Goal: Task Accomplishment & Management: Manage account settings

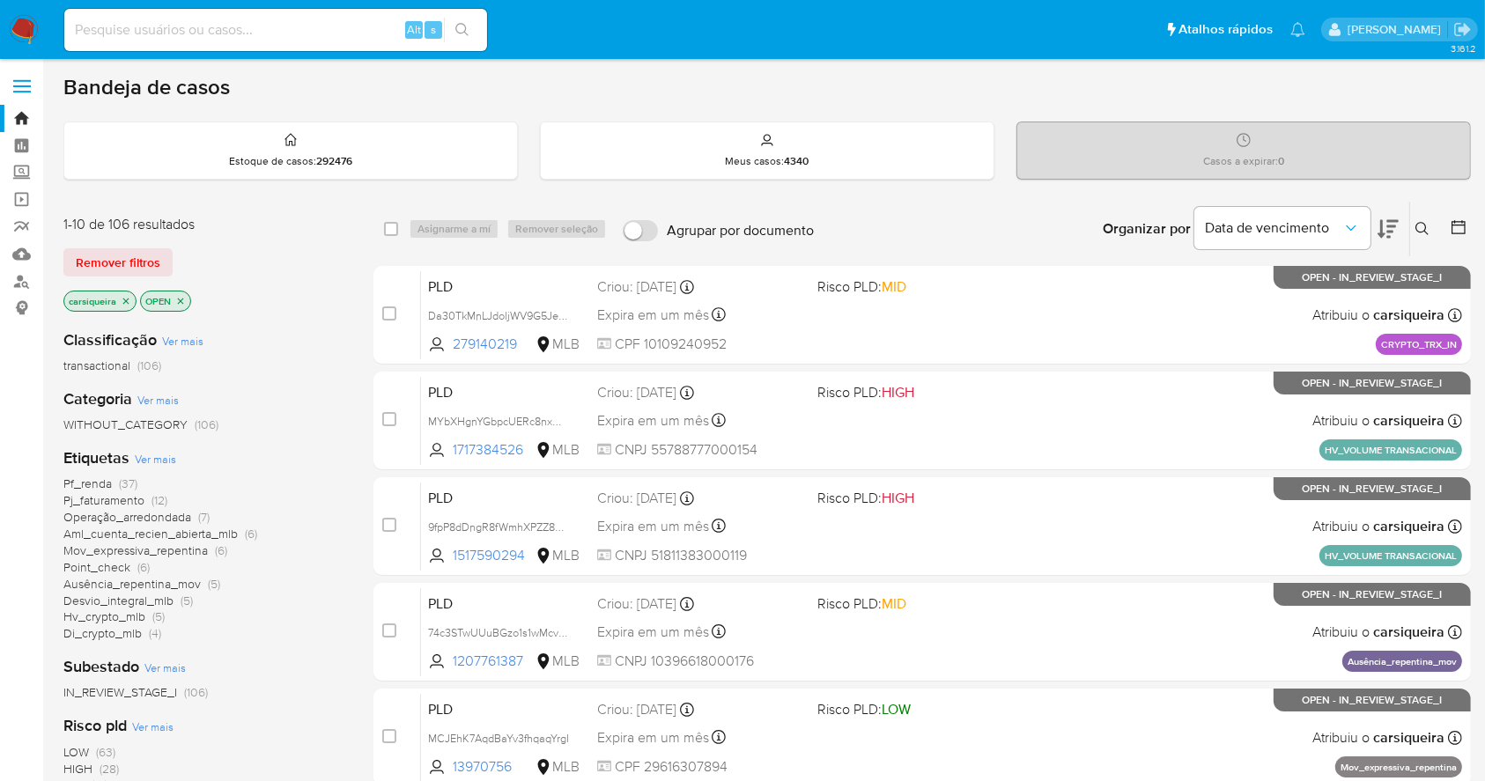
click at [253, 18] on input at bounding box center [275, 29] width 423 height 23
paste input "hXq2bY70MG4u8phI3yVtK9de"
type input "hXq2bY70MG4u8phI3yVtK9de"
click at [472, 26] on button "search-icon" at bounding box center [462, 30] width 36 height 25
click at [297, 19] on input "hXq2bY70MG4u8phI3yVtK9de" at bounding box center [275, 29] width 423 height 23
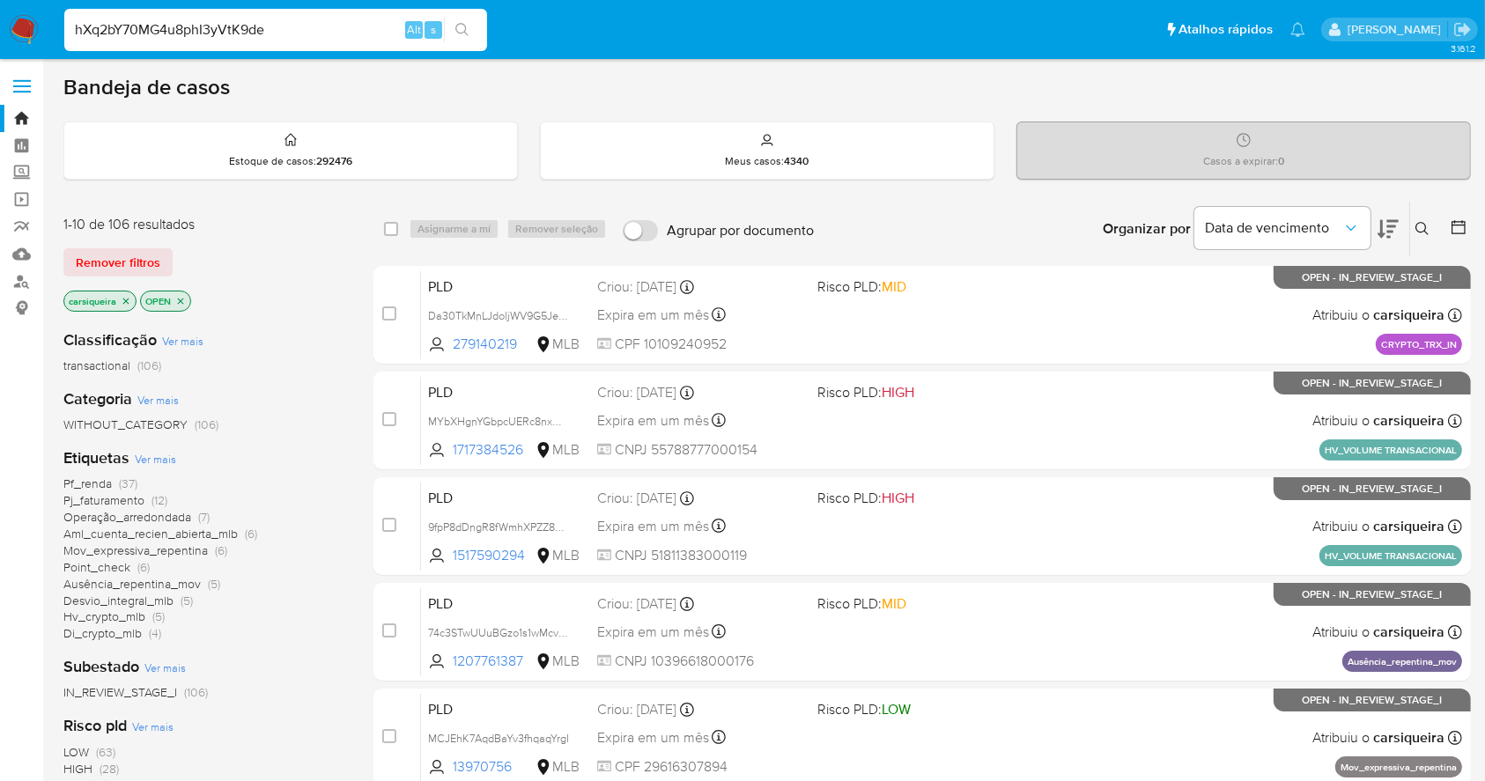
click at [479, 18] on button "search-icon" at bounding box center [462, 30] width 36 height 25
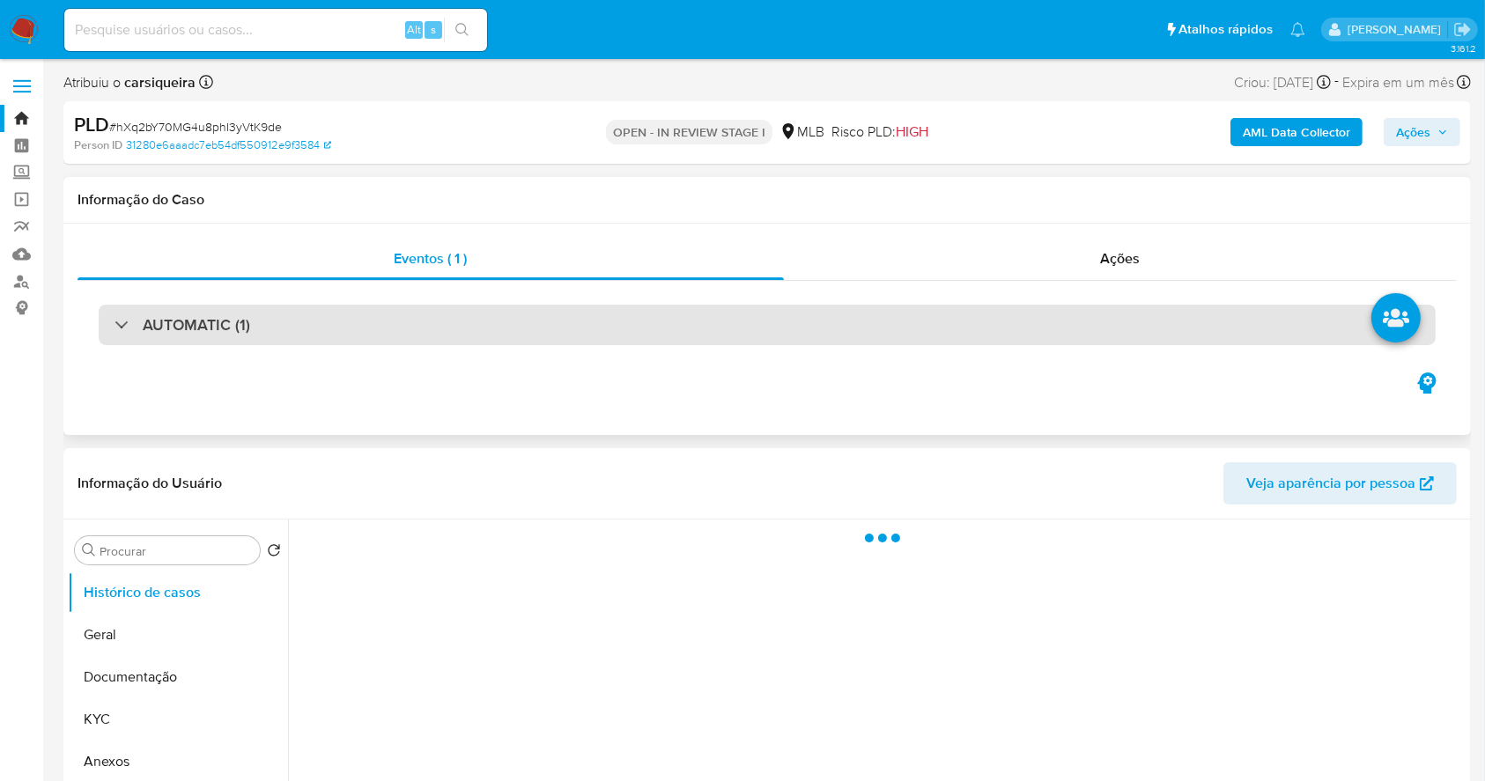
select select "10"
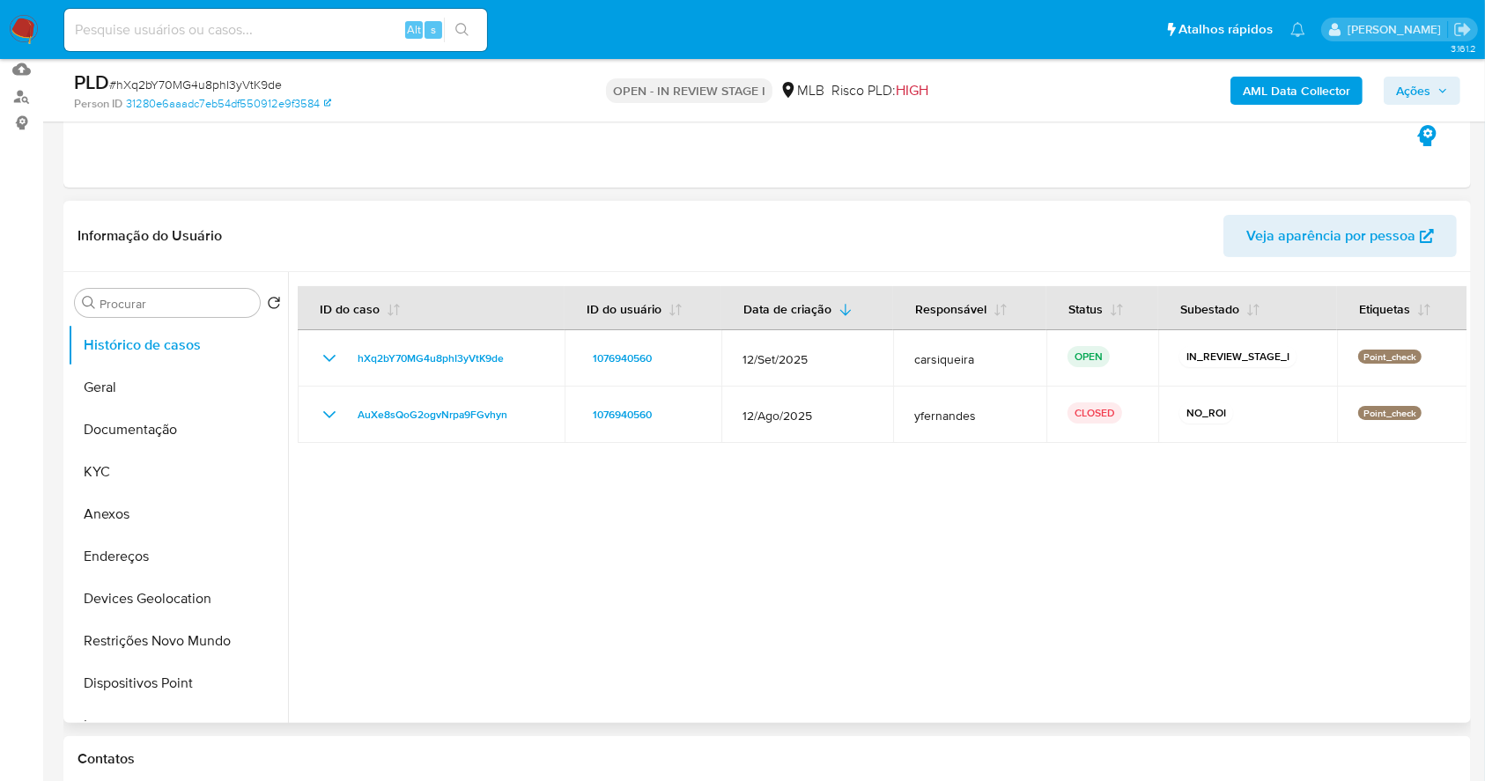
scroll to position [234, 0]
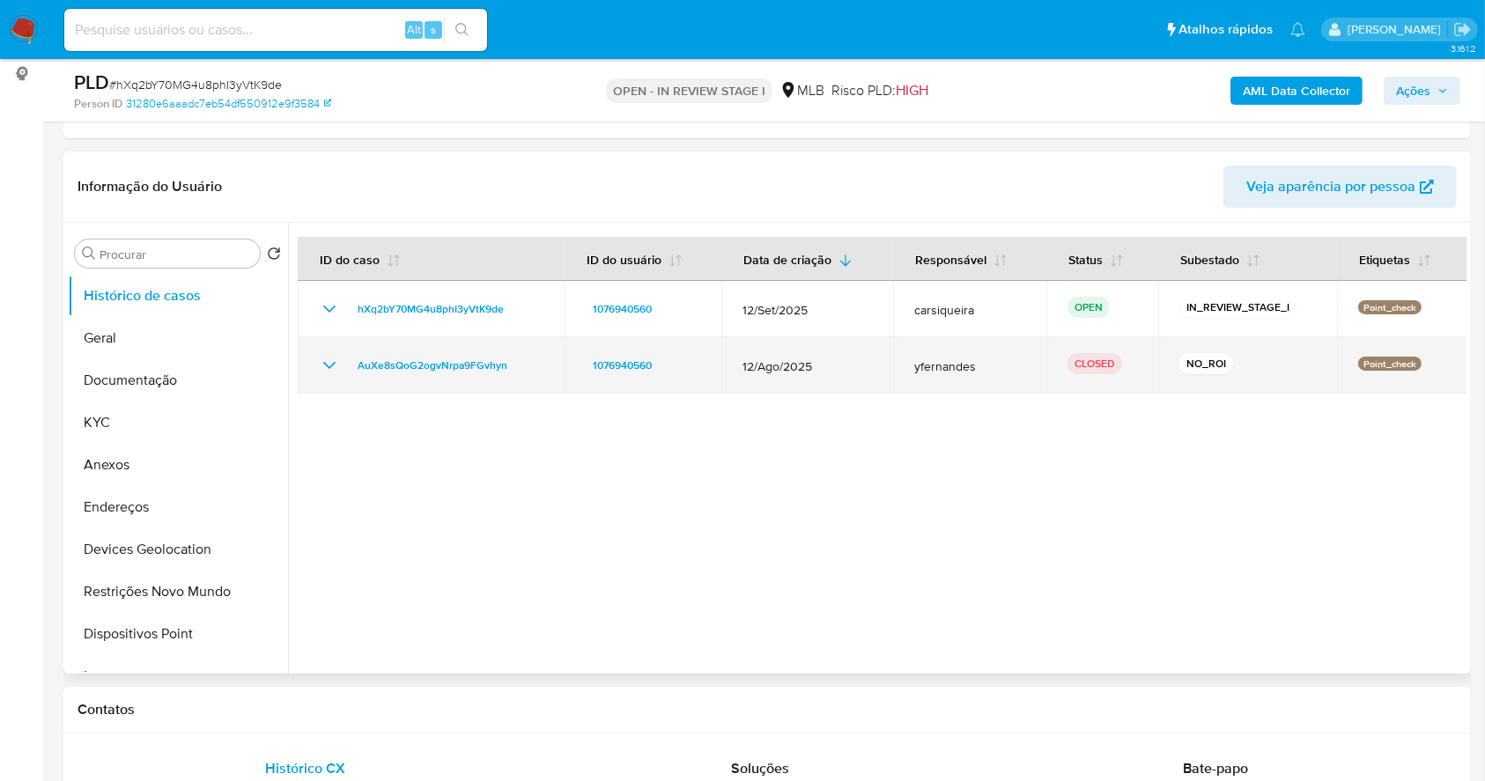
click at [321, 370] on icon "Mostrar/Ocultar" at bounding box center [329, 365] width 21 height 21
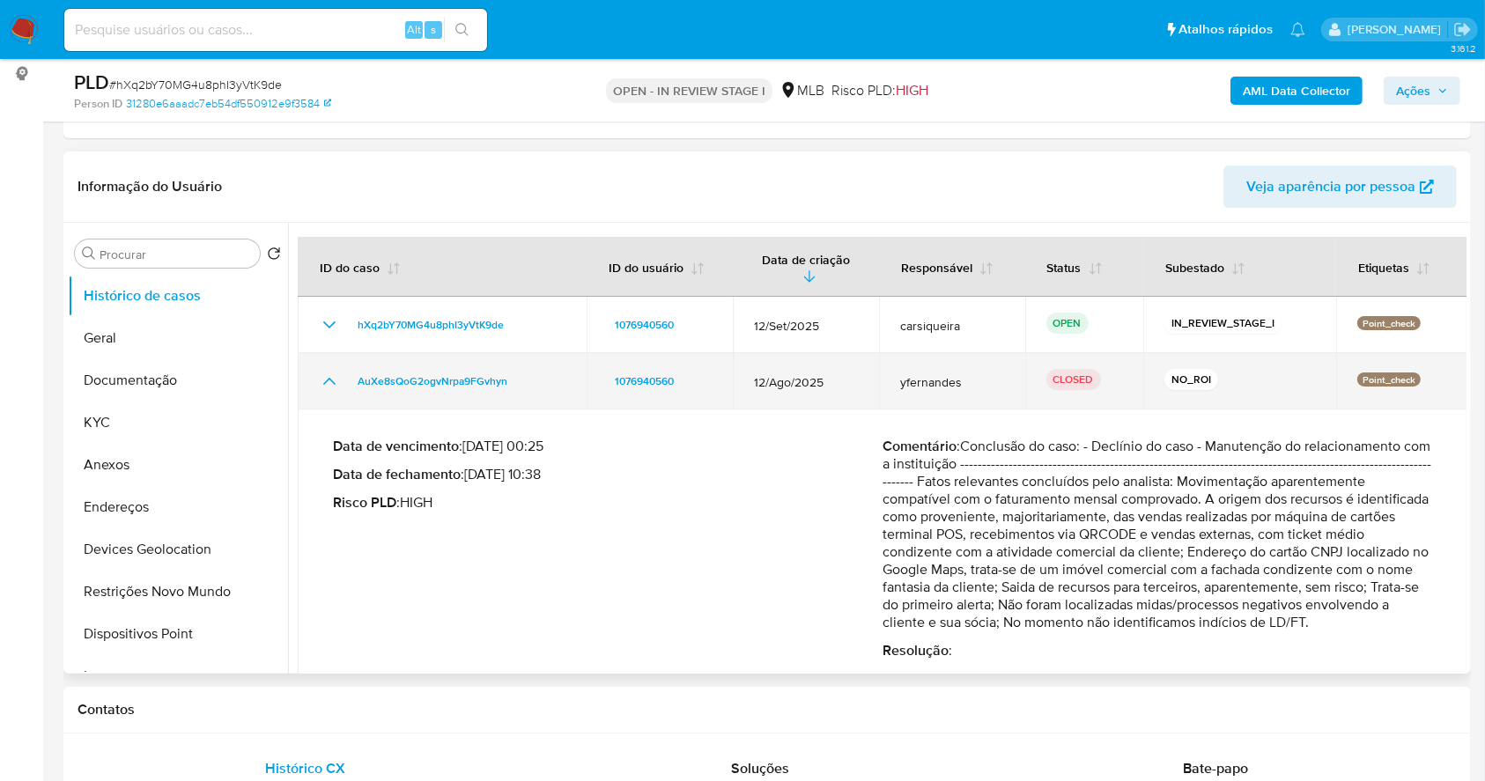
click at [323, 358] on td "AuXe8sQoG2ogvNrpa9FGvhyn" at bounding box center [442, 381] width 289 height 56
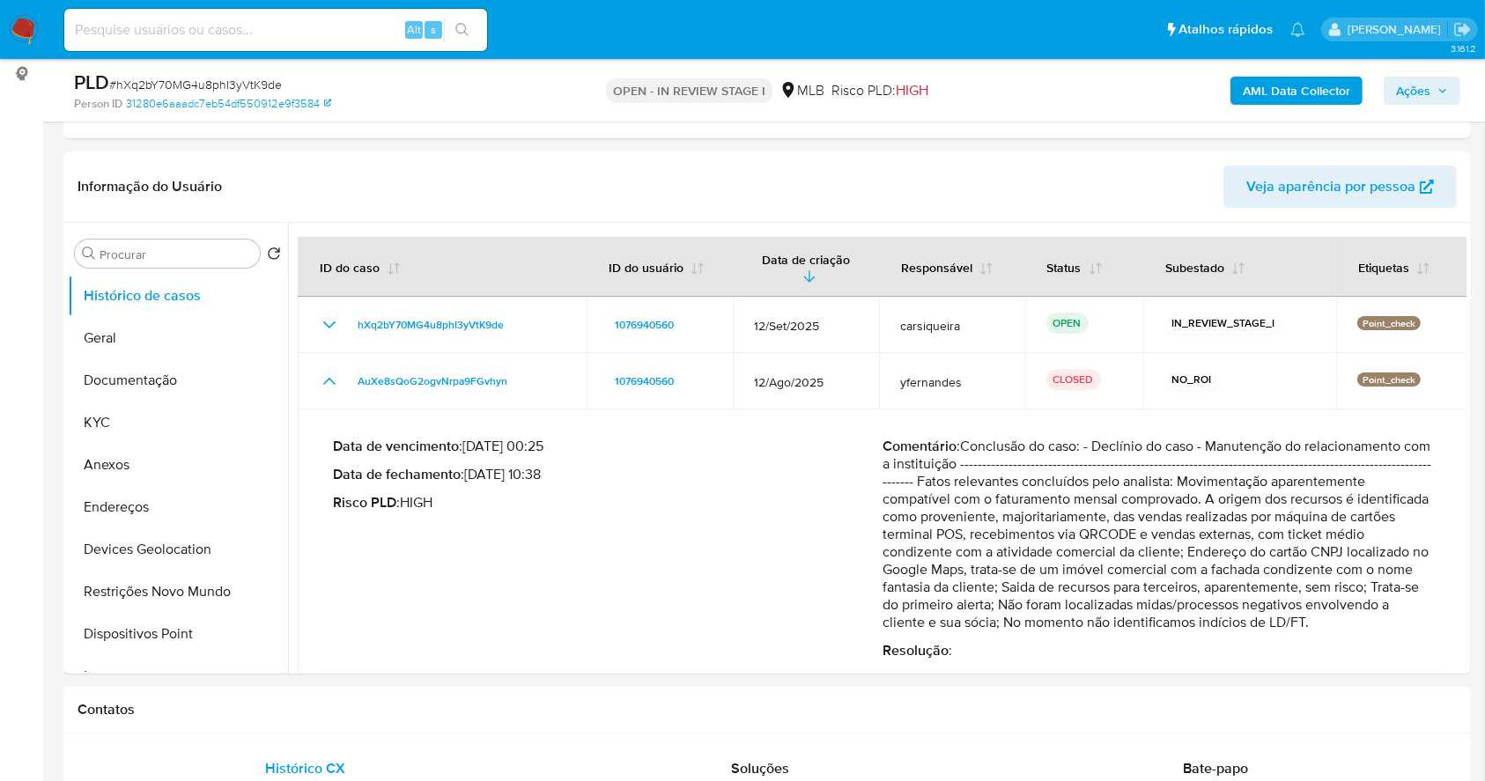
click at [1270, 94] on b "AML Data Collector" at bounding box center [1296, 91] width 107 height 28
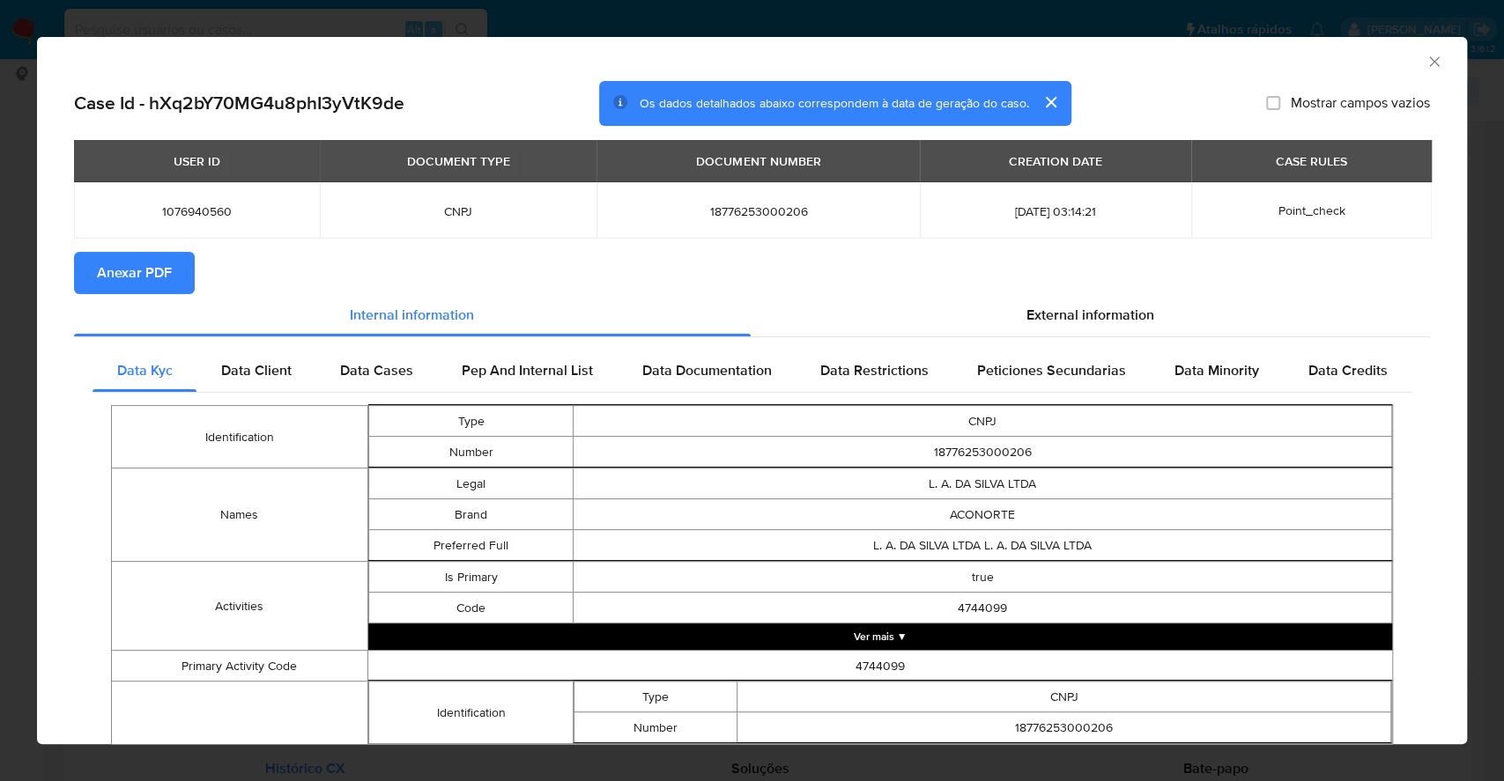
click at [121, 270] on span "Anexar PDF" at bounding box center [134, 273] width 75 height 39
click at [0, 390] on div "AML Data Collector Case Id - hXq2bY70MG4u8phI3yVtK9de Os dados detalhados abaix…" at bounding box center [752, 390] width 1504 height 781
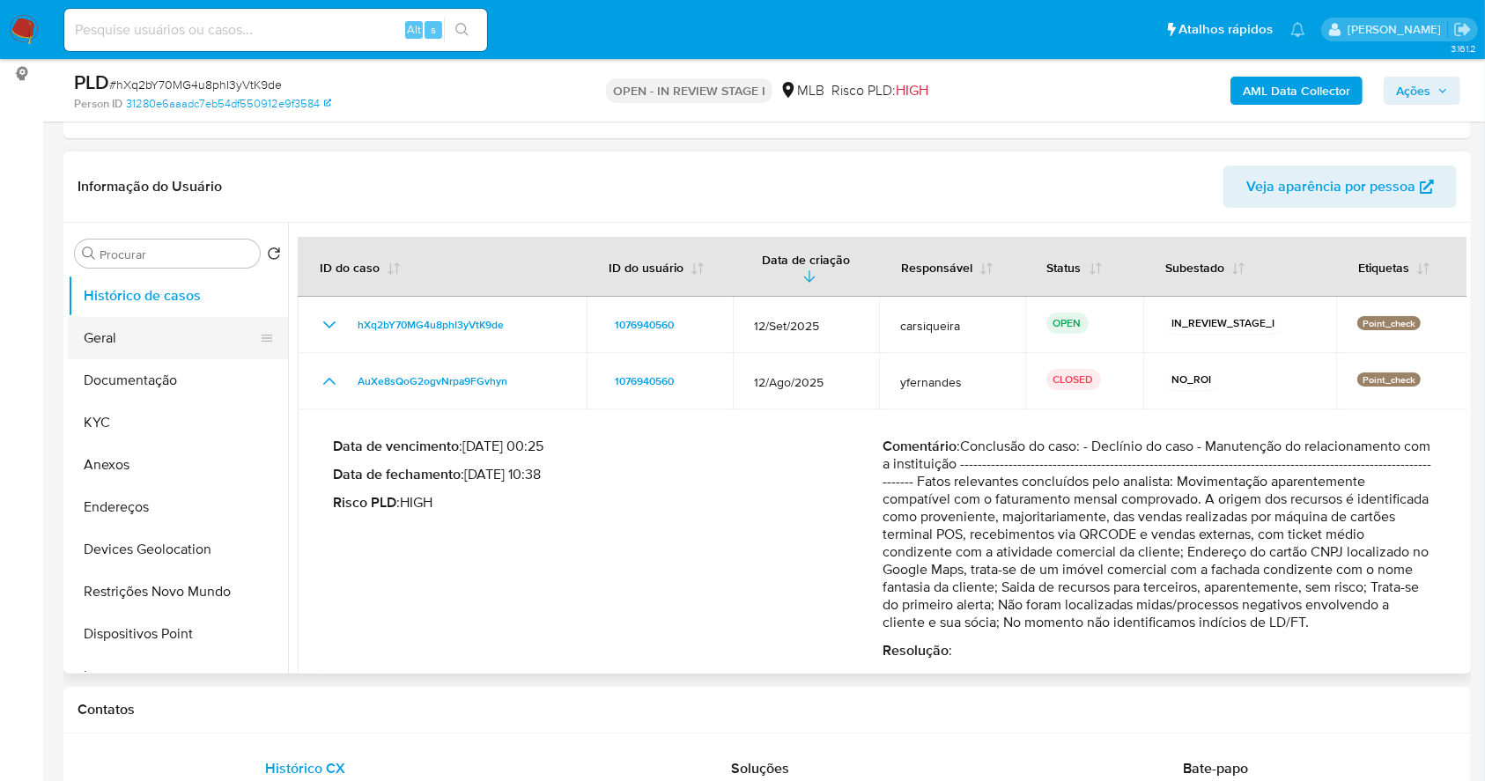
click at [176, 331] on button "Geral" at bounding box center [171, 338] width 206 height 42
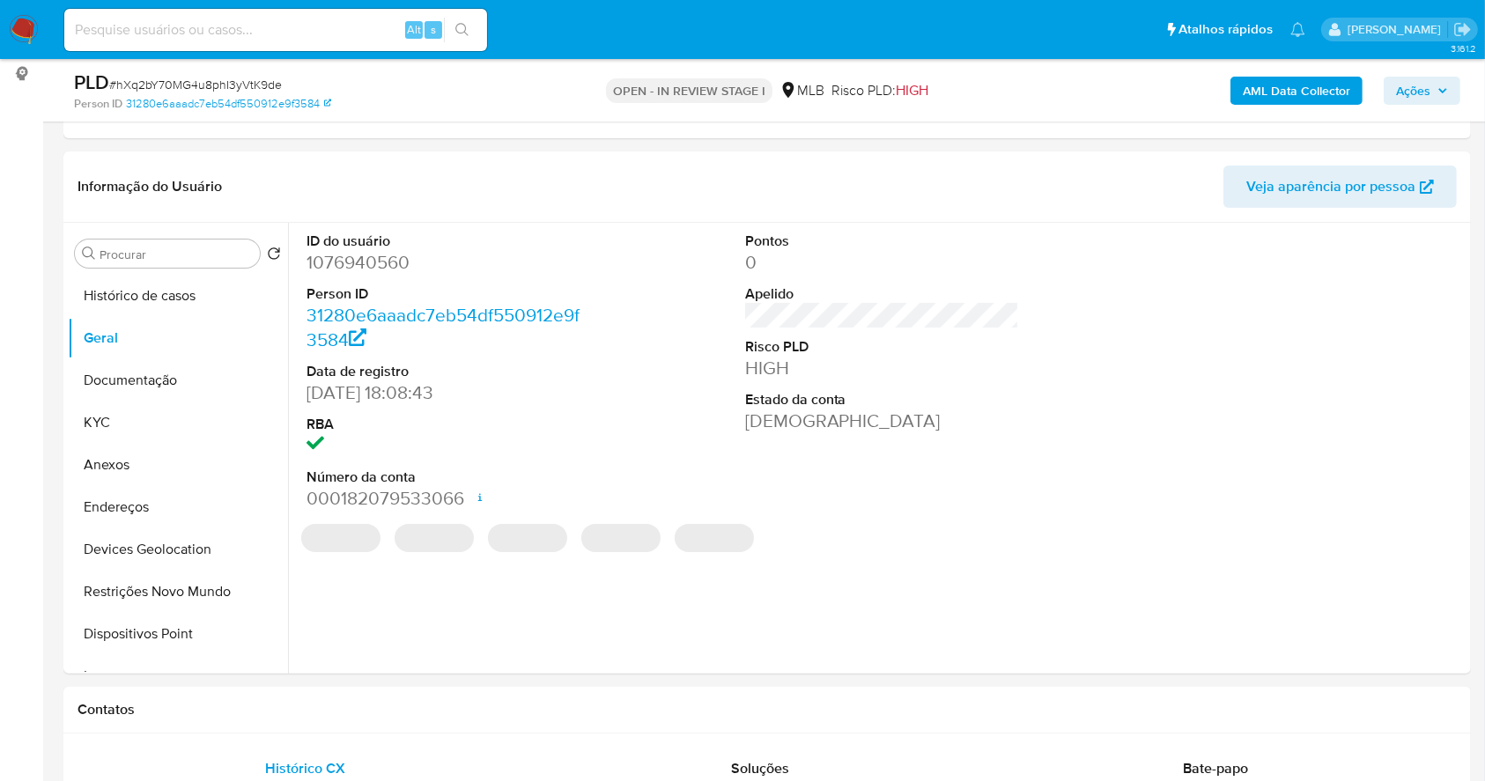
scroll to position [240, 0]
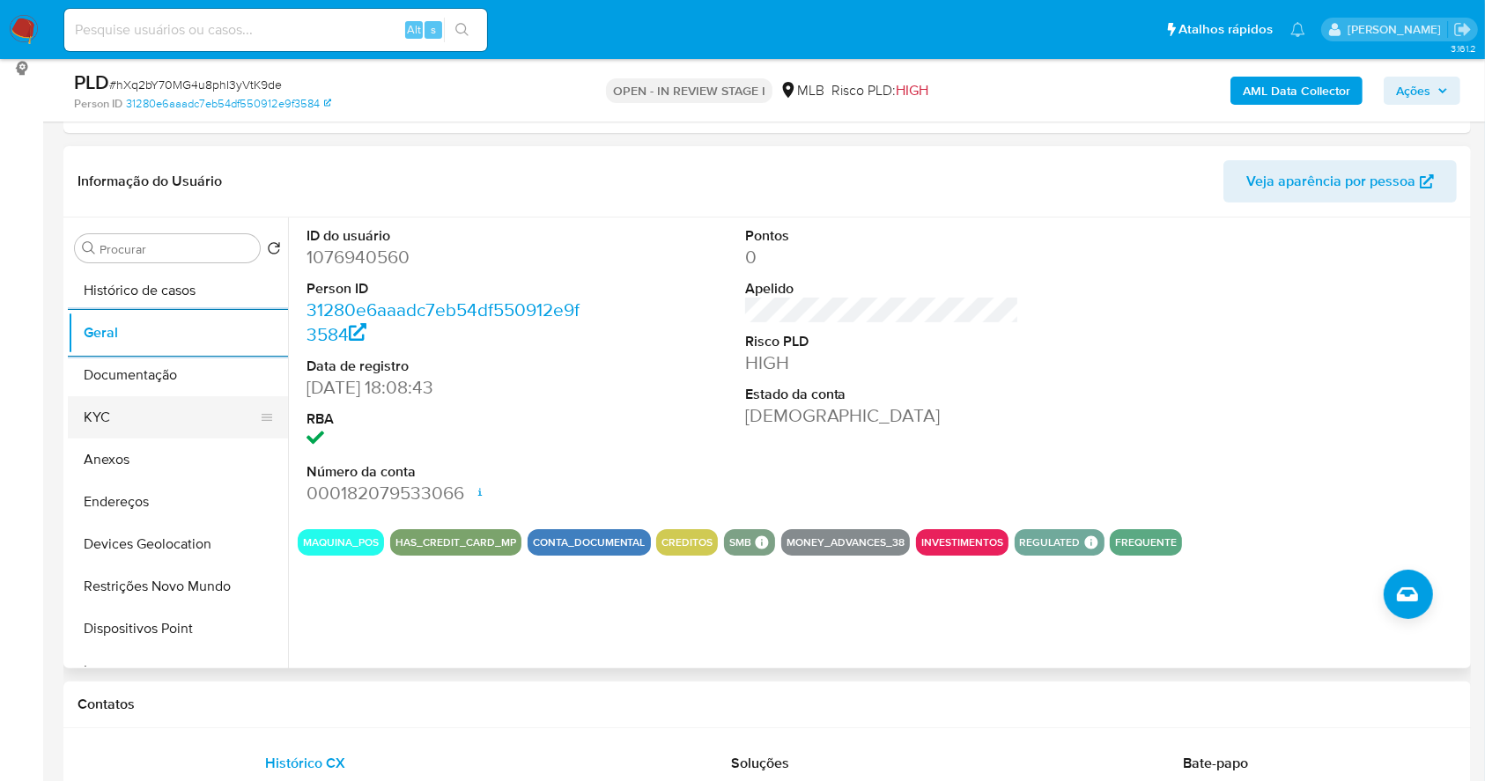
click at [181, 411] on button "KYC" at bounding box center [171, 417] width 206 height 42
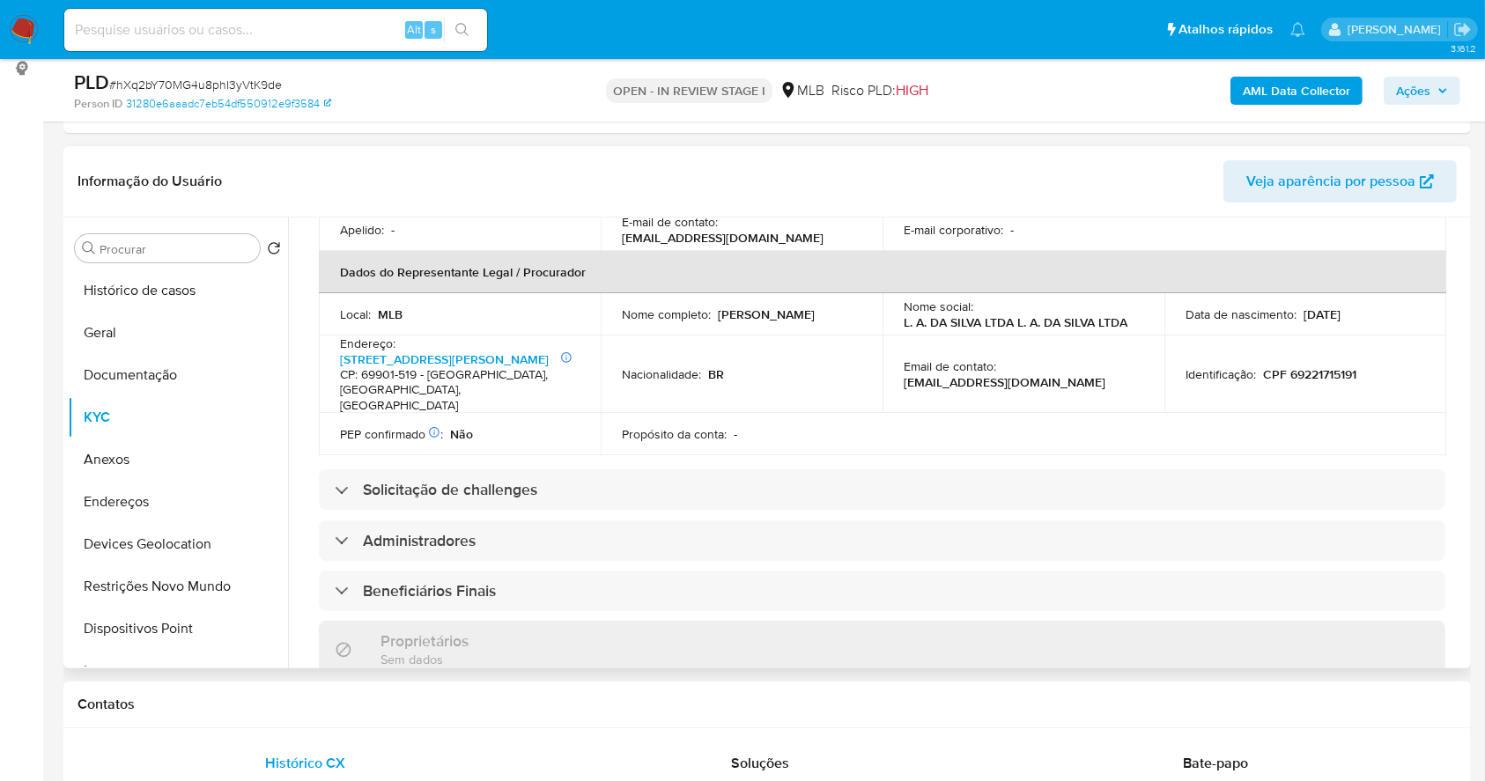
scroll to position [470, 0]
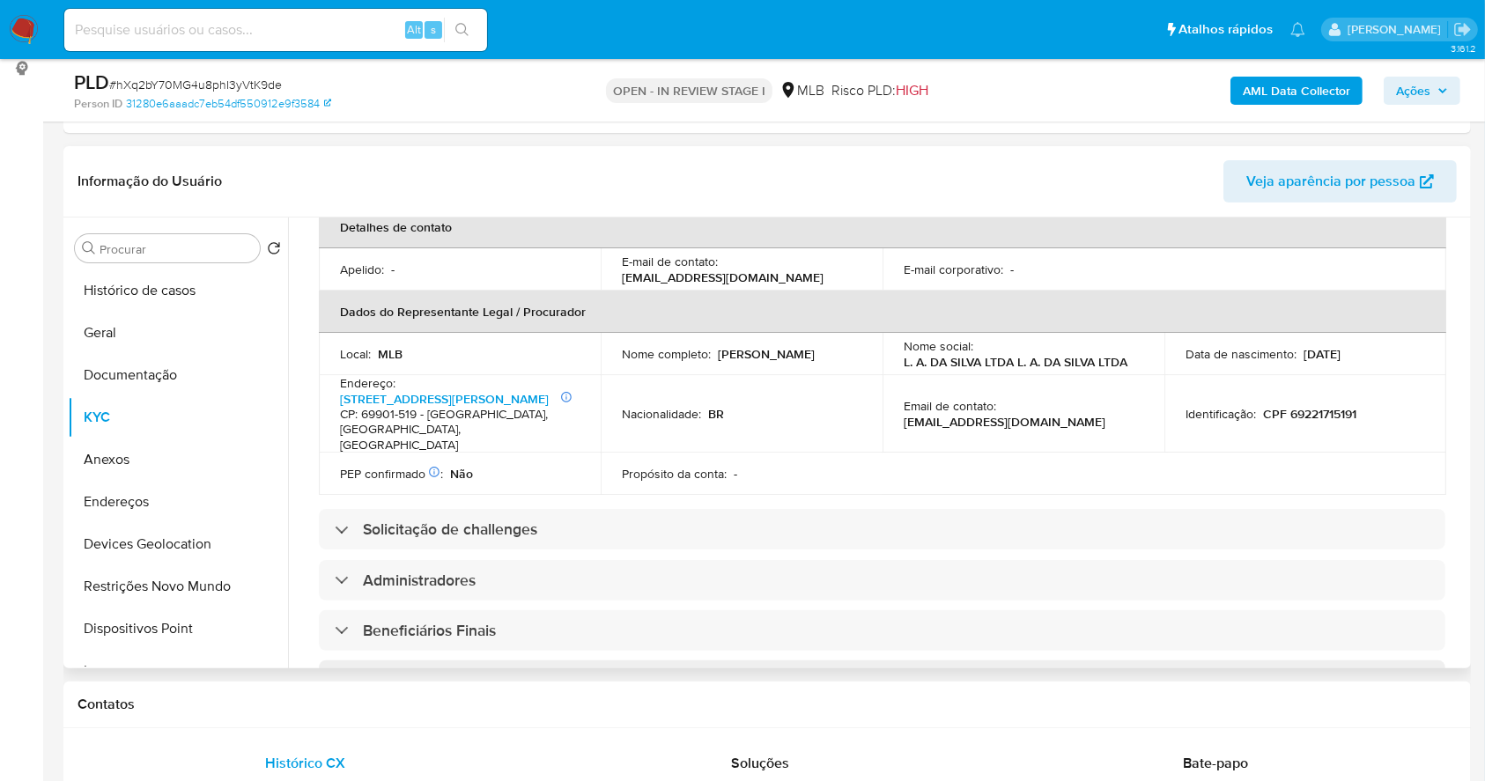
click at [1290, 406] on p "CPF 69221715191" at bounding box center [1309, 414] width 93 height 16
copy p "69221715191"
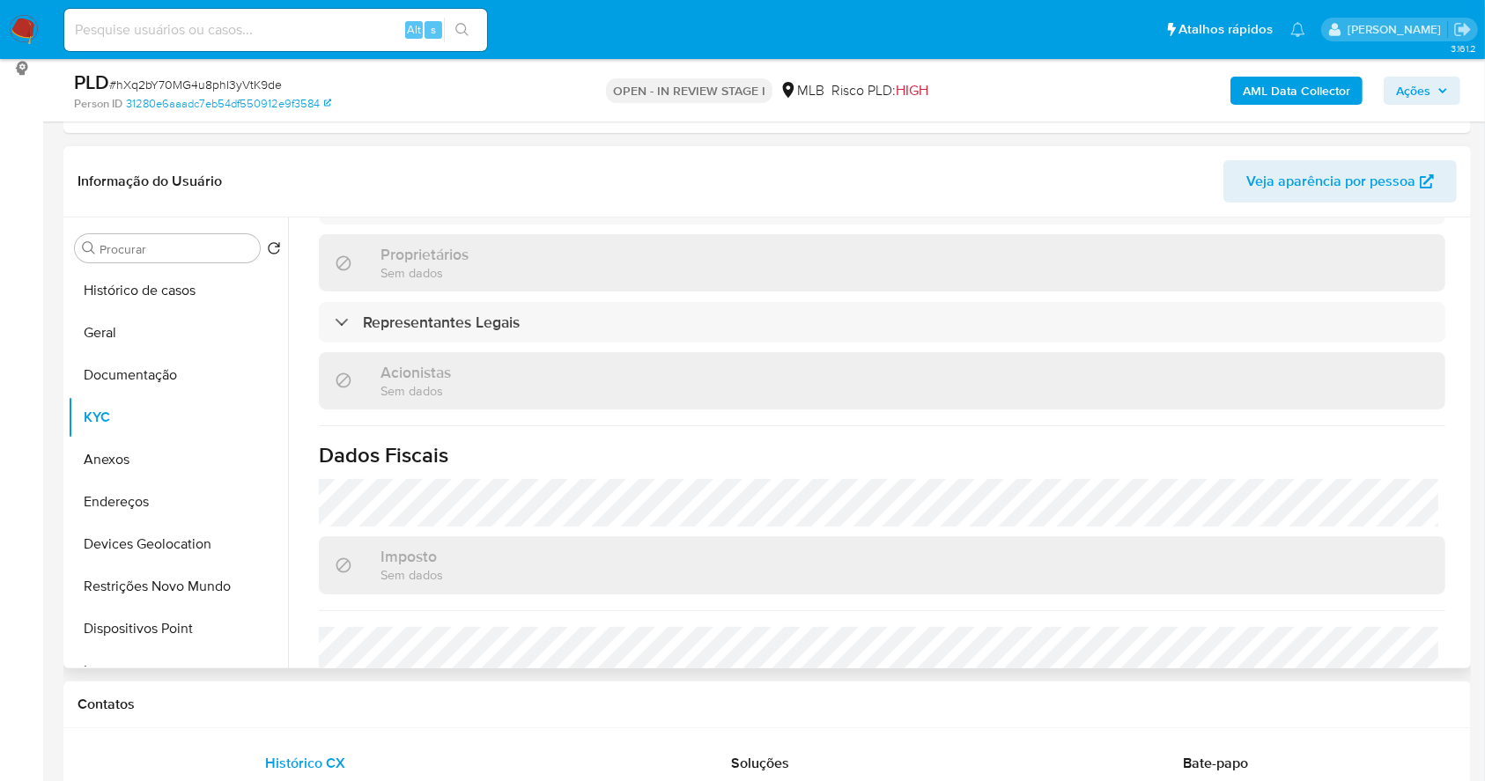
scroll to position [974, 0]
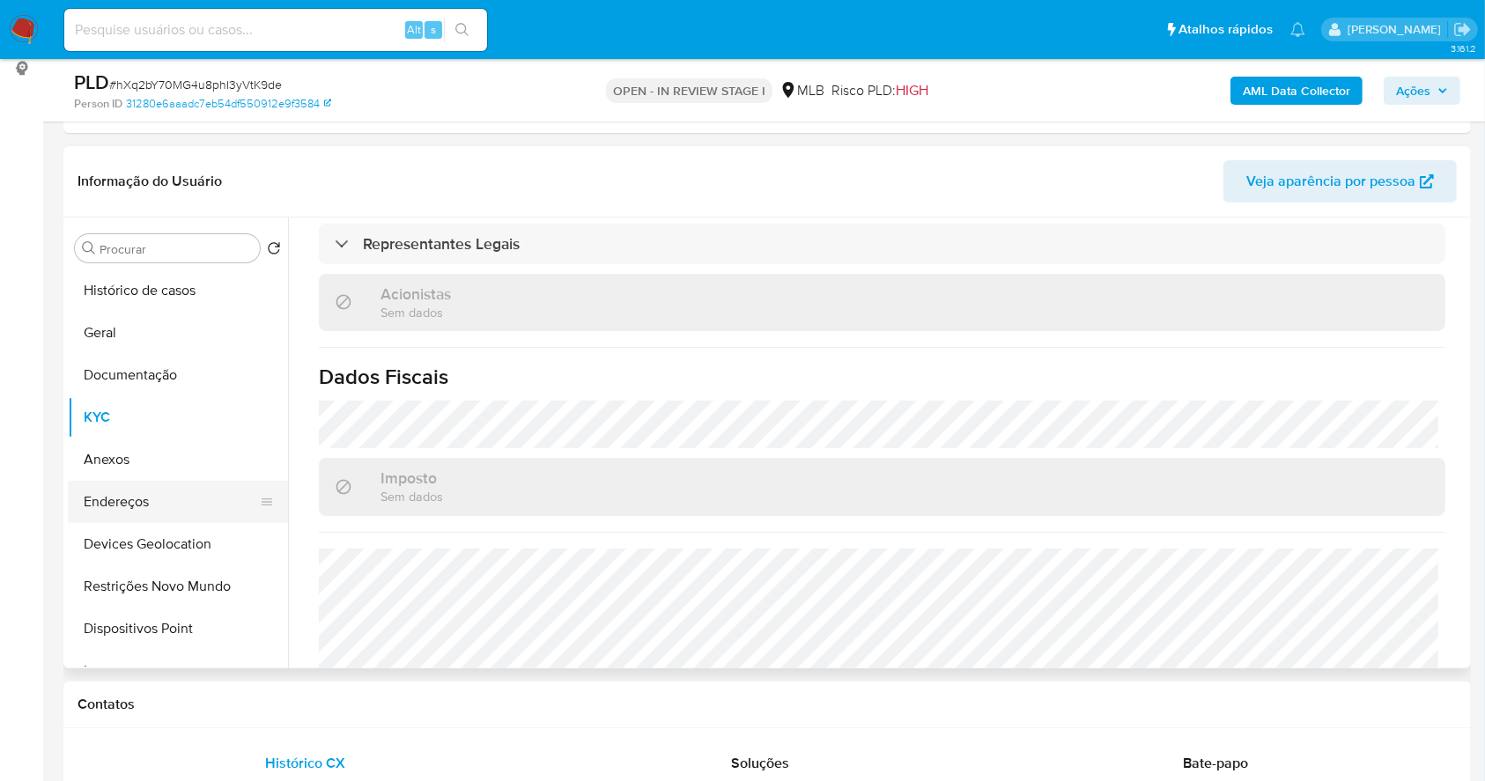
click at [140, 487] on button "Endereços" at bounding box center [171, 502] width 206 height 42
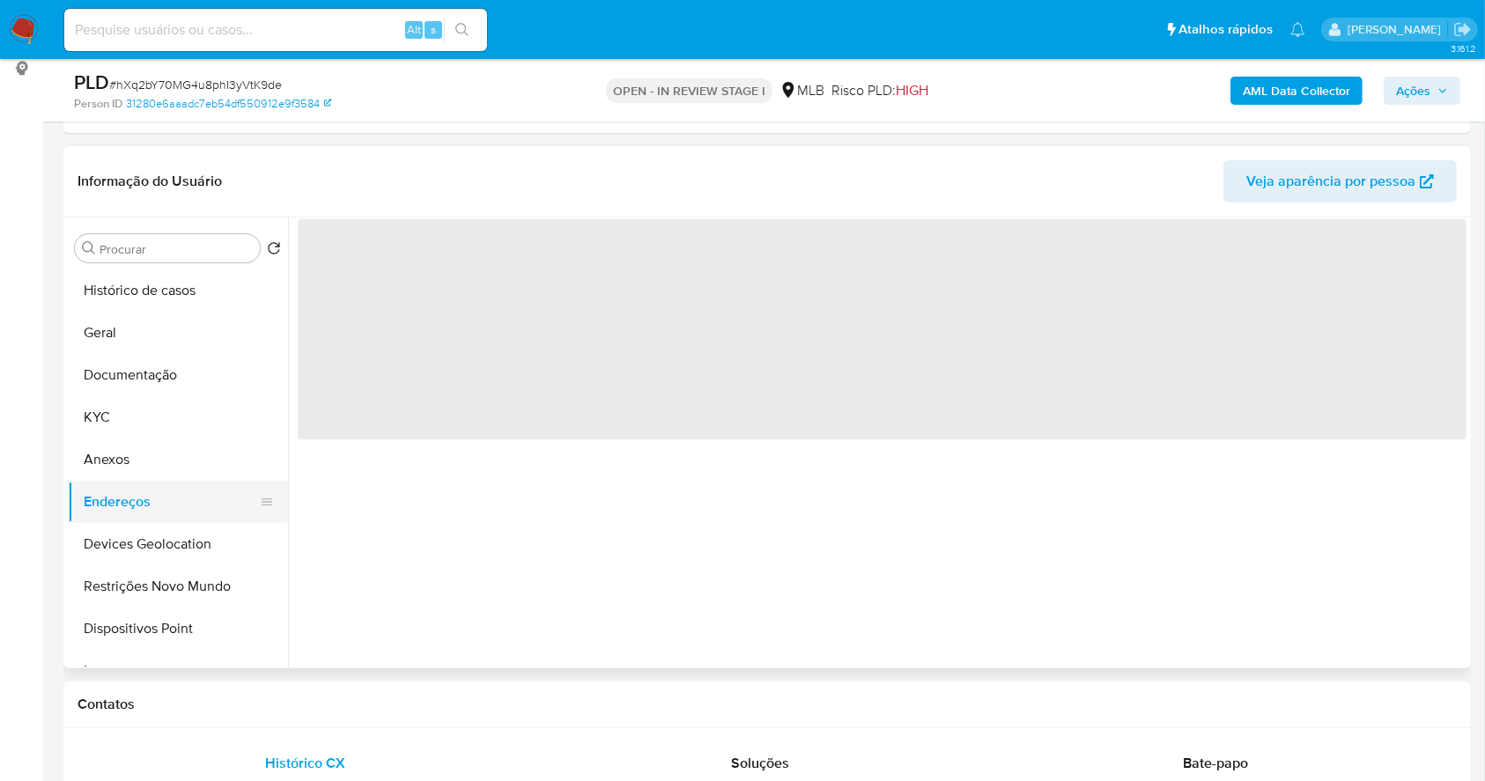
scroll to position [0, 0]
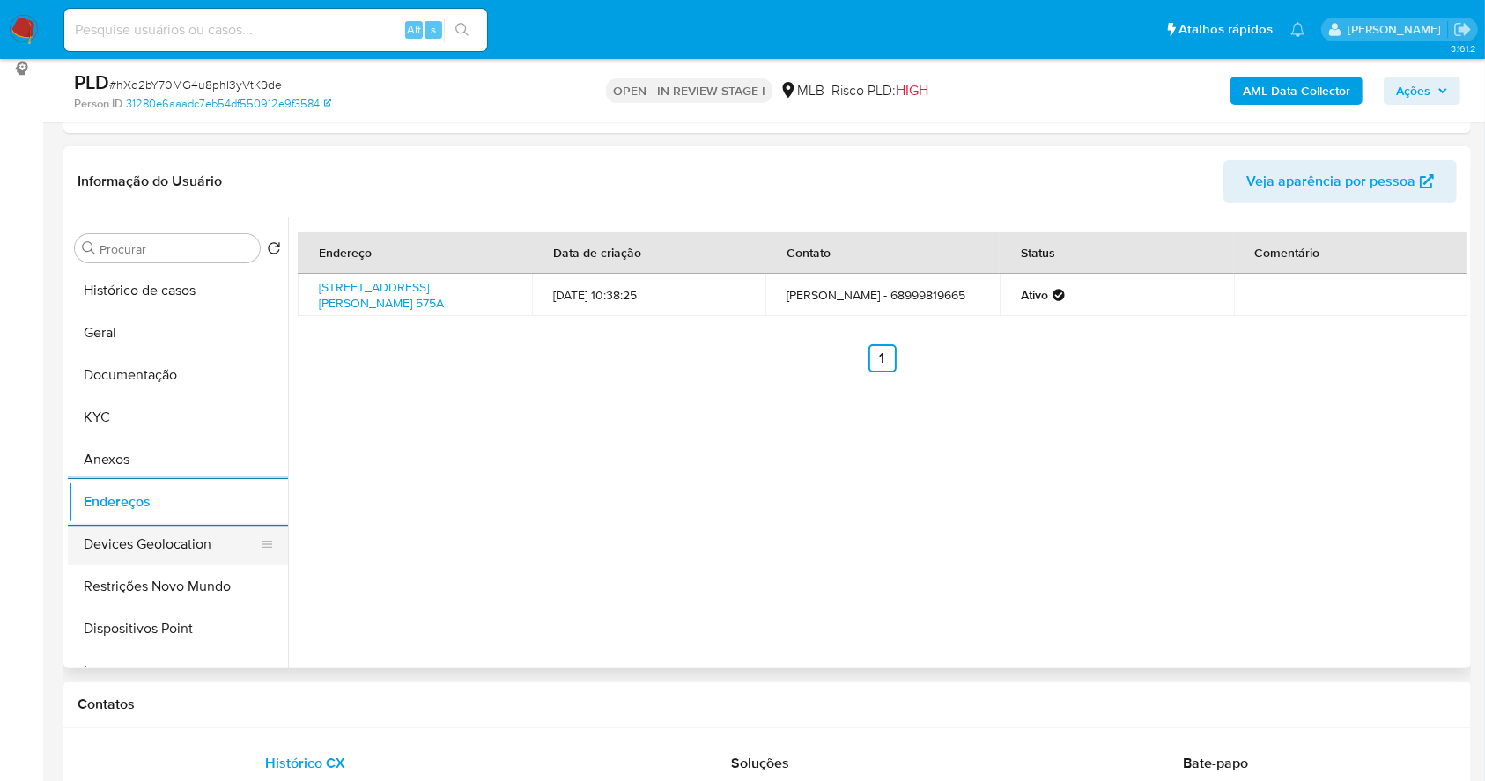
click at [188, 532] on button "Devices Geolocation" at bounding box center [171, 544] width 206 height 42
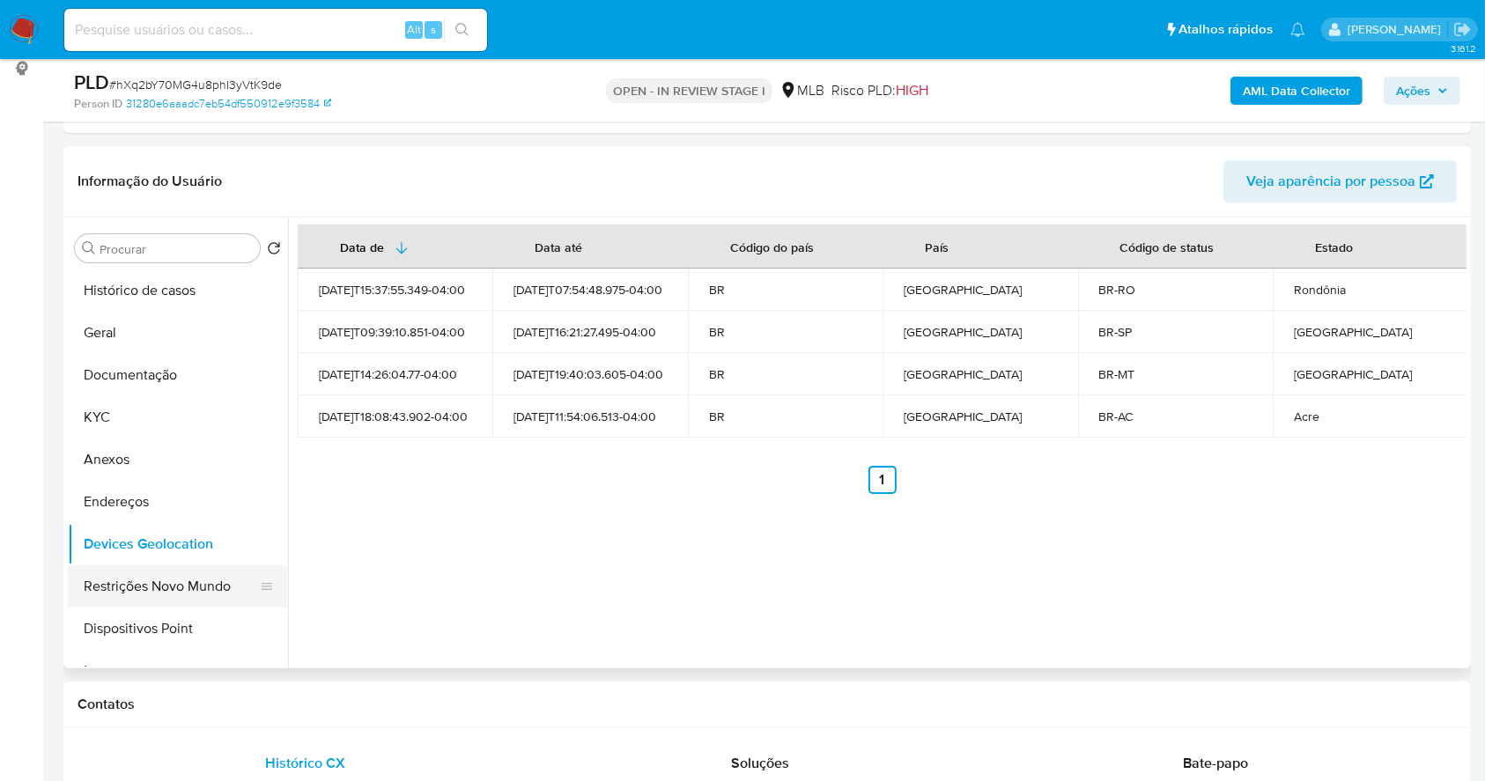
click at [175, 588] on button "Restrições Novo Mundo" at bounding box center [171, 587] width 206 height 42
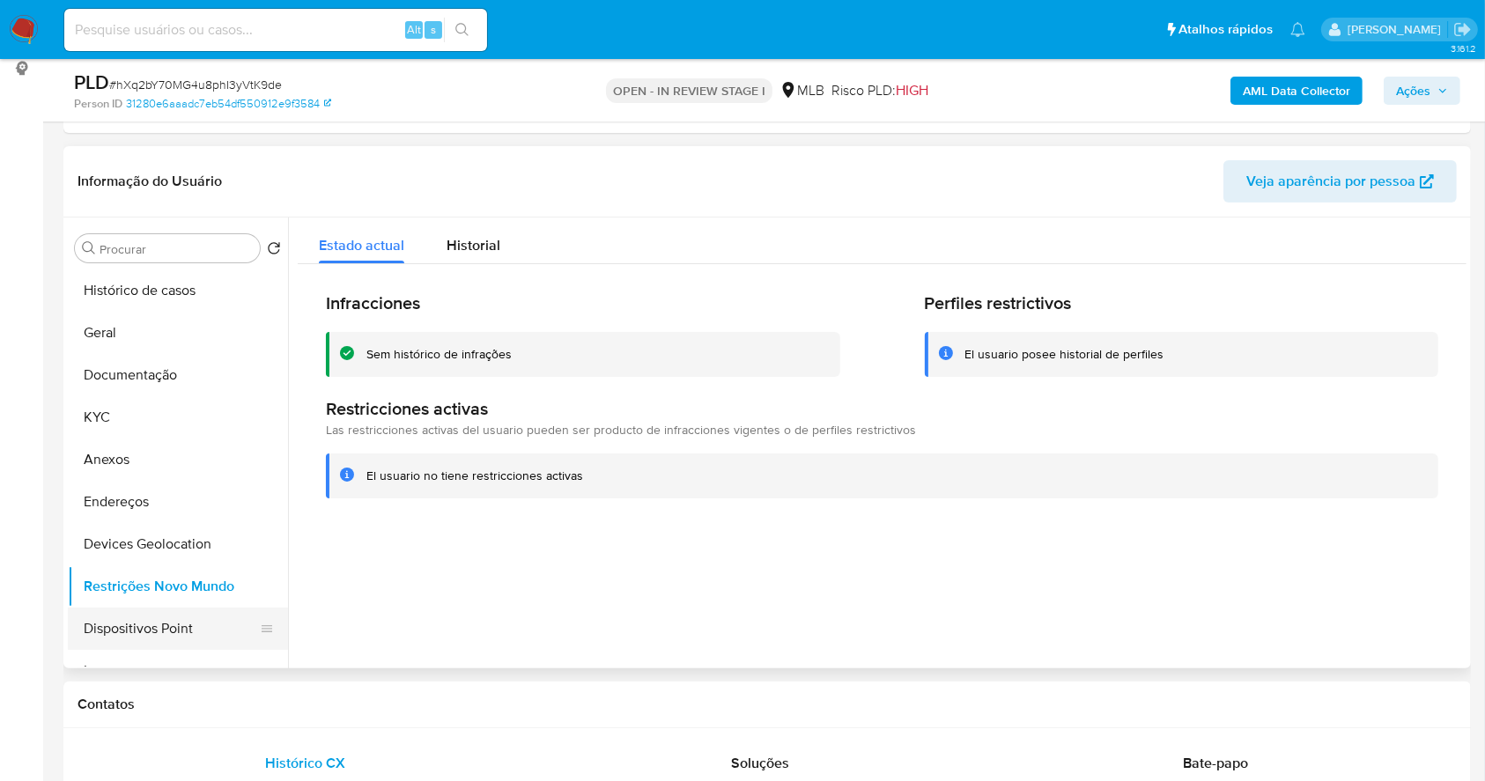
click at [201, 631] on button "Dispositivos Point" at bounding box center [171, 629] width 206 height 42
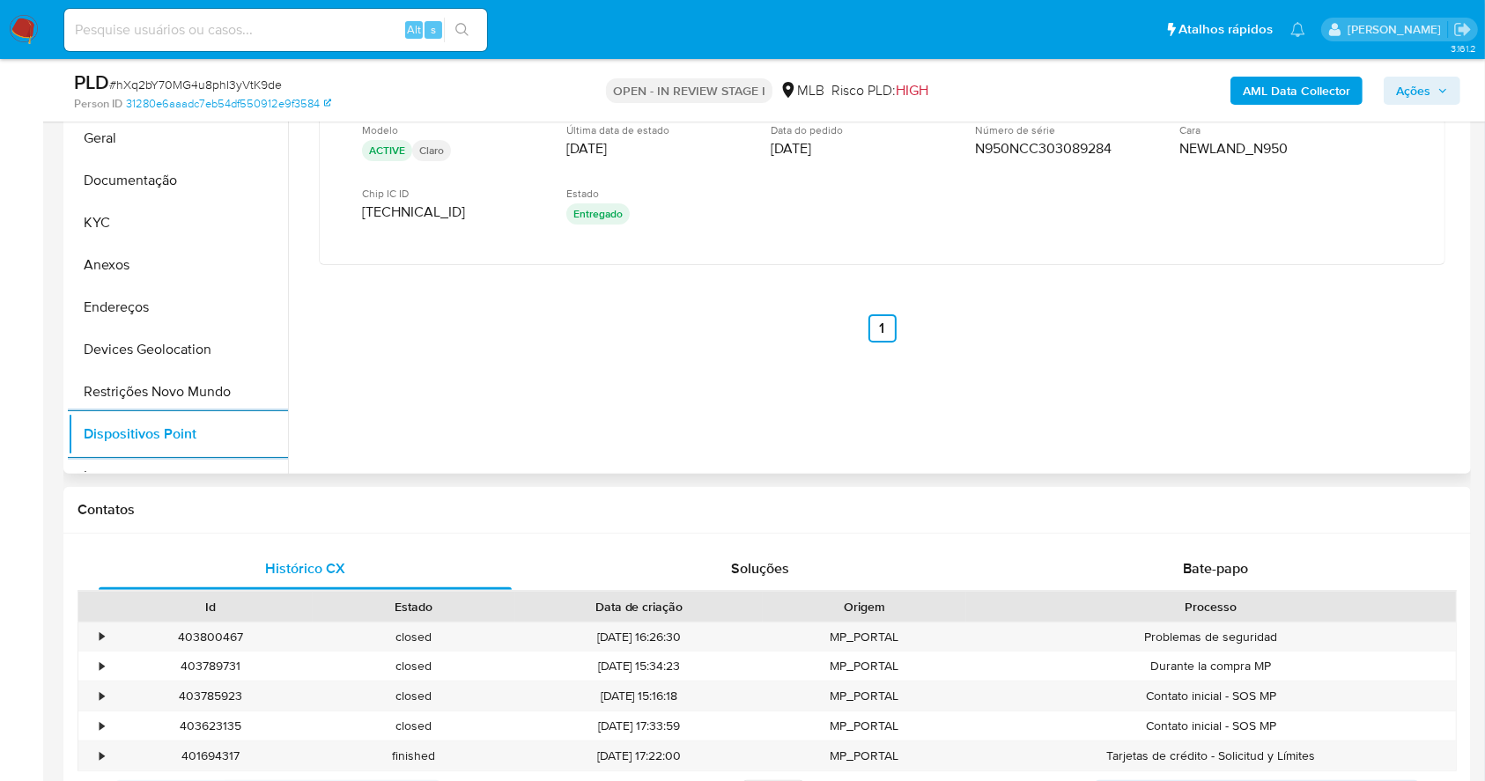
scroll to position [240, 0]
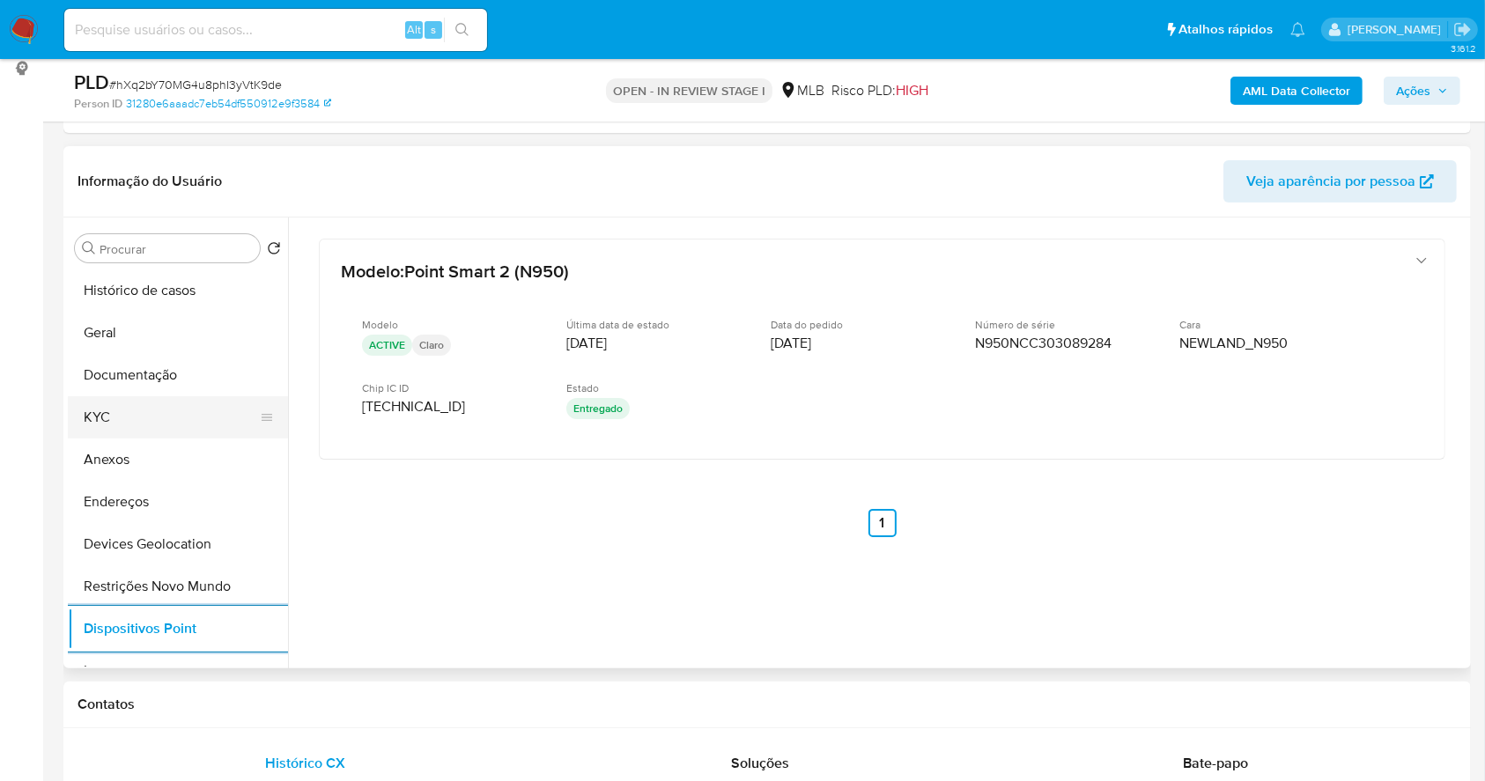
click at [130, 419] on button "KYC" at bounding box center [171, 417] width 206 height 42
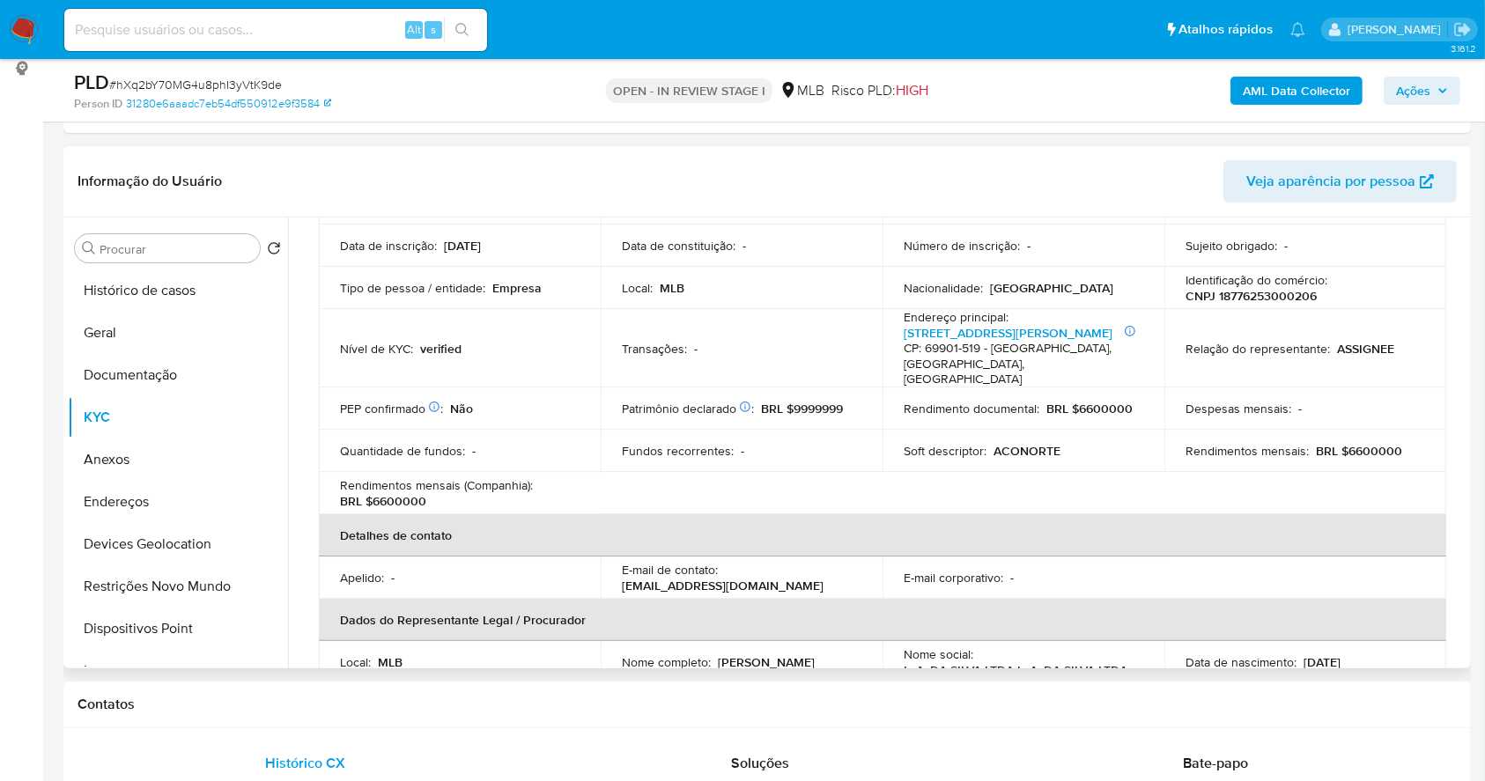
scroll to position [35, 0]
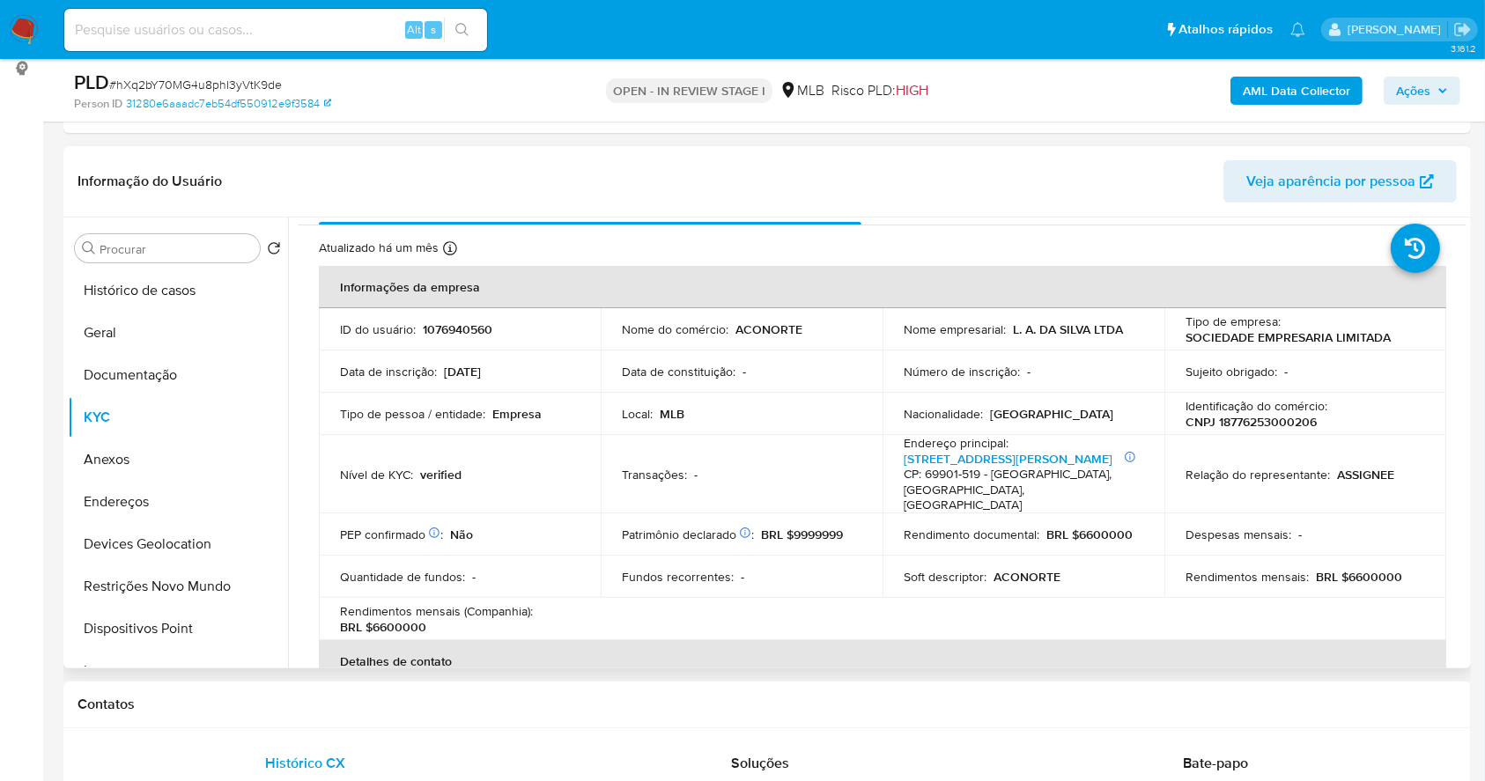
click at [1251, 419] on p "CNPJ 18776253000206" at bounding box center [1251, 422] width 131 height 16
copy p "18776253000206"
click at [1297, 433] on td "Identificação do comércio : CNPJ 18776253000206" at bounding box center [1306, 414] width 282 height 42
click at [1279, 418] on p "CNPJ 18776253000206" at bounding box center [1251, 422] width 131 height 16
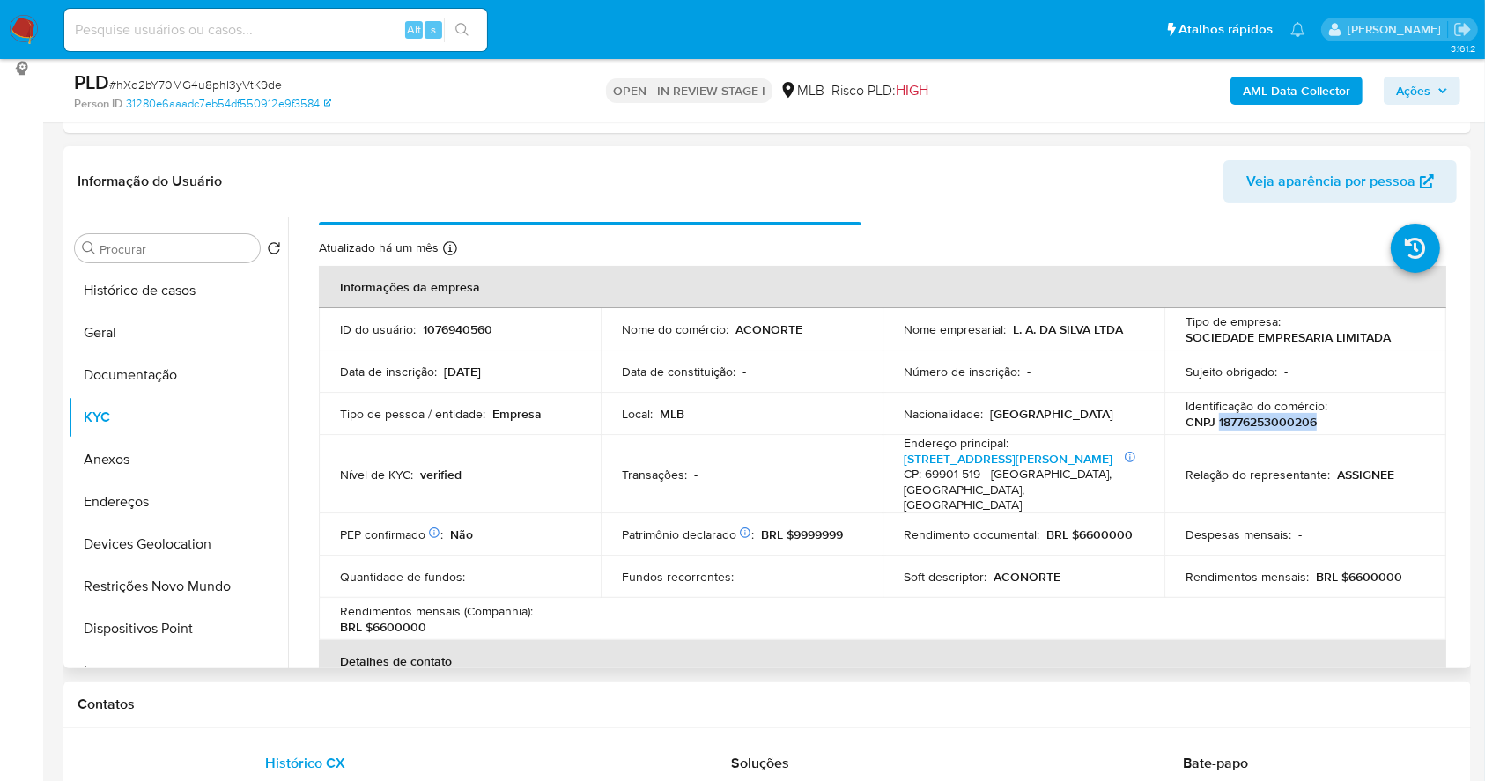
click at [1279, 418] on p "CNPJ 18776253000206" at bounding box center [1251, 422] width 131 height 16
copy p "18776253000206"
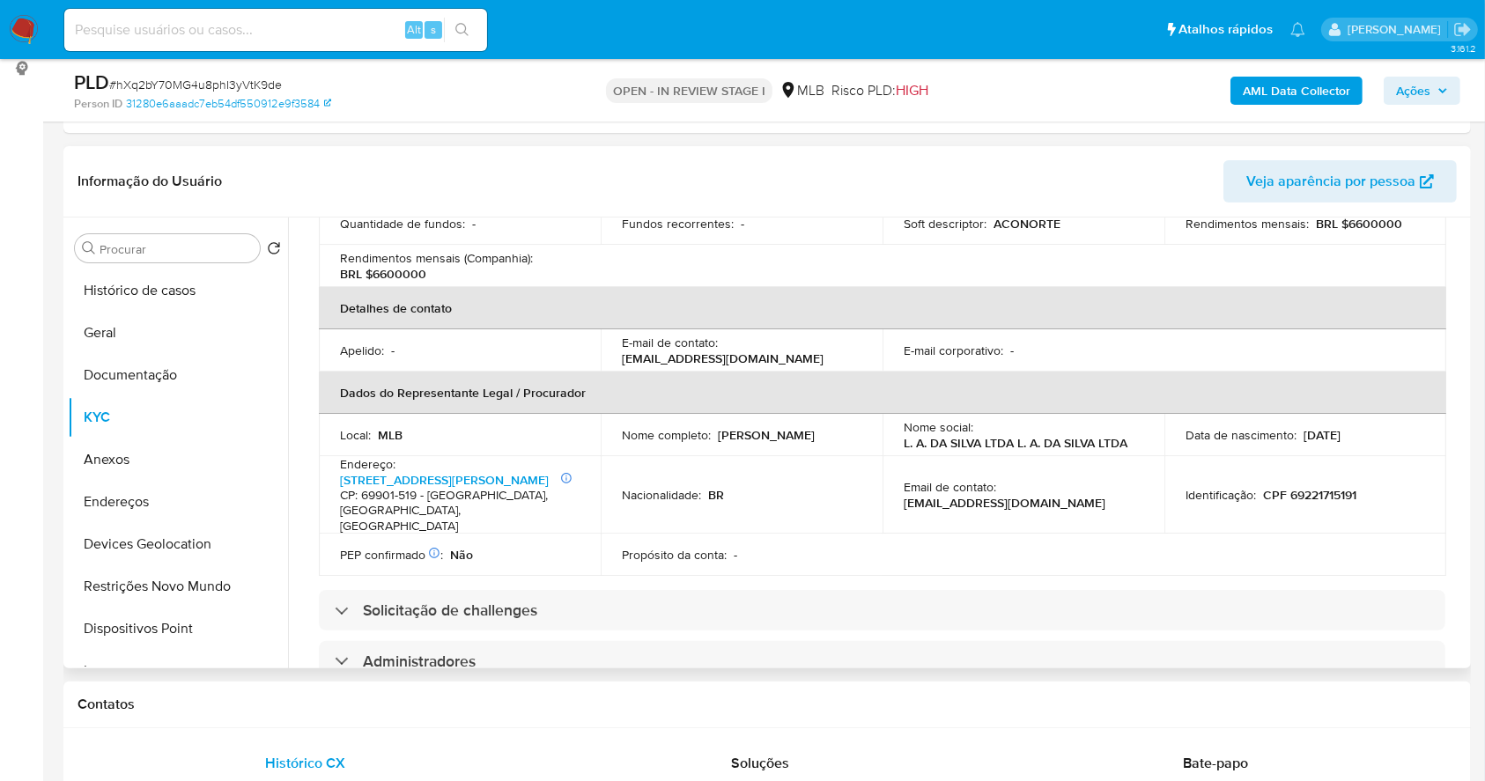
scroll to position [388, 0]
drag, startPoint x: 811, startPoint y: 432, endPoint x: 604, endPoint y: 433, distance: 207.0
click at [604, 433] on td "Nome completo : Jaime Xavier de Oliveira Cruz" at bounding box center [742, 436] width 282 height 42
click at [147, 375] on button "Documentação" at bounding box center [171, 375] width 206 height 42
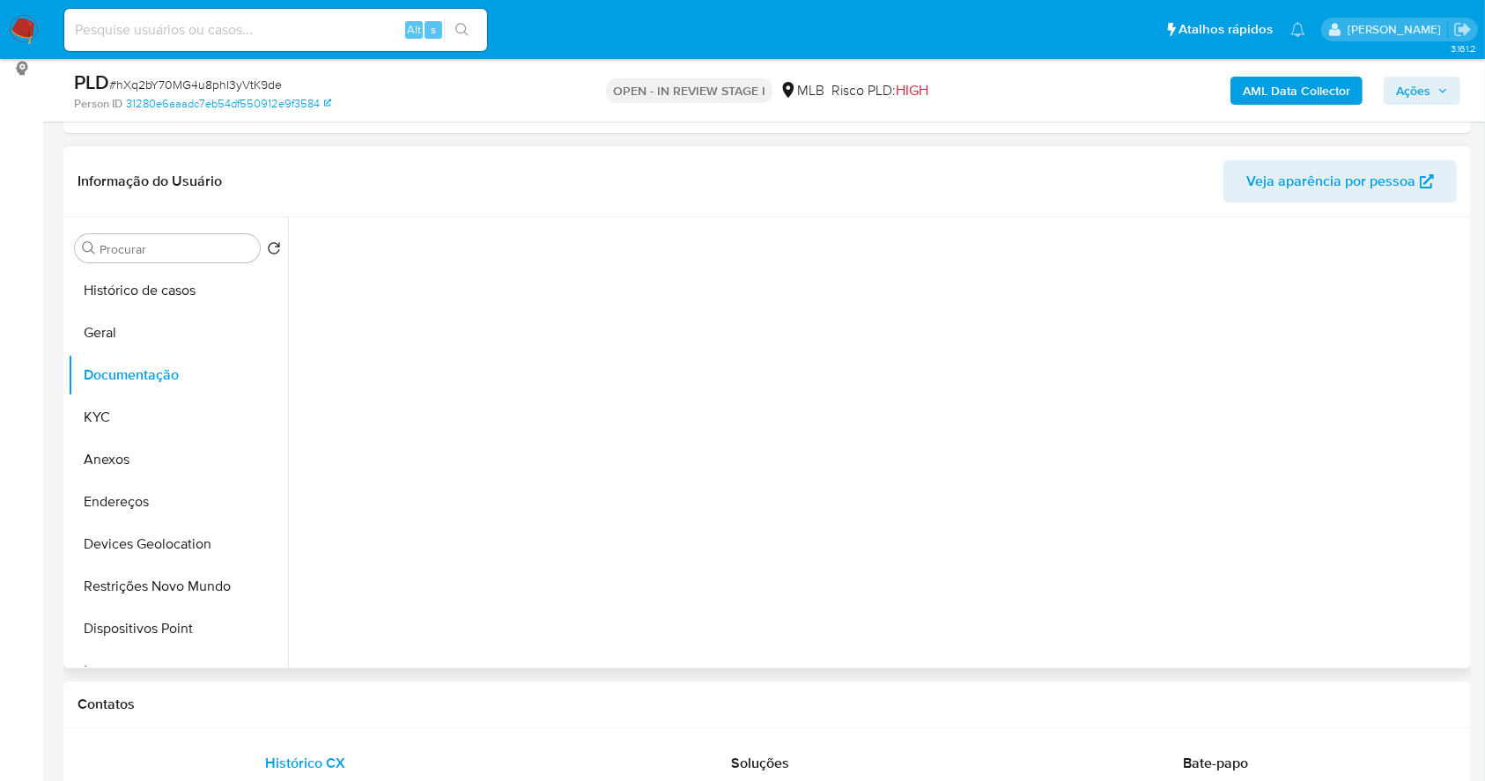
scroll to position [0, 0]
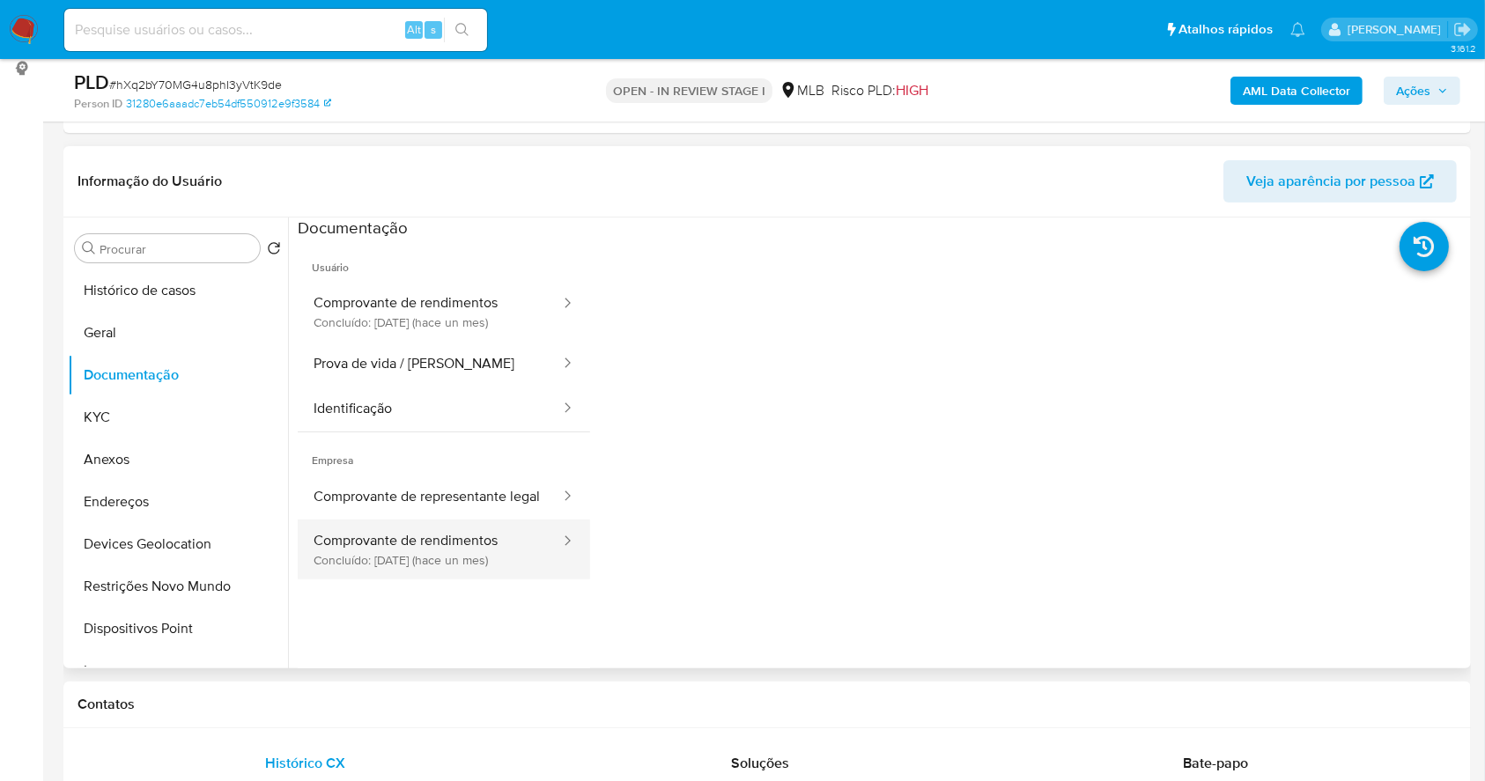
click at [469, 555] on button "Comprovante de rendimentos Concluído: 18/08/2025 (hace un mes)" at bounding box center [430, 550] width 264 height 60
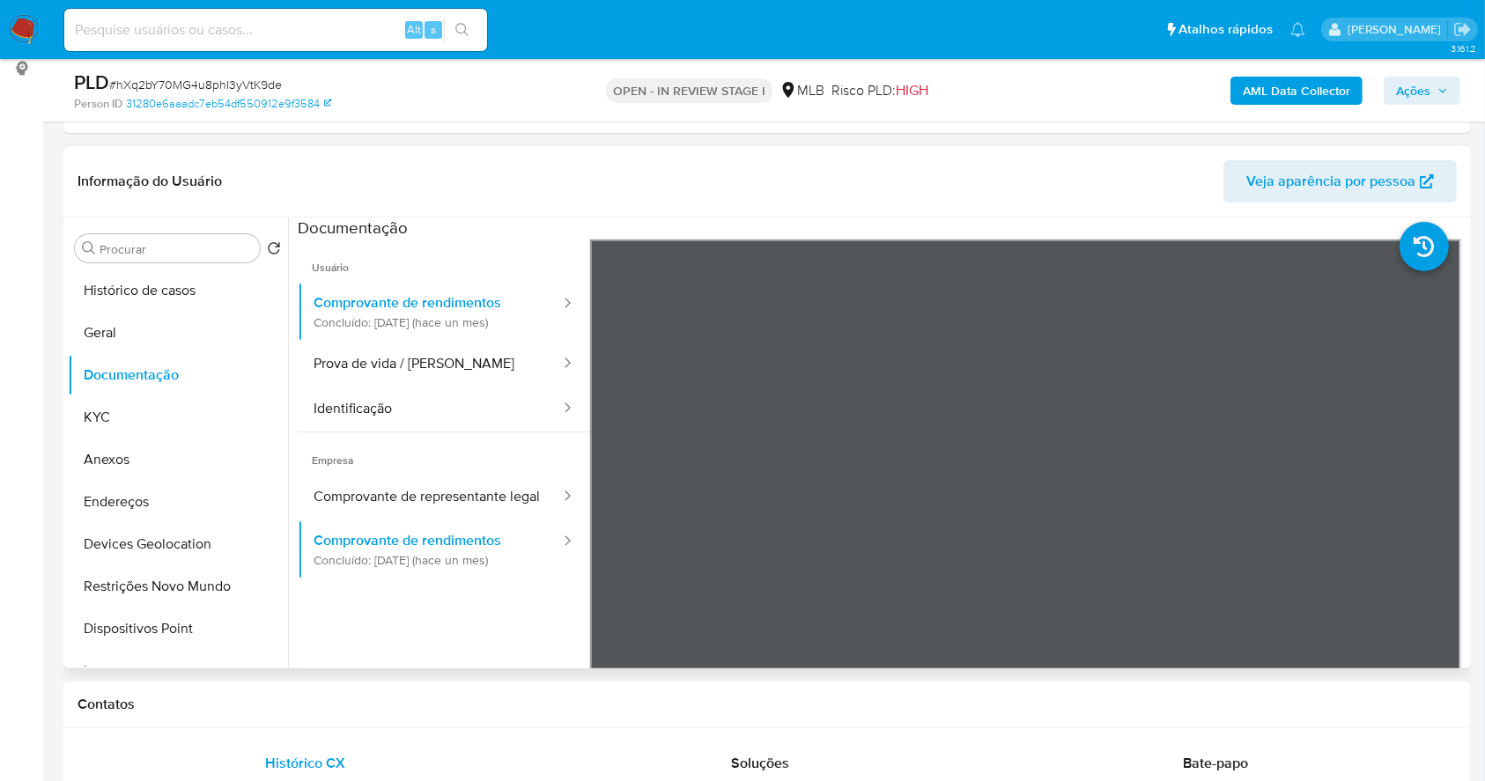
click at [432, 470] on span "Empresa" at bounding box center [444, 454] width 292 height 42
click at [451, 499] on button "Comprovante de representante legal" at bounding box center [430, 497] width 264 height 45
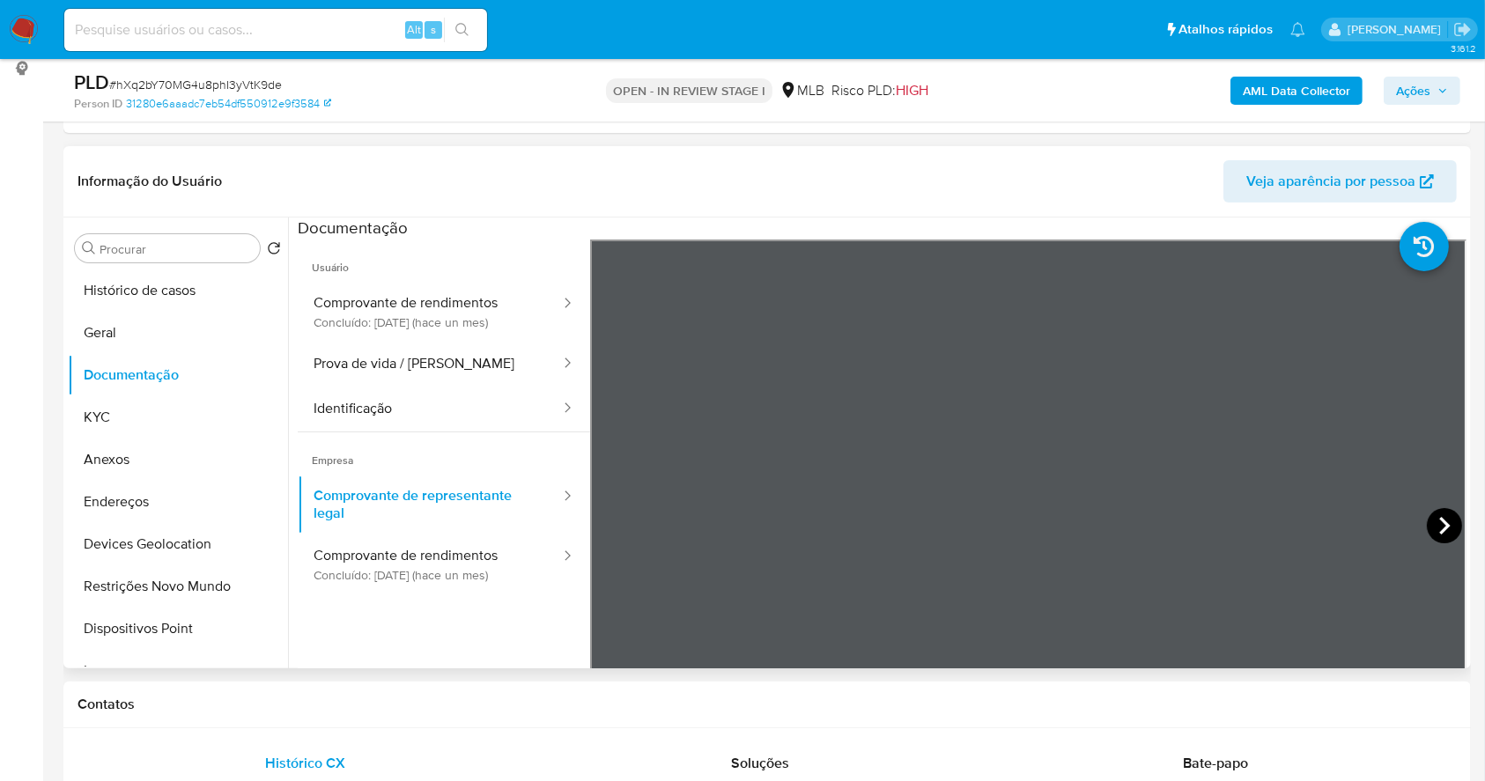
click at [1429, 525] on icon at bounding box center [1444, 525] width 35 height 35
click at [1427, 517] on icon at bounding box center [1444, 525] width 35 height 35
click at [157, 367] on button "Documentação" at bounding box center [171, 375] width 206 height 42
click at [444, 321] on button "Comprovante de rendimentos Concluído: 18/08/2025 (hace un mes)" at bounding box center [430, 312] width 264 height 60
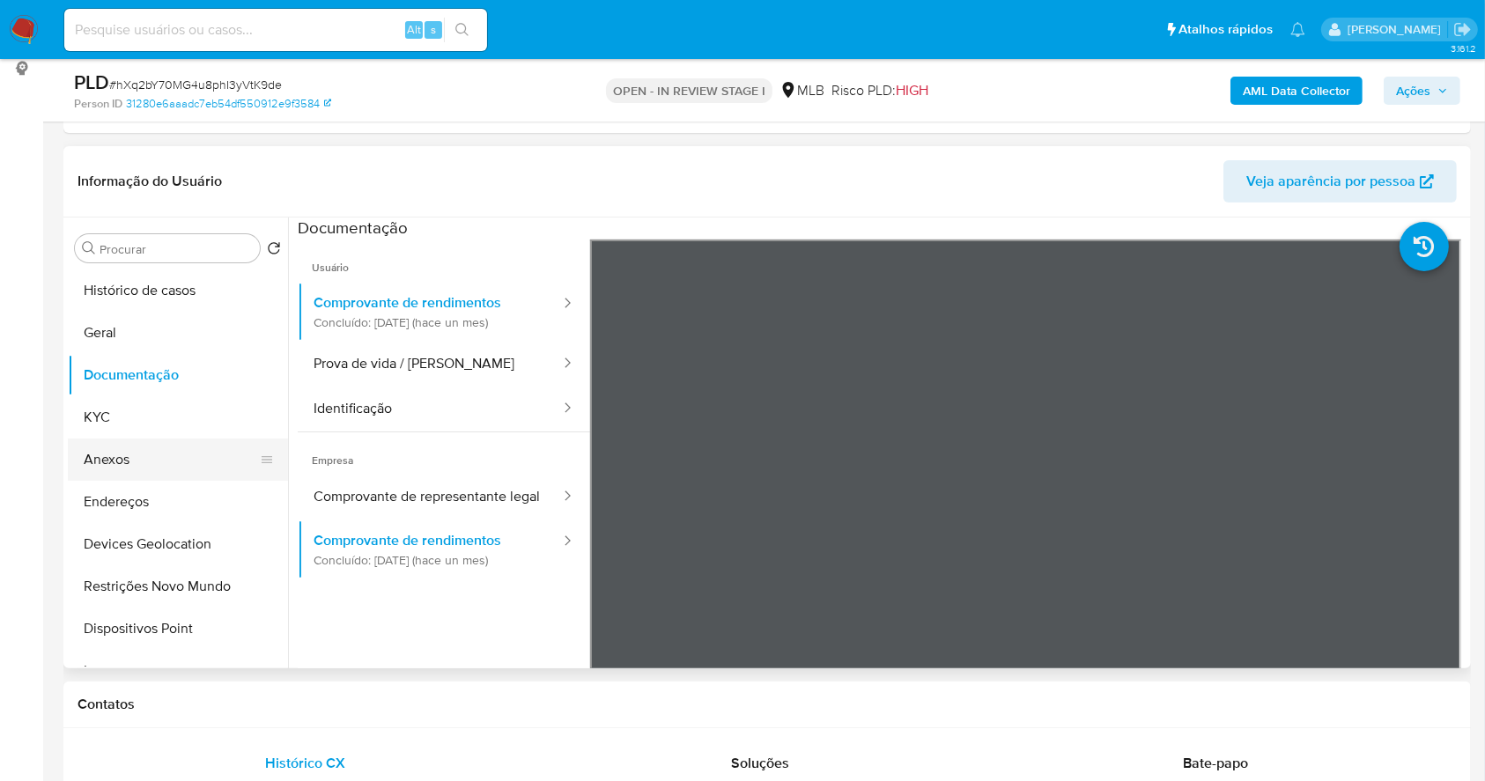
click at [167, 461] on button "Anexos" at bounding box center [171, 460] width 206 height 42
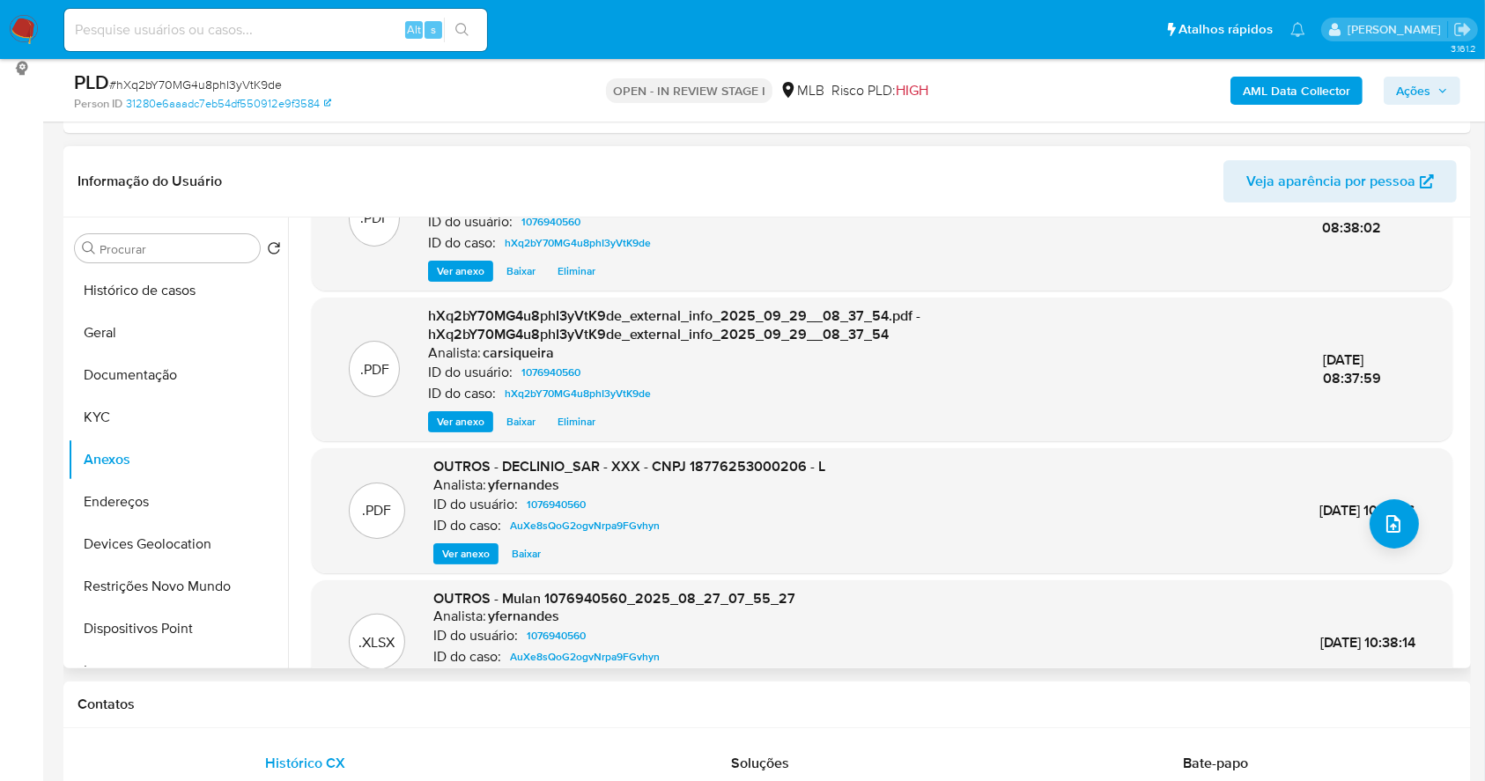
scroll to position [117, 0]
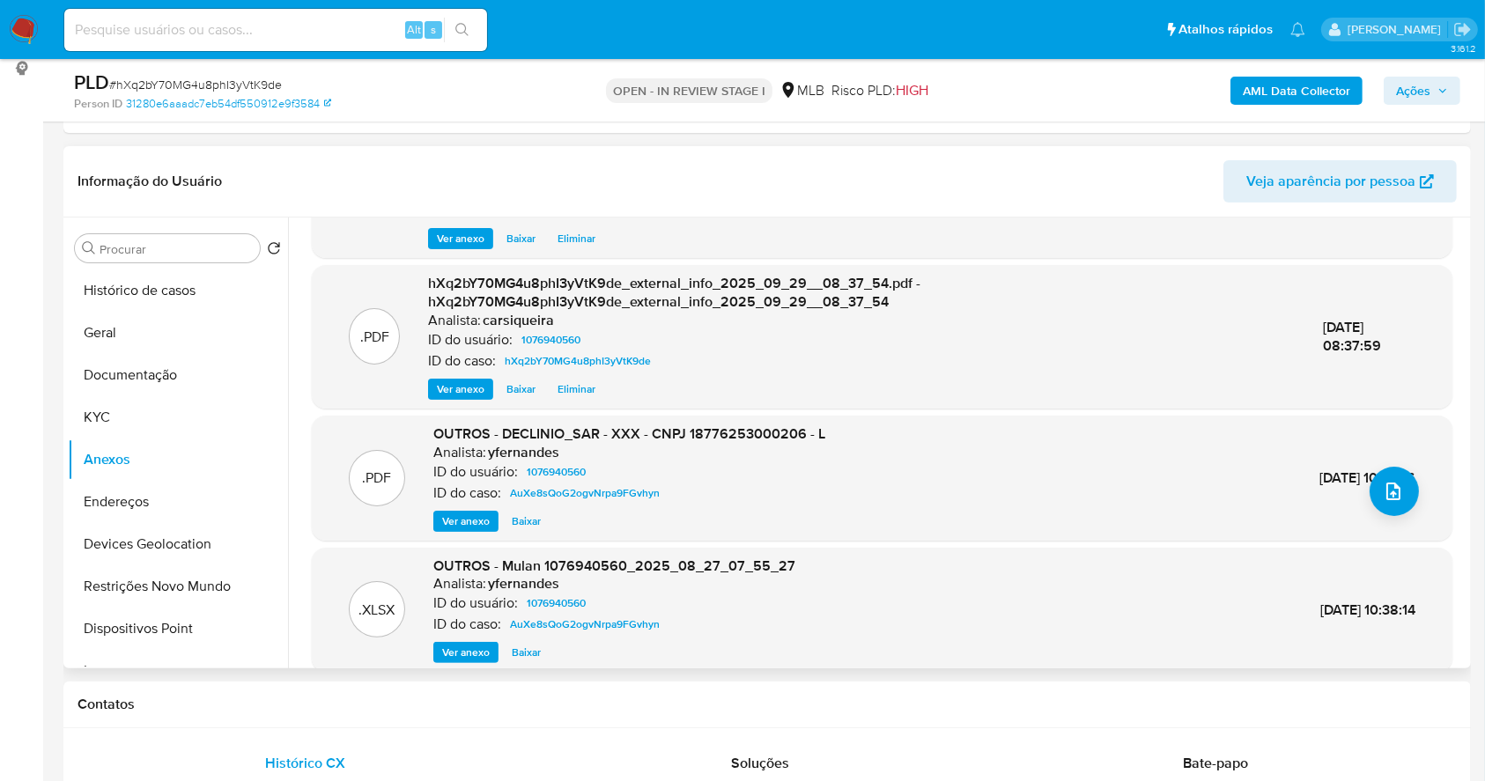
click at [462, 513] on span "Ver anexo" at bounding box center [466, 522] width 48 height 18
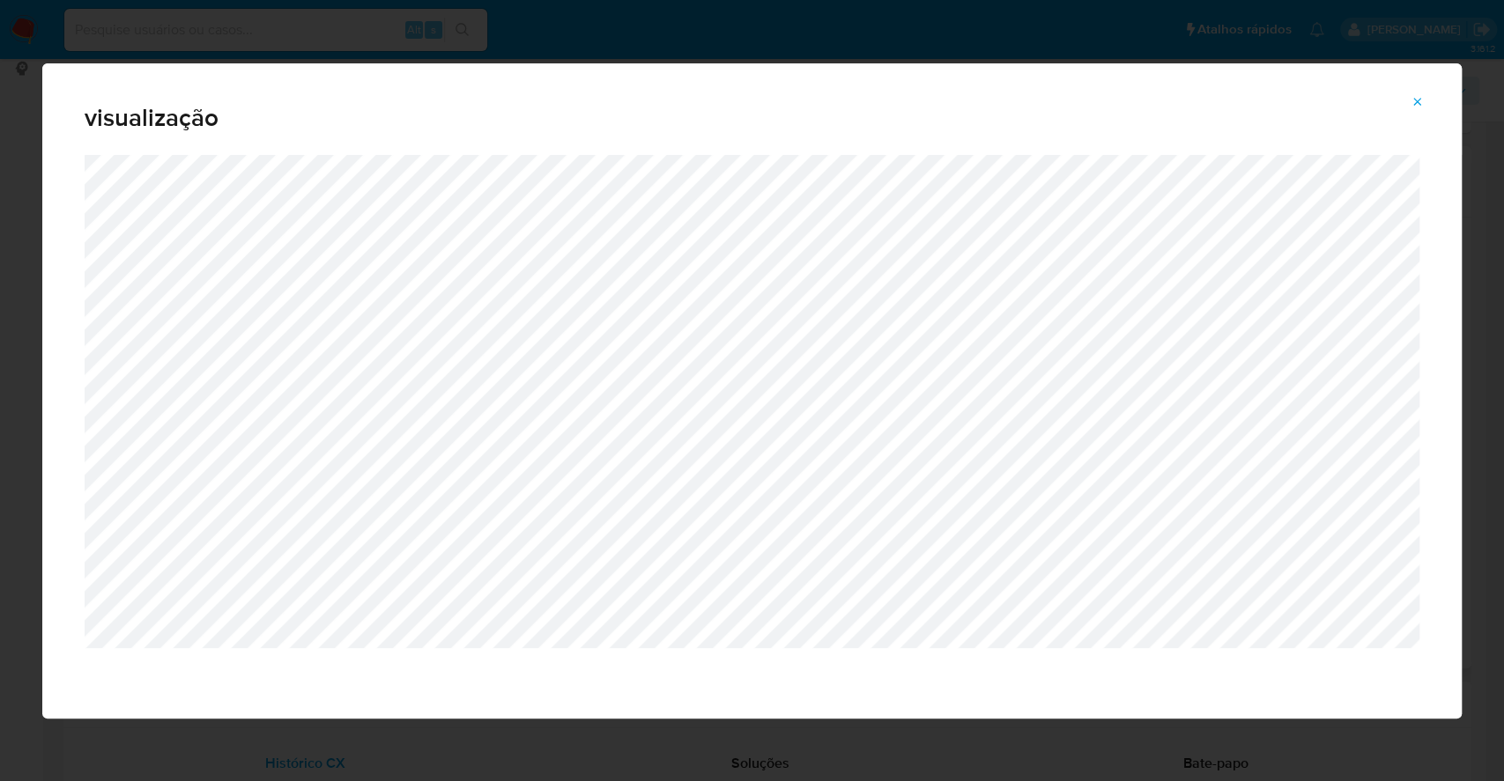
click at [0, 359] on div "visualização" at bounding box center [752, 390] width 1504 height 781
click at [1417, 95] on icon "Attachment preview" at bounding box center [1417, 102] width 14 height 14
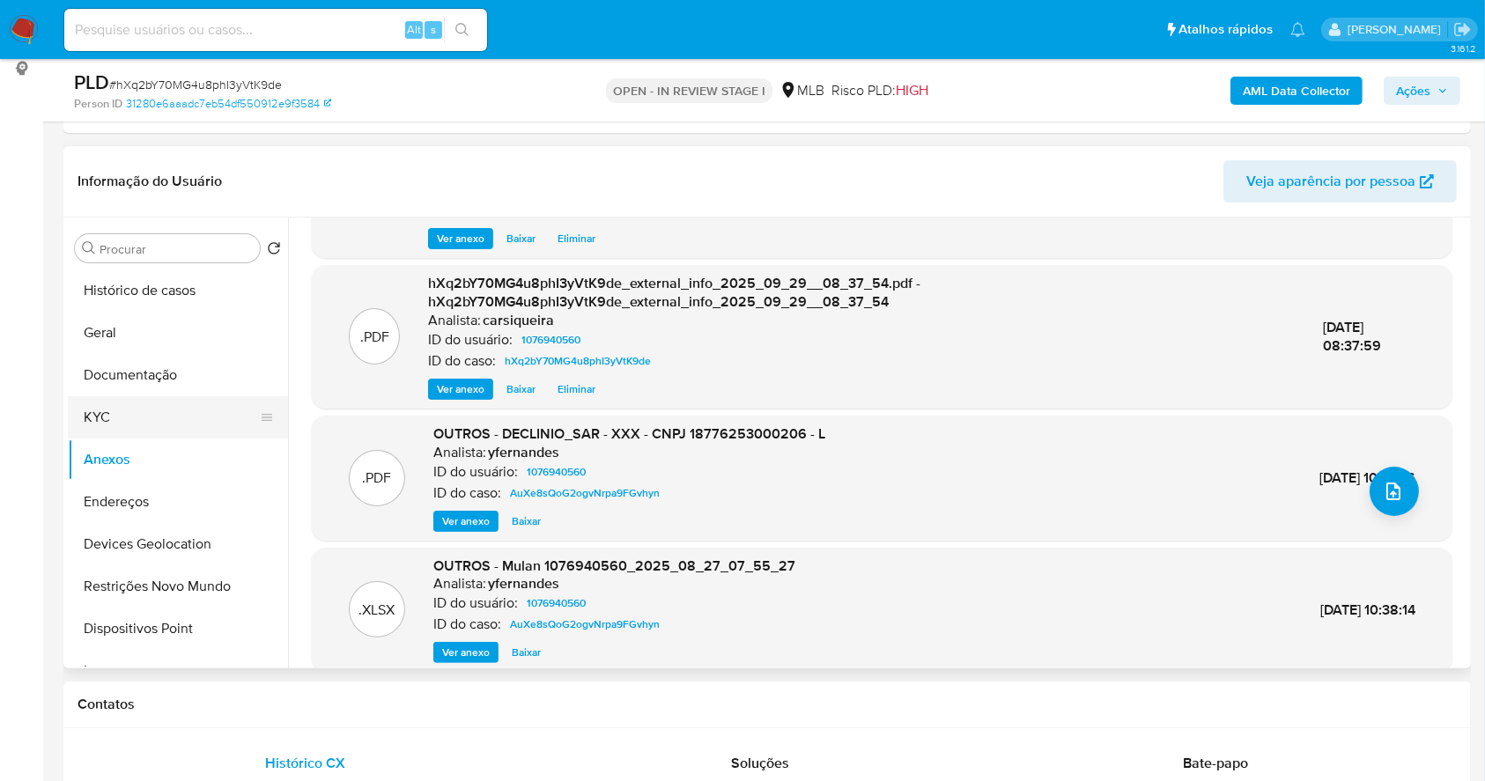
click at [133, 411] on button "KYC" at bounding box center [171, 417] width 206 height 42
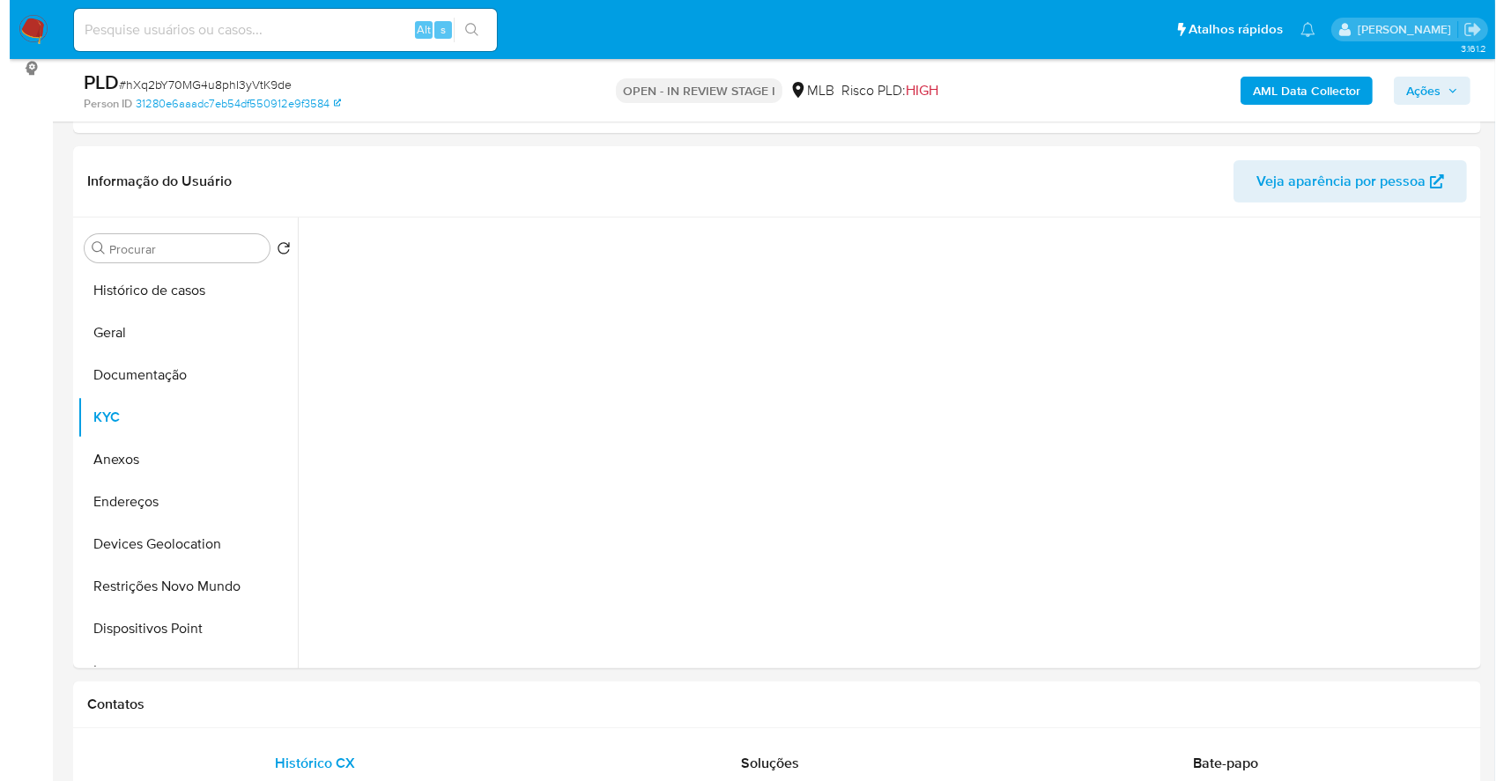
scroll to position [0, 0]
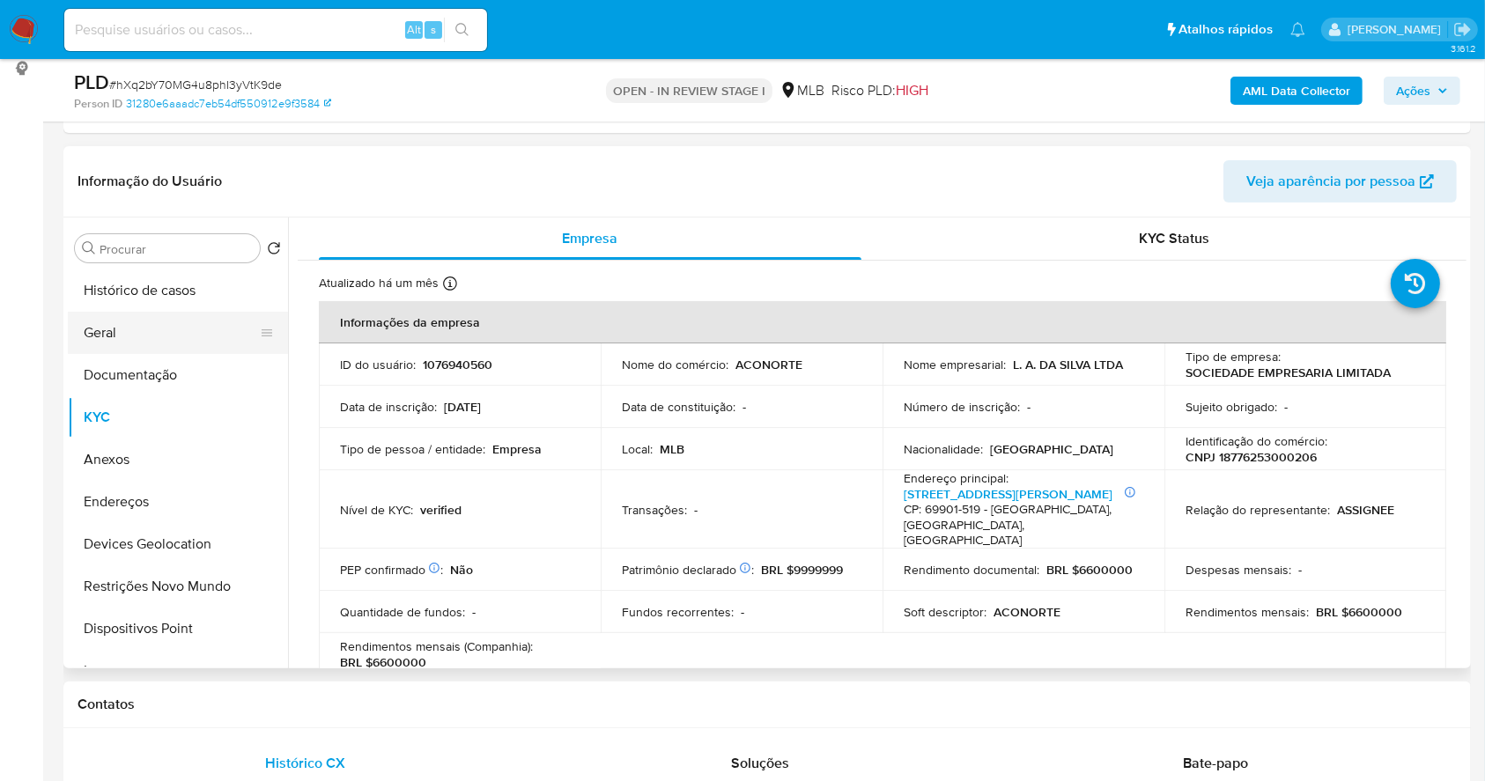
click at [179, 332] on button "Geral" at bounding box center [171, 333] width 206 height 42
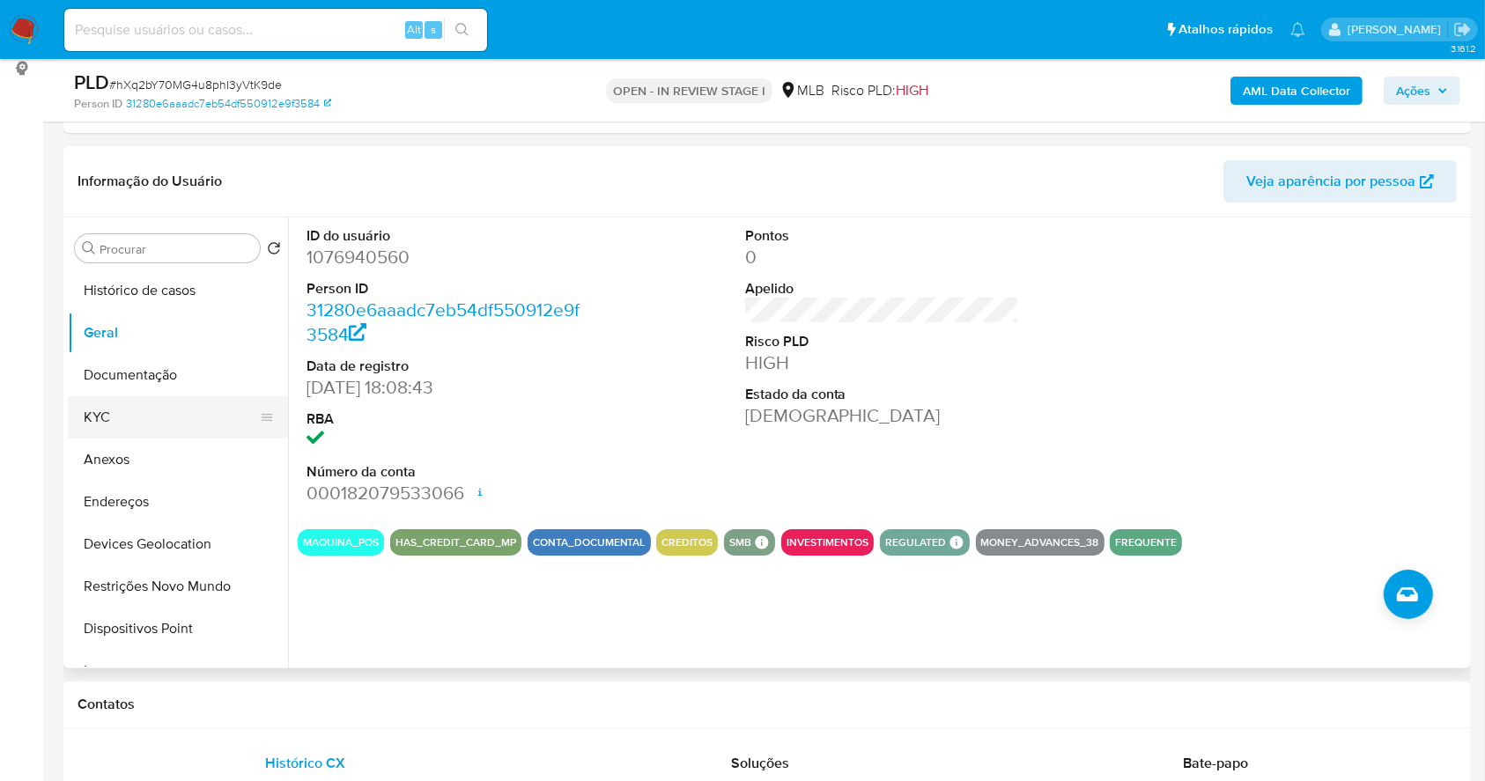
click at [200, 410] on button "KYC" at bounding box center [171, 417] width 206 height 42
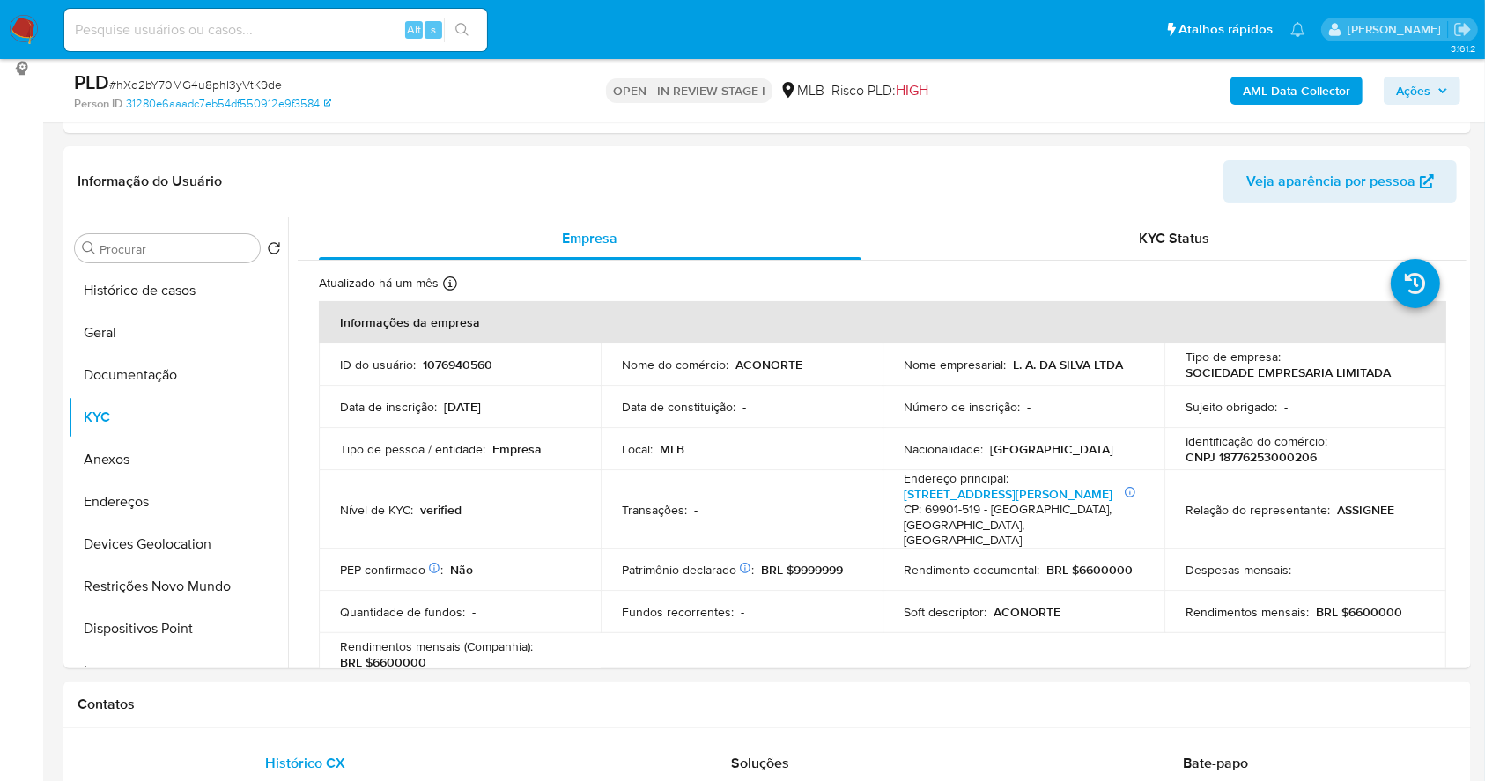
click at [1429, 95] on span "Ações" at bounding box center [1413, 91] width 34 height 28
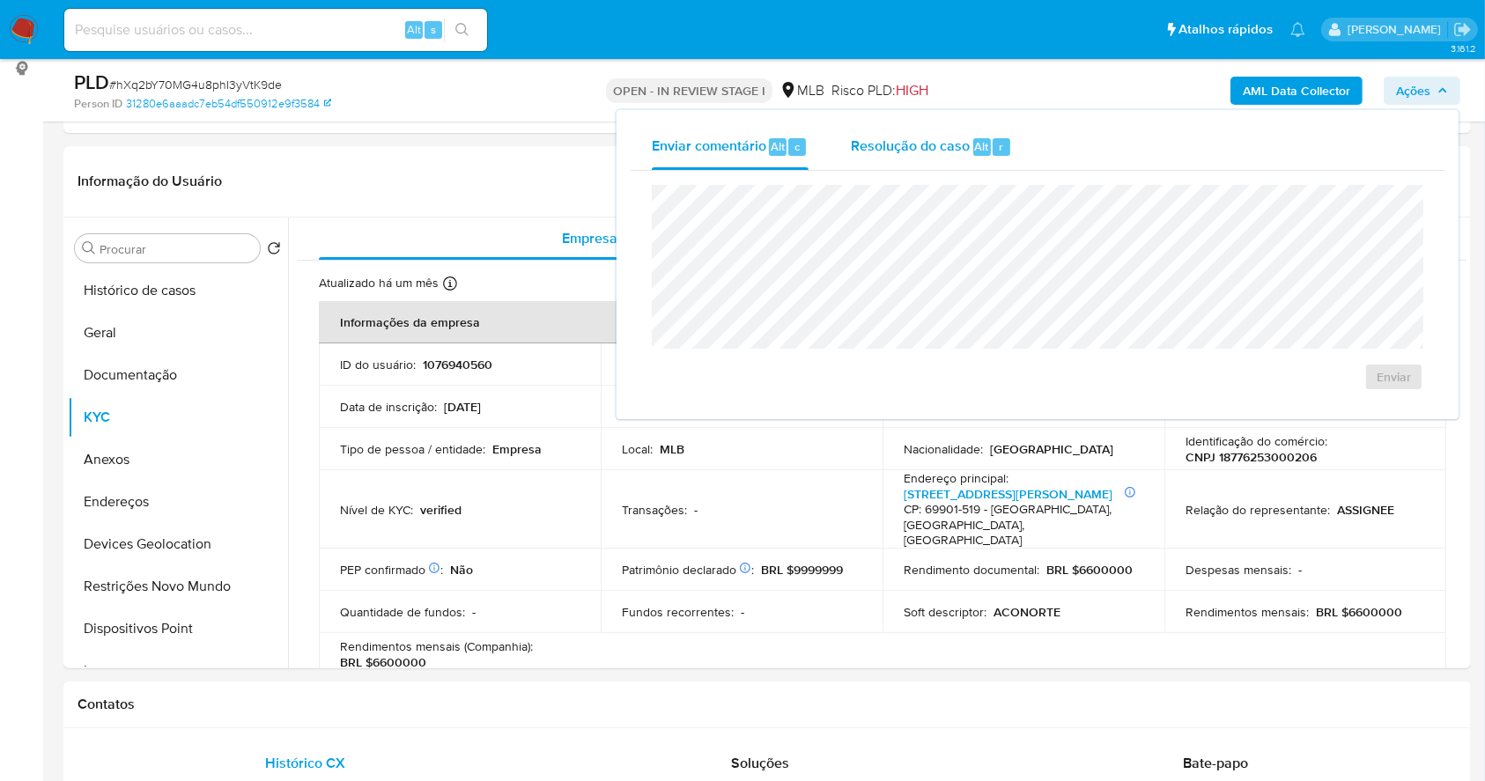
click at [953, 144] on span "Resolução do caso" at bounding box center [910, 146] width 119 height 20
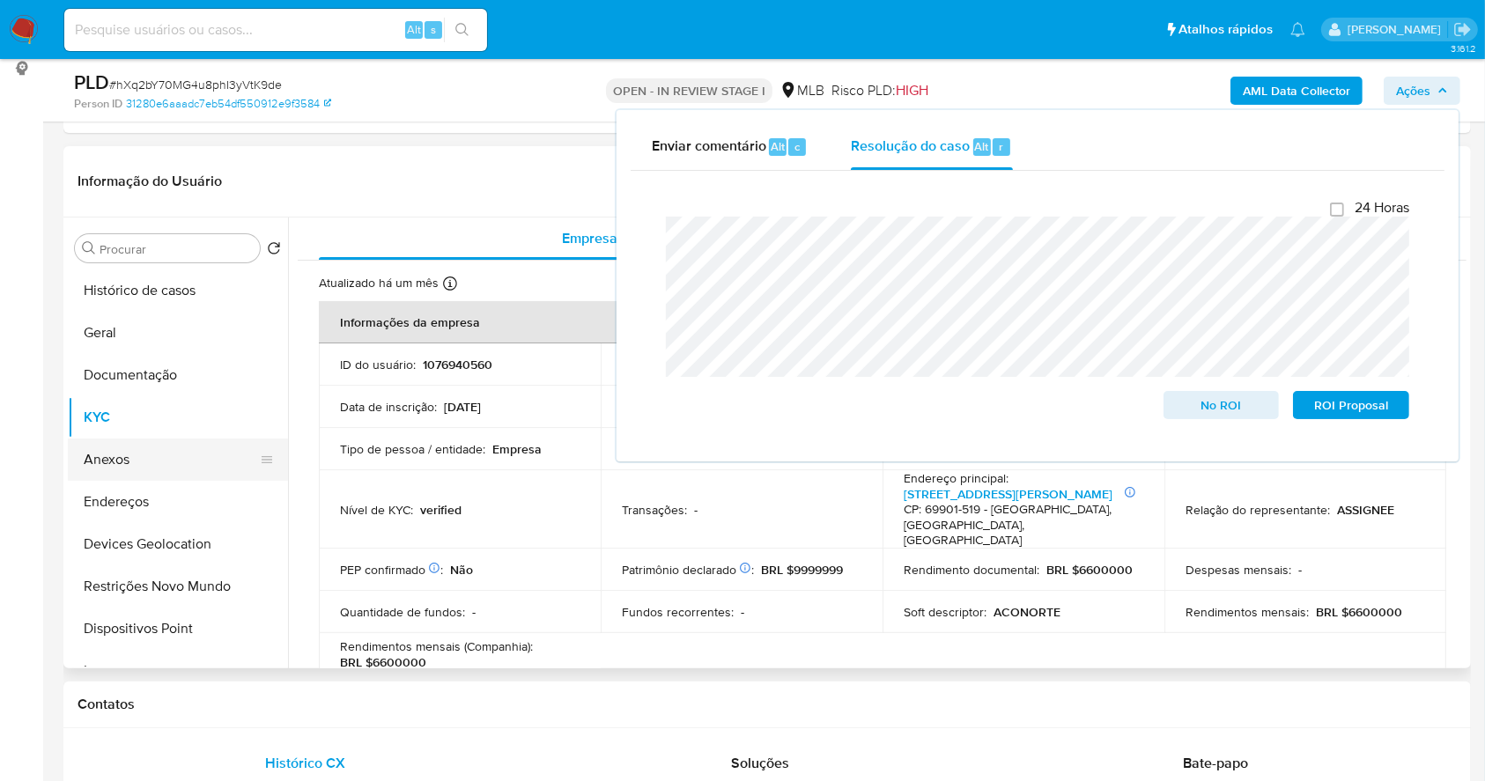
click at [182, 460] on button "Anexos" at bounding box center [171, 460] width 206 height 42
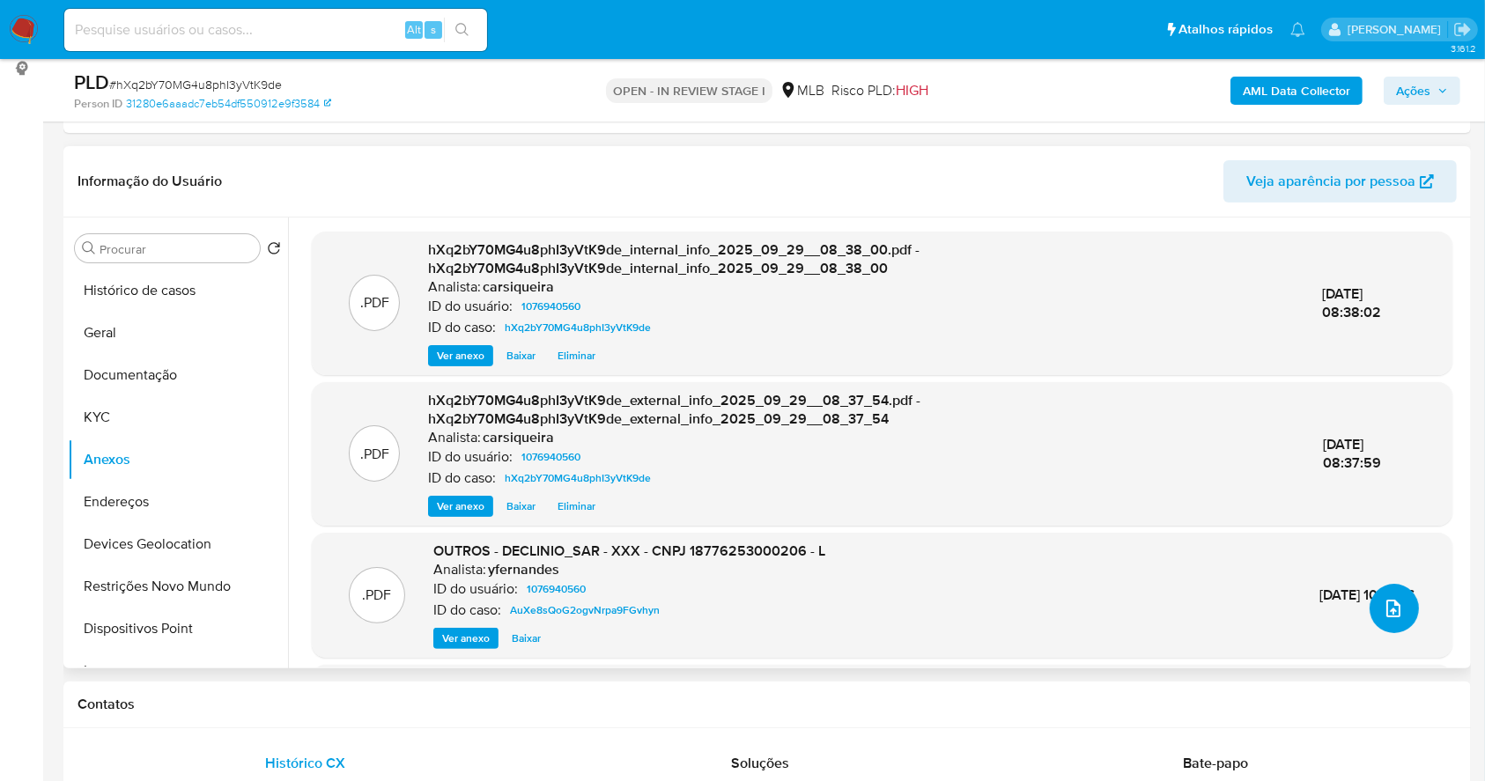
click at [1392, 598] on icon "upload-file" at bounding box center [1393, 608] width 21 height 21
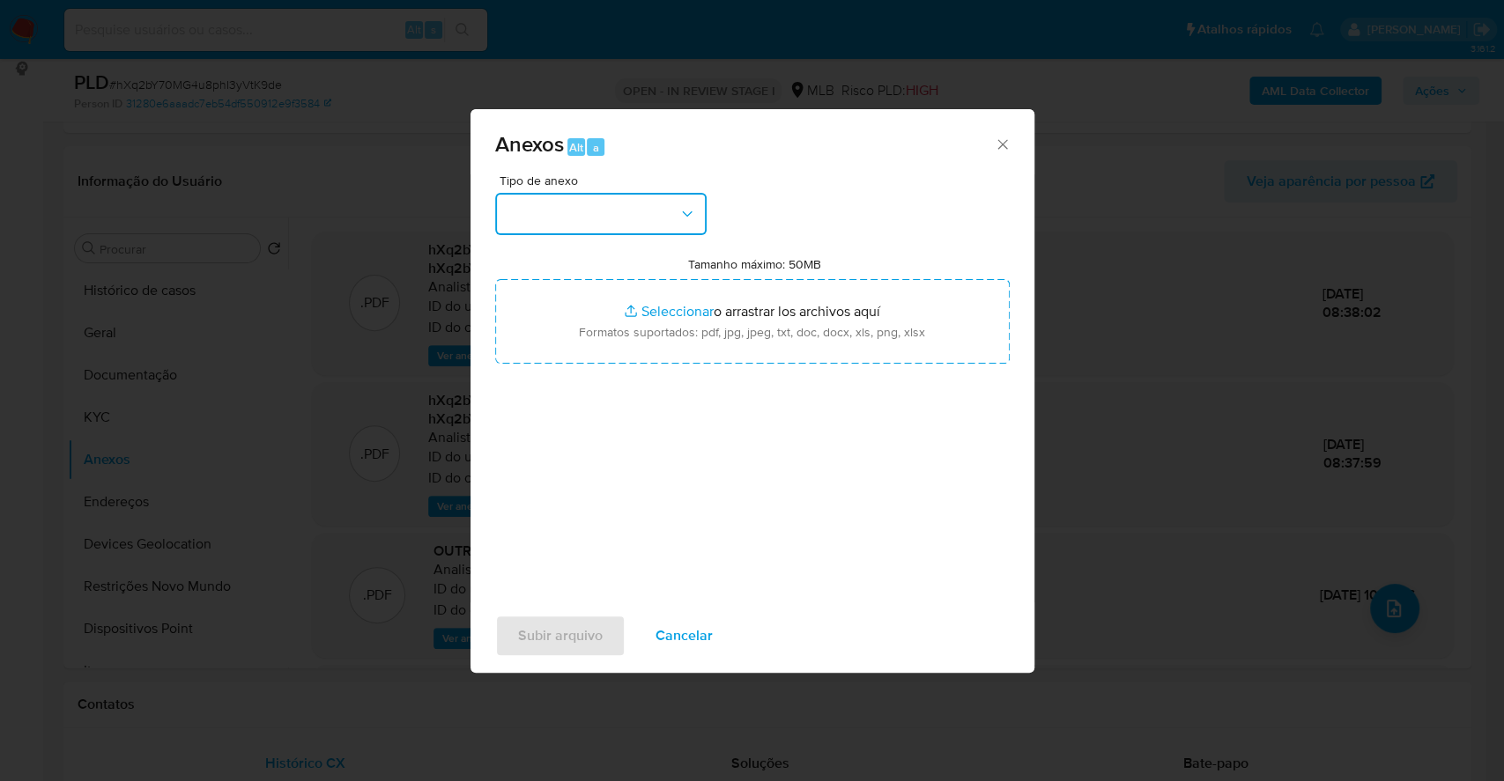
click at [605, 202] on button "button" at bounding box center [600, 214] width 211 height 42
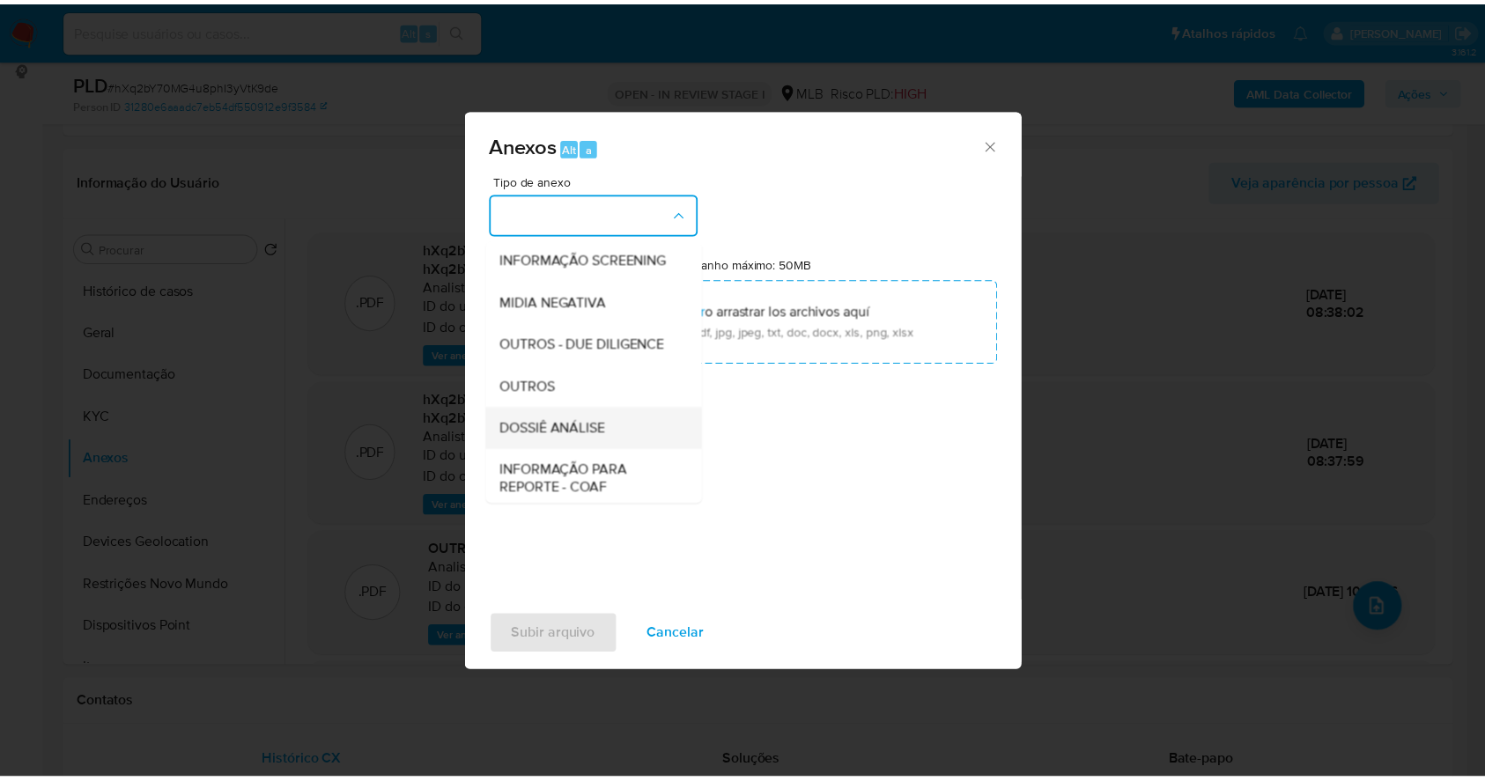
scroll to position [270, 0]
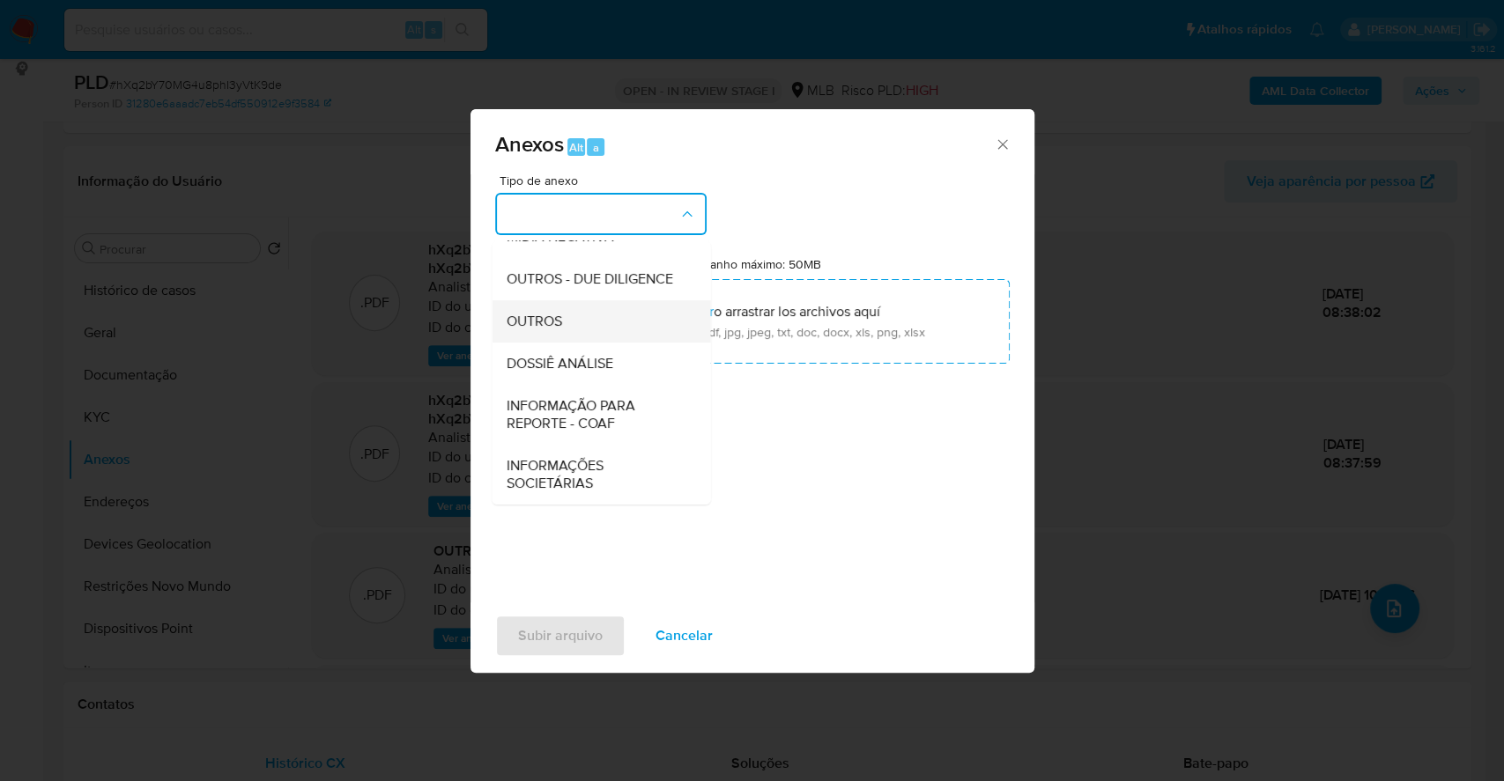
click at [595, 326] on div "OUTROS" at bounding box center [596, 321] width 180 height 42
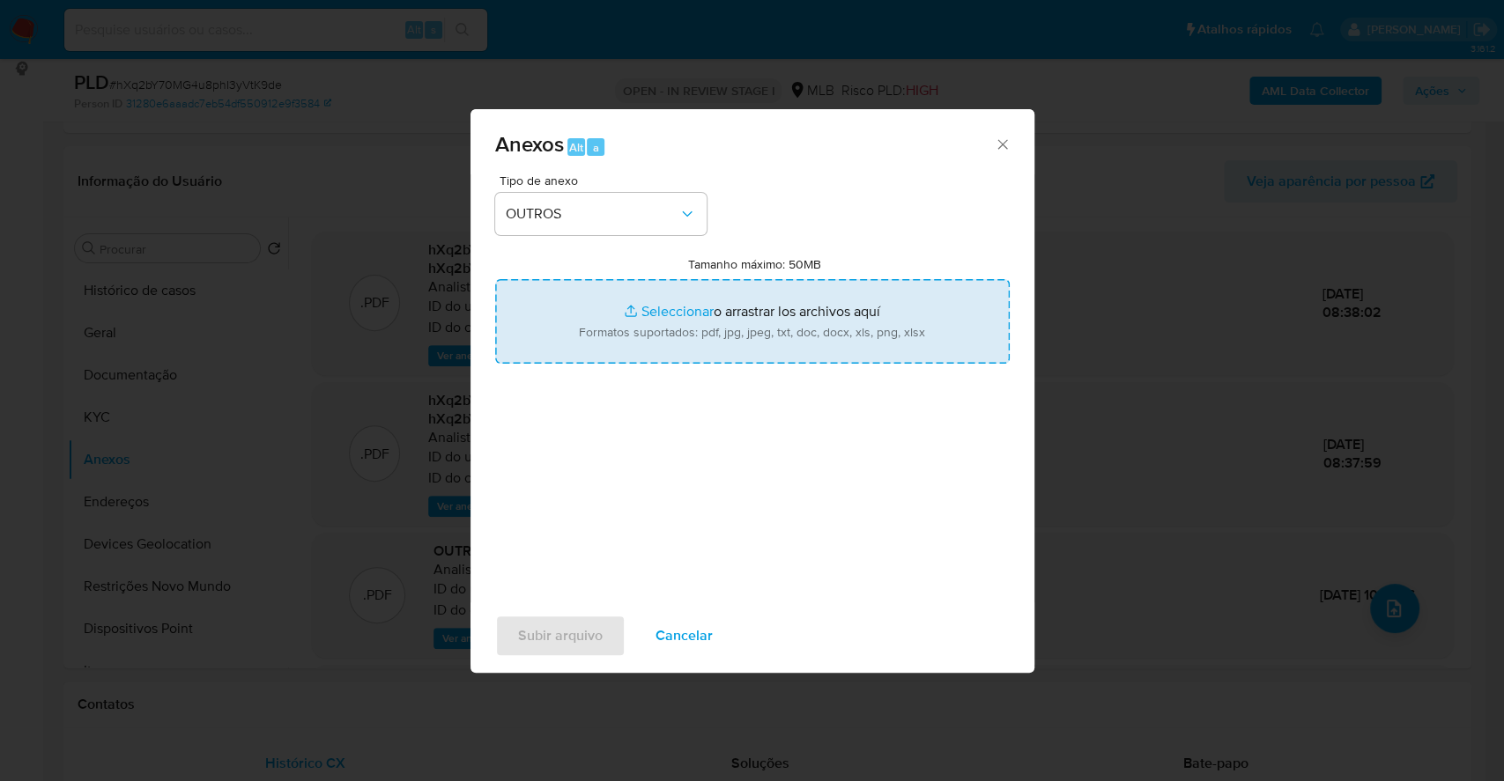
click at [664, 312] on input "Tamanho máximo: 50MB Seleccionar archivos" at bounding box center [752, 321] width 514 height 85
type input "C:\fakepath\DECLINIO - hXq2bY70MG4u8phI3yVtK9de - CNPJ 18776253000206 - L. A. D…"
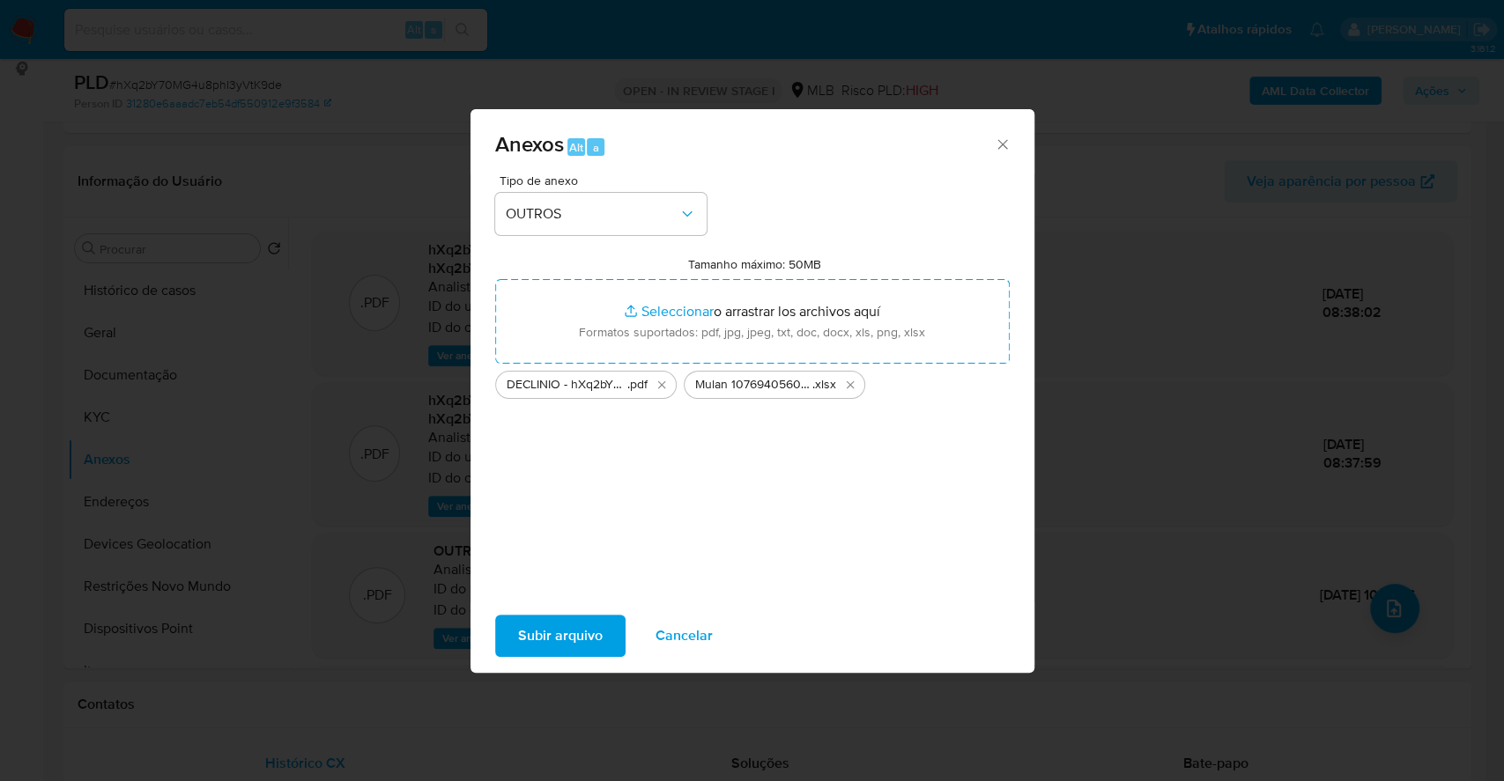
click at [543, 624] on span "Subir arquivo" at bounding box center [560, 636] width 85 height 39
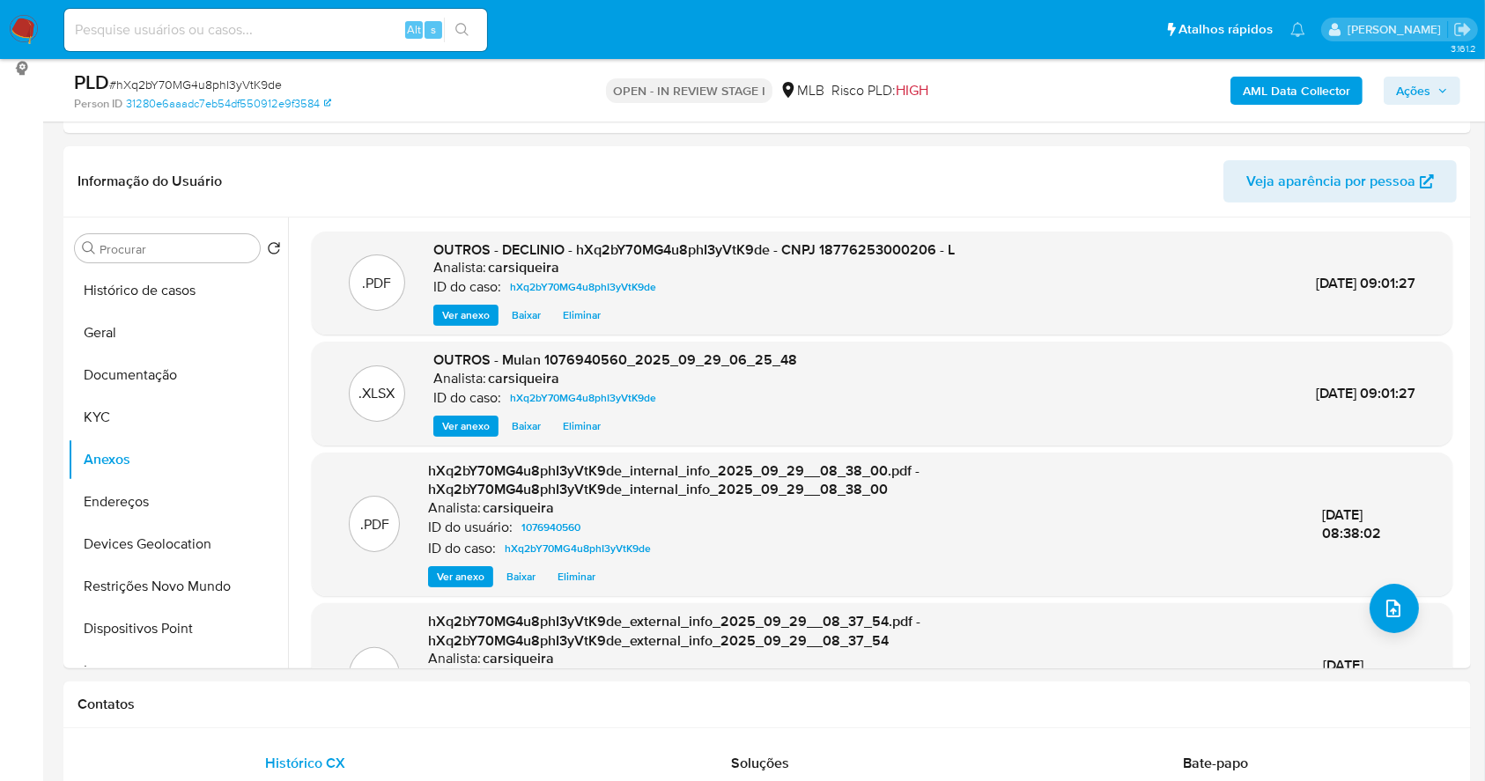
click at [1432, 89] on span "Ações" at bounding box center [1422, 90] width 52 height 25
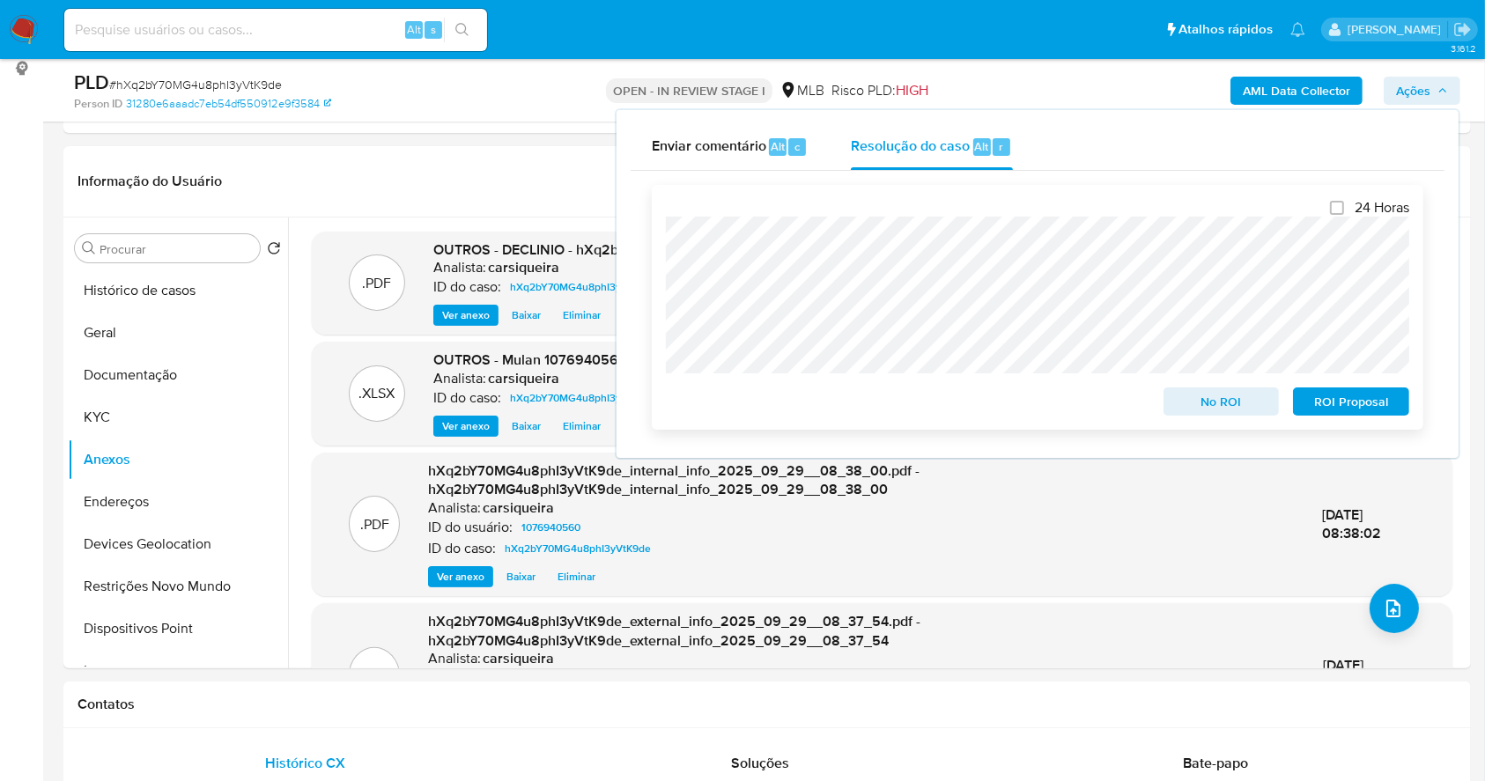
click at [1217, 389] on div "No ROI" at bounding box center [1222, 398] width 130 height 35
click at [1226, 410] on span "No ROI" at bounding box center [1222, 401] width 92 height 25
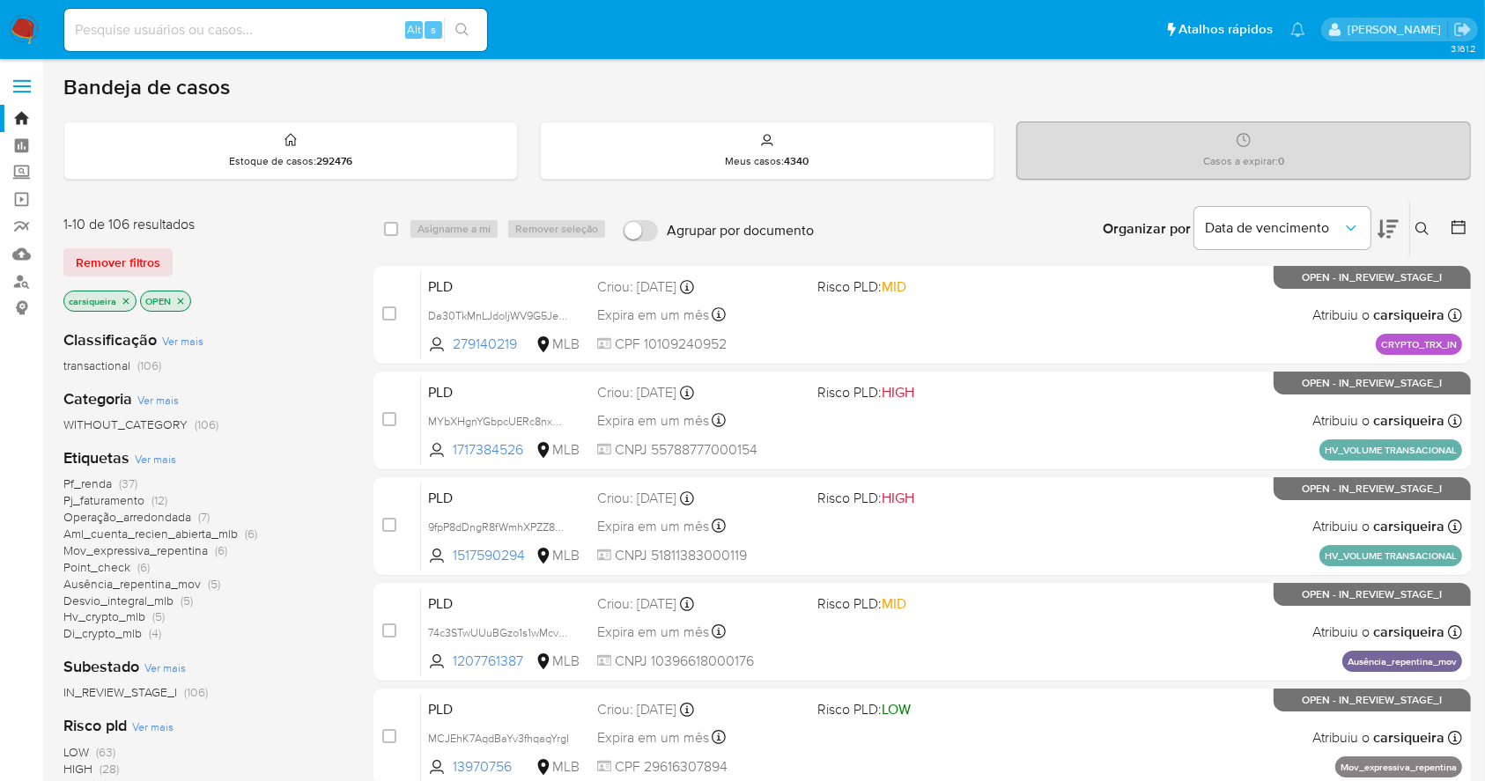
click at [124, 296] on icon "close-filter" at bounding box center [126, 301] width 11 height 11
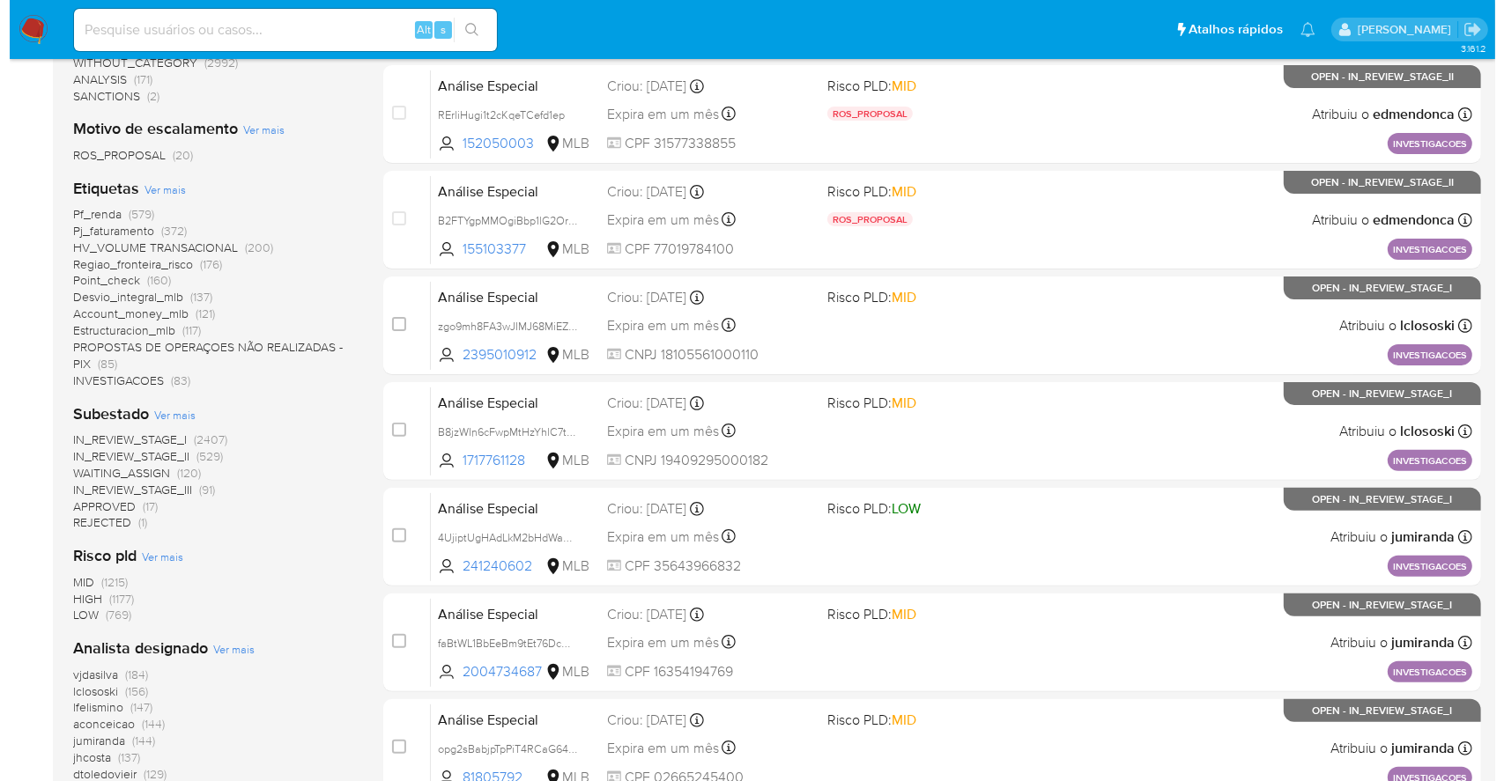
scroll to position [470, 0]
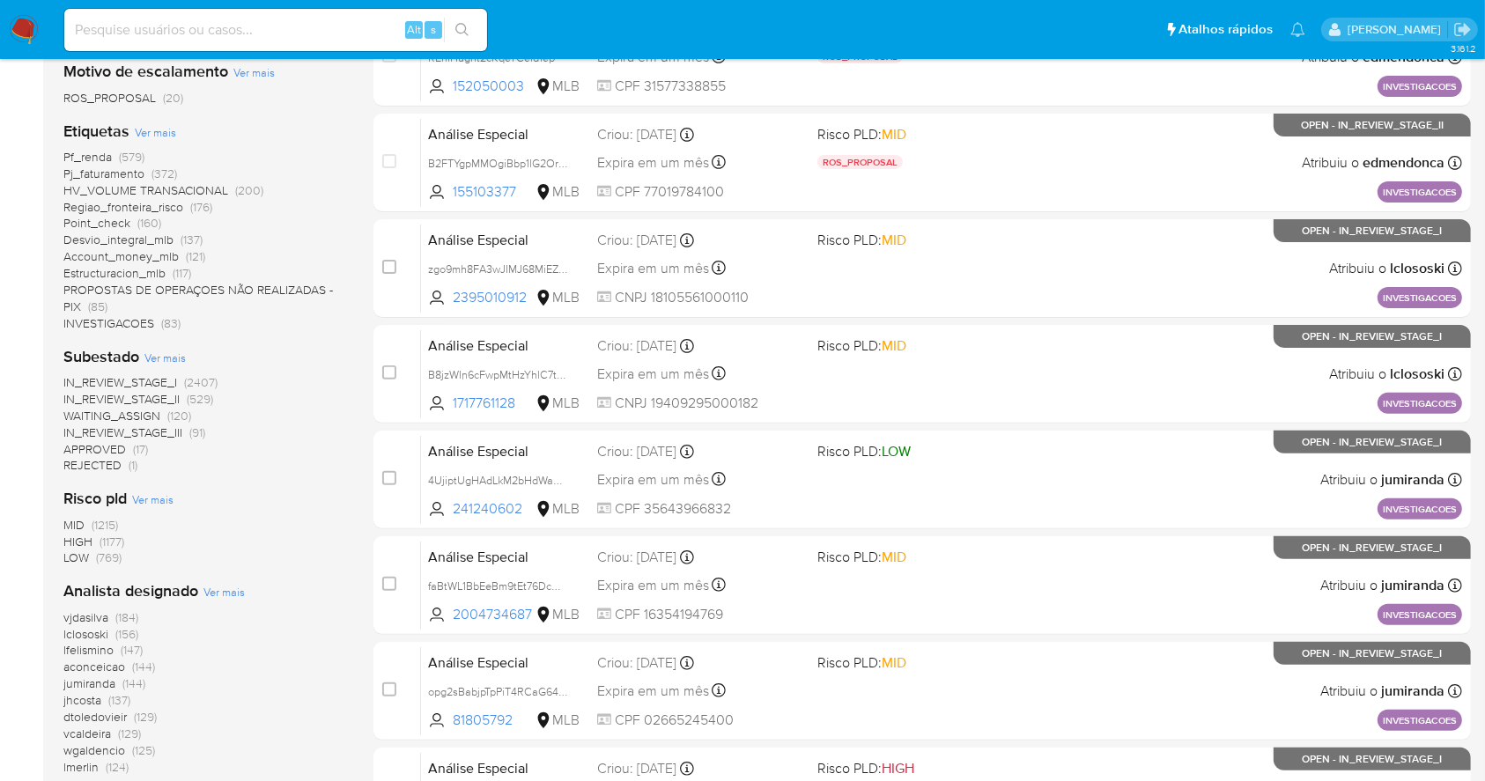
click at [228, 591] on span "Ver mais" at bounding box center [223, 592] width 41 height 16
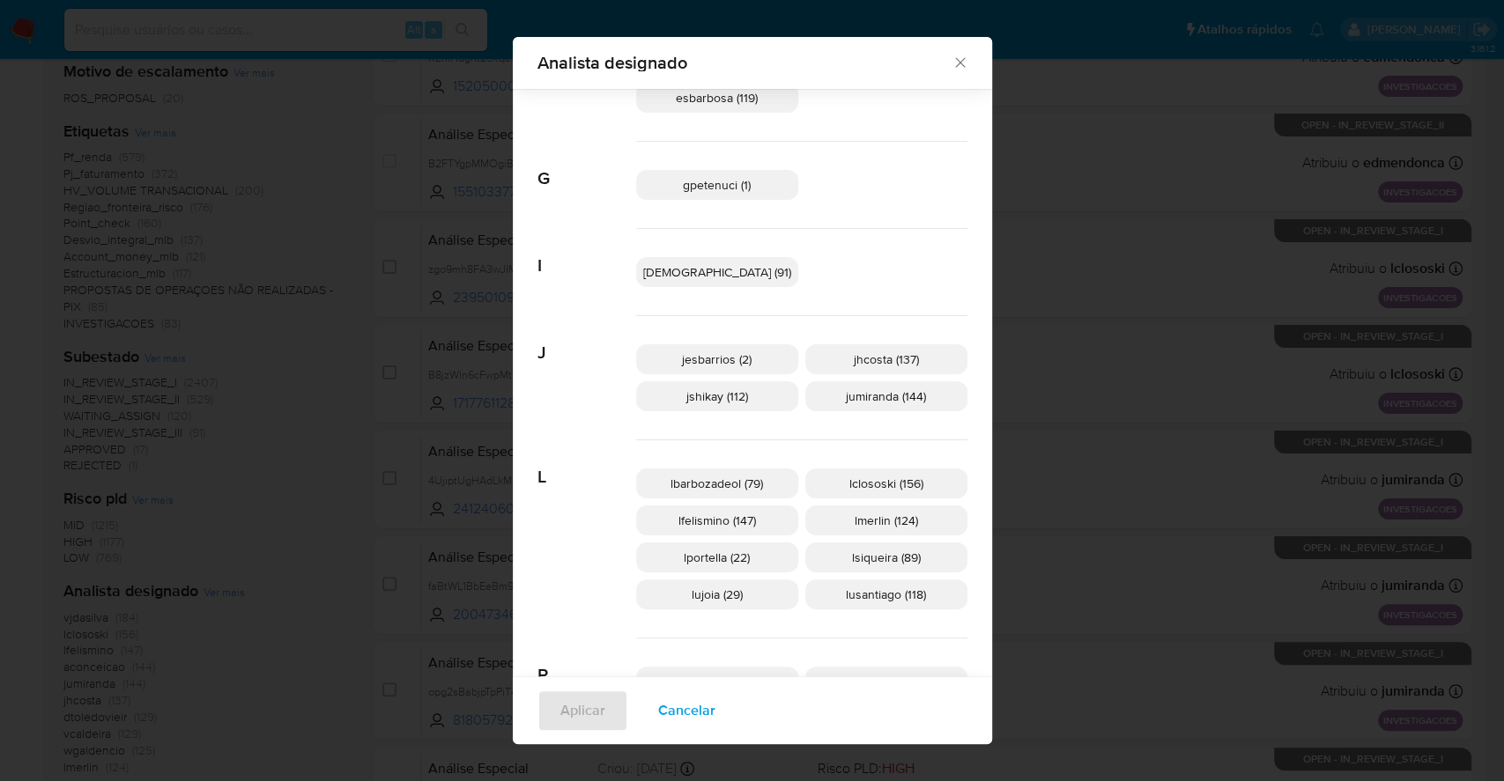
scroll to position [456, 0]
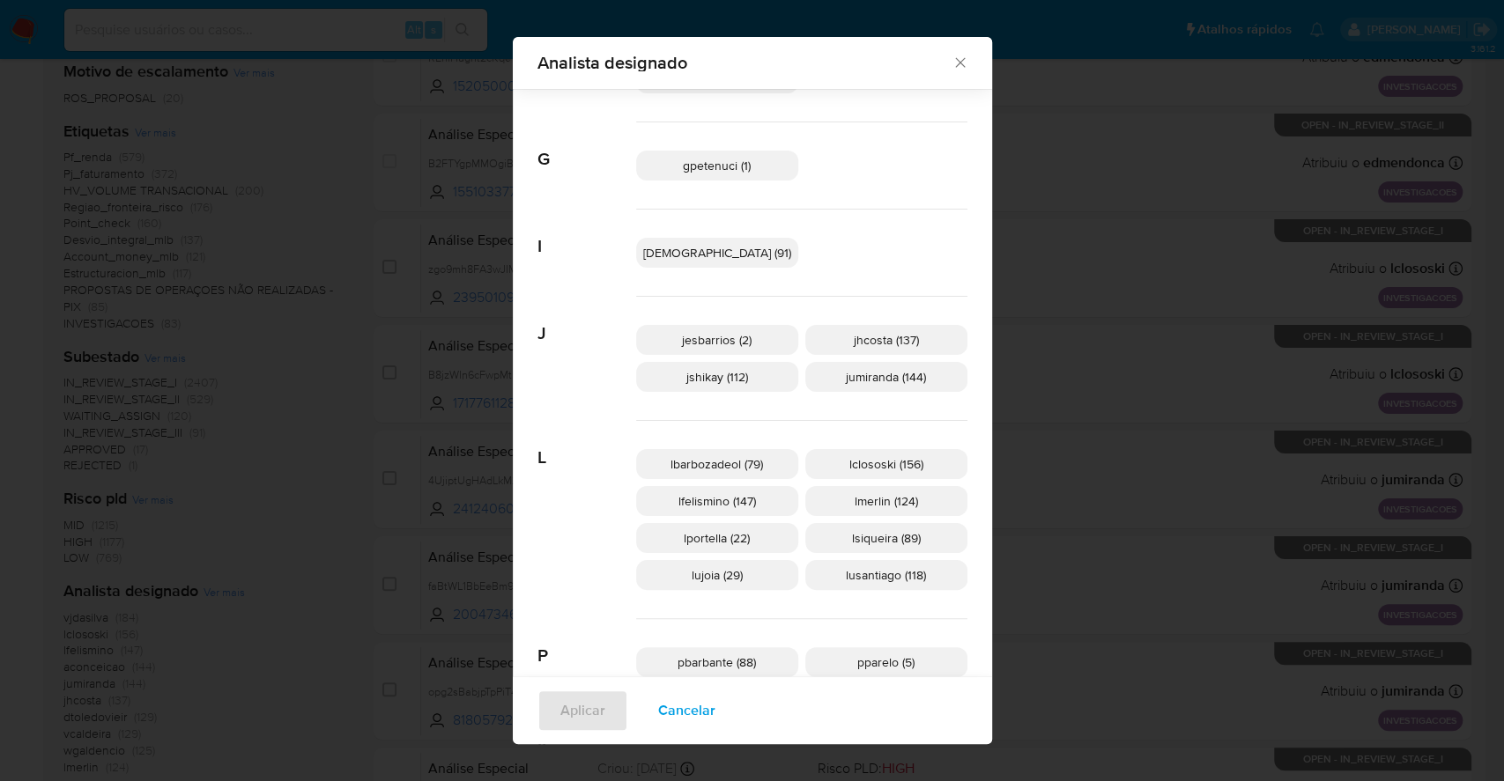
click at [741, 529] on span "lportella (22)" at bounding box center [717, 538] width 66 height 18
click at [593, 703] on button "Aplicar" at bounding box center [582, 711] width 91 height 42
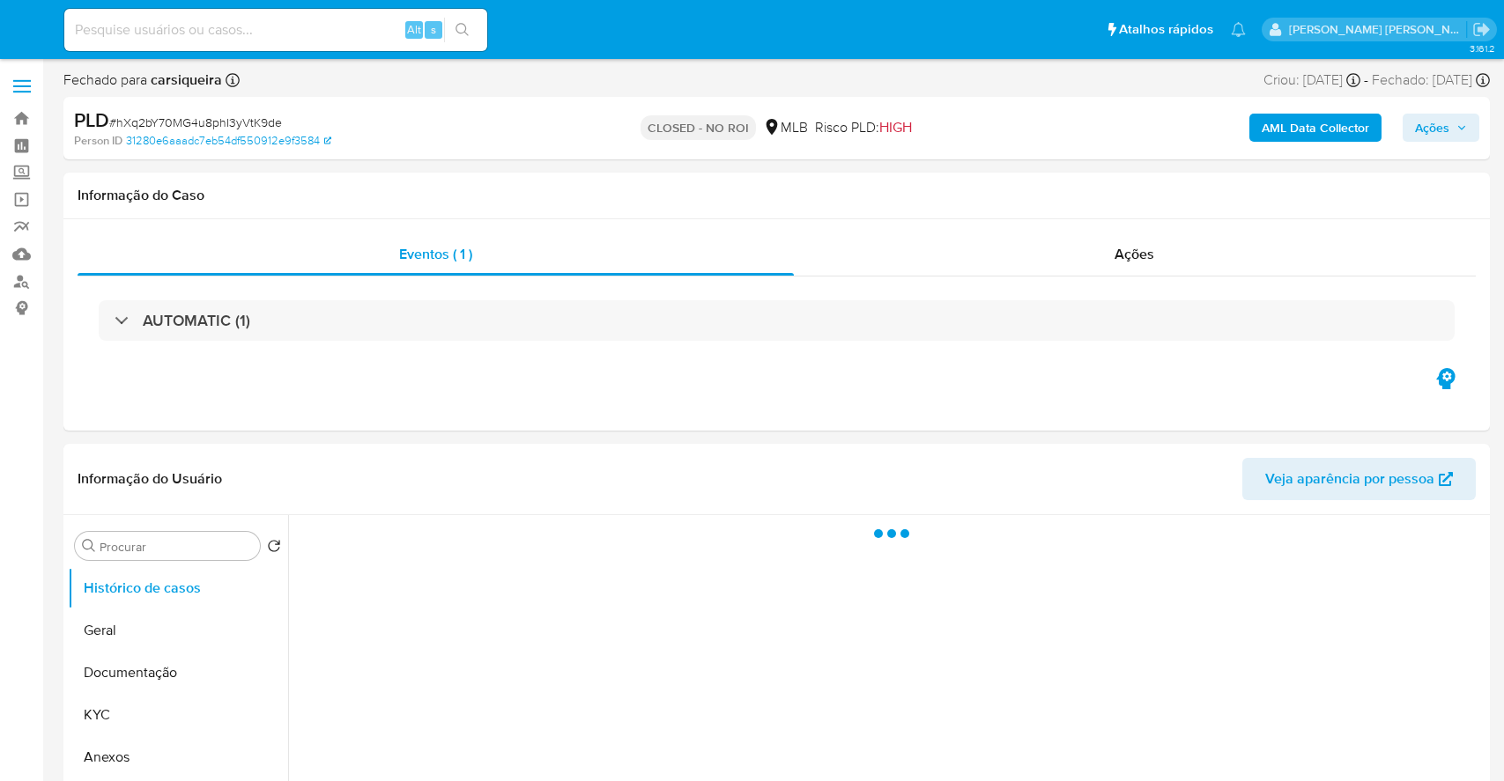
select select "10"
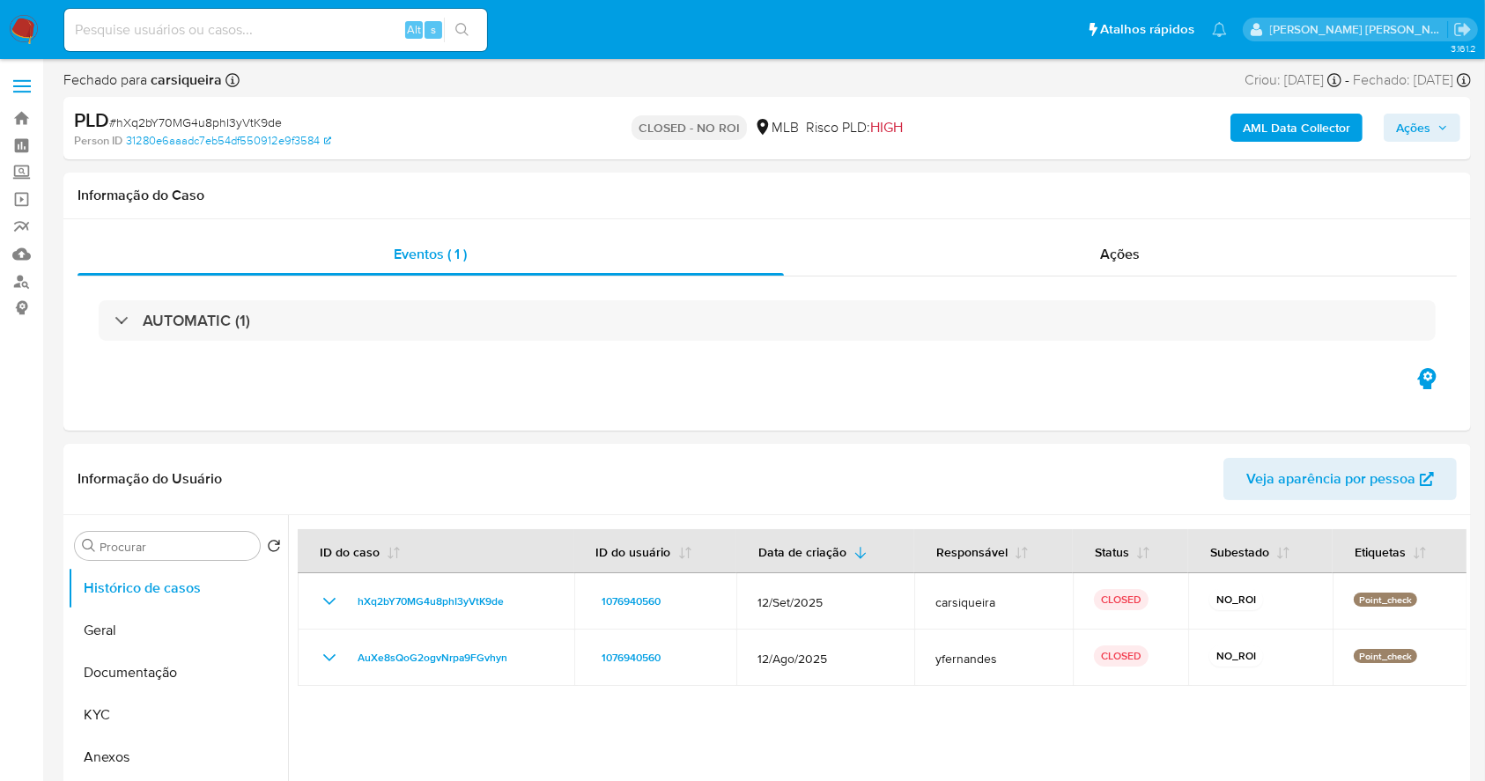
click at [27, 23] on img at bounding box center [24, 30] width 30 height 30
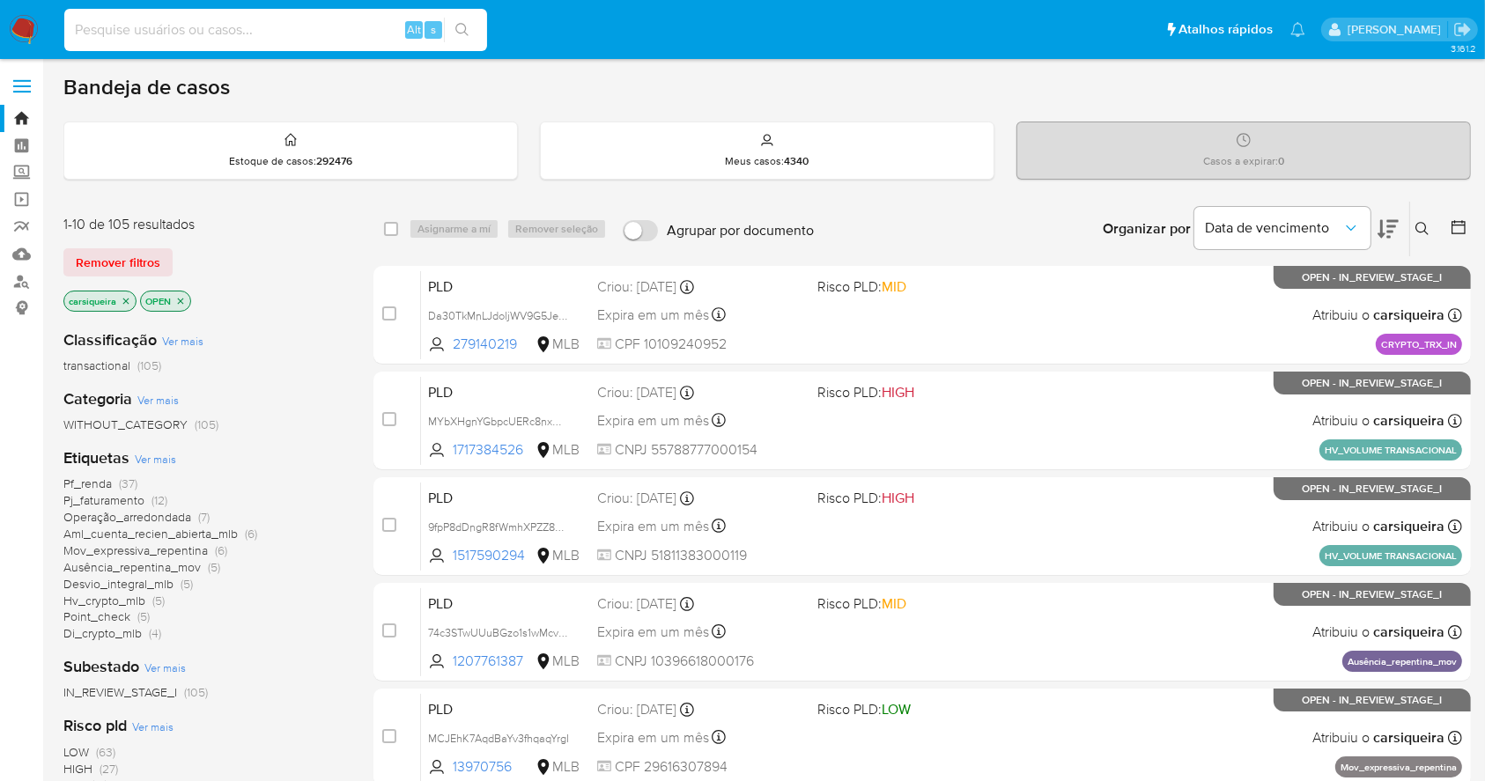
click at [342, 29] on input at bounding box center [275, 29] width 423 height 23
paste input "1LlCmYXQZTjdUPZytT5qCZQu"
type input "1LlCmYXQZTjdUPZytT5qCZQu"
click at [466, 29] on icon "search-icon" at bounding box center [462, 30] width 14 height 14
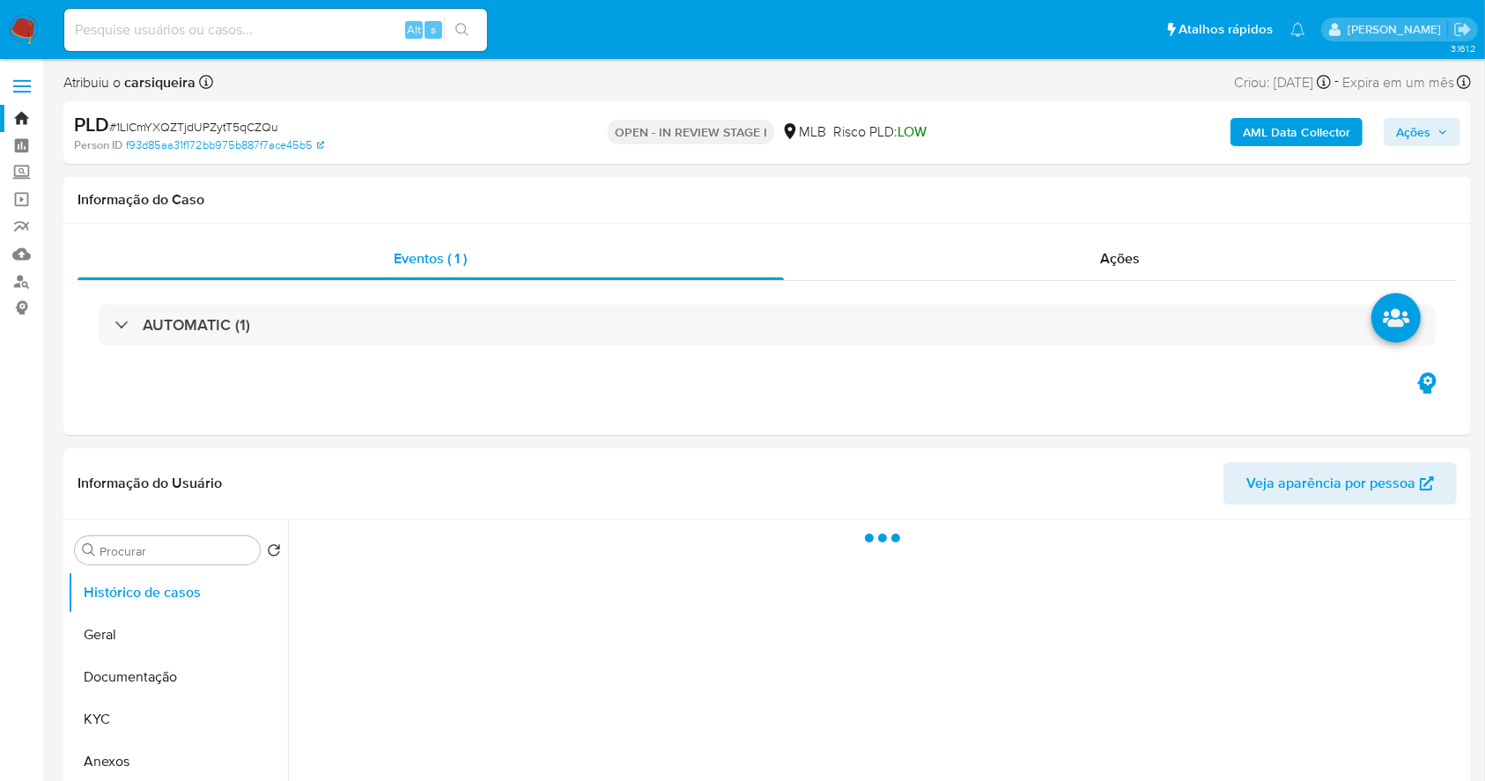
select select "10"
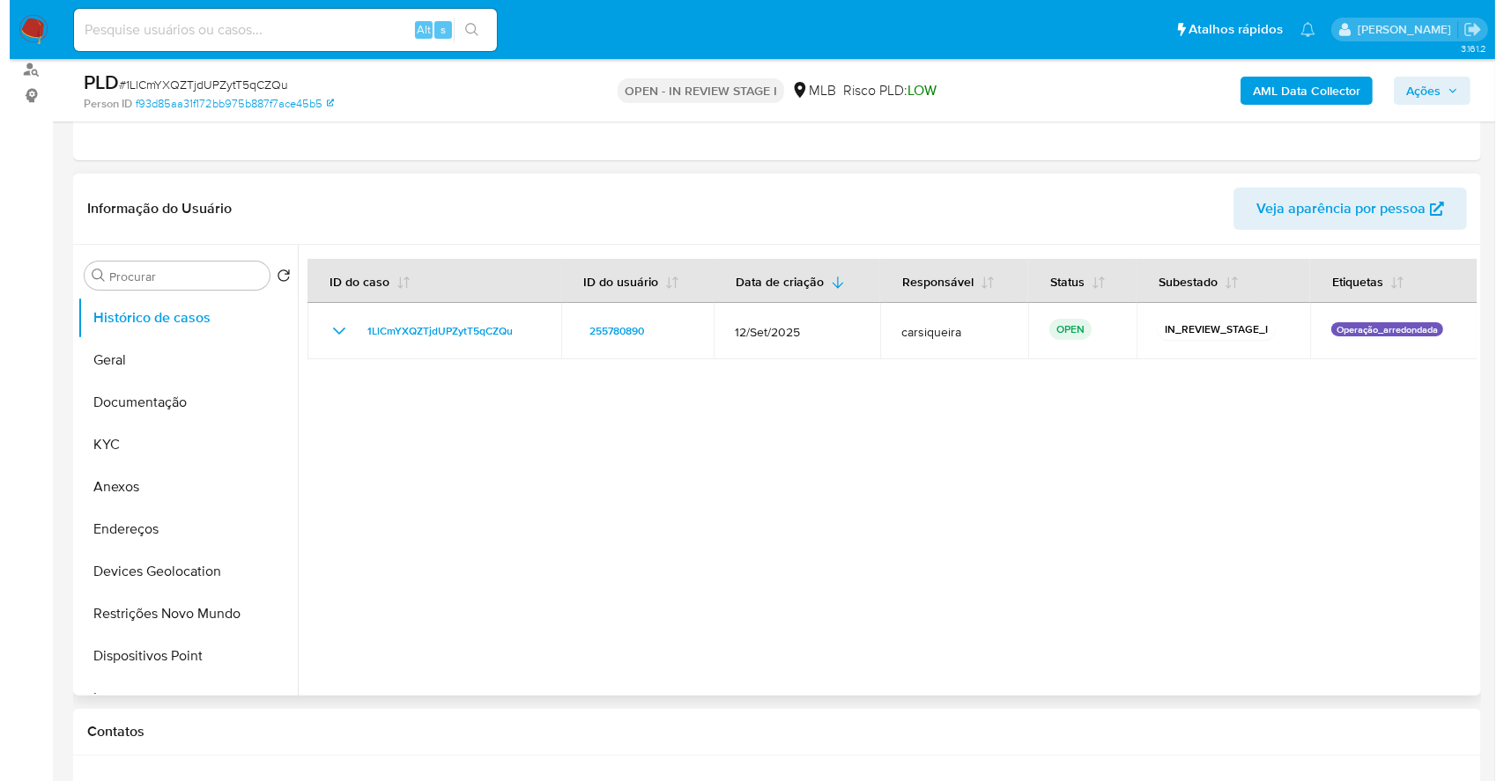
scroll to position [234, 0]
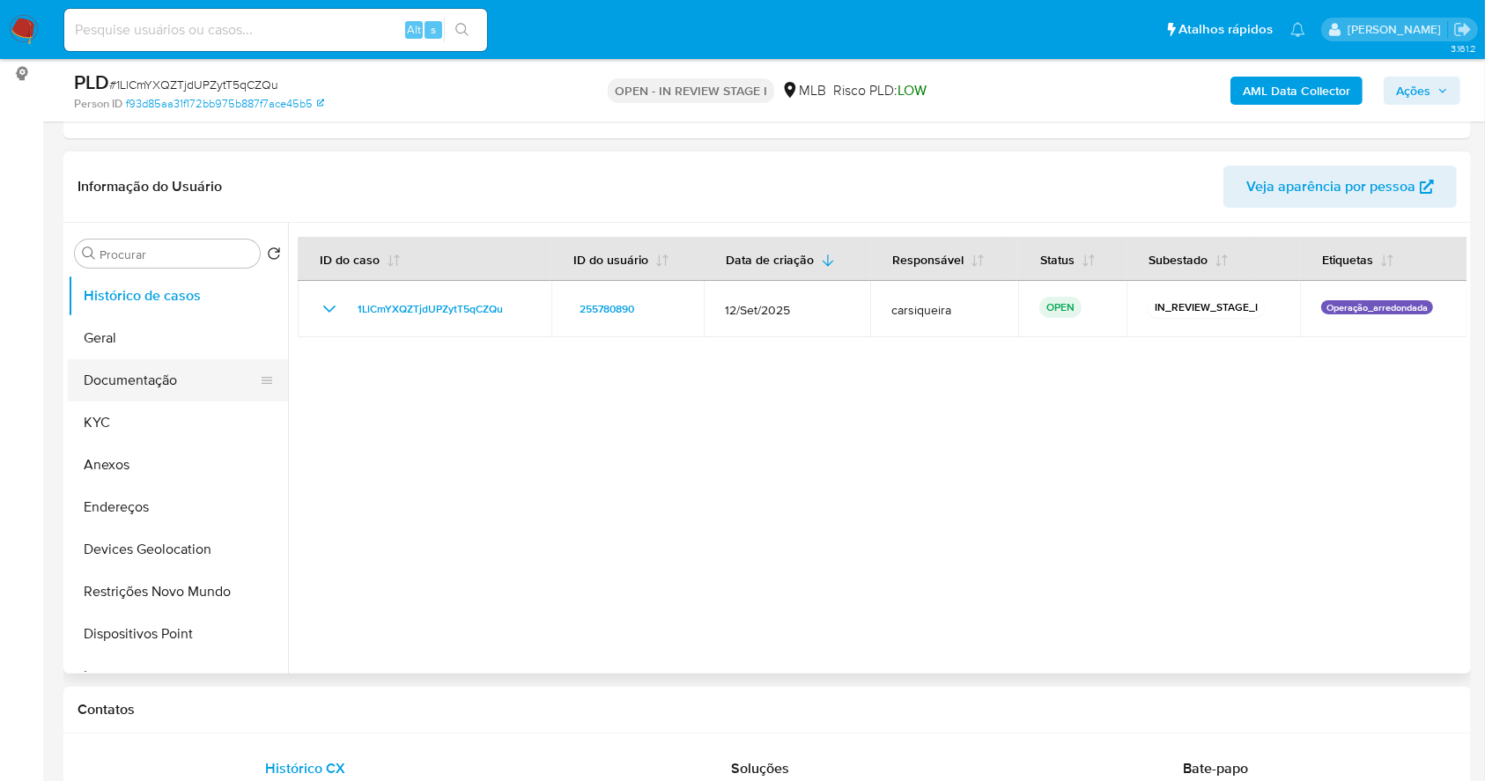
click at [179, 384] on button "Documentação" at bounding box center [171, 380] width 206 height 42
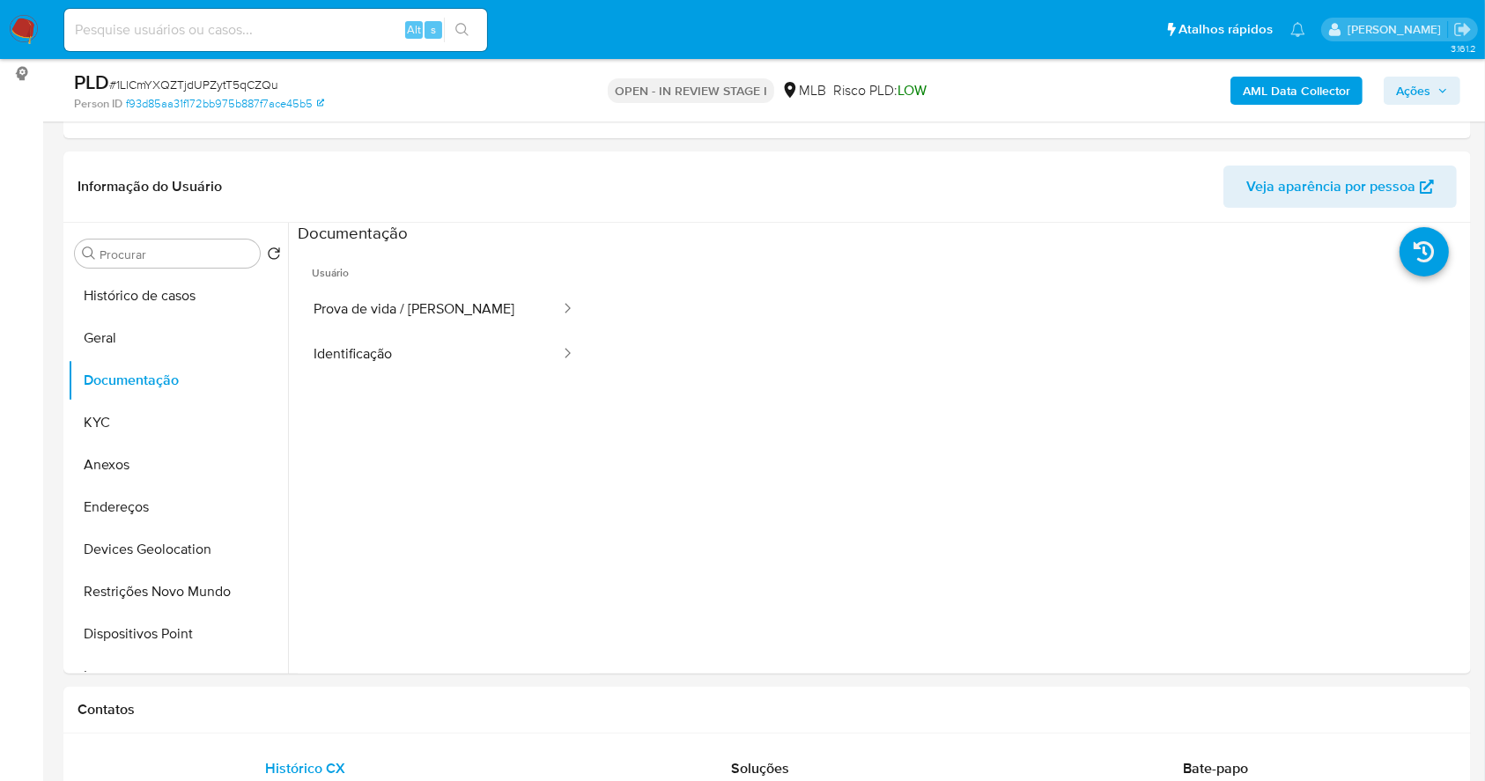
click at [1338, 86] on b "AML Data Collector" at bounding box center [1296, 91] width 107 height 28
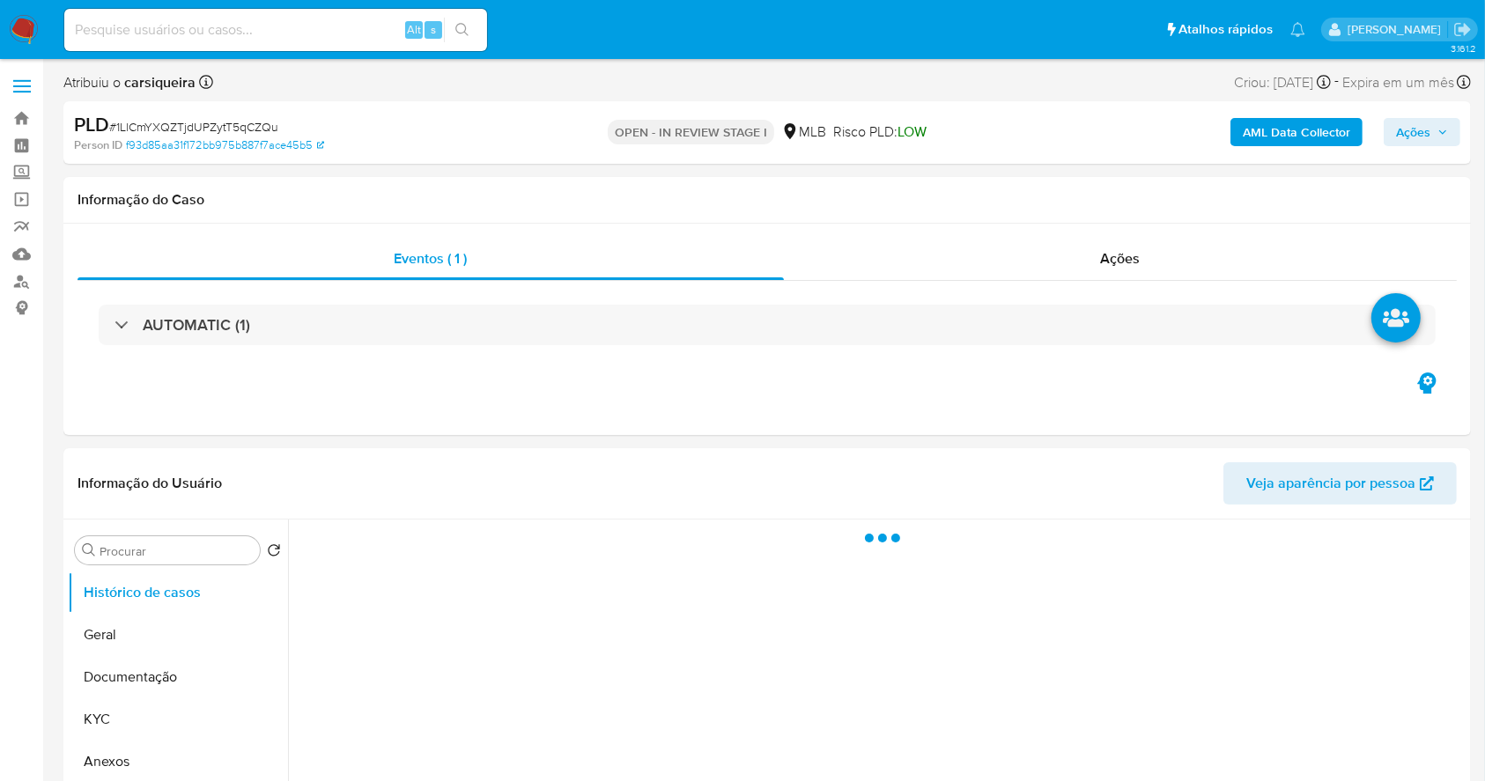
click at [1298, 123] on b "AML Data Collector" at bounding box center [1296, 132] width 107 height 28
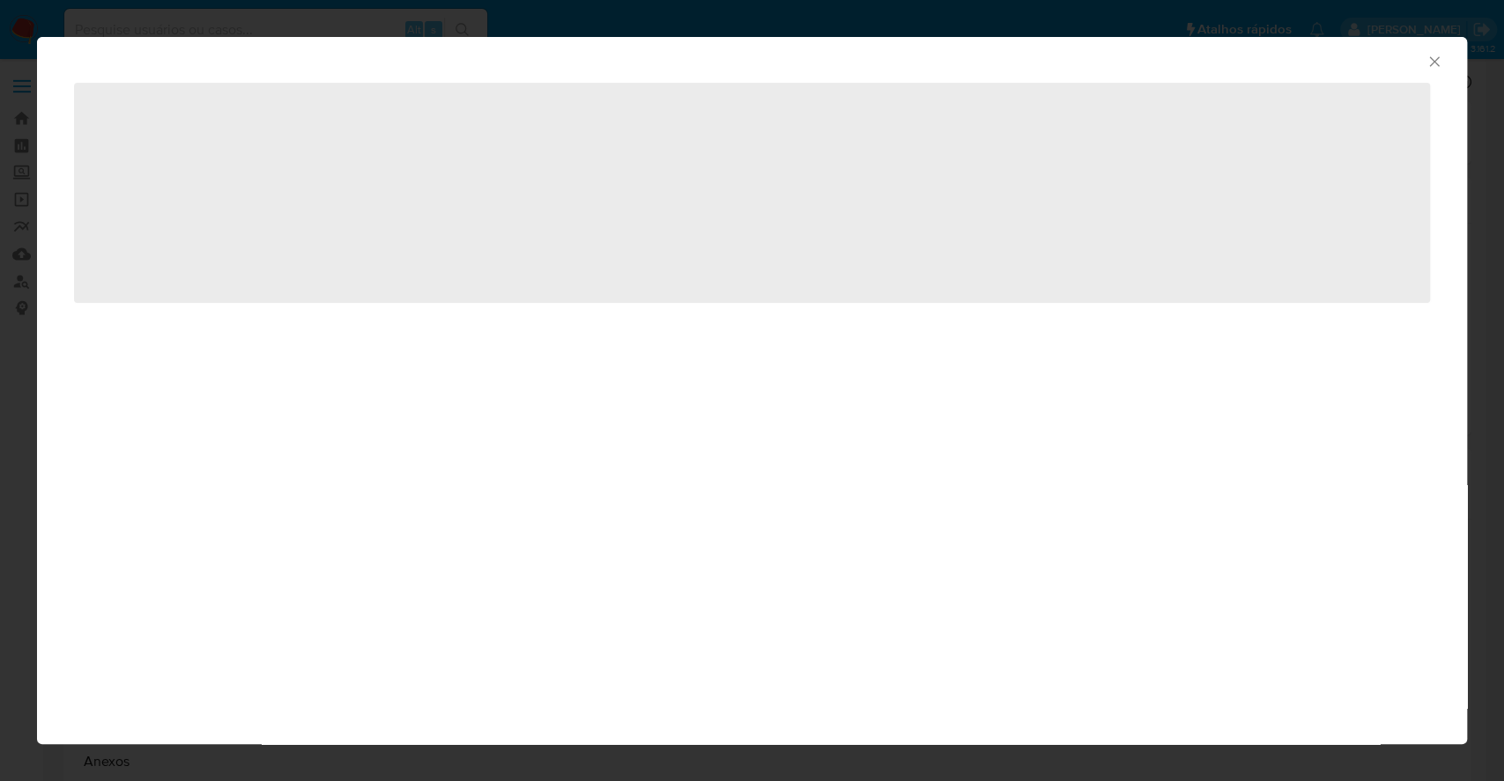
select select "10"
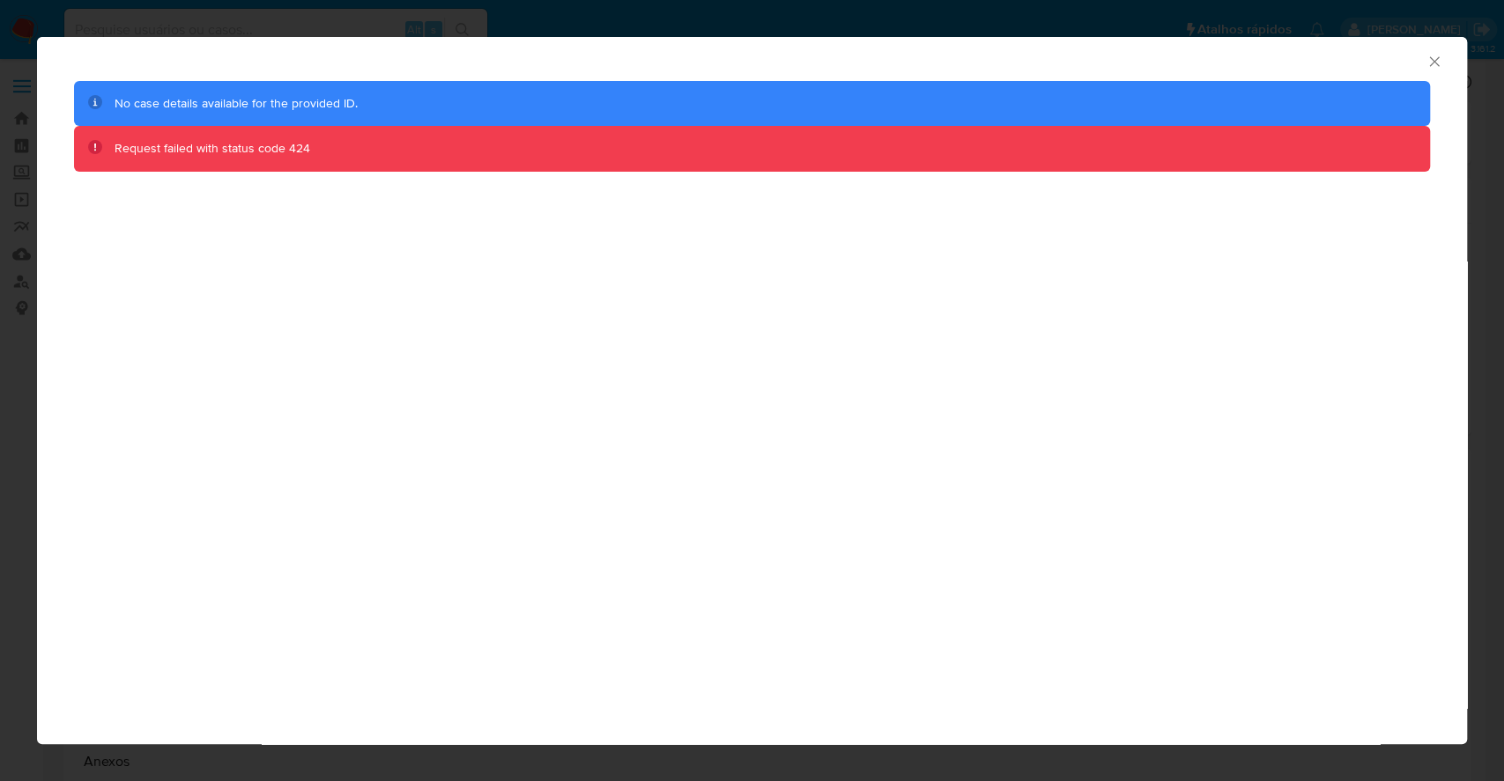
click at [0, 288] on div "AML Data Collector No case details available for the provided ID. Request faile…" at bounding box center [752, 390] width 1504 height 781
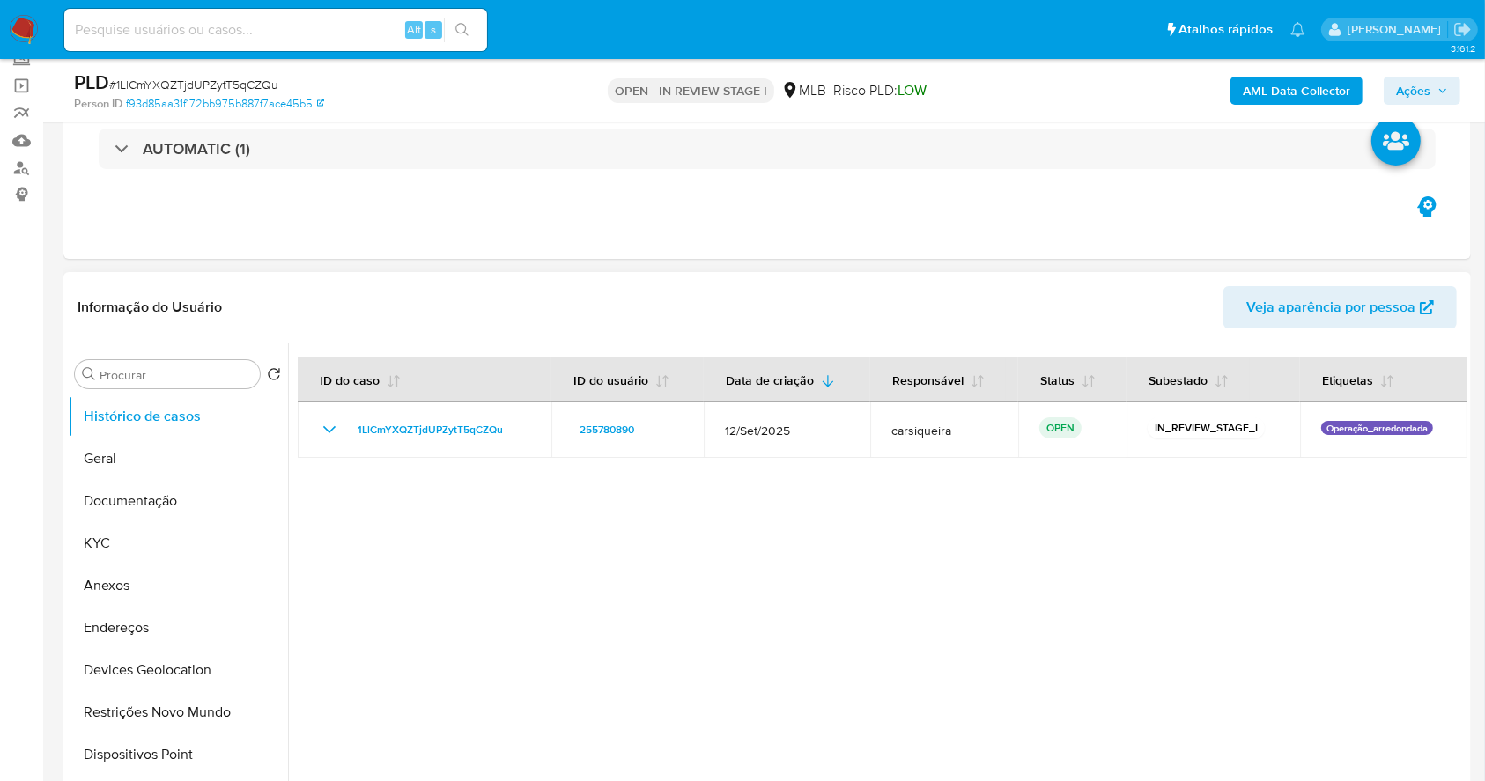
scroll to position [234, 0]
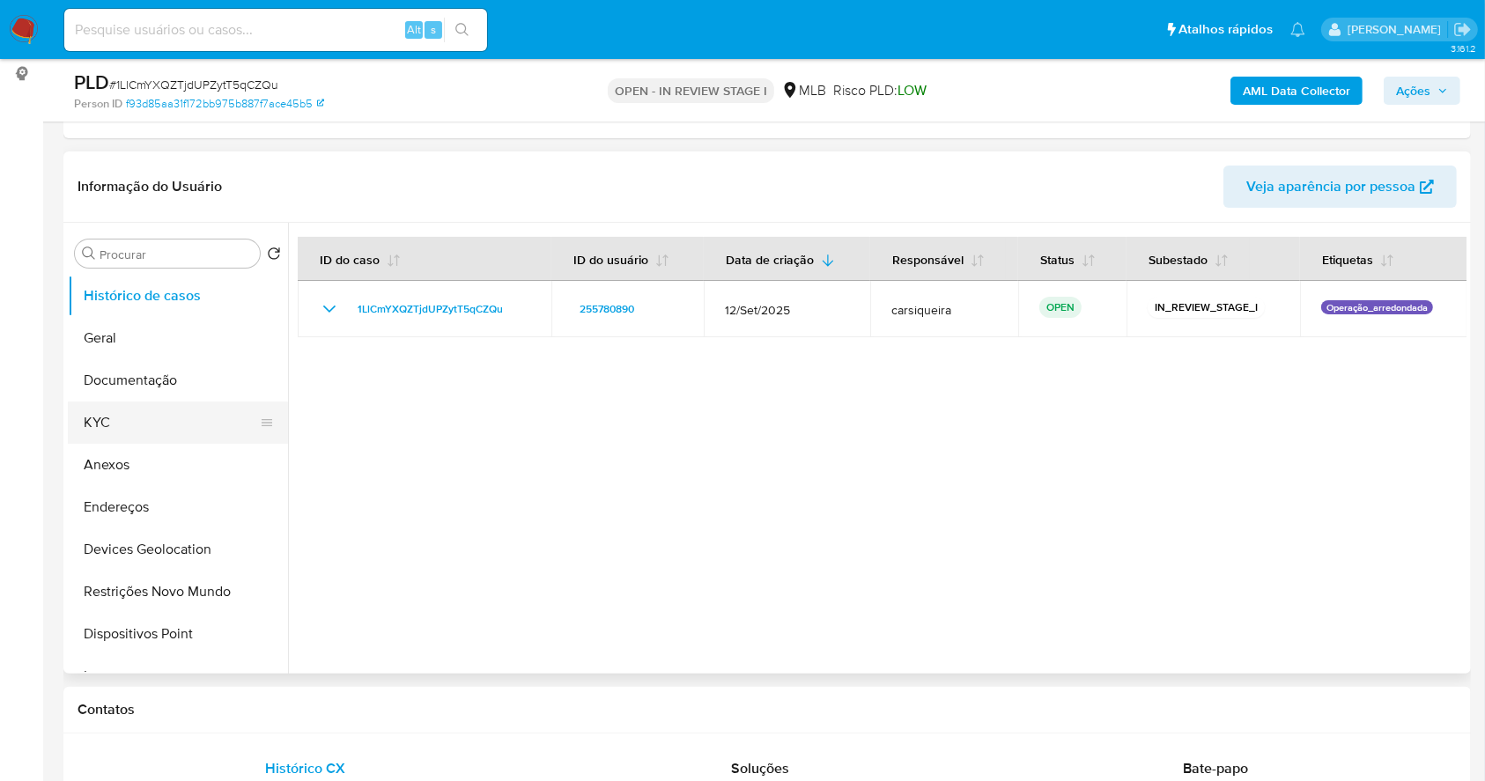
click at [103, 426] on button "KYC" at bounding box center [171, 423] width 206 height 42
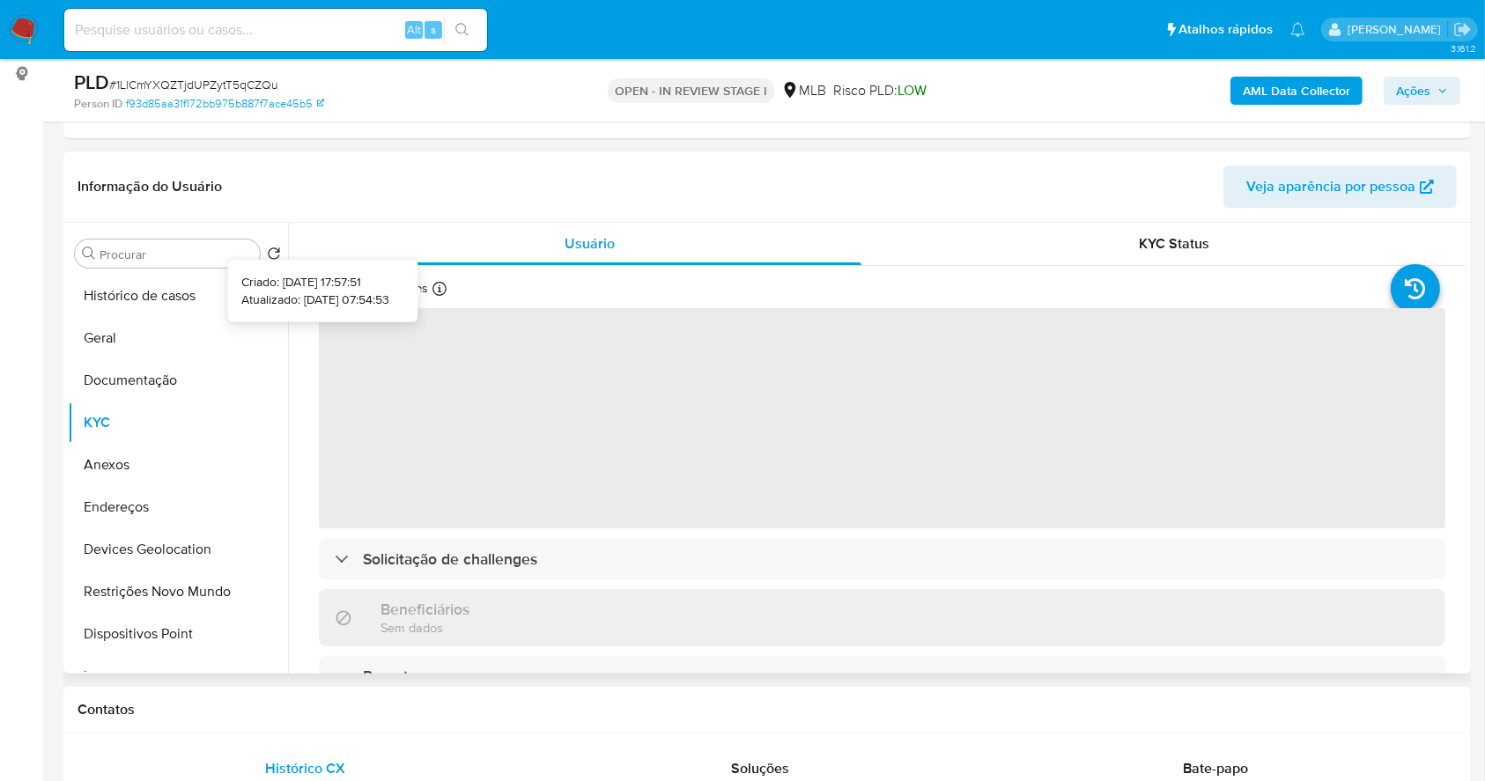
click at [445, 292] on icon at bounding box center [440, 289] width 14 height 14
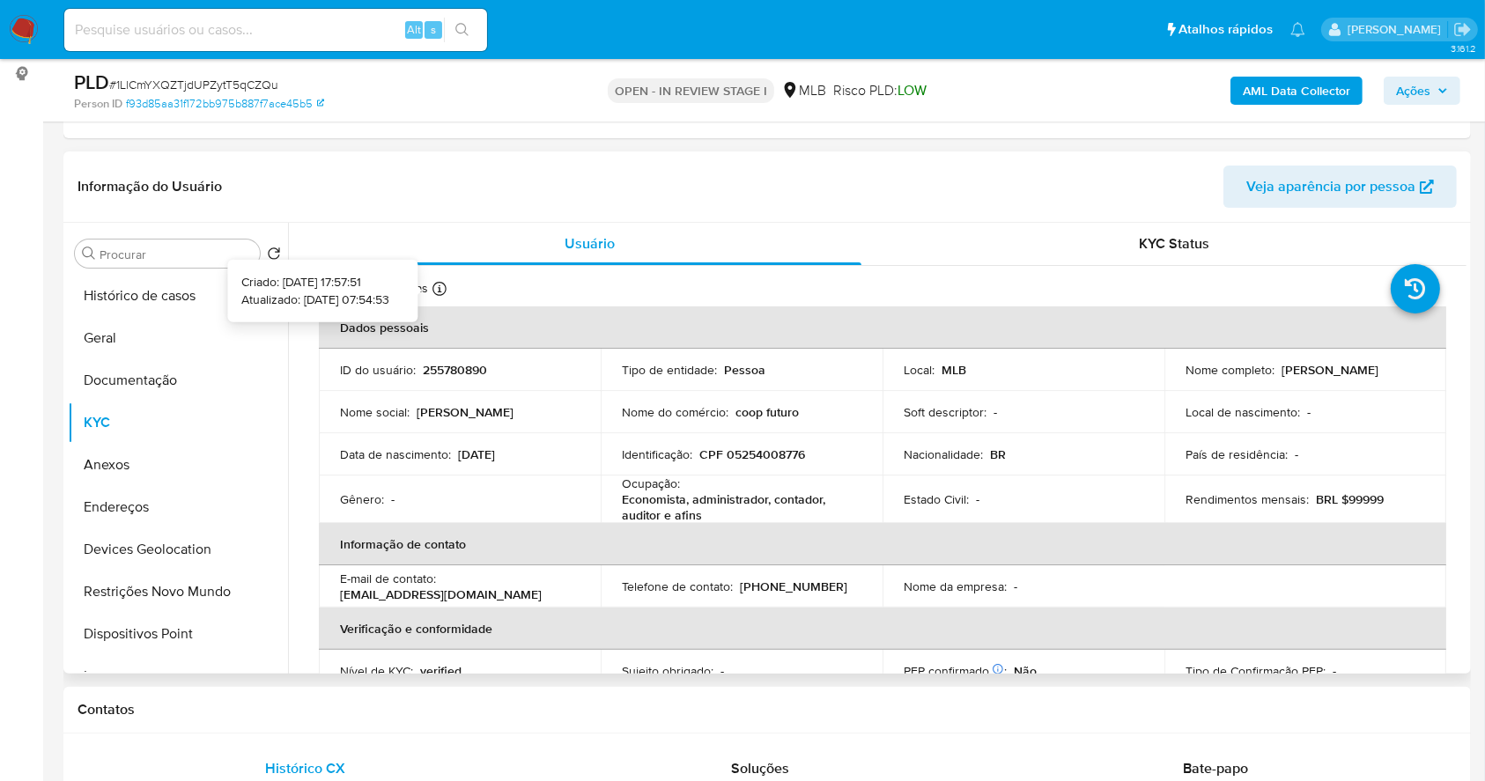
click at [445, 292] on icon at bounding box center [440, 289] width 14 height 14
click at [440, 290] on icon at bounding box center [440, 289] width 14 height 14
click at [136, 338] on button "Geral" at bounding box center [171, 338] width 206 height 42
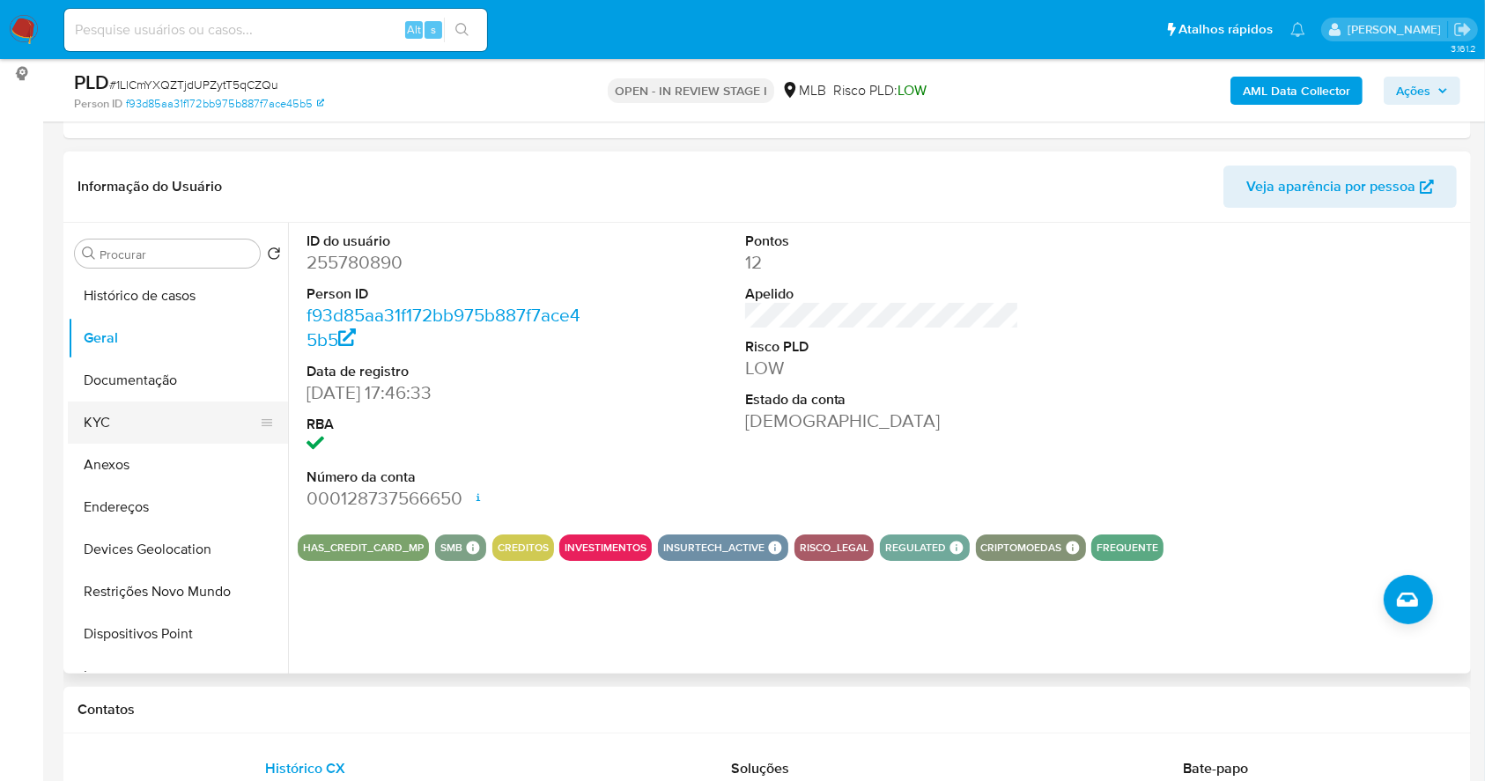
click at [162, 405] on button "KYC" at bounding box center [171, 423] width 206 height 42
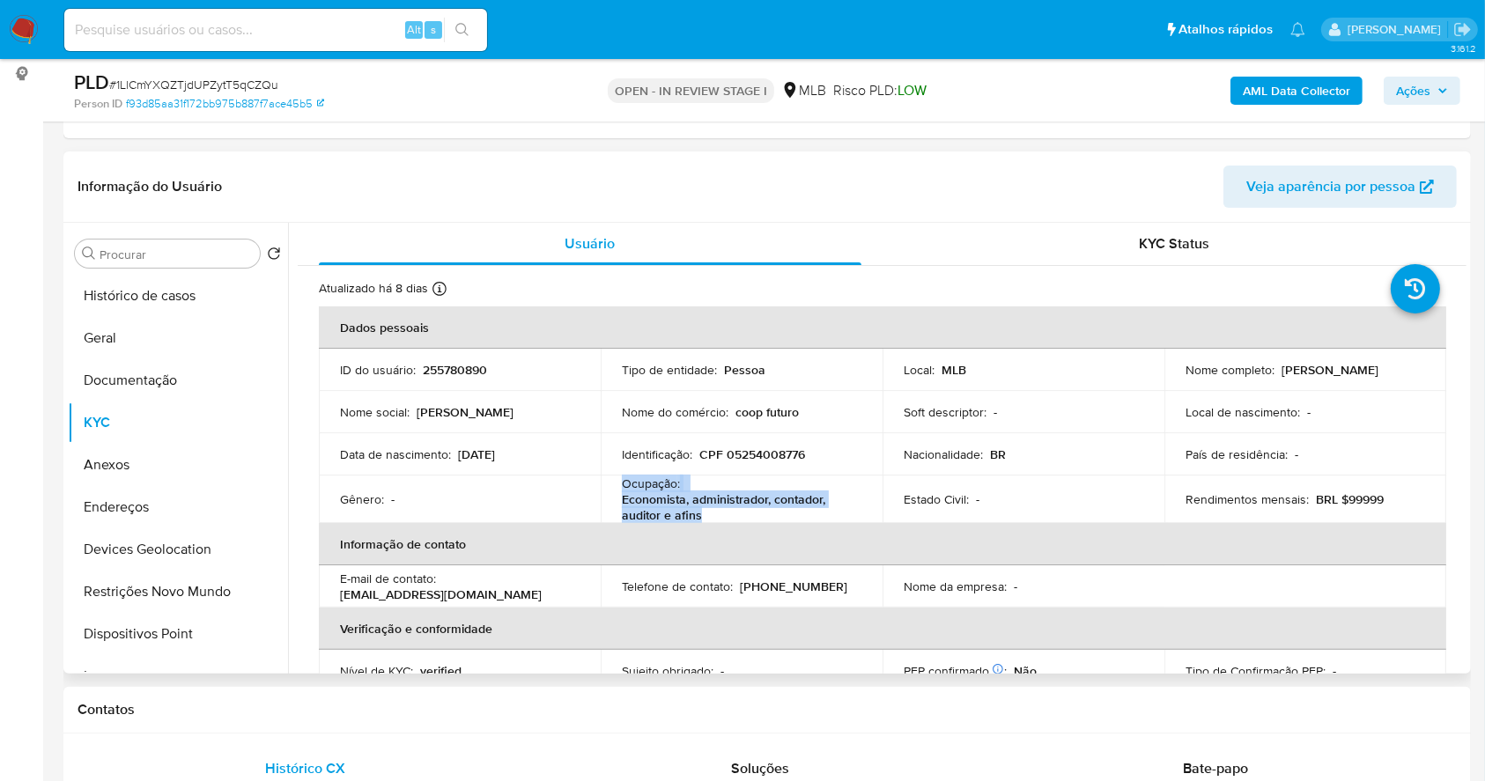
drag, startPoint x: 719, startPoint y: 522, endPoint x: 611, endPoint y: 485, distance: 113.4
click at [611, 485] on td "Ocupação : Economista, administrador, contador, auditor e afins" at bounding box center [742, 500] width 282 height 48
copy div "Ocupação : Economista, administrador, contador, auditor e afins"
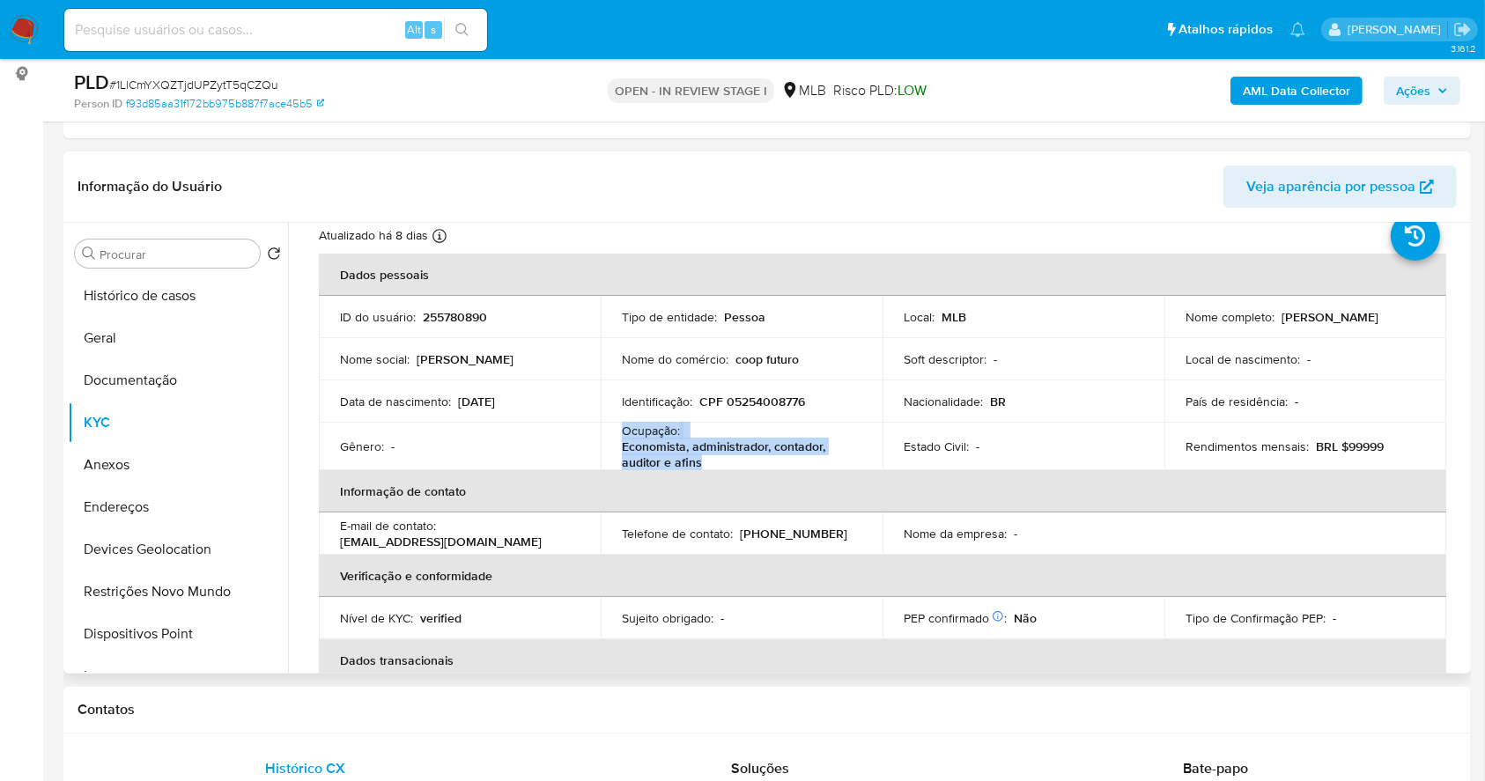
scroll to position [49, 0]
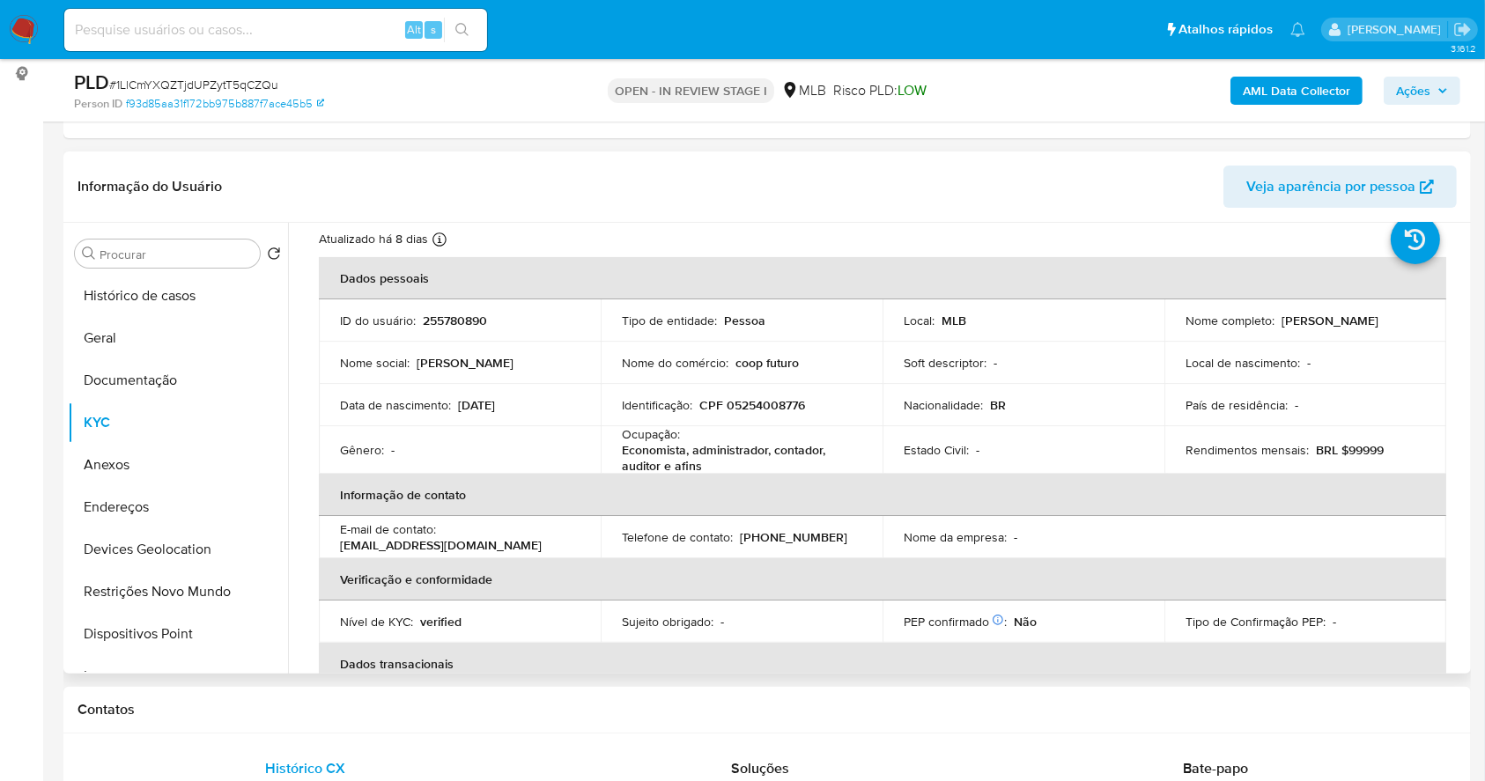
click at [754, 403] on p "CPF 05254008776" at bounding box center [752, 405] width 106 height 16
click at [753, 403] on p "CPF 05254008776" at bounding box center [752, 405] width 106 height 16
copy p "05254008776"
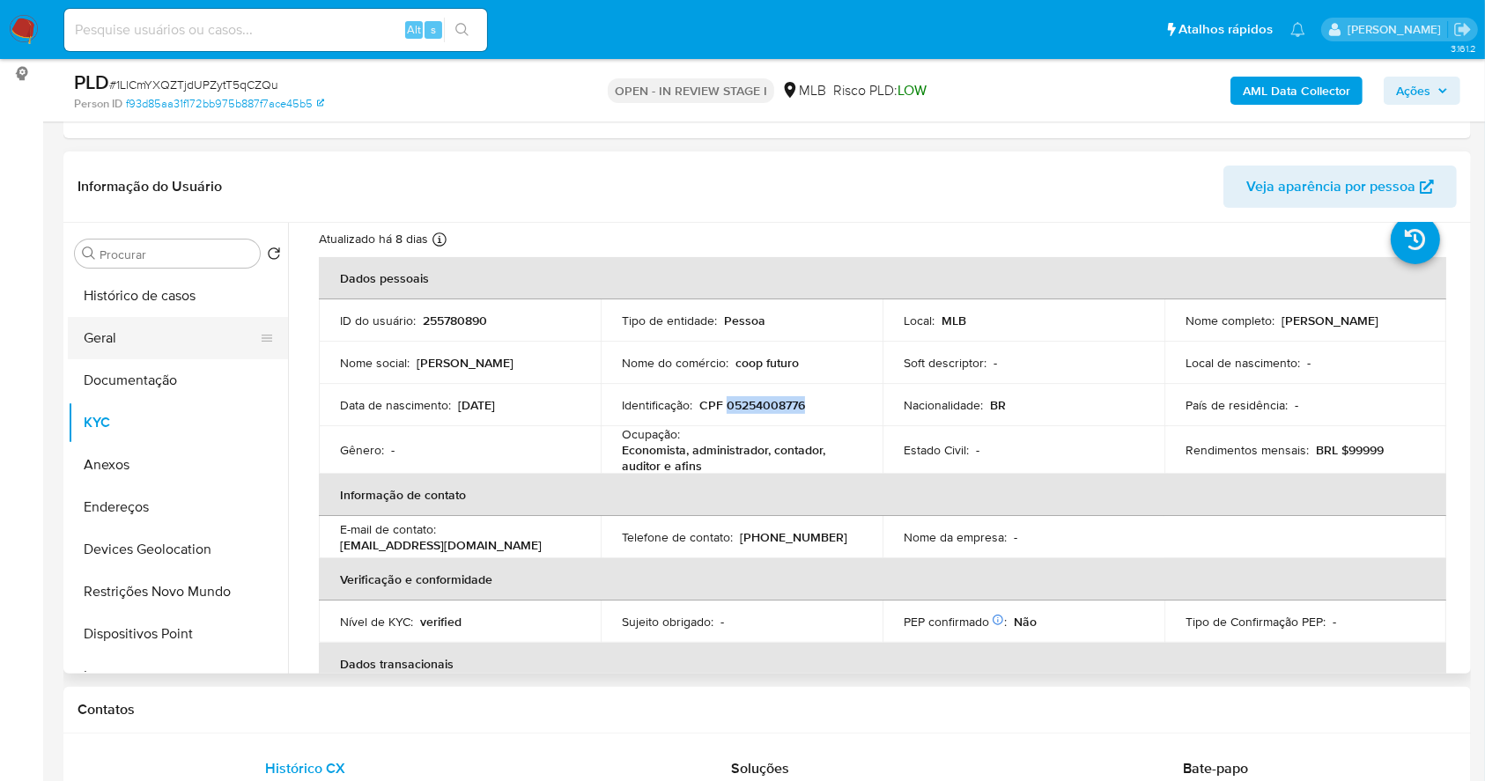
click at [122, 322] on button "Geral" at bounding box center [171, 338] width 206 height 42
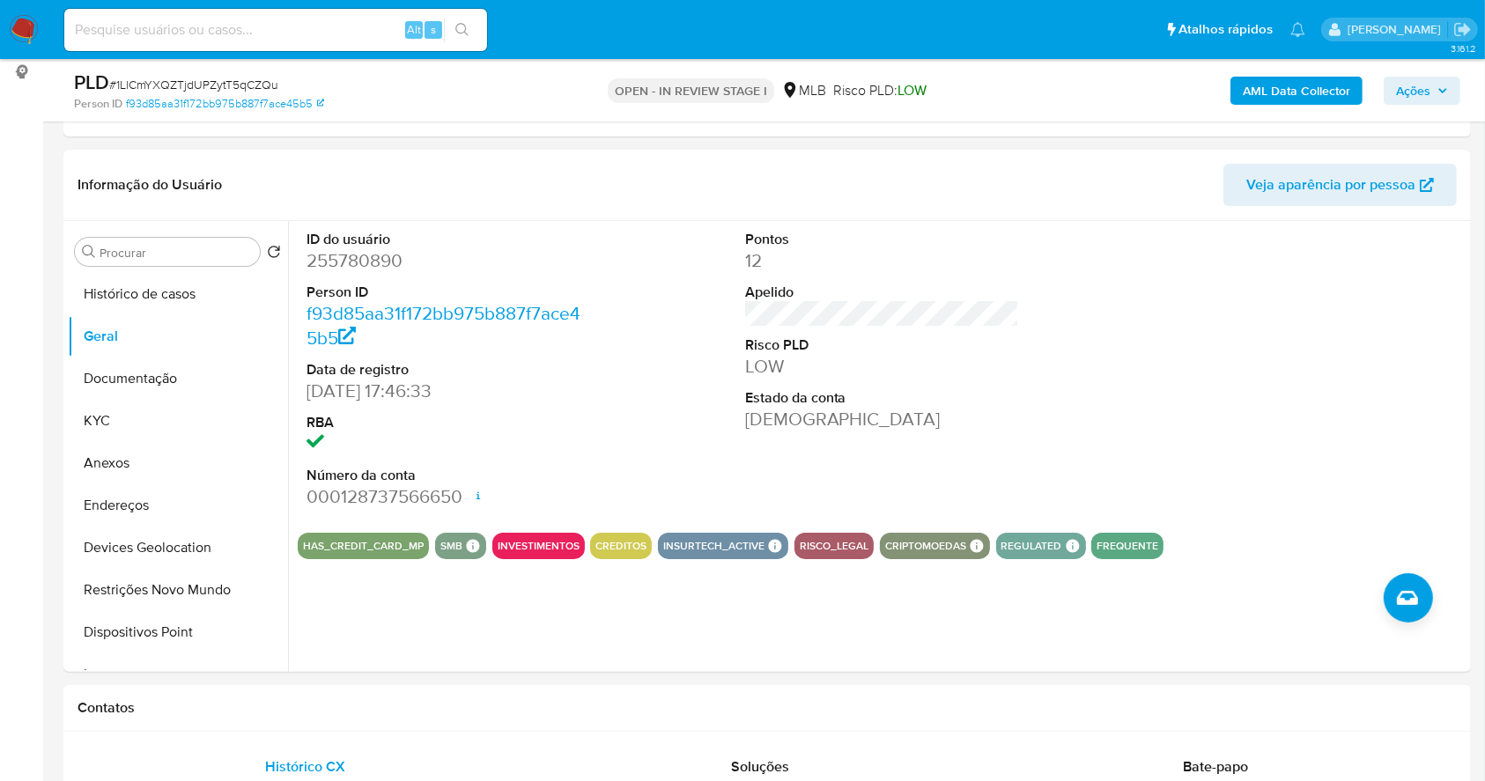
scroll to position [256, 0]
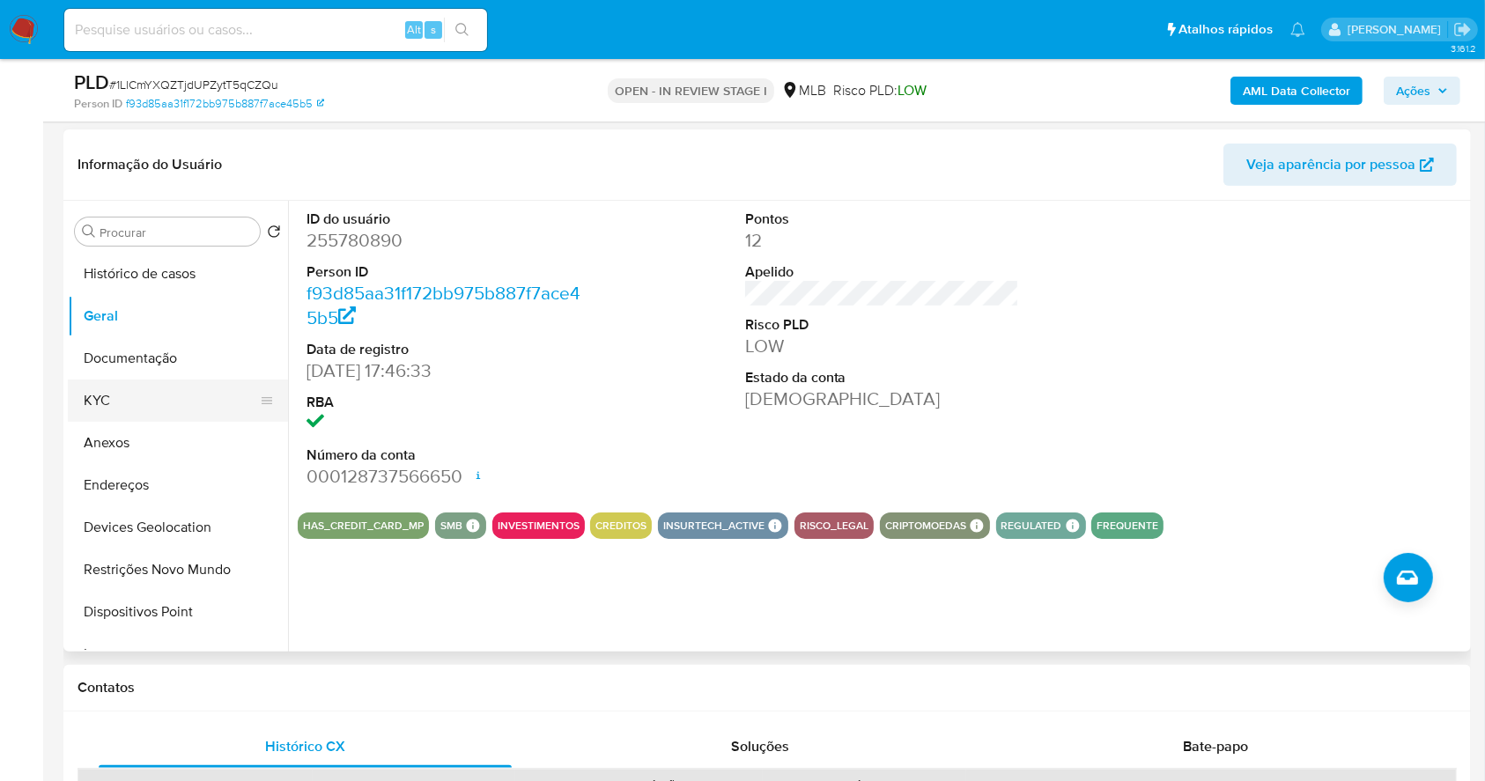
click at [137, 399] on button "KYC" at bounding box center [171, 401] width 206 height 42
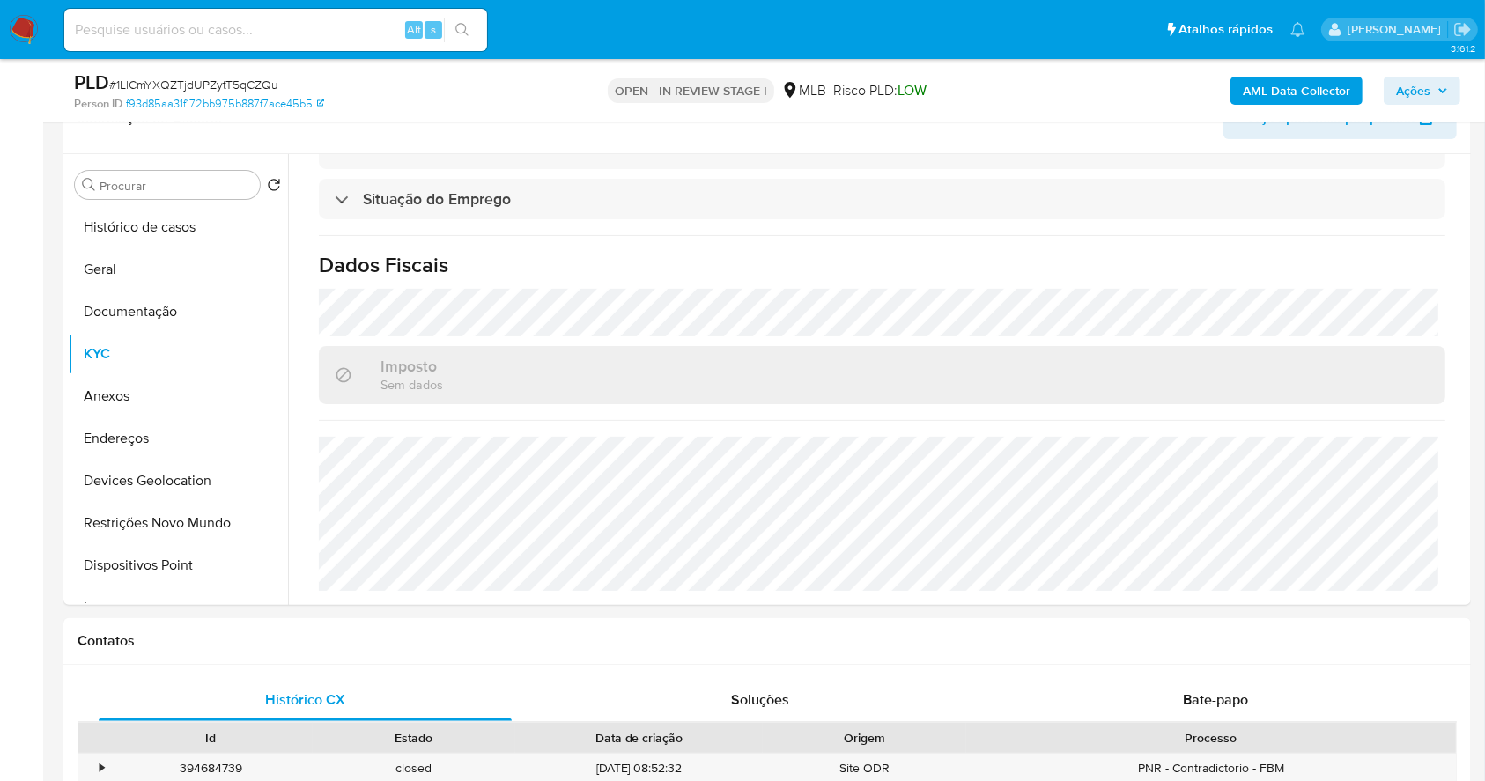
scroll to position [316, 0]
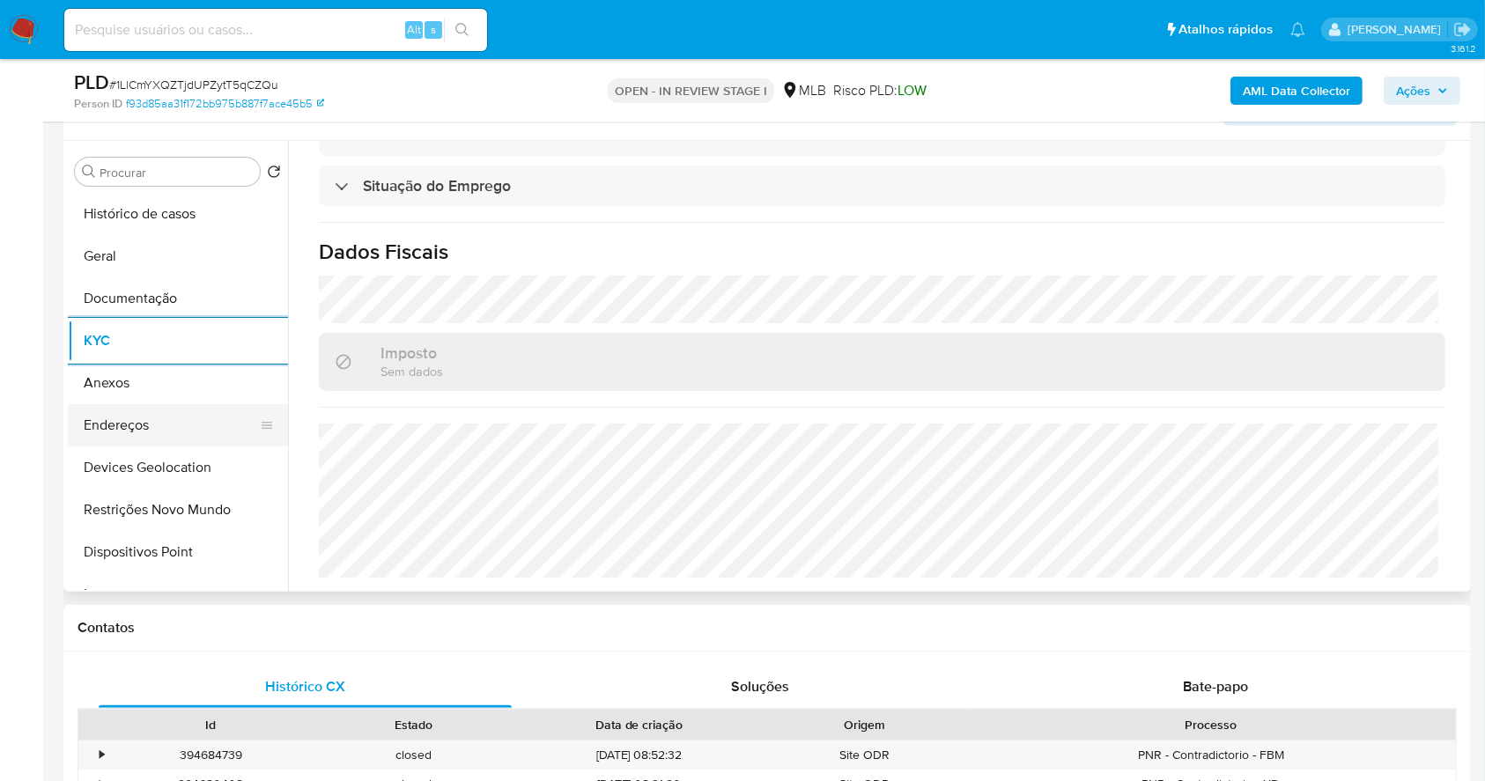
click at [105, 429] on button "Endereços" at bounding box center [171, 425] width 206 height 42
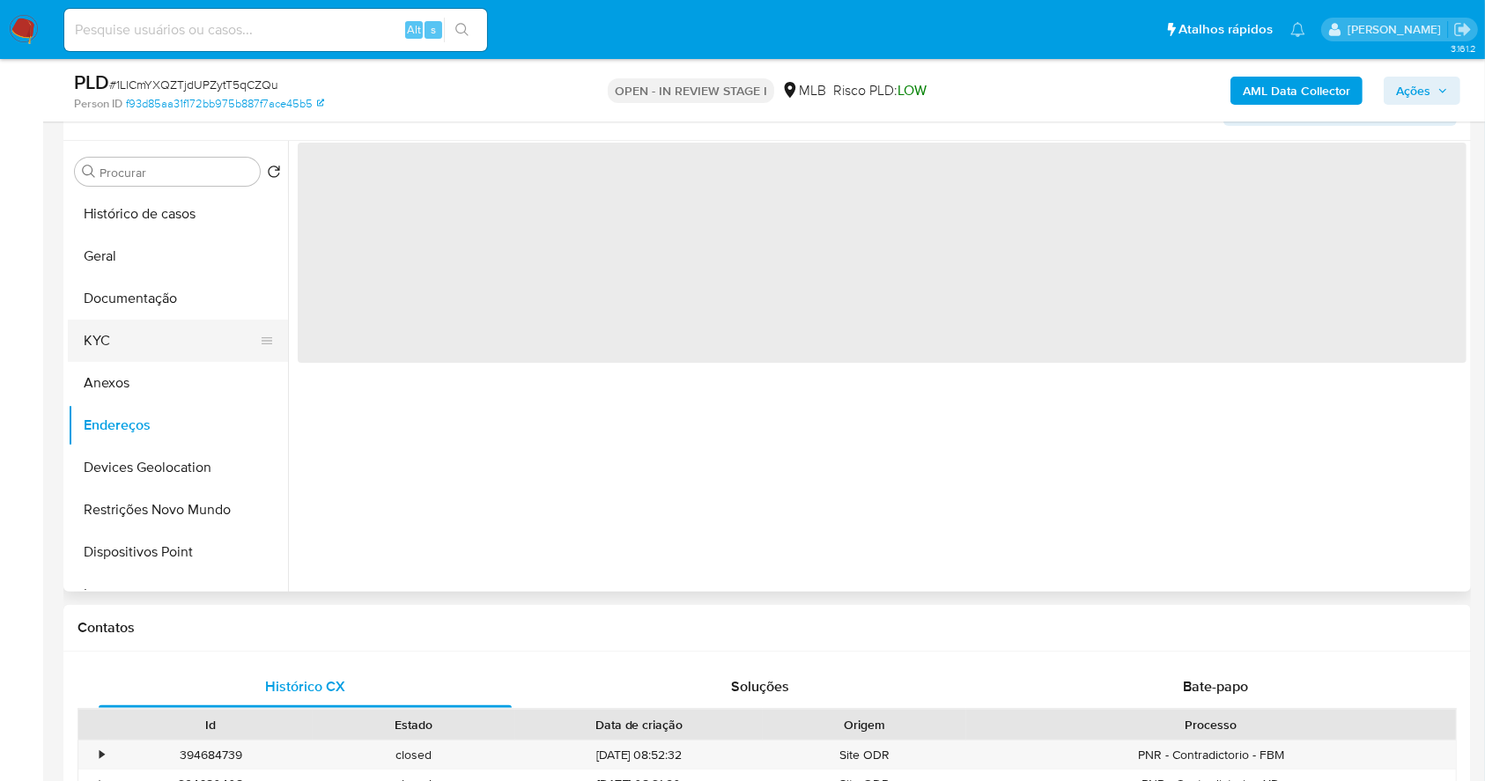
scroll to position [0, 0]
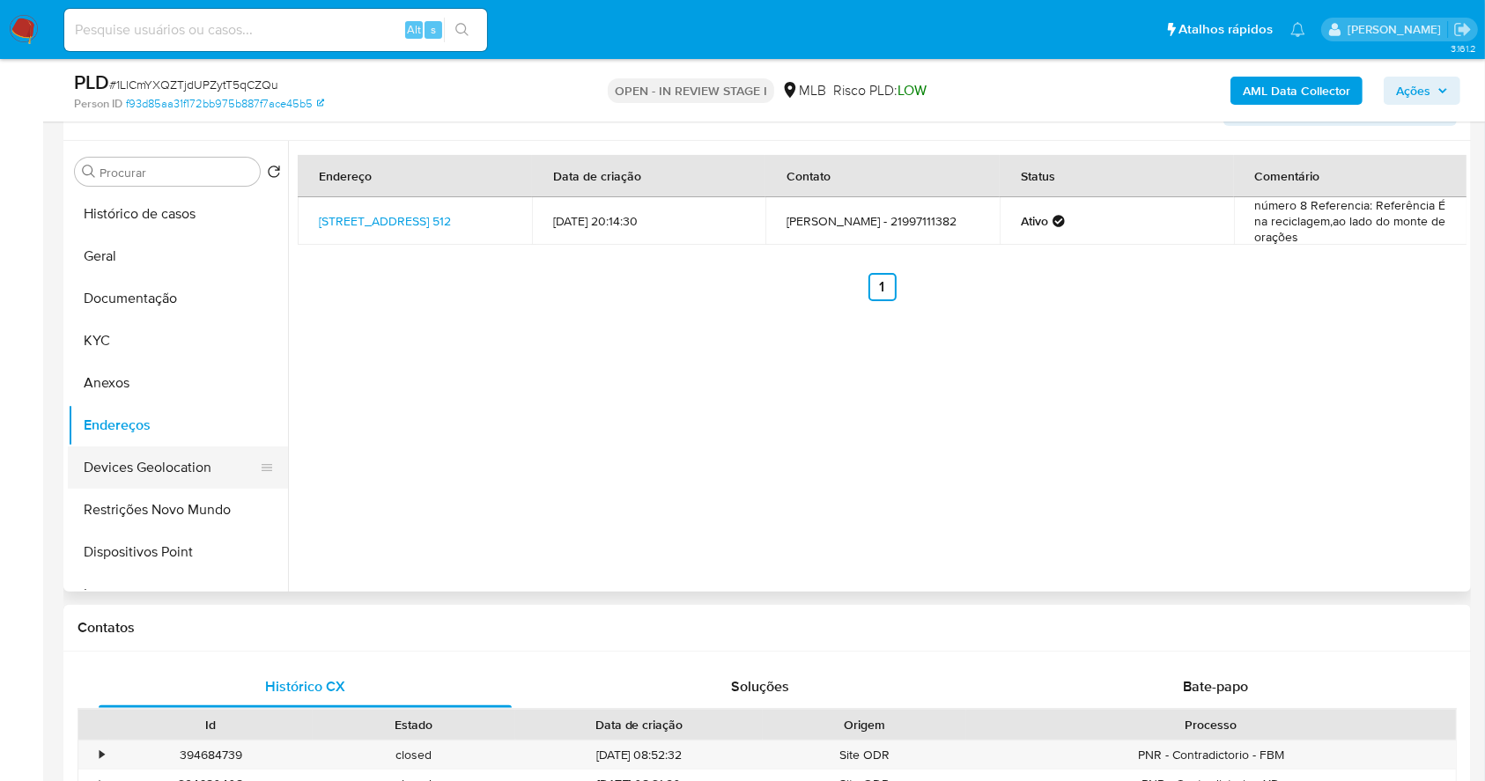
click at [144, 465] on button "Devices Geolocation" at bounding box center [171, 468] width 206 height 42
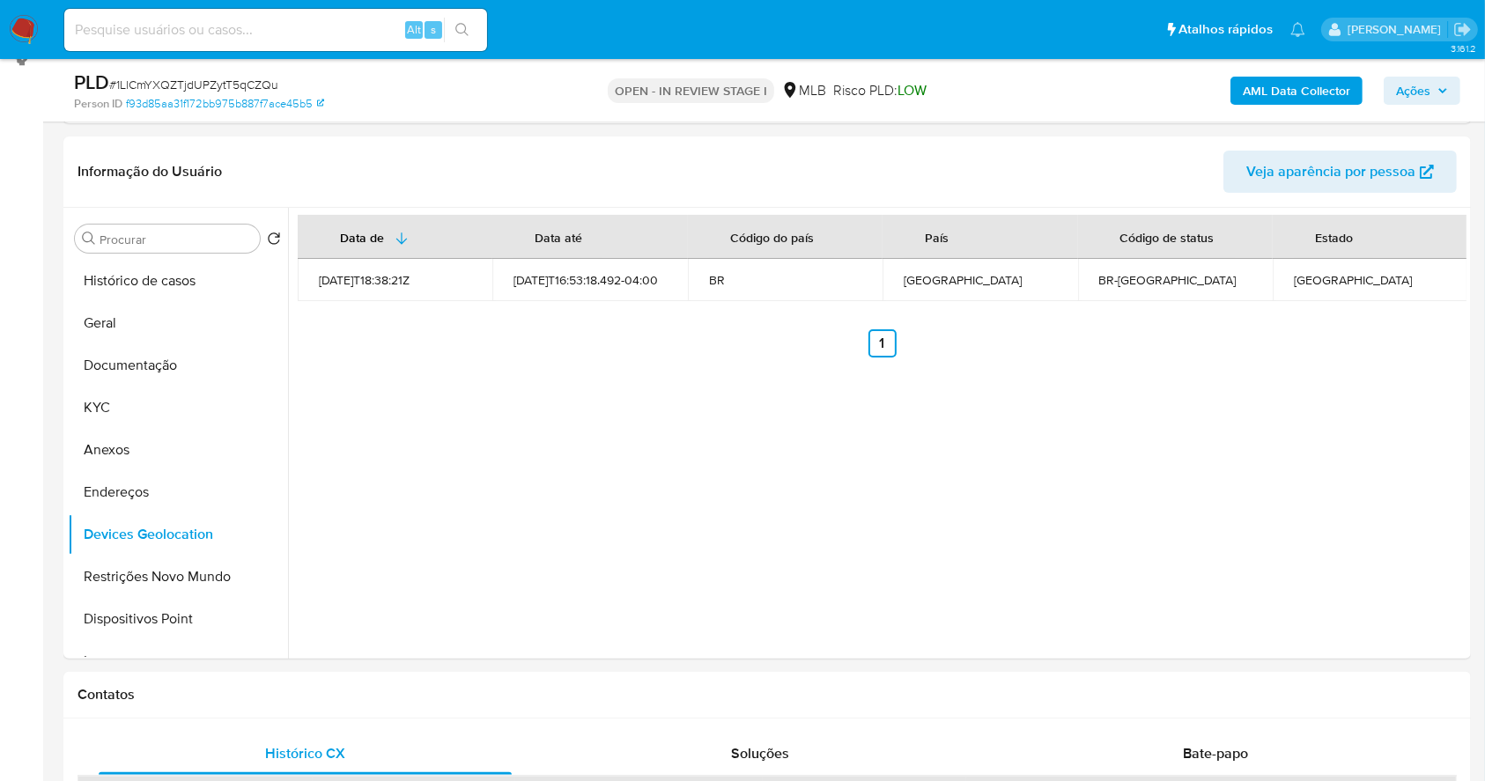
scroll to position [216, 0]
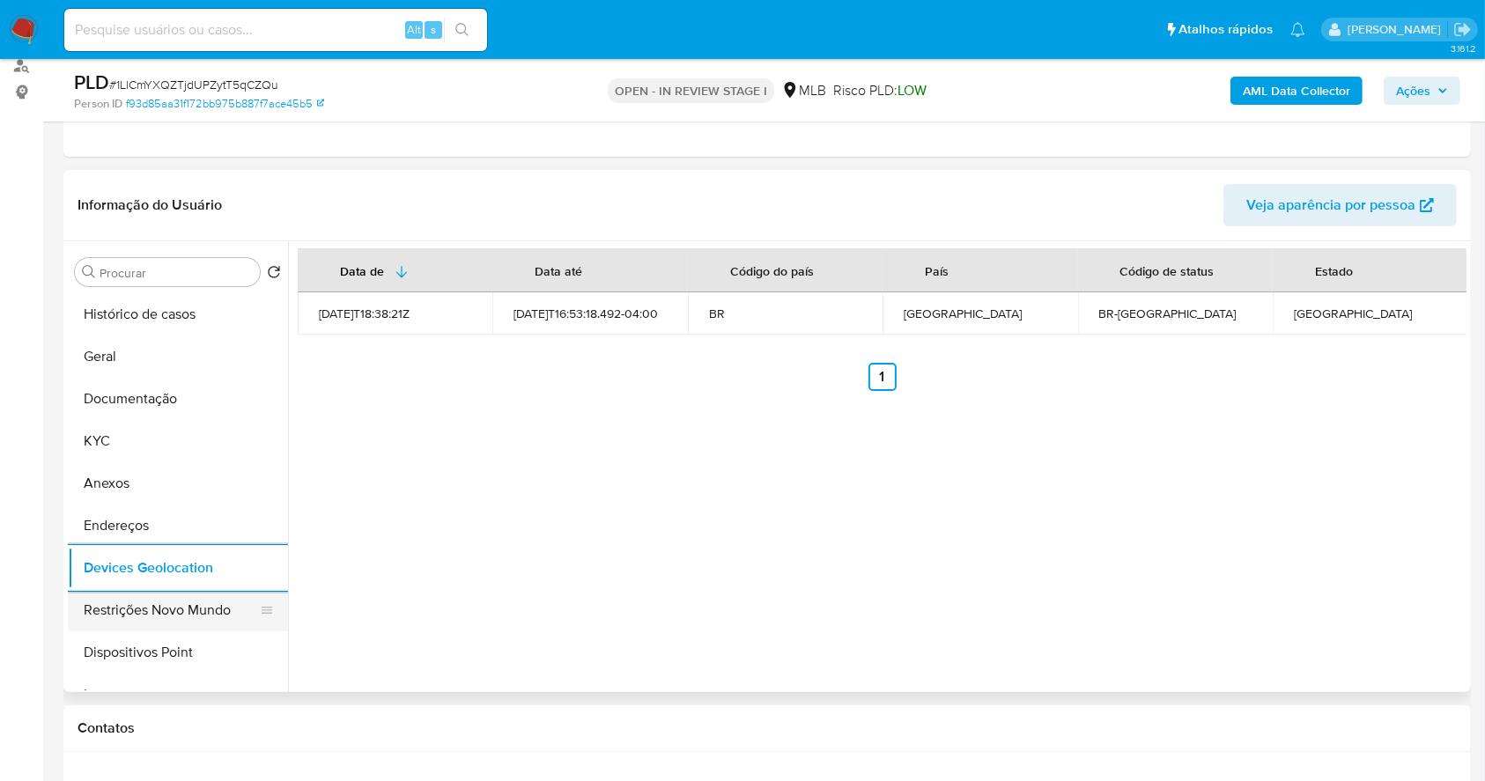
click at [183, 622] on button "Restrições Novo Mundo" at bounding box center [171, 610] width 206 height 42
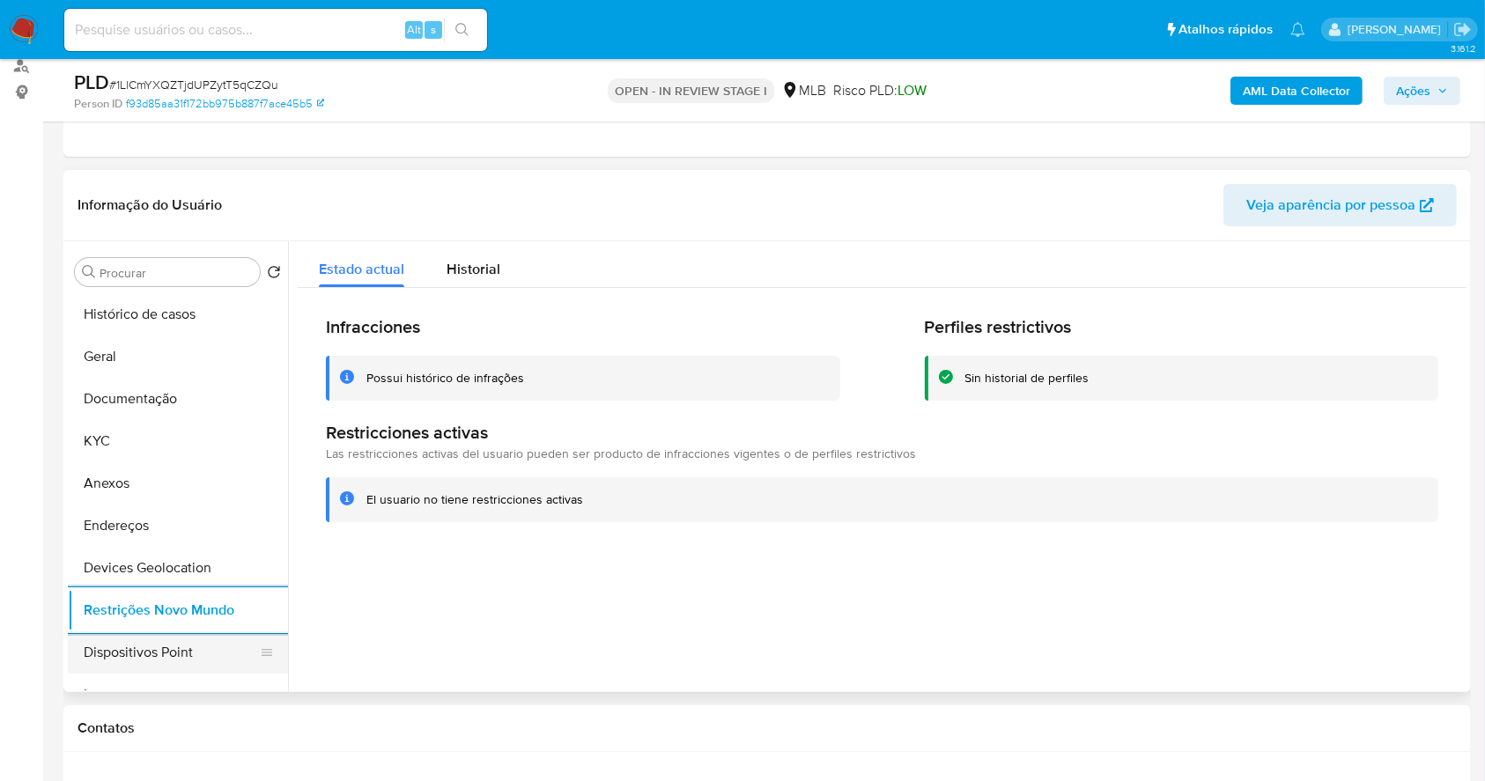
click at [203, 636] on button "Dispositivos Point" at bounding box center [171, 653] width 206 height 42
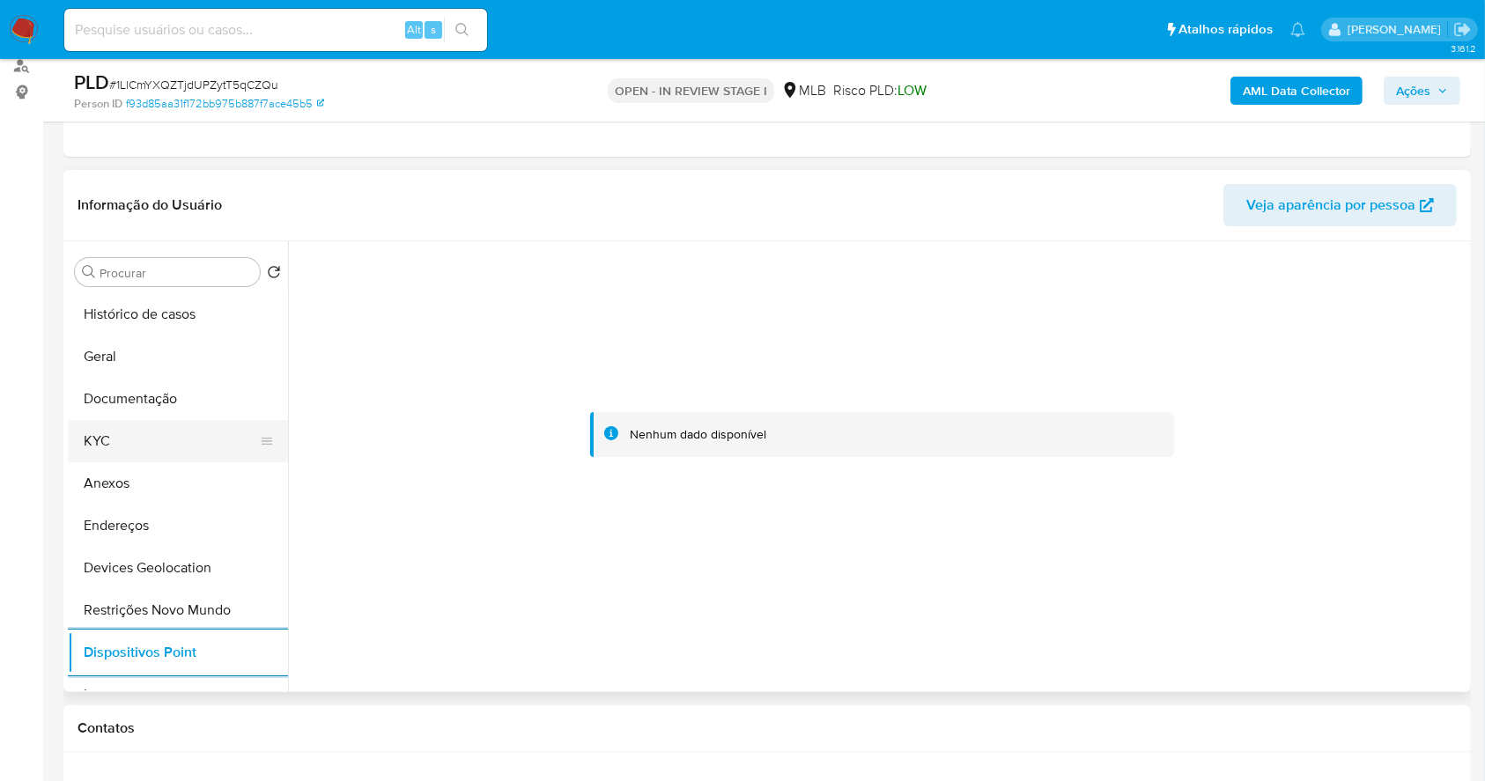
click at [165, 433] on button "KYC" at bounding box center [171, 441] width 206 height 42
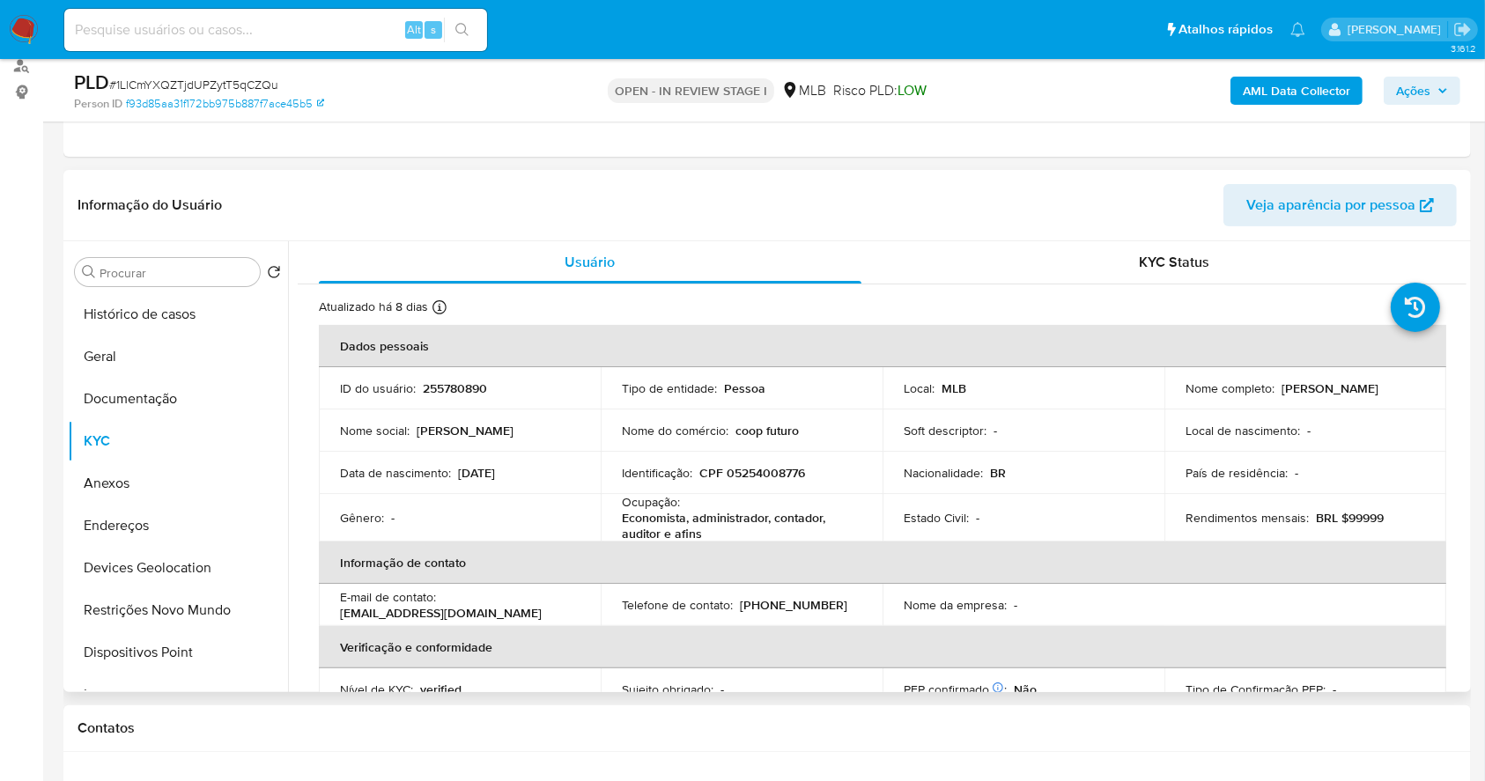
click at [740, 476] on p "CPF 05254008776" at bounding box center [752, 473] width 106 height 16
copy p "05254008776"
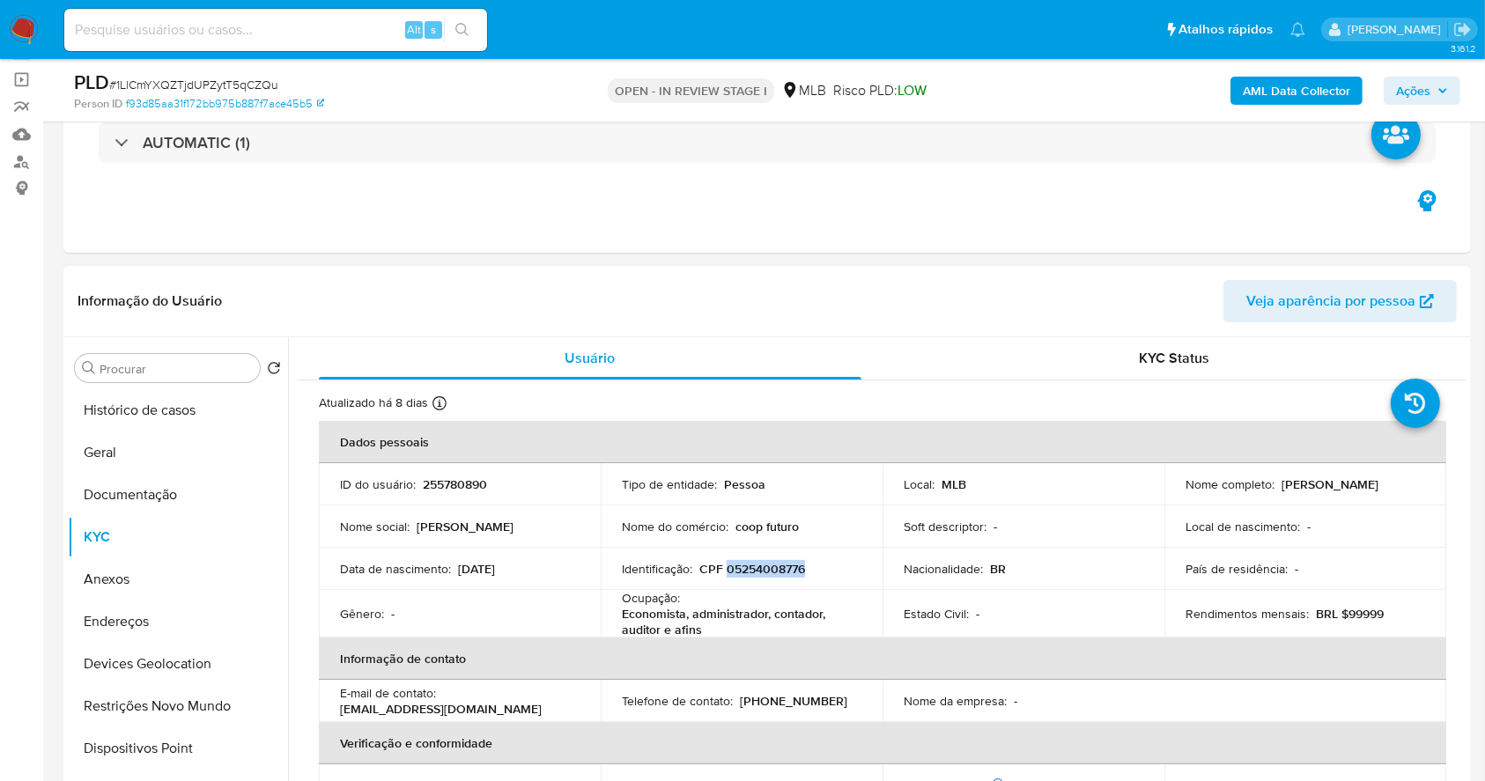
scroll to position [99, 0]
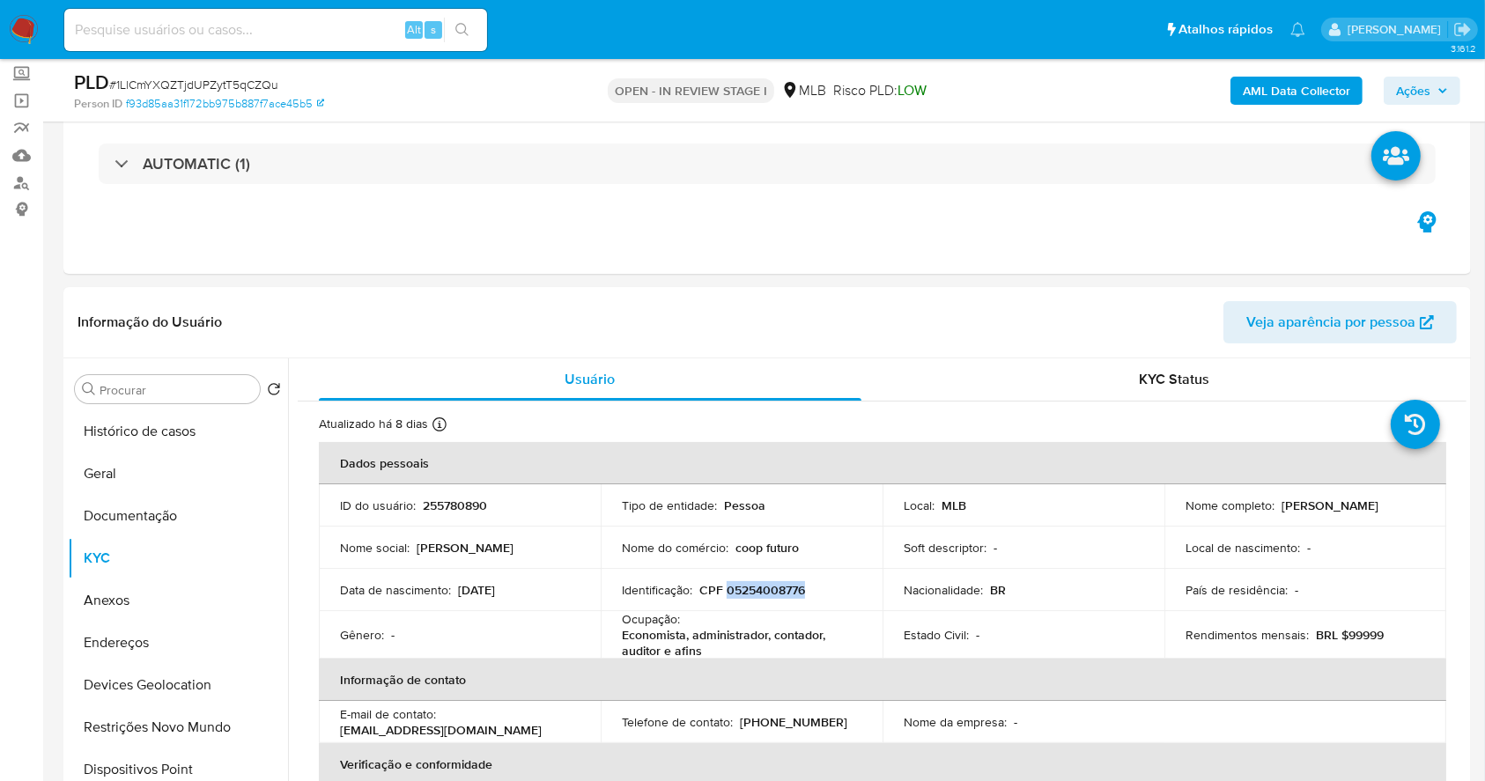
copy p "05254008776"
click at [1301, 90] on b "AML Data Collector" at bounding box center [1296, 91] width 107 height 28
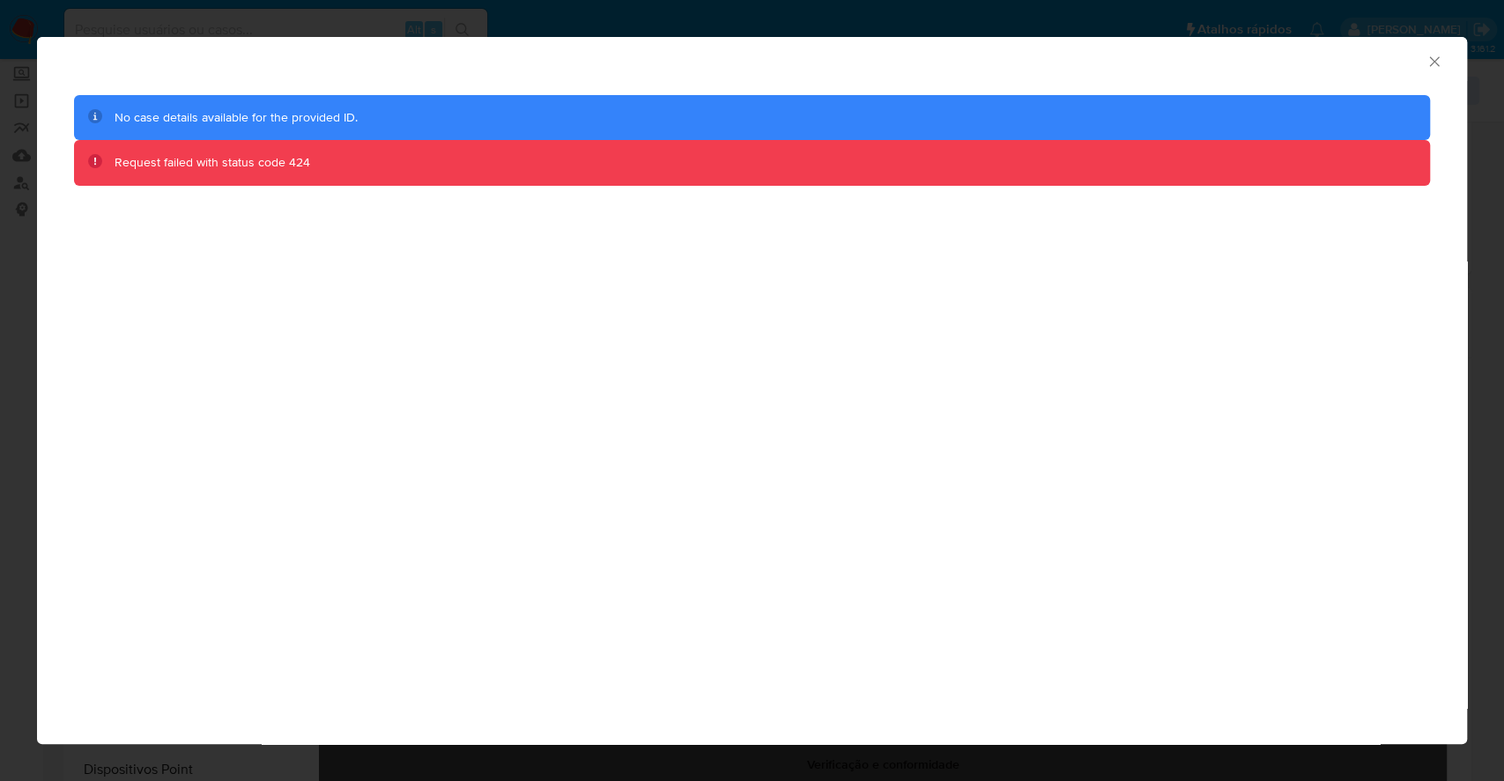
click at [1432, 55] on icon "Fechar a janela" at bounding box center [1434, 62] width 18 height 18
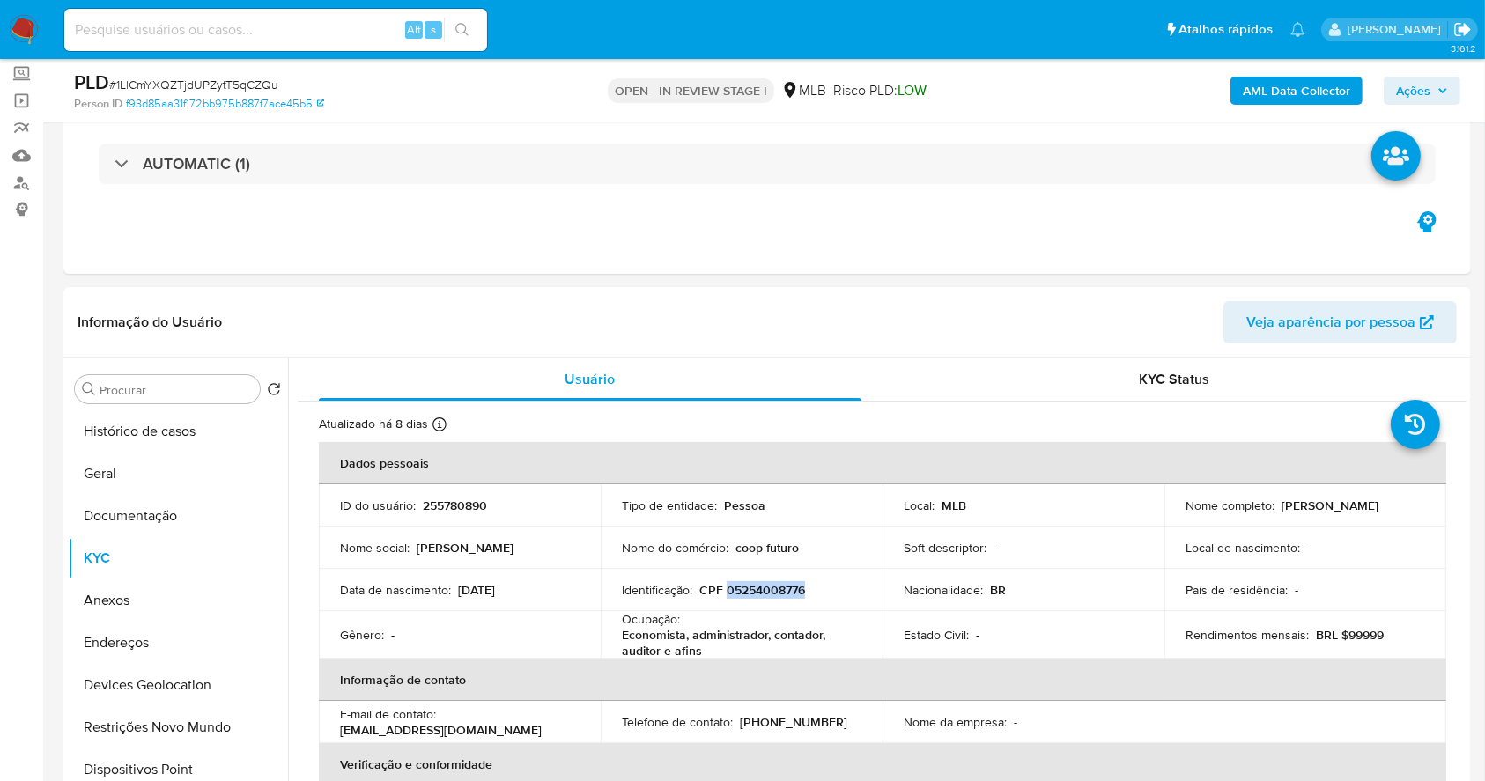
click at [1459, 25] on icon "Sair" at bounding box center [1463, 29] width 18 height 18
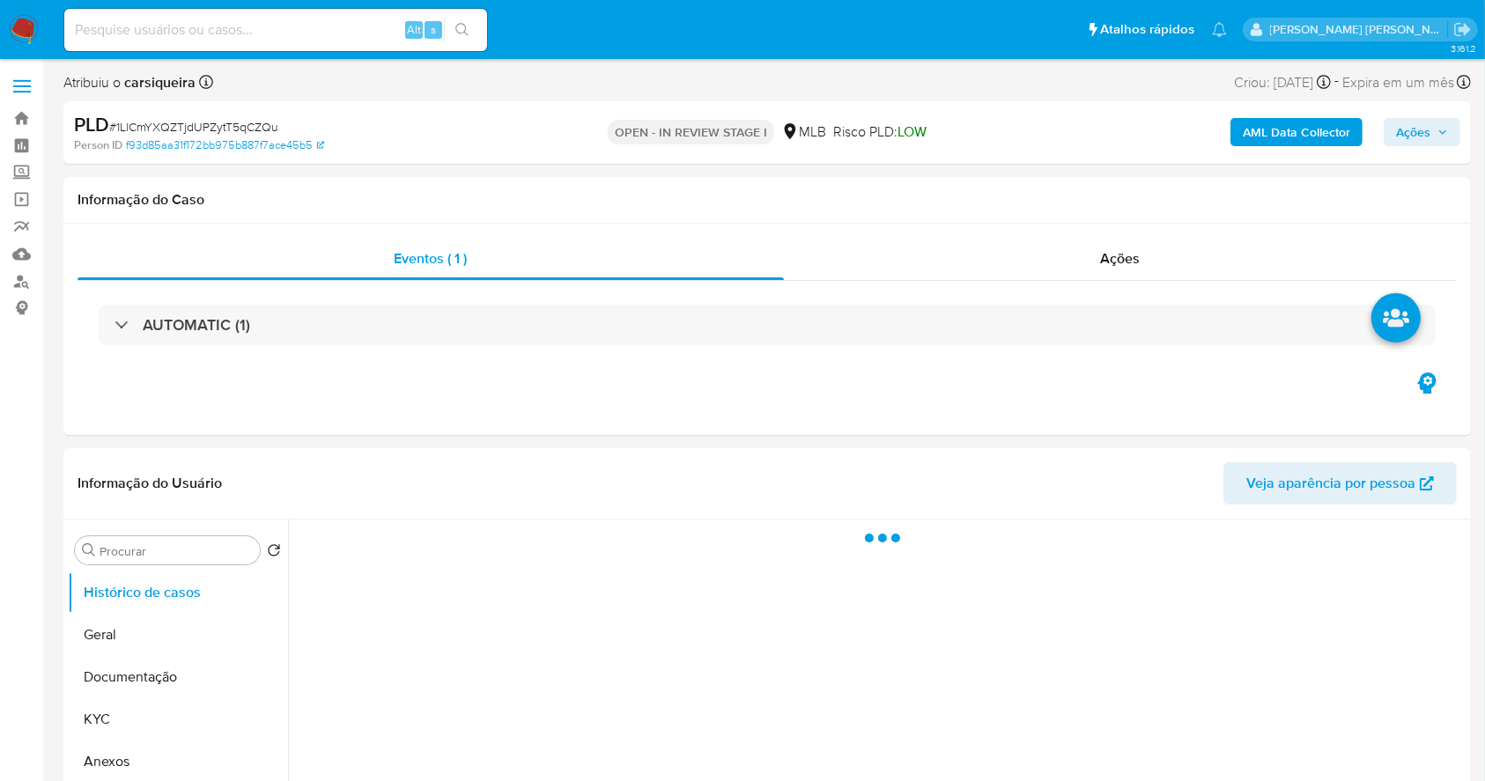
select select "10"
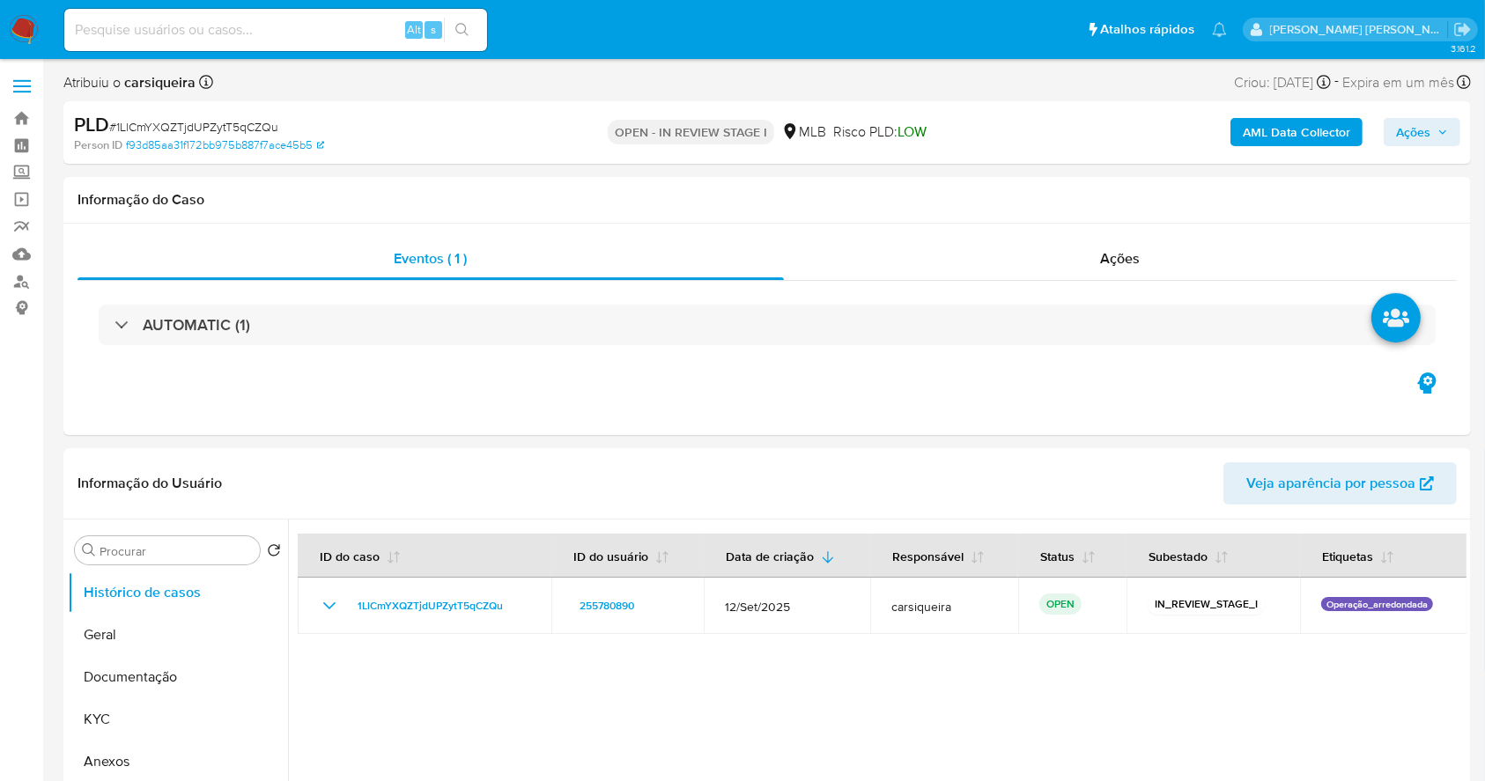
click at [1296, 129] on b "AML Data Collector" at bounding box center [1296, 132] width 107 height 28
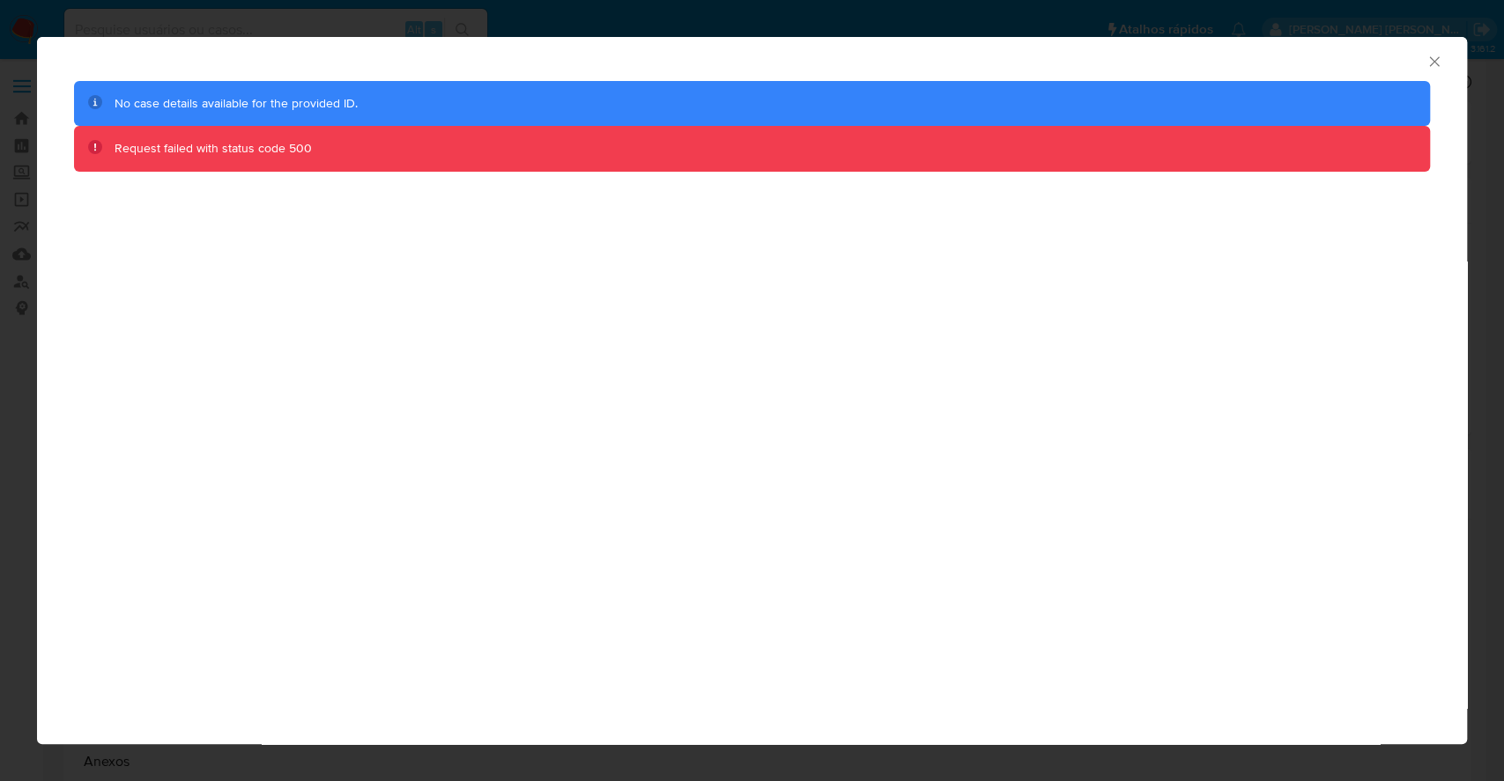
click at [1435, 63] on icon "Fechar a janela" at bounding box center [1434, 61] width 10 height 10
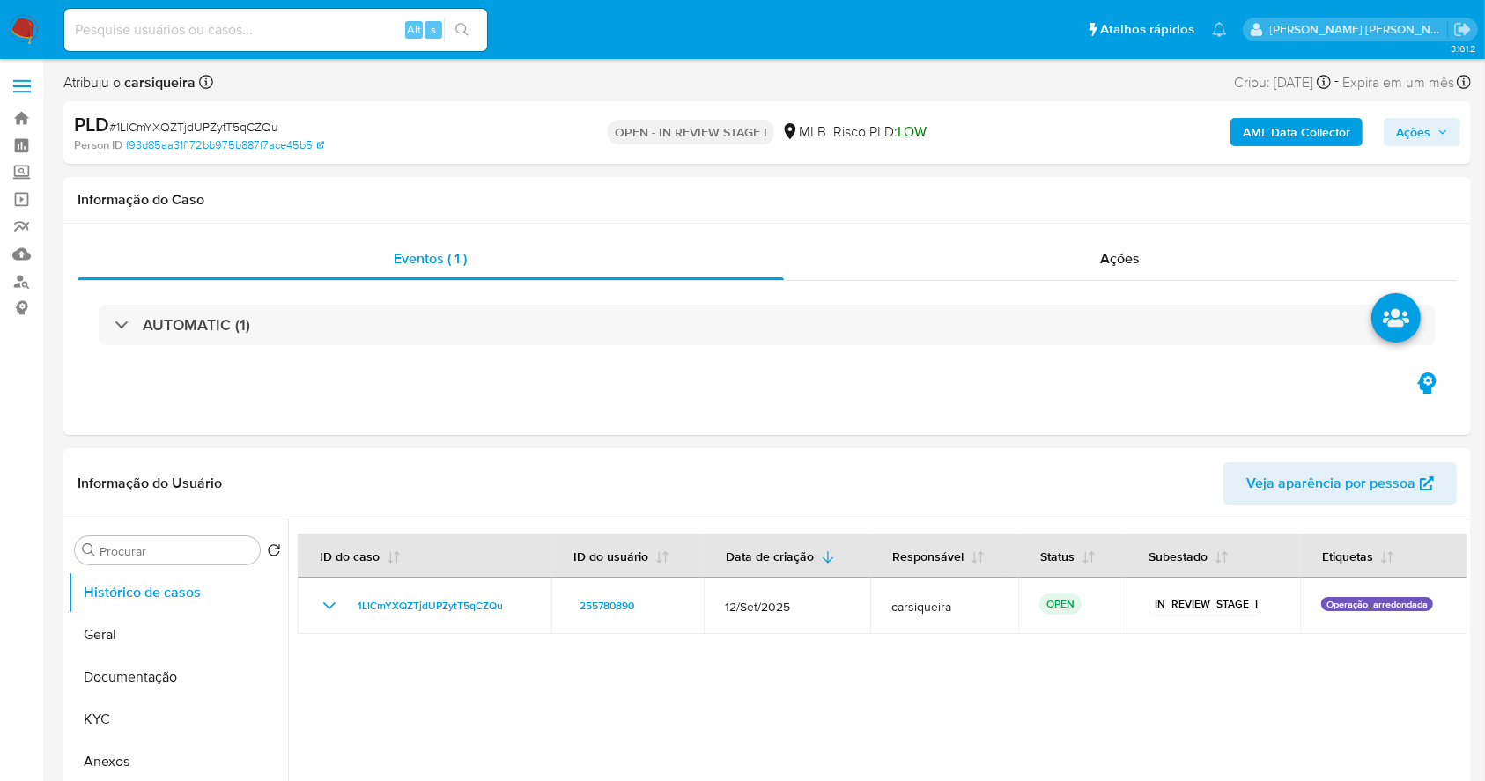
click at [1298, 147] on div "AML Data Collector Ações" at bounding box center [1231, 132] width 457 height 41
click at [1283, 131] on b "AML Data Collector" at bounding box center [1296, 132] width 107 height 28
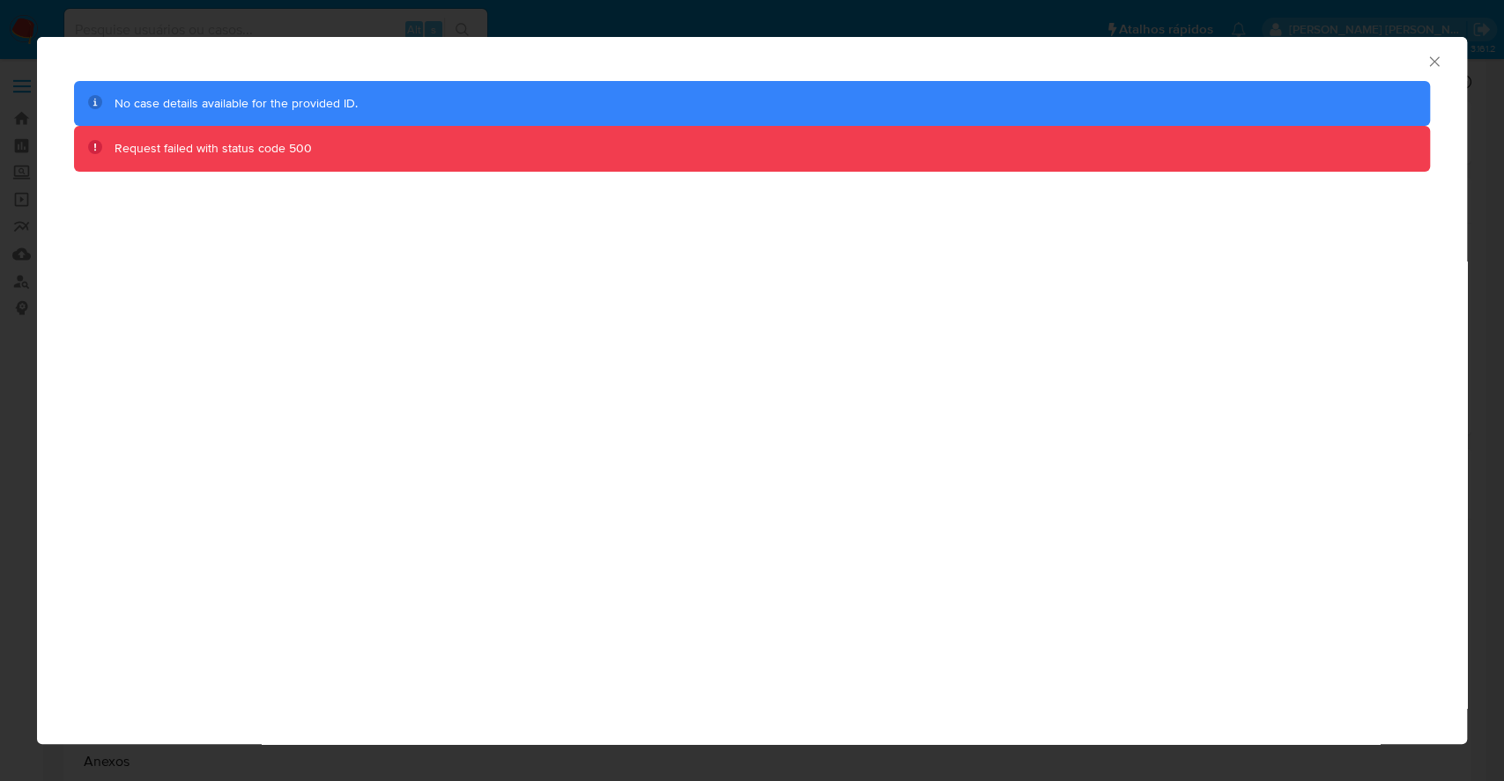
click at [1433, 61] on icon "Fechar a janela" at bounding box center [1434, 61] width 10 height 10
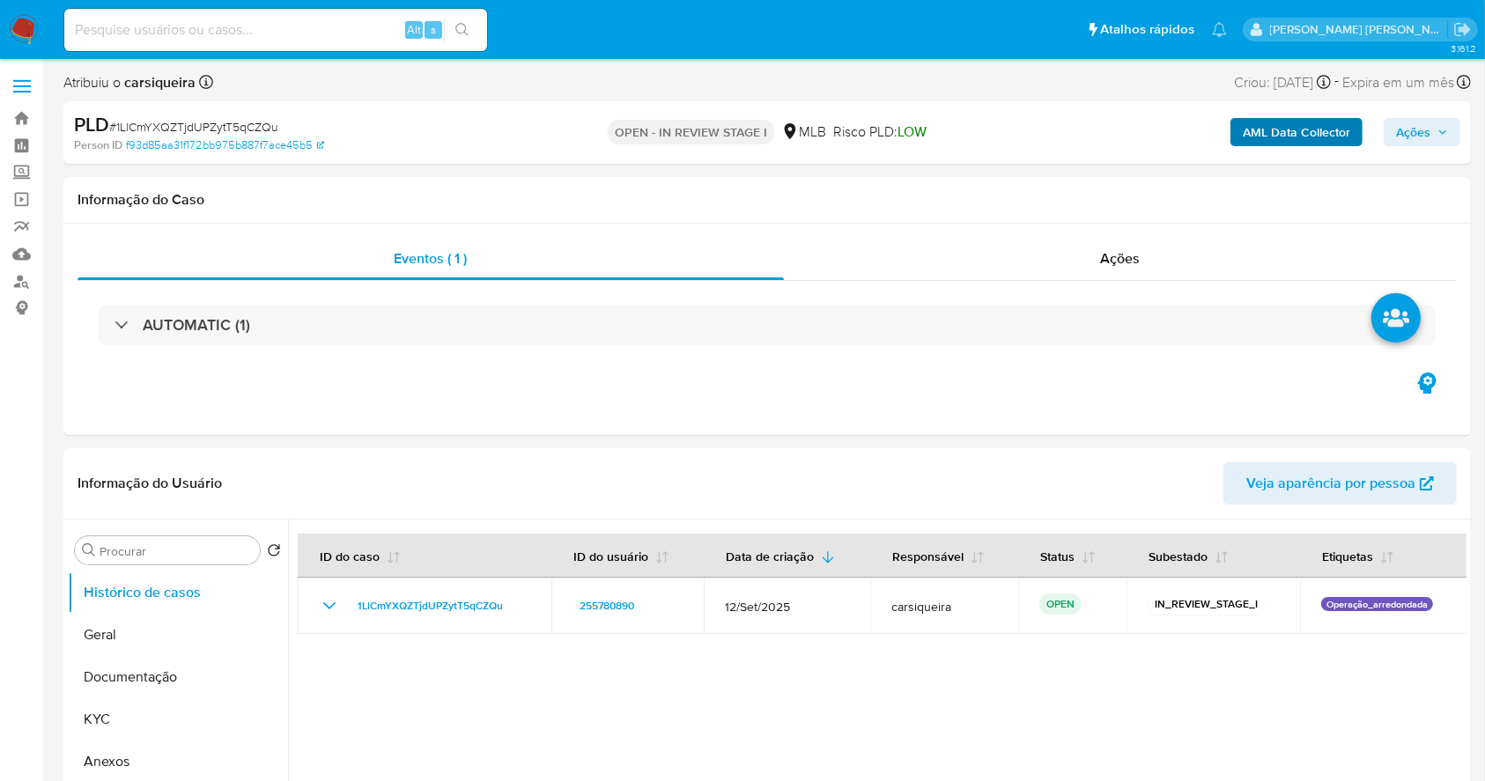
drag, startPoint x: 1433, startPoint y: 125, endPoint x: 1258, endPoint y: 139, distance: 175.9
click at [1431, 126] on span "Ações" at bounding box center [1422, 132] width 52 height 25
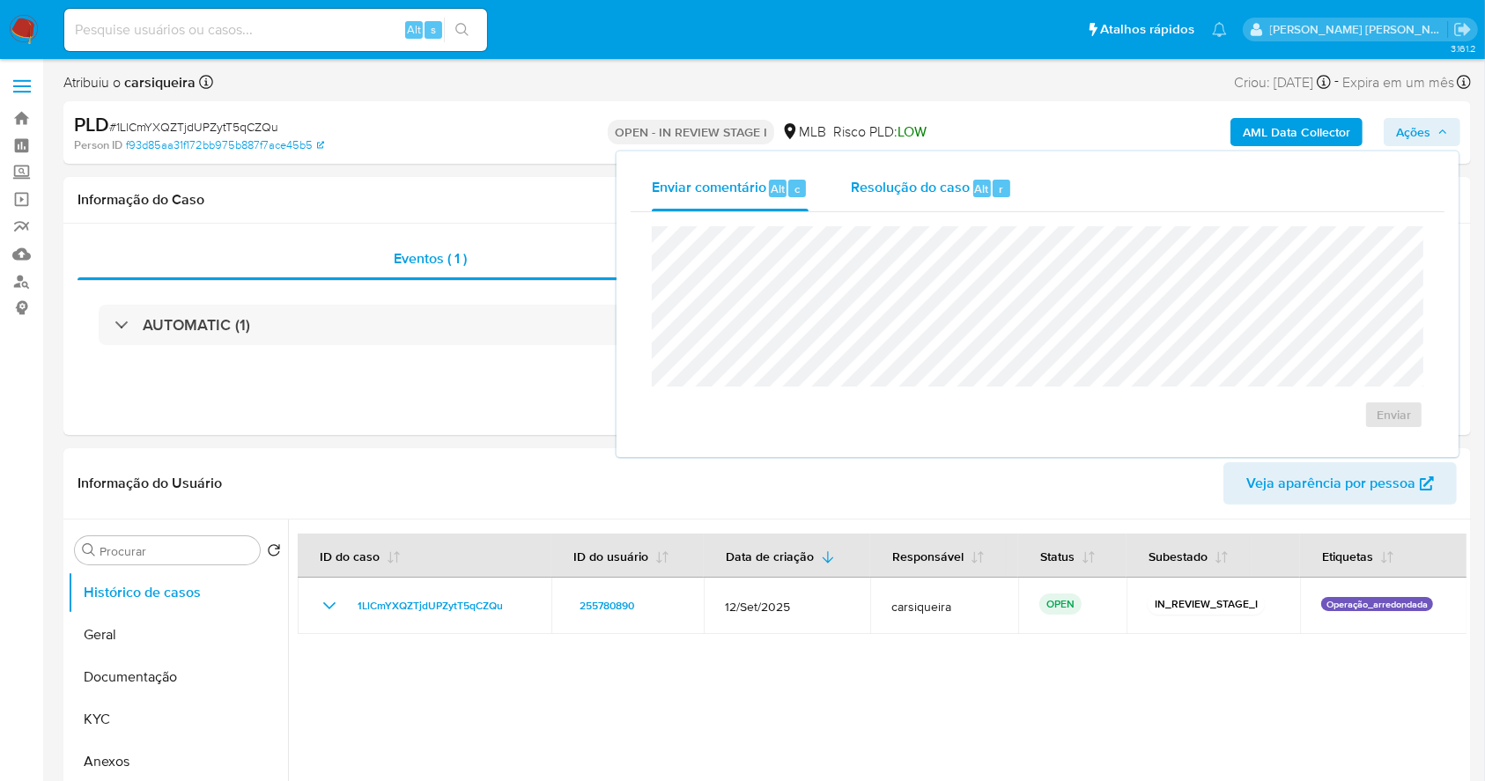
click at [906, 180] on span "Resolução do caso" at bounding box center [910, 188] width 119 height 20
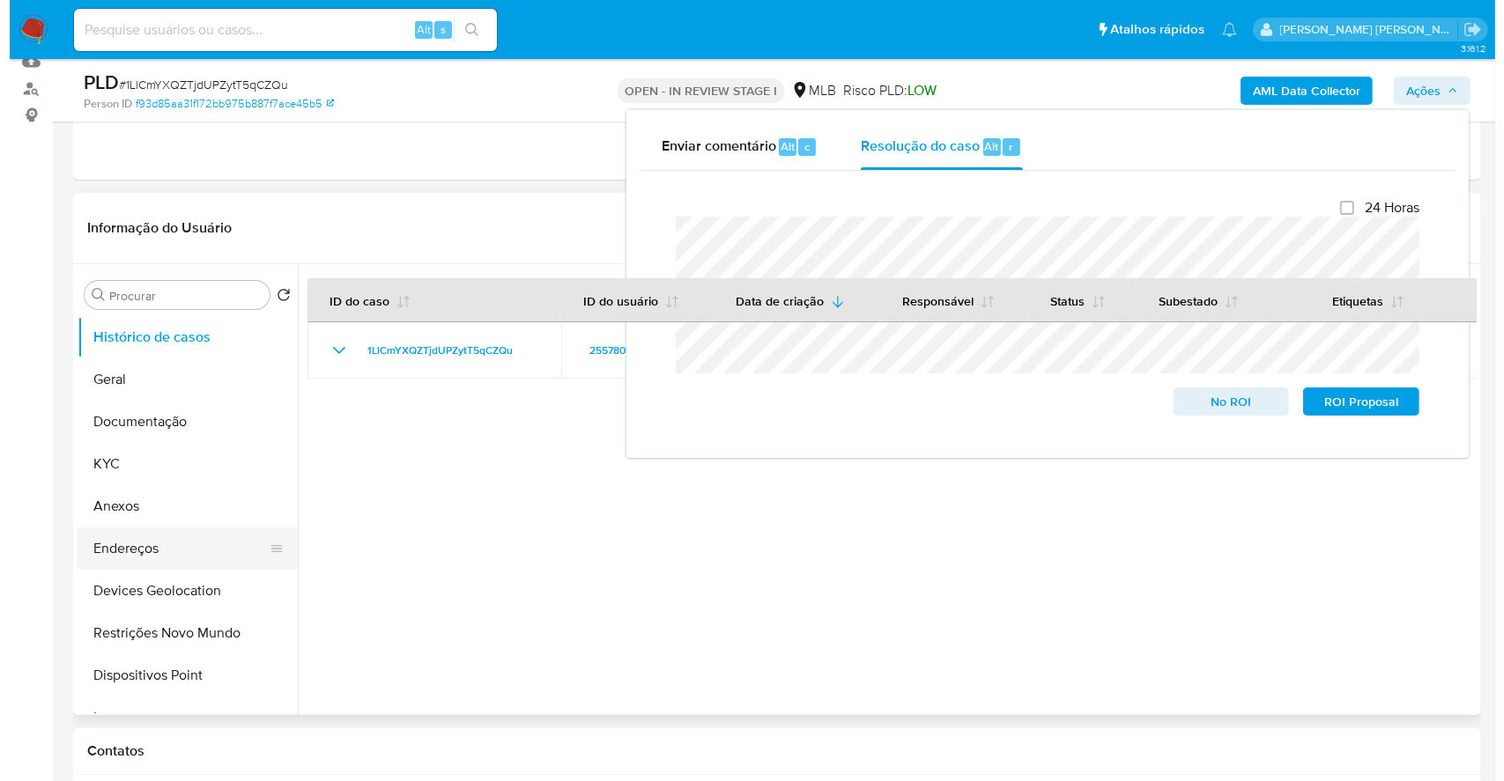
scroll to position [234, 0]
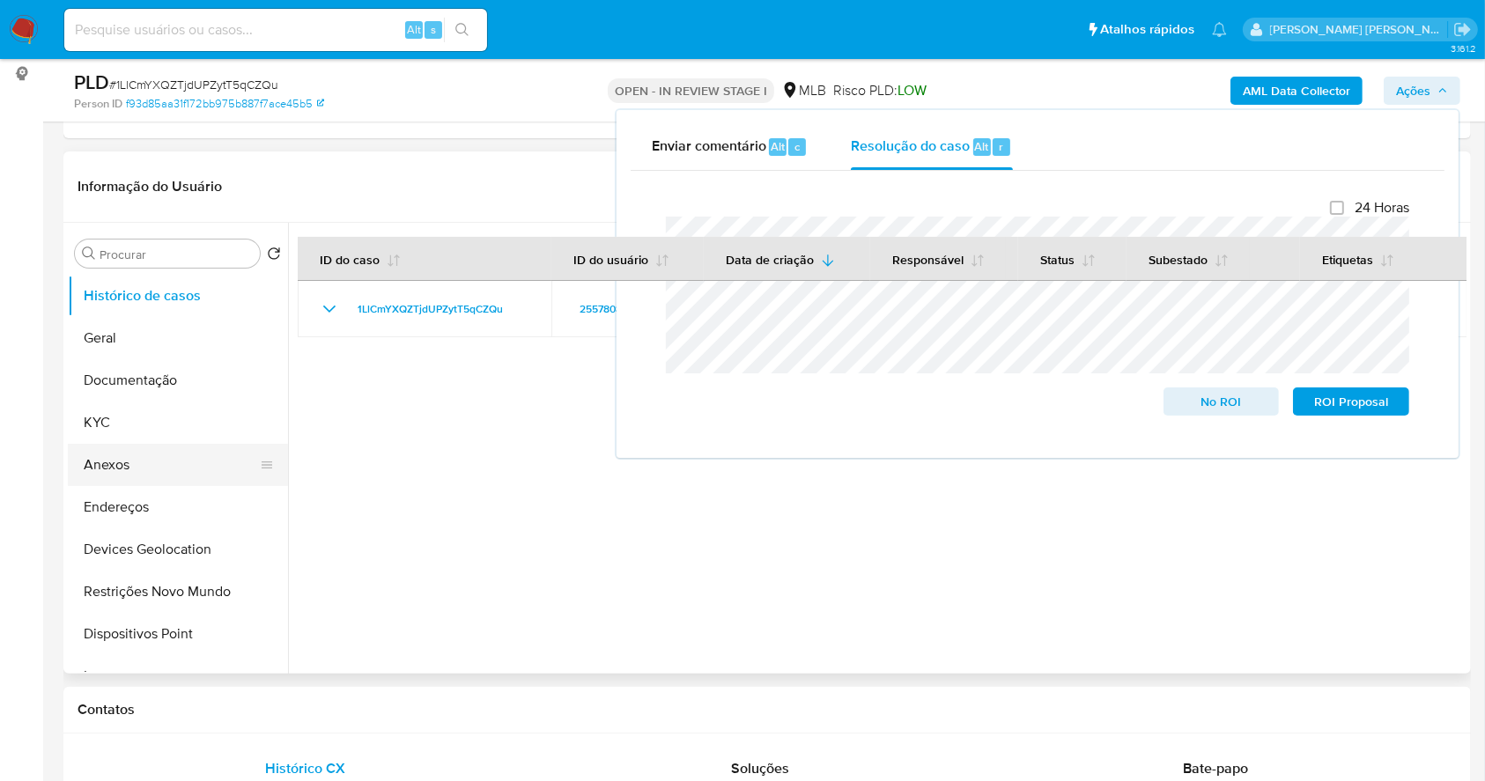
click at [127, 451] on button "Anexos" at bounding box center [171, 465] width 206 height 42
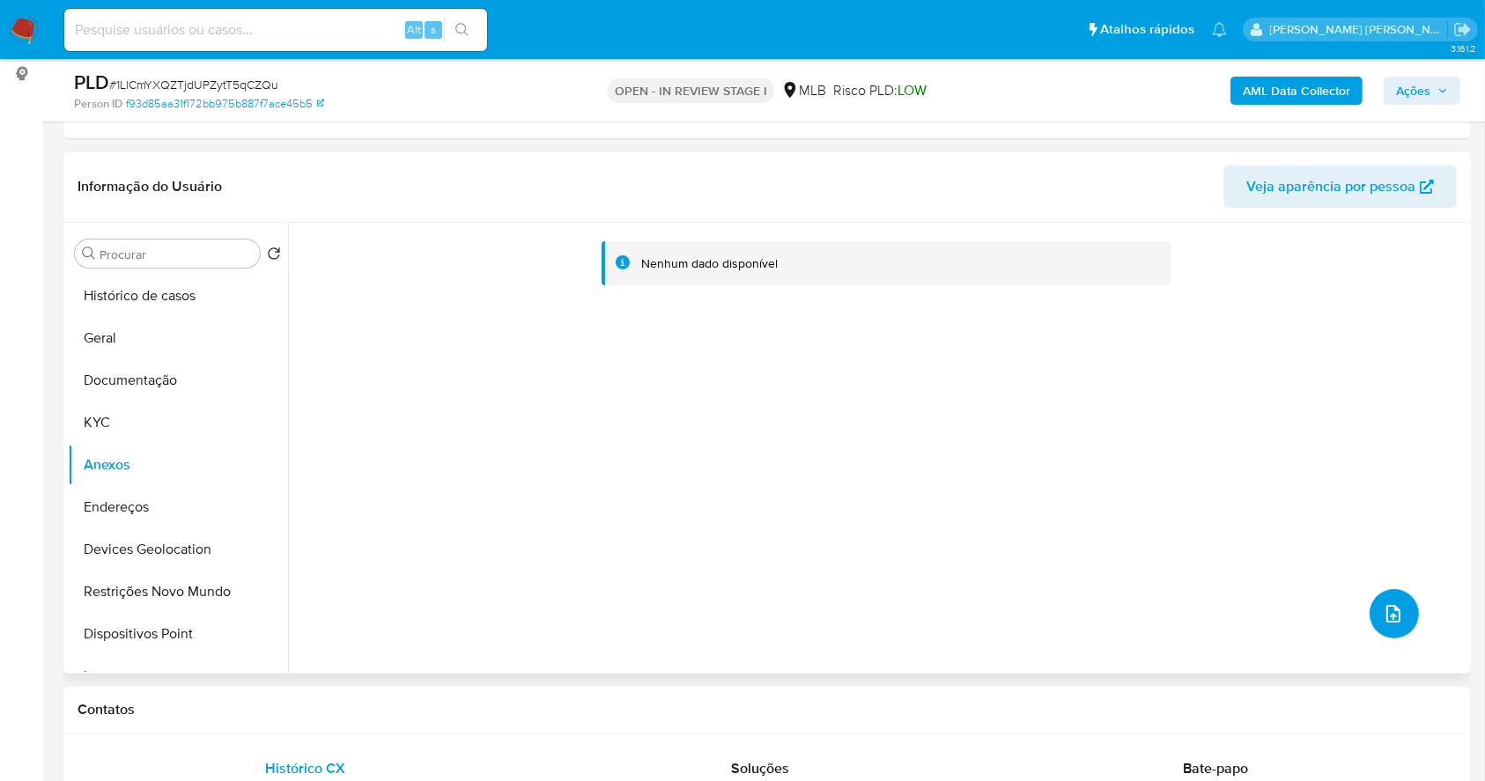
click at [1387, 610] on icon "upload-file" at bounding box center [1393, 613] width 21 height 21
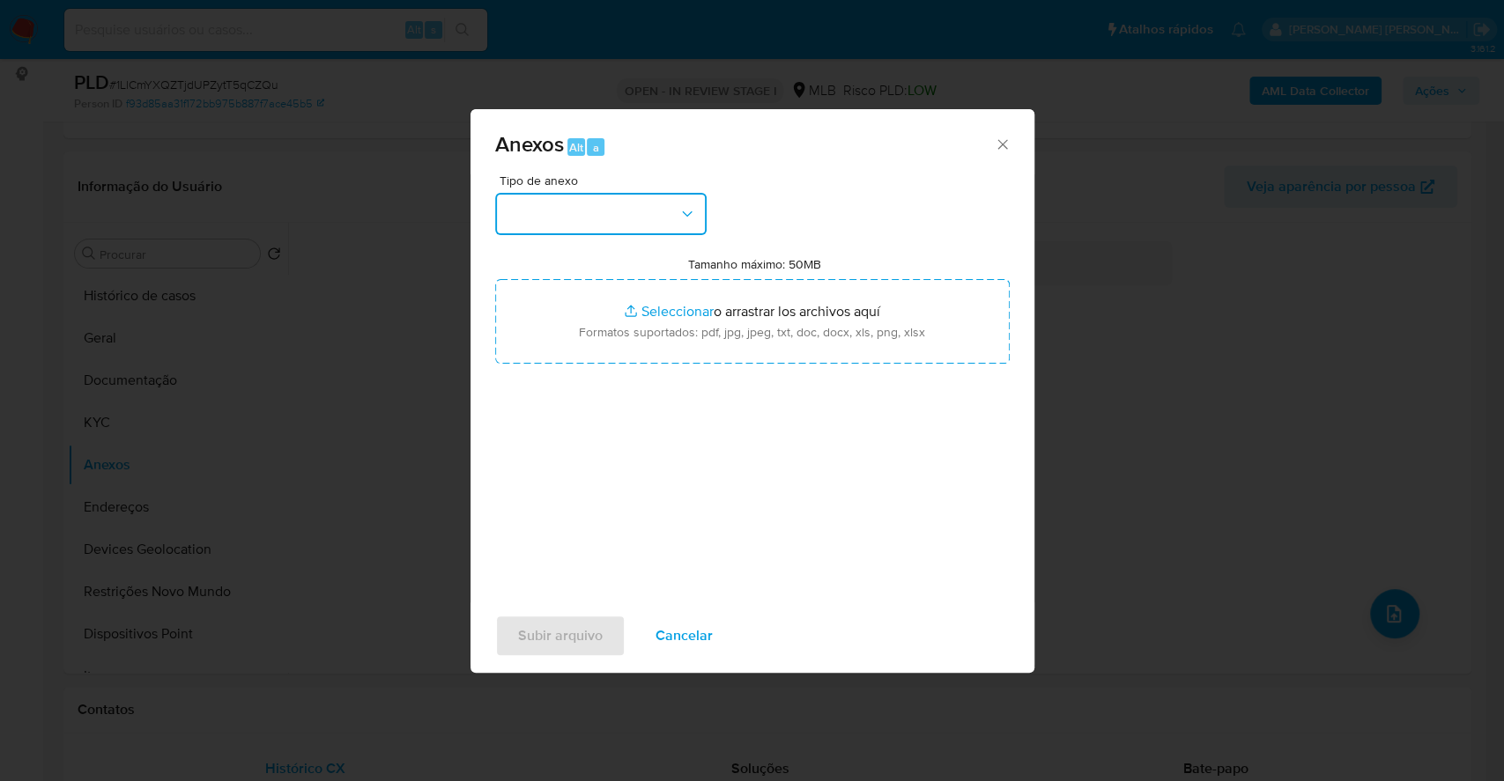
click at [569, 198] on button "button" at bounding box center [600, 214] width 211 height 42
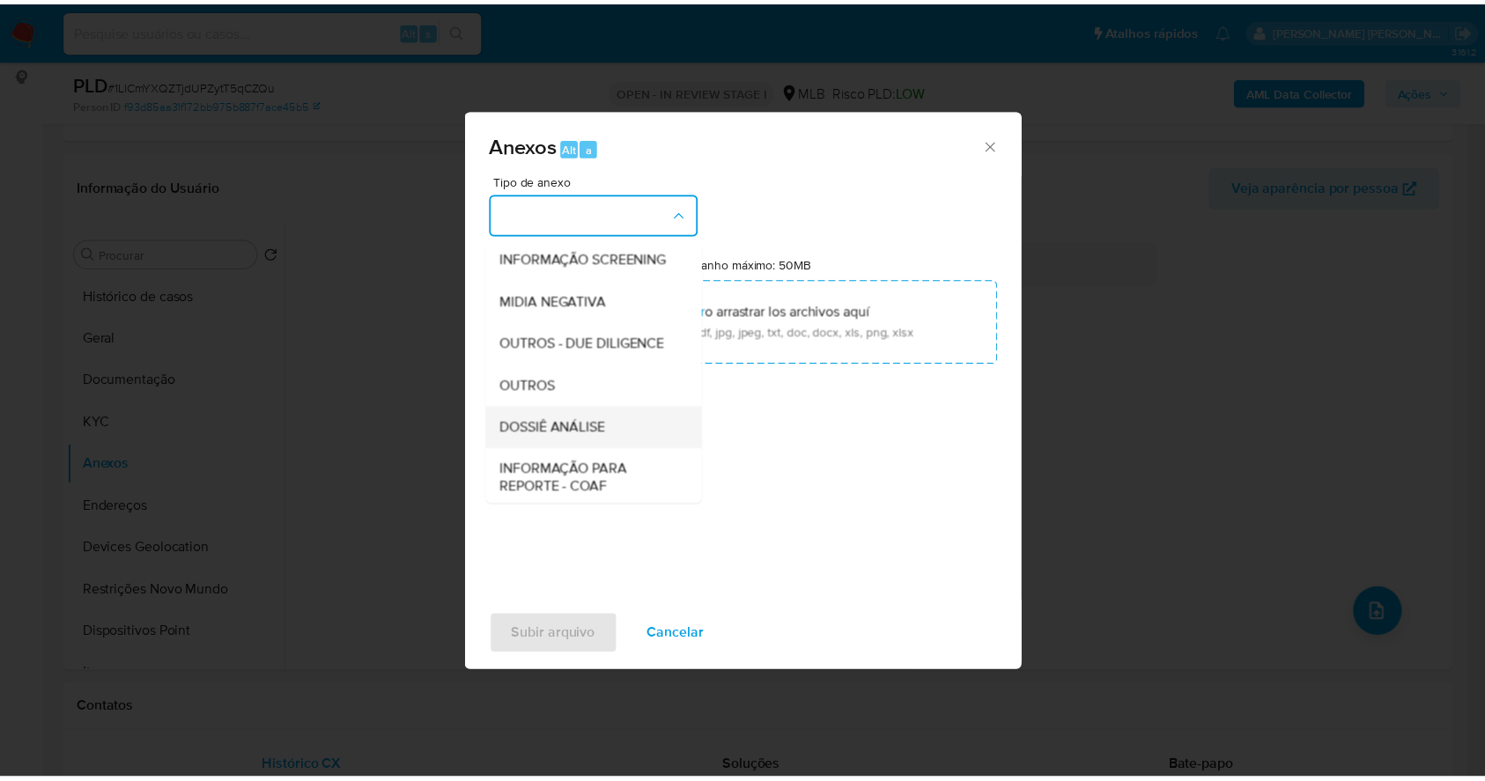
scroll to position [270, 0]
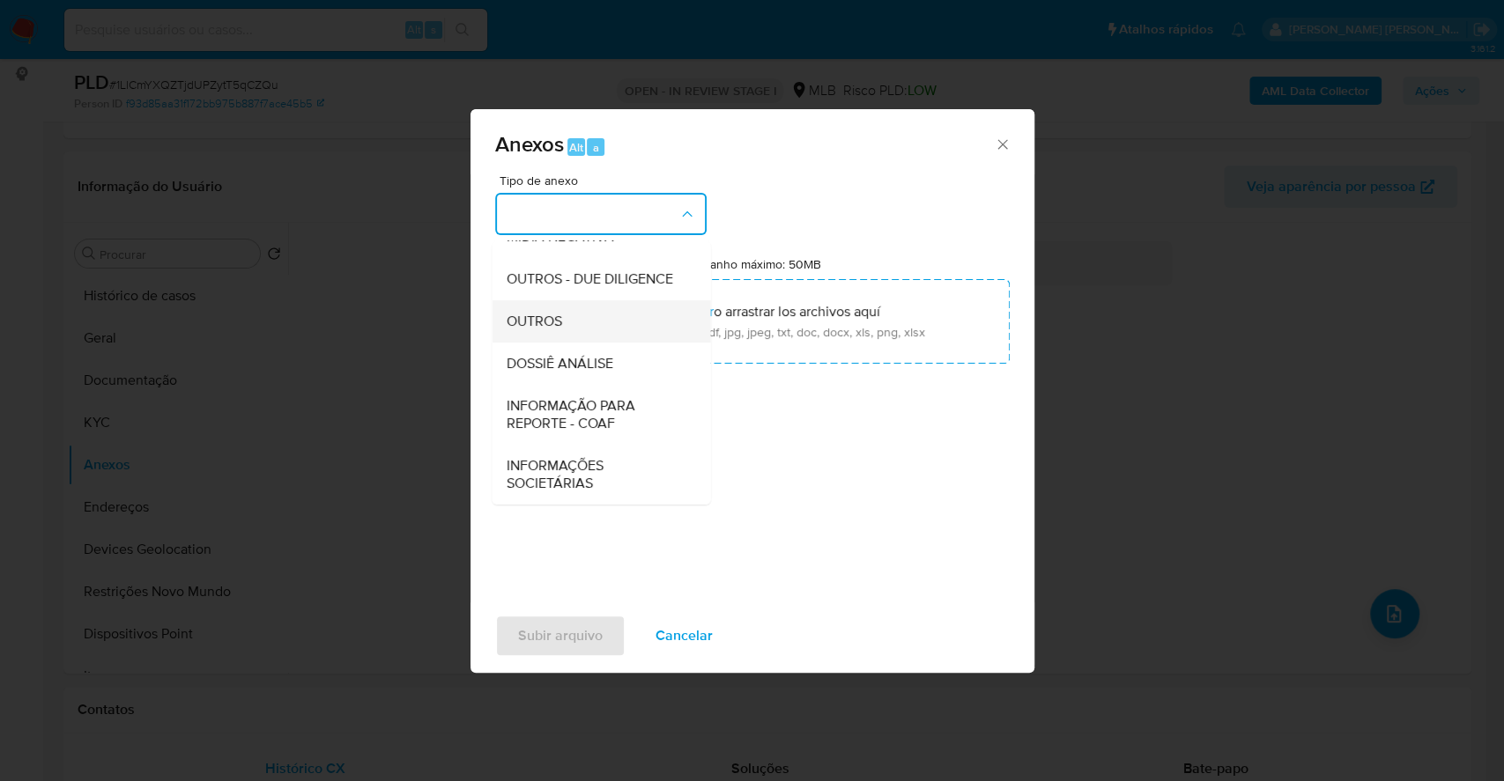
click at [555, 314] on span "OUTROS" at bounding box center [533, 322] width 55 height 18
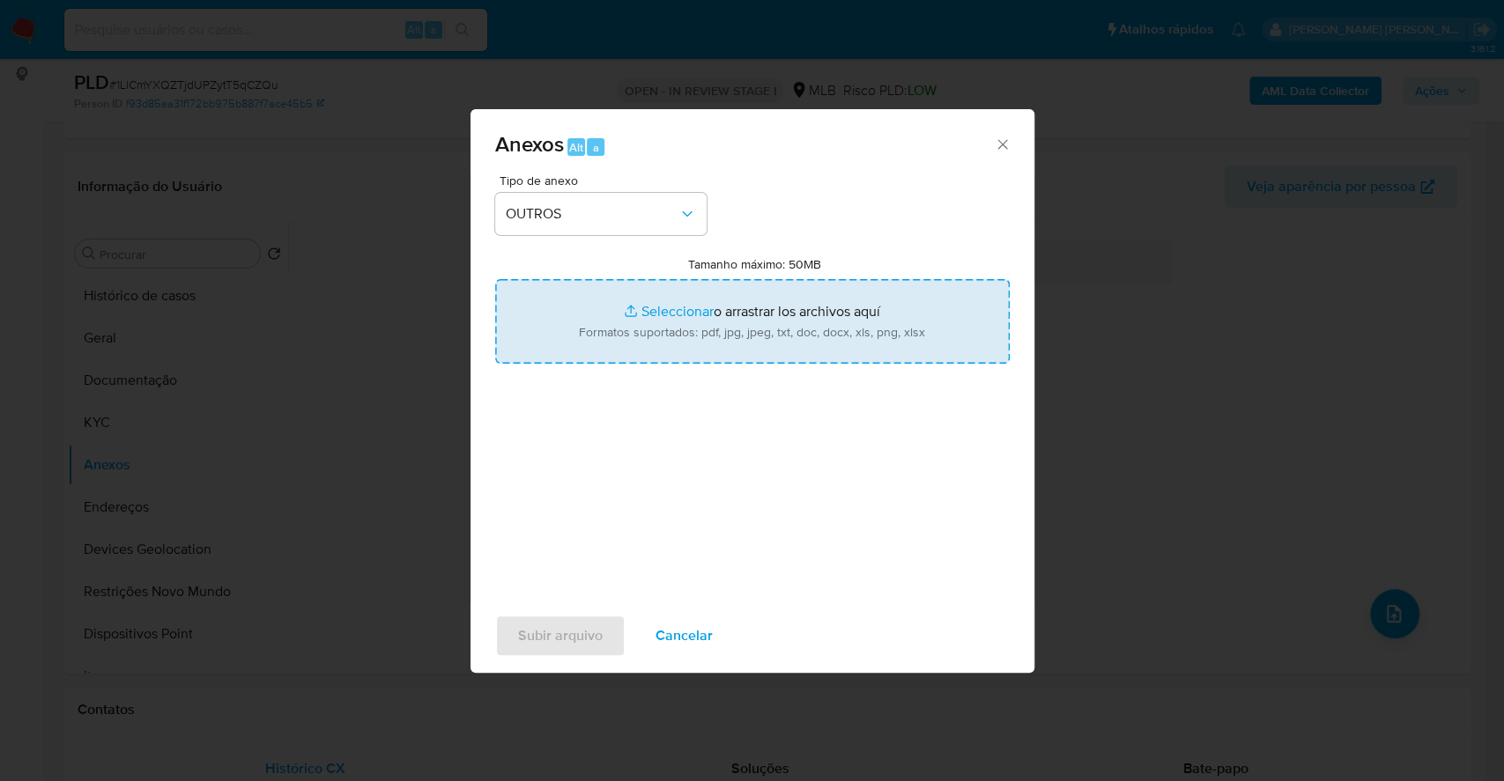
click at [679, 307] on input "Tamanho máximo: 50MB Seleccionar archivos" at bounding box center [752, 321] width 514 height 85
click at [687, 305] on input "Tamanho máximo: 50MB Seleccionar archivos" at bounding box center [752, 321] width 514 height 85
type input "C:\fakepath\Mulan 255780890_2025_09_29_06_20_08.xlsx"
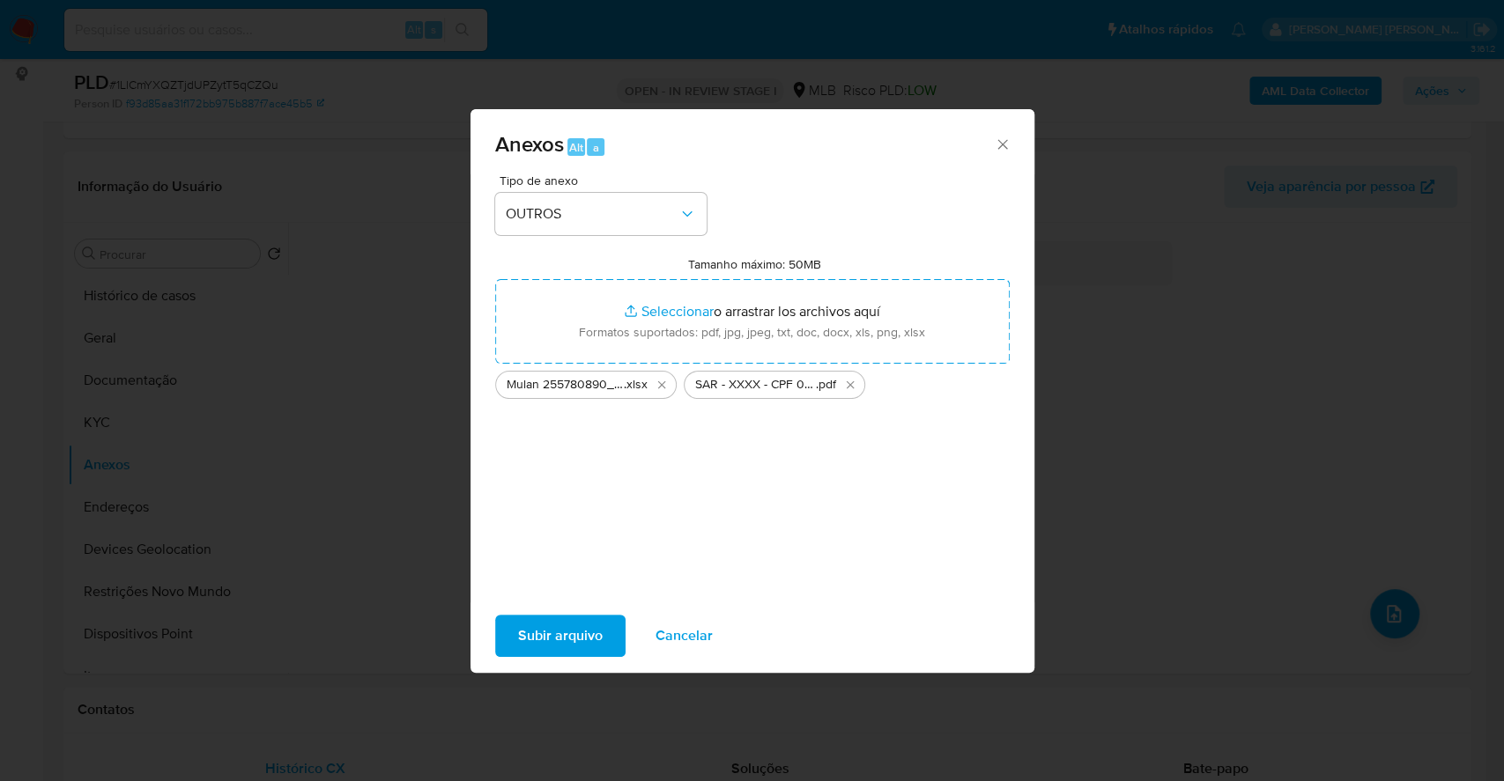
click at [564, 635] on span "Subir arquivo" at bounding box center [560, 636] width 85 height 39
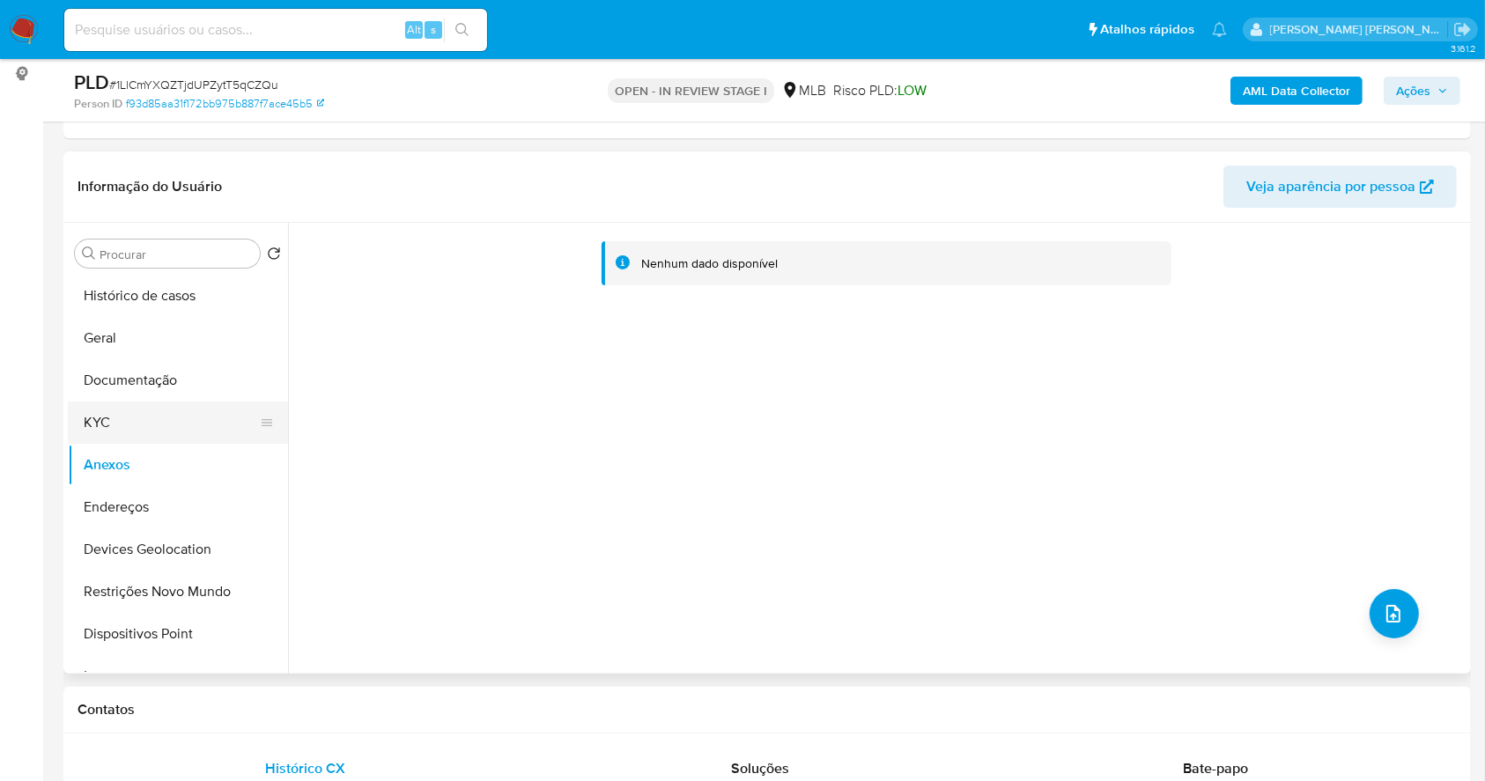
click at [144, 432] on button "KYC" at bounding box center [171, 423] width 206 height 42
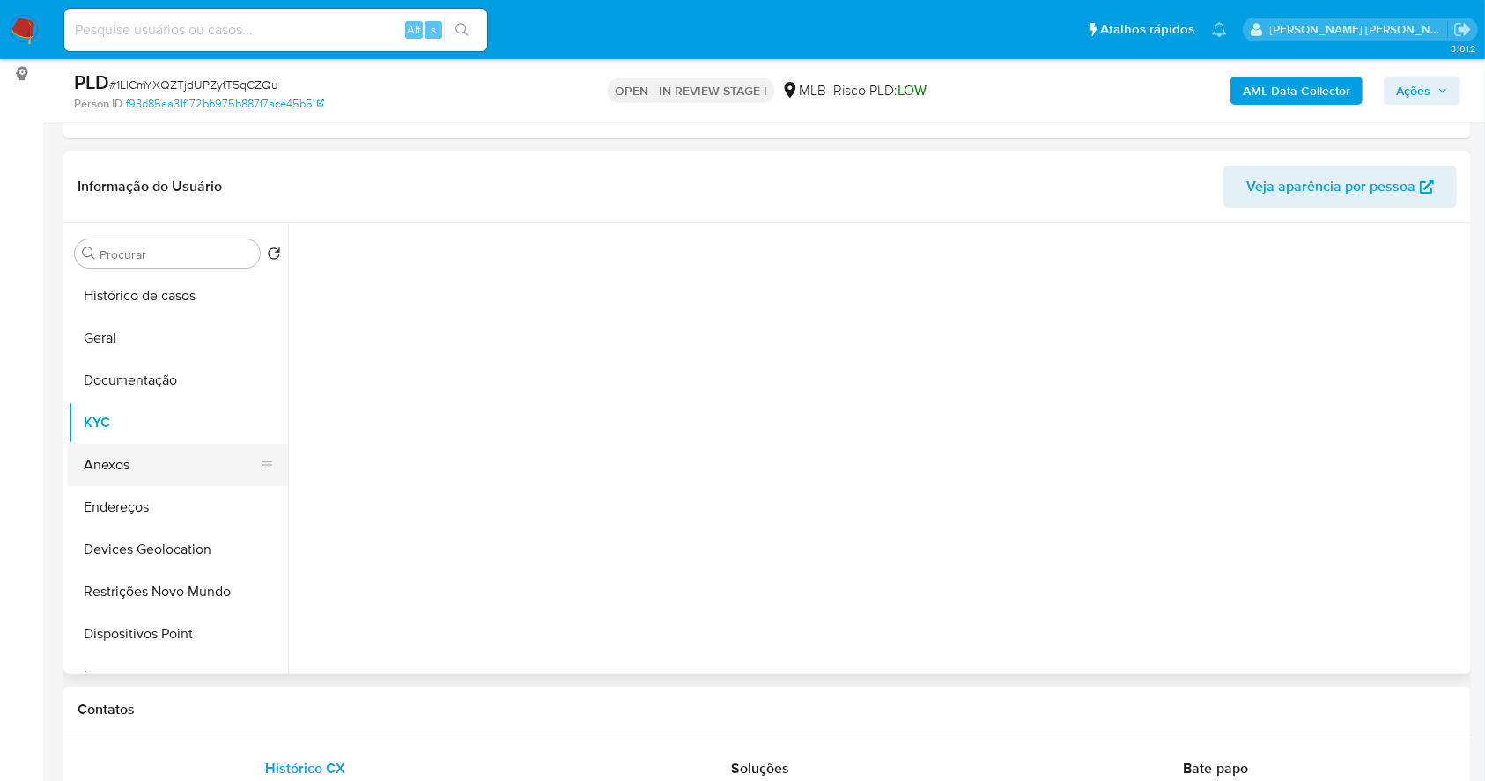
click at [144, 449] on button "Anexos" at bounding box center [171, 465] width 206 height 42
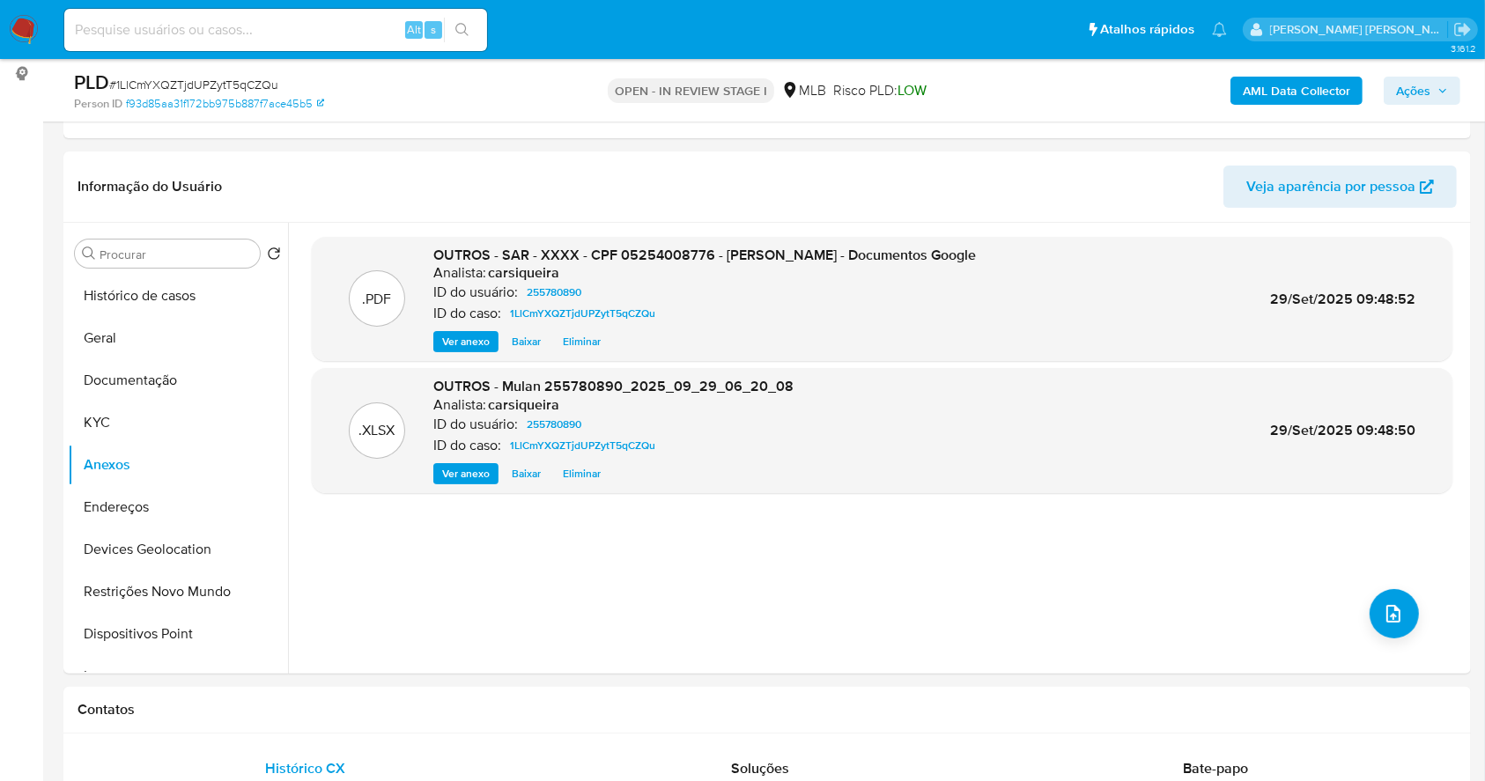
click at [1429, 88] on span "Ações" at bounding box center [1422, 90] width 52 height 25
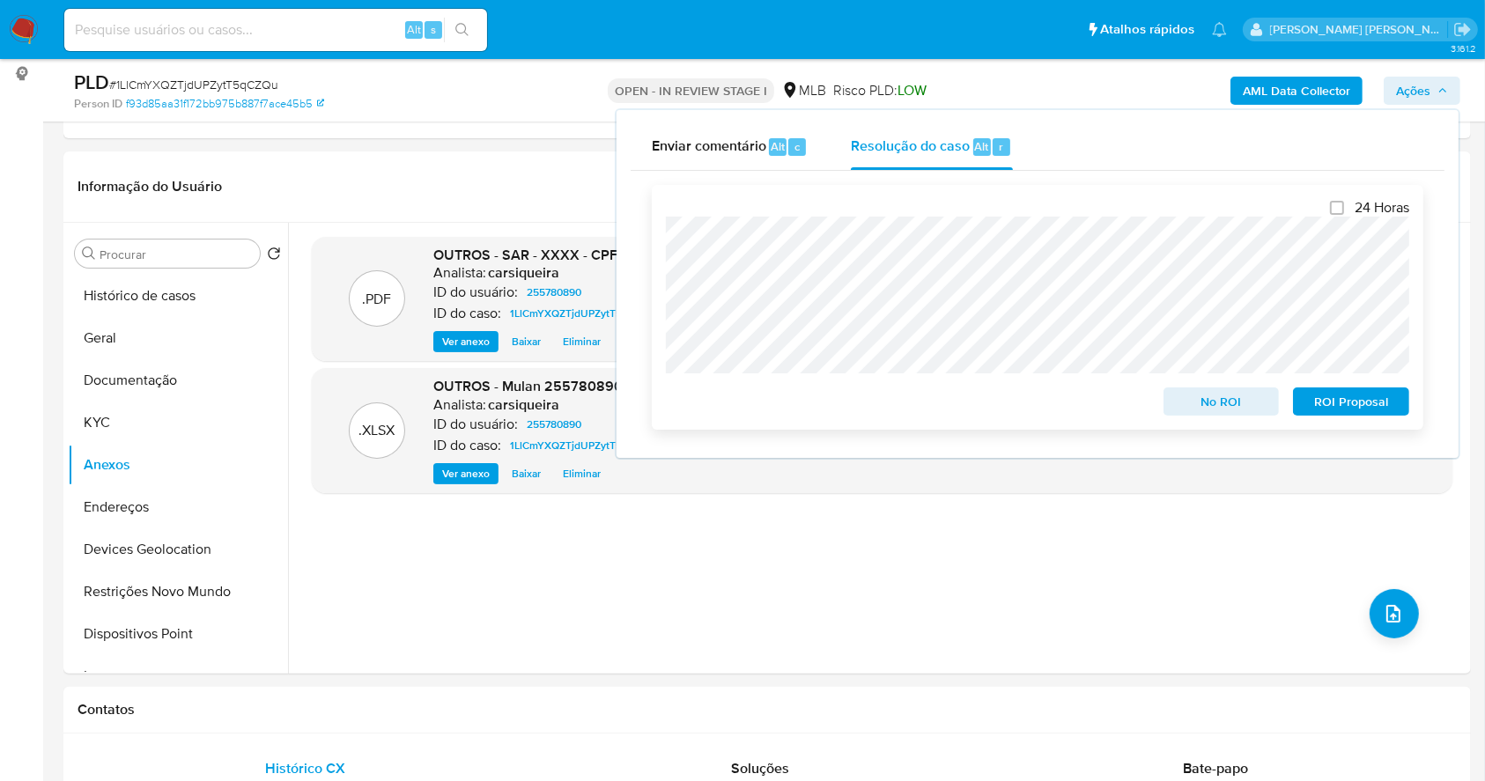
click at [1382, 410] on span "ROI Proposal" at bounding box center [1352, 401] width 92 height 25
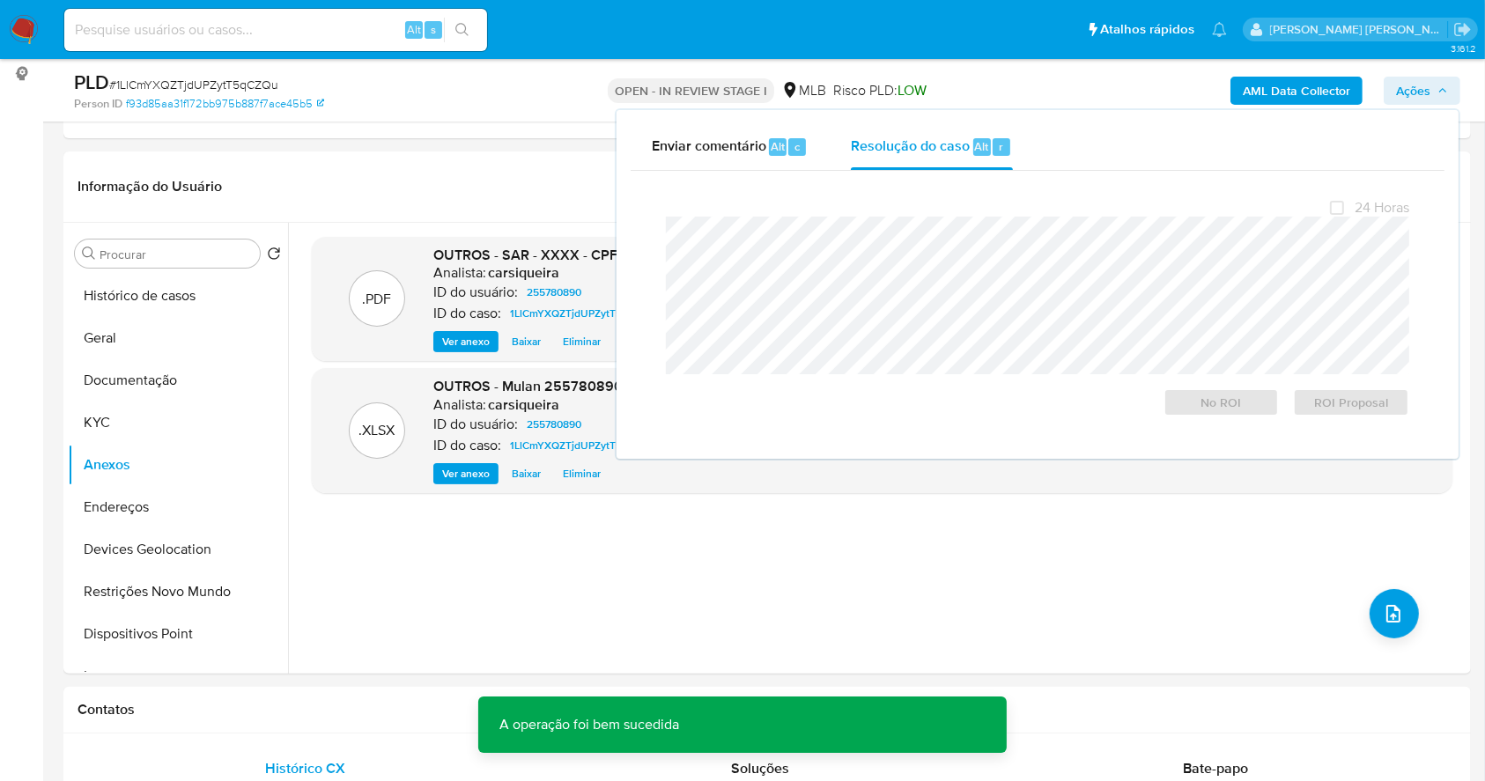
click at [237, 82] on span "# 1LlCmYXQZTjdUPZytT5qCZQu" at bounding box center [193, 85] width 169 height 18
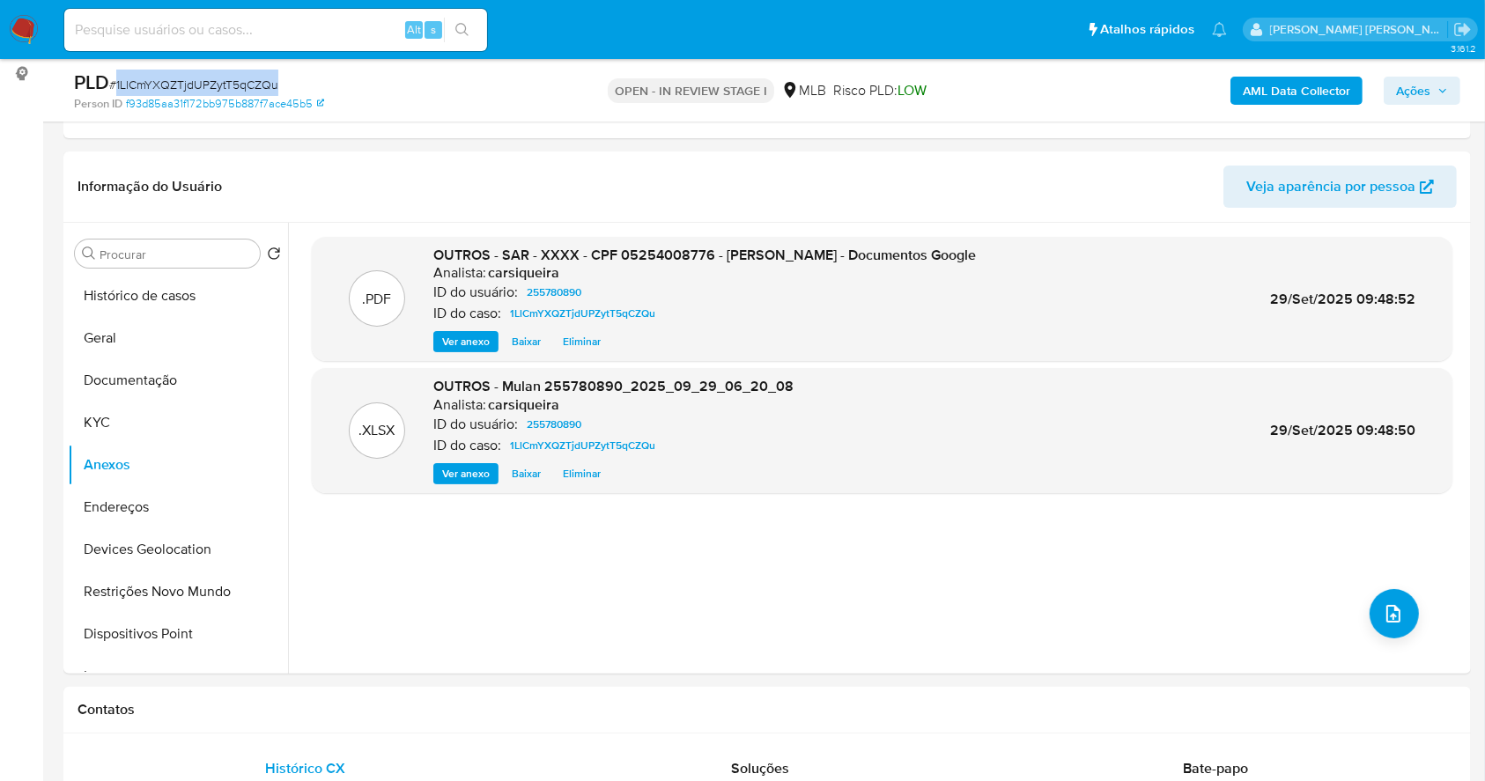
copy span "1LlCmYXQZTjdUPZytT5qCZQu"
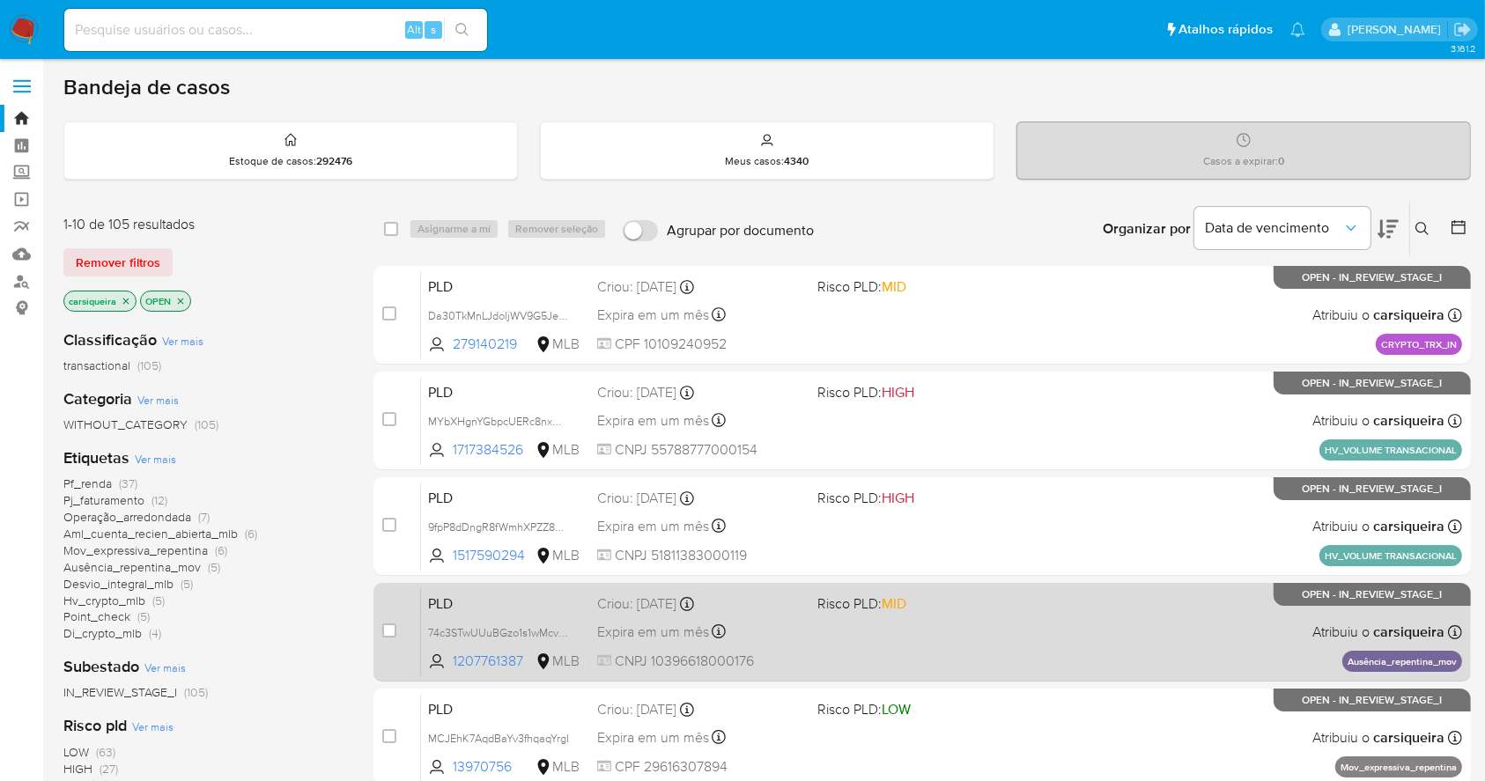
click at [1082, 645] on div "PLD 74c3STwUUuBGzo1s1wMcvH53 1207761387 MLB Risco PLD: MID Criou: [DATE] Criou:…" at bounding box center [941, 632] width 1041 height 89
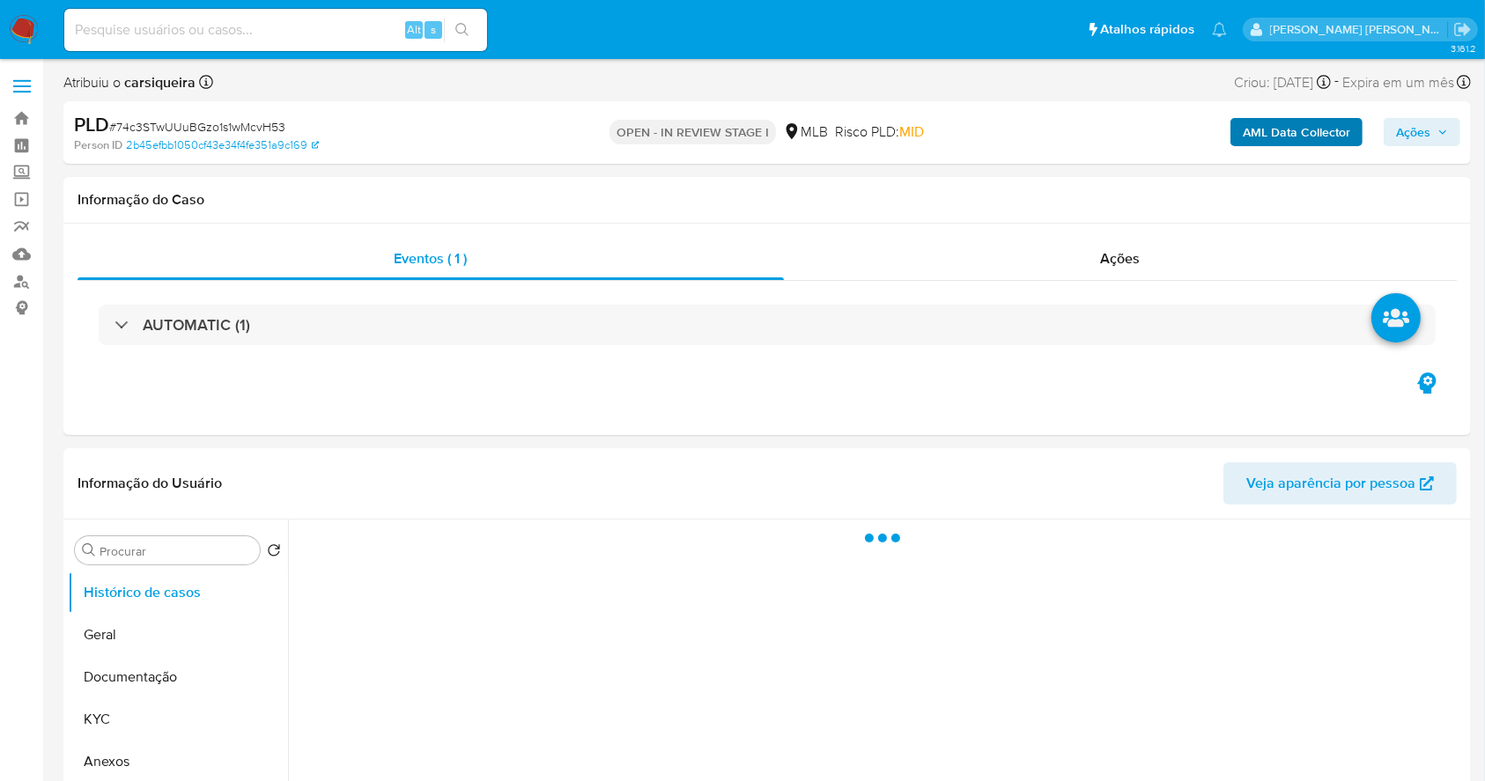
select select "10"
click at [1290, 129] on b "AML Data Collector" at bounding box center [1296, 132] width 107 height 28
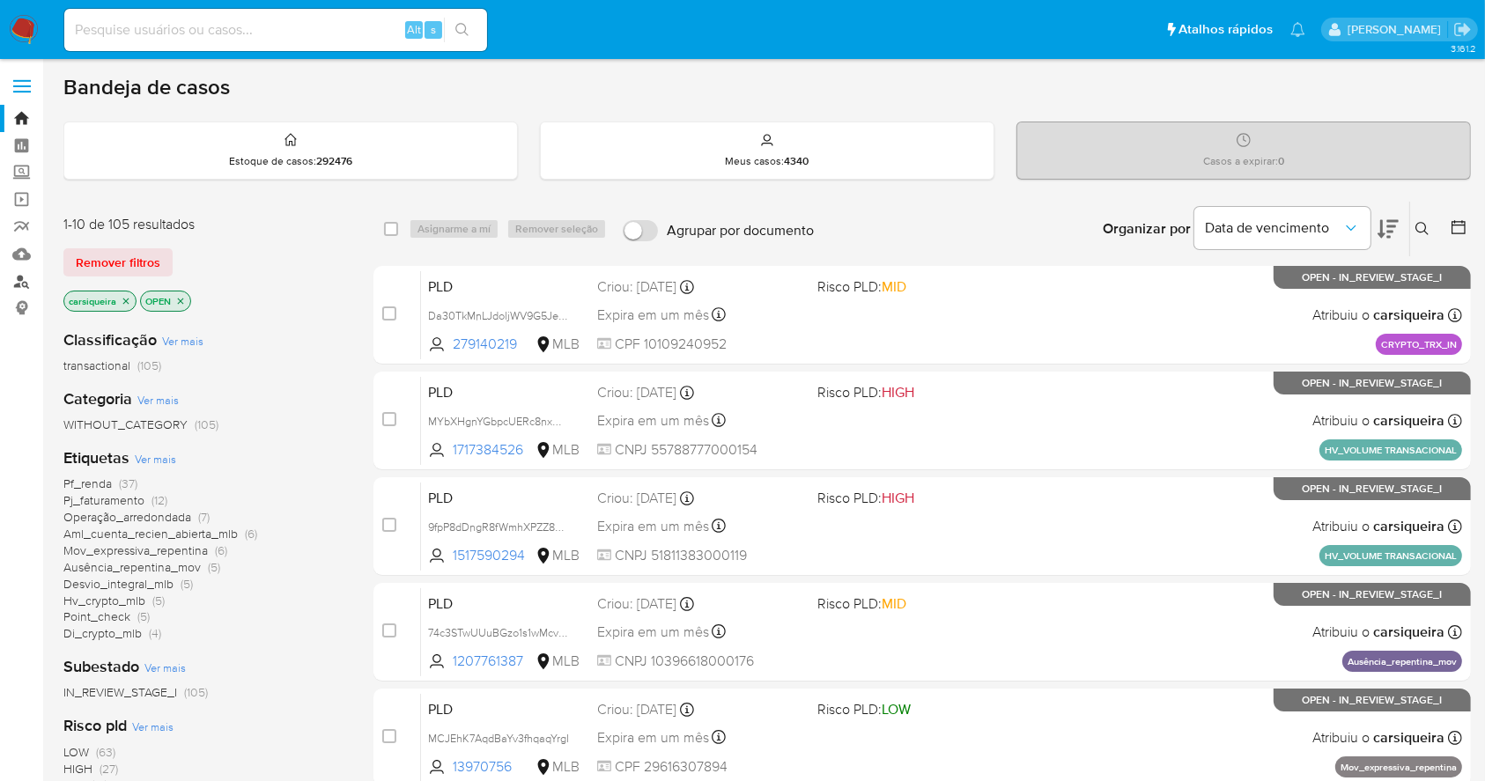
click at [9, 276] on link "Localizador de pessoas" at bounding box center [105, 281] width 210 height 27
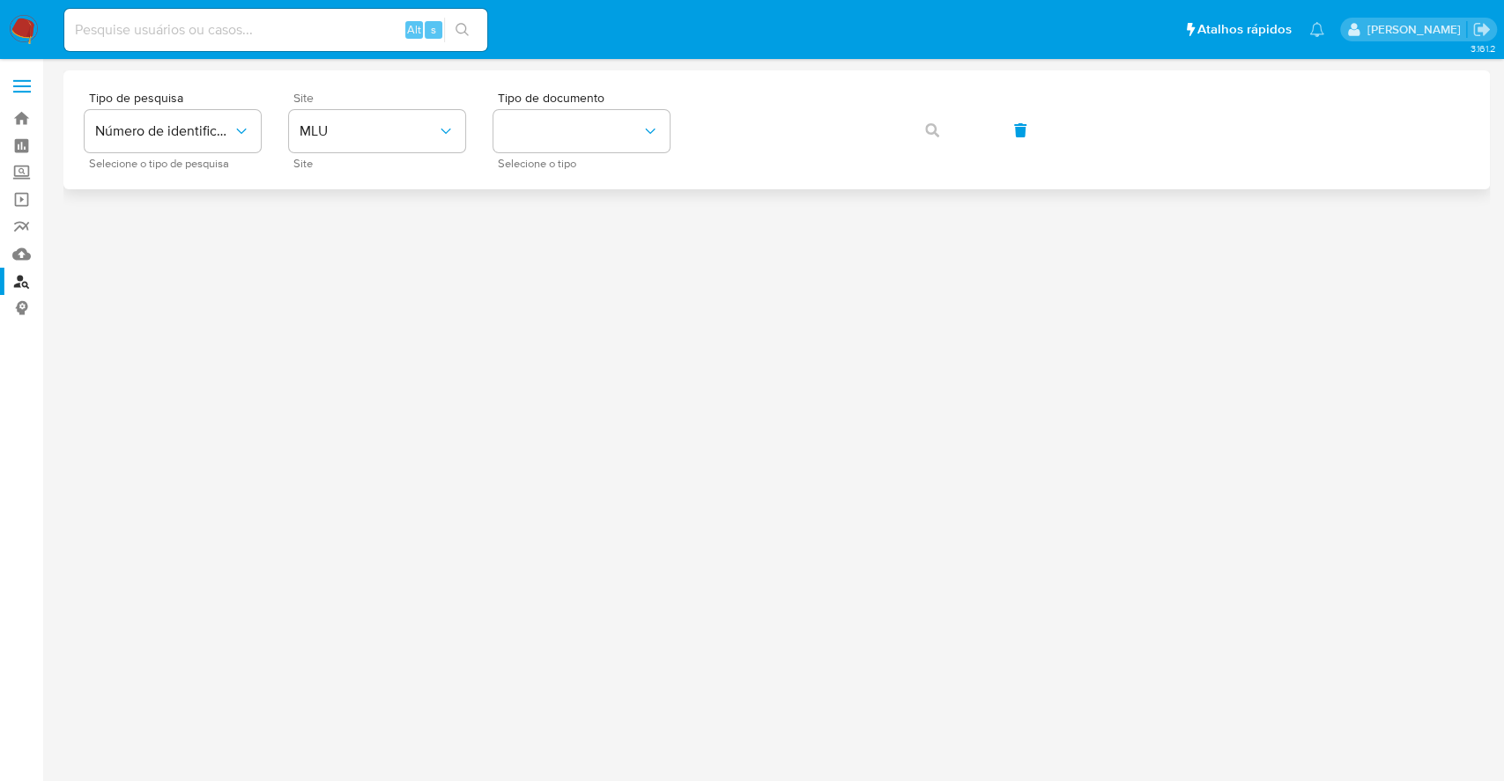
click at [388, 105] on div "Site MLU Site" at bounding box center [377, 130] width 176 height 77
click at [382, 130] on span "MLU" at bounding box center [368, 131] width 137 height 18
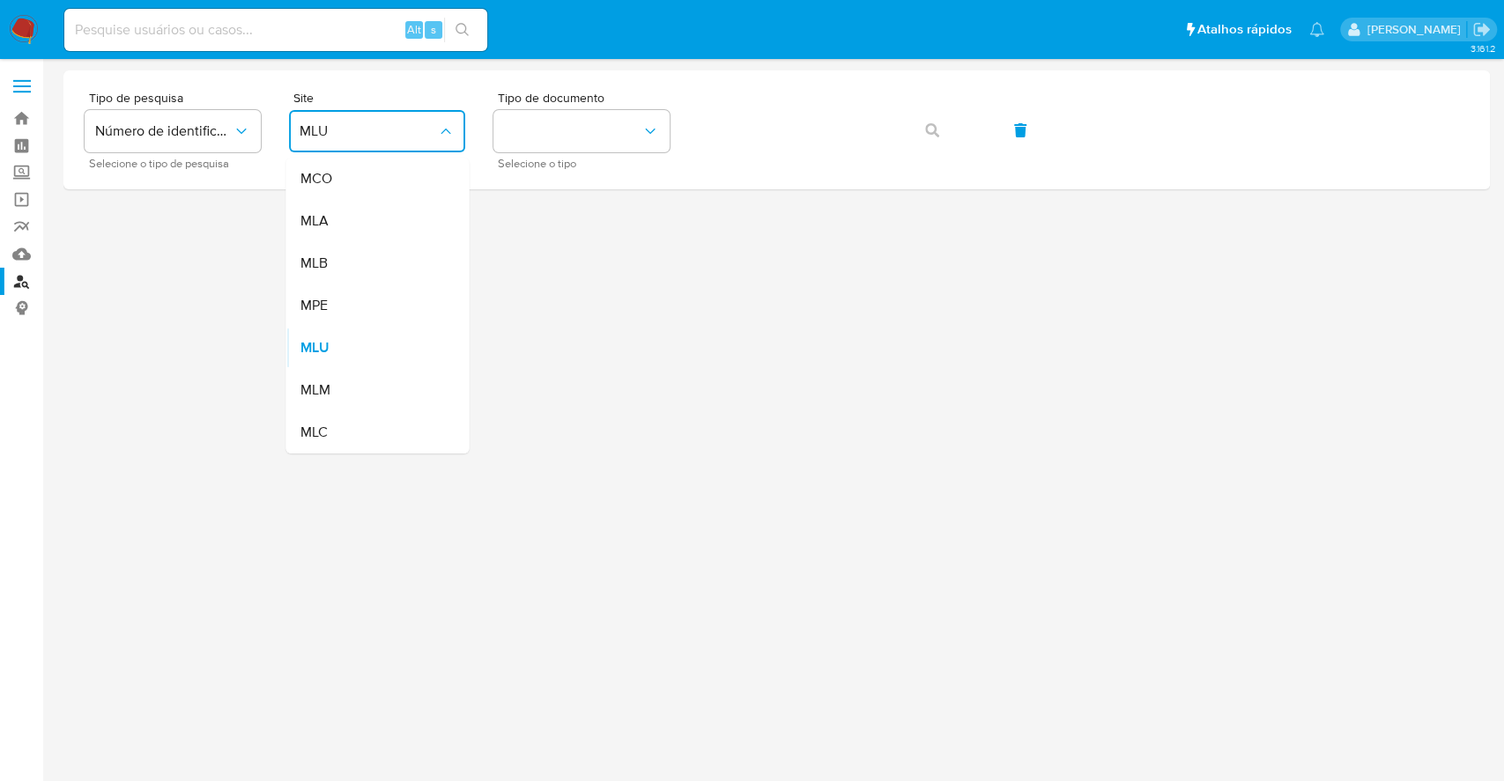
drag, startPoint x: 352, startPoint y: 261, endPoint x: 425, endPoint y: 223, distance: 82.3
click at [352, 262] on div "MLB" at bounding box center [372, 263] width 144 height 42
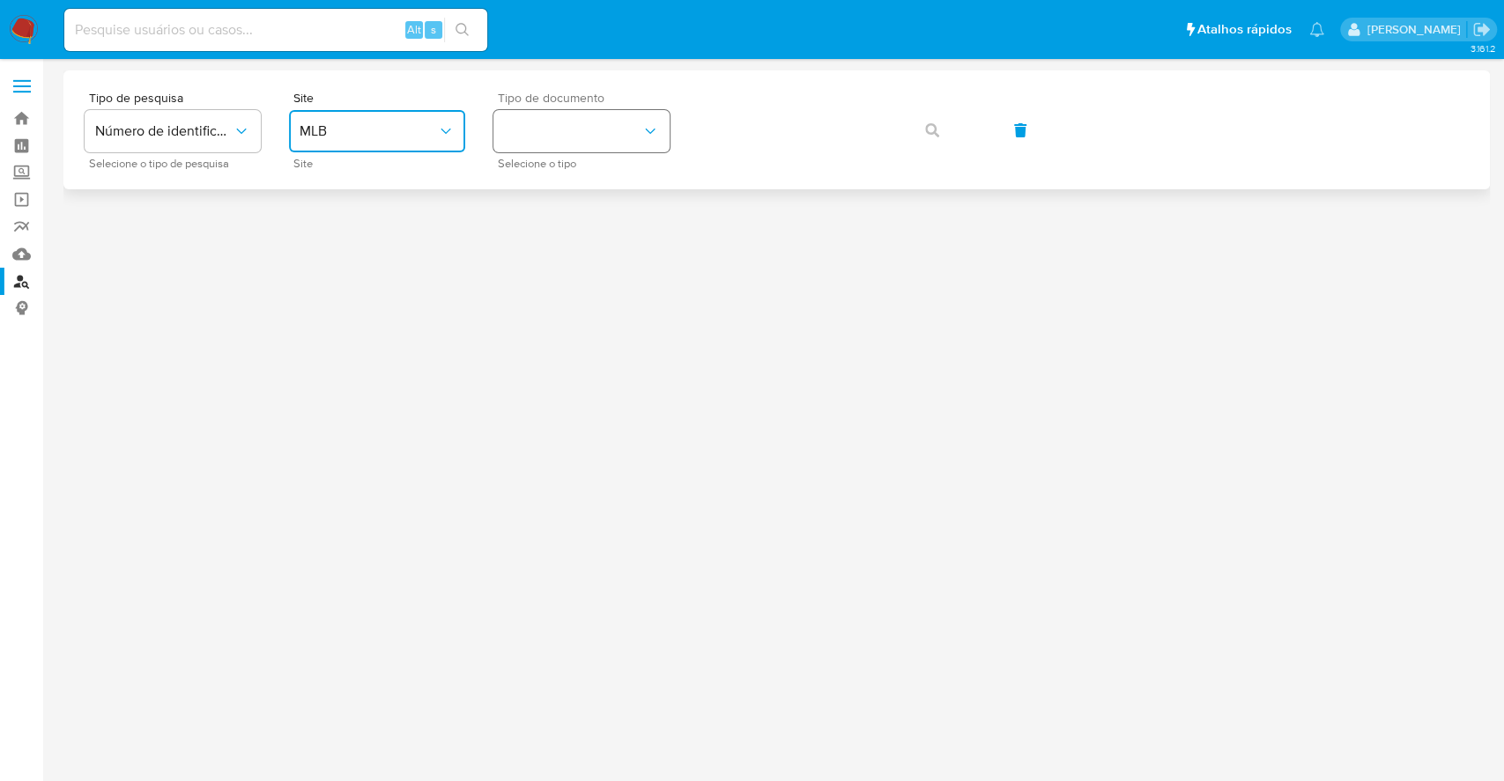
click at [562, 128] on button "identificationType" at bounding box center [581, 131] width 176 height 42
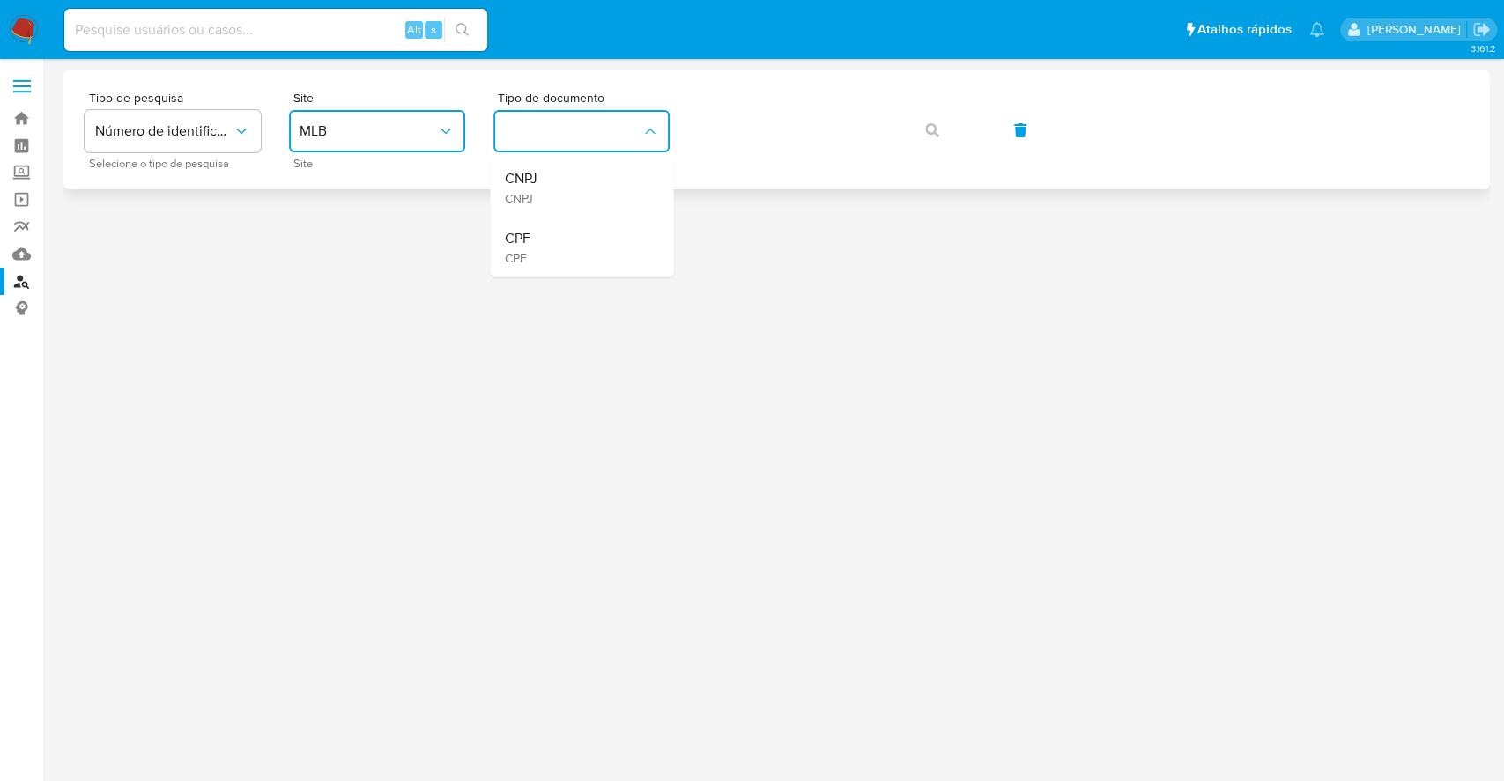
drag, startPoint x: 606, startPoint y: 258, endPoint x: 733, endPoint y: 165, distance: 157.5
click at [608, 248] on div "CPF CPF" at bounding box center [576, 248] width 144 height 60
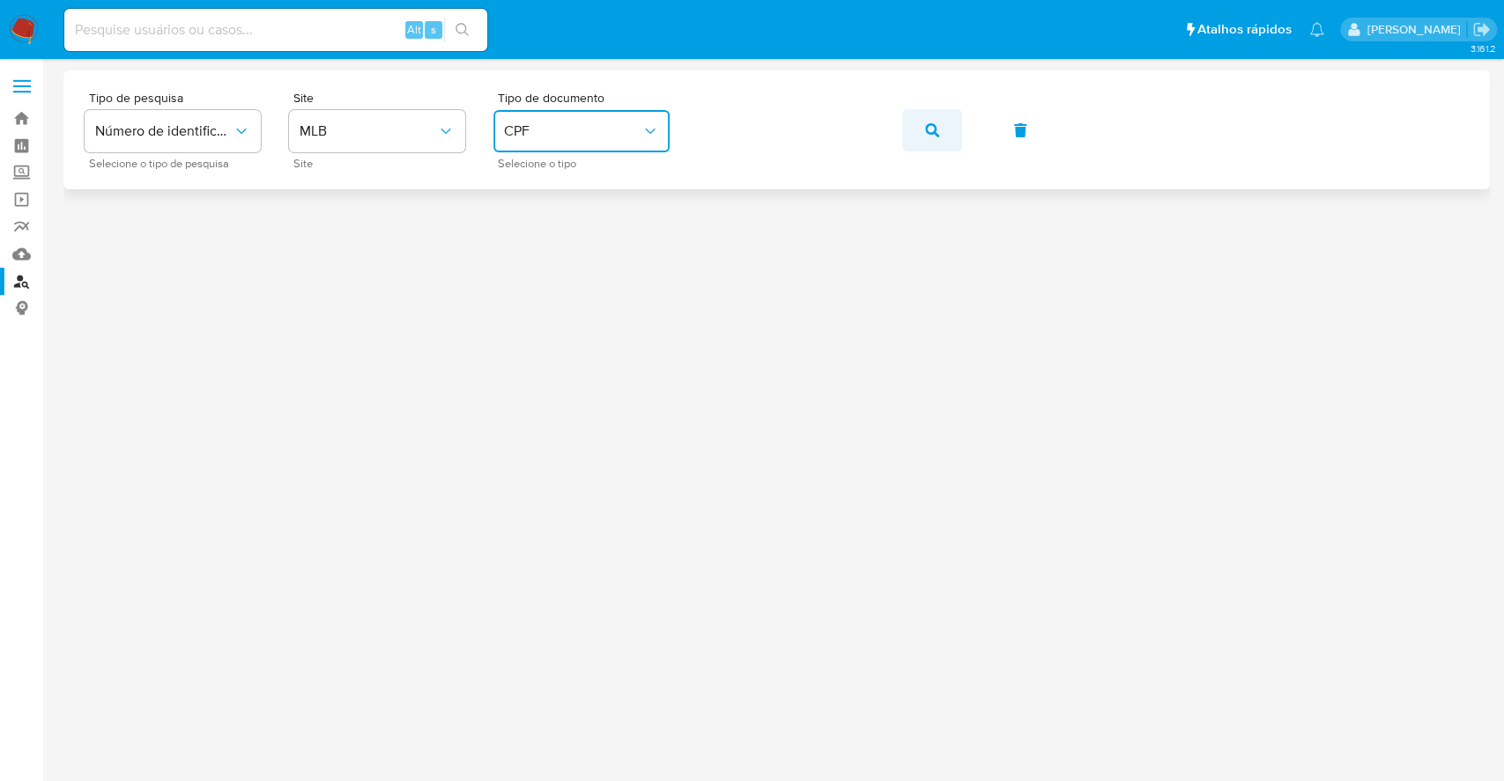
click at [936, 130] on icon "button" at bounding box center [932, 130] width 14 height 14
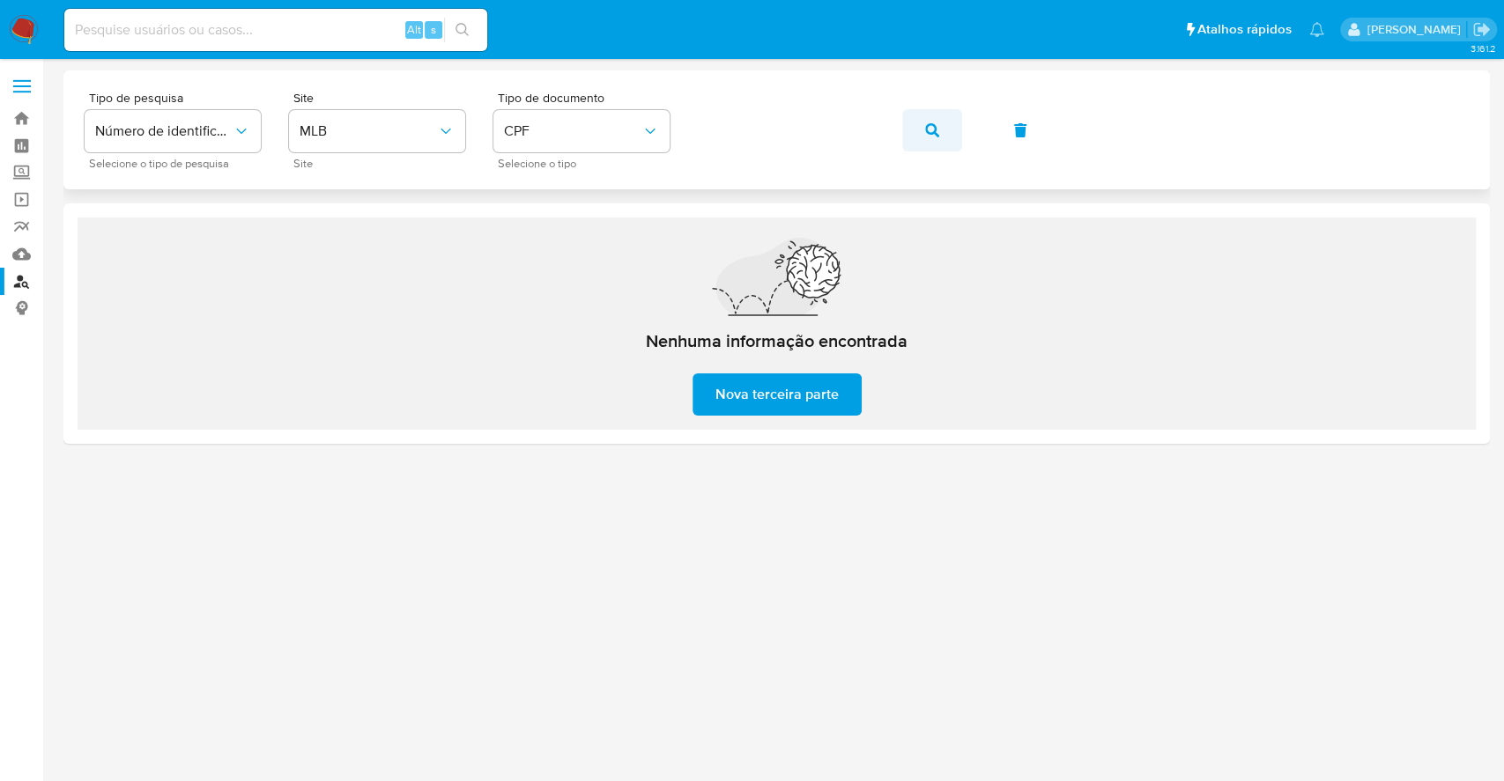
click at [943, 132] on button "button" at bounding box center [932, 130] width 60 height 42
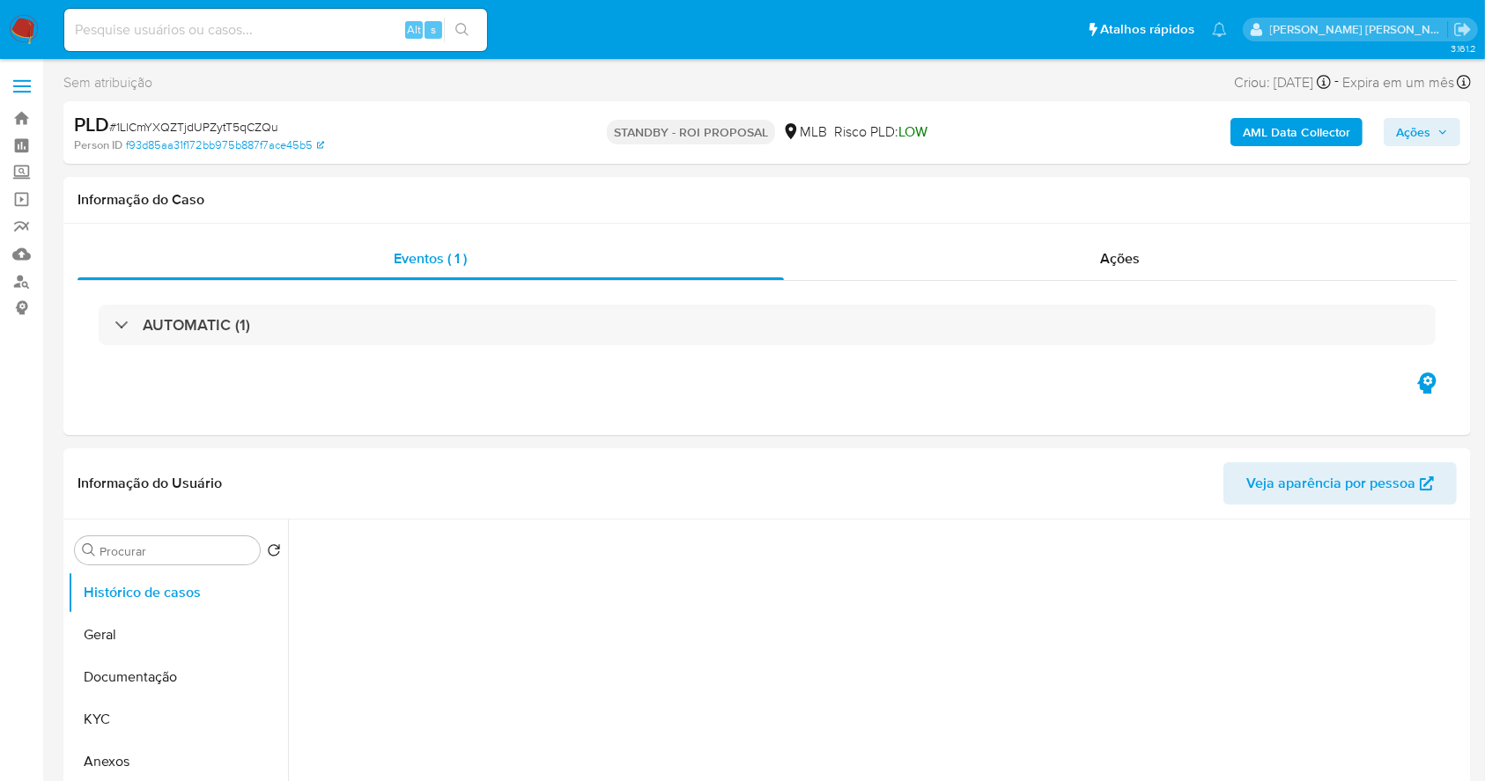
select select "10"
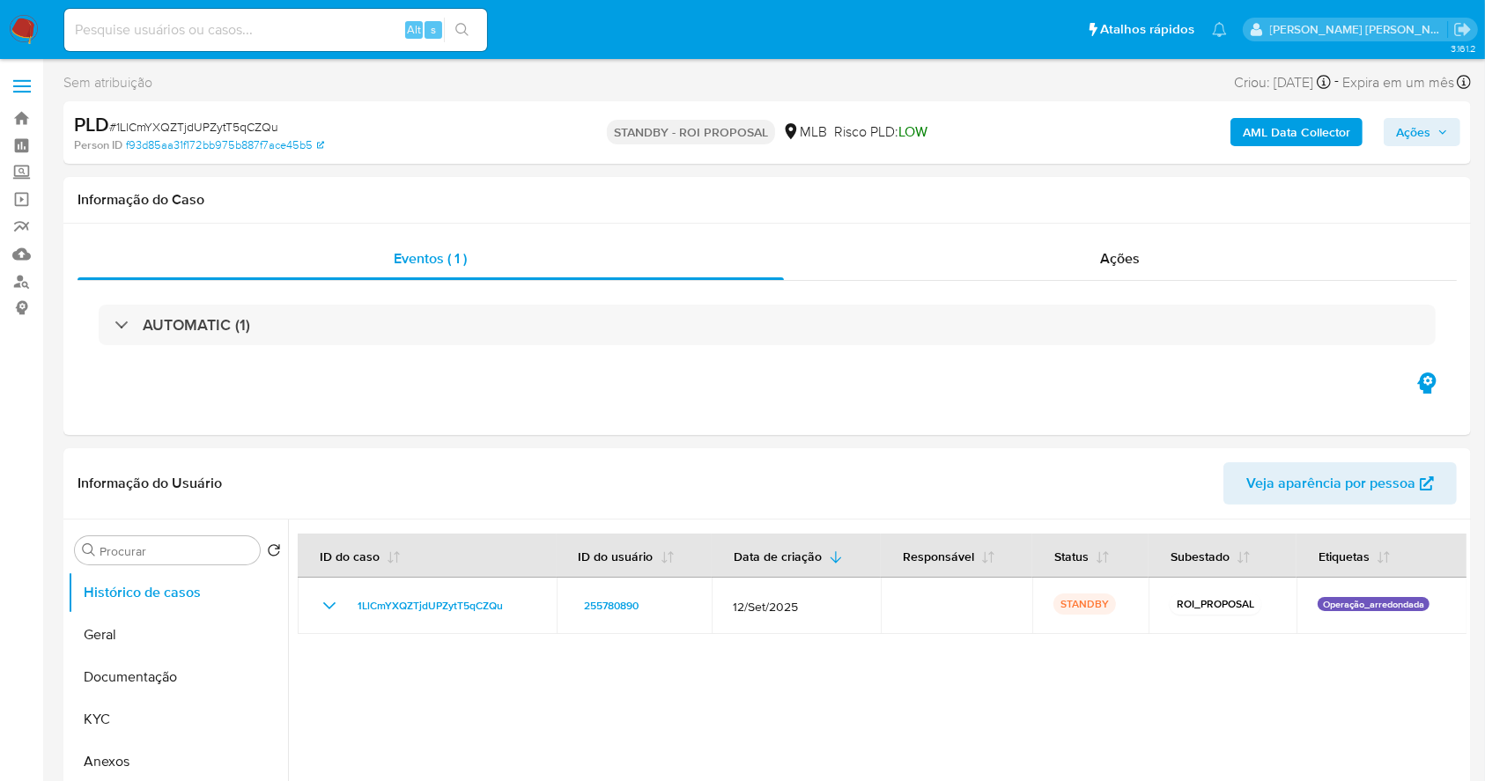
click at [14, 26] on img at bounding box center [24, 30] width 30 height 30
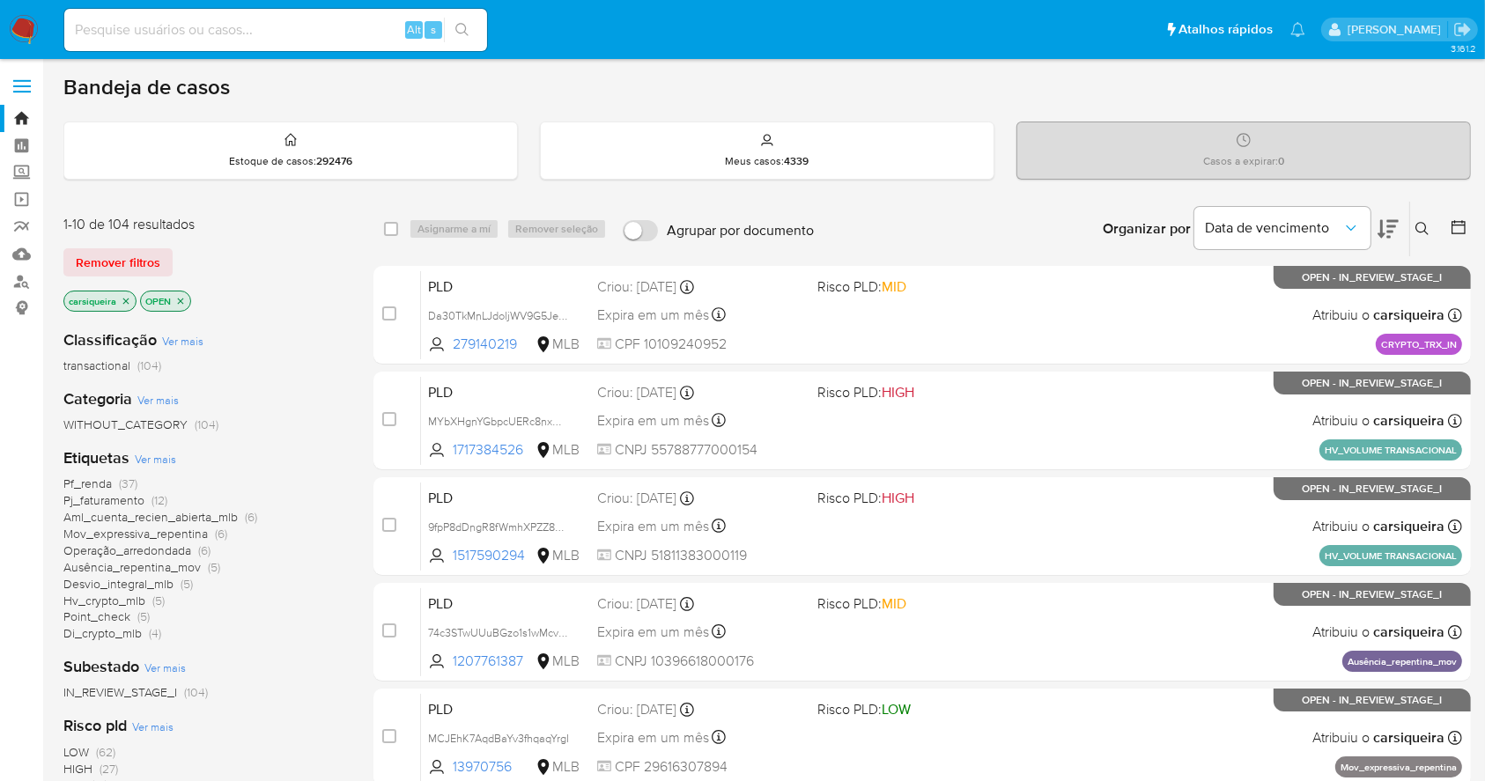
click at [176, 36] on input at bounding box center [275, 29] width 423 height 23
paste input "4ztYyrOTj48ZbmNX6e7a03N1"
type input "4ztYyrOTj48ZbmNX6e7a03N1"
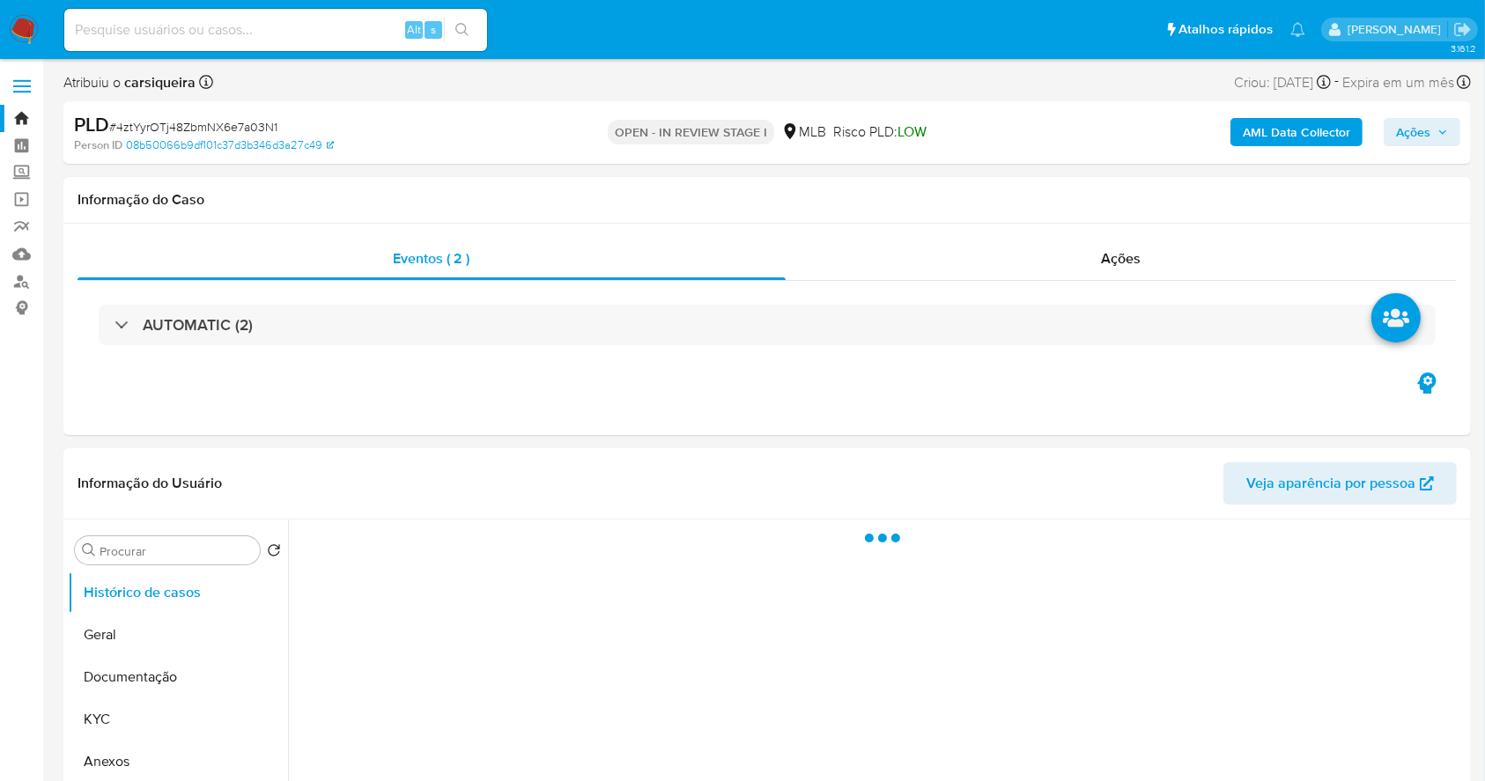
select select "10"
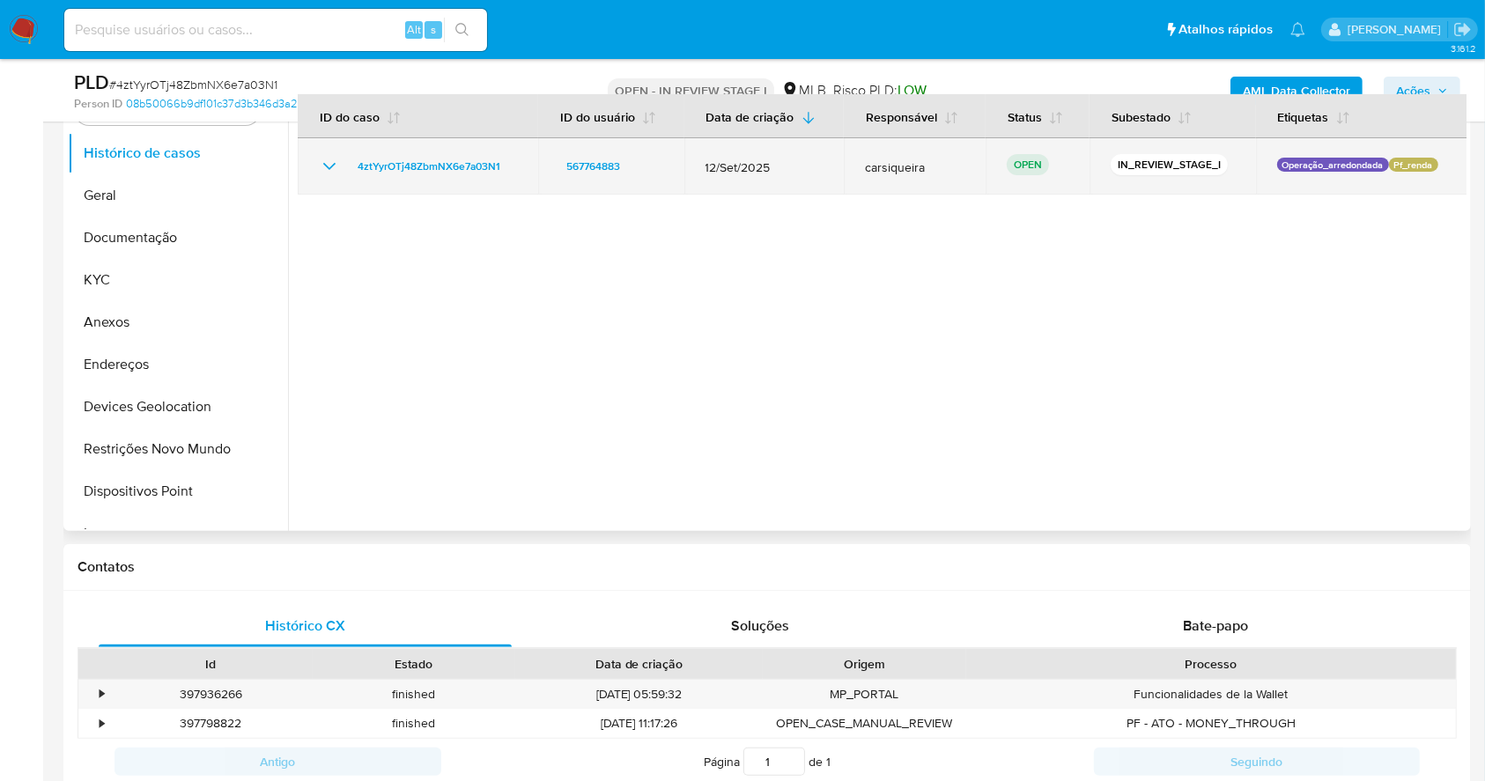
scroll to position [348, 0]
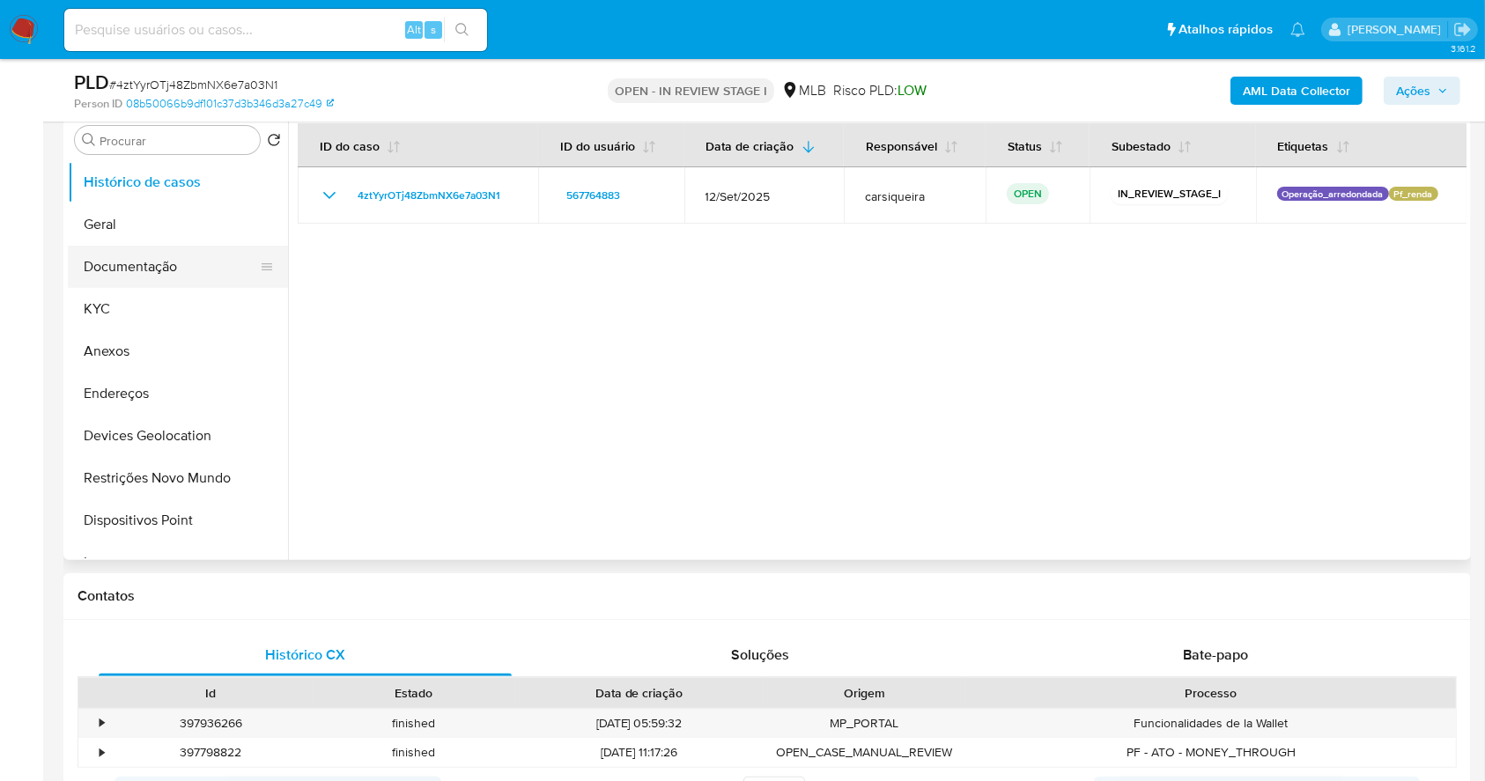
click at [121, 260] on button "Documentação" at bounding box center [171, 267] width 206 height 42
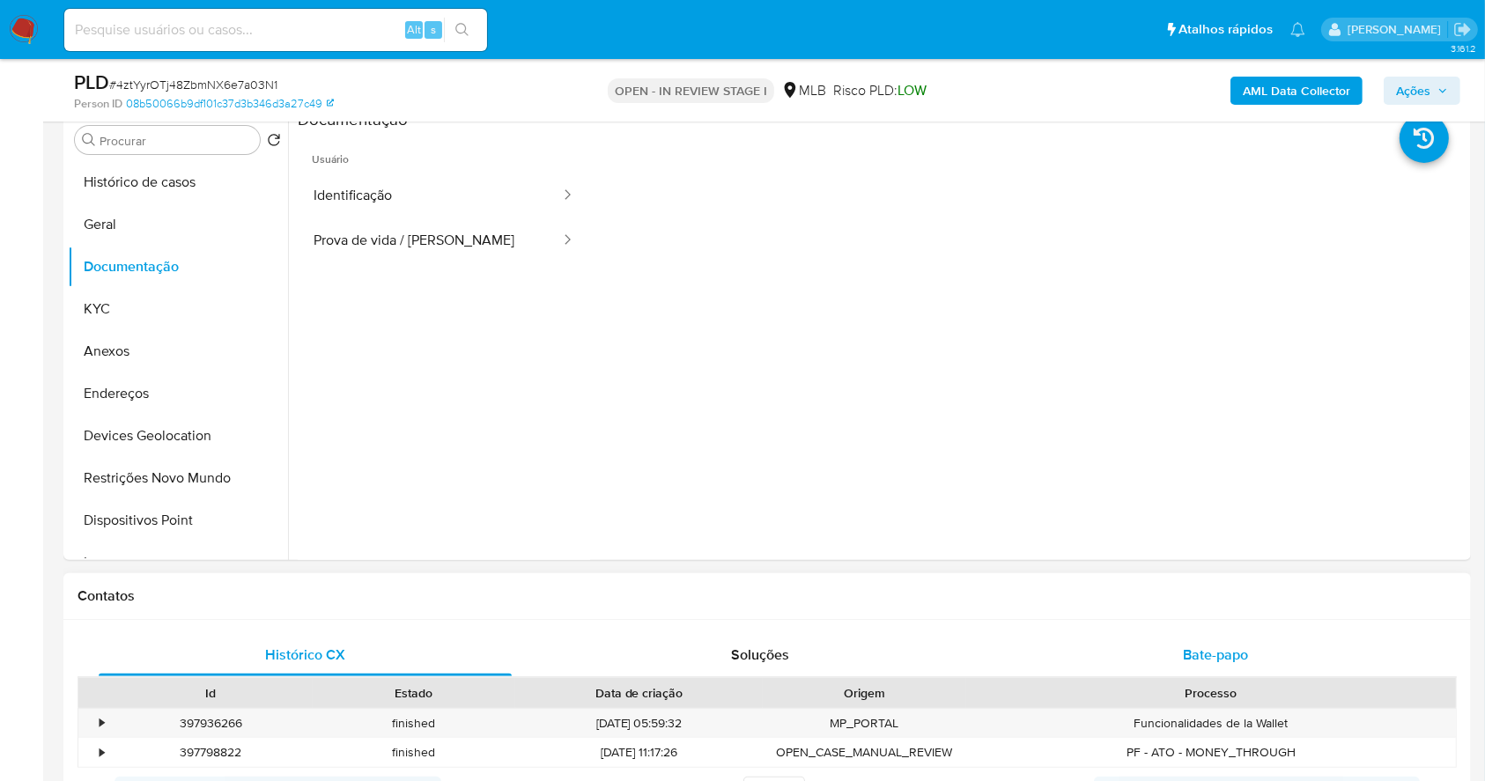
click at [1198, 645] on span "Bate-papo" at bounding box center [1215, 655] width 65 height 20
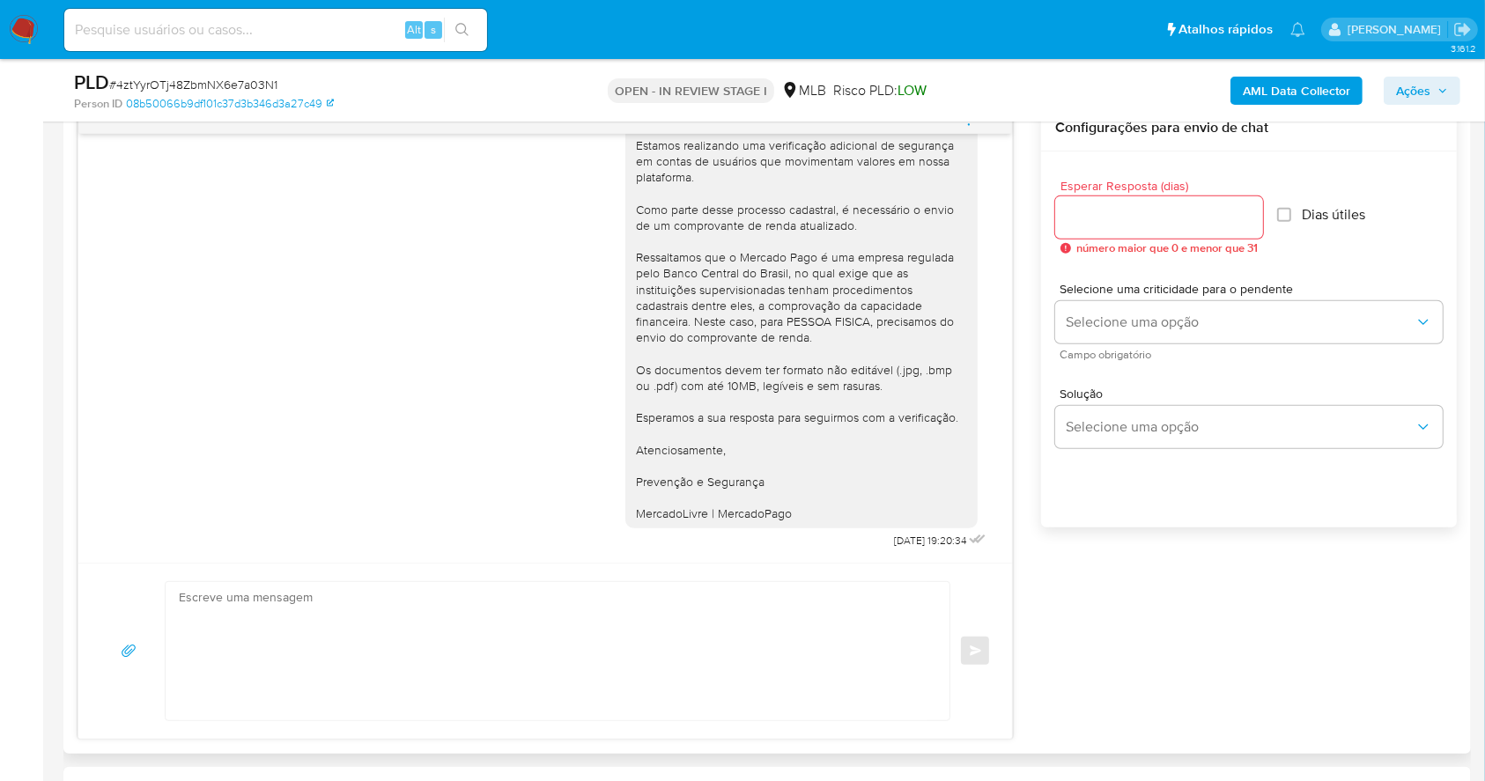
scroll to position [936, 0]
drag, startPoint x: 842, startPoint y: 536, endPoint x: 900, endPoint y: 545, distance: 58.8
click at [900, 545] on div "Ola, Estamos realizando uma verificação adicional de segurança em contas de usu…" at bounding box center [807, 319] width 365 height 468
drag, startPoint x: 904, startPoint y: 544, endPoint x: 846, endPoint y: 544, distance: 58.1
click at [846, 544] on div "Ola, Estamos realizando uma verificação adicional de segurança em contas de usu…" at bounding box center [807, 319] width 365 height 468
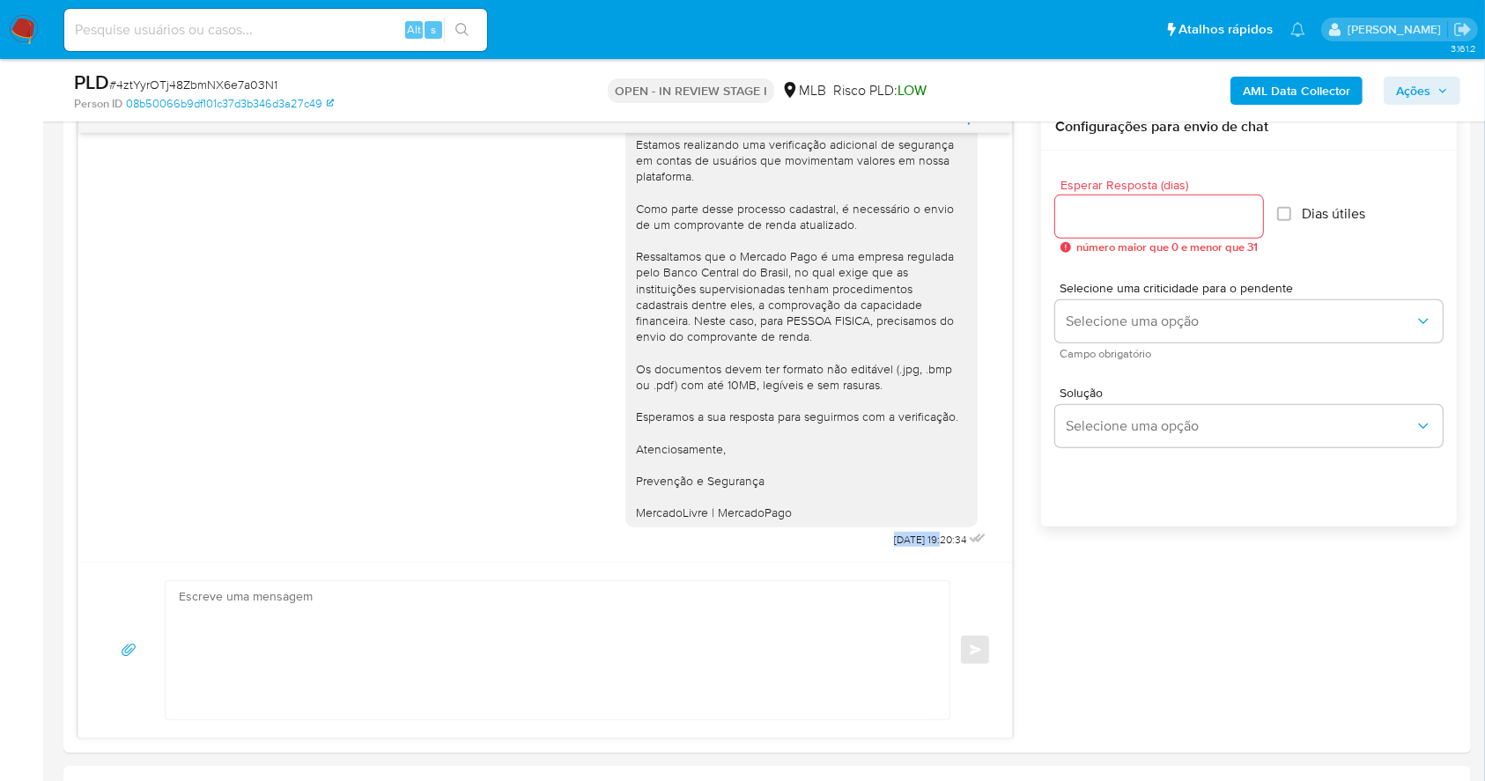
copy span "24/09/2025"
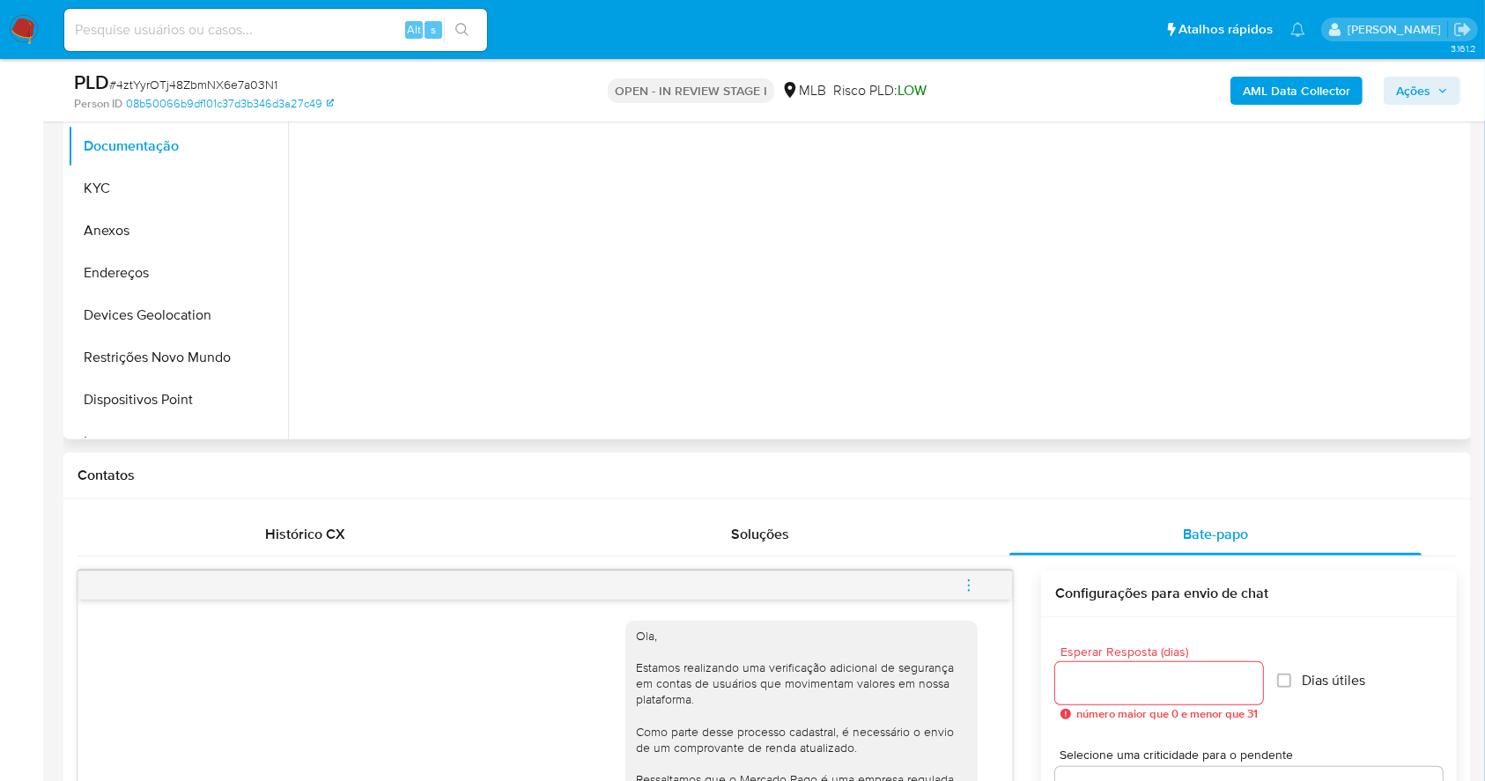
scroll to position [113, 0]
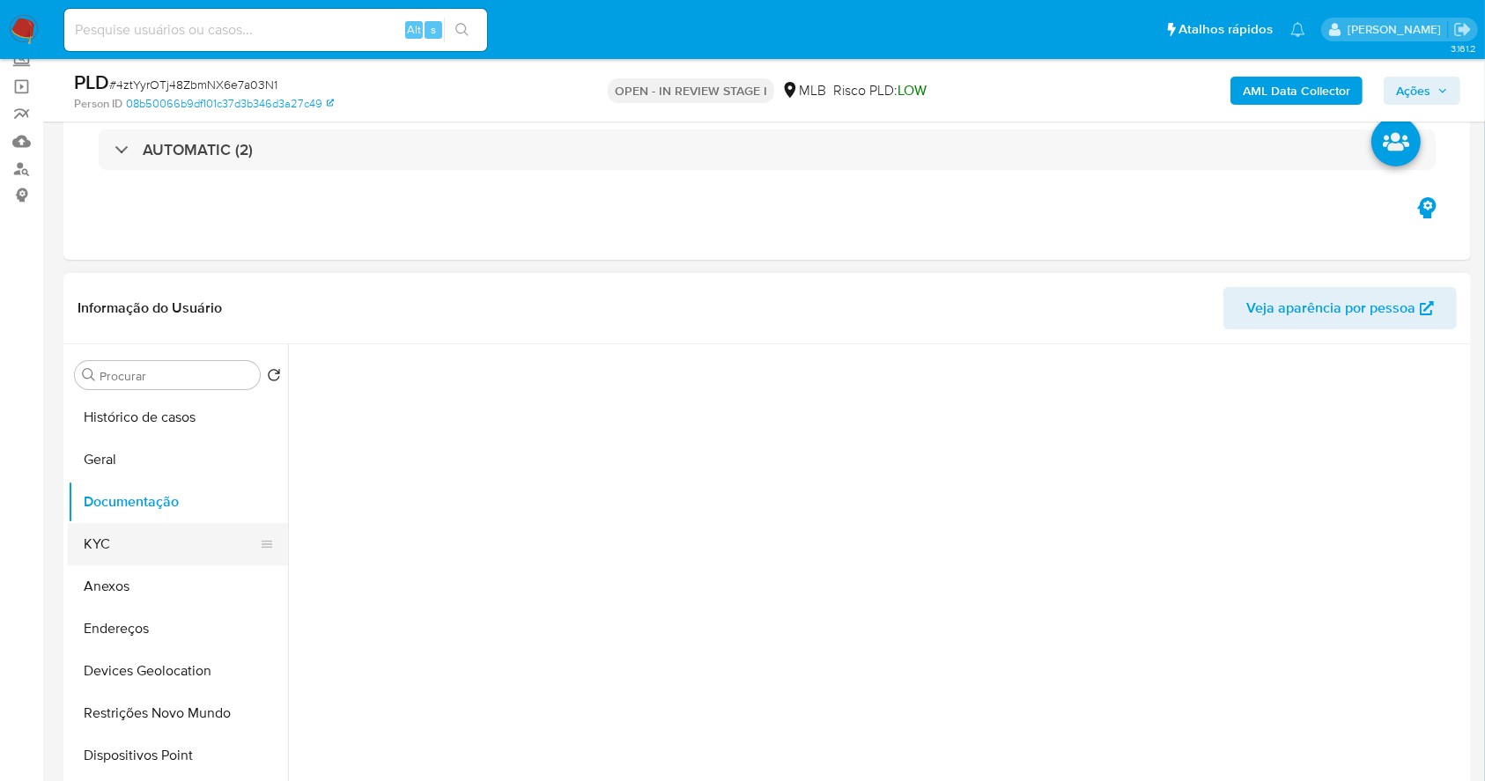
click at [140, 529] on button "KYC" at bounding box center [171, 544] width 206 height 42
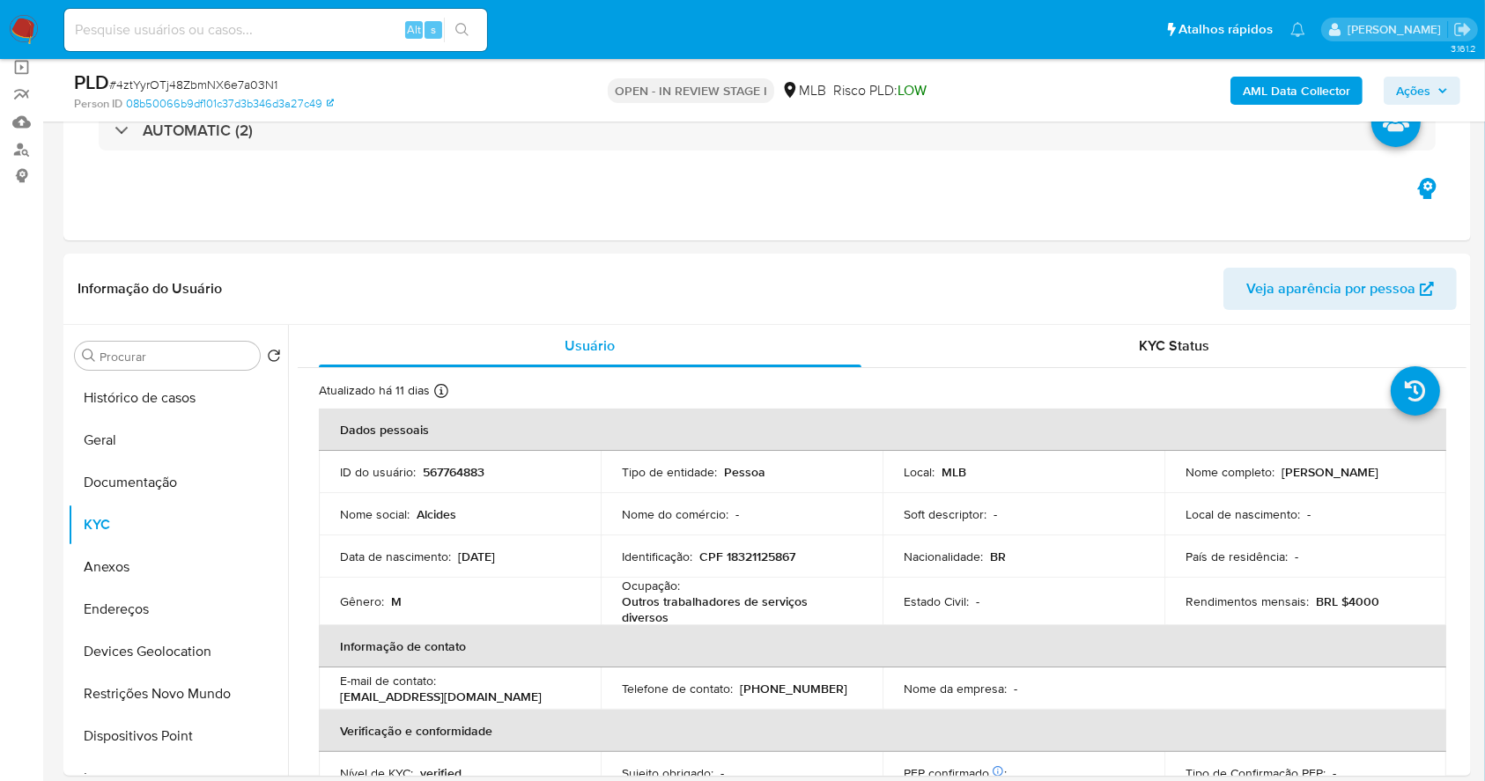
scroll to position [348, 0]
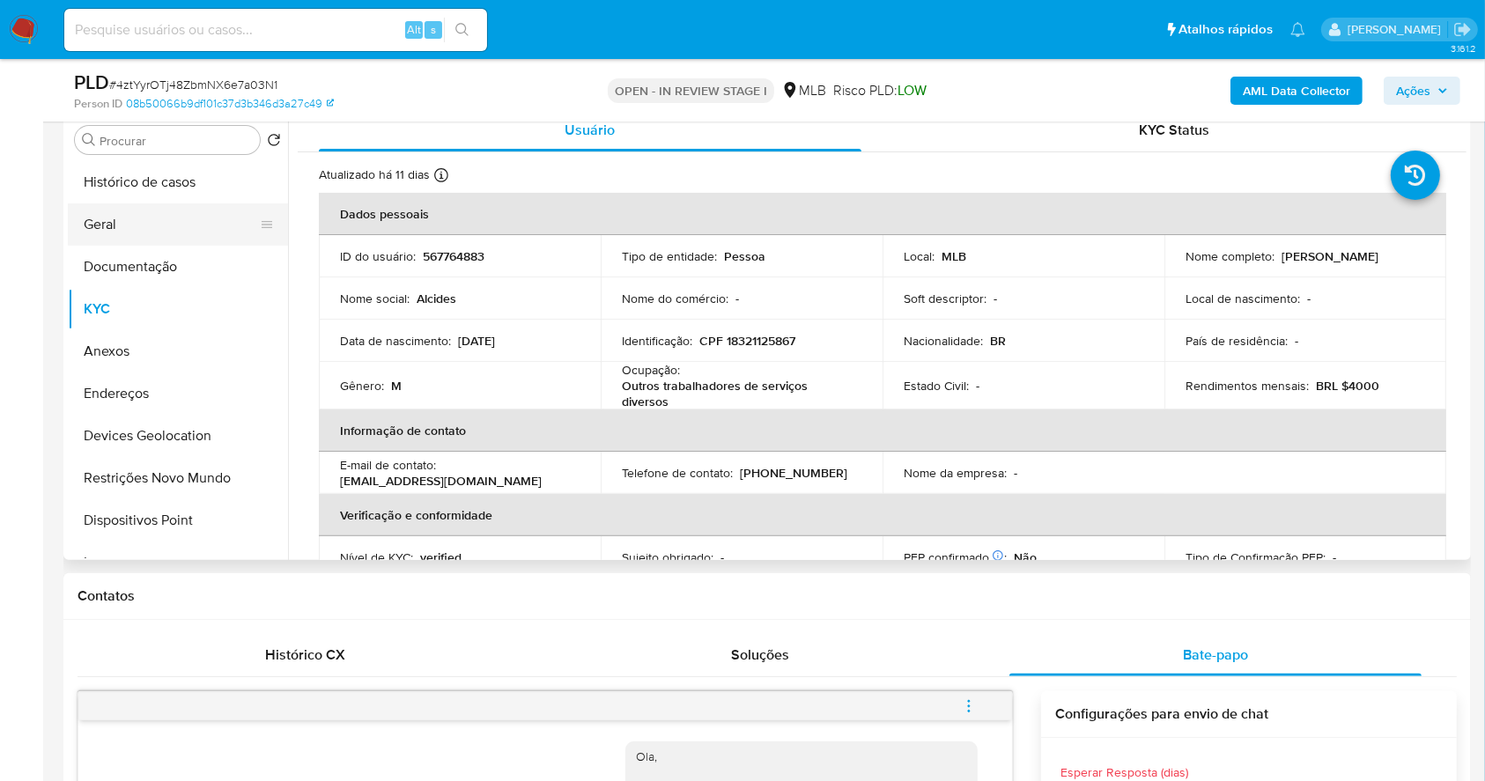
click at [136, 223] on button "Geral" at bounding box center [171, 224] width 206 height 42
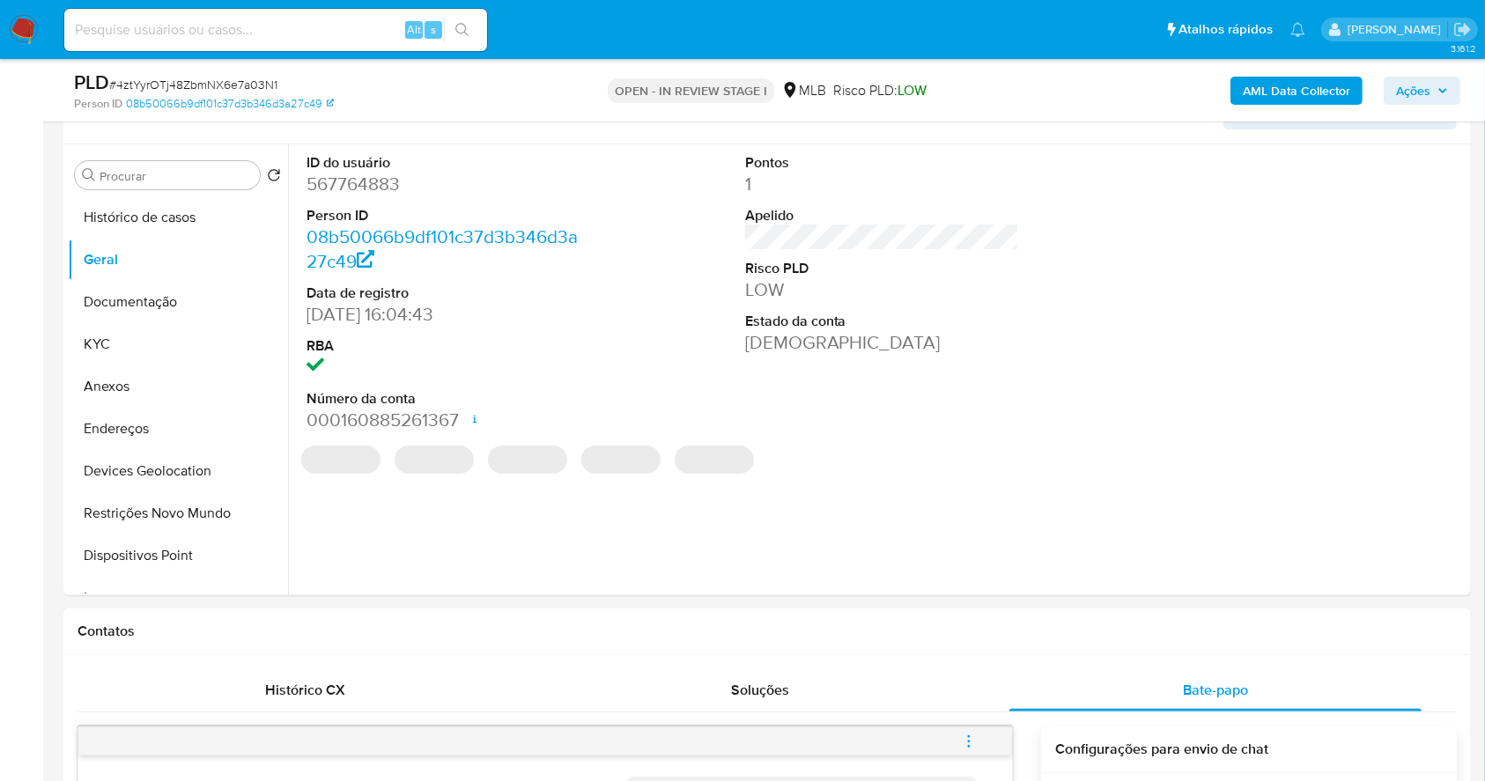
scroll to position [265, 0]
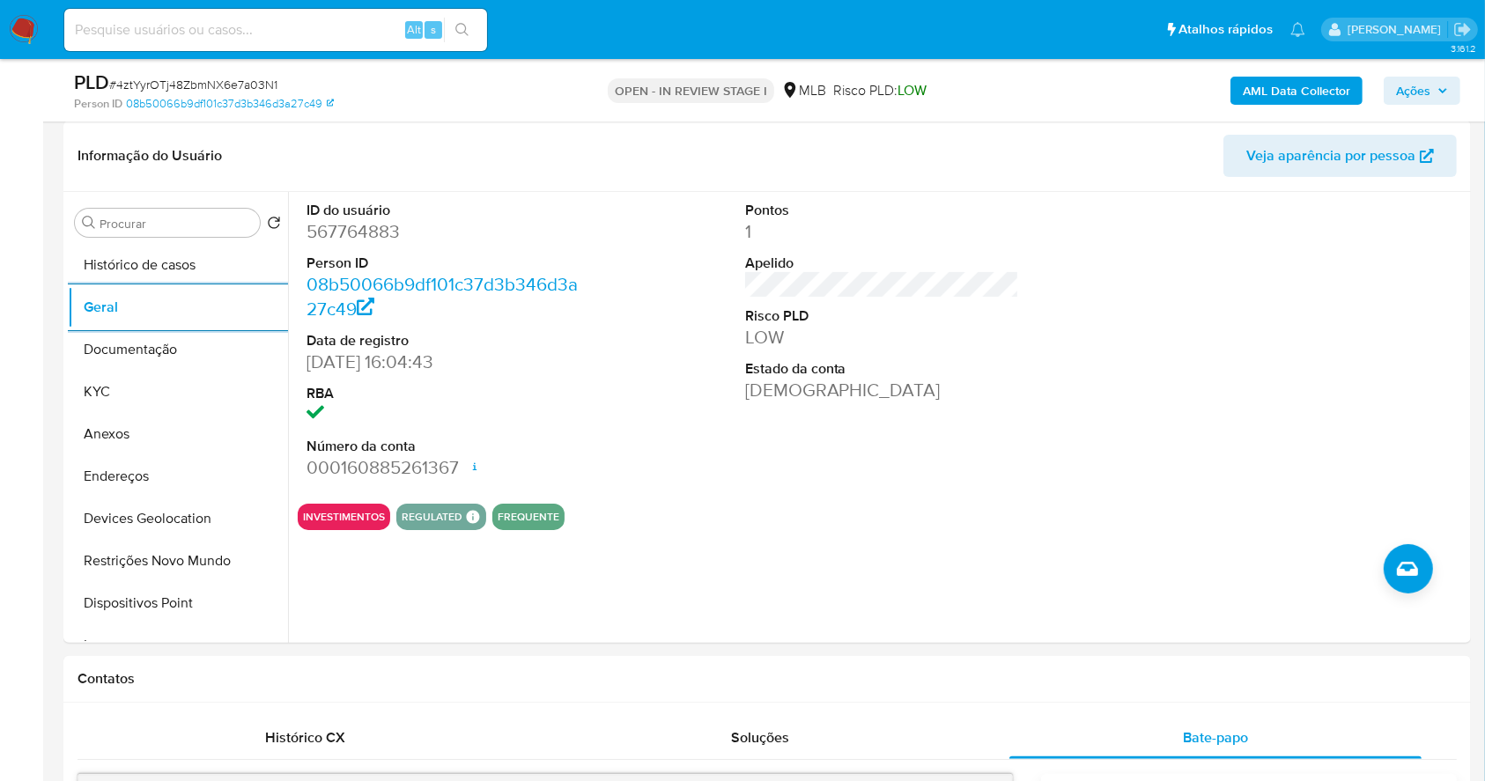
click at [1276, 80] on b "AML Data Collector" at bounding box center [1296, 91] width 107 height 28
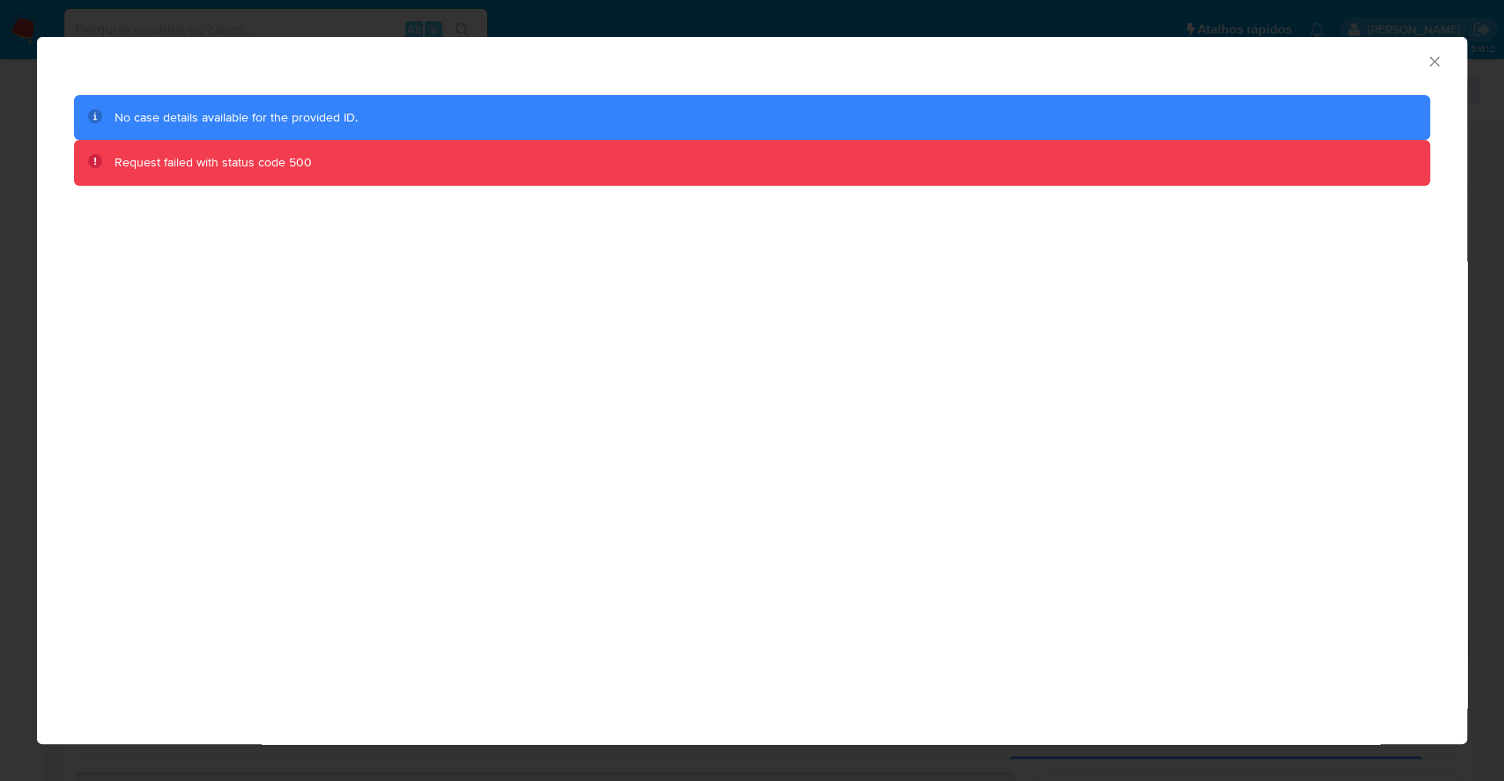
click at [0, 358] on div "AML Data Collector No case details available for the provided ID. Request faile…" at bounding box center [752, 390] width 1504 height 781
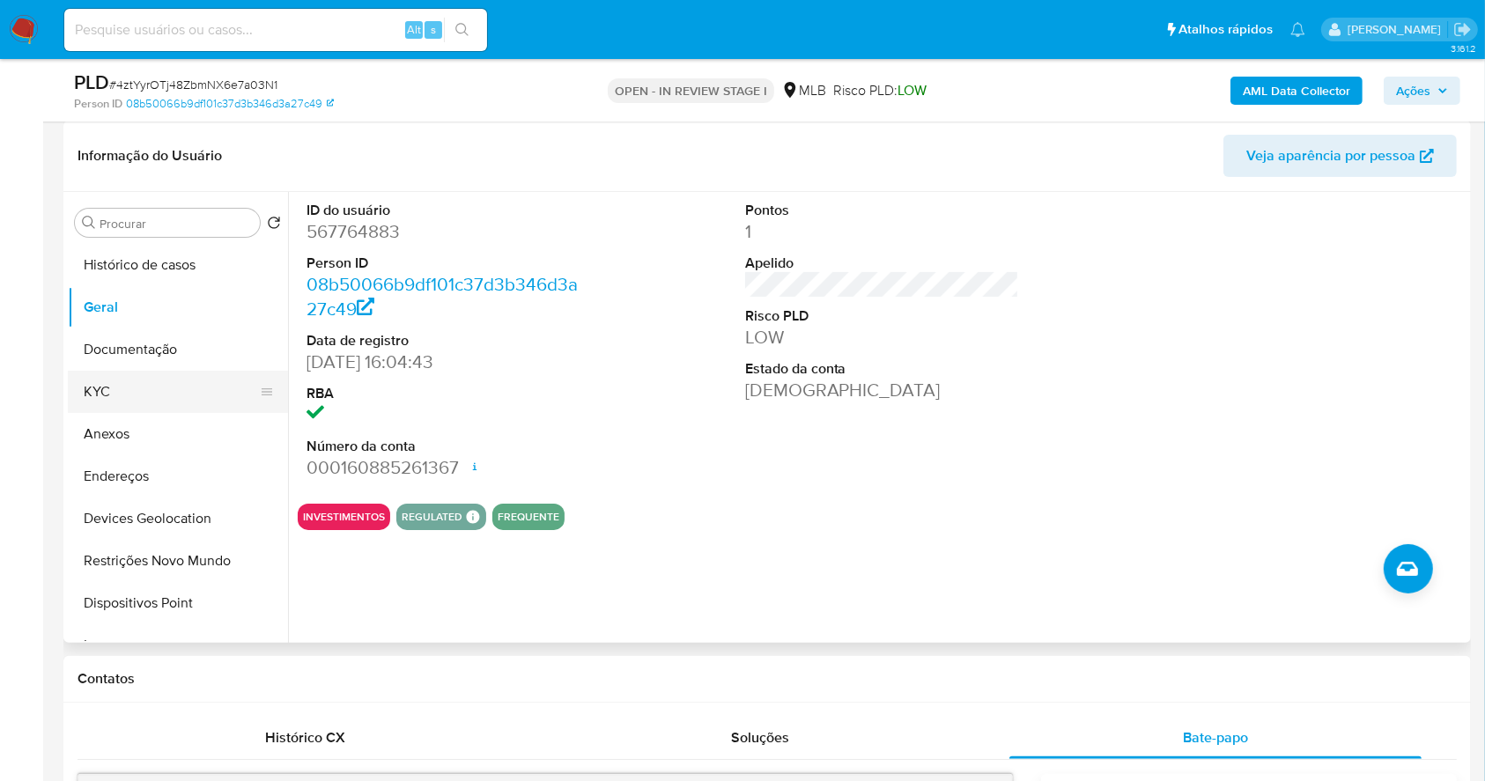
click at [109, 391] on button "KYC" at bounding box center [171, 392] width 206 height 42
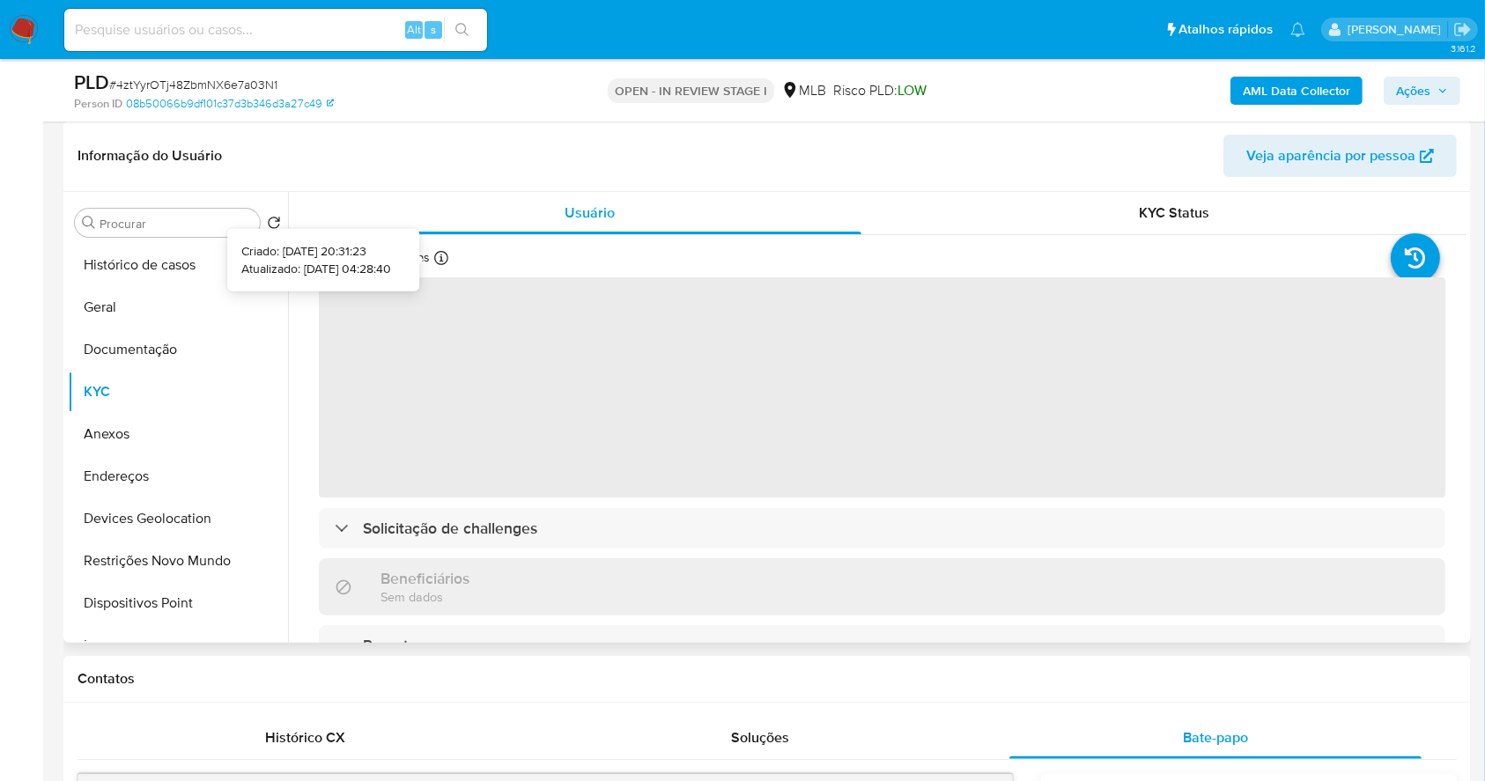
click at [442, 262] on icon at bounding box center [441, 258] width 14 height 14
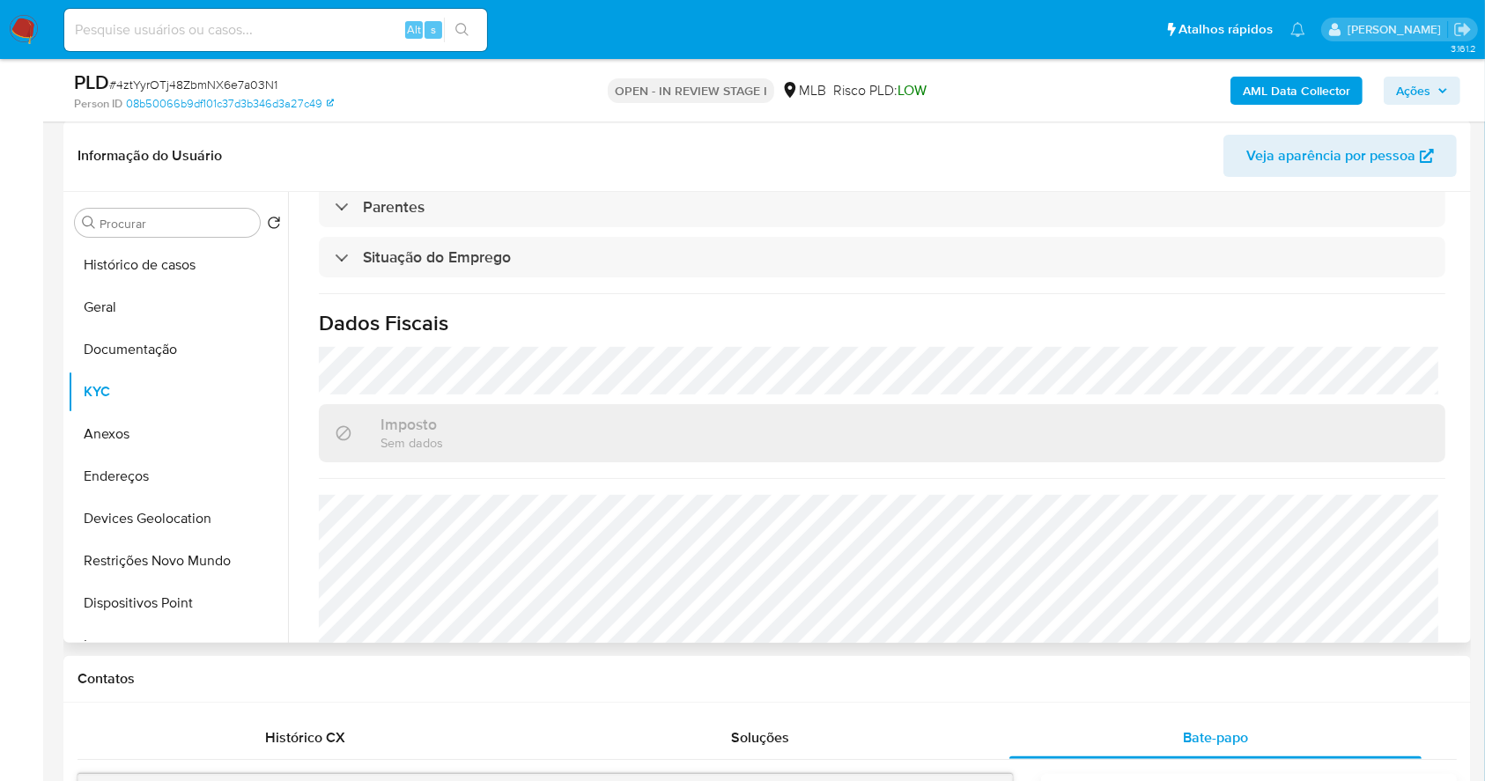
scroll to position [754, 0]
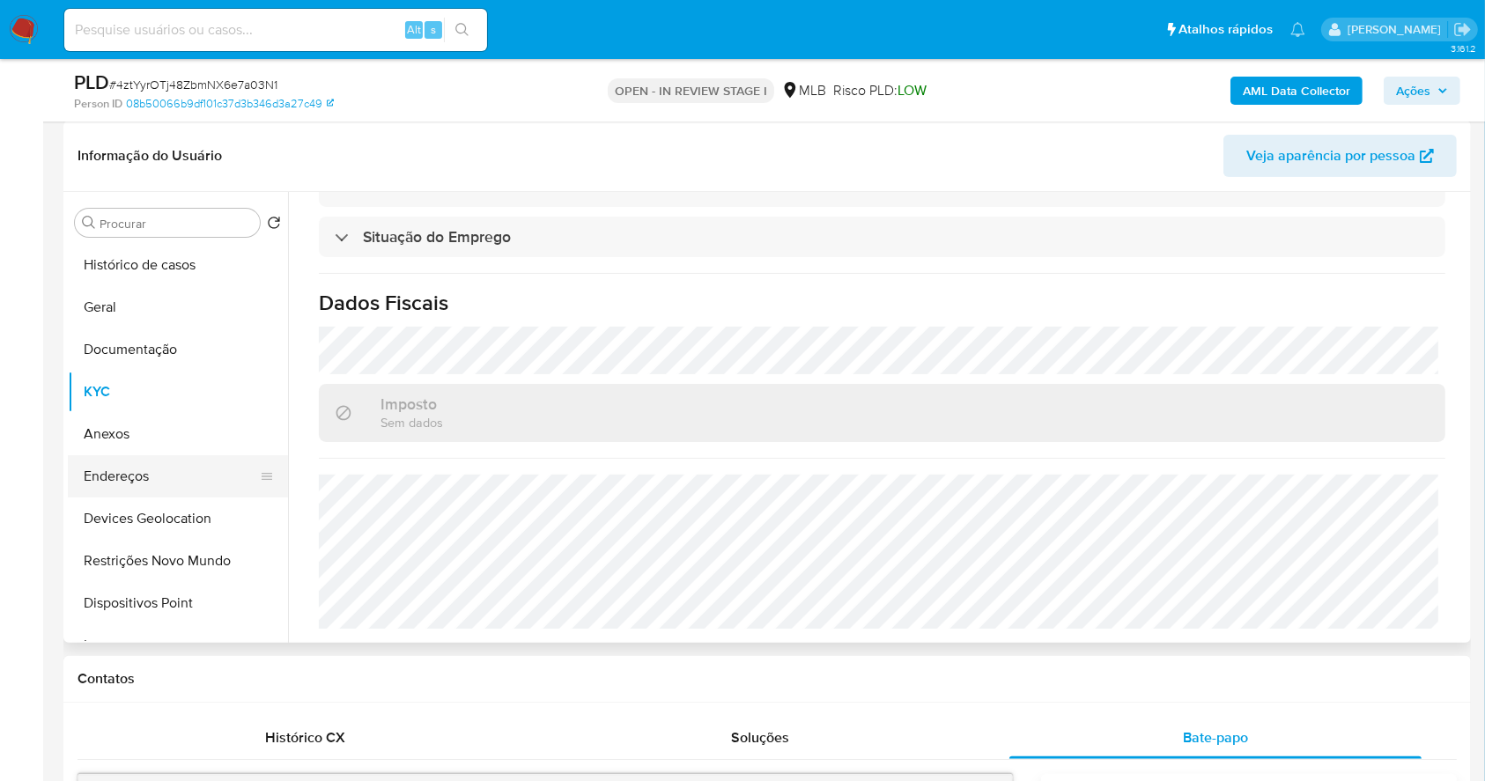
click at [120, 466] on button "Endereços" at bounding box center [171, 476] width 206 height 42
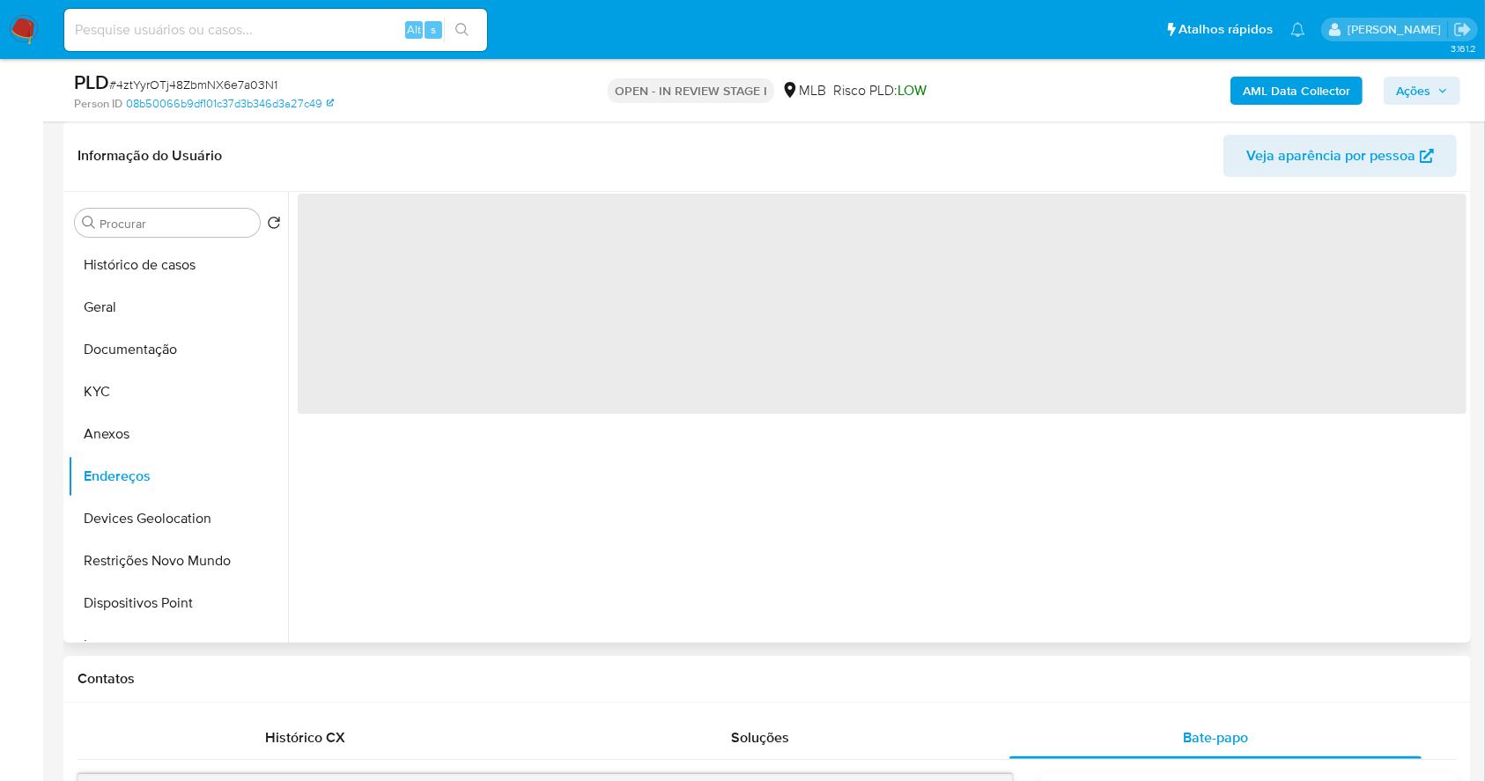
scroll to position [0, 0]
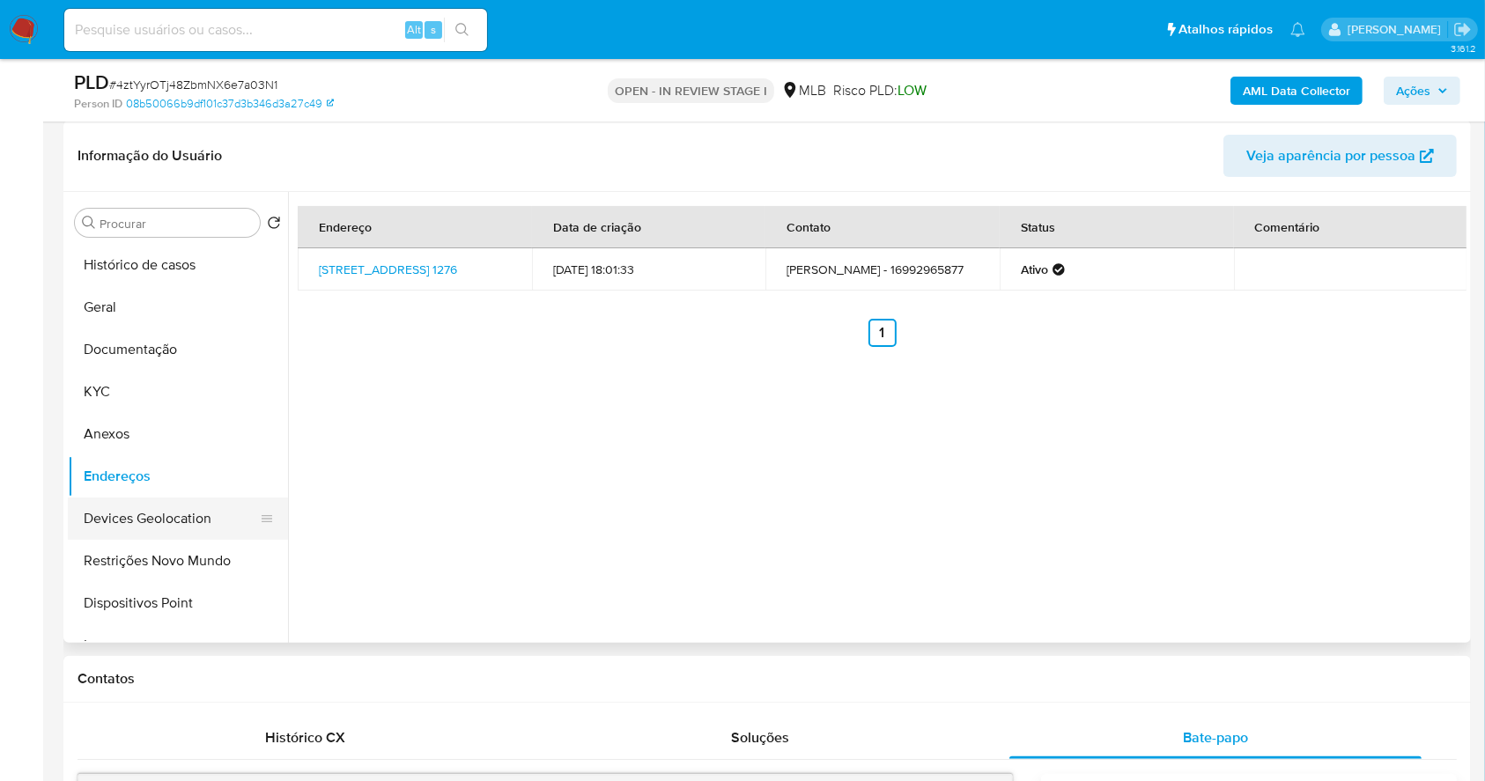
click at [154, 513] on button "Devices Geolocation" at bounding box center [171, 519] width 206 height 42
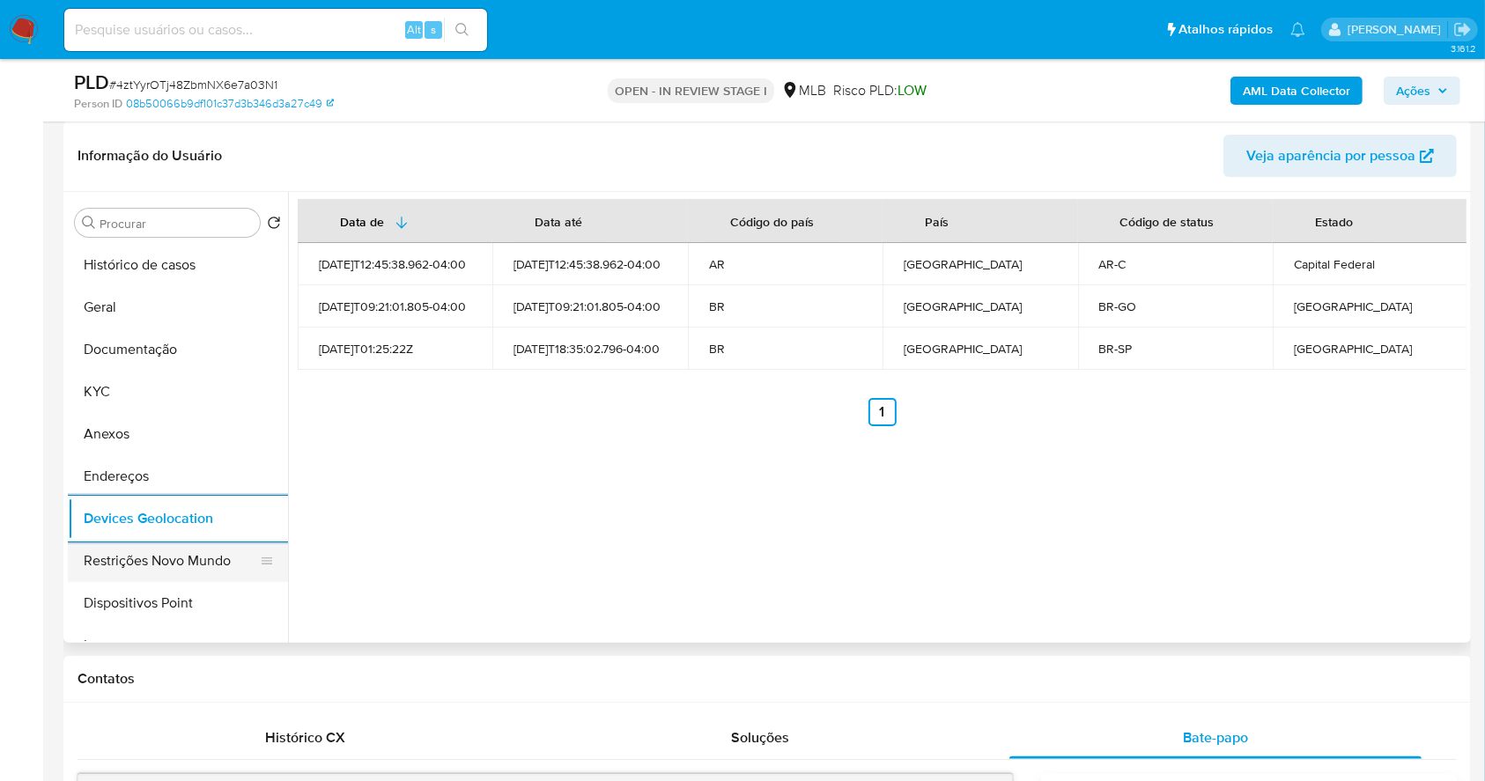
click at [141, 557] on button "Restrições Novo Mundo" at bounding box center [171, 561] width 206 height 42
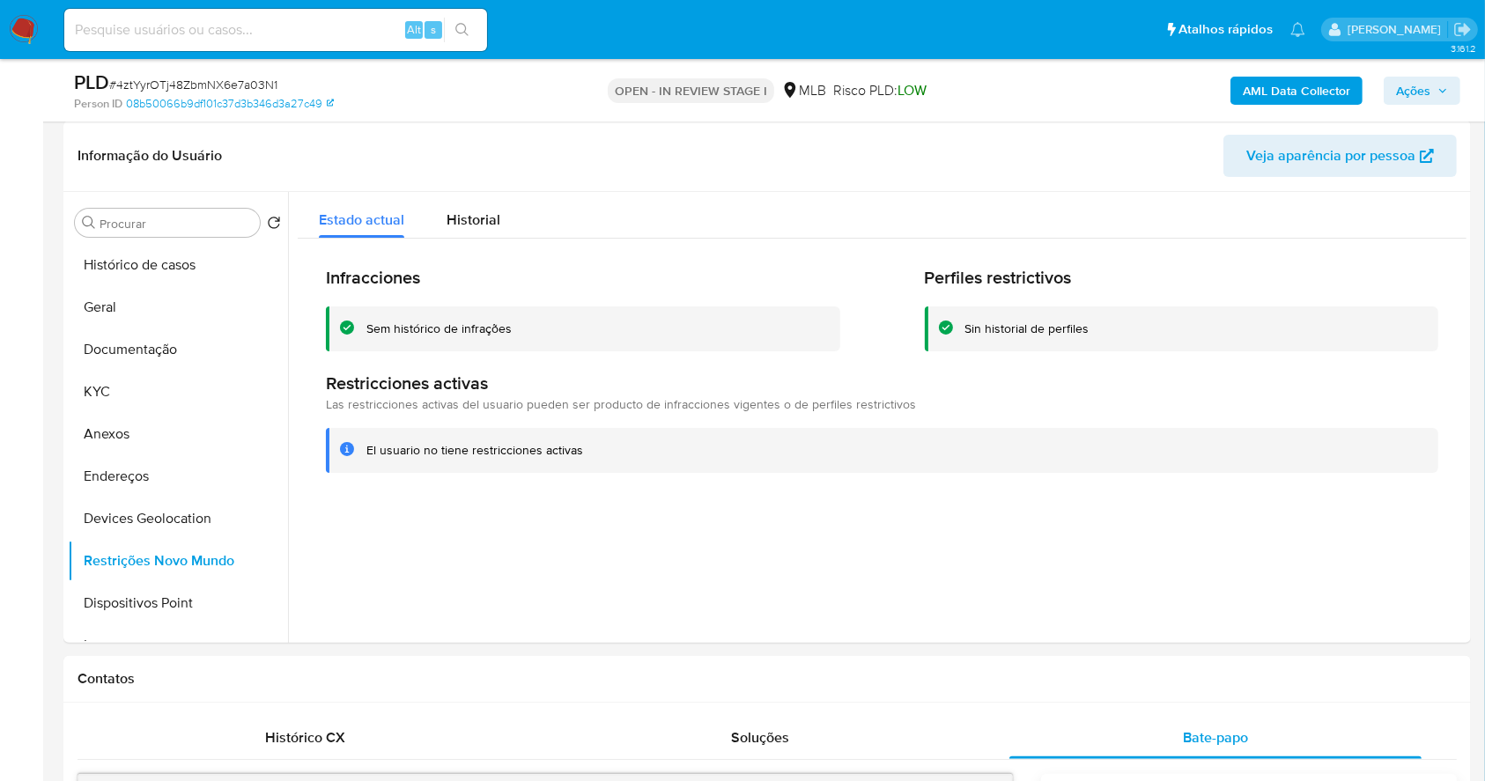
click at [1293, 102] on b "AML Data Collector" at bounding box center [1296, 91] width 107 height 28
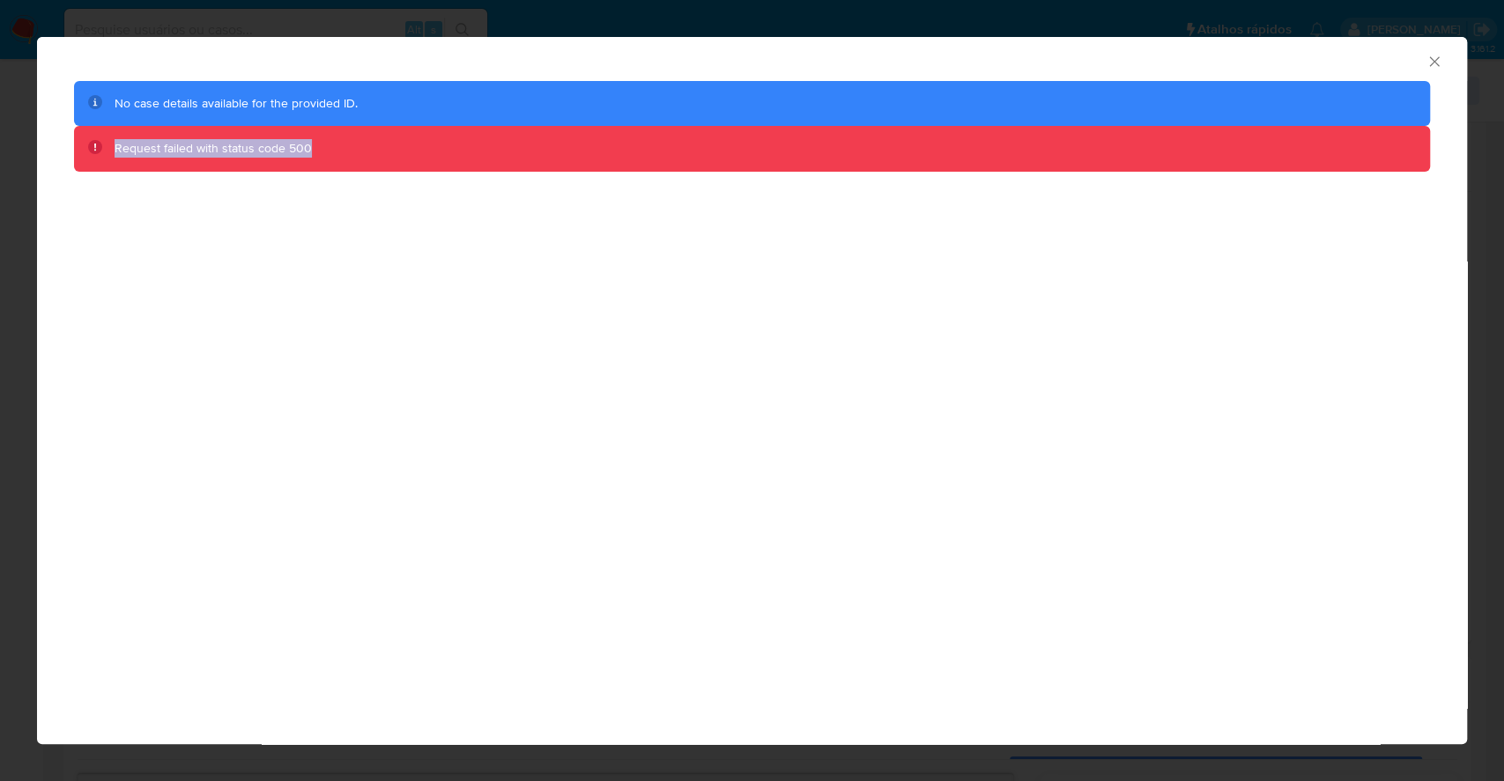
drag, startPoint x: 328, startPoint y: 152, endPoint x: 65, endPoint y: 123, distance: 264.0
click at [99, 136] on div "Request failed with status code 500" at bounding box center [752, 149] width 1356 height 46
copy span "Request failed with status code 500"
click at [1431, 59] on icon "Fechar a janela" at bounding box center [1434, 61] width 10 height 10
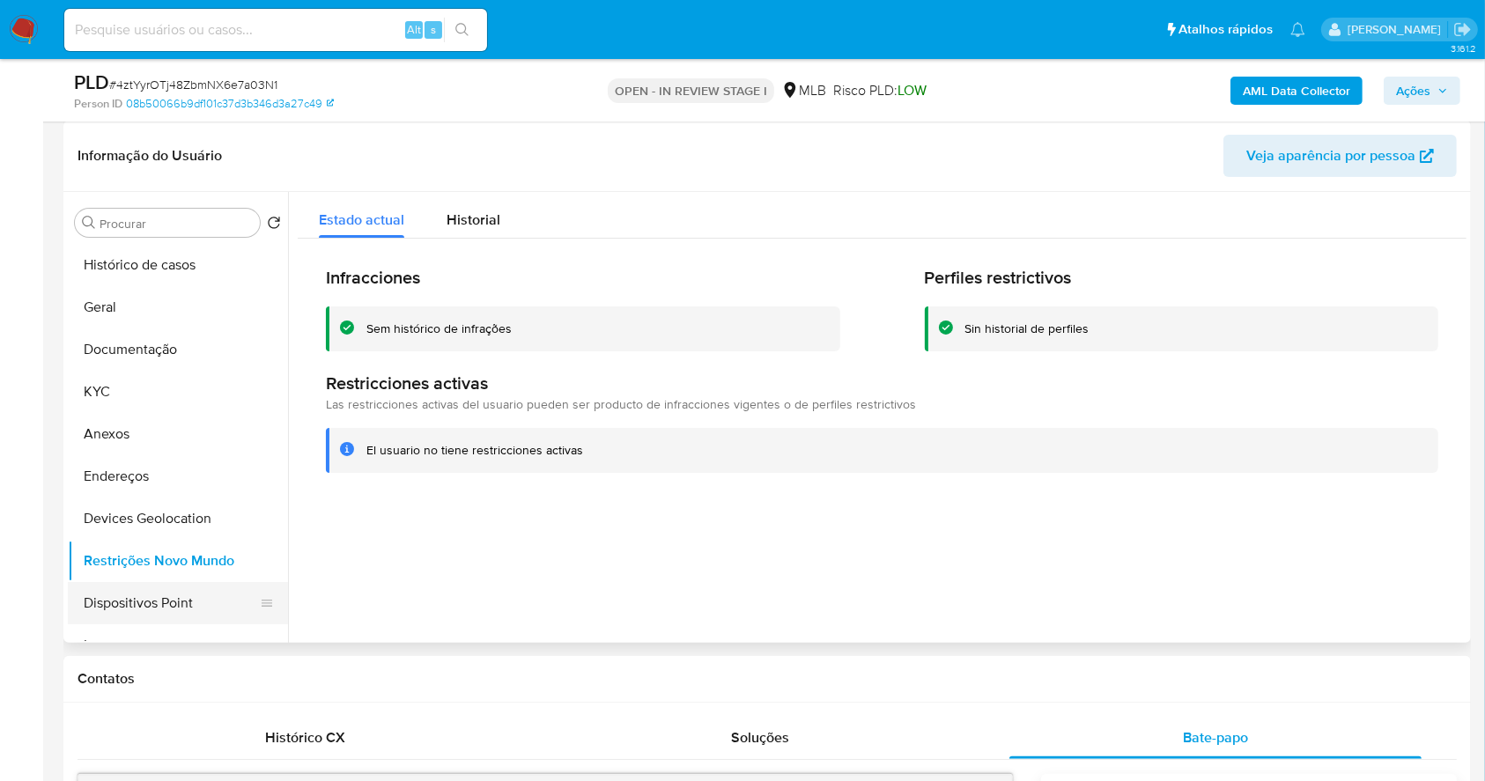
click at [141, 608] on button "Dispositivos Point" at bounding box center [171, 603] width 206 height 42
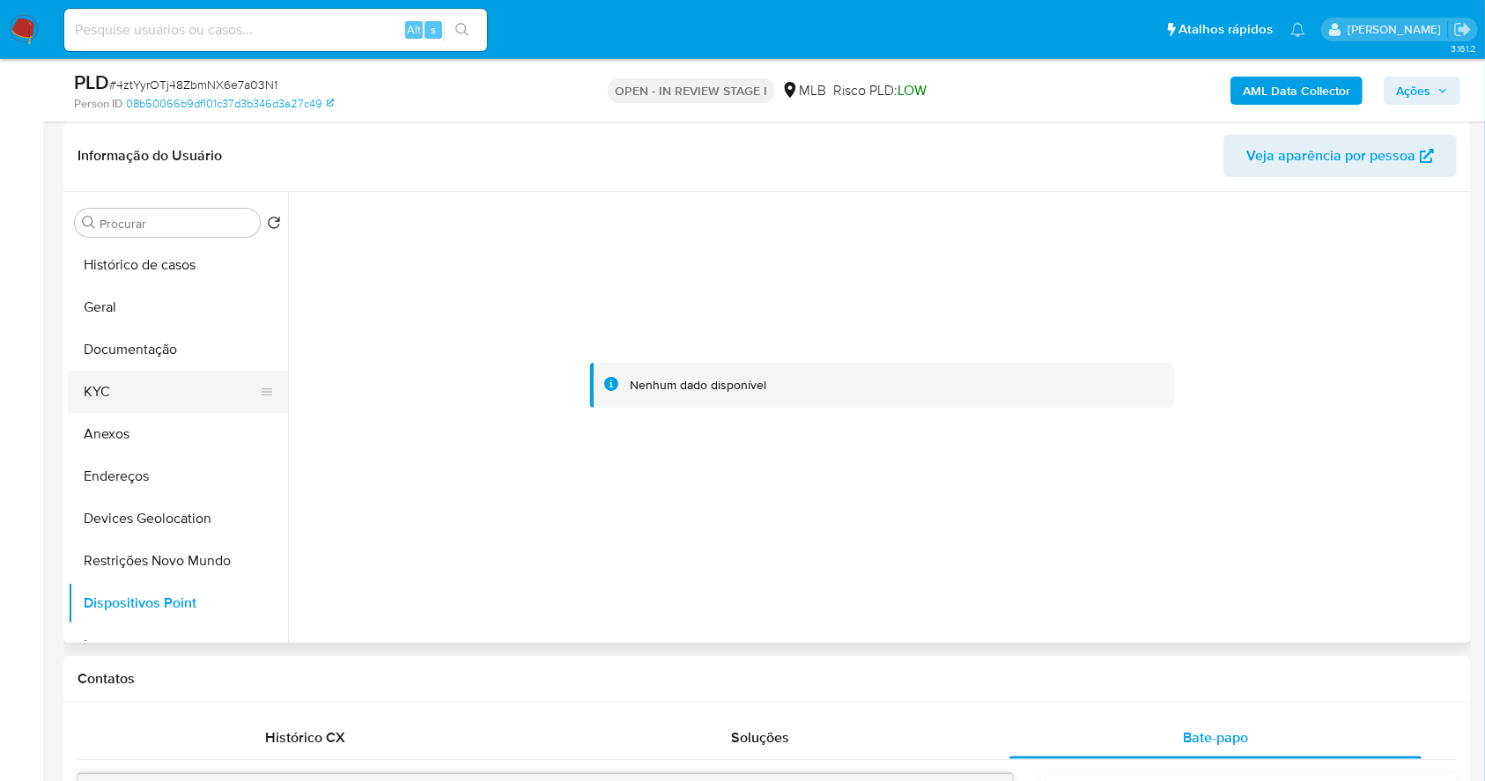
click at [123, 383] on button "KYC" at bounding box center [171, 392] width 206 height 42
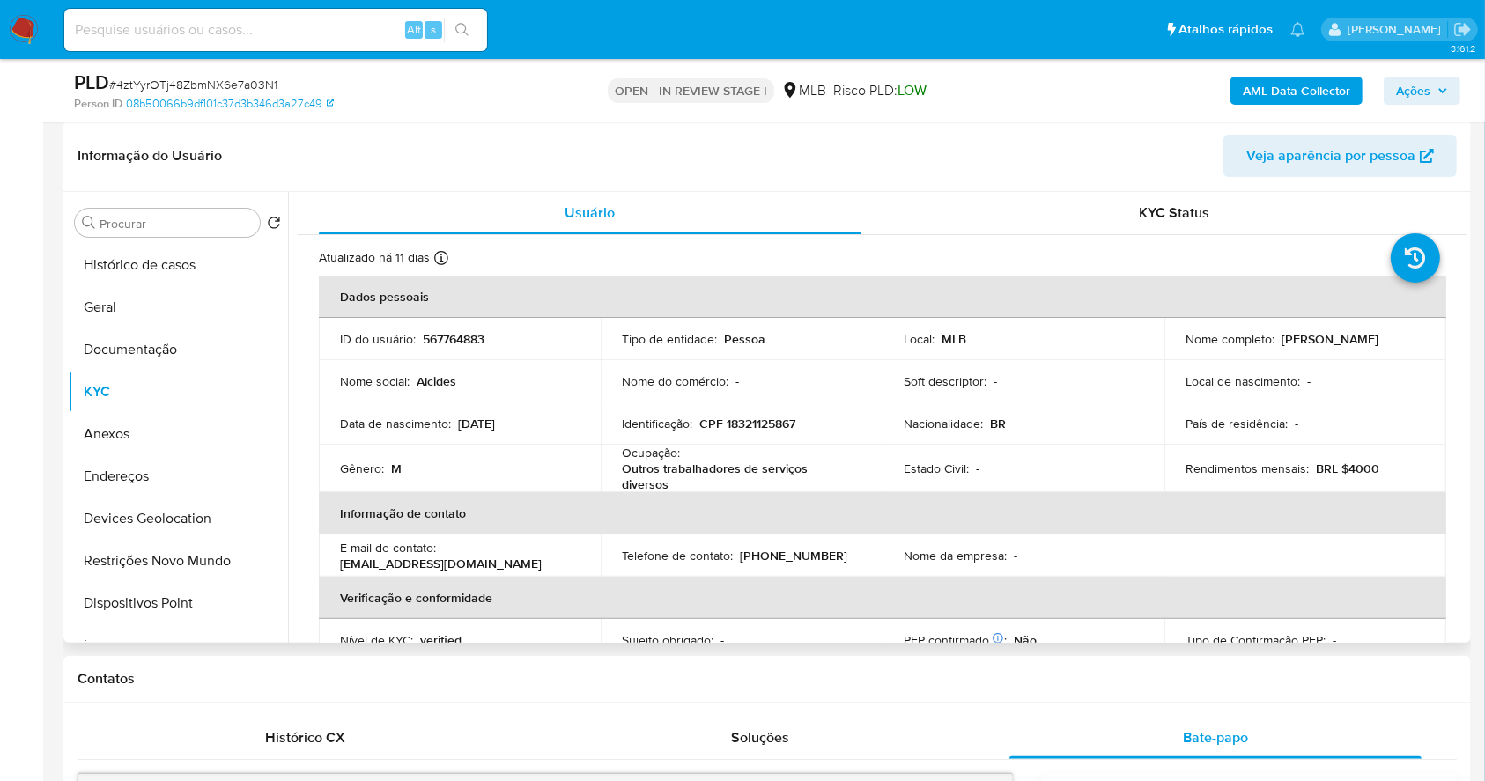
click at [760, 411] on td "Identificação : CPF 18321125867" at bounding box center [742, 424] width 282 height 42
copy p "CPF"
click at [744, 417] on p "CPF 18321125867" at bounding box center [747, 424] width 96 height 16
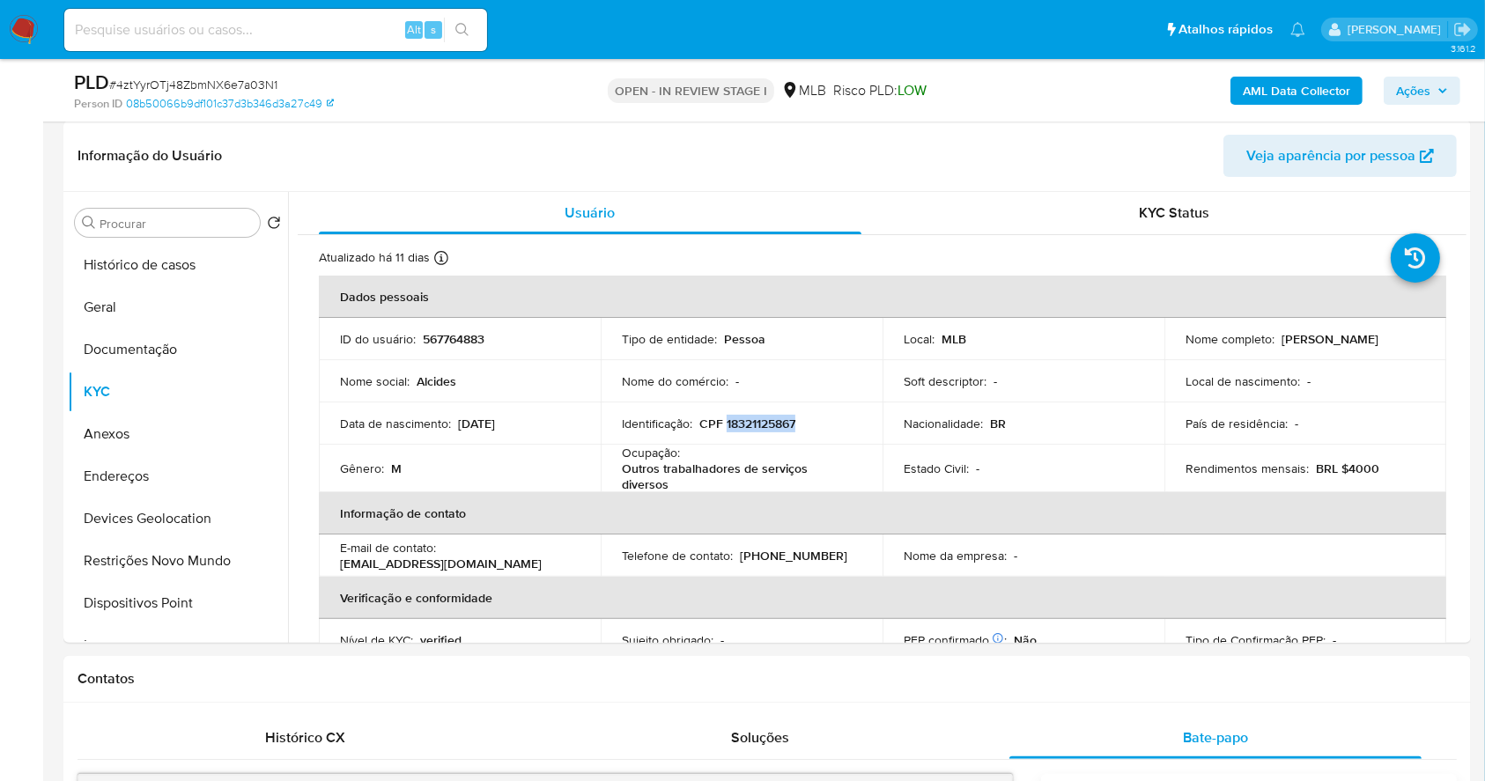
copy p "18321125867"
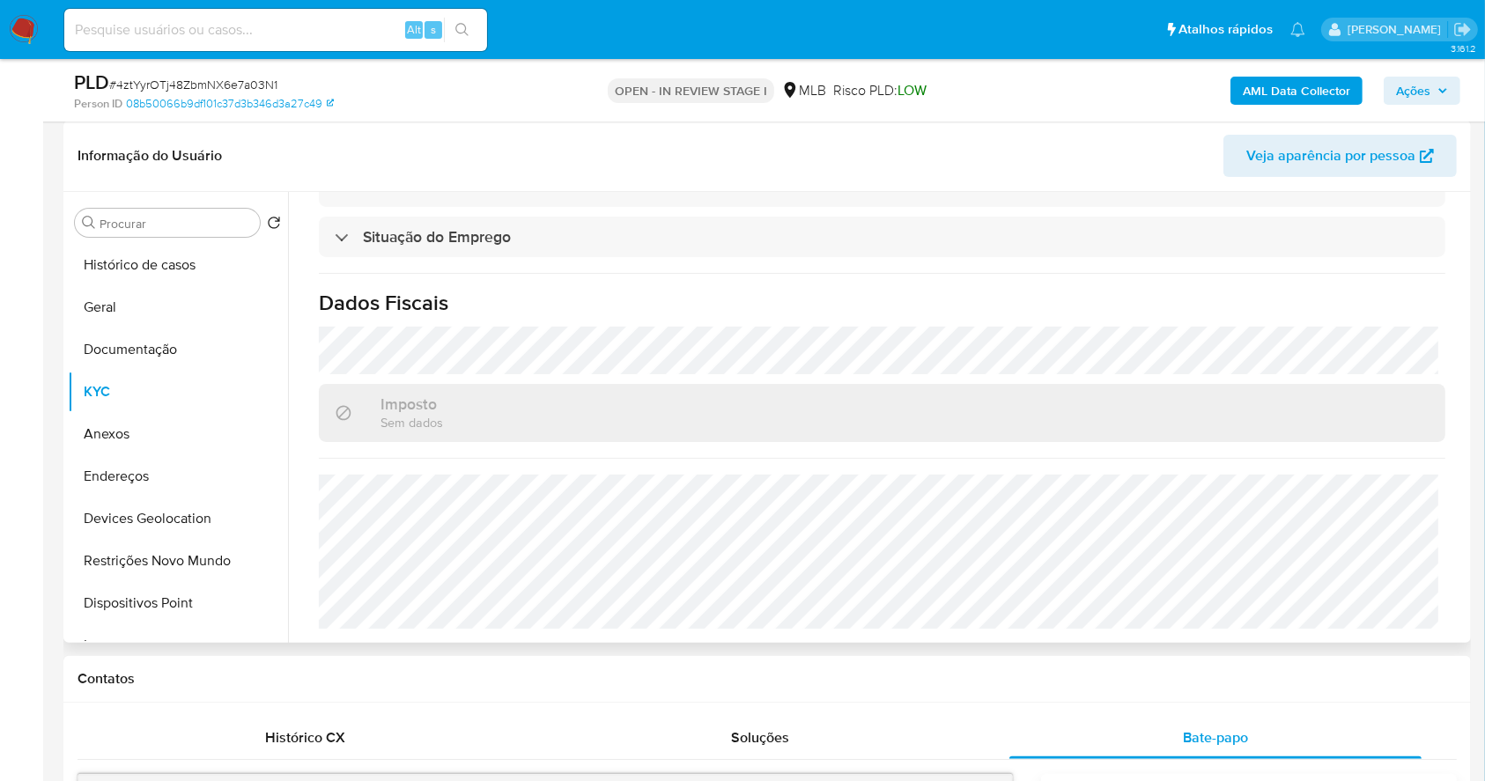
scroll to position [49, 0]
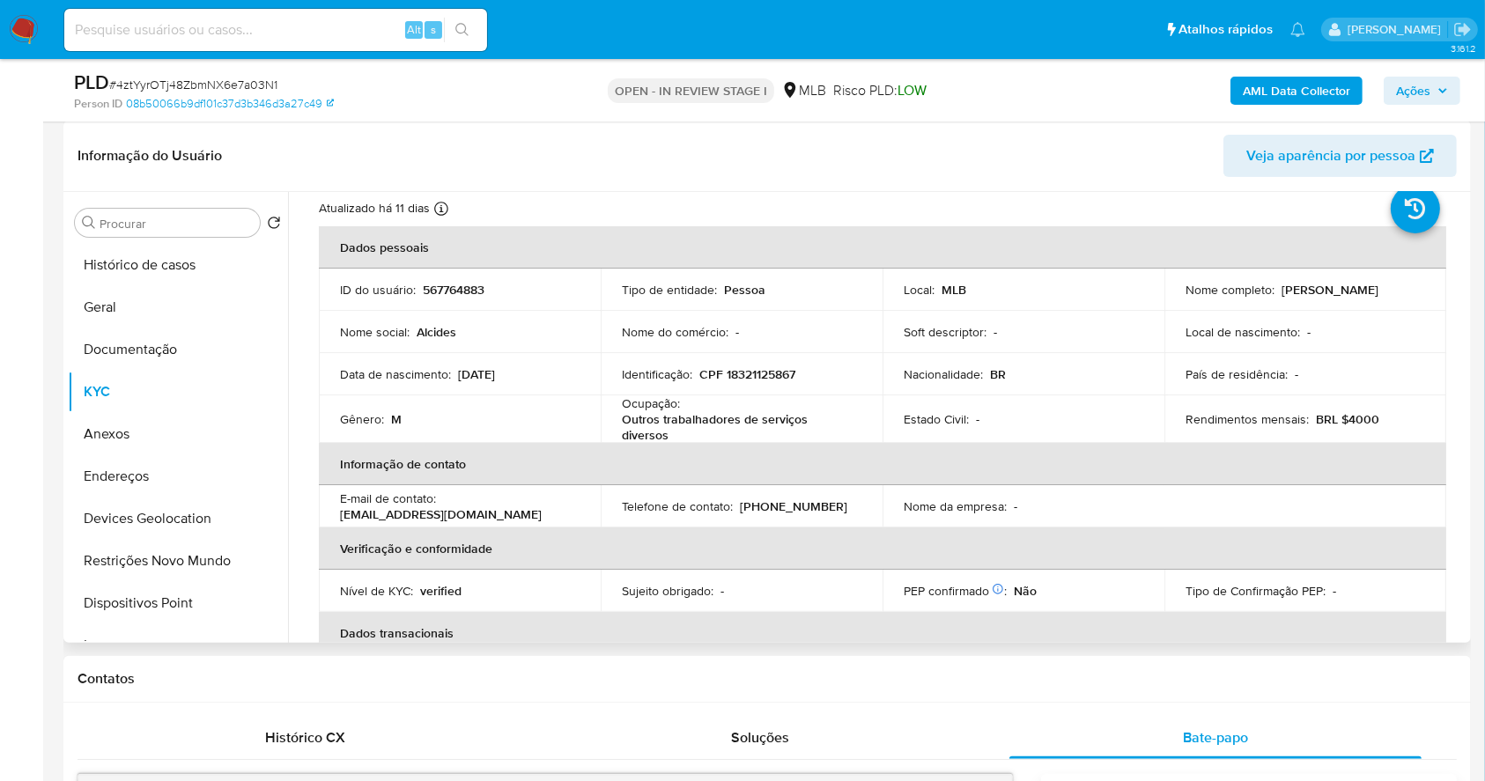
click at [779, 373] on p "CPF 18321125867" at bounding box center [747, 374] width 96 height 16
copy p "18321125867"
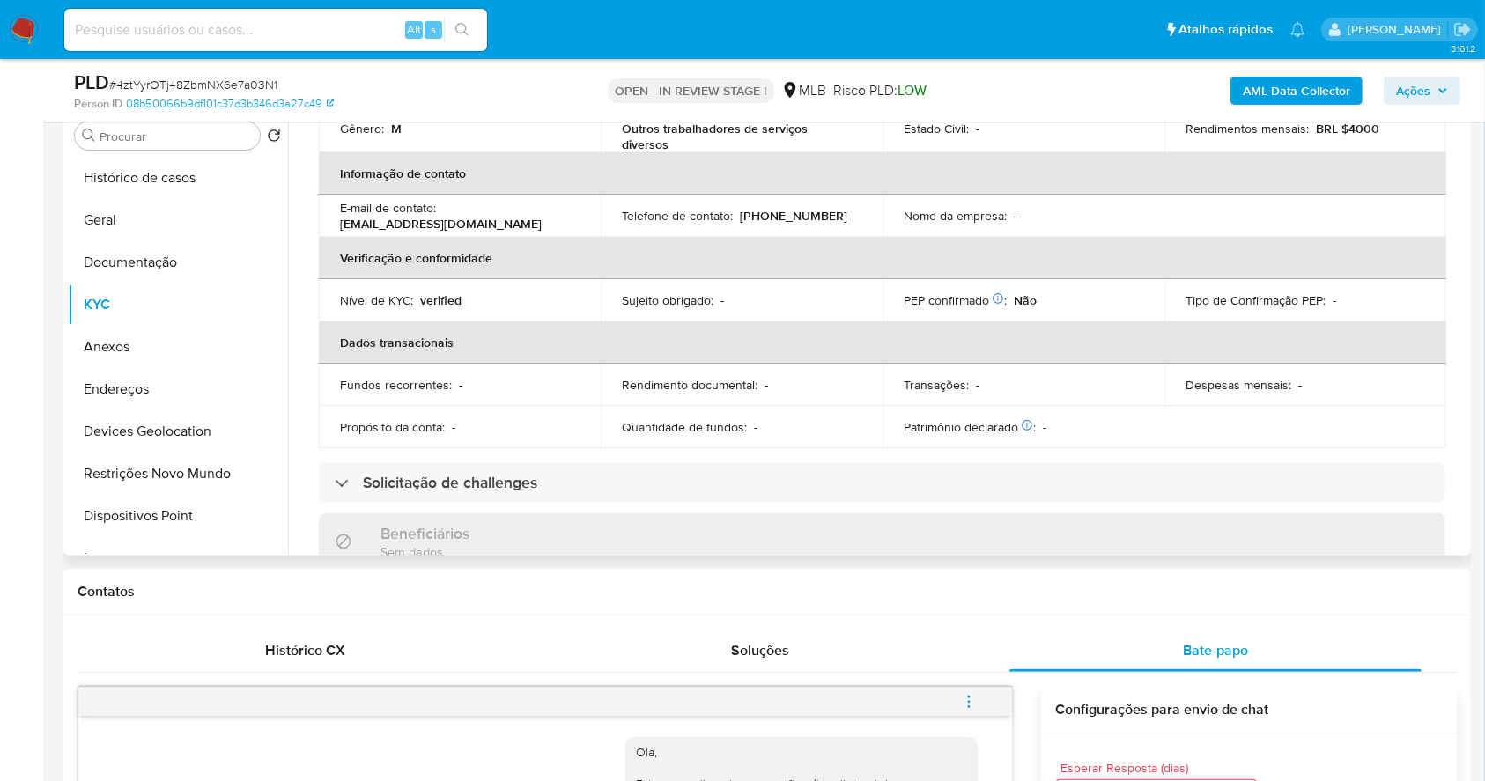
scroll to position [0, 0]
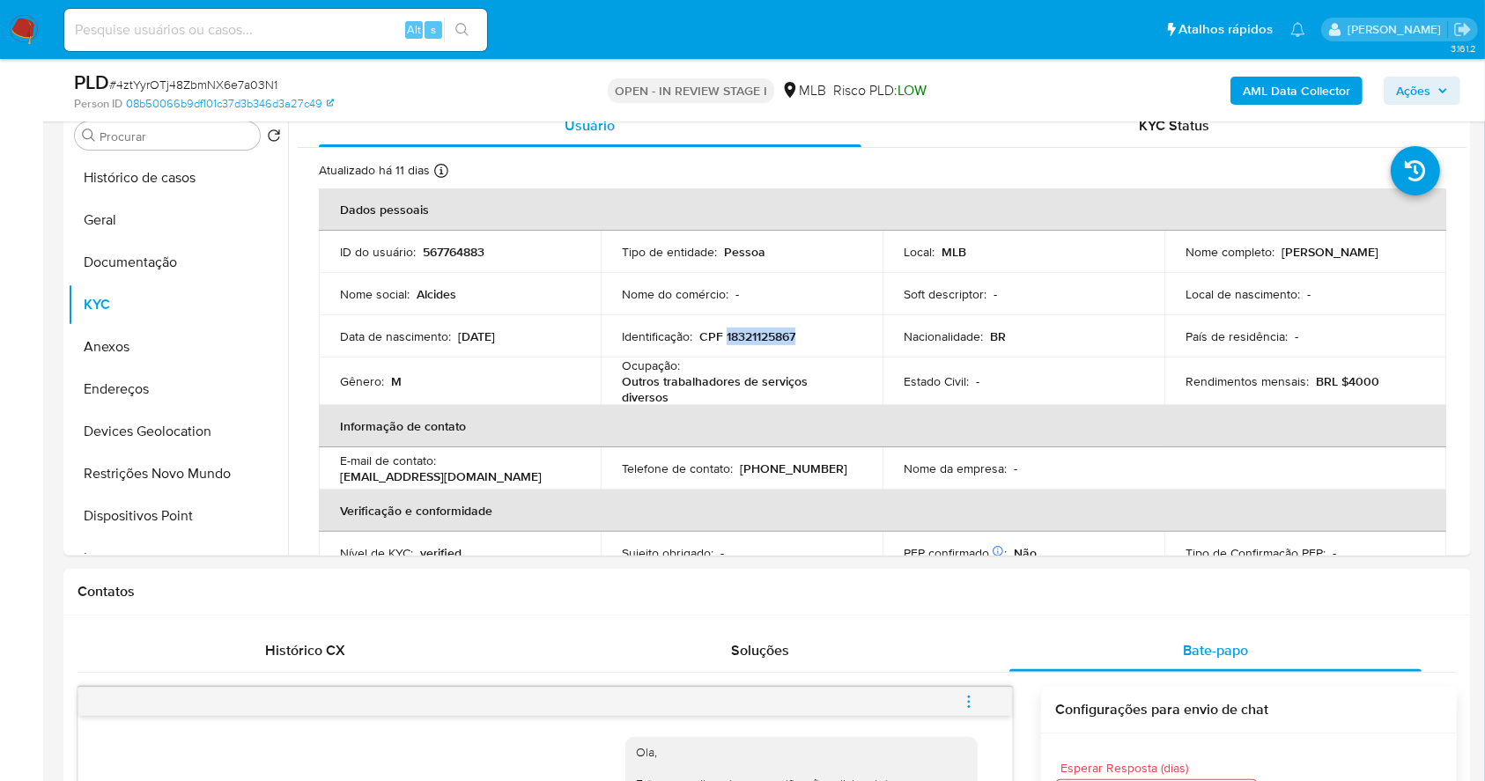
click at [1423, 85] on span "Ações" at bounding box center [1413, 91] width 34 height 28
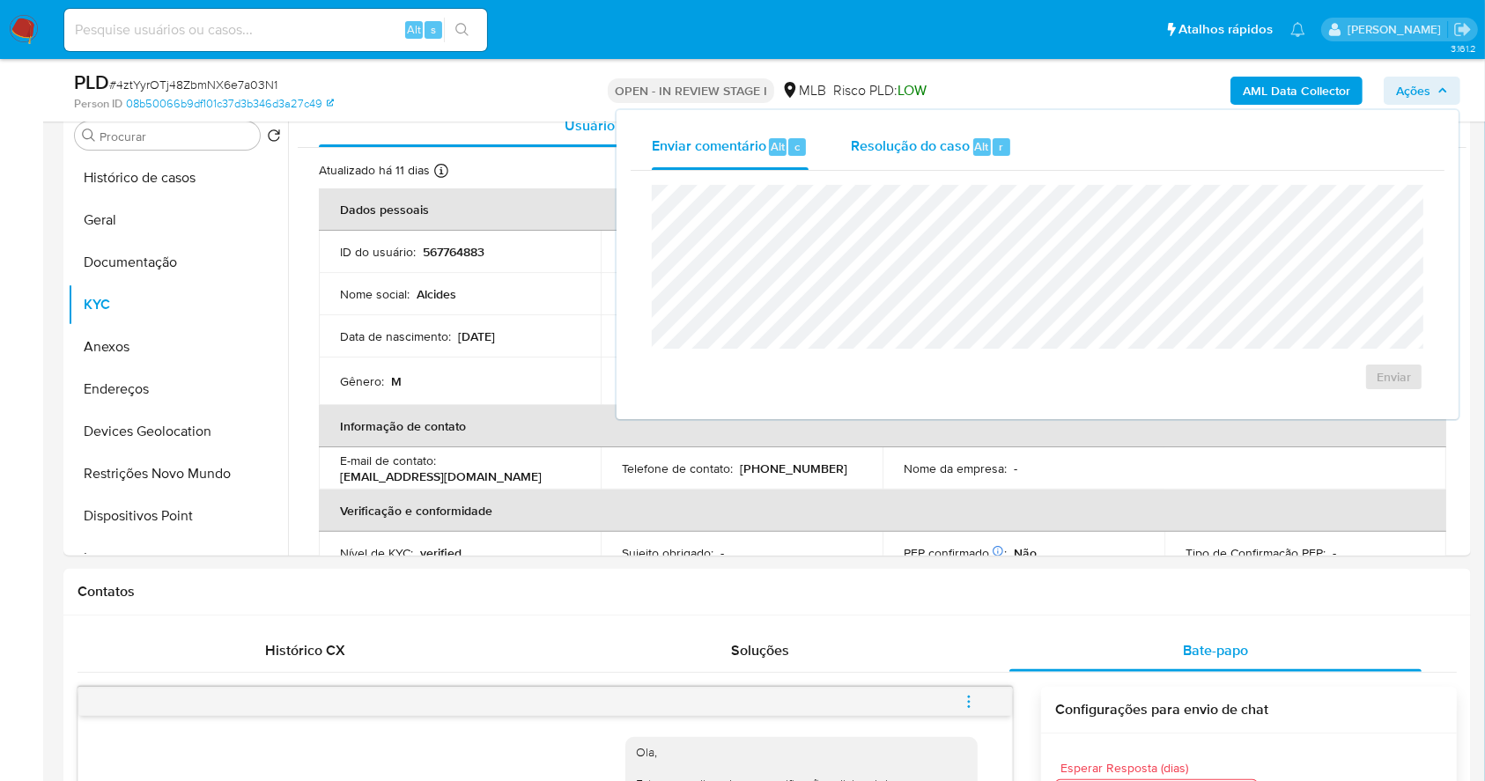
click at [882, 144] on span "Resolução do caso" at bounding box center [910, 146] width 119 height 20
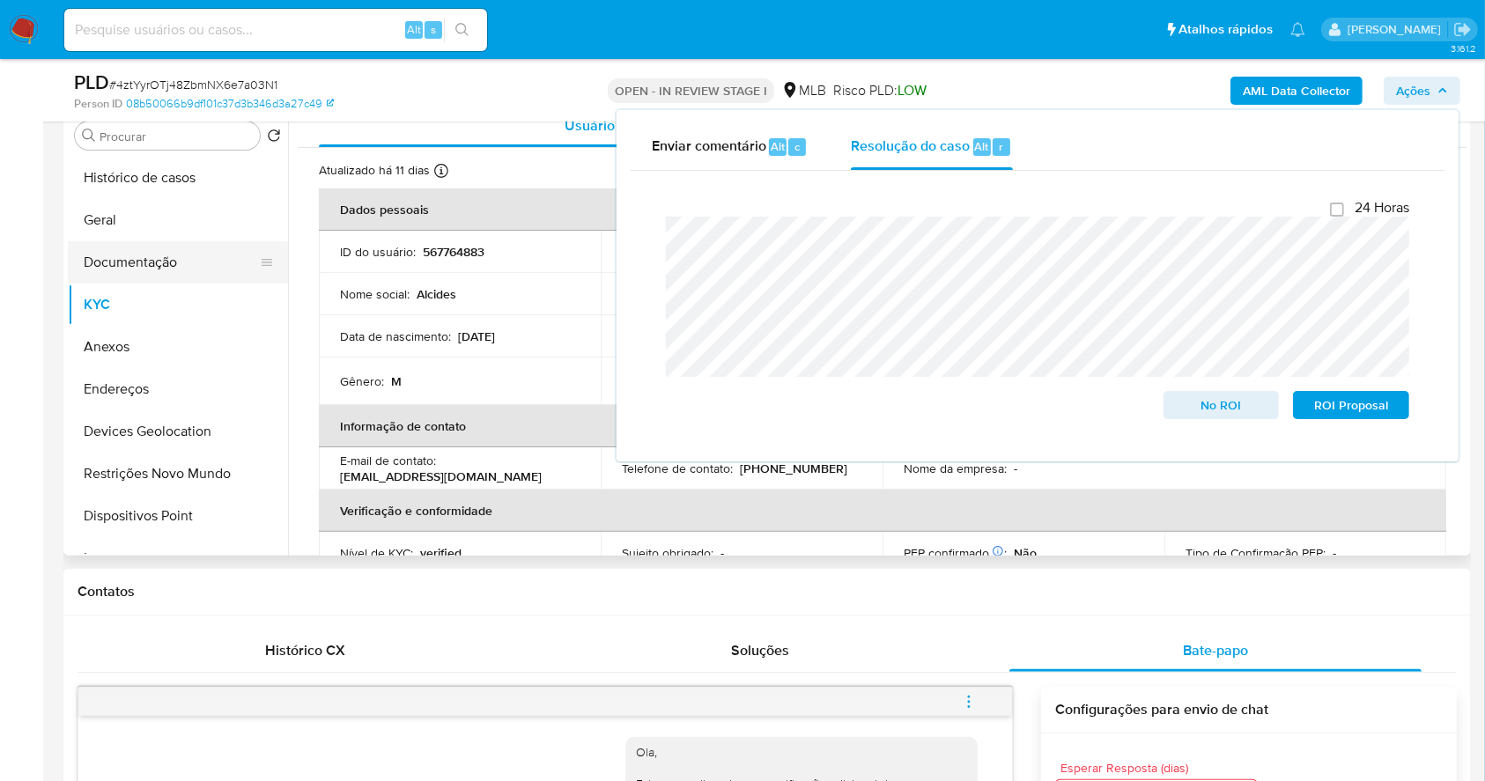
click at [156, 257] on button "Documentação" at bounding box center [171, 262] width 206 height 42
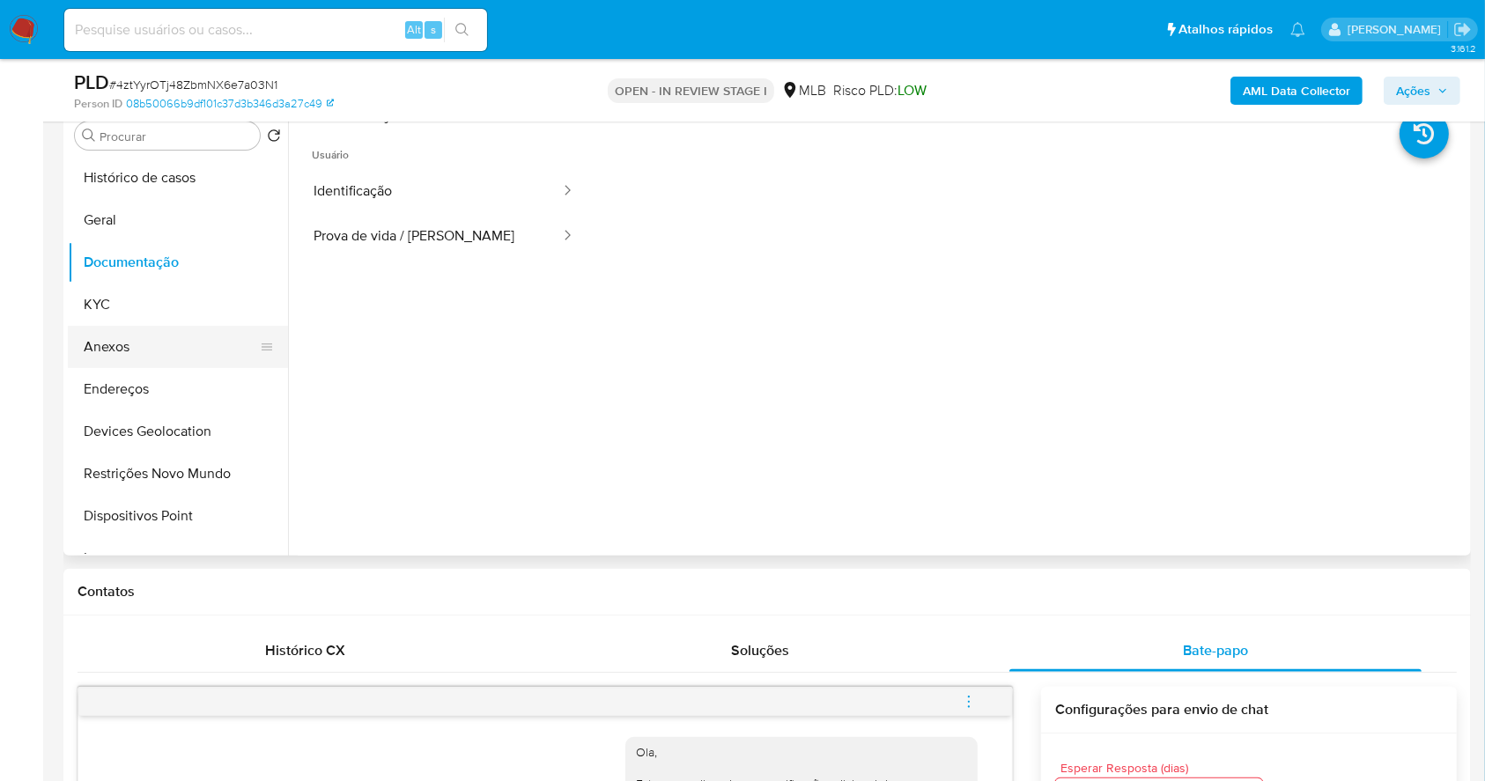
click at [149, 357] on button "Anexos" at bounding box center [171, 347] width 206 height 42
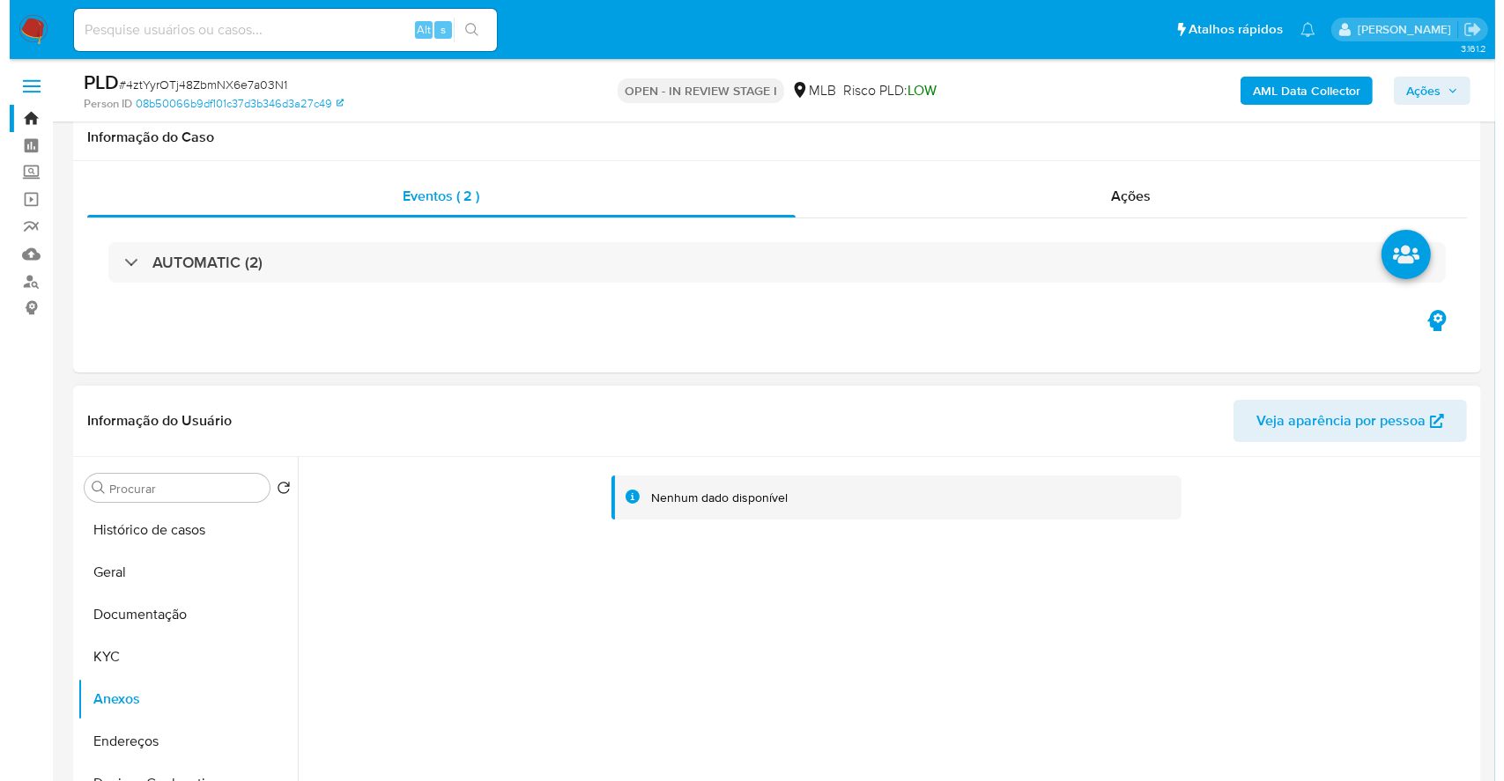
scroll to position [117, 0]
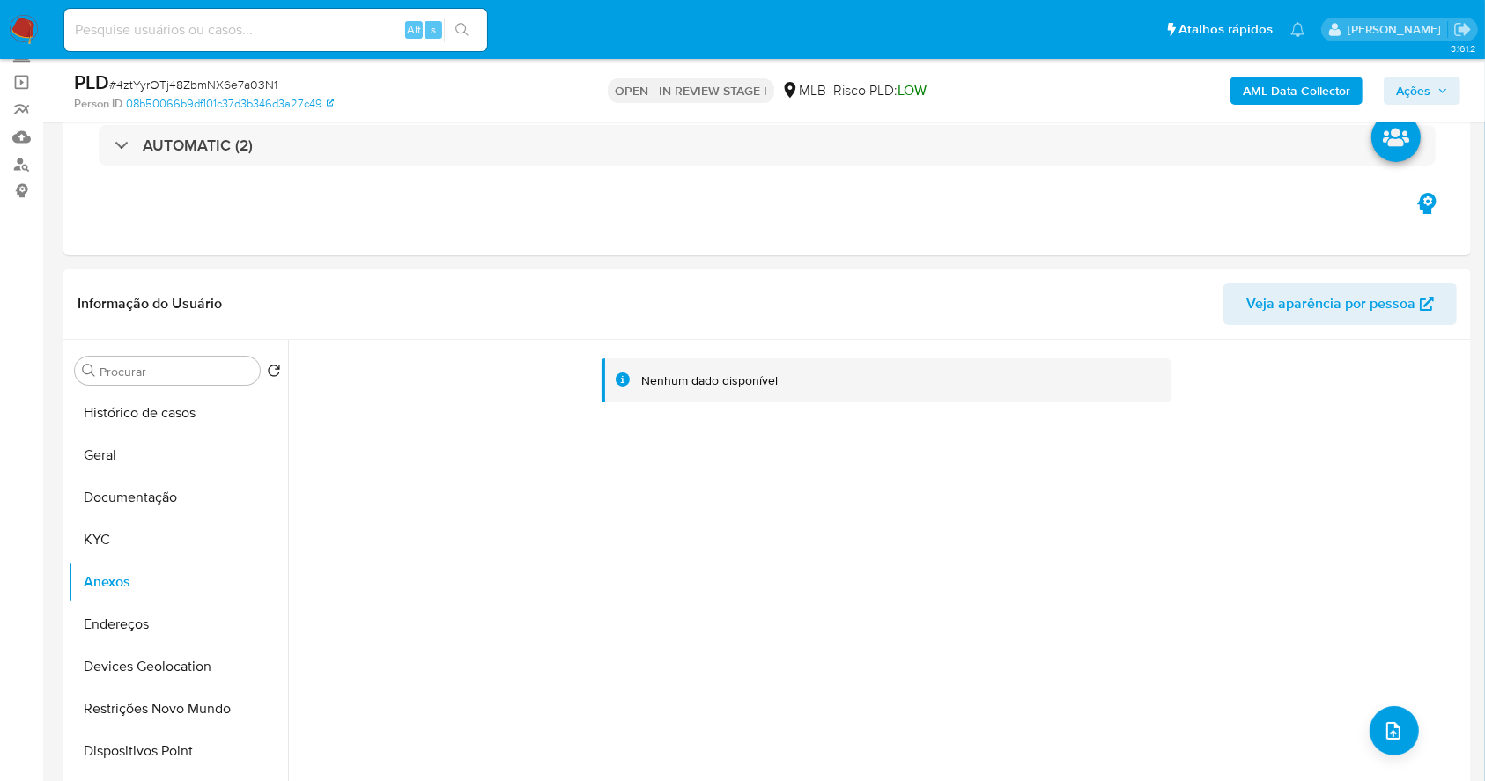
click at [1287, 85] on b "AML Data Collector" at bounding box center [1296, 91] width 107 height 28
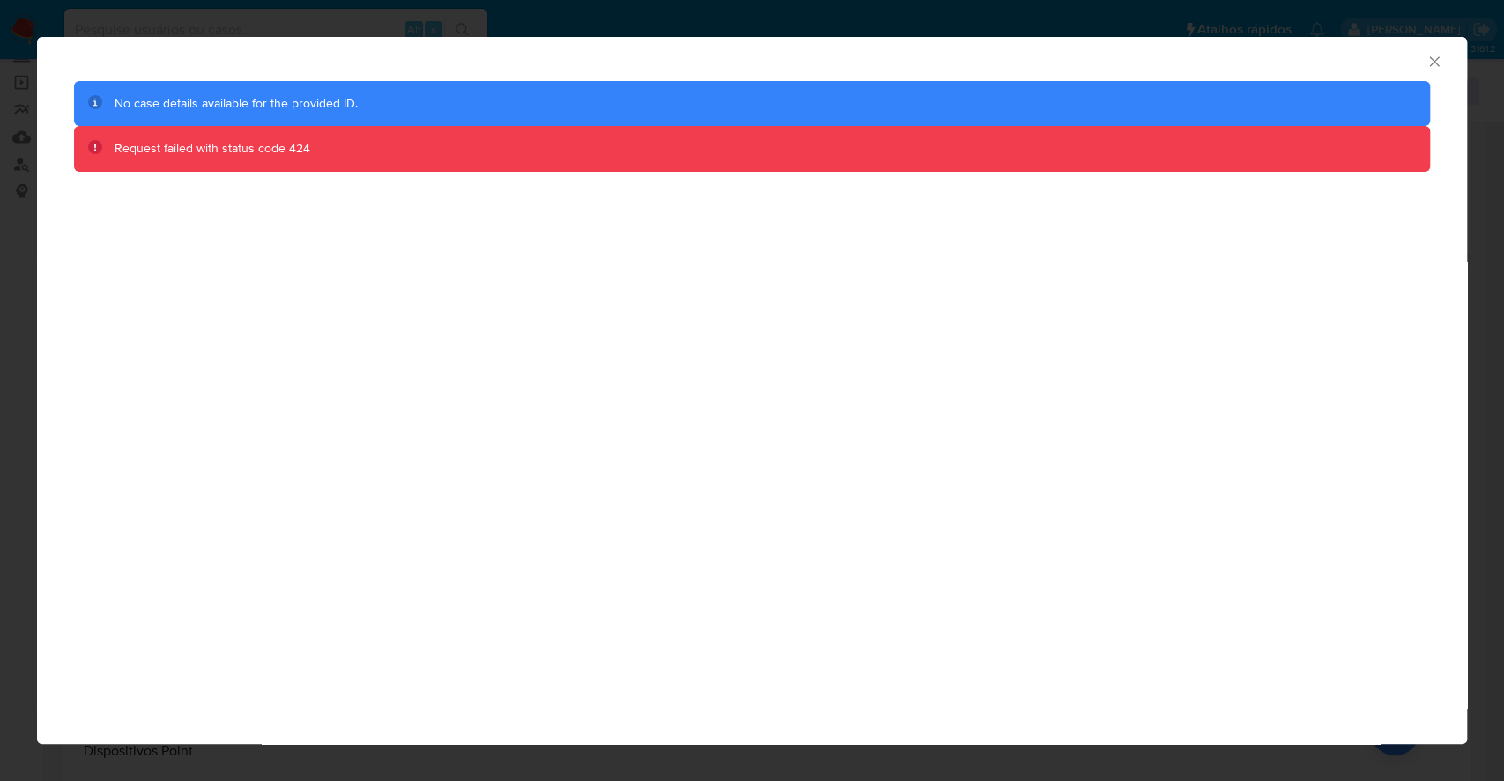
click at [0, 47] on div "AML Data Collector No case details available for the provided ID. Request faile…" at bounding box center [752, 390] width 1504 height 781
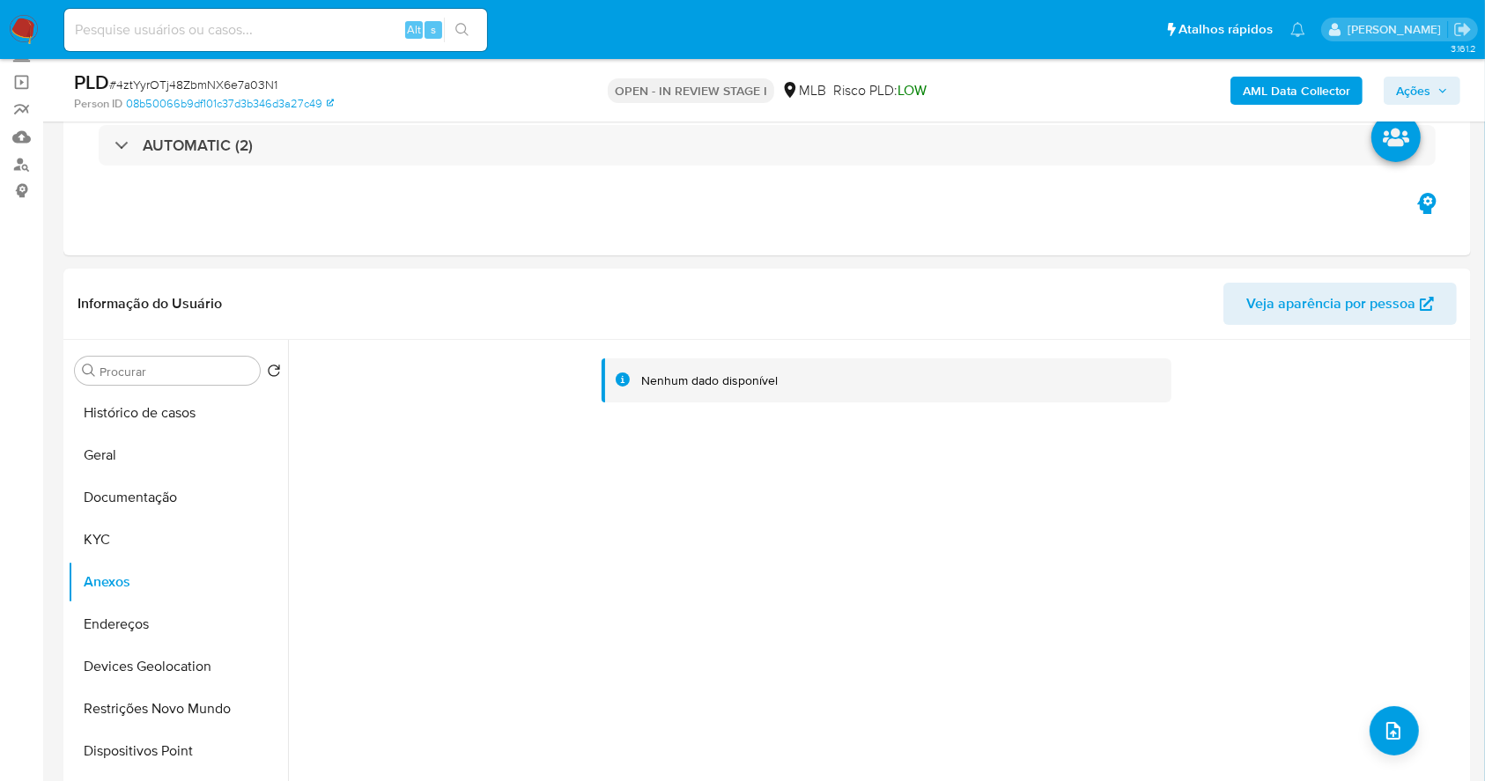
click at [1436, 102] on button "Ações" at bounding box center [1422, 91] width 77 height 28
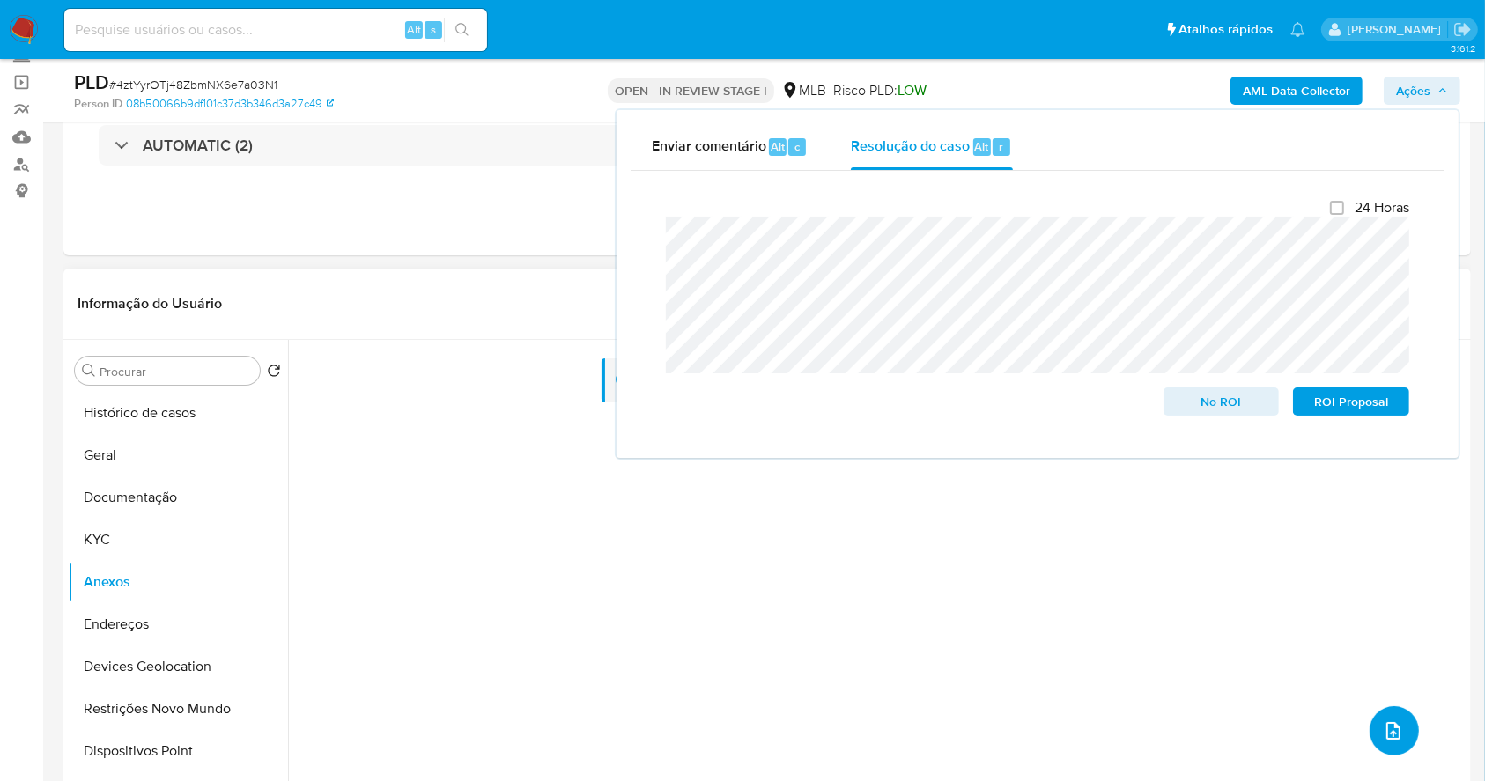
click at [1386, 721] on icon "upload-file" at bounding box center [1393, 731] width 21 height 21
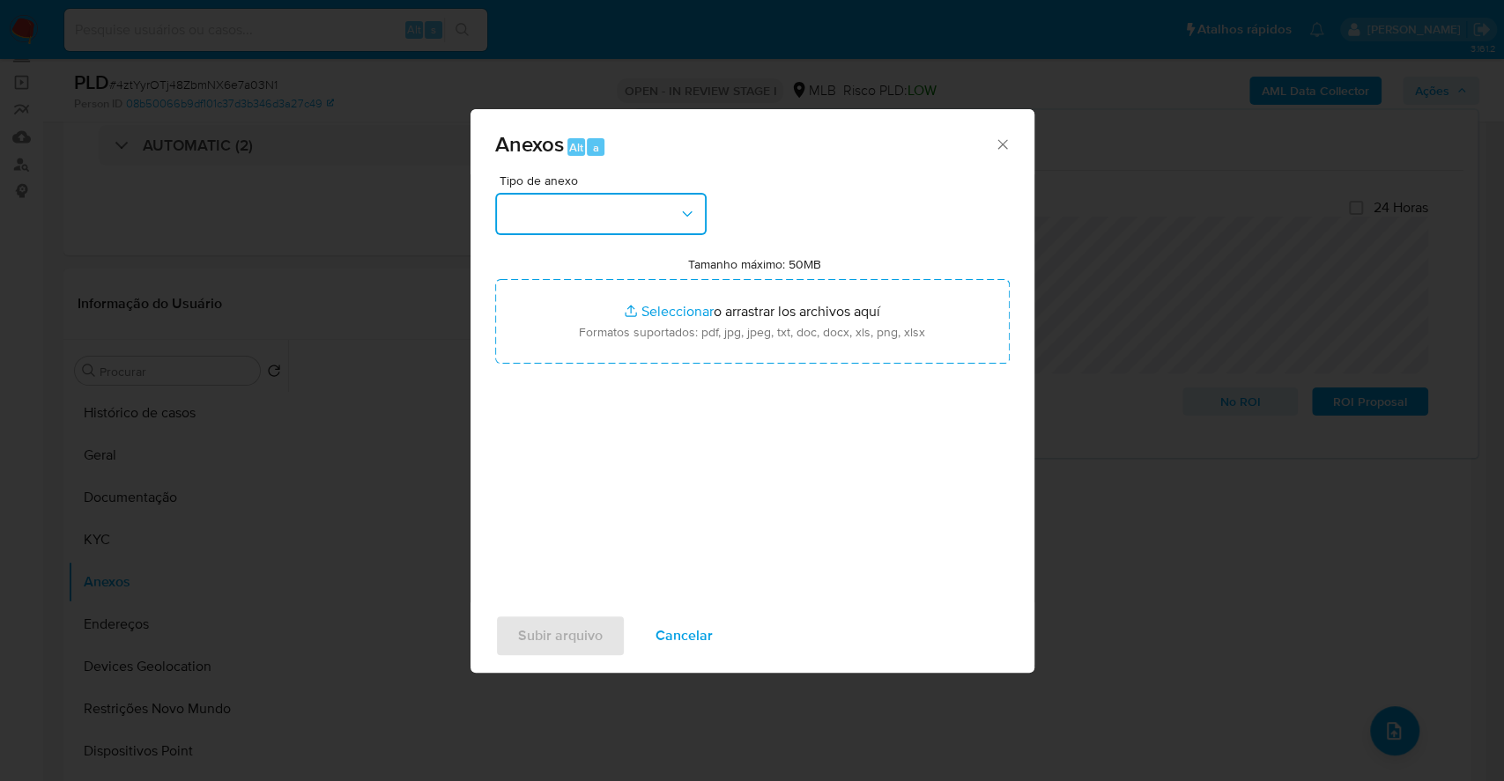
click at [588, 225] on button "button" at bounding box center [600, 214] width 211 height 42
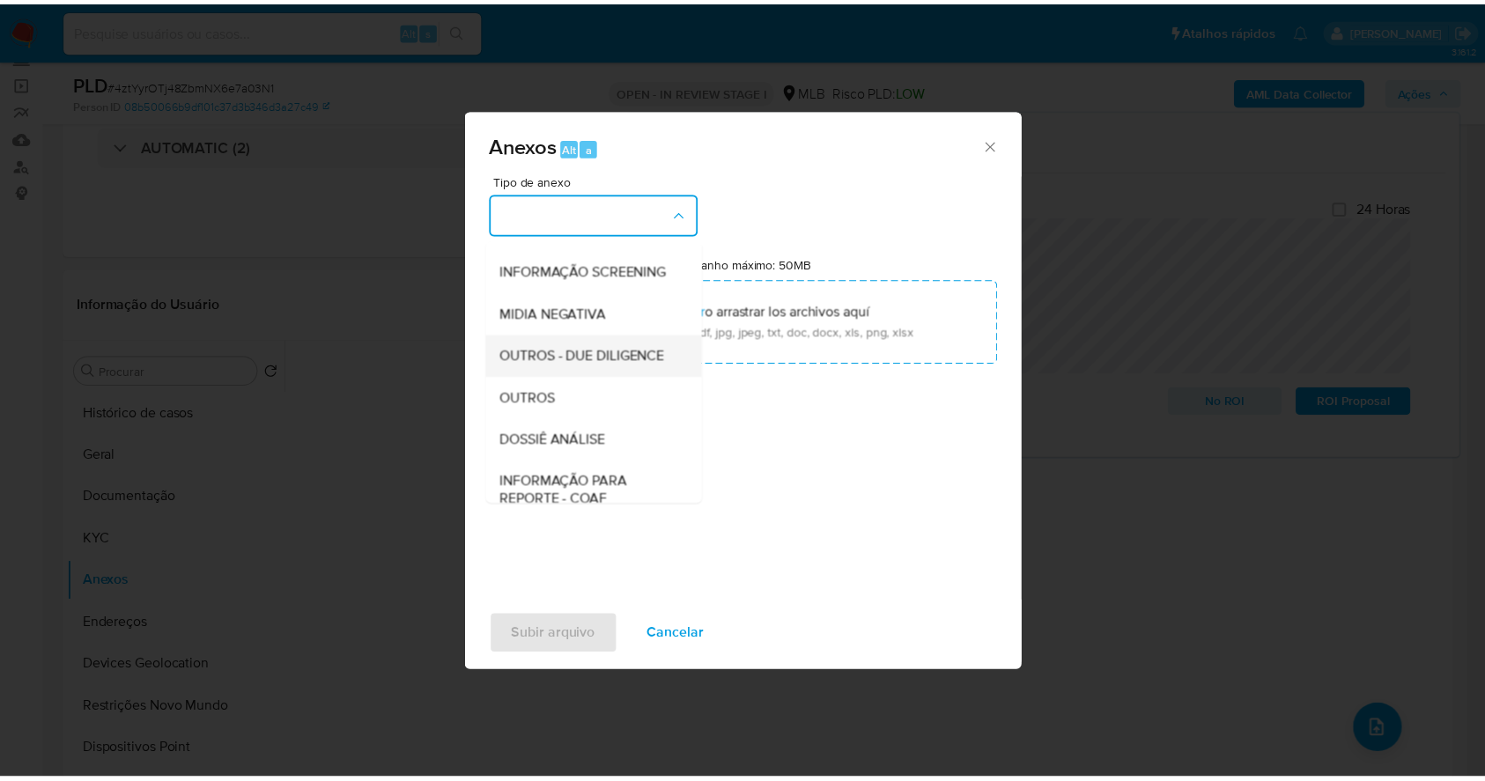
scroll to position [270, 0]
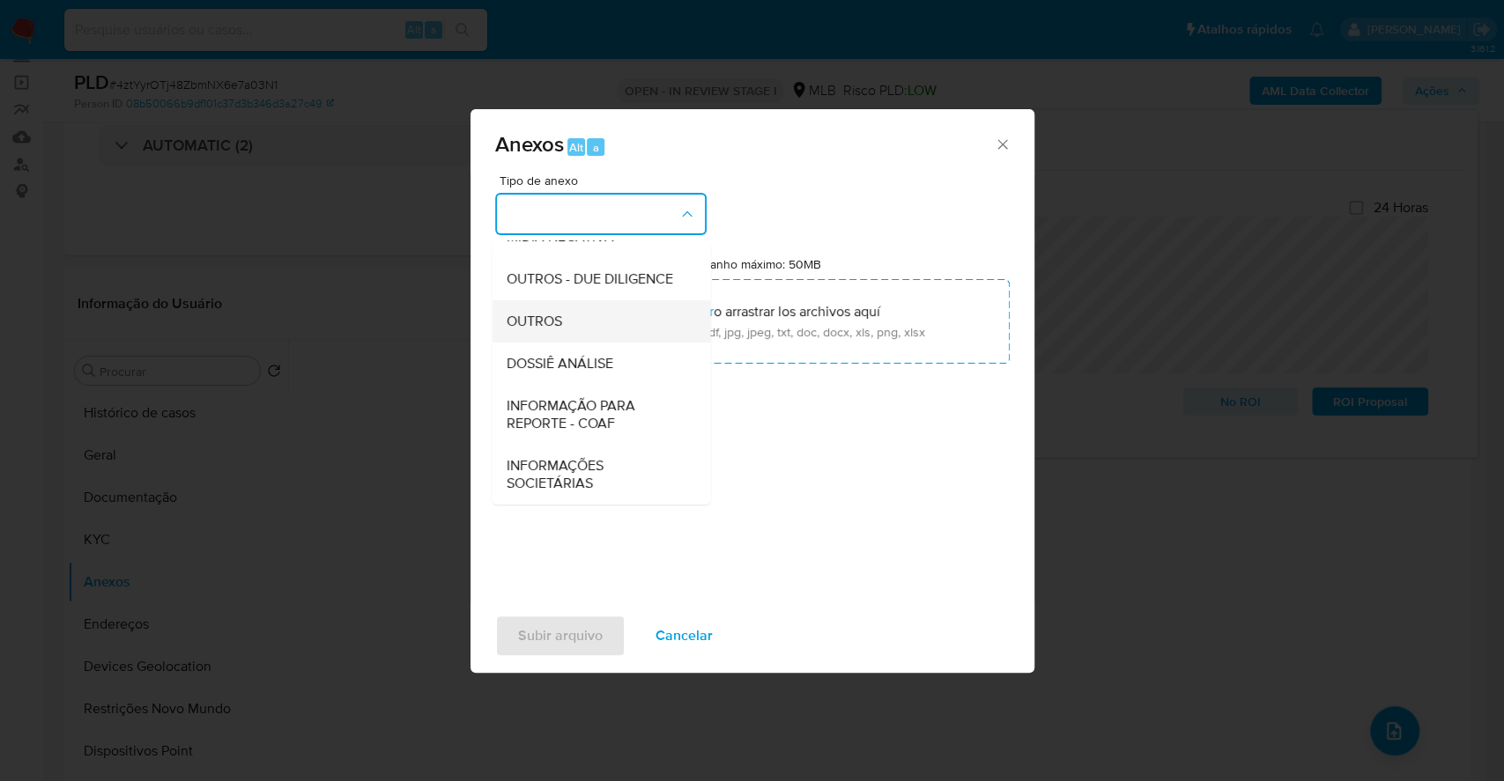
click at [591, 314] on div "OUTROS" at bounding box center [596, 321] width 180 height 42
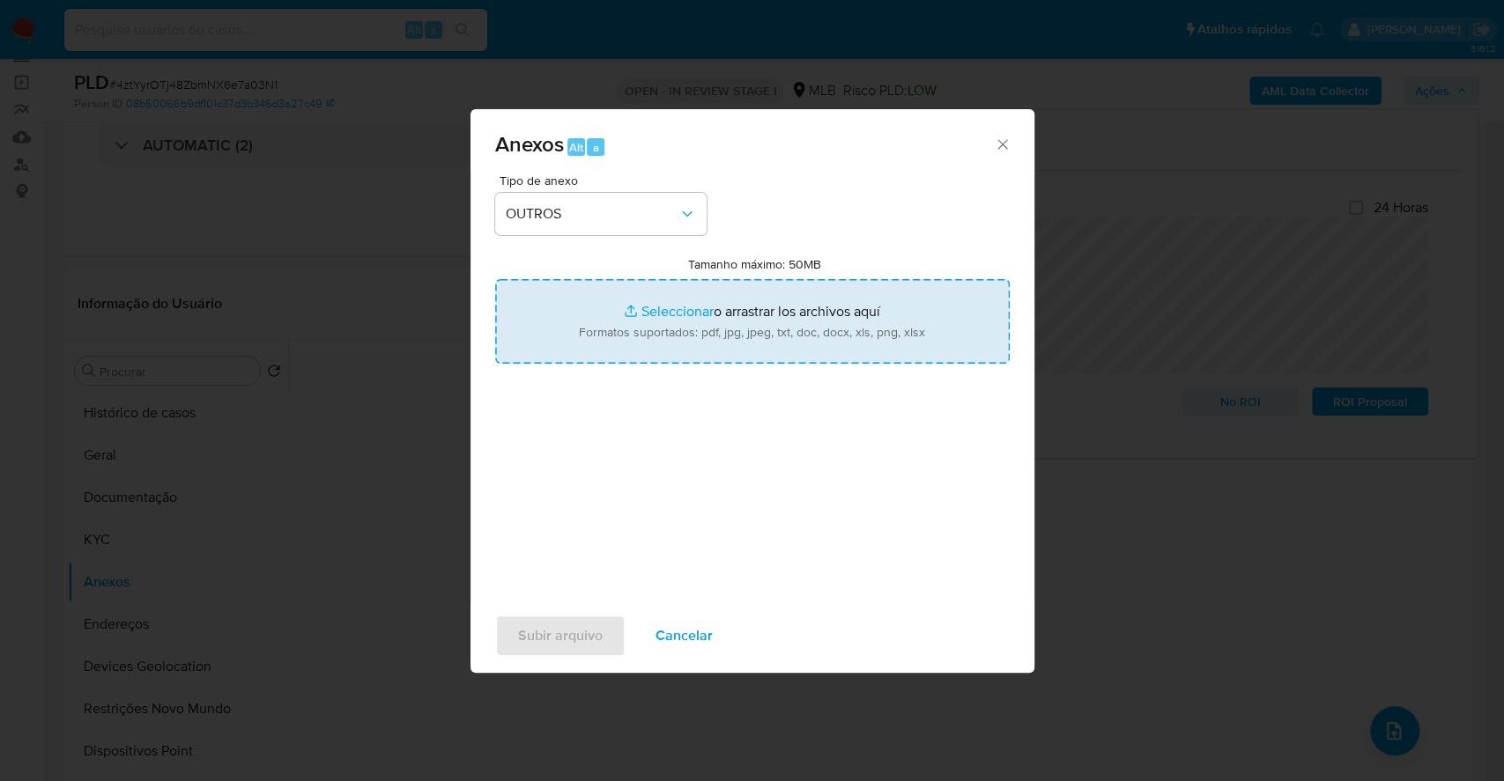
click at [684, 309] on input "Tamanho máximo: 50MB Seleccionar archivos" at bounding box center [752, 321] width 514 height 85
type input "C:\fakepath\Mulan 567764883_2025_09_29_06_19_00.xlsx"
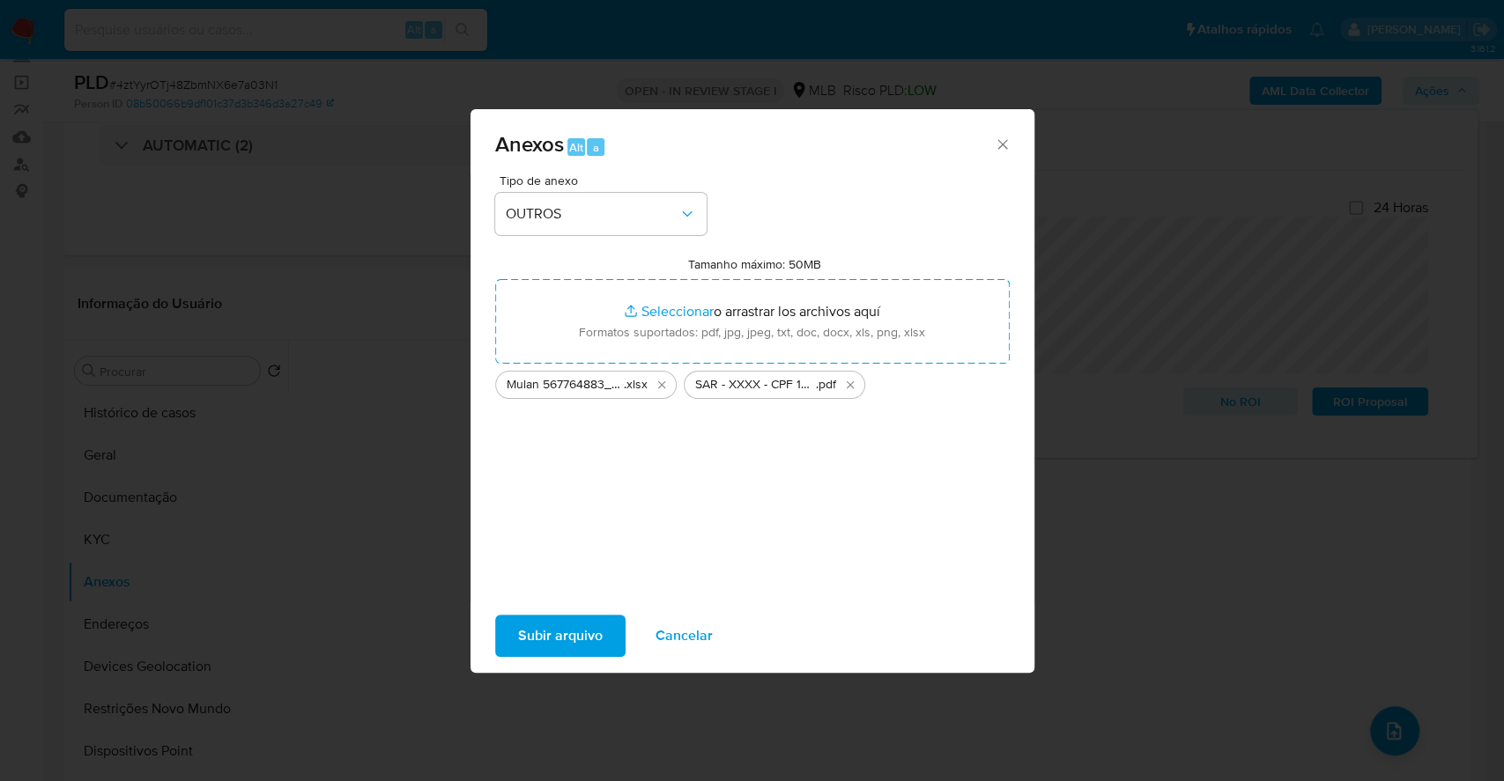
click at [563, 628] on span "Subir arquivo" at bounding box center [560, 636] width 85 height 39
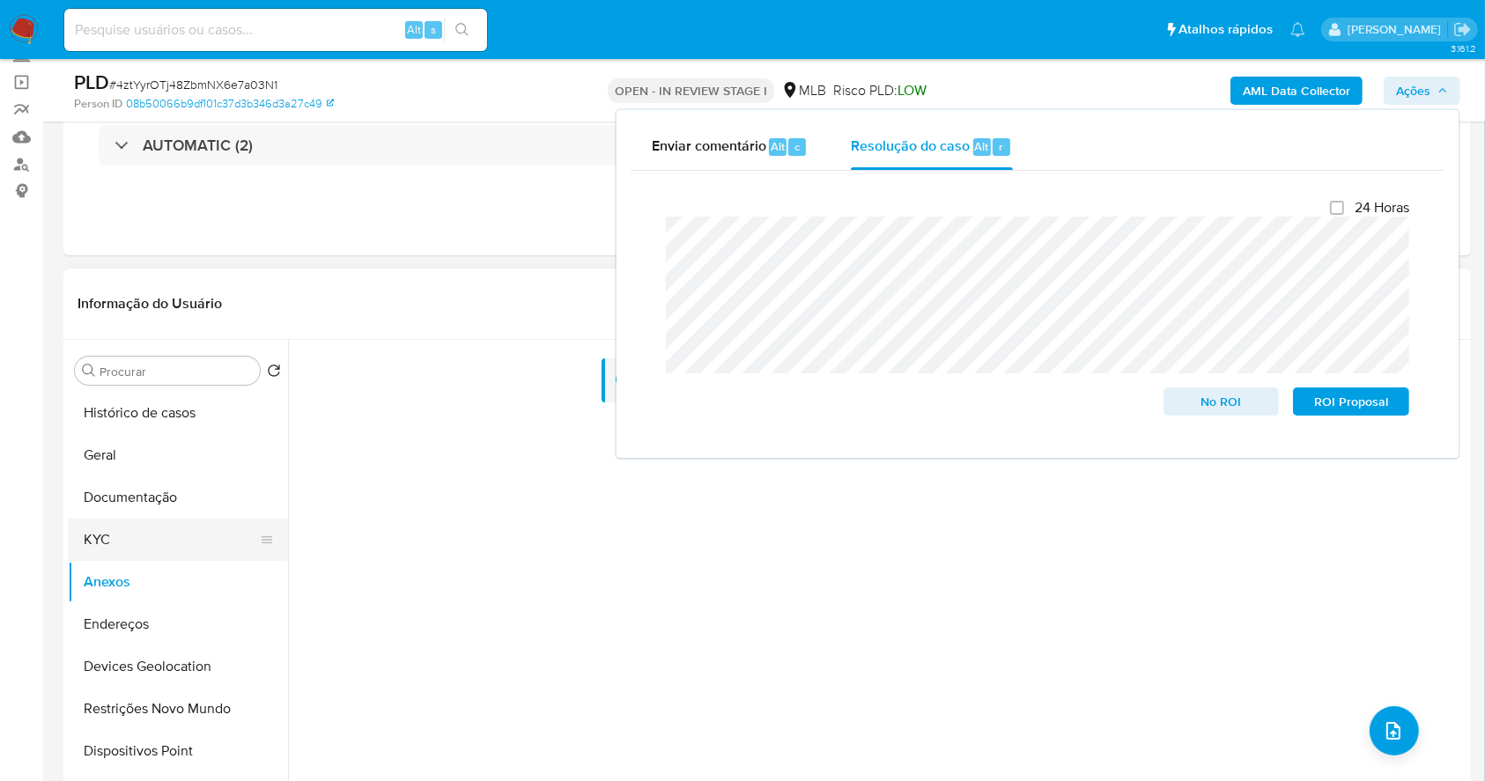
click at [126, 536] on button "KYC" at bounding box center [171, 540] width 206 height 42
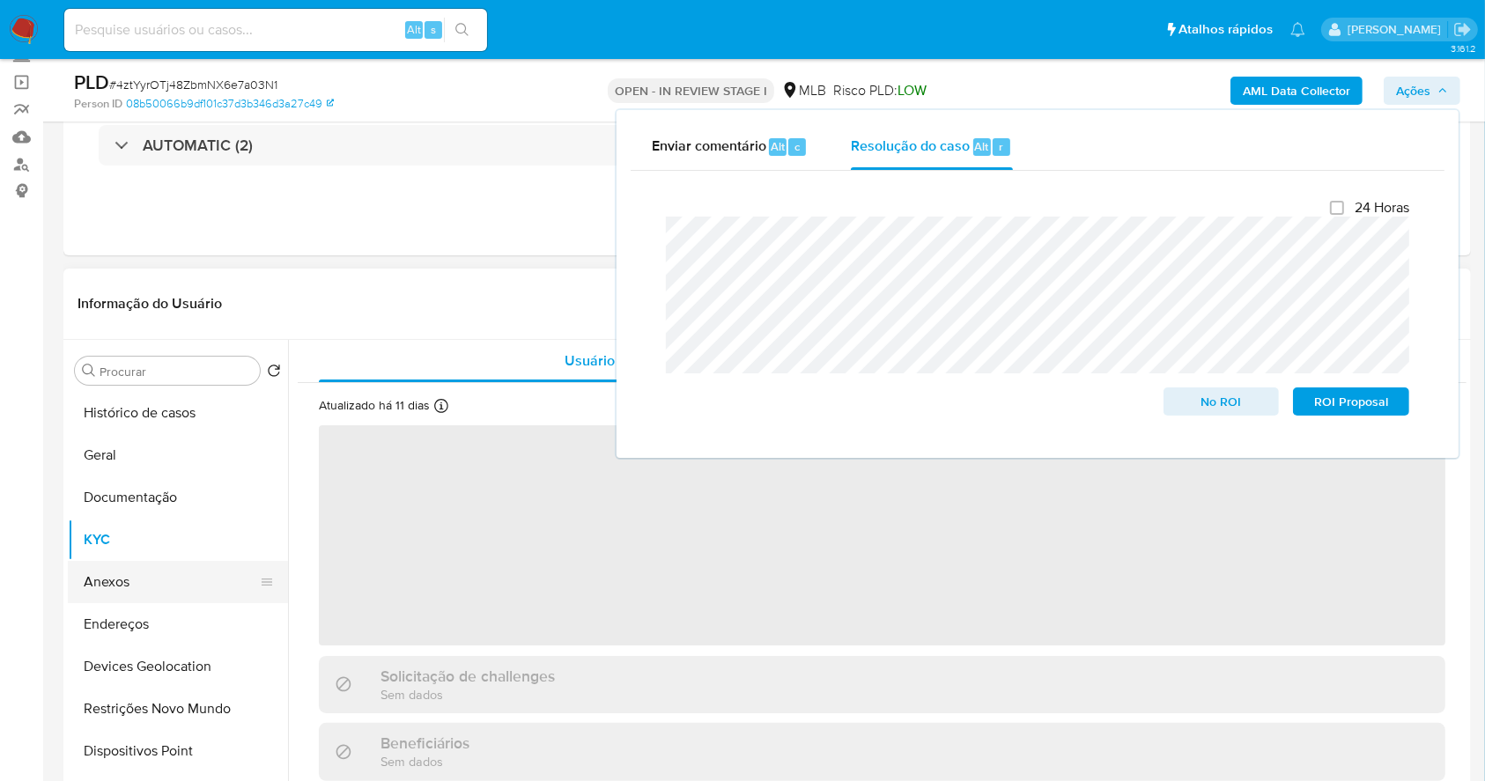
click at [141, 589] on button "Anexos" at bounding box center [171, 582] width 206 height 42
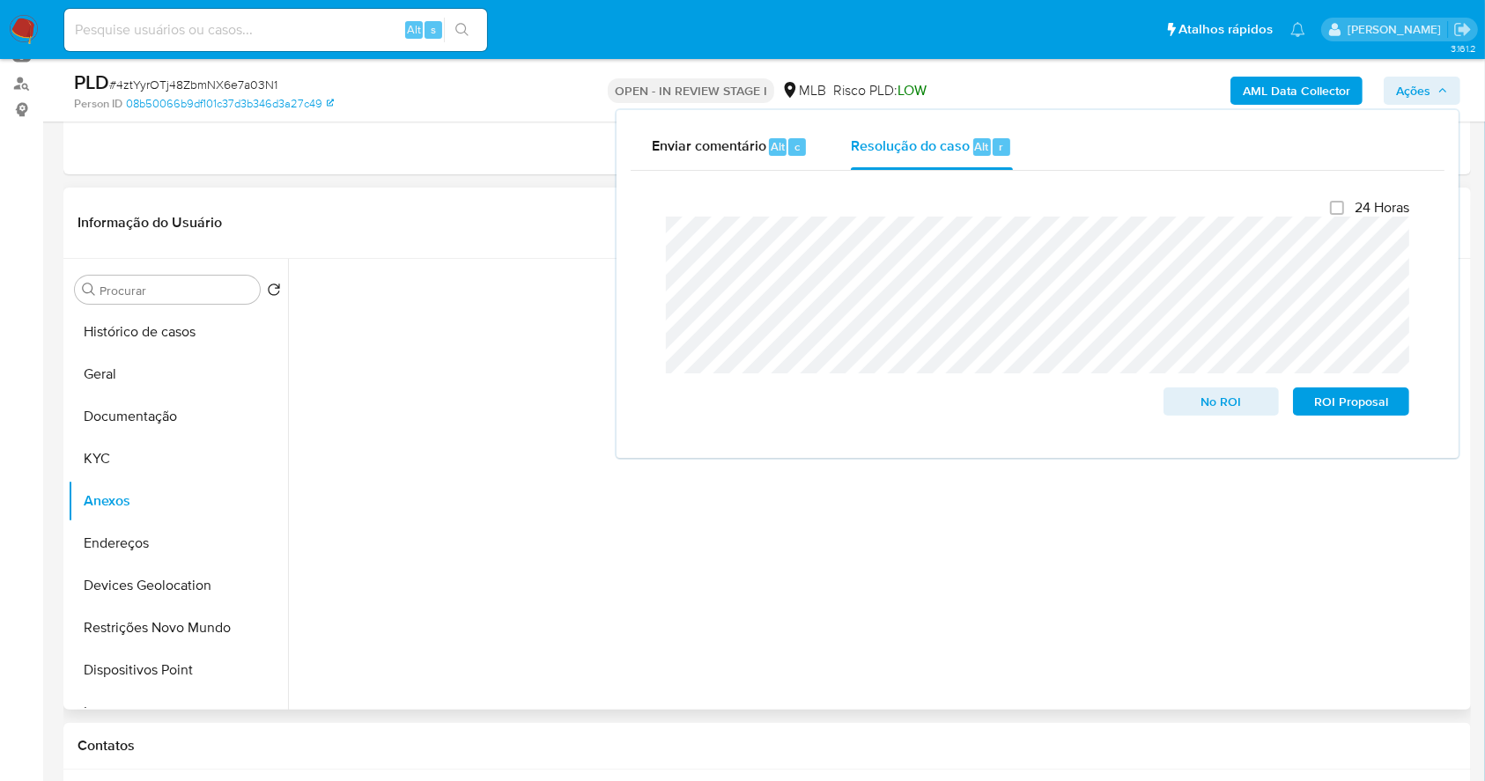
scroll to position [234, 0]
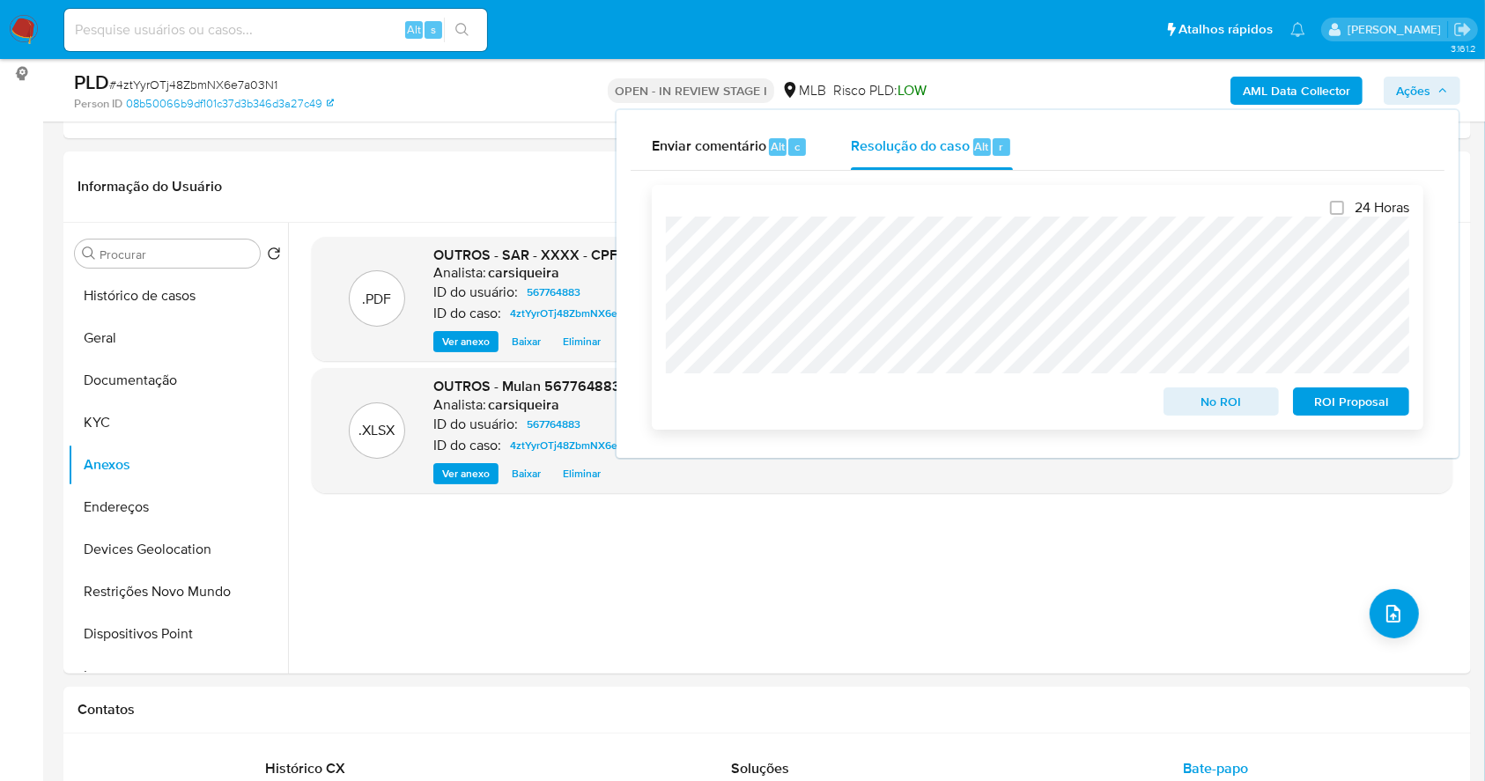
click at [1322, 408] on span "ROI Proposal" at bounding box center [1352, 401] width 92 height 25
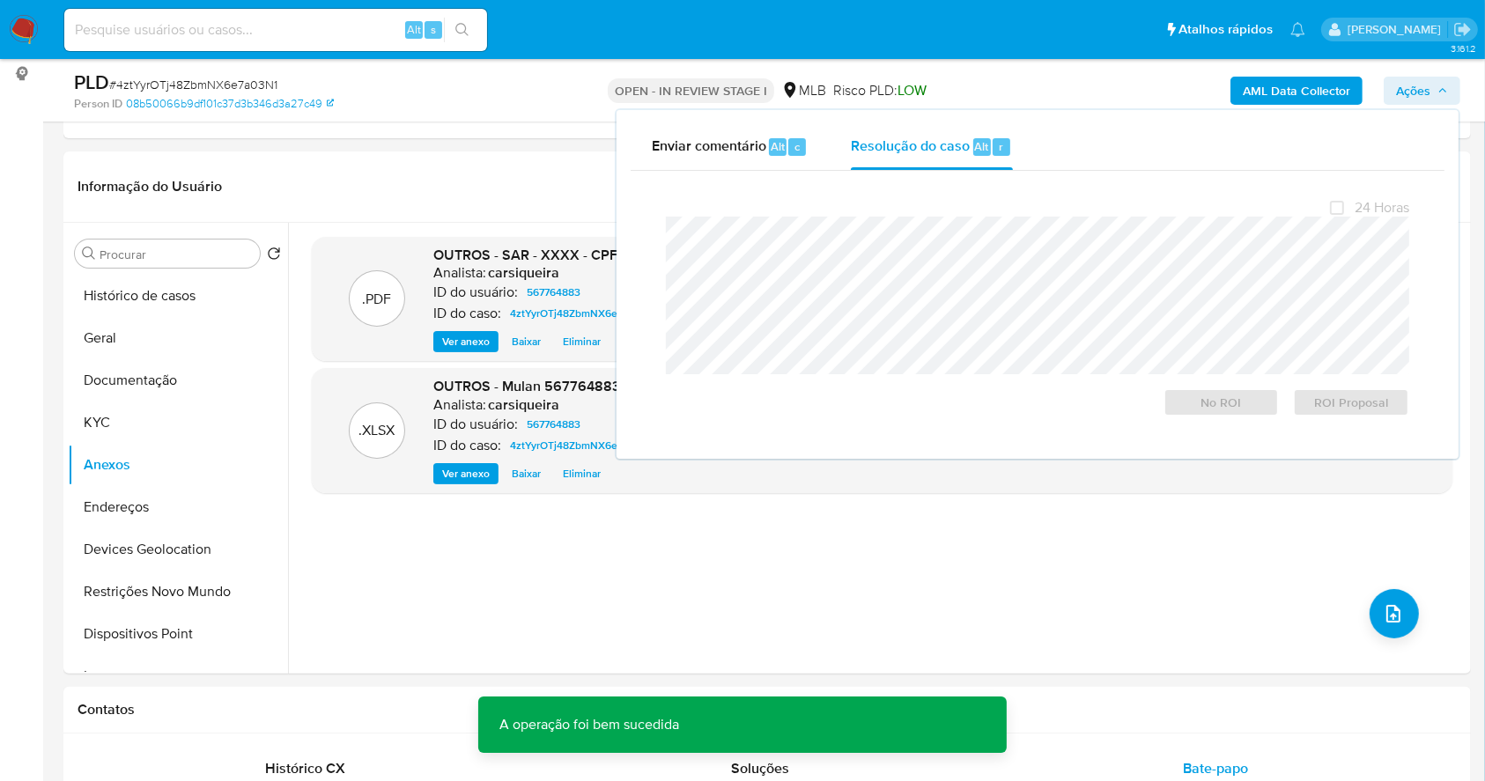
click at [181, 85] on span "# 4ztYyrOTj48ZbmNX6e7a03N1" at bounding box center [193, 85] width 168 height 18
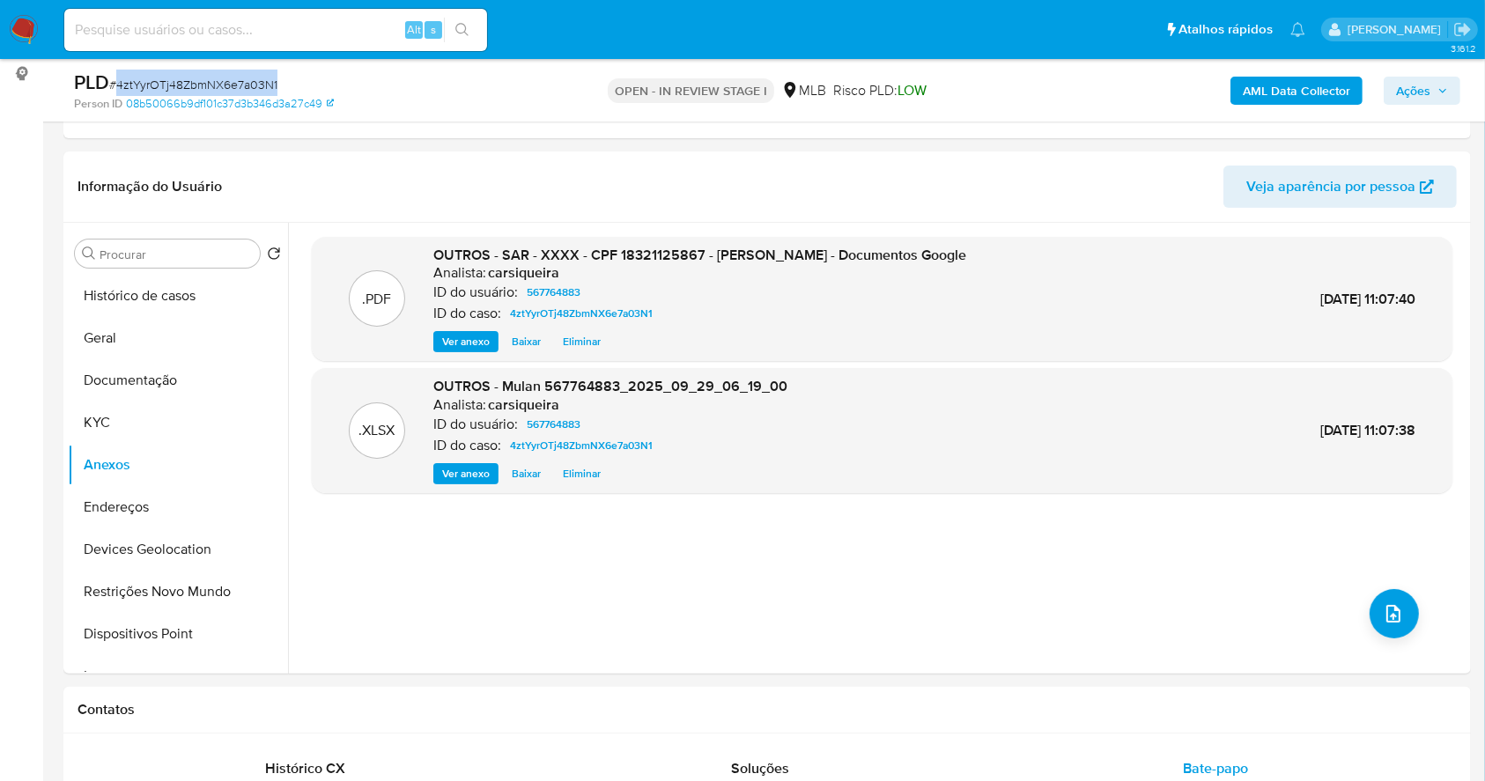
click at [181, 85] on span "# 4ztYyrOTj48ZbmNX6e7a03N1" at bounding box center [193, 85] width 168 height 18
copy span "4ztYyrOTj48ZbmNX6e7a03N1"
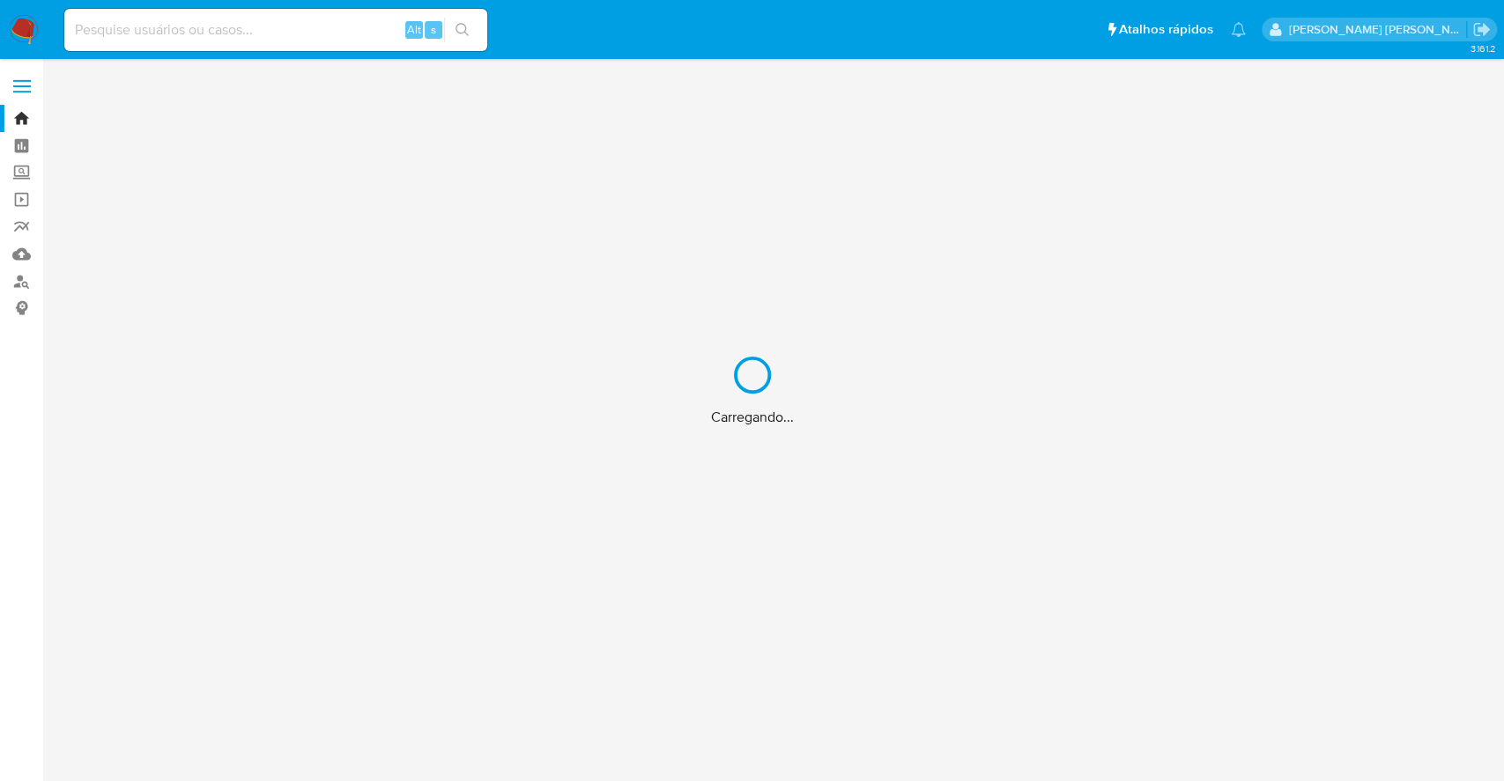
drag, startPoint x: 303, startPoint y: 25, endPoint x: 314, endPoint y: 25, distance: 10.6
click at [300, 25] on div "Carregando..." at bounding box center [752, 390] width 1504 height 781
click at [255, 41] on div "Carregando..." at bounding box center [752, 390] width 1504 height 781
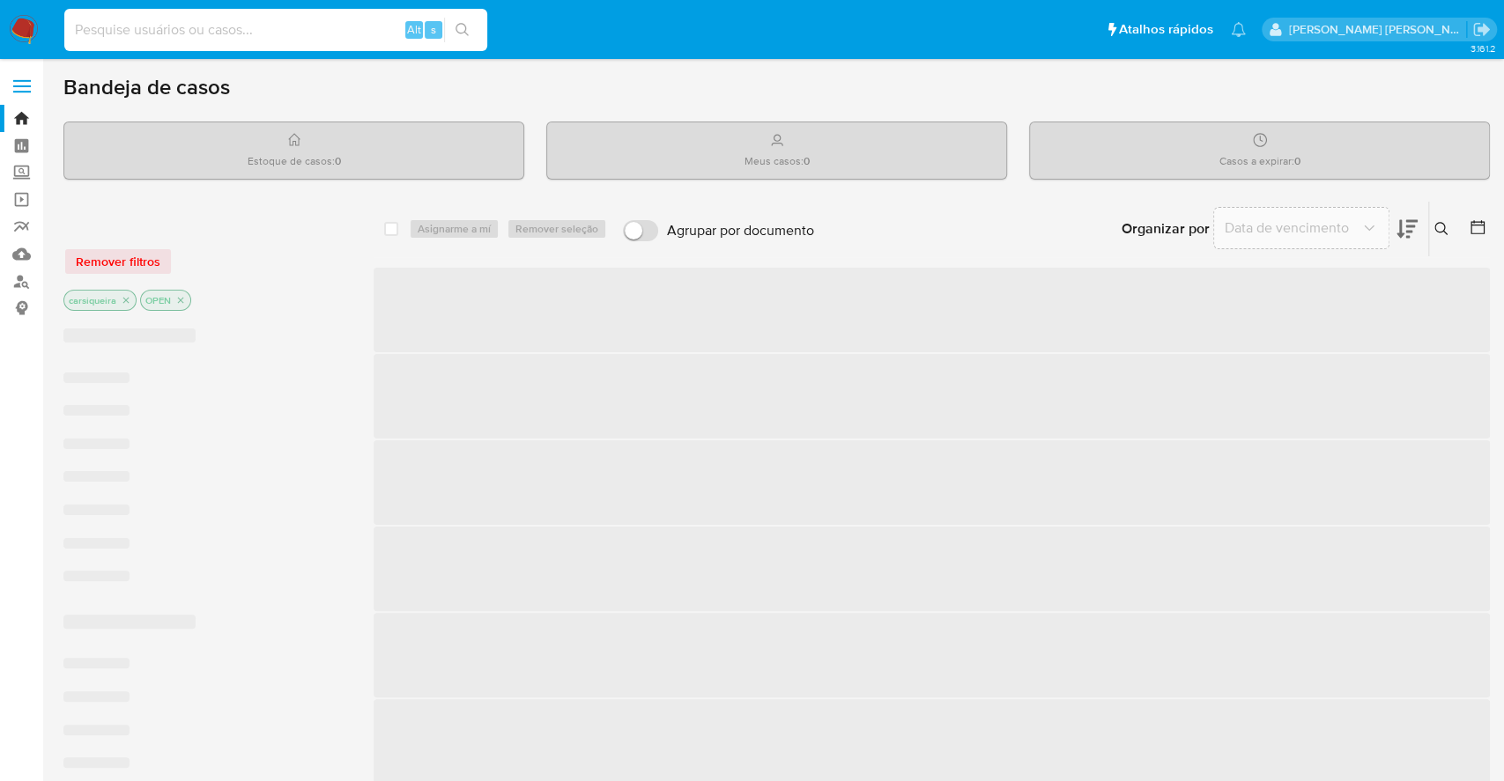
click at [225, 25] on input at bounding box center [275, 29] width 423 height 23
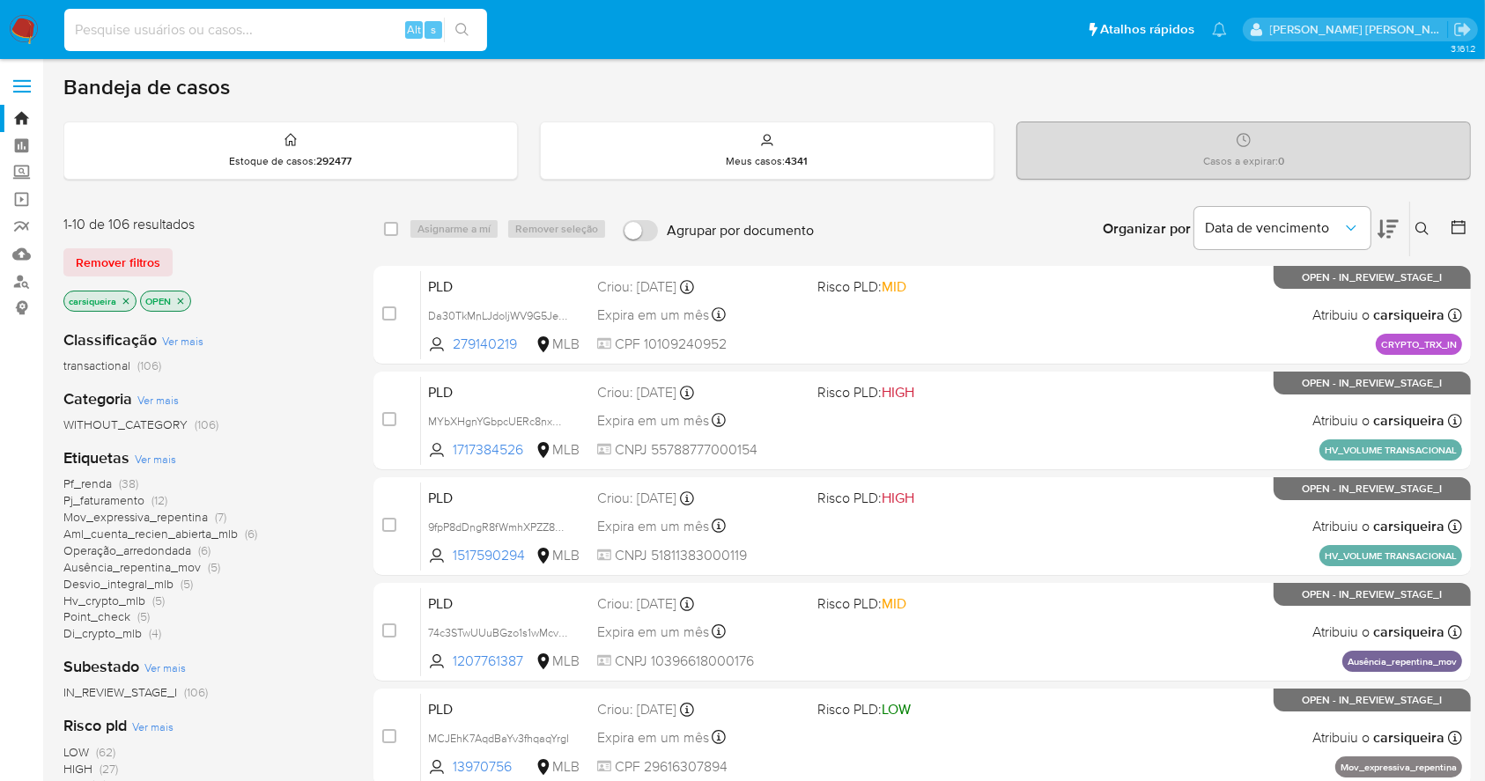
paste input "1169696225"
type input "1169696225"
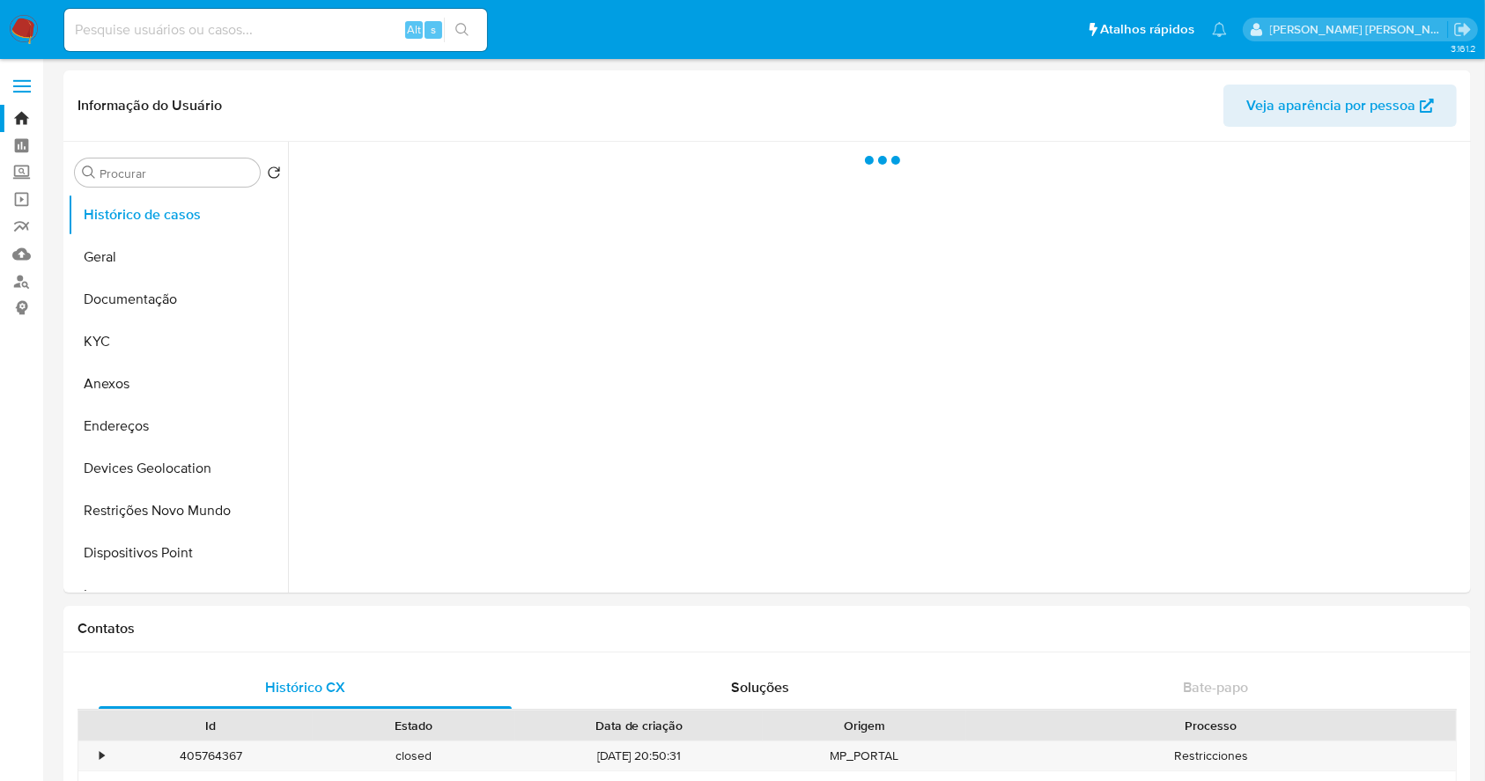
select select "10"
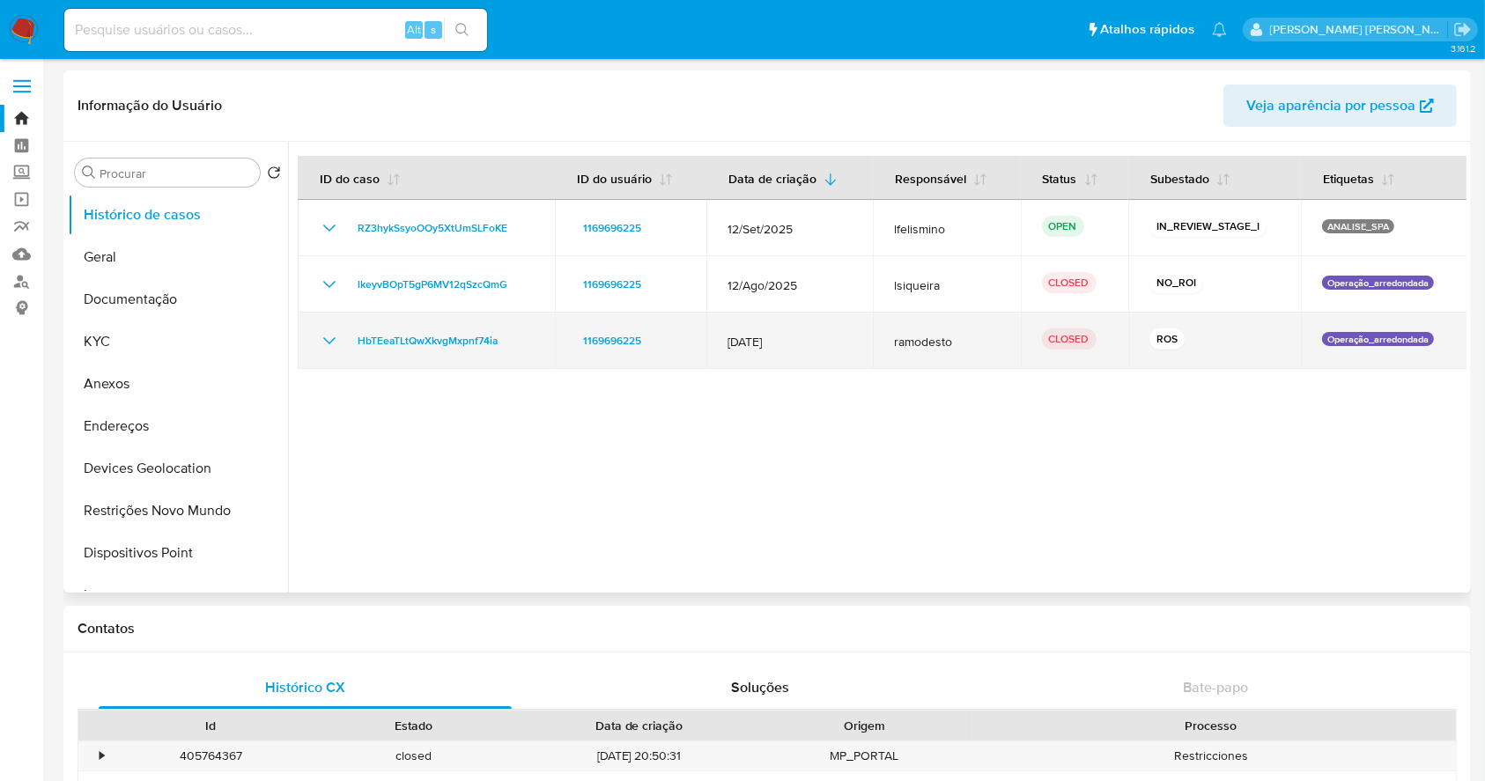
click at [326, 345] on icon "Mostrar/Ocultar" at bounding box center [329, 340] width 21 height 21
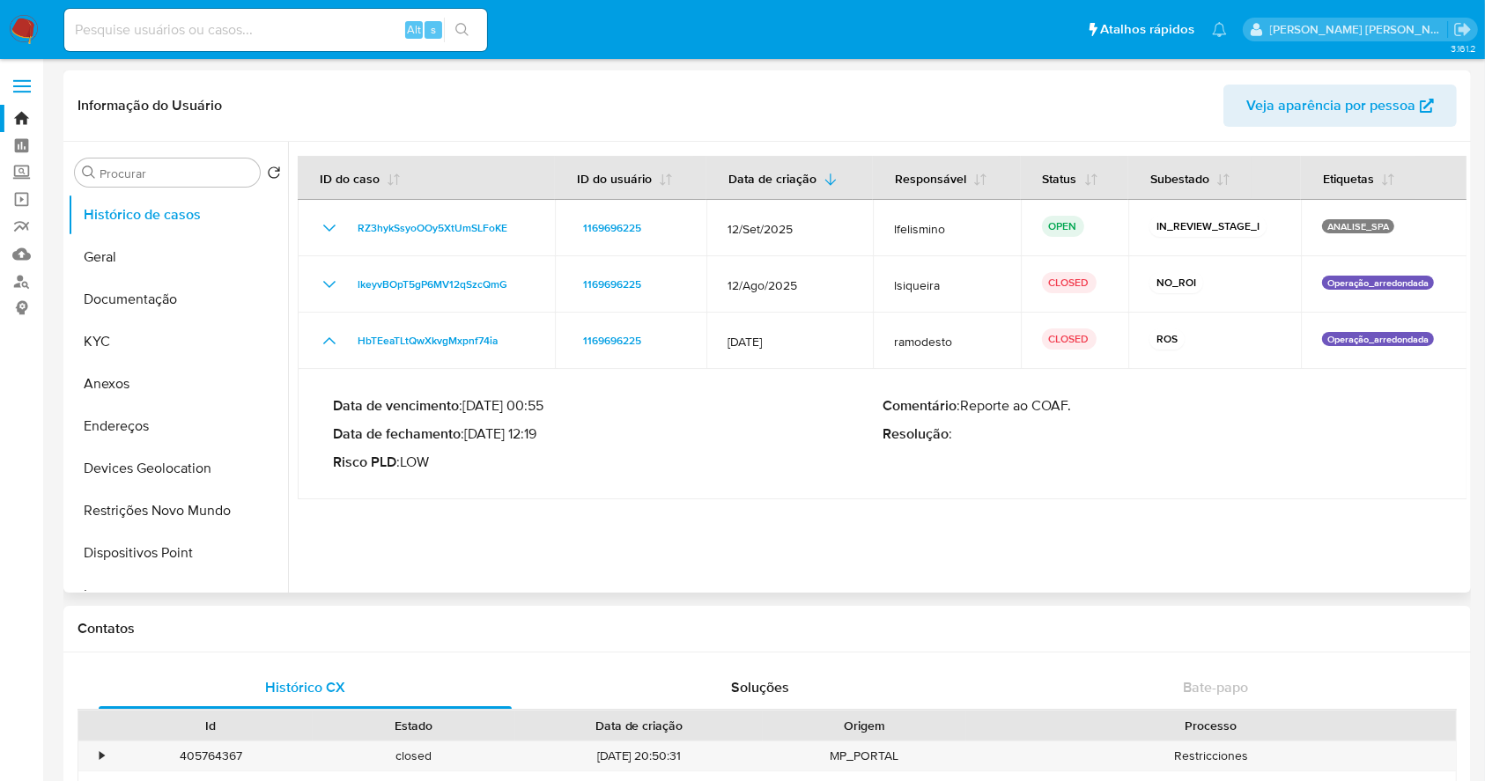
drag, startPoint x: 470, startPoint y: 430, endPoint x: 543, endPoint y: 433, distance: 73.2
click at [543, 433] on p "Data de fechamento : 14/08/2025 12:19" at bounding box center [608, 434] width 550 height 18
click at [117, 350] on button "KYC" at bounding box center [171, 342] width 206 height 42
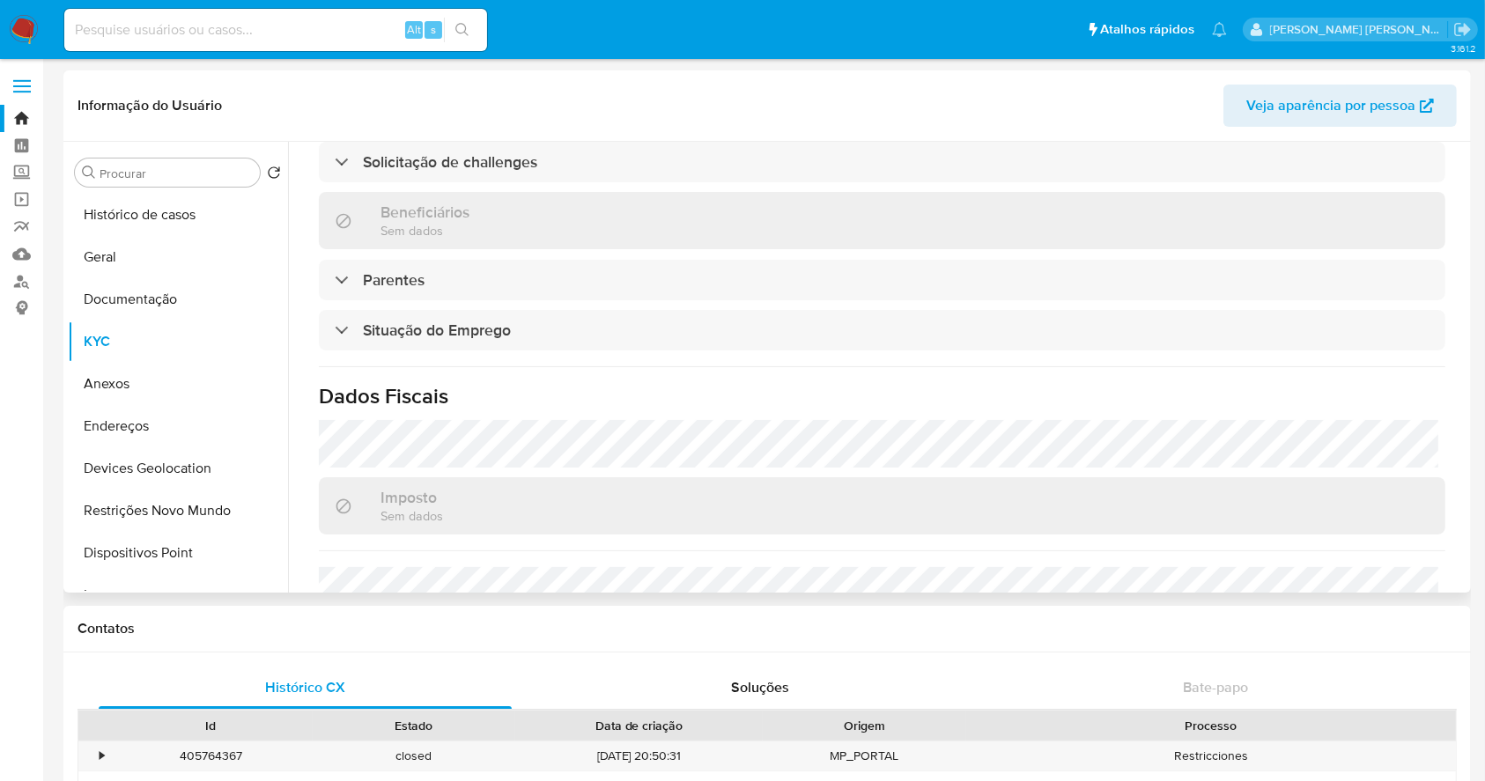
scroll to position [749, 0]
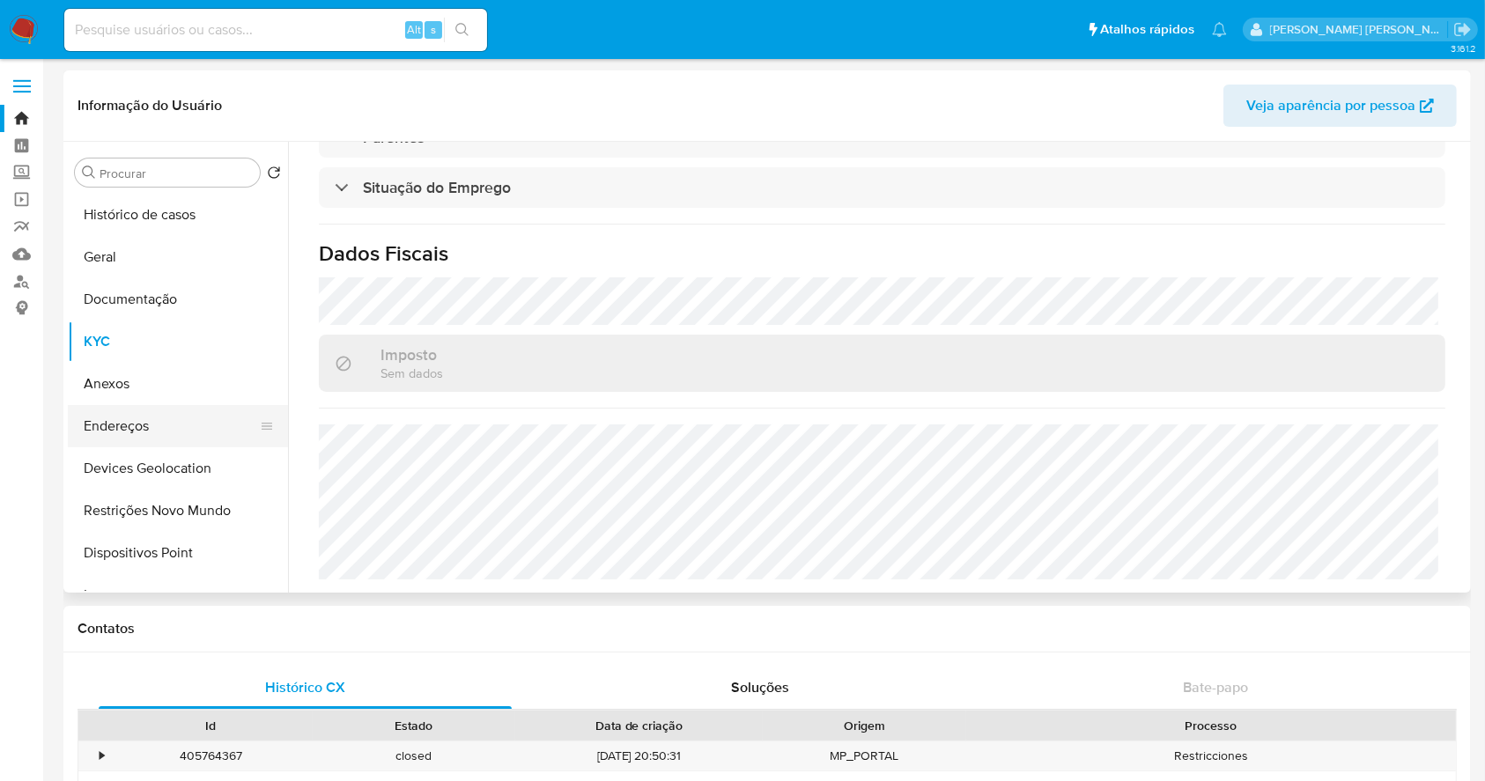
click at [123, 427] on button "Endereços" at bounding box center [171, 426] width 206 height 42
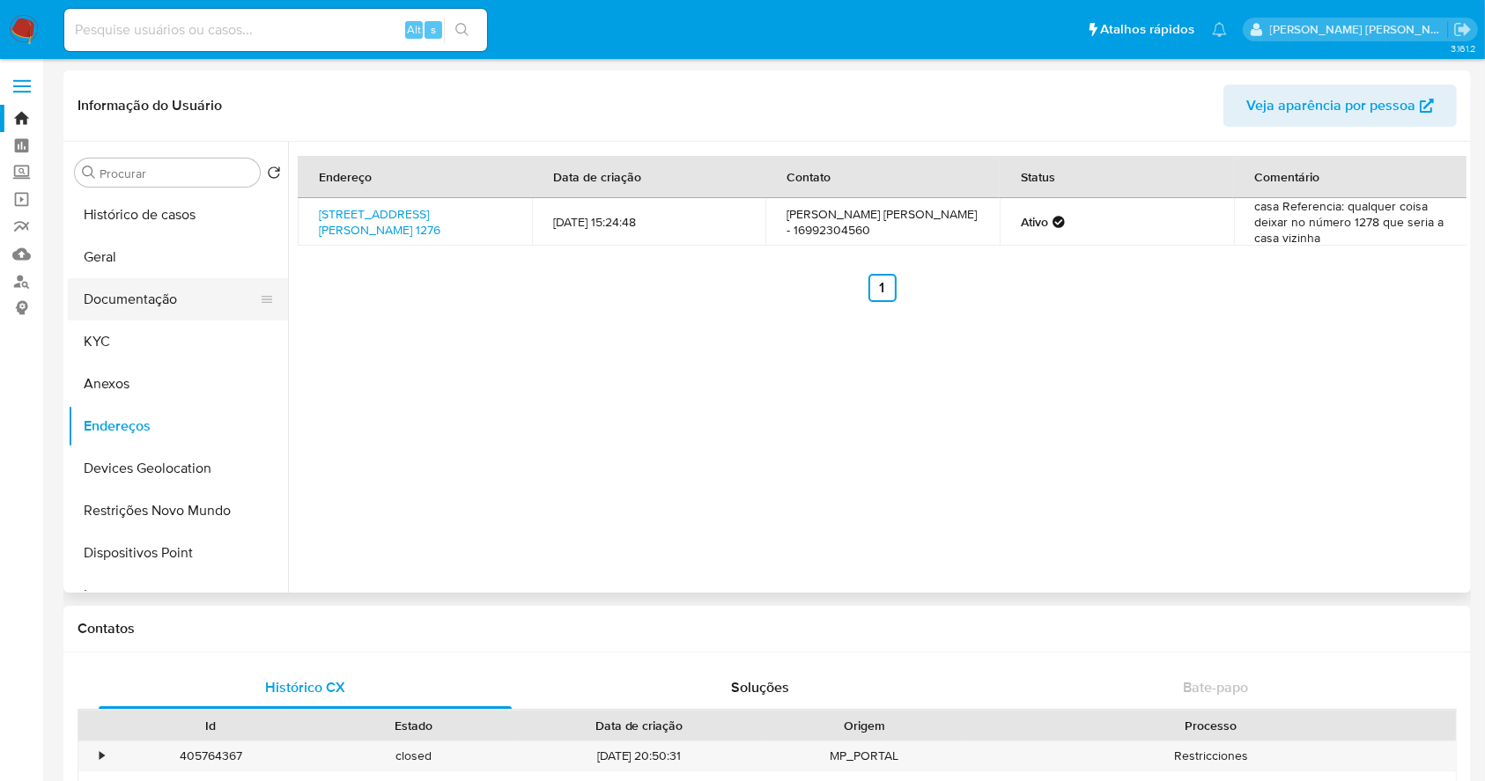
click at [176, 300] on button "Documentação" at bounding box center [171, 299] width 206 height 42
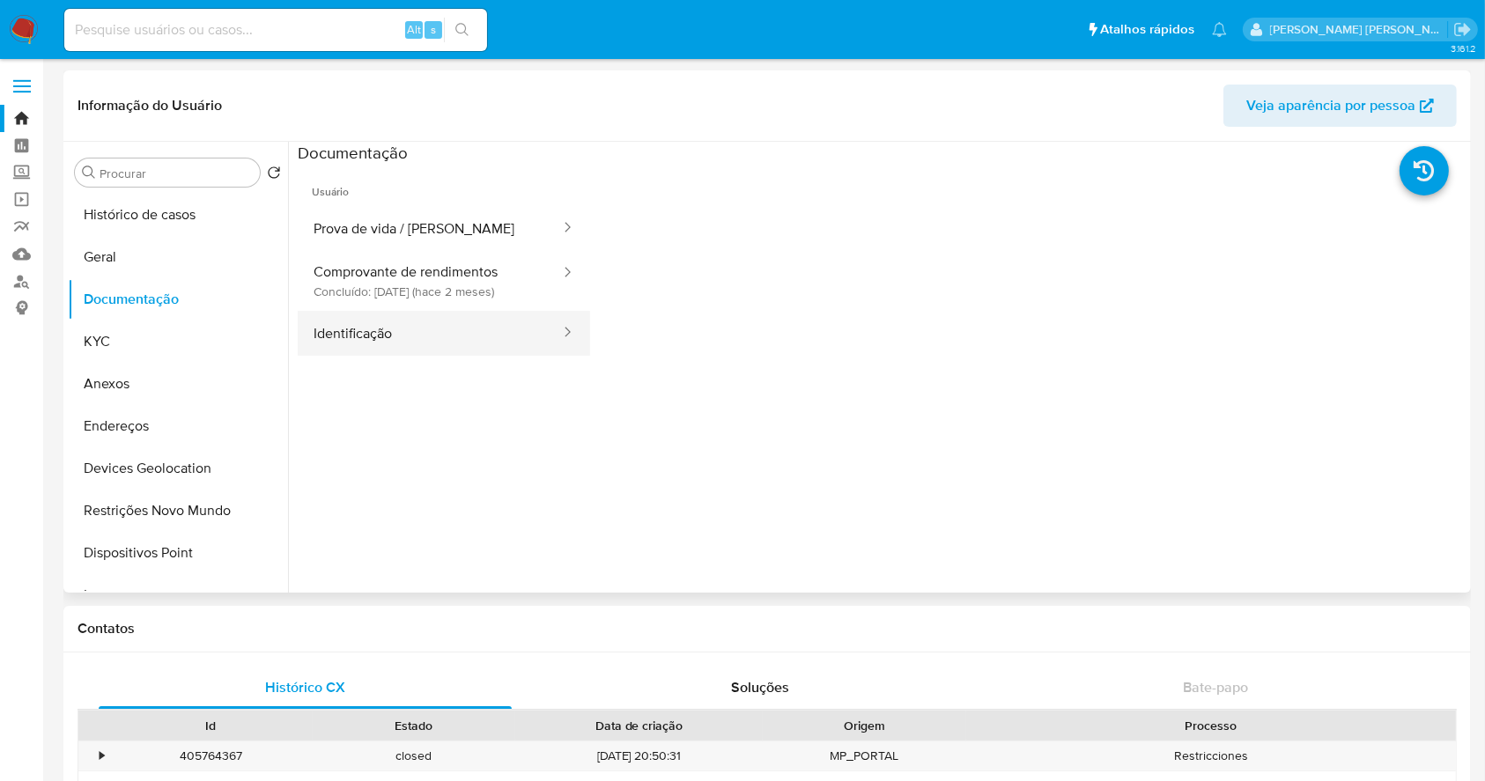
click at [510, 318] on button "Identificação" at bounding box center [430, 333] width 264 height 45
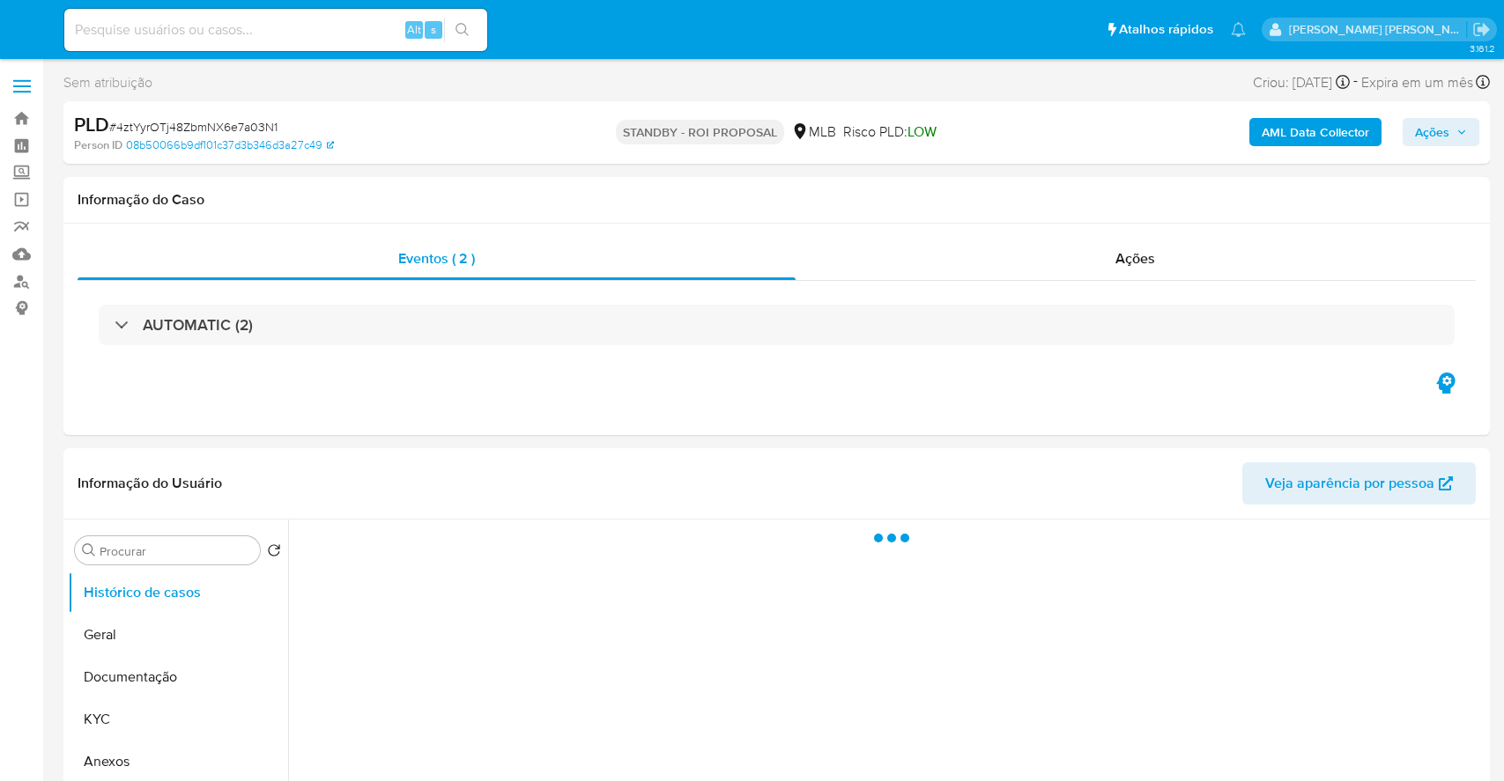
select select "10"
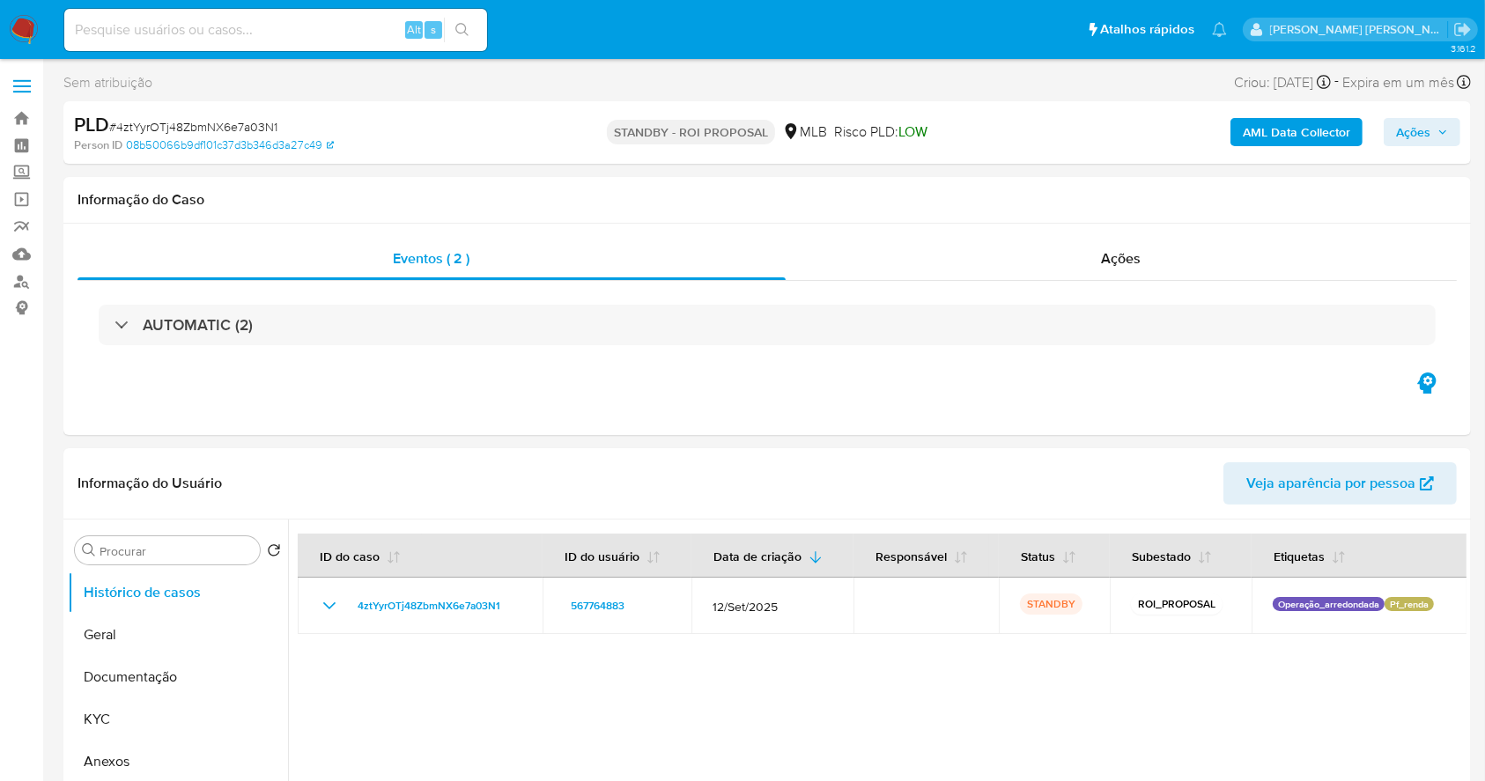
click at [28, 32] on img at bounding box center [24, 30] width 30 height 30
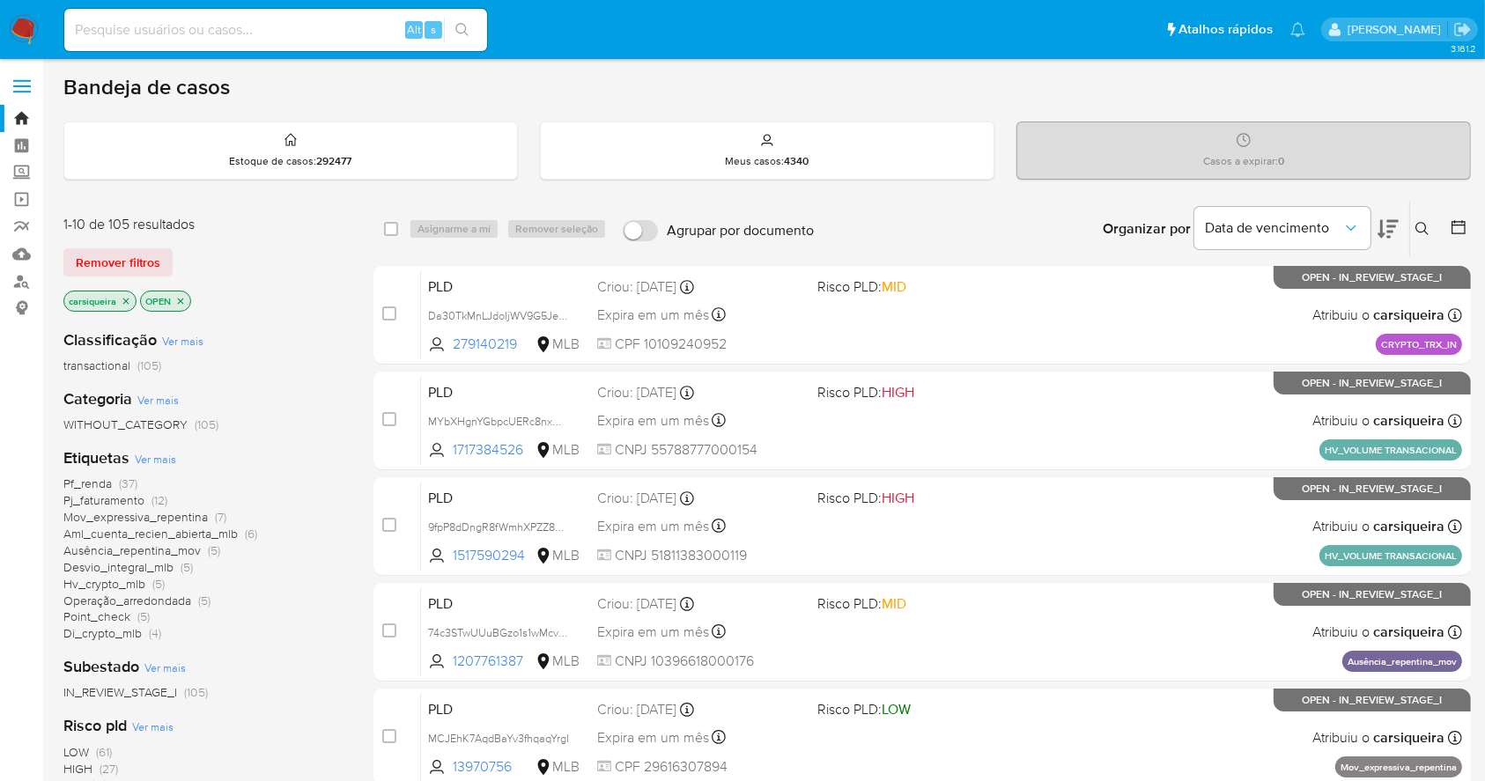
click at [14, 16] on img at bounding box center [24, 30] width 30 height 30
click at [141, 452] on span "Ver mais" at bounding box center [155, 459] width 41 height 16
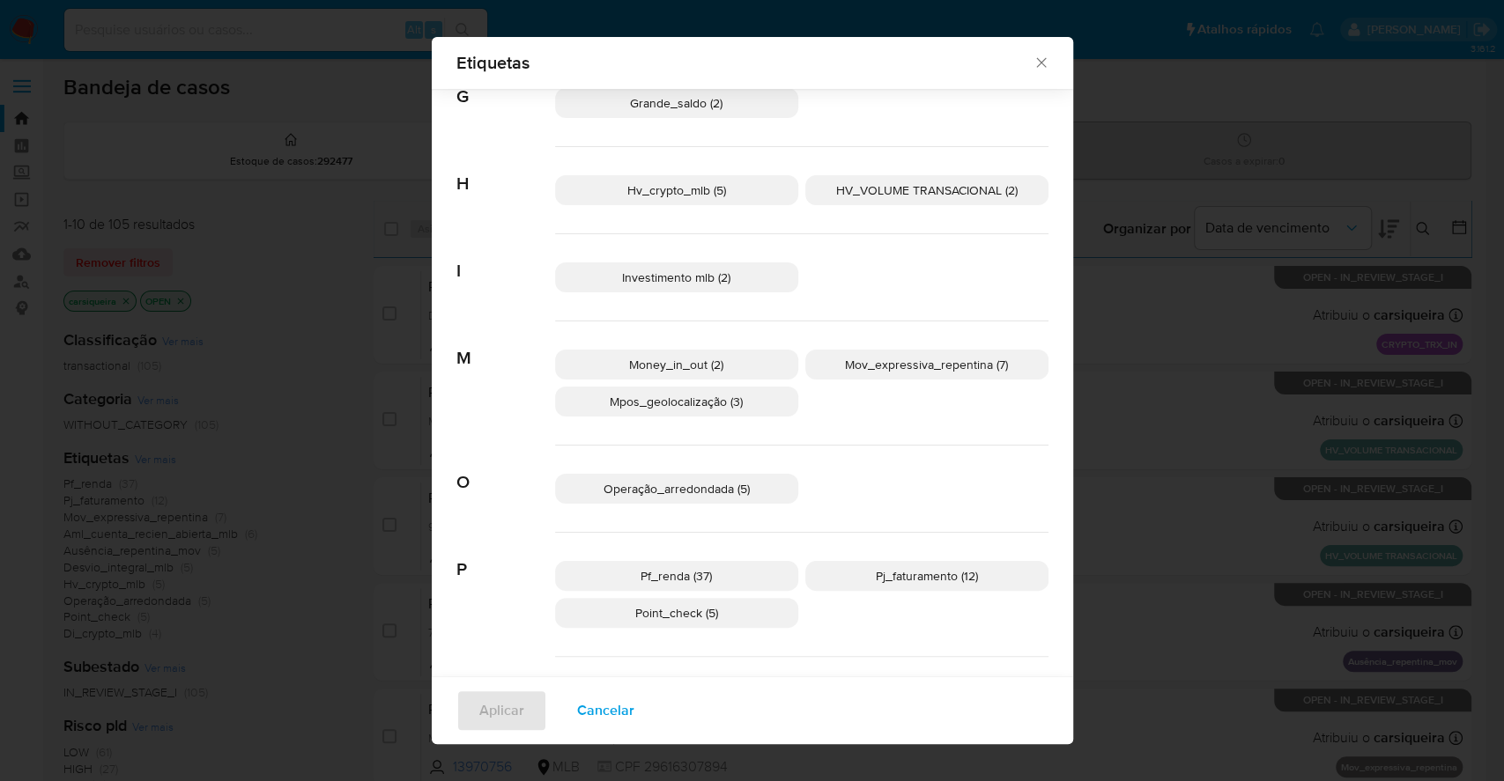
scroll to position [684, 0]
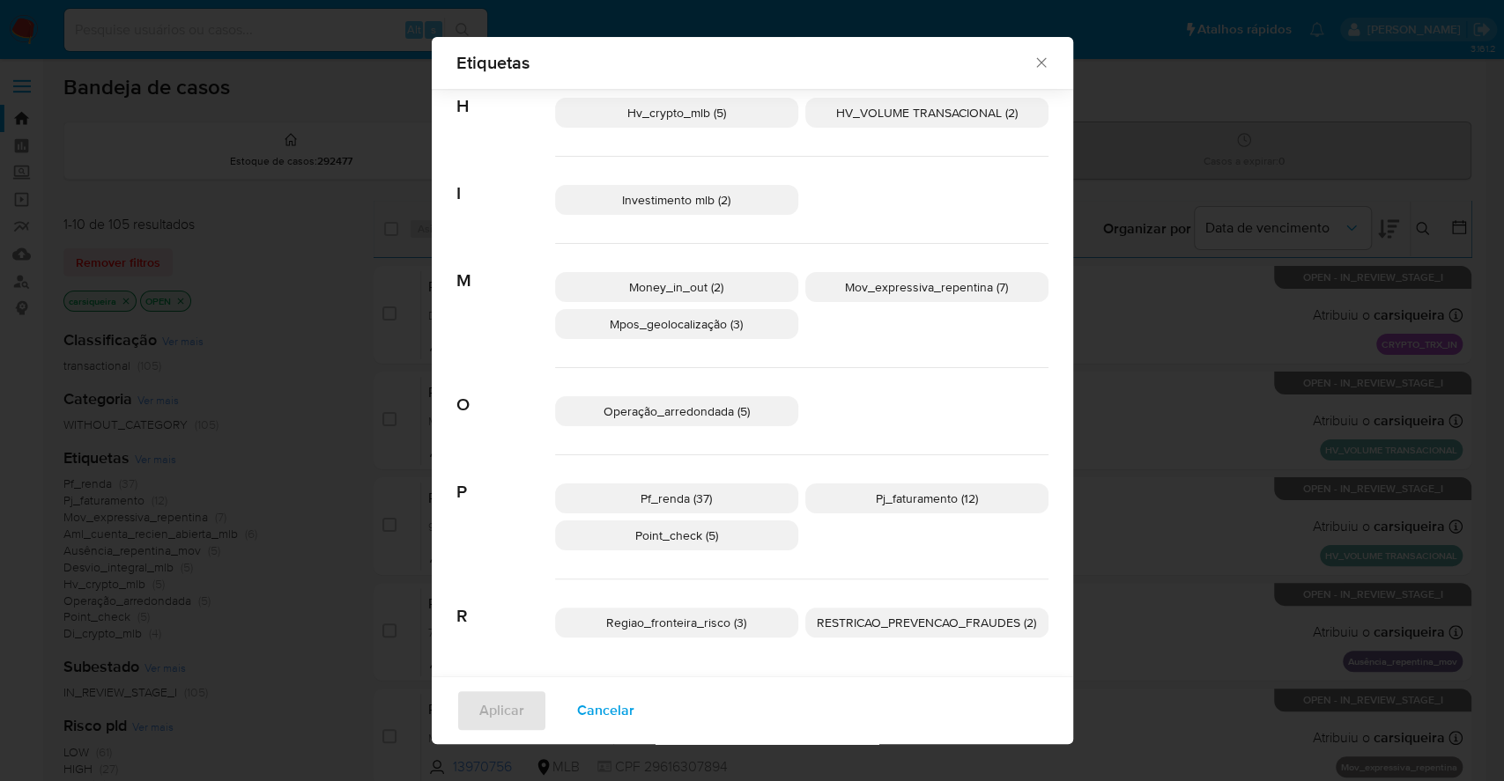
click at [599, 717] on span "Cancelar" at bounding box center [605, 711] width 57 height 39
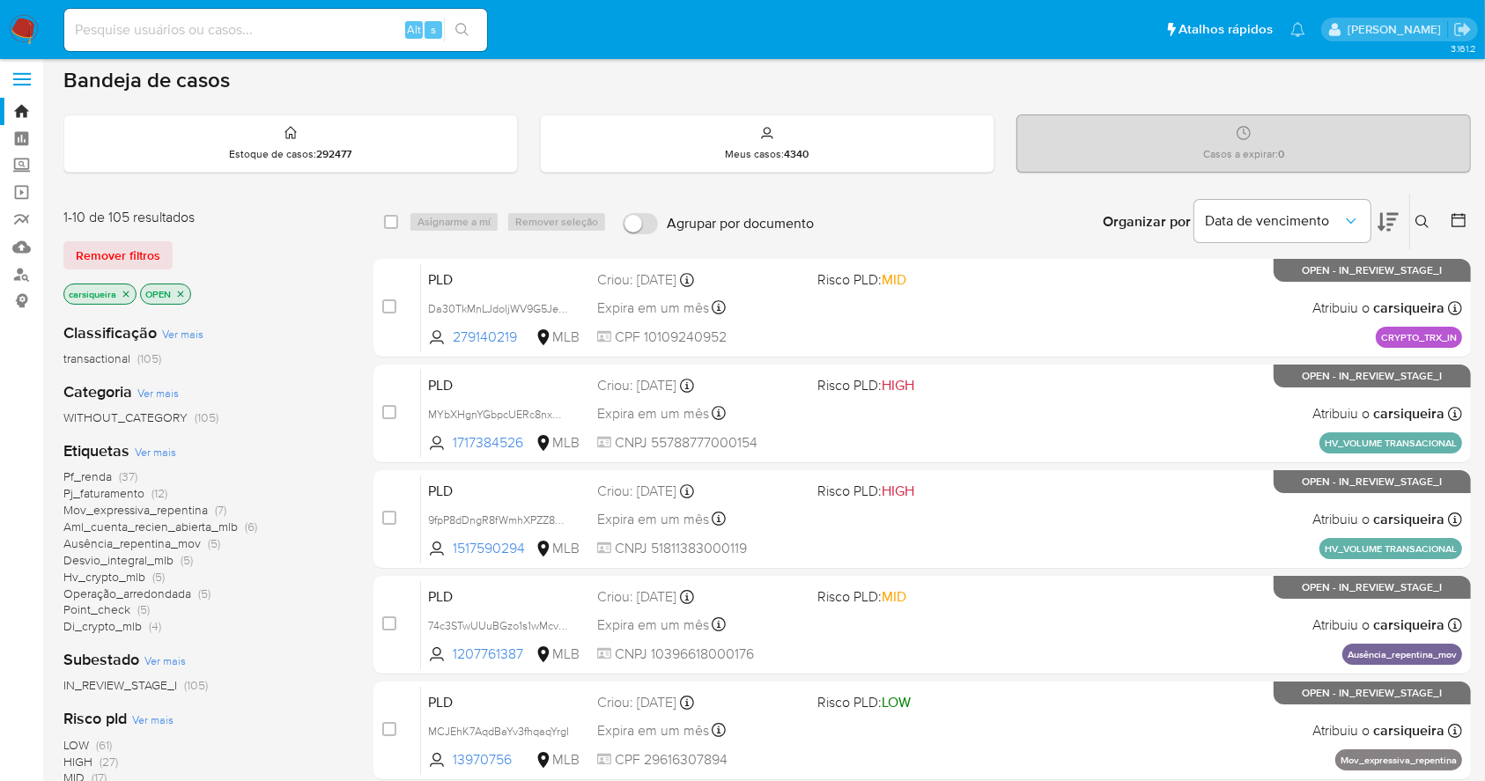
scroll to position [0, 0]
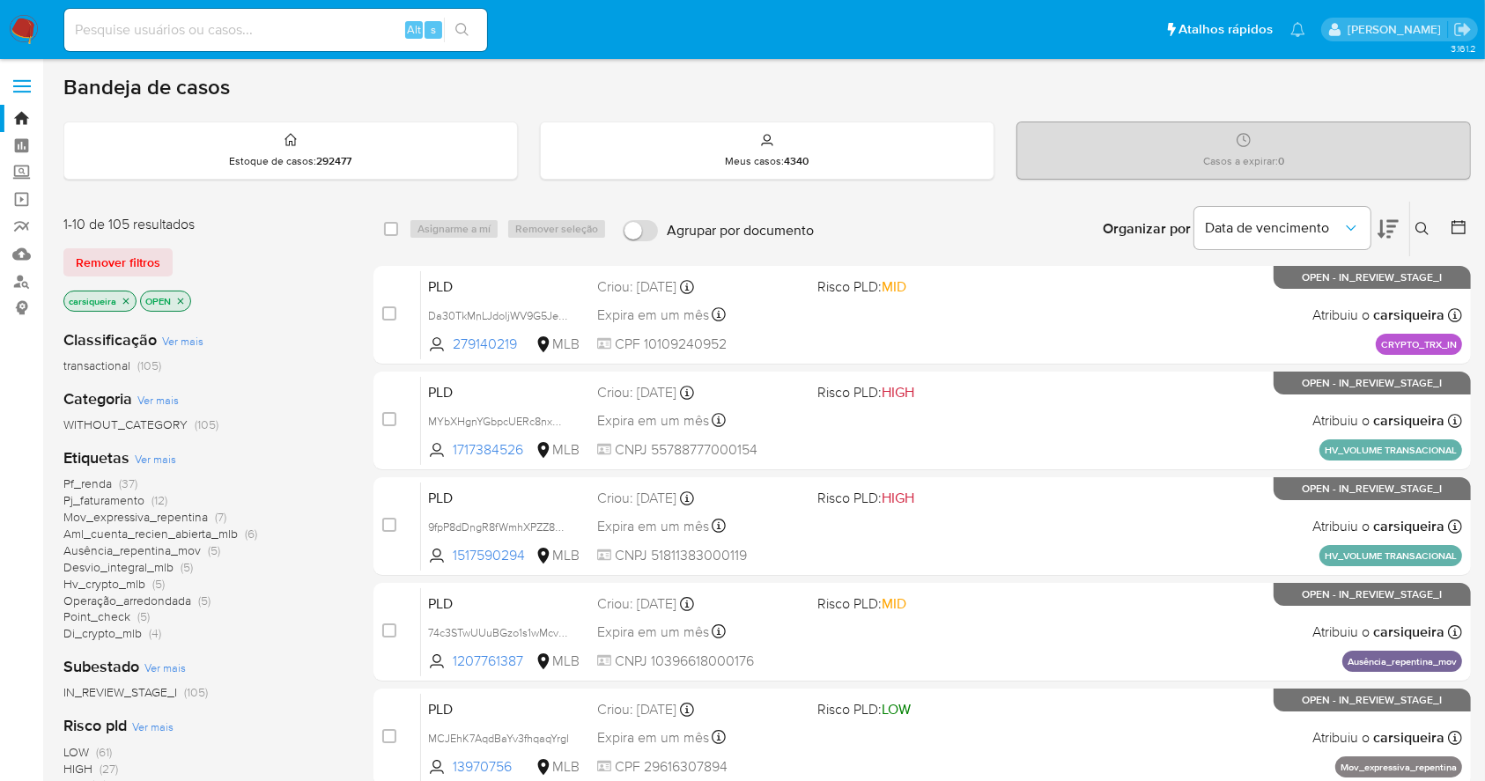
click at [179, 292] on p "OPEN" at bounding box center [165, 301] width 49 height 19
click at [183, 299] on icon "close-filter" at bounding box center [180, 301] width 11 height 11
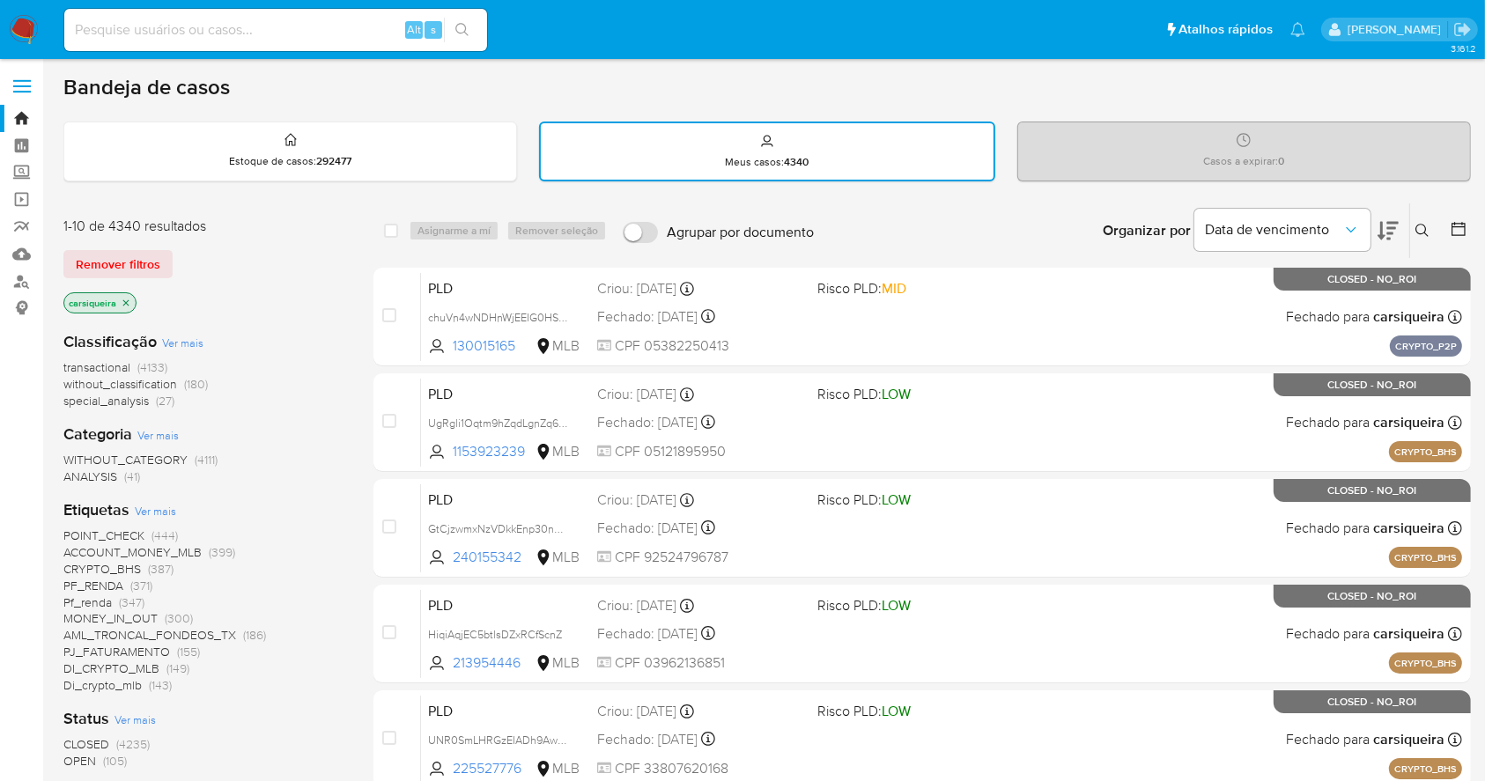
click at [1450, 217] on div at bounding box center [1455, 230] width 32 height 55
click at [1466, 224] on icon at bounding box center [1459, 229] width 18 height 18
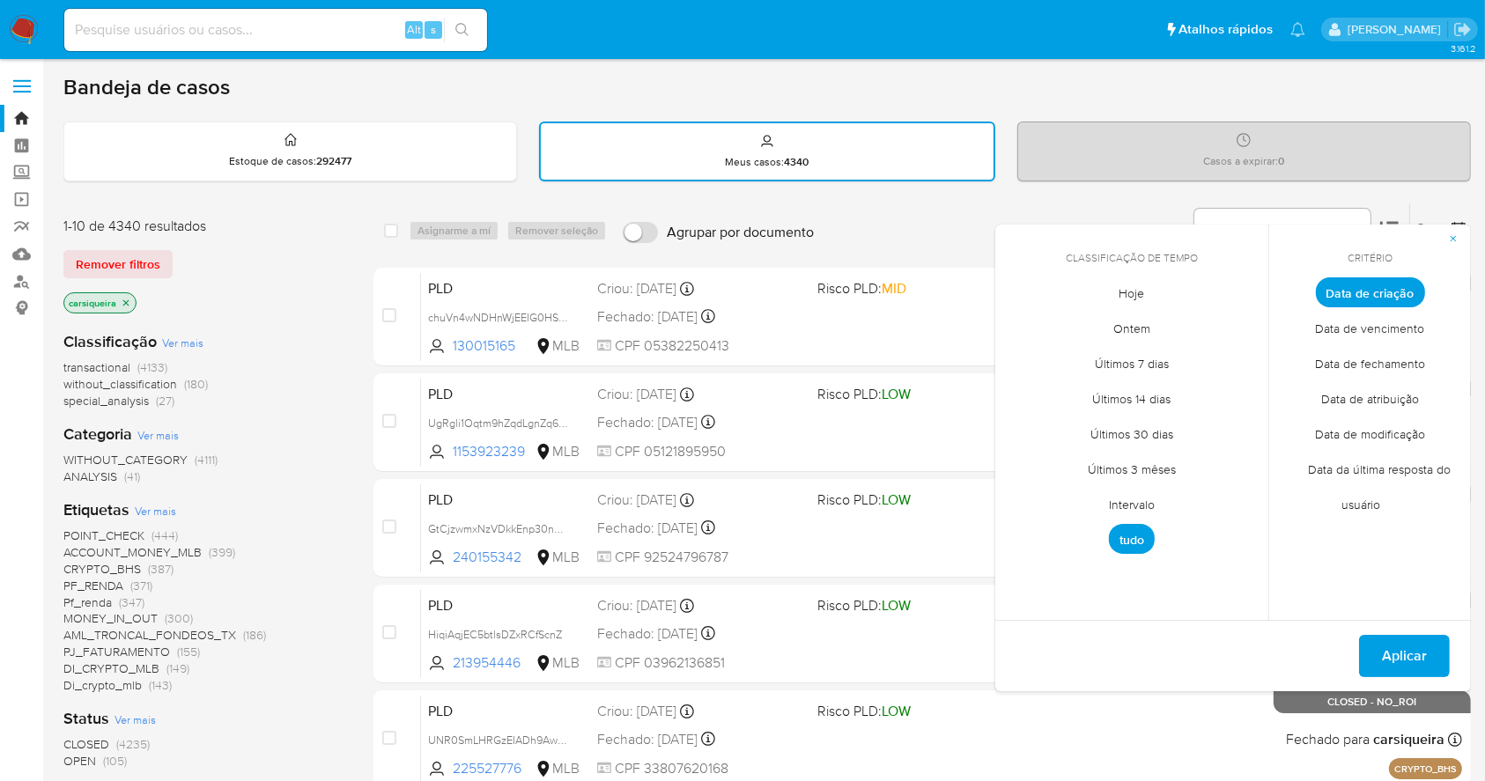
click at [1399, 363] on span "Data de fechamento" at bounding box center [1370, 364] width 147 height 36
click at [1129, 280] on span "Hoje" at bounding box center [1132, 294] width 63 height 36
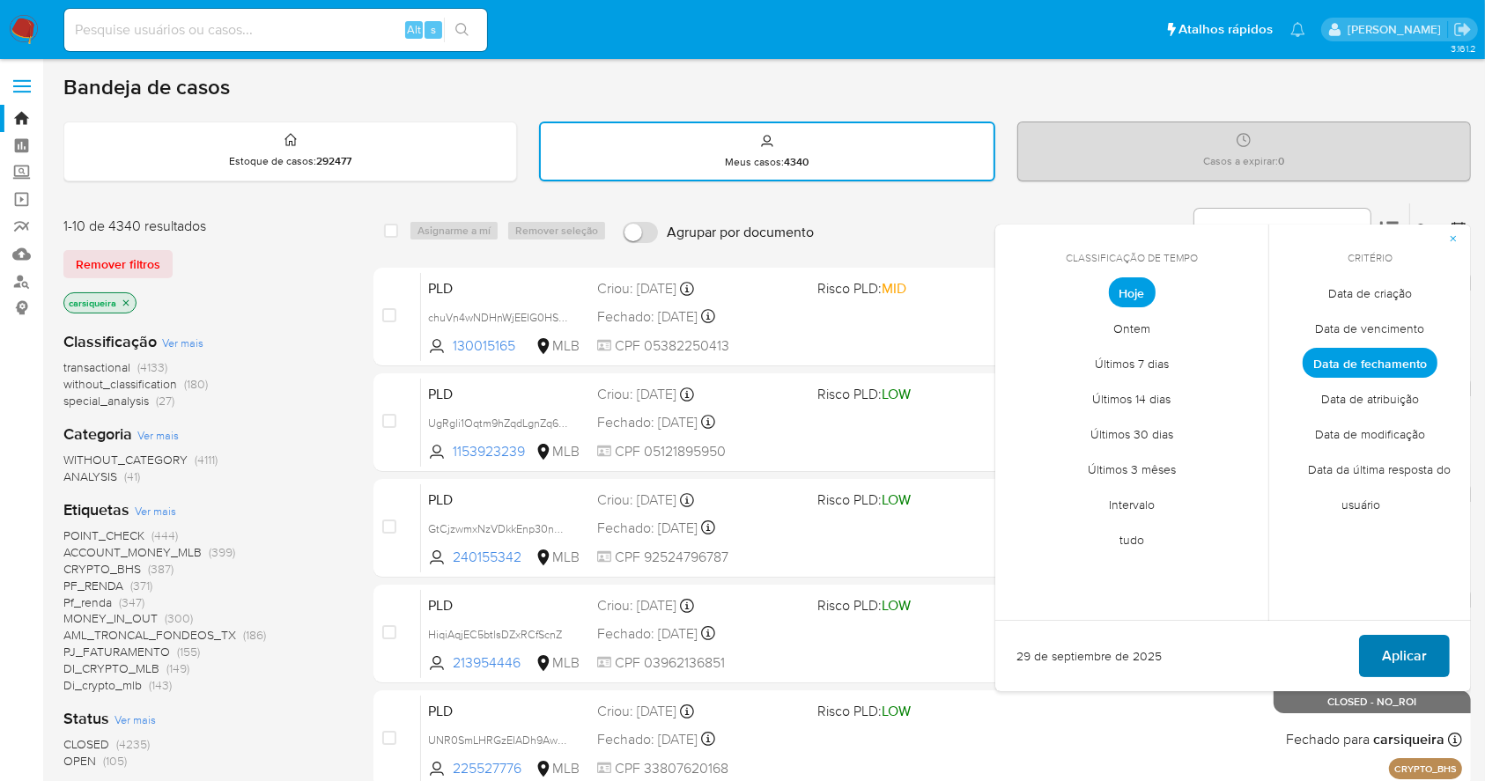
click at [1396, 646] on span "Aplicar" at bounding box center [1404, 656] width 45 height 39
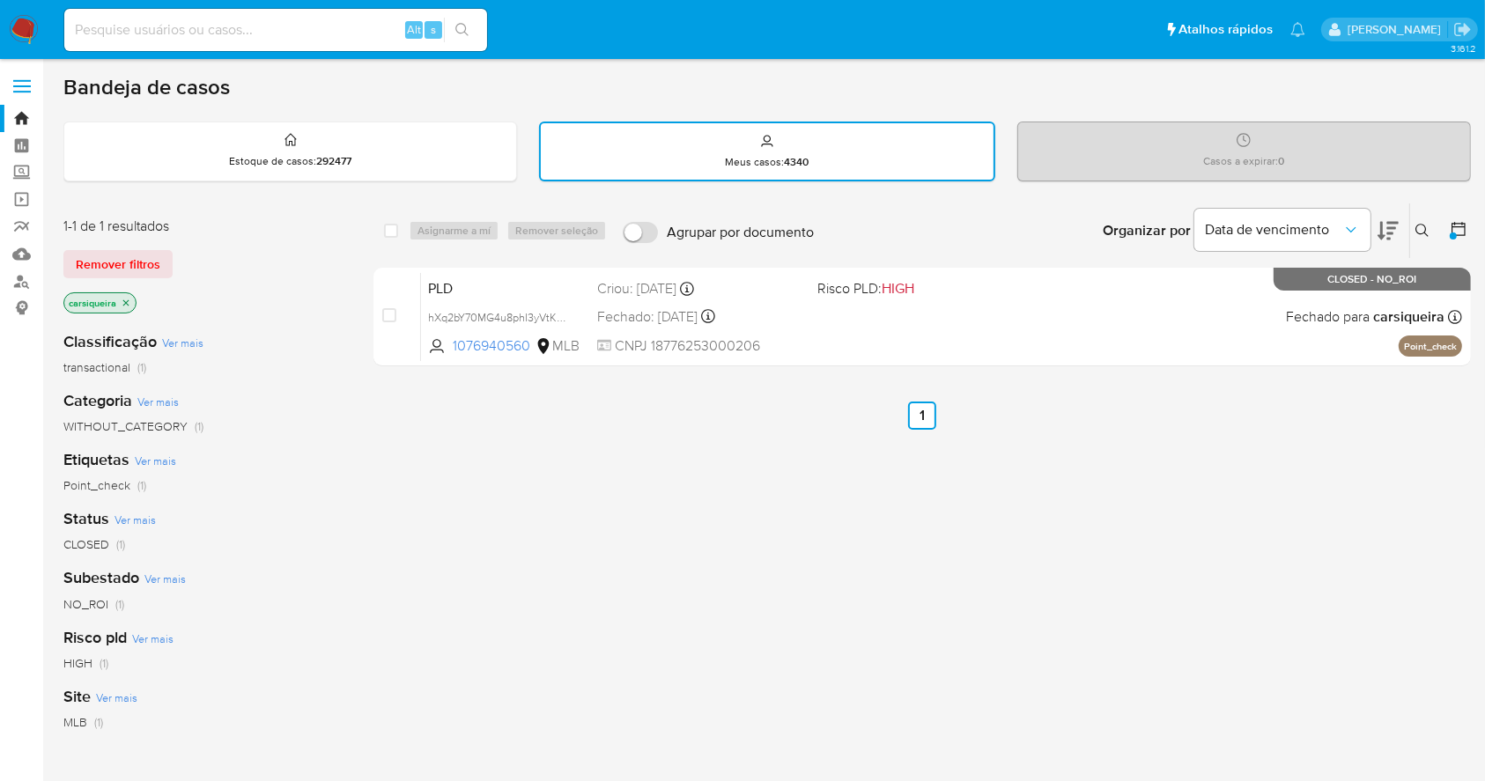
click at [22, 26] on img at bounding box center [24, 30] width 30 height 30
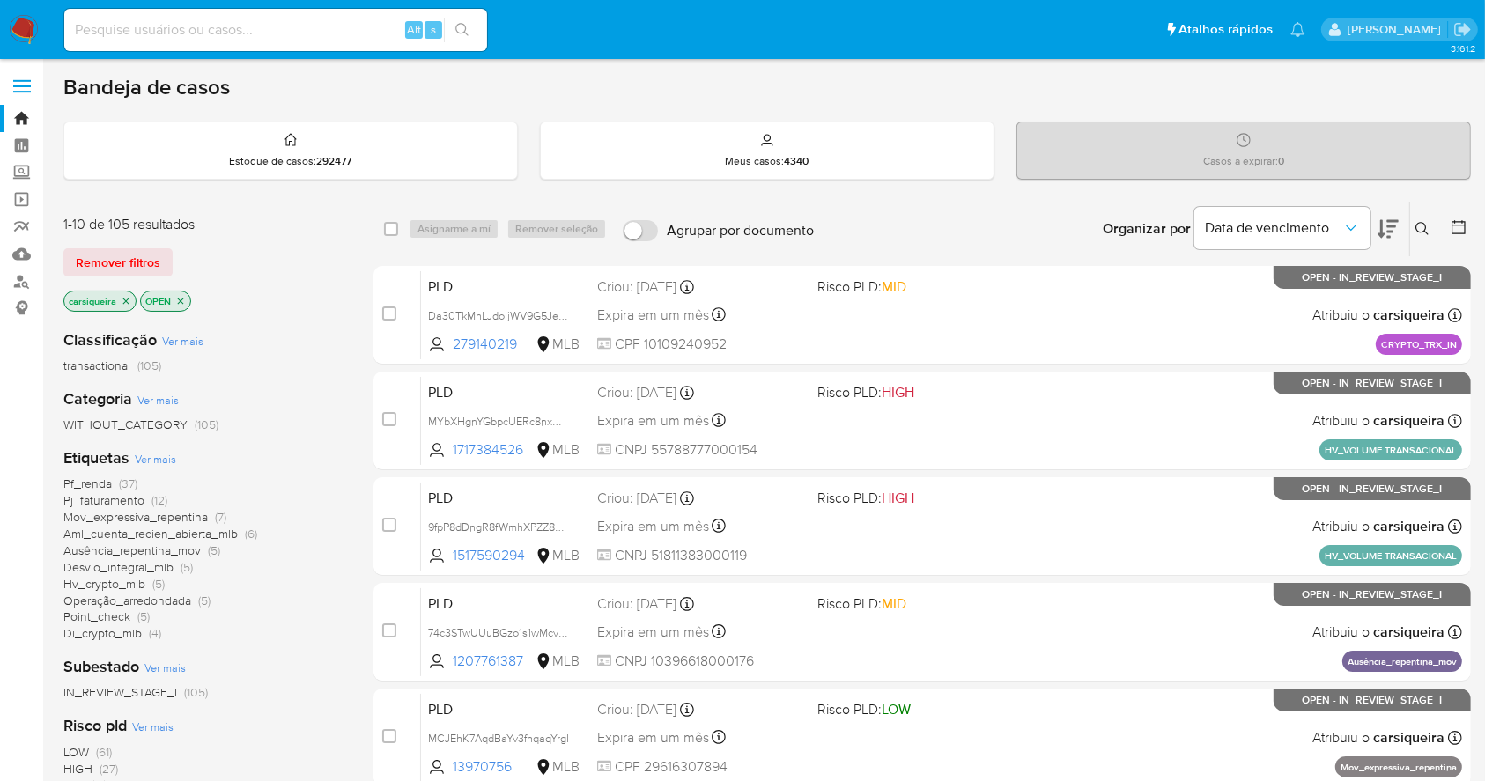
click at [264, 29] on input at bounding box center [275, 29] width 423 height 23
paste input "waBaZrx9gAY1N7yZNbnfxyxh"
type input "waBaZrx9gAY1N7yZNbnfxyxh"
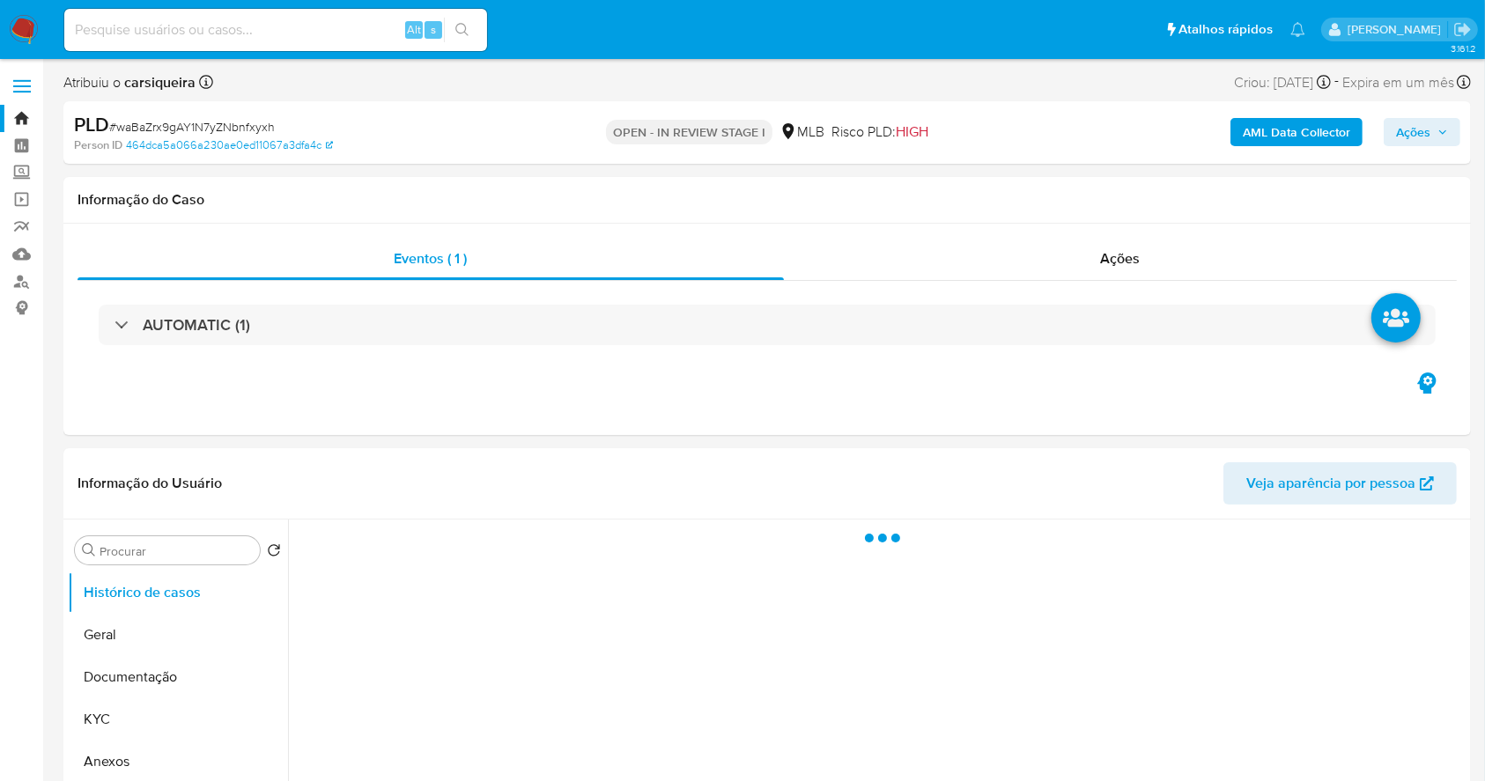
select select "10"
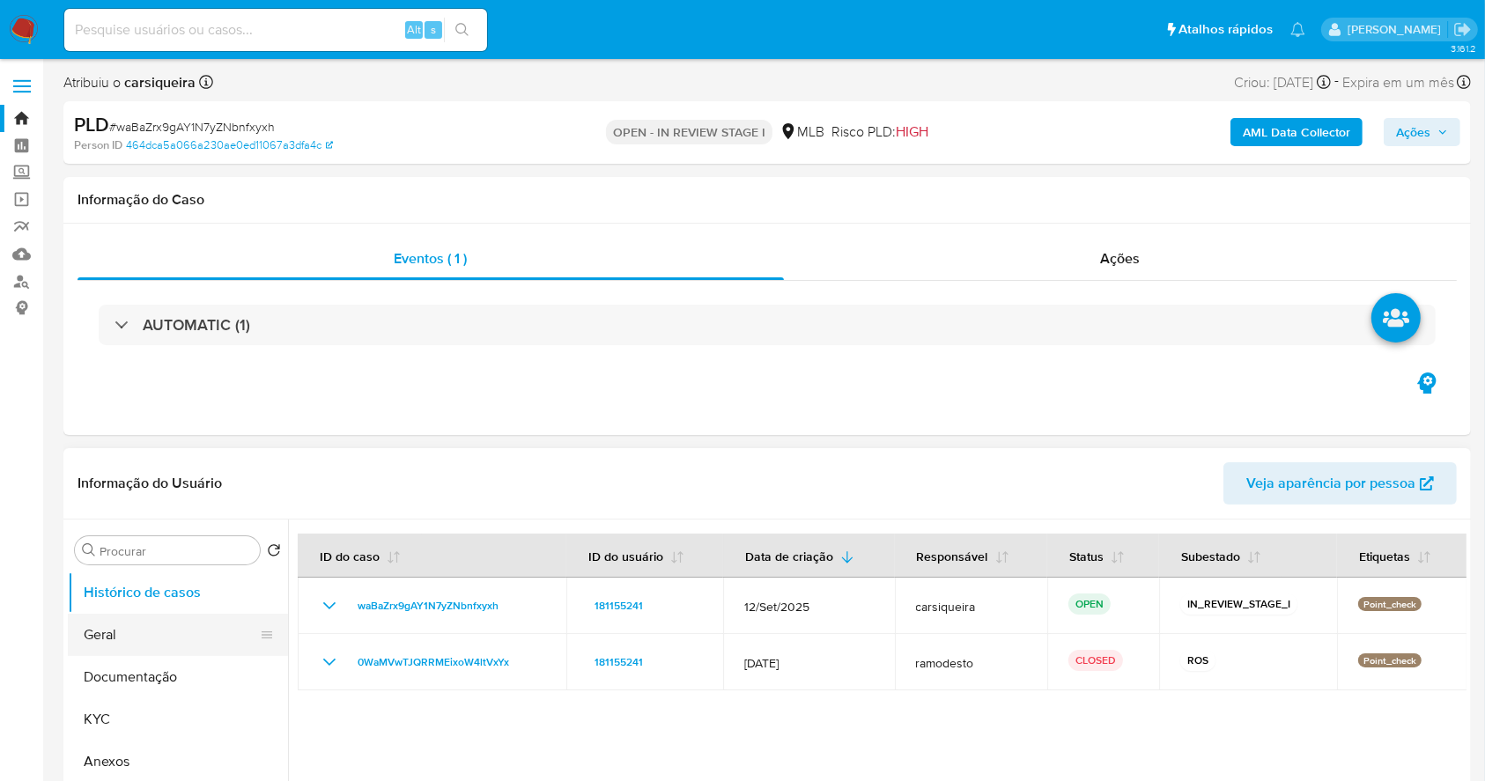
click at [140, 639] on button "Geral" at bounding box center [171, 635] width 206 height 42
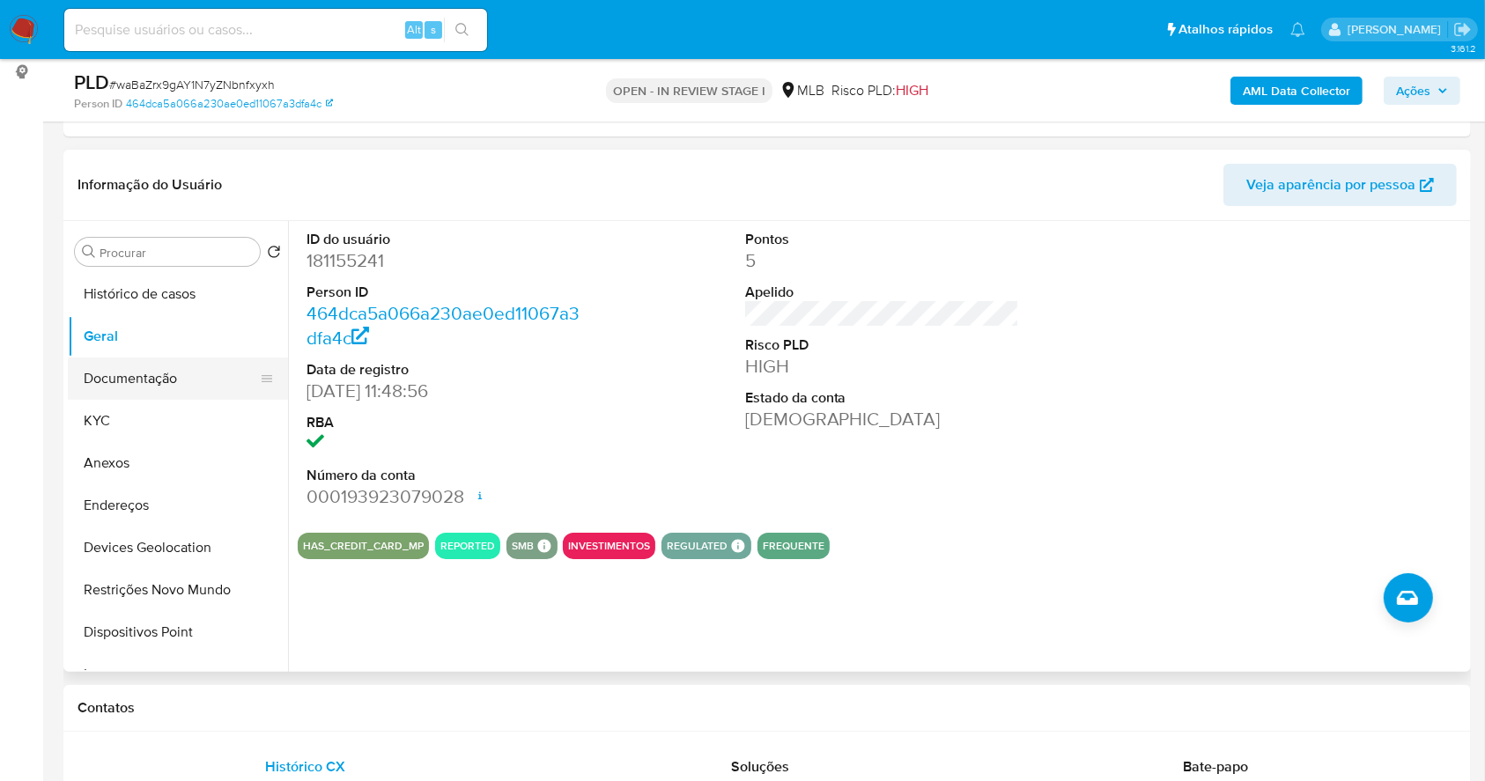
scroll to position [234, 0]
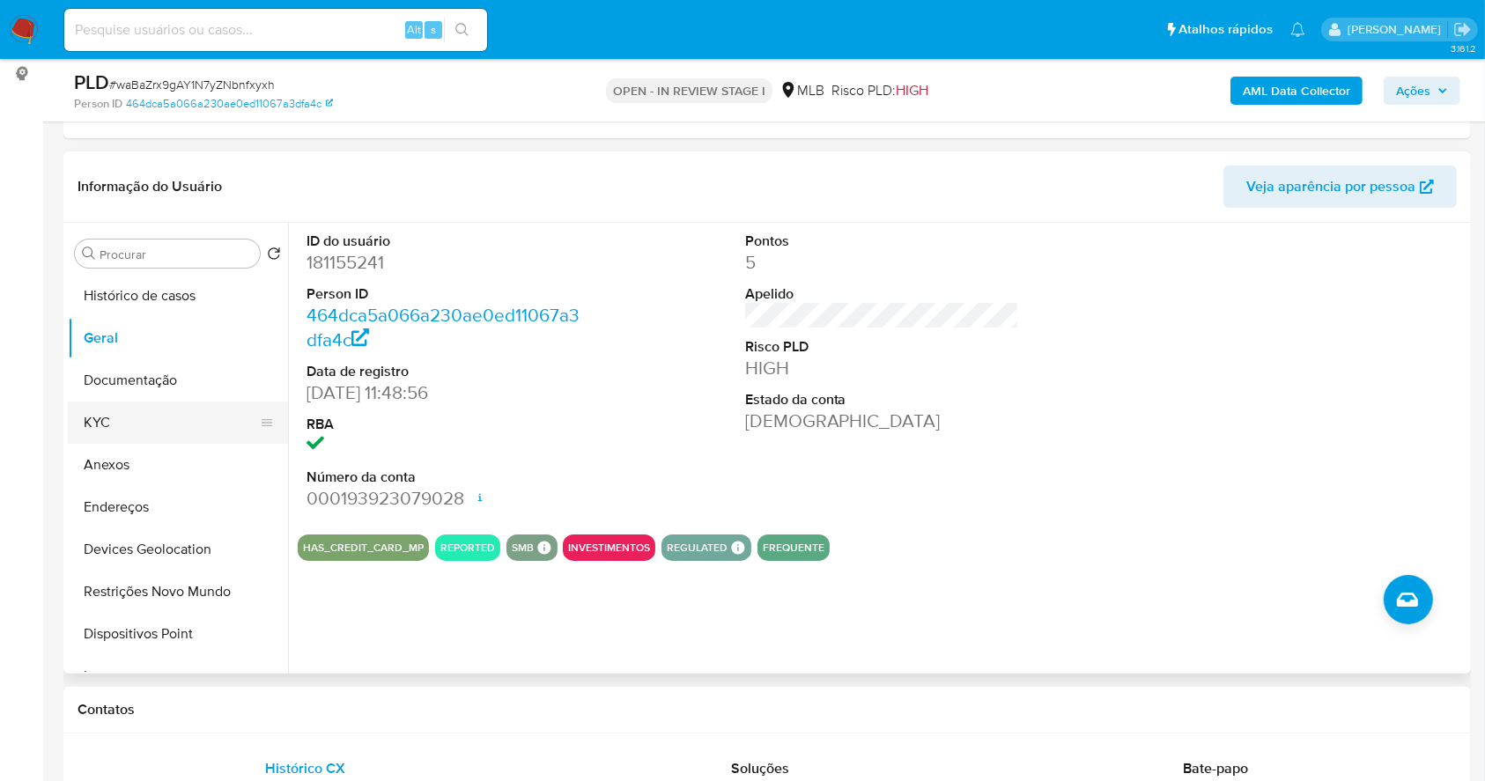
click at [127, 420] on button "KYC" at bounding box center [171, 423] width 206 height 42
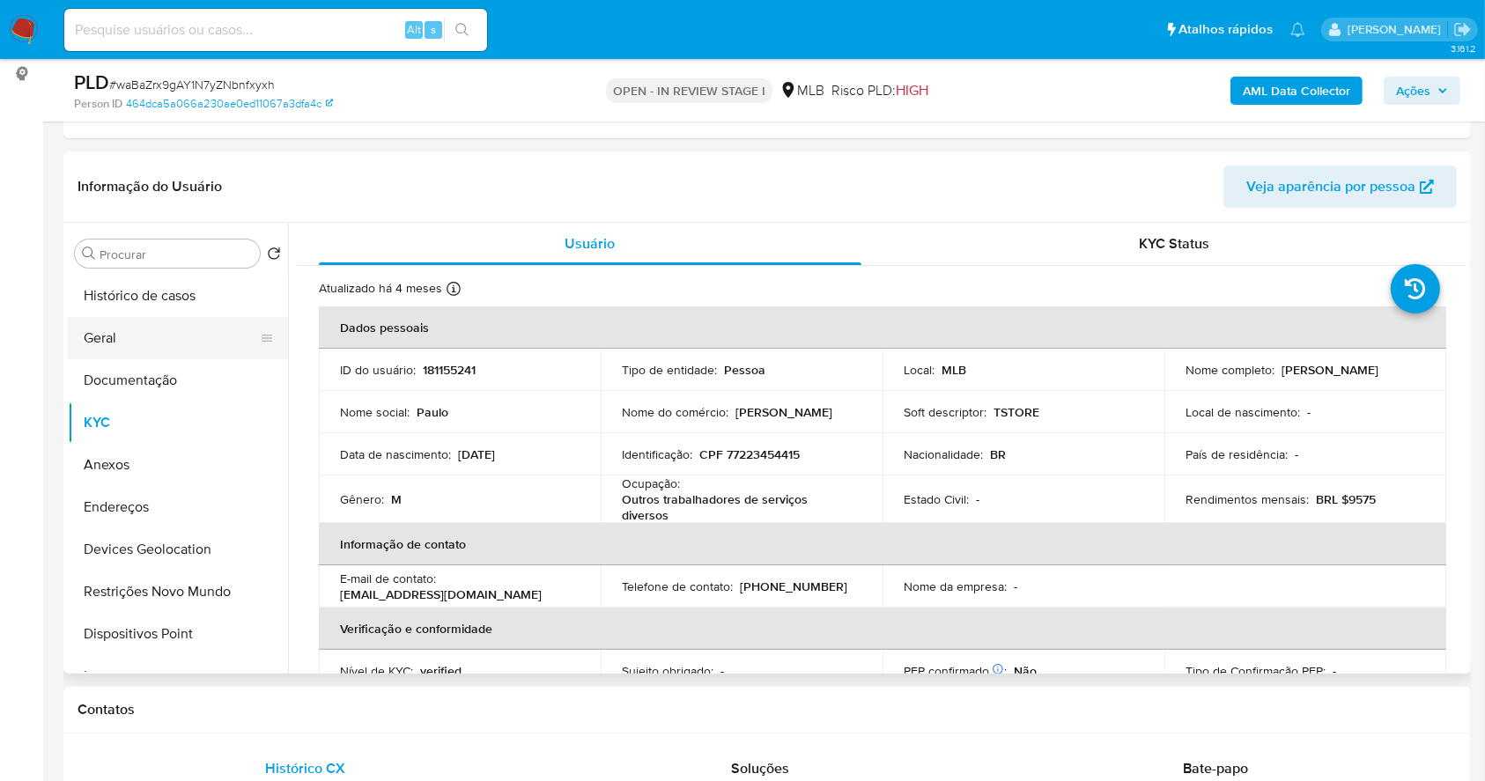
click at [145, 335] on button "Geral" at bounding box center [171, 338] width 206 height 42
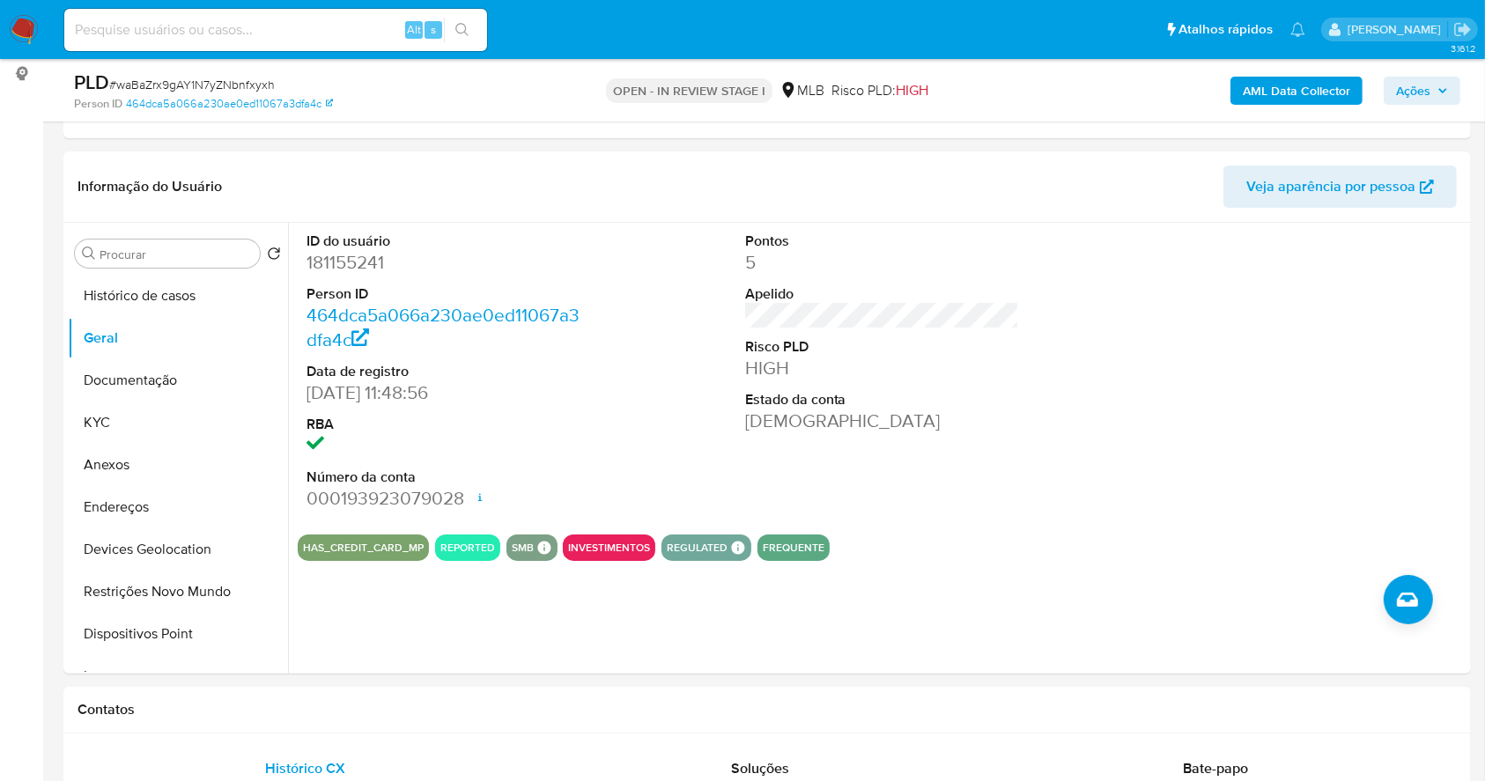
click at [1311, 81] on b "AML Data Collector" at bounding box center [1296, 91] width 107 height 28
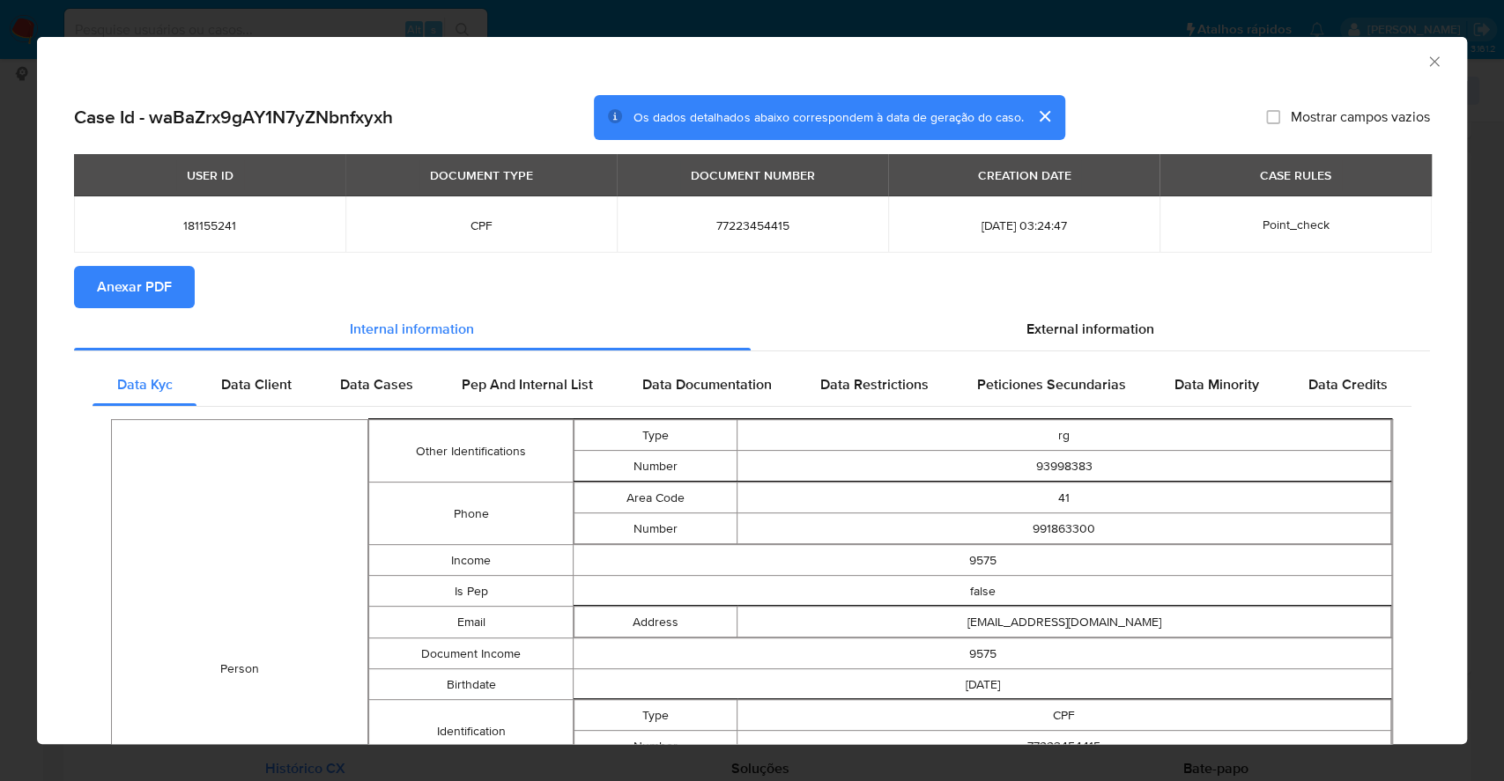
click at [118, 298] on span "Anexar PDF" at bounding box center [134, 287] width 75 height 39
click at [0, 317] on div "AML Data Collector Case Id - waBaZrx9gAY1N7yZNbnfxyxh Os dados detalhados abaix…" at bounding box center [752, 390] width 1504 height 781
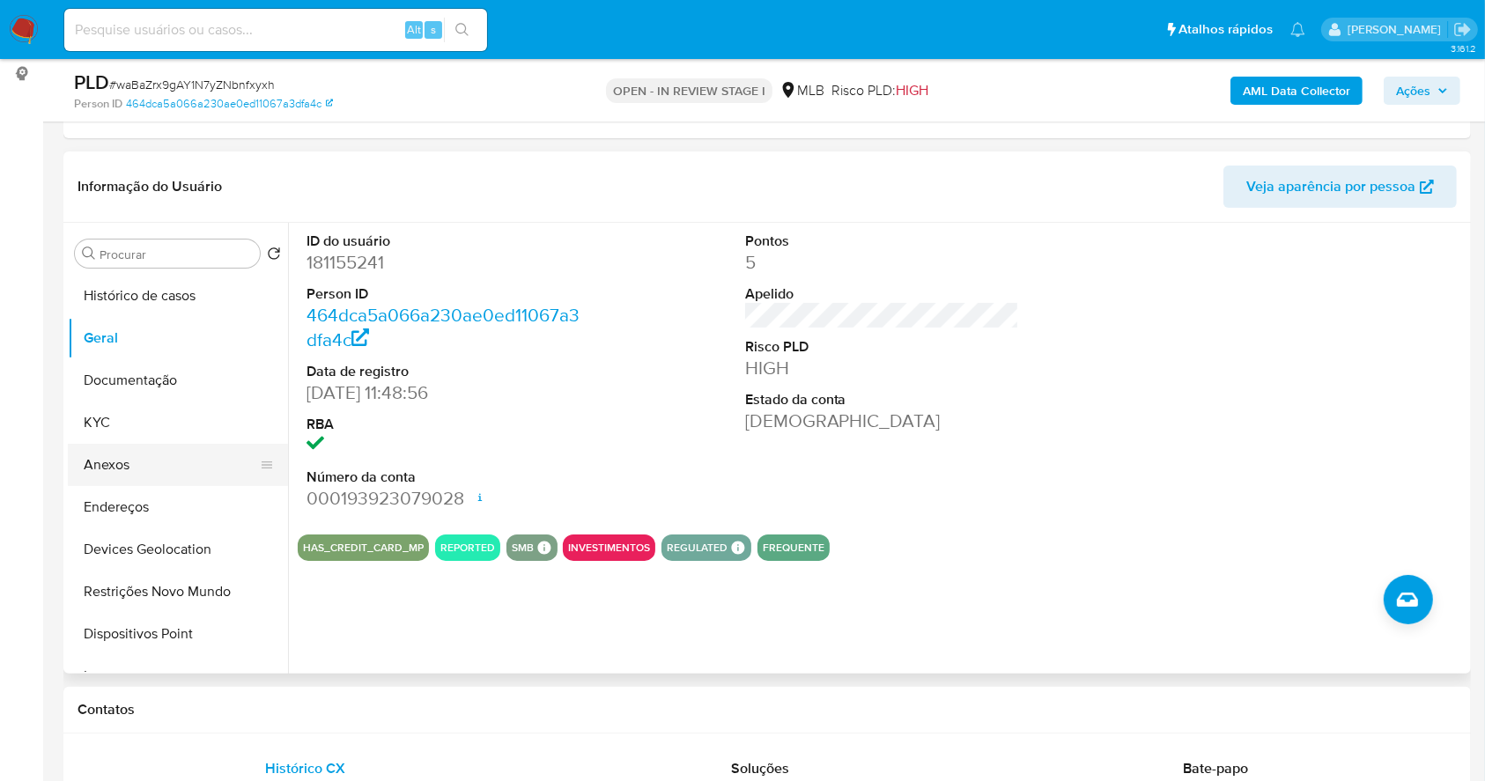
click at [148, 477] on button "Anexos" at bounding box center [171, 465] width 206 height 42
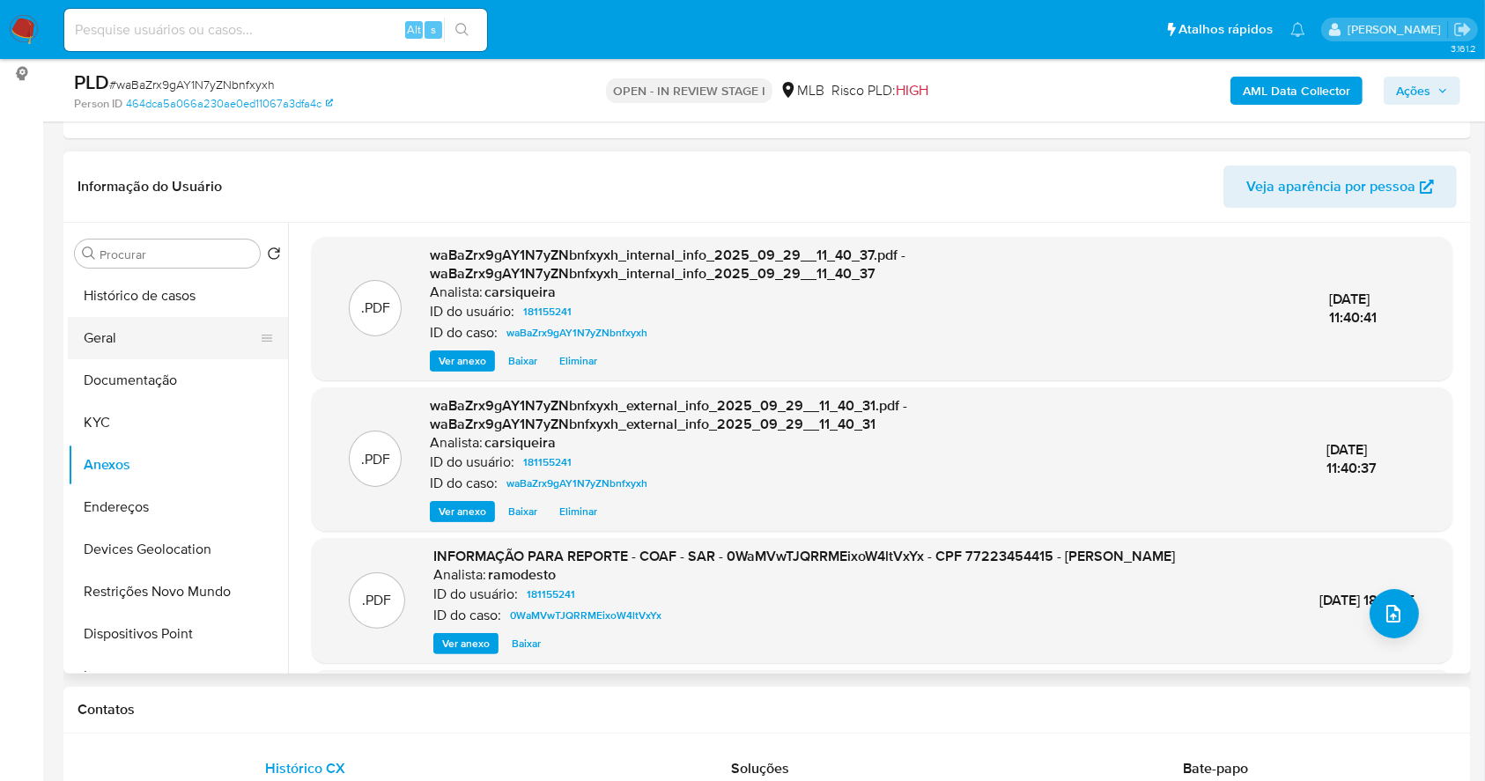
click at [112, 339] on button "Geral" at bounding box center [171, 338] width 206 height 42
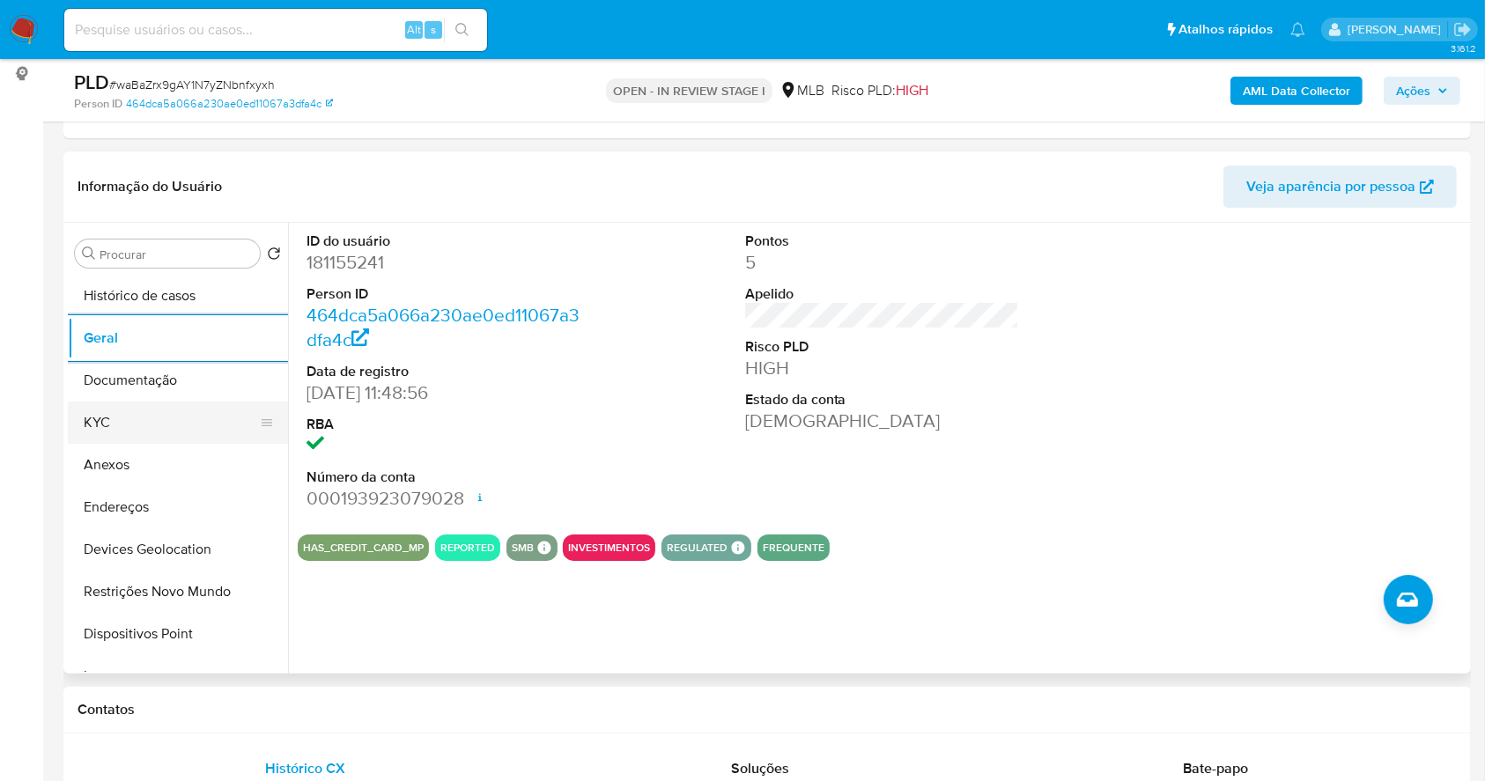
click at [137, 419] on button "KYC" at bounding box center [171, 423] width 206 height 42
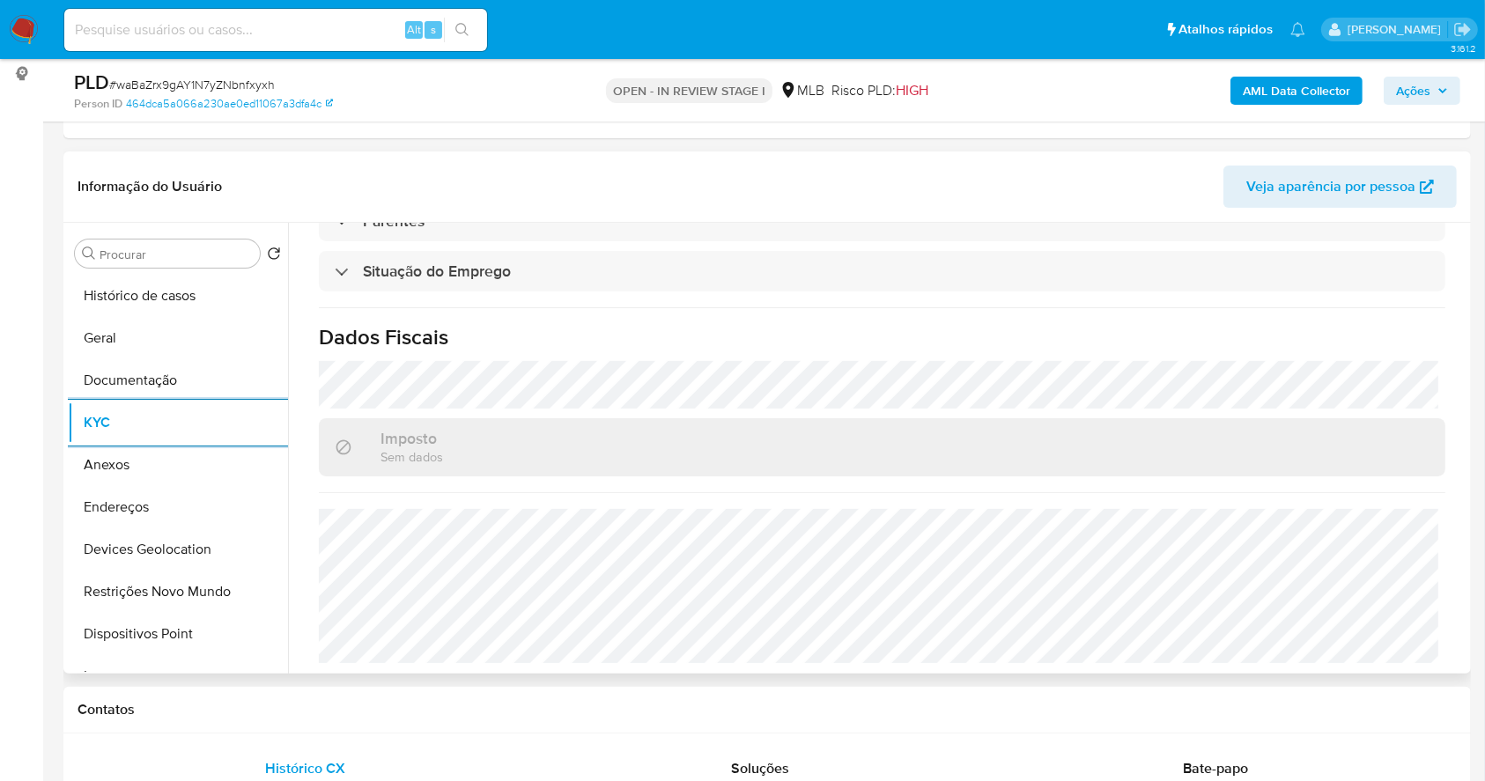
scroll to position [754, 0]
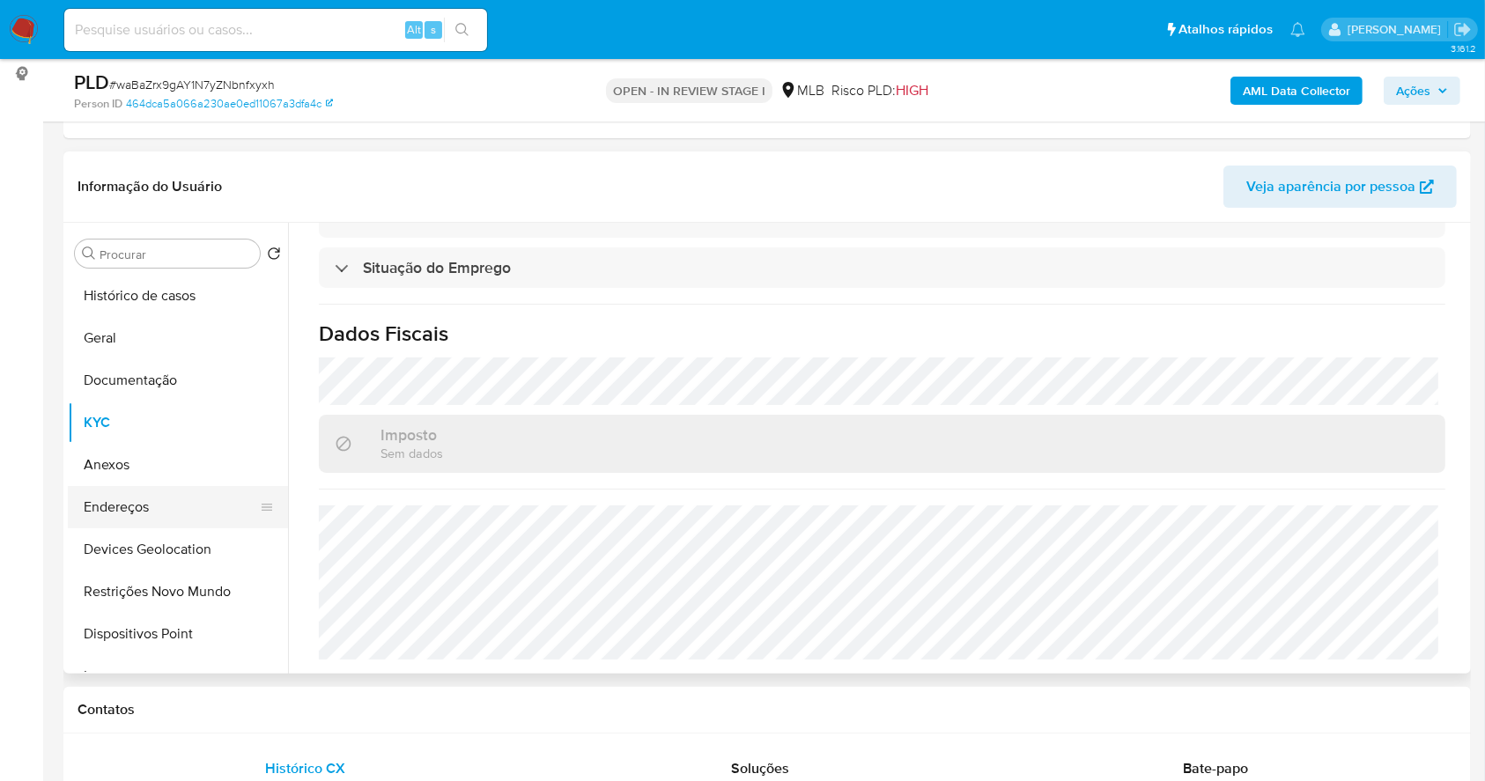
click at [165, 507] on button "Endereços" at bounding box center [171, 507] width 206 height 42
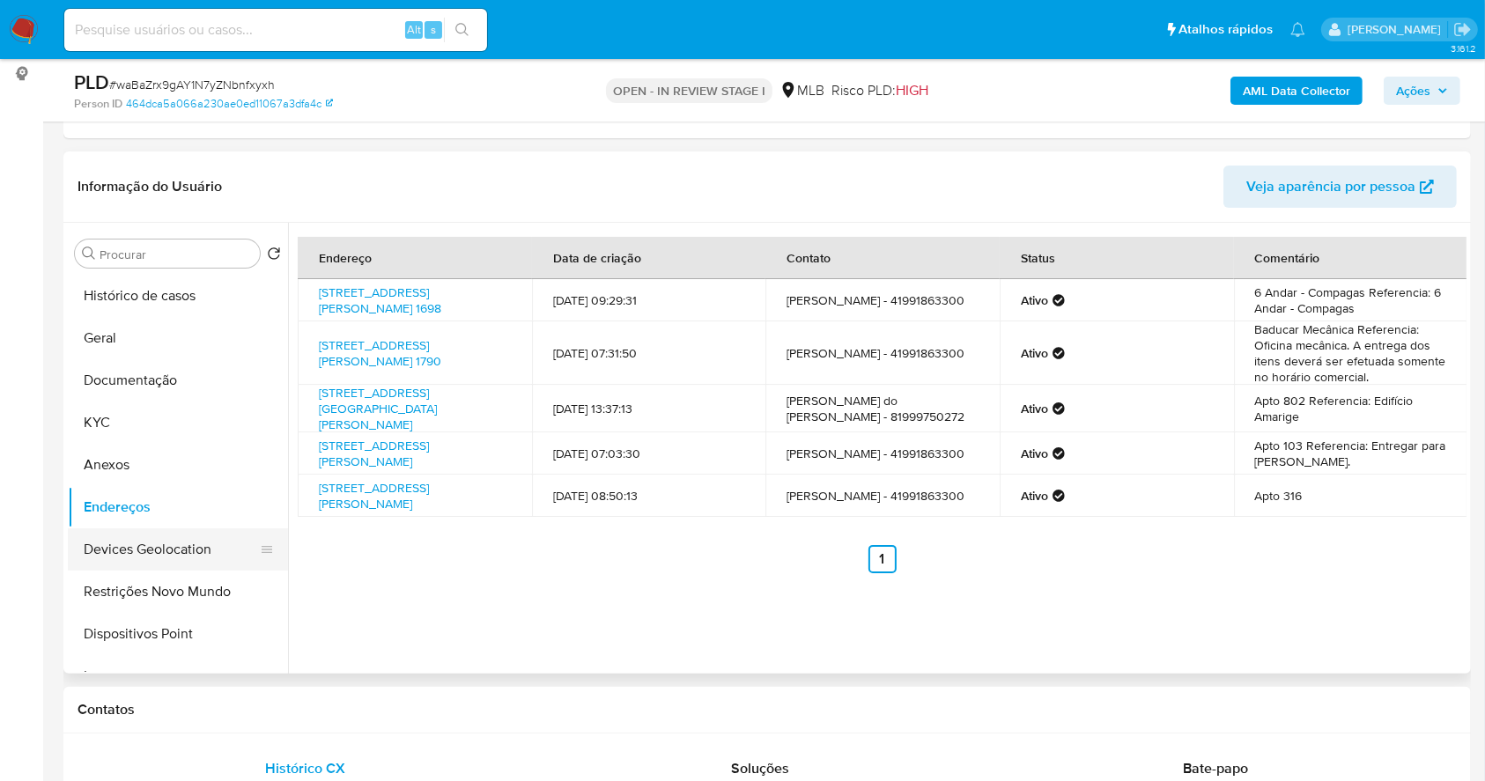
click at [164, 538] on button "Devices Geolocation" at bounding box center [171, 550] width 206 height 42
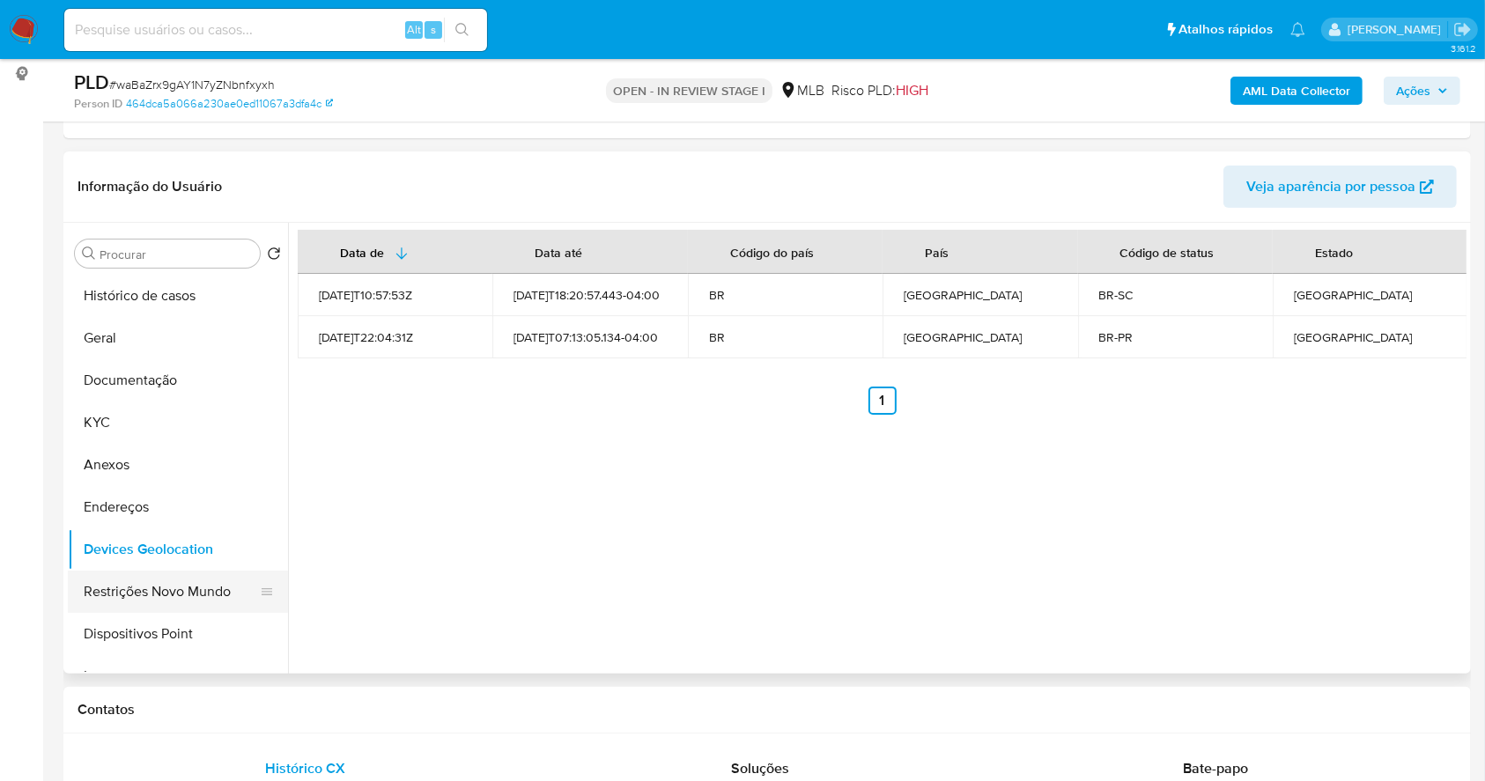
click at [189, 589] on button "Restrições Novo Mundo" at bounding box center [171, 592] width 206 height 42
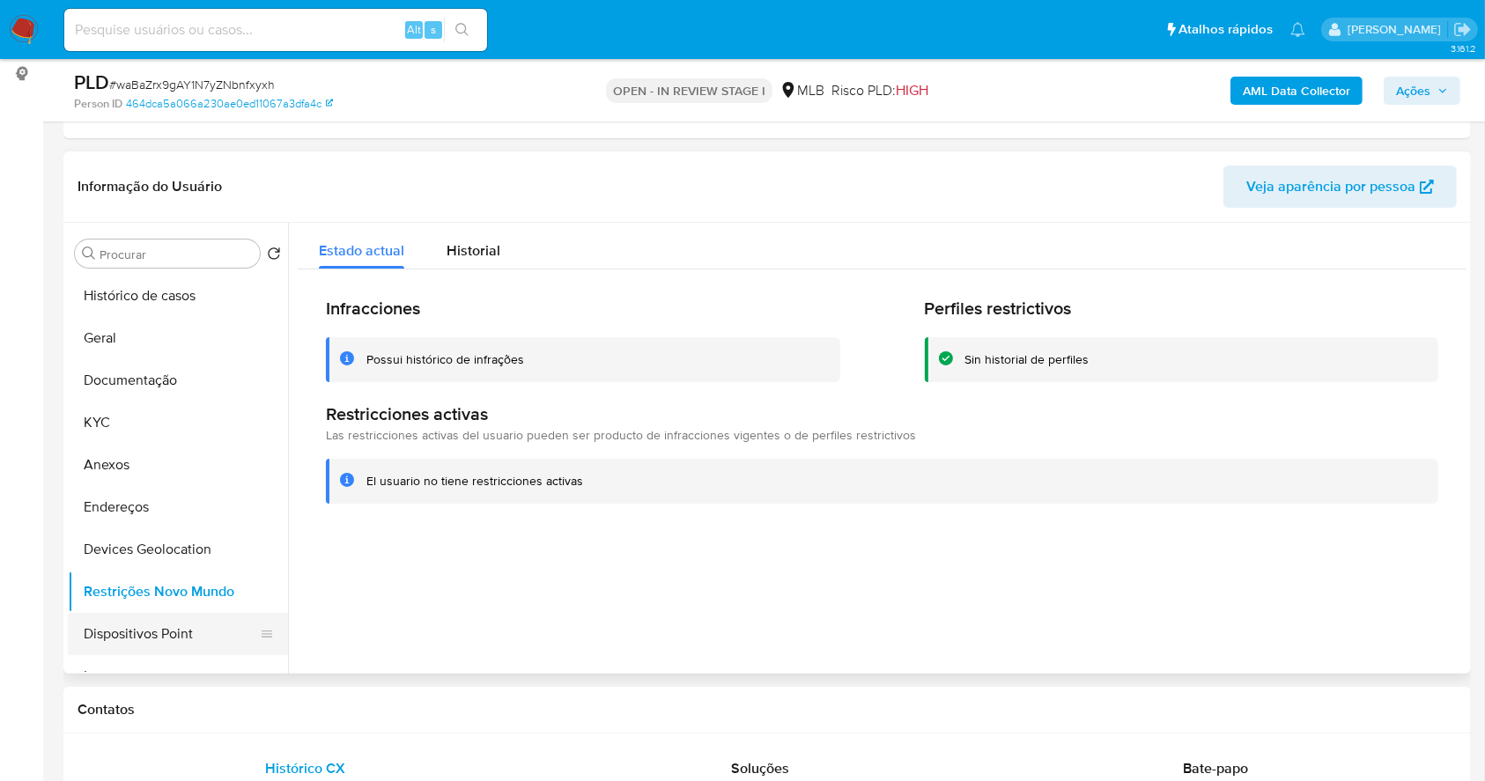
click at [223, 624] on button "Dispositivos Point" at bounding box center [171, 634] width 206 height 42
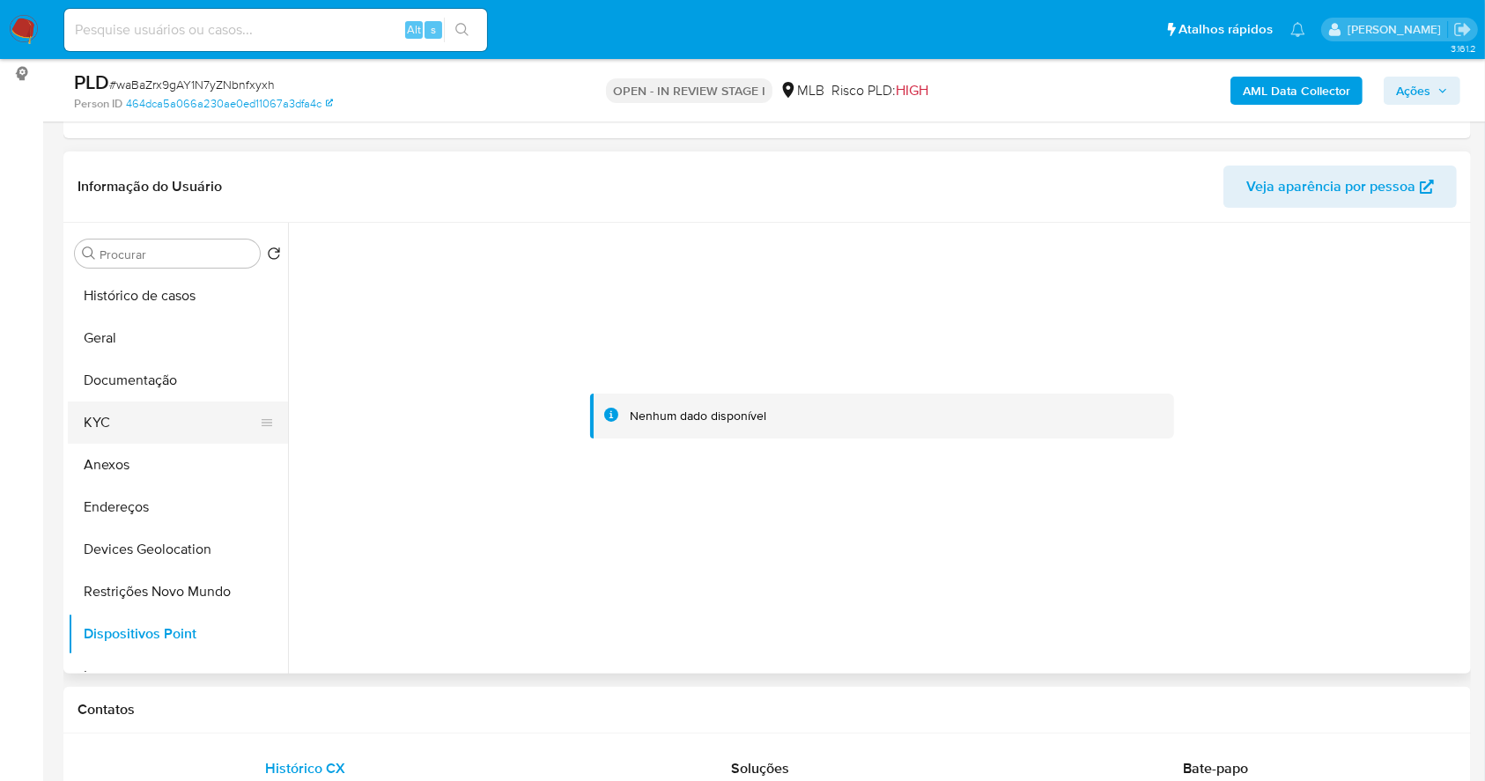
click at [133, 413] on button "KYC" at bounding box center [171, 423] width 206 height 42
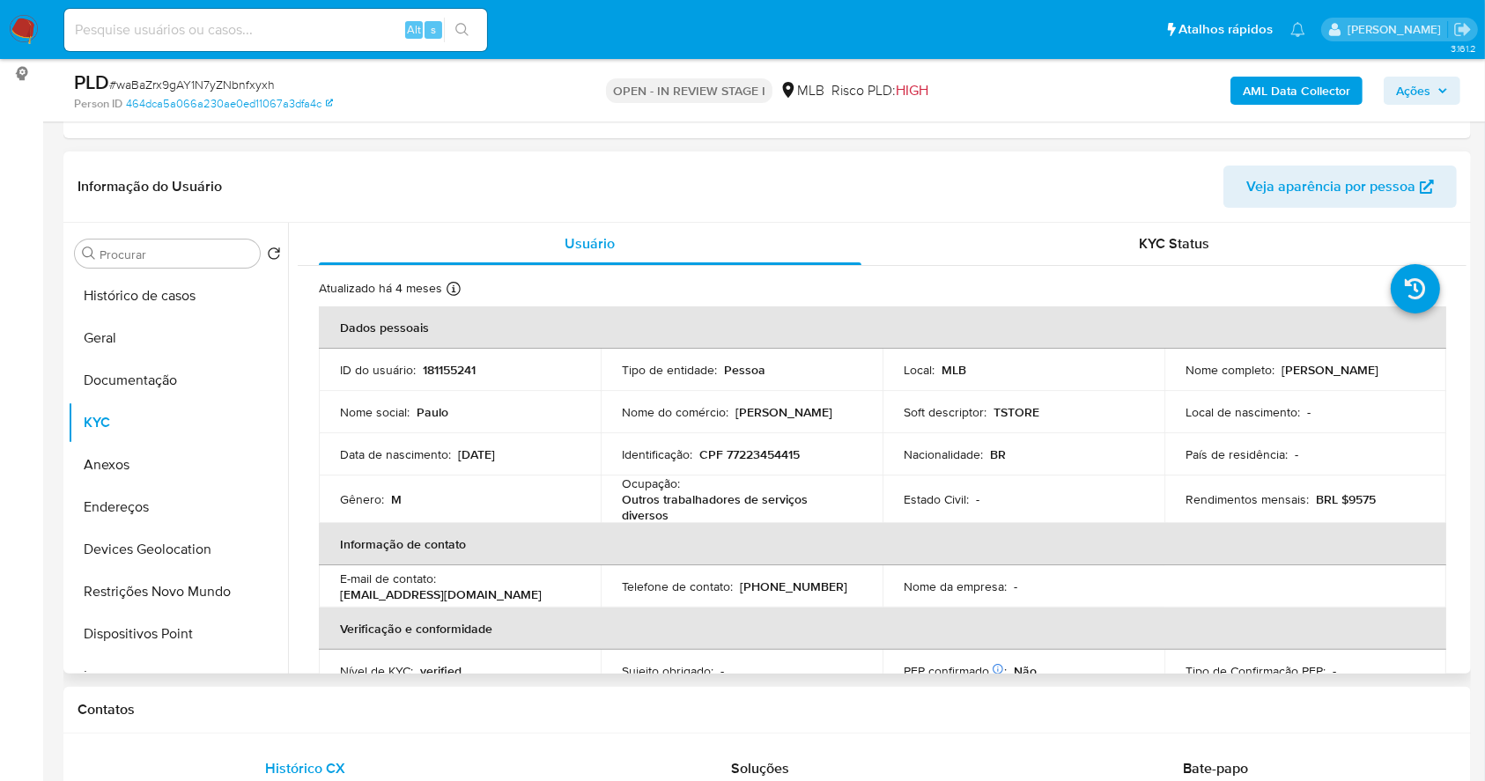
click at [774, 449] on p "CPF 77223454415" at bounding box center [749, 455] width 100 height 16
click at [774, 448] on p "CPF 77223454415" at bounding box center [749, 455] width 100 height 16
click at [745, 454] on p "CPF 77223454415" at bounding box center [749, 455] width 100 height 16
click at [745, 452] on p "CPF 77223454415" at bounding box center [749, 455] width 100 height 16
click at [752, 455] on p "CPF 77223454415" at bounding box center [749, 455] width 100 height 16
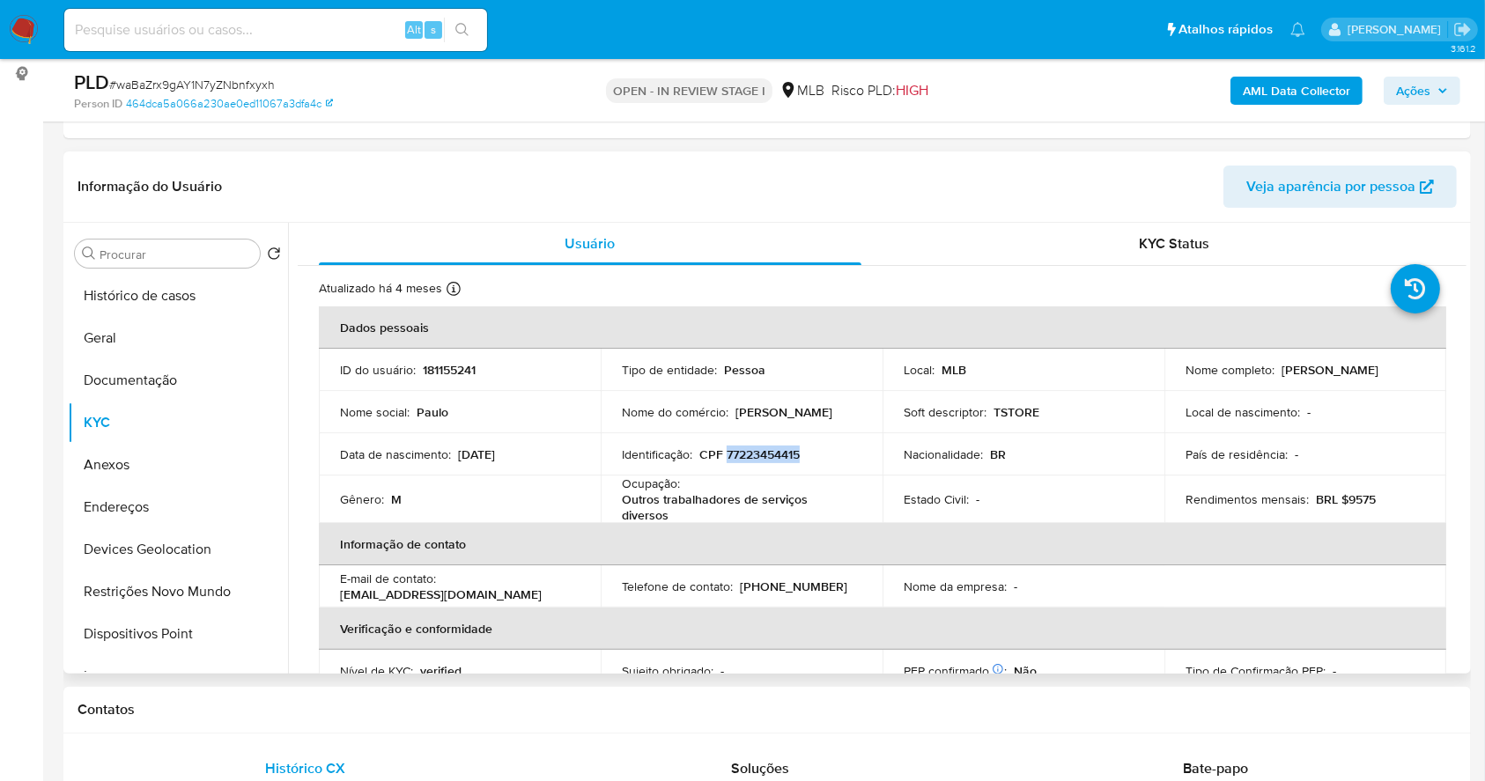
click at [752, 455] on p "CPF 77223454415" at bounding box center [749, 455] width 100 height 16
copy p "77223454415"
click at [770, 453] on p "CPF 77223454415" at bounding box center [749, 455] width 100 height 16
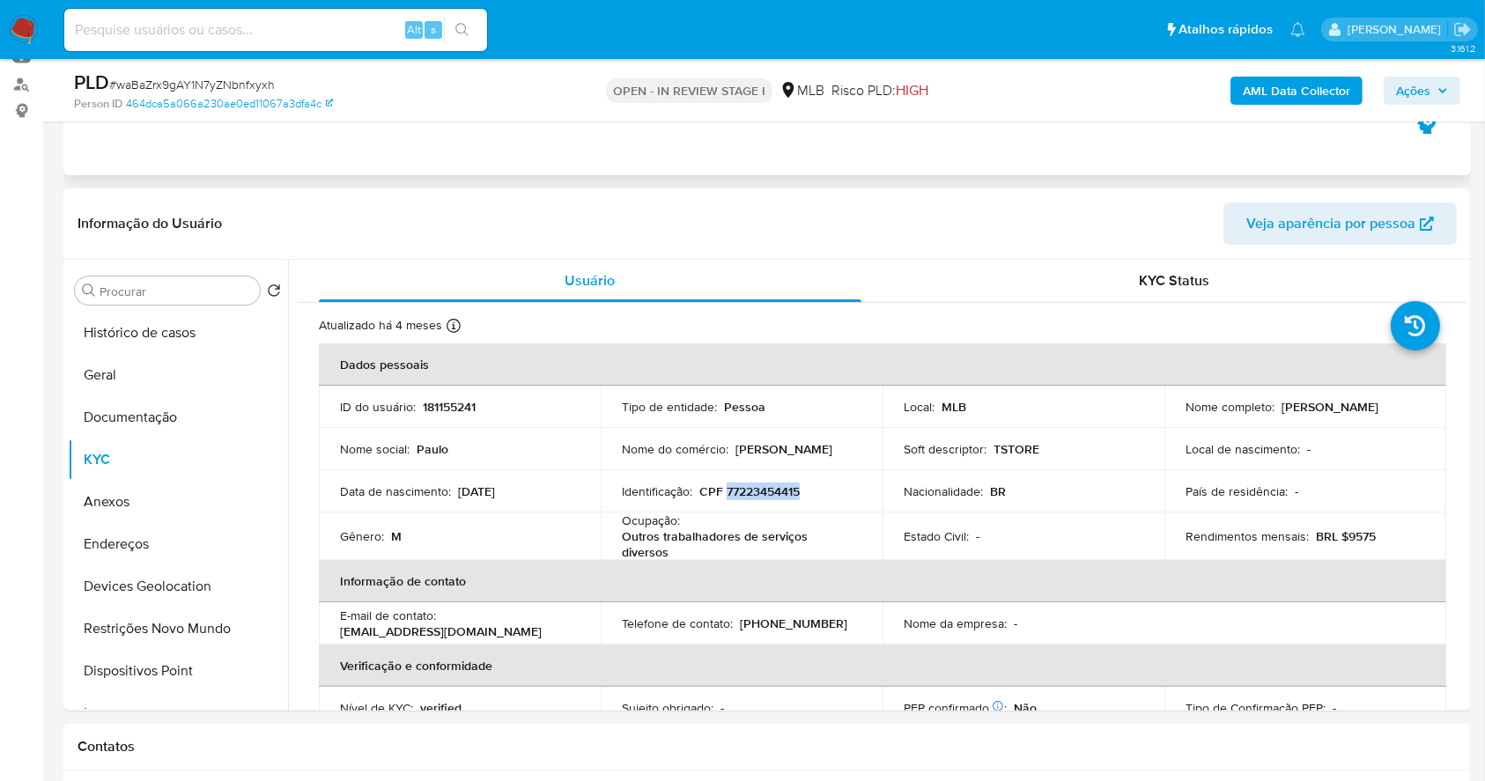
scroll to position [234, 0]
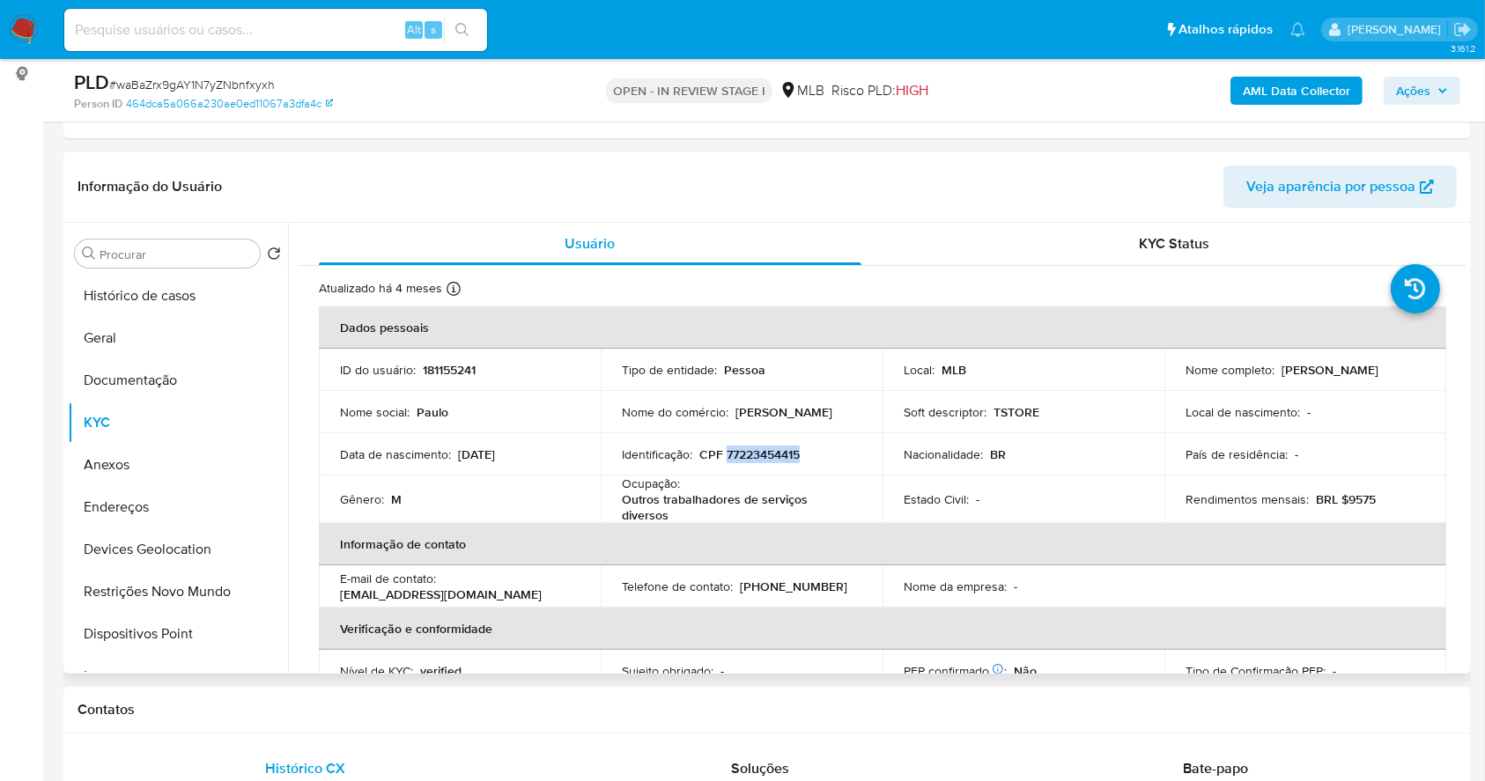
click at [781, 453] on p "CPF 77223454415" at bounding box center [749, 455] width 100 height 16
click at [172, 375] on button "Documentação" at bounding box center [171, 380] width 206 height 42
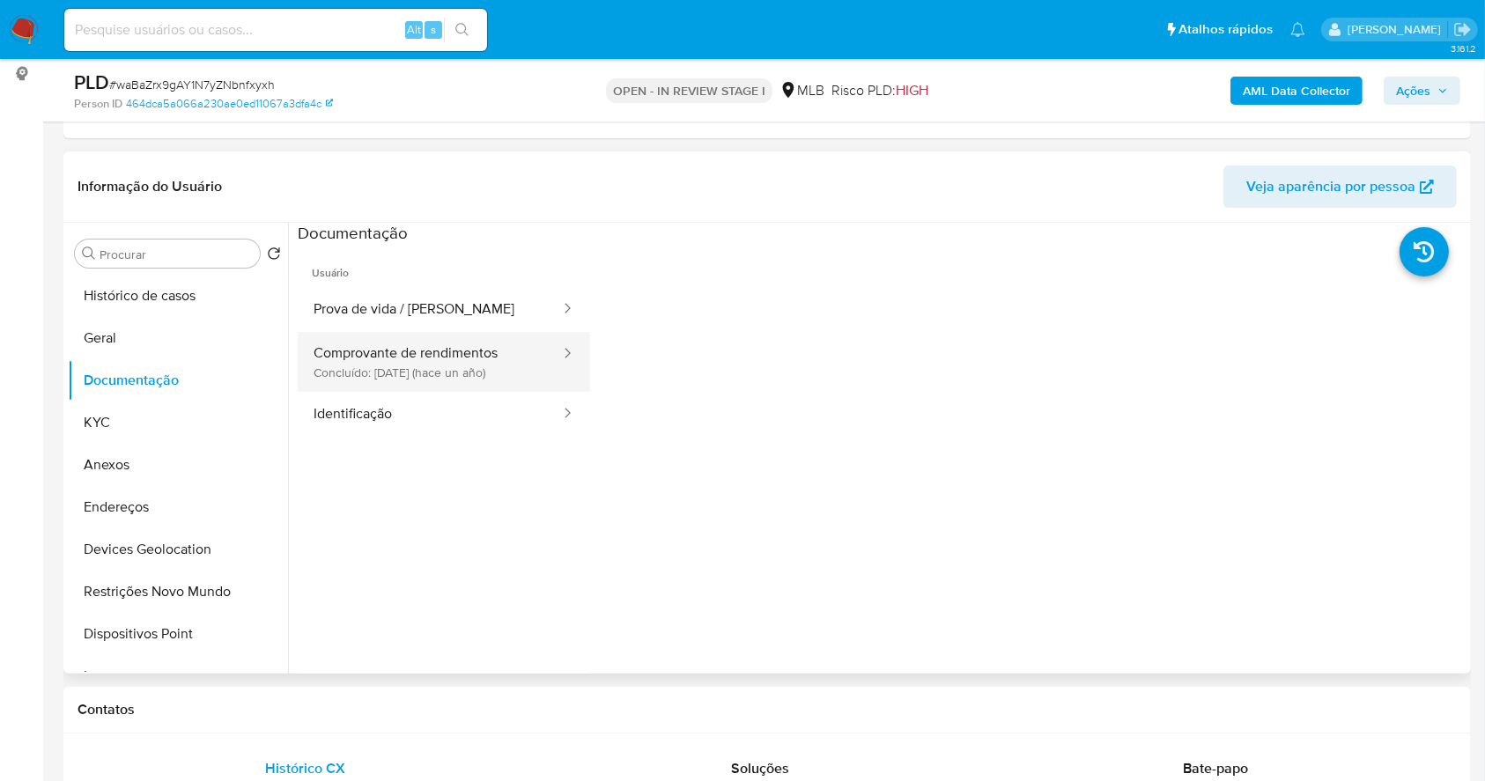
click at [419, 361] on button "Comprovante de rendimentos Concluído: 17/07/2024 (hace un año)" at bounding box center [430, 362] width 264 height 60
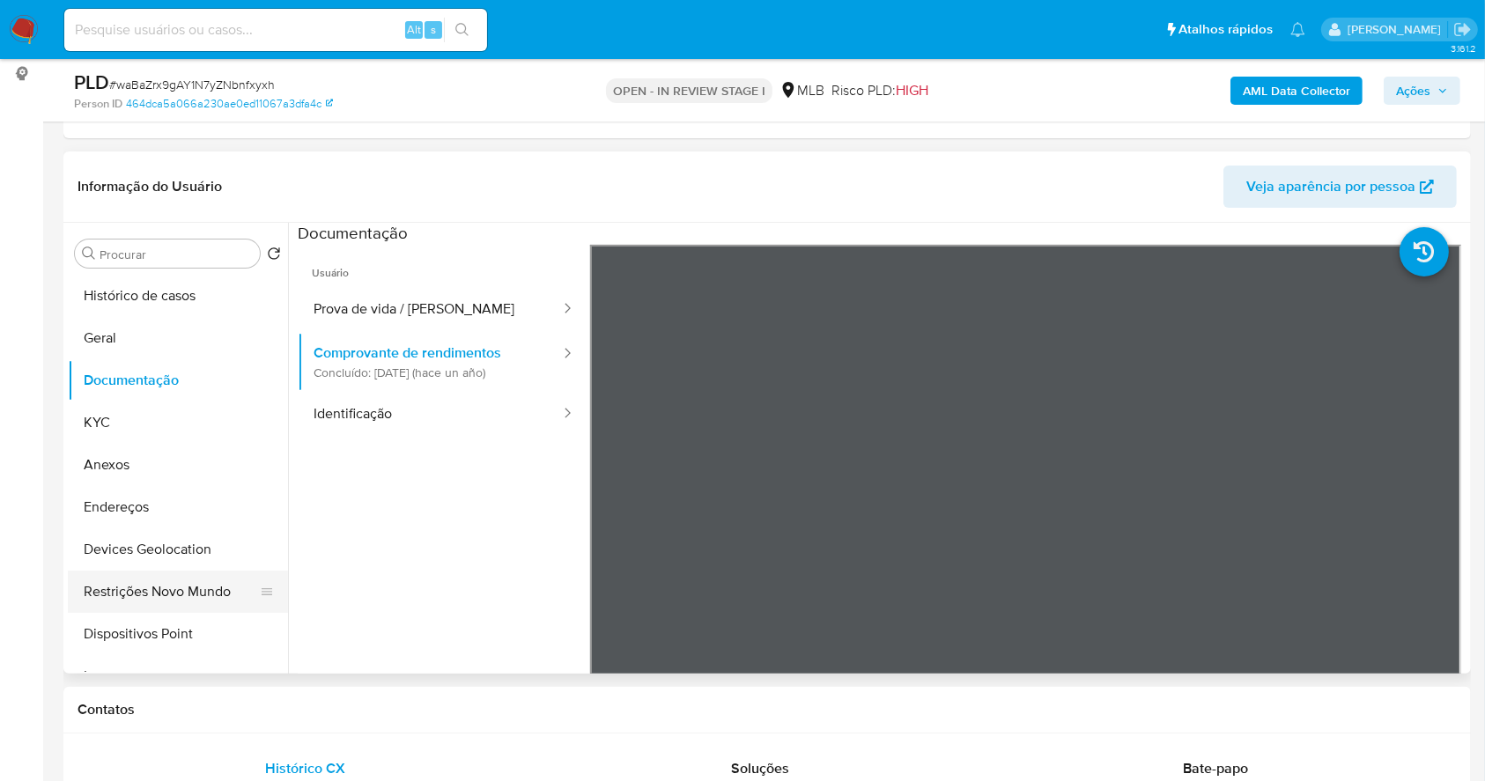
click at [169, 593] on button "Restrições Novo Mundo" at bounding box center [171, 592] width 206 height 42
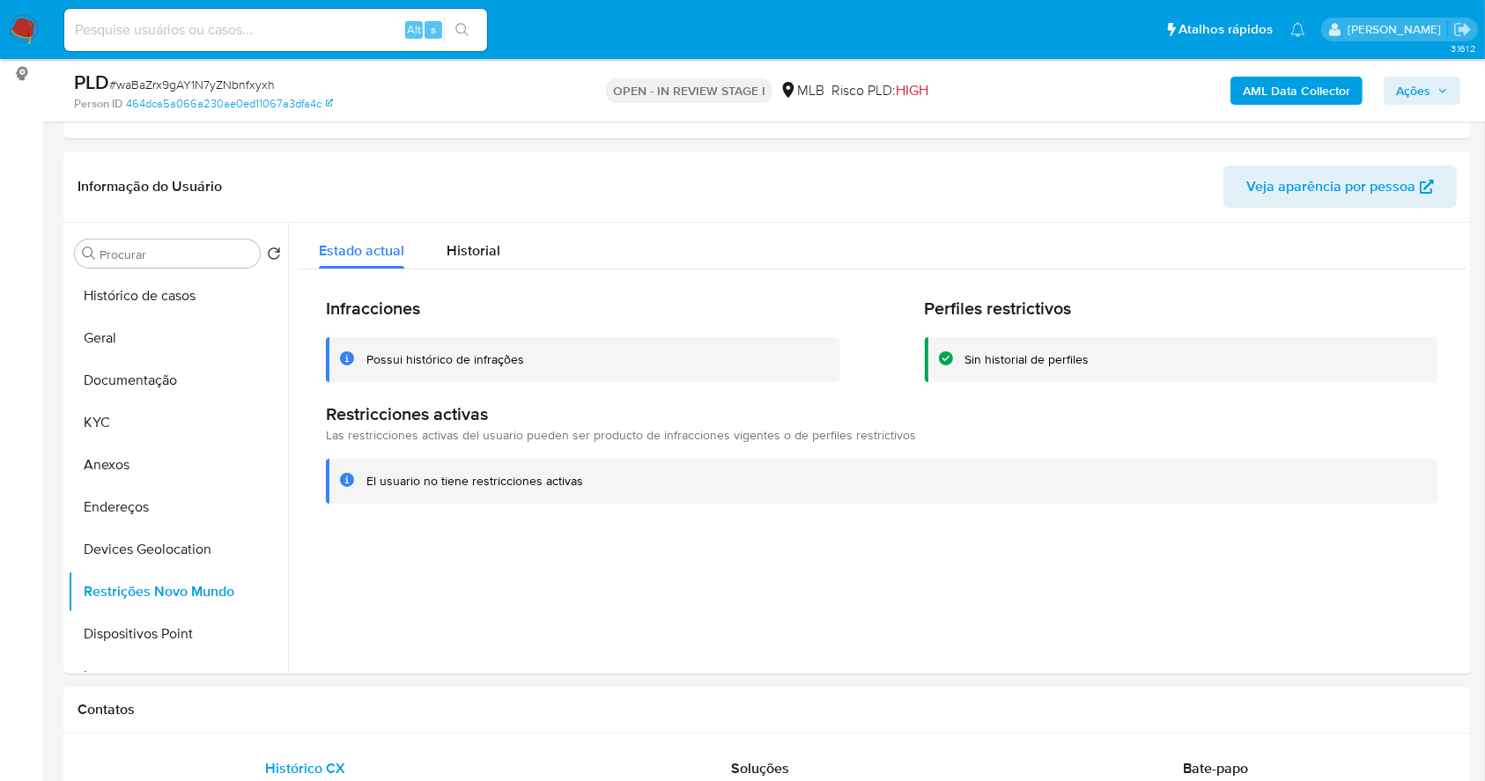
click at [1436, 60] on div "PLD # waBaZrx9gAY1N7yZNbnfxyxh Person ID 464dca5a066a230ae0ed11067a3dfa4c OPEN …" at bounding box center [767, 90] width 1408 height 63
click at [1429, 86] on span "Ações" at bounding box center [1413, 91] width 34 height 28
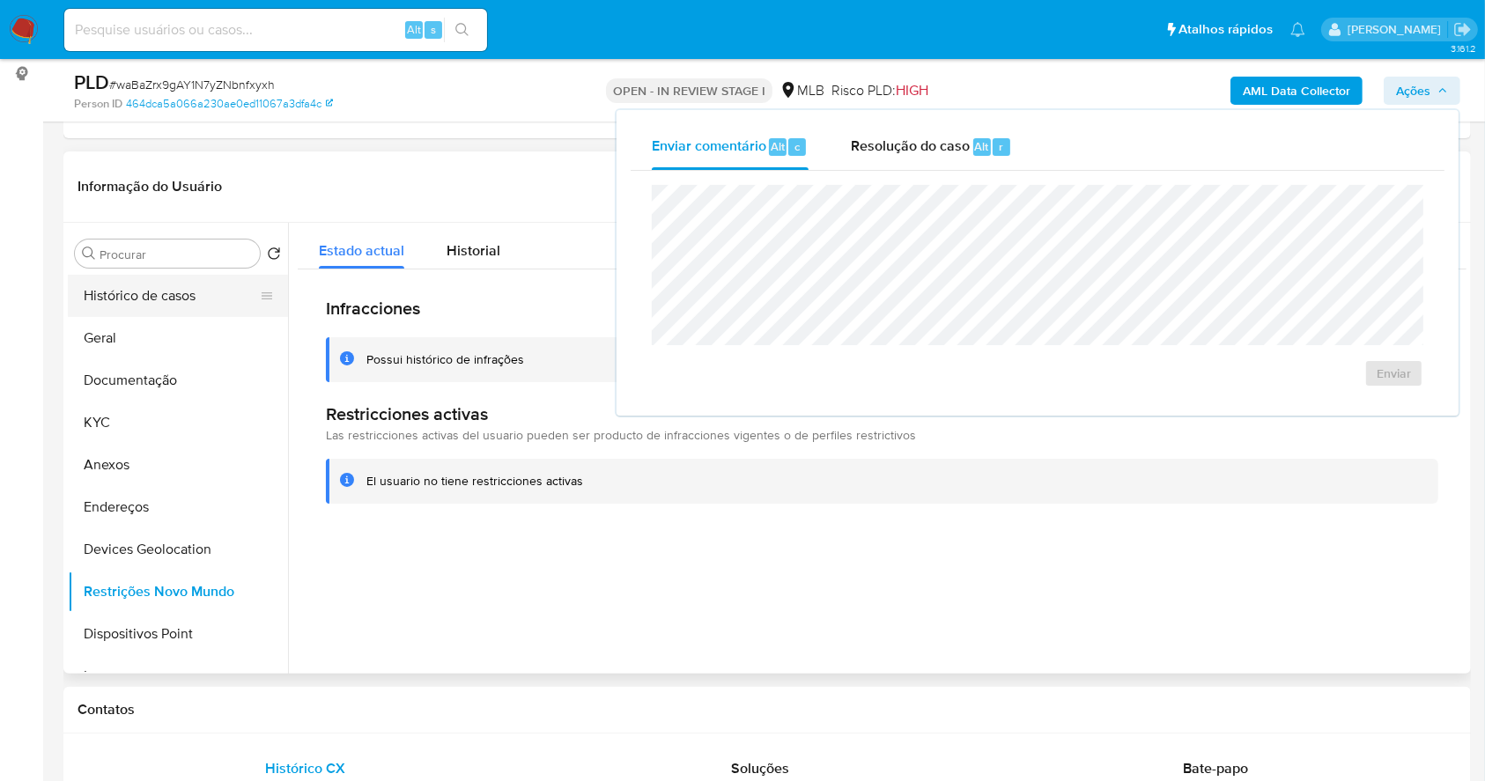
click at [160, 292] on button "Histórico de casos" at bounding box center [171, 296] width 206 height 42
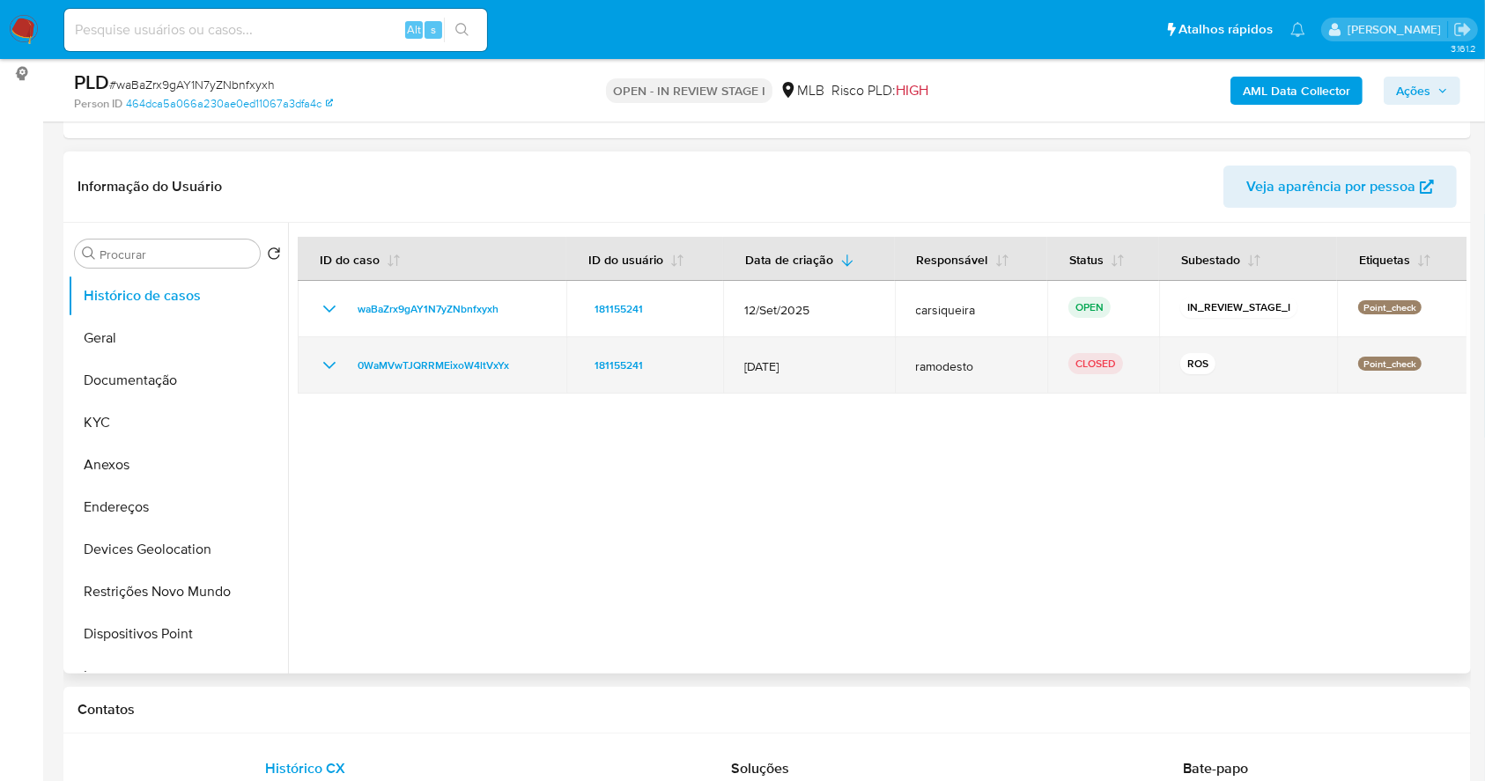
click at [303, 358] on td "0WaMVwTJQRRMEixoW4ltVxYx" at bounding box center [432, 365] width 269 height 56
click at [335, 367] on icon "Mostrar/Ocultar" at bounding box center [329, 365] width 21 height 21
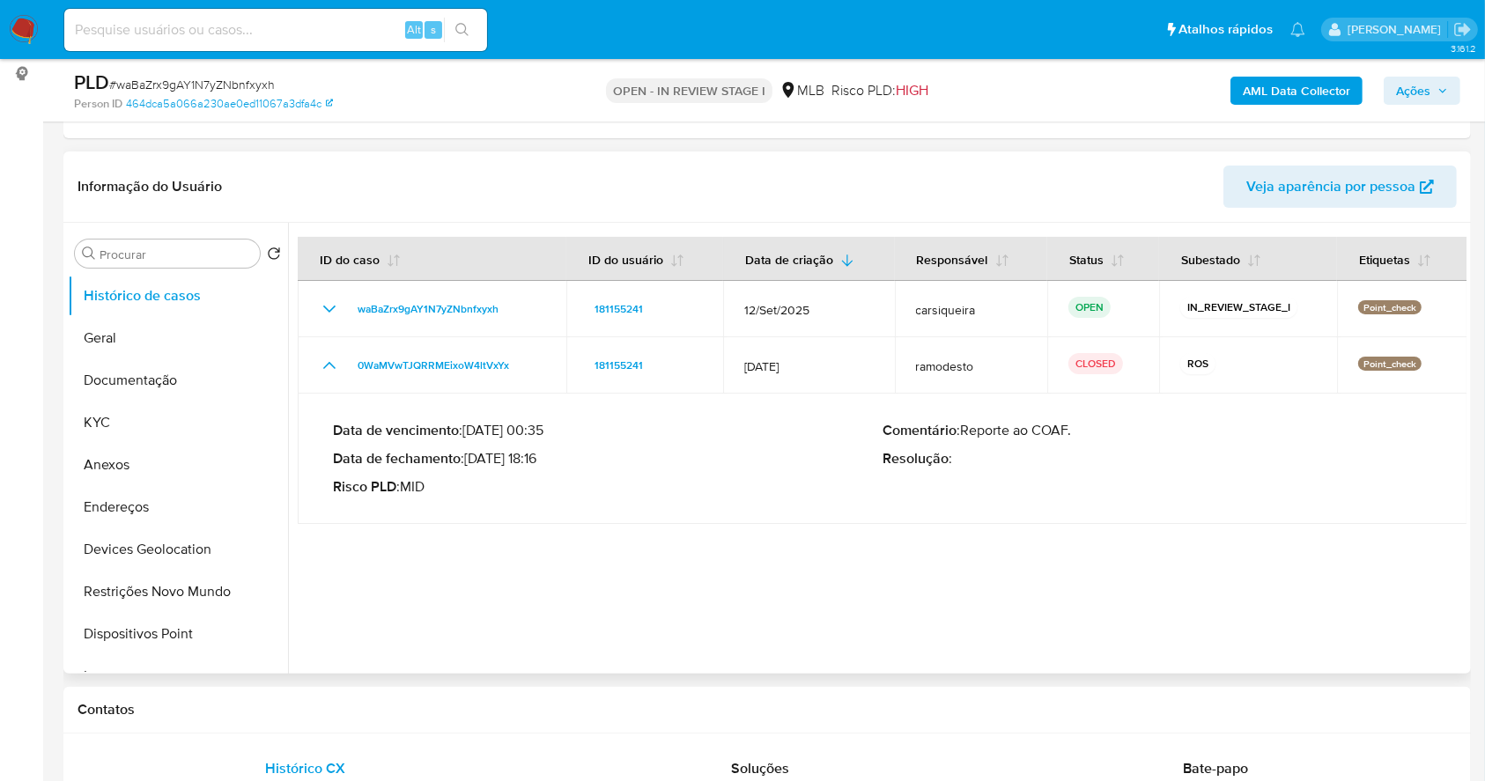
drag, startPoint x: 471, startPoint y: 461, endPoint x: 539, endPoint y: 462, distance: 67.8
click at [539, 462] on p "Data de fechamento : 13/02/2025 18:16" at bounding box center [608, 459] width 550 height 18
click at [1435, 77] on button "Ações" at bounding box center [1422, 91] width 77 height 28
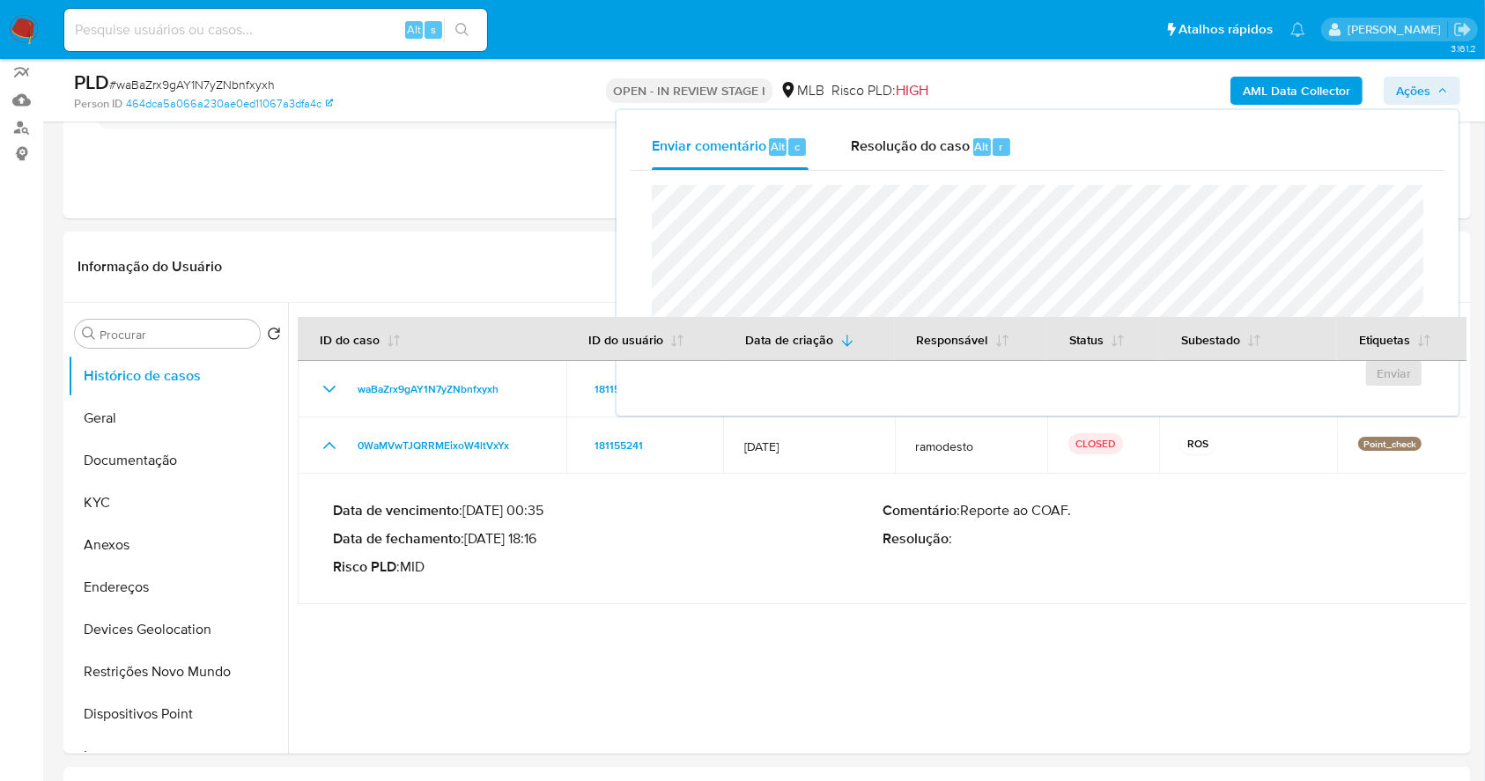
scroll to position [117, 0]
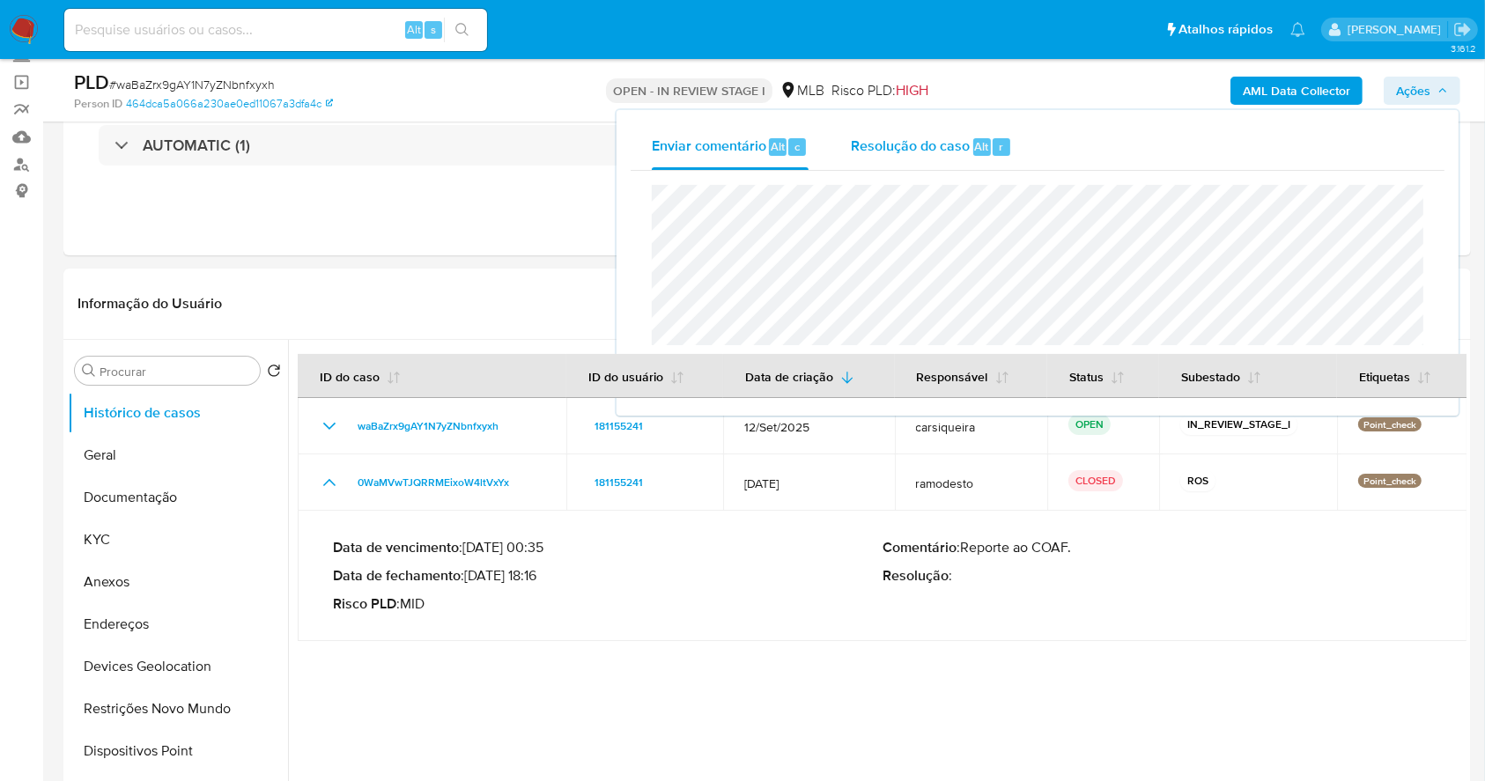
click at [942, 141] on span "Resolução do caso" at bounding box center [910, 146] width 119 height 20
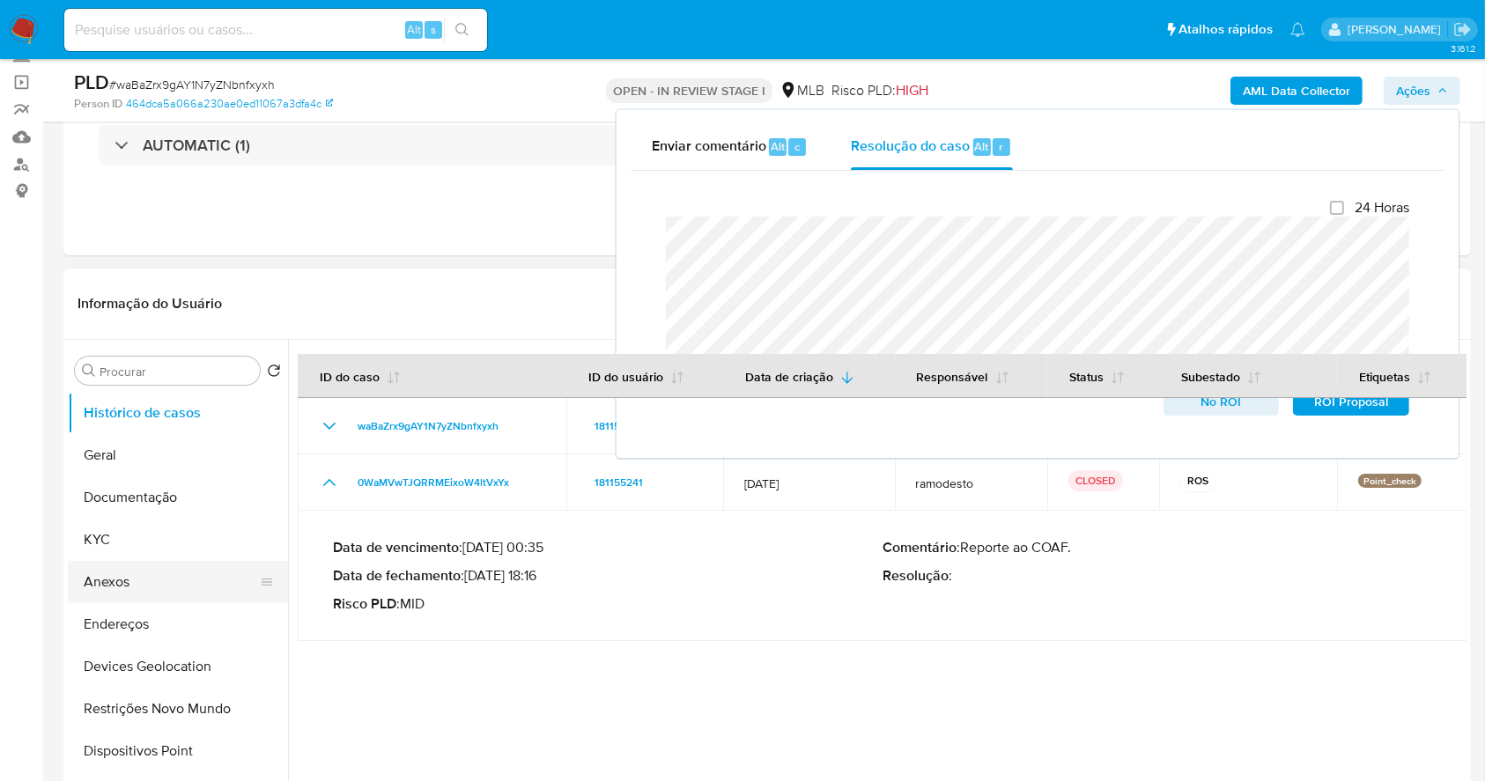
click at [150, 574] on button "Anexos" at bounding box center [171, 582] width 206 height 42
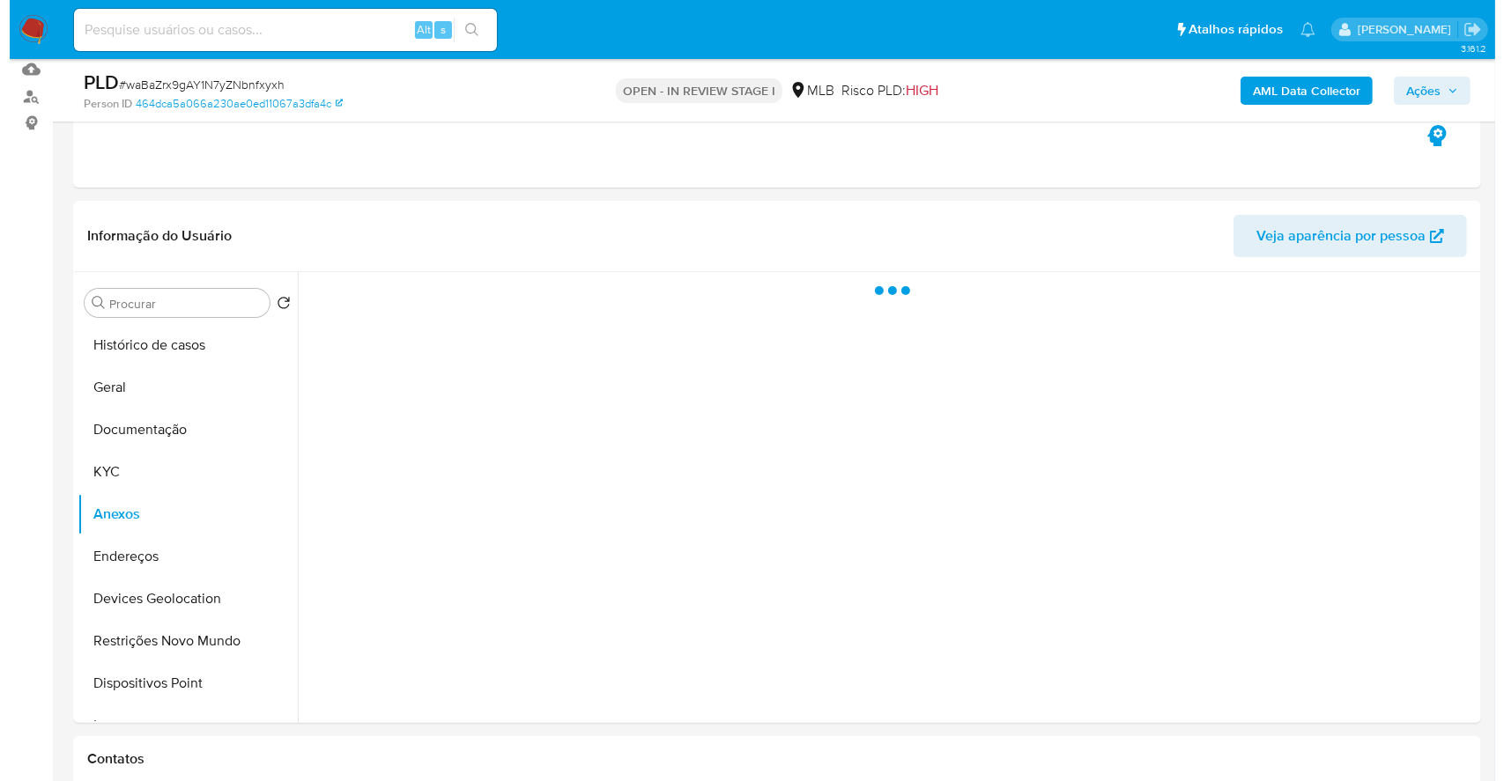
scroll to position [248, 0]
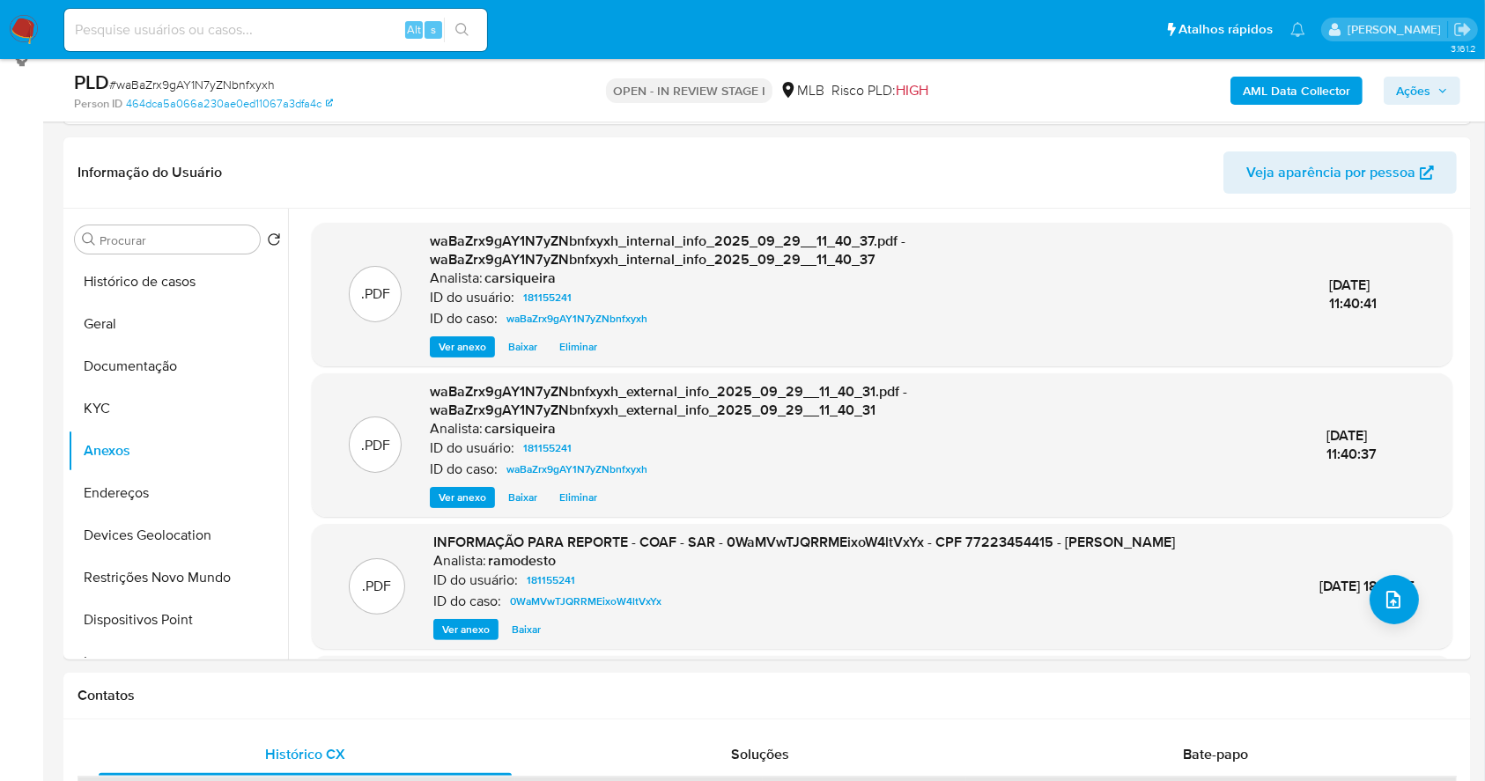
click at [1442, 85] on icon "button" at bounding box center [1443, 90] width 11 height 11
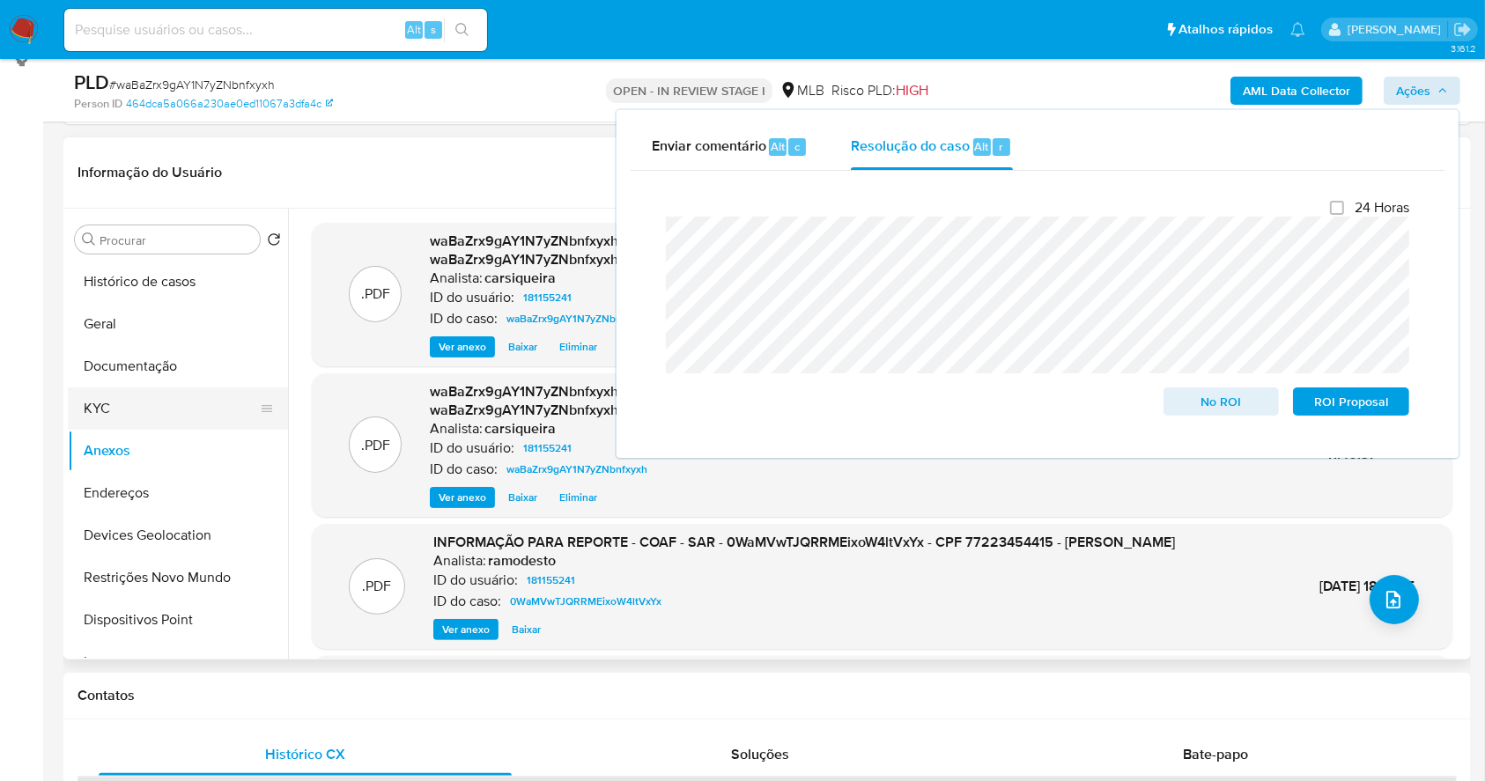
click at [114, 405] on button "KYC" at bounding box center [171, 409] width 206 height 42
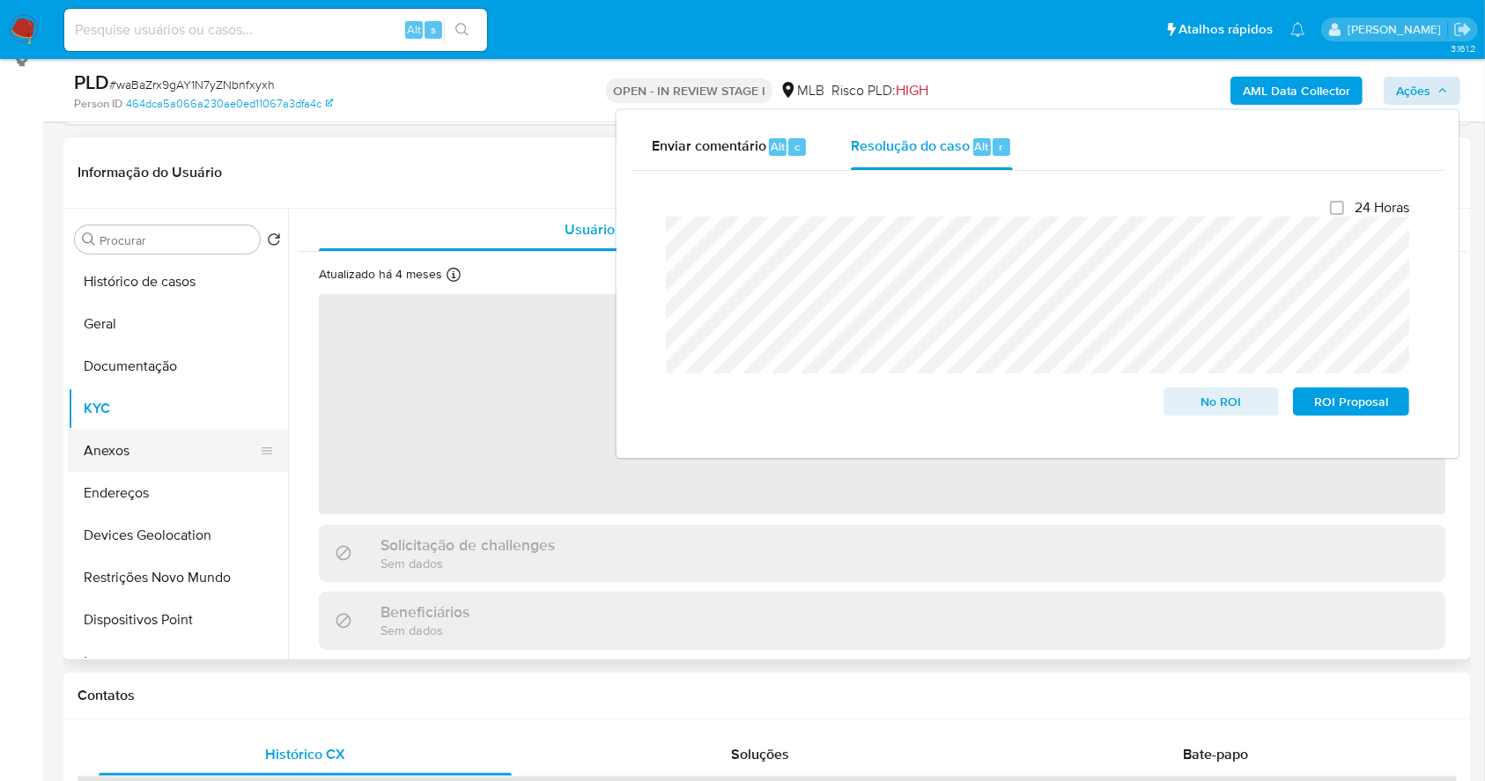
click at [134, 459] on button "Anexos" at bounding box center [171, 451] width 206 height 42
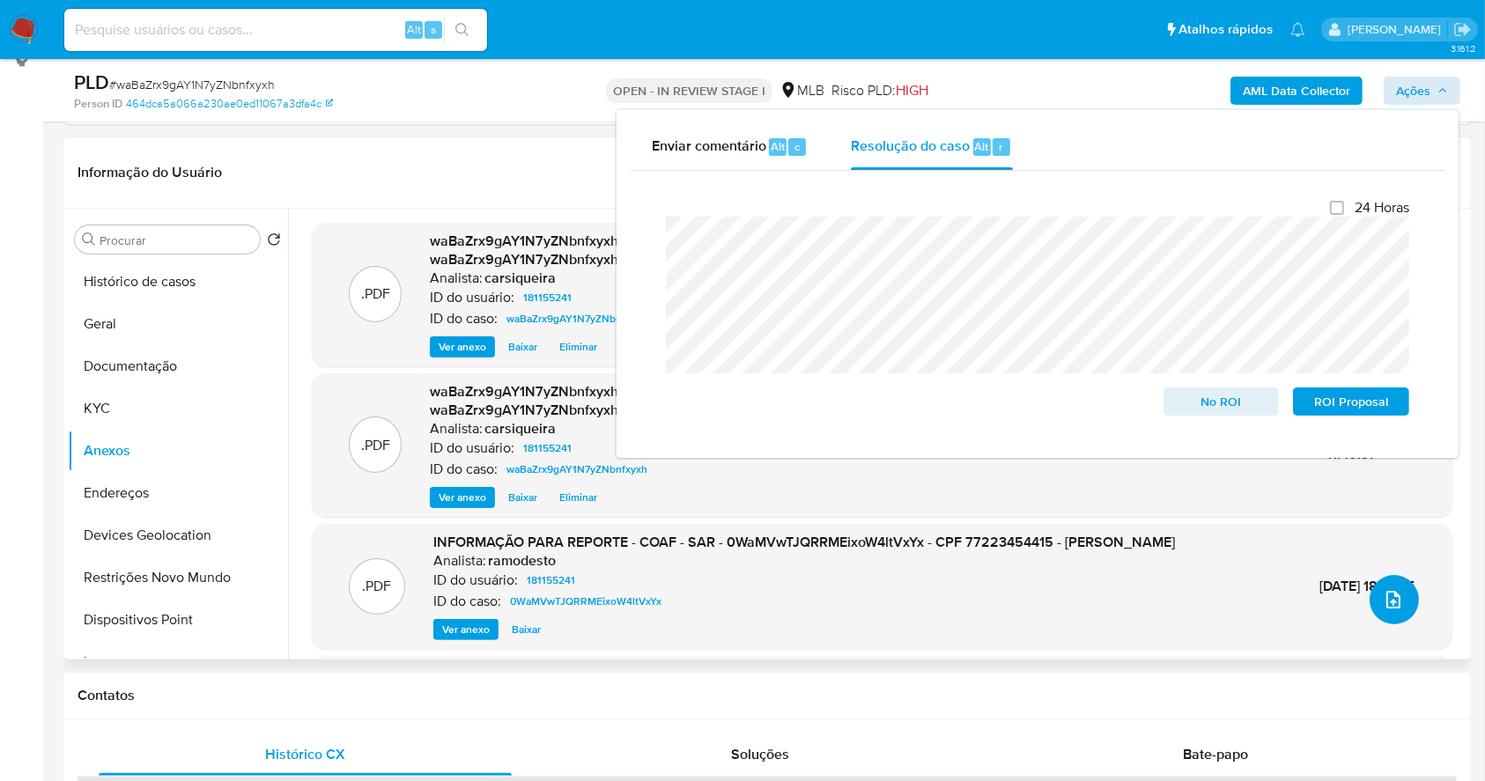
click at [1374, 595] on button "upload-file" at bounding box center [1394, 599] width 49 height 49
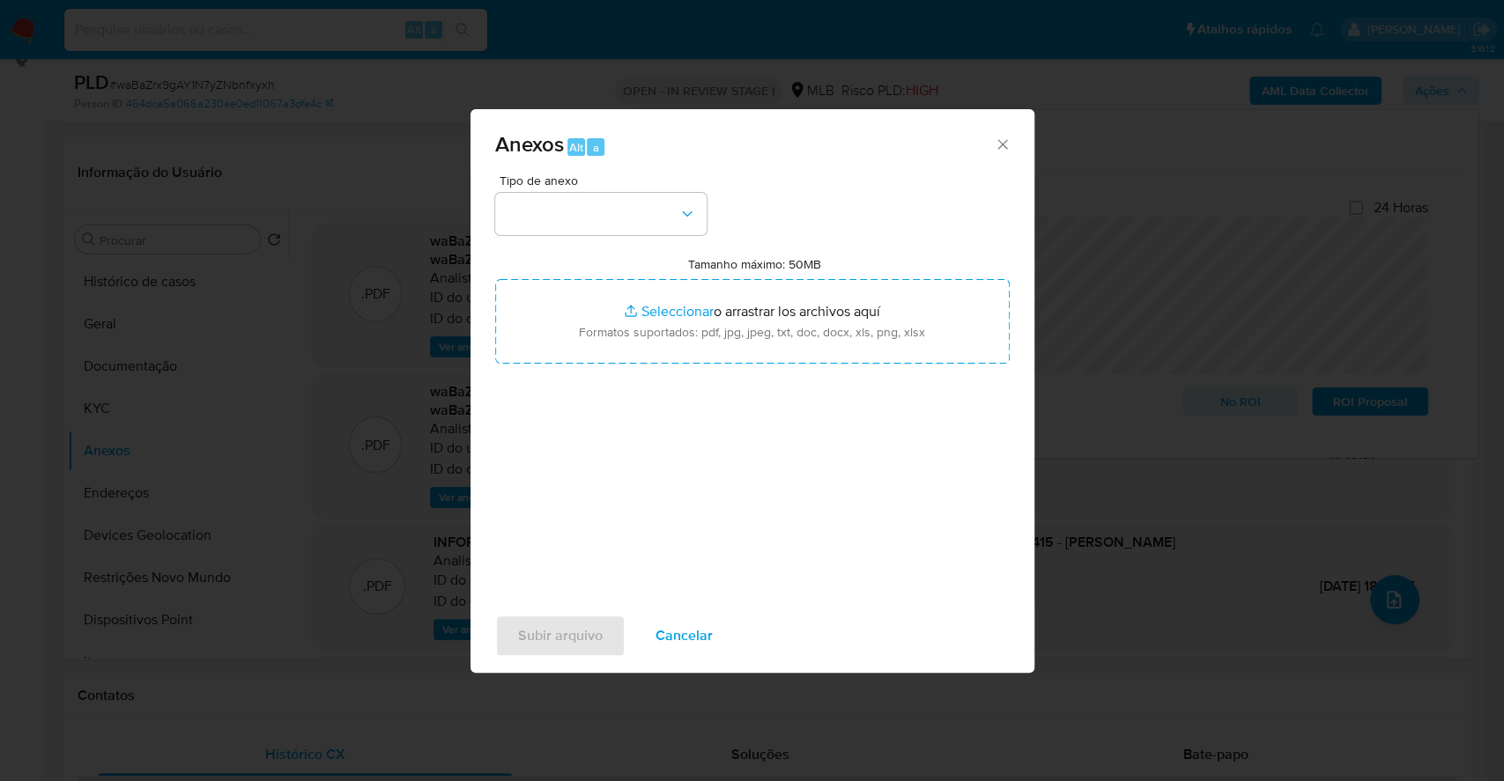
click at [578, 190] on div "Tipo de anexo" at bounding box center [600, 204] width 211 height 61
click at [584, 201] on button "button" at bounding box center [600, 214] width 211 height 42
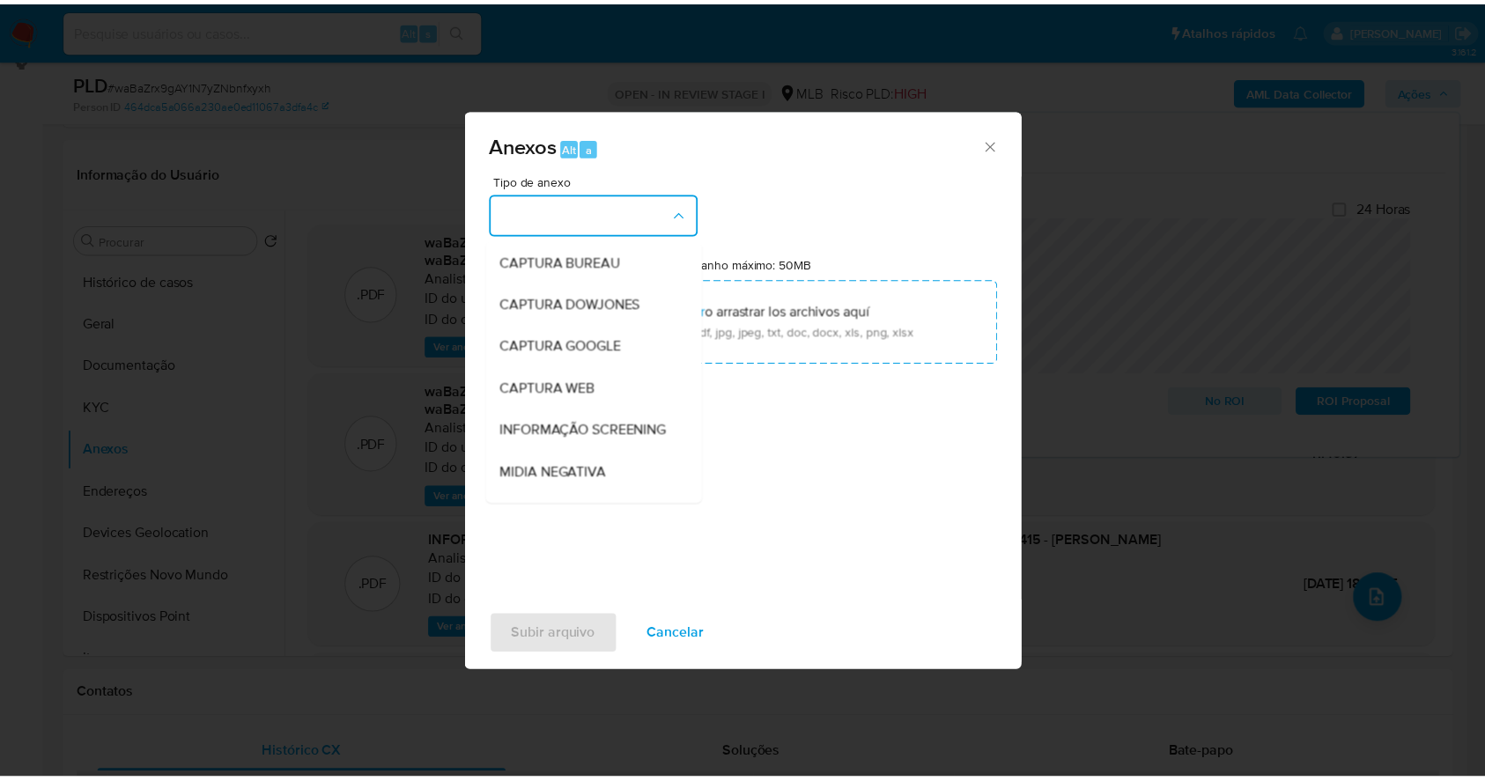
scroll to position [270, 0]
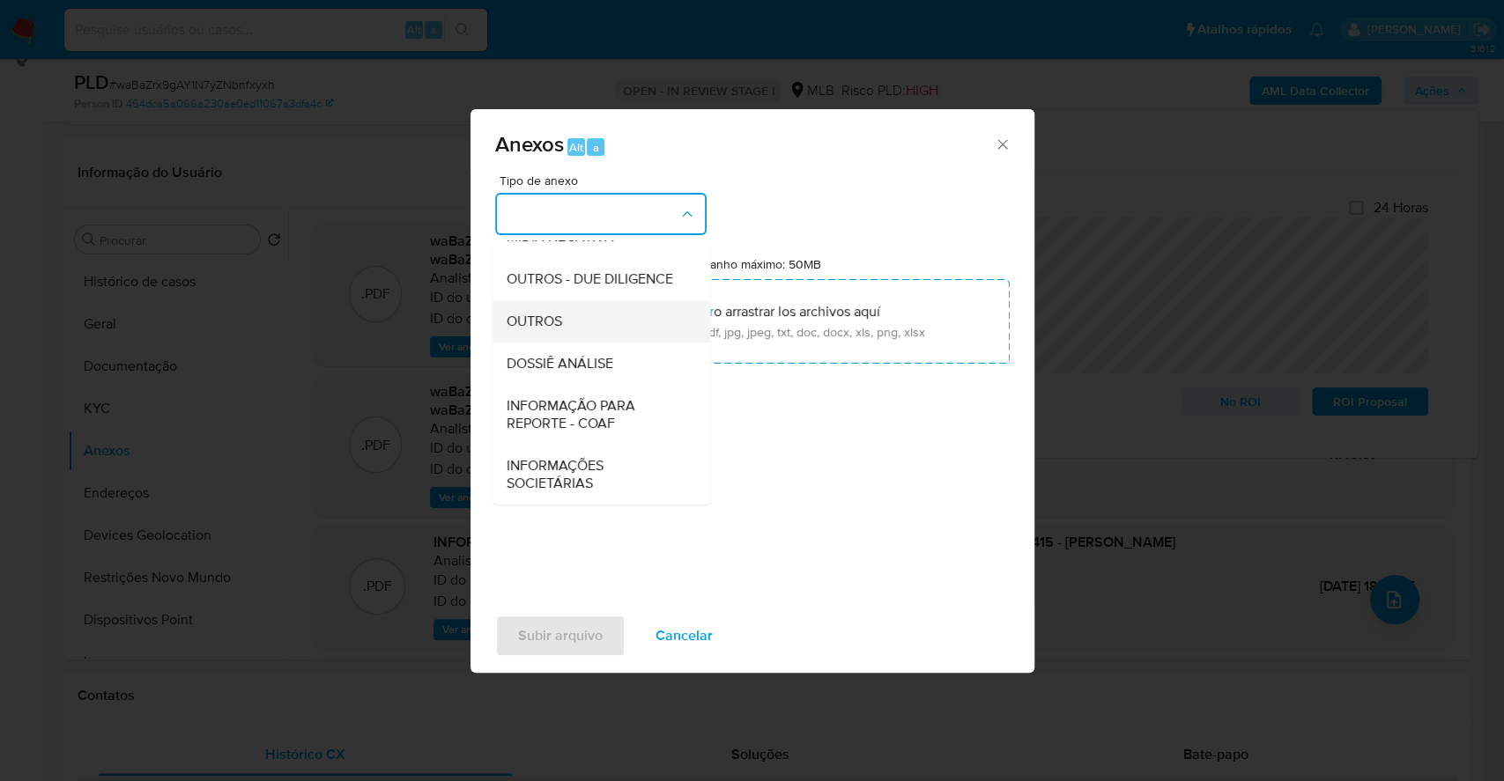
click at [588, 335] on div "OUTROS" at bounding box center [596, 321] width 180 height 42
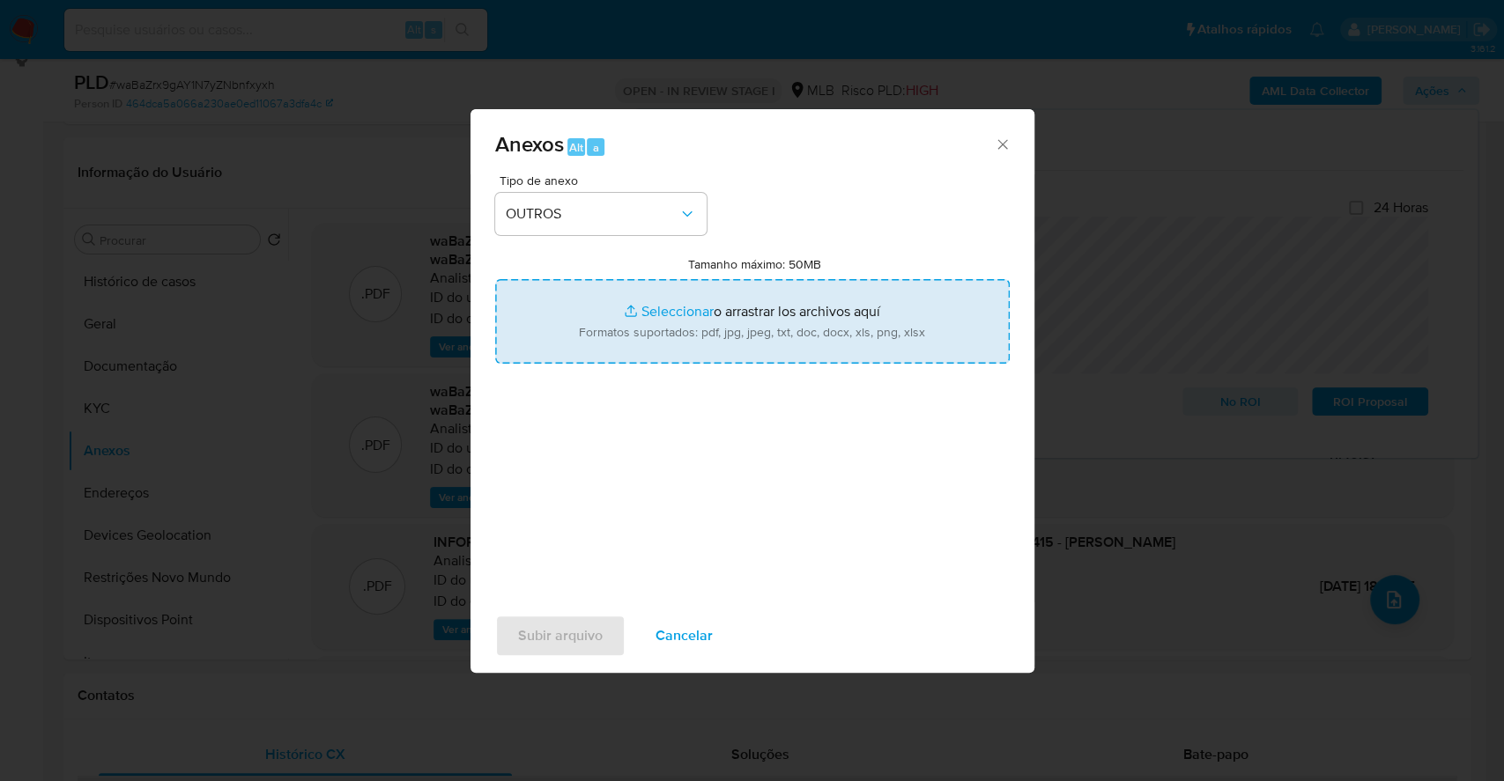
click at [680, 309] on input "Tamanho máximo: 50MB Seleccionar archivos" at bounding box center [752, 321] width 514 height 85
type input "C:\fakepath\2º SAR - XXXX - CPF 77223454415 - PAULO HENRIQUE ANDRADE TAVARES - …"
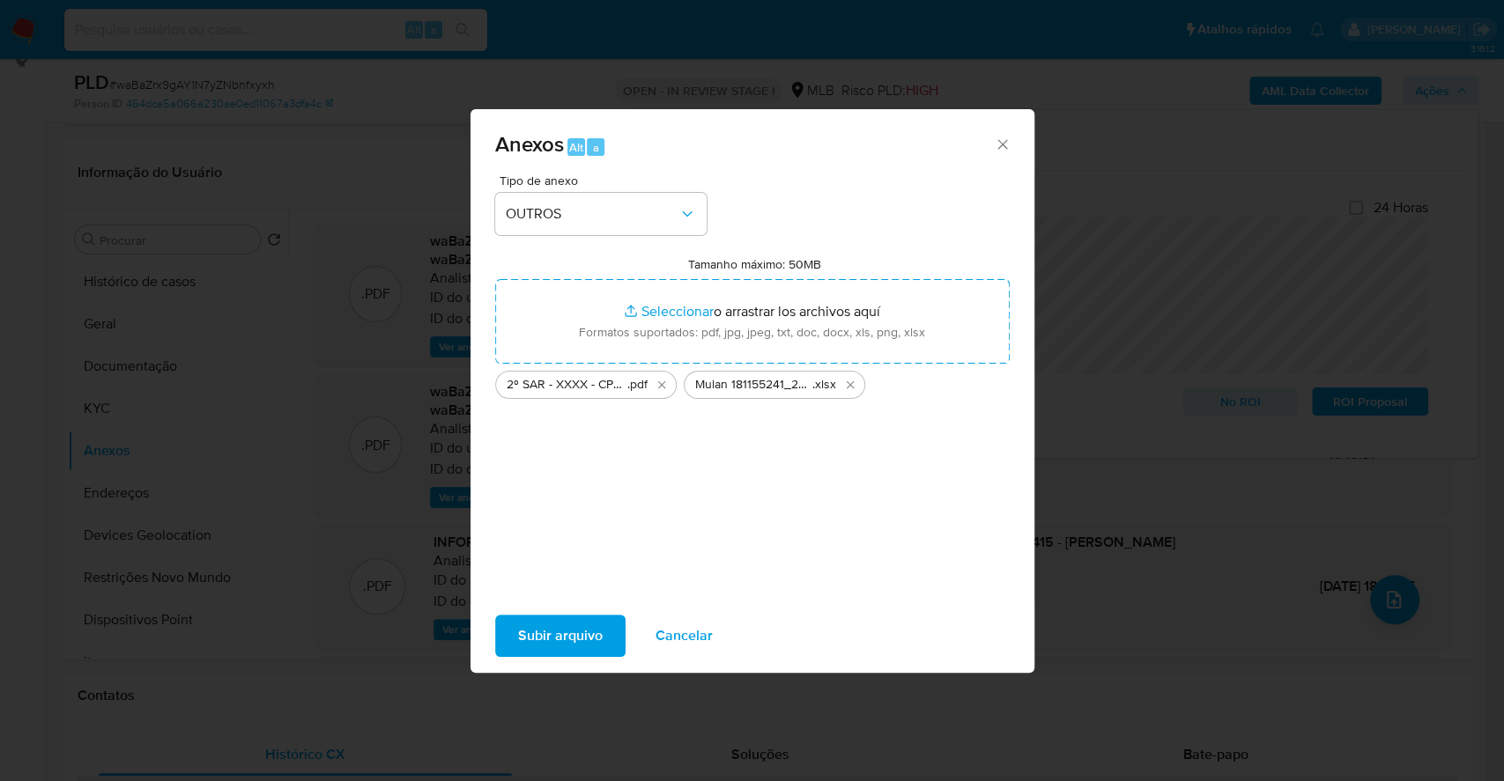
click at [582, 627] on span "Subir arquivo" at bounding box center [560, 636] width 85 height 39
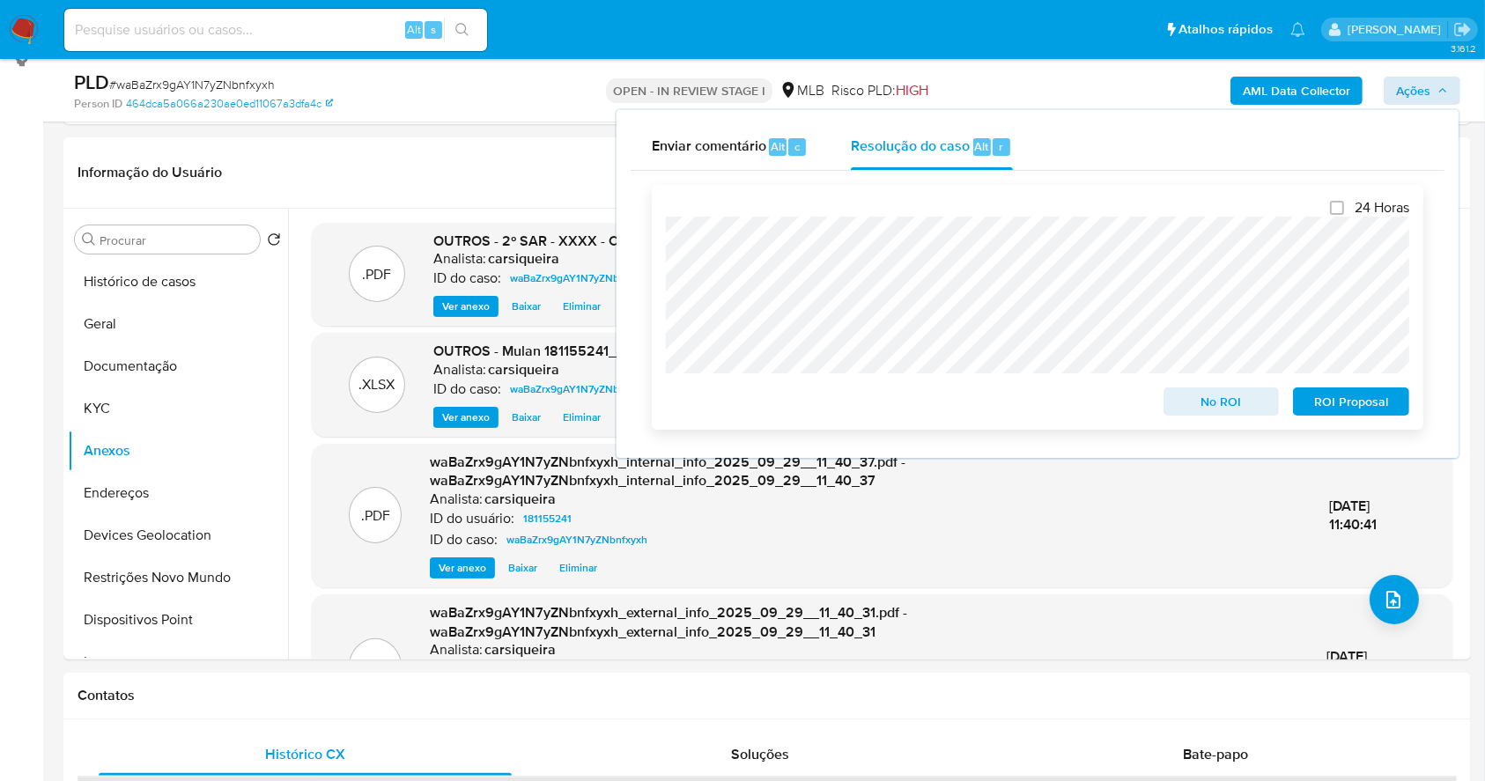
click at [1360, 406] on span "ROI Proposal" at bounding box center [1352, 401] width 92 height 25
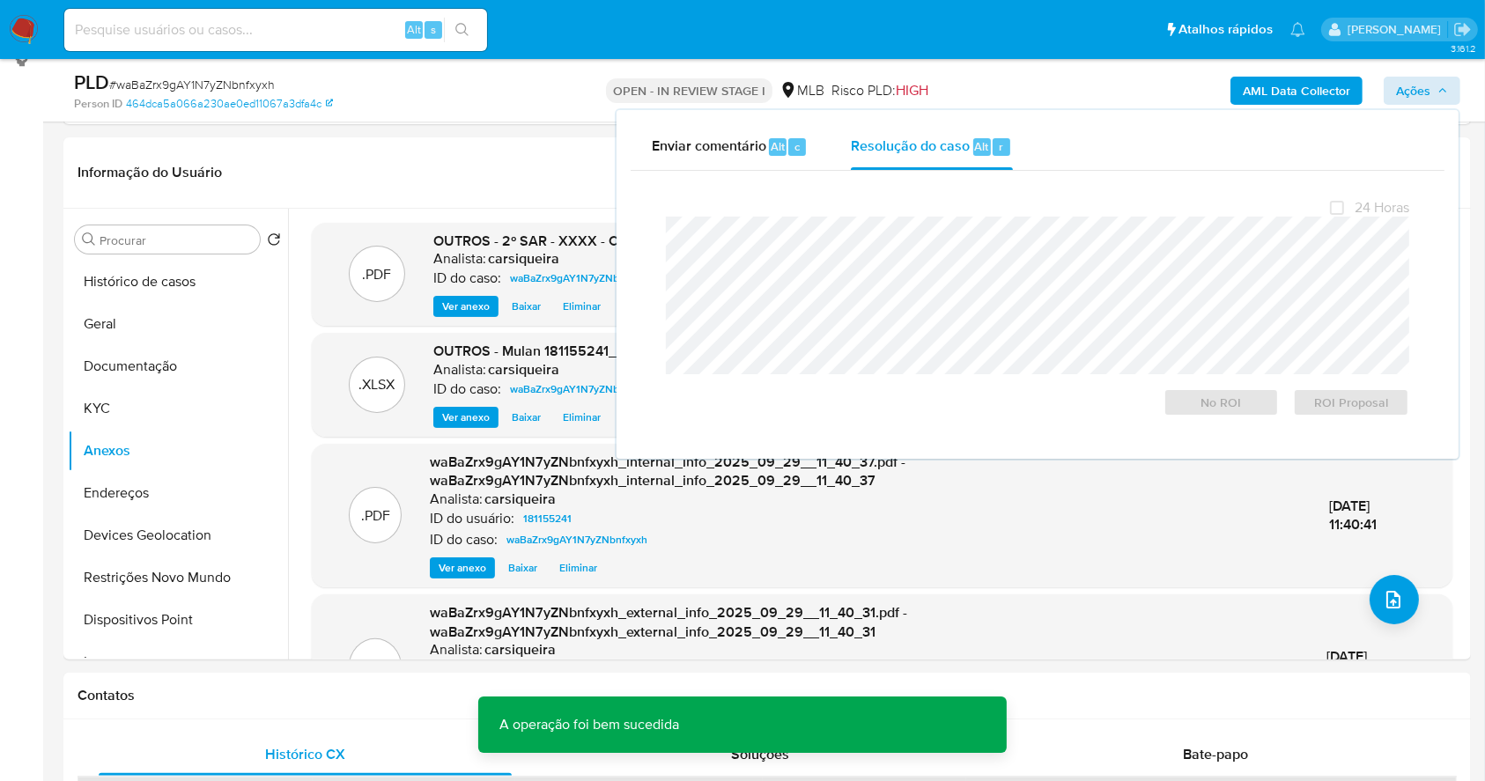
click at [211, 82] on span "# waBaZrx9gAY1N7yZNbnfxyxh" at bounding box center [192, 85] width 166 height 18
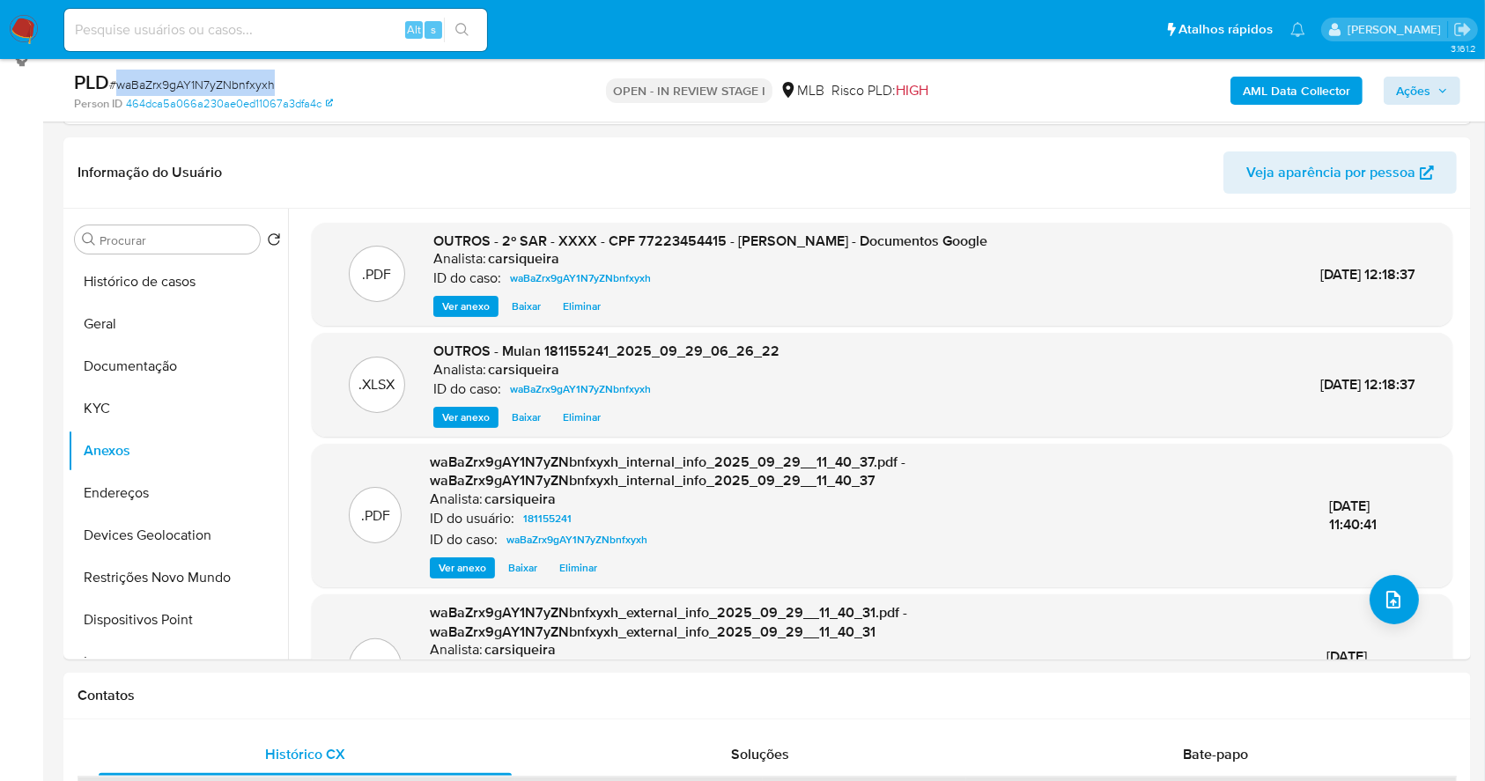
click at [211, 82] on span "# waBaZrx9gAY1N7yZNbnfxyxh" at bounding box center [192, 85] width 166 height 18
copy span "waBaZrx9gAY1N7yZNbnfxyxh"
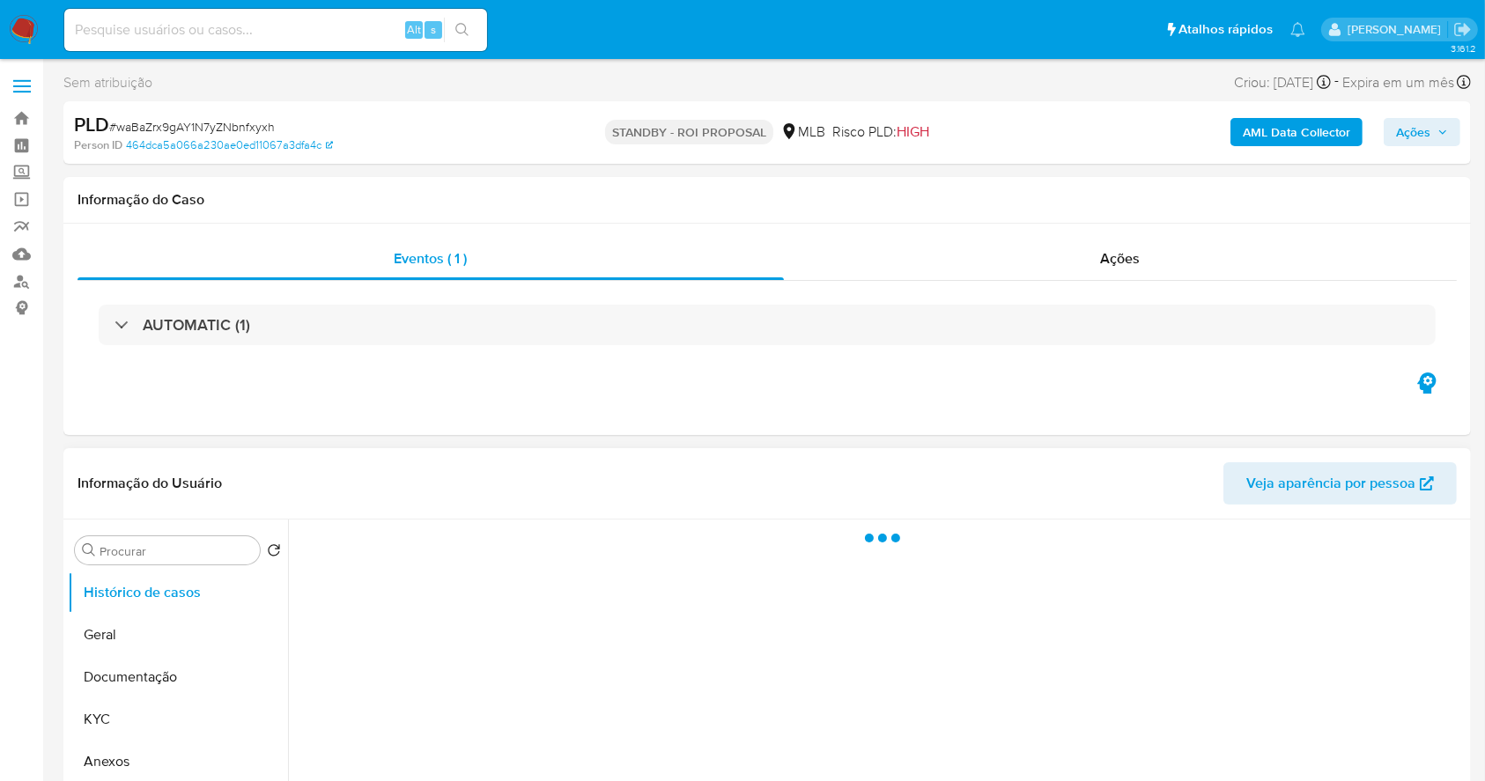
select select "10"
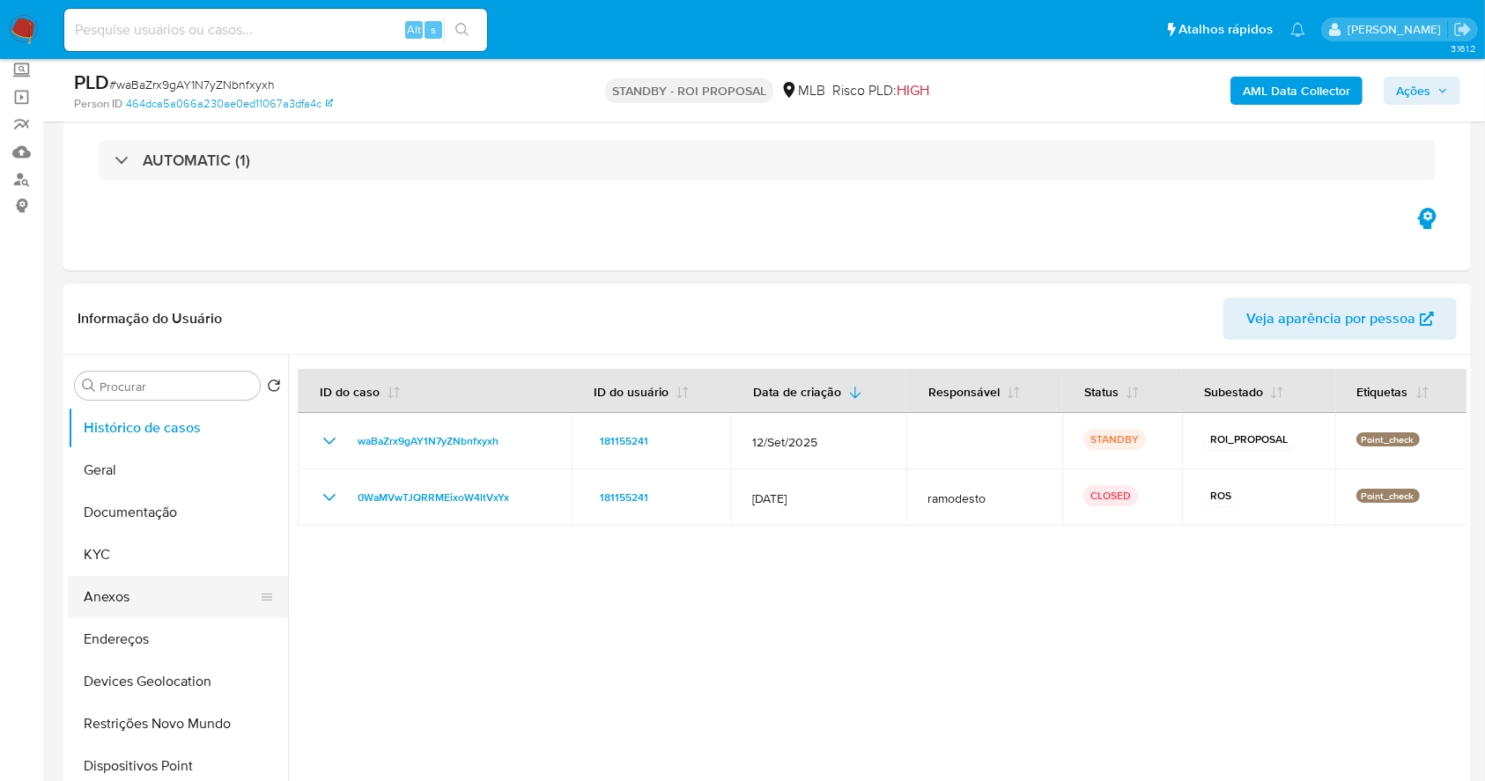
scroll to position [234, 0]
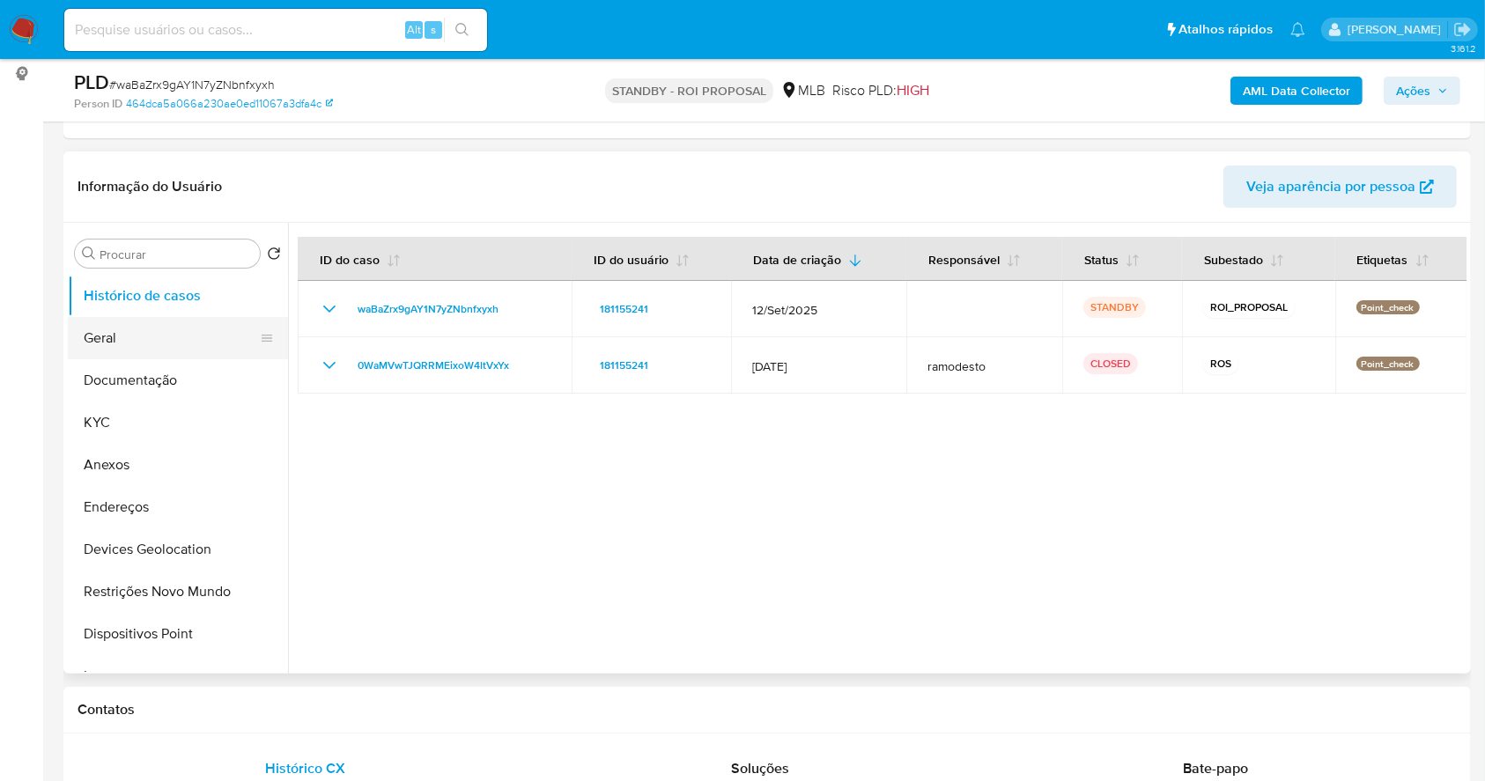
click at [115, 326] on button "Geral" at bounding box center [171, 338] width 206 height 42
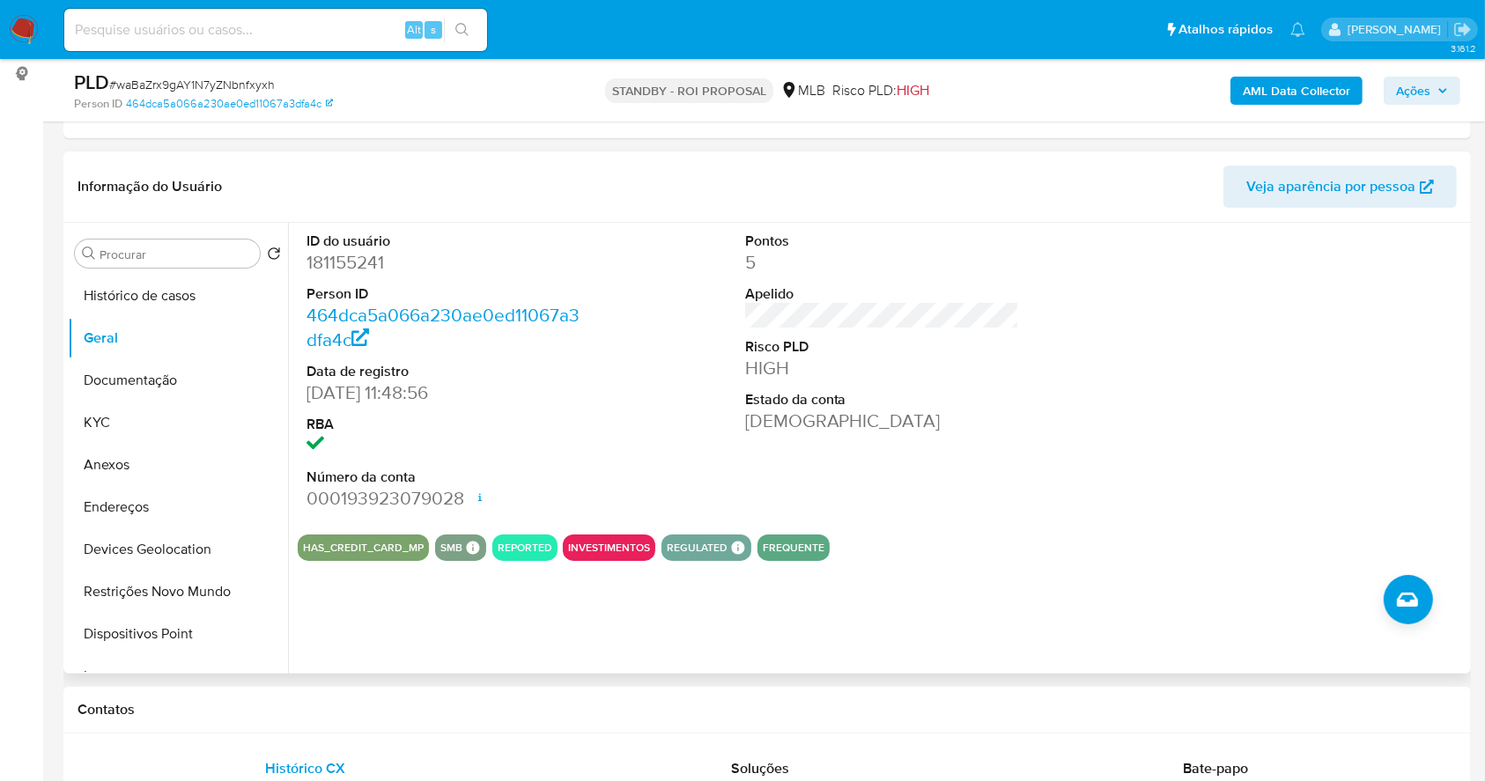
click at [359, 264] on dd "181155241" at bounding box center [444, 262] width 275 height 25
copy dd "181155241"
click at [30, 16] on img at bounding box center [24, 30] width 30 height 30
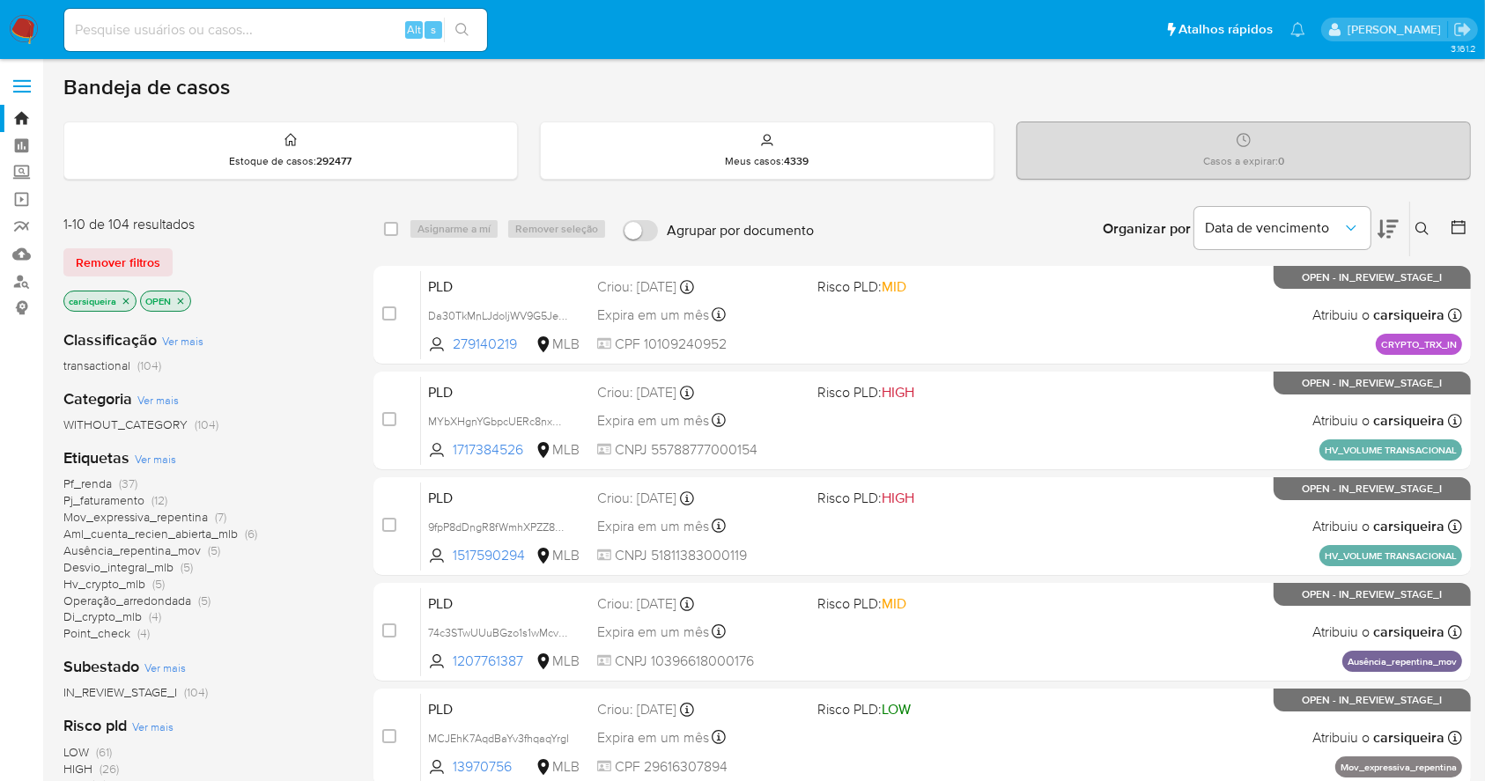
click at [122, 300] on icon "close-filter" at bounding box center [126, 301] width 11 height 11
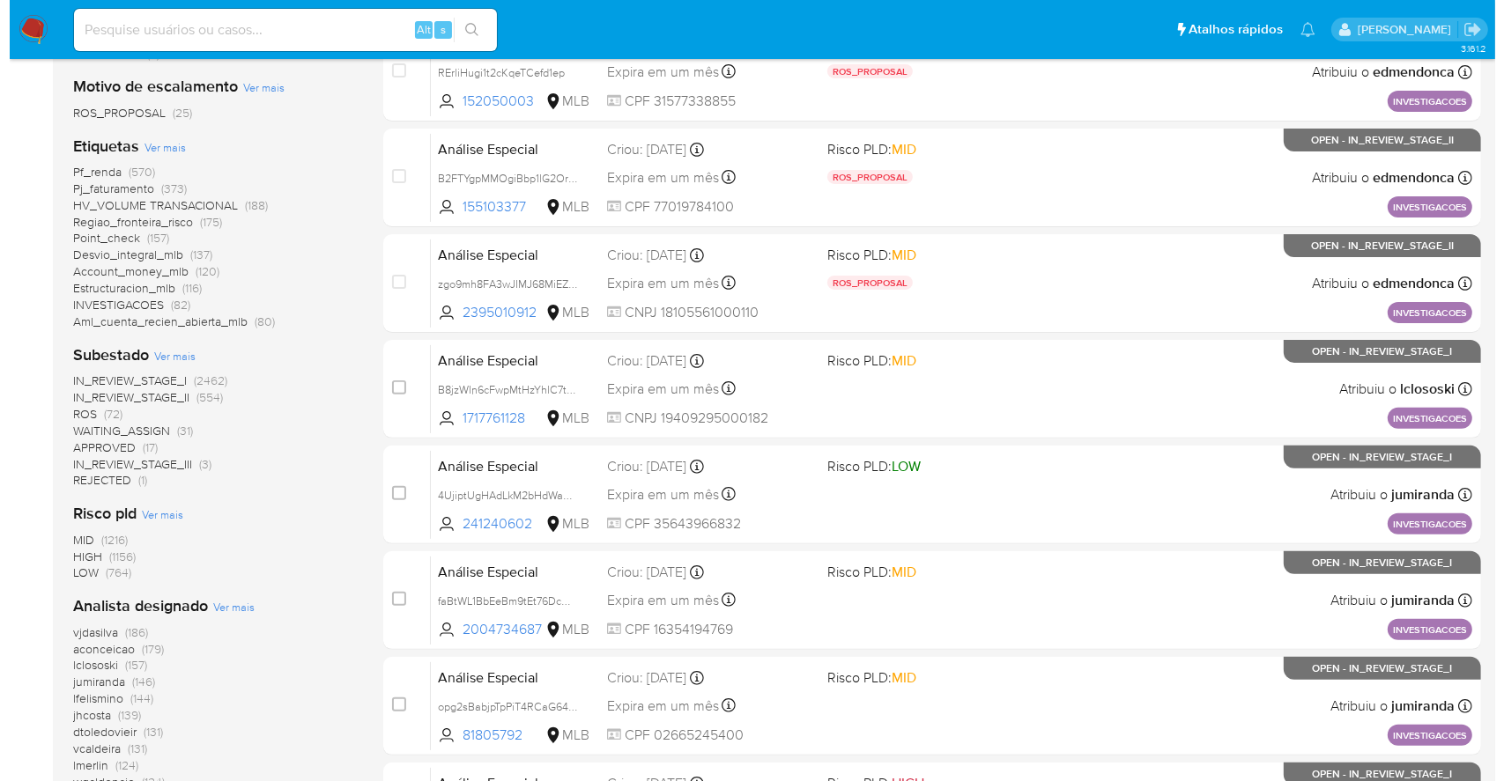
scroll to position [352, 0]
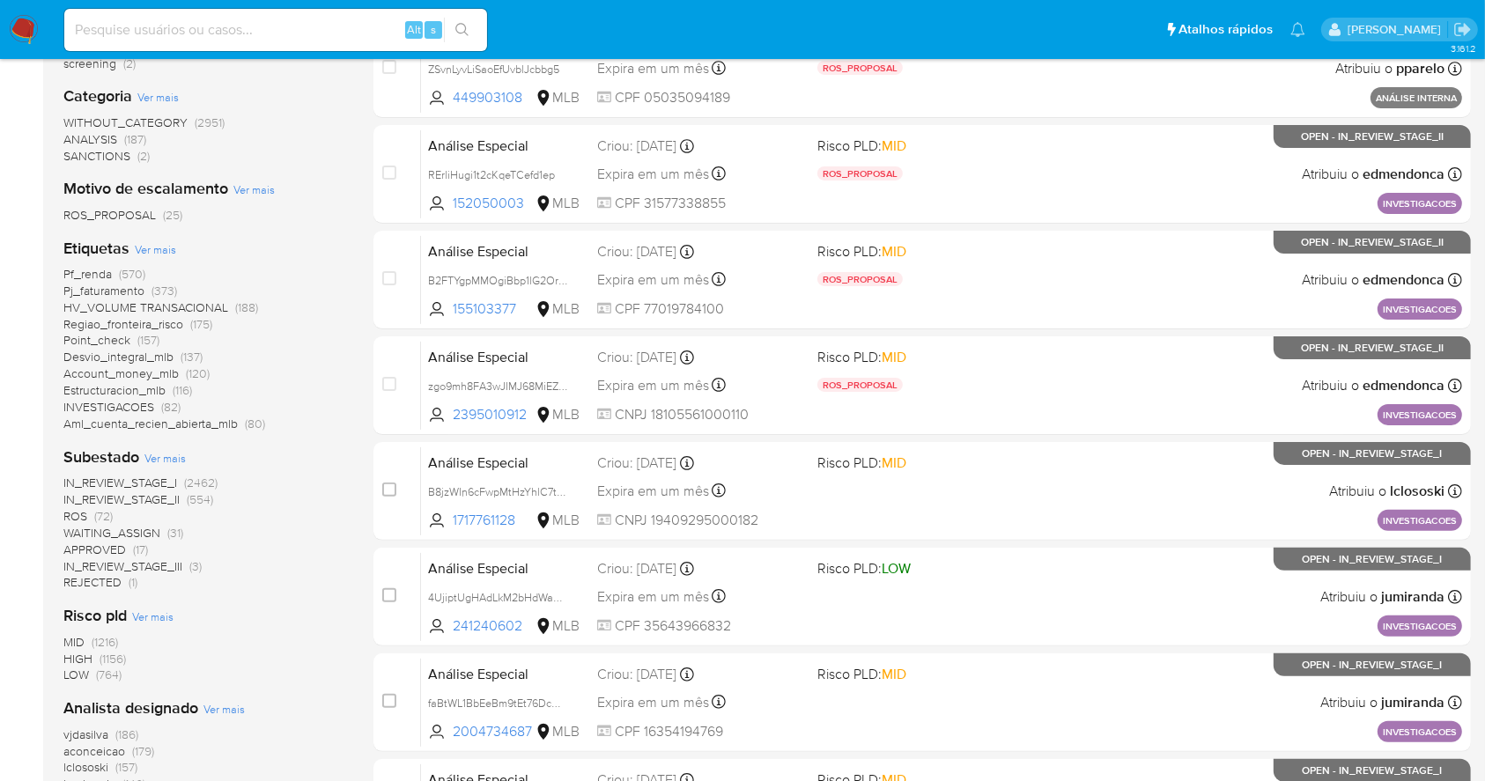
click at [226, 711] on span "Ver mais" at bounding box center [223, 709] width 41 height 16
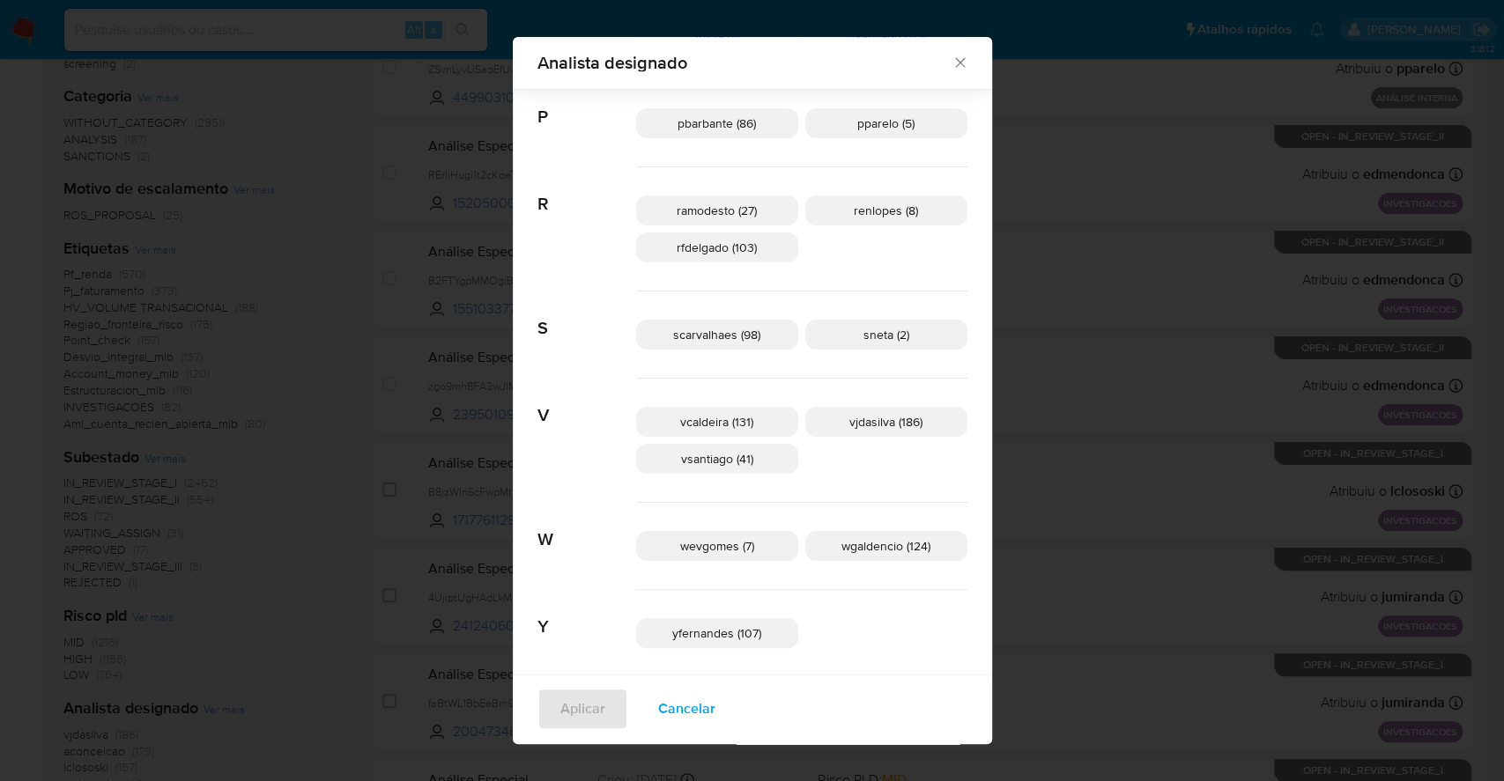
scroll to position [958, 0]
click at [715, 708] on span "Cancelar" at bounding box center [686, 709] width 57 height 39
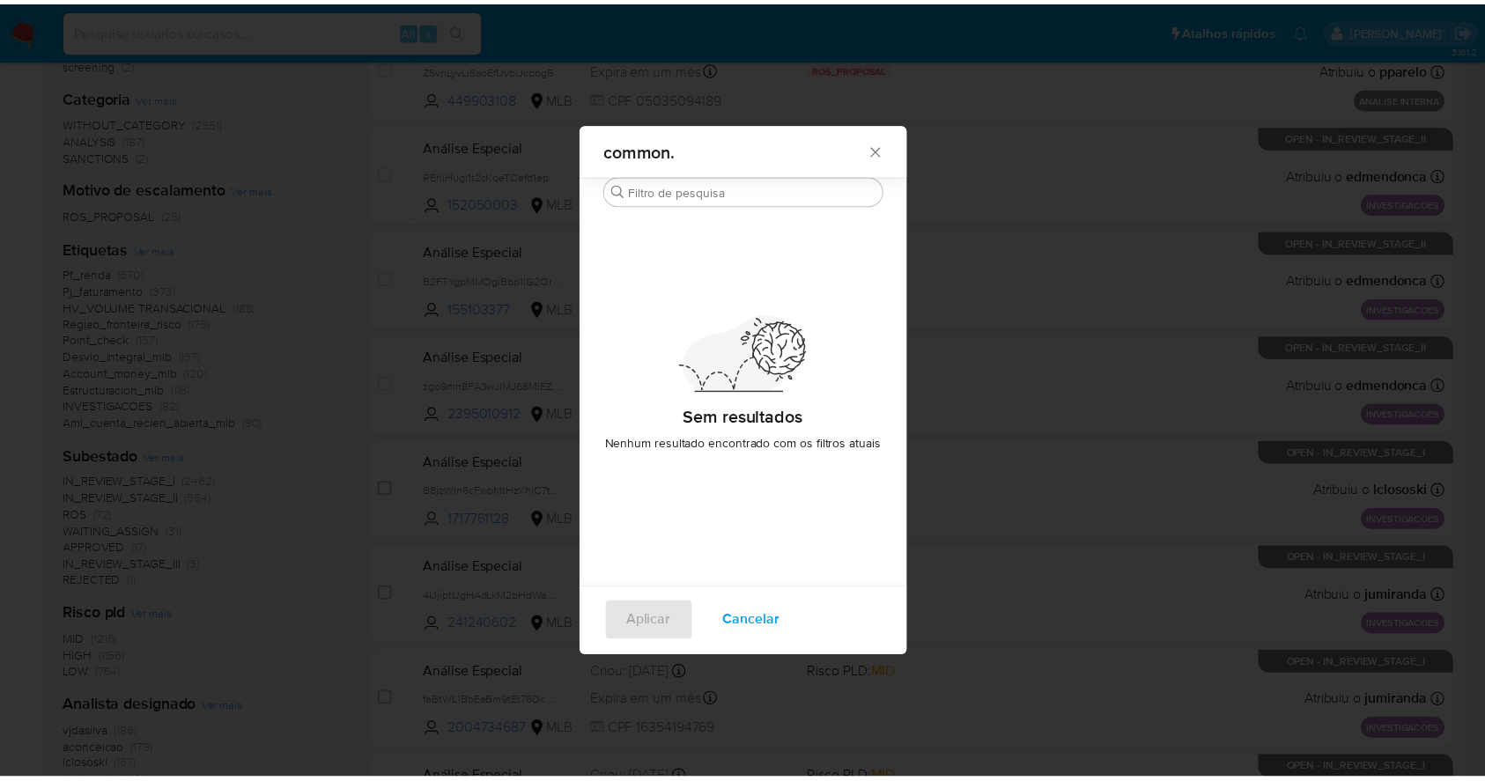
scroll to position [0, 0]
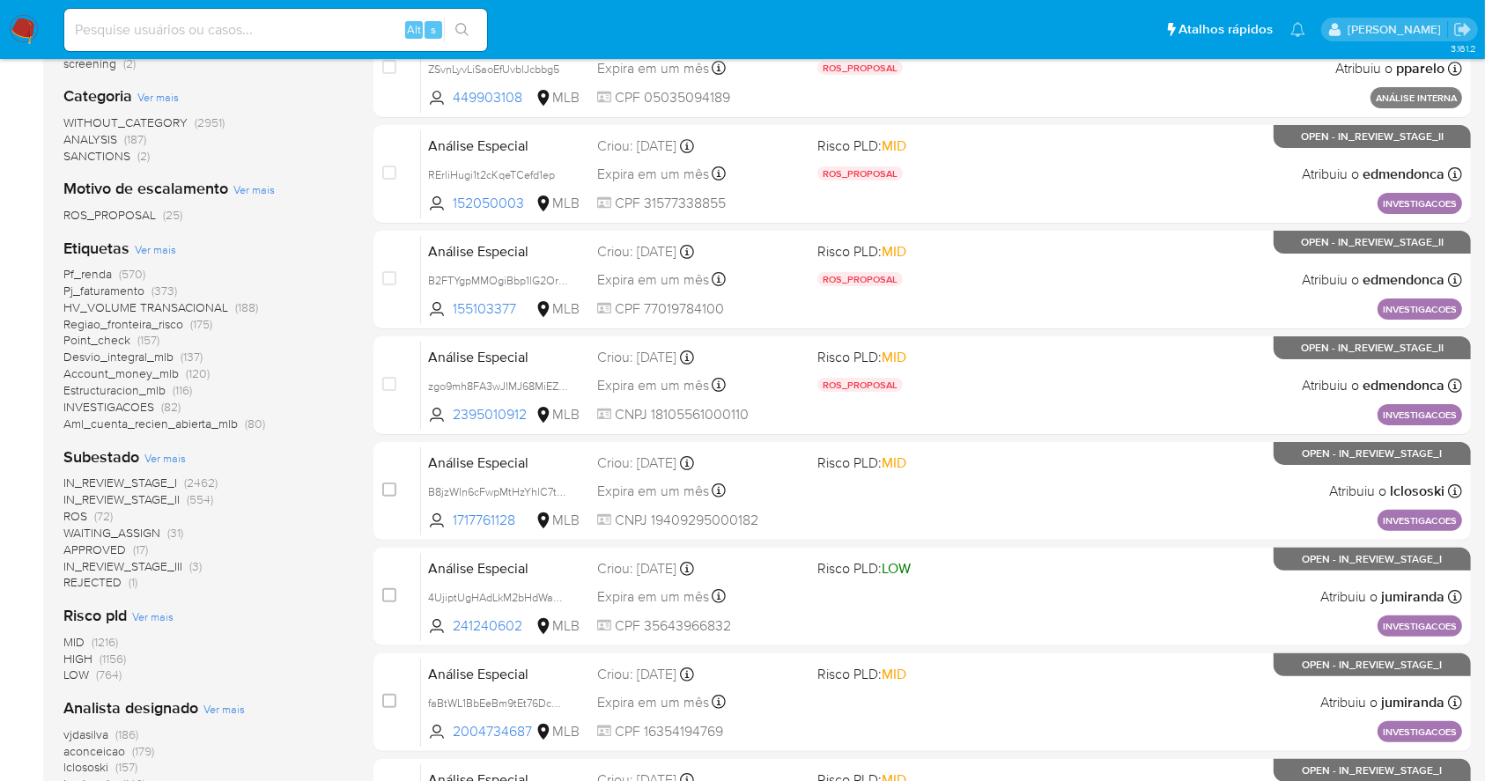
click at [18, 24] on img at bounding box center [24, 30] width 30 height 30
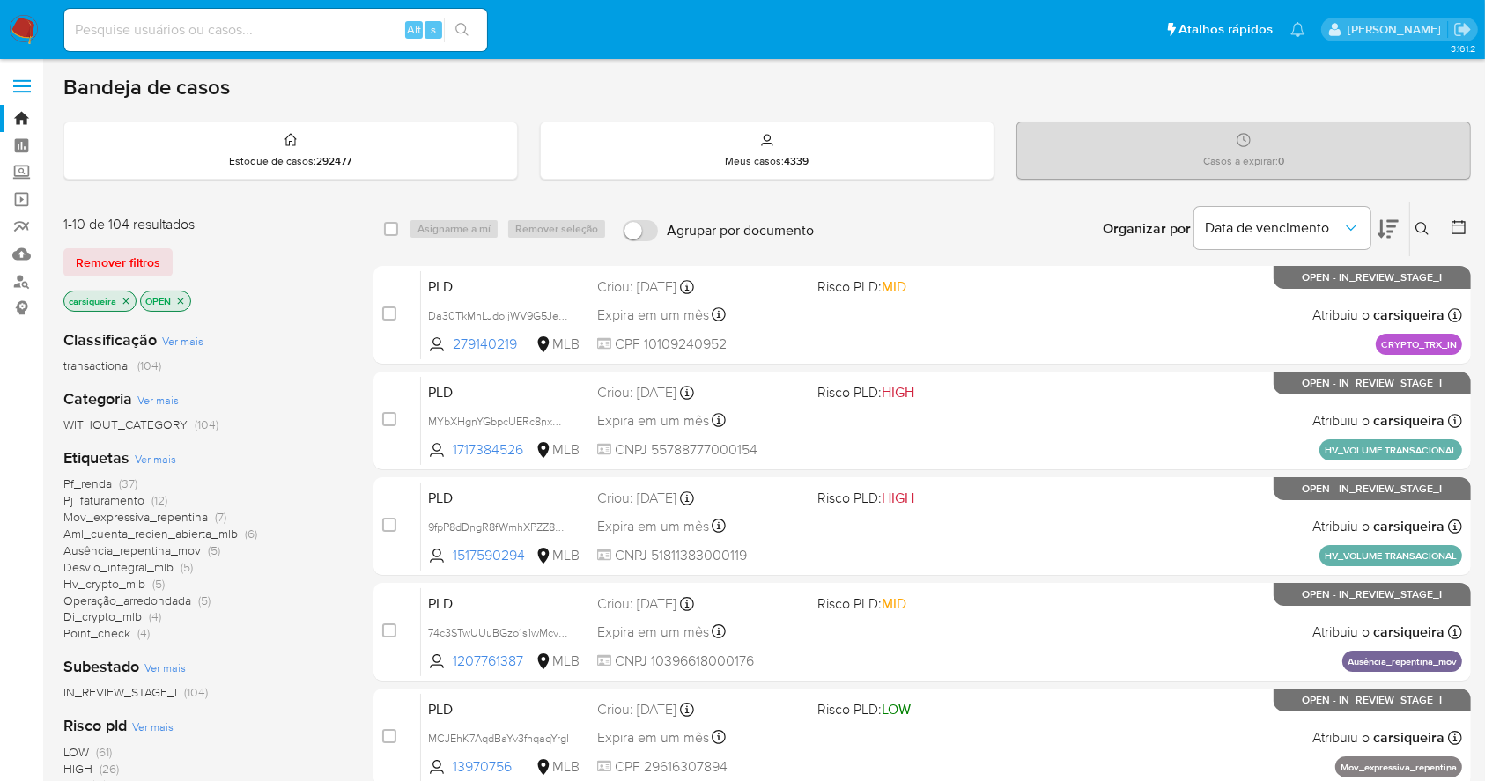
click at [16, 39] on img at bounding box center [24, 30] width 30 height 30
click at [149, 39] on input at bounding box center [275, 29] width 423 height 23
paste input "1LlCmYXQZTjdUPZytT5qCZQu"
type input "1LlCmYXQZTjdUPZytT5qCZQu"
click at [470, 35] on button "search-icon" at bounding box center [462, 30] width 36 height 25
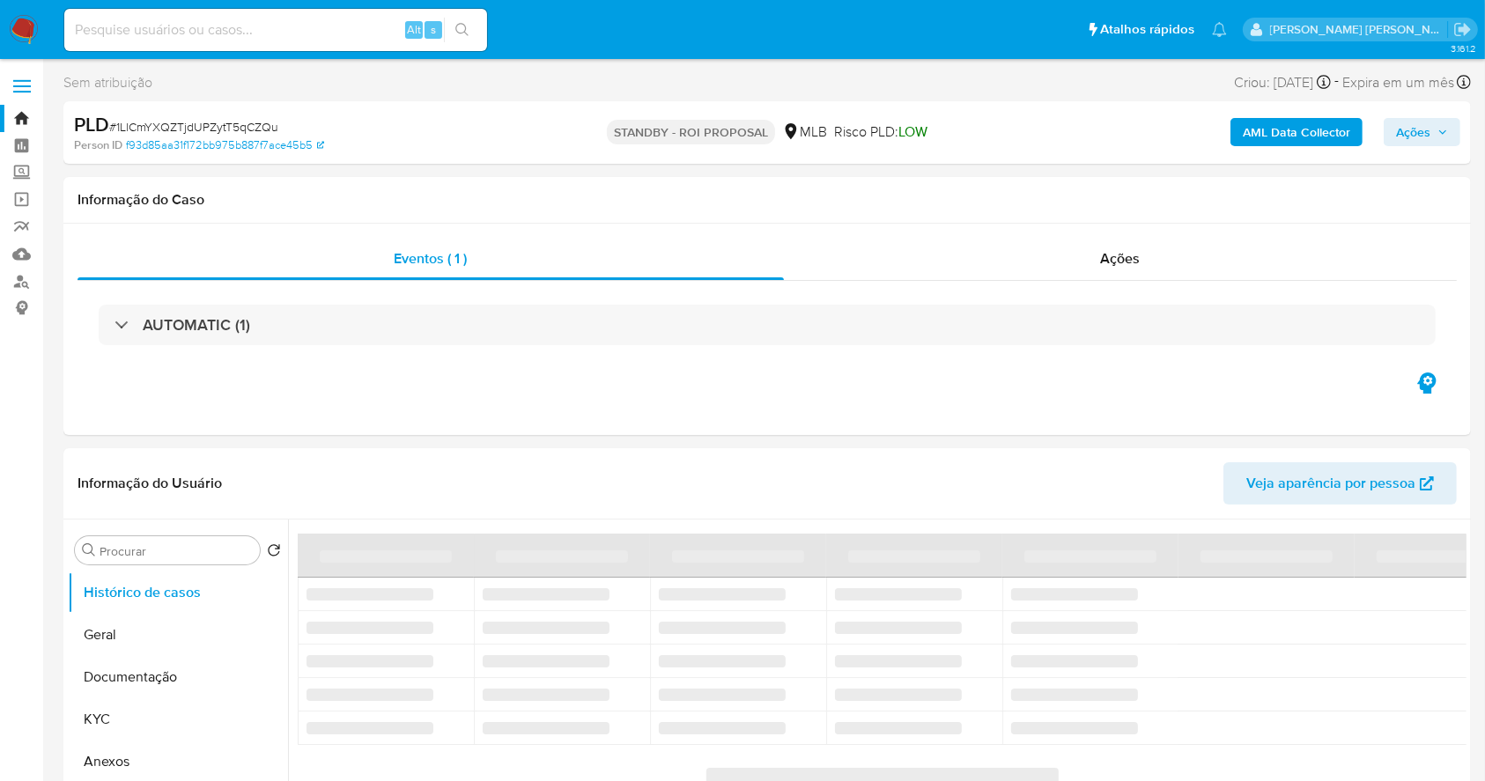
select select "10"
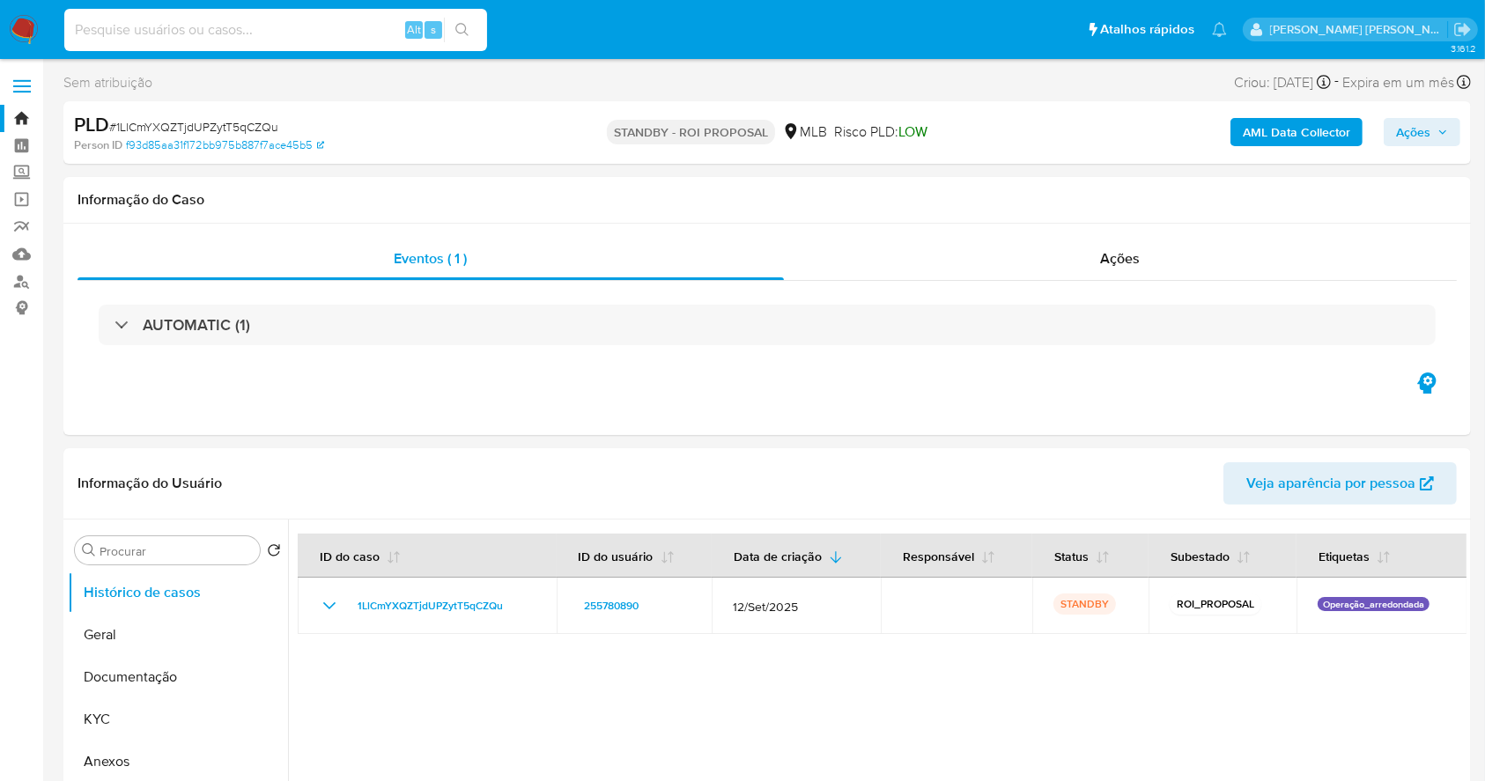
click at [233, 30] on input at bounding box center [275, 29] width 423 height 23
paste input "4ztYyrOTj48ZbmNX6e7a03N1"
type input "4ztYyrOTj48ZbmNX6e7a03N1"
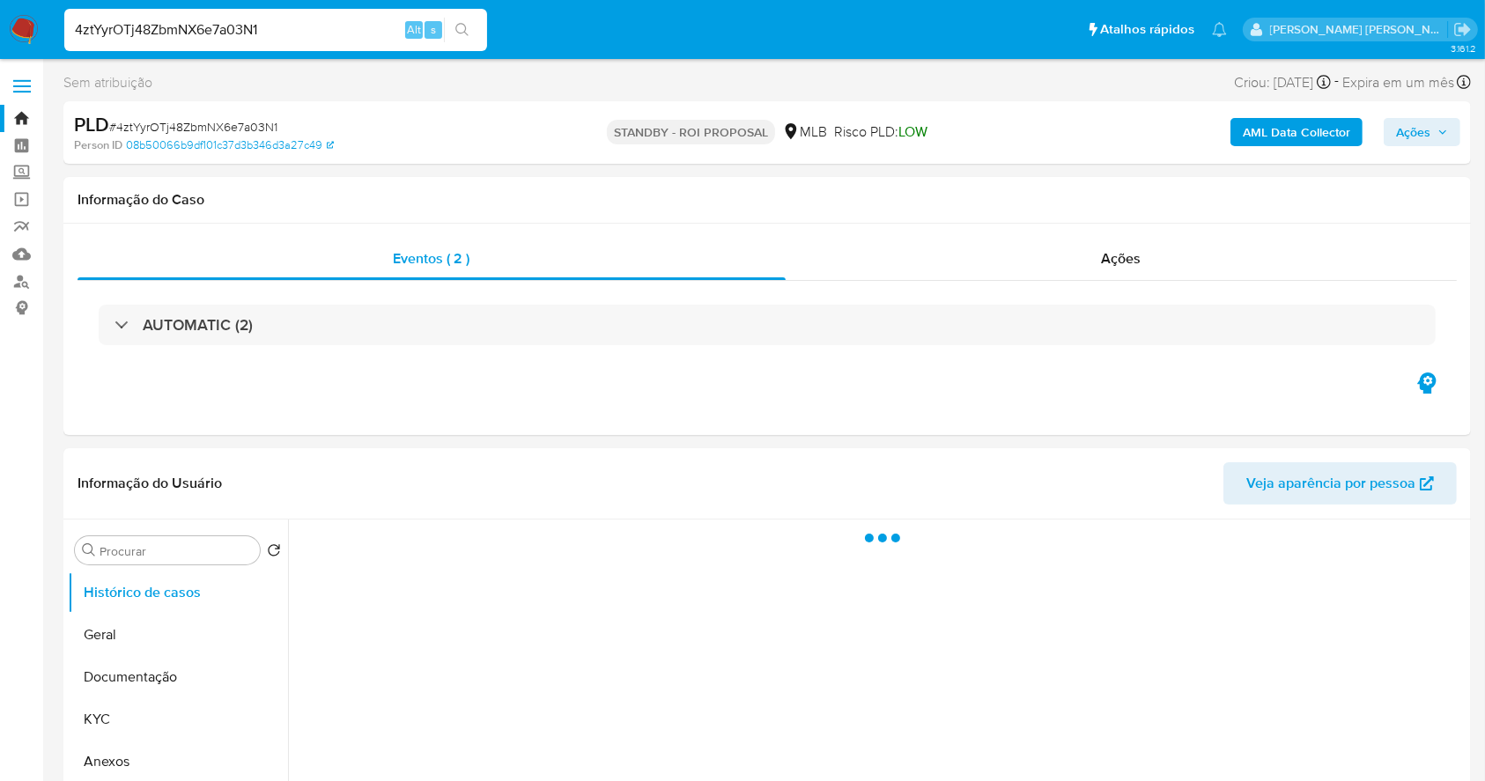
select select "10"
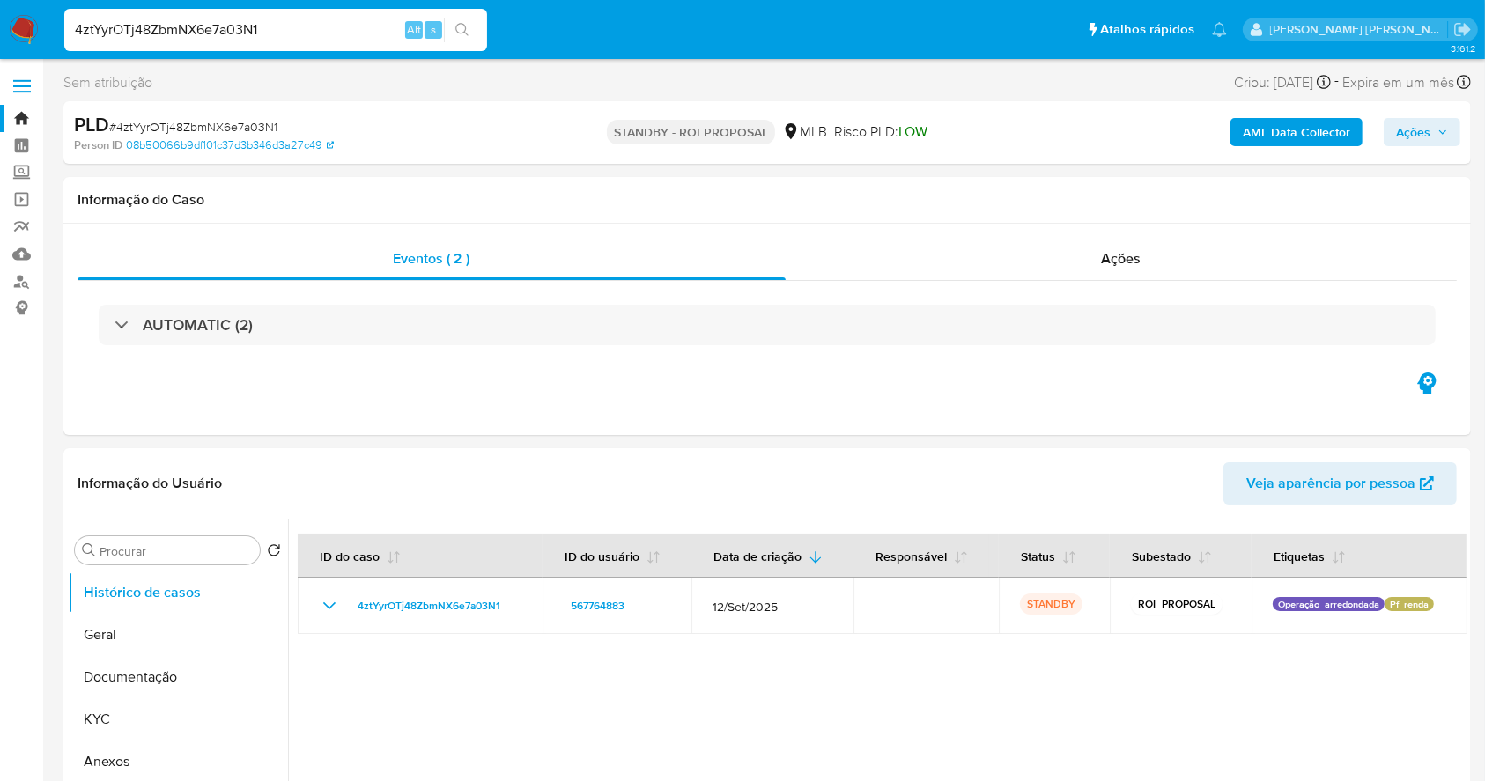
click at [245, 29] on input "4ztYyrOTj48ZbmNX6e7a03N1" at bounding box center [275, 29] width 423 height 23
paste input "waBaZrx9gAY1N7yZNbnfxyxh"
type input "waBaZrx9gAY1N7yZNbnfxyxh"
click at [463, 31] on icon "search-icon" at bounding box center [462, 30] width 14 height 14
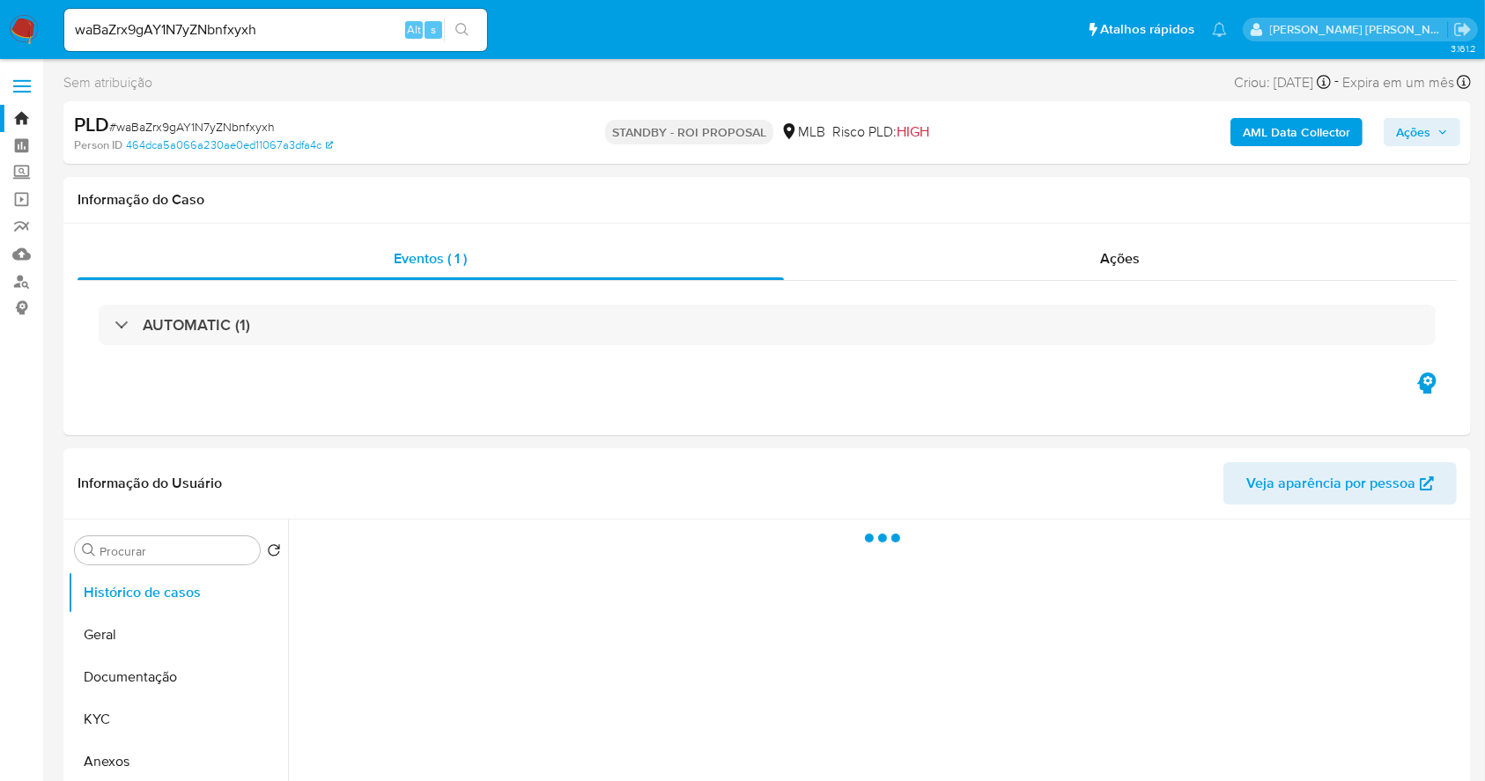
click at [23, 31] on img at bounding box center [24, 30] width 30 height 30
drag, startPoint x: 23, startPoint y: 31, endPoint x: 17, endPoint y: 18, distance: 14.6
click at [21, 29] on img at bounding box center [24, 30] width 30 height 30
select select "10"
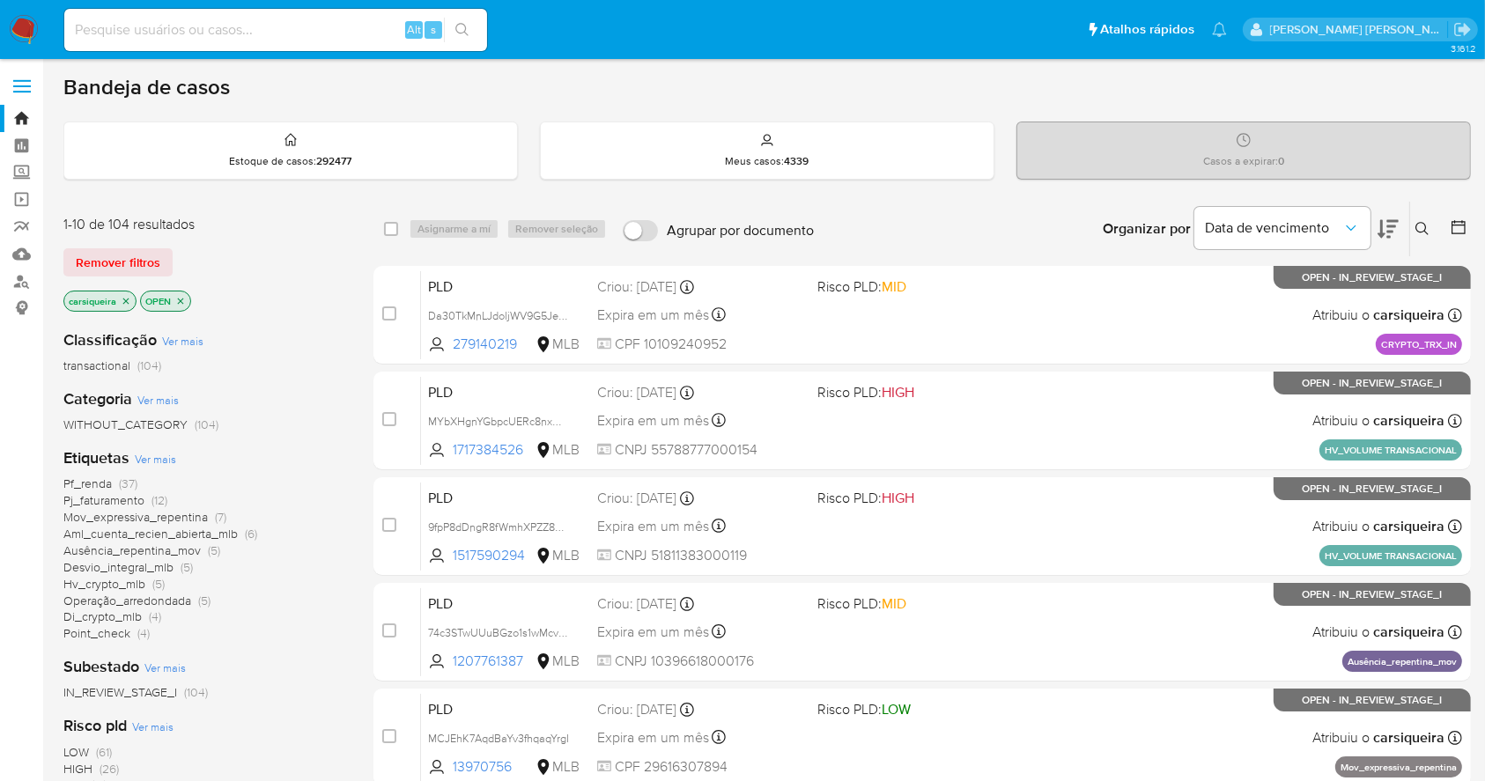
click at [203, 15] on div "Alt s" at bounding box center [275, 30] width 423 height 42
click at [218, 28] on input at bounding box center [275, 29] width 423 height 23
paste input "Qxi67tKdmbDjGCPCBuaiFW0g"
type input "Qxi67tKdmbDjGCPCBuaiFW0g"
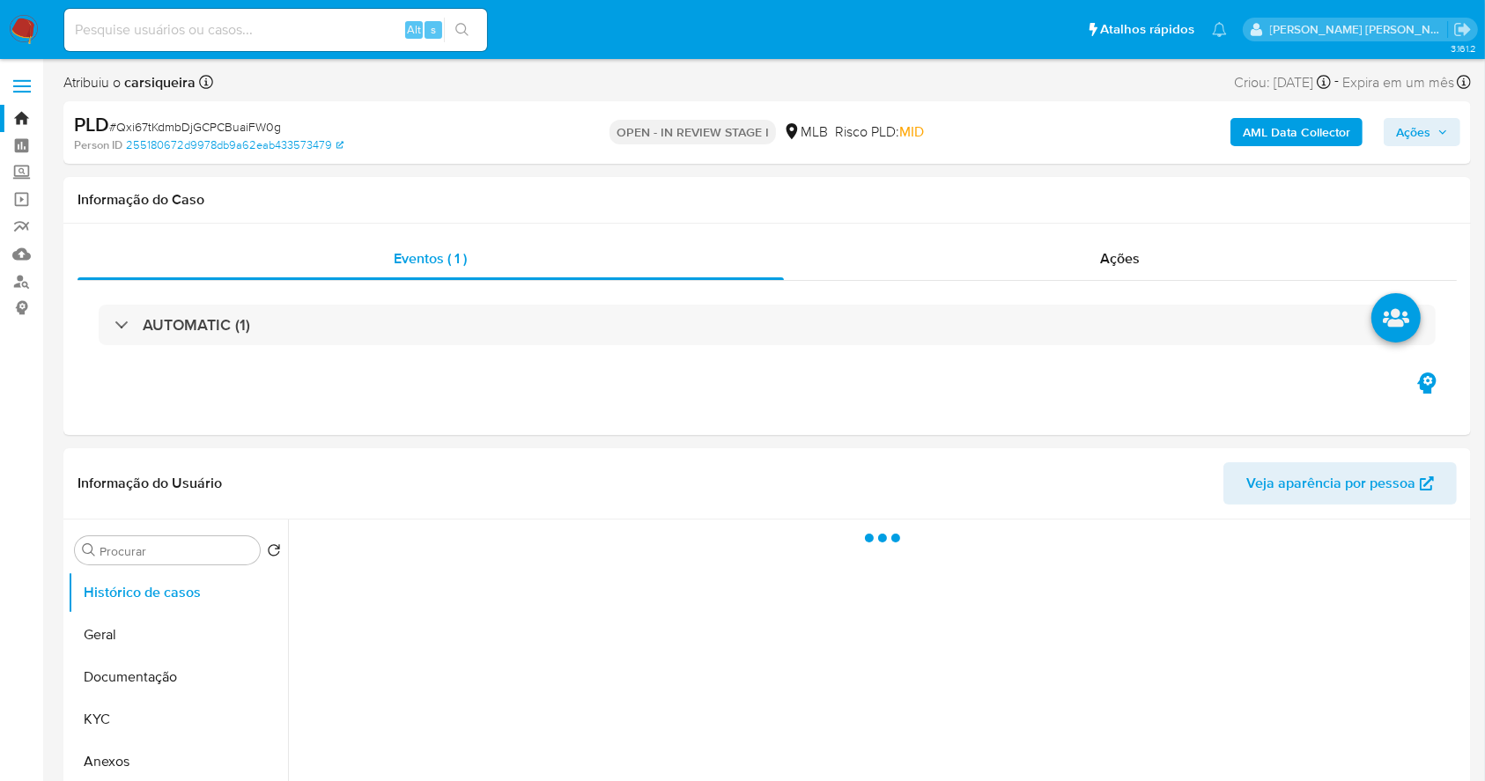
select select "10"
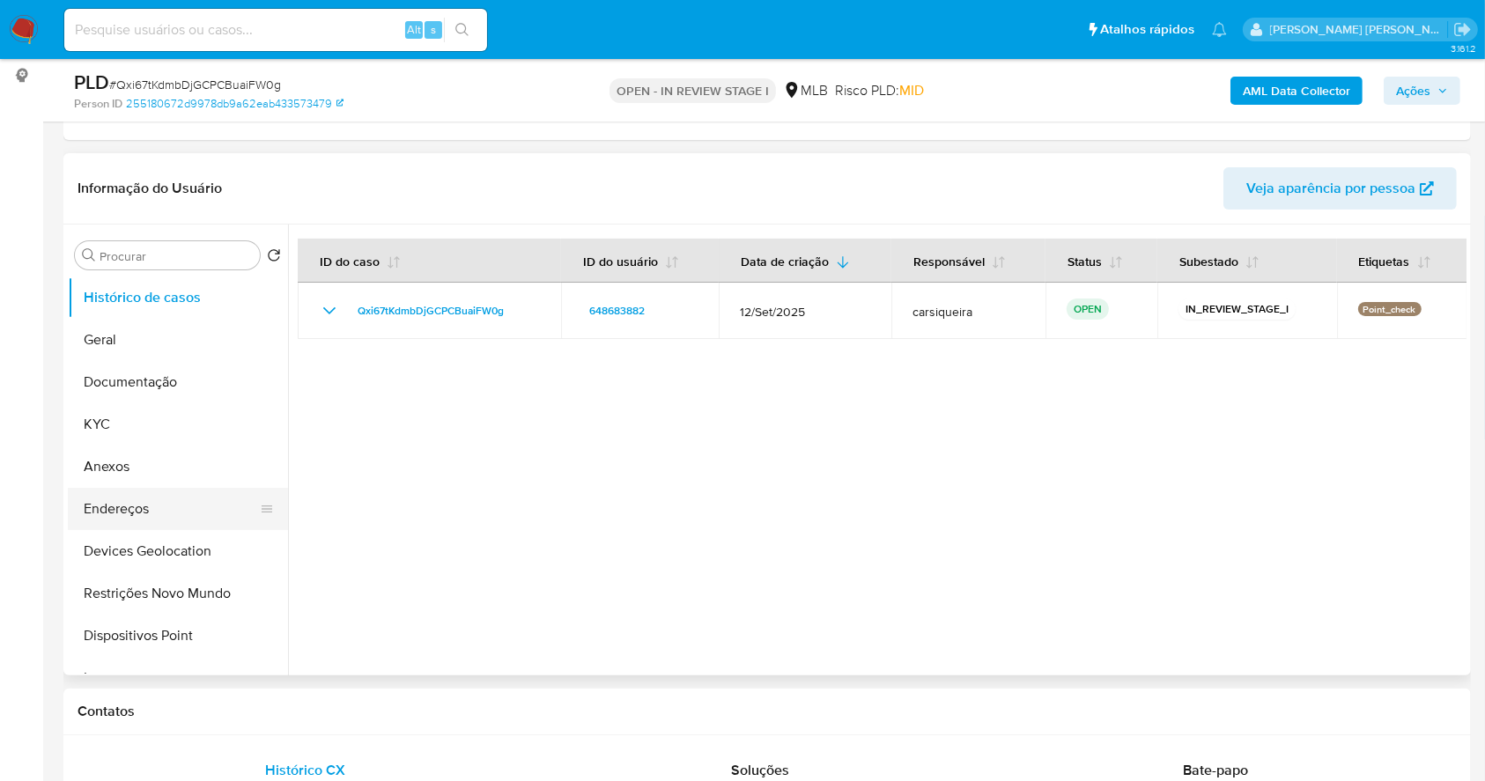
scroll to position [234, 0]
click at [129, 419] on button "KYC" at bounding box center [171, 423] width 206 height 42
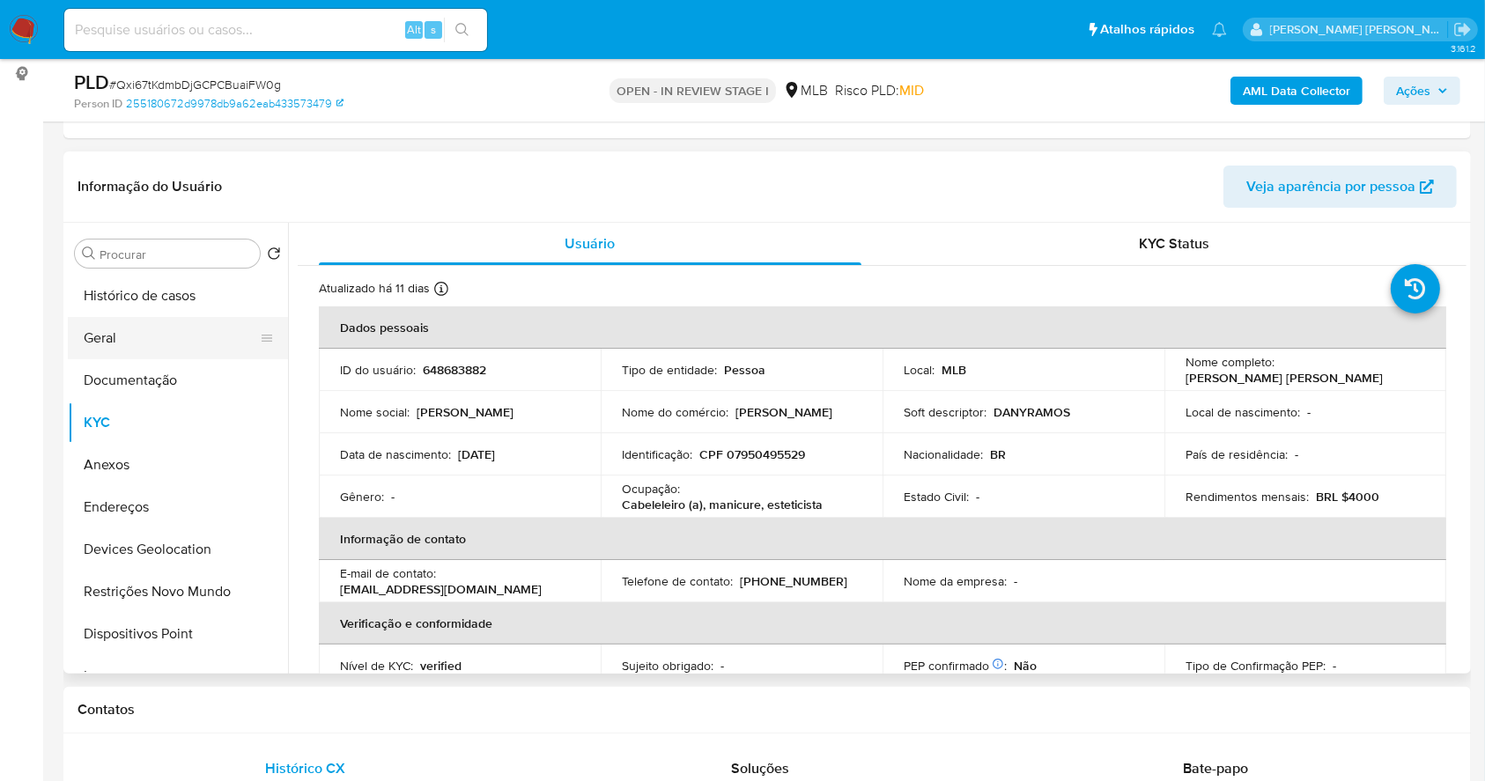
click at [133, 322] on button "Geral" at bounding box center [171, 338] width 206 height 42
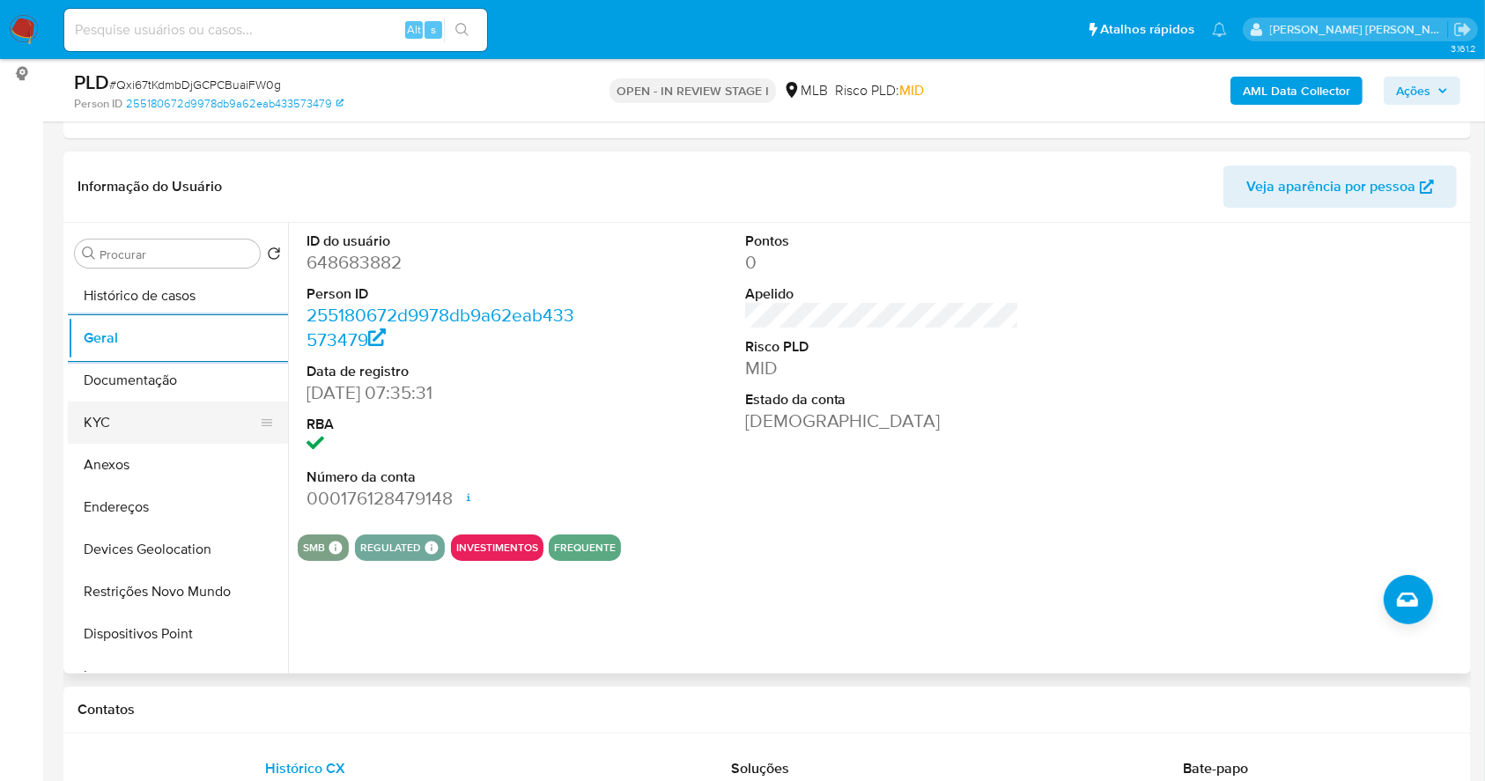
click at [142, 411] on button "KYC" at bounding box center [171, 423] width 206 height 42
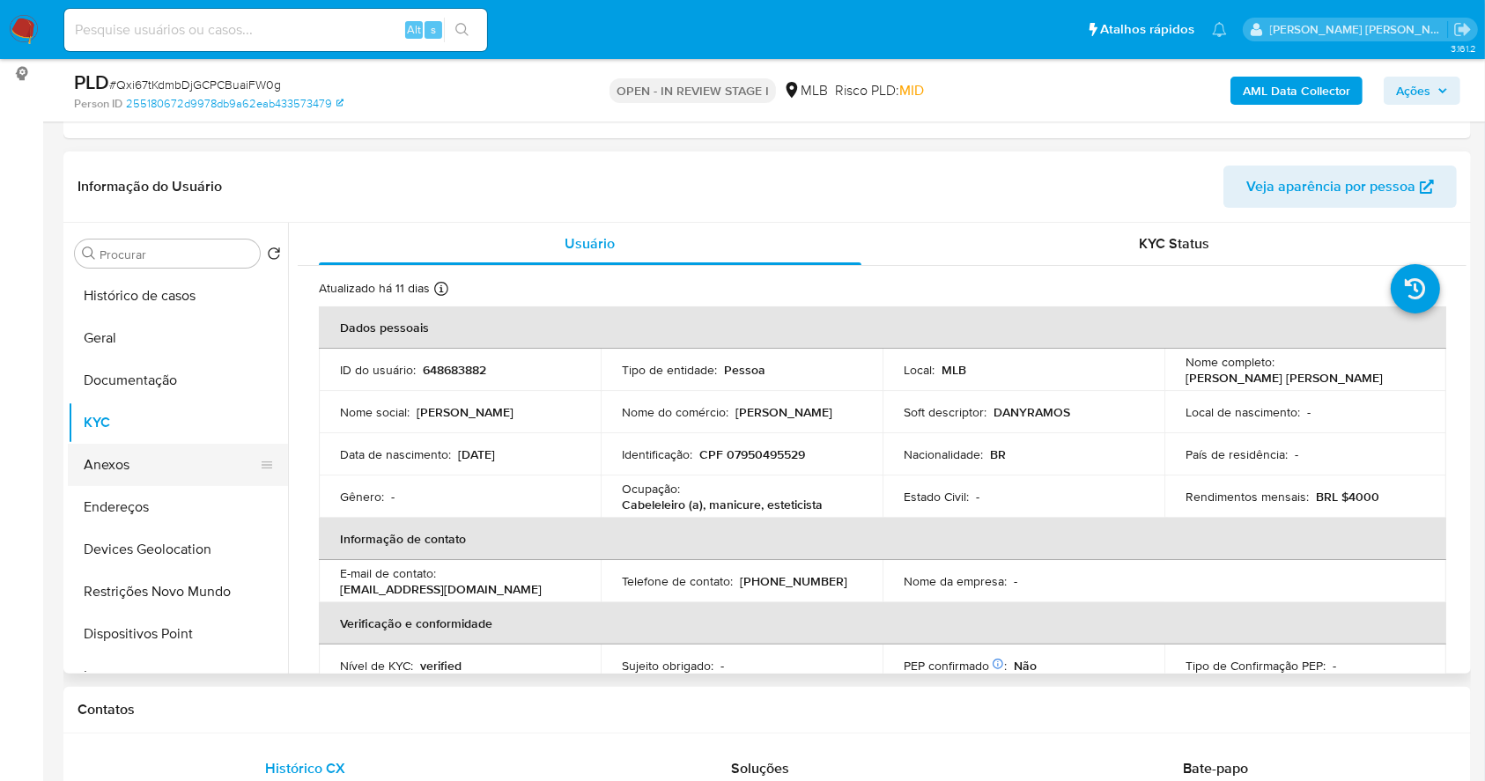
click at [127, 462] on button "Anexos" at bounding box center [171, 465] width 206 height 42
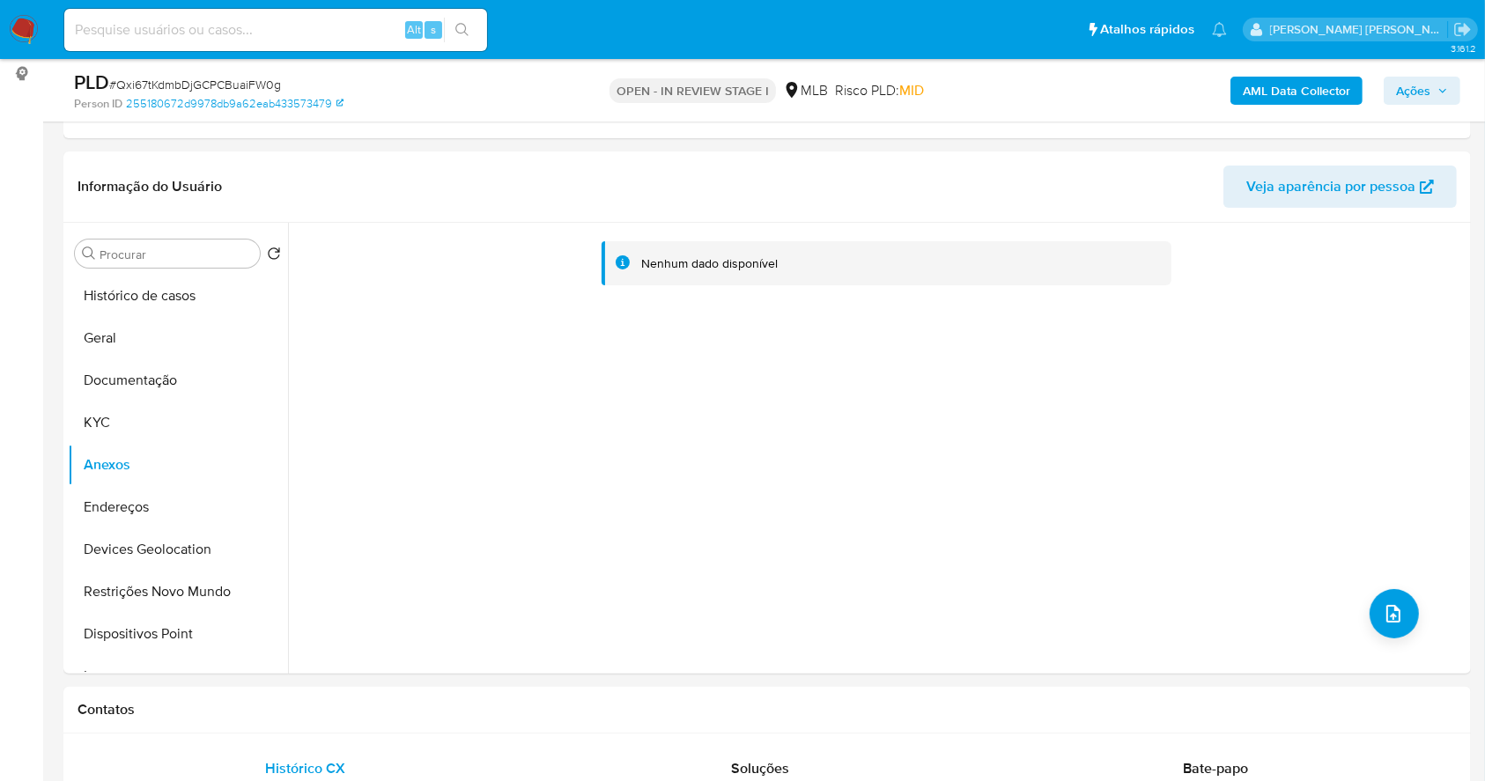
click at [1298, 95] on b "AML Data Collector" at bounding box center [1296, 91] width 107 height 28
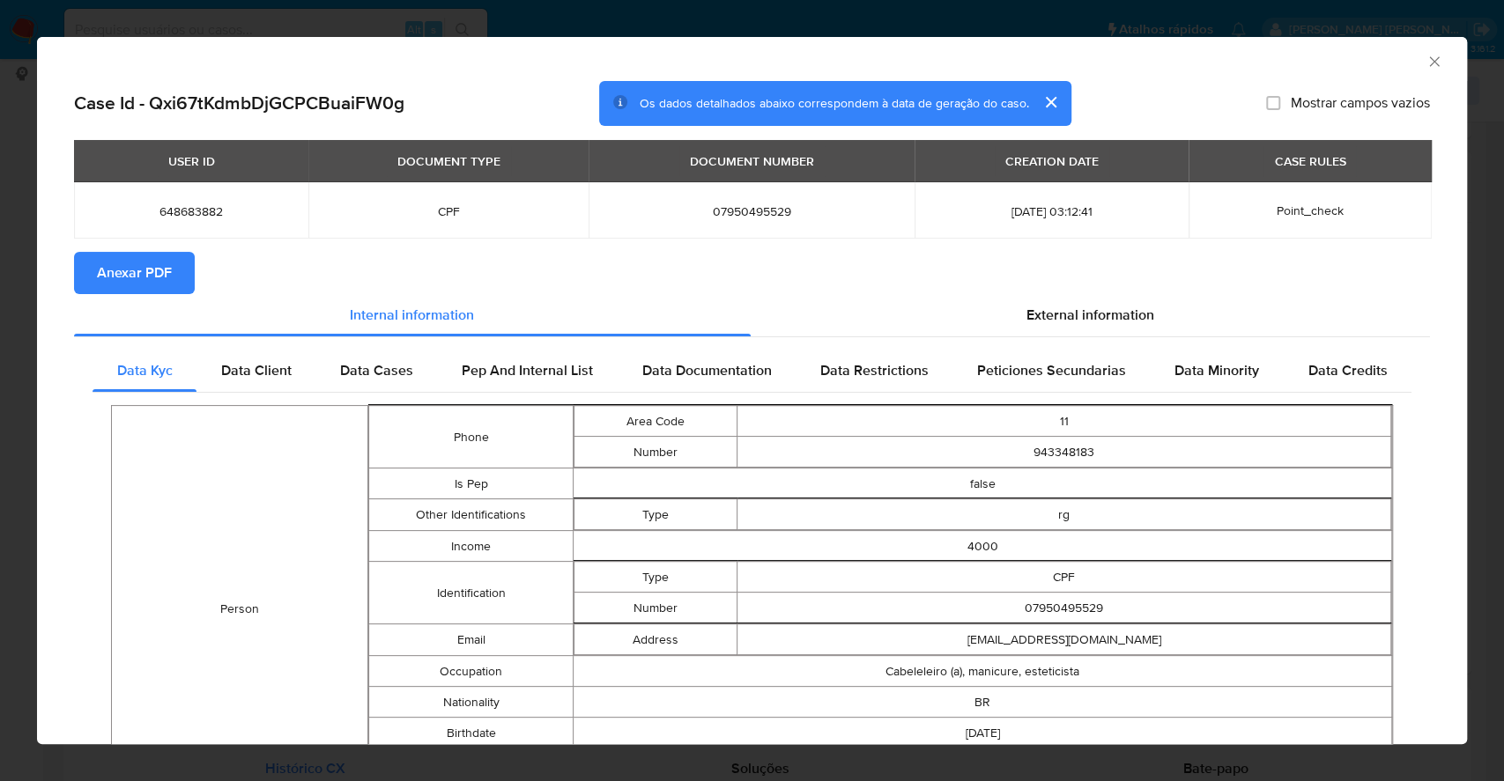
click at [148, 264] on span "Anexar PDF" at bounding box center [134, 273] width 75 height 39
click at [0, 434] on div "AML Data Collector Case Id - Qxi67tKdmbDjGCPCBuaiFW0g Os dados detalhados abaix…" at bounding box center [752, 390] width 1504 height 781
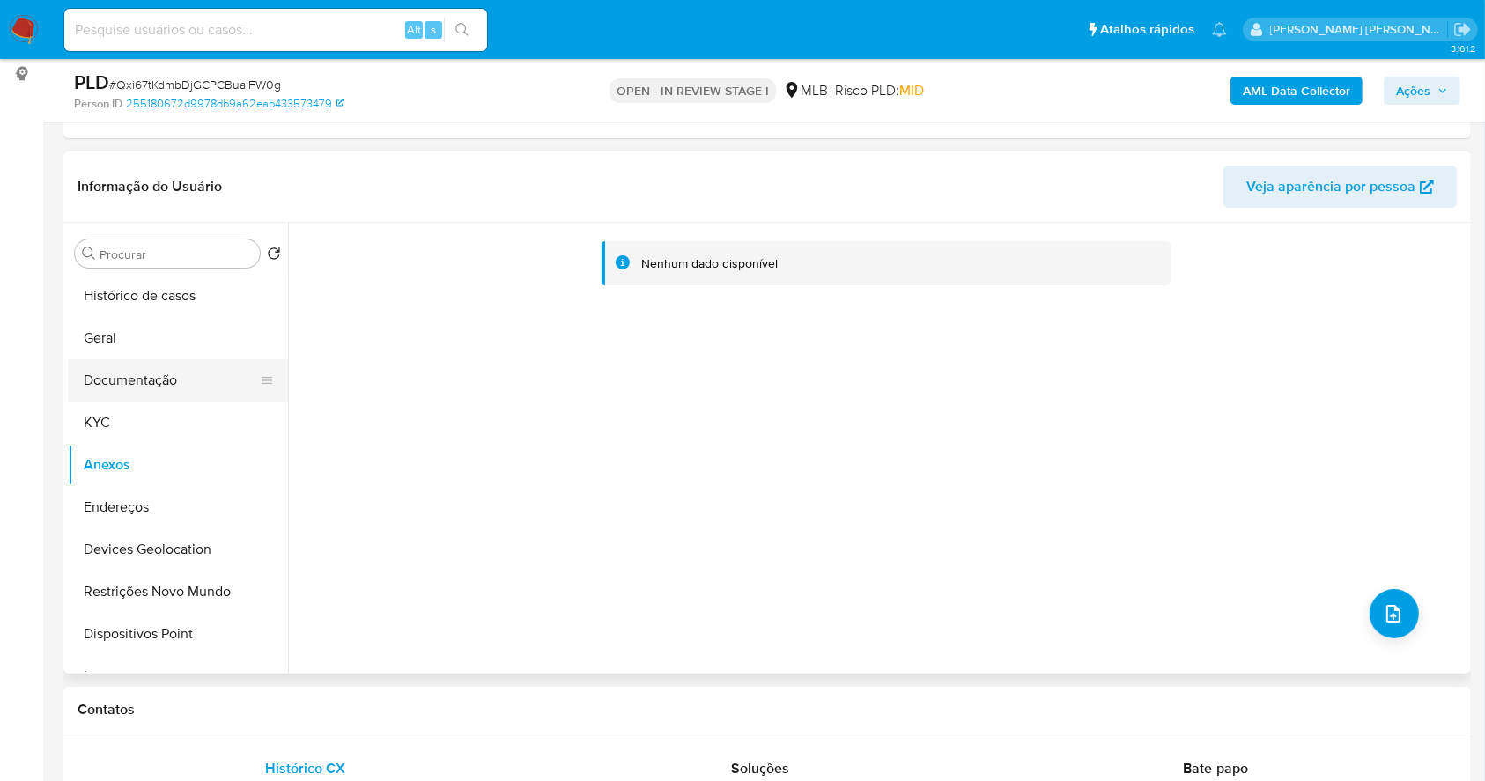
click at [129, 383] on button "Documentação" at bounding box center [171, 380] width 206 height 42
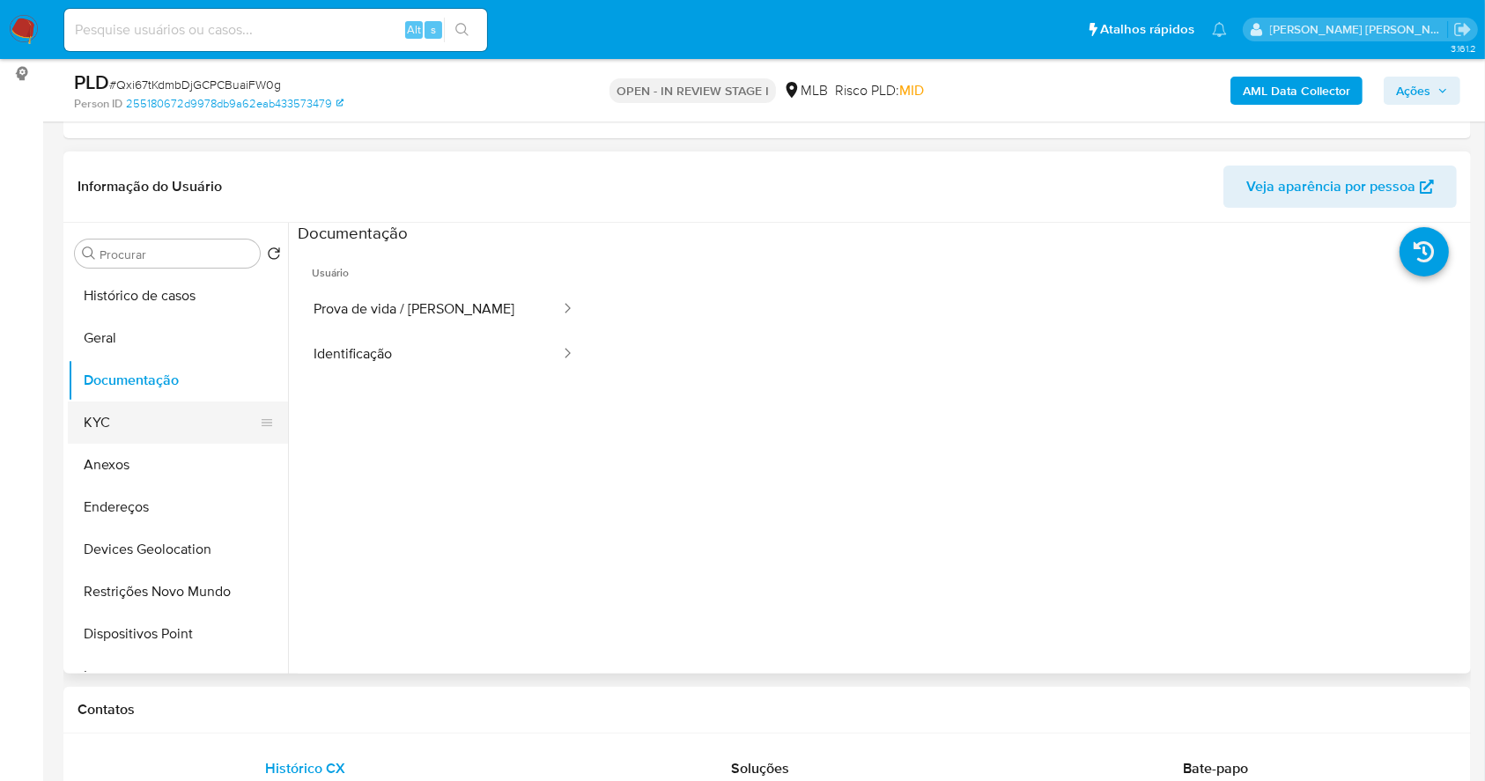
click at [122, 418] on button "KYC" at bounding box center [171, 423] width 206 height 42
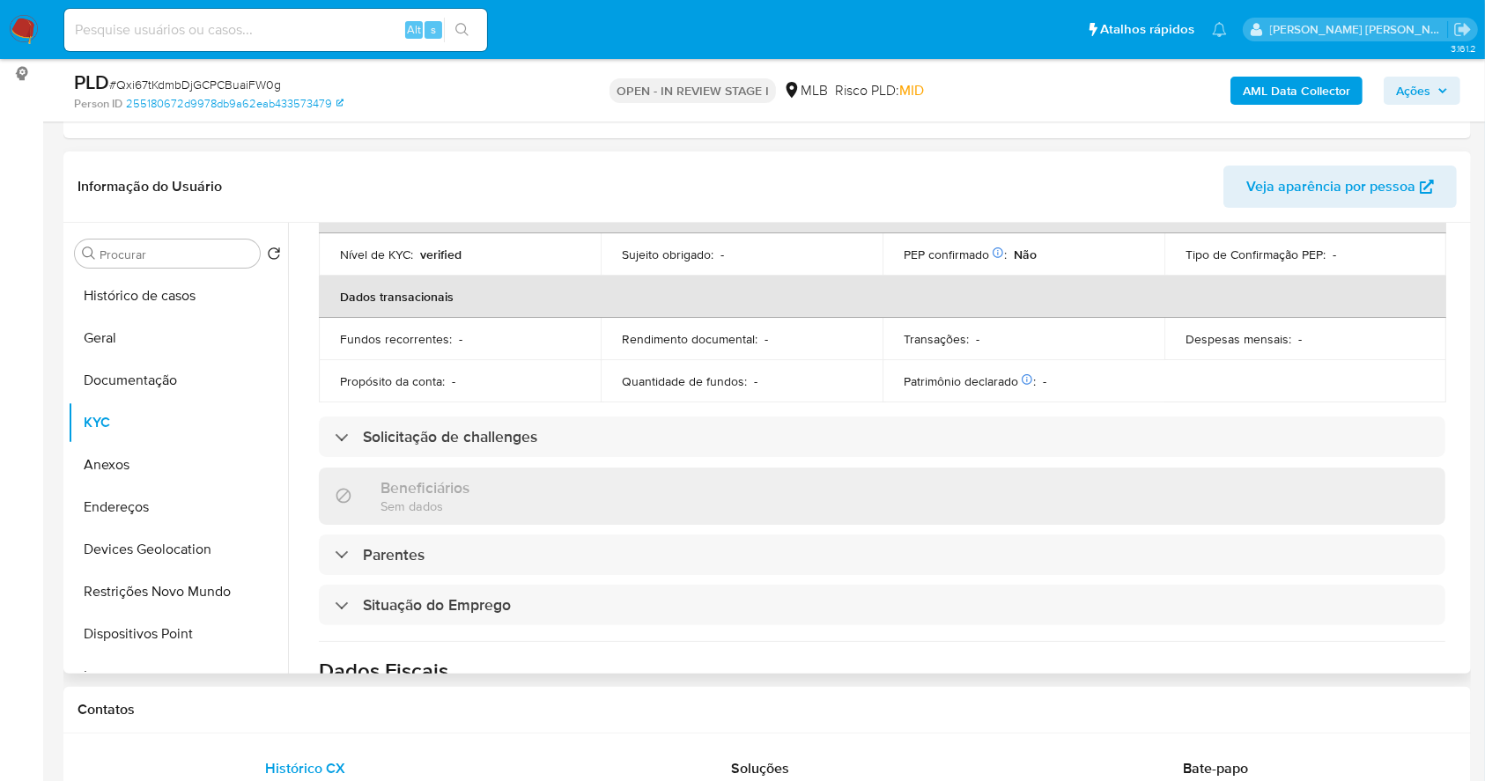
scroll to position [0, 0]
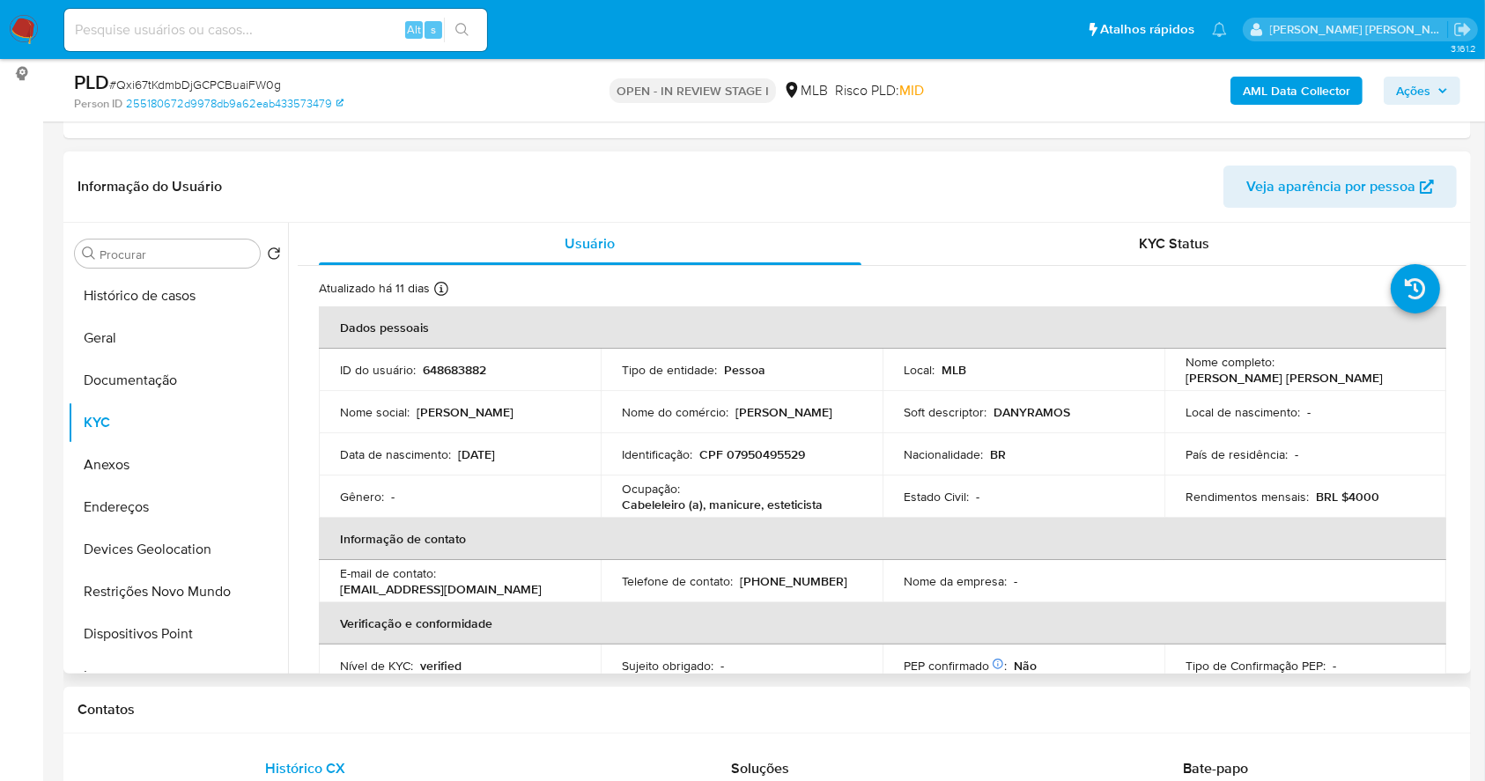
click at [780, 450] on p "CPF 07950495529" at bounding box center [752, 455] width 106 height 16
copy p "07950495529"
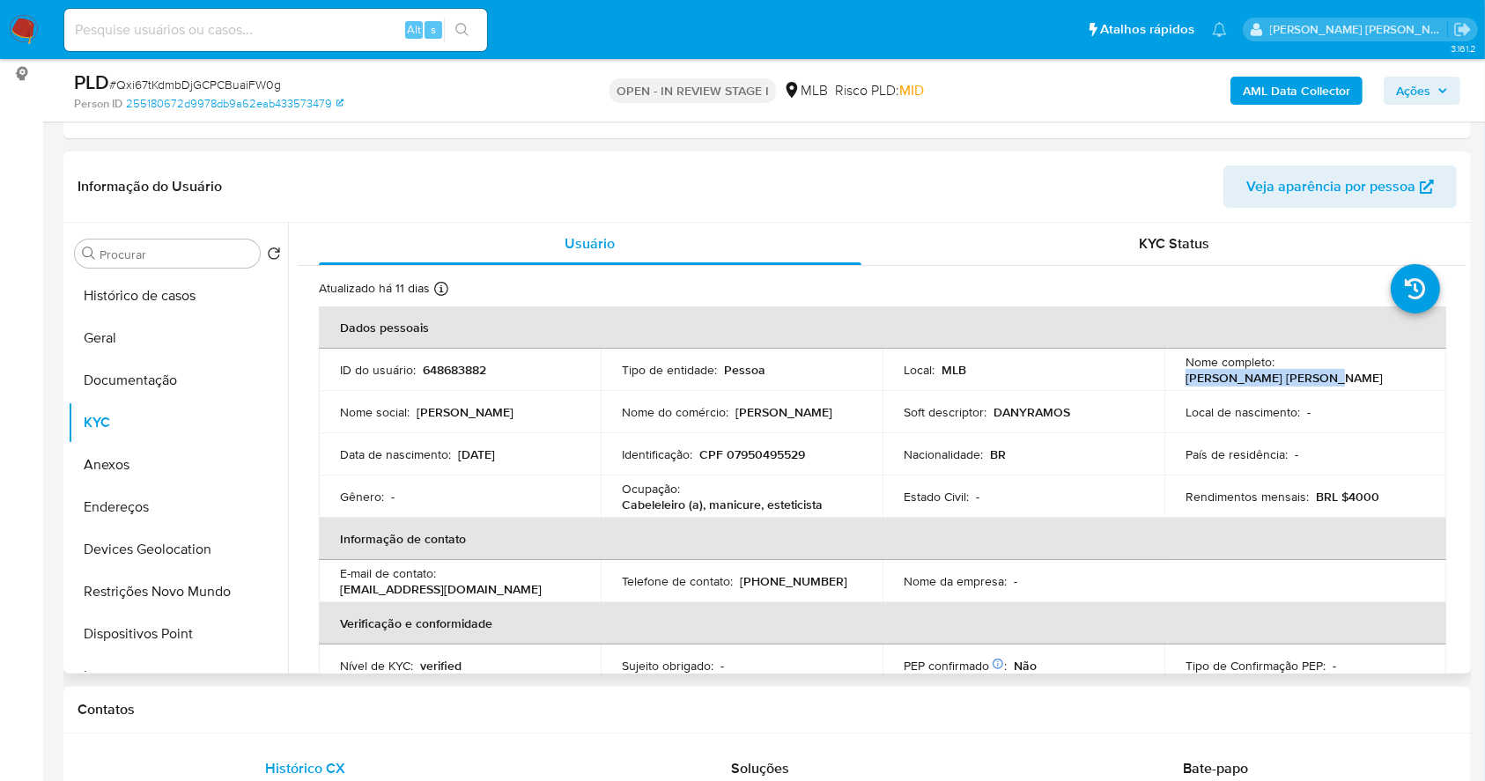
drag, startPoint x: 1327, startPoint y: 378, endPoint x: 1173, endPoint y: 376, distance: 153.3
click at [1173, 376] on td "Nome completo : [PERSON_NAME] [PERSON_NAME]" at bounding box center [1306, 370] width 282 height 42
copy p "[PERSON_NAME] [PERSON_NAME]"
click at [129, 341] on button "Geral" at bounding box center [171, 338] width 206 height 42
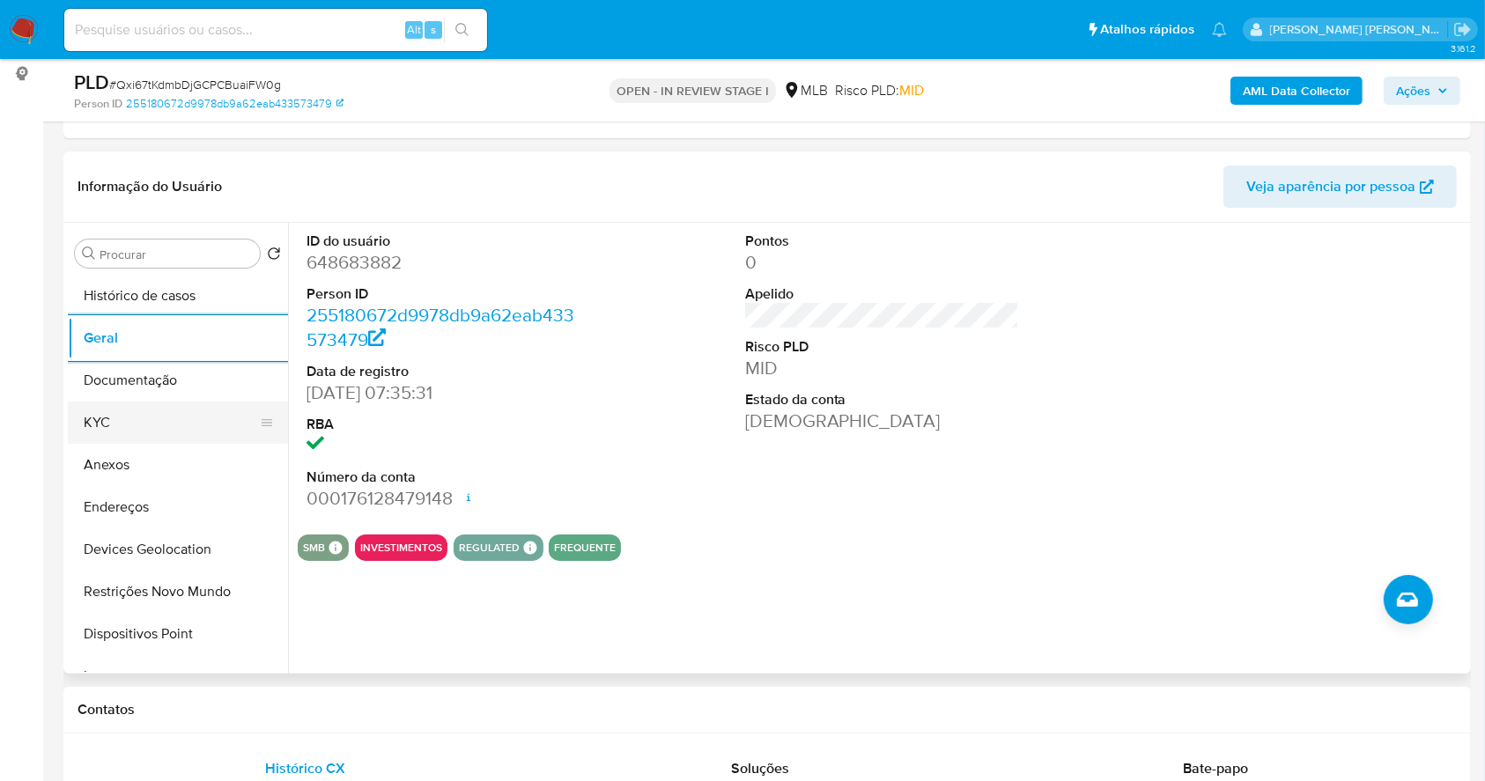
click at [184, 419] on button "KYC" at bounding box center [171, 423] width 206 height 42
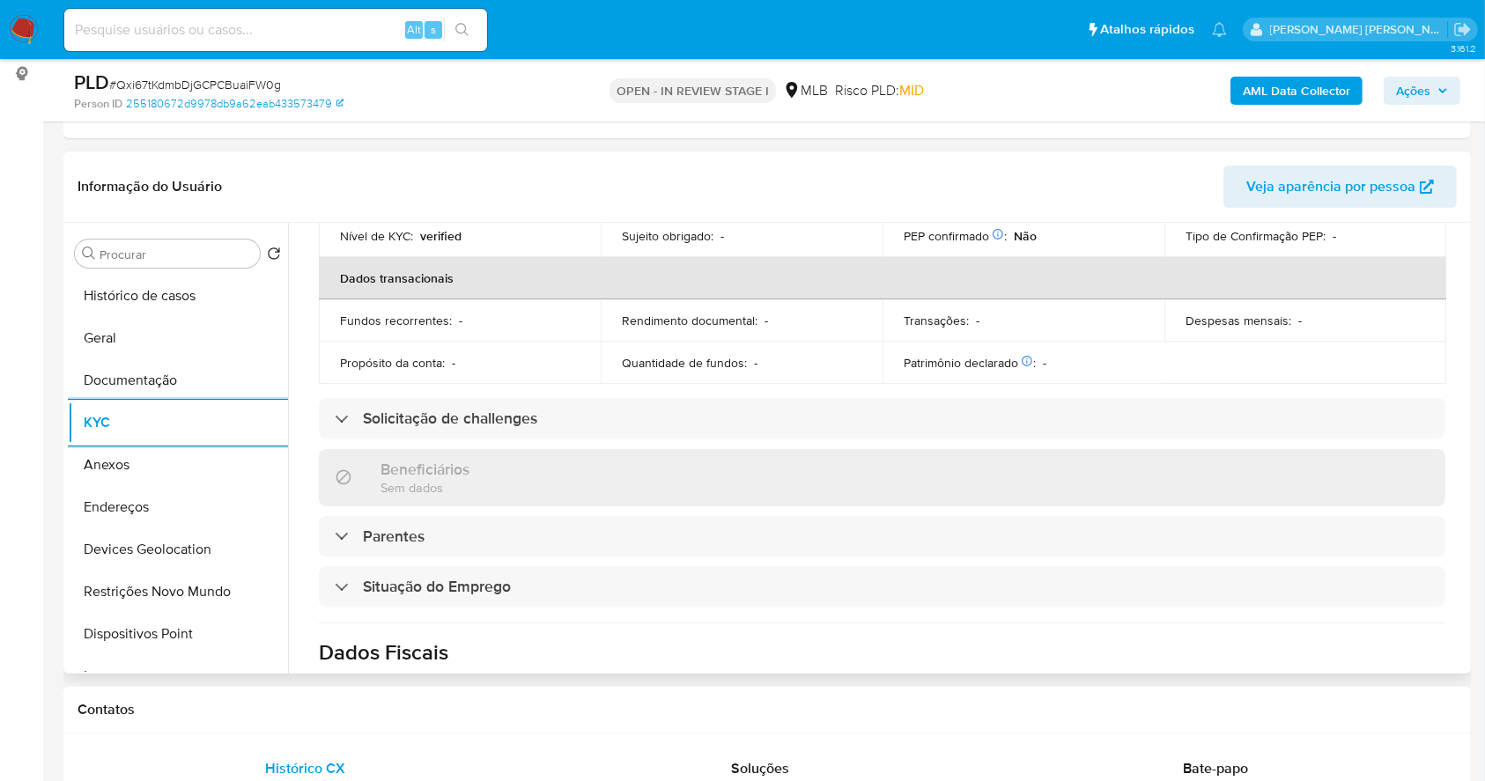
scroll to position [749, 0]
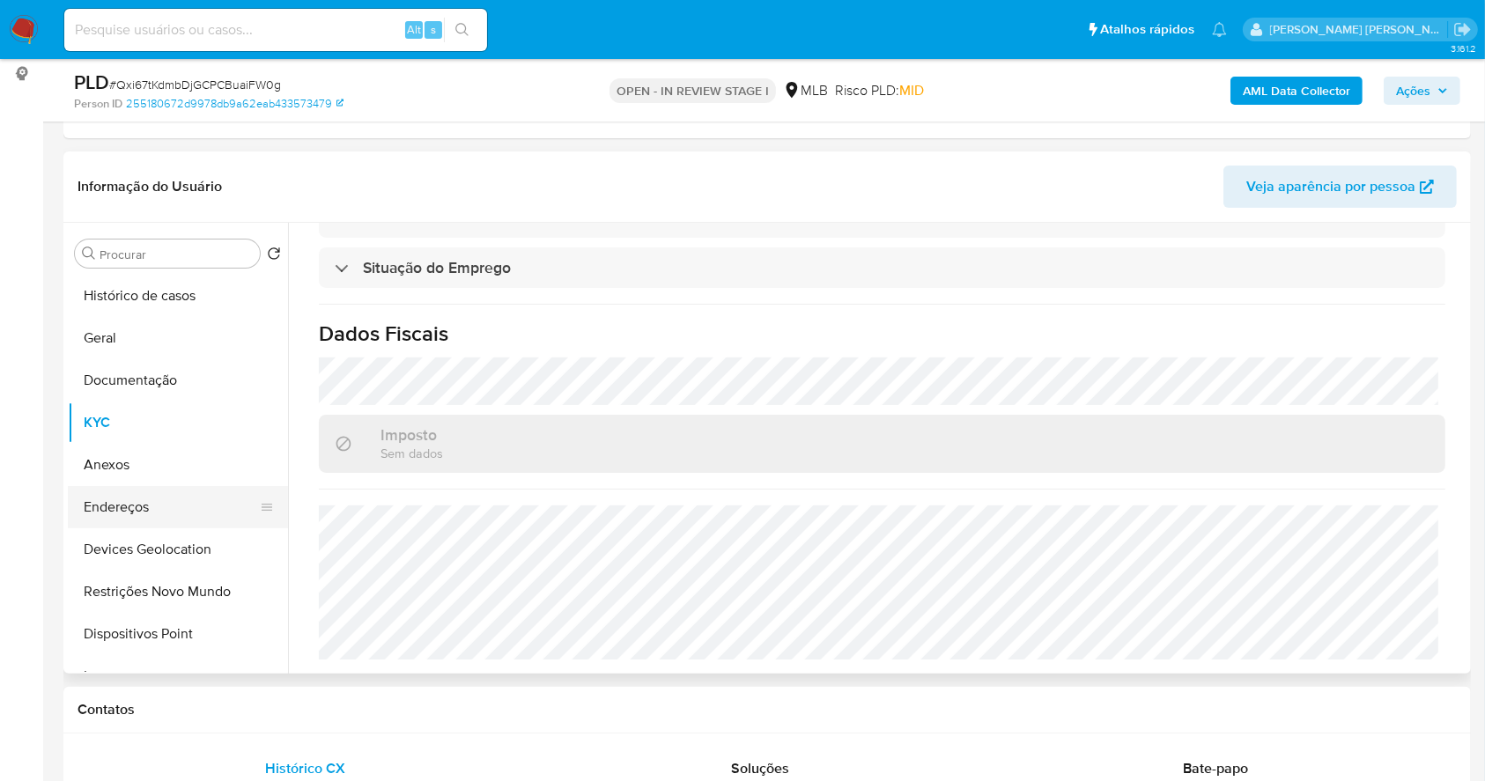
click at [127, 486] on button "Endereços" at bounding box center [171, 507] width 206 height 42
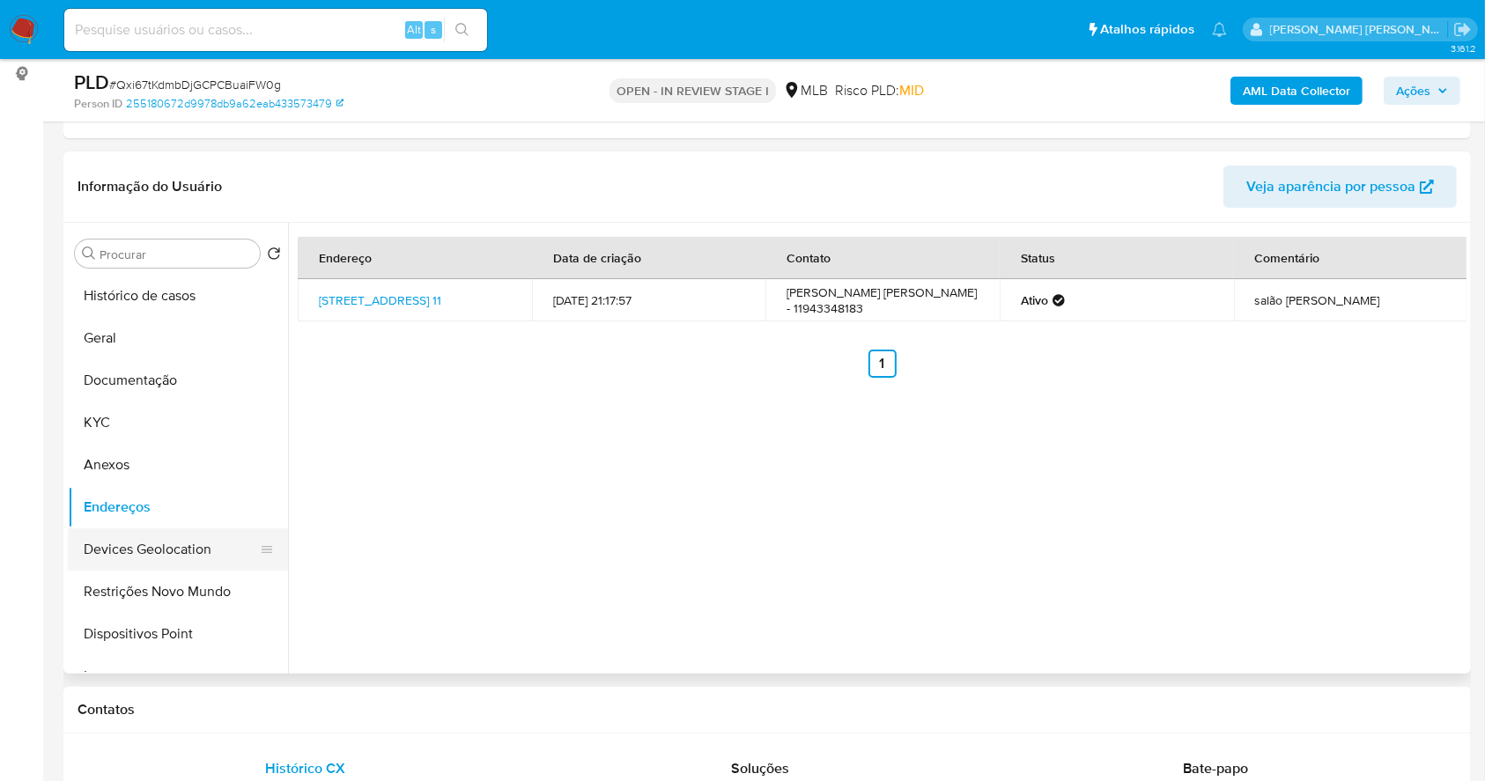
click at [199, 547] on button "Devices Geolocation" at bounding box center [171, 550] width 206 height 42
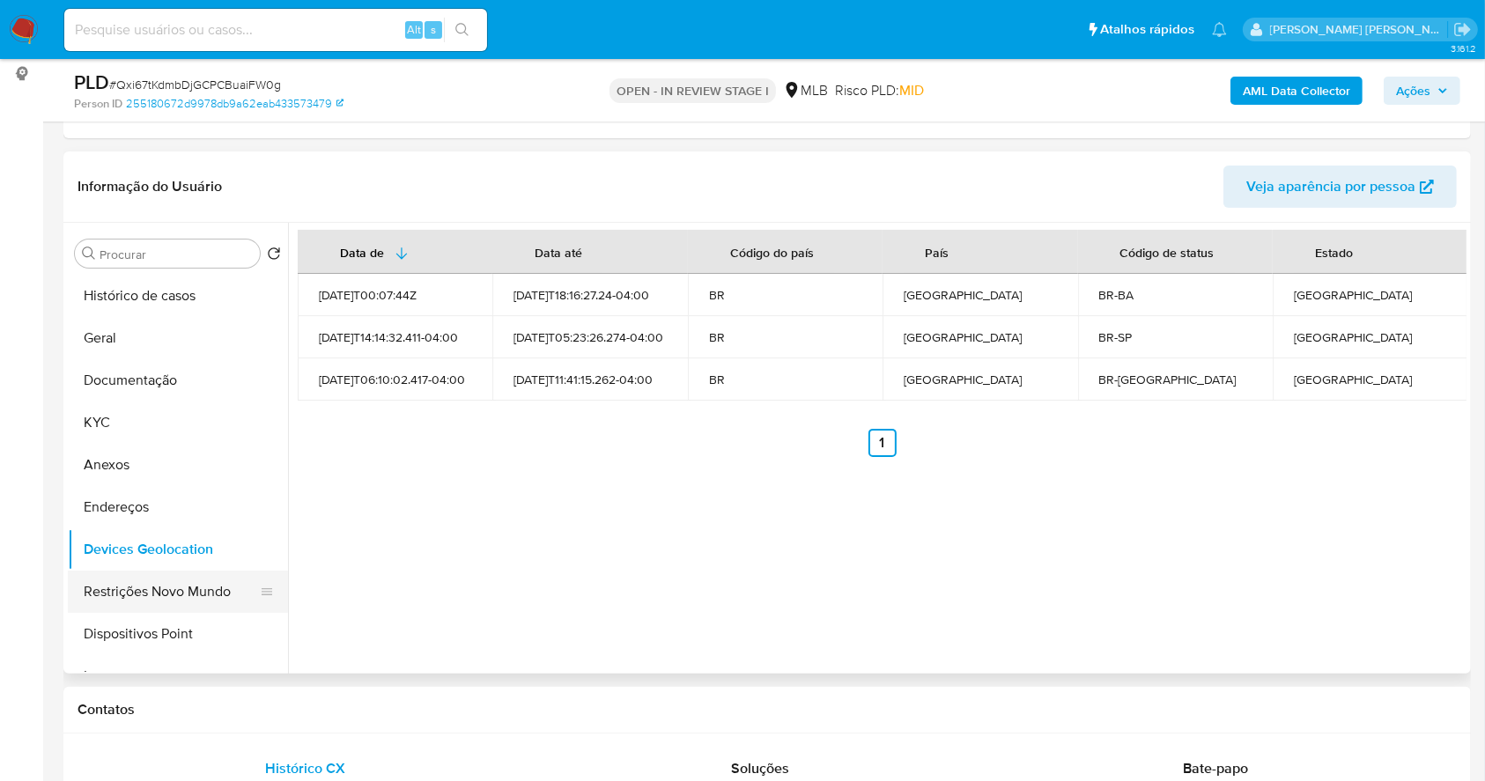
click at [174, 584] on button "Restrições Novo Mundo" at bounding box center [171, 592] width 206 height 42
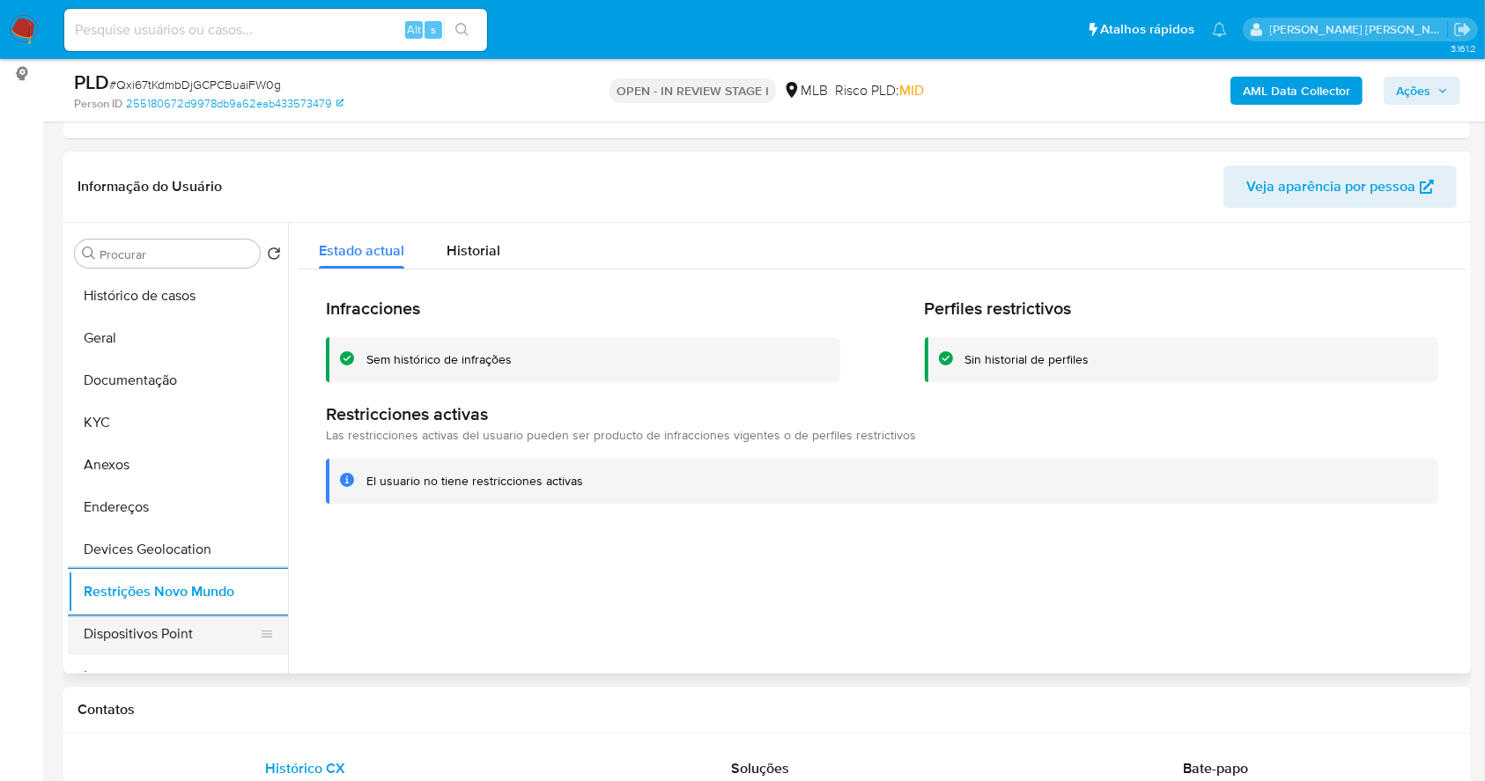
click at [208, 632] on button "Dispositivos Point" at bounding box center [171, 634] width 206 height 42
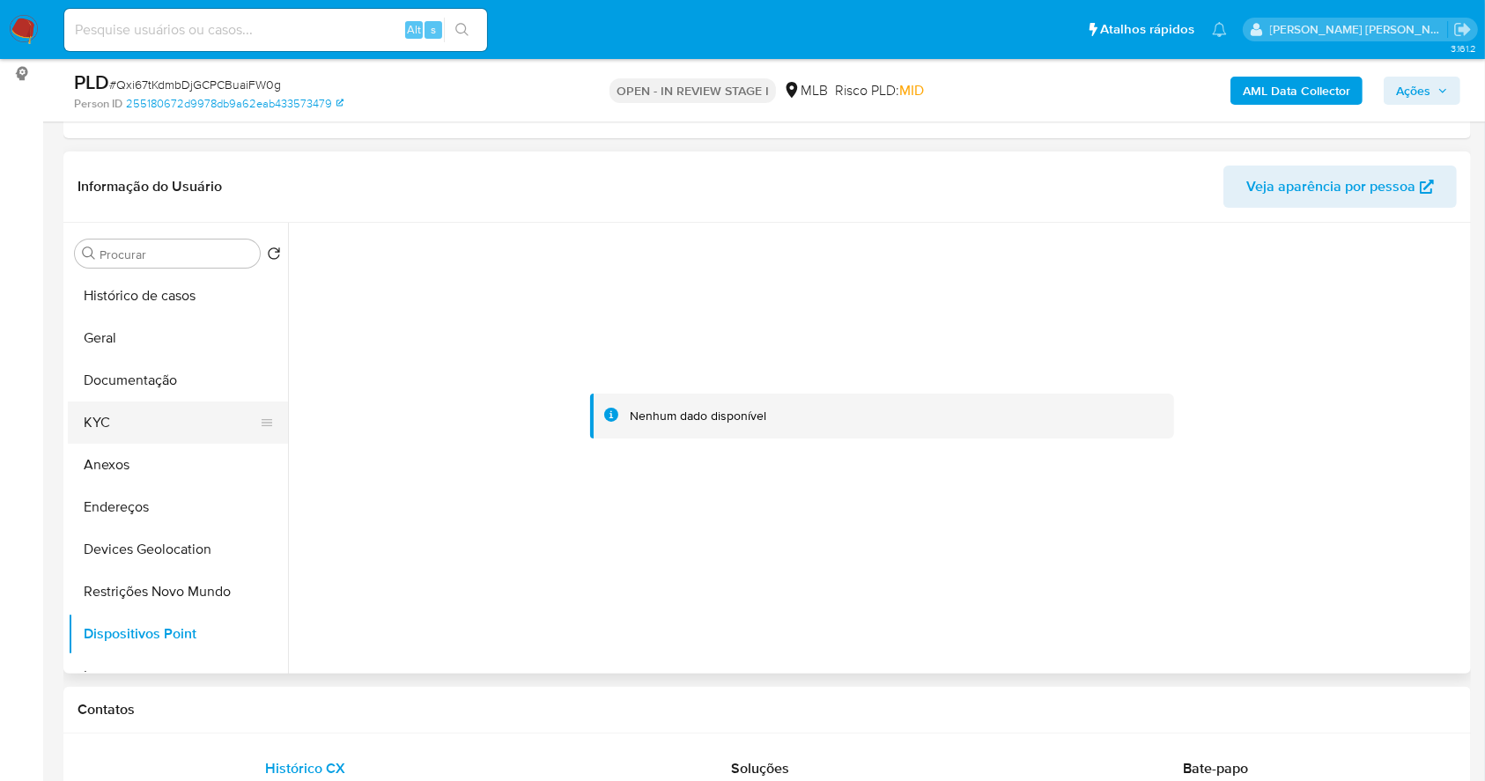
click at [153, 429] on button "KYC" at bounding box center [171, 423] width 206 height 42
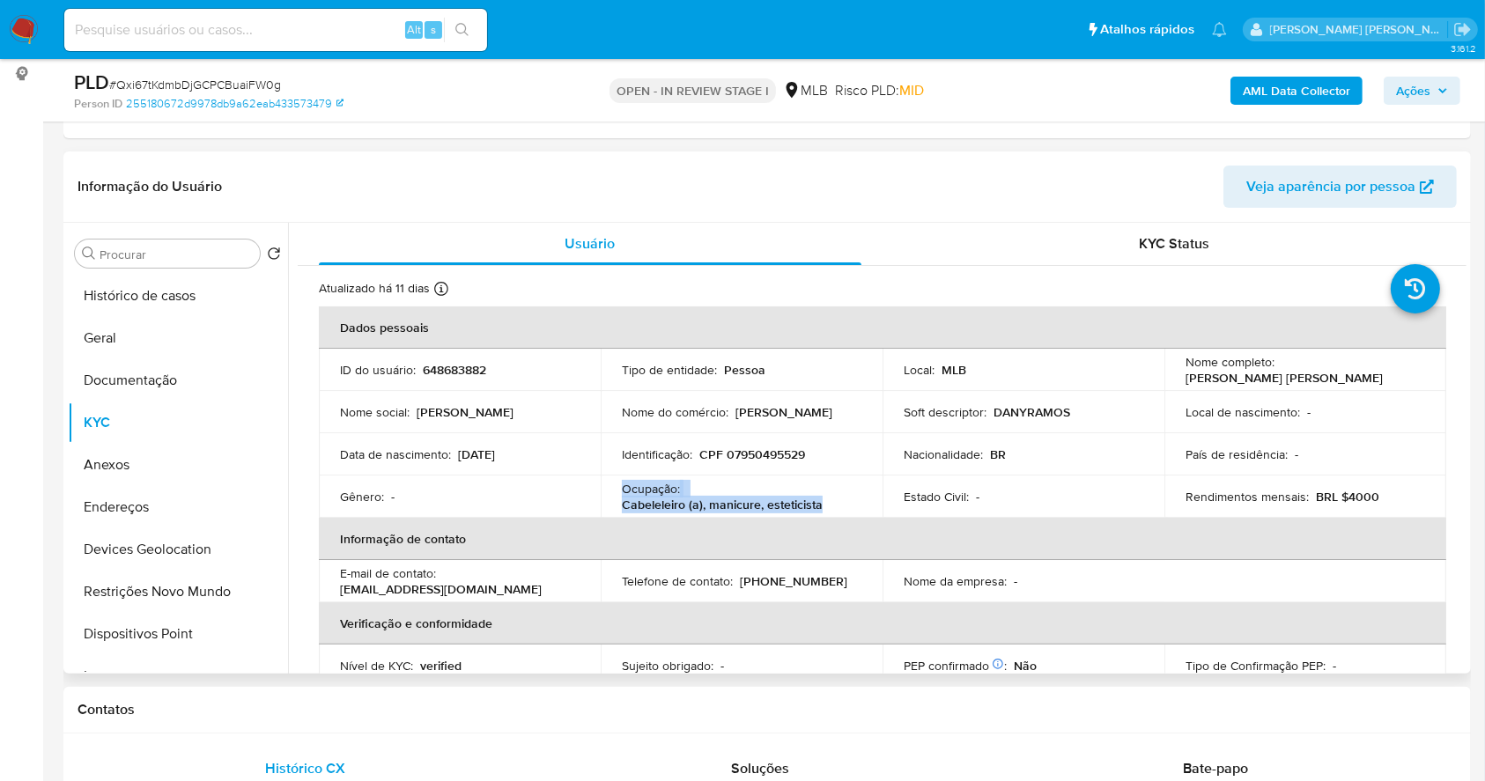
drag, startPoint x: 764, startPoint y: 500, endPoint x: 619, endPoint y: 492, distance: 144.7
click at [618, 492] on td "Ocupação : Cabeleleiro (a), manicure, esteticista" at bounding box center [742, 497] width 282 height 42
drag, startPoint x: 619, startPoint y: 492, endPoint x: 645, endPoint y: 511, distance: 32.1
click at [652, 516] on td "Ocupação : Cabeleleiro (a), manicure, esteticista" at bounding box center [742, 497] width 282 height 42
drag, startPoint x: 623, startPoint y: 491, endPoint x: 834, endPoint y: 512, distance: 212.5
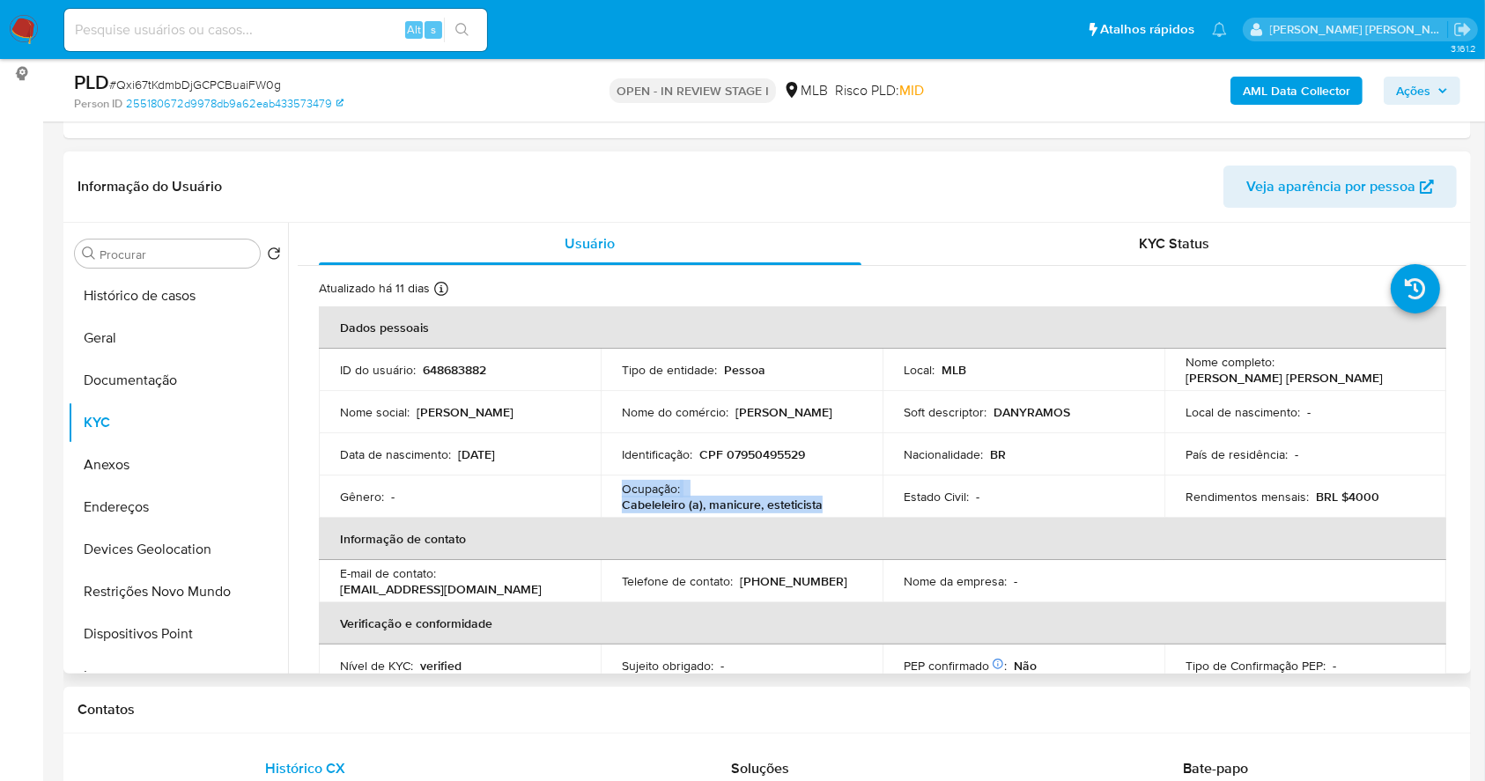
click at [834, 512] on td "Ocupação : Cabeleleiro (a), manicure, esteticista" at bounding box center [742, 497] width 282 height 42
copy div "Ocupação : Cabeleleiro (a), manicure, esteticista"
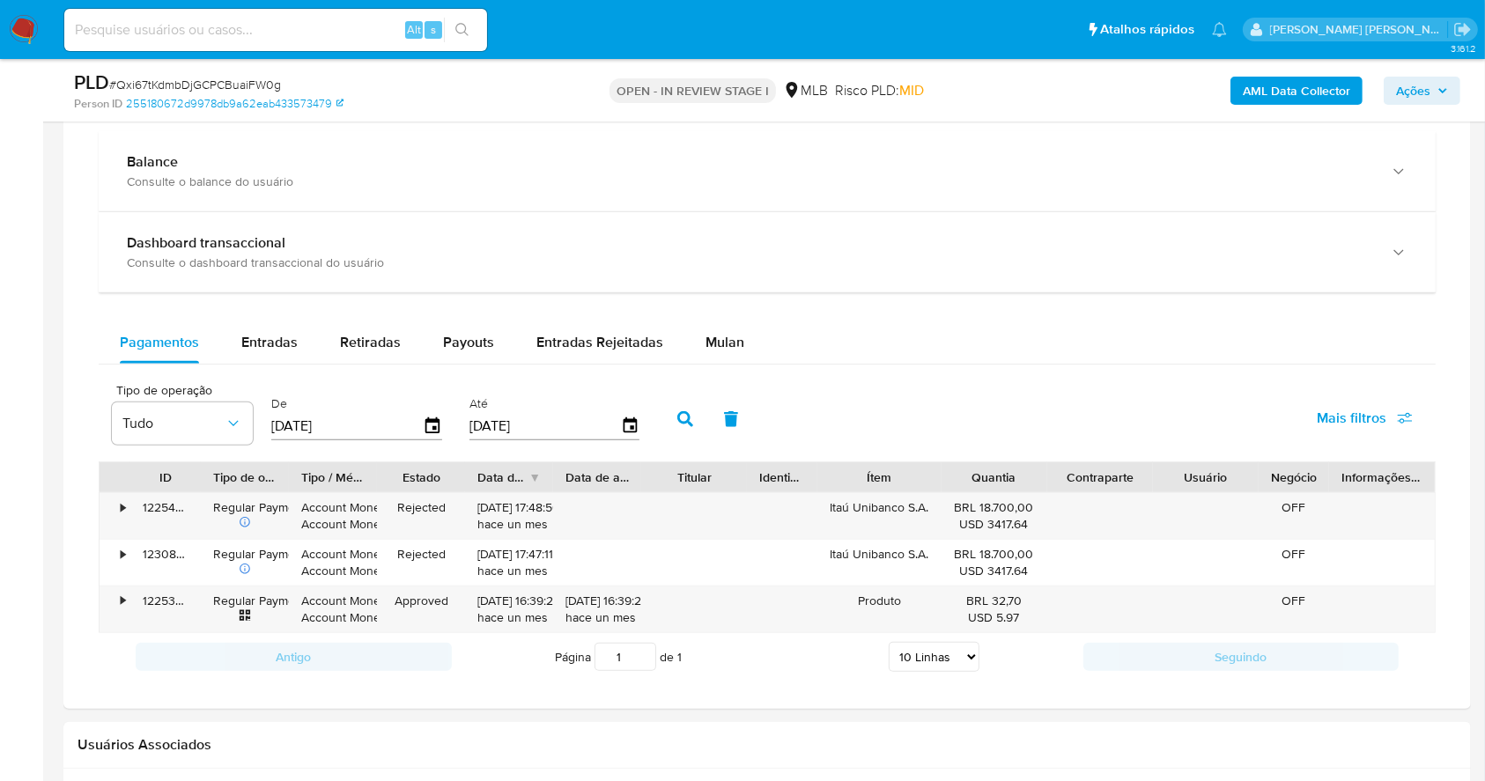
scroll to position [1161, 0]
click at [251, 352] on span "Entradas" at bounding box center [269, 345] width 56 height 20
select select "10"
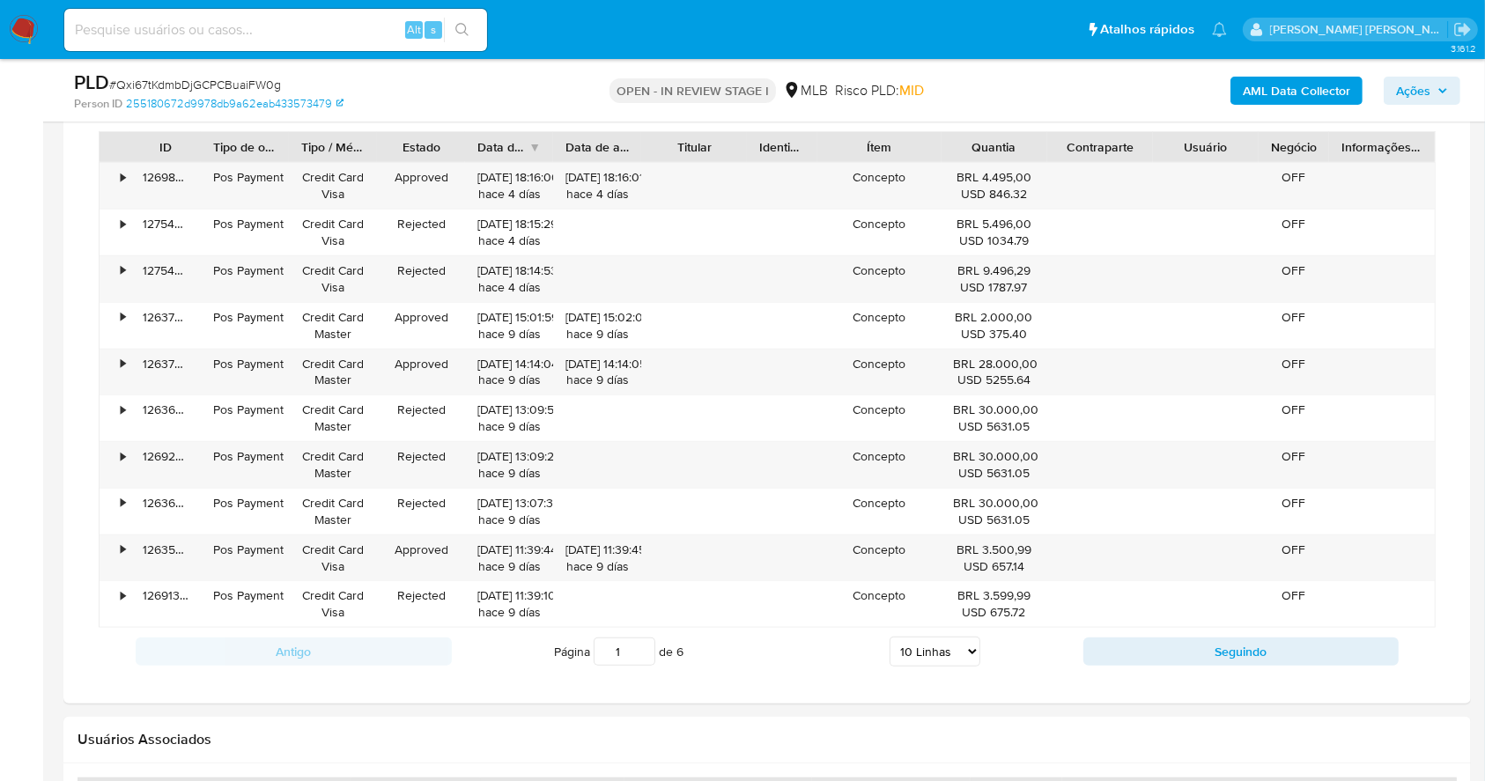
scroll to position [1557, 0]
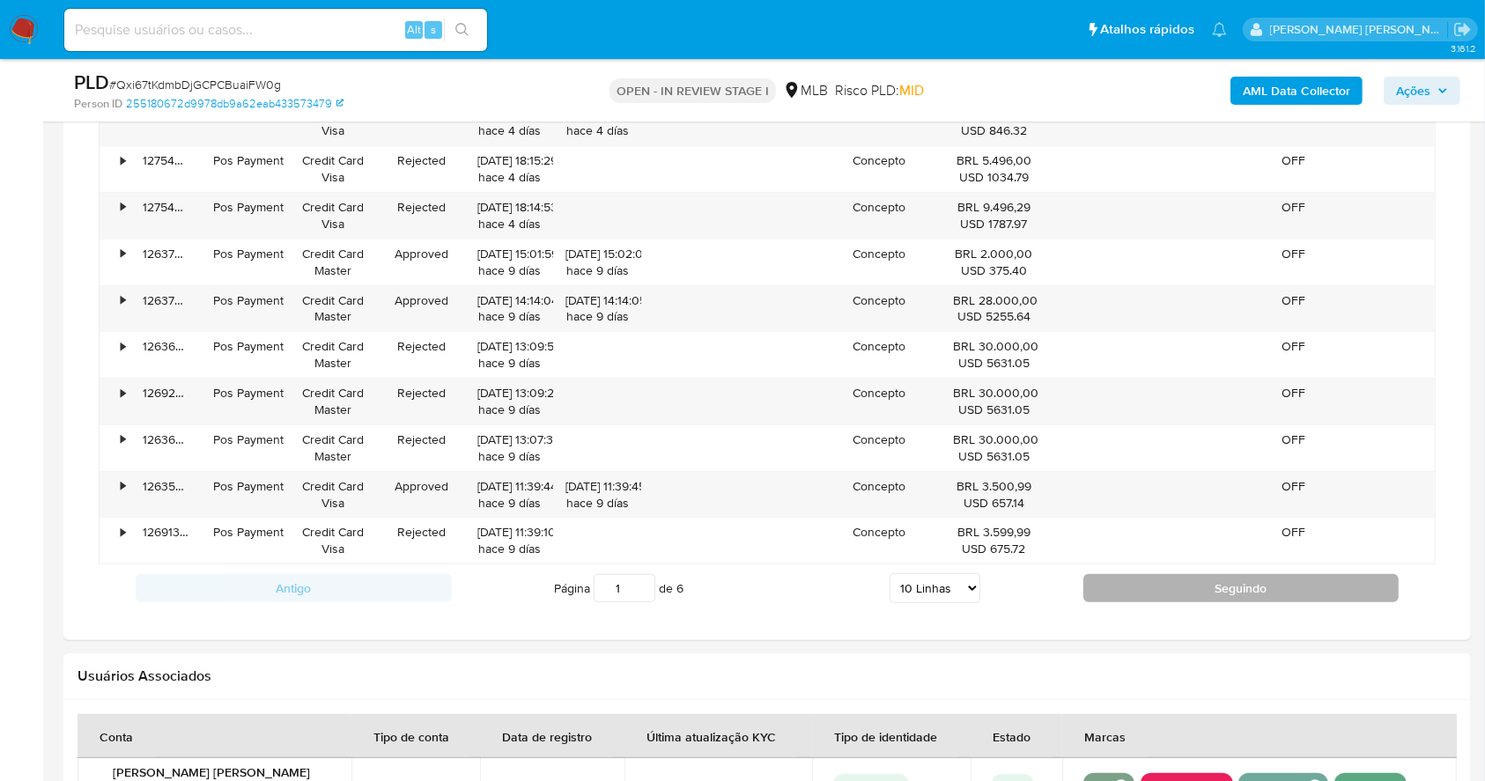
click at [1309, 591] on button "Seguindo" at bounding box center [1242, 588] width 316 height 28
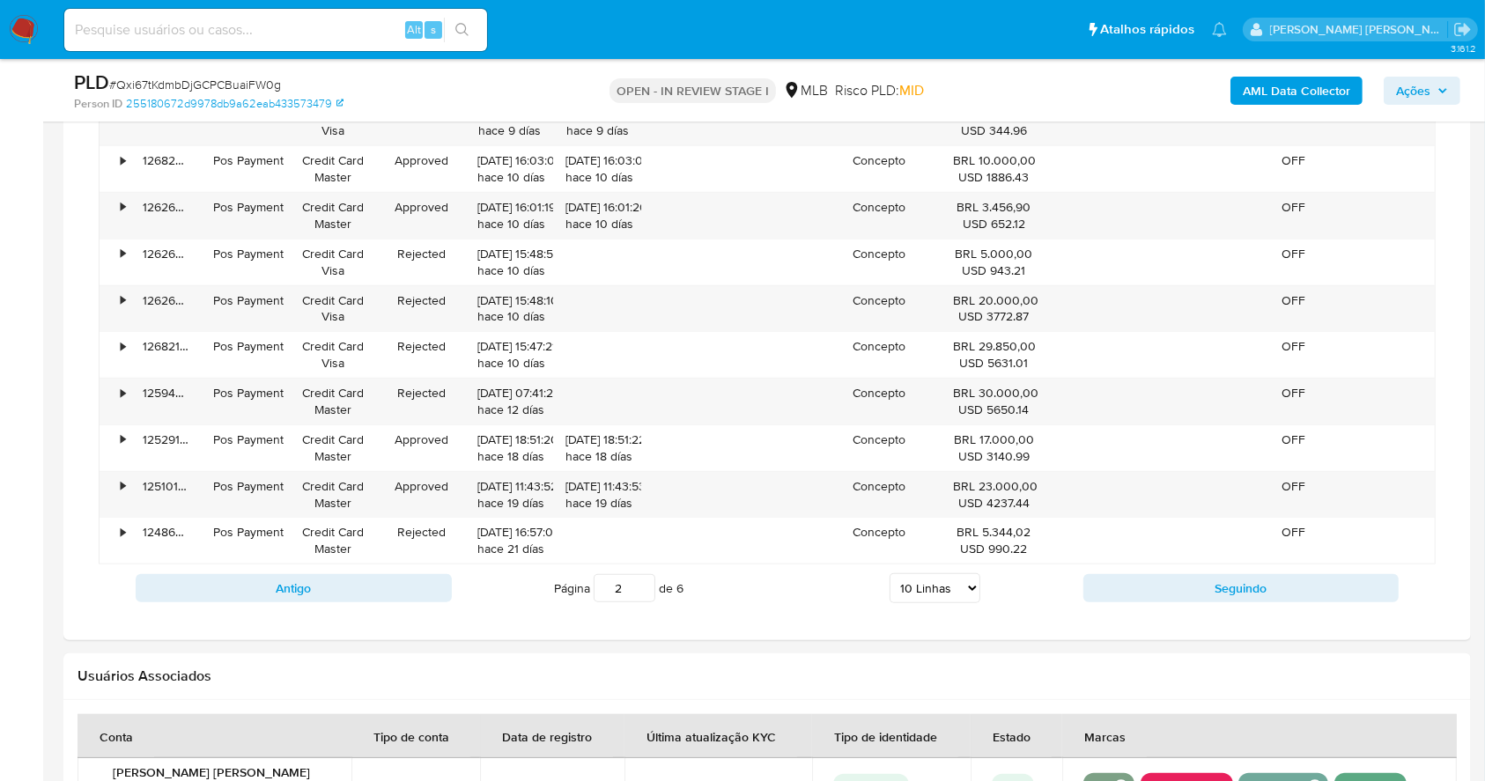
scroll to position [1439, 0]
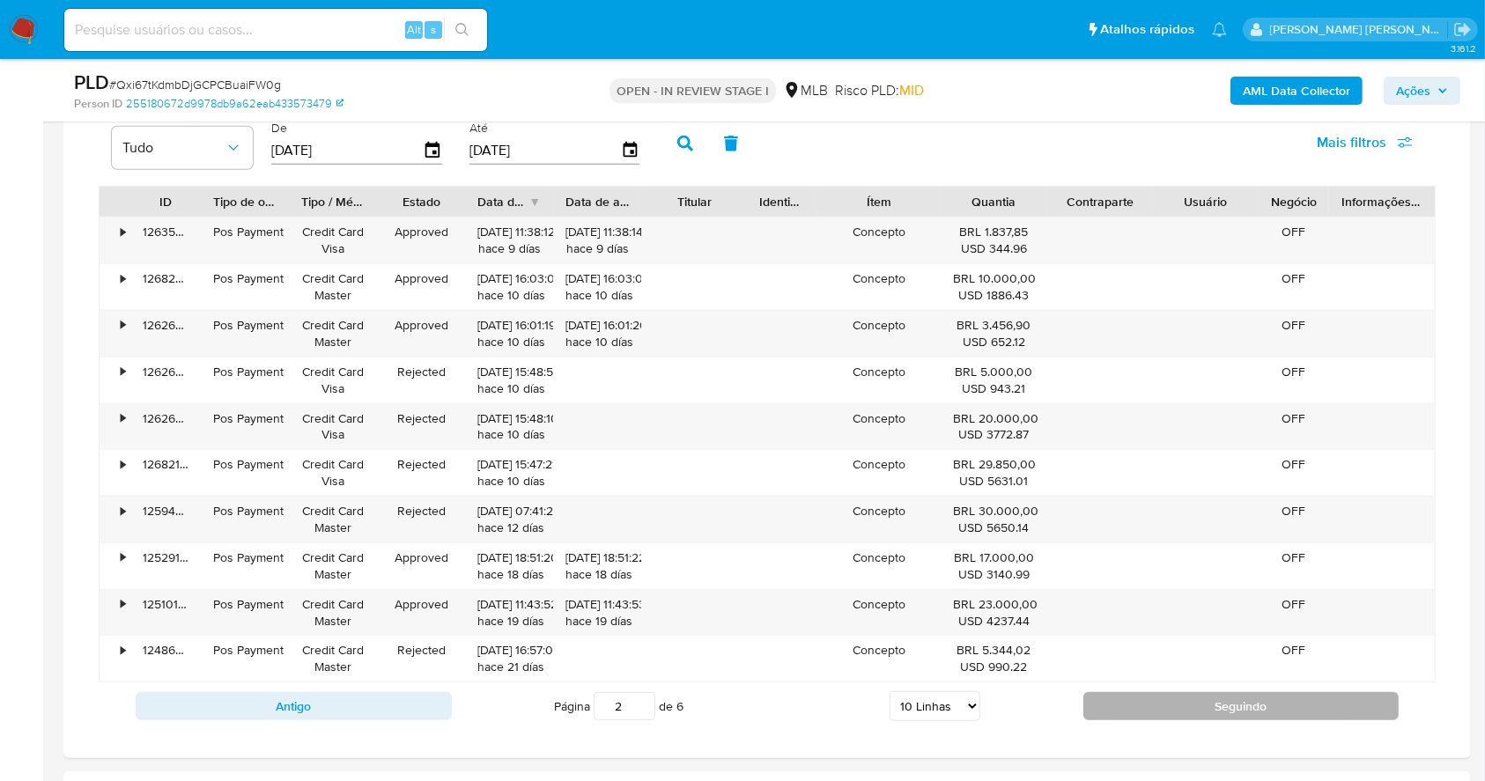
click at [1273, 714] on button "Seguindo" at bounding box center [1242, 706] width 316 height 28
type input "4"
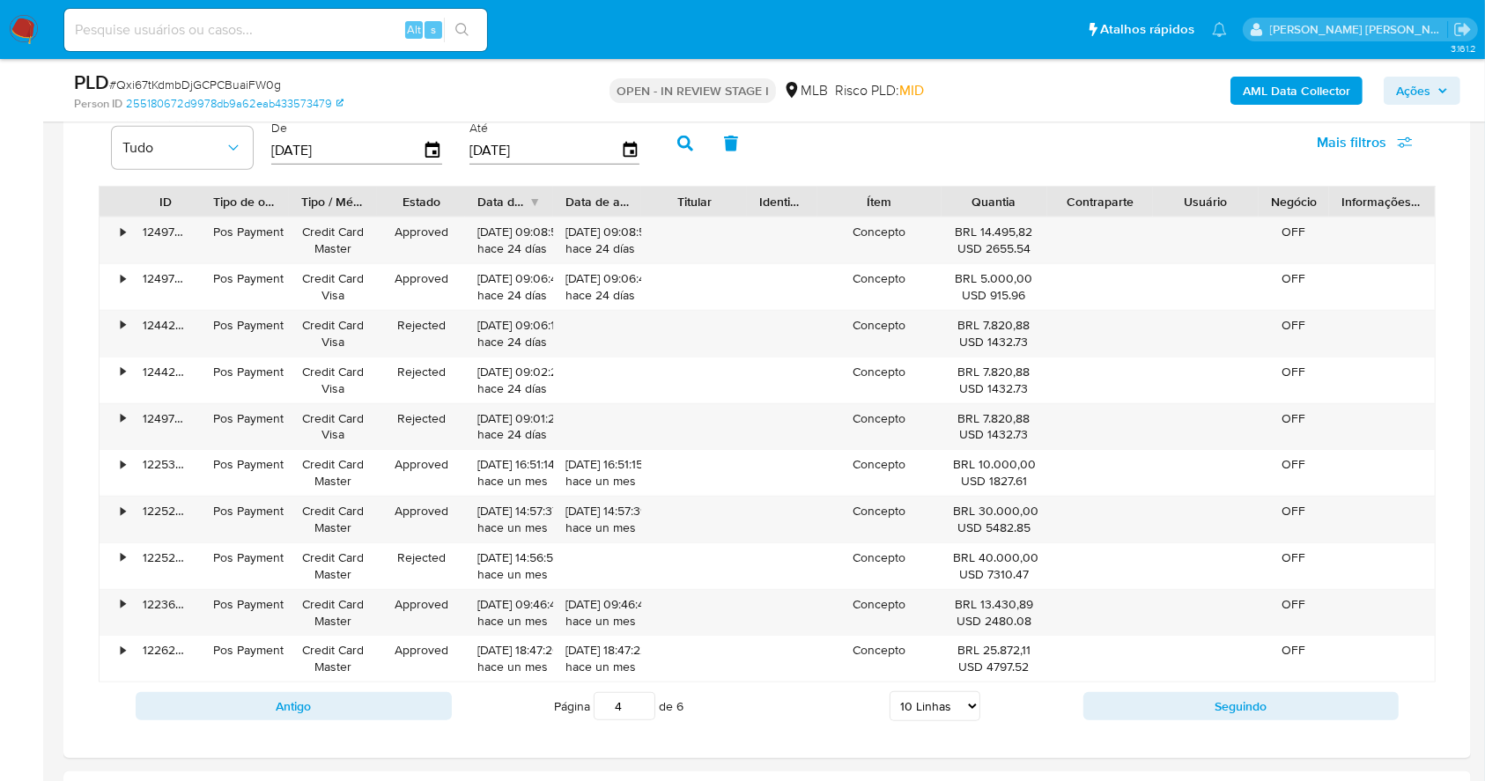
click at [1431, 83] on span "Ações" at bounding box center [1413, 91] width 34 height 28
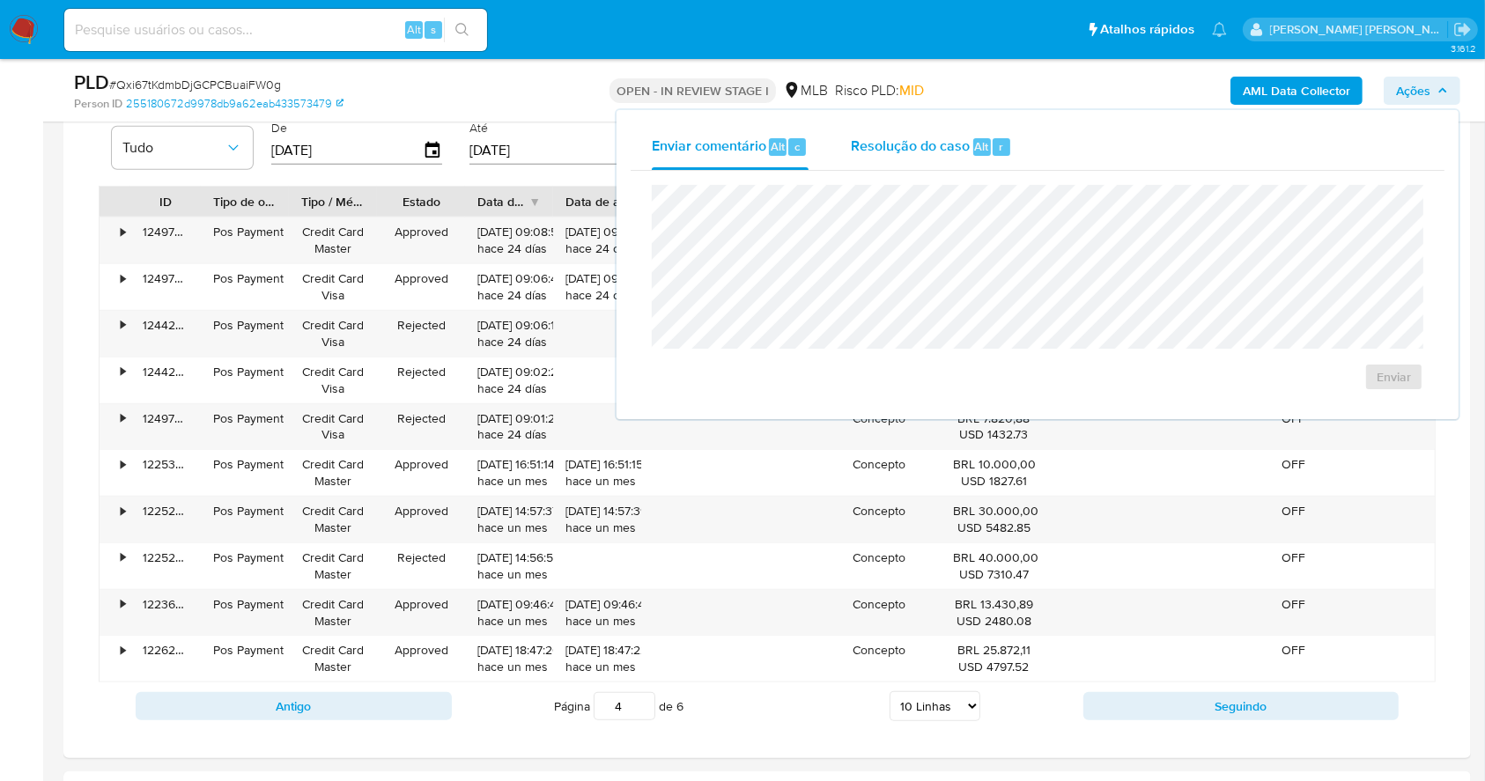
click at [941, 139] on span "Resolução do caso" at bounding box center [910, 146] width 119 height 20
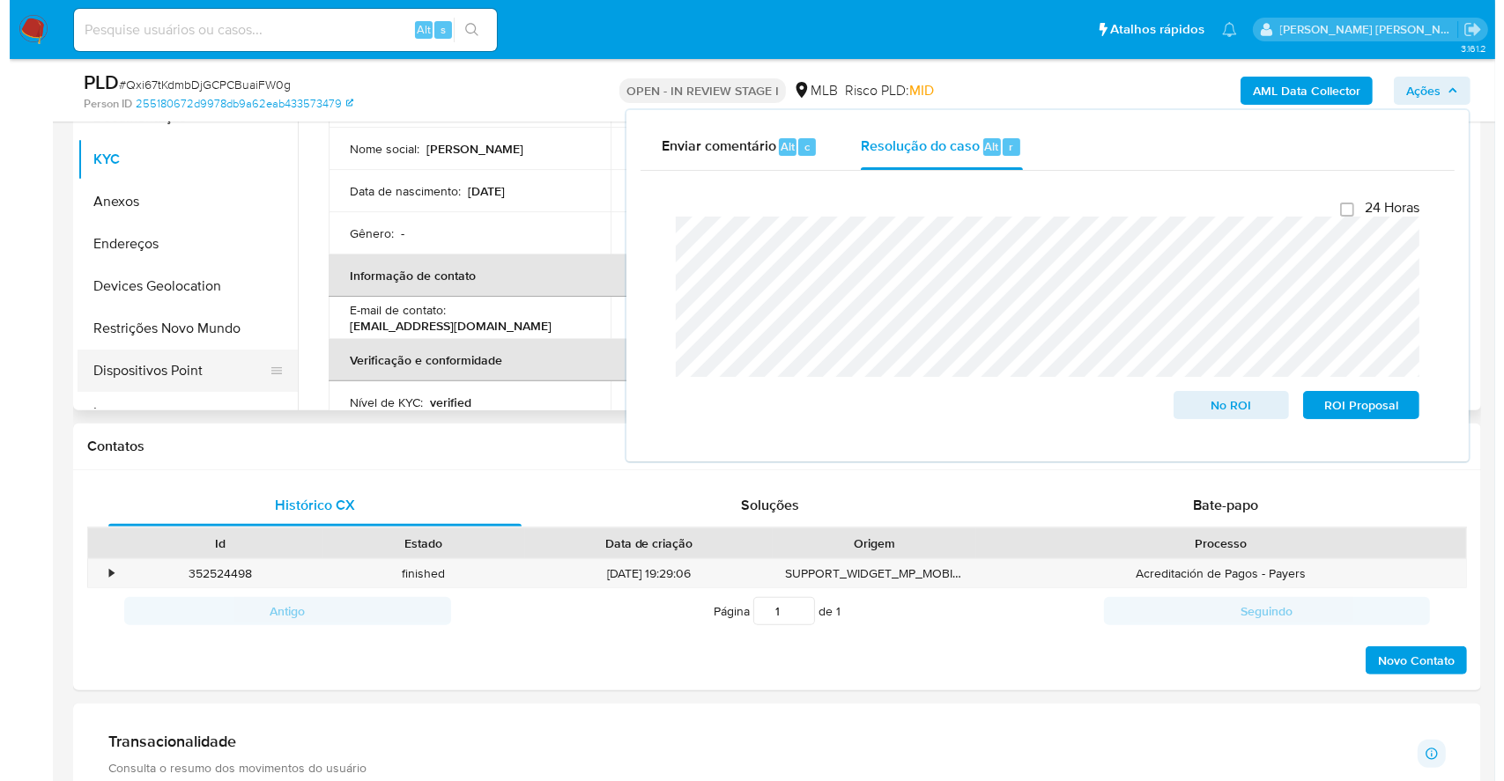
scroll to position [148, 0]
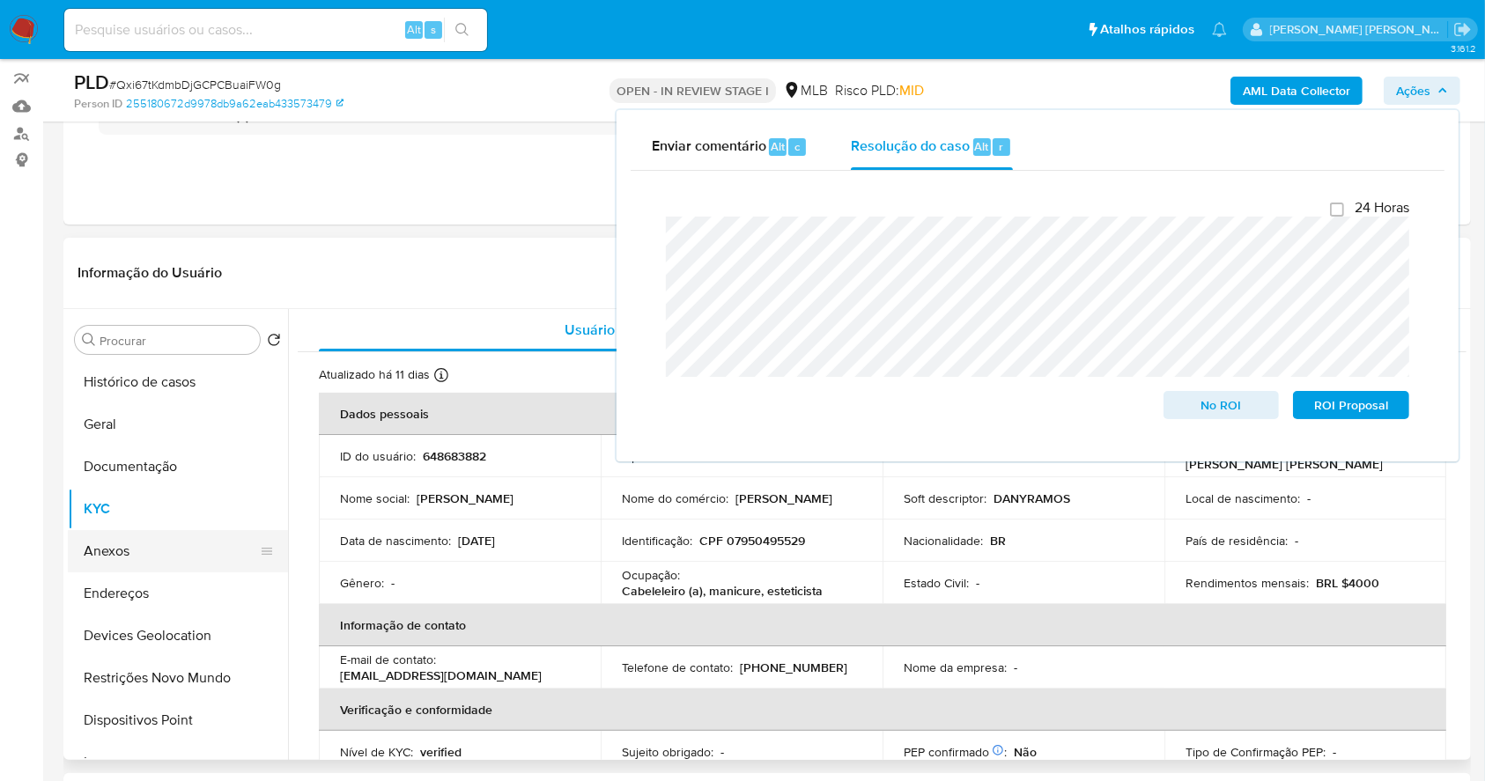
click at [160, 554] on button "Anexos" at bounding box center [171, 551] width 206 height 42
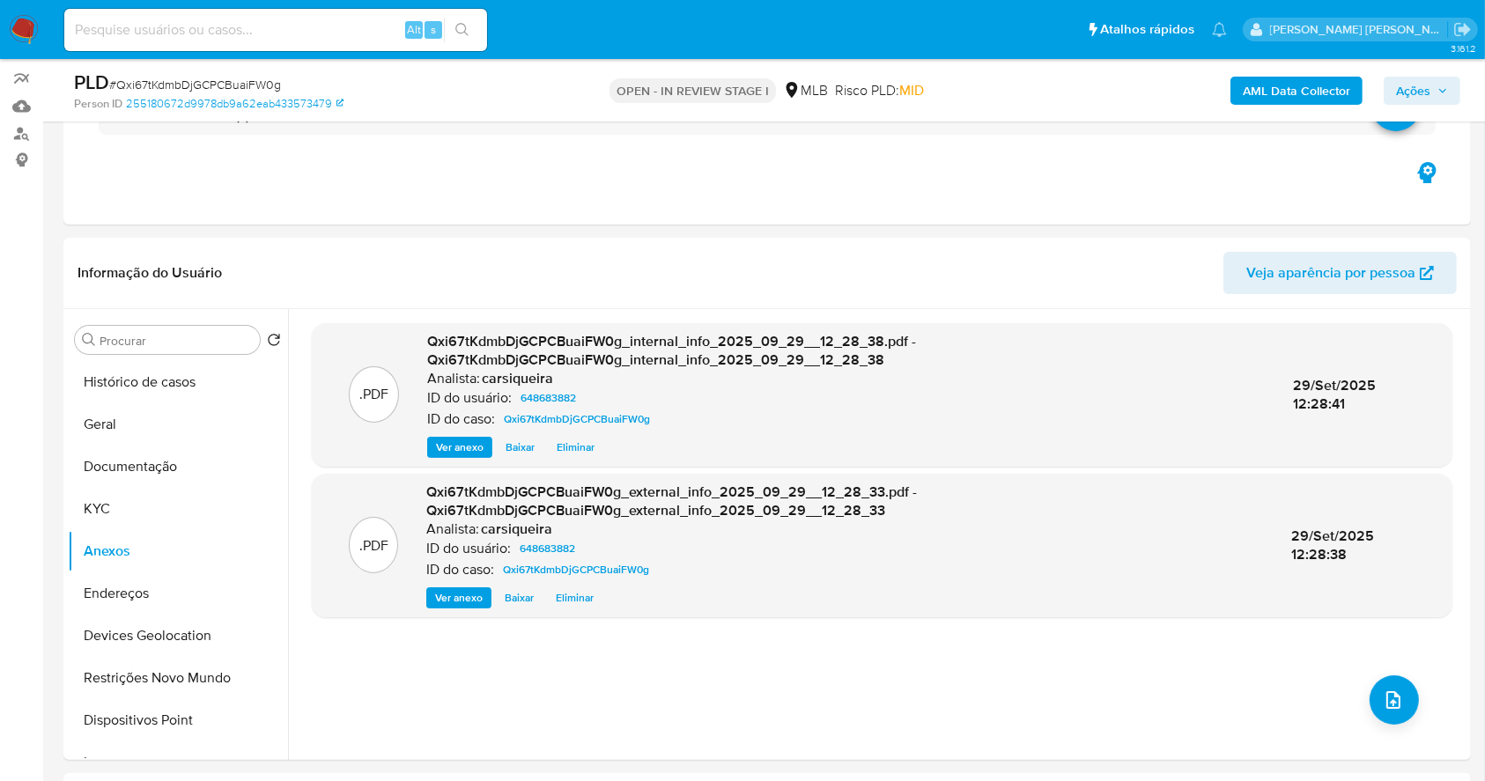
click at [1421, 82] on span "Ações" at bounding box center [1413, 91] width 34 height 28
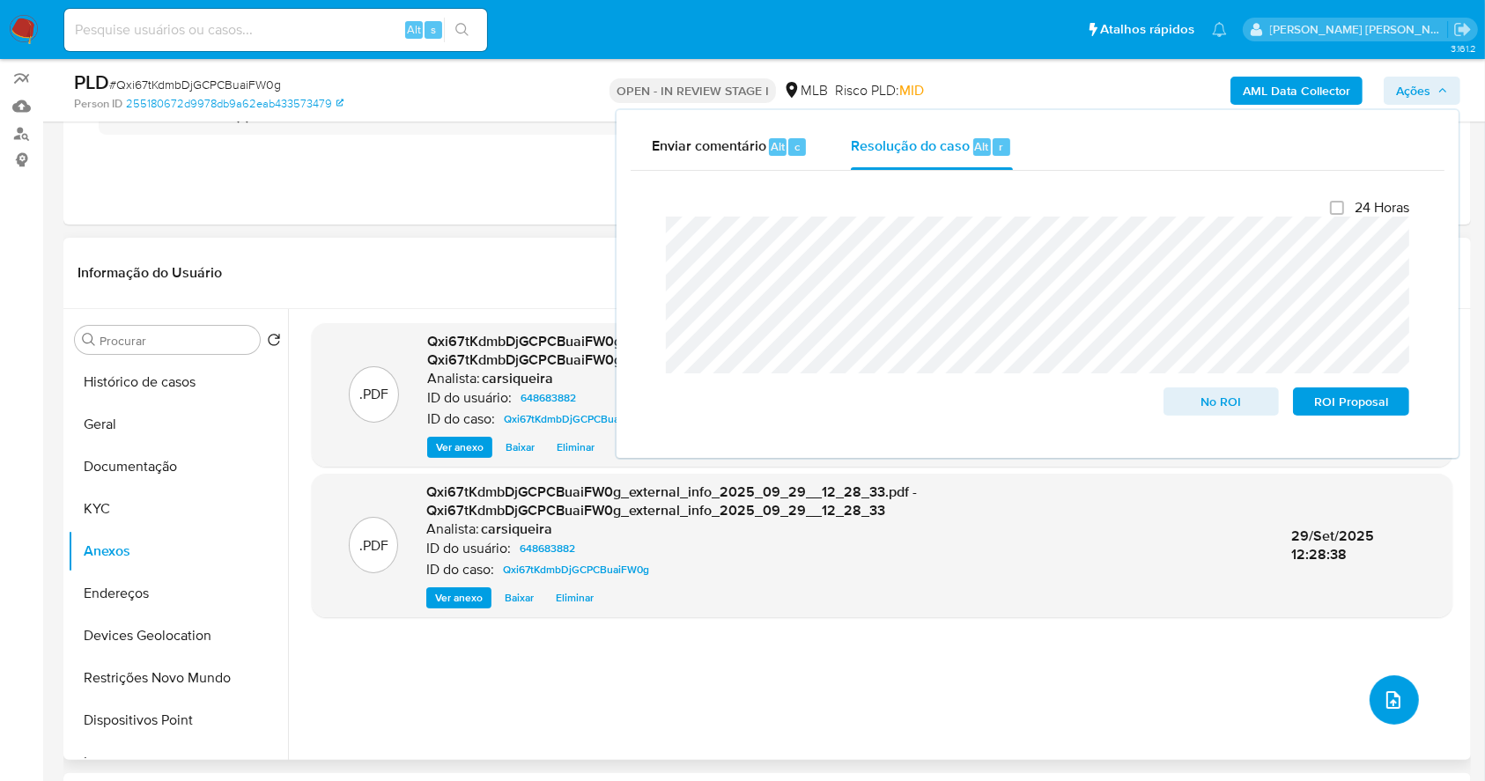
click at [1388, 694] on icon "upload-file" at bounding box center [1393, 700] width 21 height 21
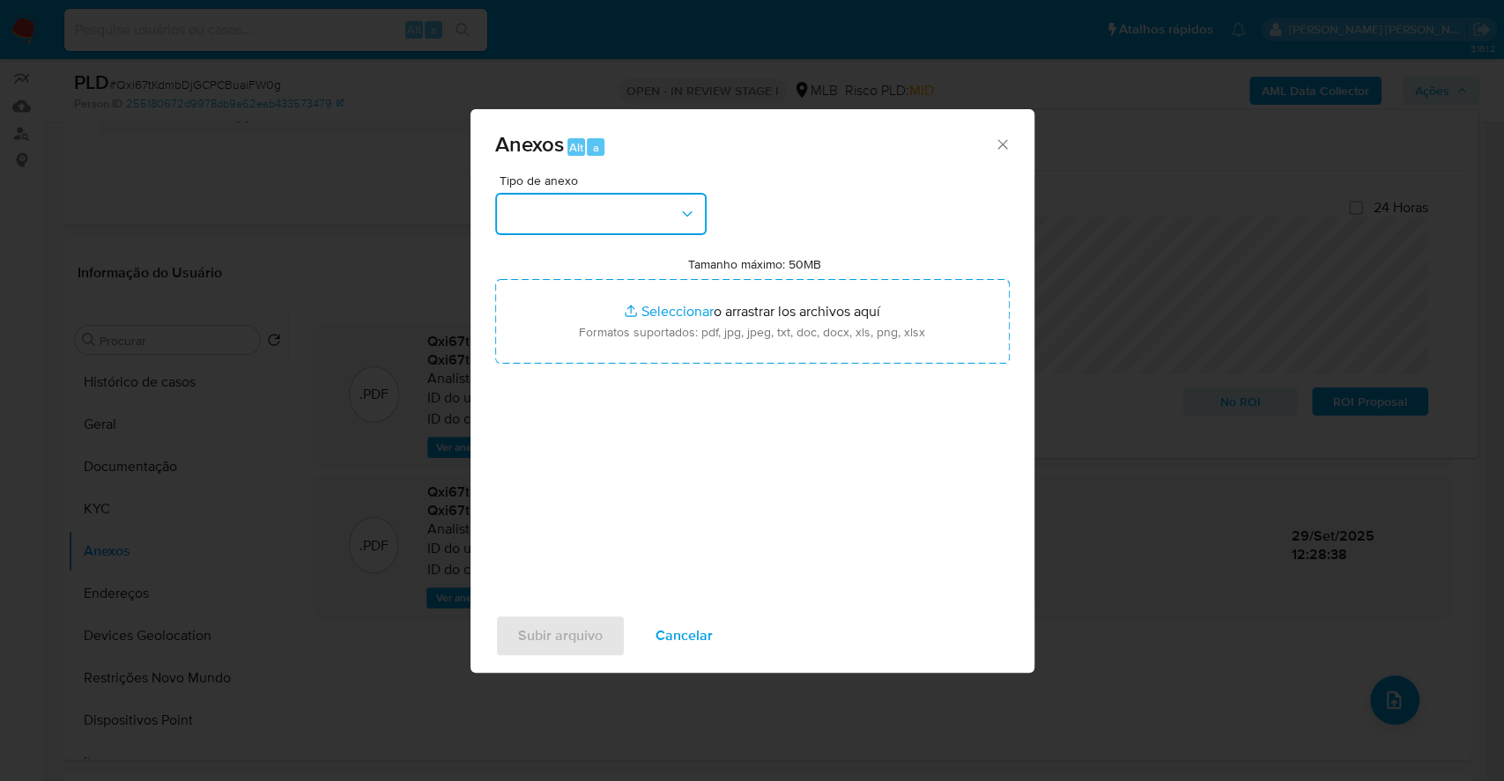
click at [573, 208] on button "button" at bounding box center [600, 214] width 211 height 42
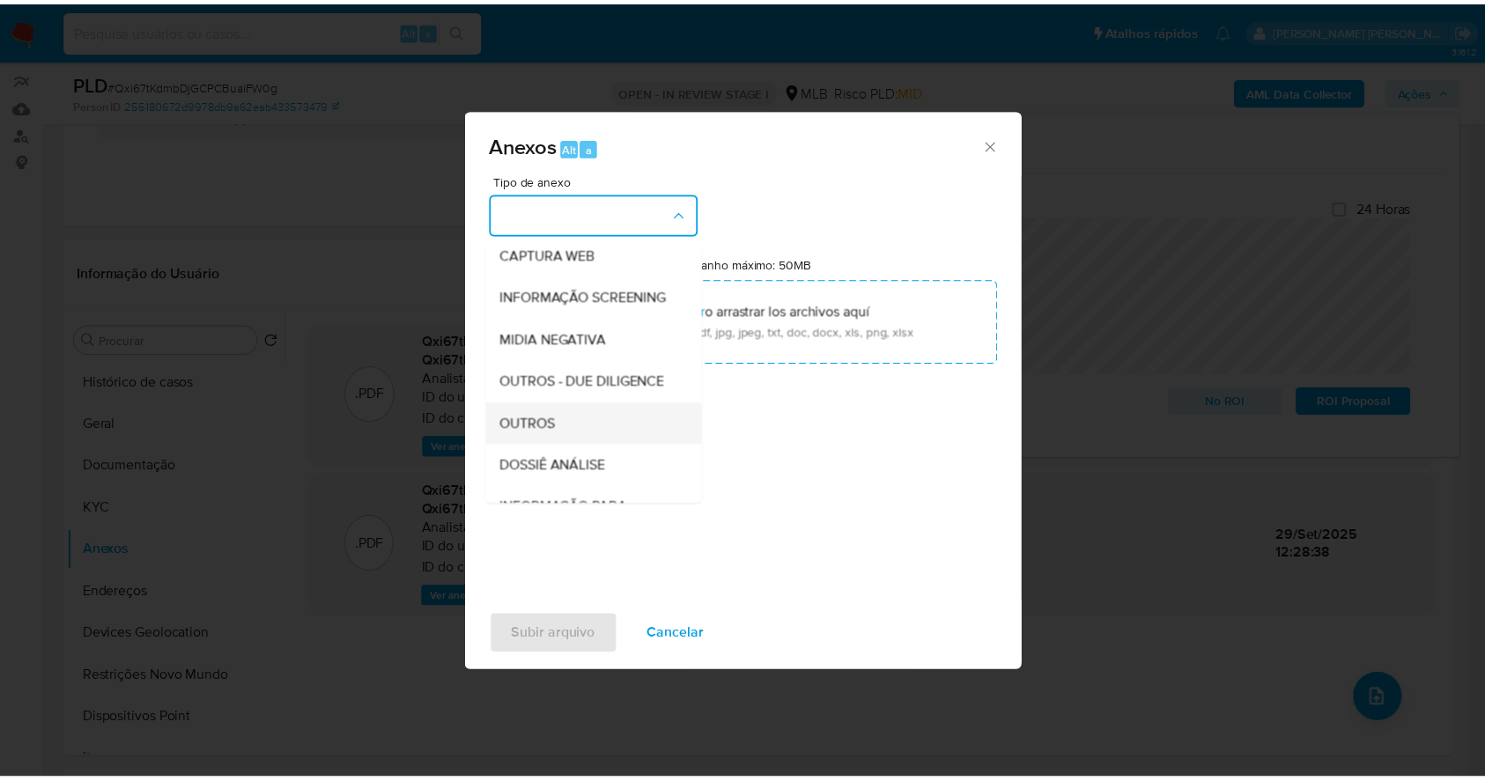
scroll to position [270, 0]
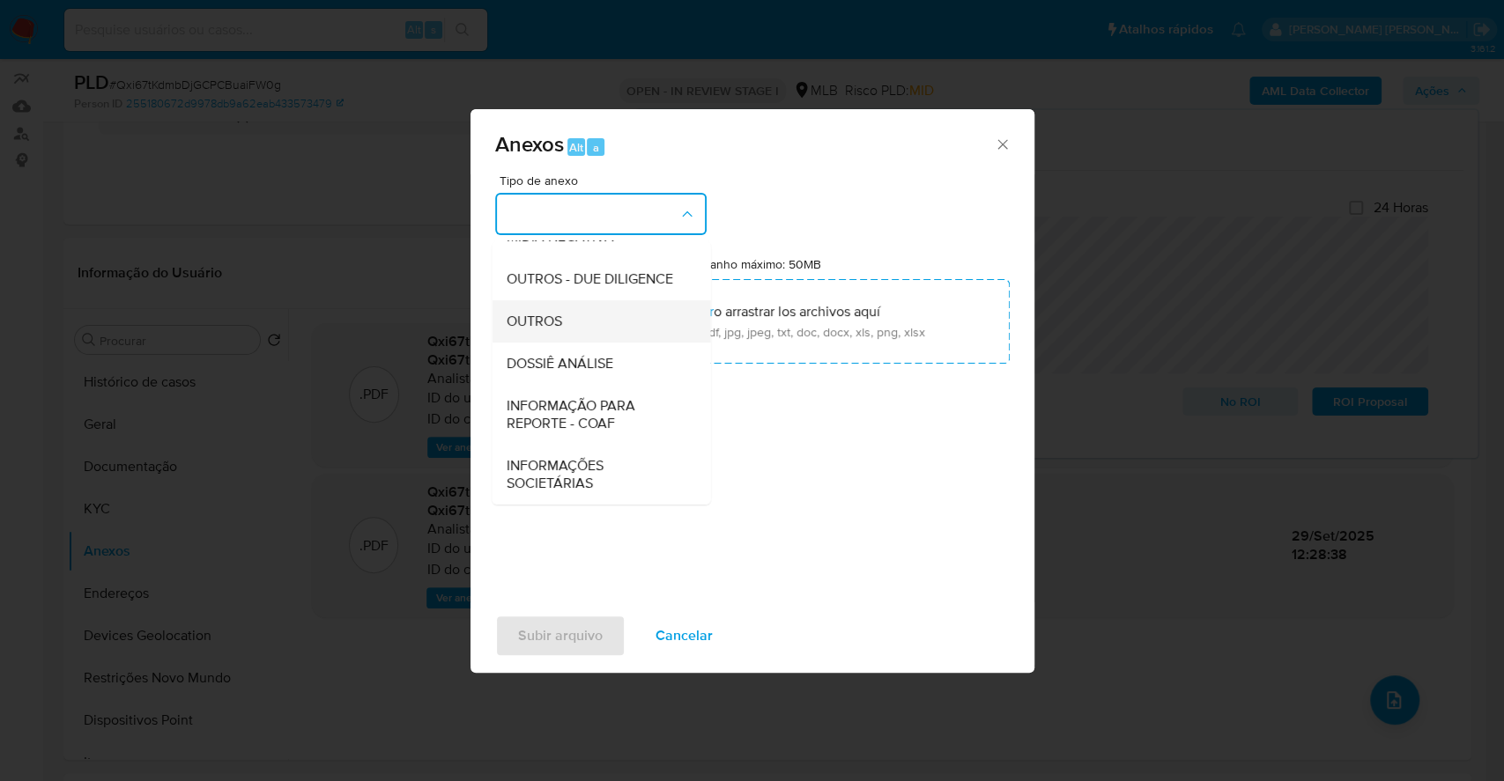
click at [578, 307] on div "OUTROS" at bounding box center [596, 321] width 180 height 42
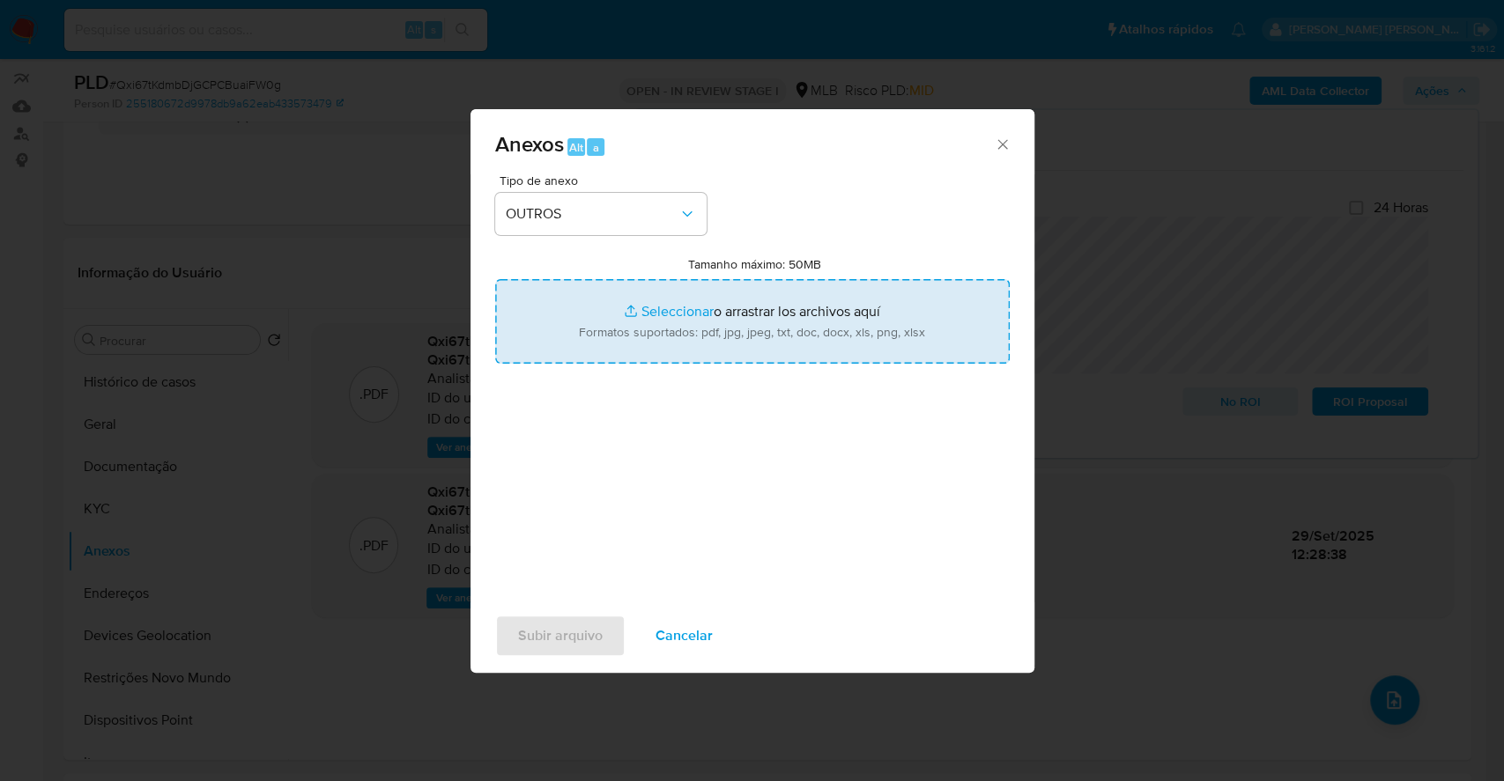
click at [685, 307] on input "Tamanho máximo: 50MB Seleccionar archivos" at bounding box center [752, 321] width 514 height 85
type input "C:\fakepath\Mulan 648683882_2025_09_29_06_25_59.xlsx"
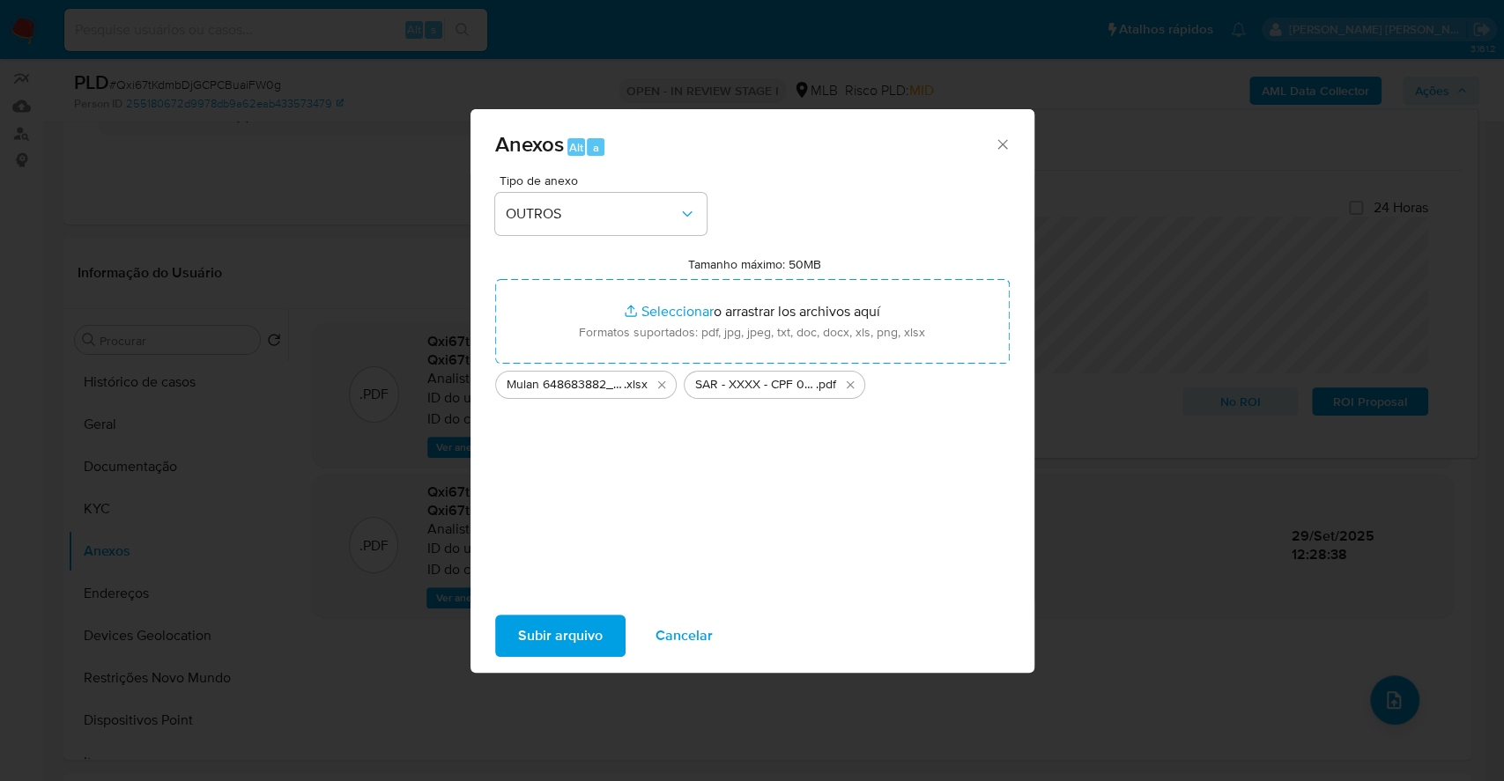
click at [579, 640] on span "Subir arquivo" at bounding box center [560, 636] width 85 height 39
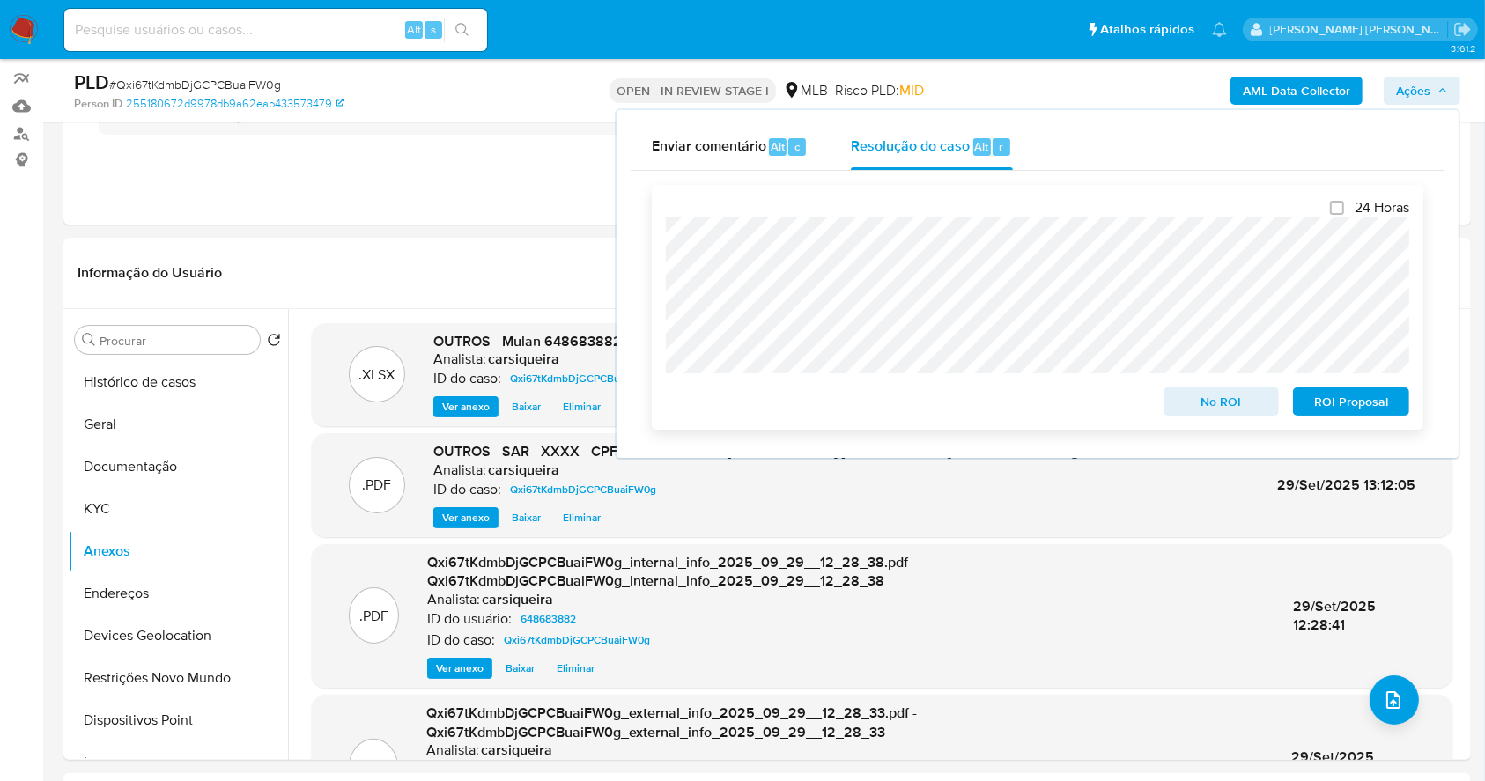
click at [1354, 393] on span "ROI Proposal" at bounding box center [1352, 401] width 92 height 25
click at [159, 70] on div "PLD # Qxi67tKdmbDjGCPCBuaiFW0g" at bounding box center [301, 83] width 455 height 26
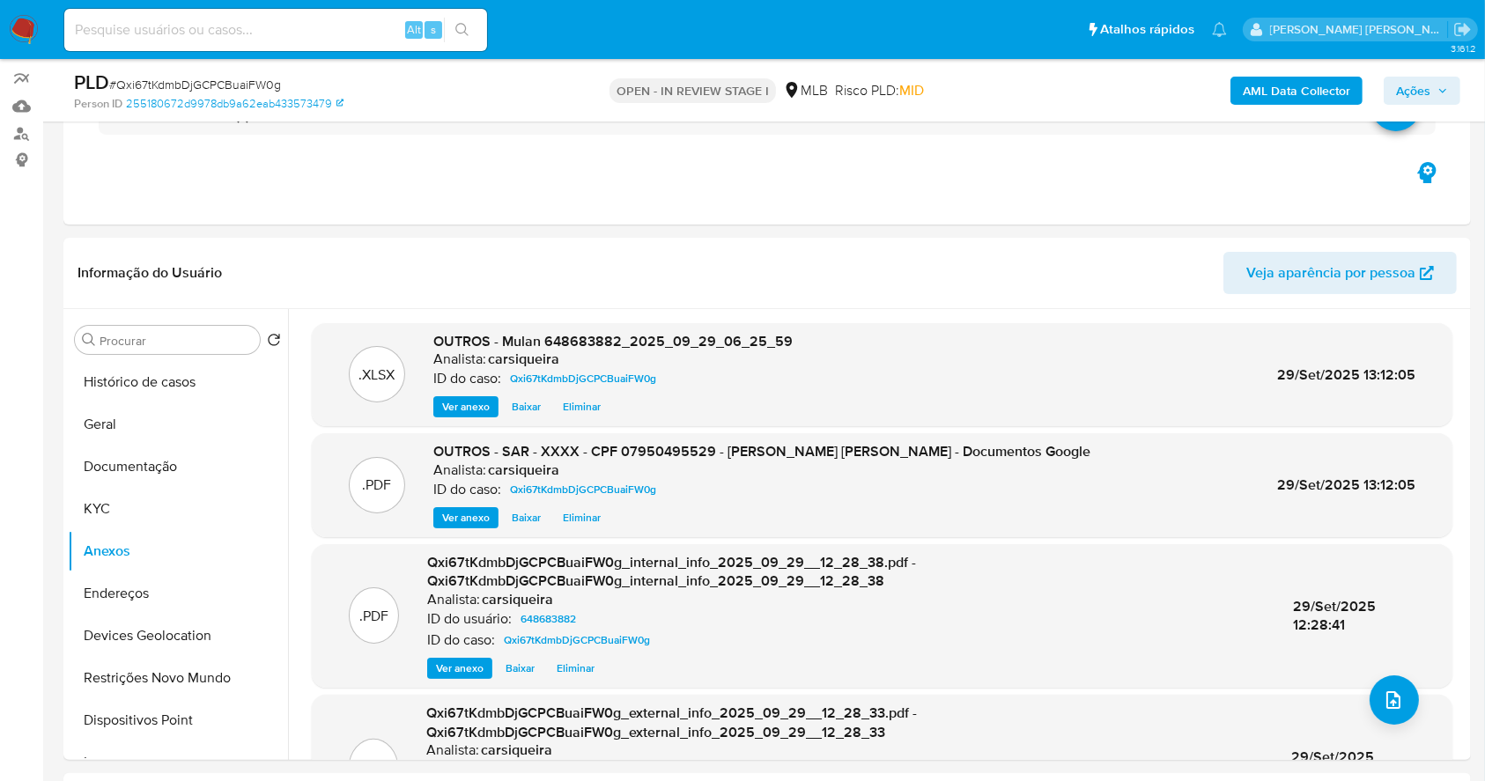
click at [193, 82] on span "# Qxi67tKdmbDjGCPCBuaiFW0g" at bounding box center [195, 85] width 172 height 18
copy span "Qxi67tKdmbDjGCPCBuaiFW0g"
click at [1411, 95] on span "Ações" at bounding box center [1413, 91] width 34 height 28
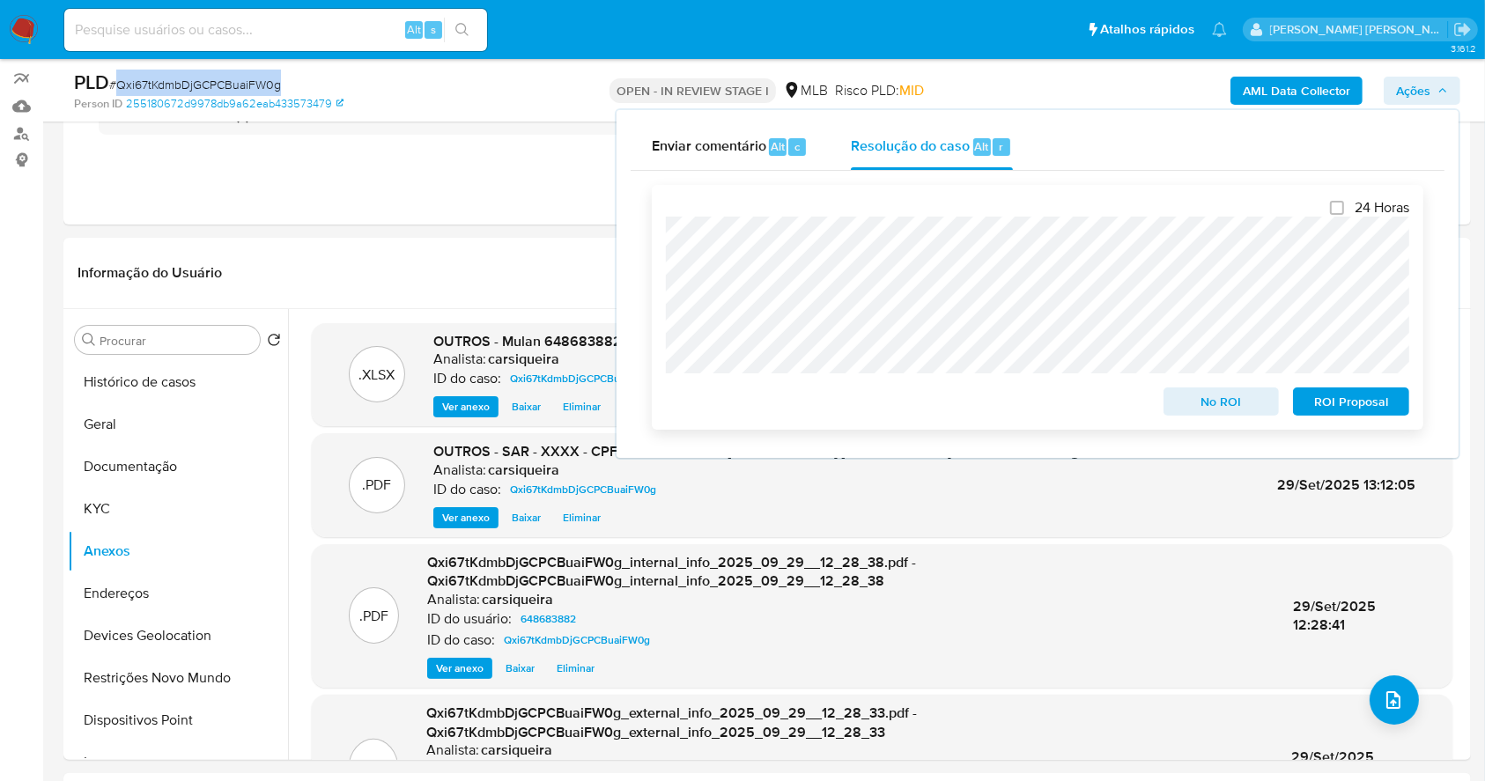
click at [1357, 411] on span "ROI Proposal" at bounding box center [1352, 401] width 92 height 25
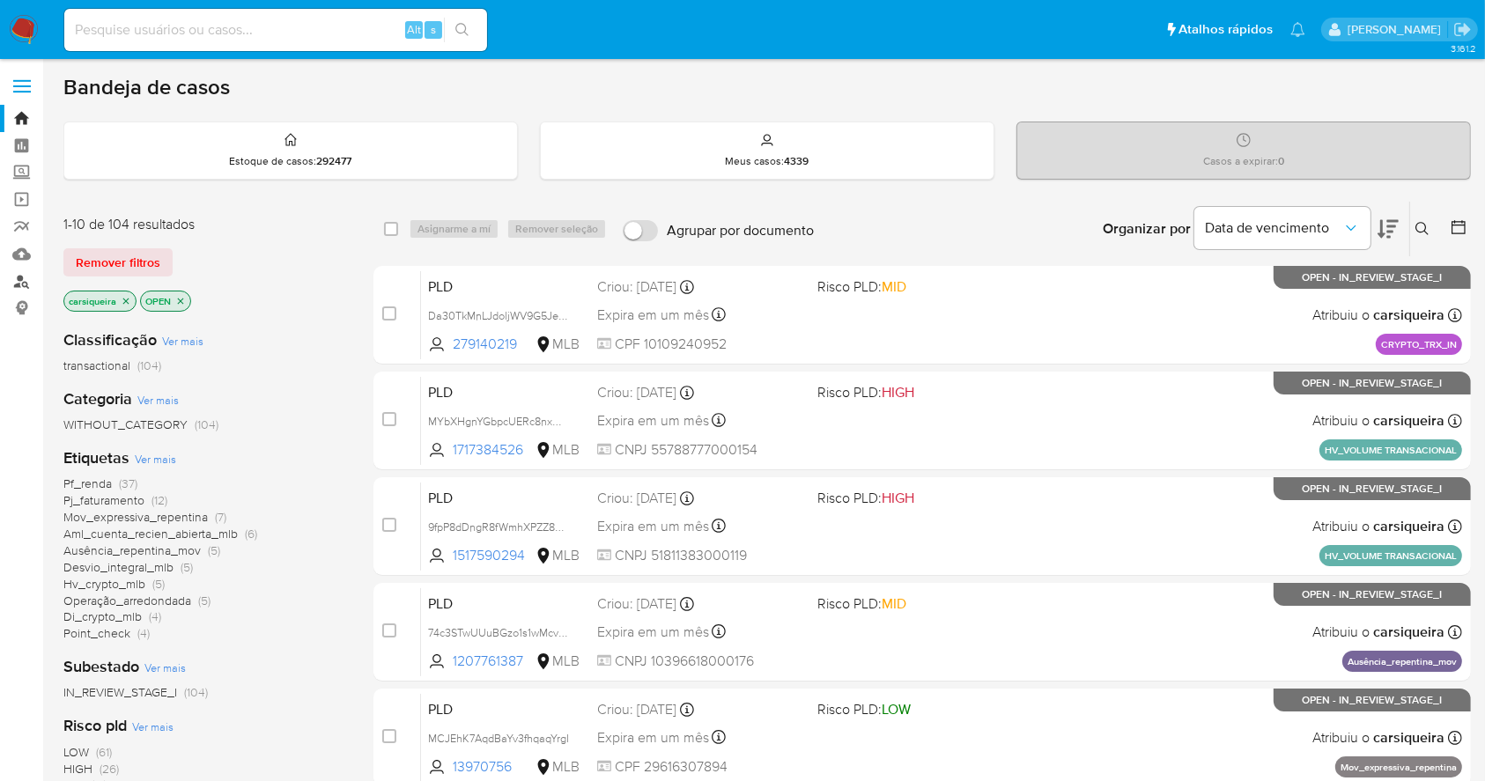
click at [18, 282] on link "Localizador de pessoas" at bounding box center [105, 281] width 210 height 27
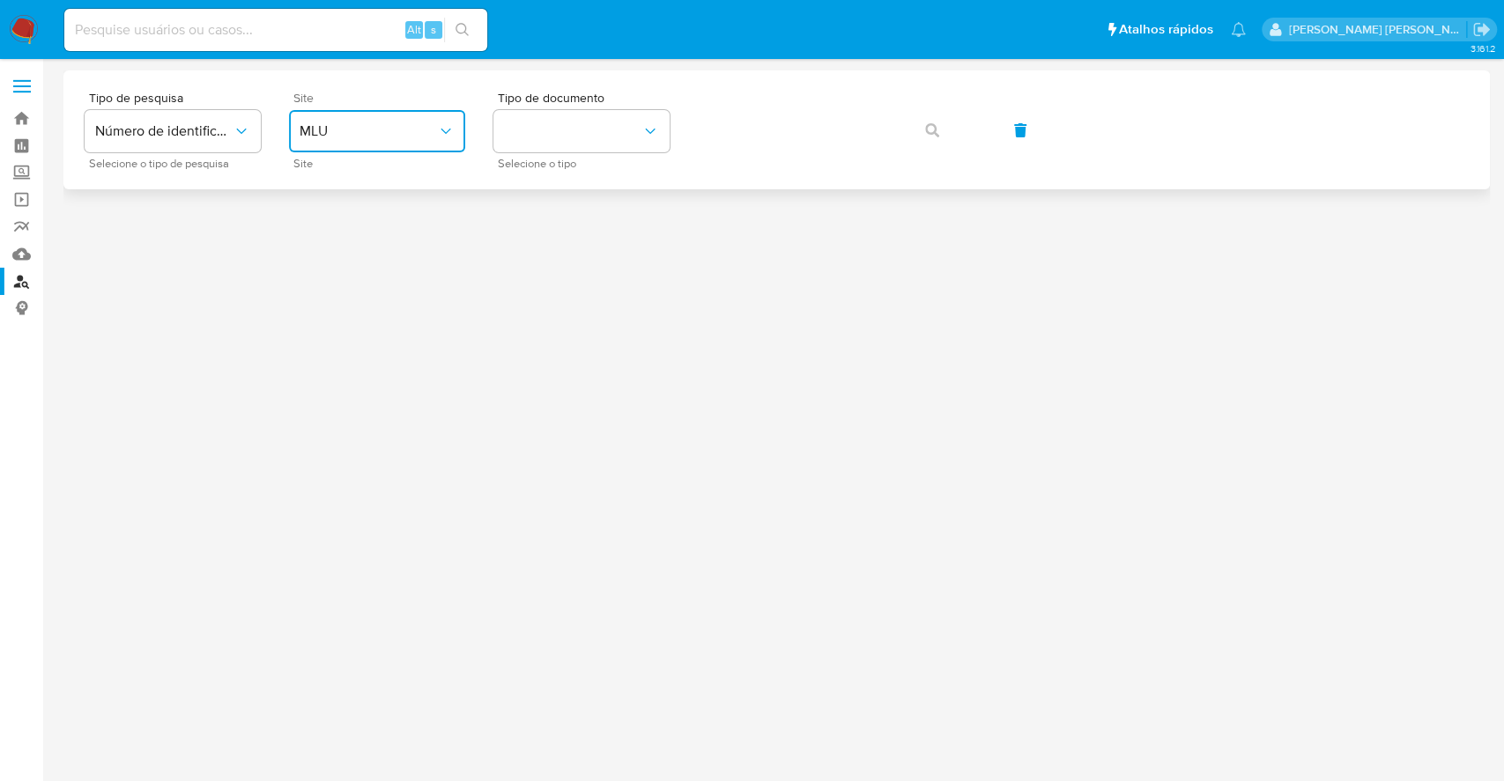
click at [382, 134] on span "MLU" at bounding box center [368, 131] width 137 height 18
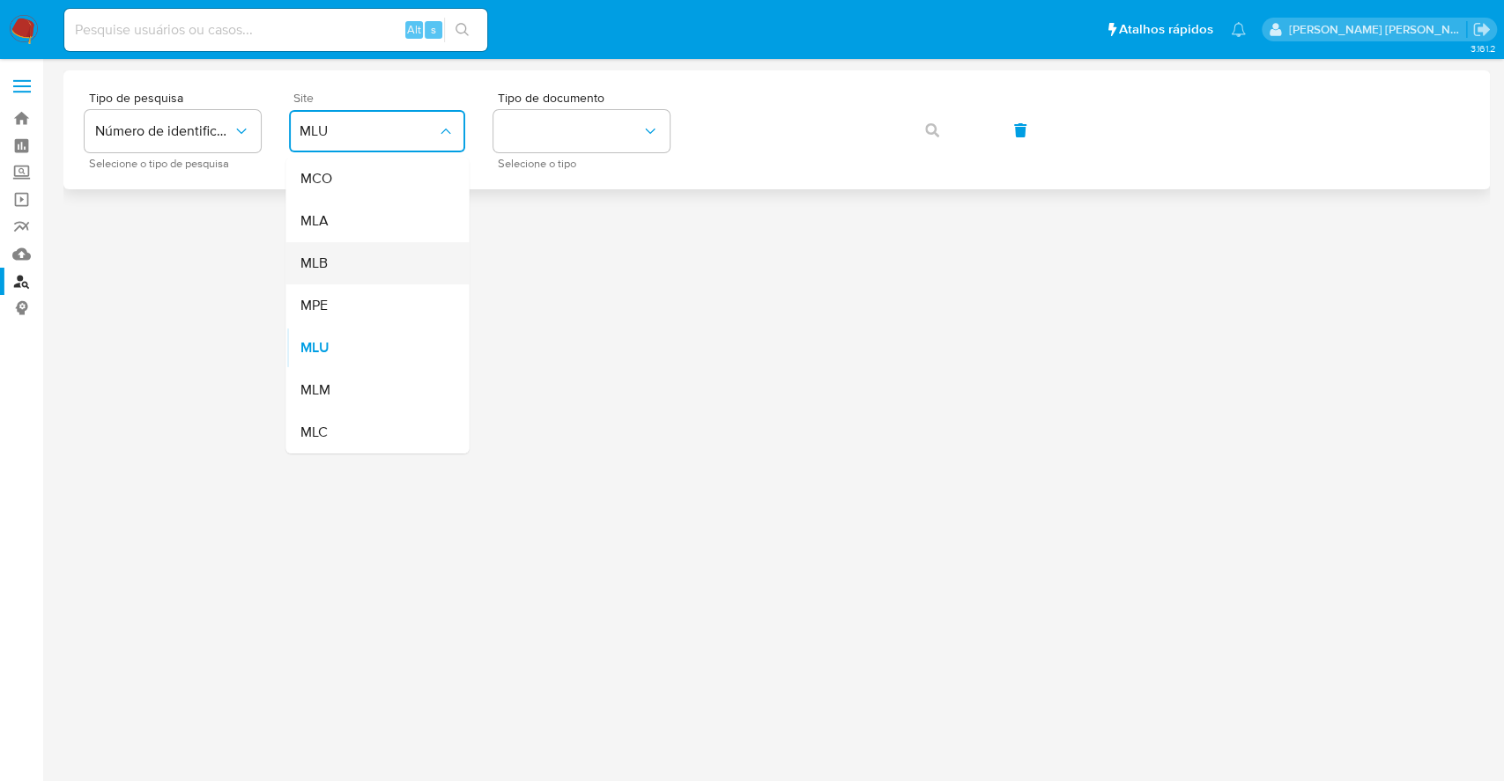
click at [357, 264] on div "MLB" at bounding box center [372, 263] width 144 height 42
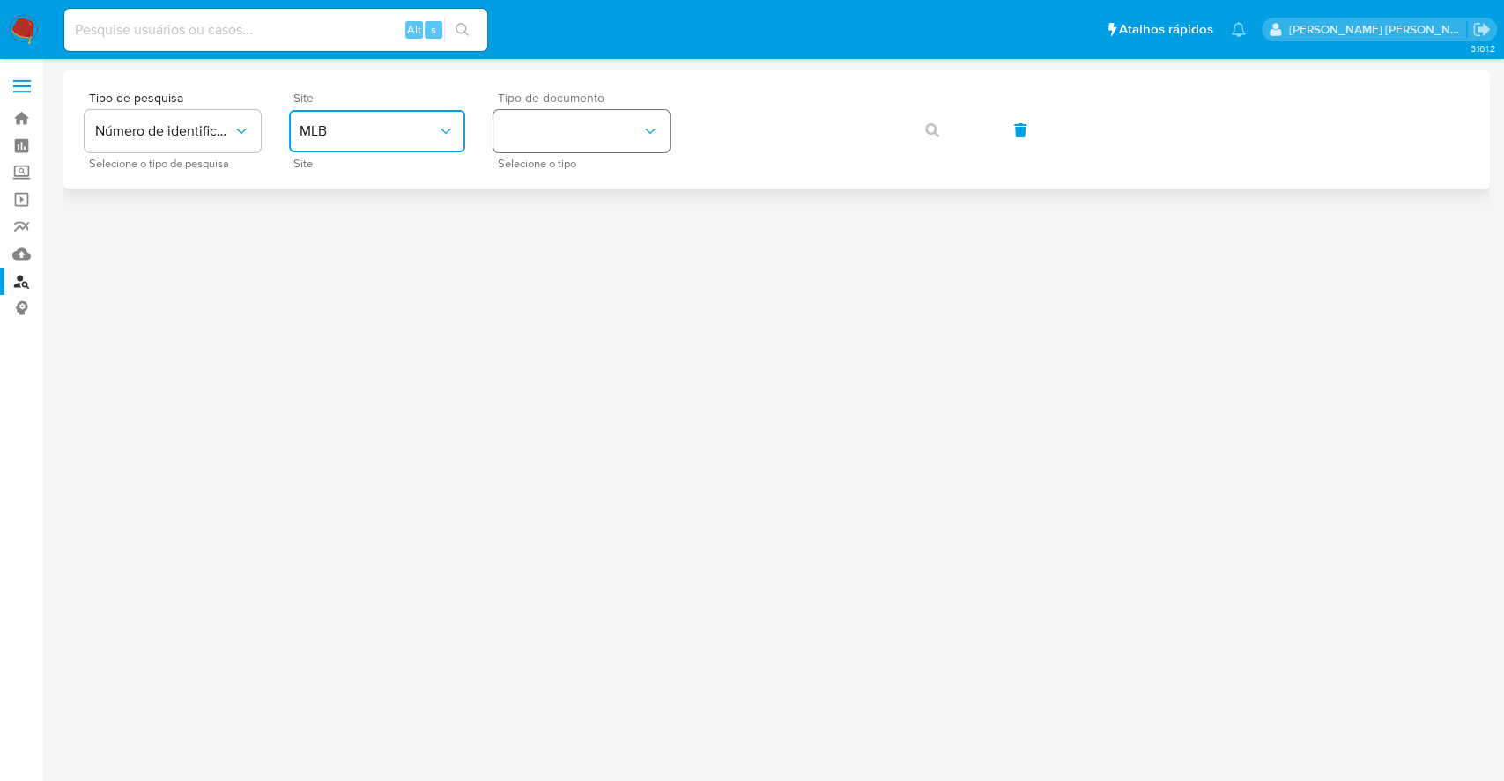
click at [647, 113] on button "identificationType" at bounding box center [581, 131] width 176 height 42
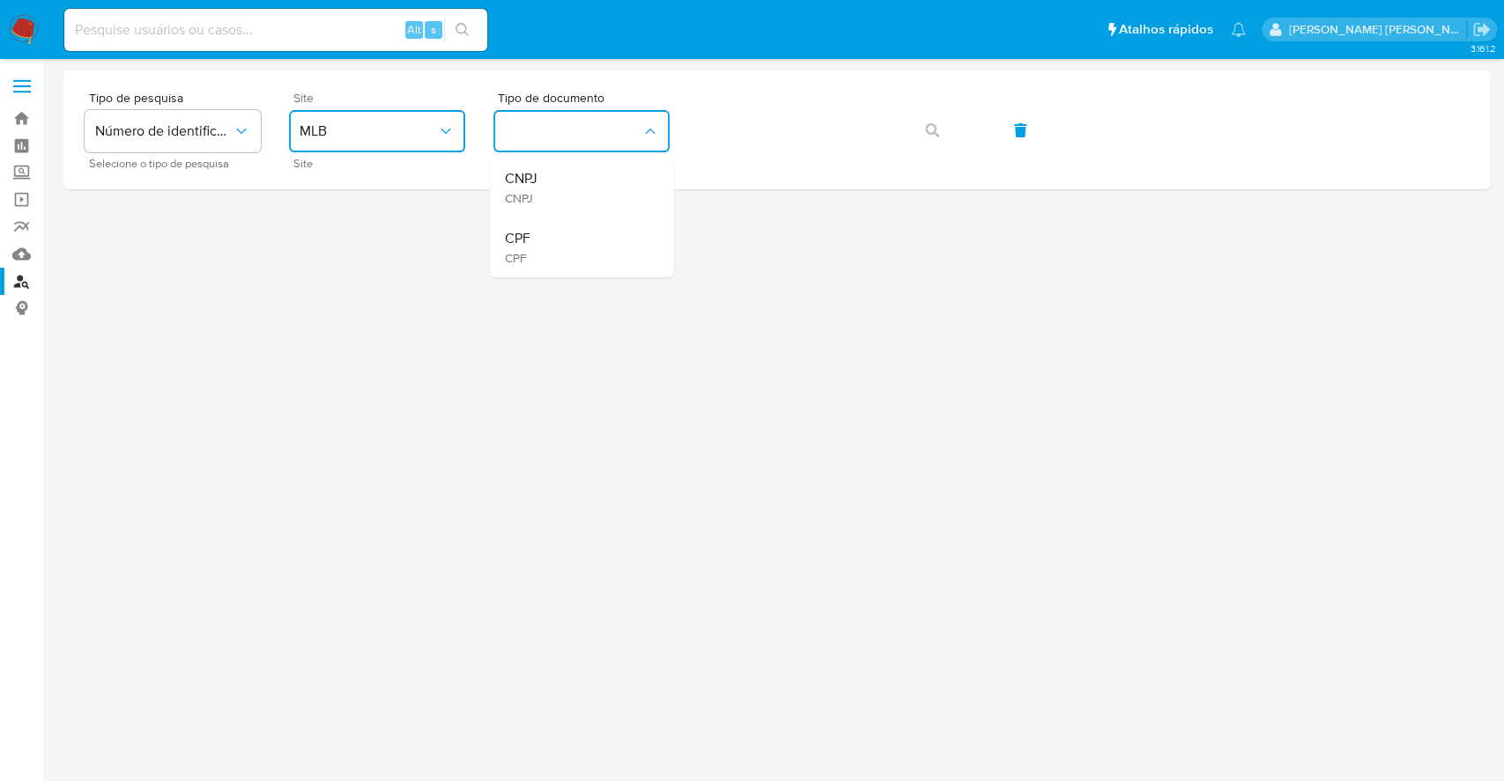
click at [586, 252] on div "CPF CPF" at bounding box center [576, 248] width 144 height 60
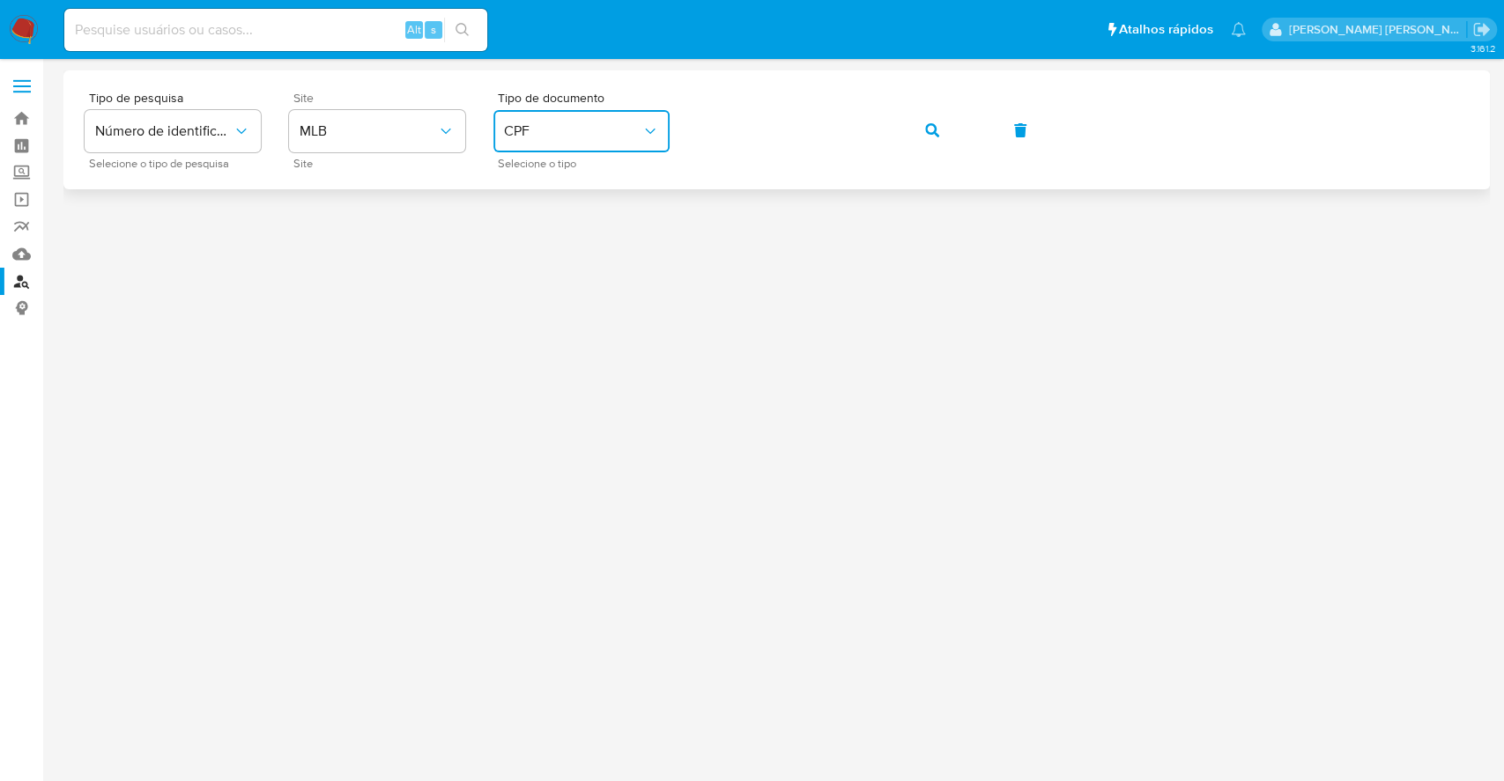
click at [936, 133] on icon "button" at bounding box center [932, 130] width 14 height 14
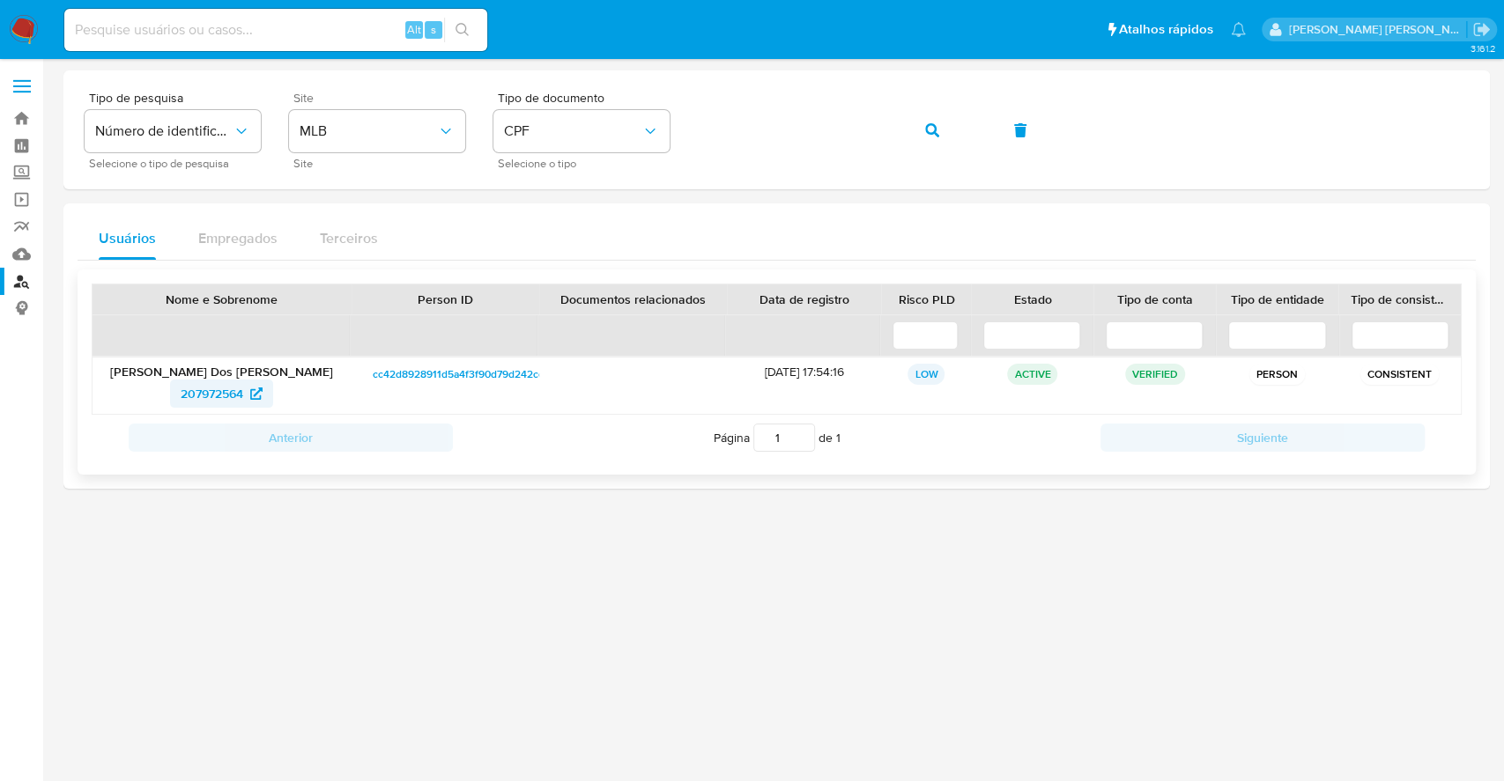
click at [223, 397] on span "207972564" at bounding box center [212, 394] width 63 height 28
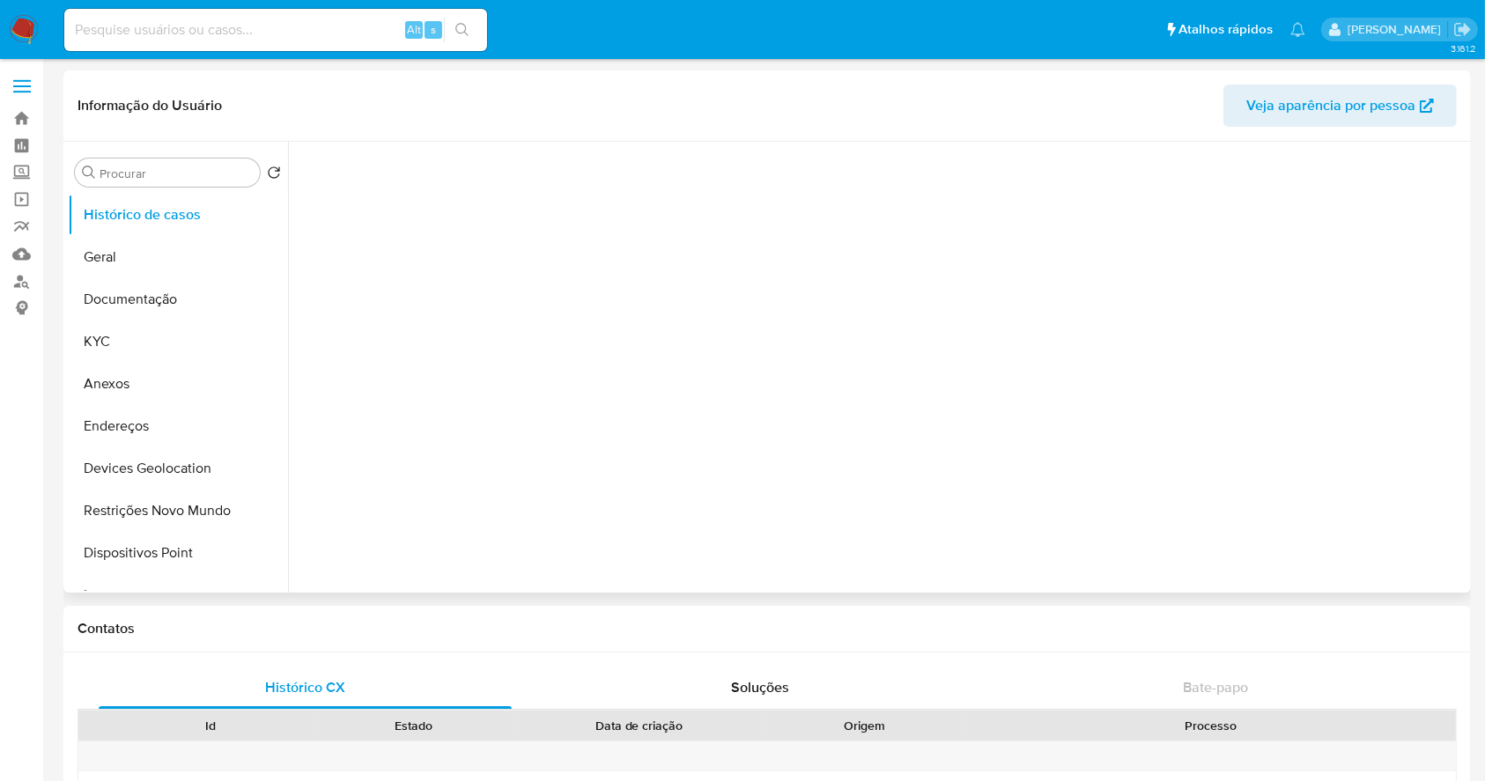
select select "10"
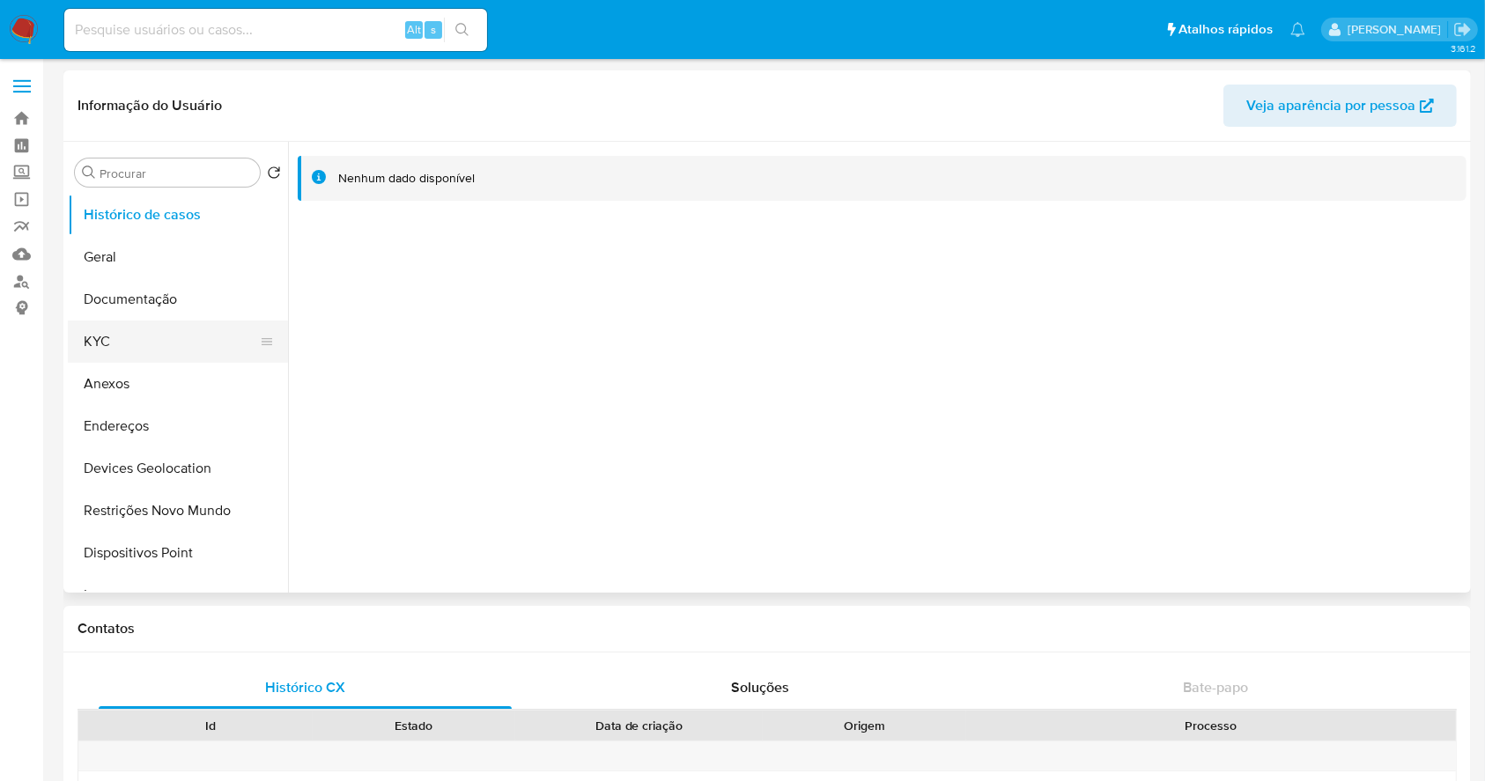
drag, startPoint x: 117, startPoint y: 337, endPoint x: 162, endPoint y: 333, distance: 45.1
click at [118, 337] on button "KYC" at bounding box center [171, 342] width 206 height 42
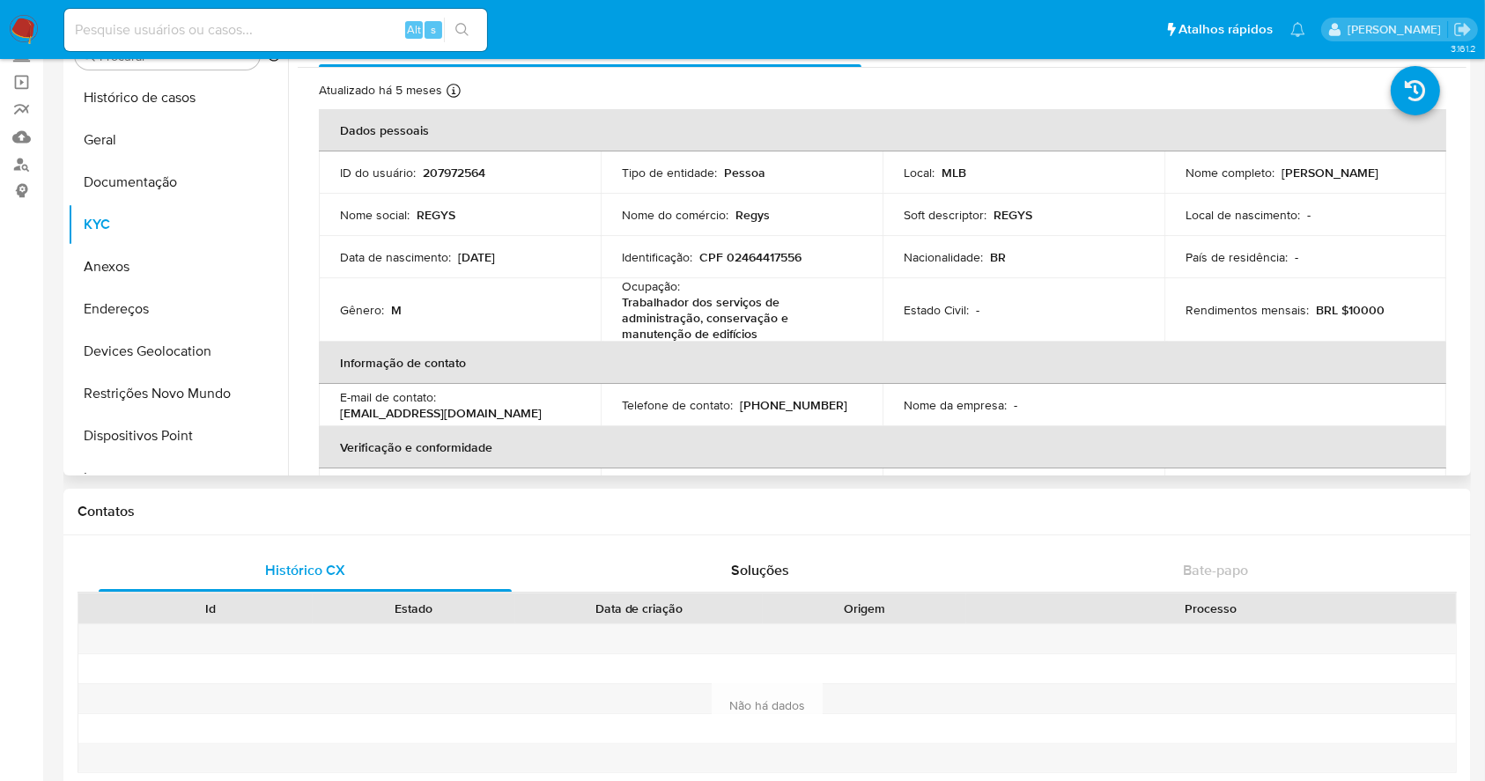
click at [755, 252] on p "CPF 02464417556" at bounding box center [750, 257] width 102 height 16
copy p "02464417556"
click at [165, 264] on button "Anexos" at bounding box center [171, 267] width 206 height 42
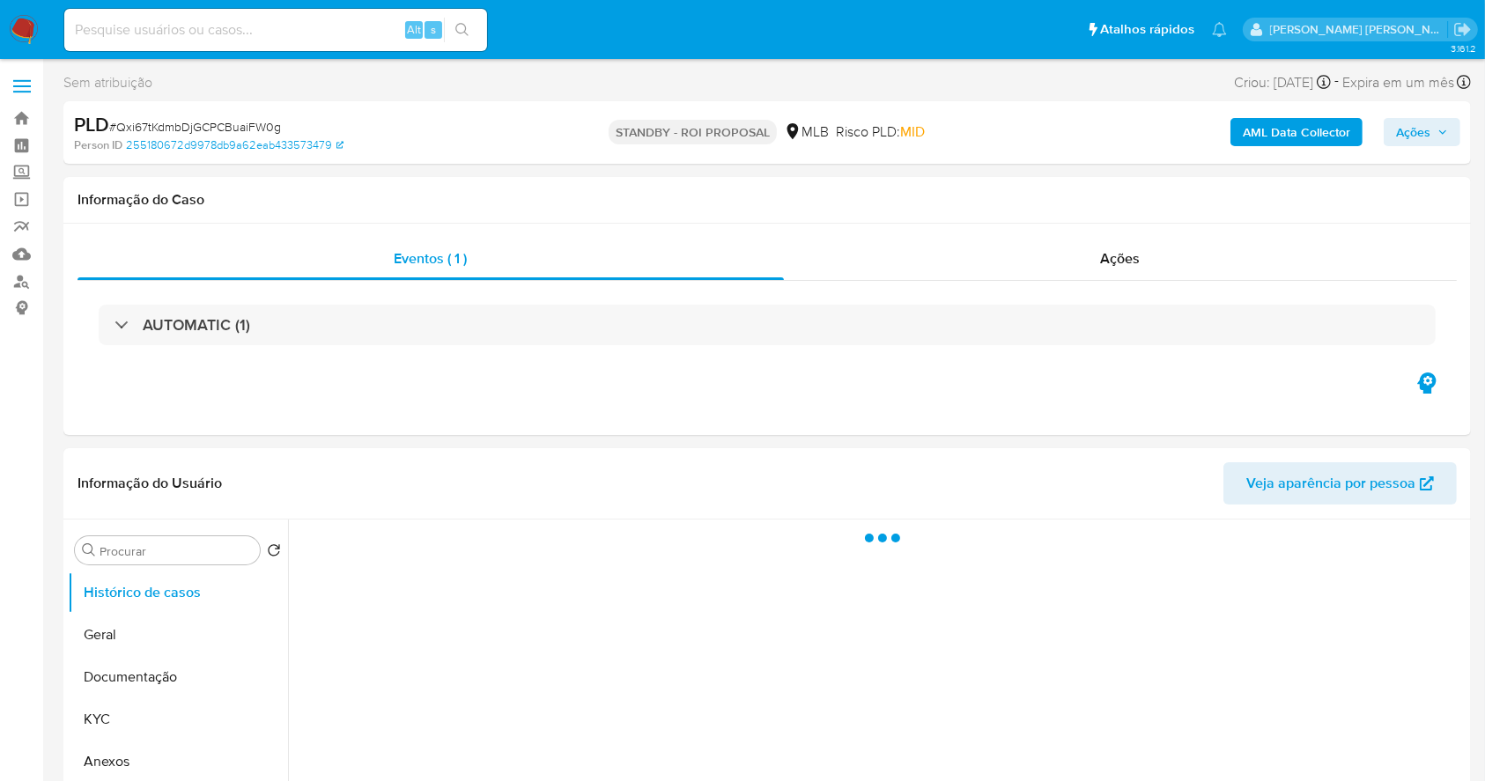
select select "10"
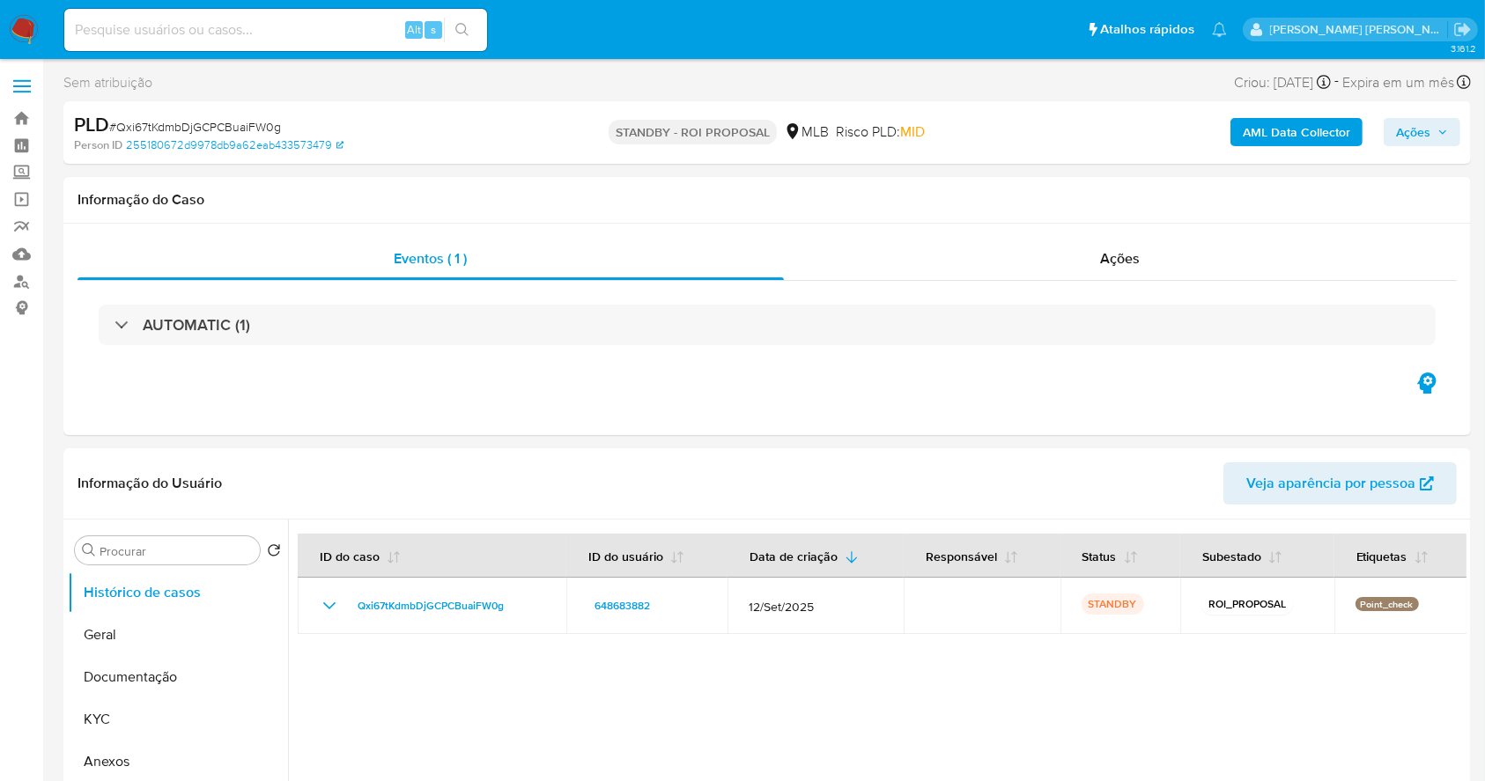
click at [19, 32] on img at bounding box center [24, 30] width 30 height 30
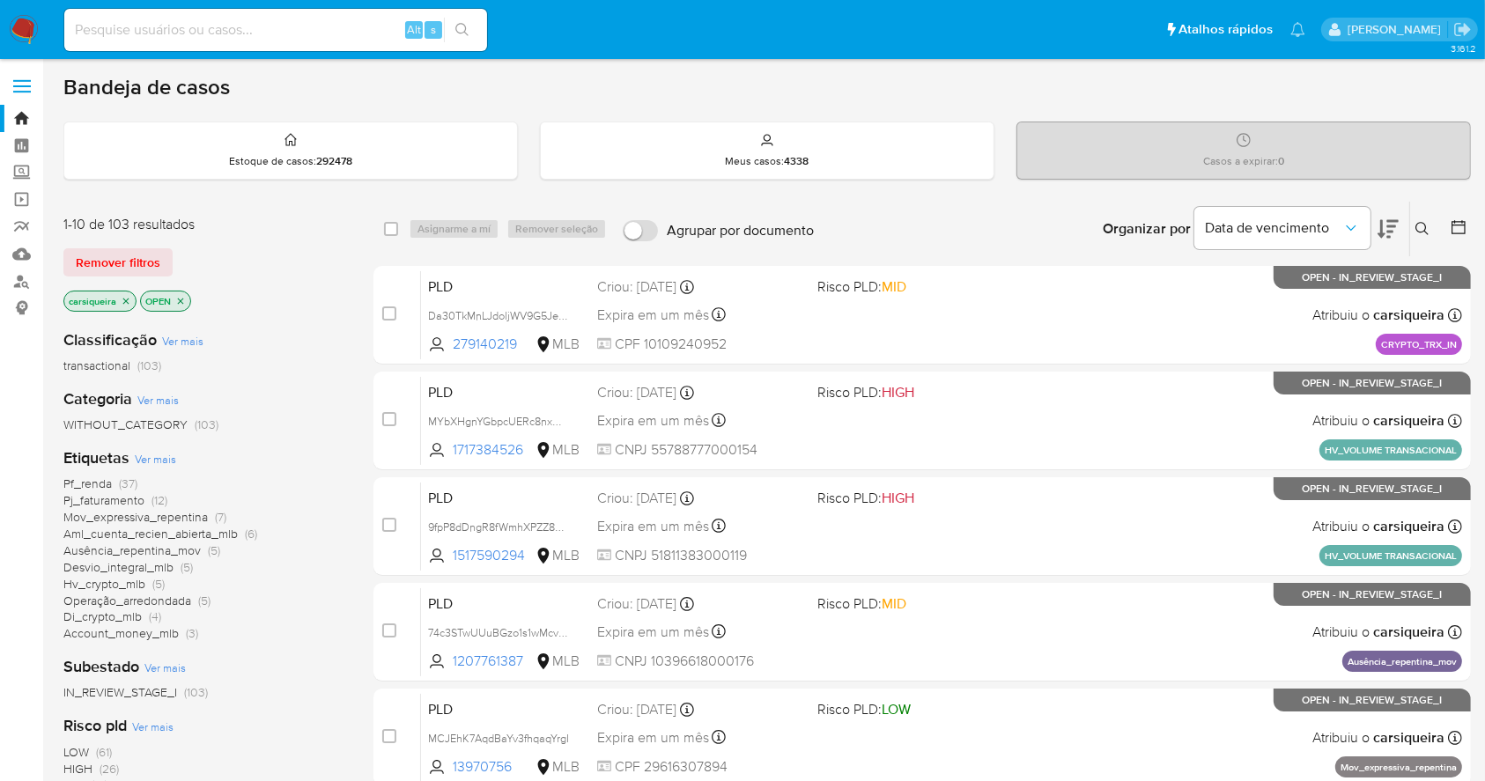
click at [22, 25] on img at bounding box center [24, 30] width 30 height 30
click at [245, 25] on input at bounding box center [275, 29] width 423 height 23
paste input "Fq6yWr6HKfVQoCkIEvdh6fU4"
type input "Fq6yWr6HKfVQoCkIEvdh6fU4"
click at [458, 44] on div "Fq6yWr6HKfVQoCkIEvdh6fU4 Alt s" at bounding box center [275, 30] width 423 height 42
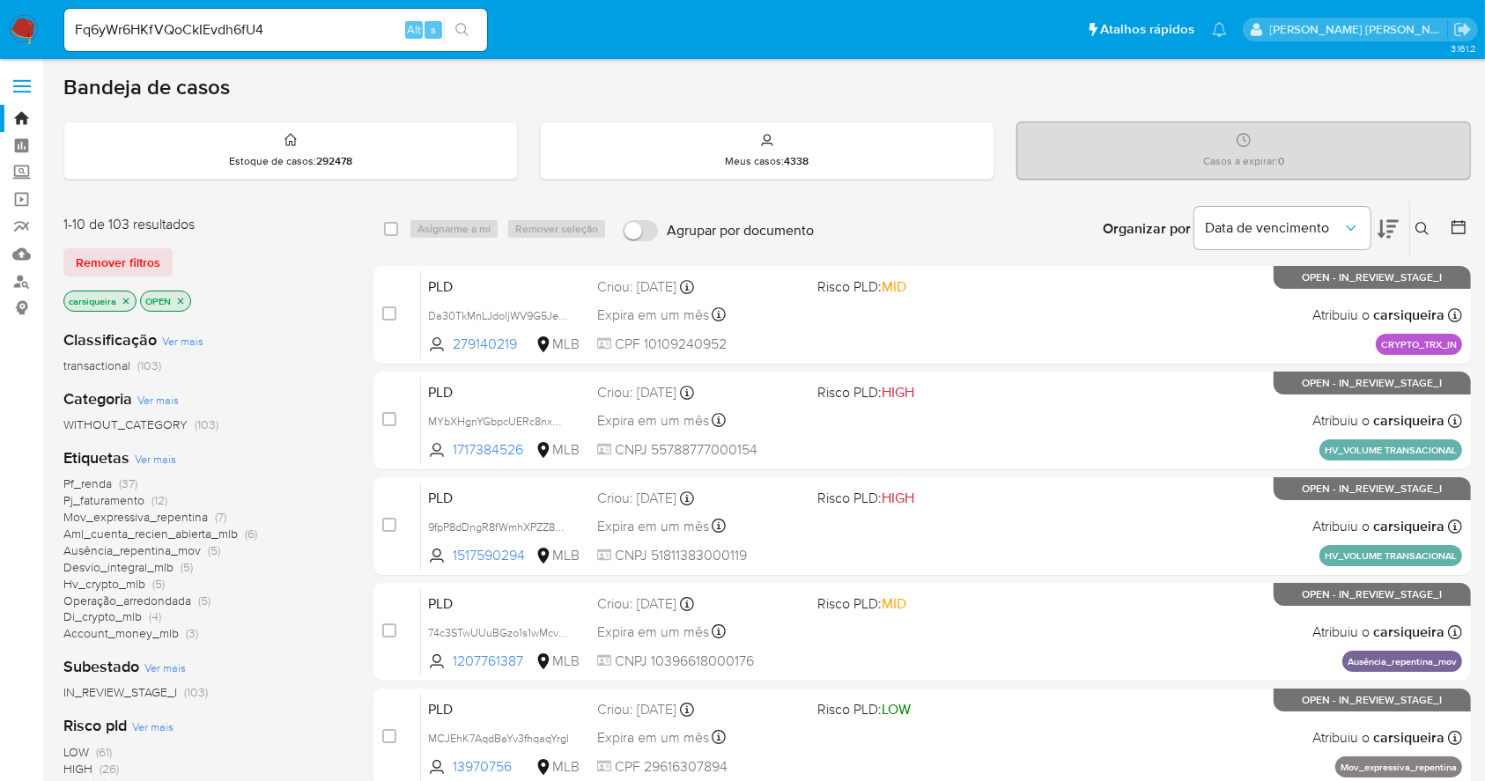
click at [455, 25] on icon "search-icon" at bounding box center [462, 30] width 14 height 14
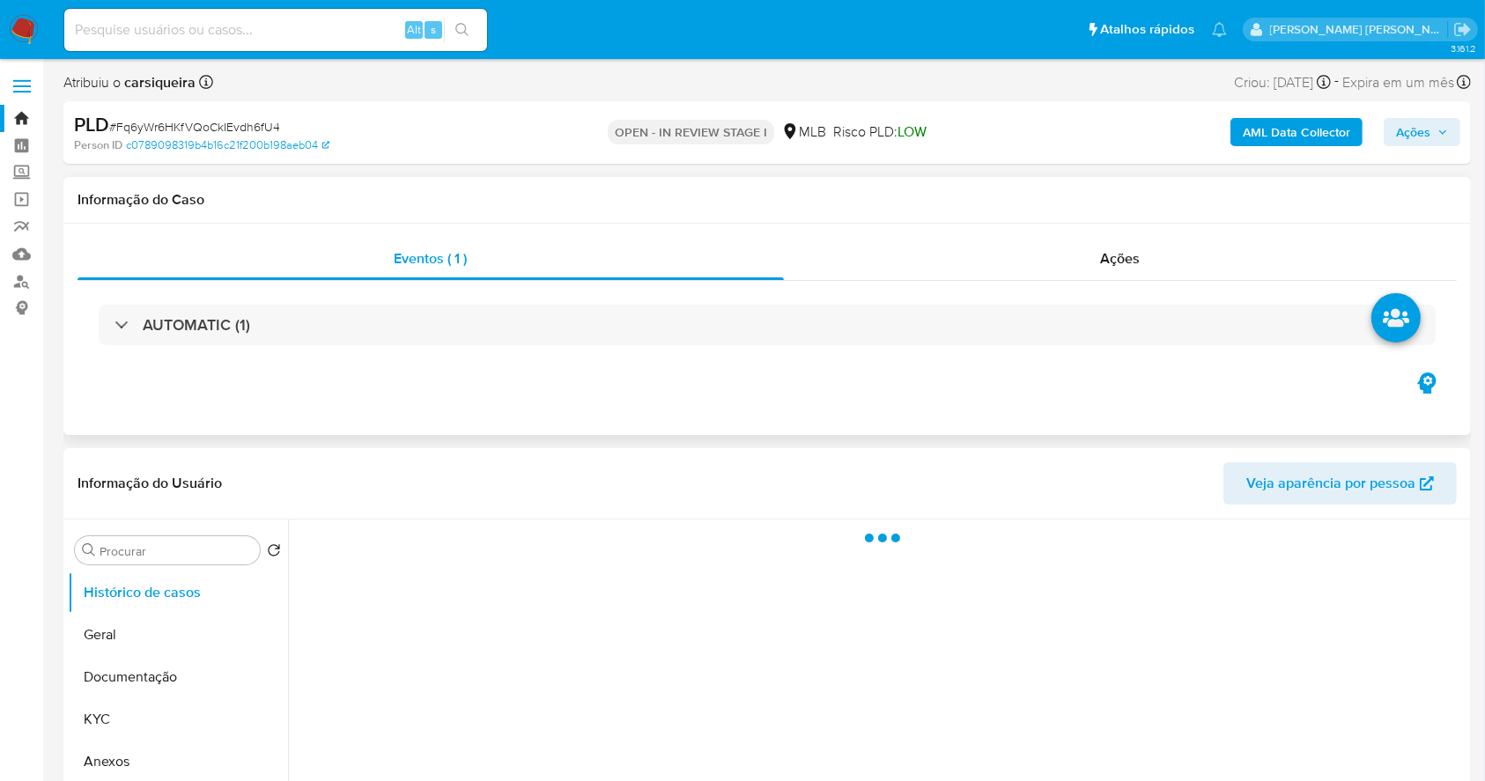
select select "10"
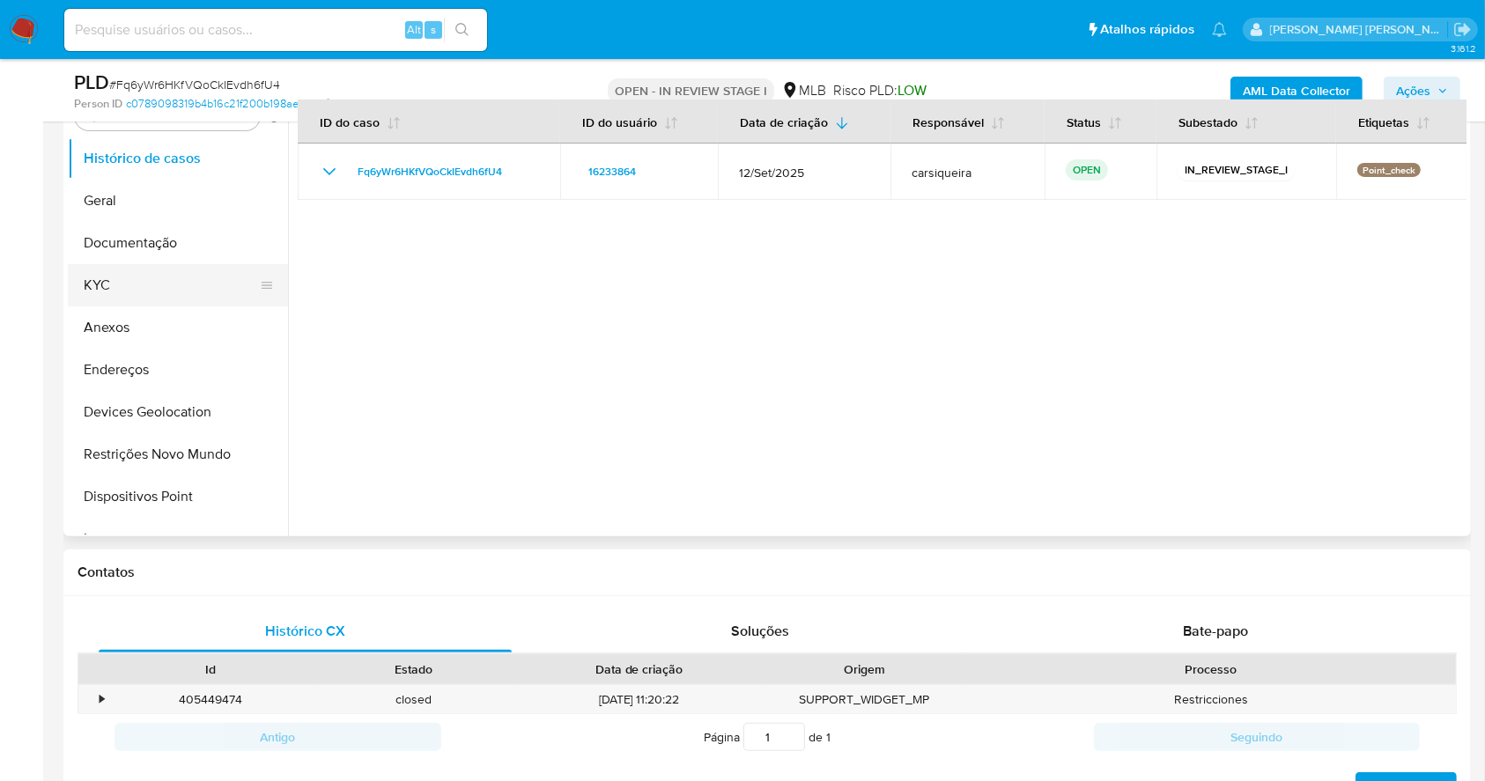
scroll to position [299, 0]
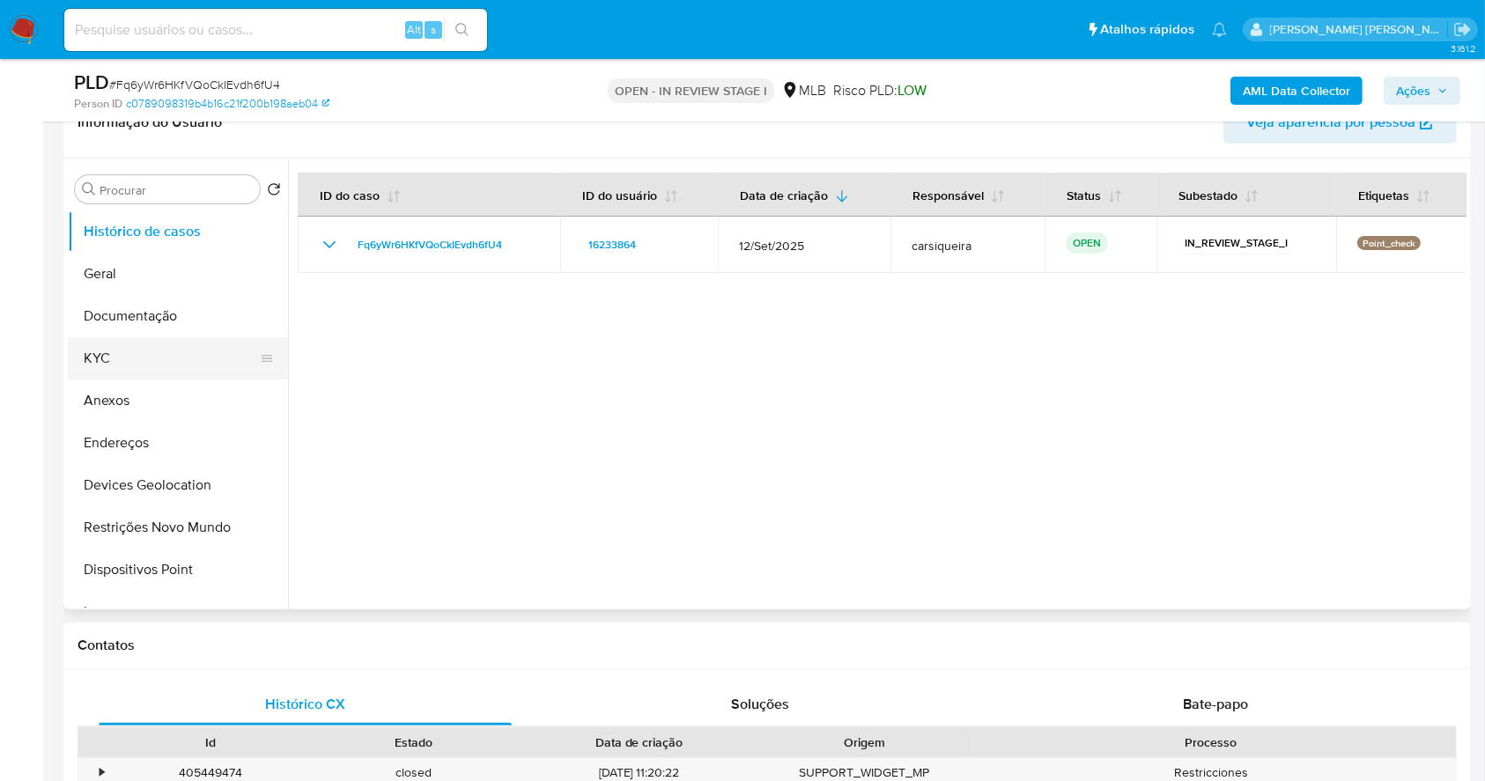
click at [153, 349] on button "KYC" at bounding box center [171, 358] width 206 height 42
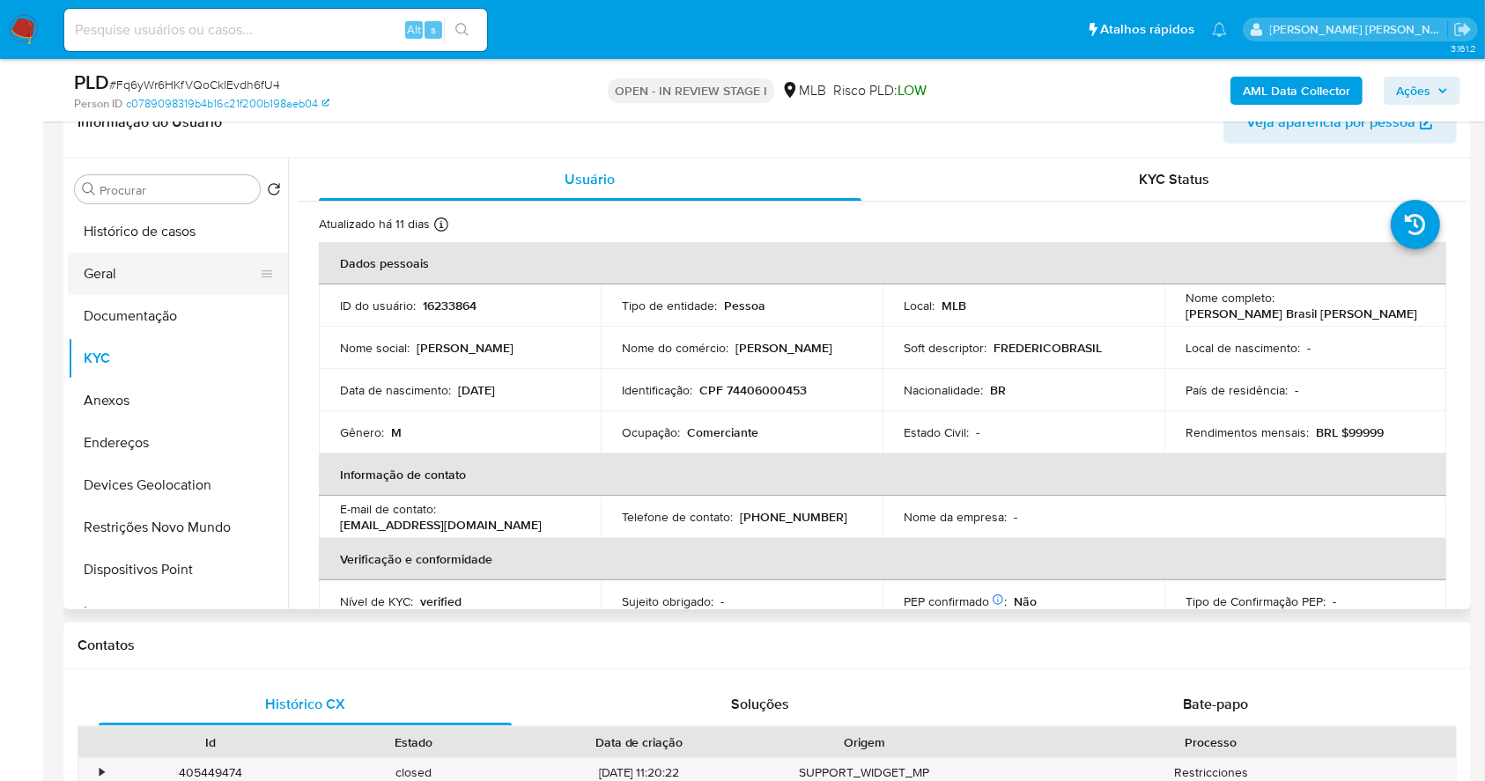
click at [128, 283] on button "Geral" at bounding box center [171, 274] width 206 height 42
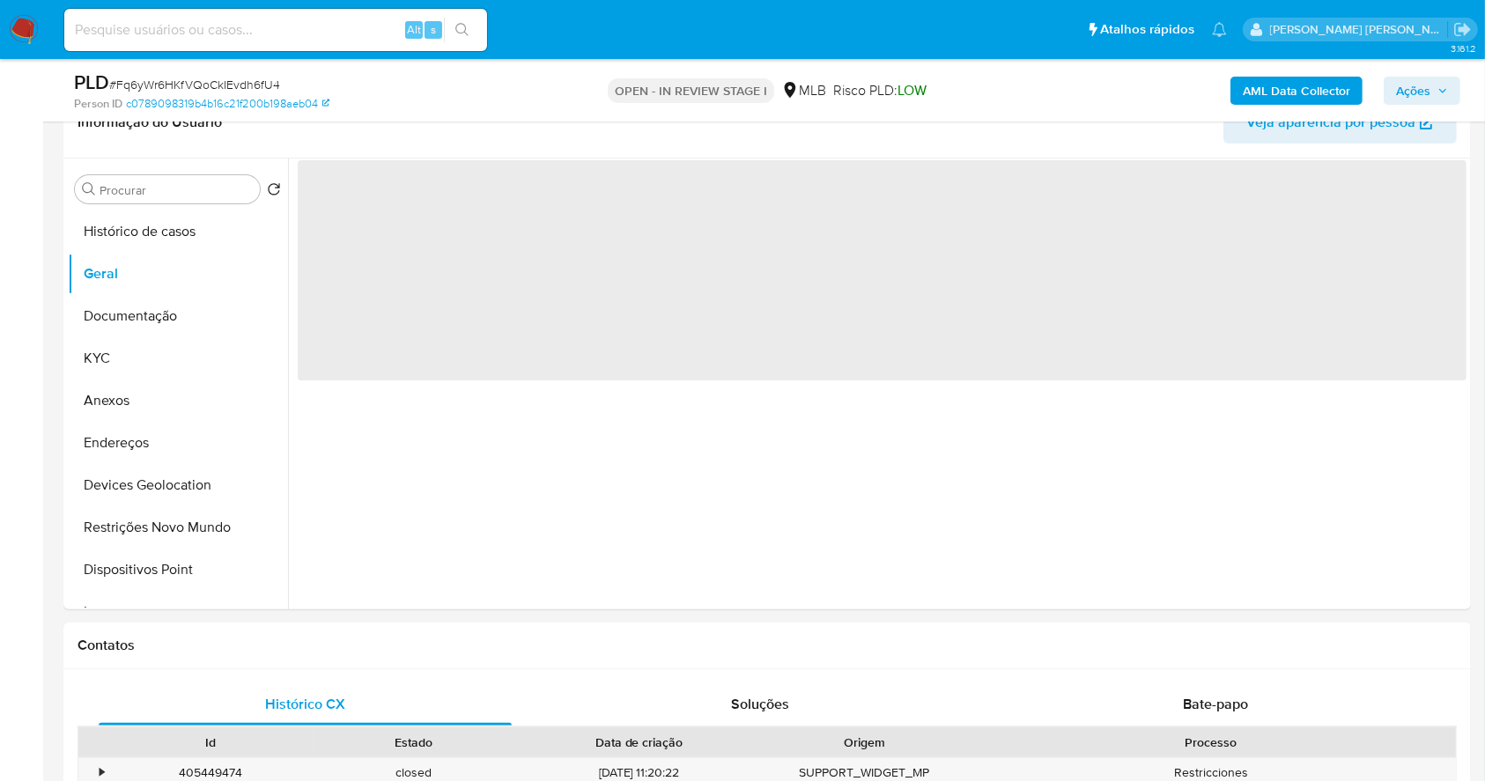
scroll to position [233, 0]
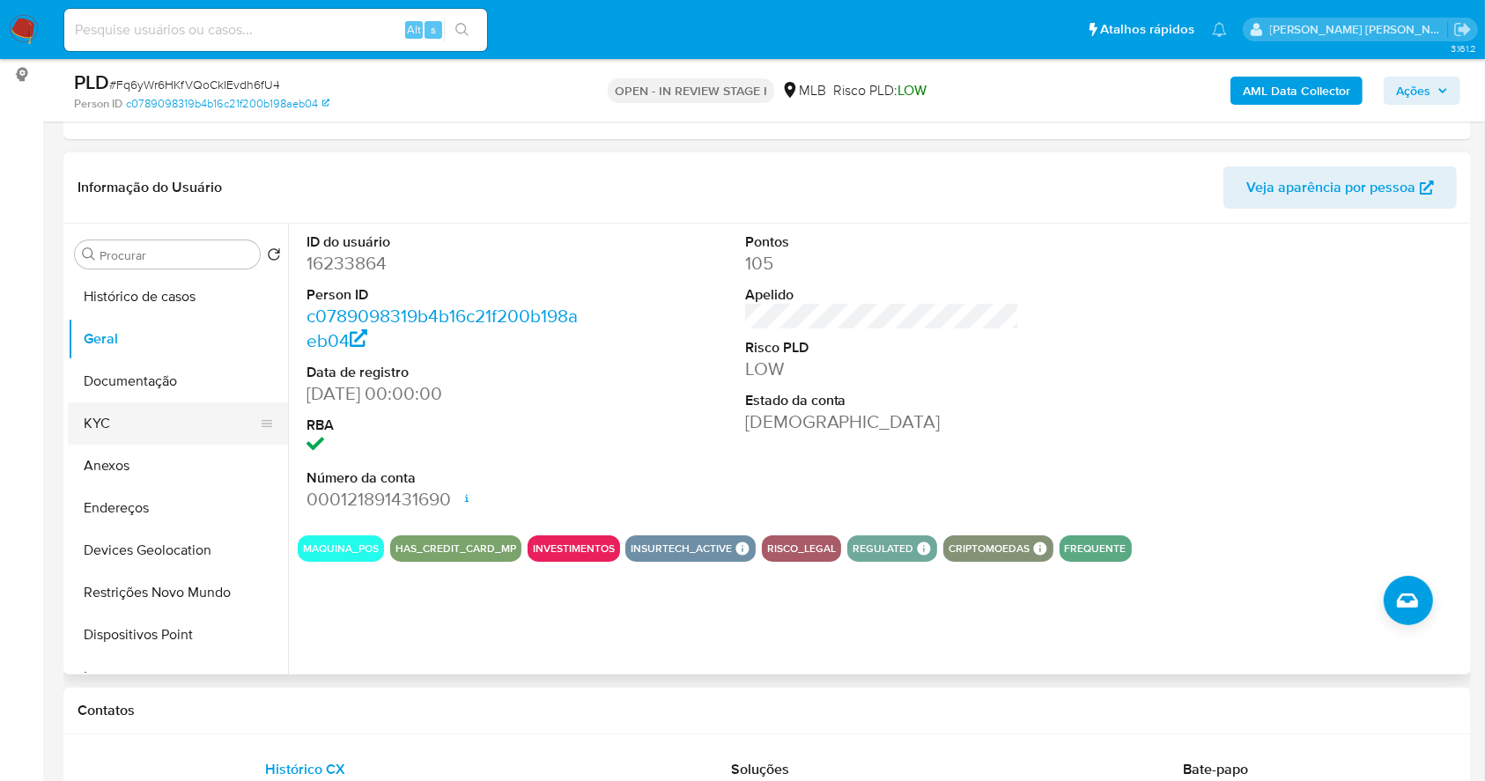
click at [152, 424] on button "KYC" at bounding box center [171, 424] width 206 height 42
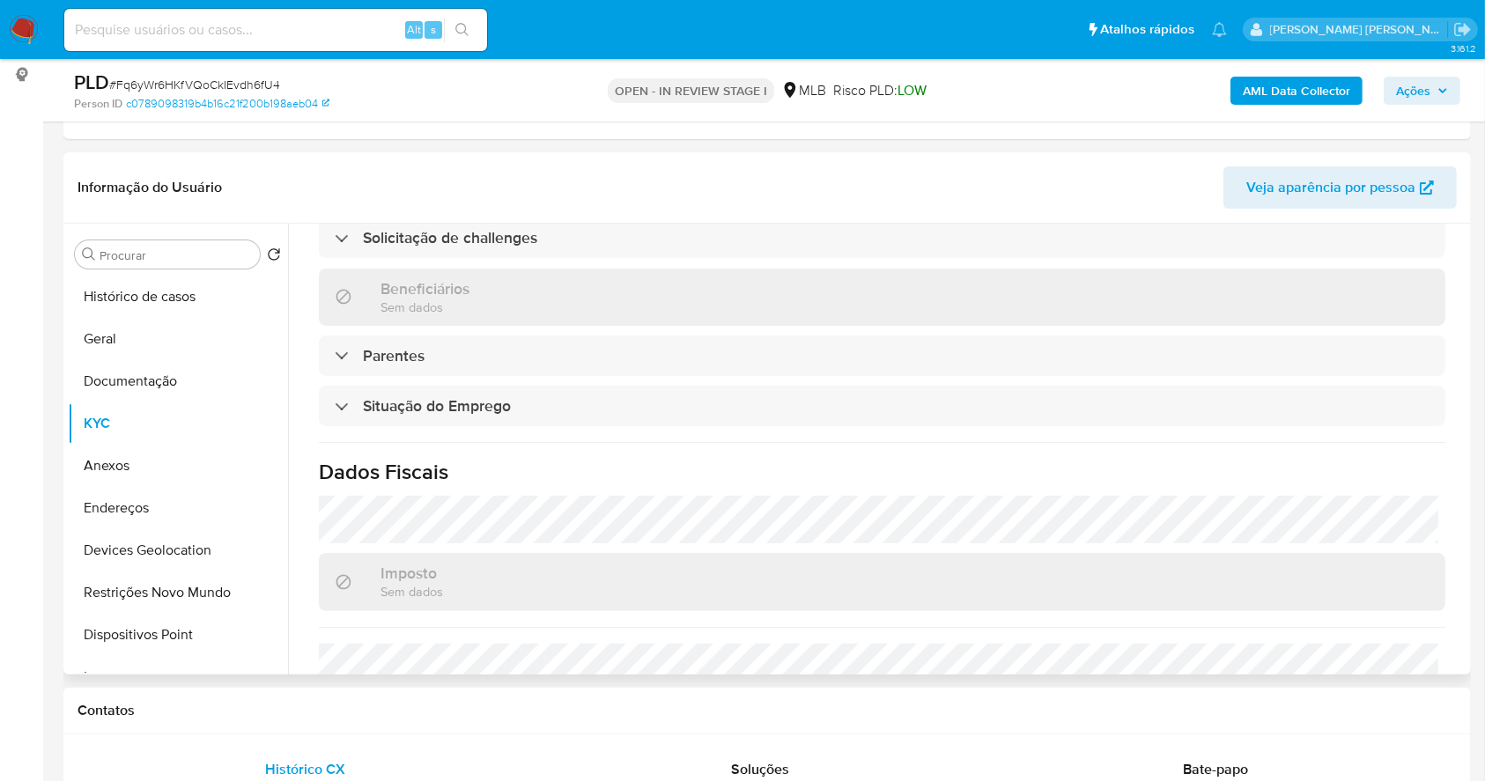
scroll to position [749, 0]
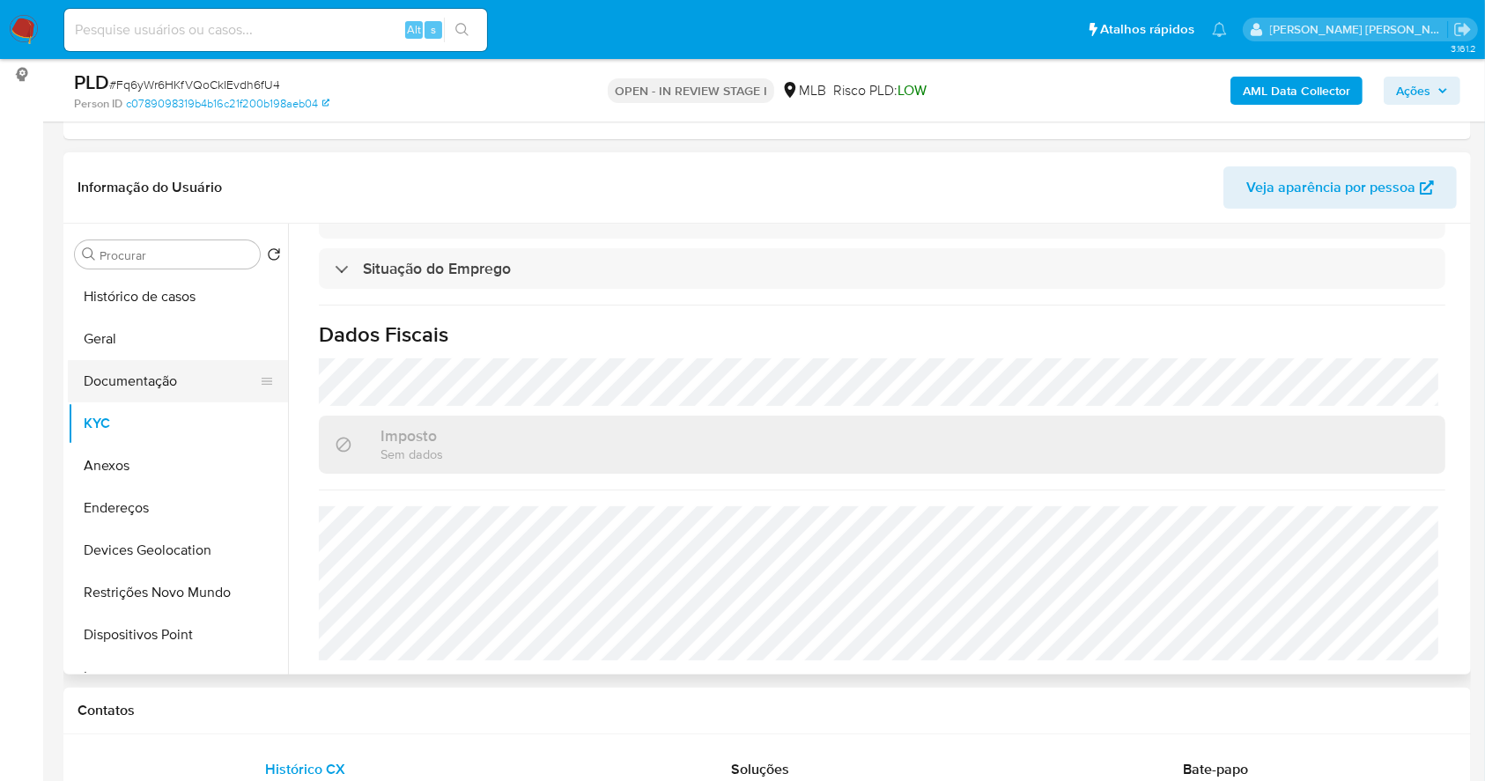
click at [184, 377] on button "Documentação" at bounding box center [171, 381] width 206 height 42
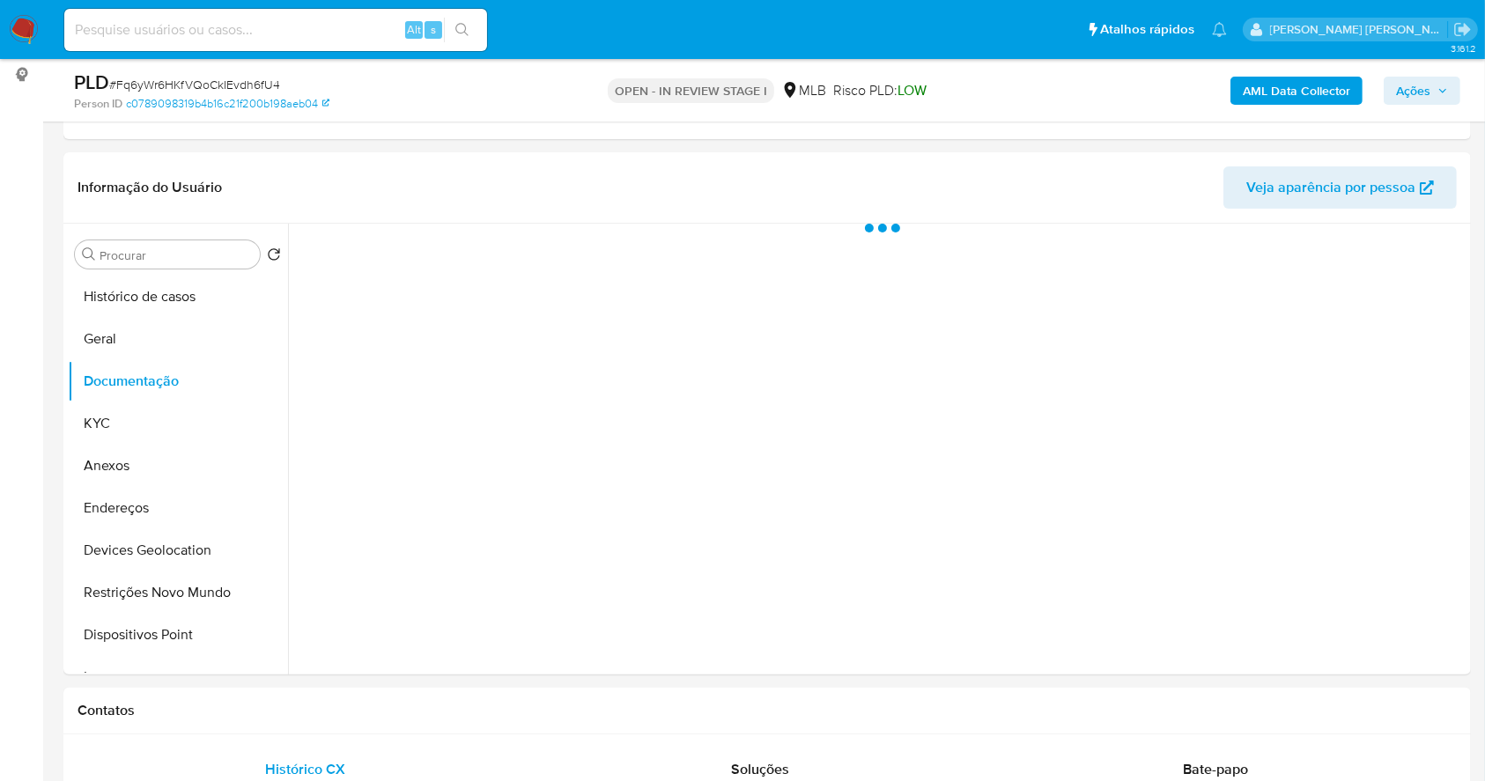
scroll to position [0, 0]
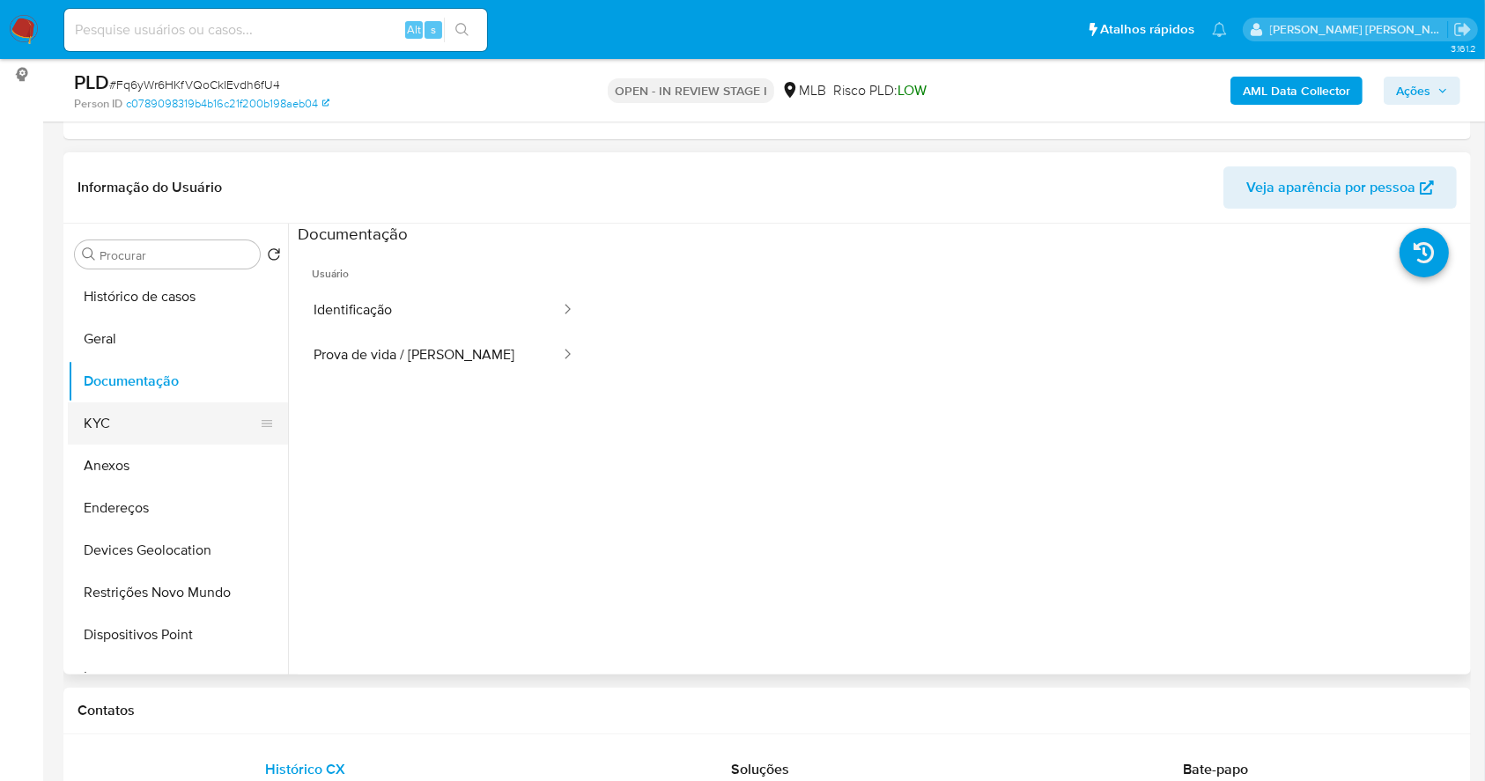
click at [106, 403] on button "KYC" at bounding box center [171, 424] width 206 height 42
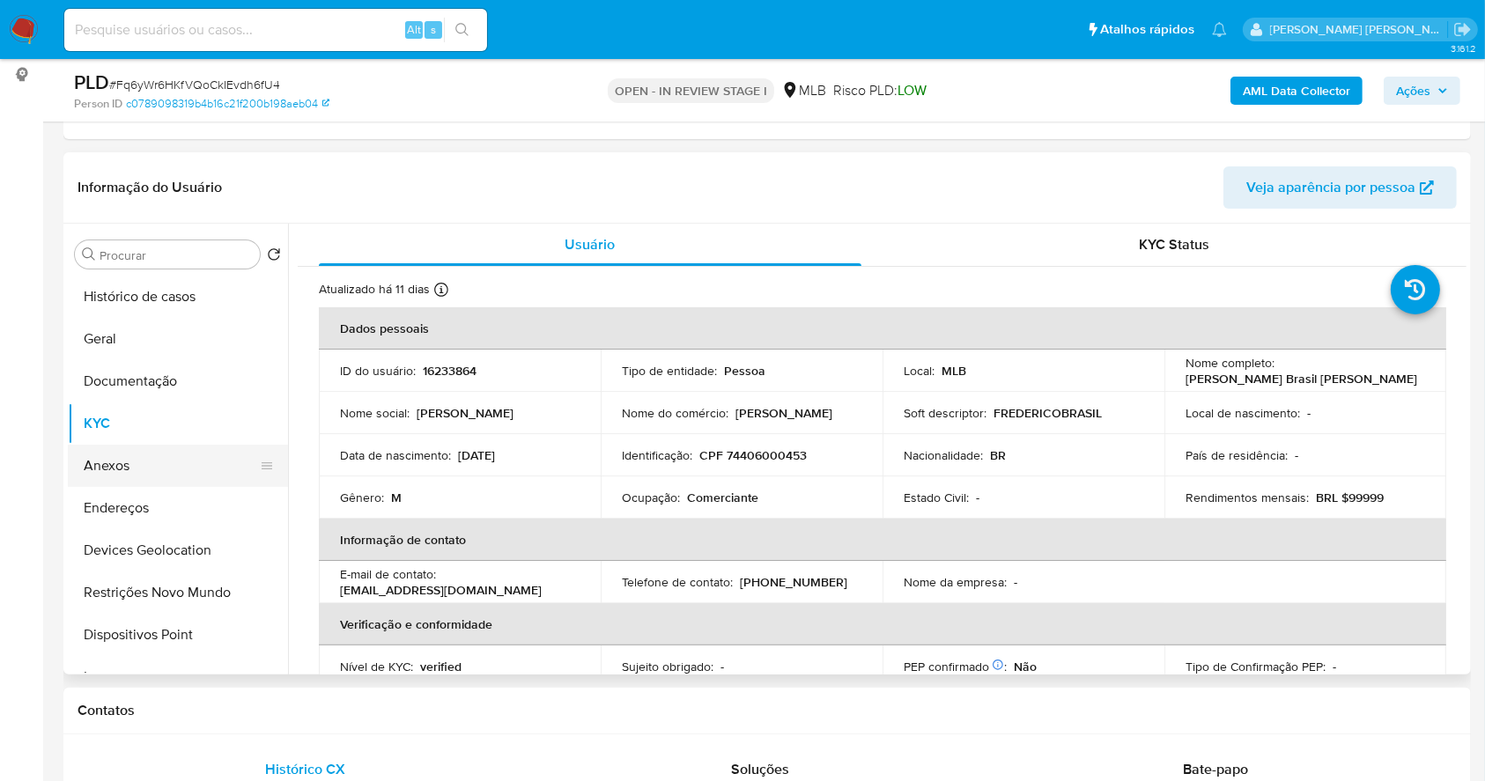
click at [122, 462] on button "Anexos" at bounding box center [171, 466] width 206 height 42
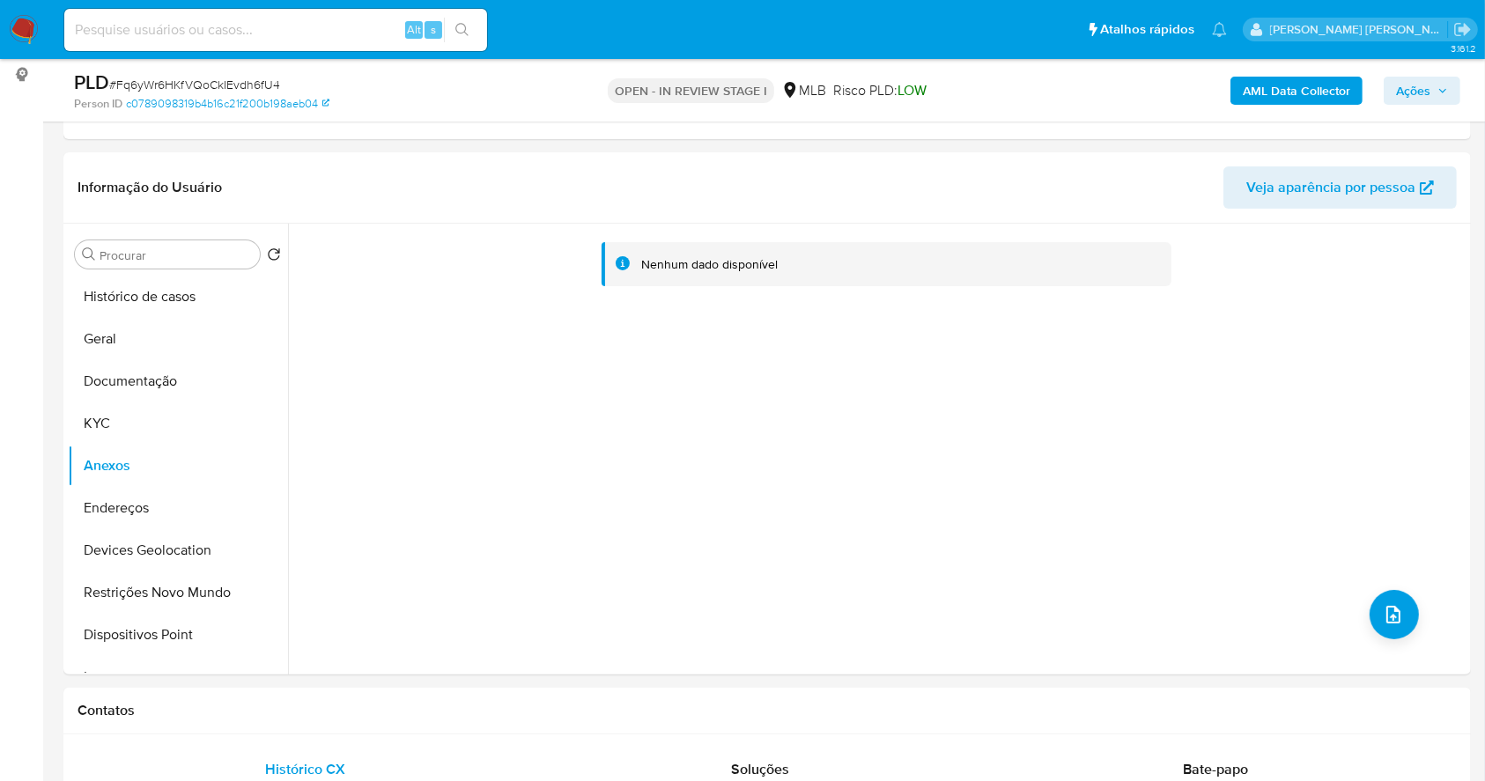
click at [1332, 100] on b "AML Data Collector" at bounding box center [1296, 91] width 107 height 28
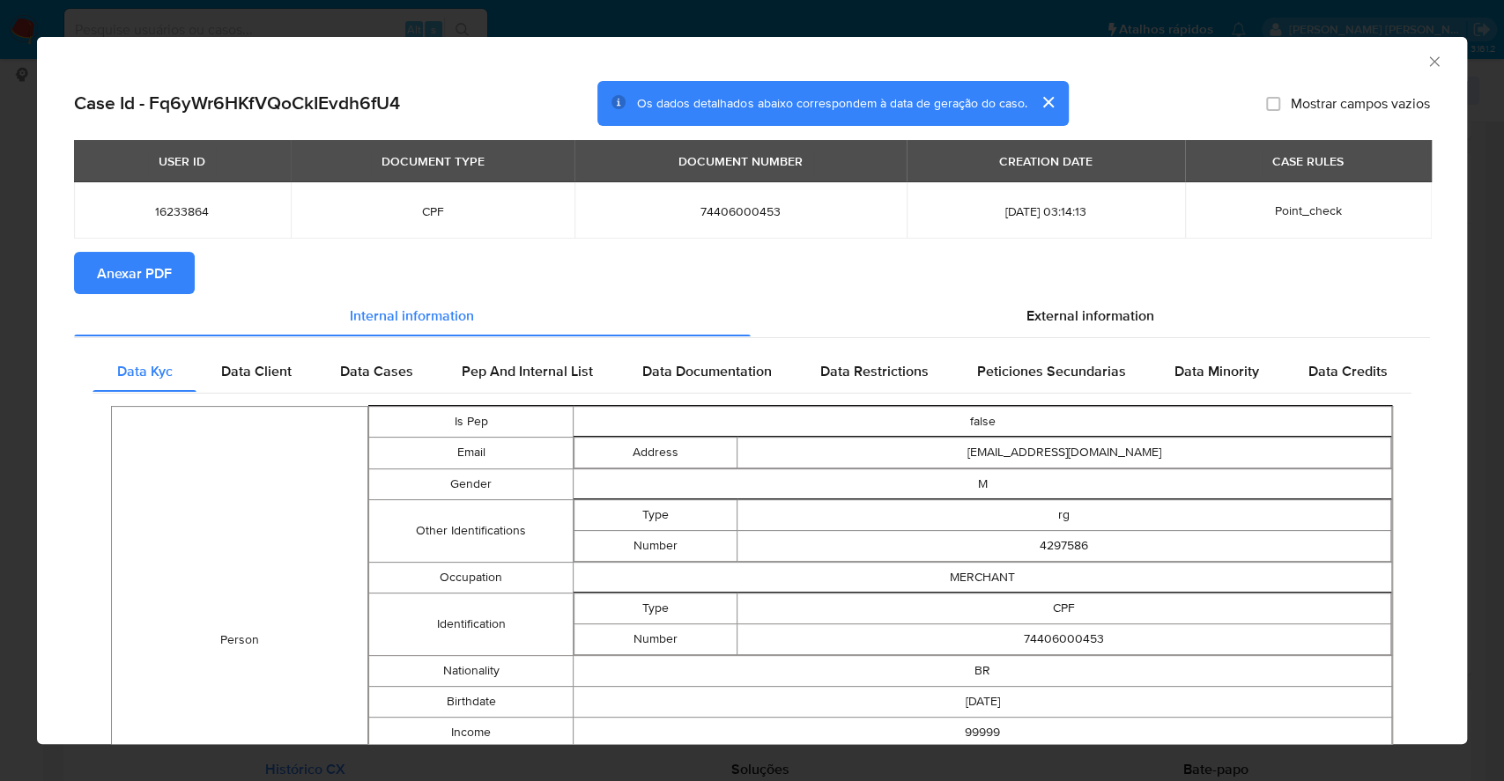
click at [169, 264] on span "Anexar PDF" at bounding box center [134, 273] width 75 height 39
click at [0, 422] on div "AML Data Collector Case Id - Fq6yWr6HKfVQoCkIEvdh6fU4 Os dados detalhados abaix…" at bounding box center [752, 390] width 1504 height 781
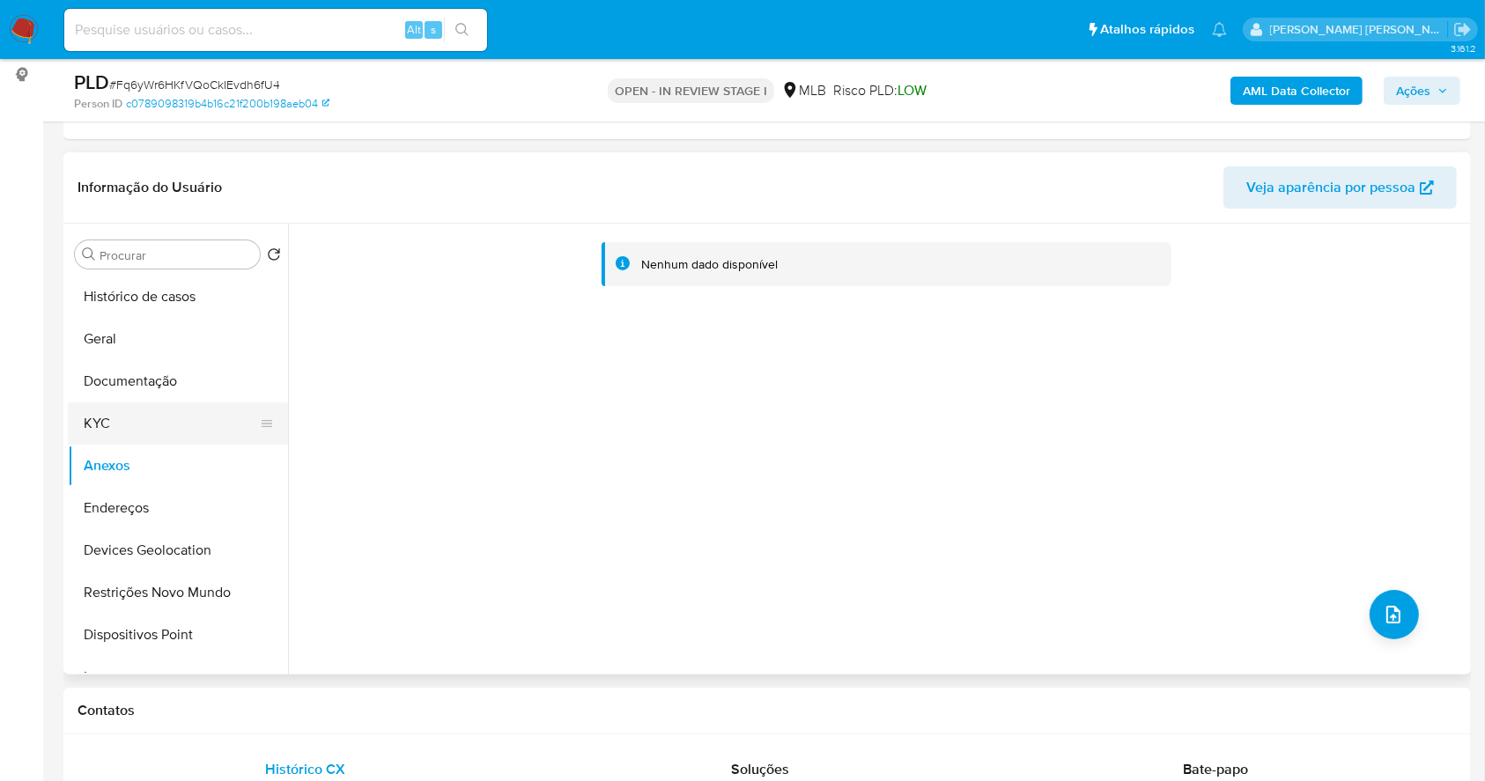
click at [141, 425] on button "KYC" at bounding box center [171, 424] width 206 height 42
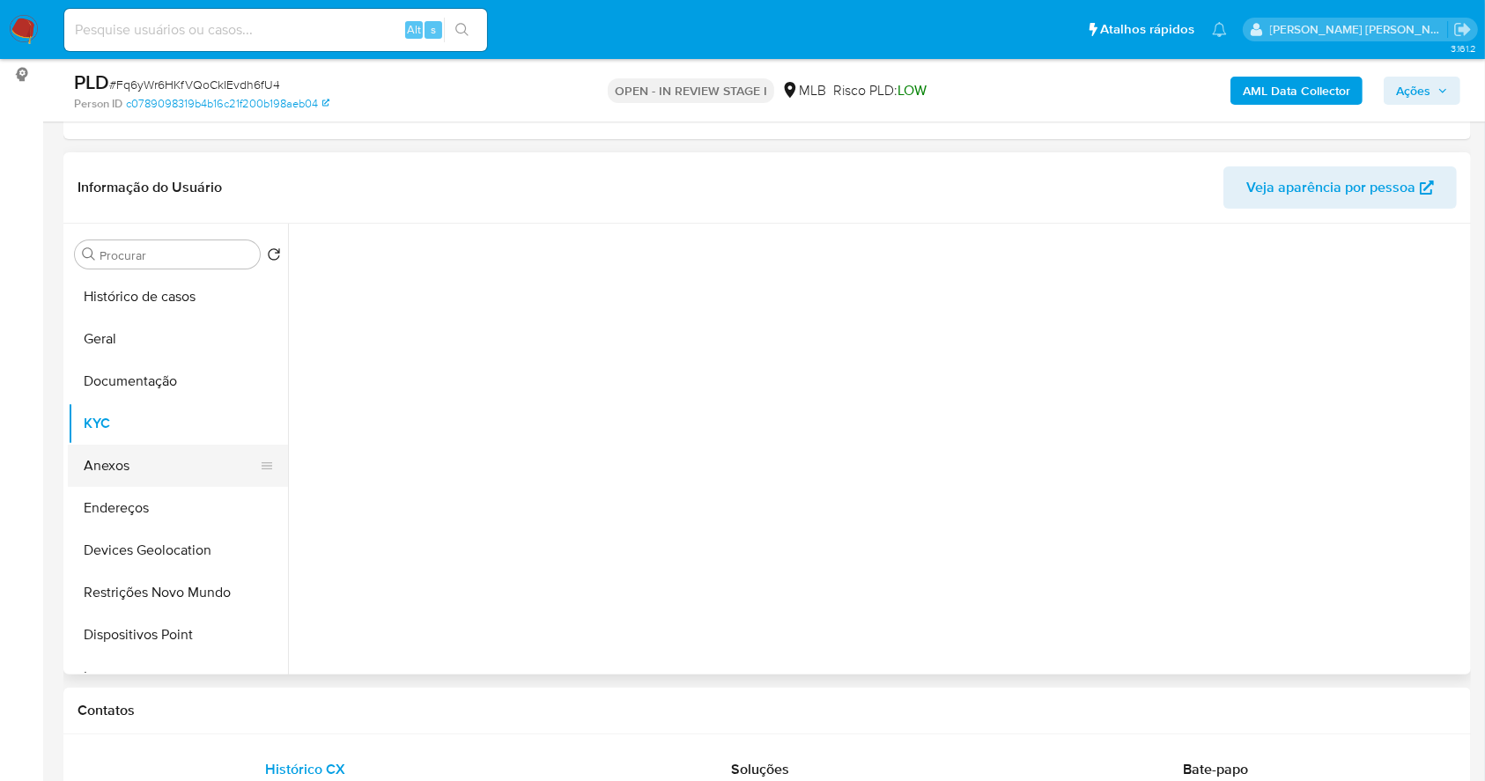
click at [143, 467] on button "Anexos" at bounding box center [171, 466] width 206 height 42
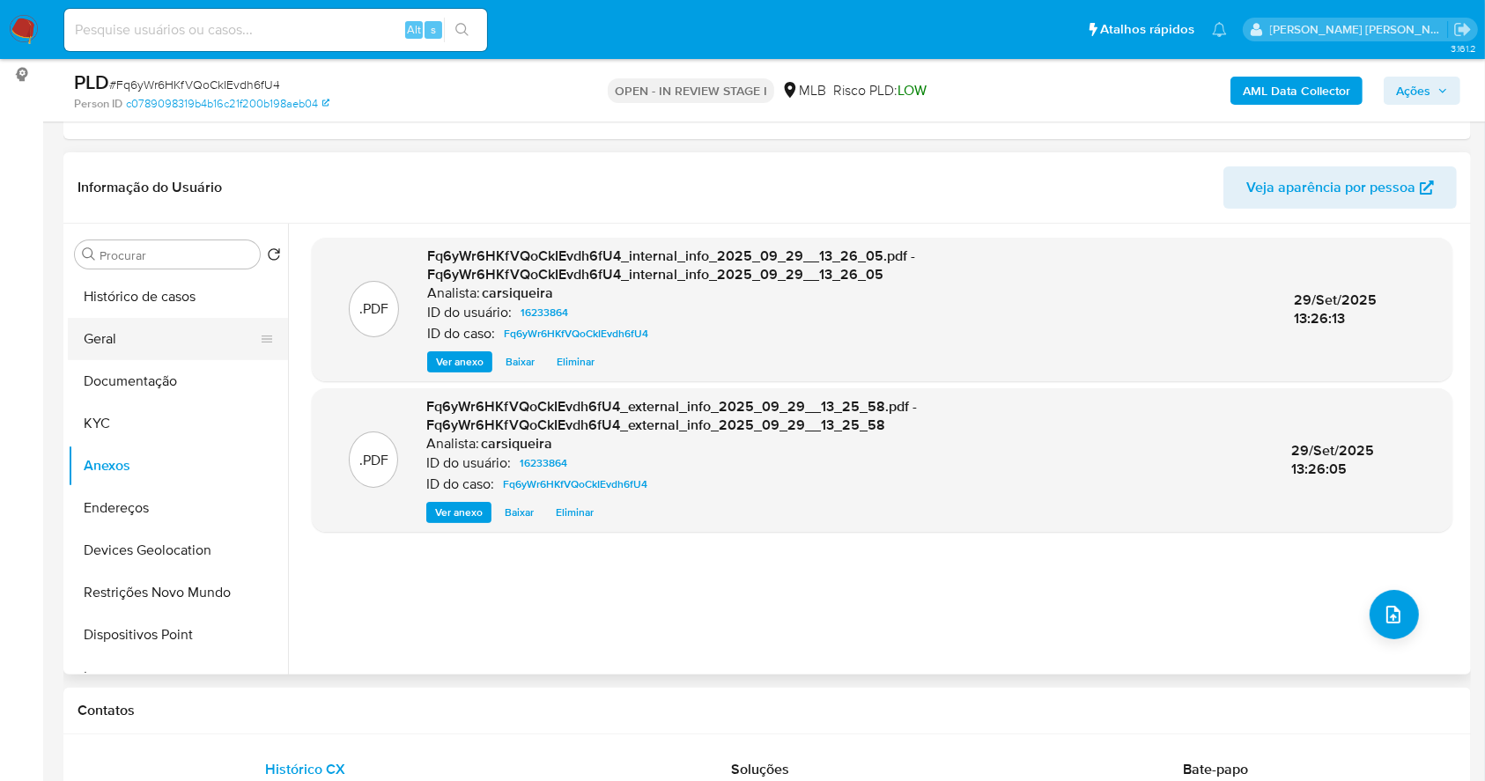
click at [166, 335] on button "Geral" at bounding box center [171, 339] width 206 height 42
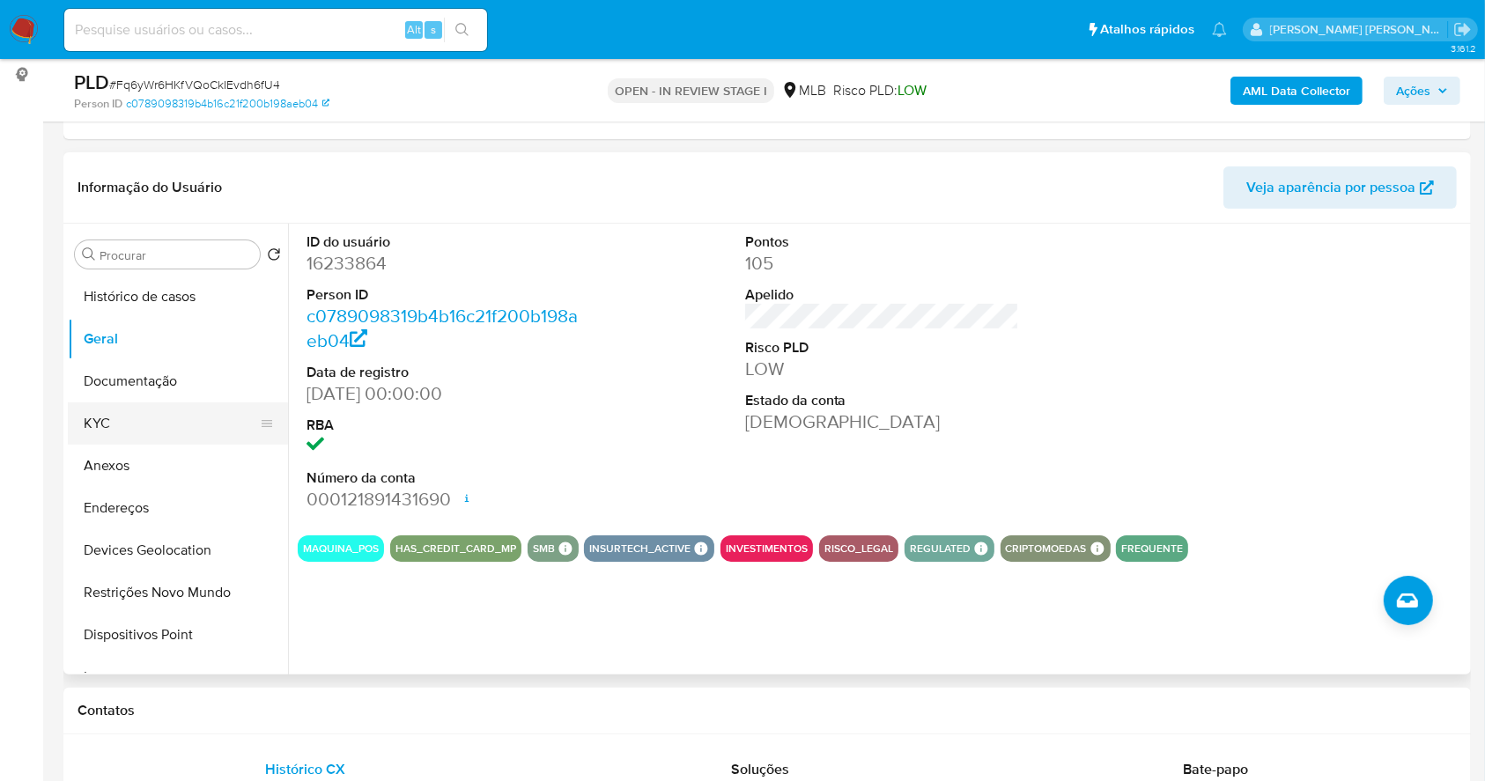
click at [139, 440] on button "KYC" at bounding box center [171, 424] width 206 height 42
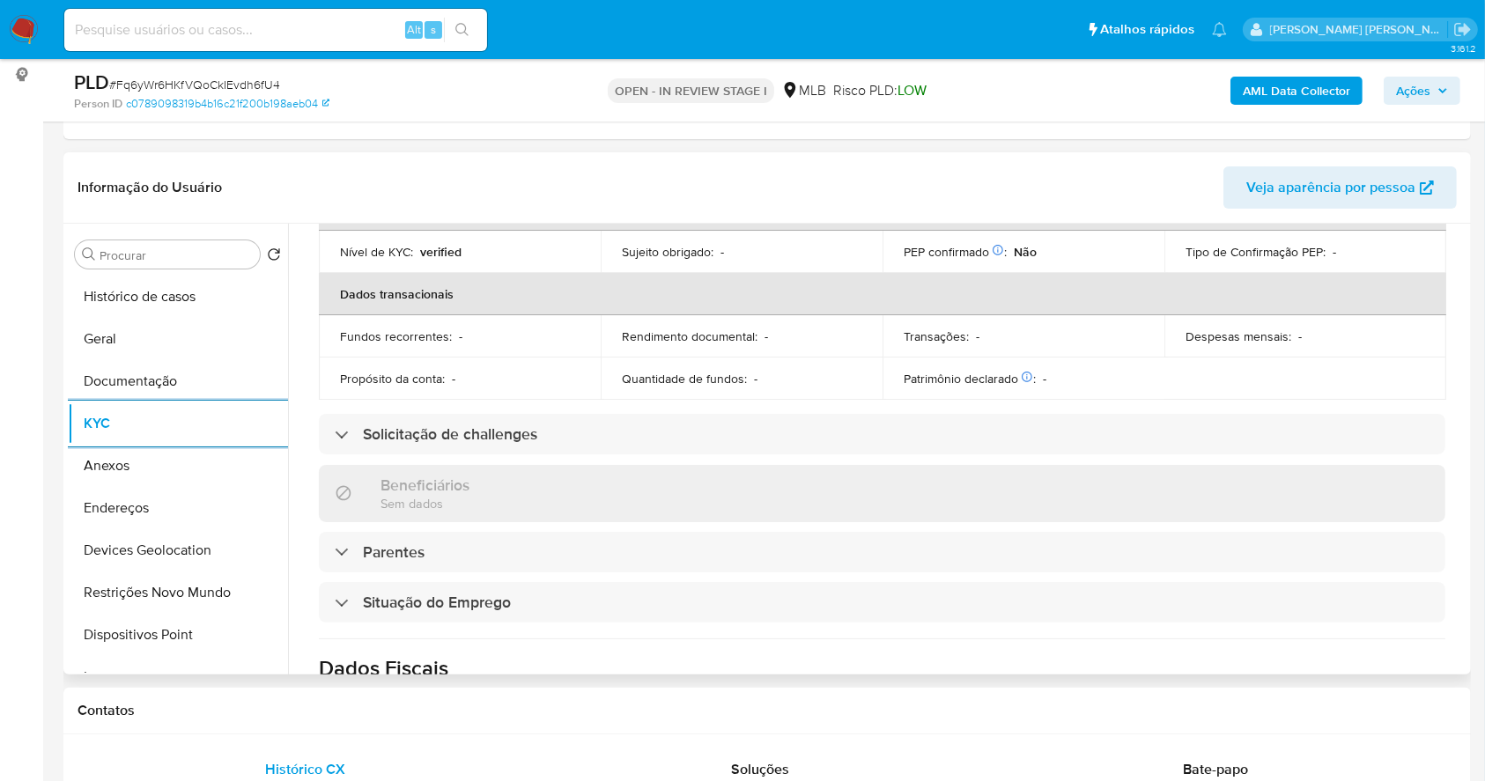
scroll to position [749, 0]
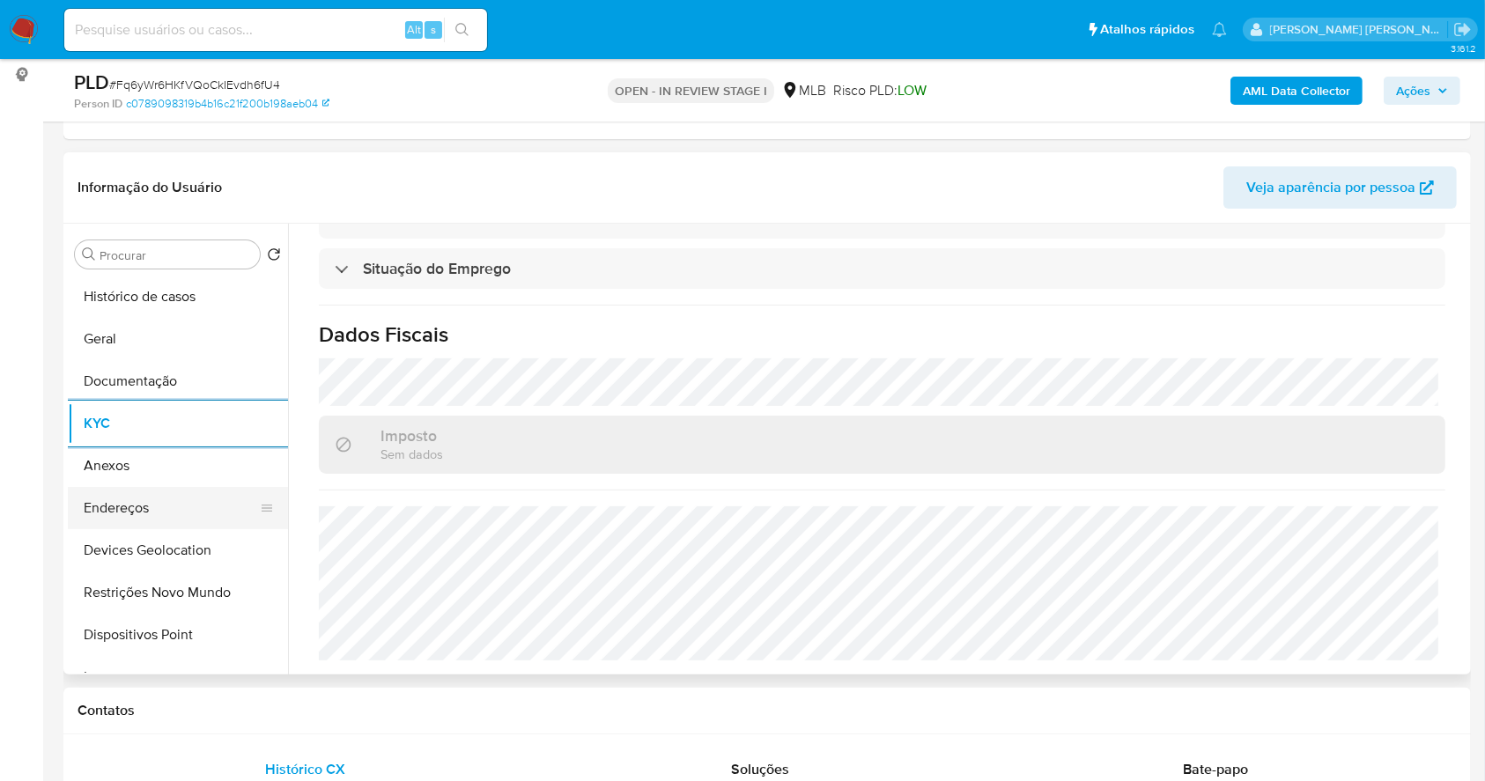
click at [129, 489] on button "Endereços" at bounding box center [171, 508] width 206 height 42
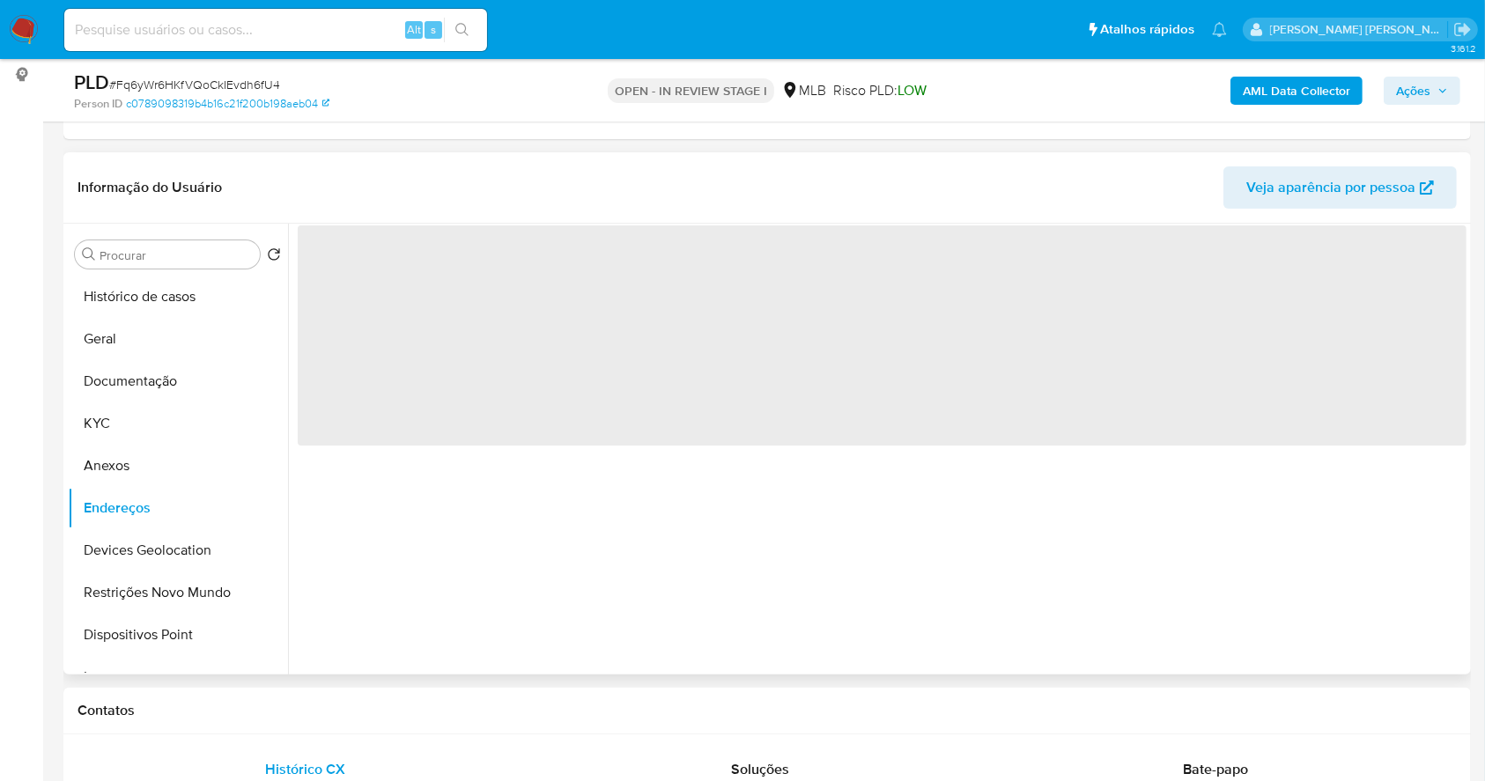
scroll to position [0, 0]
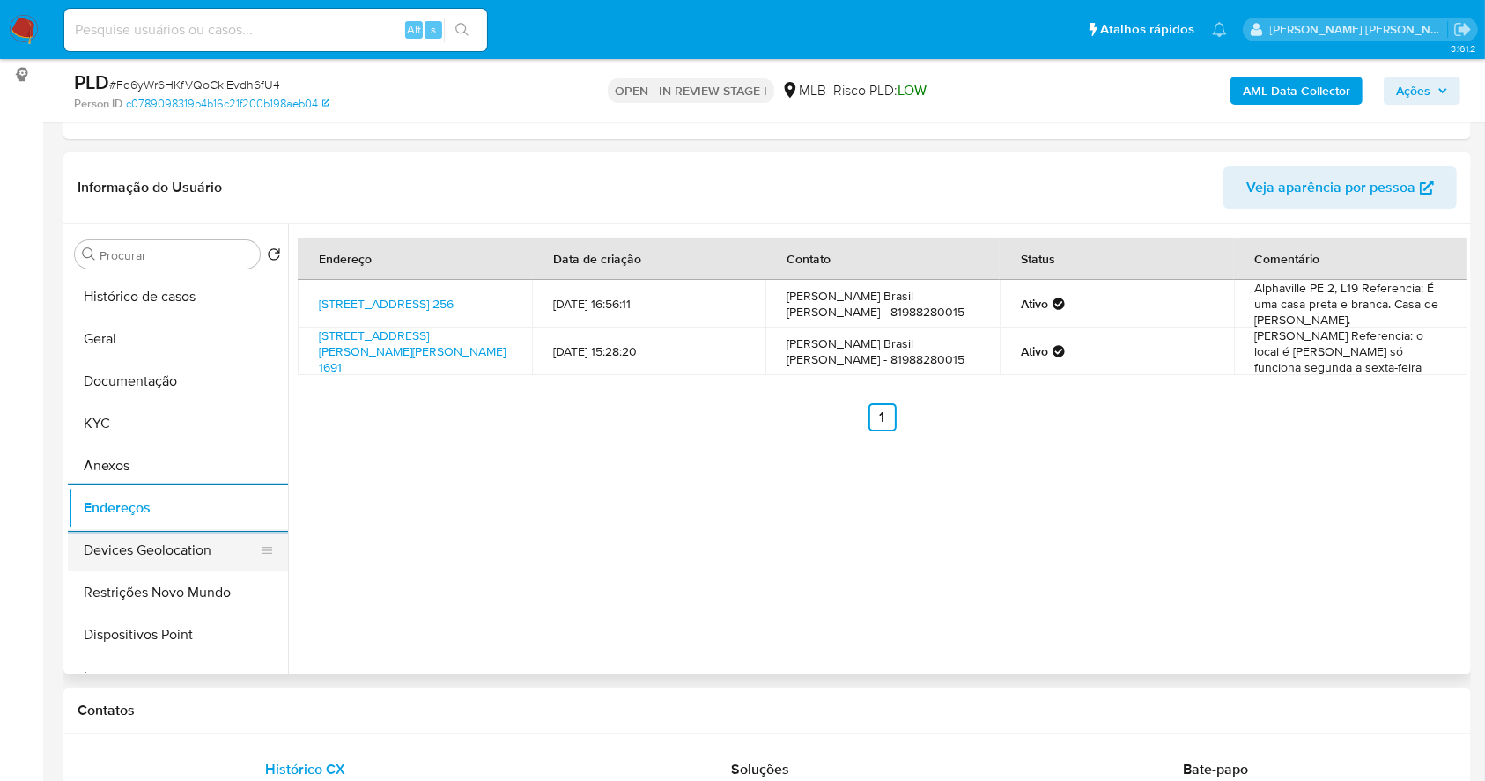
click at [196, 551] on button "Devices Geolocation" at bounding box center [171, 550] width 206 height 42
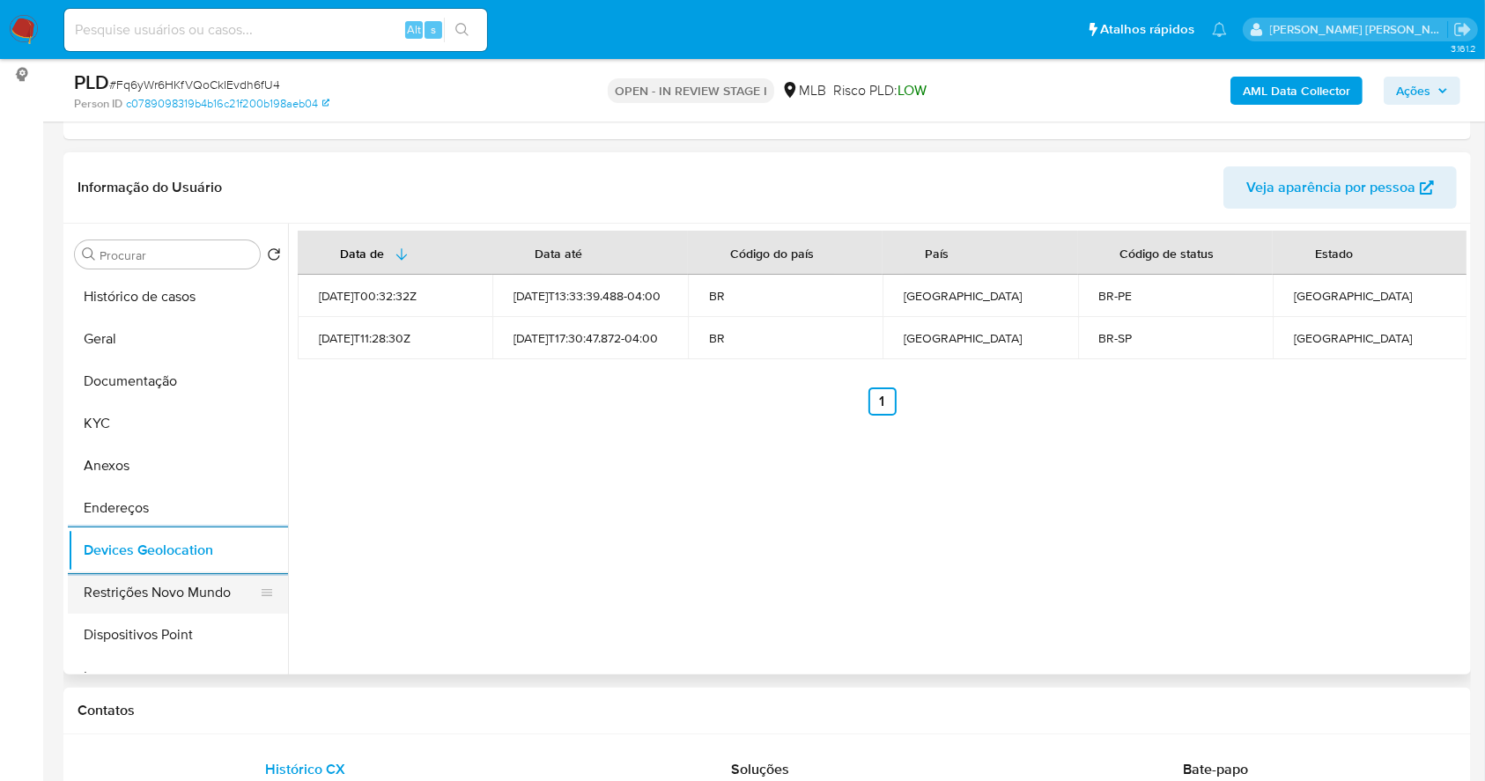
click at [205, 603] on button "Restrições Novo Mundo" at bounding box center [171, 593] width 206 height 42
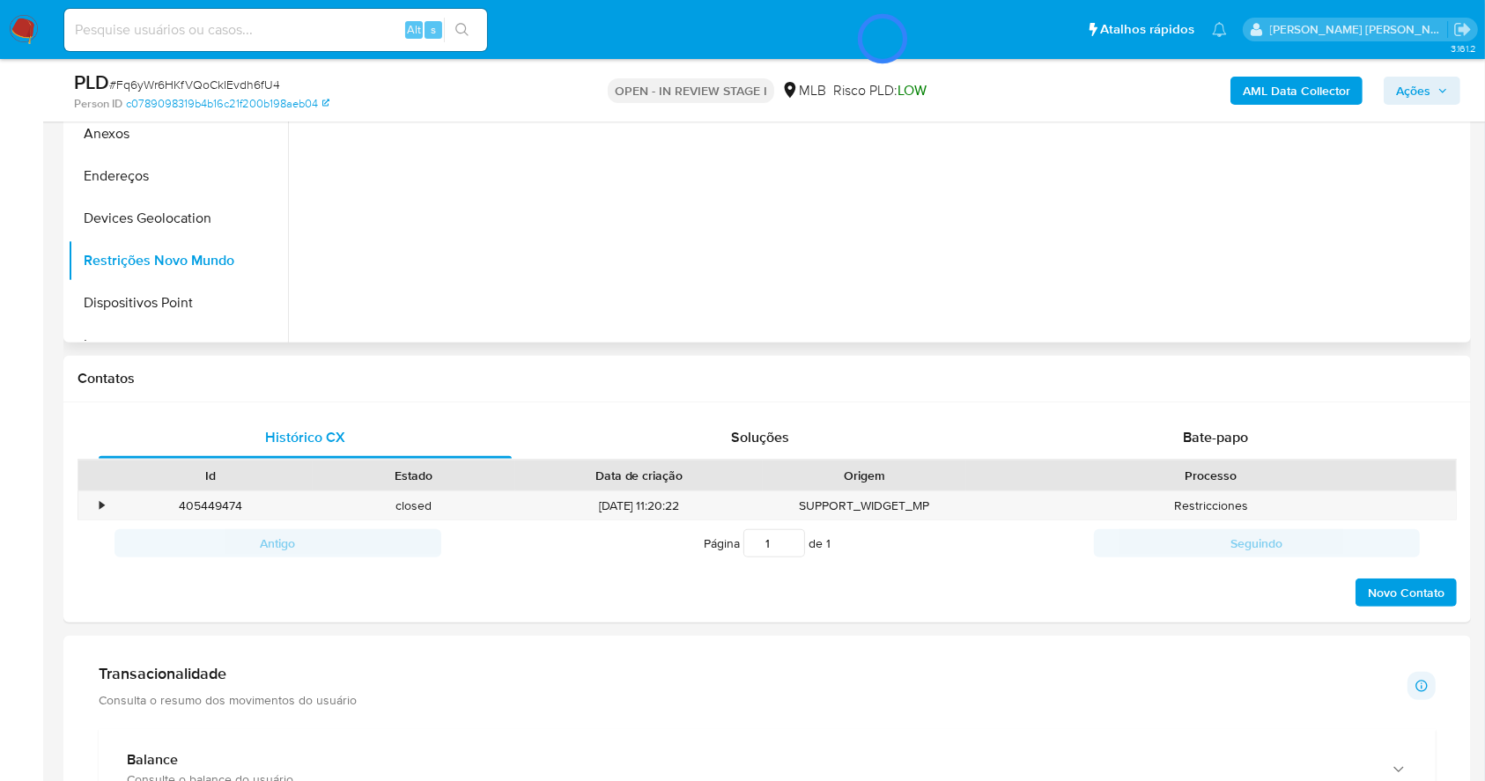
click at [1142, 302] on div at bounding box center [877, 117] width 1179 height 451
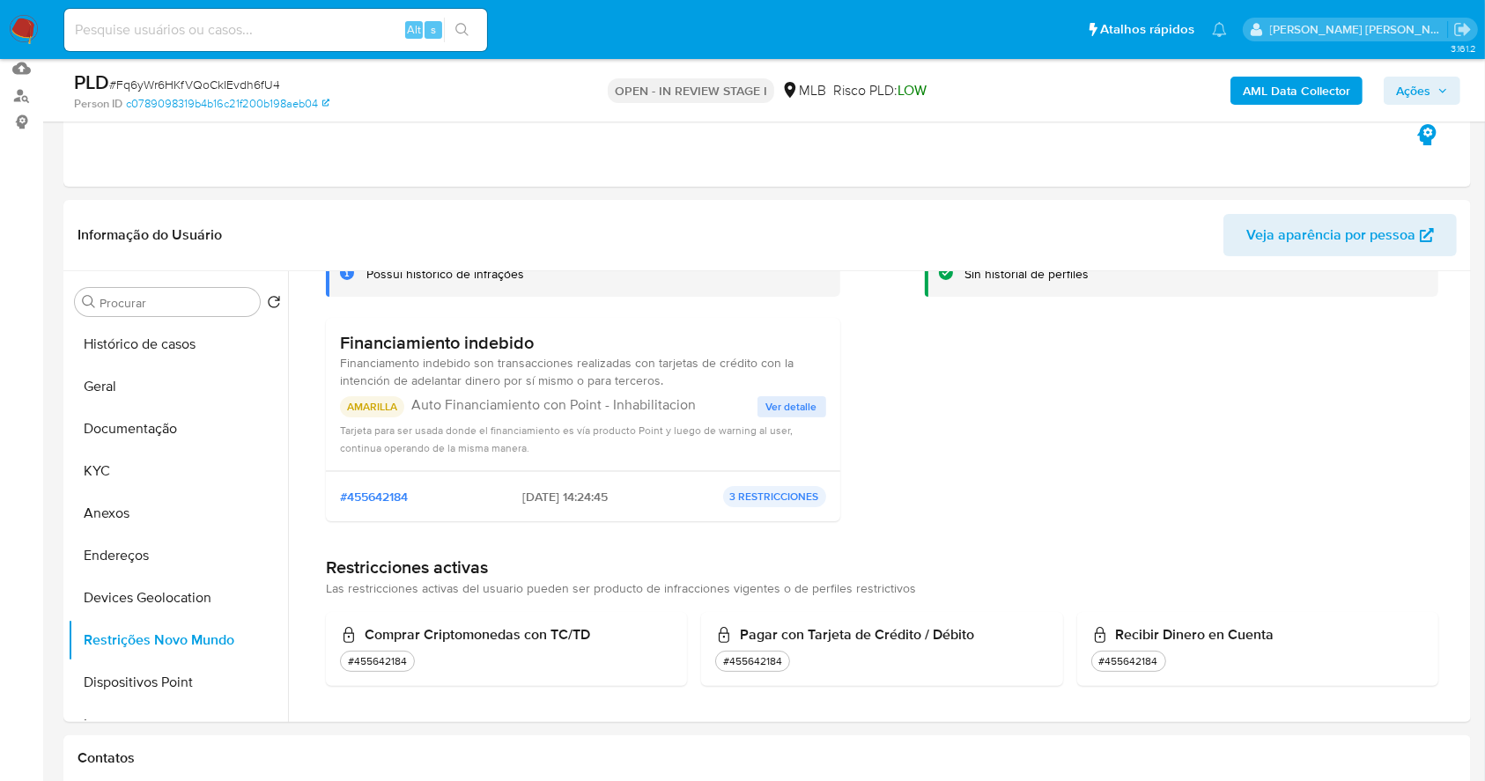
scroll to position [150, 0]
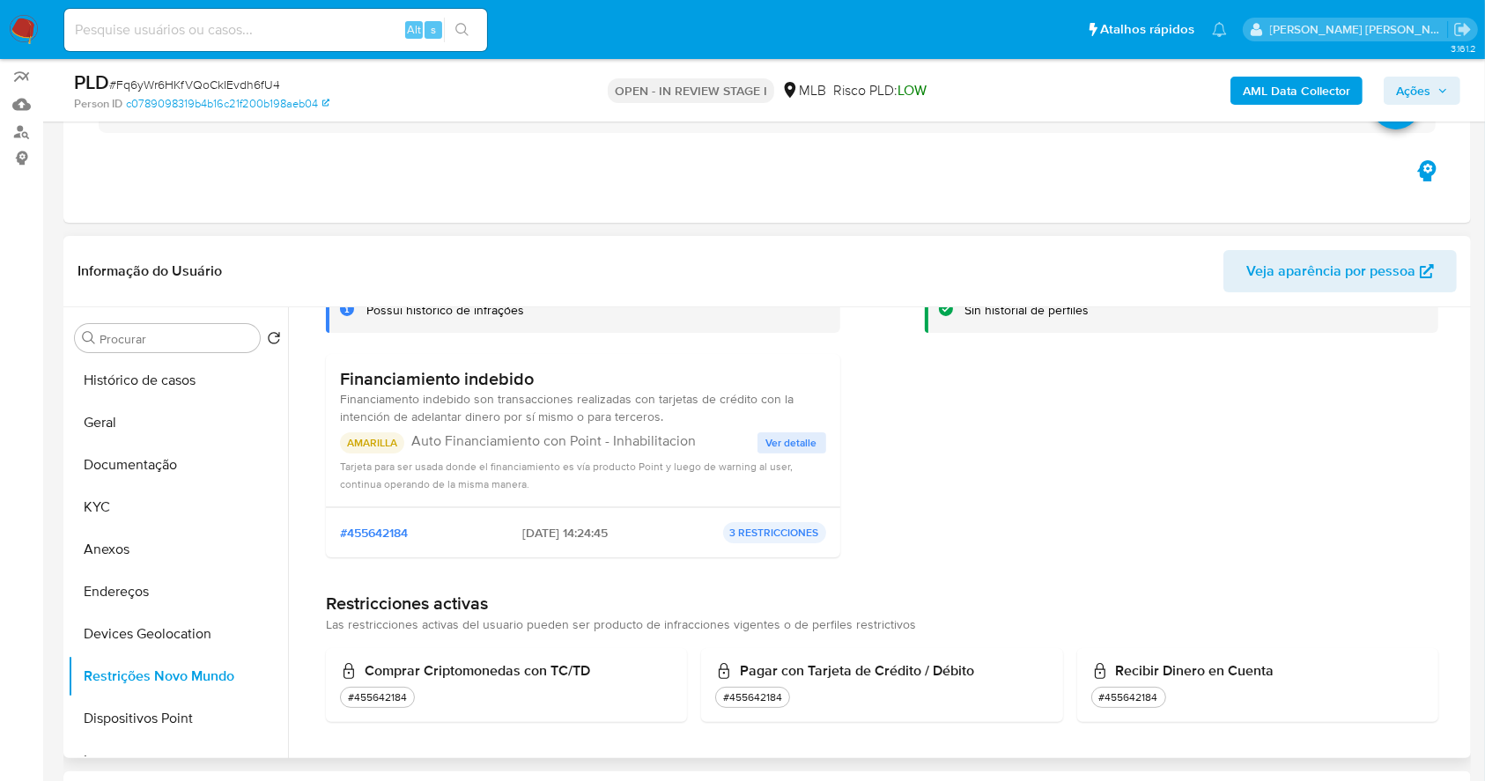
click at [790, 441] on span "Ver detalle" at bounding box center [791, 443] width 51 height 18
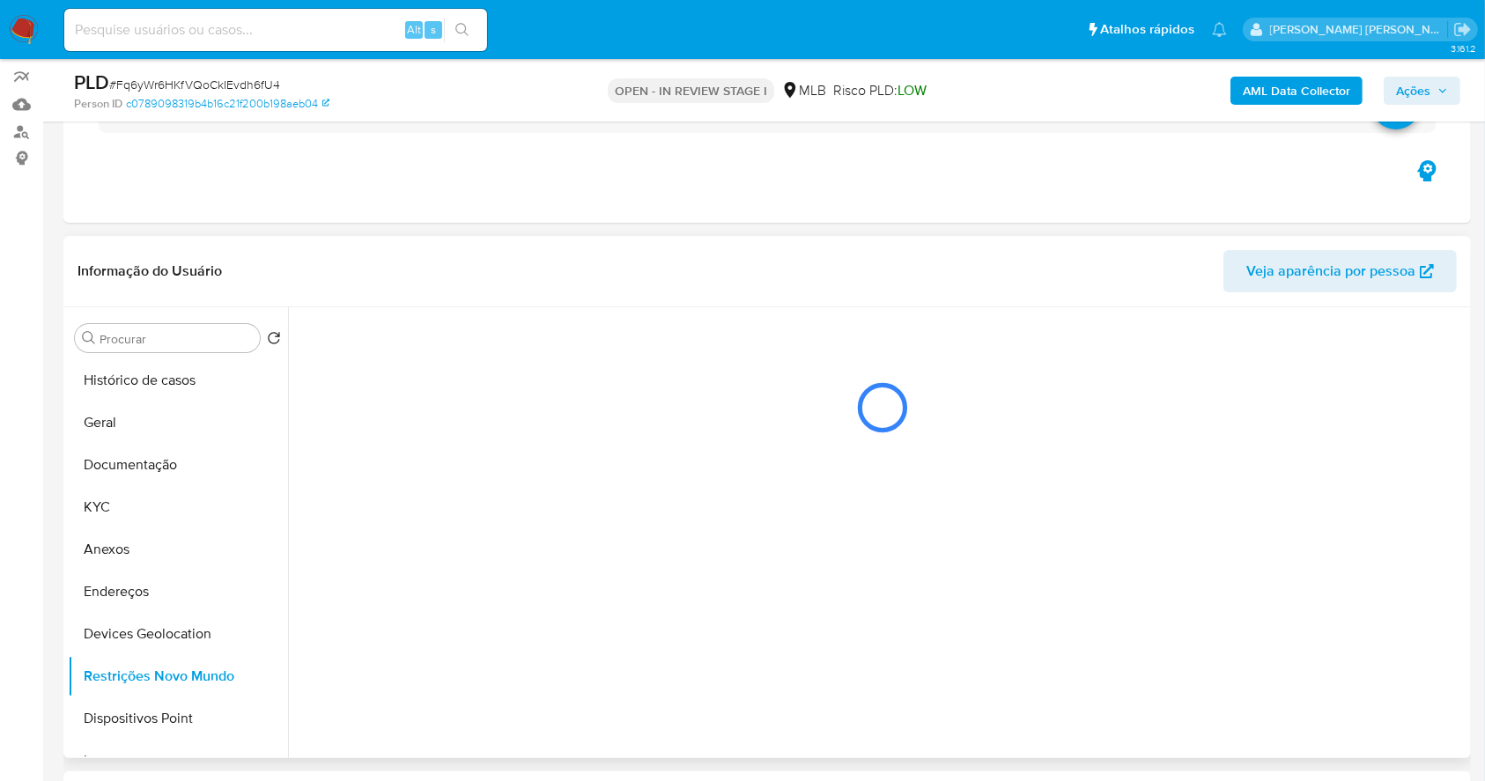
scroll to position [0, 0]
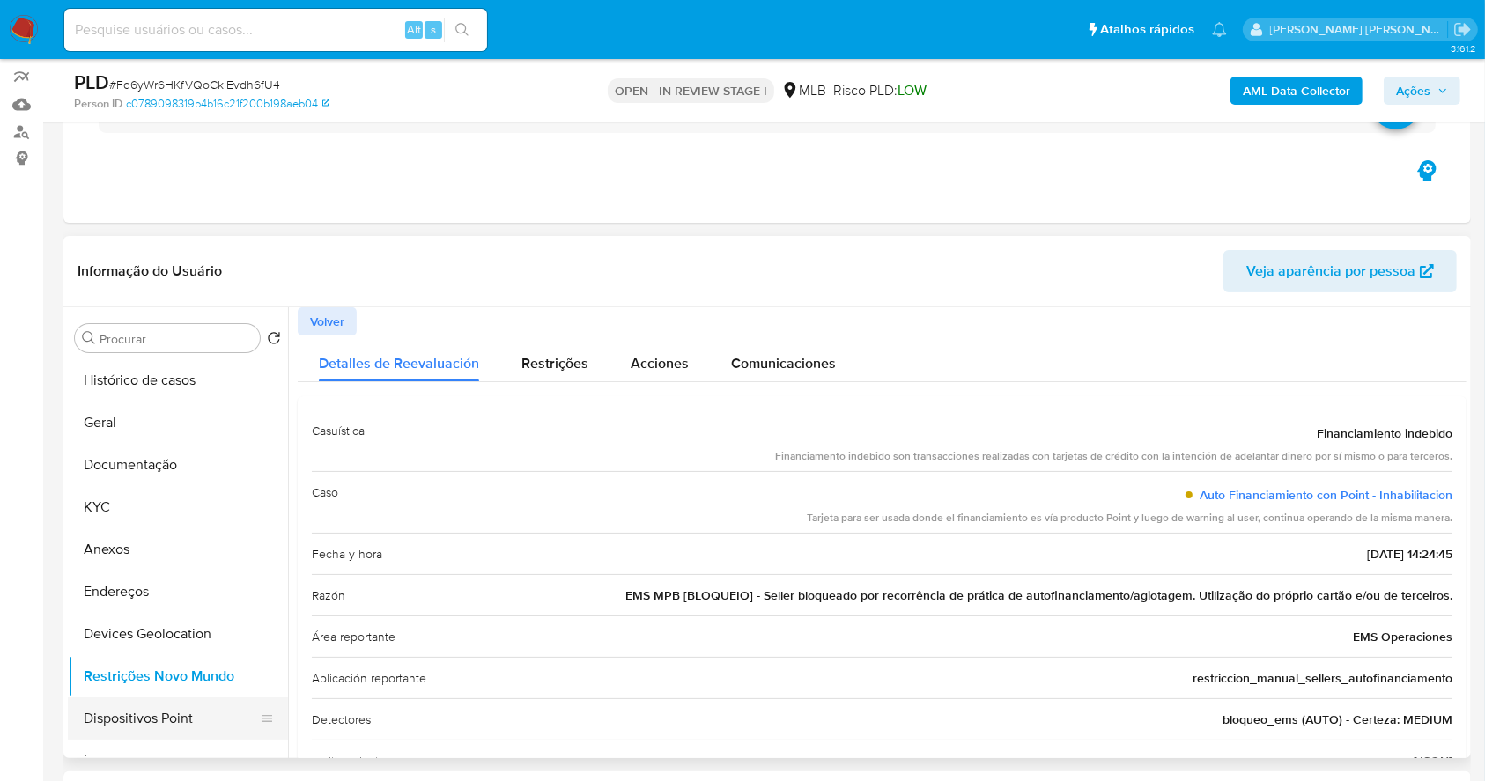
click at [196, 707] on button "Dispositivos Point" at bounding box center [171, 719] width 206 height 42
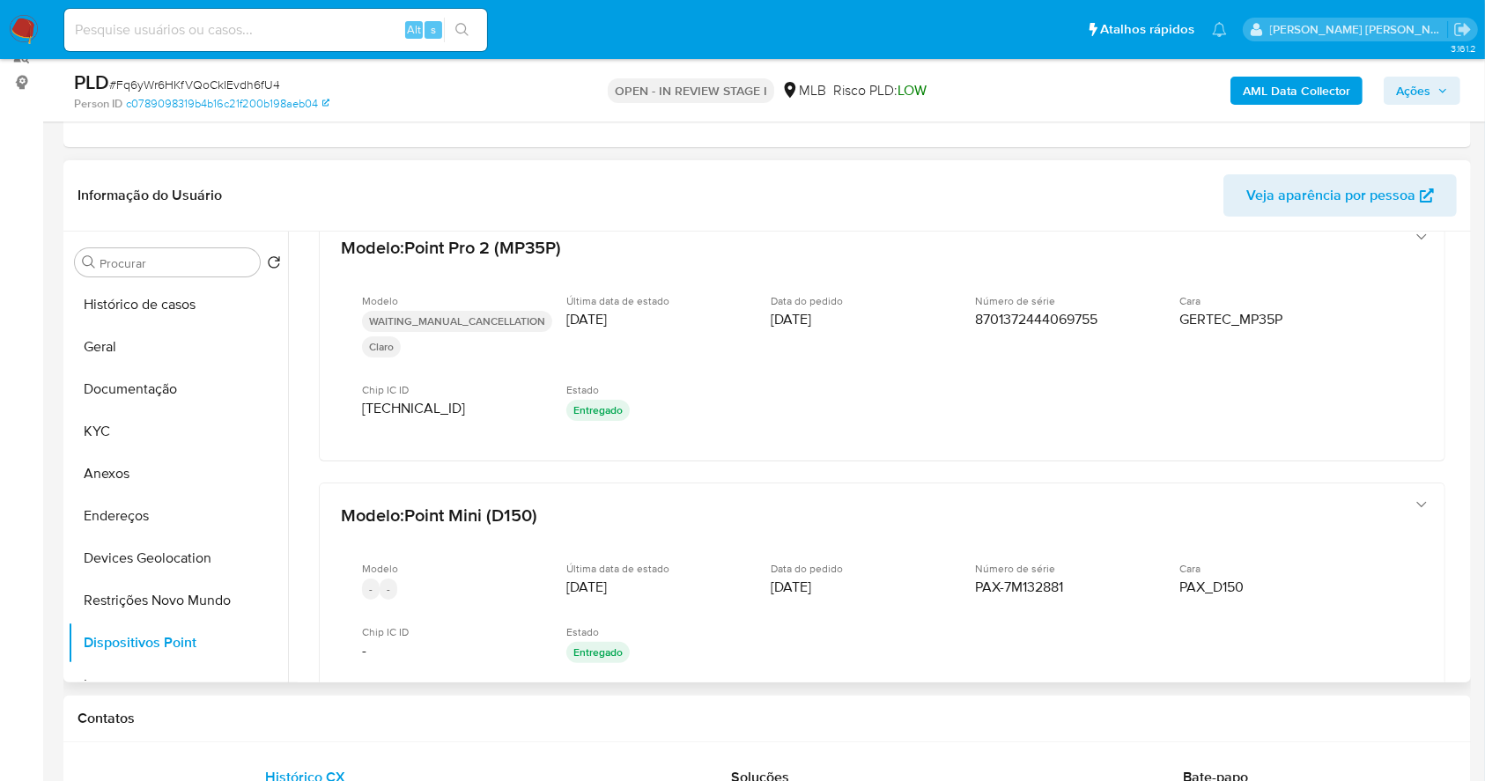
scroll to position [47, 0]
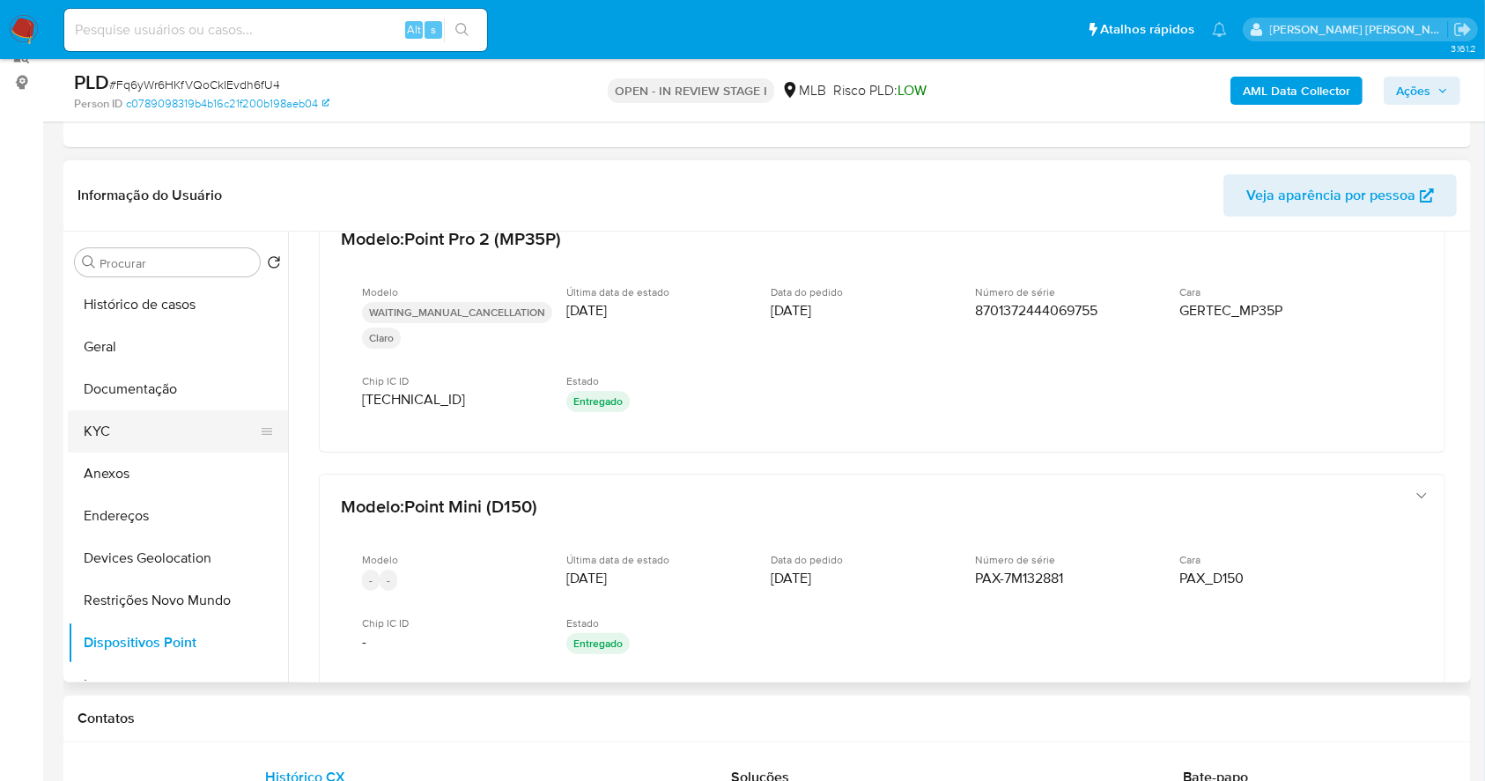
click at [139, 419] on button "KYC" at bounding box center [171, 432] width 206 height 42
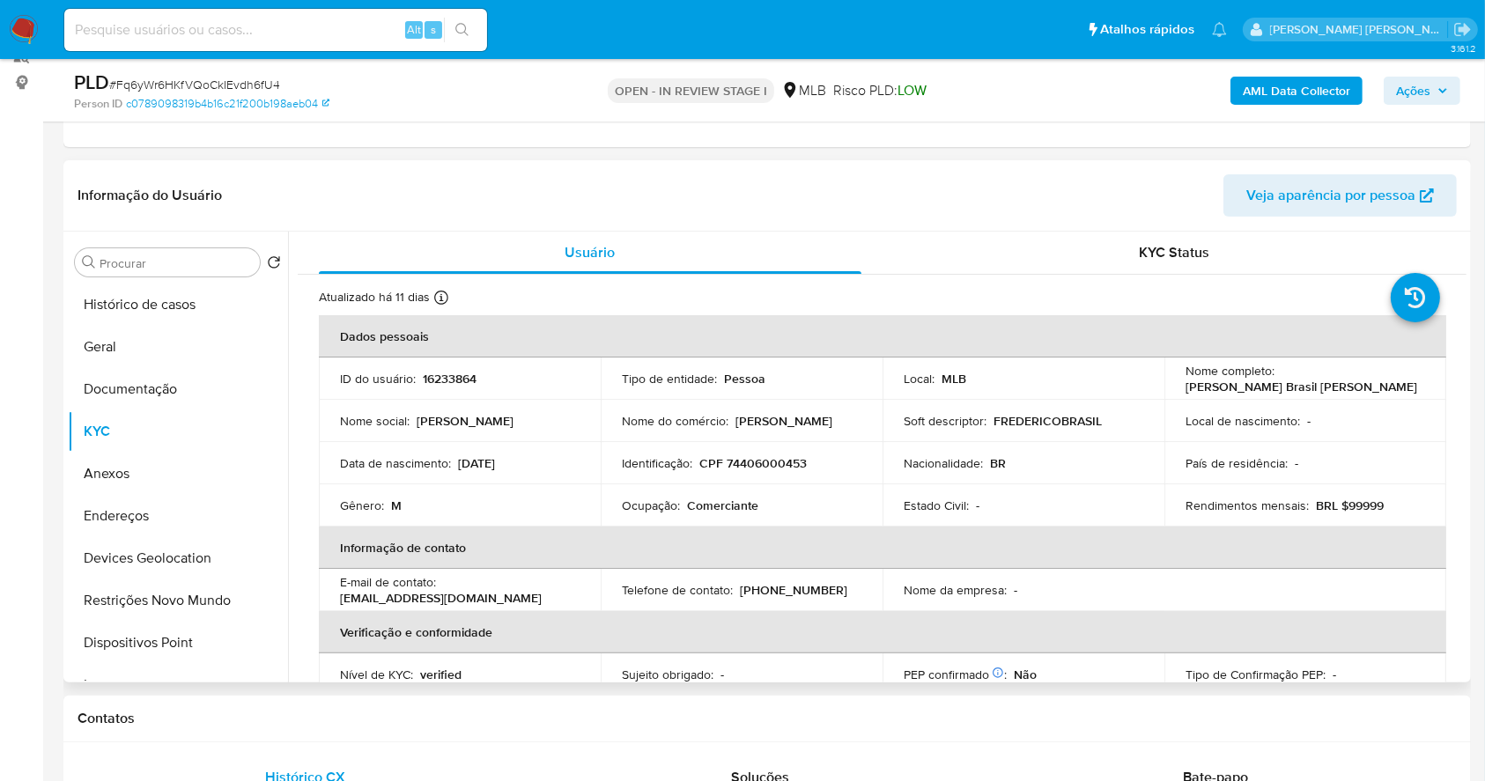
click at [752, 455] on p "CPF 74406000453" at bounding box center [752, 463] width 107 height 16
click at [753, 455] on p "CPF 74406000453" at bounding box center [752, 463] width 107 height 16
copy p "74406000453"
click at [812, 514] on td "Ocupação : Comerciante" at bounding box center [742, 506] width 282 height 42
click at [771, 462] on p "CPF 74406000453" at bounding box center [752, 463] width 107 height 16
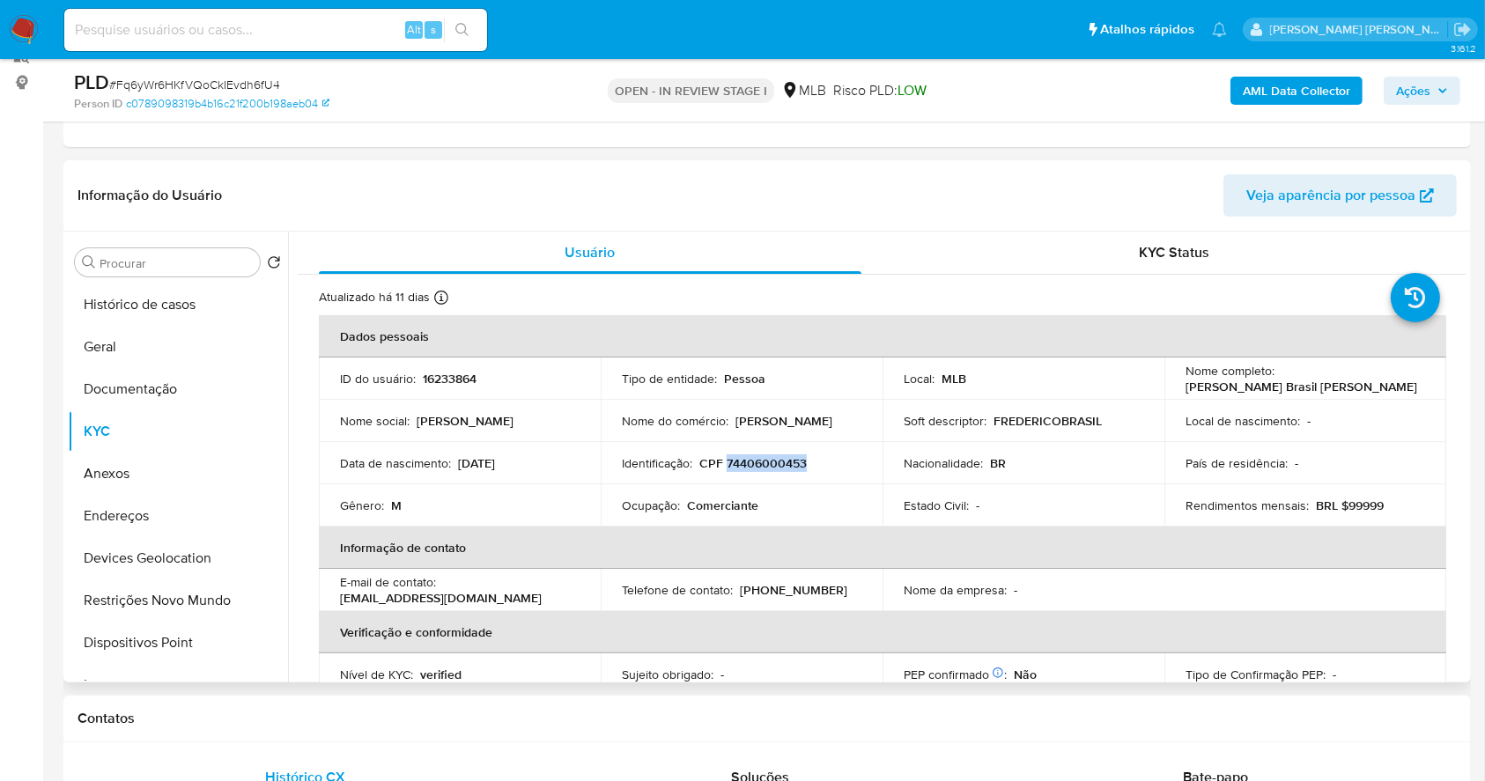
click at [771, 462] on p "CPF 74406000453" at bounding box center [752, 463] width 107 height 16
copy p "74406000453"
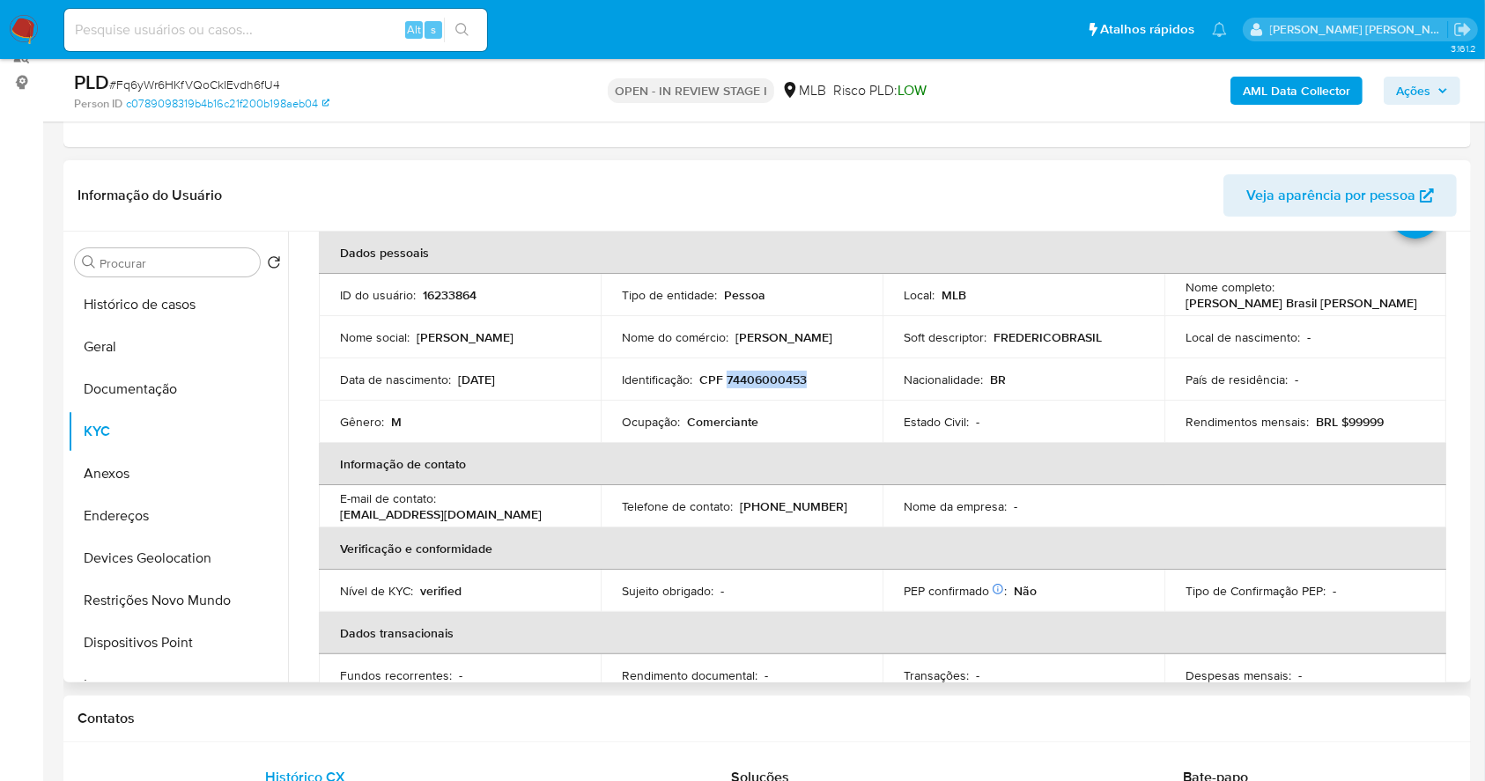
scroll to position [44, 0]
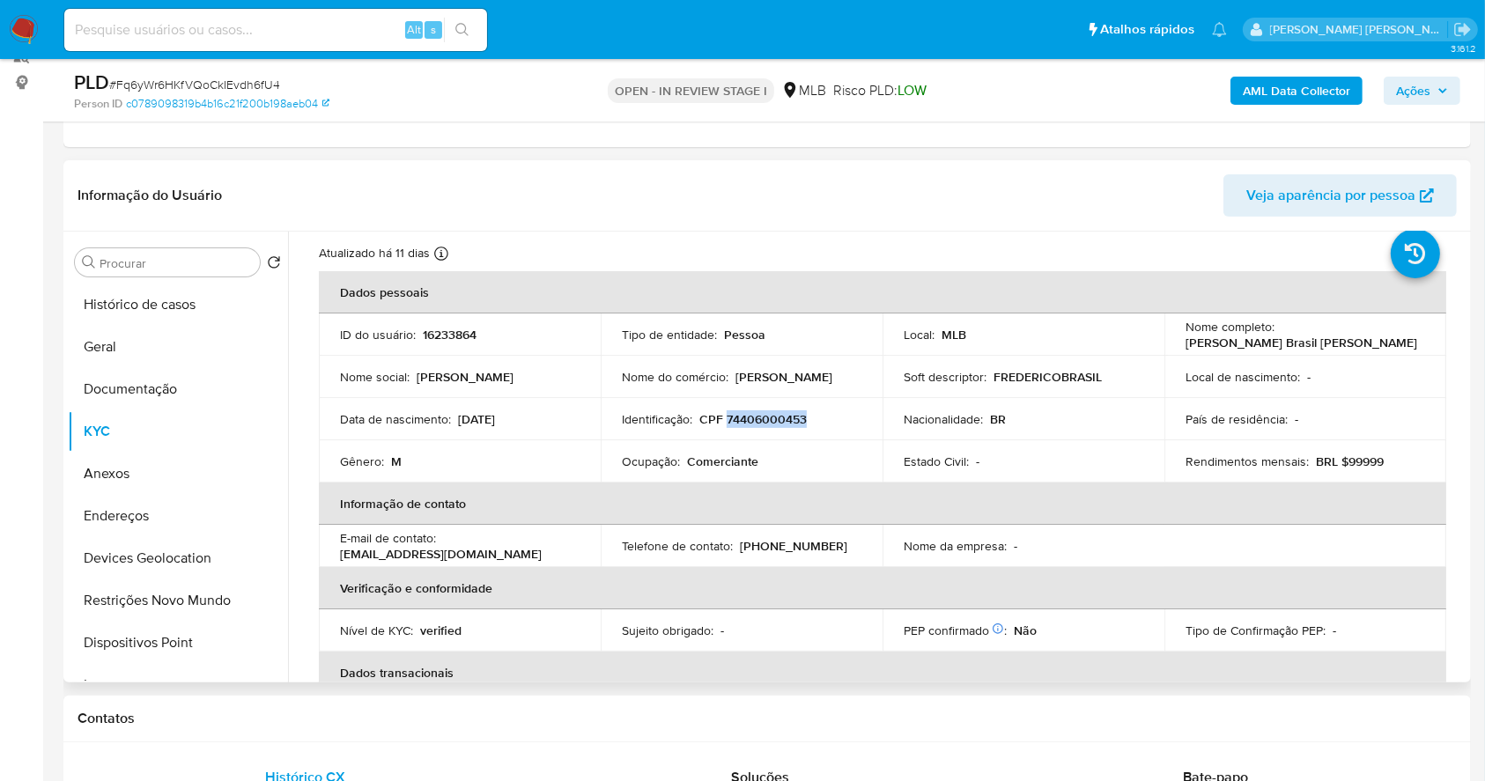
click at [758, 411] on p "CPF 74406000453" at bounding box center [752, 419] width 107 height 16
drag, startPoint x: 1411, startPoint y: 85, endPoint x: 1360, endPoint y: 88, distance: 51.2
click at [1411, 83] on span "Ações" at bounding box center [1413, 91] width 34 height 28
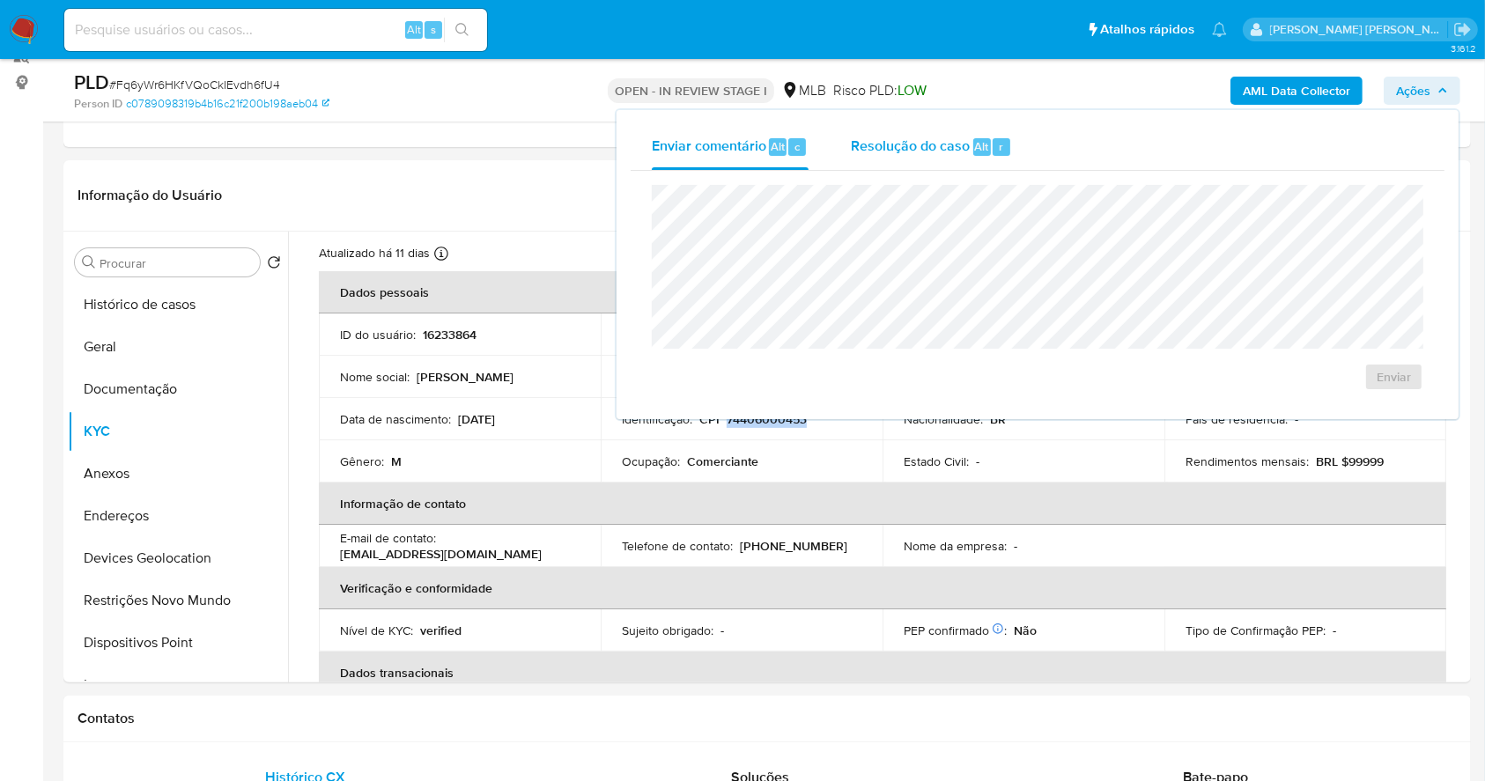
click at [909, 148] on span "Resolução do caso" at bounding box center [910, 146] width 119 height 20
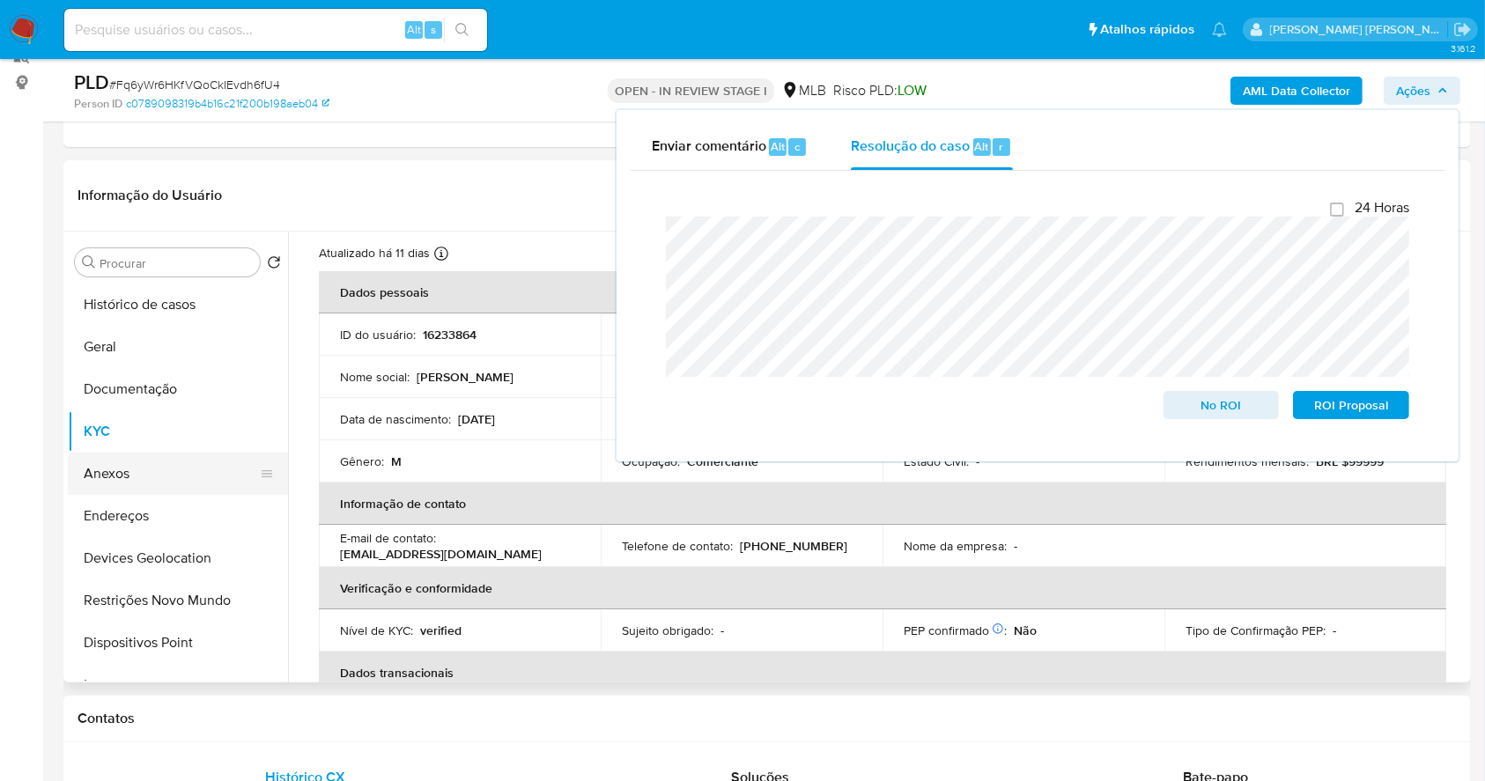
click at [121, 469] on button "Anexos" at bounding box center [171, 474] width 206 height 42
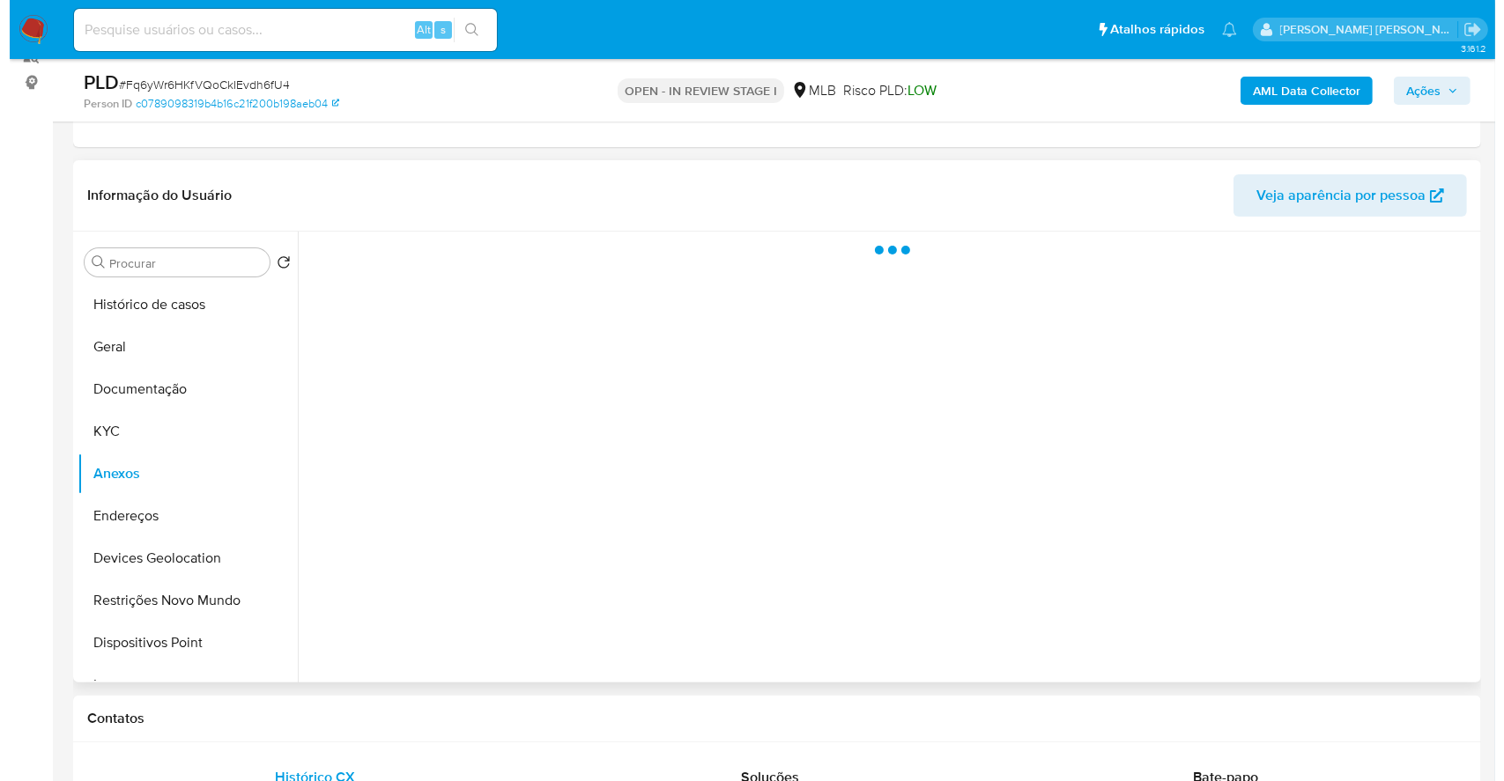
scroll to position [0, 0]
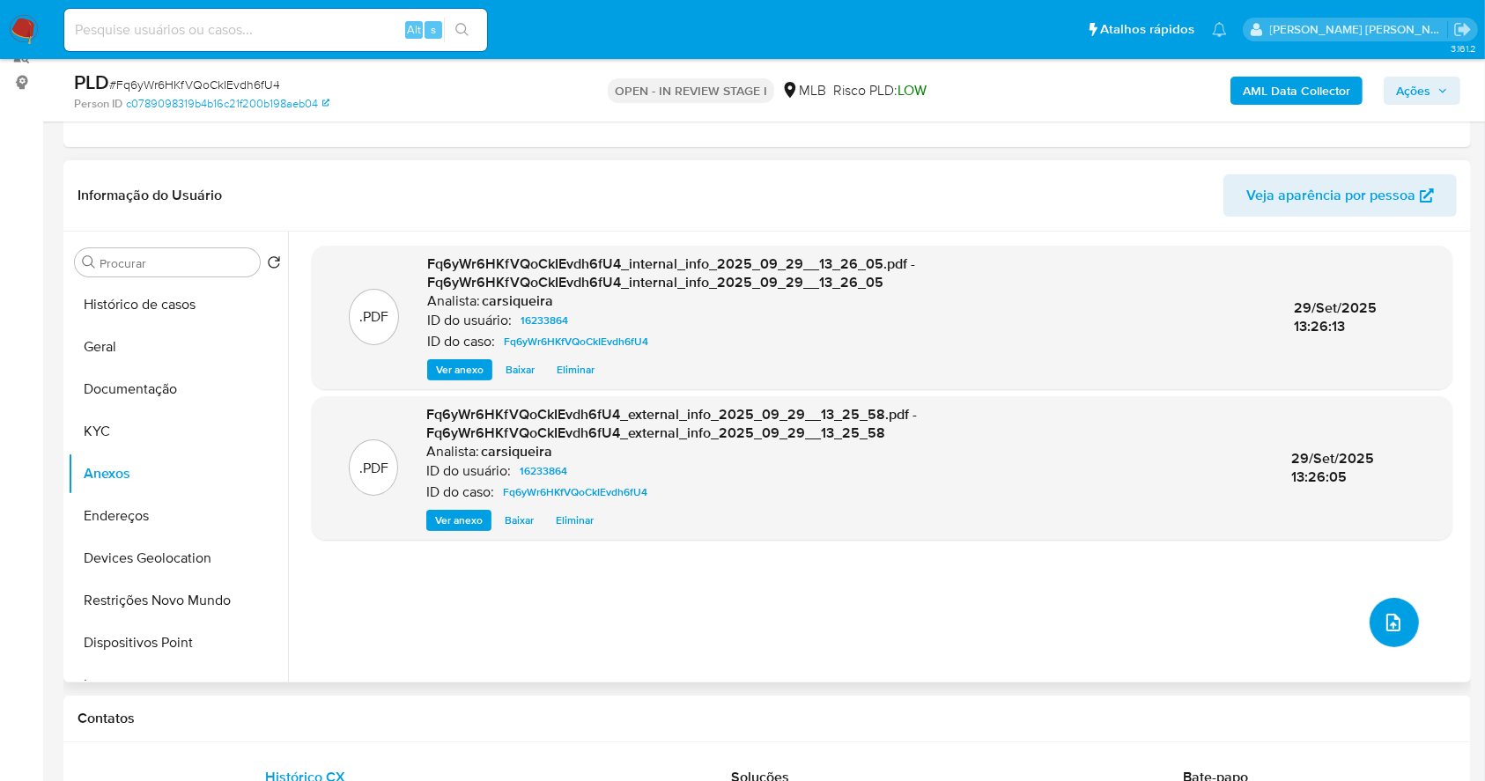
click at [1395, 614] on span "upload-file" at bounding box center [1393, 622] width 21 height 21
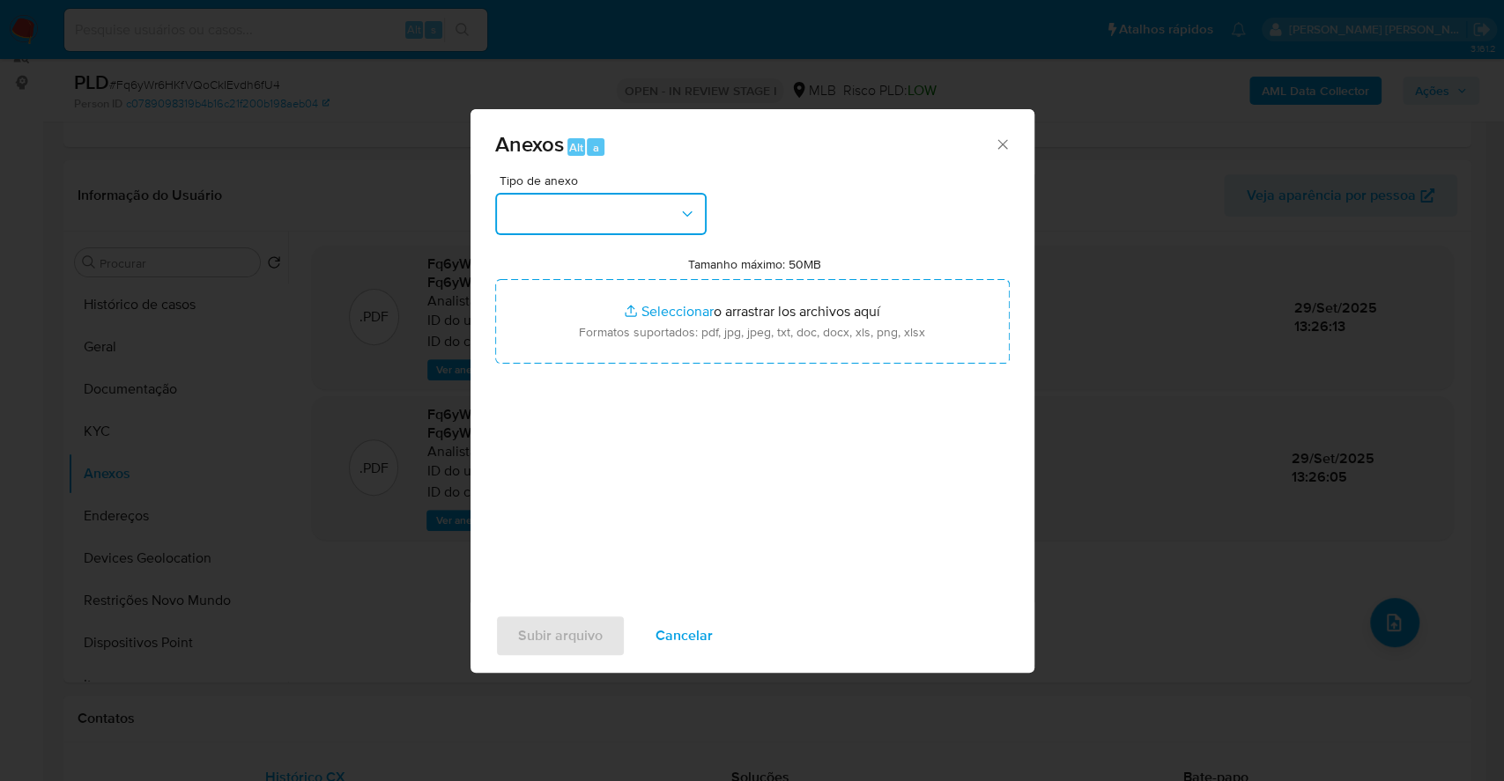
click at [565, 211] on button "button" at bounding box center [600, 214] width 211 height 42
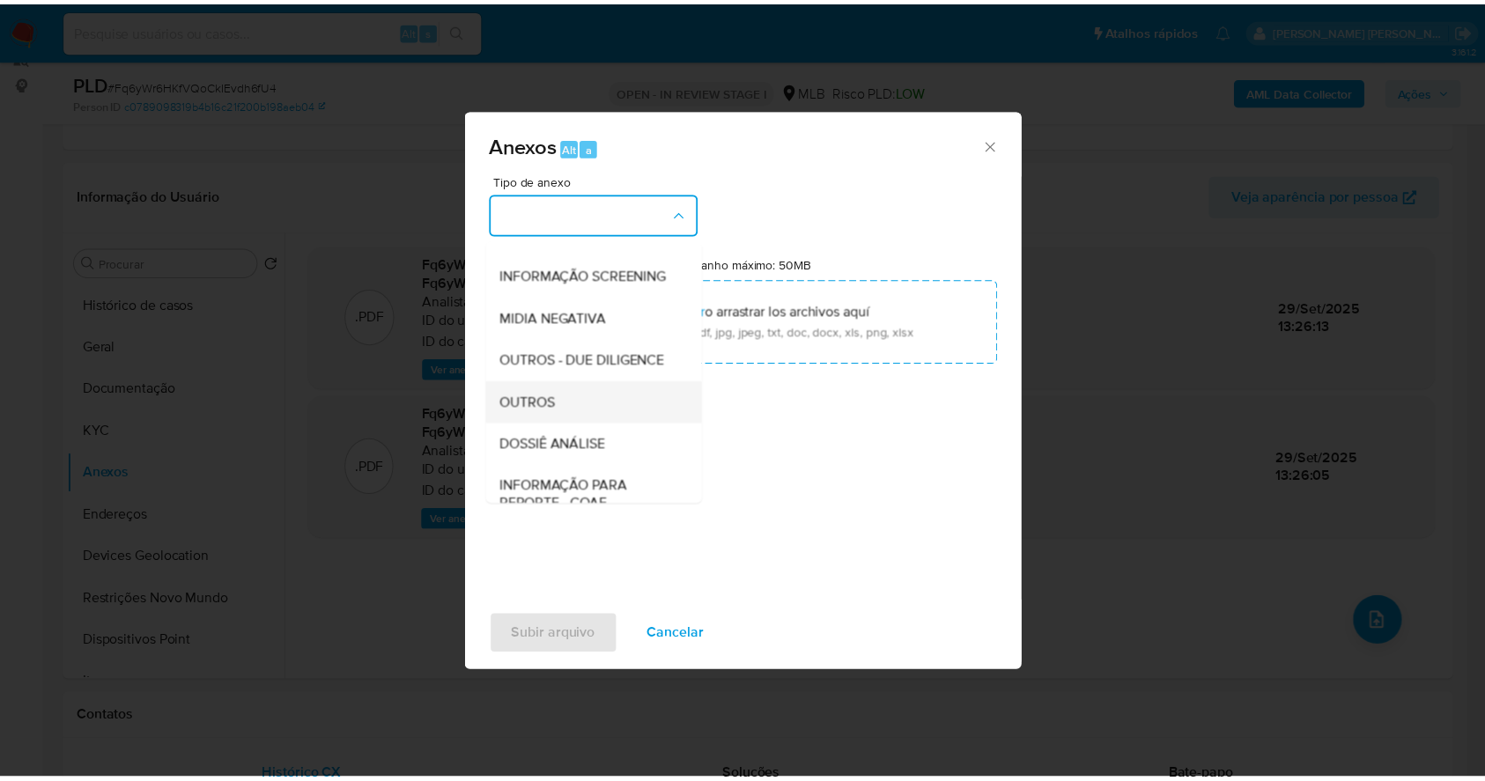
scroll to position [270, 0]
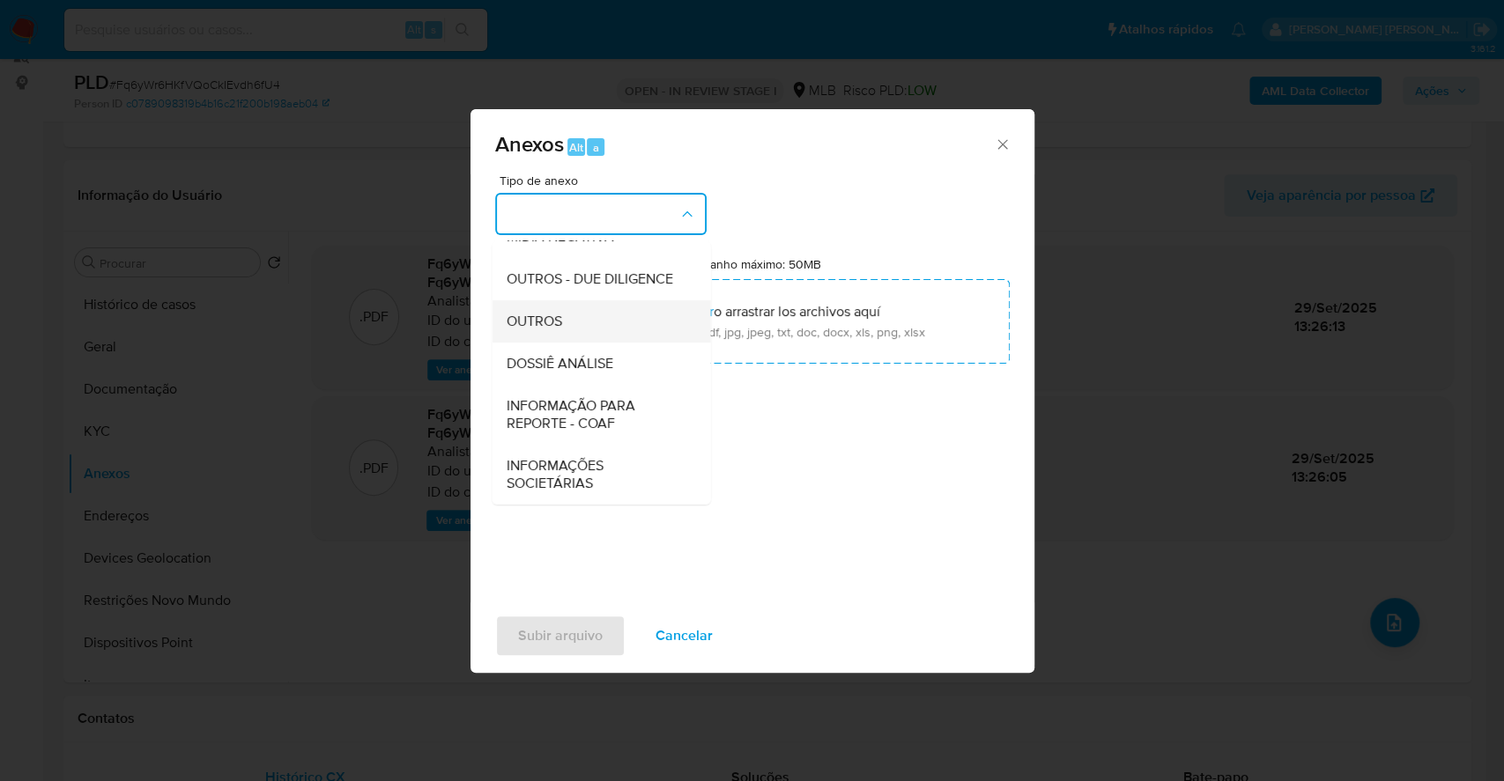
click at [543, 316] on span "OUTROS" at bounding box center [533, 322] width 55 height 18
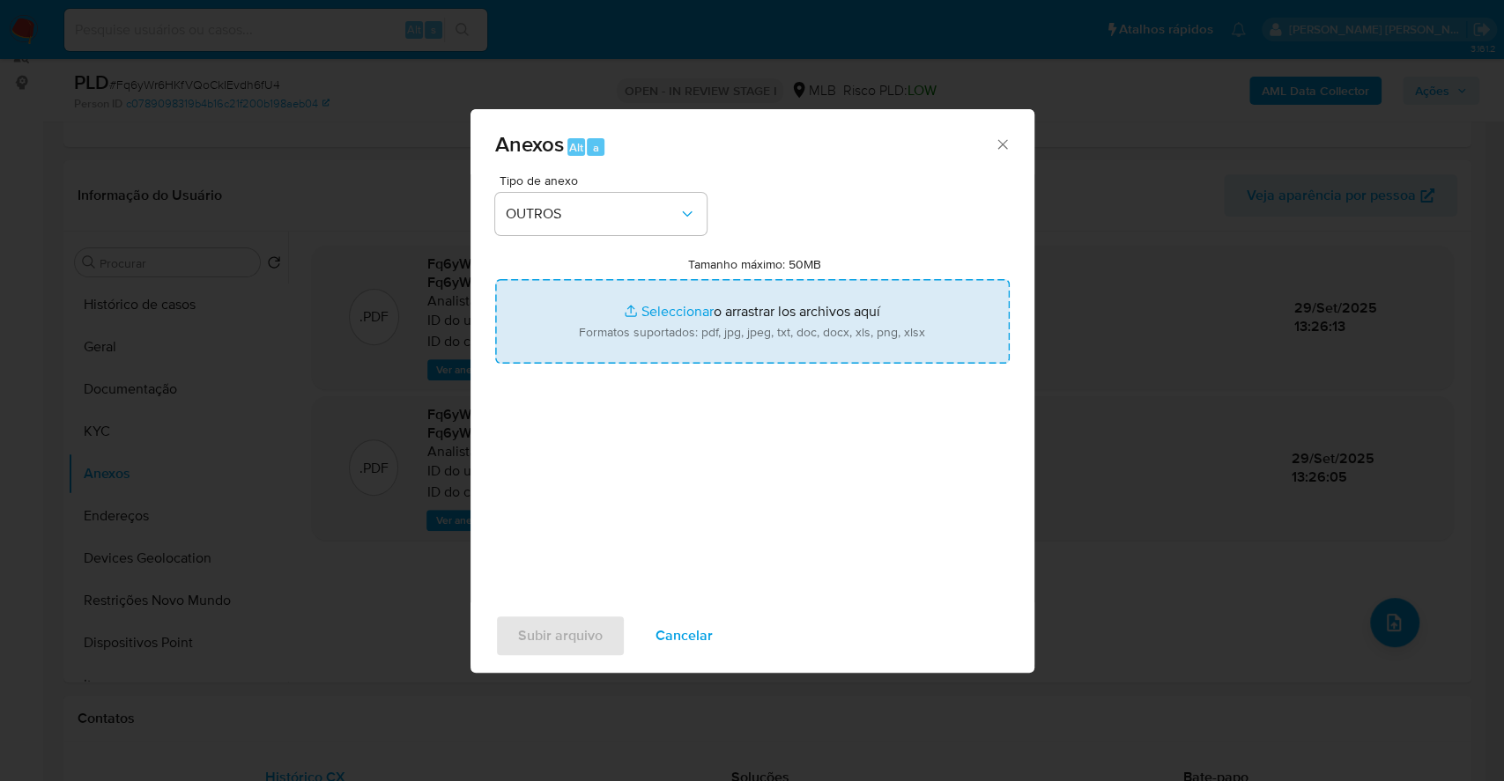
click at [648, 298] on input "Tamanho máximo: 50MB Seleccionar archivos" at bounding box center [752, 321] width 514 height 85
type input "C:\fakepath\DECLINIO - Fq6yWr6HKfVQoCkIEvdh6fU4 - CPF 74406000453 - [PERSON_NAM…"
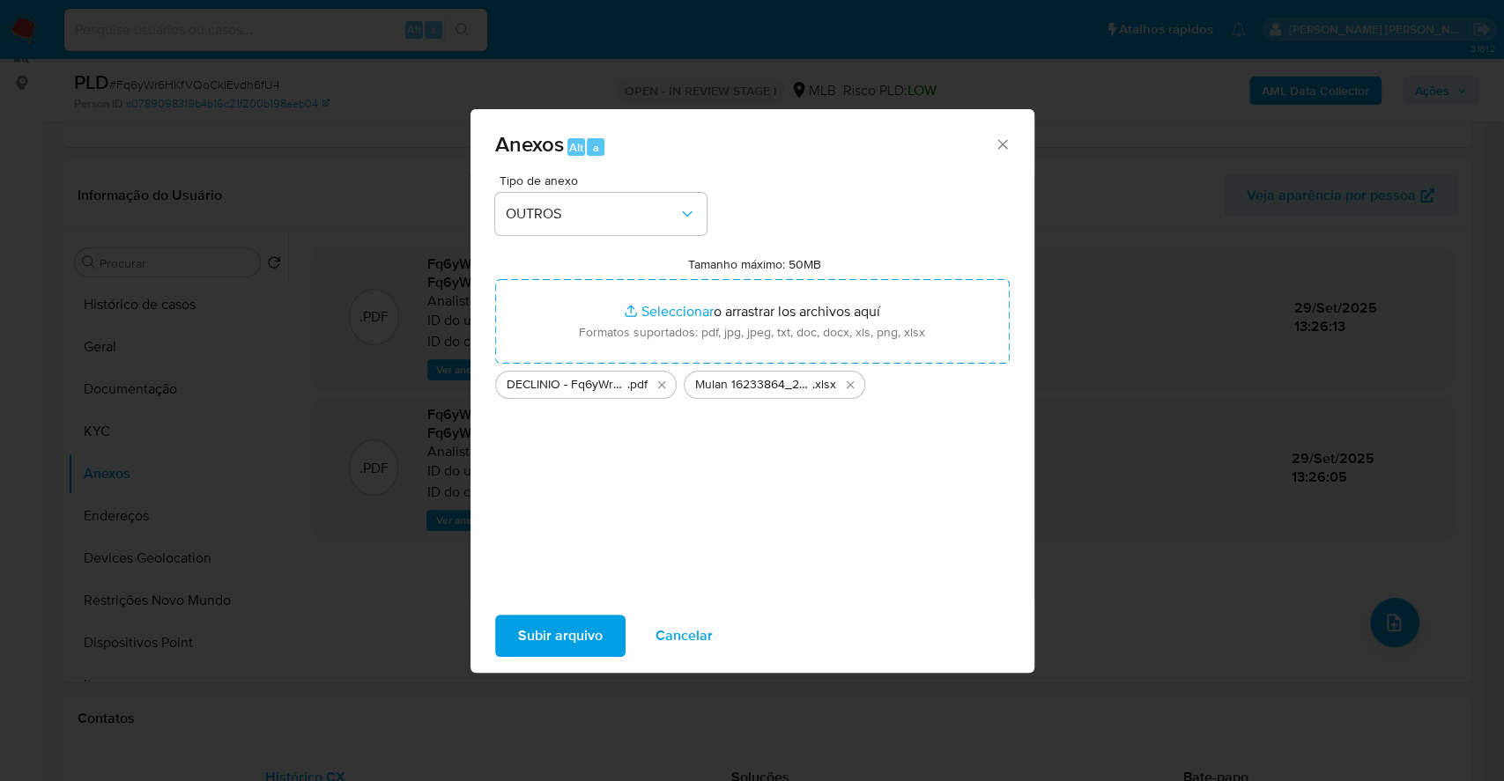
drag, startPoint x: 648, startPoint y: 298, endPoint x: 548, endPoint y: 637, distance: 353.7
click at [548, 637] on span "Subir arquivo" at bounding box center [560, 636] width 85 height 39
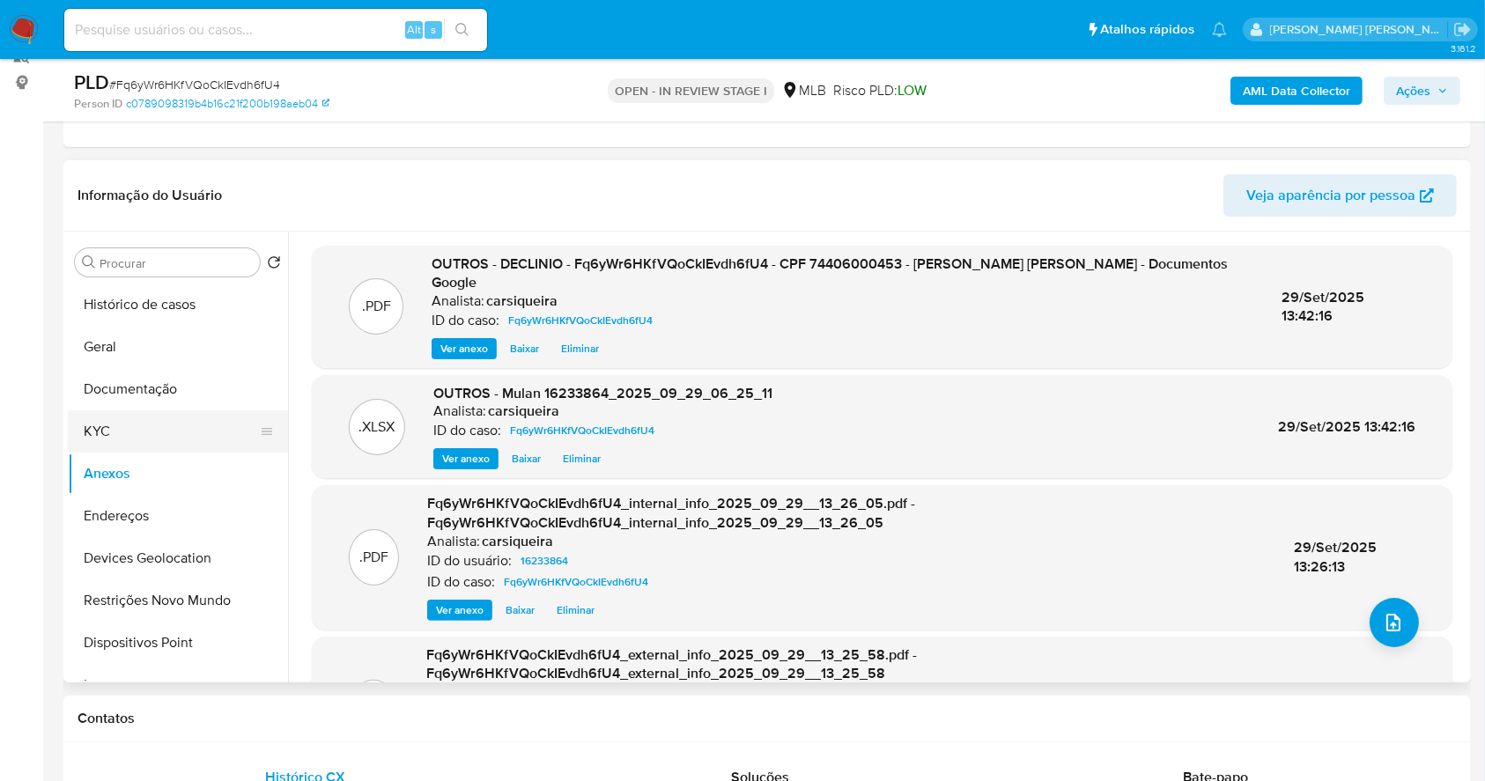
click at [148, 449] on button "KYC" at bounding box center [171, 432] width 206 height 42
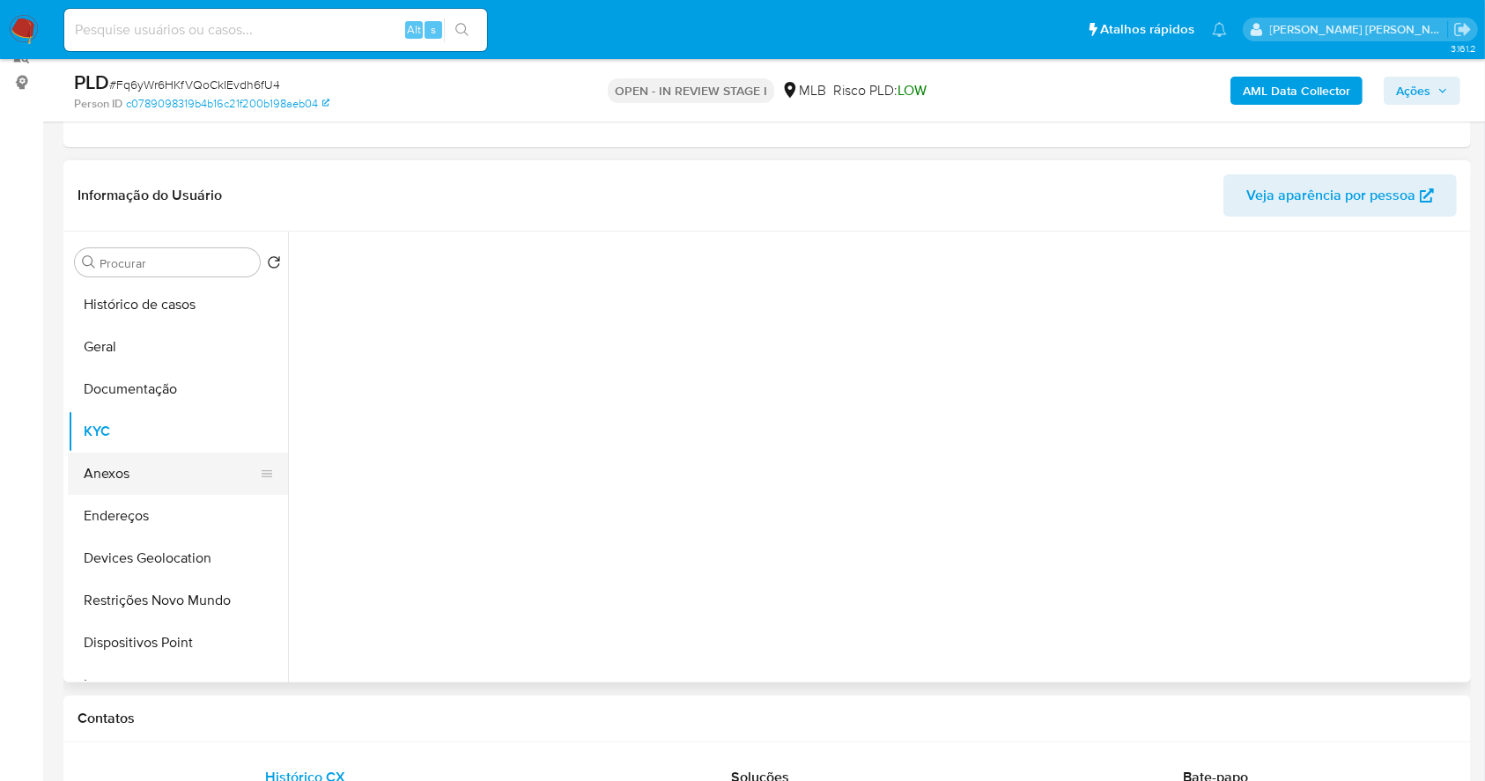
click at [158, 483] on button "Anexos" at bounding box center [171, 474] width 206 height 42
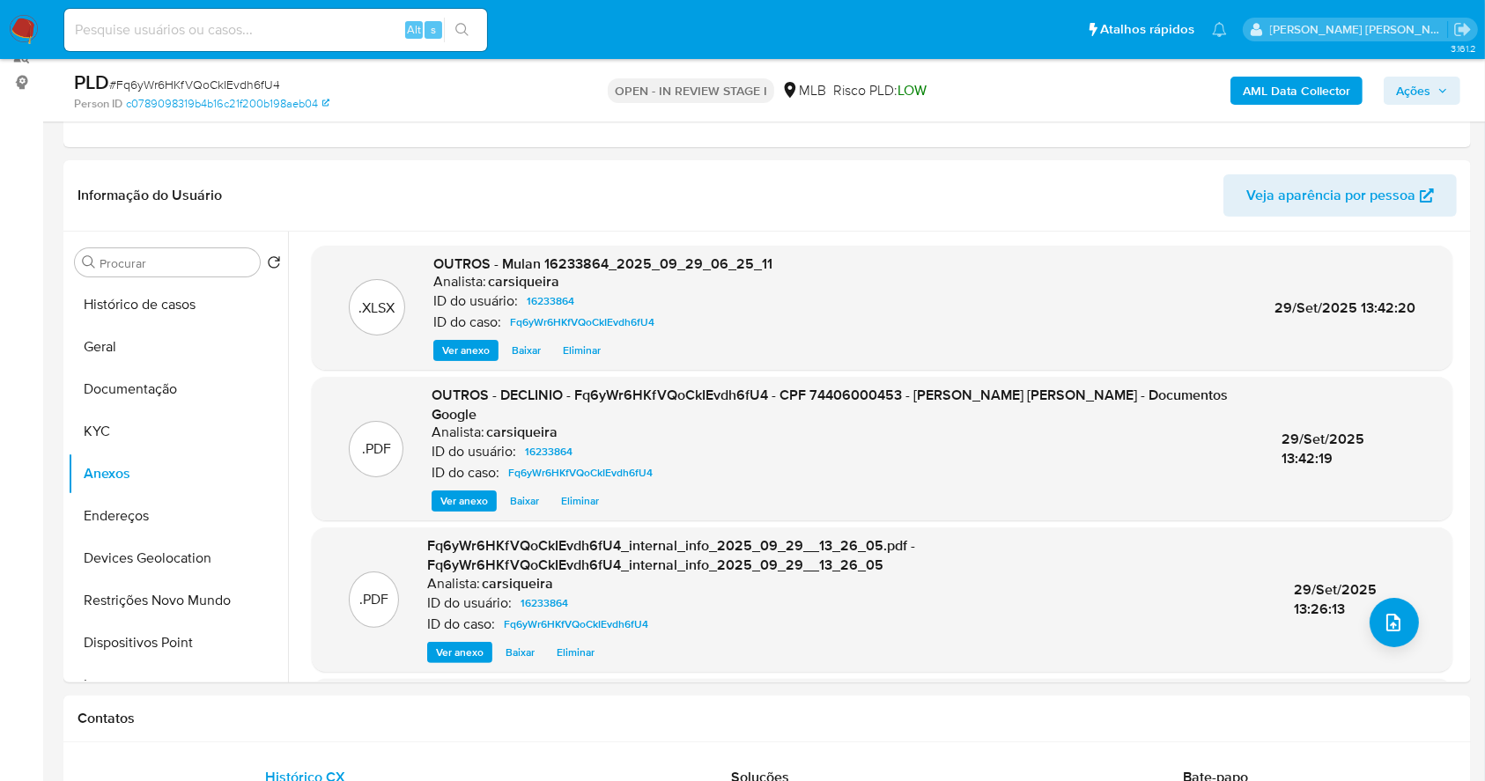
click at [1426, 85] on span "Ações" at bounding box center [1413, 91] width 34 height 28
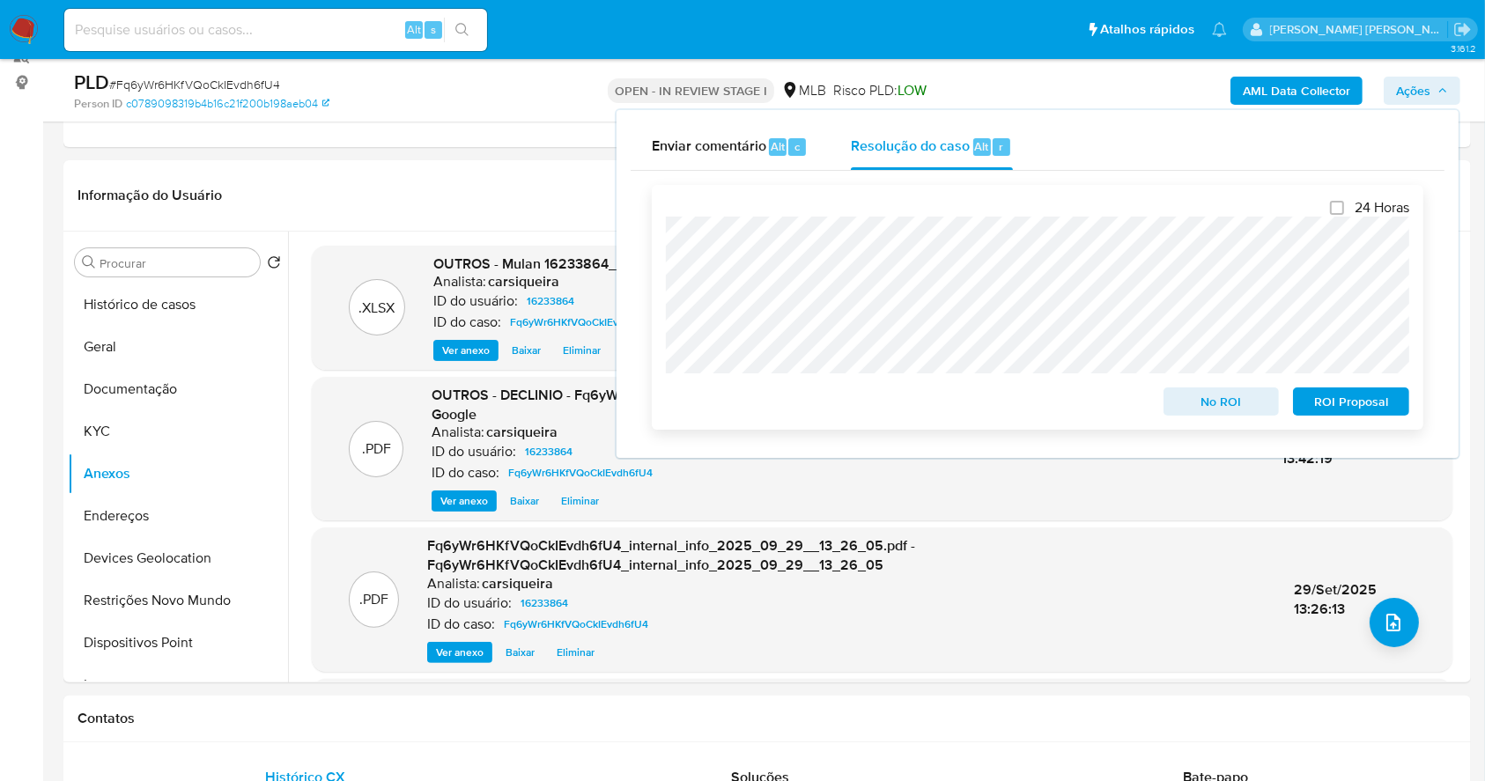
click at [1211, 400] on span "No ROI" at bounding box center [1222, 401] width 92 height 25
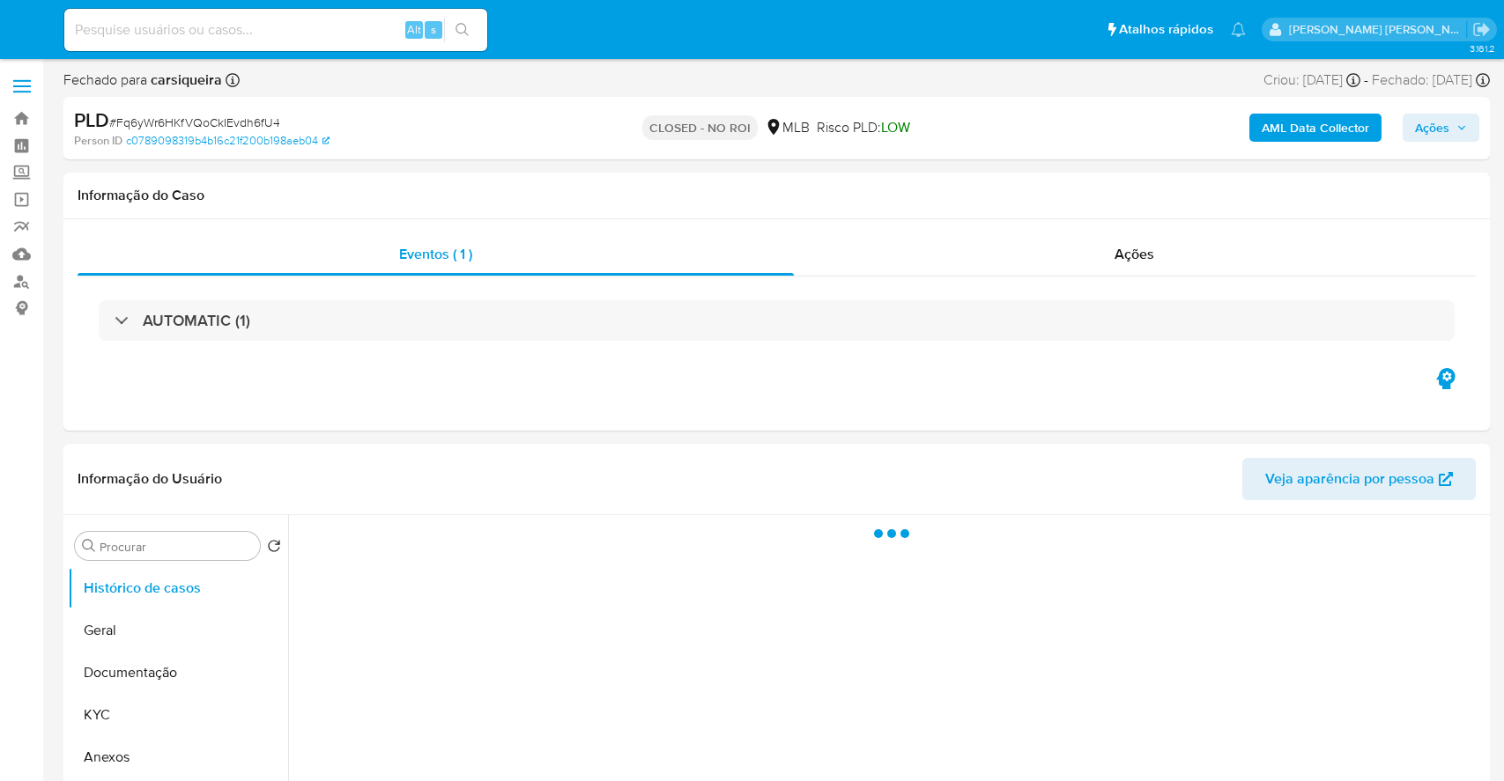
select select "10"
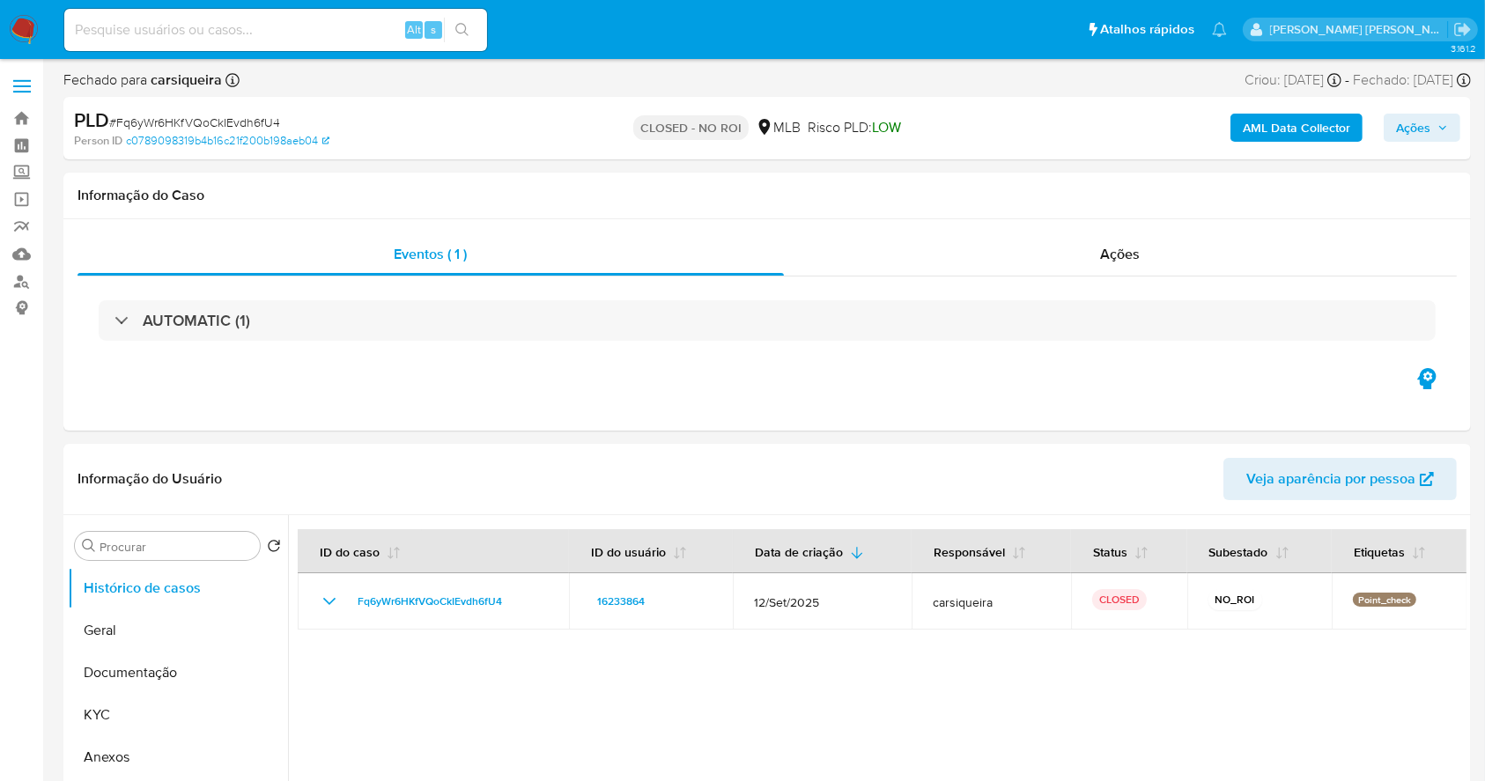
drag, startPoint x: 14, startPoint y: 25, endPoint x: 135, endPoint y: 24, distance: 120.7
click at [14, 25] on img at bounding box center [24, 30] width 30 height 30
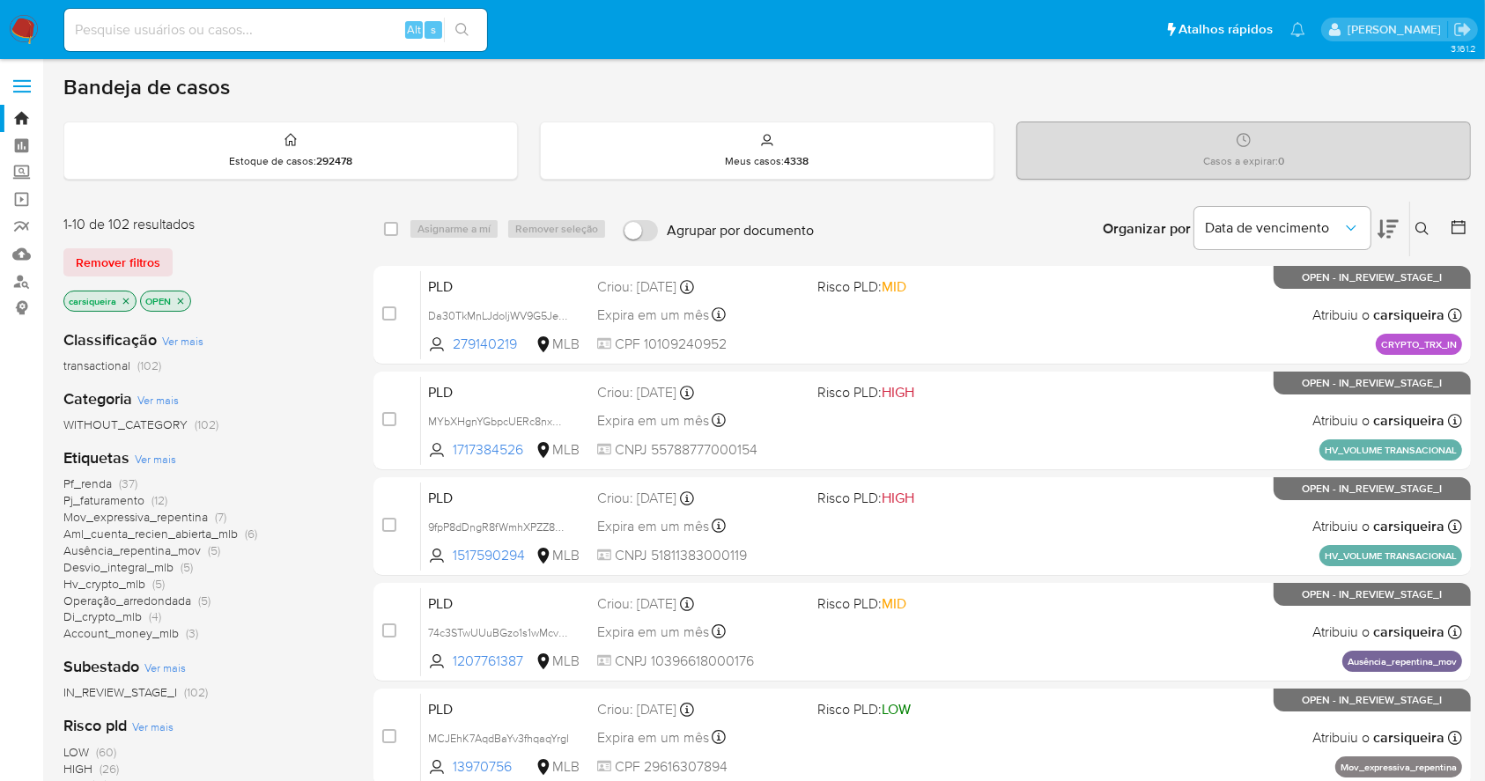
click at [32, 18] on img at bounding box center [24, 30] width 30 height 30
click at [31, 42] on img at bounding box center [24, 30] width 30 height 30
click at [1460, 230] on icon at bounding box center [1459, 227] width 18 height 18
drag, startPoint x: 182, startPoint y: 298, endPoint x: 1502, endPoint y: 288, distance: 1319.6
click at [181, 297] on icon "close-filter" at bounding box center [180, 301] width 11 height 11
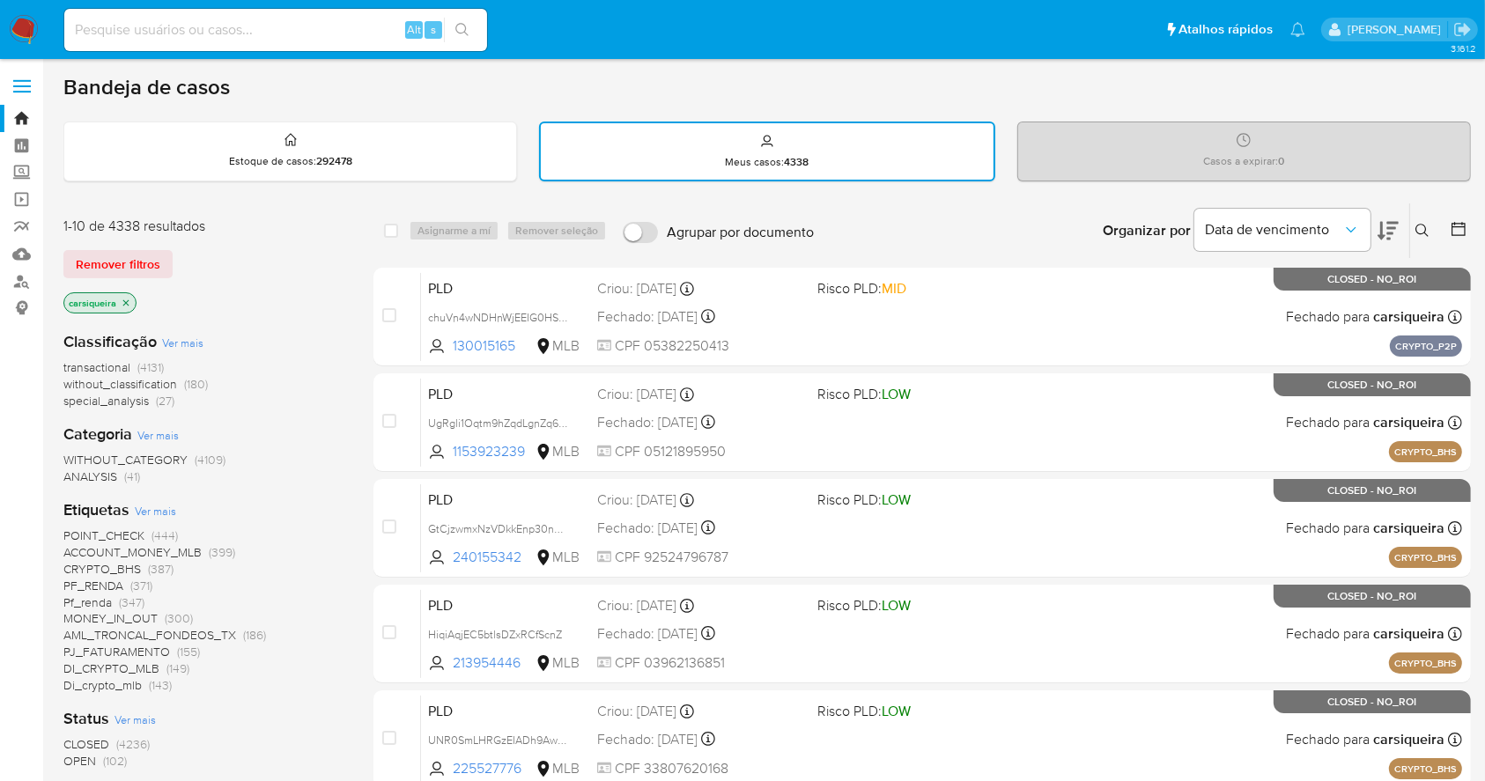
click at [1454, 231] on icon at bounding box center [1459, 229] width 18 height 18
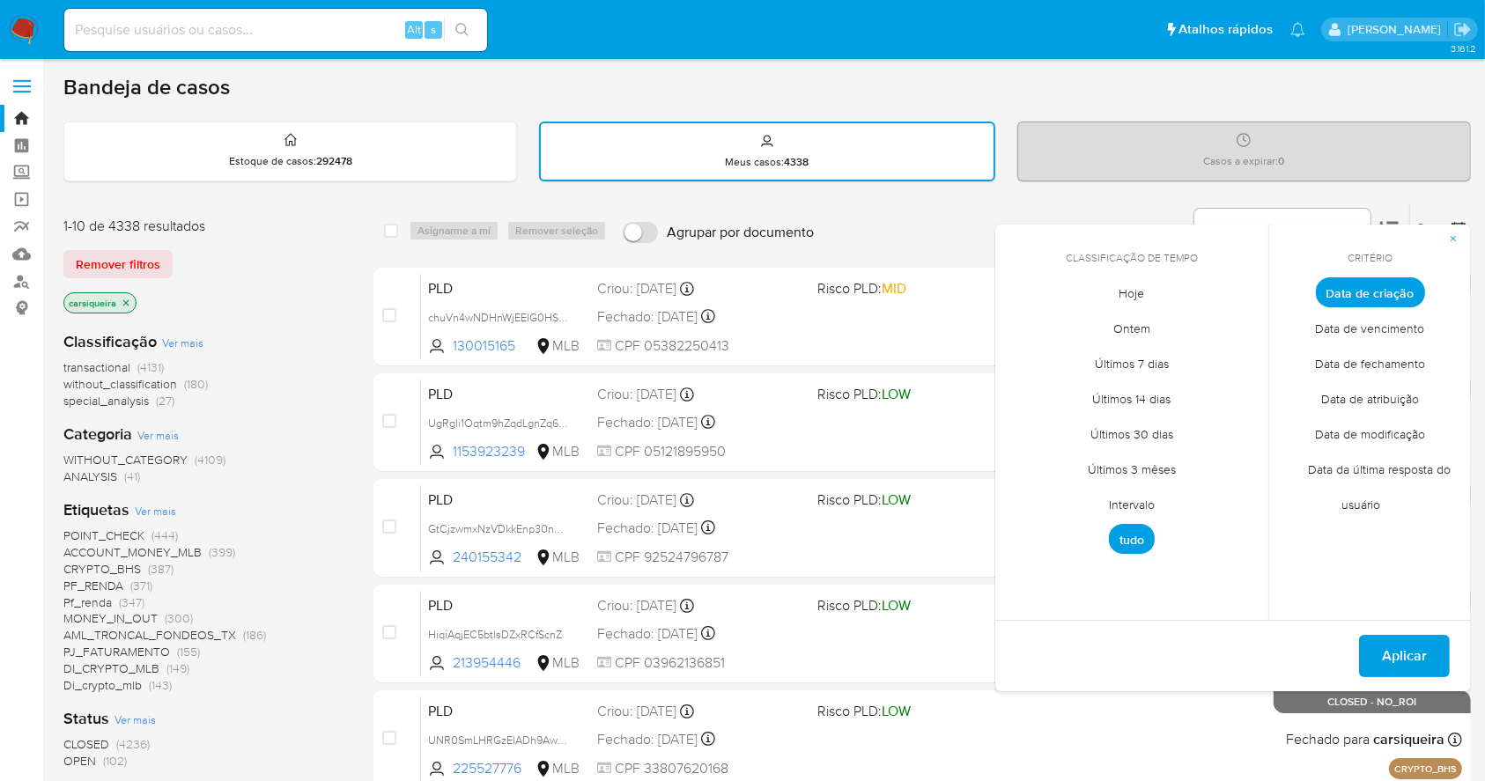
click at [1395, 365] on span "Data de fechamento" at bounding box center [1370, 364] width 147 height 36
click at [1132, 293] on span "Hoje" at bounding box center [1132, 294] width 63 height 36
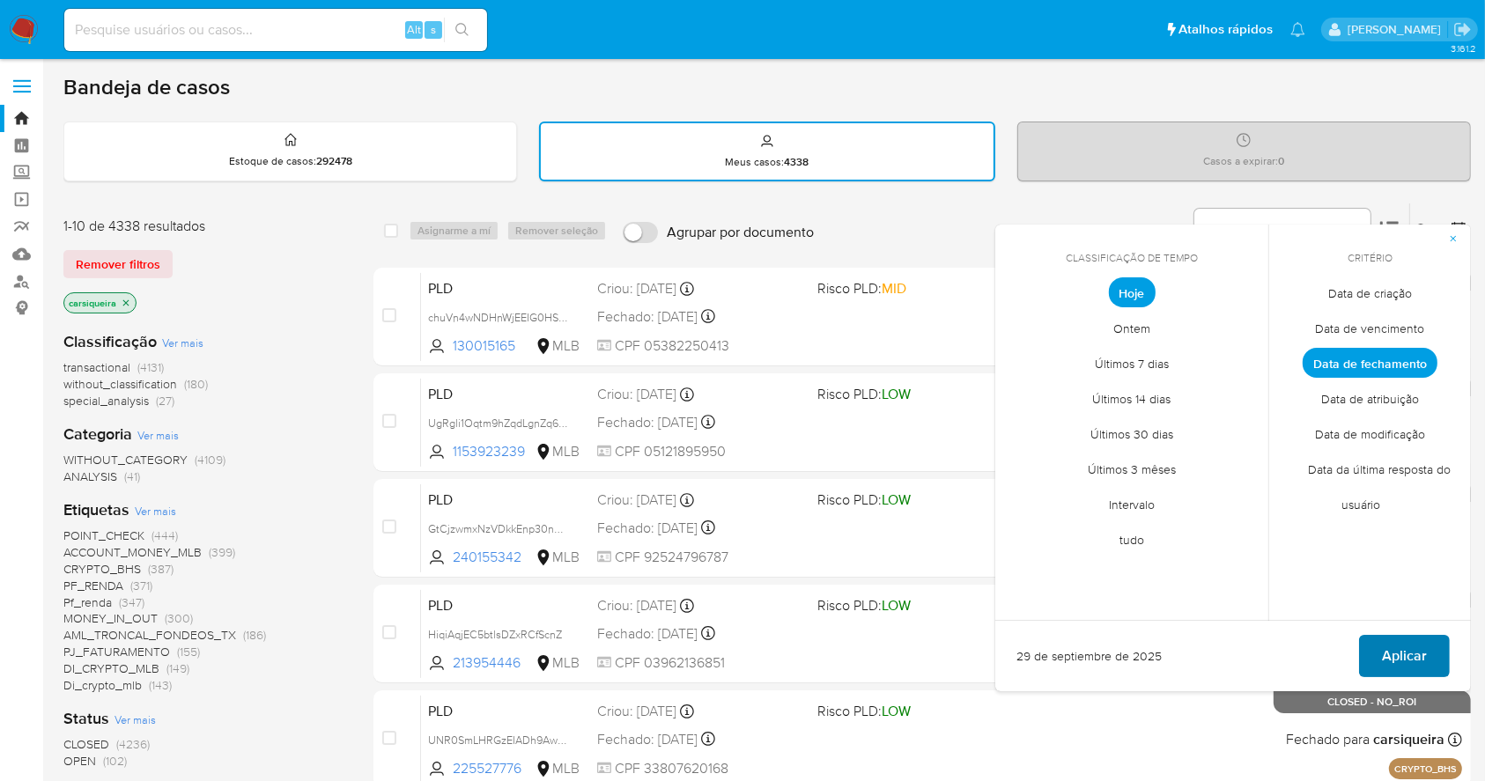
click at [1419, 652] on span "Aplicar" at bounding box center [1404, 656] width 45 height 39
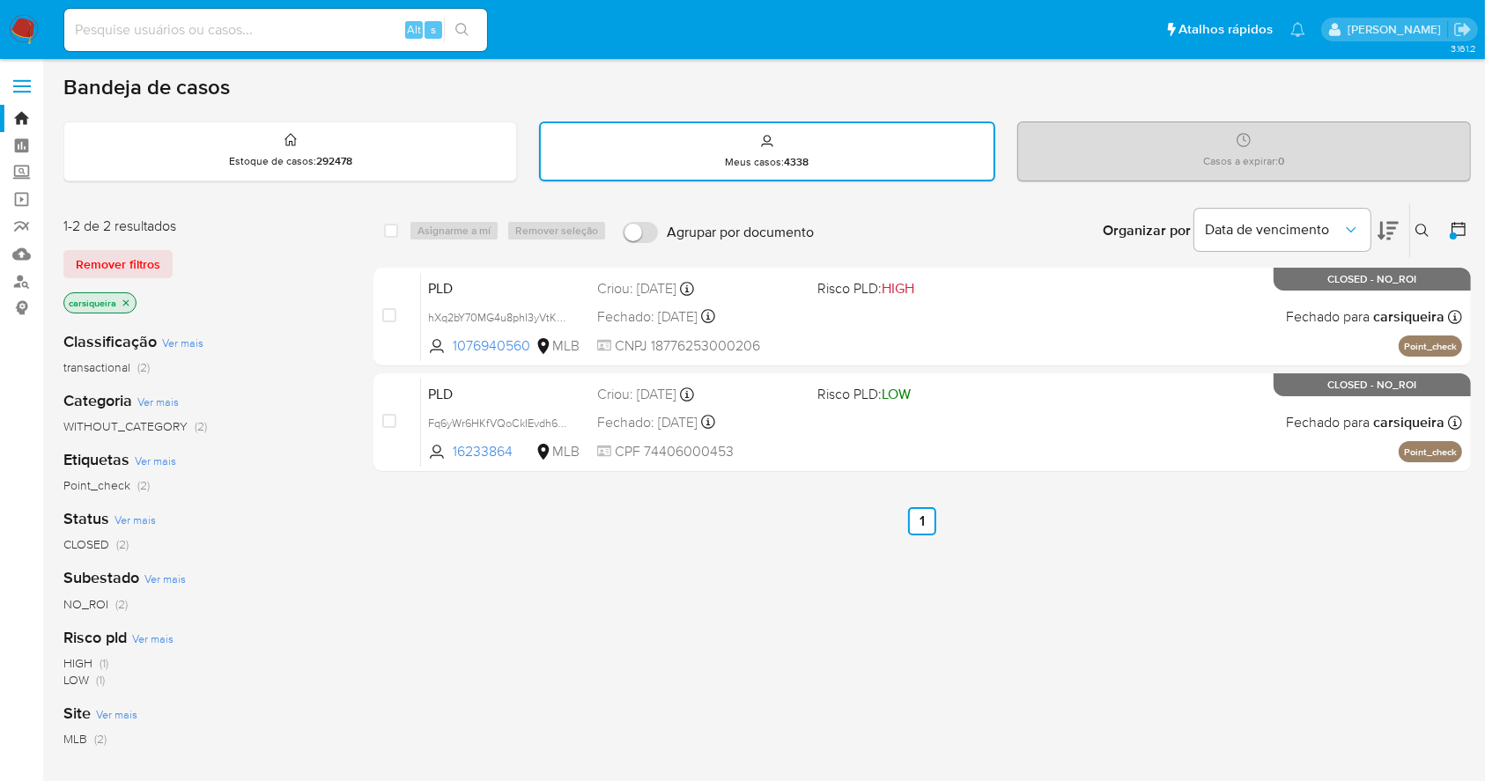
click at [13, 19] on img at bounding box center [24, 30] width 30 height 30
click at [9, 18] on img at bounding box center [24, 30] width 30 height 30
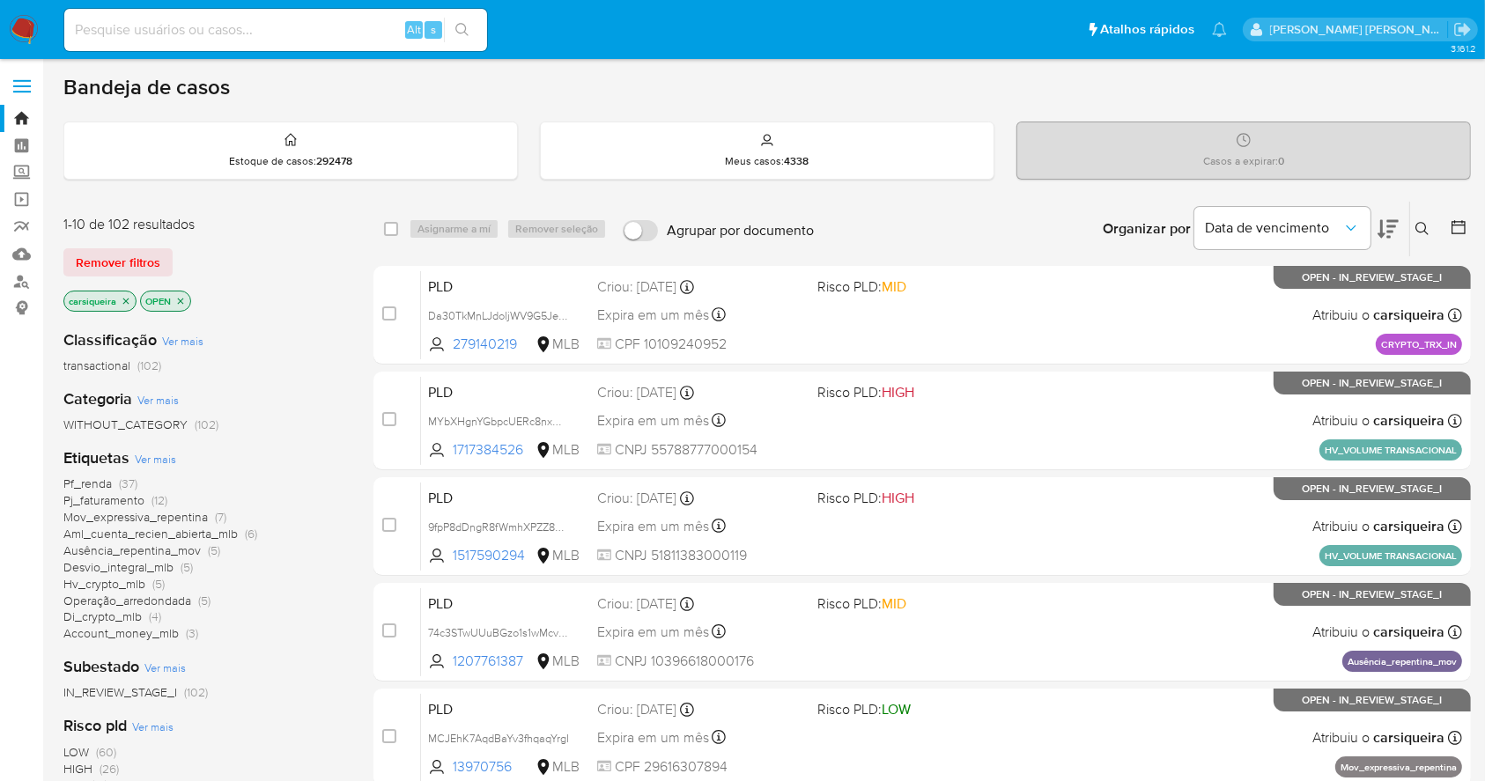
click at [199, 14] on div "Alt s" at bounding box center [275, 30] width 423 height 42
click at [211, 18] on input at bounding box center [275, 29] width 423 height 23
paste input "gu3oQCBfgNChKc59pmiyKMWa"
type input "gu3oQCBfgNChKc59pmiyKMWa"
click at [449, 26] on button "search-icon" at bounding box center [462, 30] width 36 height 25
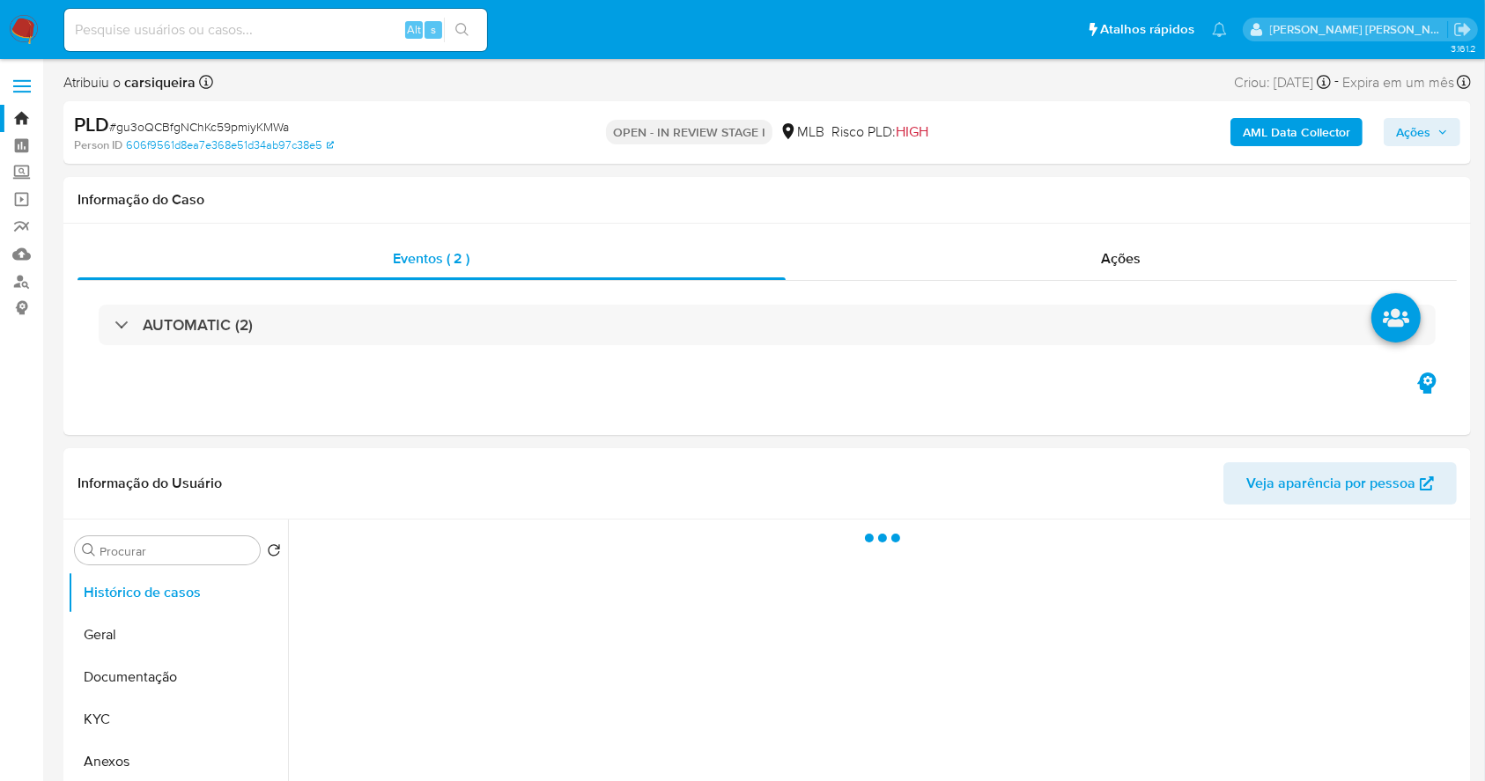
select select "10"
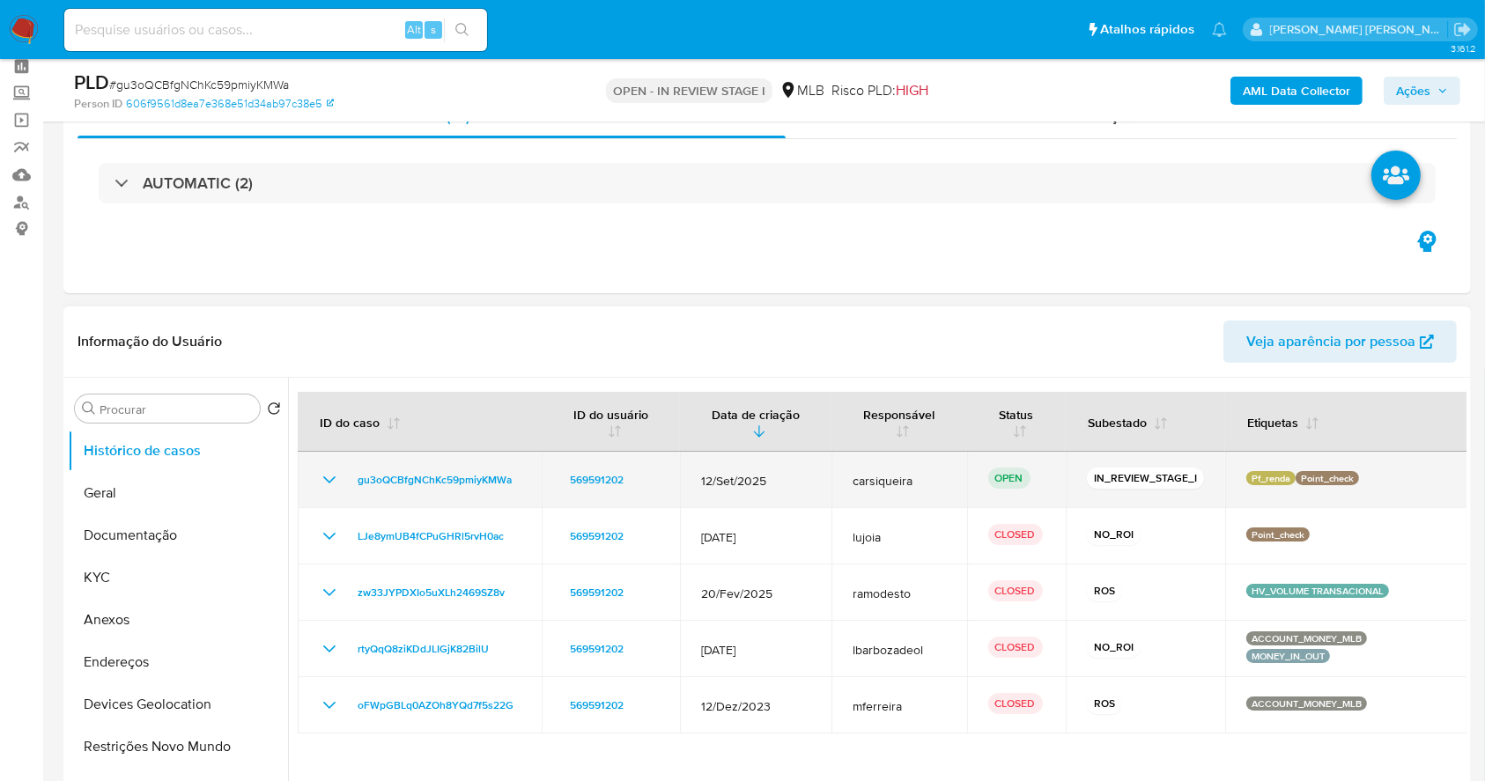
scroll to position [117, 0]
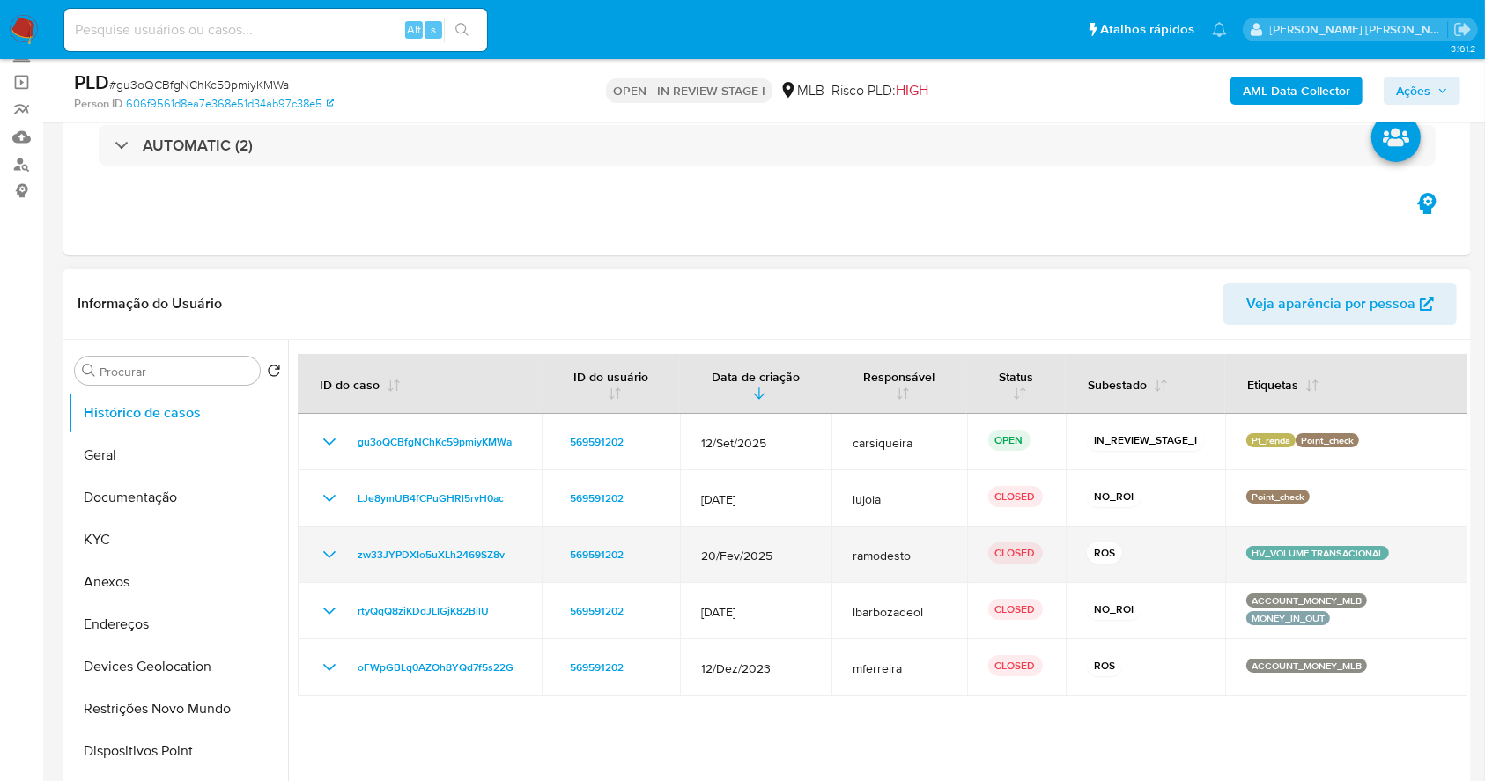
click at [327, 544] on icon "Mostrar/Ocultar" at bounding box center [329, 554] width 21 height 21
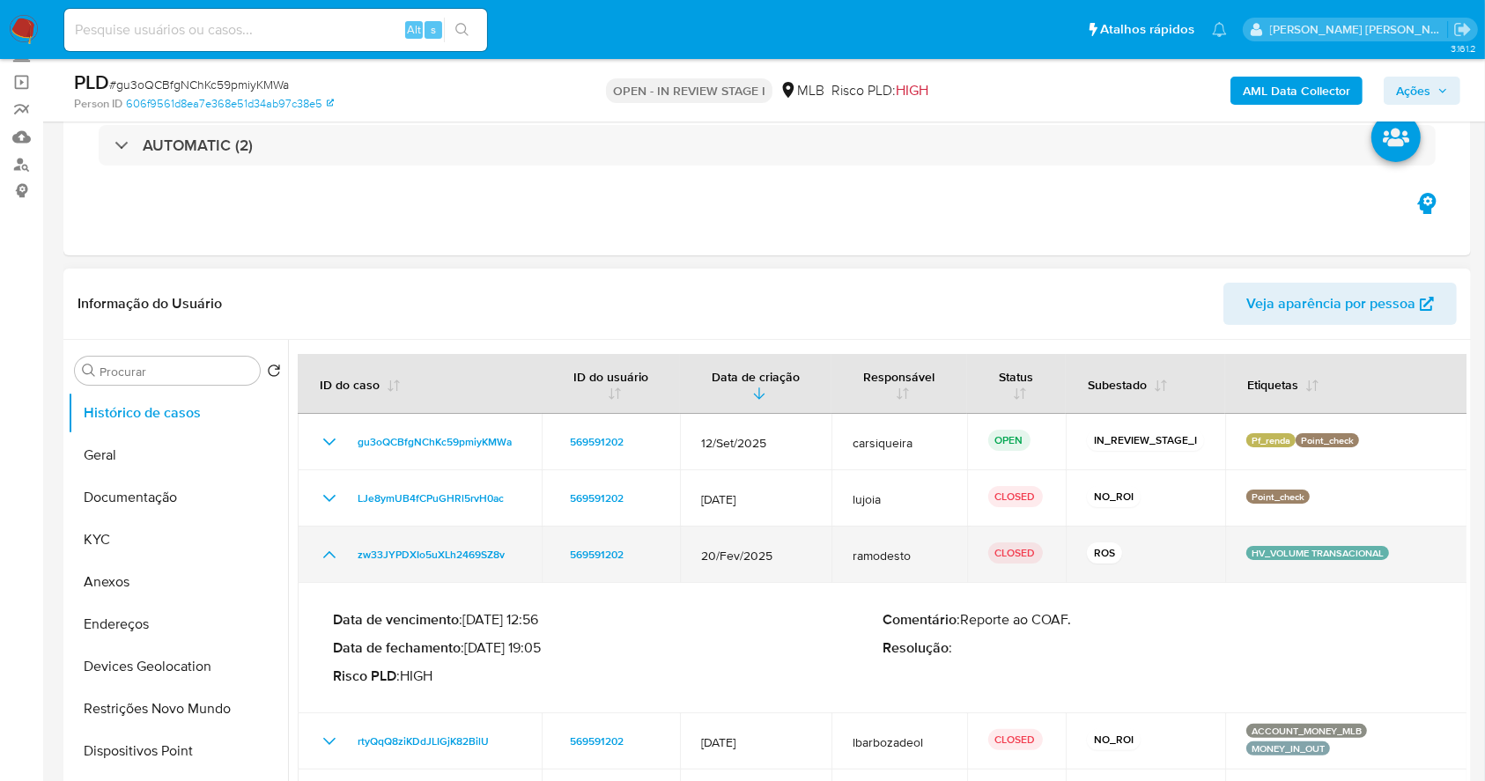
click at [327, 544] on icon "Mostrar/Ocultar" at bounding box center [329, 554] width 21 height 21
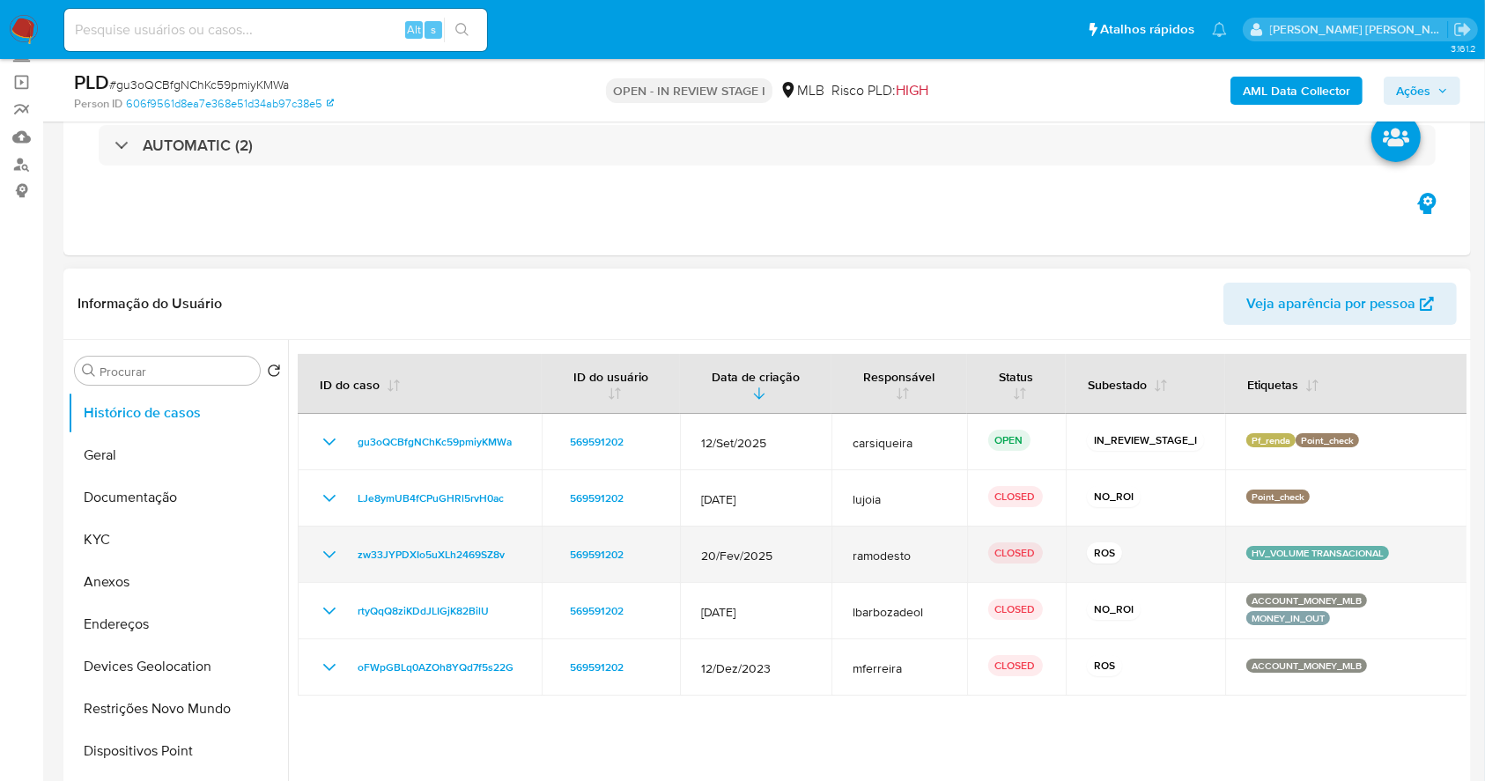
click at [328, 548] on icon "Mostrar/Ocultar" at bounding box center [329, 554] width 21 height 21
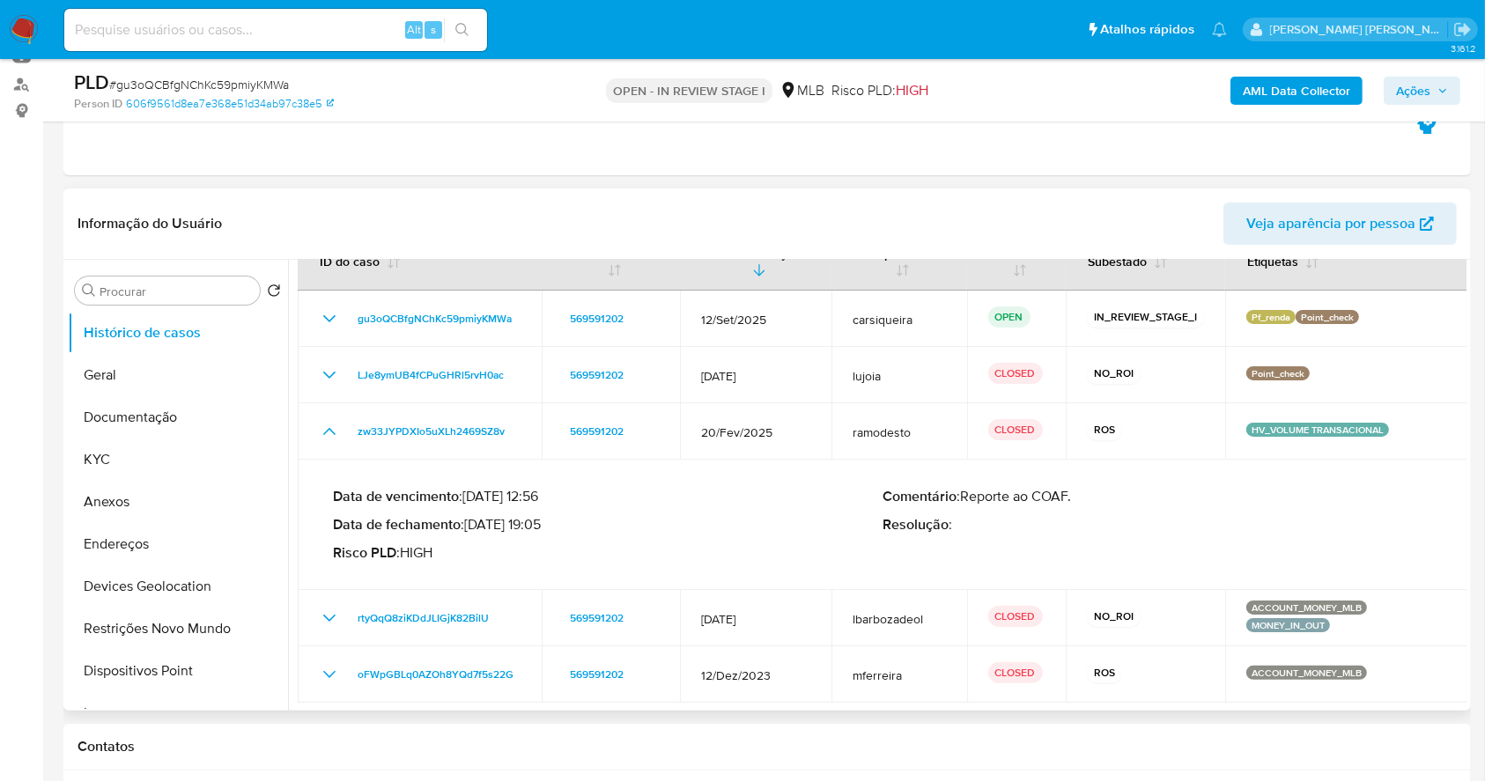
scroll to position [234, 0]
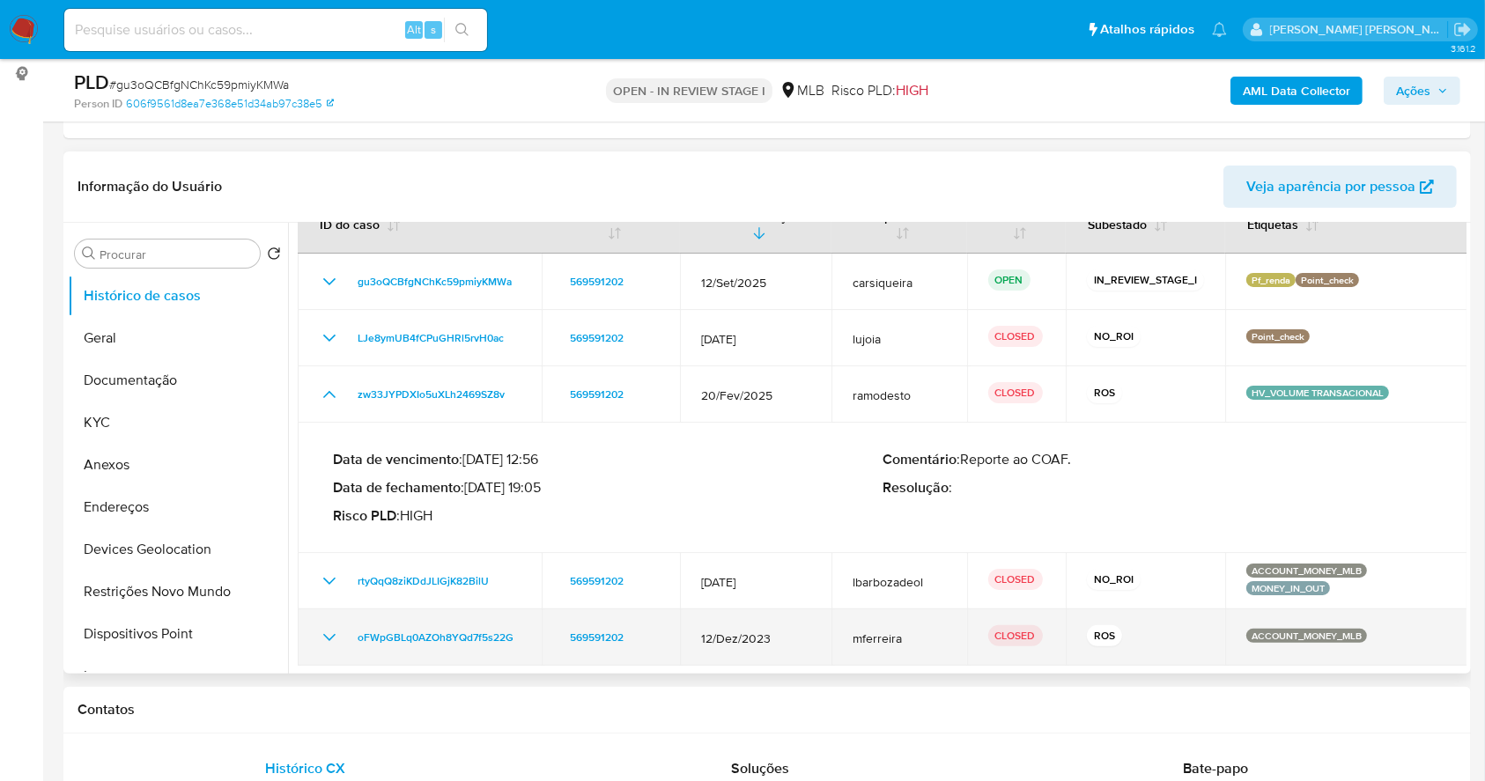
click at [330, 632] on icon "Mostrar/Ocultar" at bounding box center [329, 637] width 21 height 21
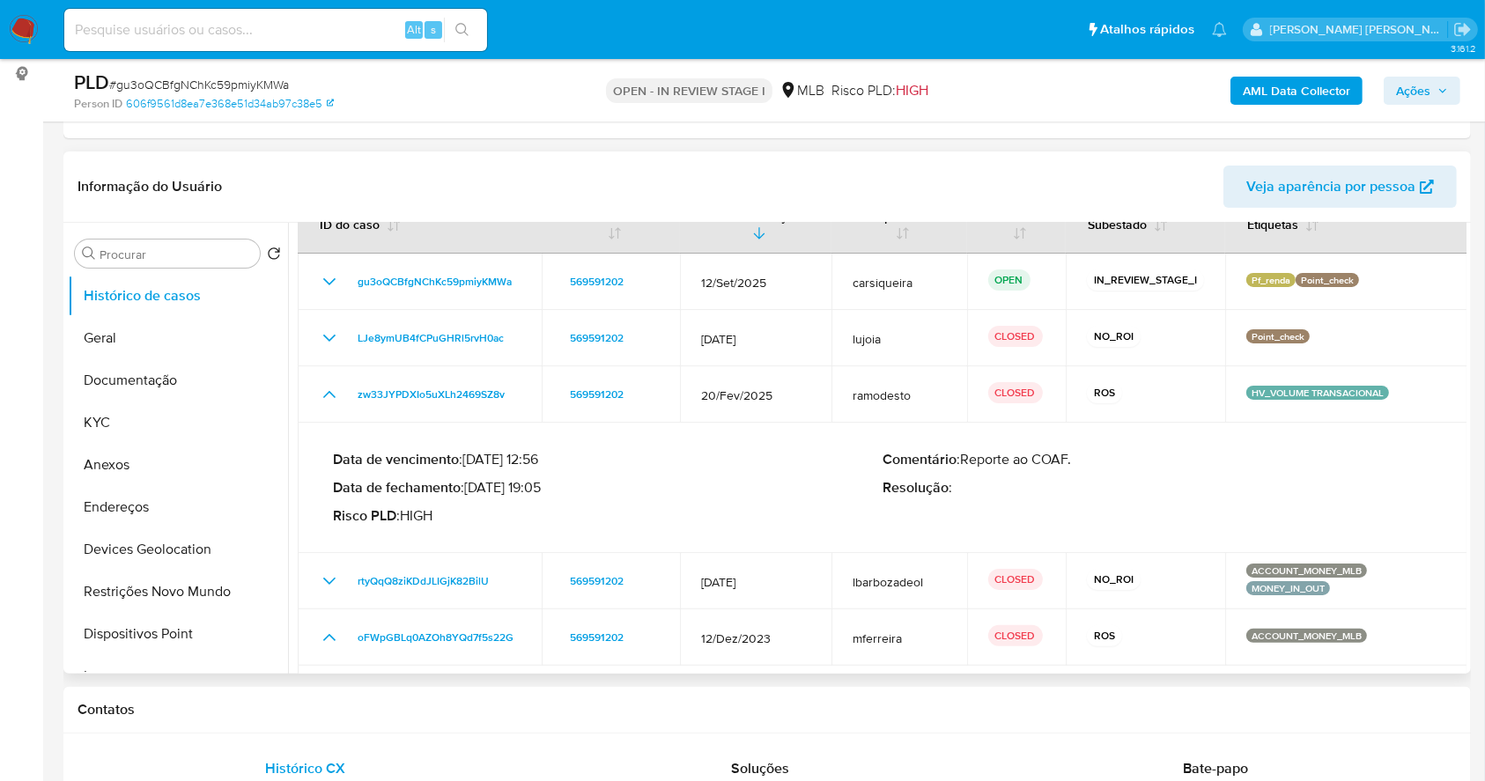
scroll to position [161, 0]
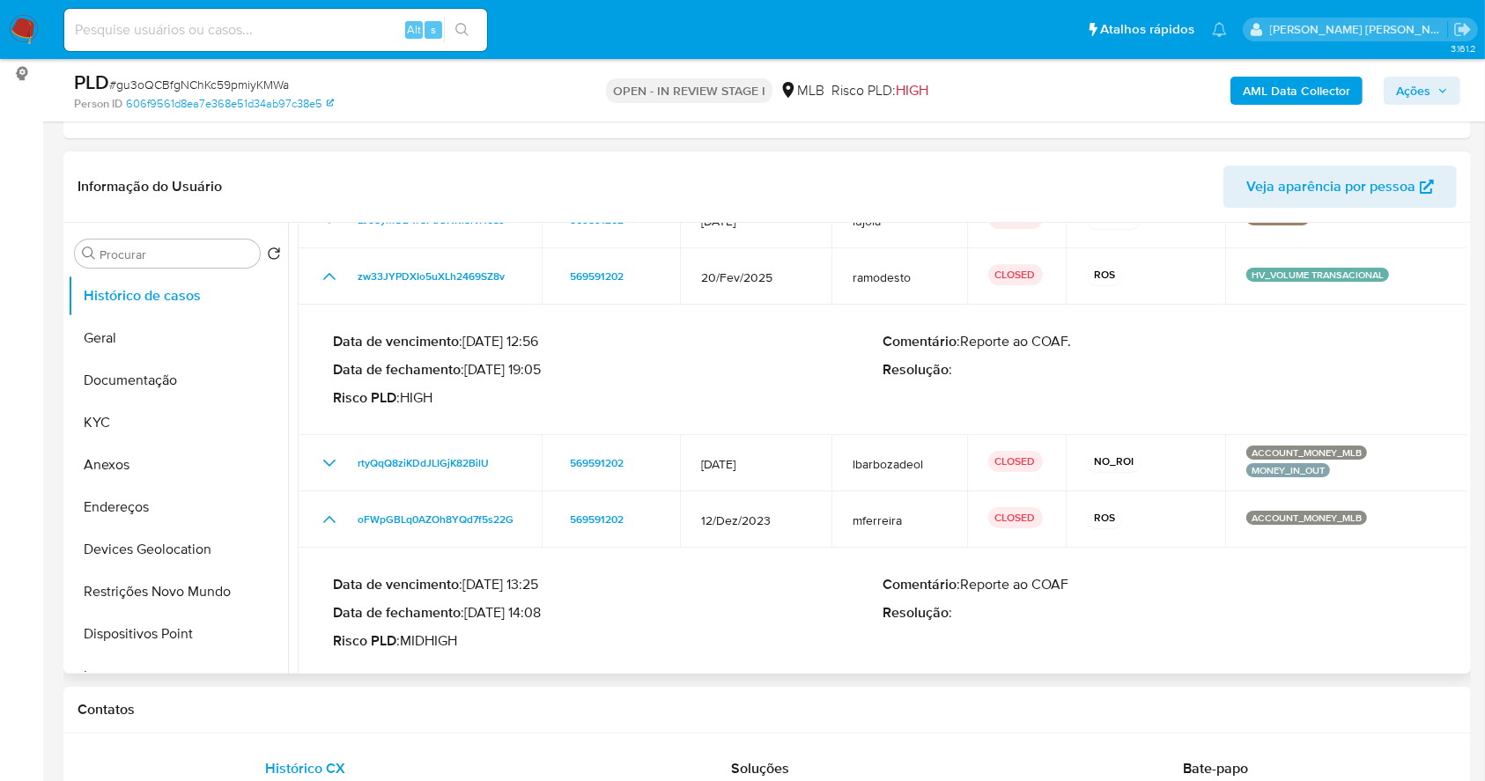
drag, startPoint x: 472, startPoint y: 365, endPoint x: 484, endPoint y: 369, distance: 12.3
click at [484, 369] on p "Data de fechamento : 14/03/2025 19:05" at bounding box center [608, 370] width 550 height 18
click at [475, 366] on p "Data de fechamento : 14/03/2025 19:05" at bounding box center [608, 370] width 550 height 18
drag, startPoint x: 470, startPoint y: 366, endPoint x: 542, endPoint y: 374, distance: 71.7
click at [542, 374] on p "Data de fechamento : 14/03/2025 19:05" at bounding box center [608, 370] width 550 height 18
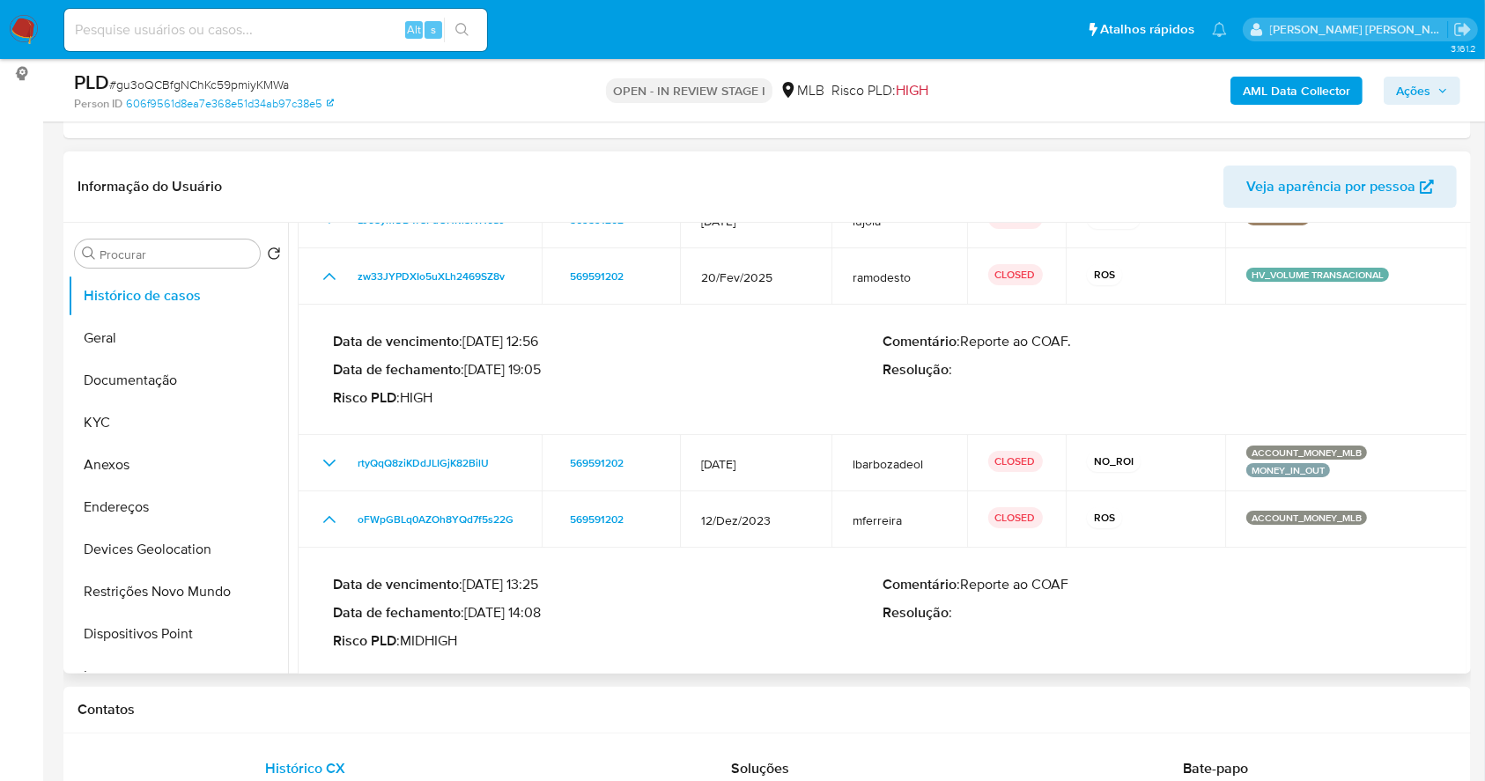
drag, startPoint x: 472, startPoint y: 611, endPoint x: 540, endPoint y: 616, distance: 68.0
click at [540, 616] on p "Data de fechamento : 22/01/2024 14:08" at bounding box center [608, 613] width 550 height 18
click at [195, 374] on button "Documentação" at bounding box center [171, 380] width 206 height 42
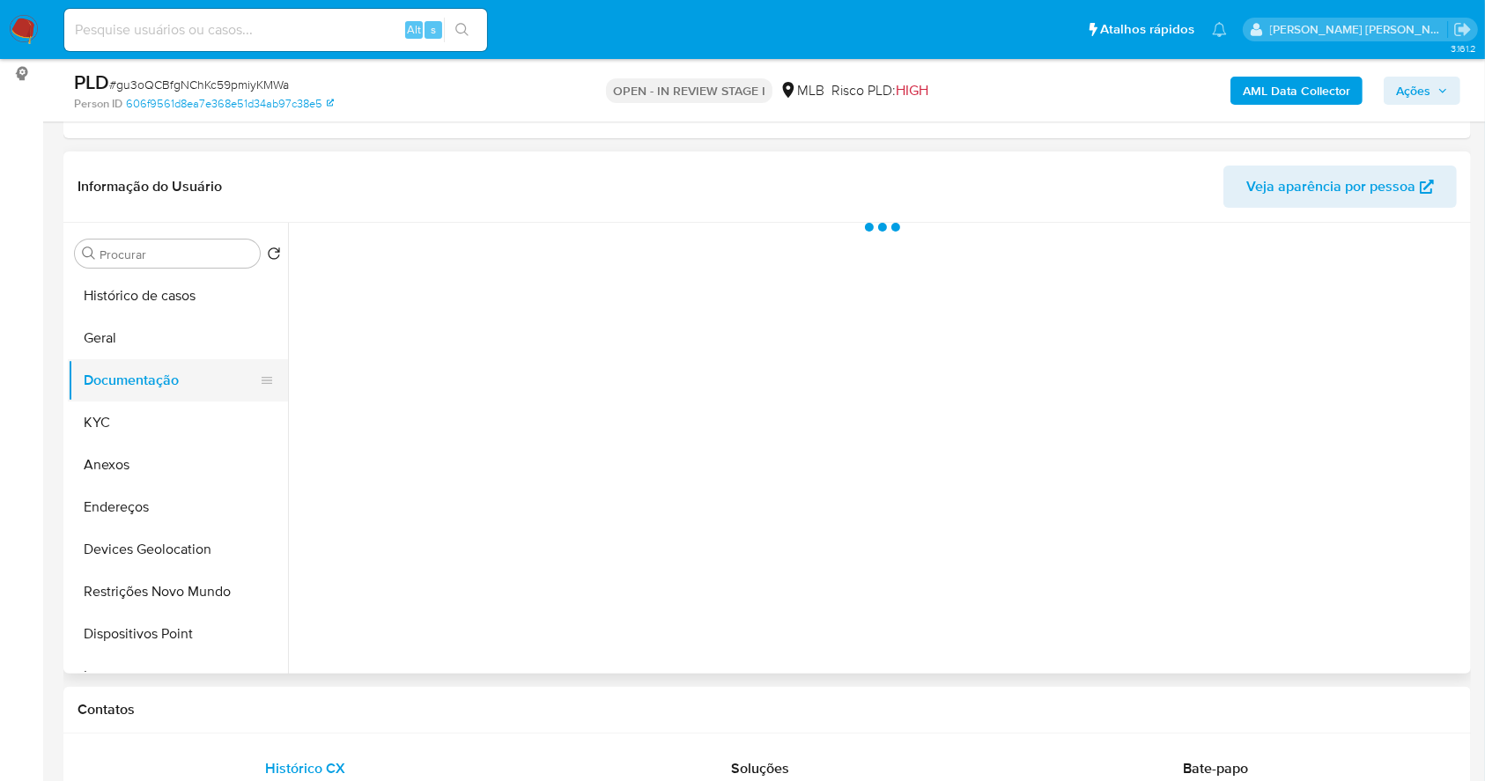
scroll to position [0, 0]
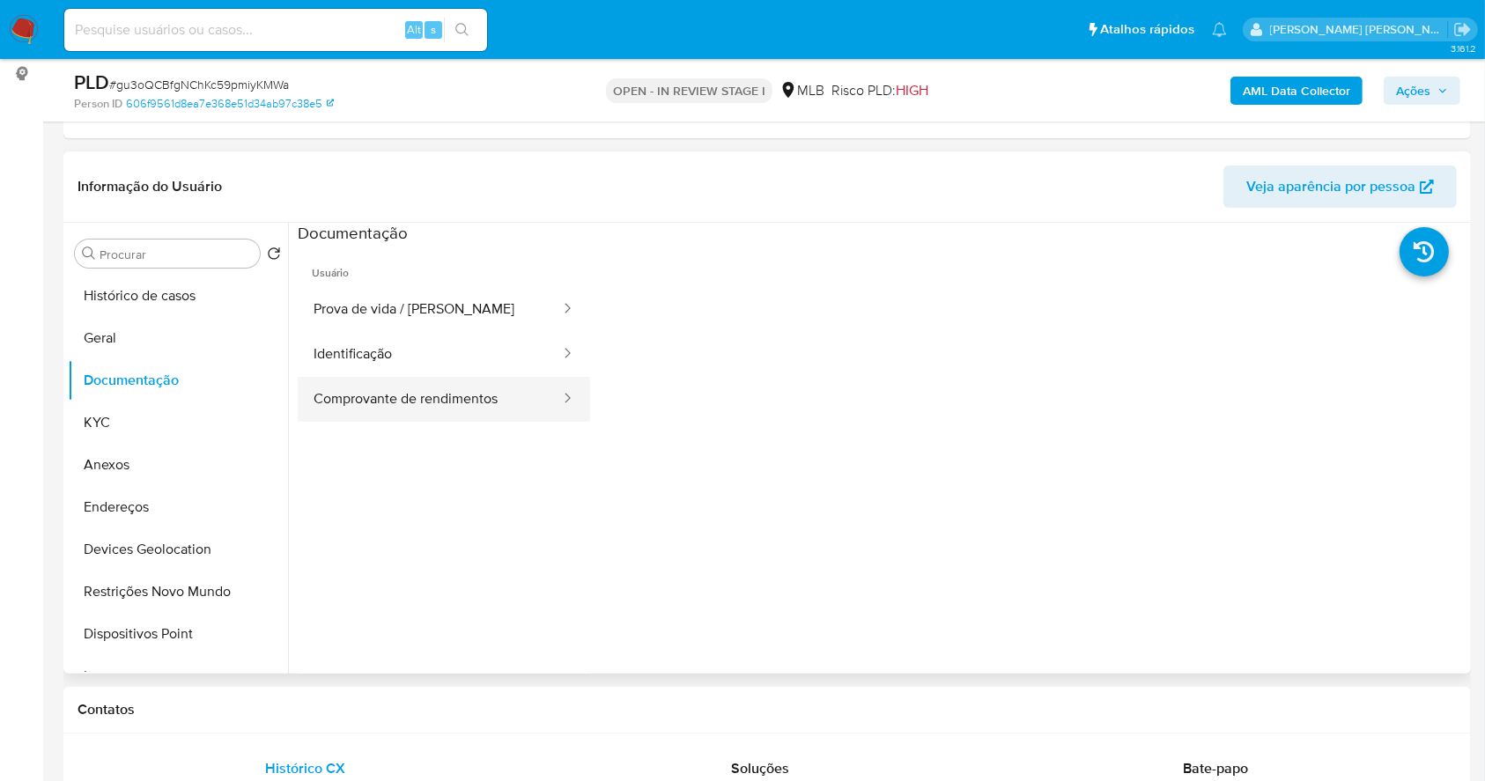
click at [367, 393] on button "Comprovante de rendimentos" at bounding box center [430, 399] width 264 height 45
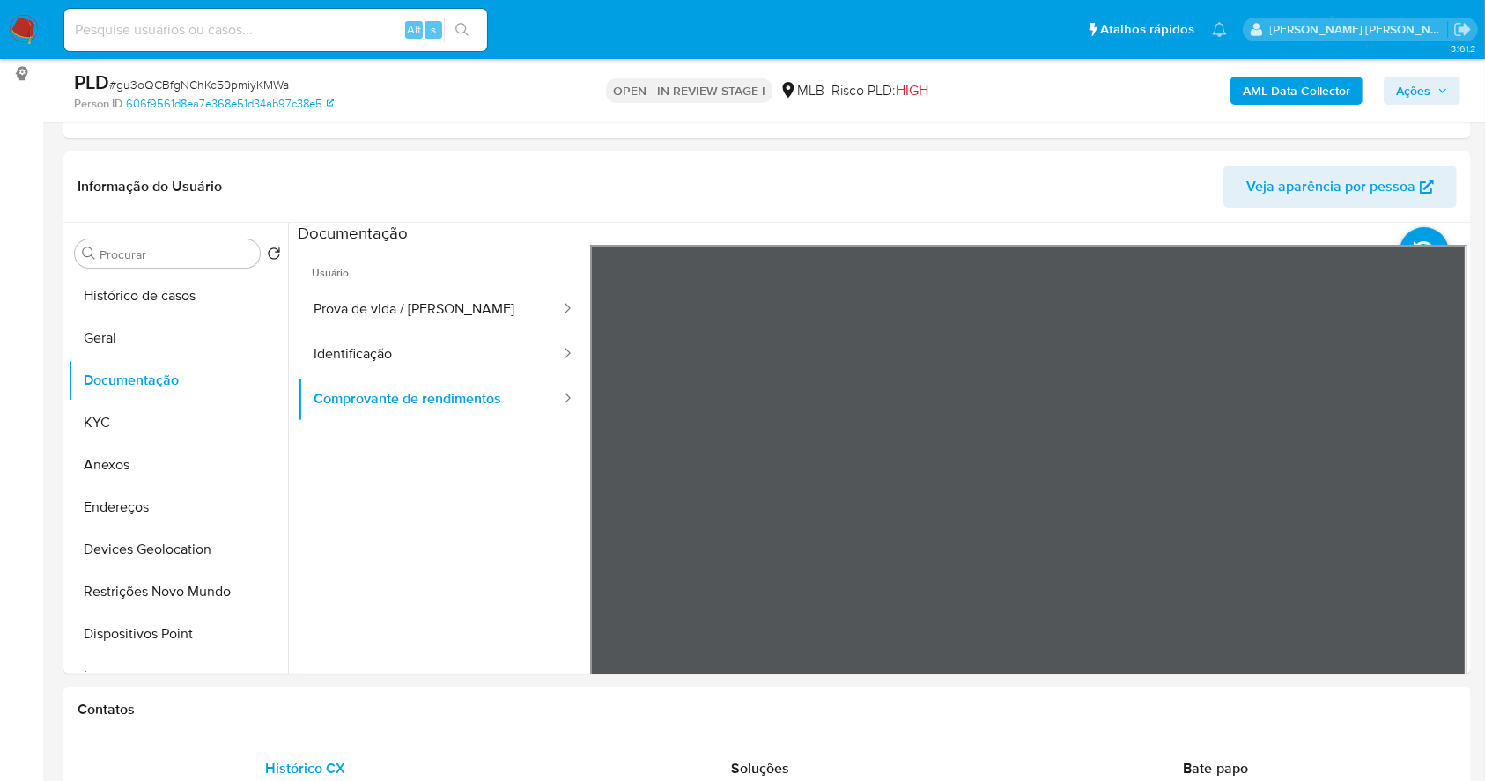
click at [209, 463] on button "Anexos" at bounding box center [171, 465] width 206 height 42
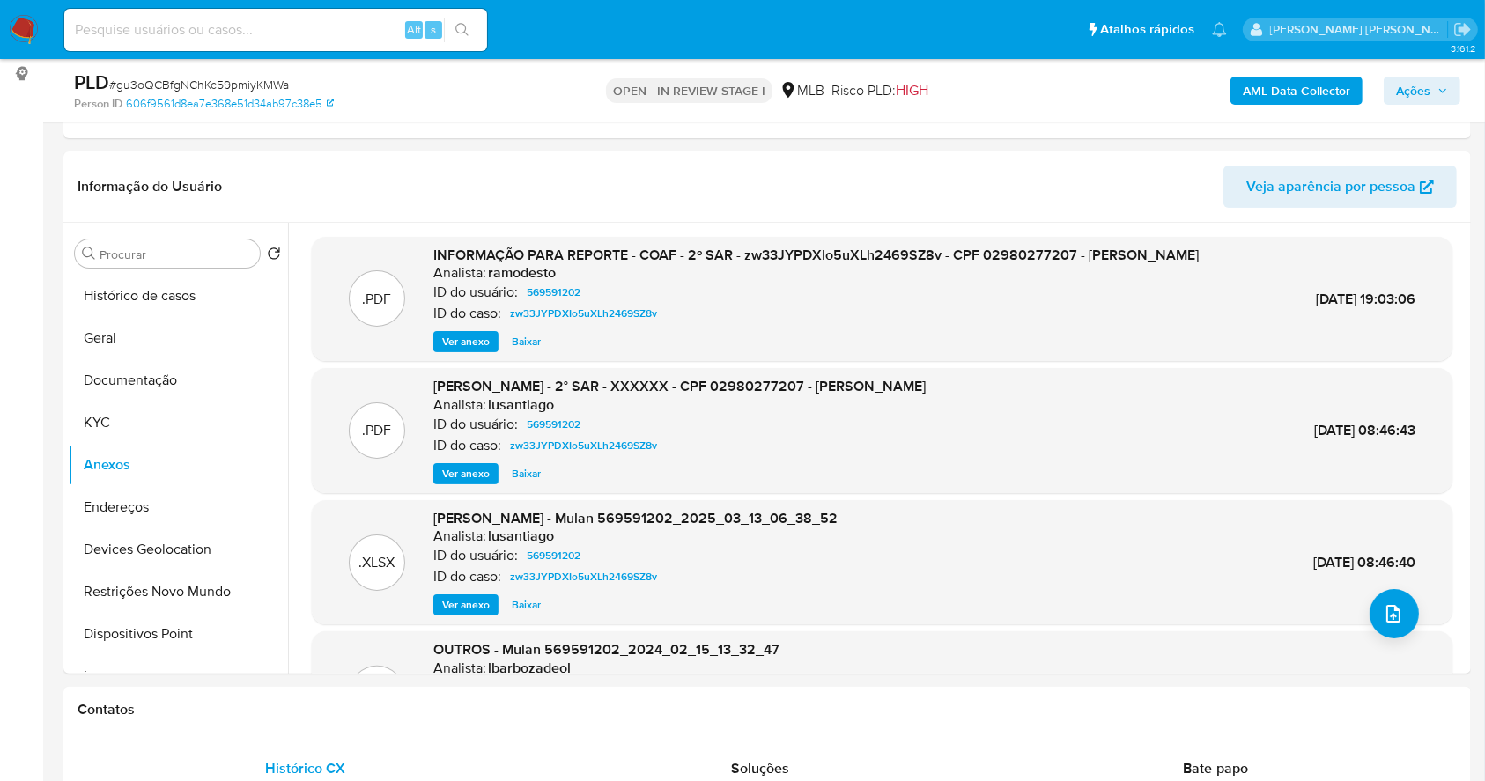
click at [1274, 92] on b "AML Data Collector" at bounding box center [1296, 91] width 107 height 28
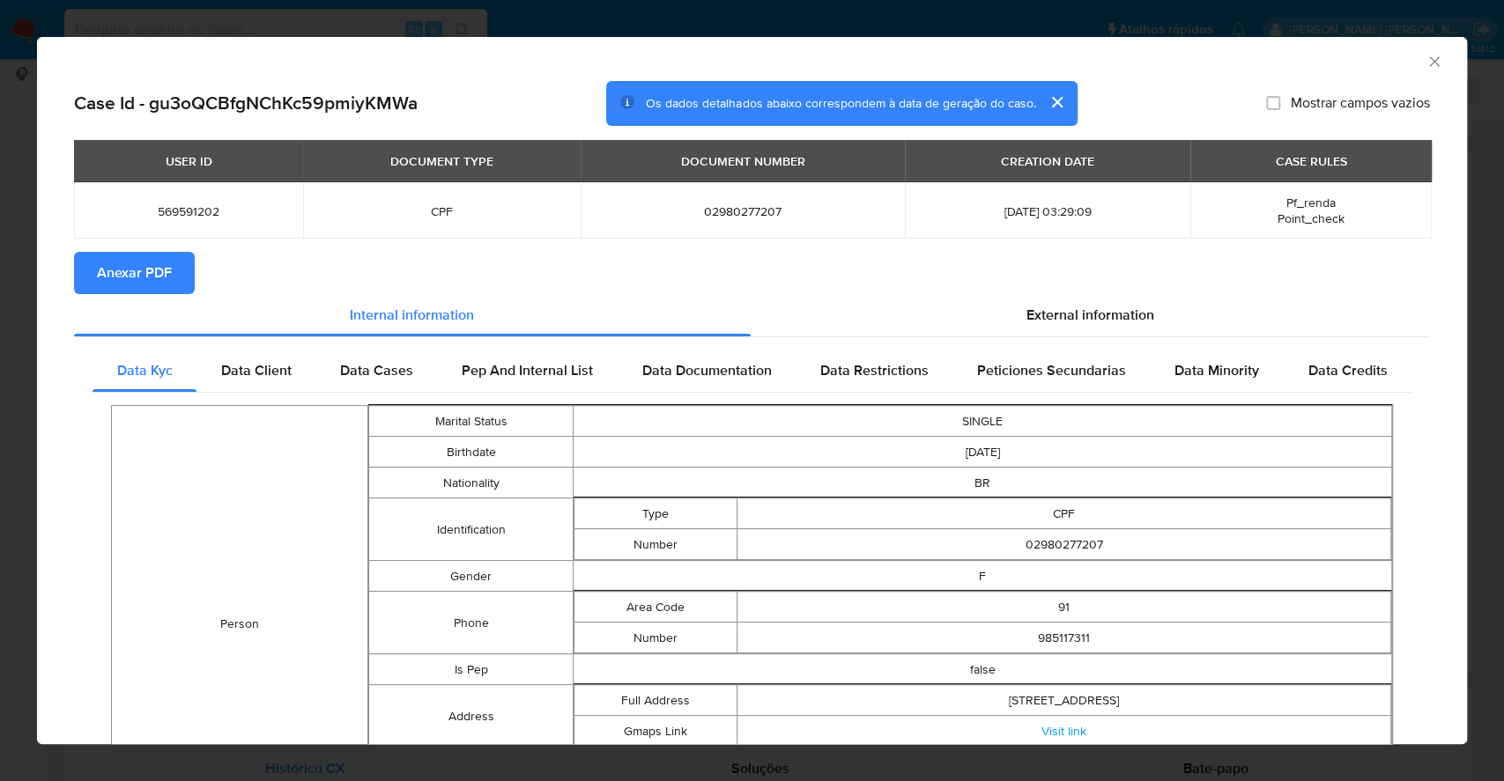
click at [141, 266] on span "Anexar PDF" at bounding box center [134, 273] width 75 height 39
click at [0, 322] on div "AML Data Collector Case Id - gu3oQCBfgNChKc59pmiyKMWa Os dados detalhados abaix…" at bounding box center [752, 390] width 1504 height 781
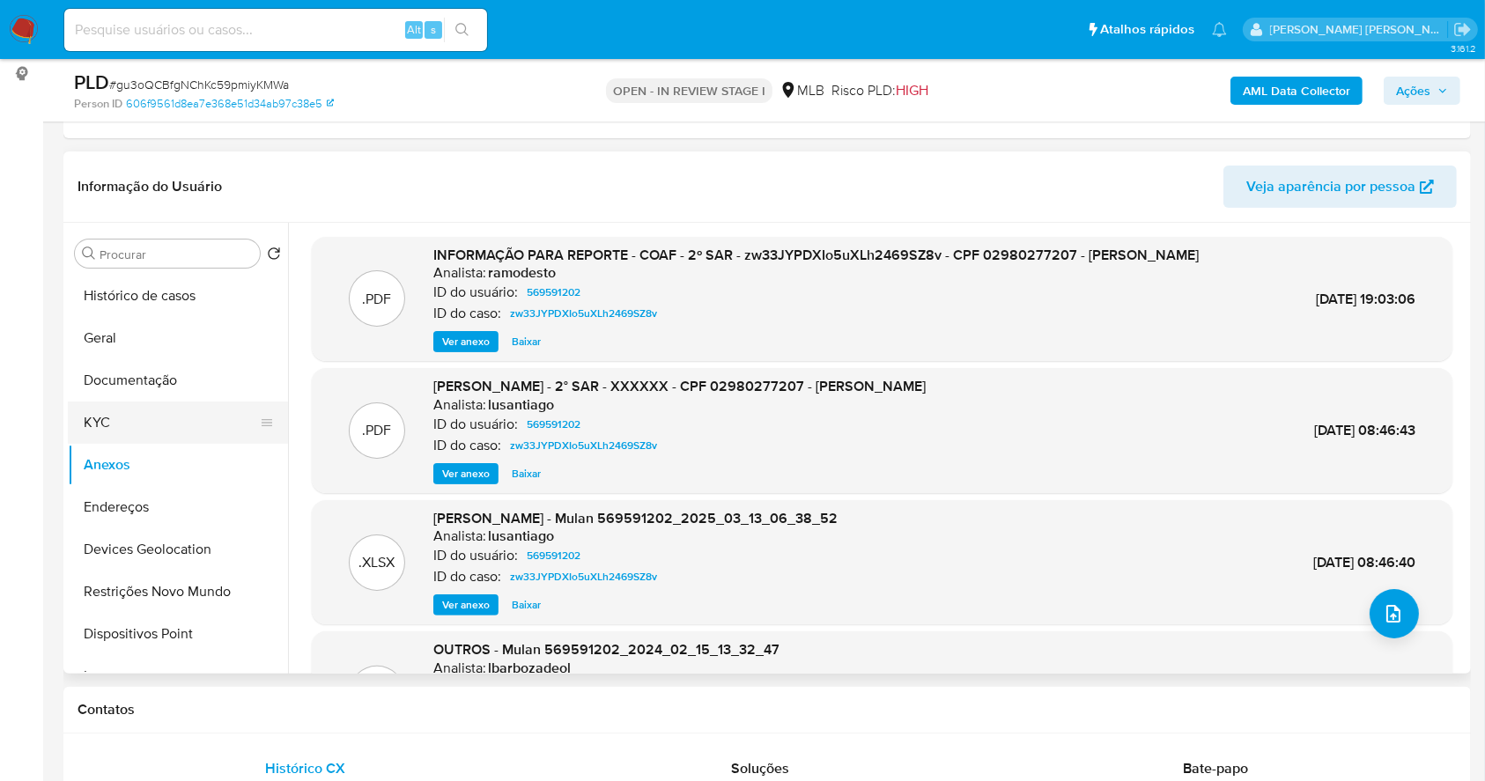
click at [162, 418] on button "KYC" at bounding box center [171, 423] width 206 height 42
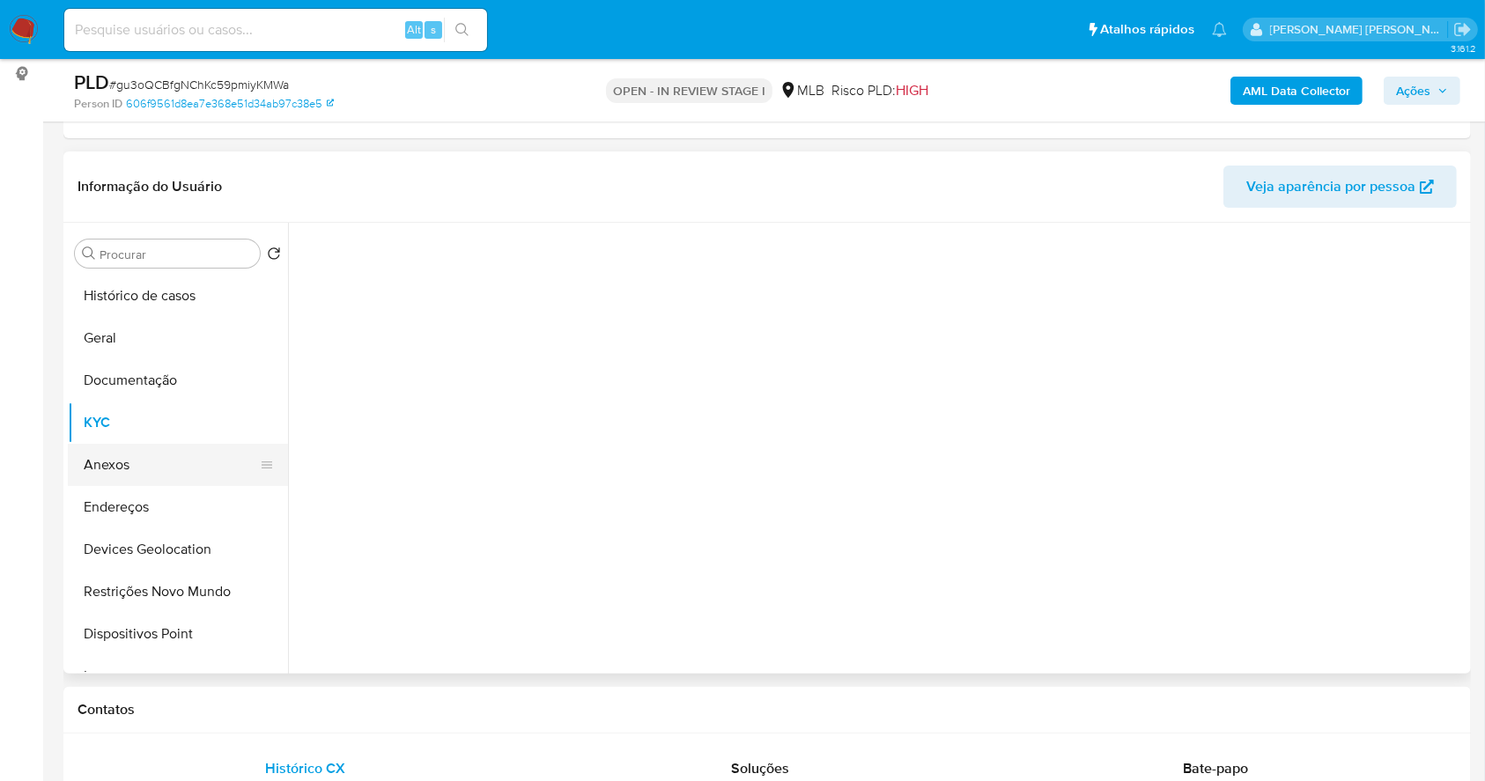
click at [168, 473] on button "Anexos" at bounding box center [171, 465] width 206 height 42
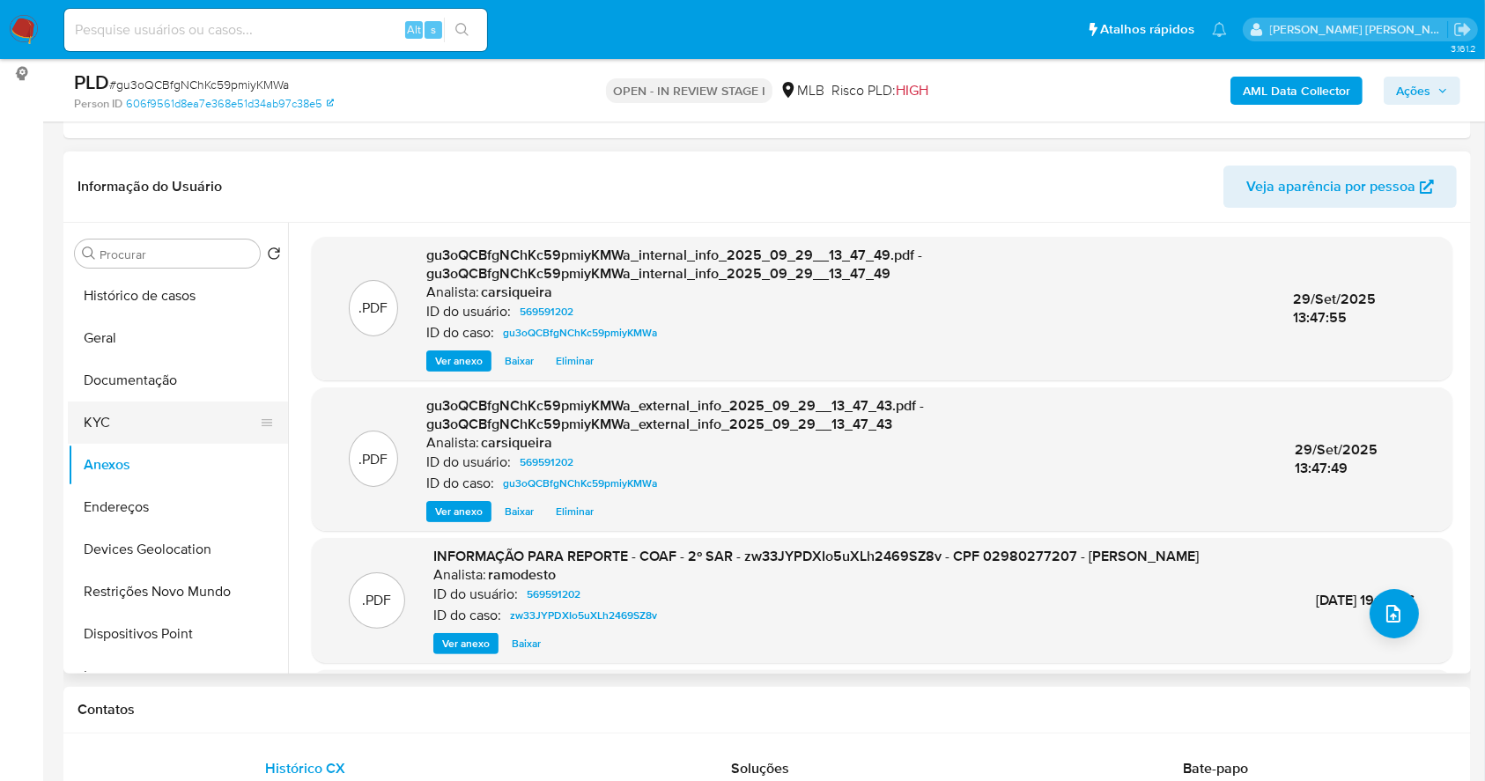
click at [109, 412] on button "KYC" at bounding box center [171, 423] width 206 height 42
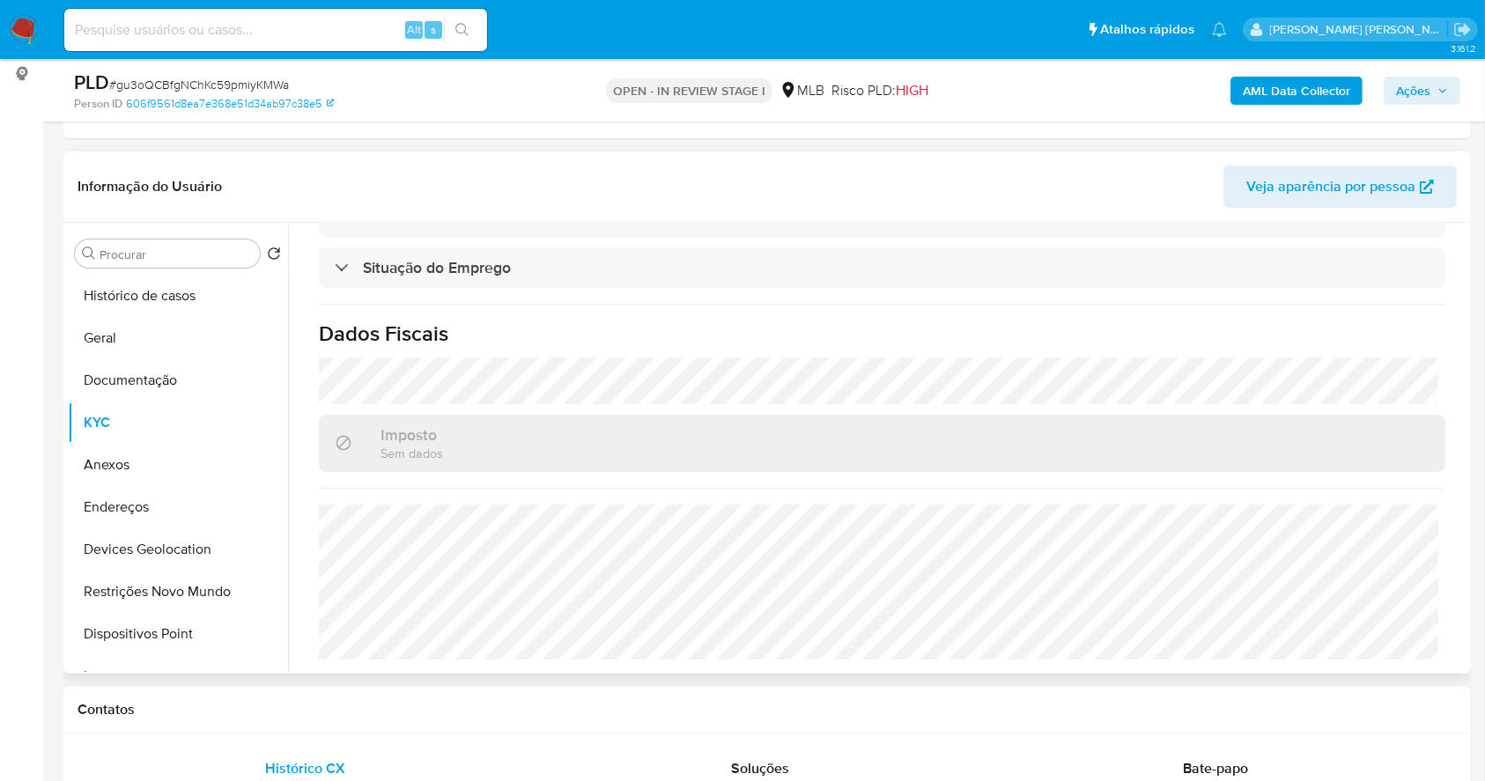
scroll to position [749, 0]
click at [170, 332] on button "Geral" at bounding box center [171, 338] width 206 height 42
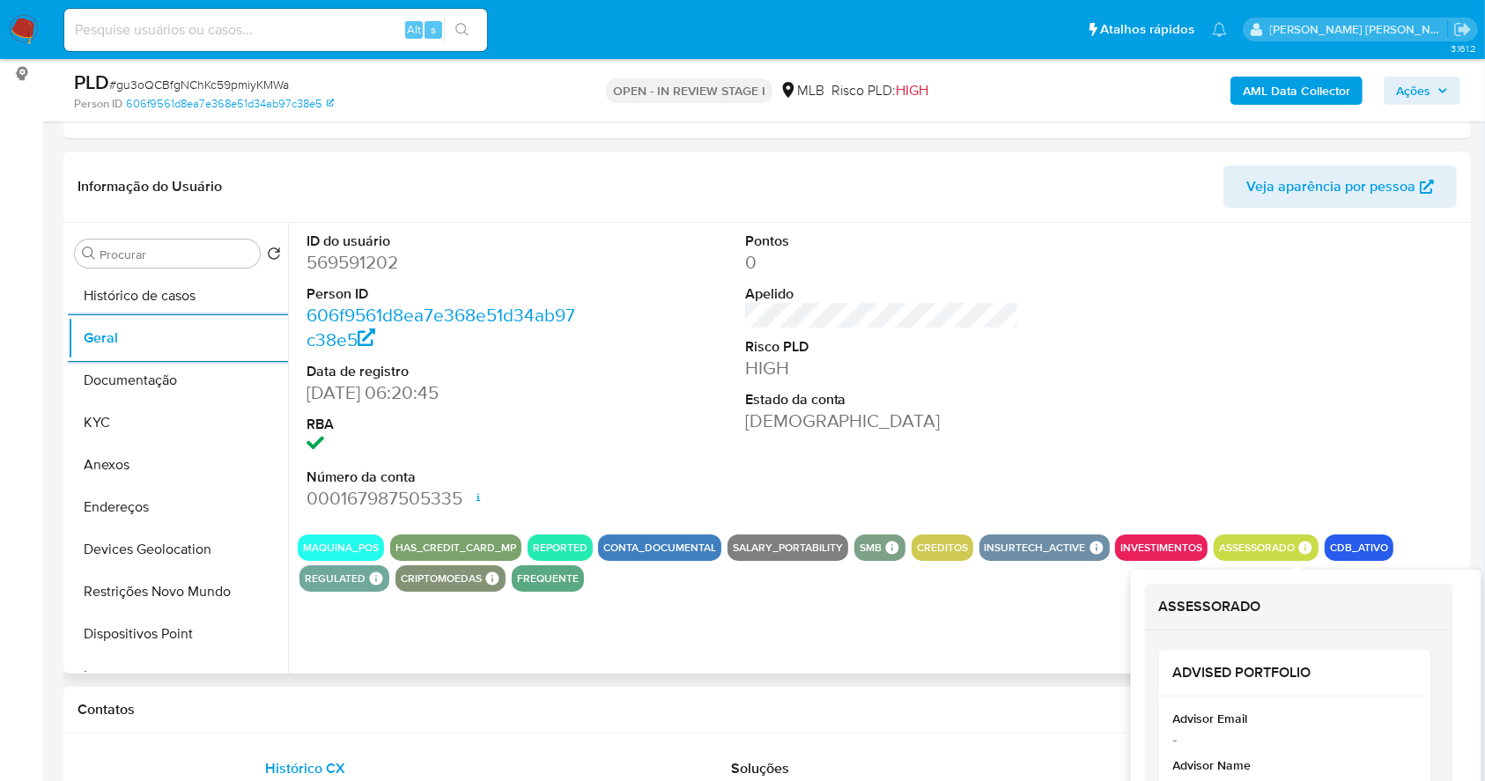
click at [1299, 546] on icon at bounding box center [1305, 547] width 13 height 13
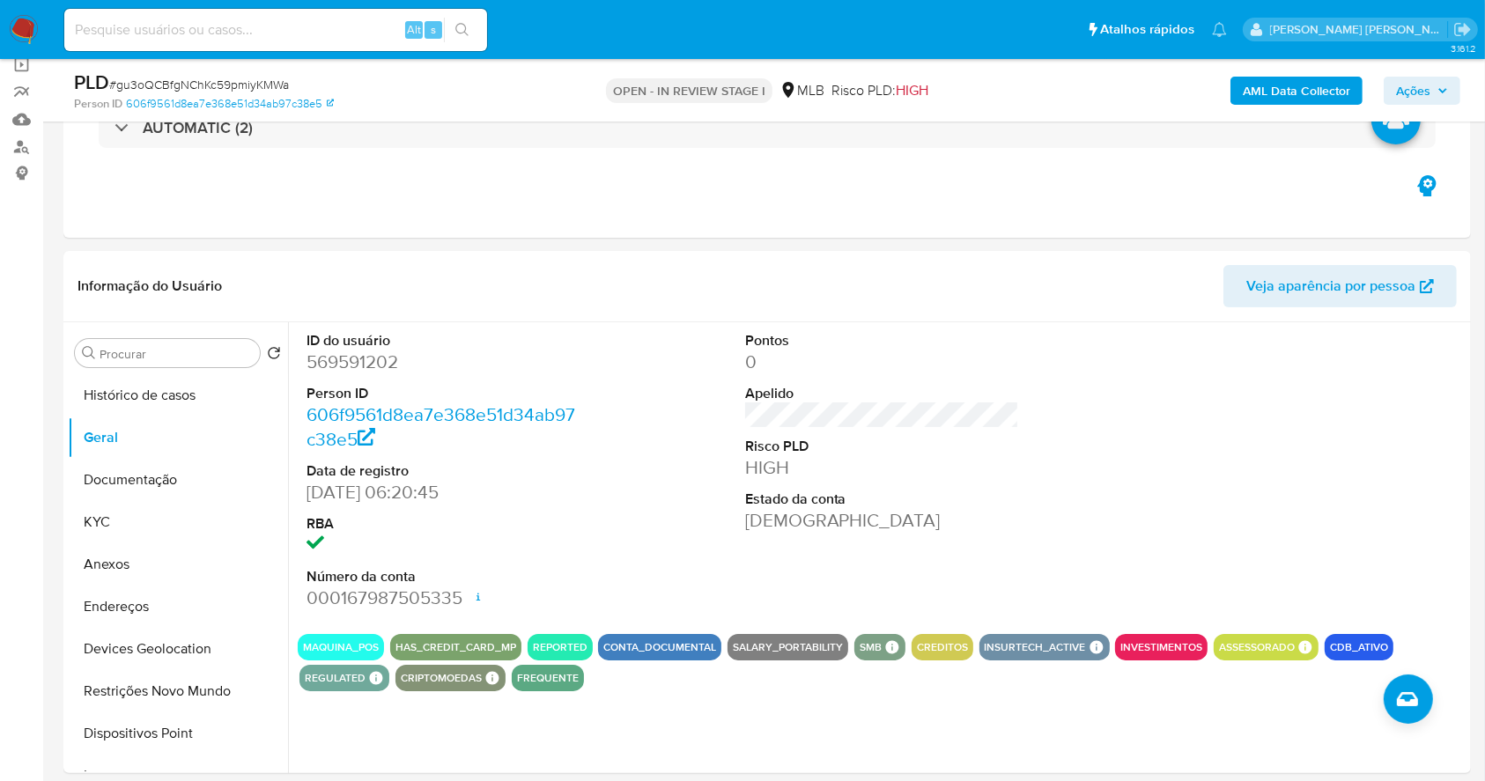
scroll to position [117, 0]
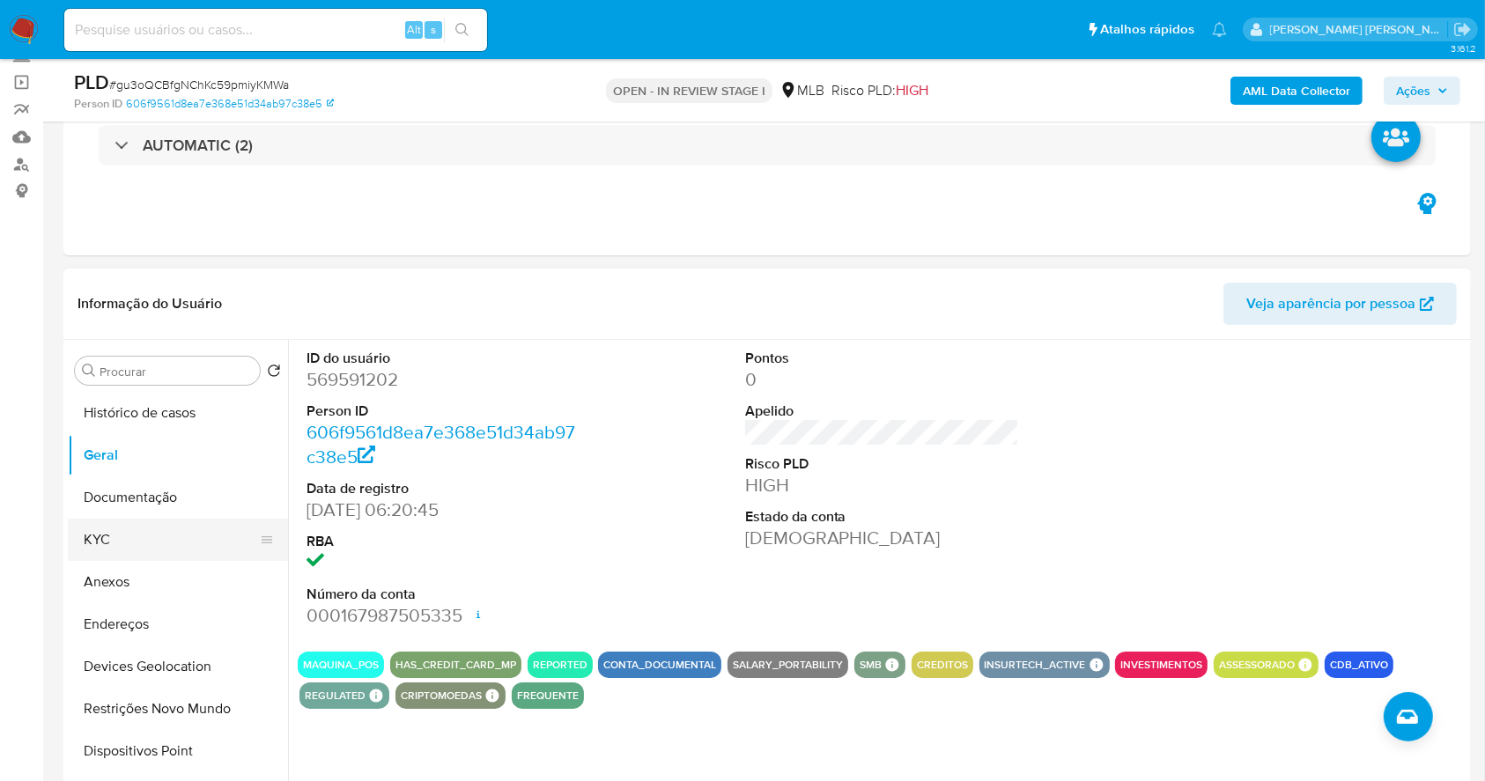
click at [132, 535] on button "KYC" at bounding box center [171, 540] width 206 height 42
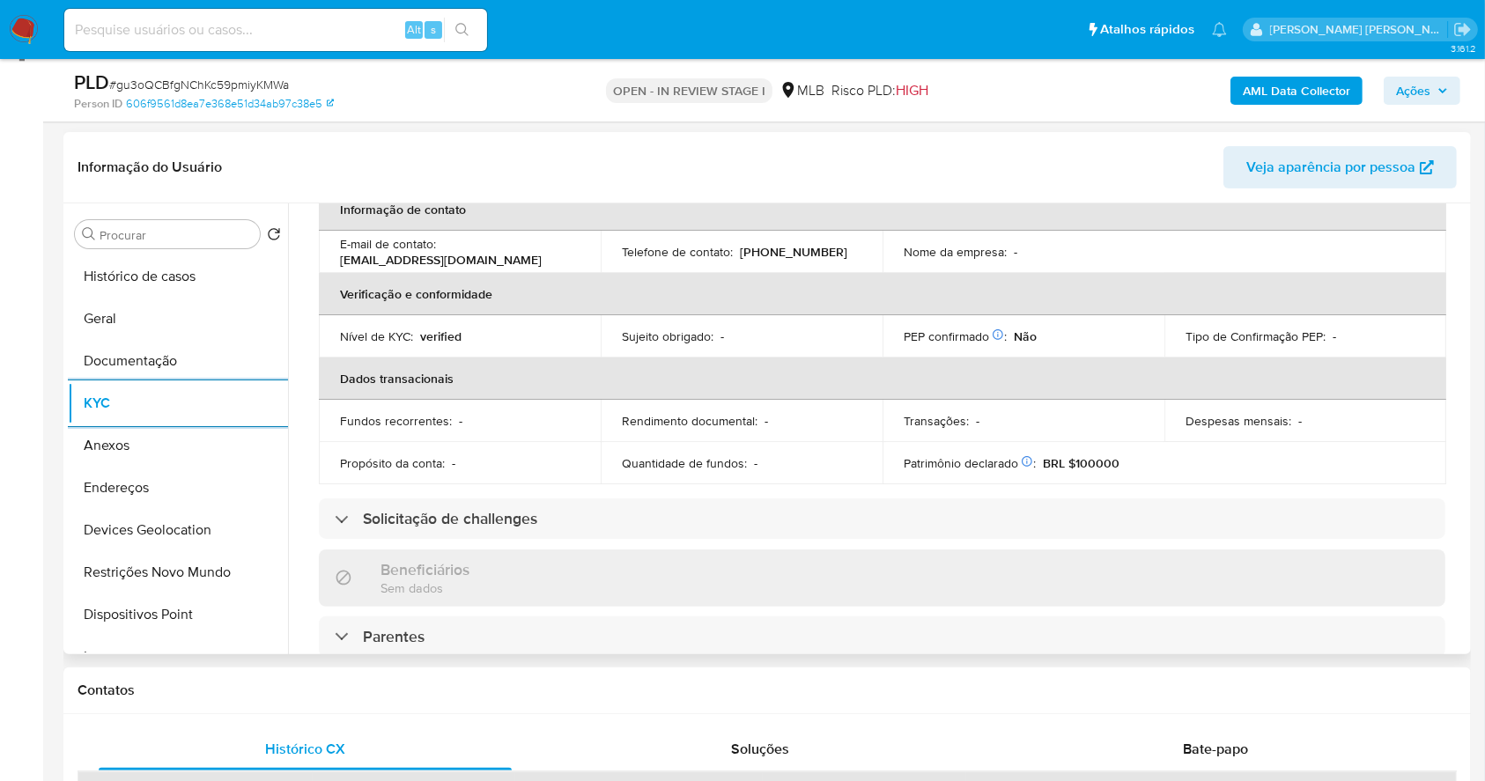
scroll to position [749, 0]
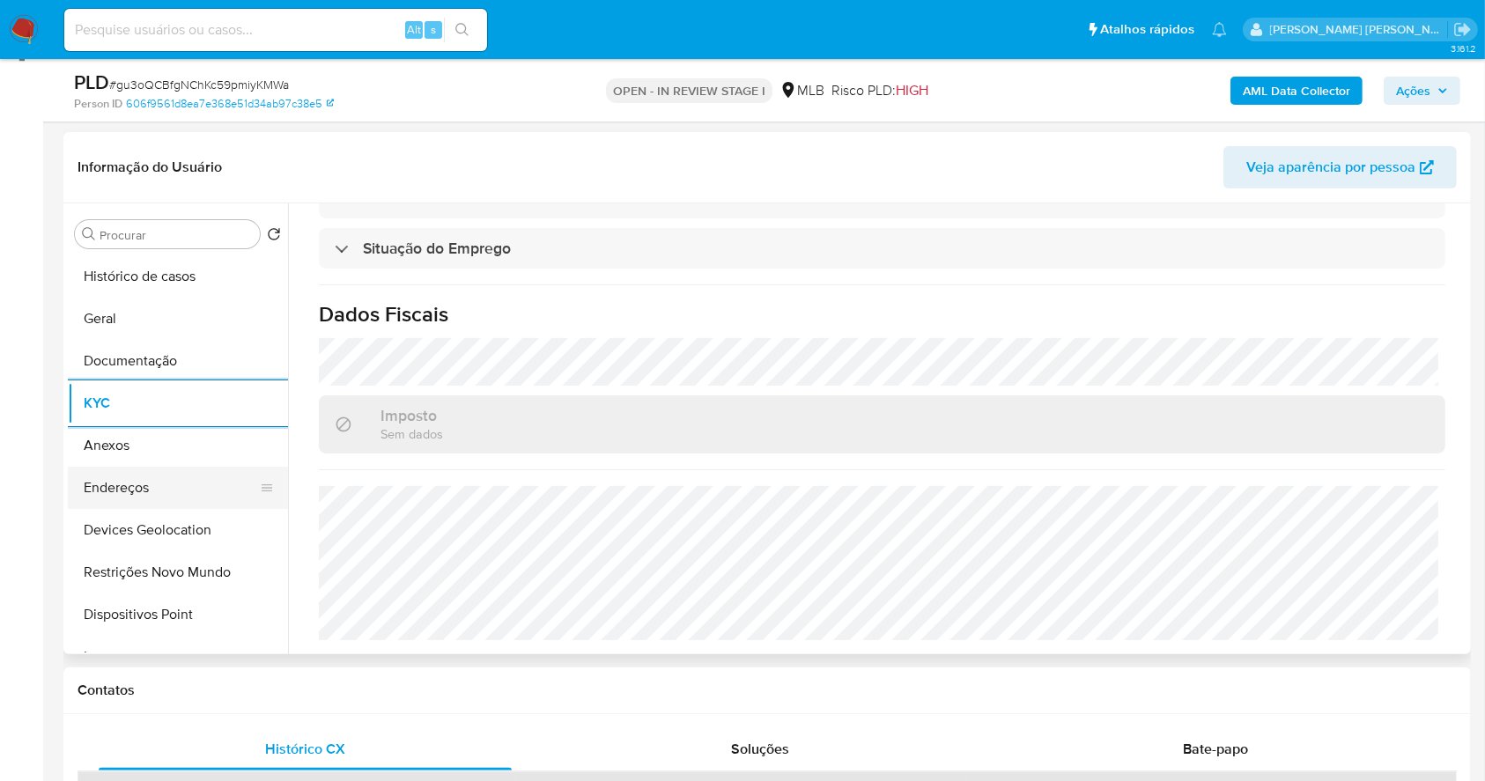
click at [173, 473] on button "Endereços" at bounding box center [171, 488] width 206 height 42
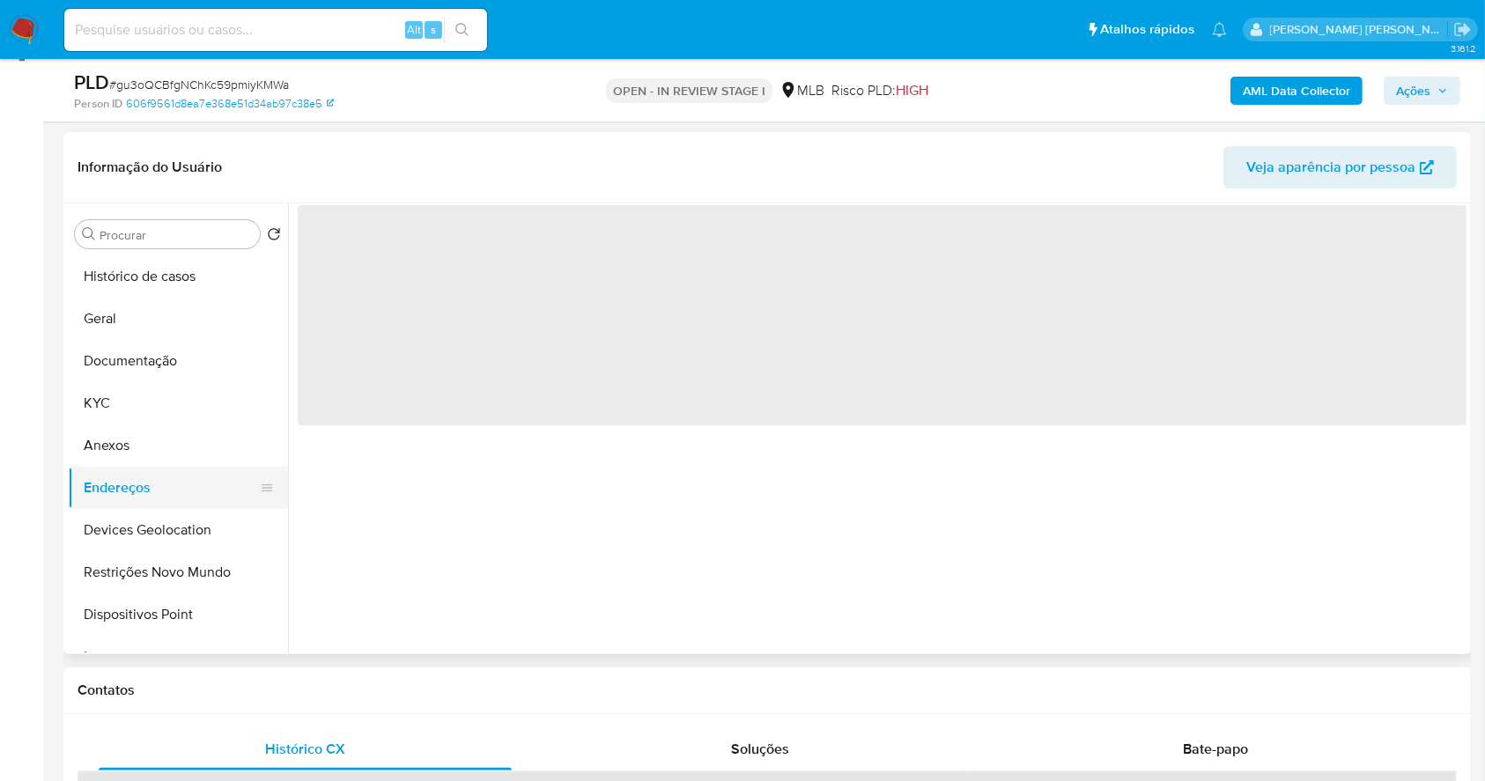
scroll to position [0, 0]
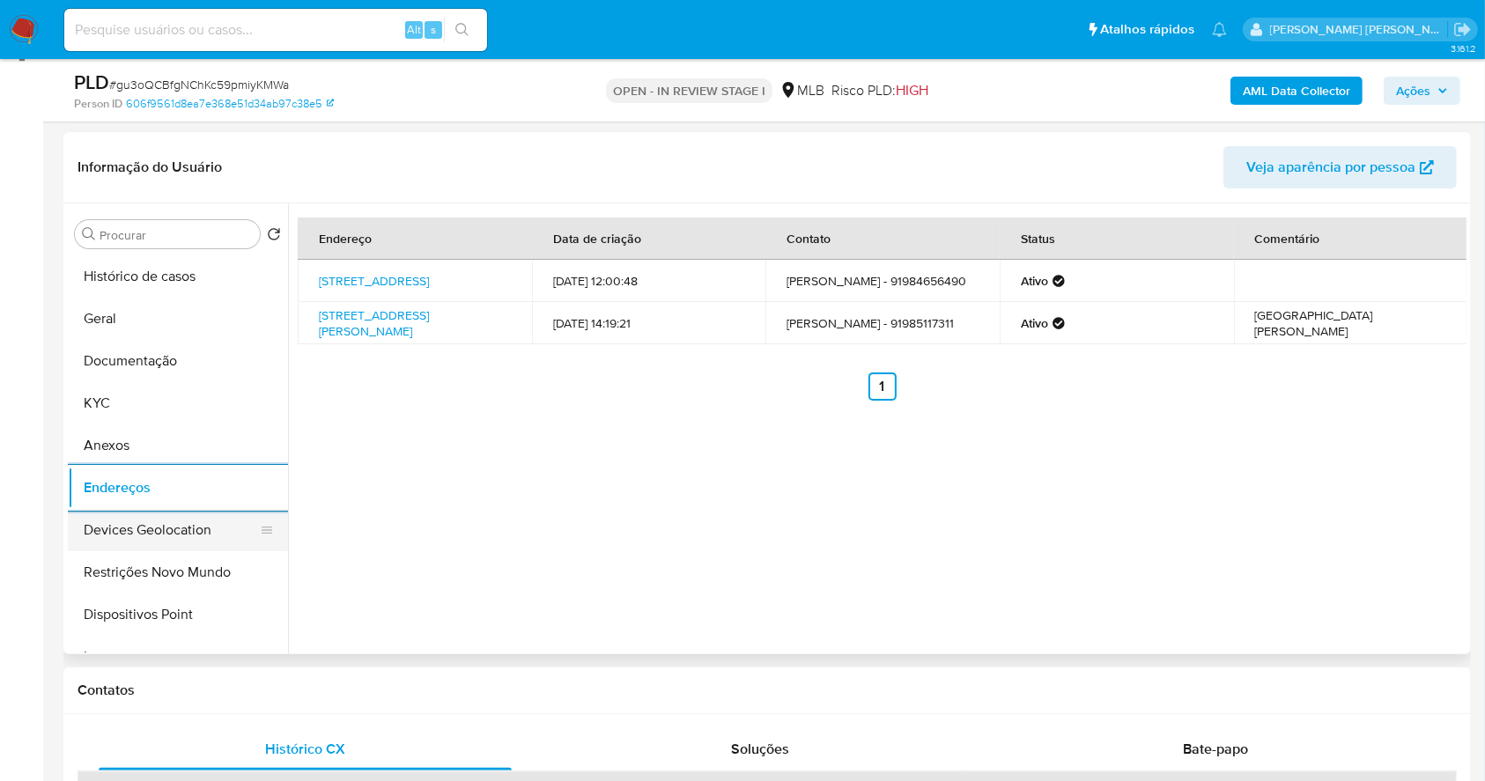
click at [162, 524] on button "Devices Geolocation" at bounding box center [171, 530] width 206 height 42
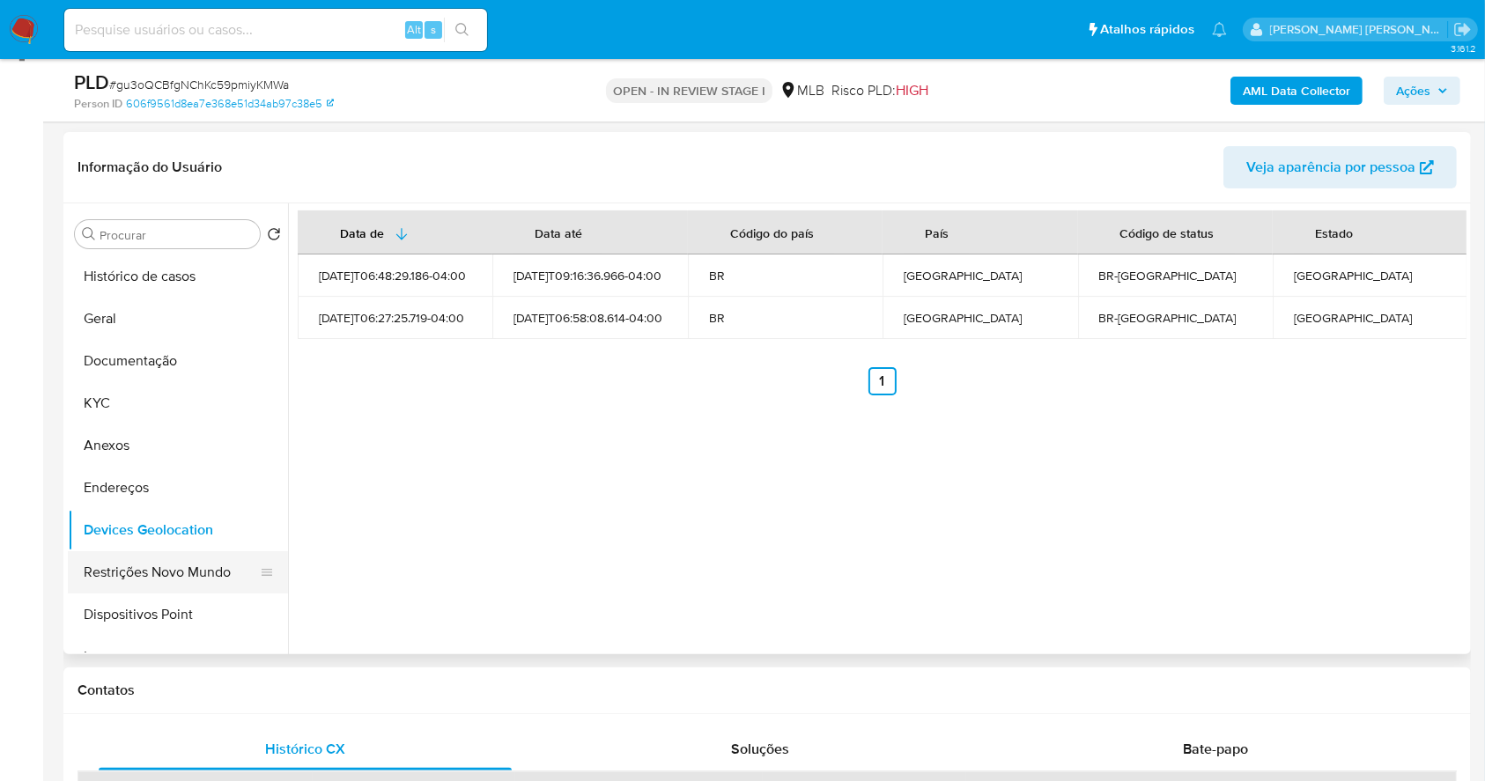
click at [141, 575] on button "Restrições Novo Mundo" at bounding box center [171, 572] width 206 height 42
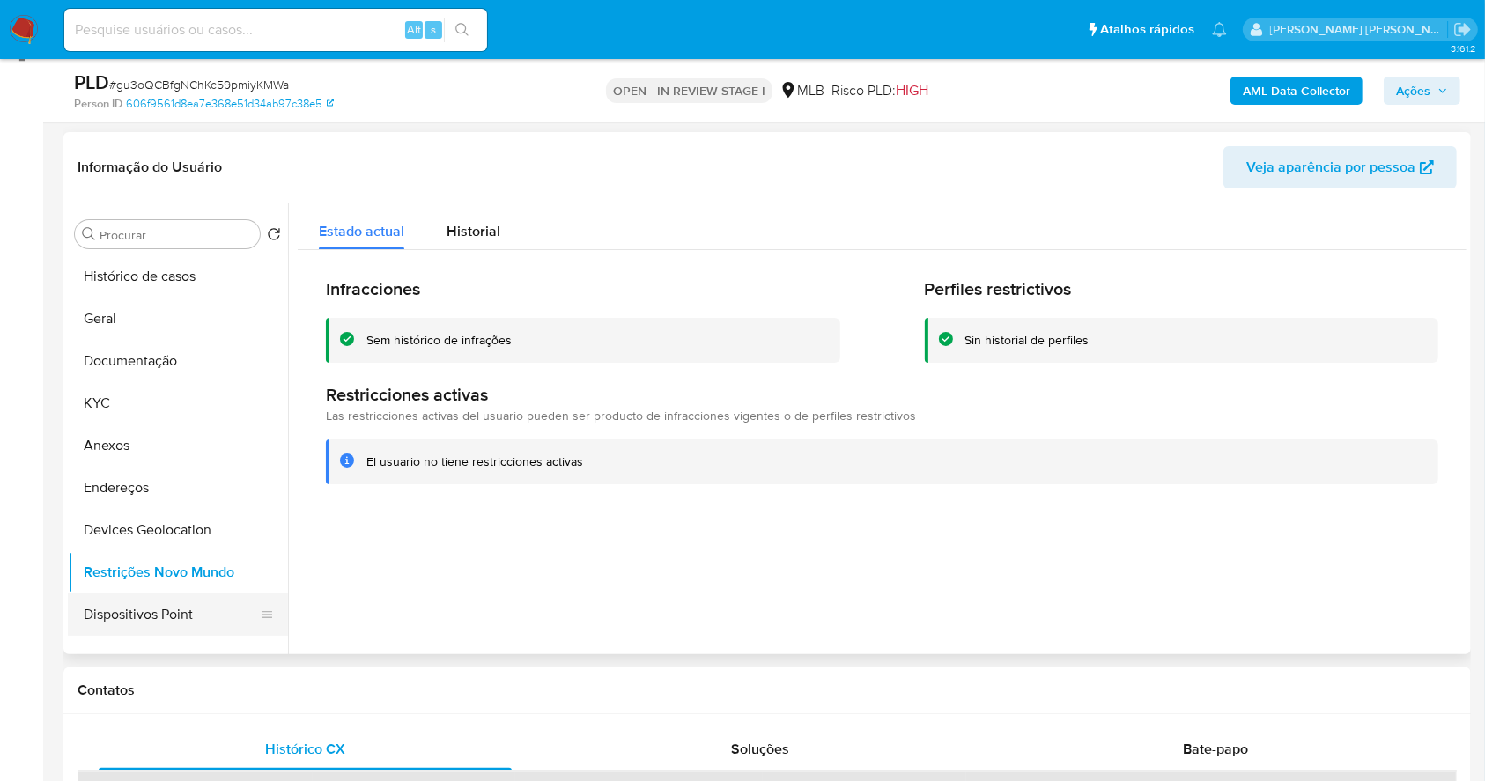
click at [169, 610] on button "Dispositivos Point" at bounding box center [171, 615] width 206 height 42
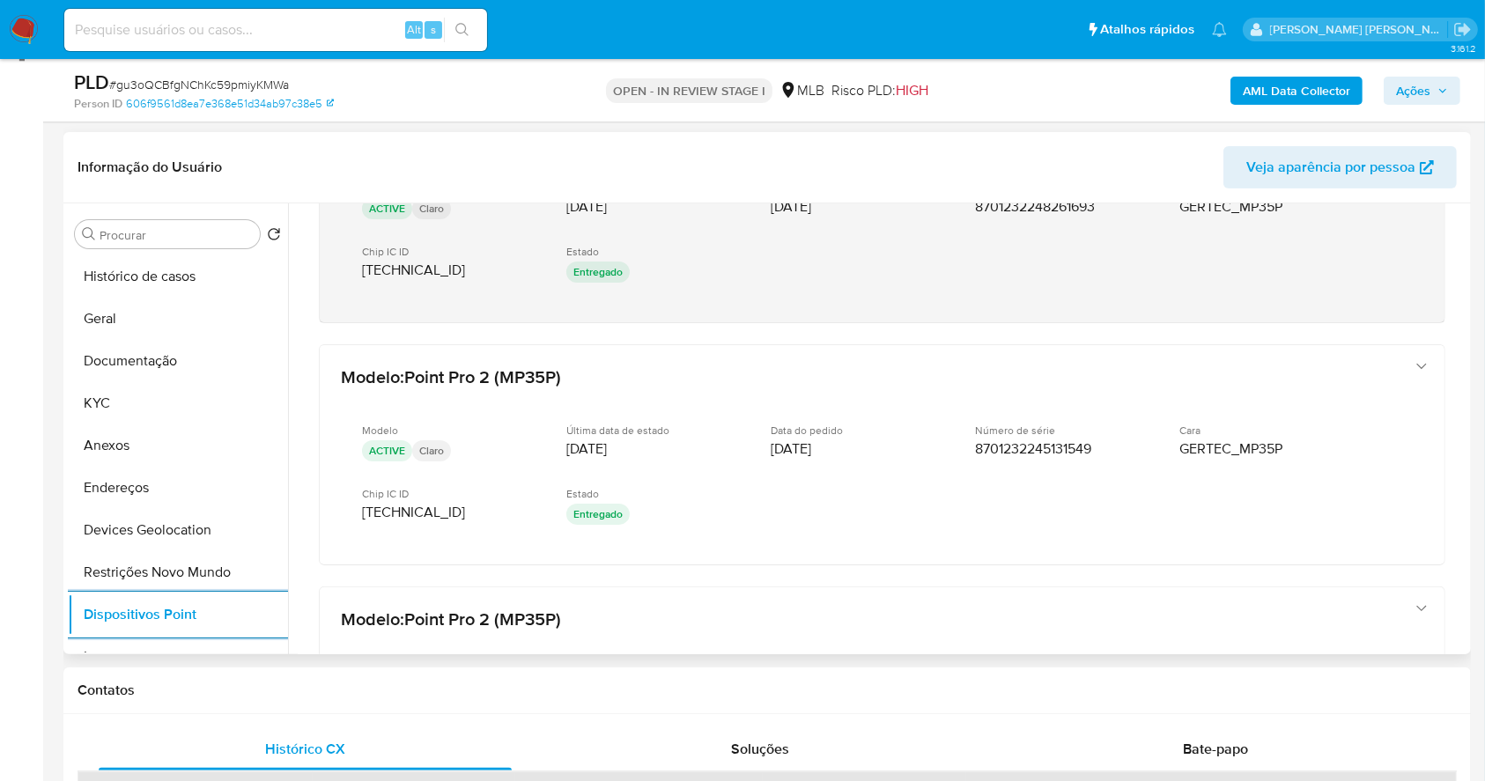
scroll to position [278, 0]
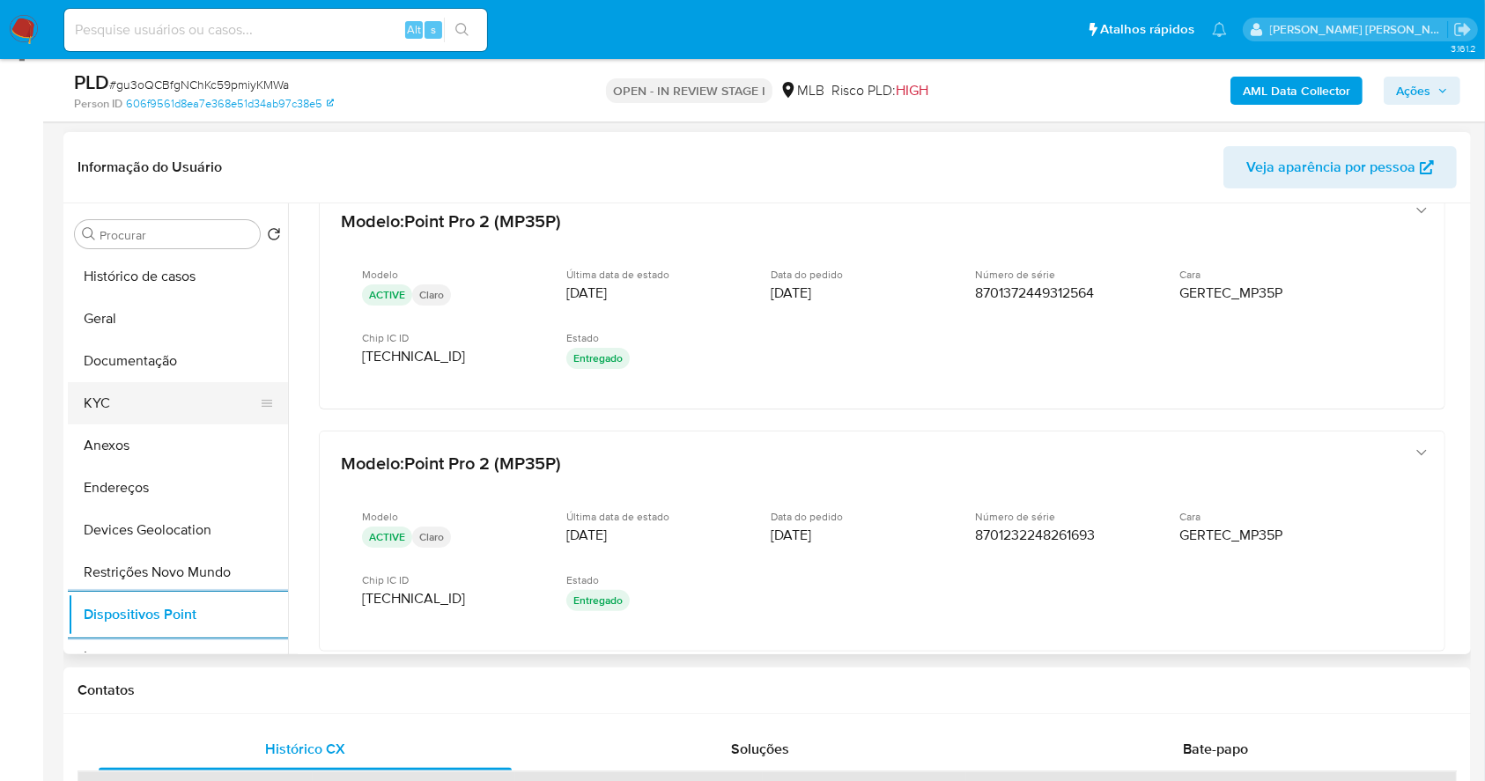
click at [127, 393] on button "KYC" at bounding box center [171, 403] width 206 height 42
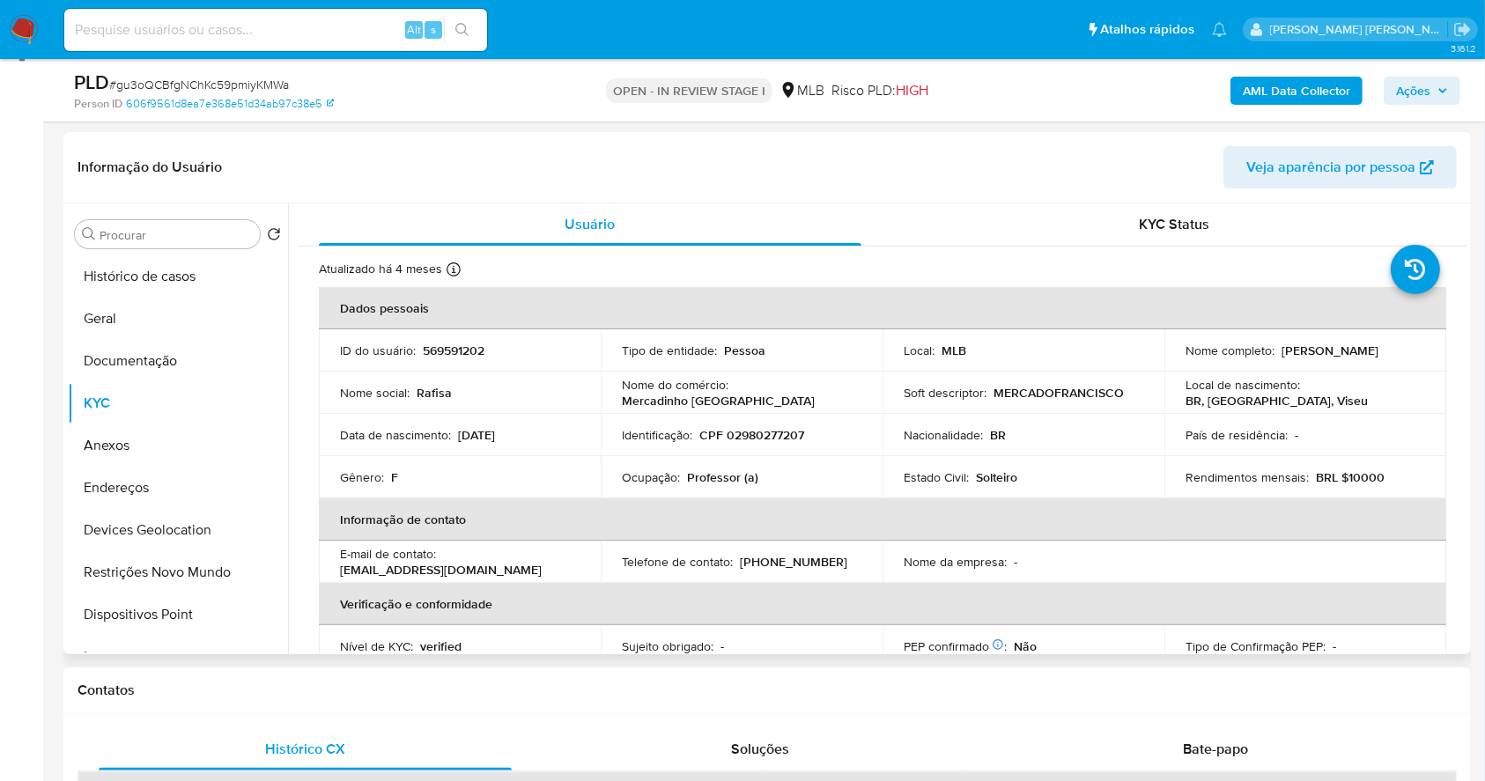
click at [785, 433] on p "CPF 02980277207" at bounding box center [751, 435] width 105 height 16
copy p "02980277207"
drag, startPoint x: 867, startPoint y: 481, endPoint x: 809, endPoint y: 421, distance: 83.5
click at [866, 480] on td "Ocupação : Professor (a)" at bounding box center [742, 477] width 282 height 42
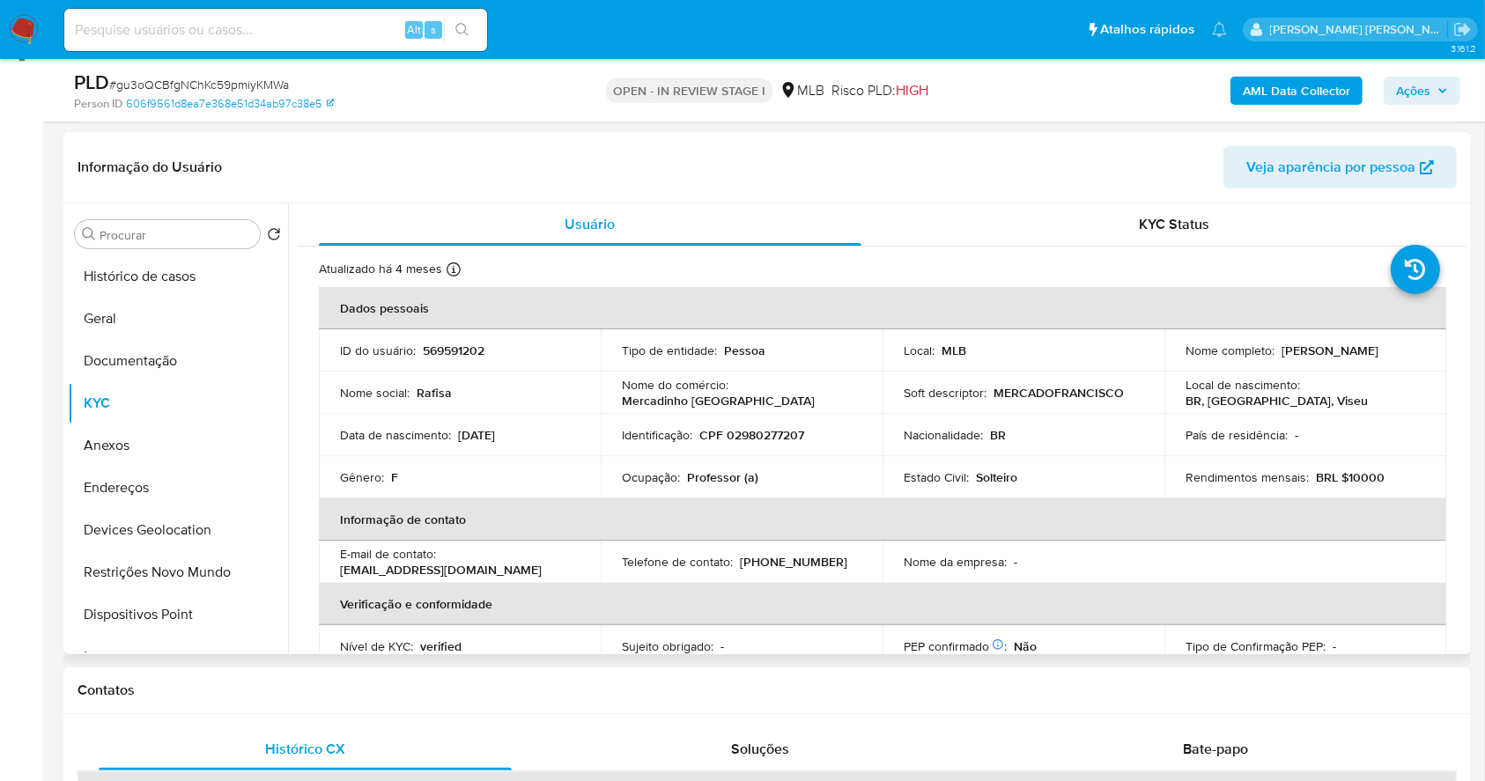
click at [795, 440] on p "CPF 02980277207" at bounding box center [751, 435] width 105 height 16
copy p "02980277207"
click at [764, 470] on div "Ocupação : Professor (a)" at bounding box center [742, 478] width 240 height 16
drag, startPoint x: 1388, startPoint y: 355, endPoint x: 1276, endPoint y: 351, distance: 111.9
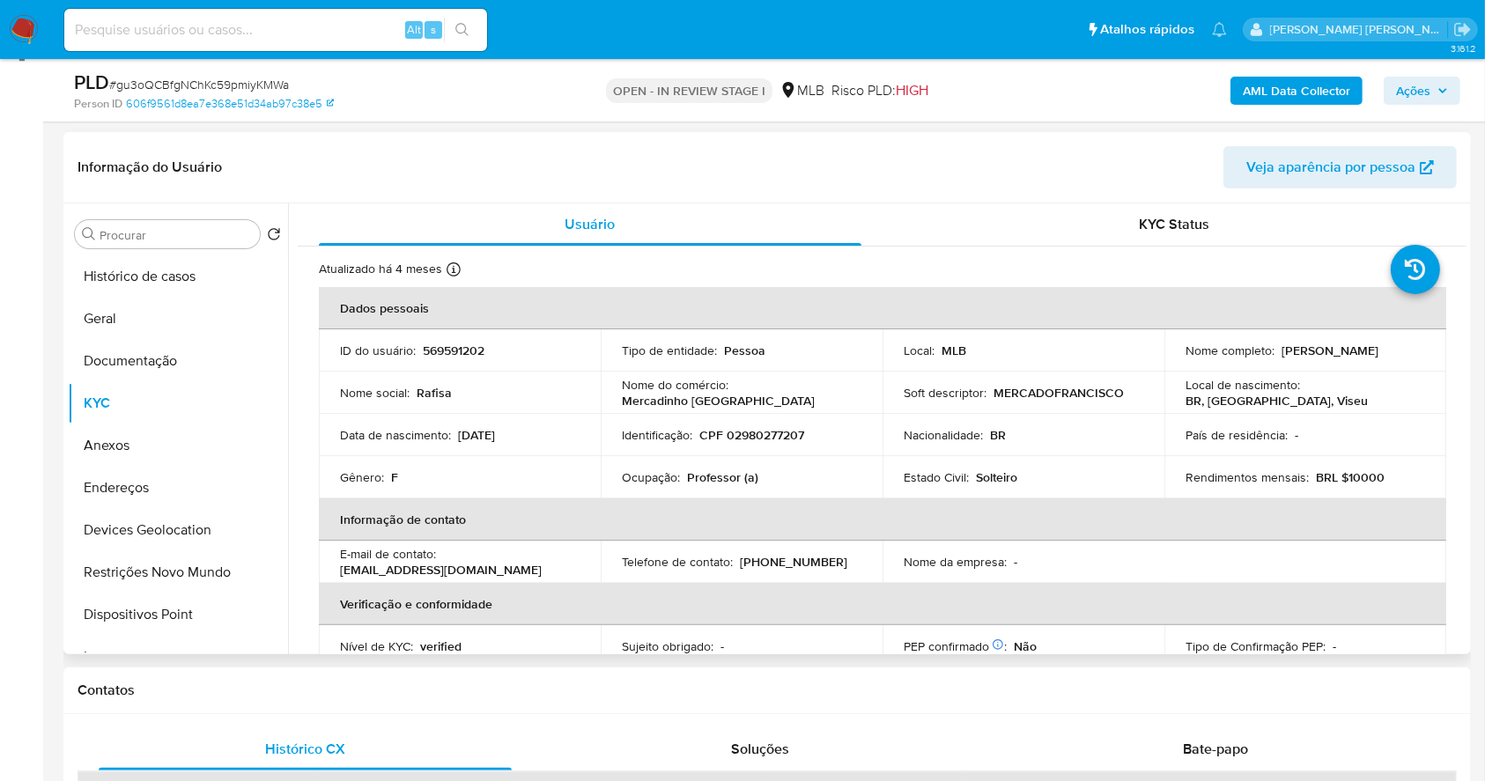
click at [1276, 351] on div "Nome completo : Rafisa Amin Furtado" at bounding box center [1306, 351] width 240 height 16
copy p "Rafisa Amin Furtado"
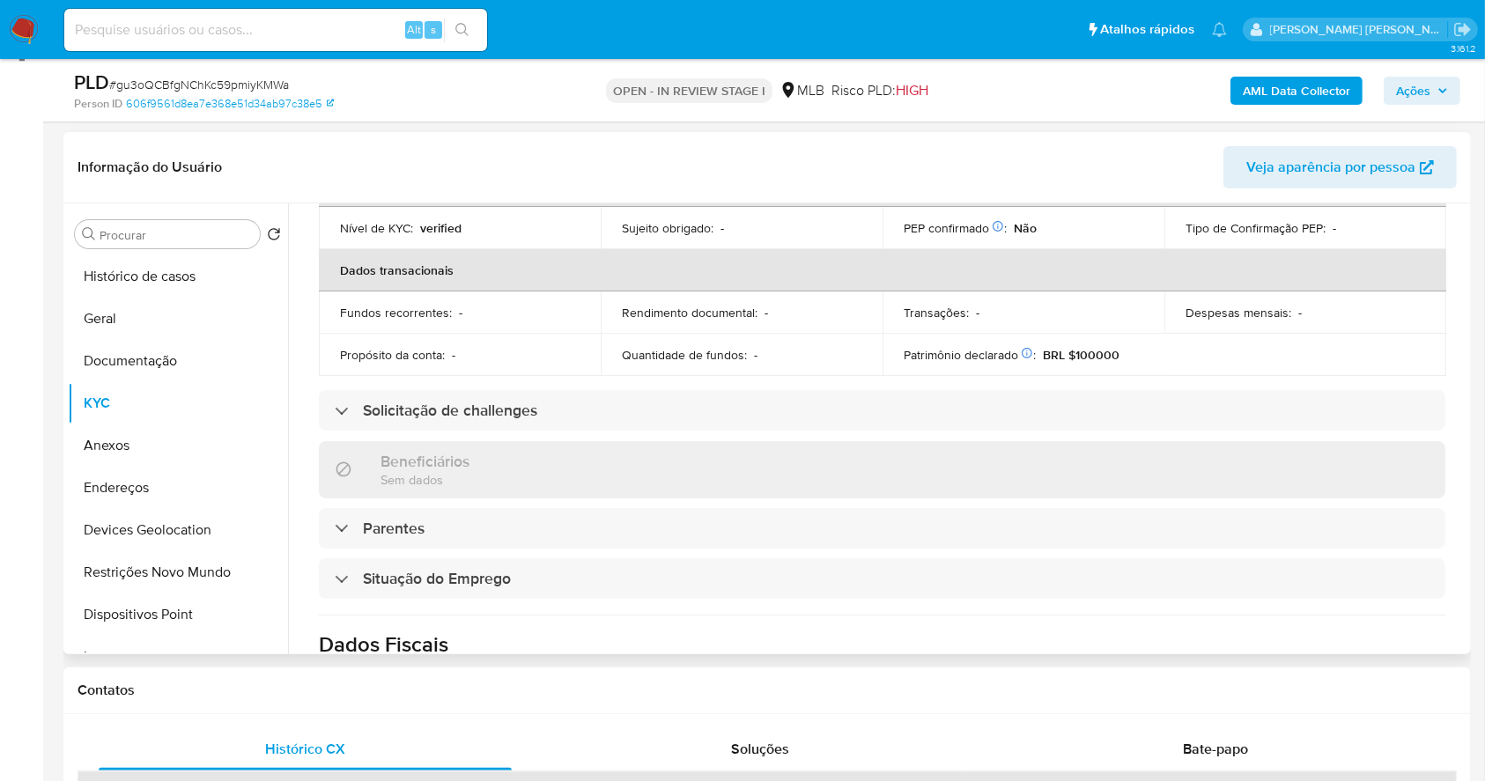
scroll to position [749, 0]
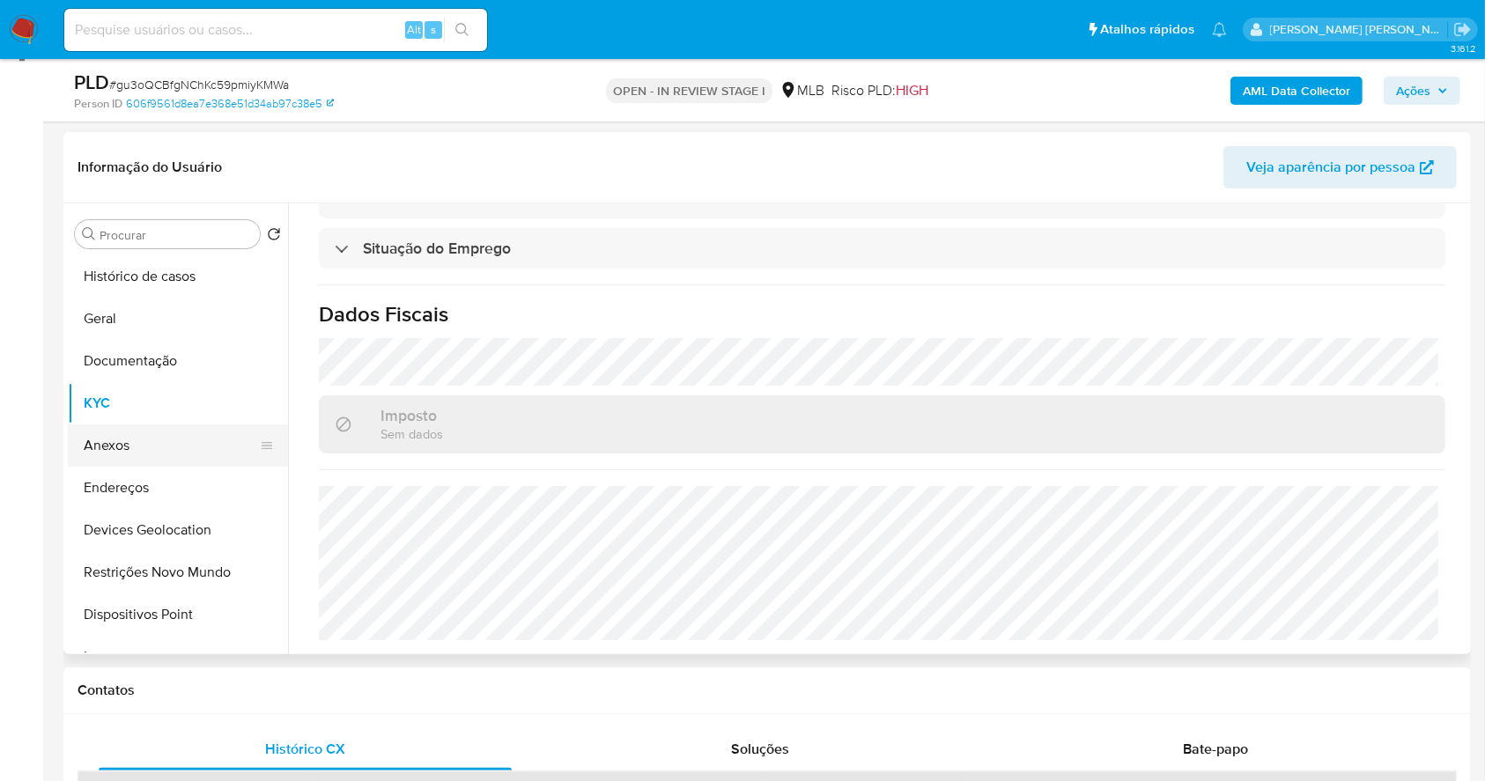
click at [151, 451] on button "Anexos" at bounding box center [171, 446] width 206 height 42
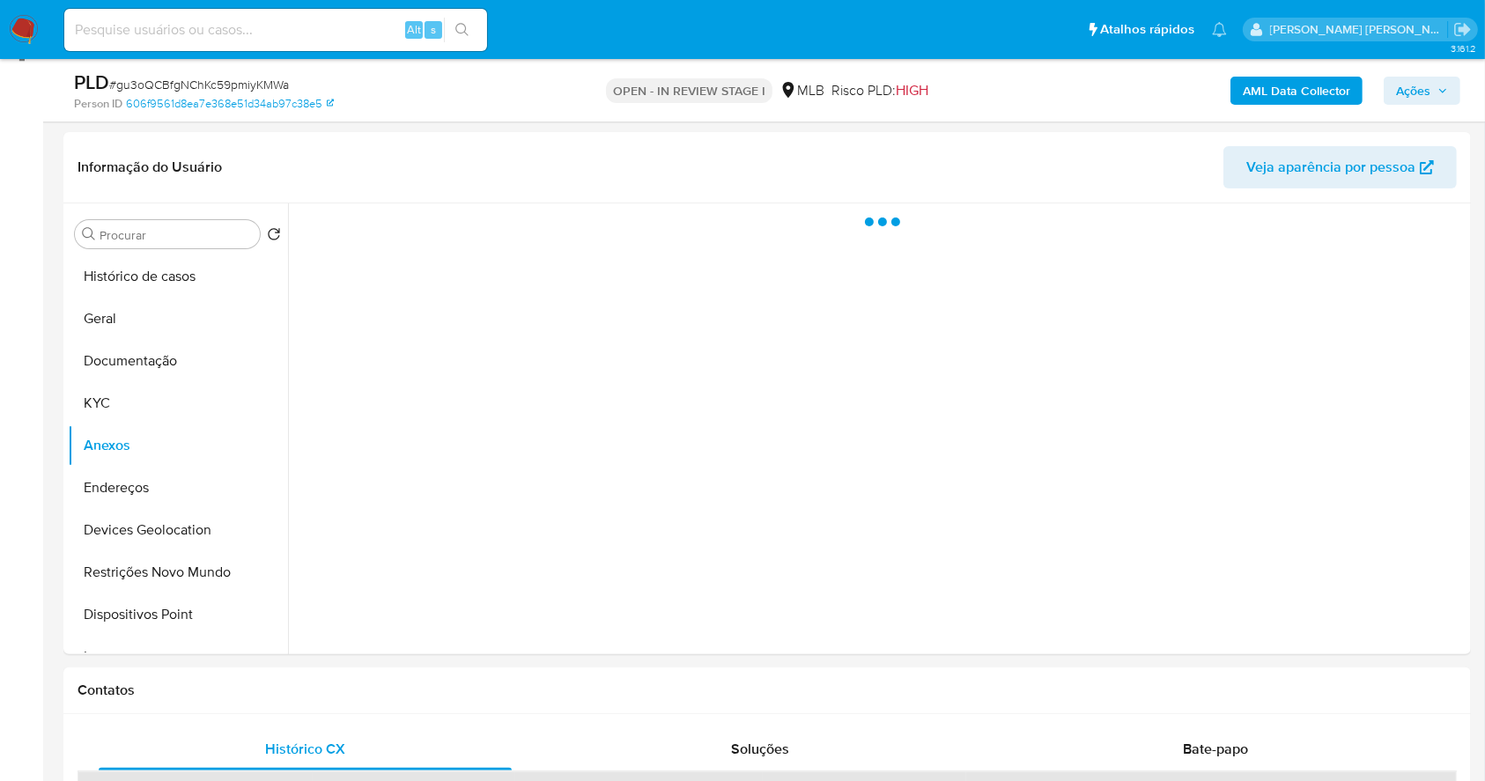
scroll to position [0, 0]
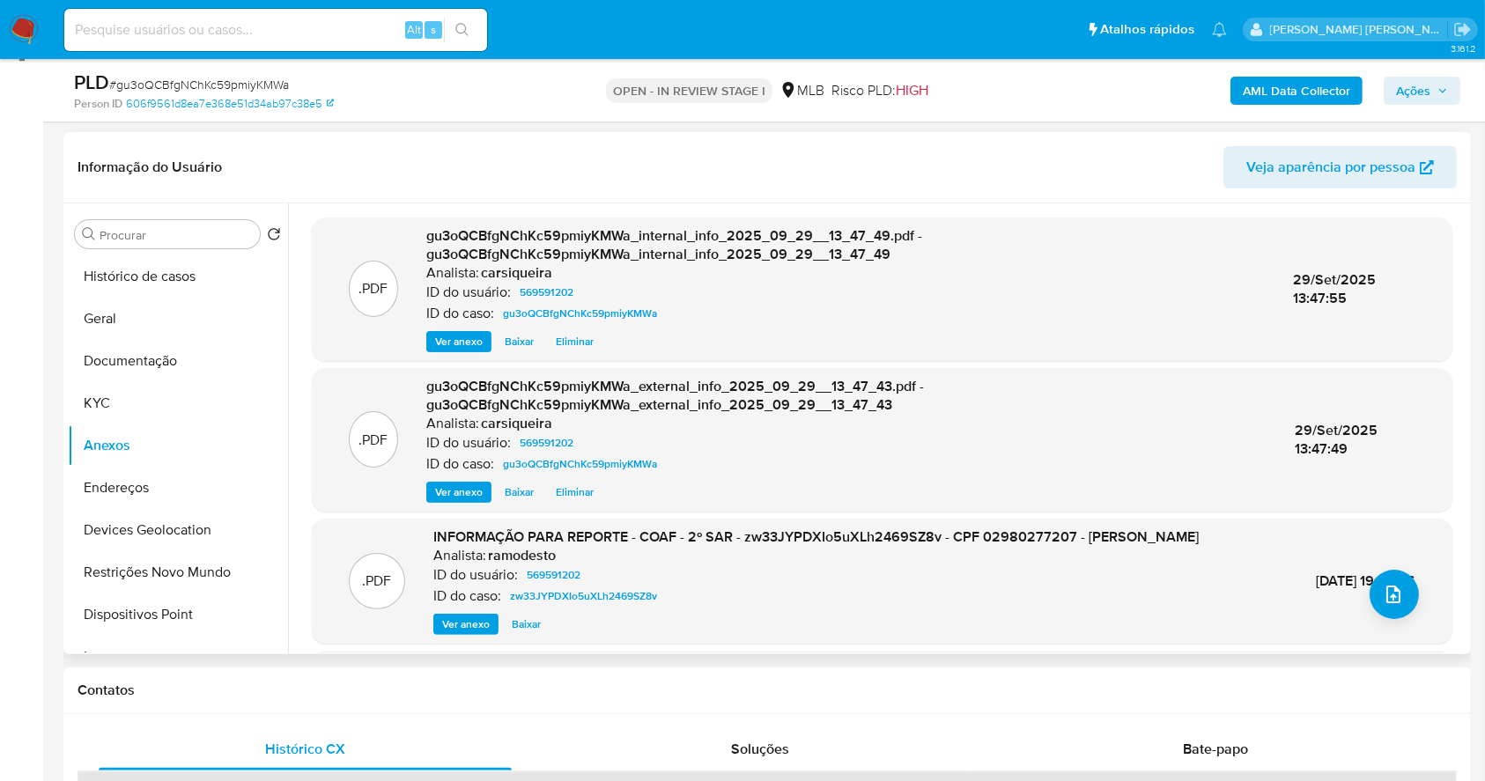
drag, startPoint x: 160, startPoint y: 400, endPoint x: 285, endPoint y: 369, distance: 128.0
click at [159, 400] on button "KYC" at bounding box center [178, 403] width 220 height 42
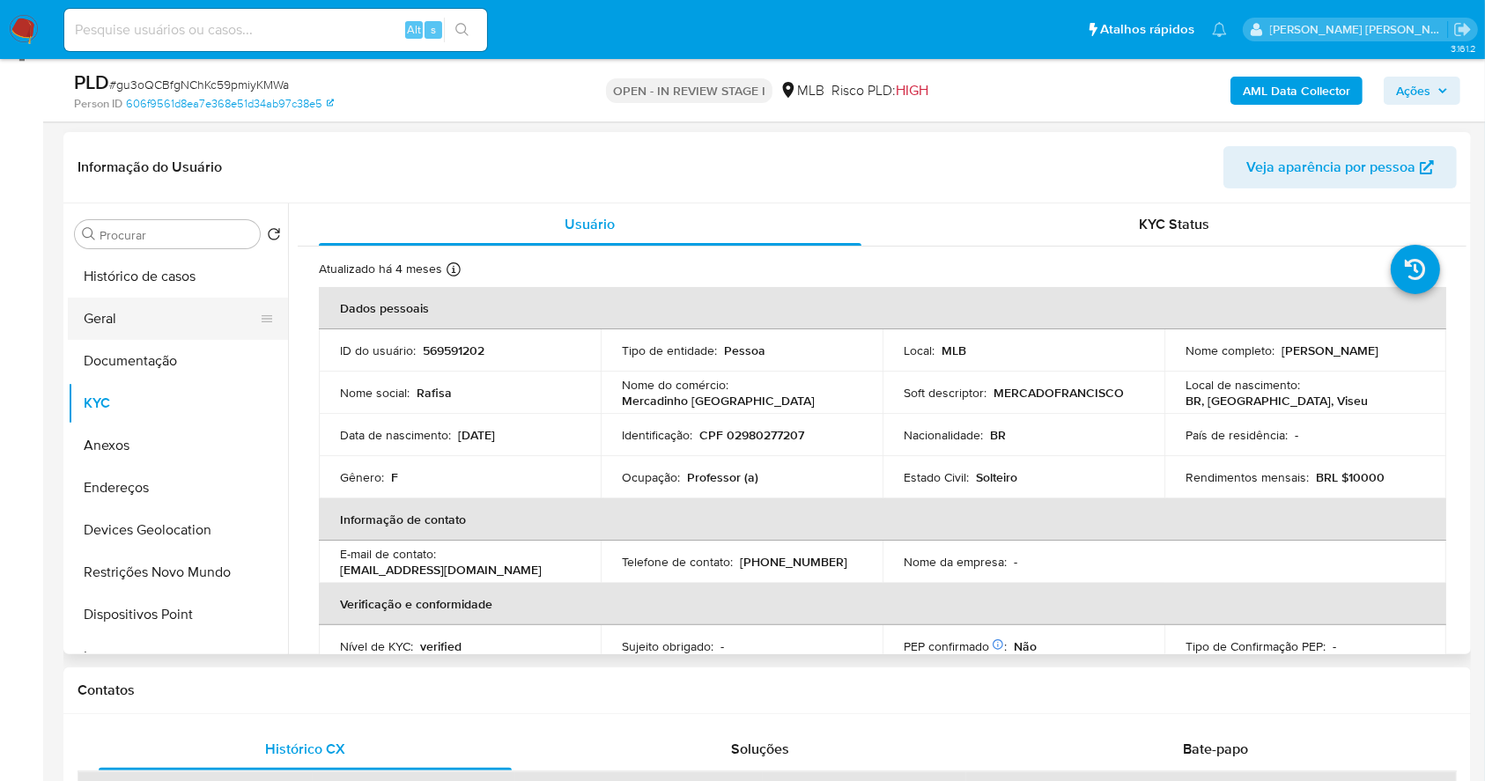
click at [114, 313] on button "Geral" at bounding box center [171, 319] width 206 height 42
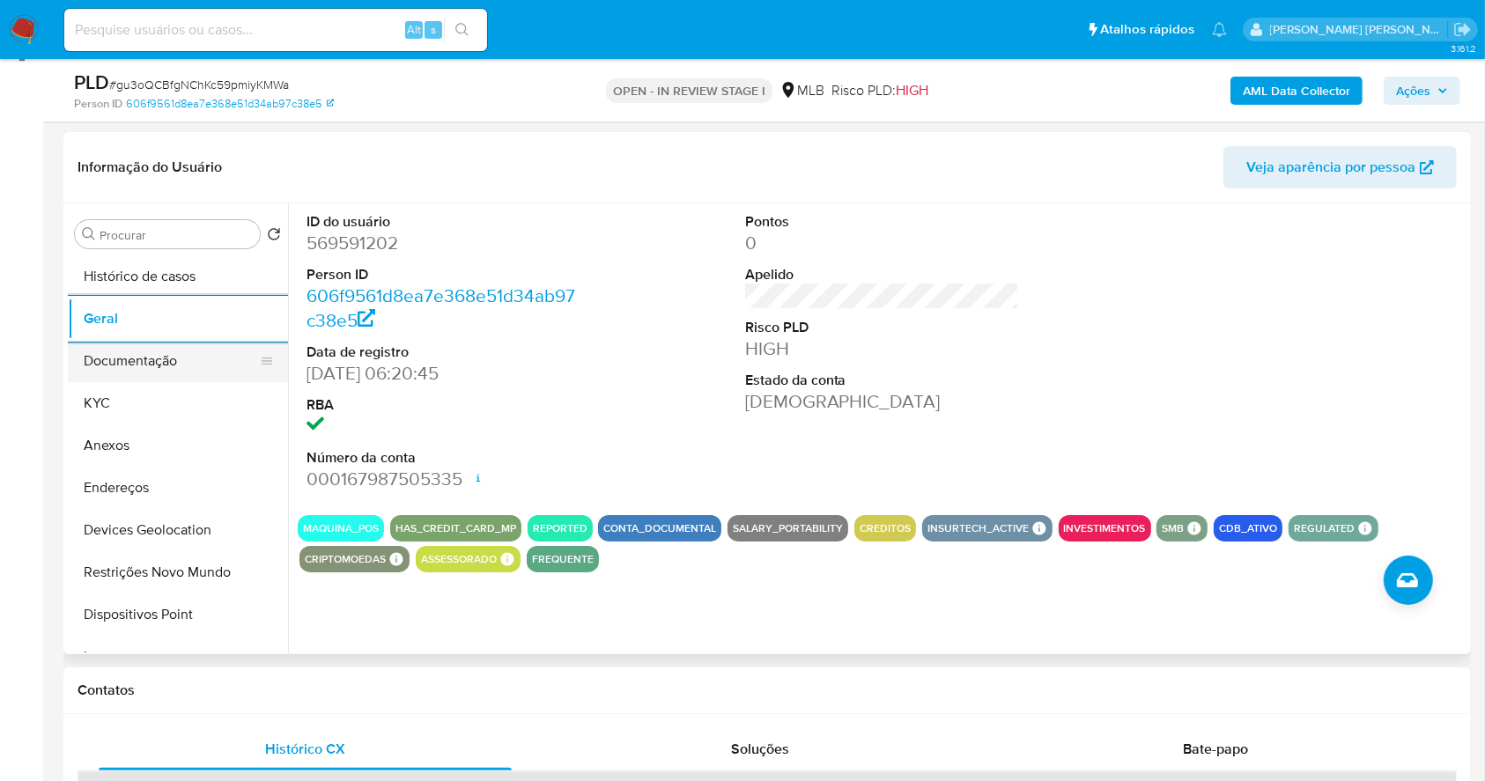
click at [171, 355] on button "Documentação" at bounding box center [171, 361] width 206 height 42
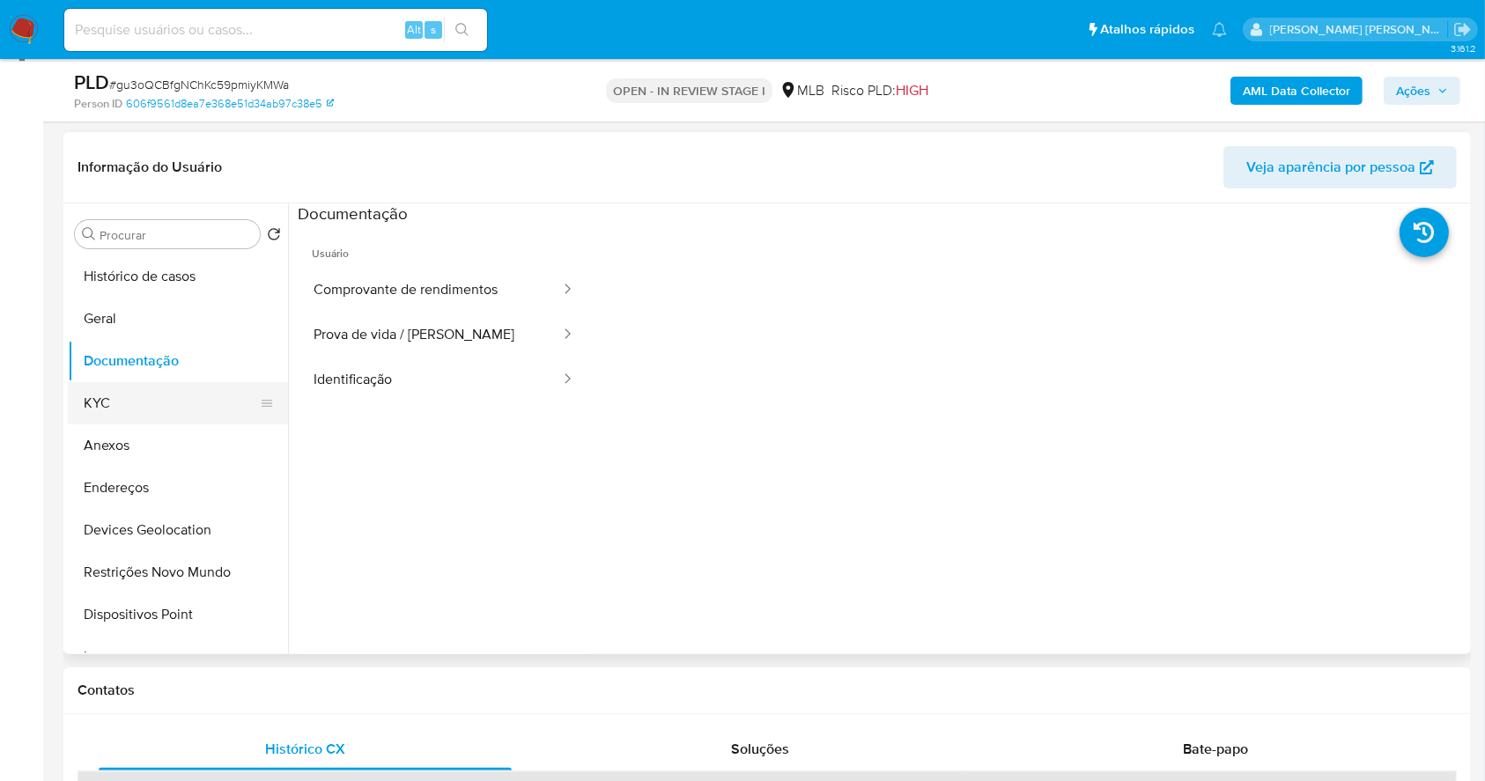
click at [163, 403] on button "KYC" at bounding box center [171, 403] width 206 height 42
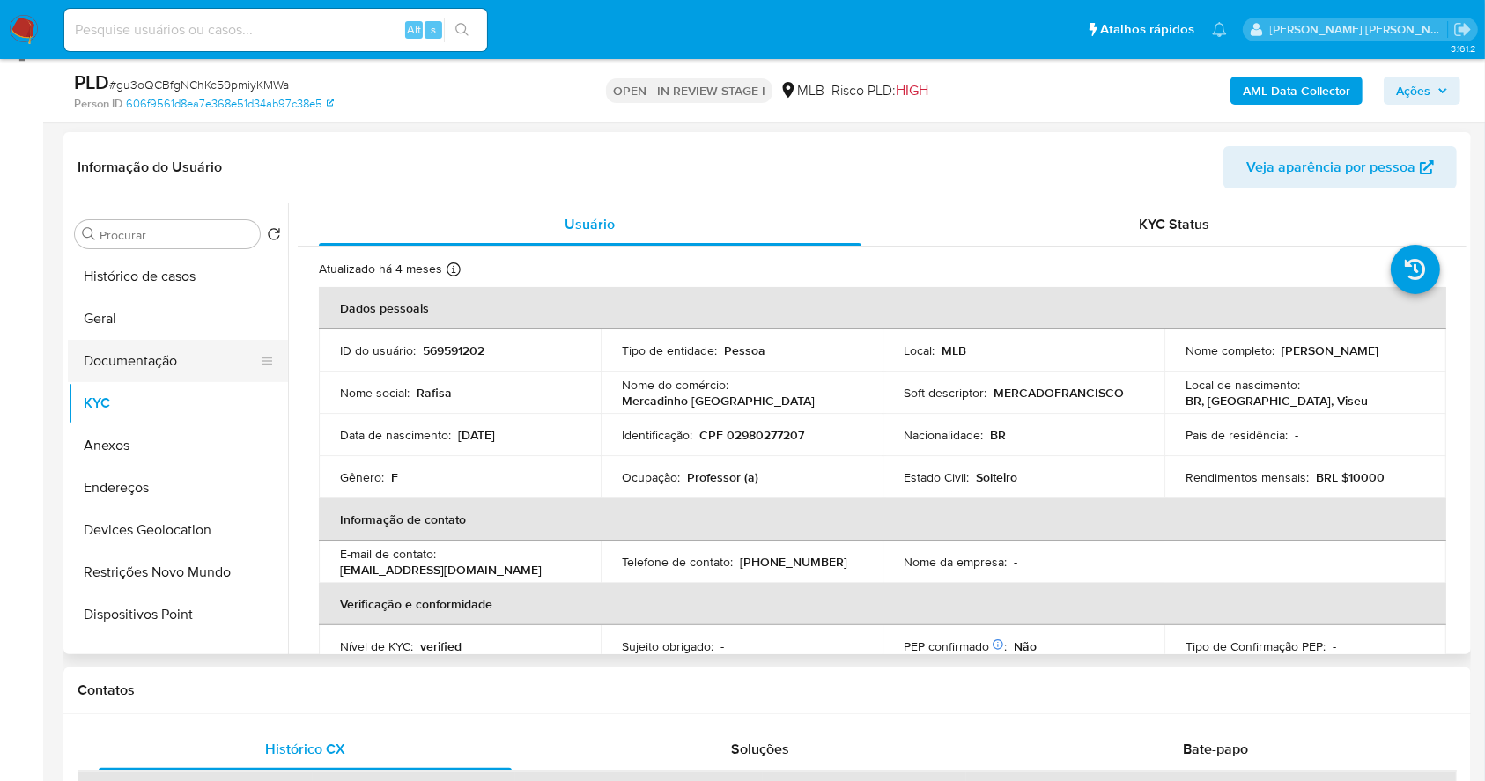
click at [167, 359] on button "Documentação" at bounding box center [171, 361] width 206 height 42
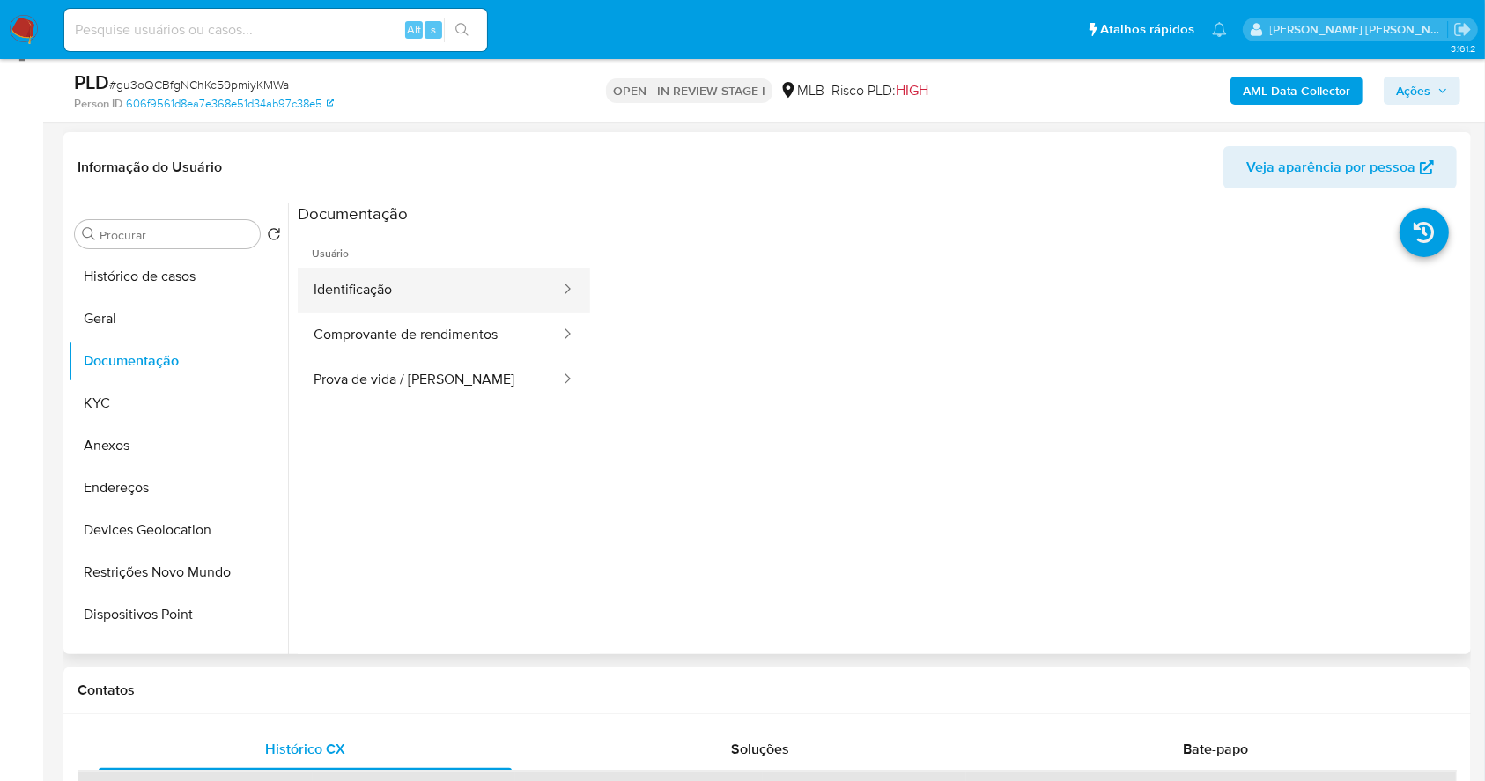
click at [417, 292] on button "Identificação" at bounding box center [430, 290] width 264 height 45
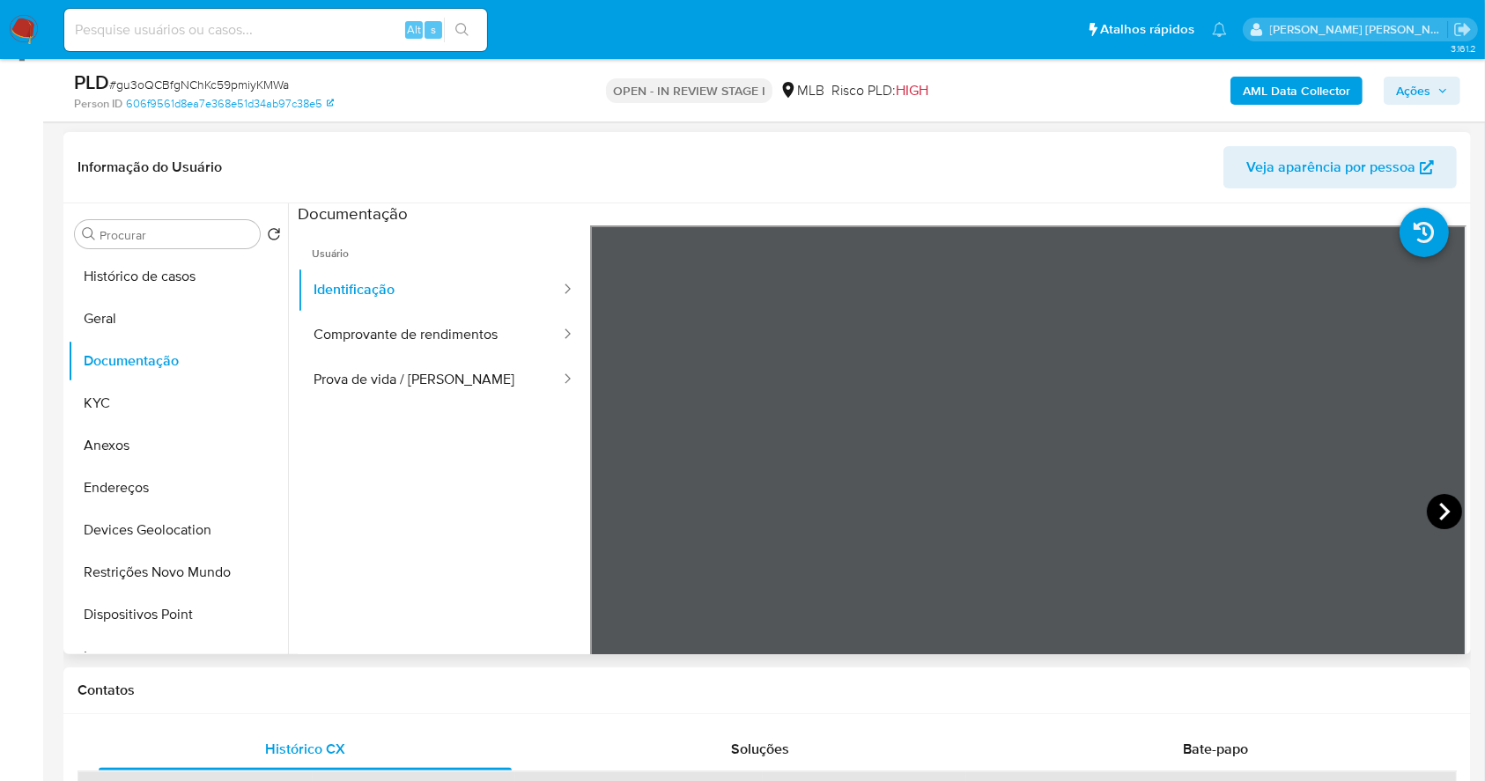
click at [1433, 505] on icon at bounding box center [1444, 511] width 35 height 35
click at [607, 509] on icon at bounding box center [611, 512] width 11 height 18
click at [1431, 512] on icon at bounding box center [1444, 511] width 35 height 35
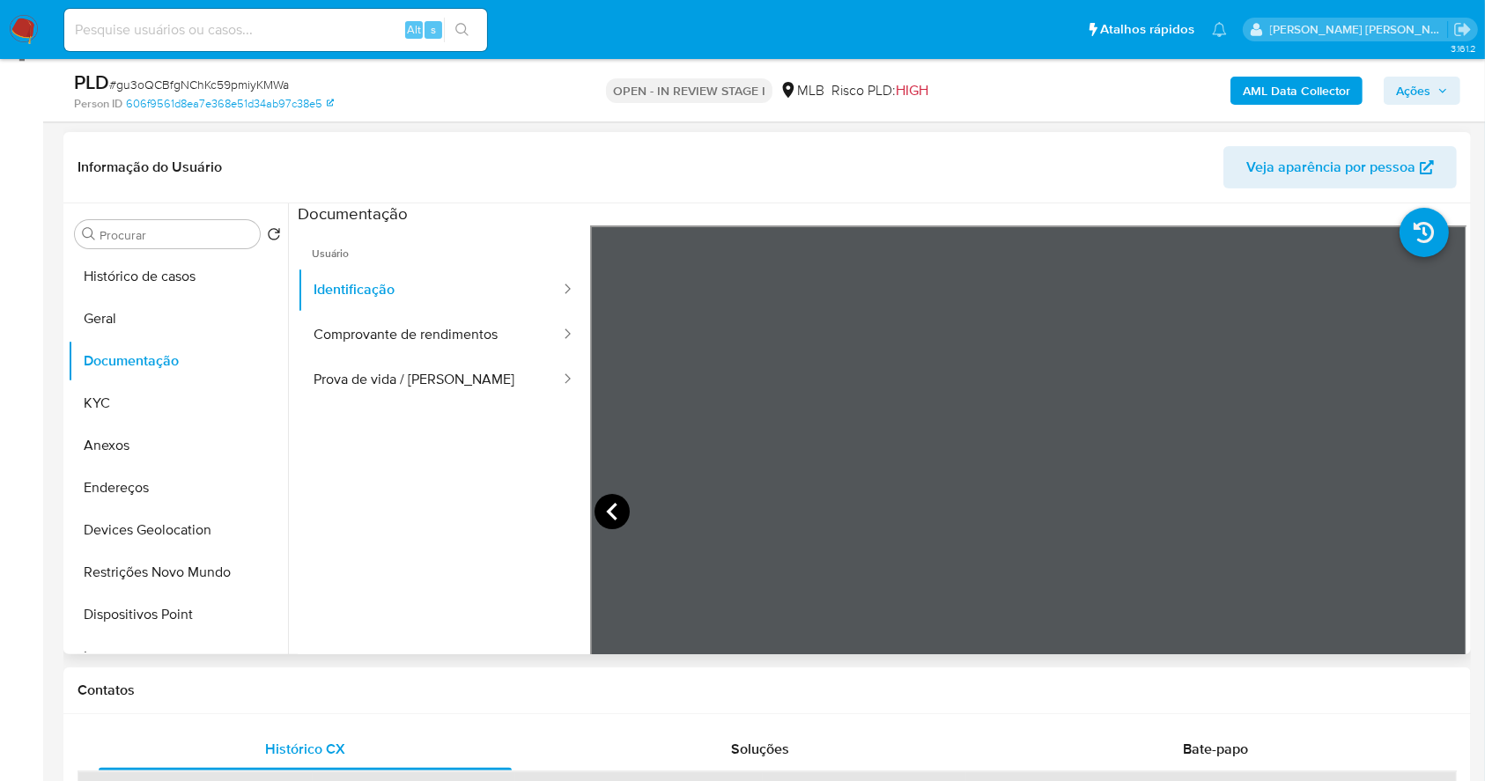
click at [605, 507] on icon at bounding box center [612, 511] width 35 height 35
click at [411, 361] on button "Prova de vida / Selfie" at bounding box center [430, 380] width 264 height 45
click at [854, 138] on div "Informação do Usuário Veja aparência por pessoa Procurar Retornar ao pedido pad…" at bounding box center [767, 393] width 1408 height 522
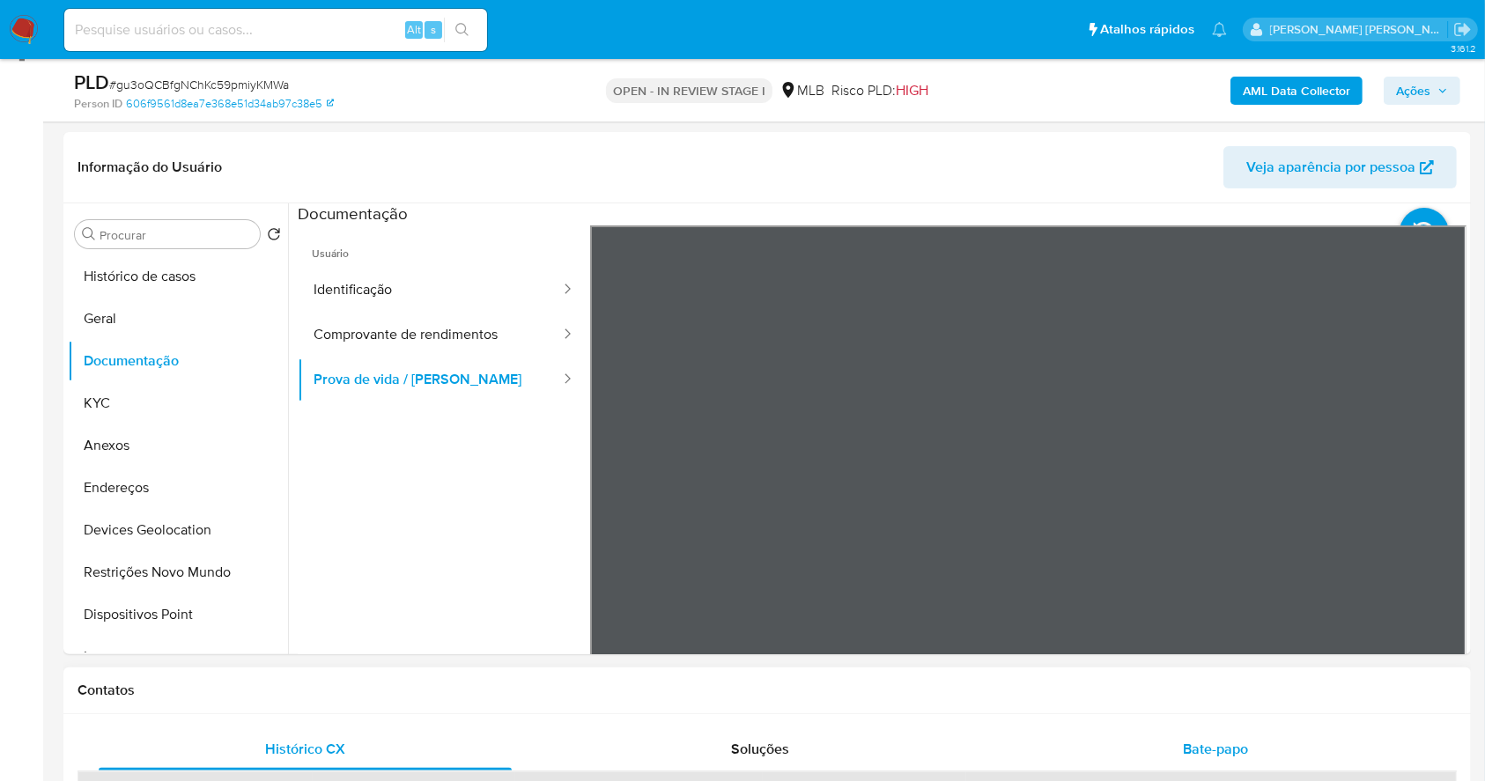
drag, startPoint x: 147, startPoint y: 391, endPoint x: 903, endPoint y: 680, distance: 809.2
click at [174, 417] on button "KYC" at bounding box center [178, 403] width 220 height 42
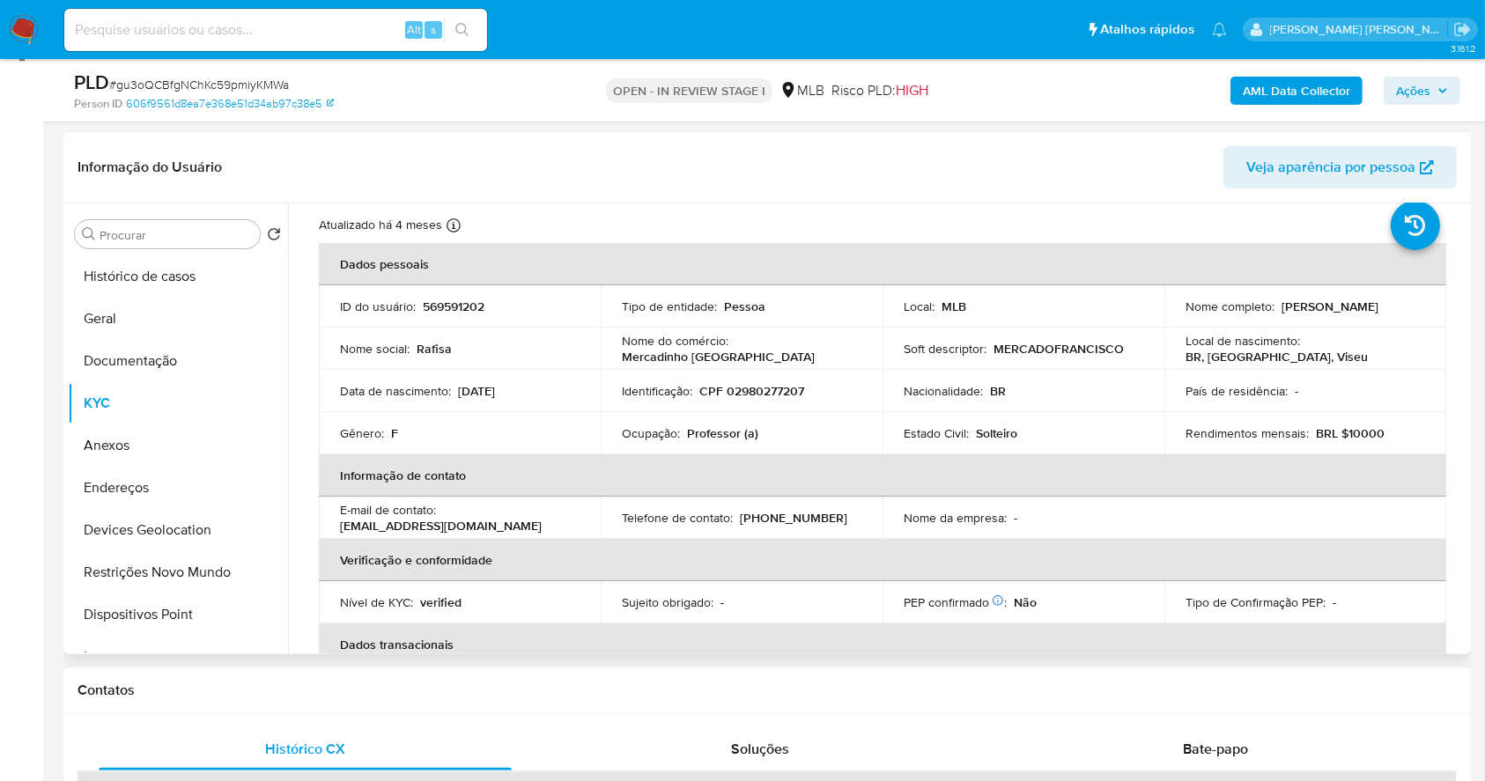
scroll to position [749, 0]
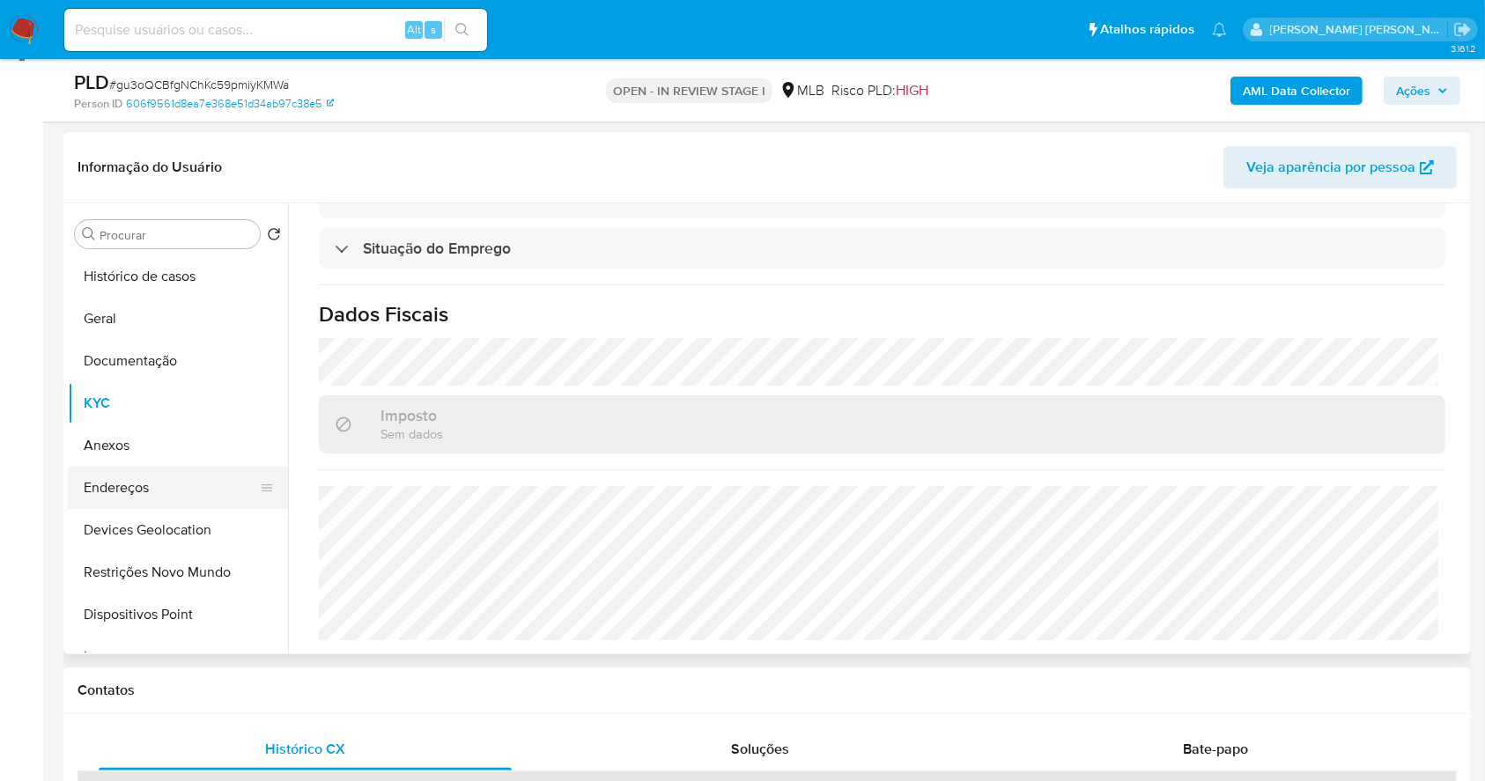
click at [122, 476] on button "Endereços" at bounding box center [171, 488] width 206 height 42
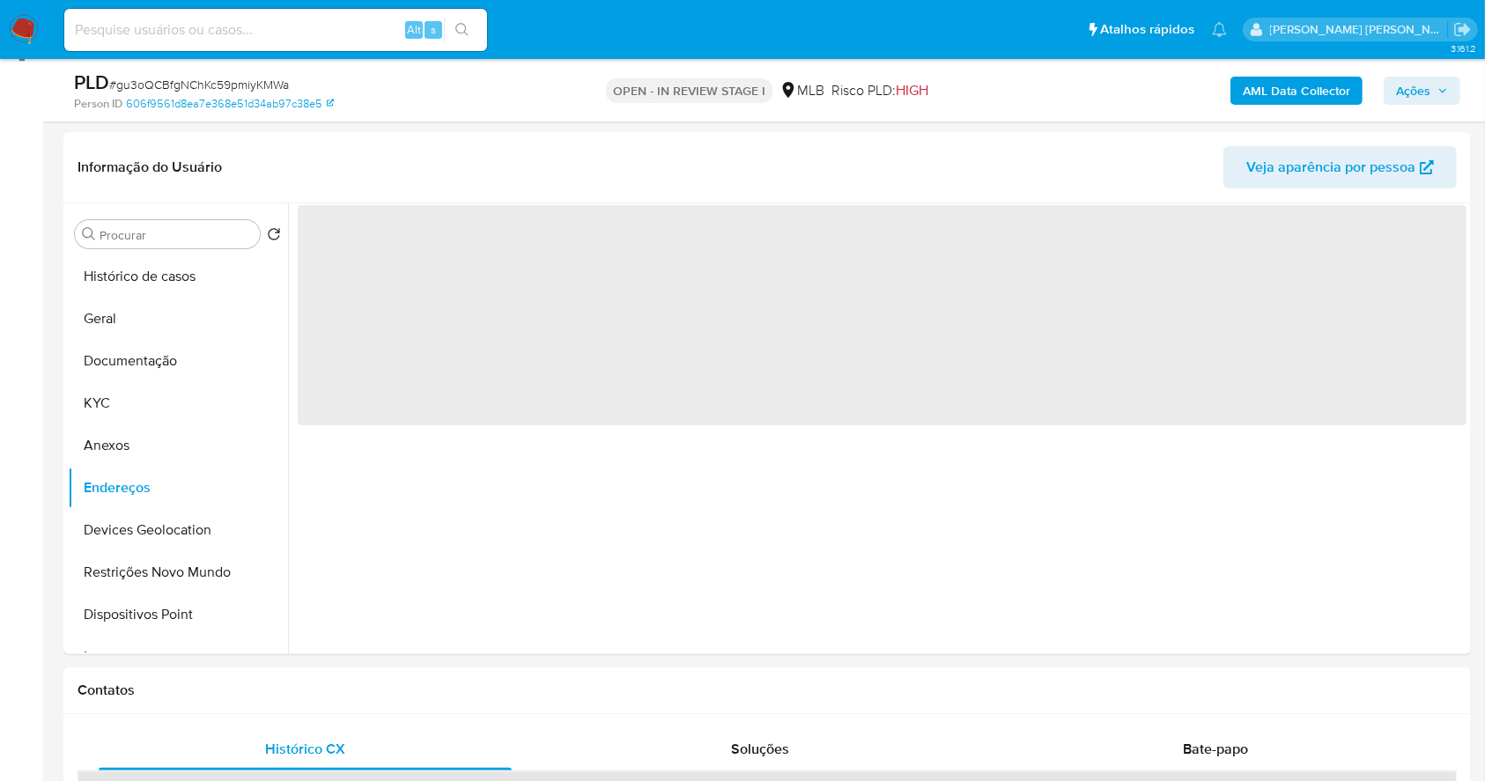
scroll to position [0, 0]
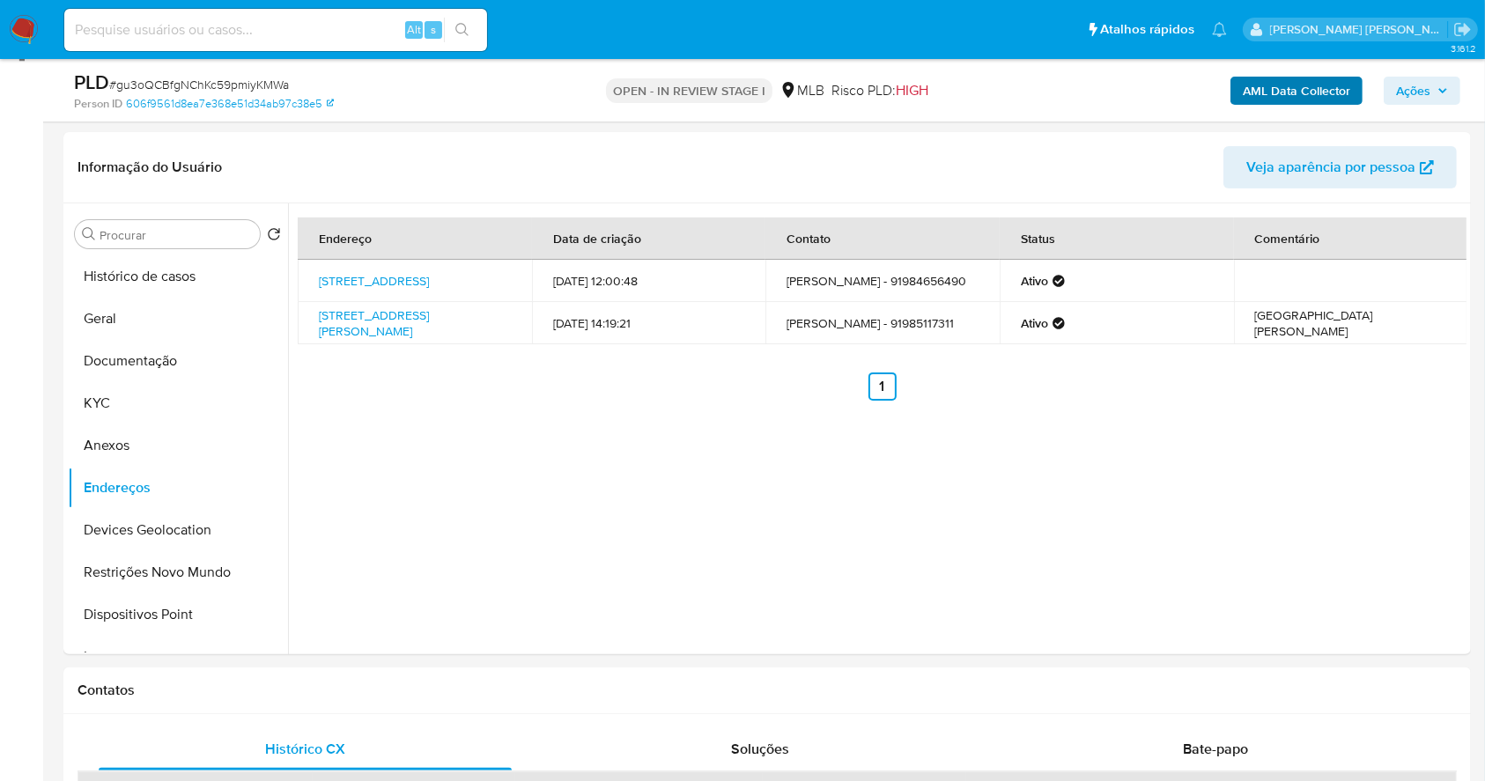
drag, startPoint x: 1431, startPoint y: 84, endPoint x: 1343, endPoint y: 97, distance: 88.2
click at [1429, 83] on span "Ações" at bounding box center [1413, 91] width 34 height 28
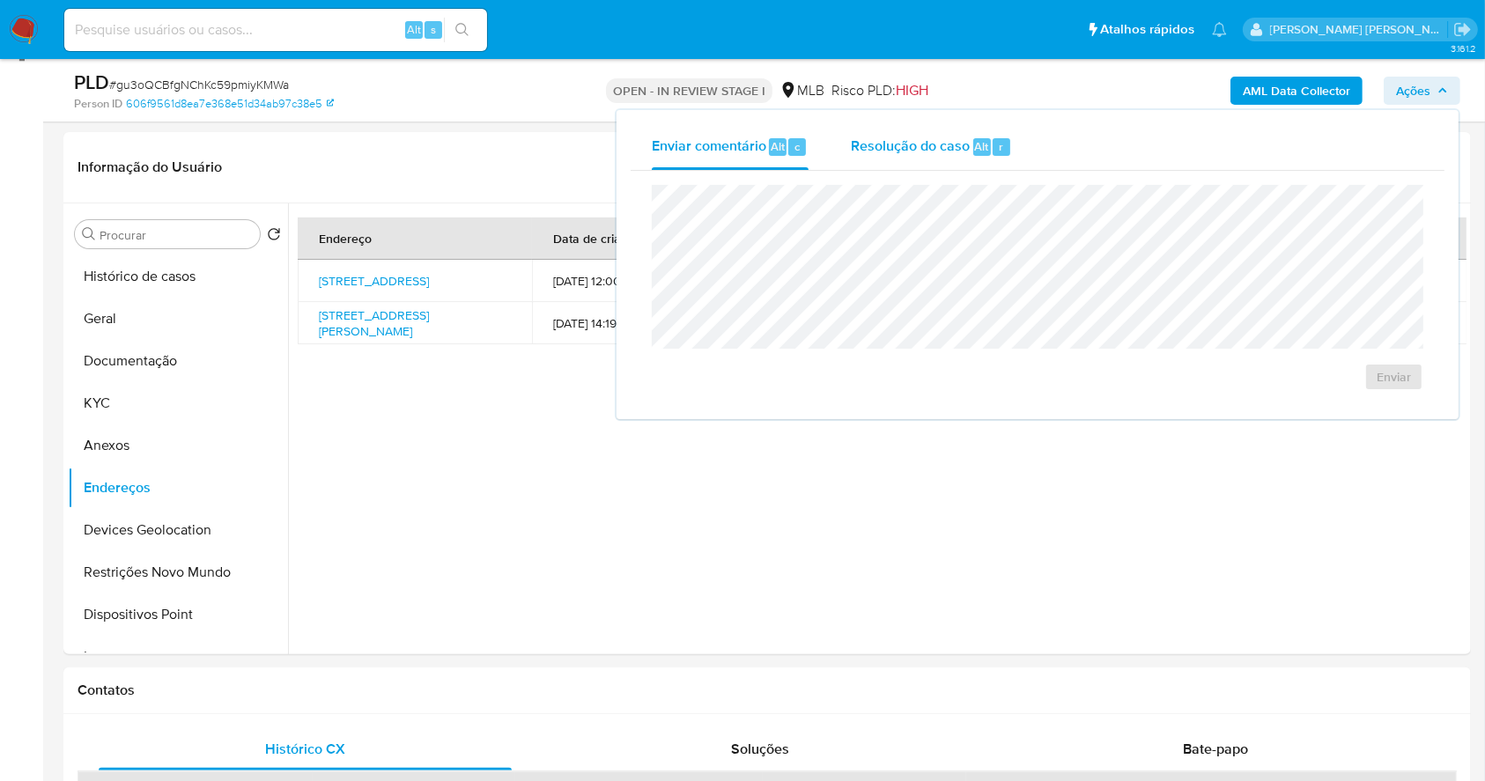
click at [958, 144] on span "Resolução do caso" at bounding box center [910, 146] width 119 height 20
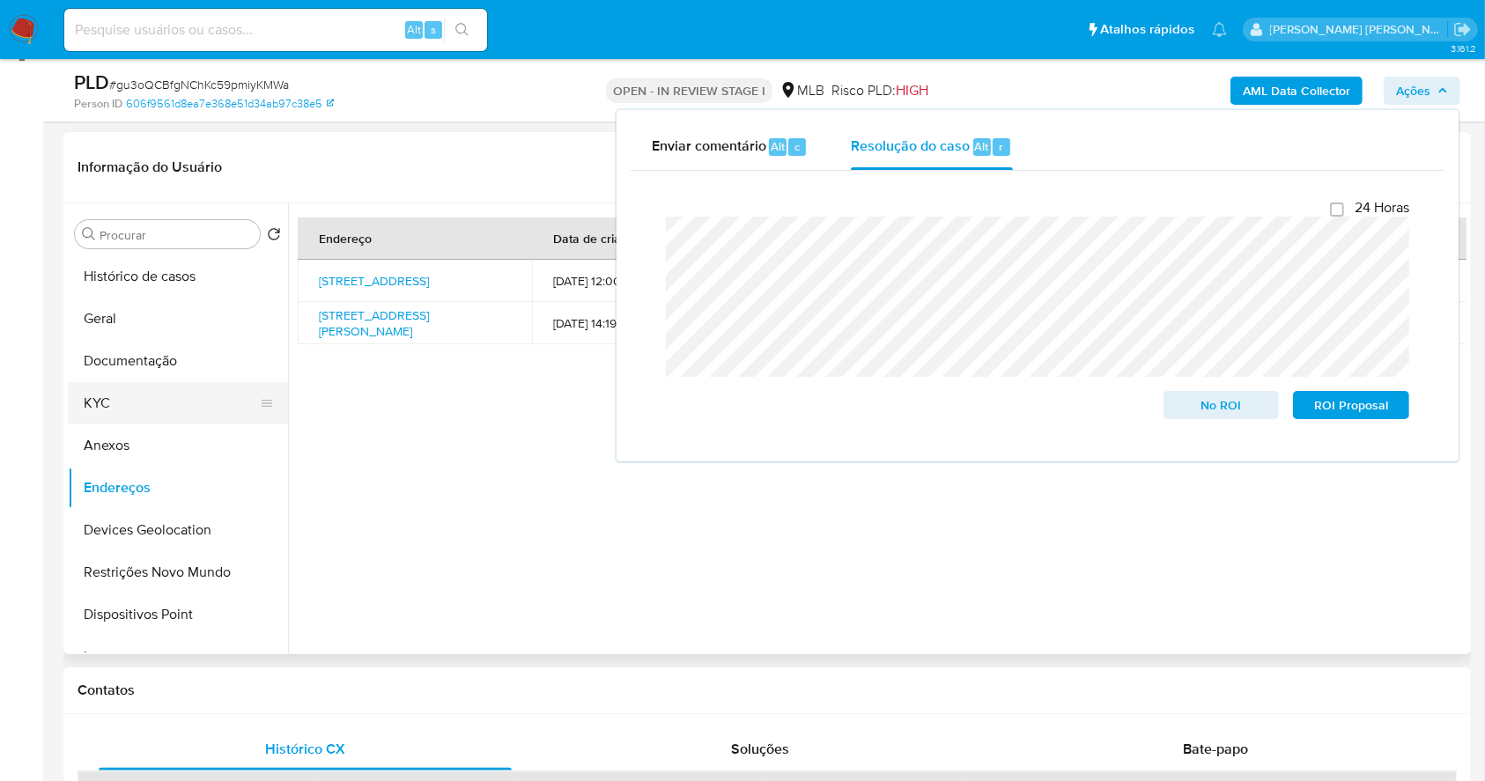
click at [204, 405] on button "KYC" at bounding box center [171, 403] width 206 height 42
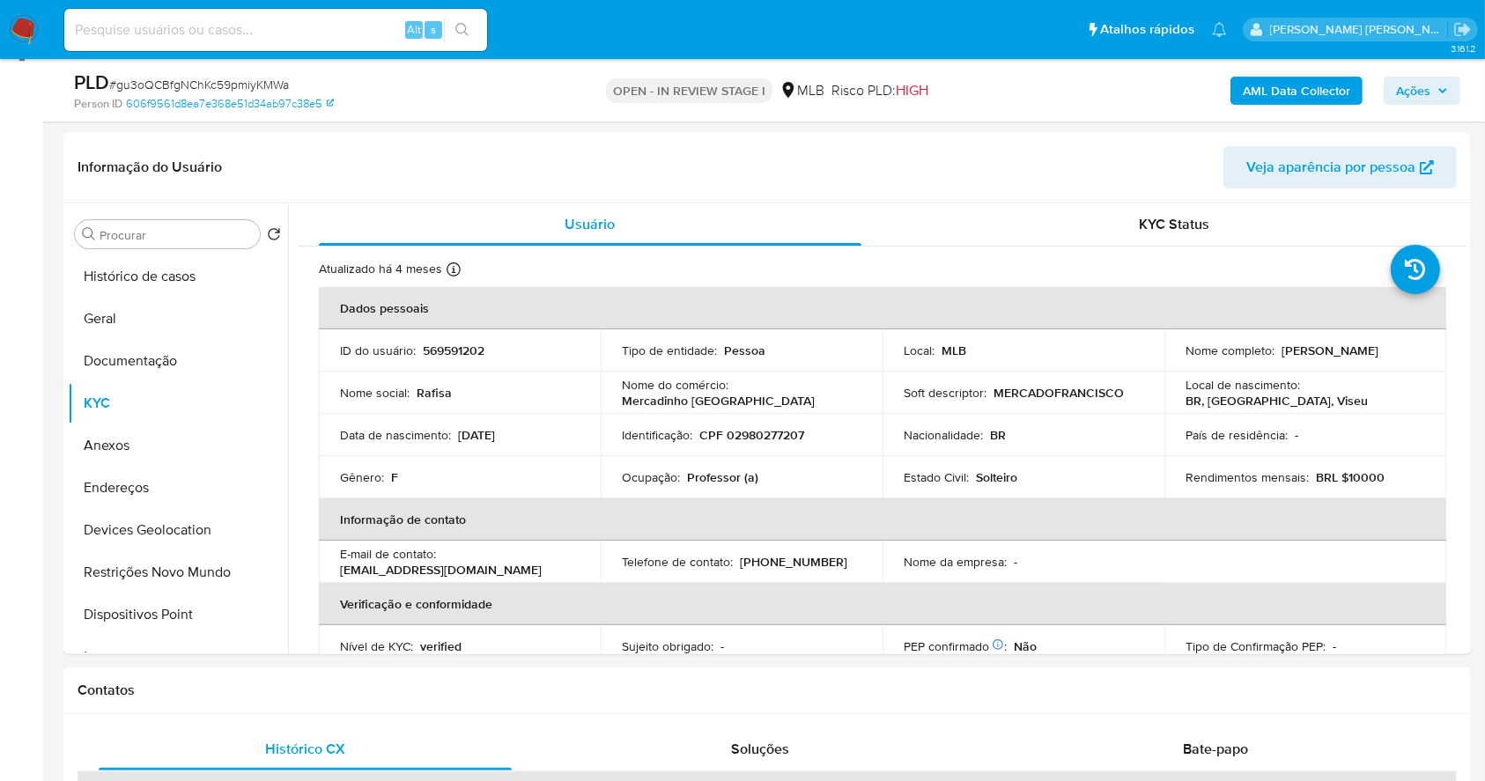
click at [1422, 94] on span "Ações" at bounding box center [1413, 91] width 34 height 28
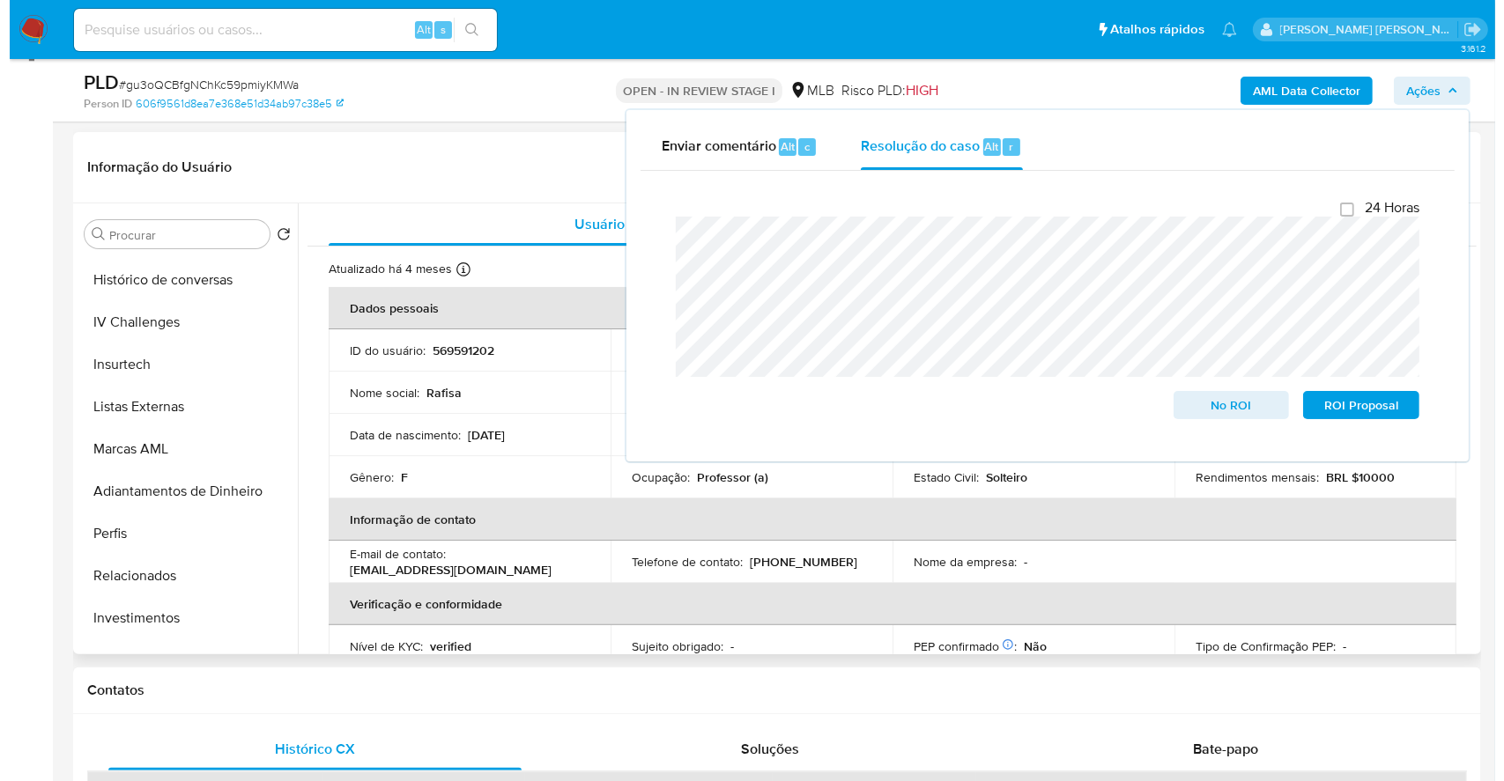
scroll to position [822, 0]
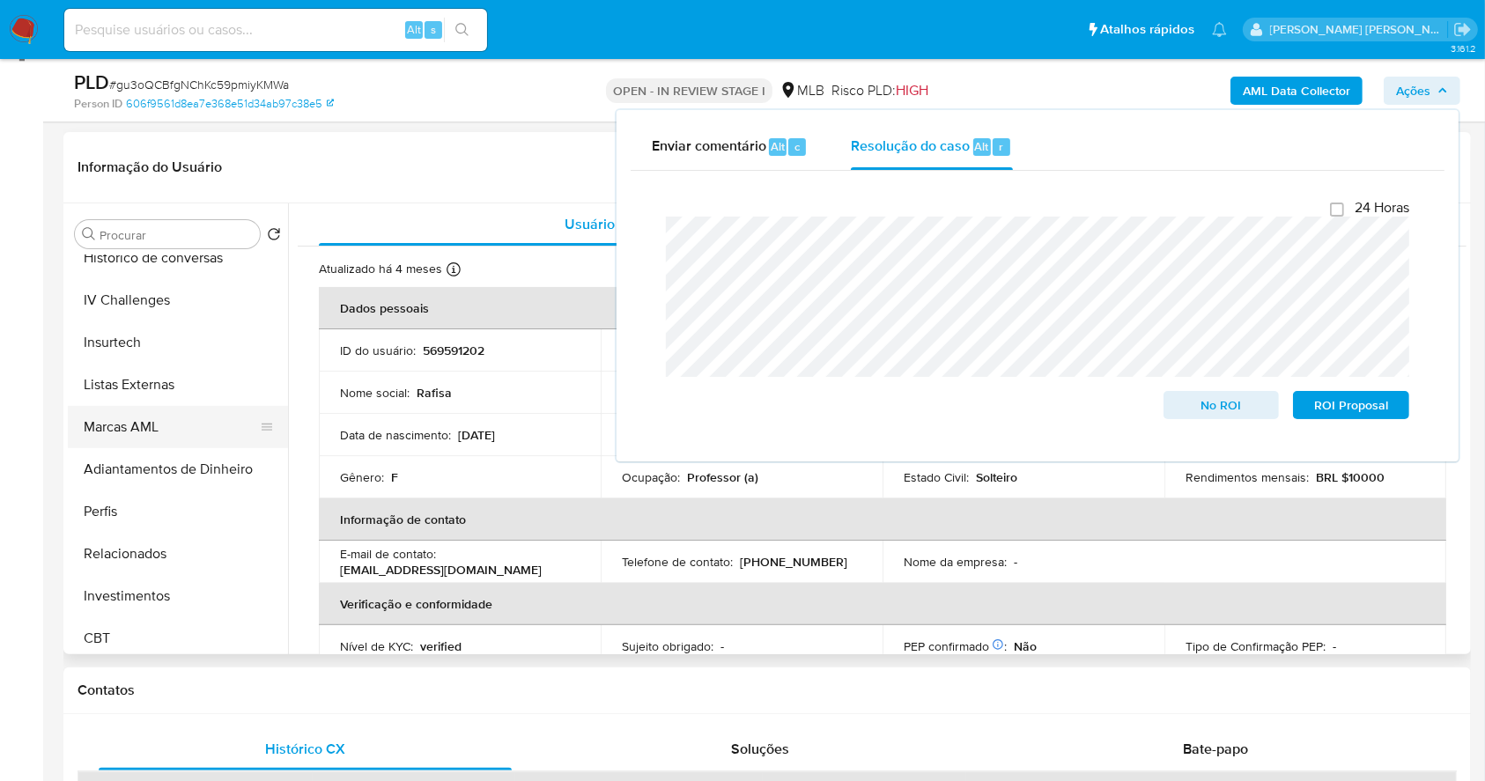
drag, startPoint x: 183, startPoint y: 615, endPoint x: 143, endPoint y: 431, distance: 188.5
click at [143, 431] on button "Marcas AML" at bounding box center [171, 427] width 206 height 42
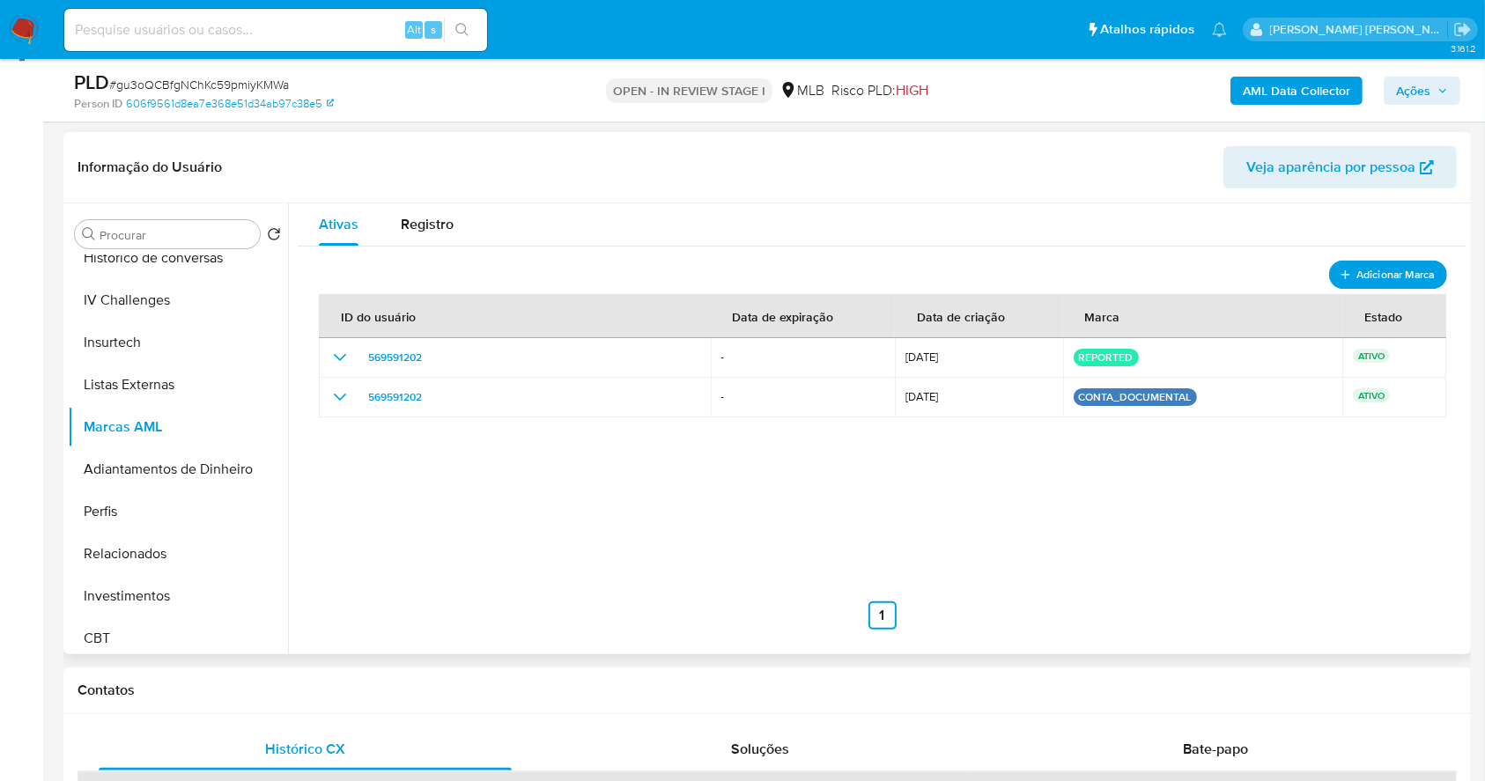
click at [1381, 274] on span "Adicionar Marca" at bounding box center [1396, 274] width 78 height 22
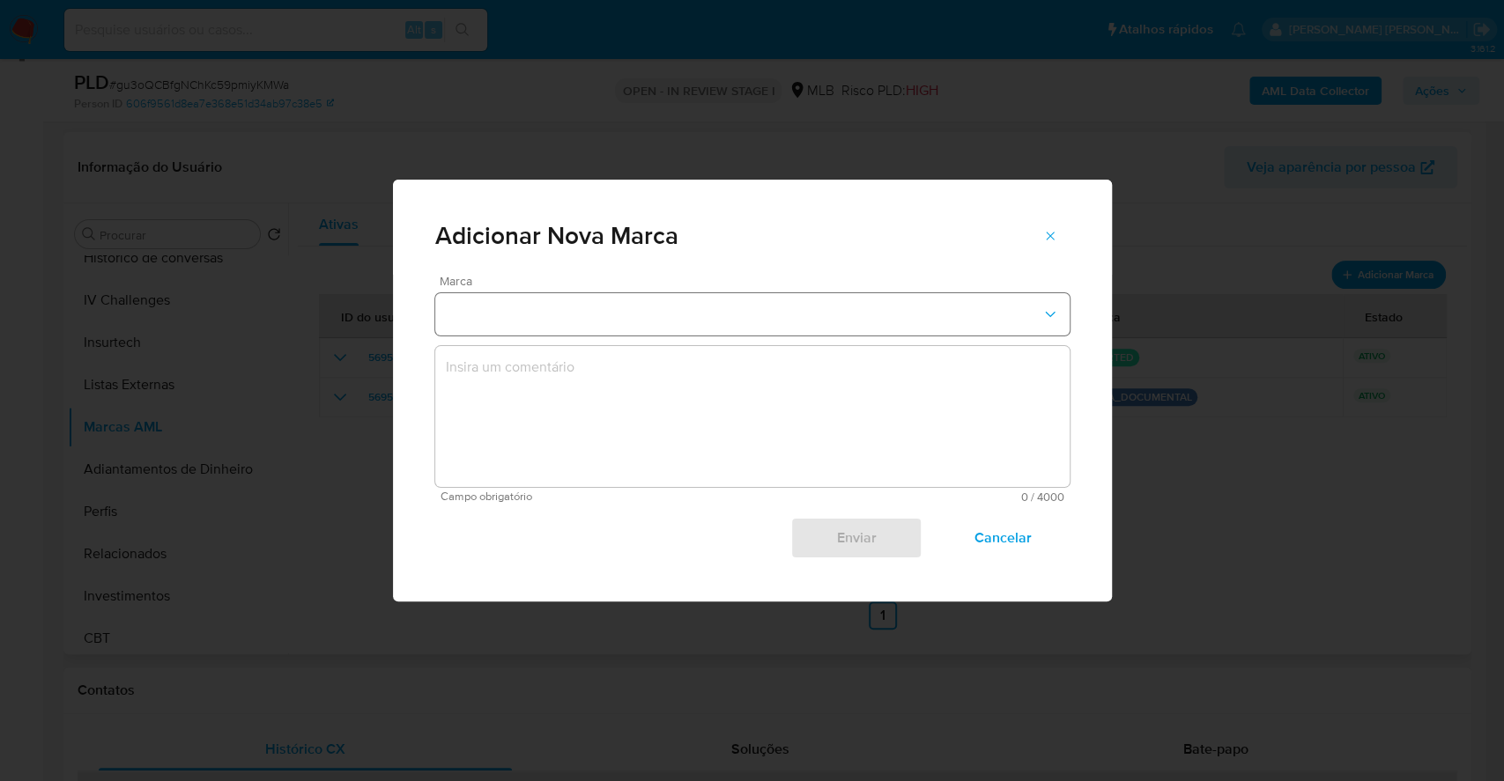
click at [950, 314] on button "marks-modal" at bounding box center [752, 314] width 634 height 42
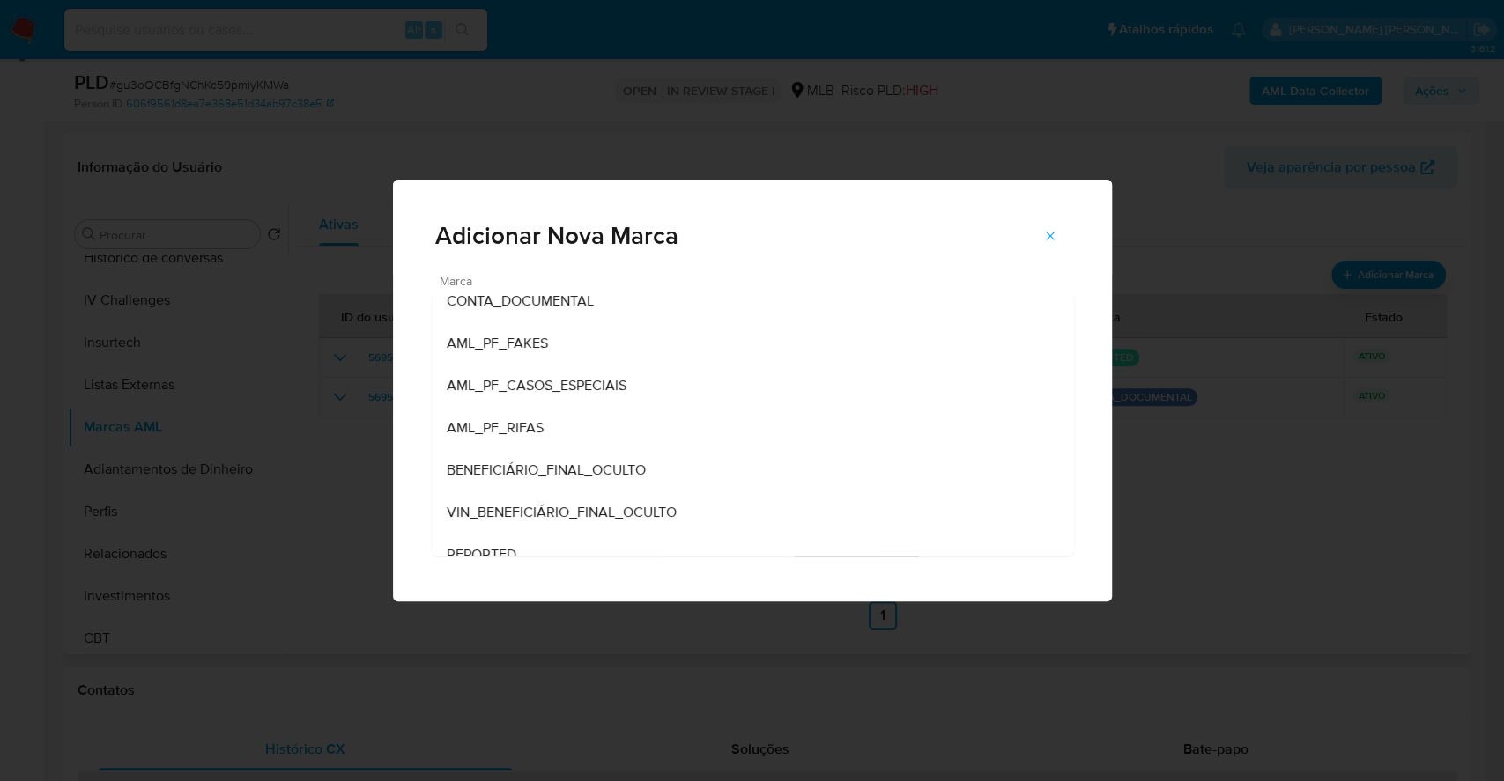
scroll to position [117, 0]
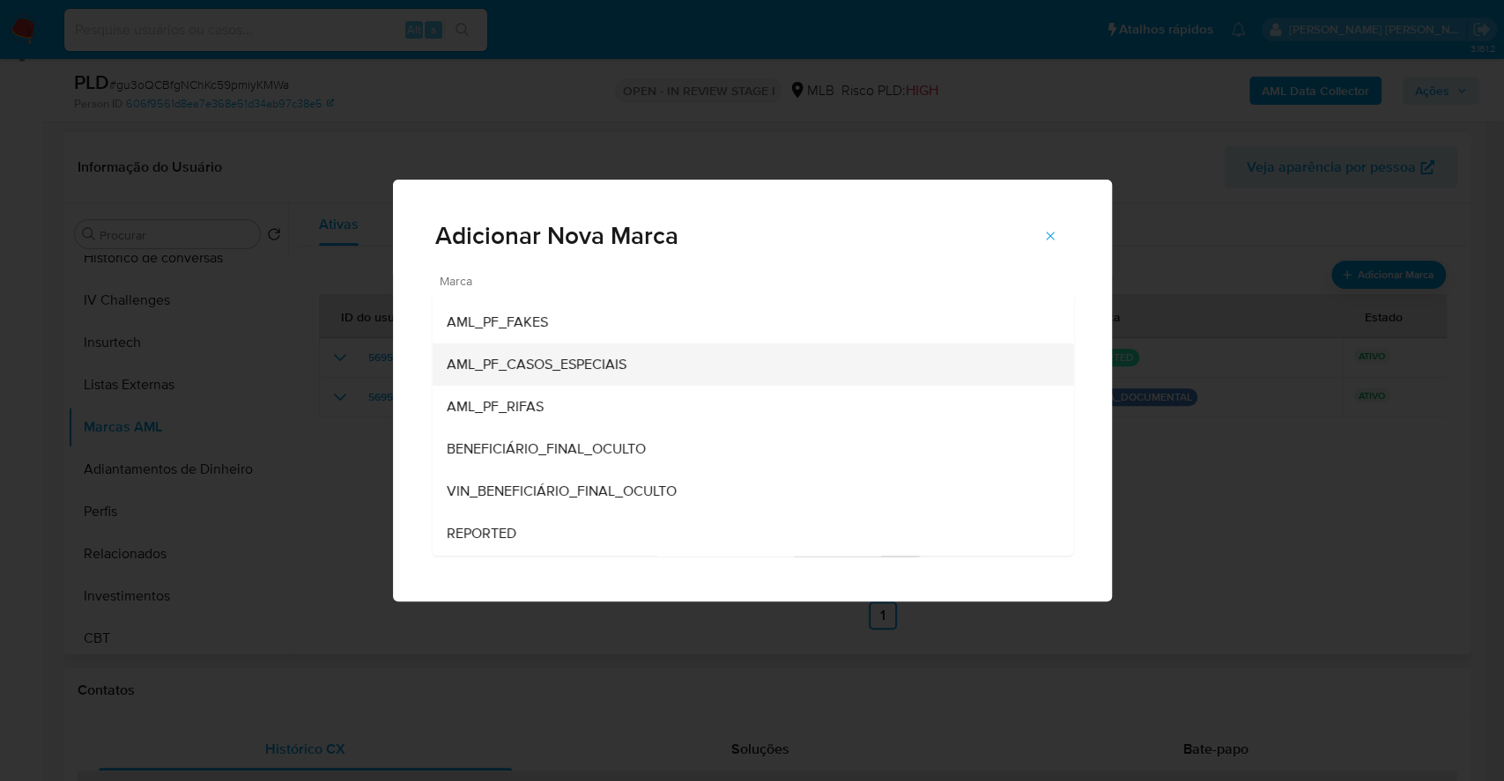
click at [691, 374] on div "AML_PF_CASOS_ESPECIAIS" at bounding box center [747, 365] width 603 height 42
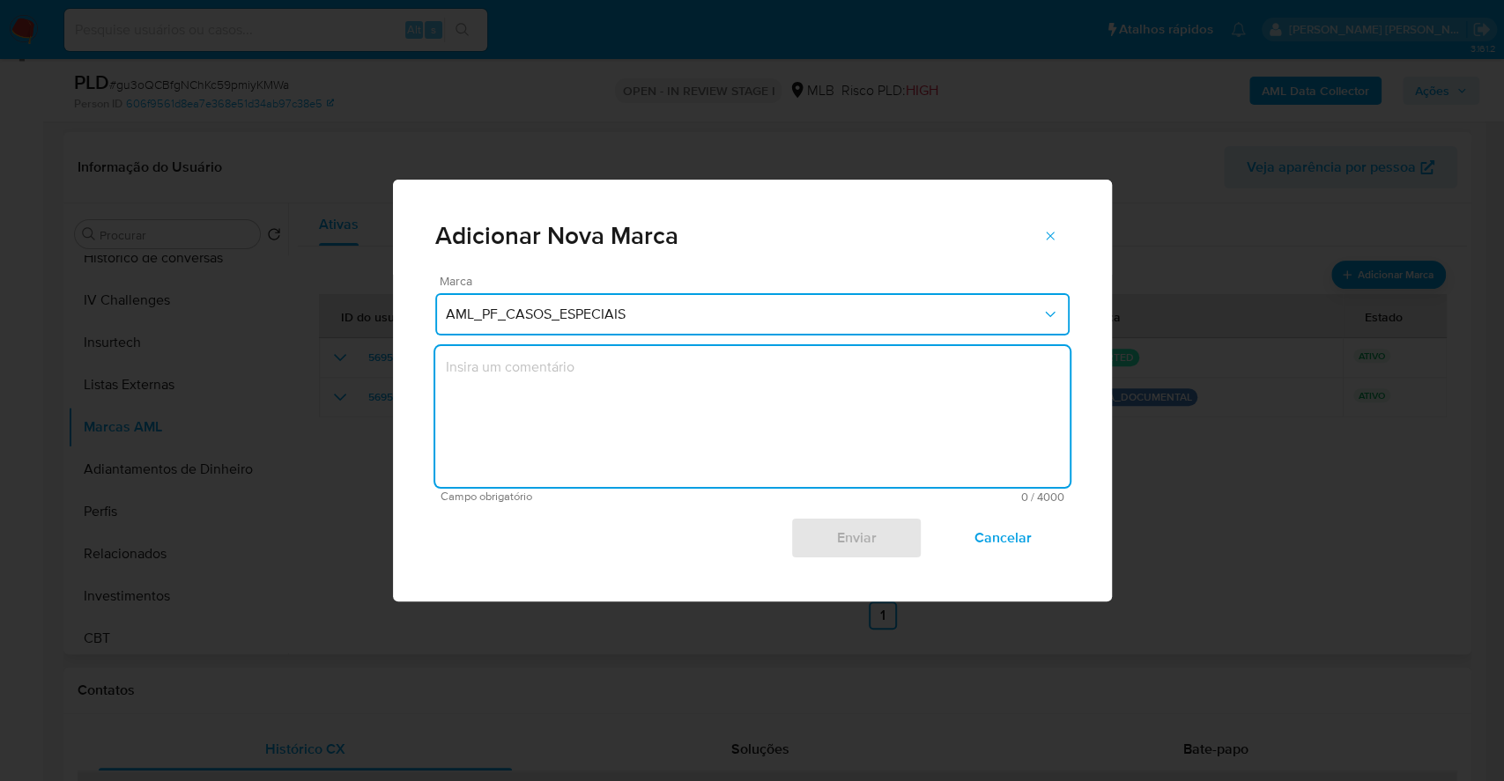
click at [690, 373] on textarea "marks-modal" at bounding box center [752, 416] width 634 height 141
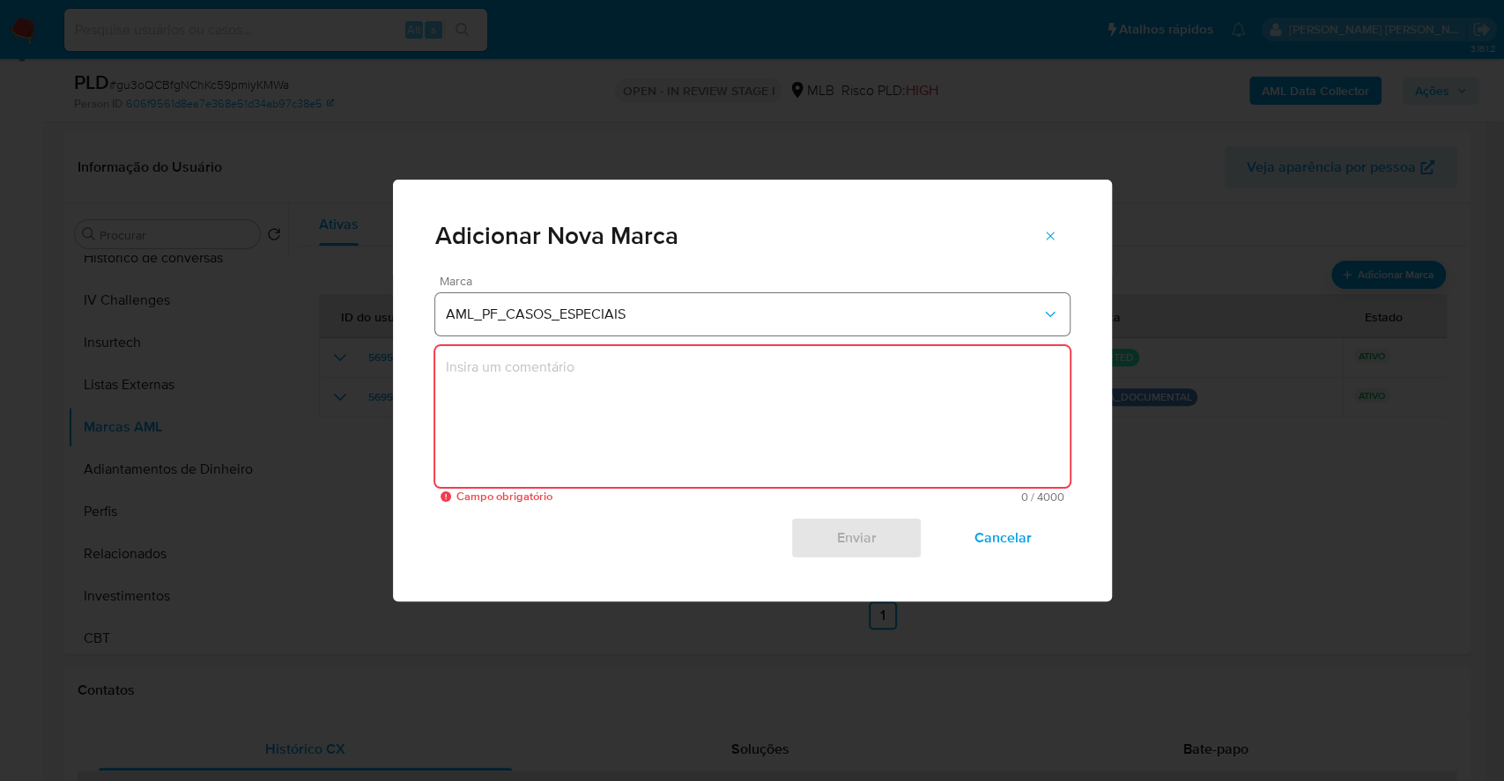
click at [661, 307] on span "AML_PF_CASOS_ESPECIAIS" at bounding box center [743, 315] width 595 height 18
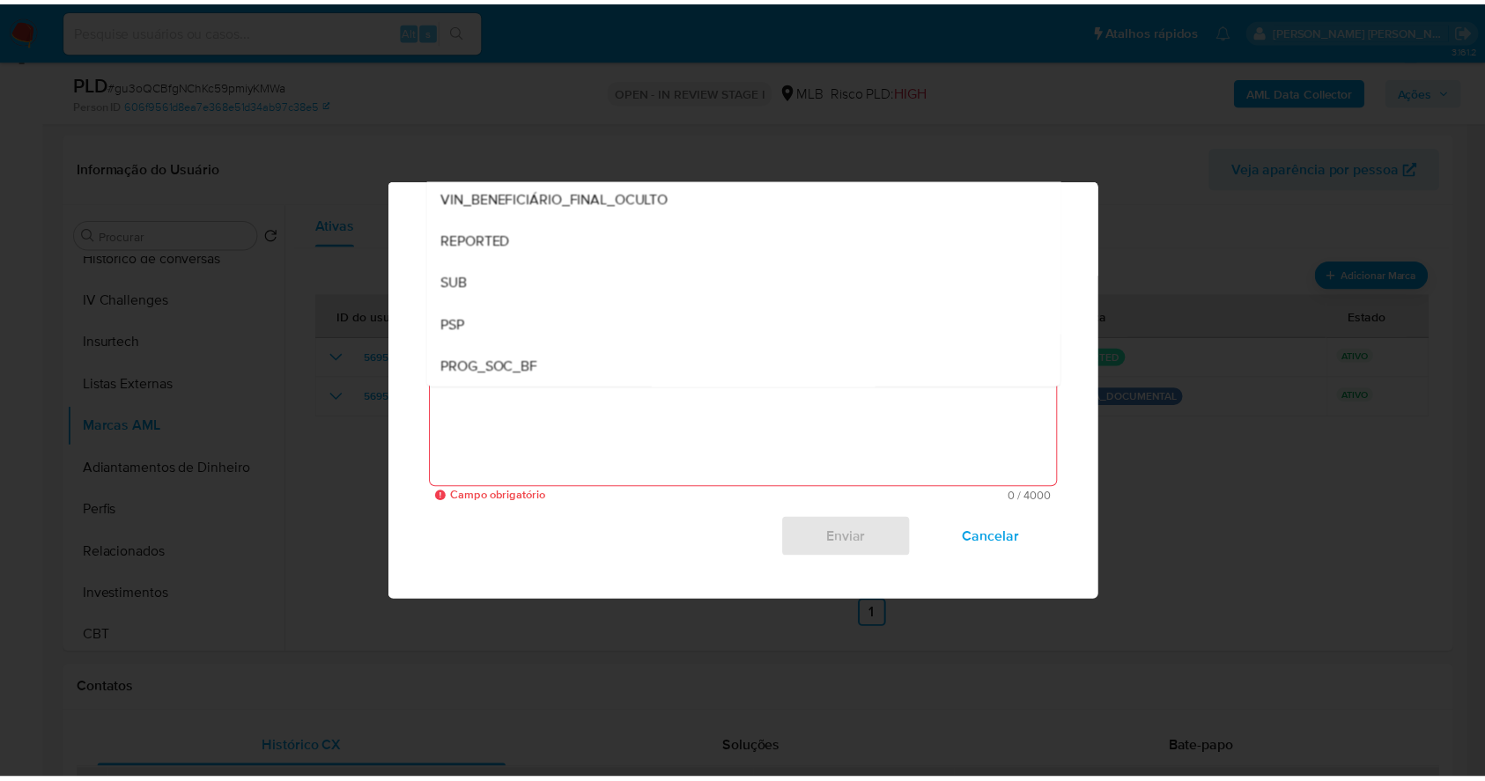
scroll to position [0, 0]
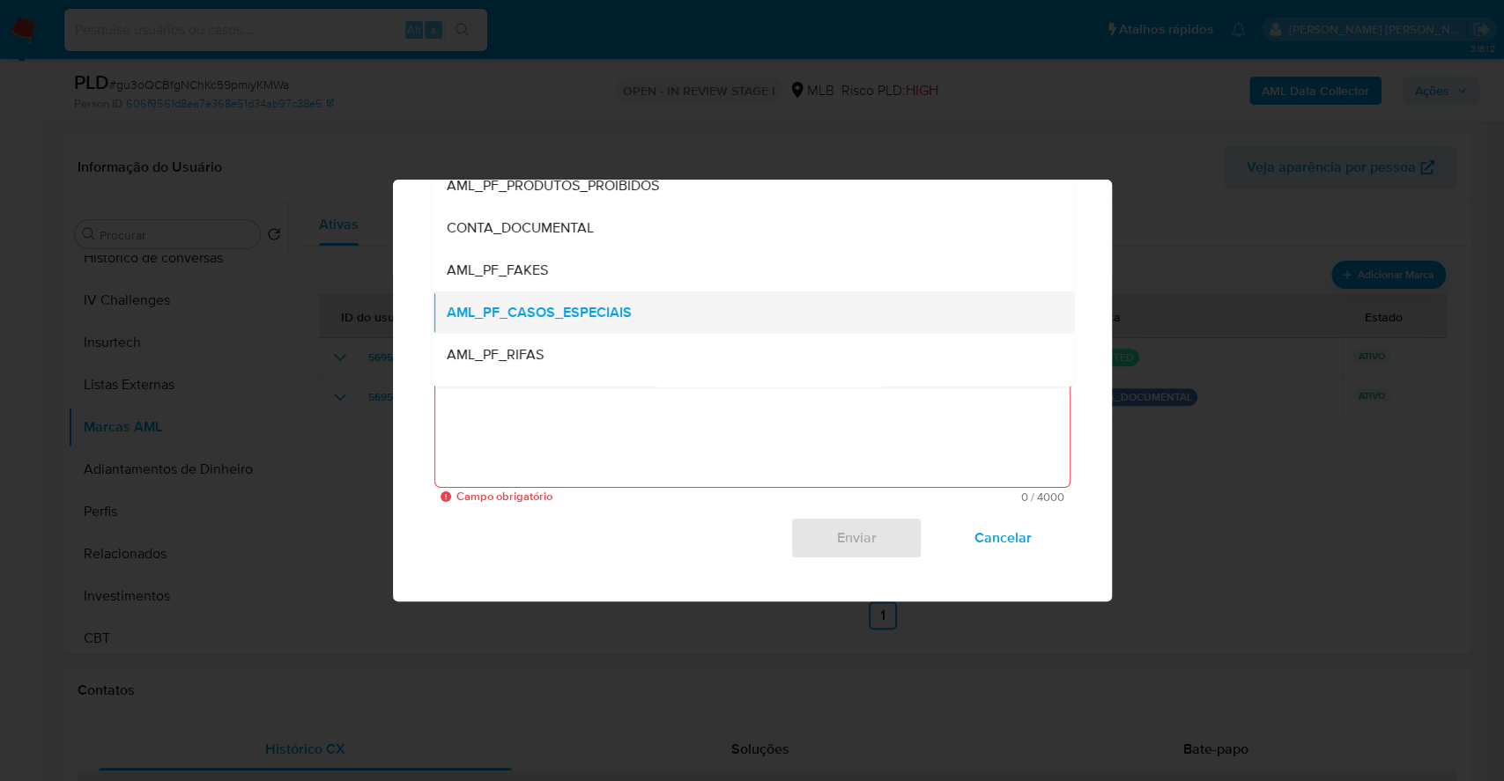
click at [618, 307] on span "AML_PF_CASOS_ESPECIAIS" at bounding box center [538, 313] width 185 height 18
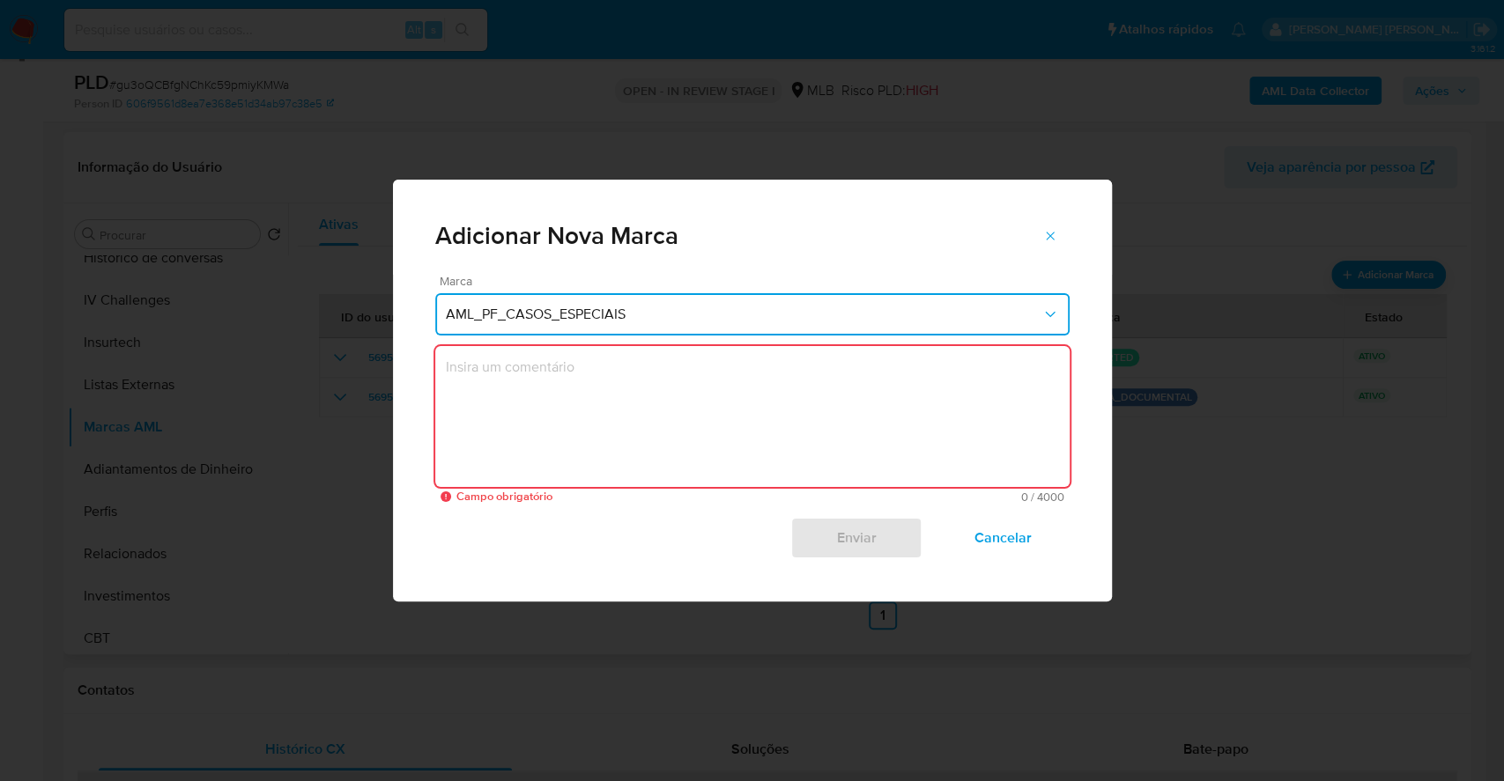
click at [575, 381] on textarea "marks-modal" at bounding box center [752, 416] width 634 height 141
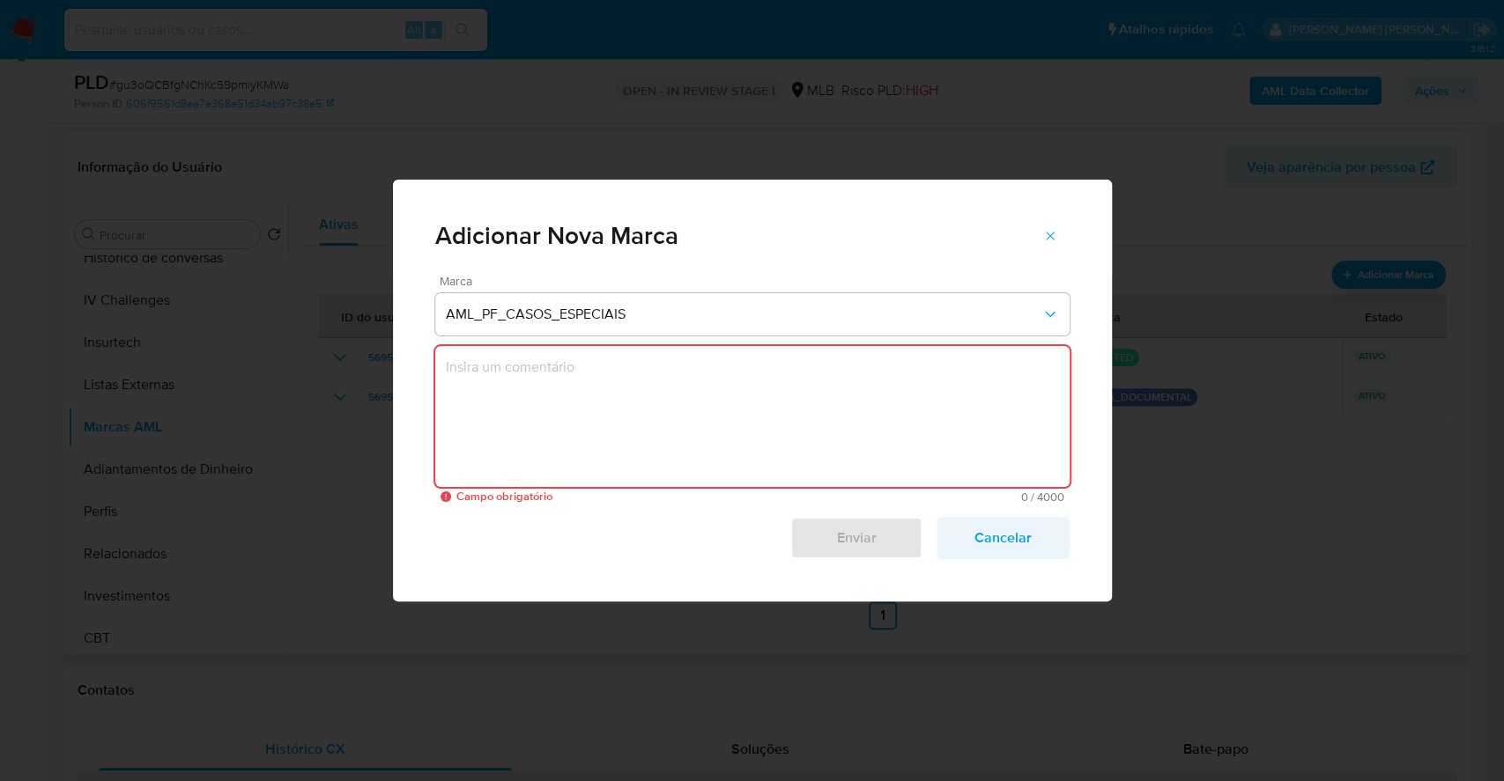
click at [1000, 519] on span "Cancelar" at bounding box center [1002, 538] width 86 height 39
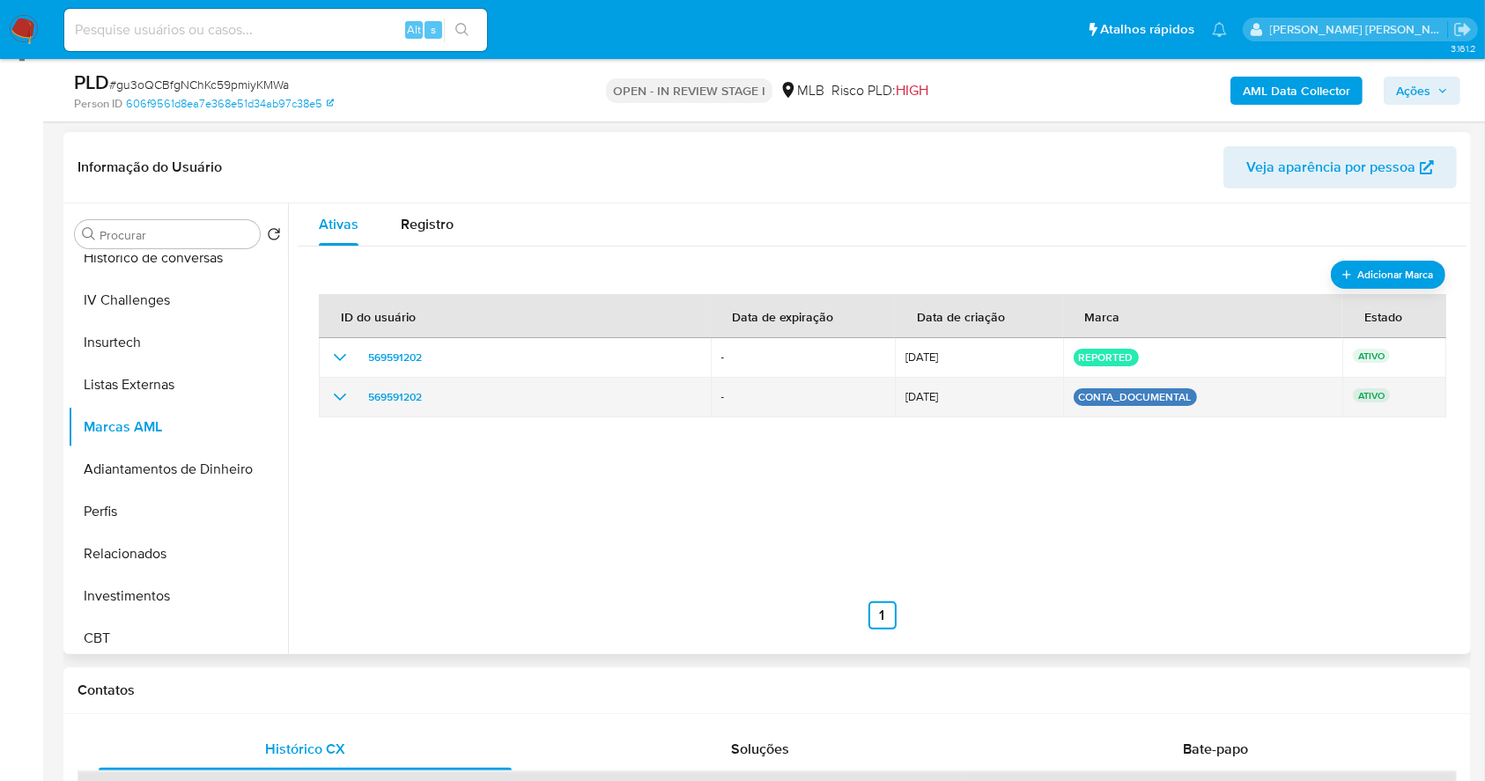
click at [334, 398] on icon "show_hidden_detail_by_id_569591202" at bounding box center [339, 397] width 21 height 21
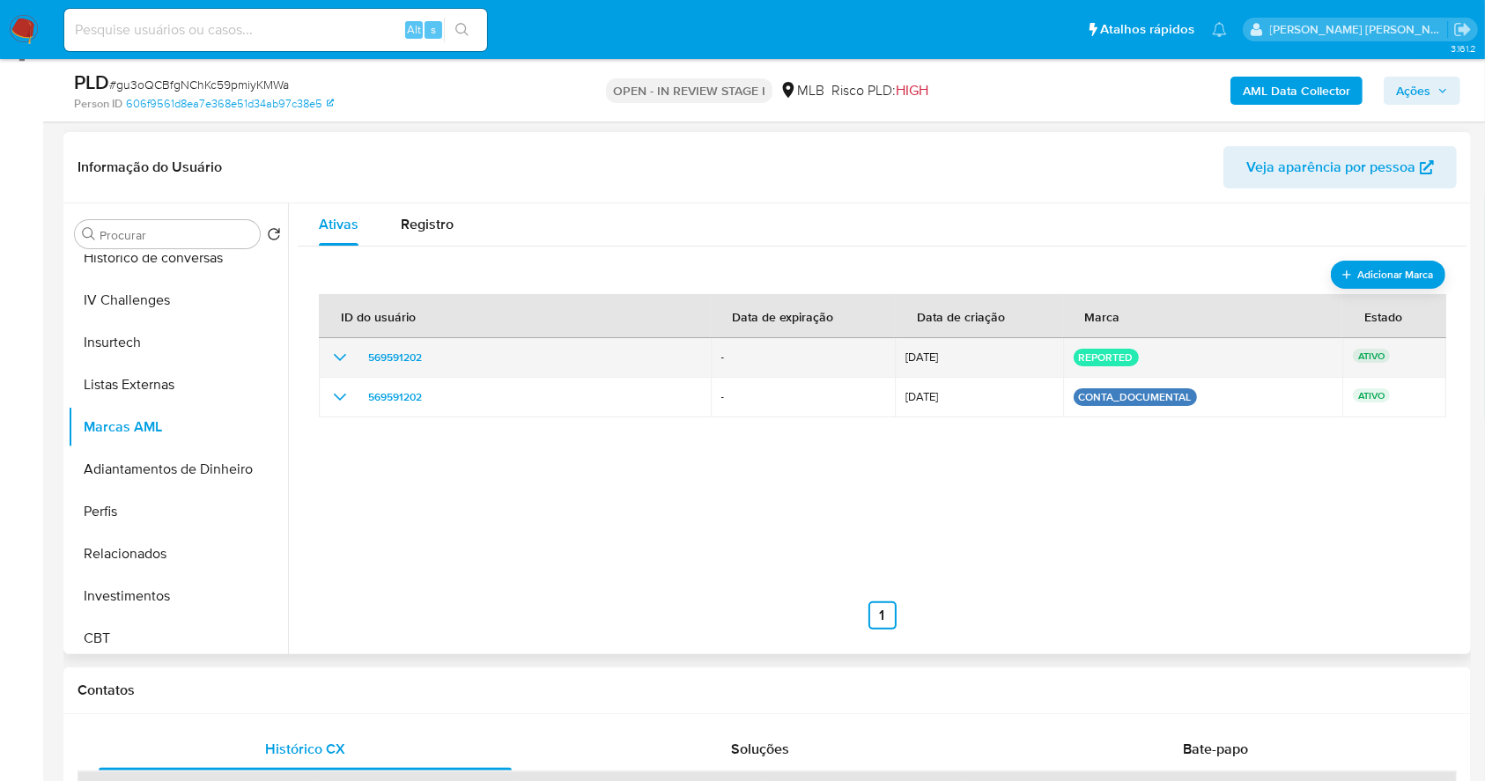
click at [333, 353] on icon "show_hidden_detail_by_id_569591202" at bounding box center [339, 357] width 21 height 21
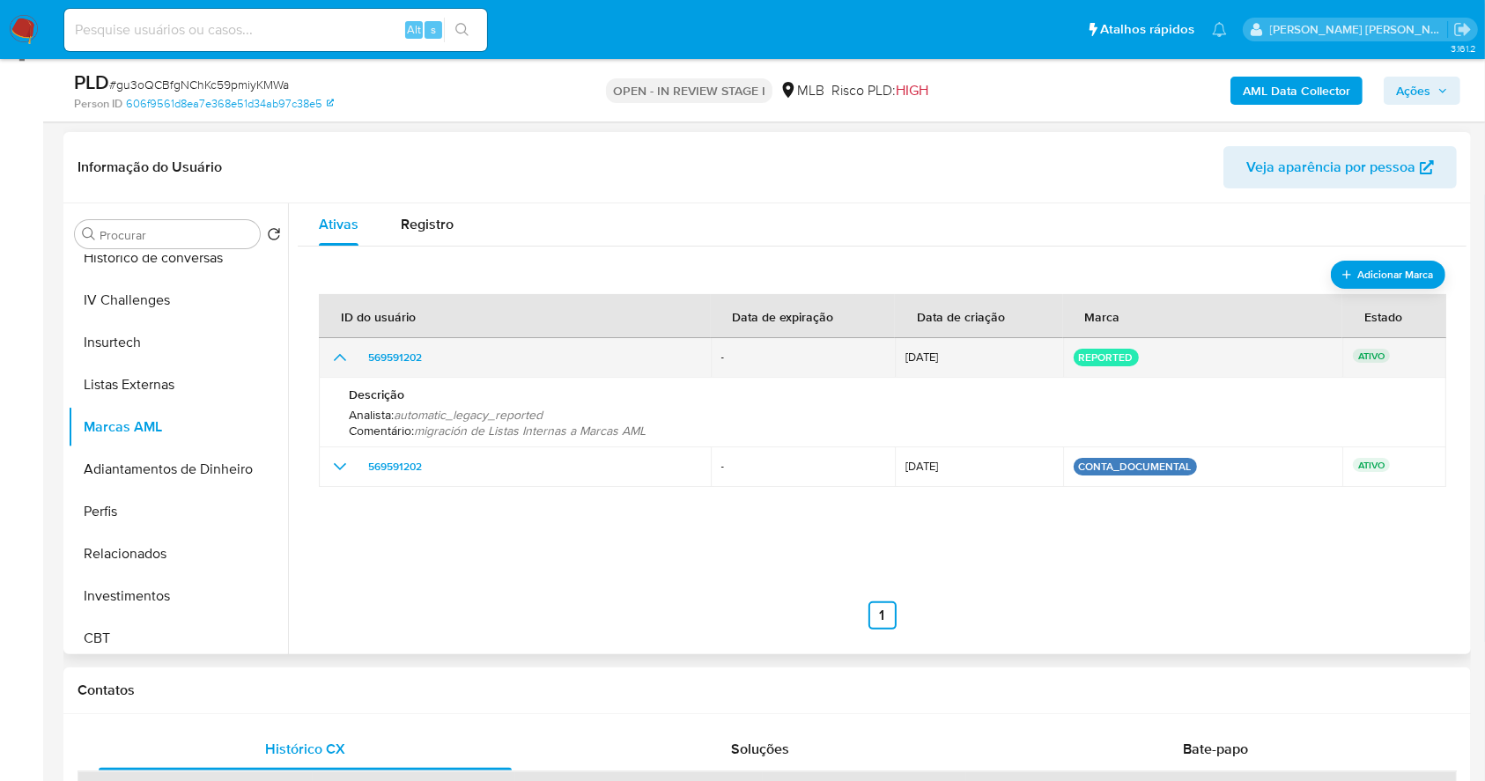
click at [332, 354] on icon "show_hidden_detail_by_id_569591202" at bounding box center [339, 357] width 21 height 21
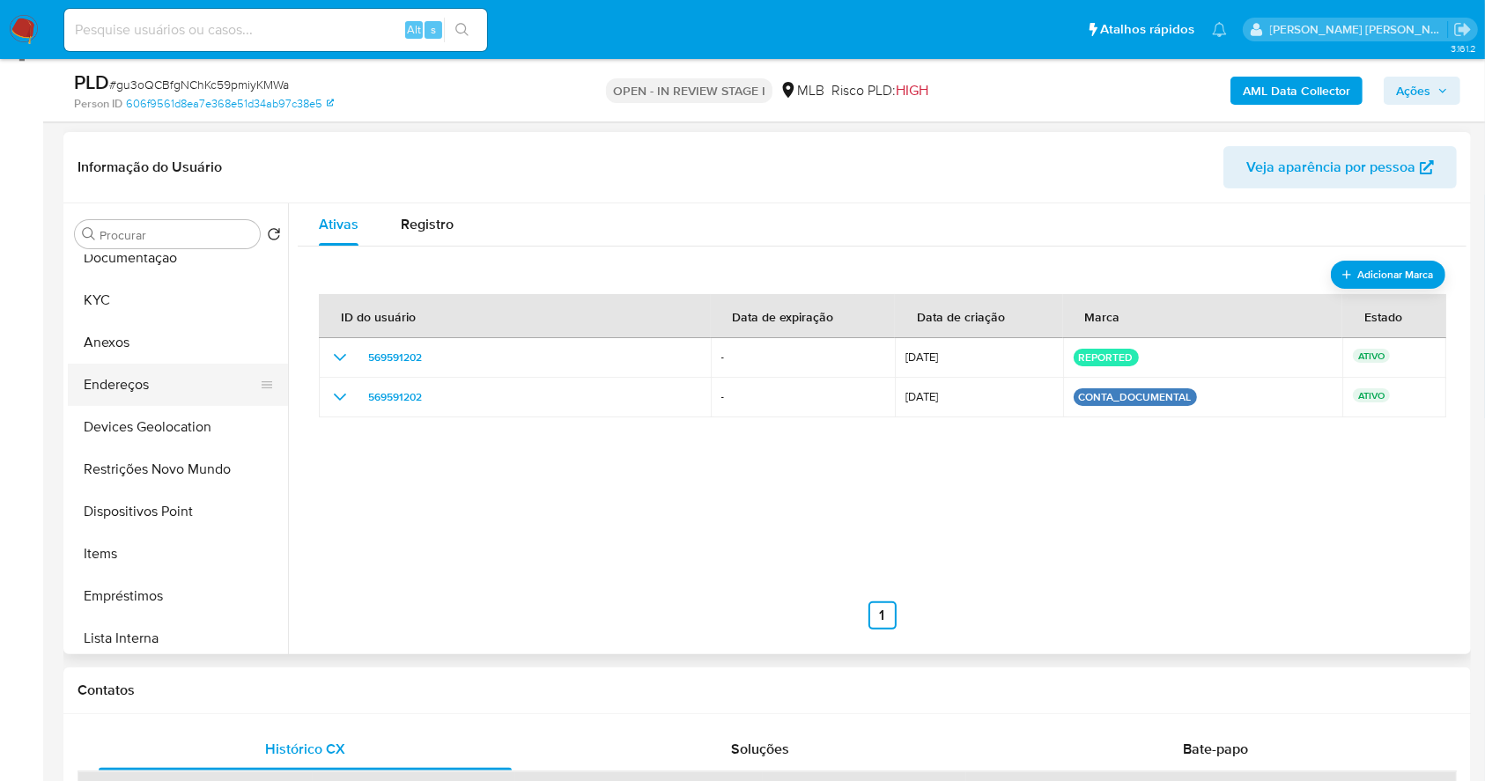
scroll to position [92, 0]
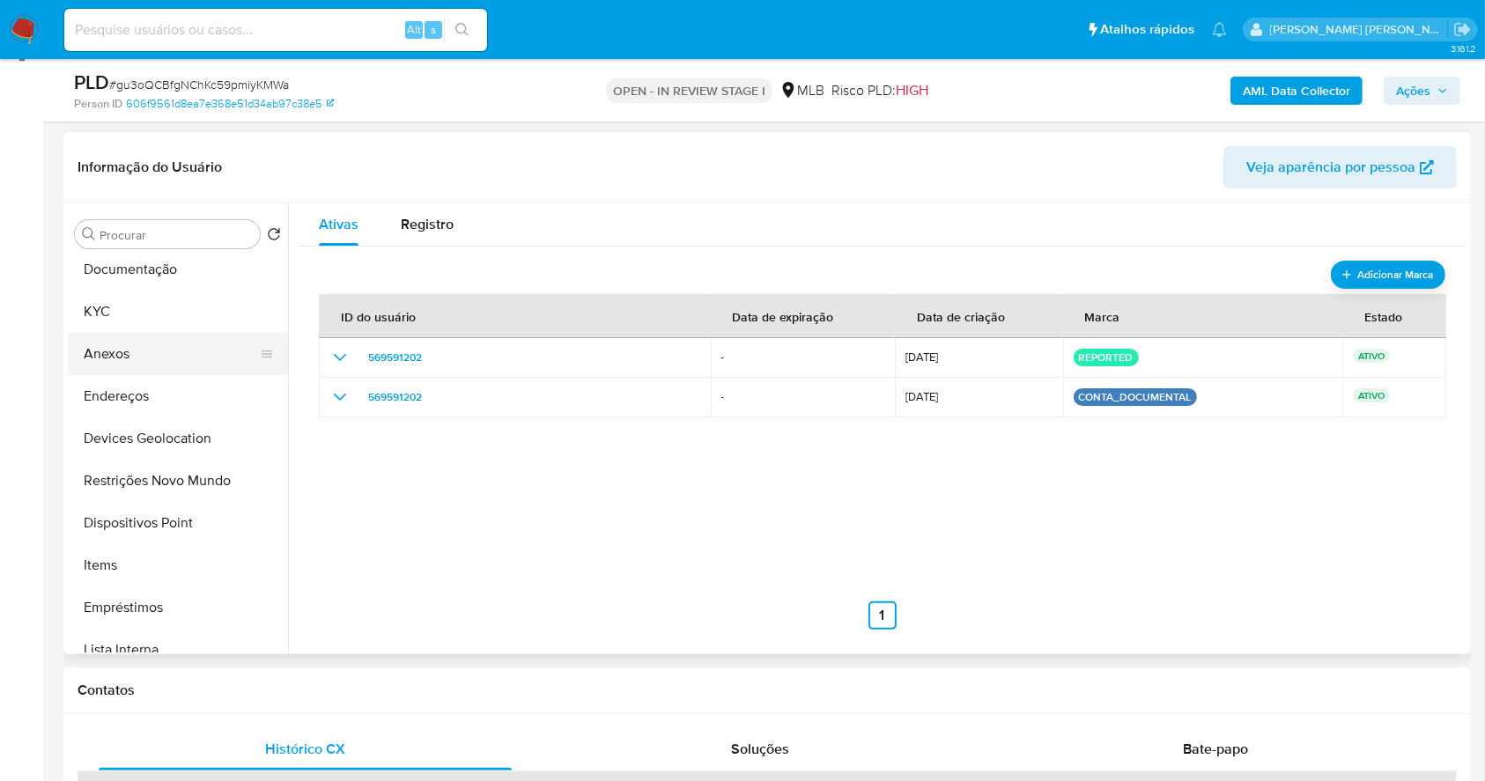
click at [130, 359] on button "Anexos" at bounding box center [171, 354] width 206 height 42
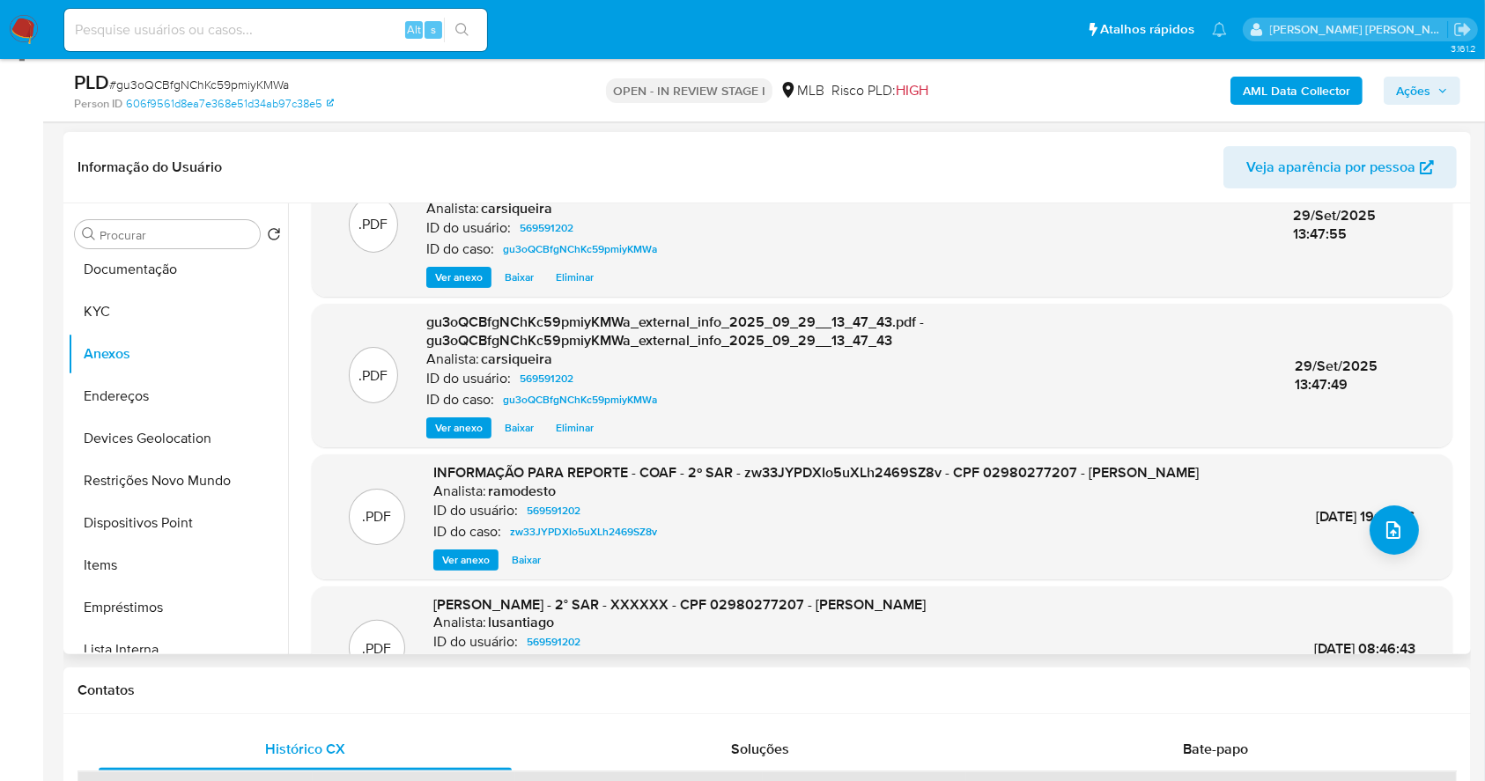
scroll to position [117, 0]
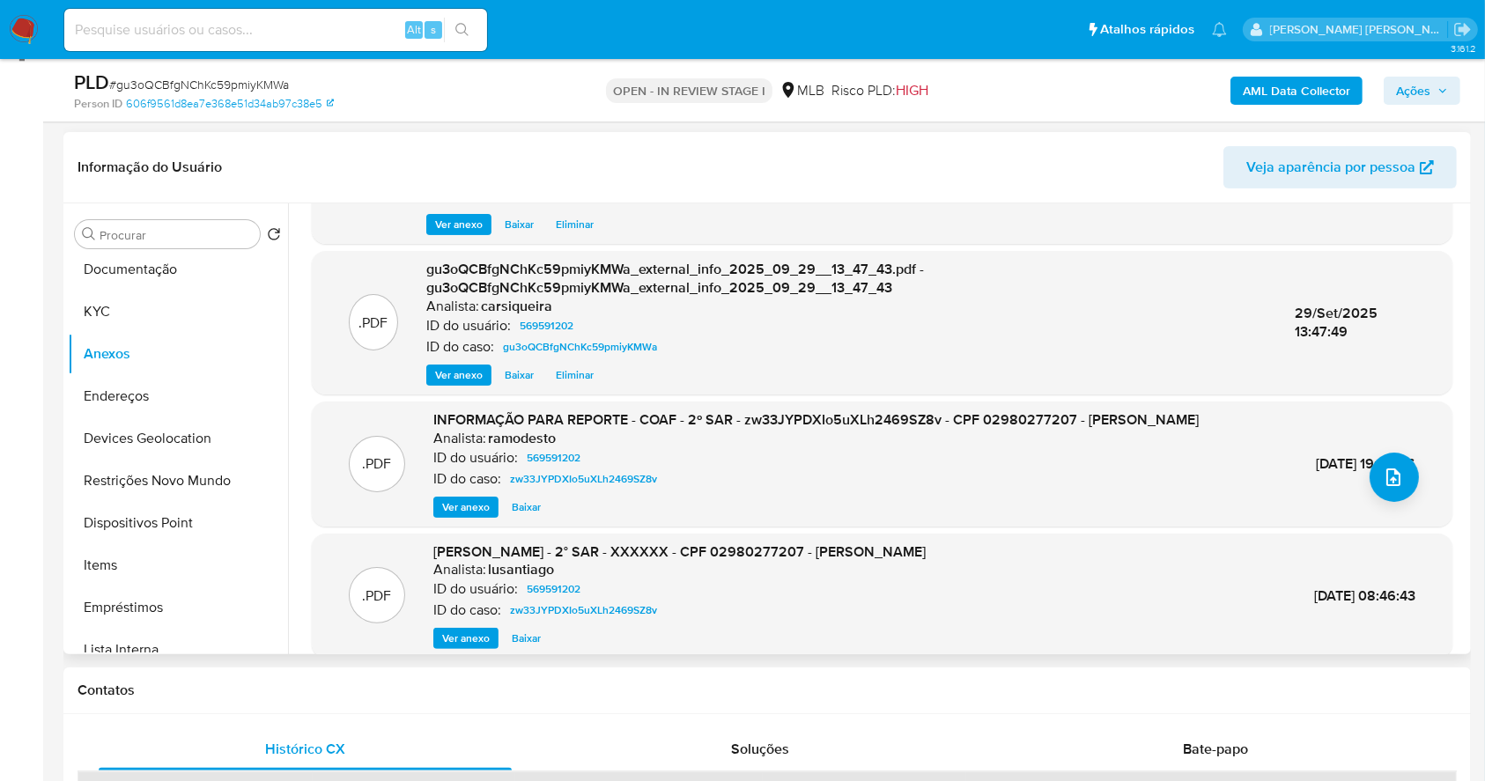
click at [449, 507] on span "Ver anexo" at bounding box center [466, 508] width 48 height 18
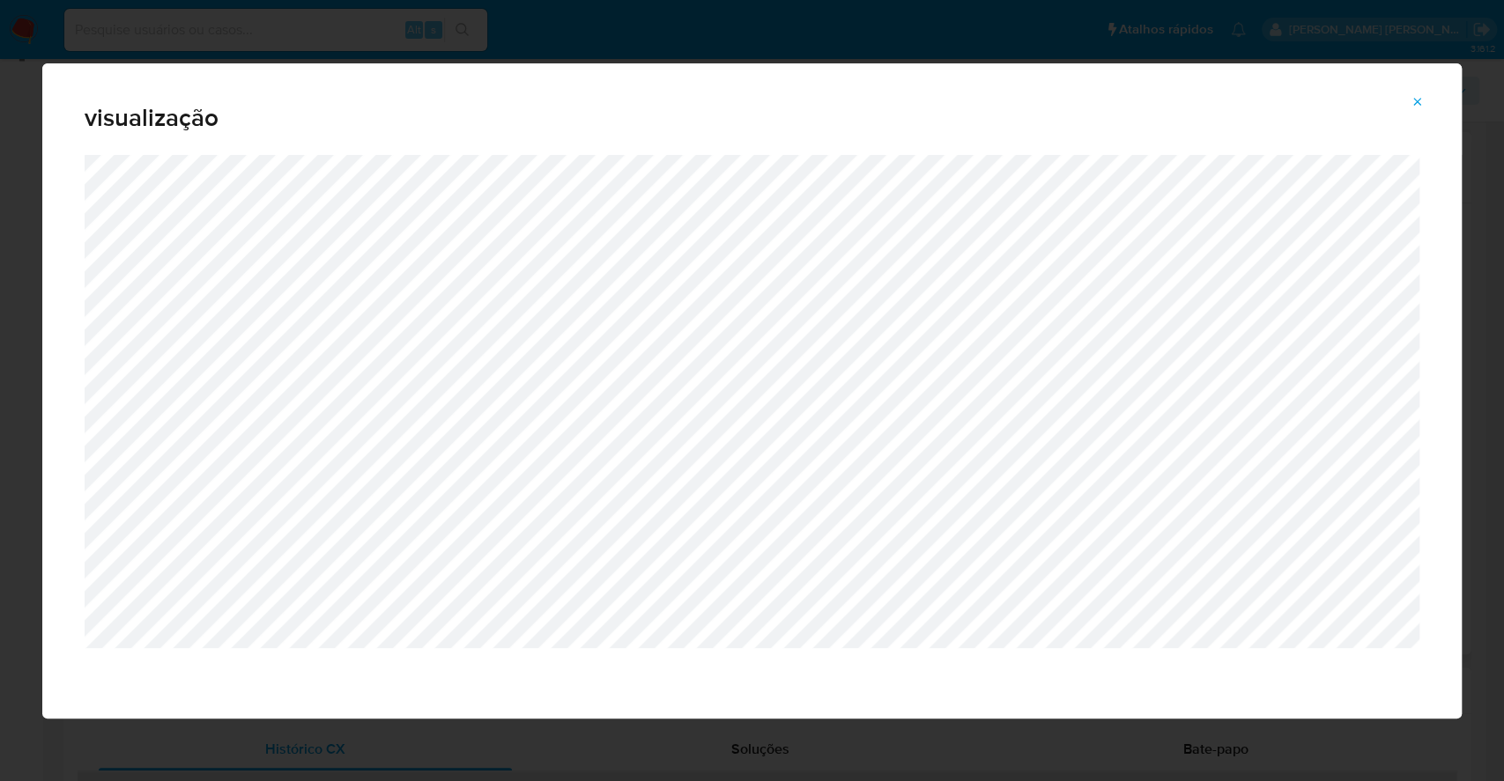
click at [1420, 91] on span "Attachment preview" at bounding box center [1417, 102] width 14 height 25
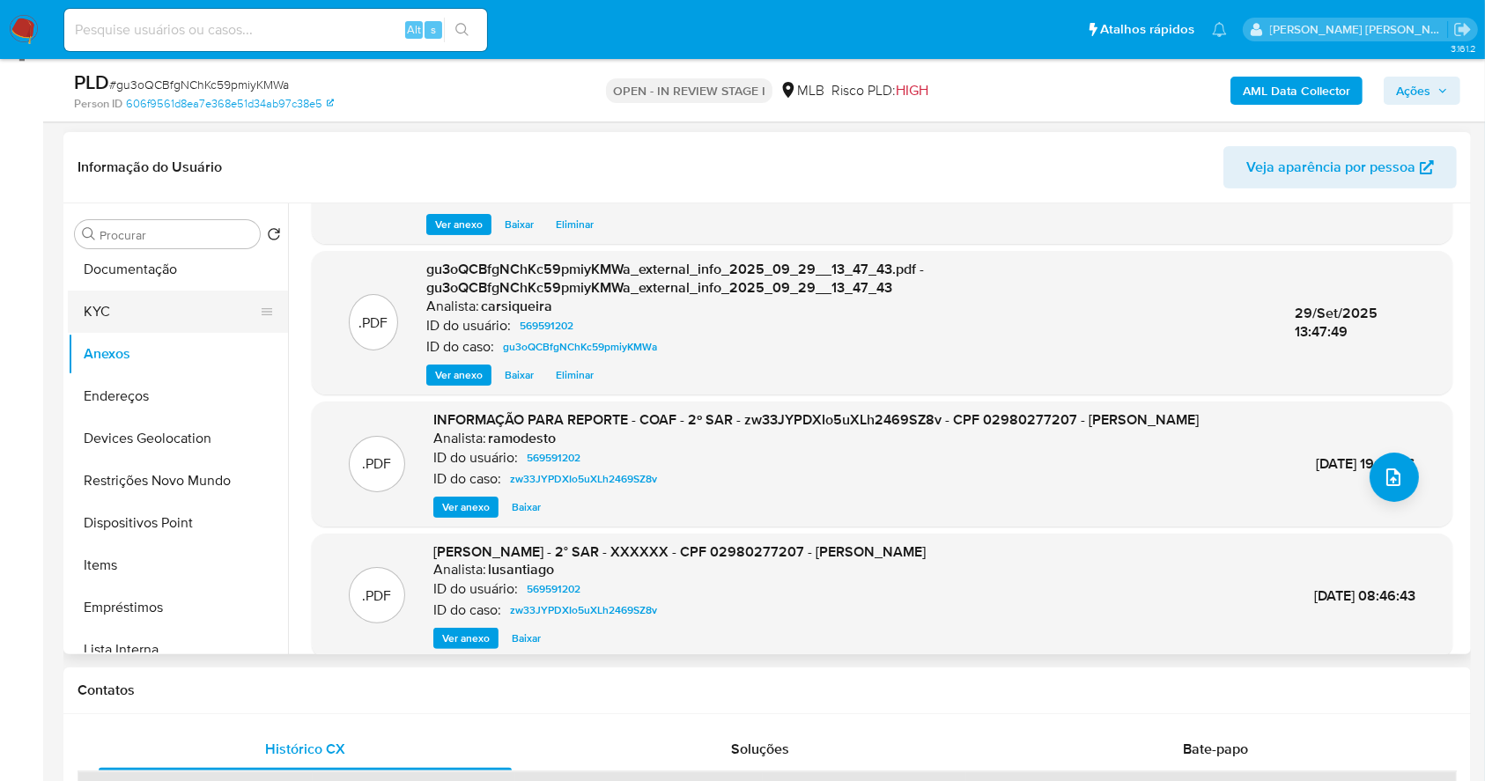
click at [159, 316] on button "KYC" at bounding box center [171, 312] width 206 height 42
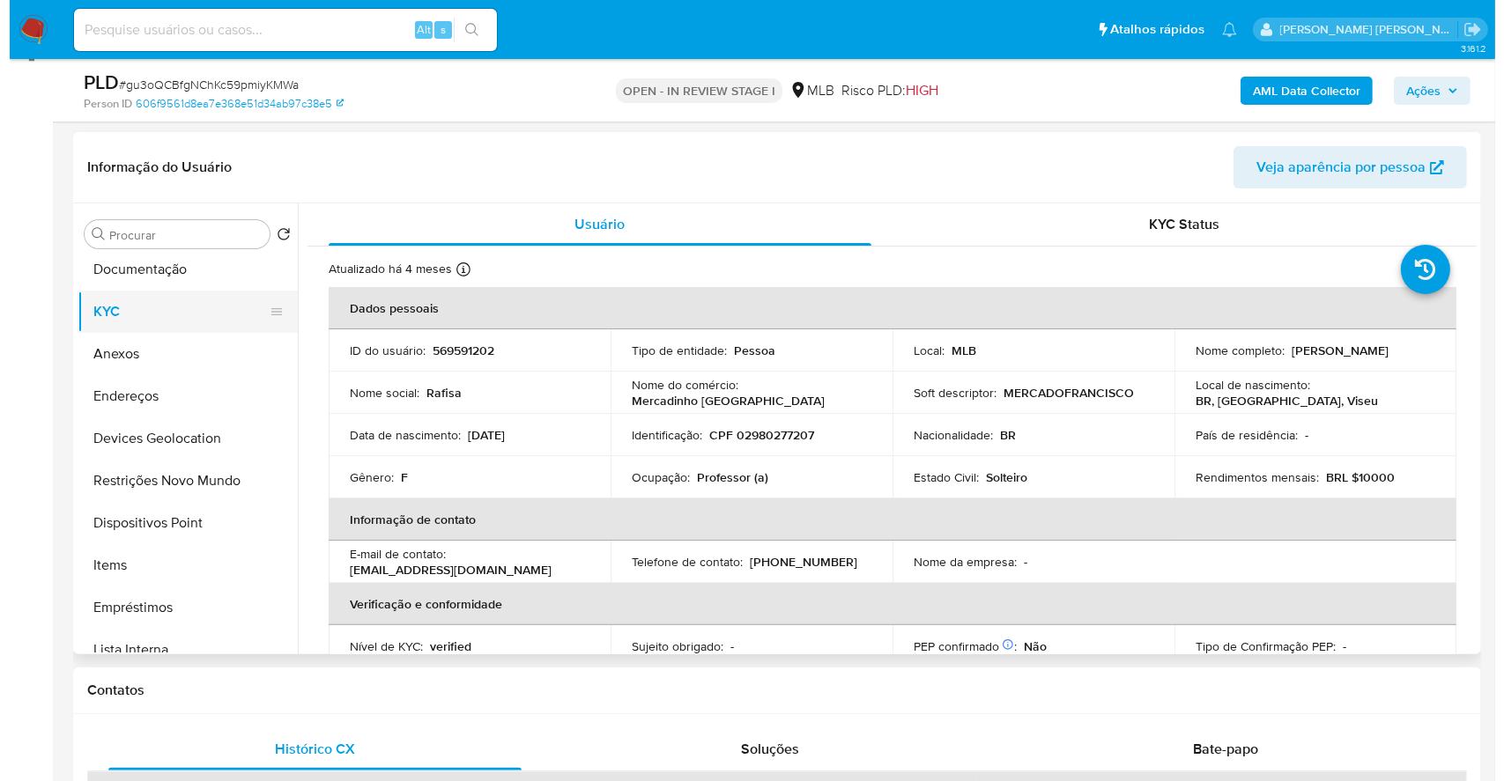
scroll to position [0, 0]
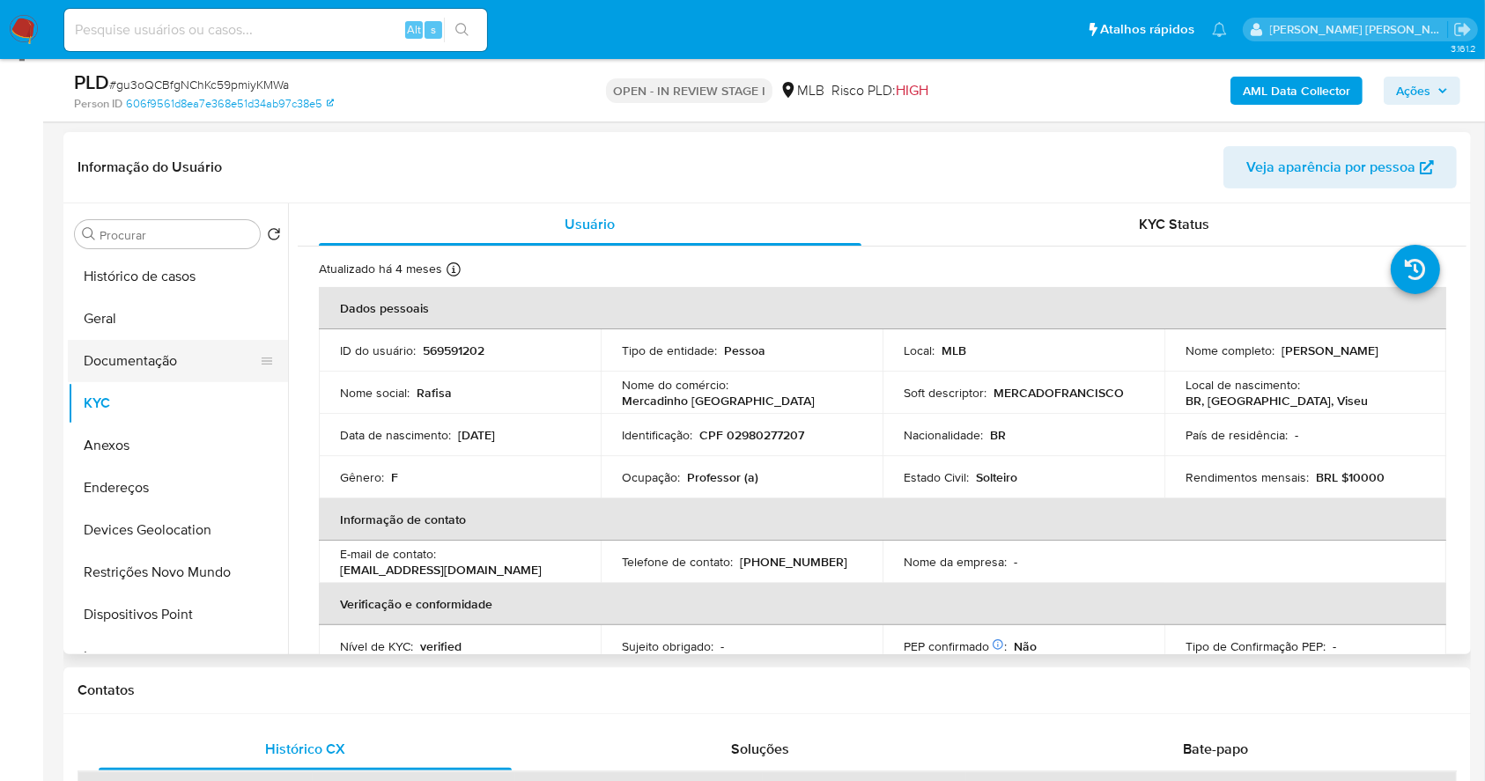
click at [159, 344] on button "Documentação" at bounding box center [171, 361] width 206 height 42
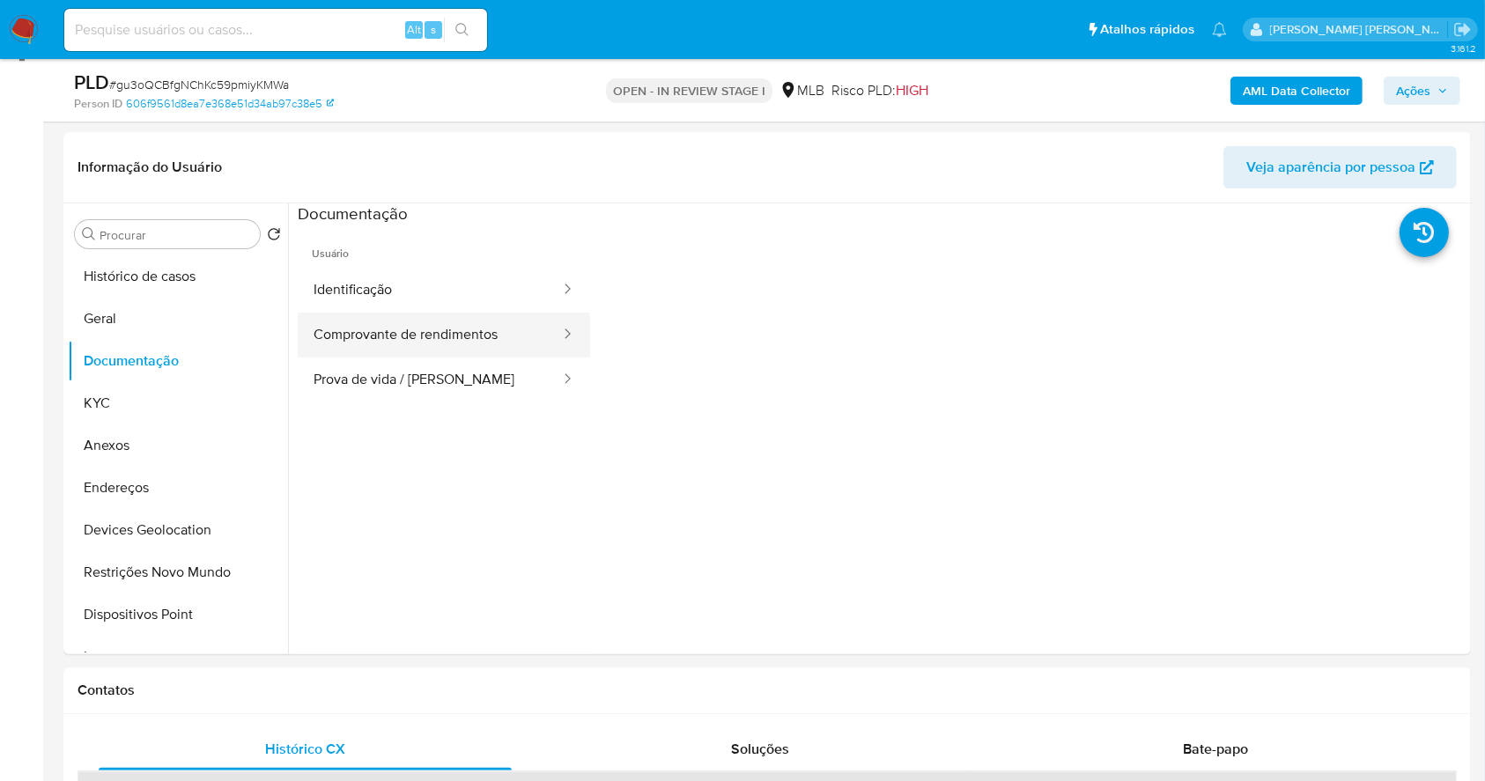
click at [444, 335] on button "Comprovante de rendimentos" at bounding box center [430, 335] width 264 height 45
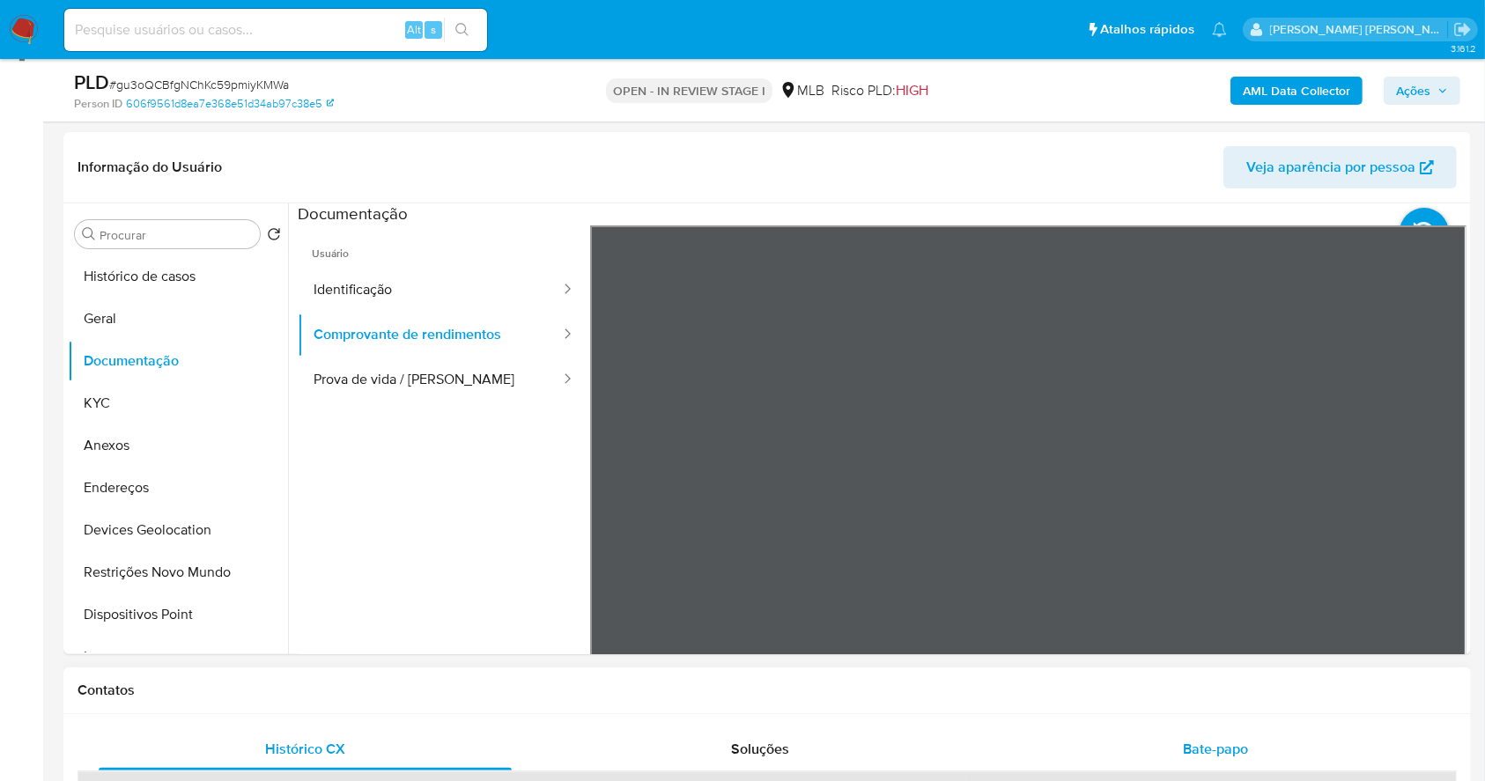
click at [1430, 102] on span "Ações" at bounding box center [1413, 91] width 34 height 28
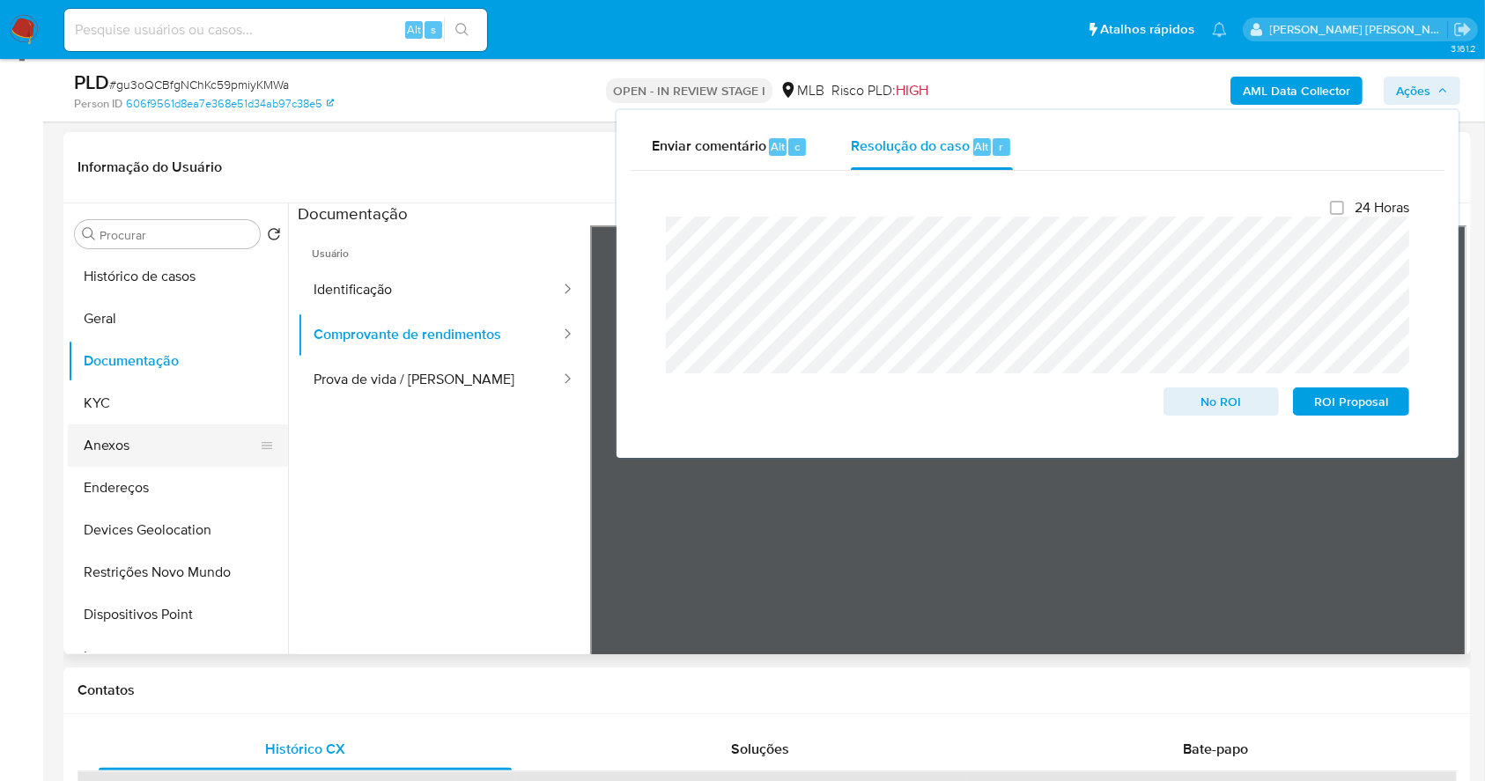
click at [189, 445] on button "Anexos" at bounding box center [171, 446] width 206 height 42
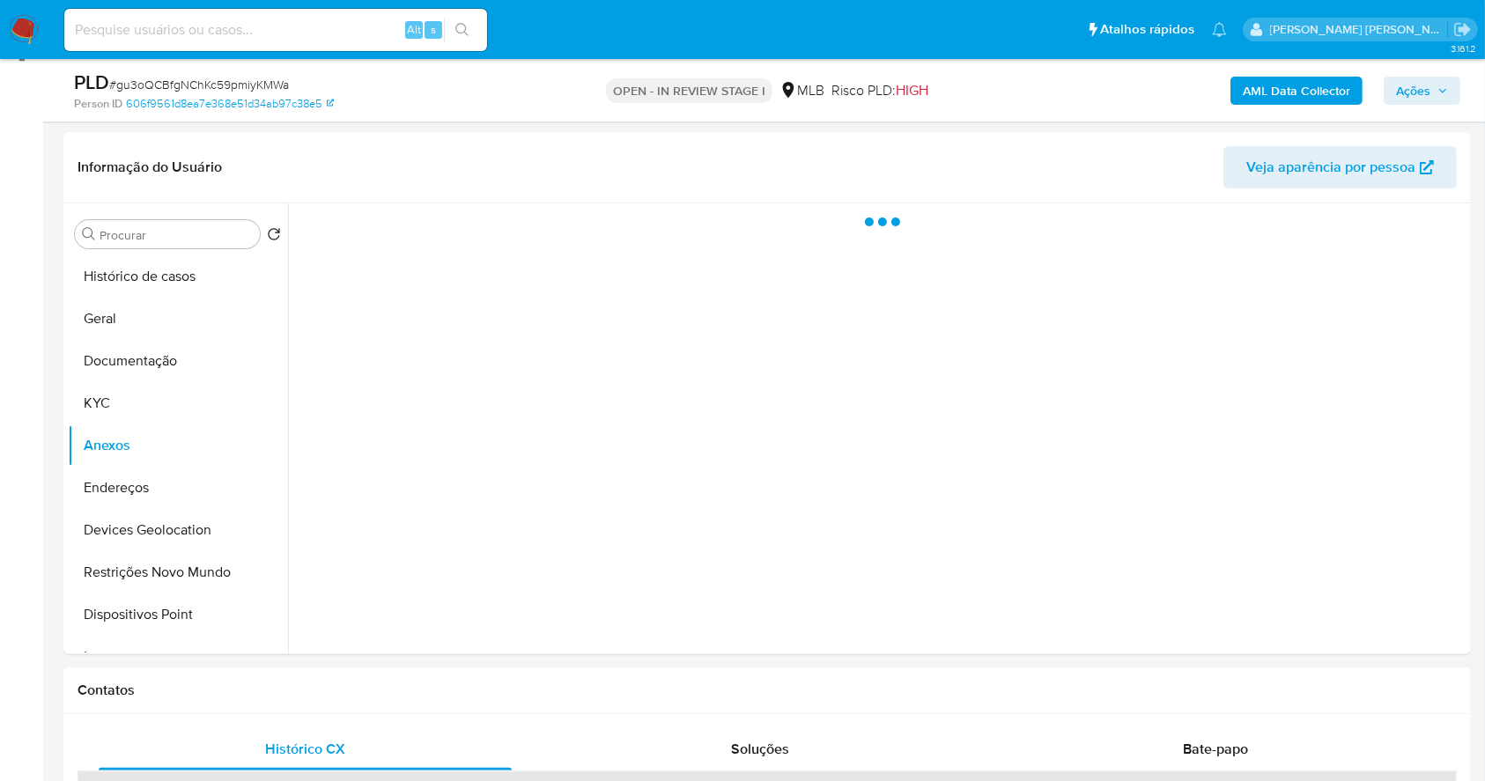
click at [1417, 82] on span "Ações" at bounding box center [1413, 91] width 34 height 28
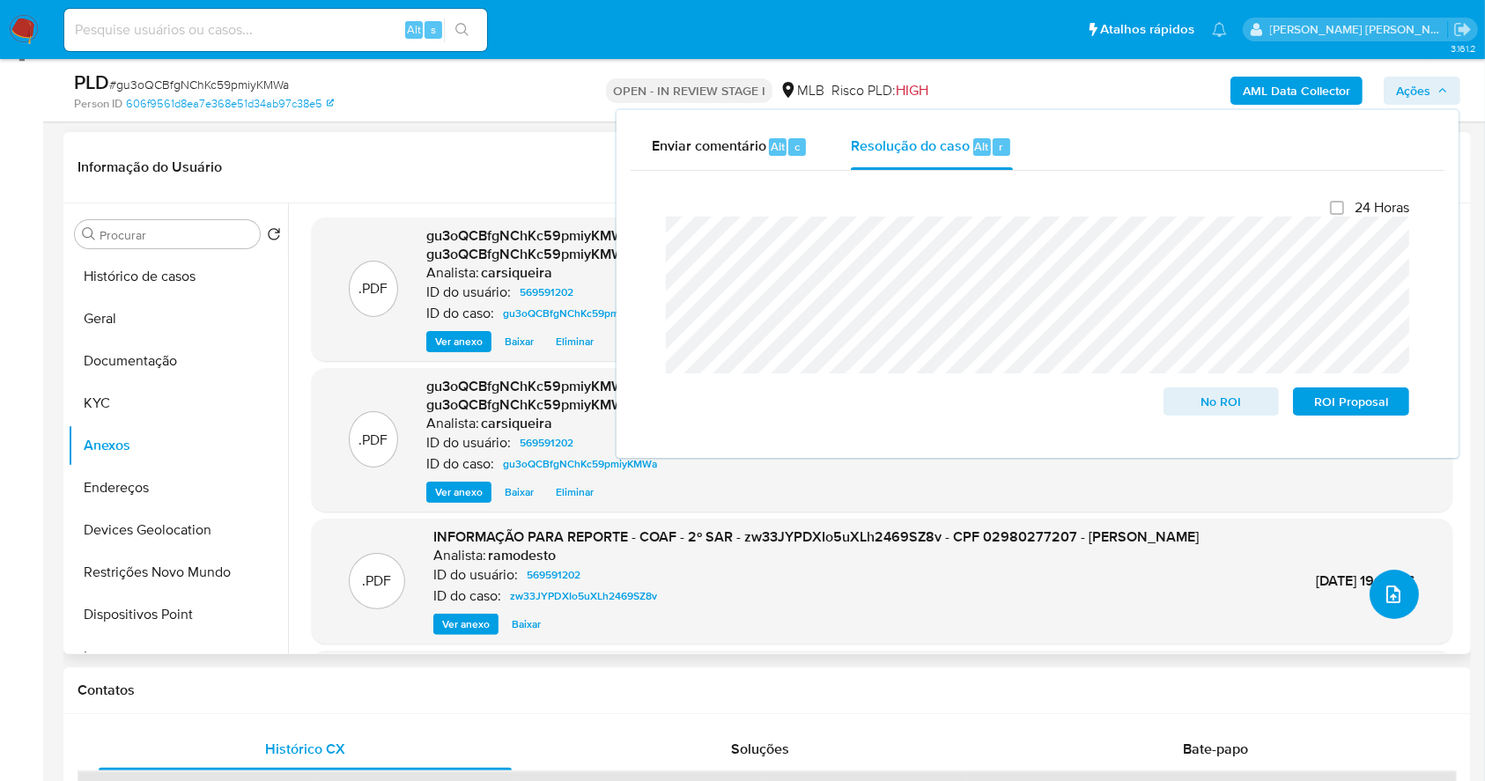
click at [1390, 600] on icon "upload-file" at bounding box center [1393, 594] width 21 height 21
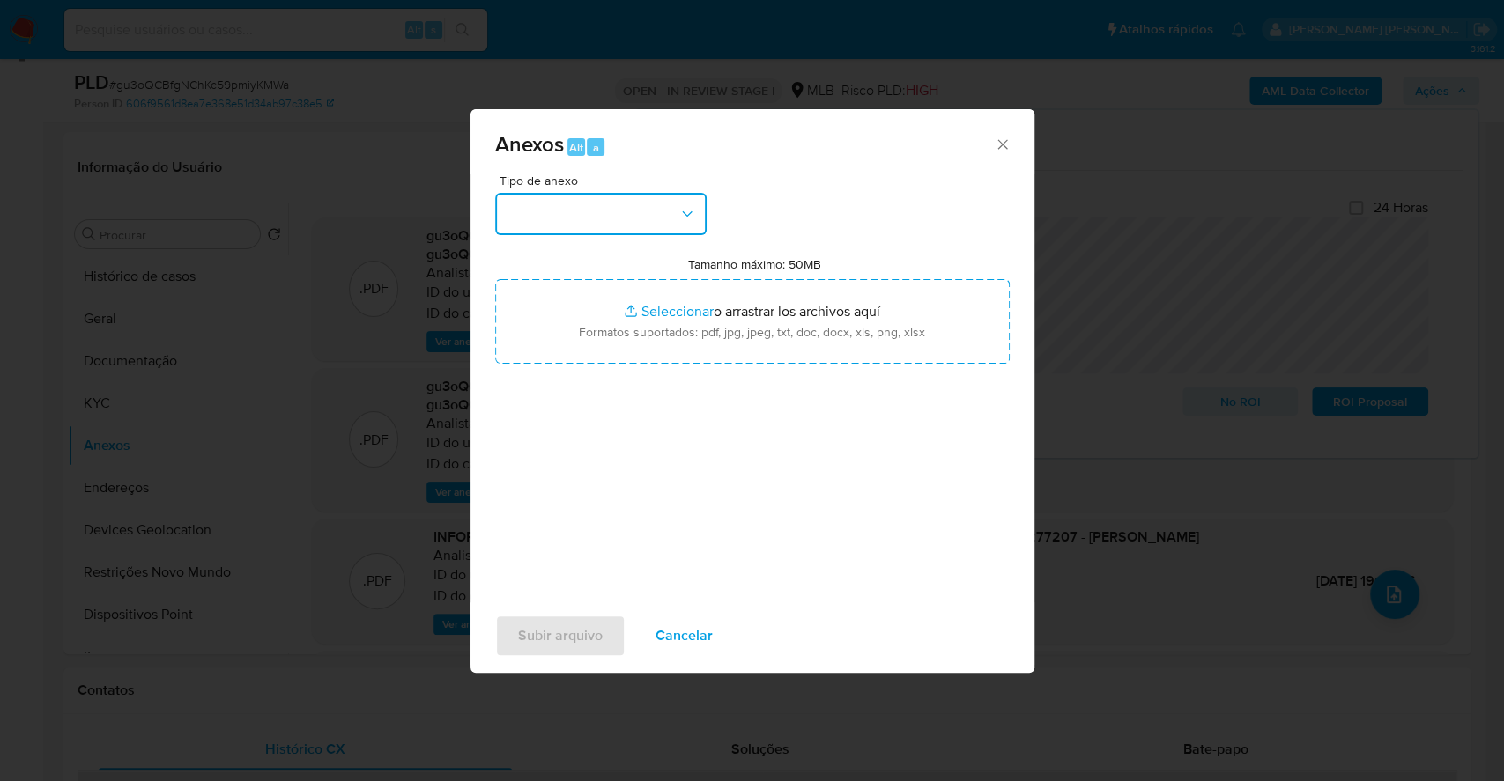
click at [638, 225] on button "button" at bounding box center [600, 214] width 211 height 42
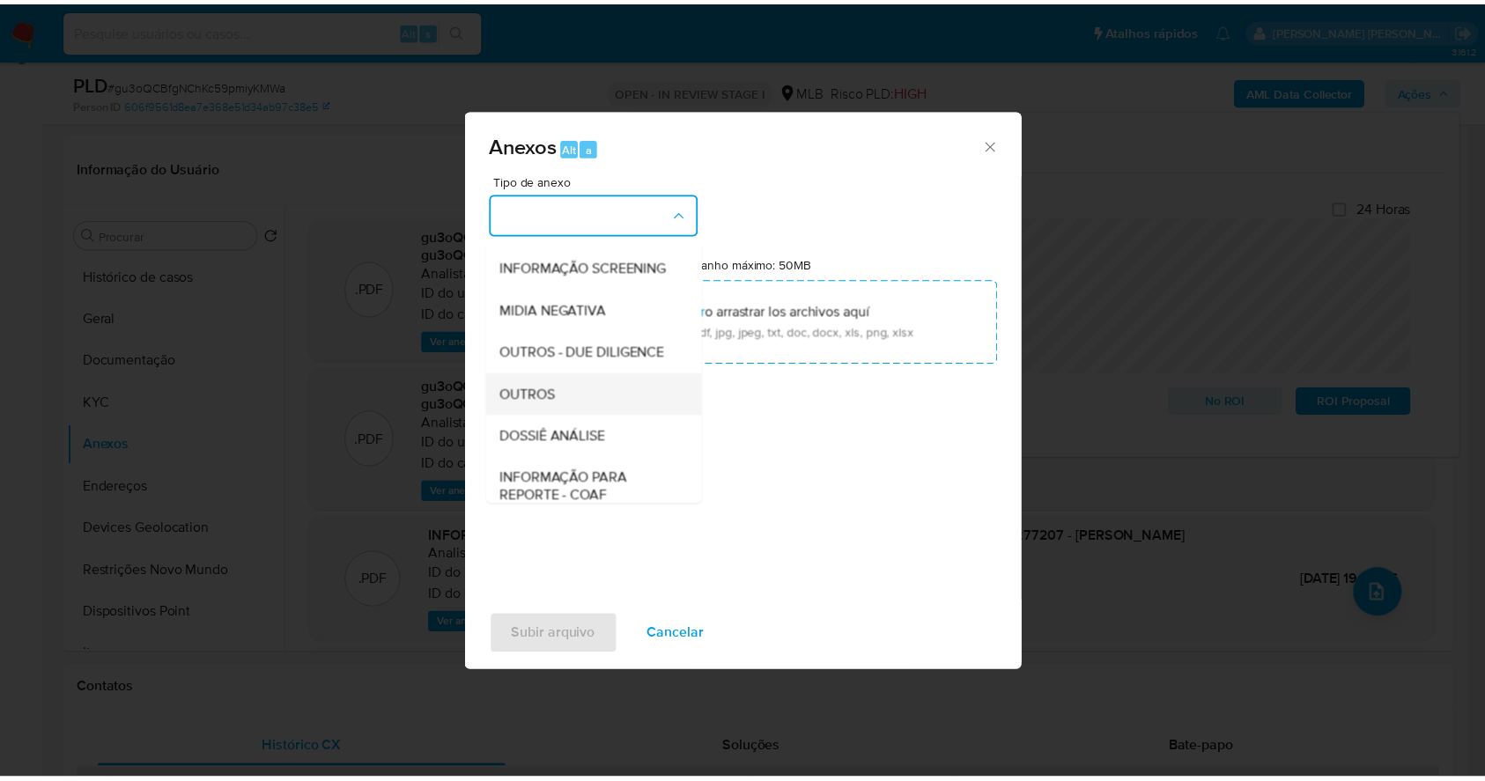
scroll to position [270, 0]
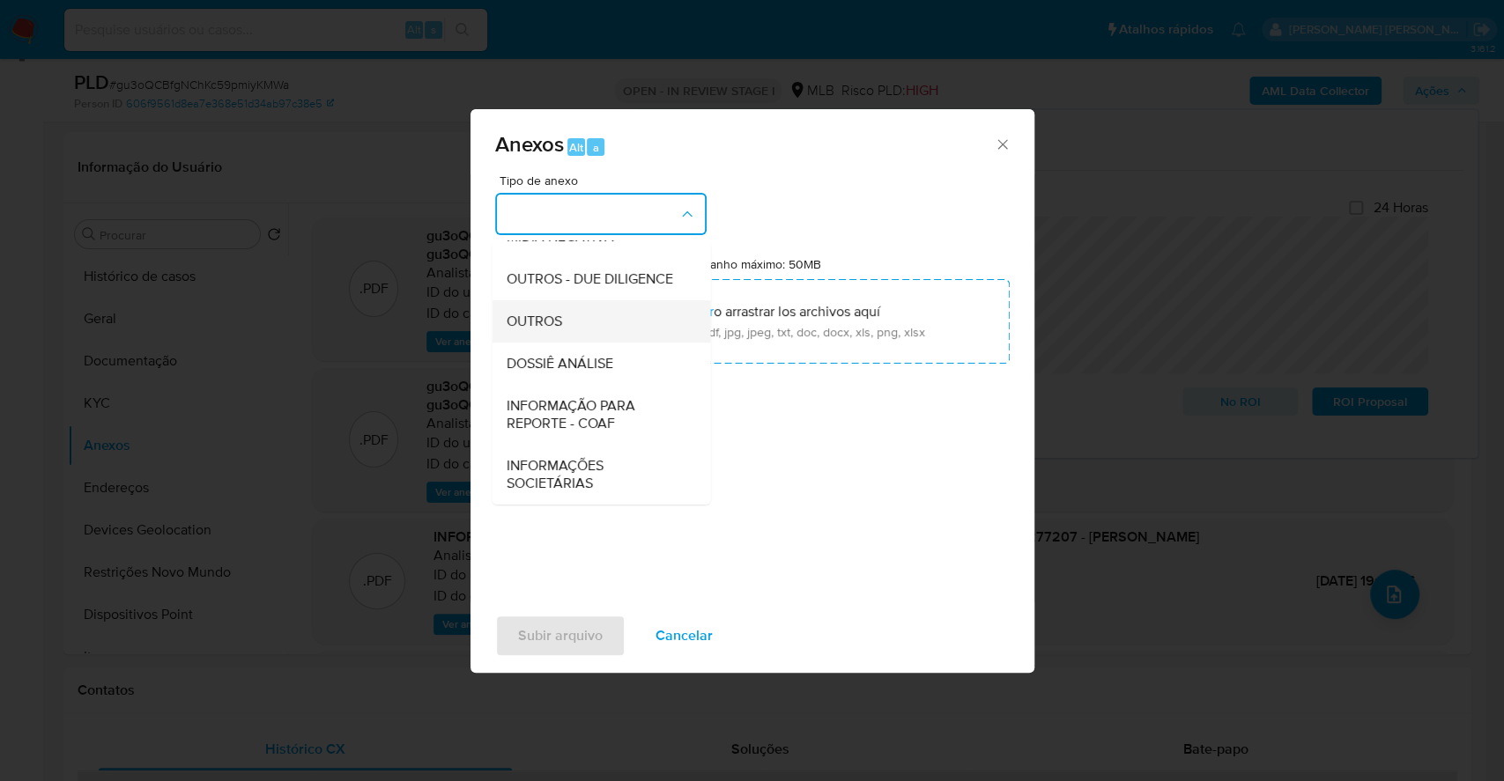
click at [577, 320] on div "OUTROS" at bounding box center [596, 321] width 180 height 42
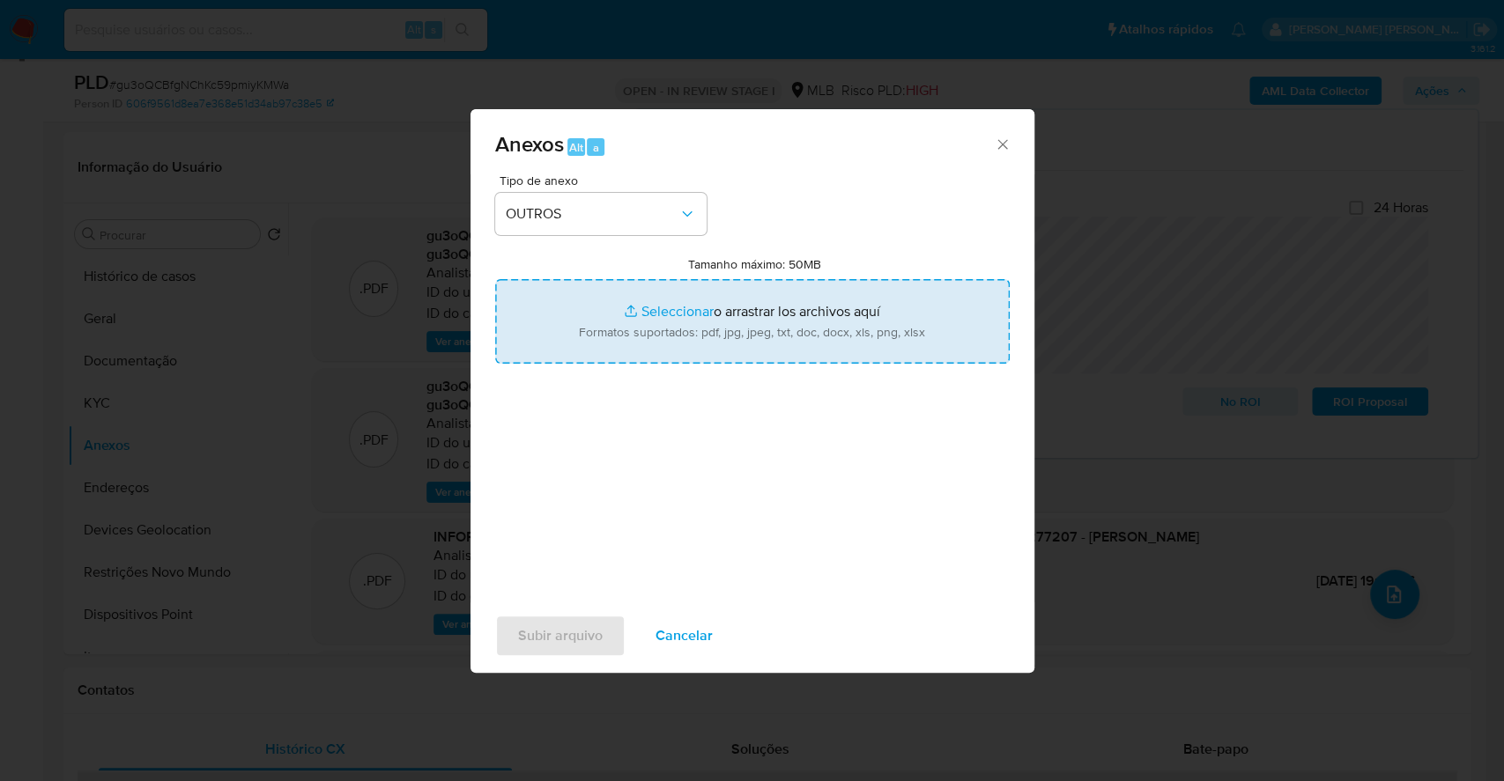
click at [660, 307] on input "Tamanho máximo: 50MB Seleccionar archivos" at bounding box center [752, 321] width 514 height 85
type input "C:\fakepath\3º SAR - XXXX- CPF 02980277207 - RAFISA AMIN FURTADO - Documentos G…"
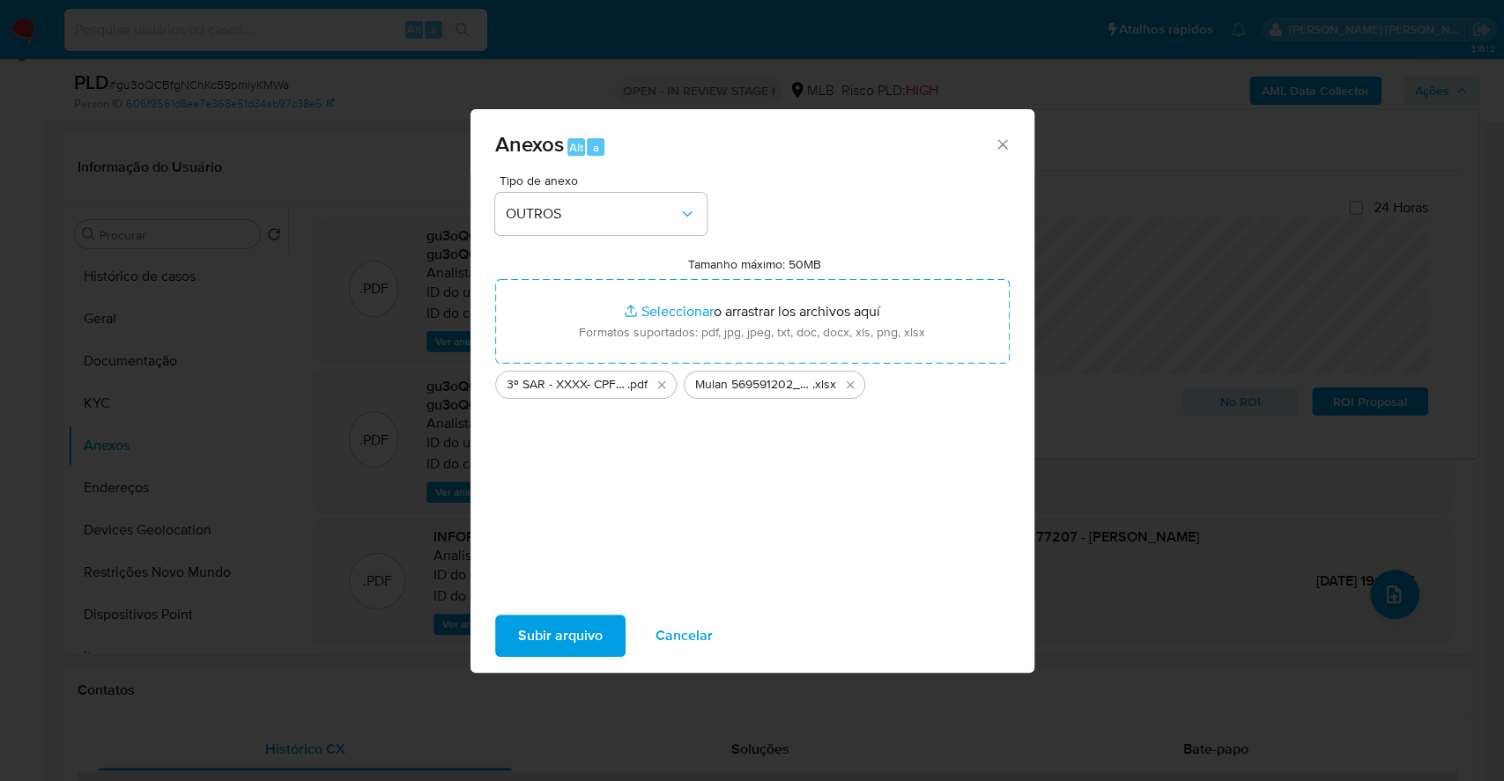
click at [550, 636] on span "Subir arquivo" at bounding box center [560, 636] width 85 height 39
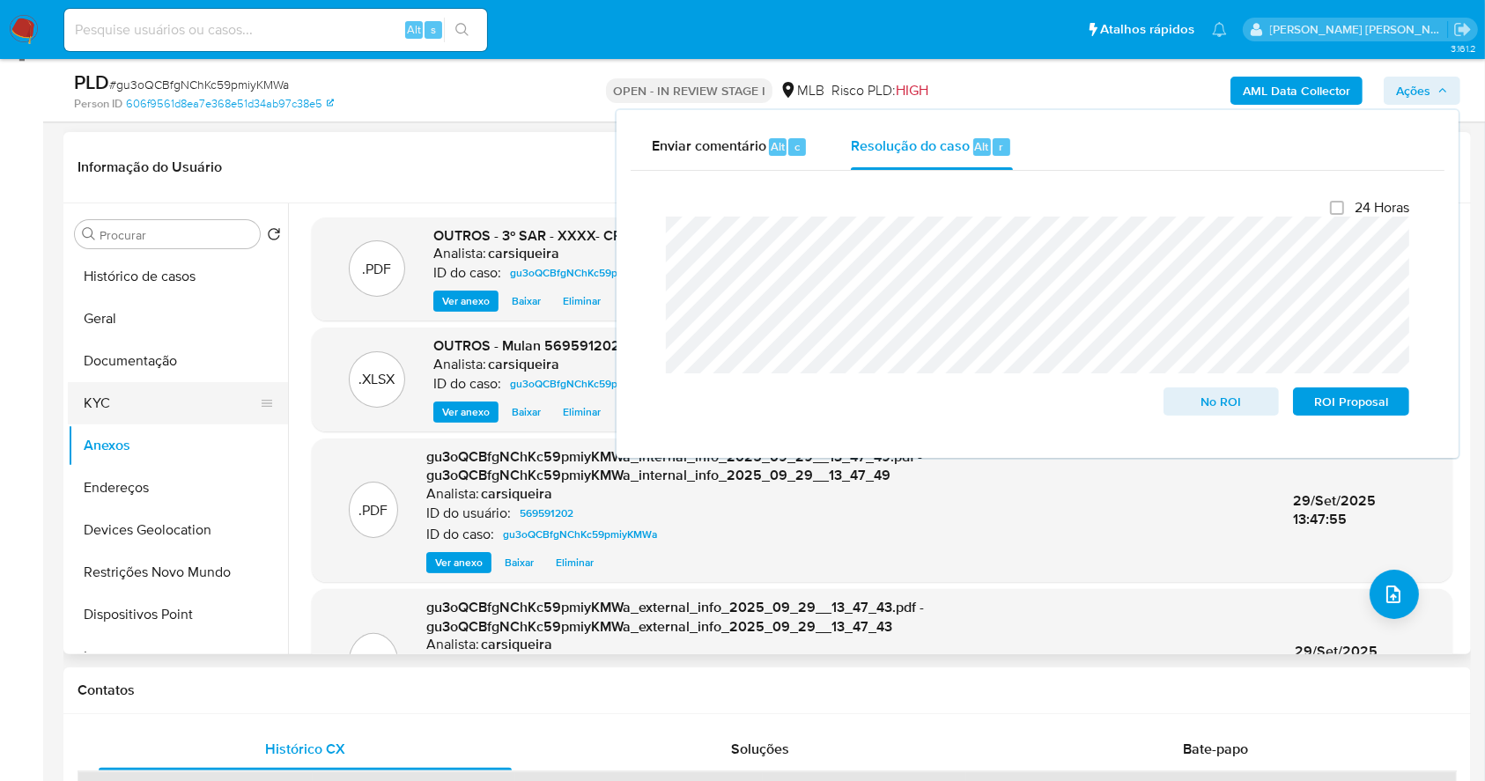
click at [166, 403] on button "KYC" at bounding box center [171, 403] width 206 height 42
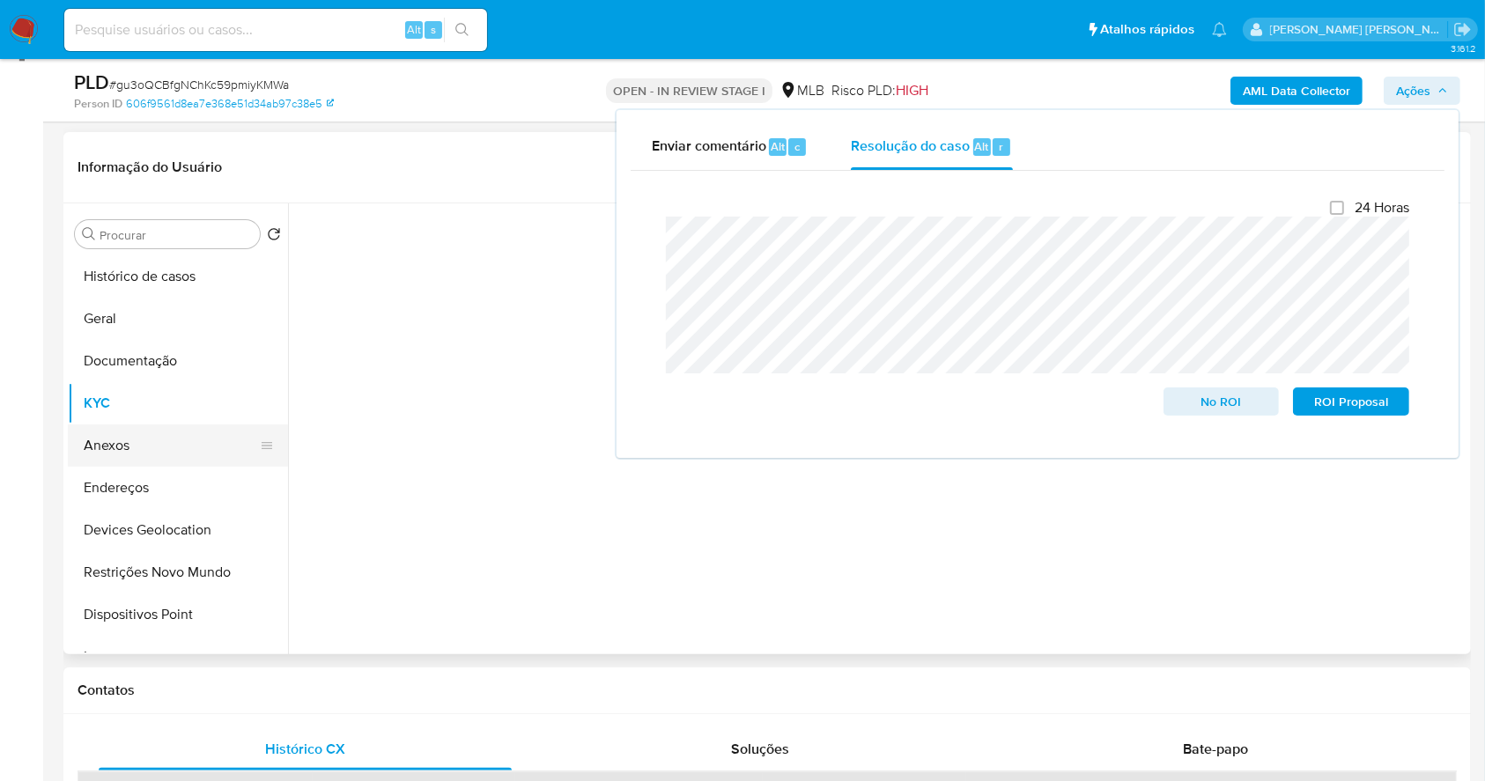
click at [145, 448] on button "Anexos" at bounding box center [171, 446] width 206 height 42
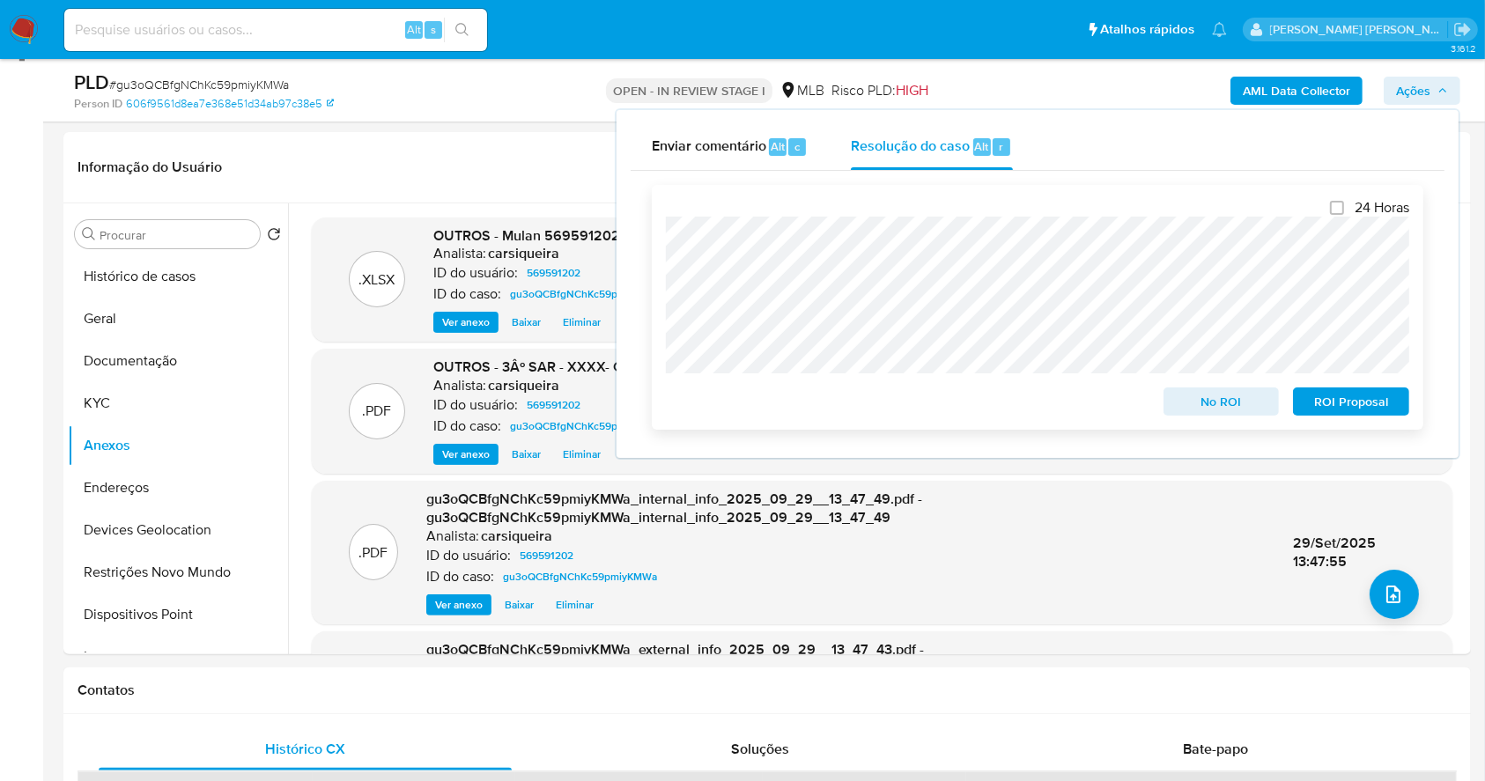
drag, startPoint x: 1372, startPoint y: 392, endPoint x: 1349, endPoint y: 392, distance: 23.8
click at [1372, 392] on span "ROI Proposal" at bounding box center [1352, 401] width 92 height 25
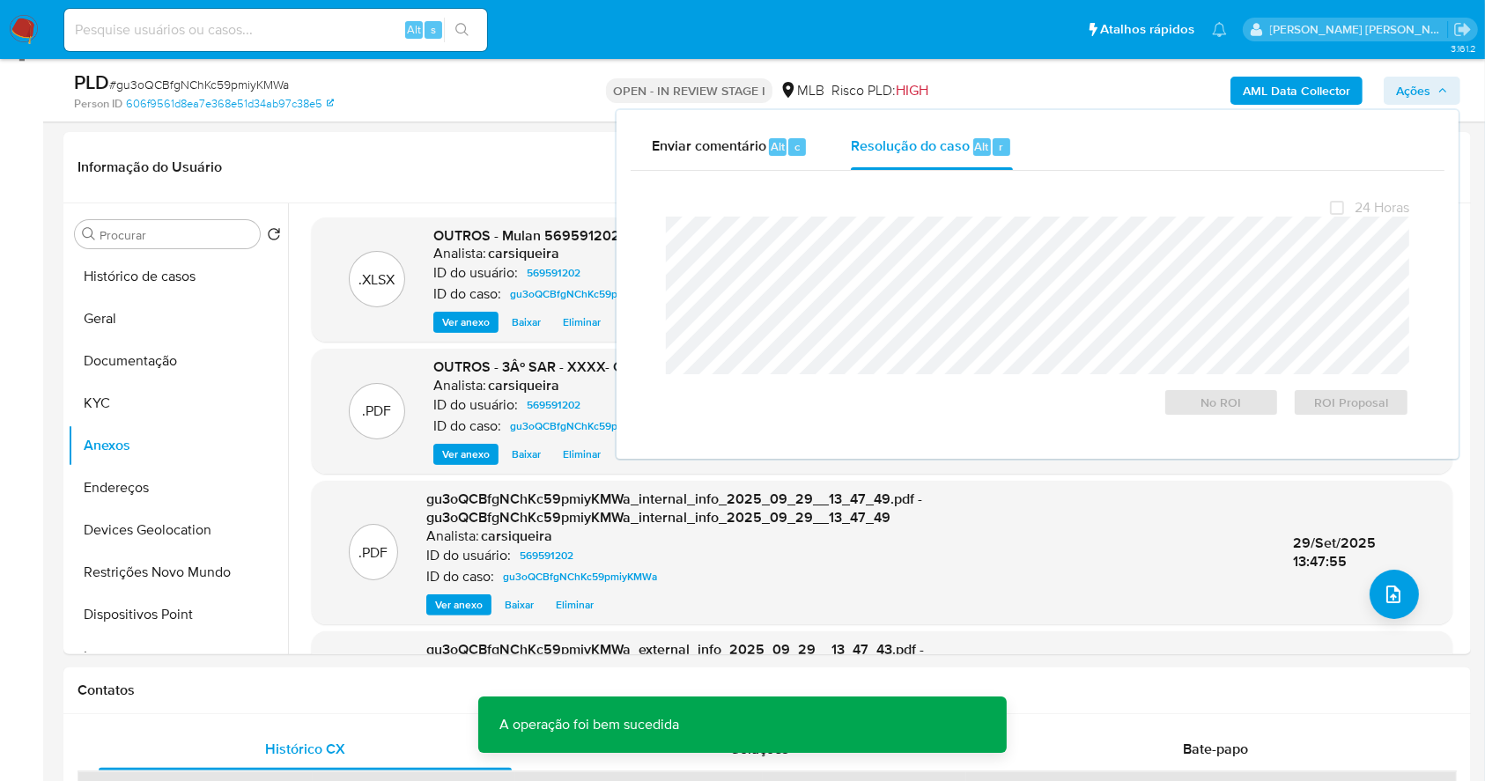
click at [233, 84] on span "# gu3oQCBfgNChKc59pmiyKMWa" at bounding box center [199, 85] width 180 height 18
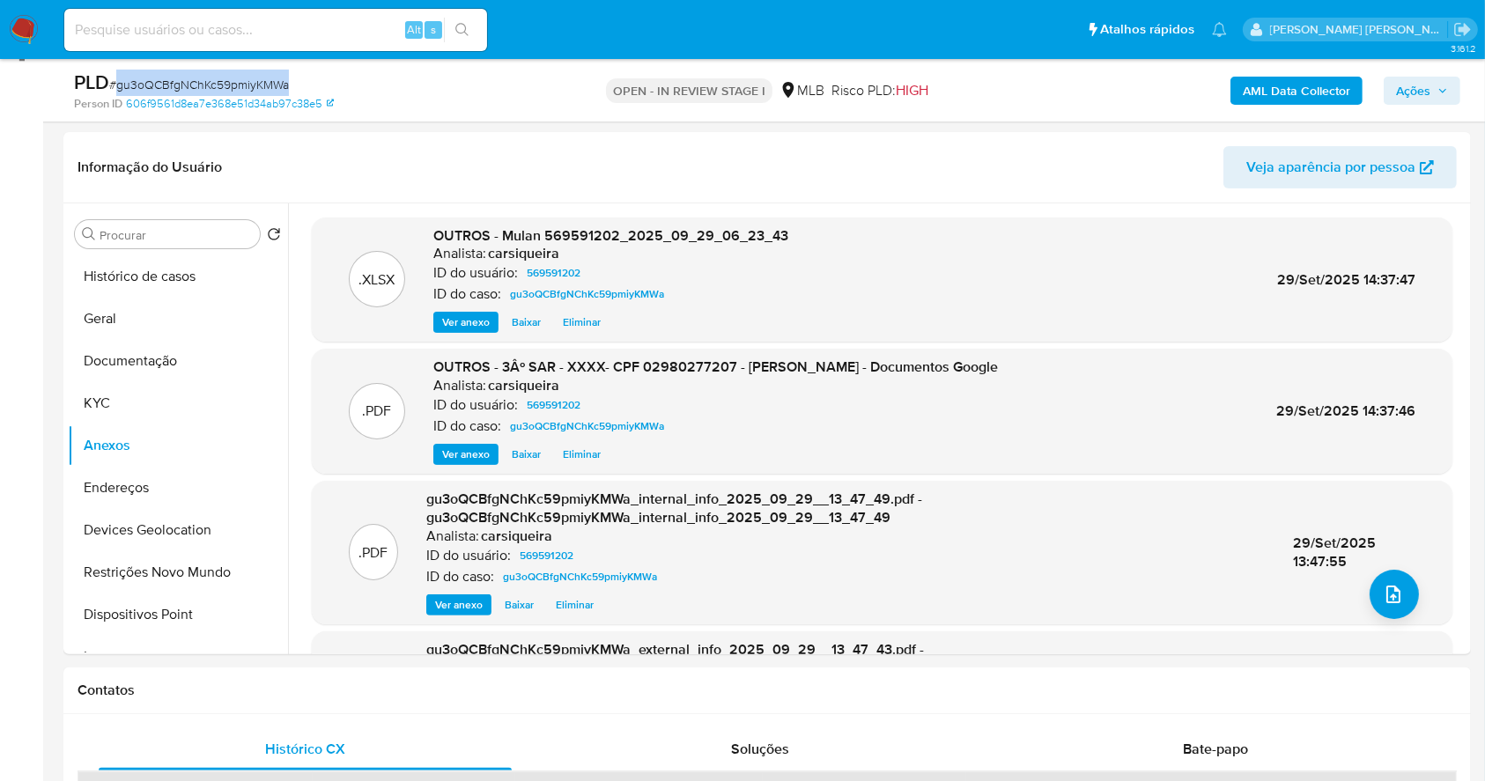
click at [233, 84] on span "# gu3oQCBfgNChKc59pmiyKMWa" at bounding box center [199, 85] width 180 height 18
copy span "gu3oQCBfgNChKc59pmiyKMWa"
click at [1432, 90] on span "Ações" at bounding box center [1422, 90] width 52 height 25
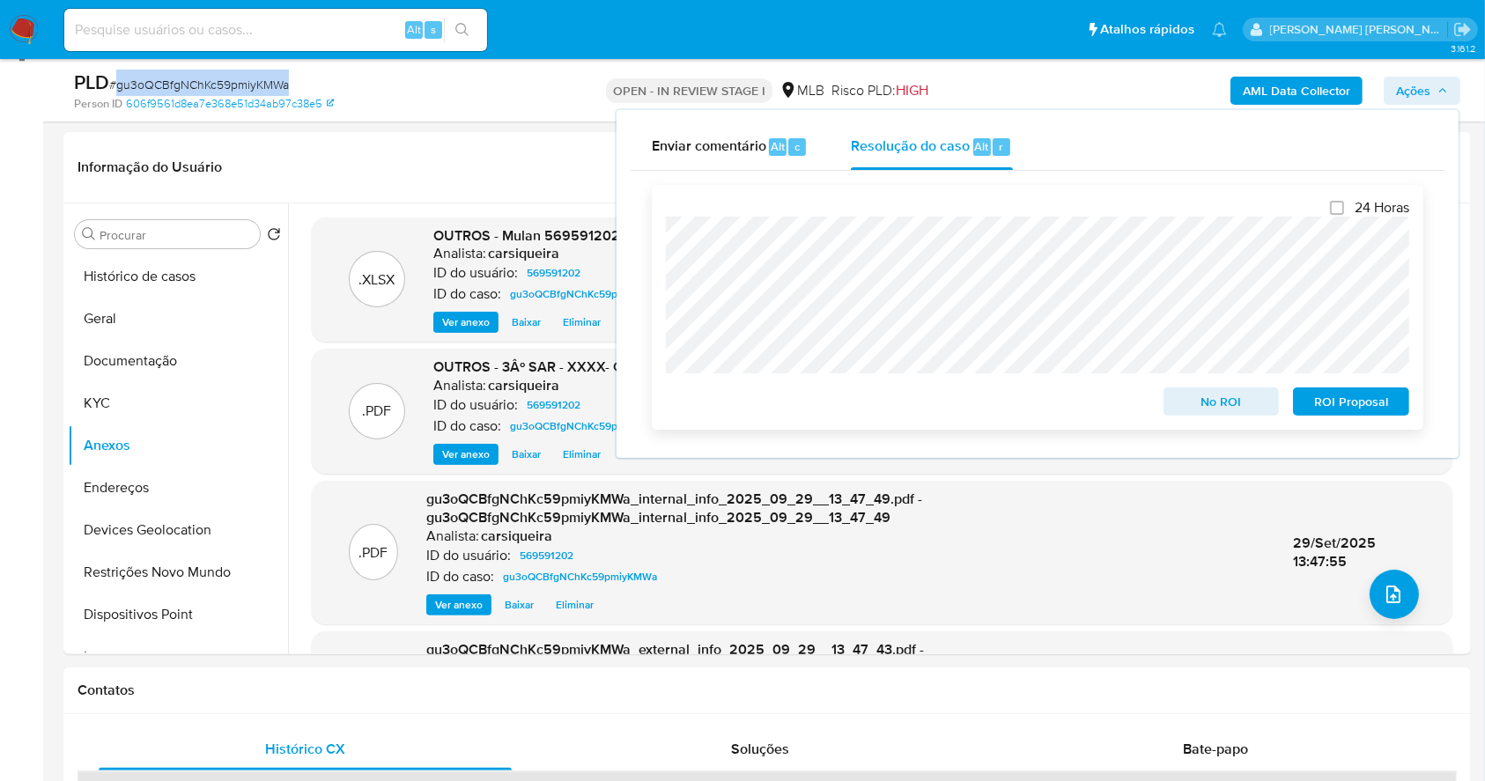
click at [1362, 396] on span "ROI Proposal" at bounding box center [1352, 401] width 92 height 25
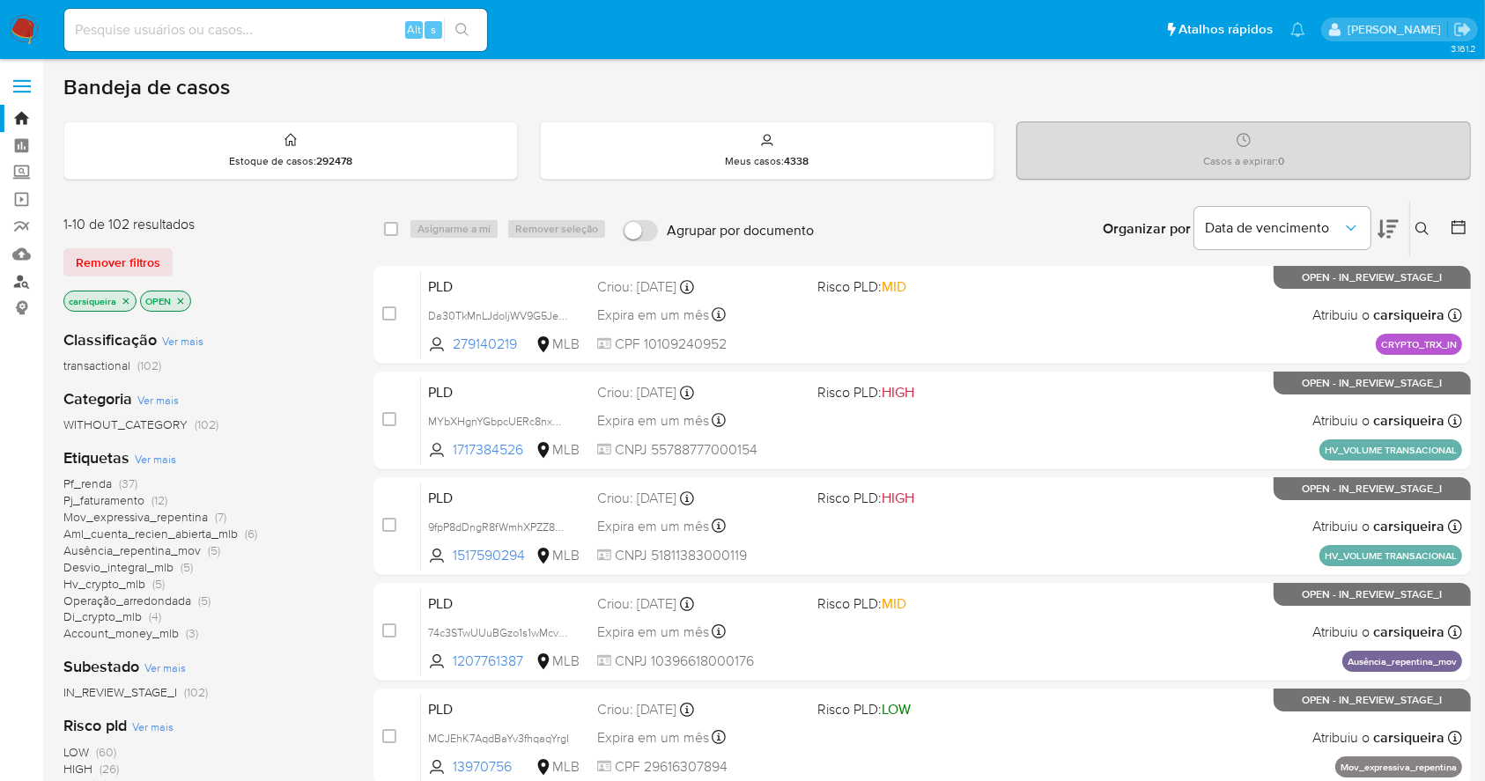
click at [27, 282] on link "Localizador de pessoas" at bounding box center [105, 281] width 210 height 27
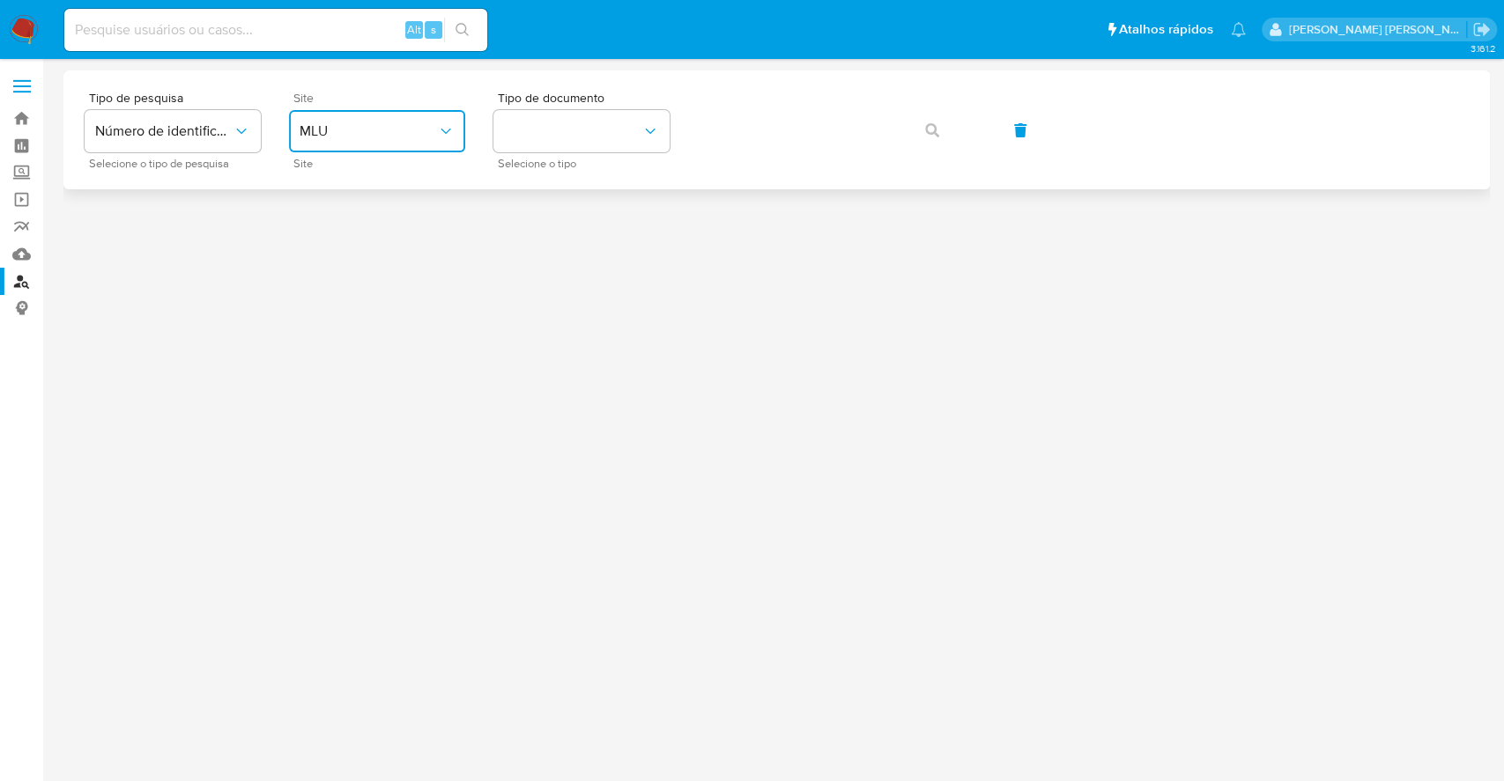
click at [332, 144] on button "MLU" at bounding box center [377, 131] width 176 height 42
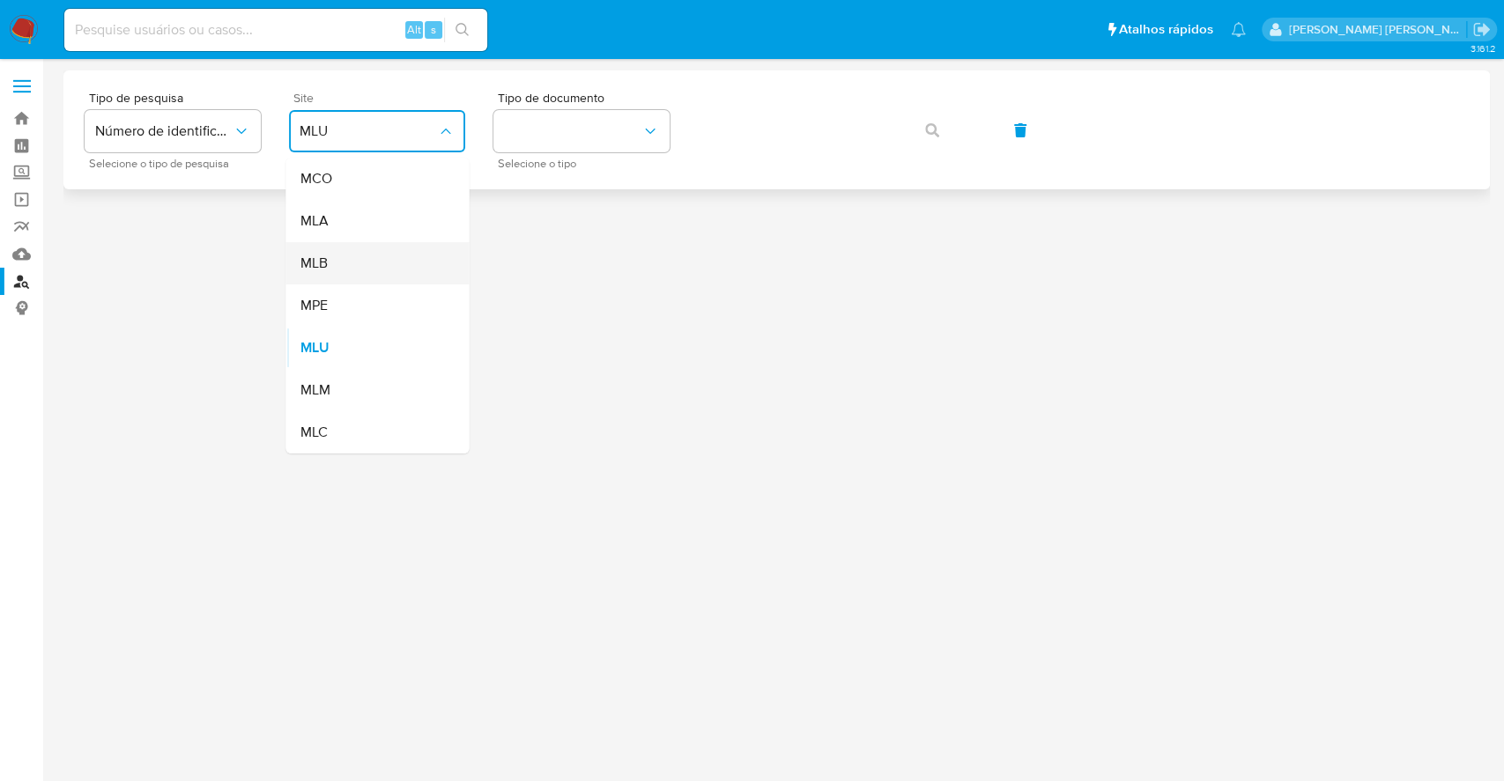
click at [400, 264] on div "MLB" at bounding box center [372, 263] width 144 height 42
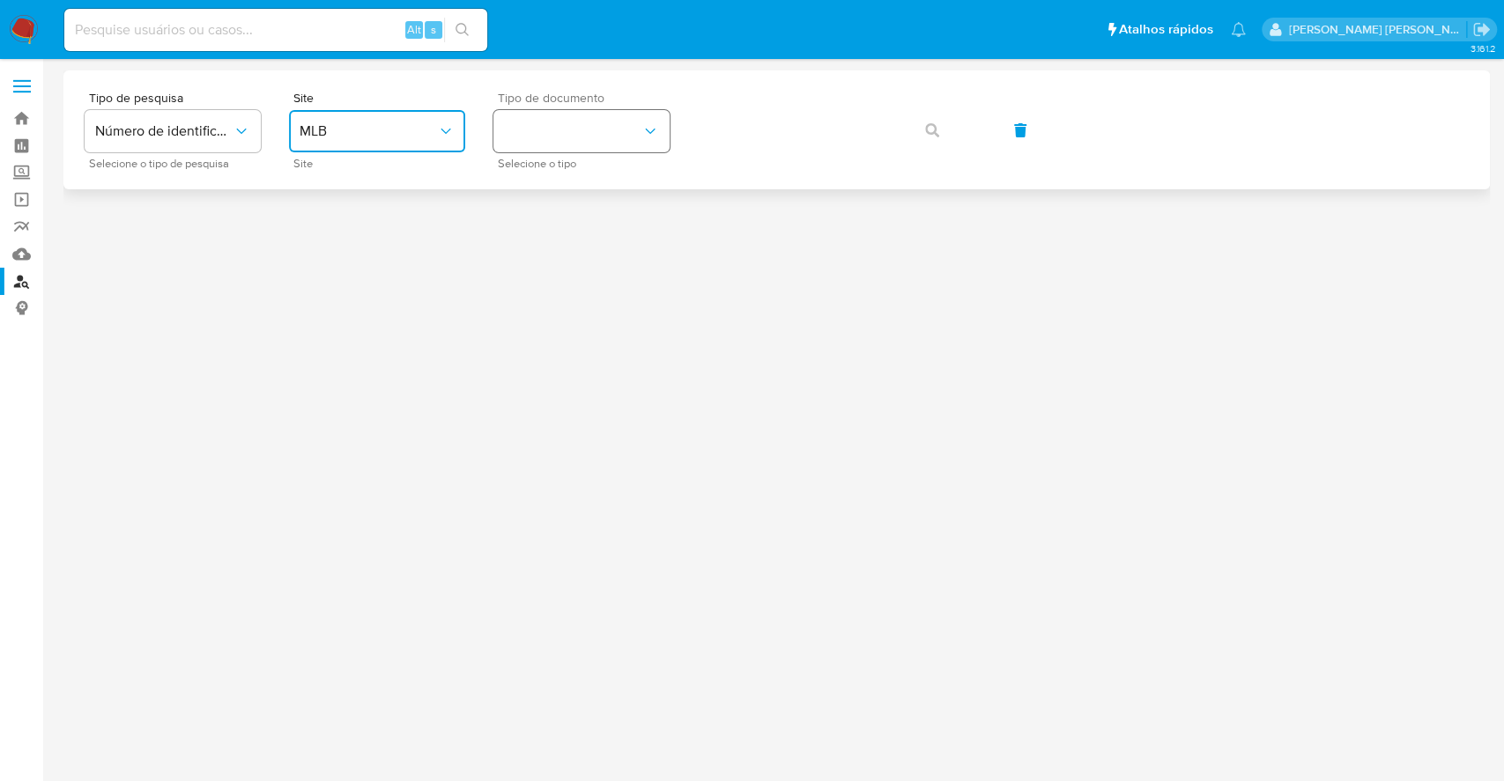
click at [584, 130] on button "identificationType" at bounding box center [581, 131] width 176 height 42
click at [610, 219] on div "CPF CPF" at bounding box center [576, 248] width 144 height 60
click at [930, 137] on icon "button" at bounding box center [932, 130] width 14 height 14
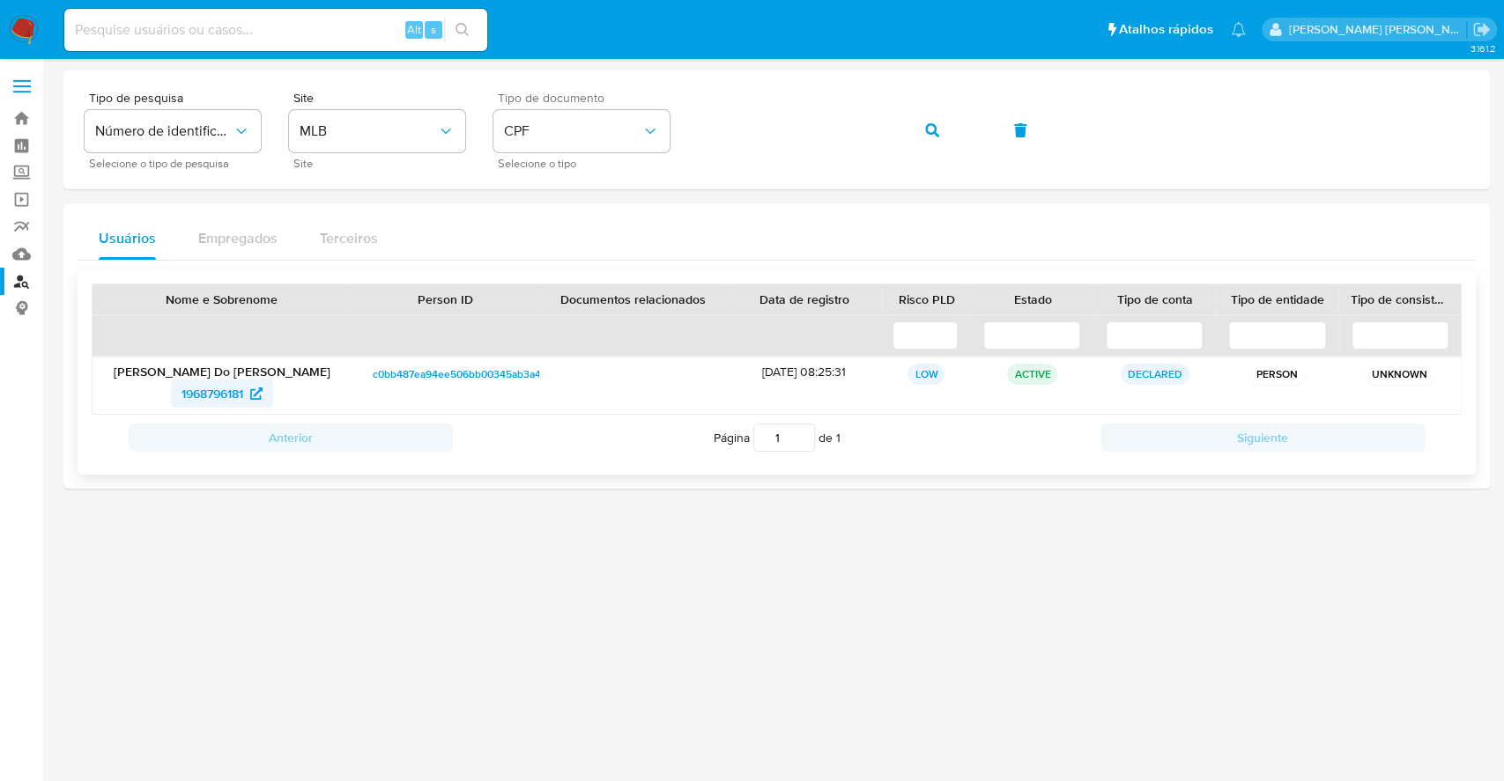
click at [217, 388] on span "1968796181" at bounding box center [212, 394] width 62 height 28
click at [935, 115] on span "button" at bounding box center [932, 130] width 14 height 39
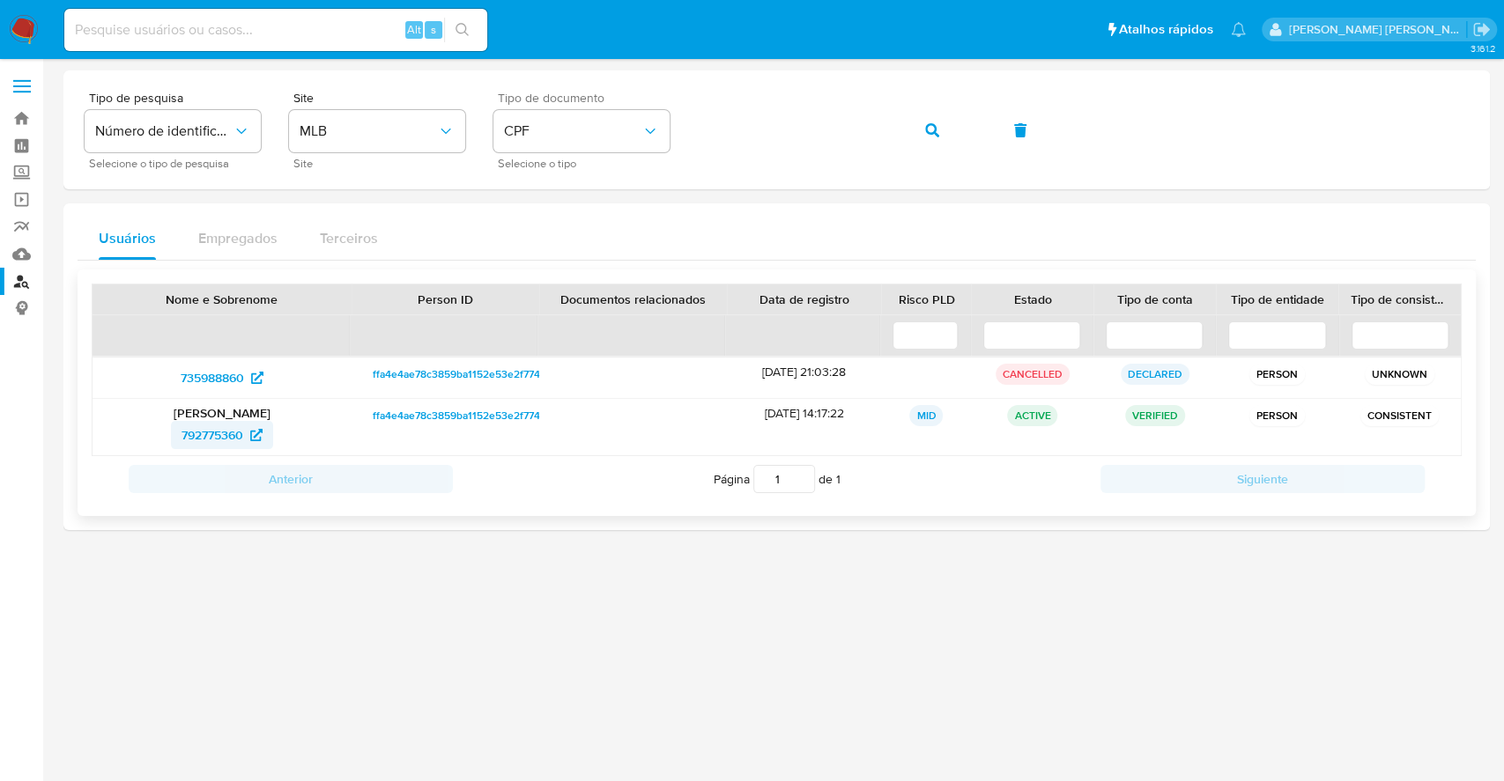
click at [228, 435] on span "792775360" at bounding box center [212, 435] width 62 height 28
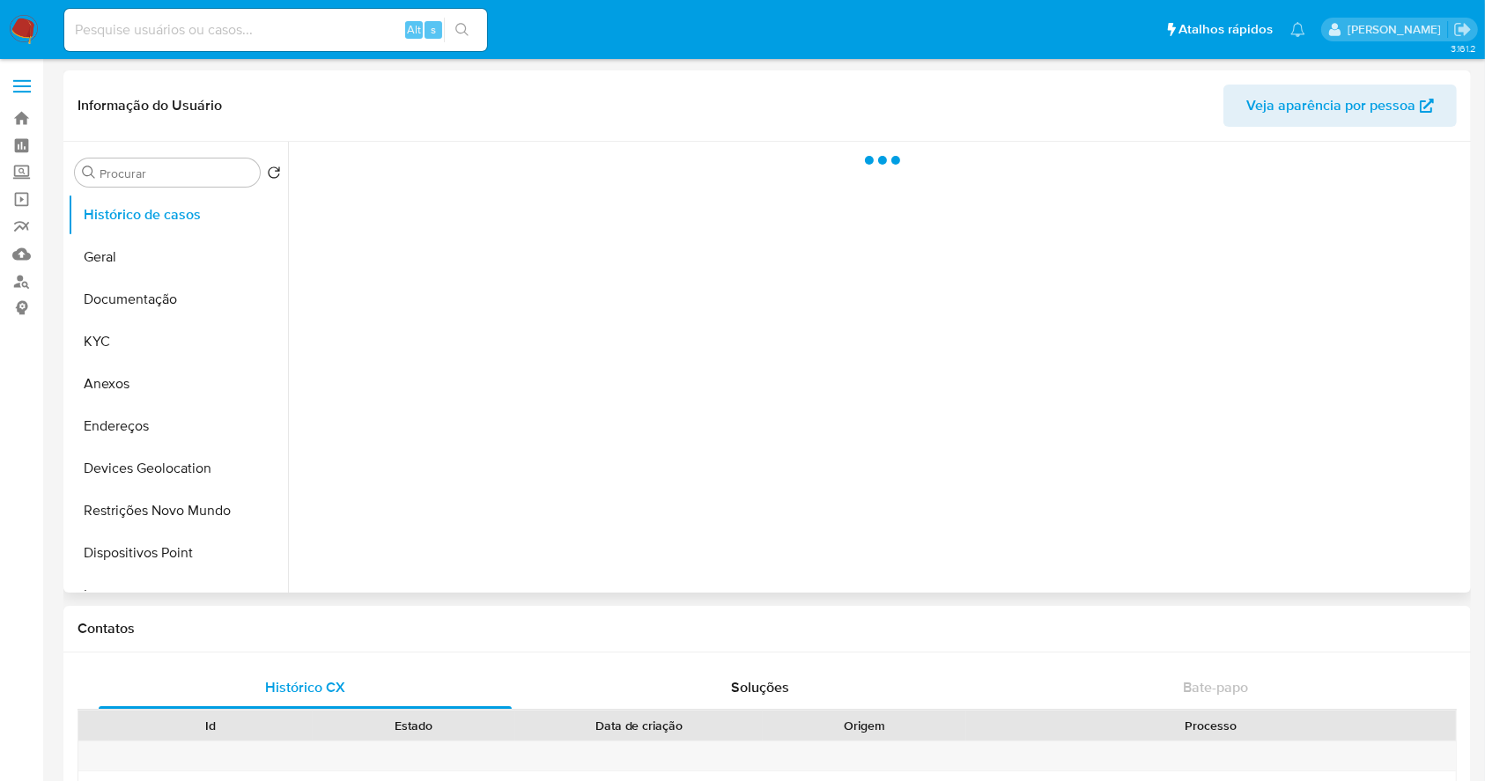
select select "10"
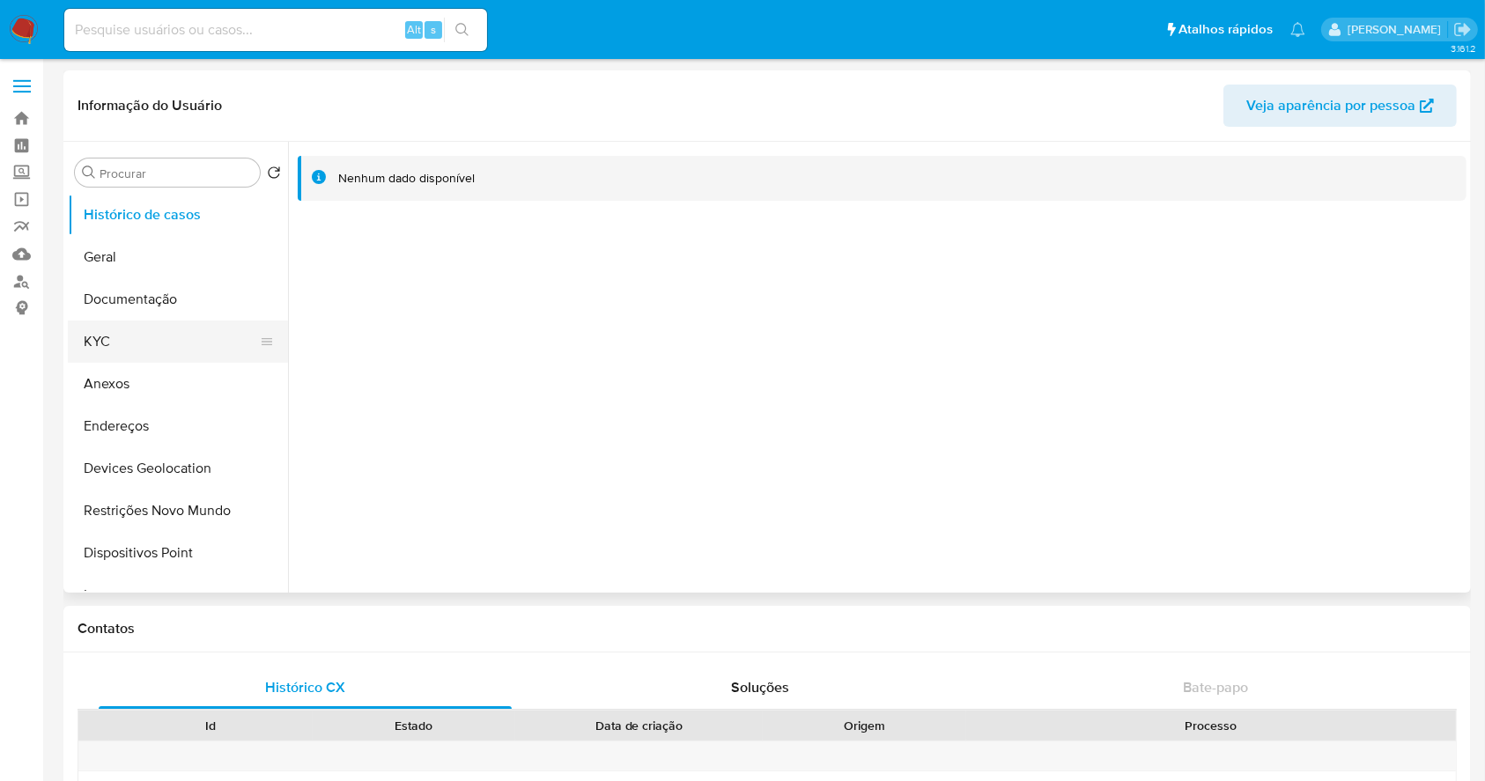
click at [118, 348] on button "KYC" at bounding box center [171, 342] width 206 height 42
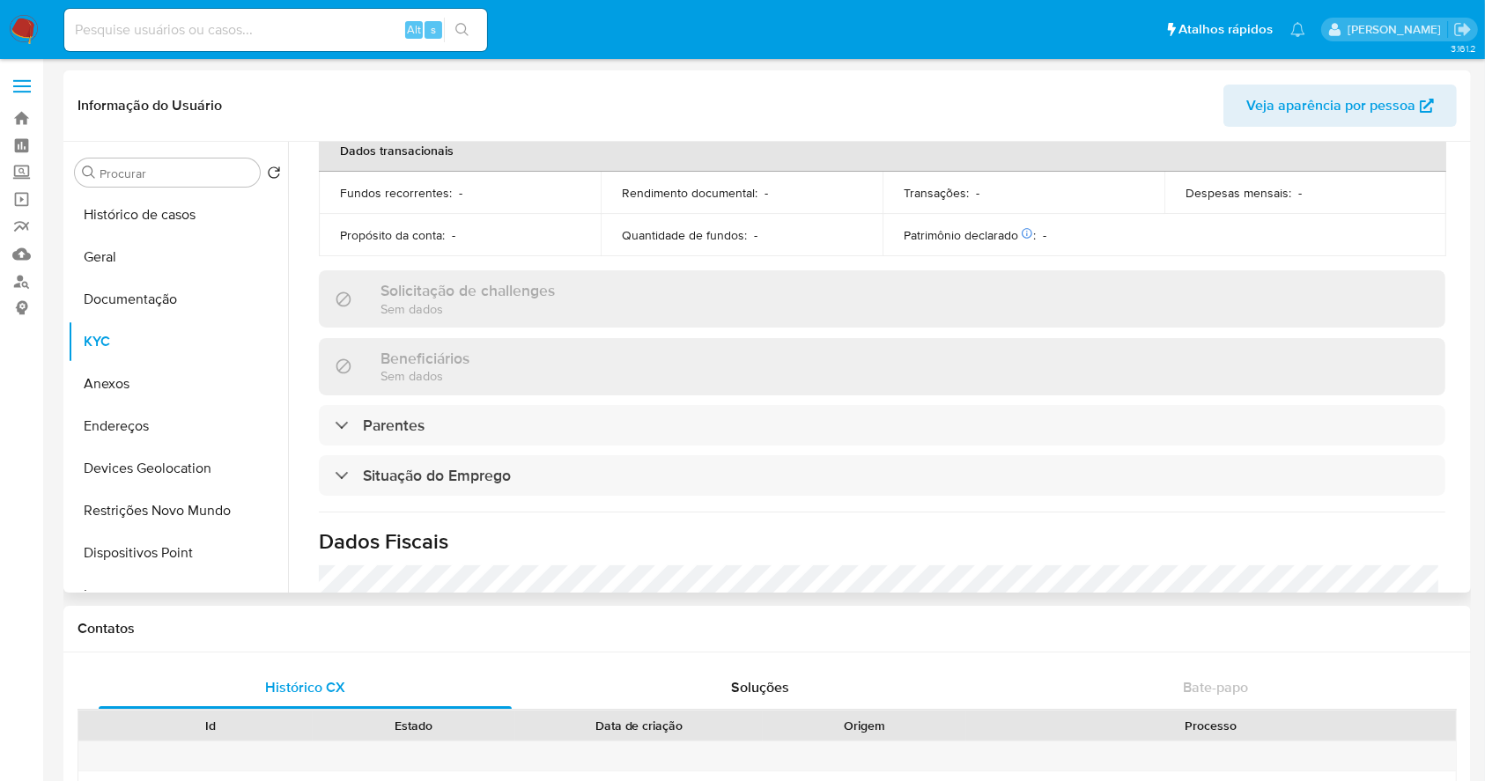
scroll to position [766, 0]
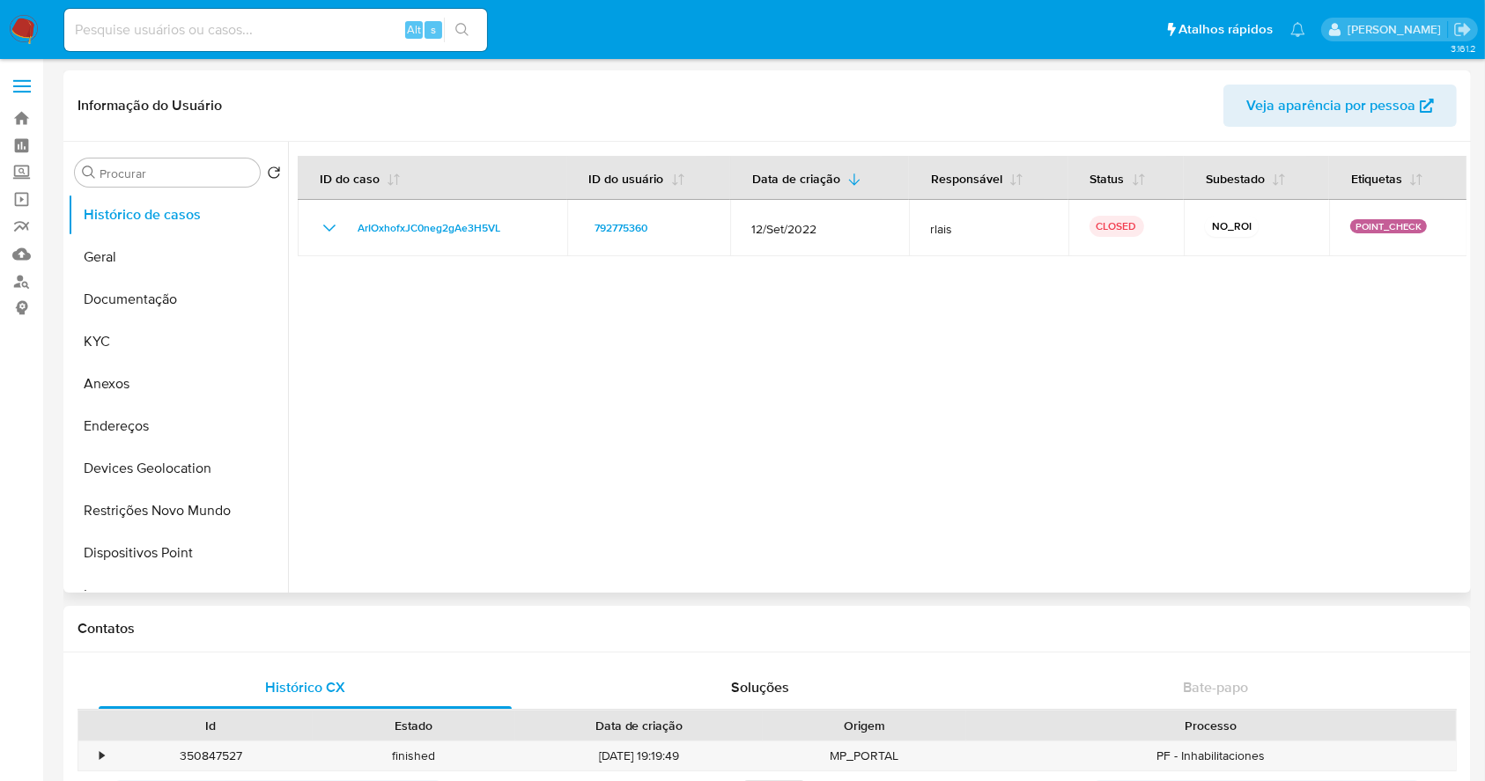
select select "10"
click at [144, 342] on button "KYC" at bounding box center [171, 342] width 206 height 42
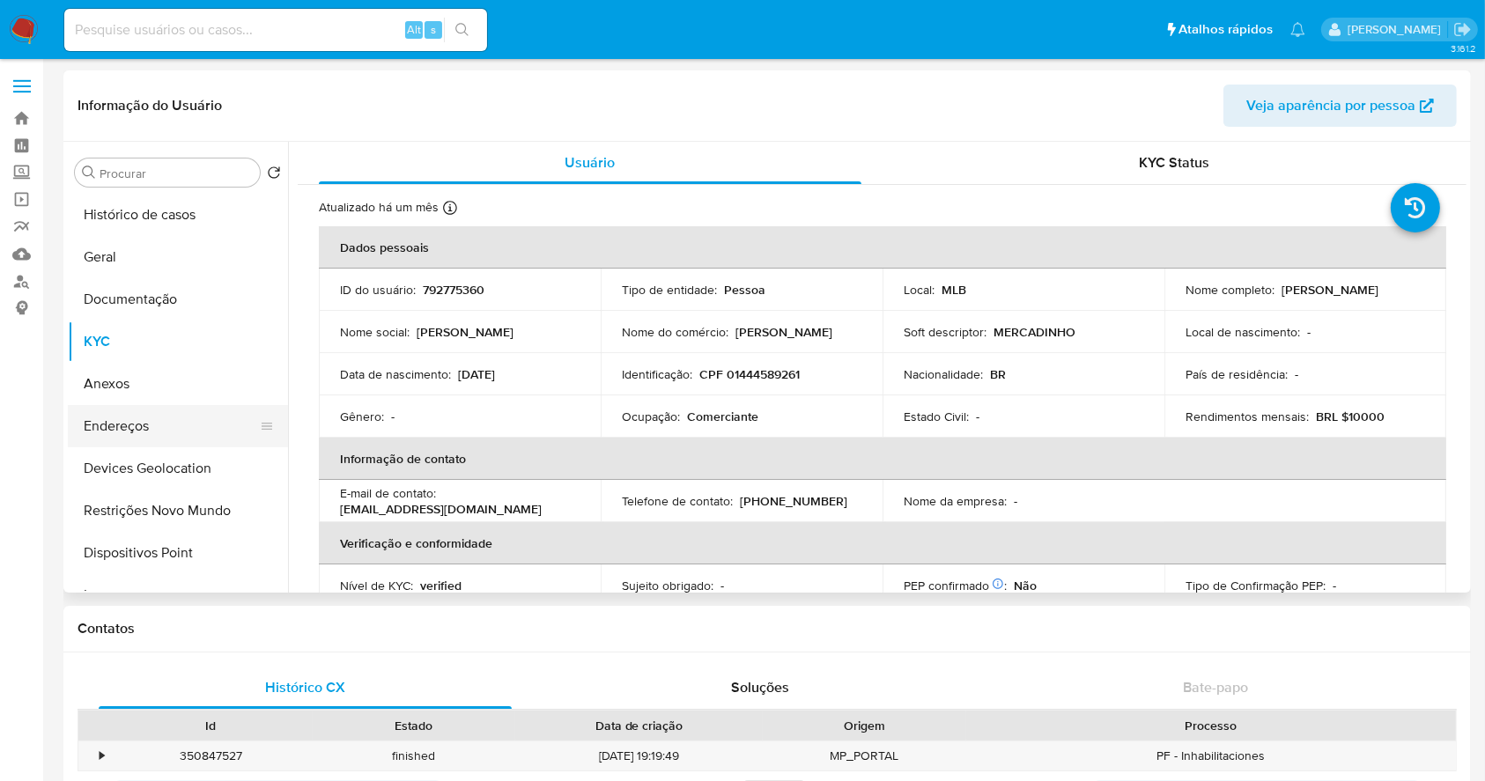
click at [179, 425] on button "Endereços" at bounding box center [171, 426] width 206 height 42
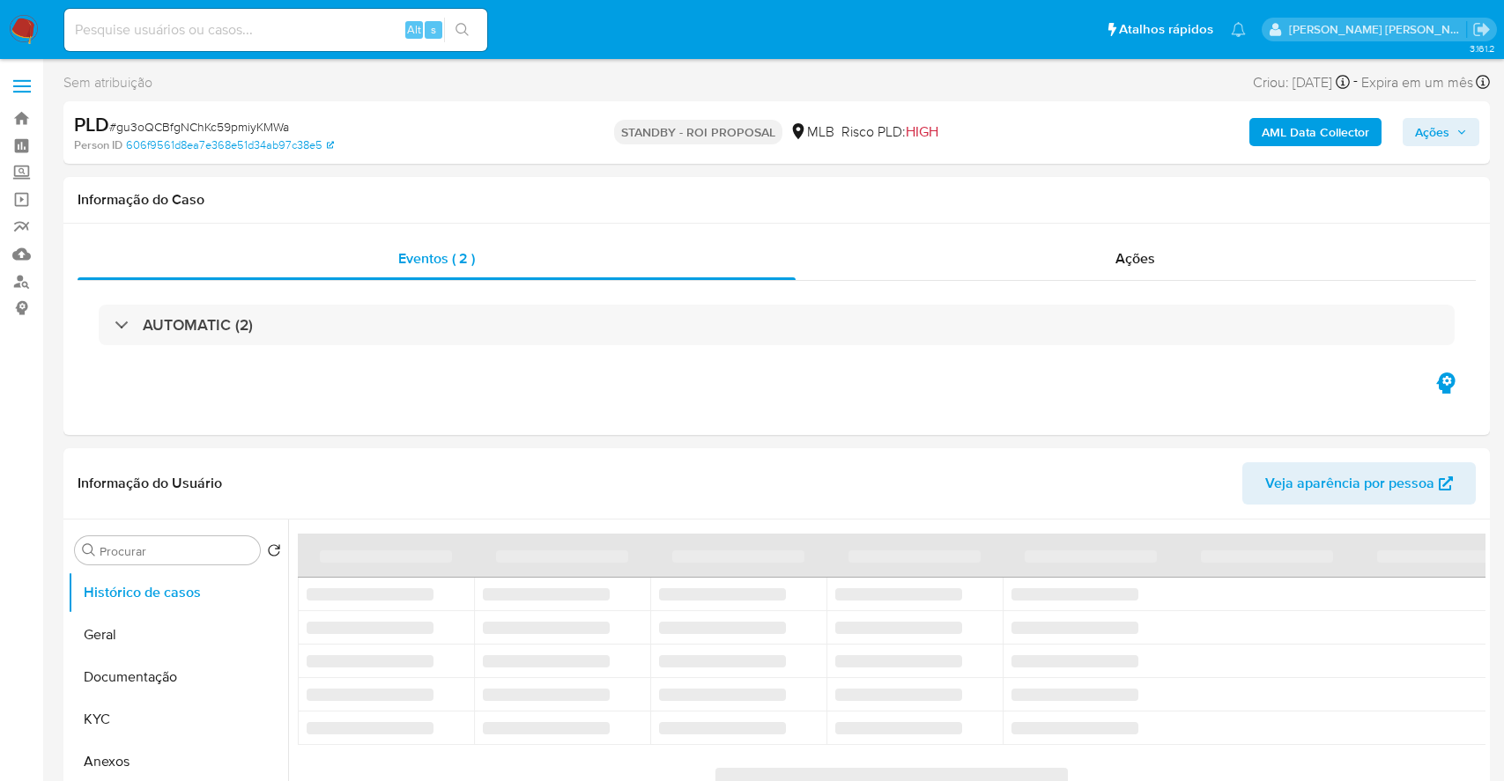
select select "10"
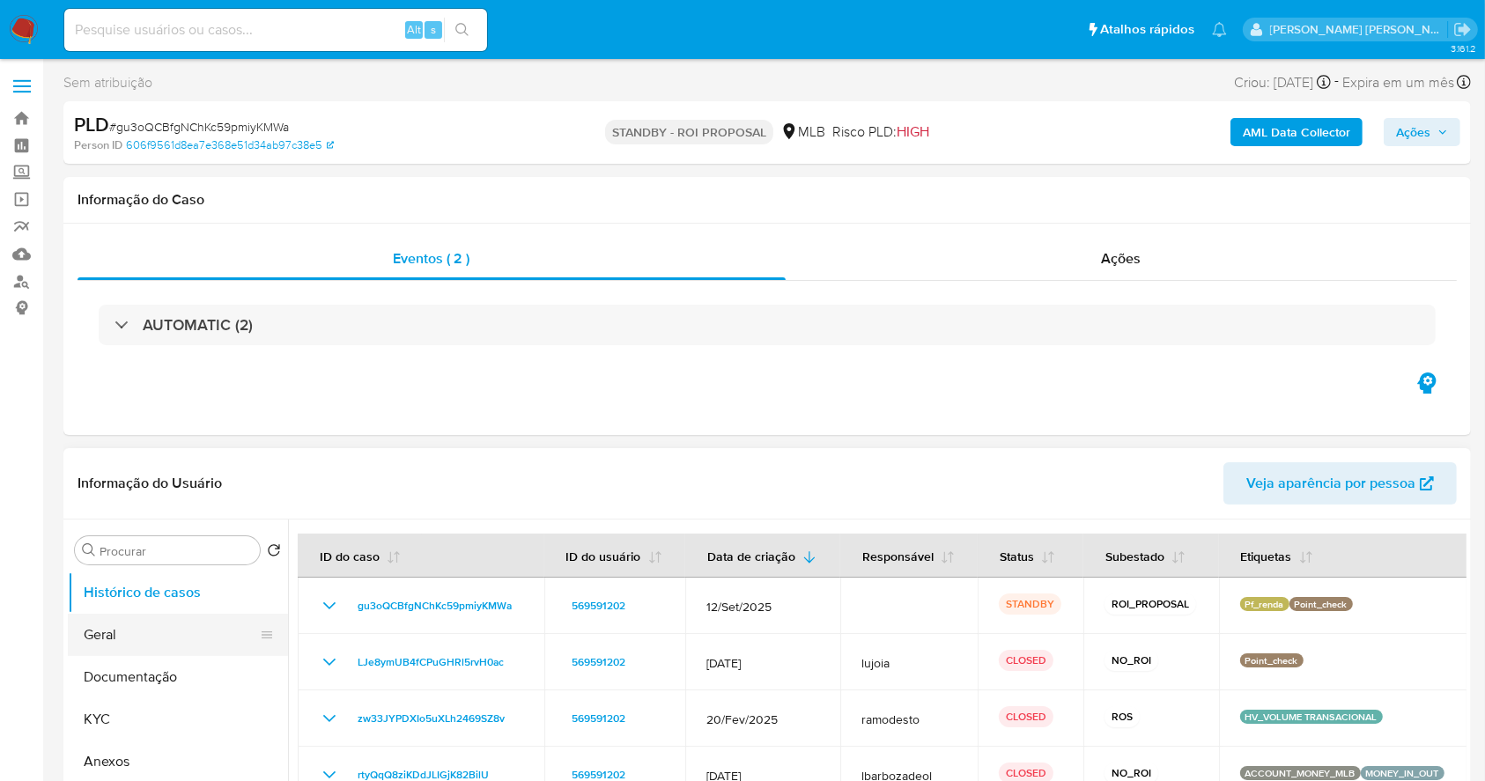
click at [125, 625] on button "Geral" at bounding box center [171, 635] width 206 height 42
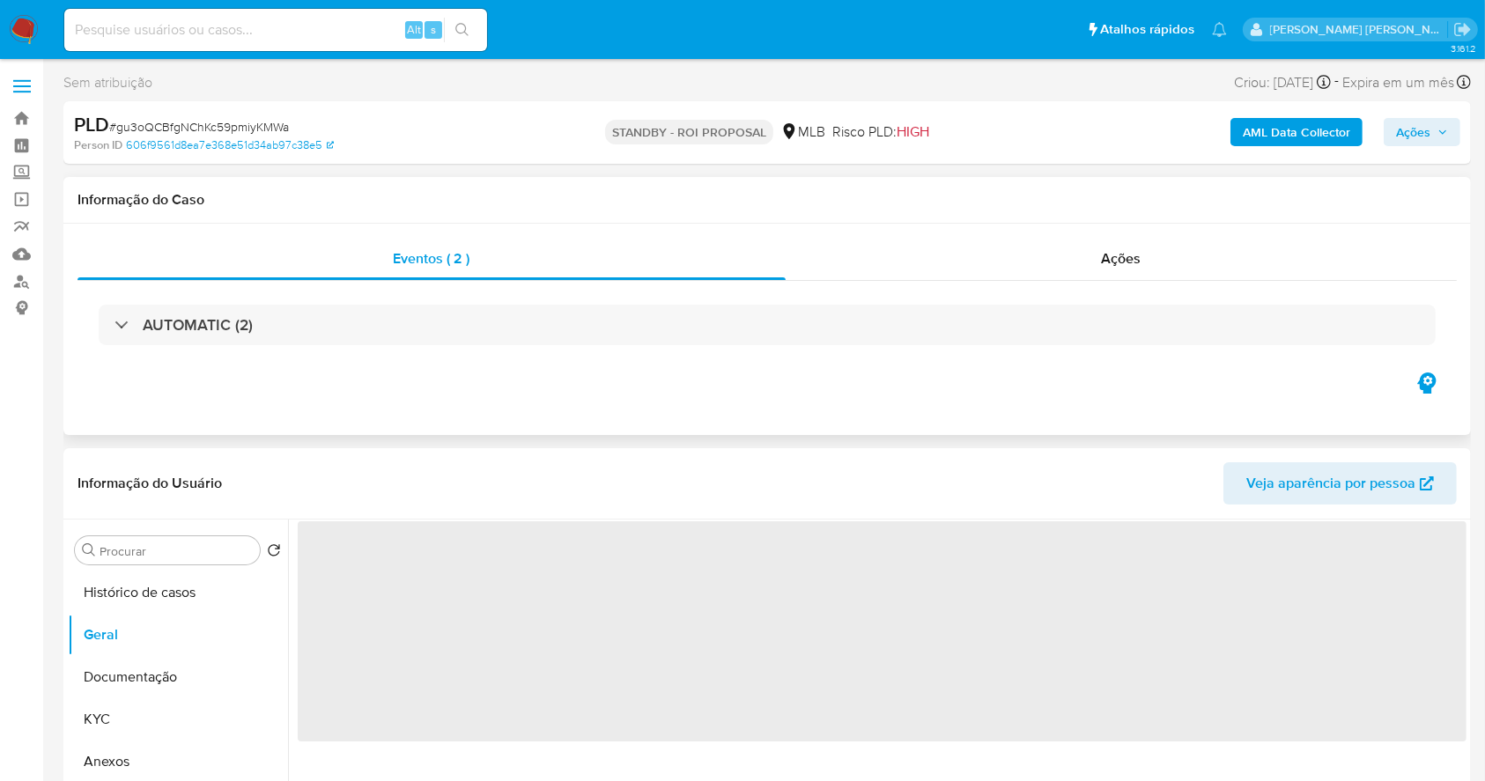
scroll to position [234, 0]
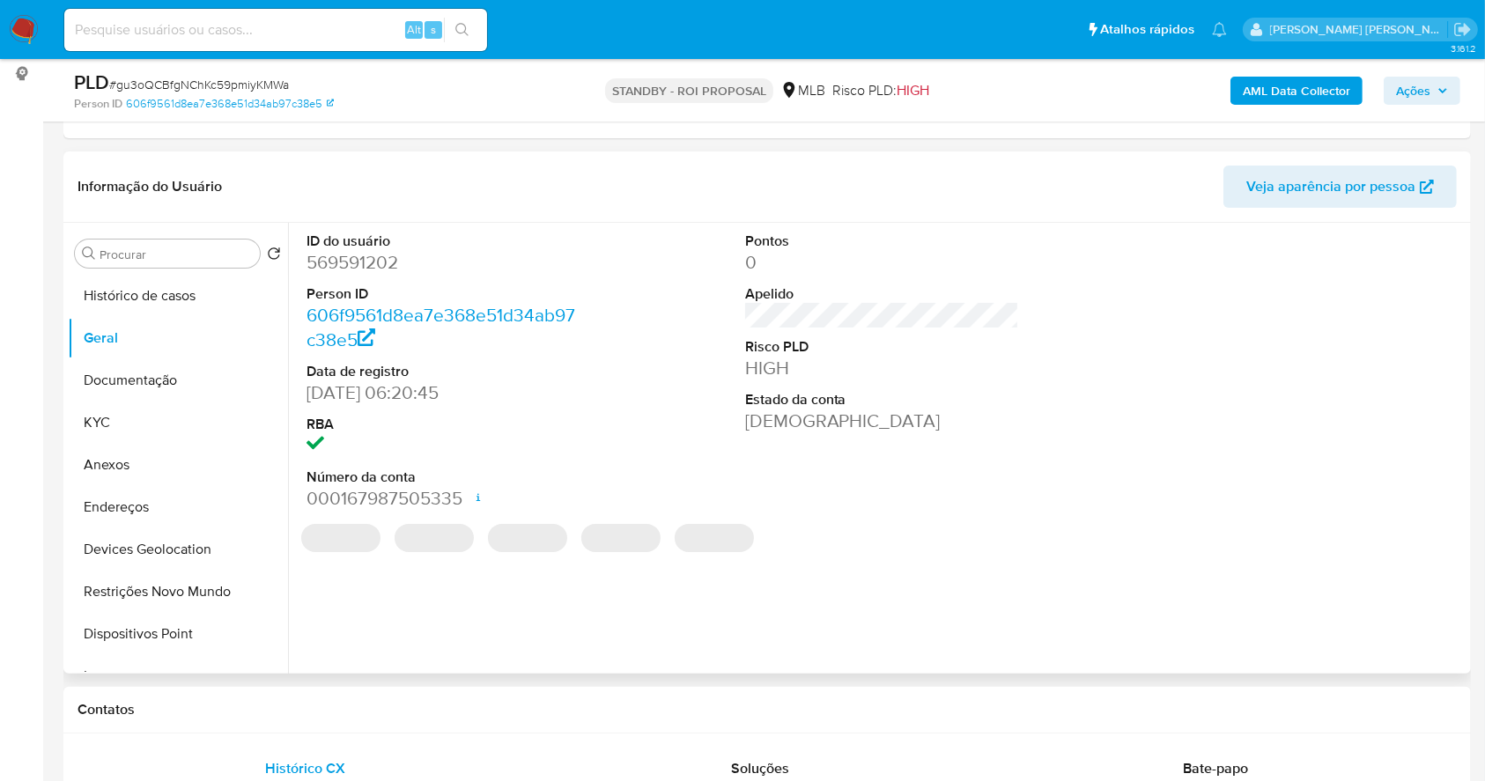
click at [357, 258] on dd "569591202" at bounding box center [444, 262] width 275 height 25
drag, startPoint x: 357, startPoint y: 258, endPoint x: 357, endPoint y: 245, distance: 13.2
click at [357, 258] on dd "569591202" at bounding box center [444, 262] width 275 height 25
copy dd "569591202"
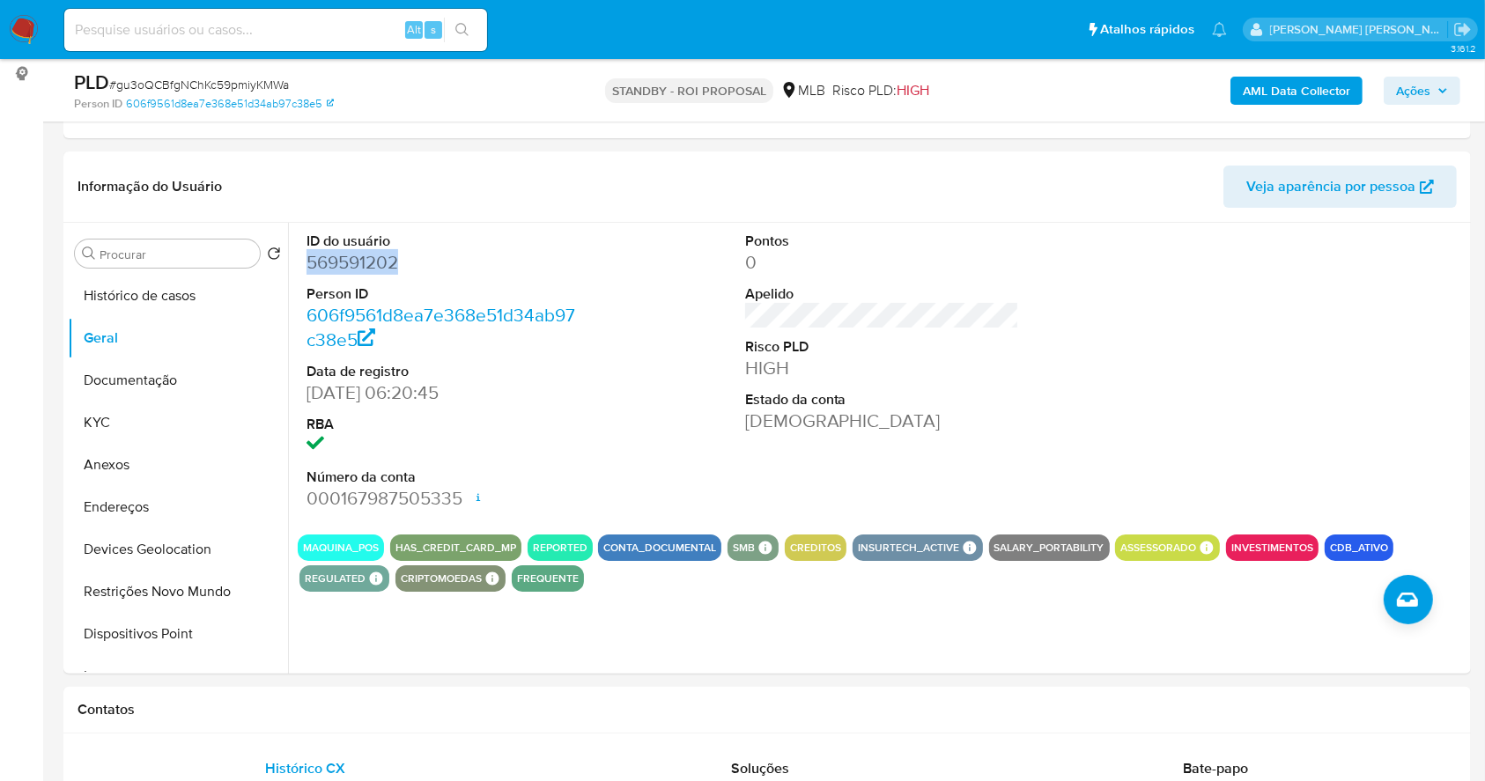
click at [24, 18] on img at bounding box center [24, 30] width 30 height 30
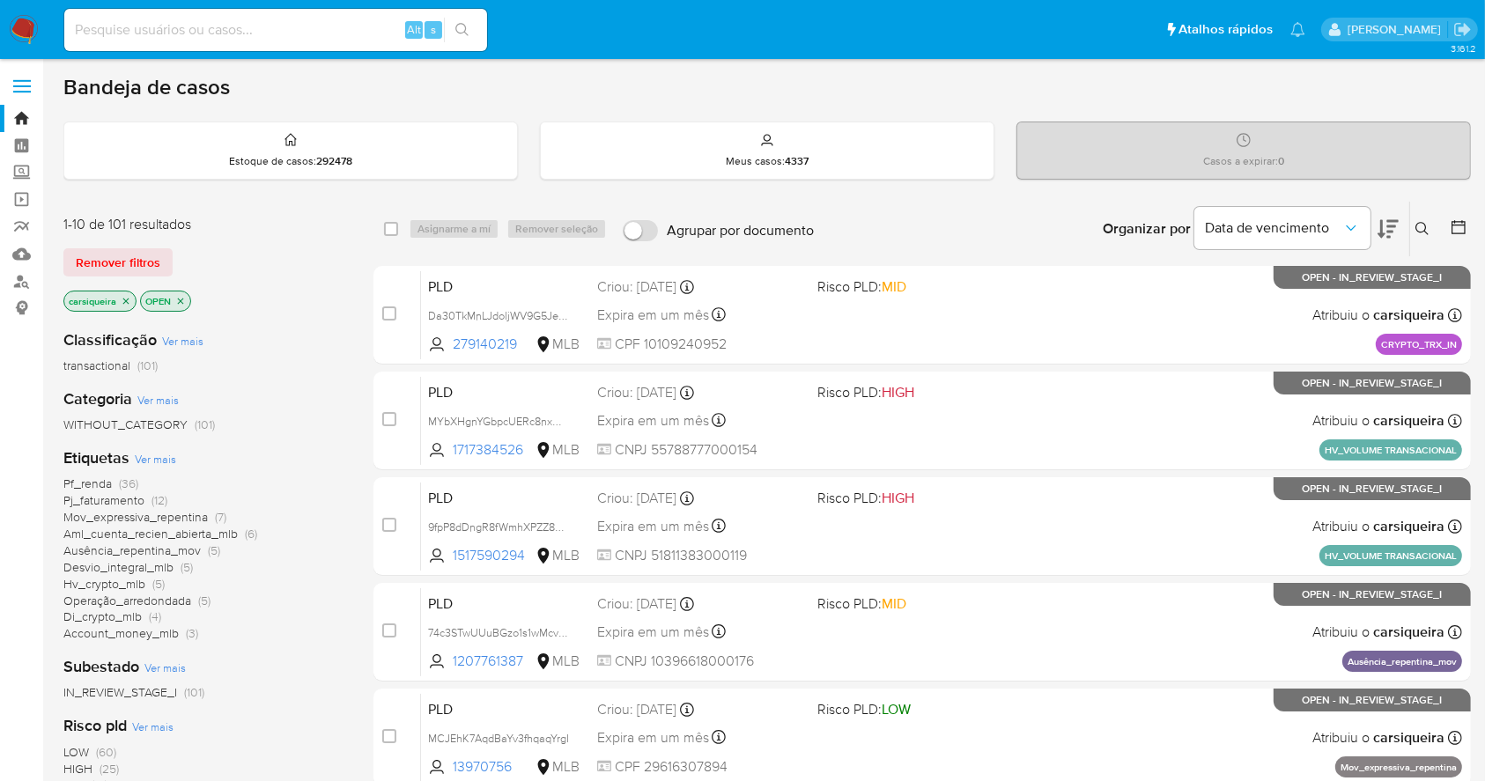
click at [258, 28] on input at bounding box center [275, 29] width 423 height 23
paste input "TOnpo08YXBRrp6ky6ucBhYga"
type input "TOnpo08YXBRrp6ky6ucBhYga"
click at [468, 21] on button "search-icon" at bounding box center [462, 30] width 36 height 25
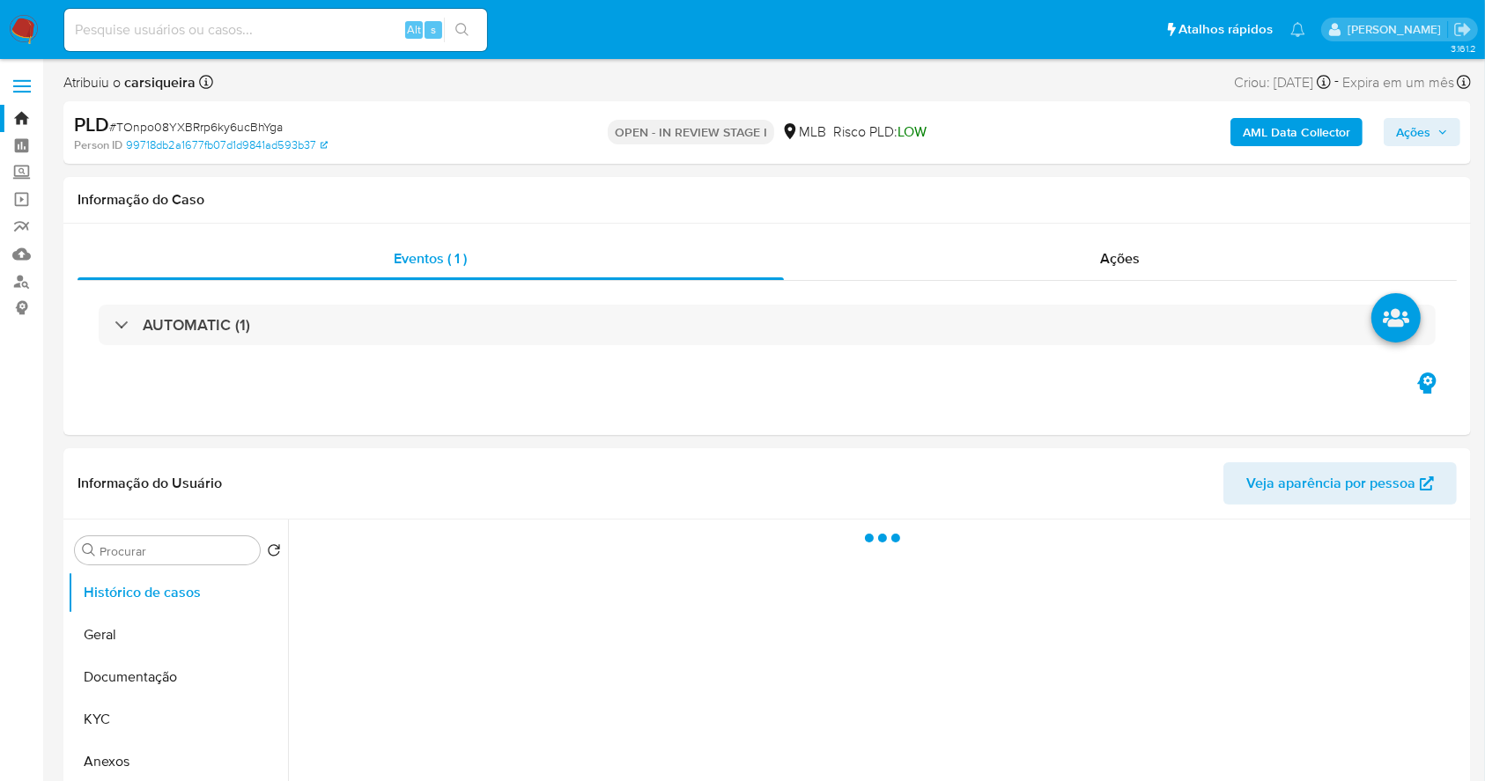
select select "10"
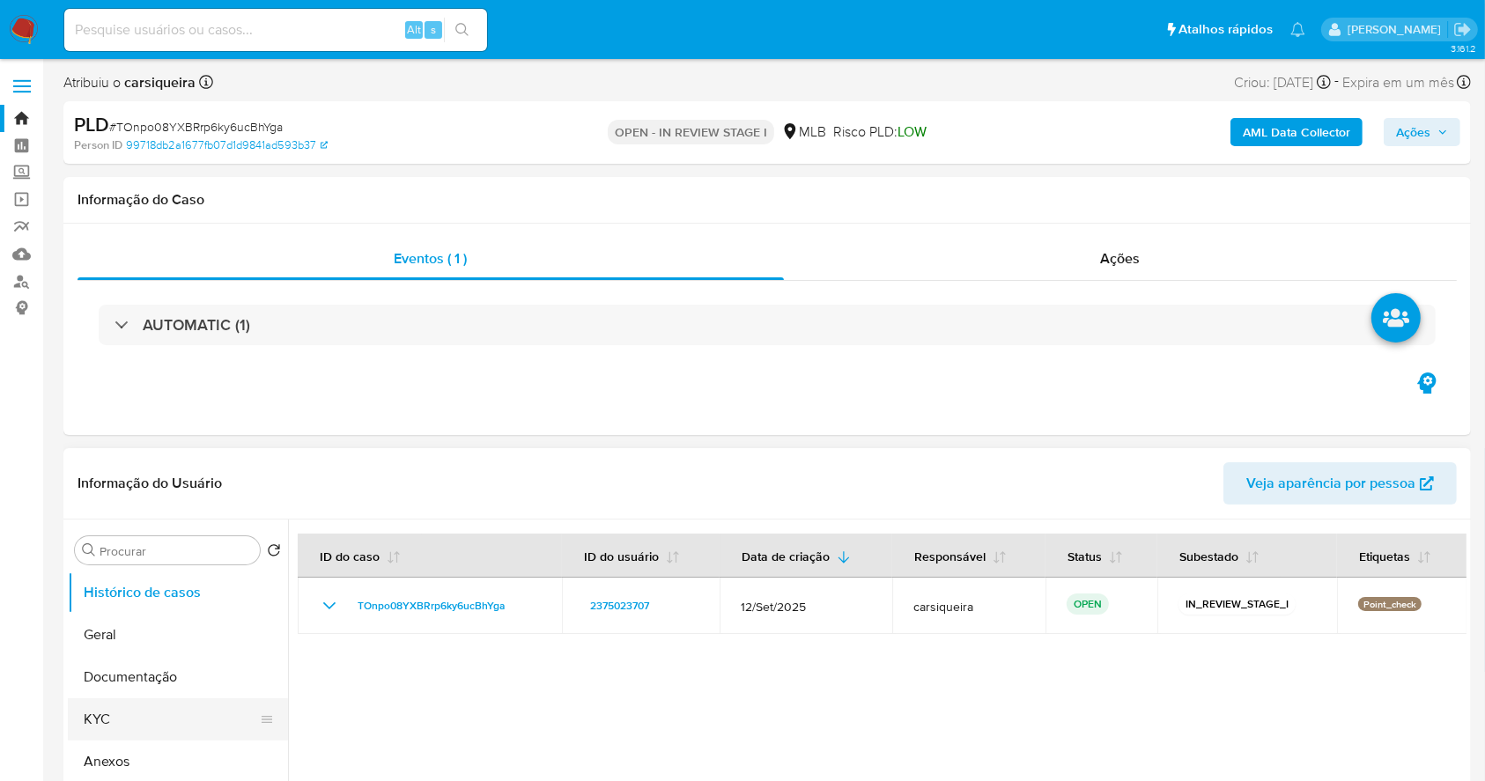
click at [117, 719] on button "KYC" at bounding box center [171, 720] width 206 height 42
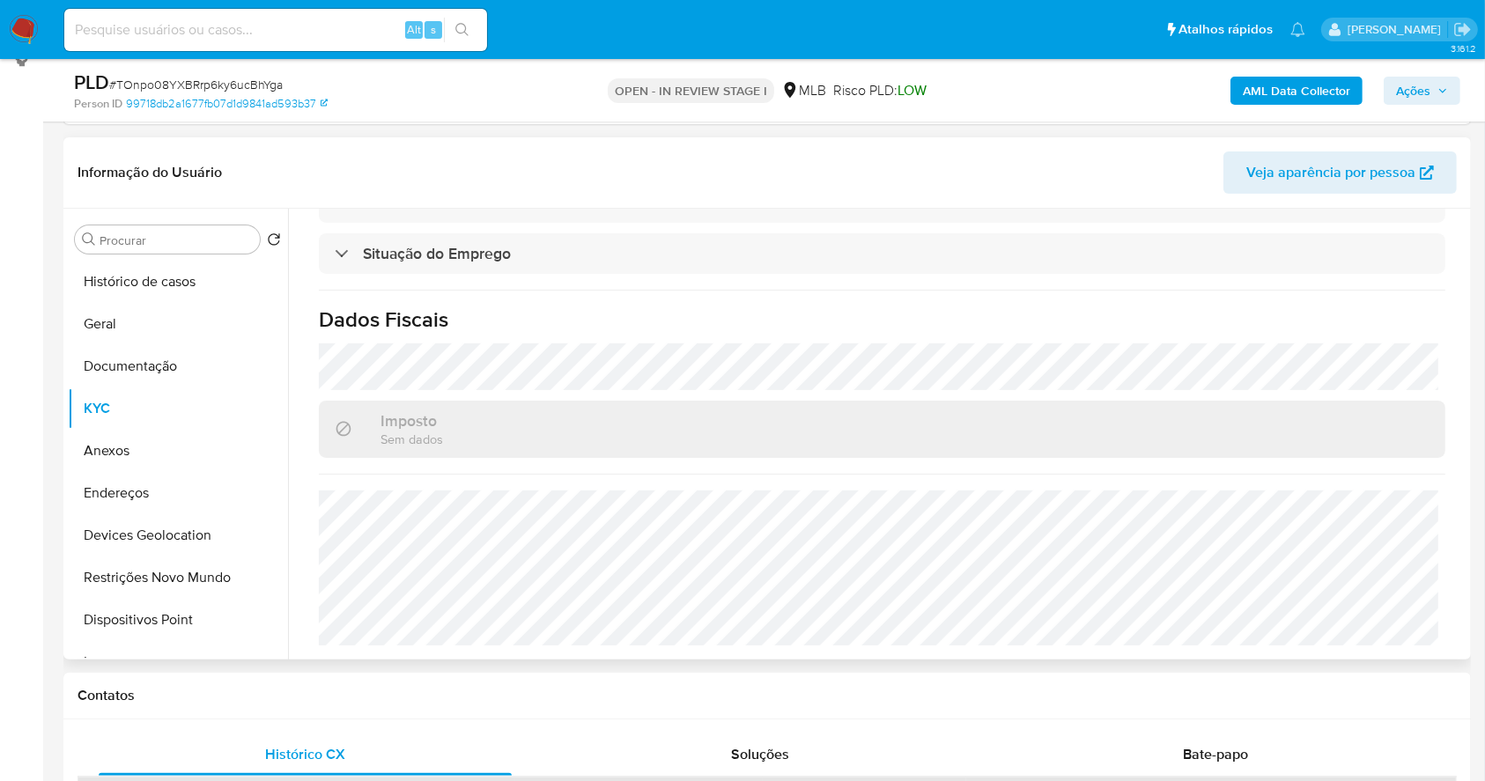
scroll to position [759, 0]
click at [119, 354] on button "Documentação" at bounding box center [171, 366] width 206 height 42
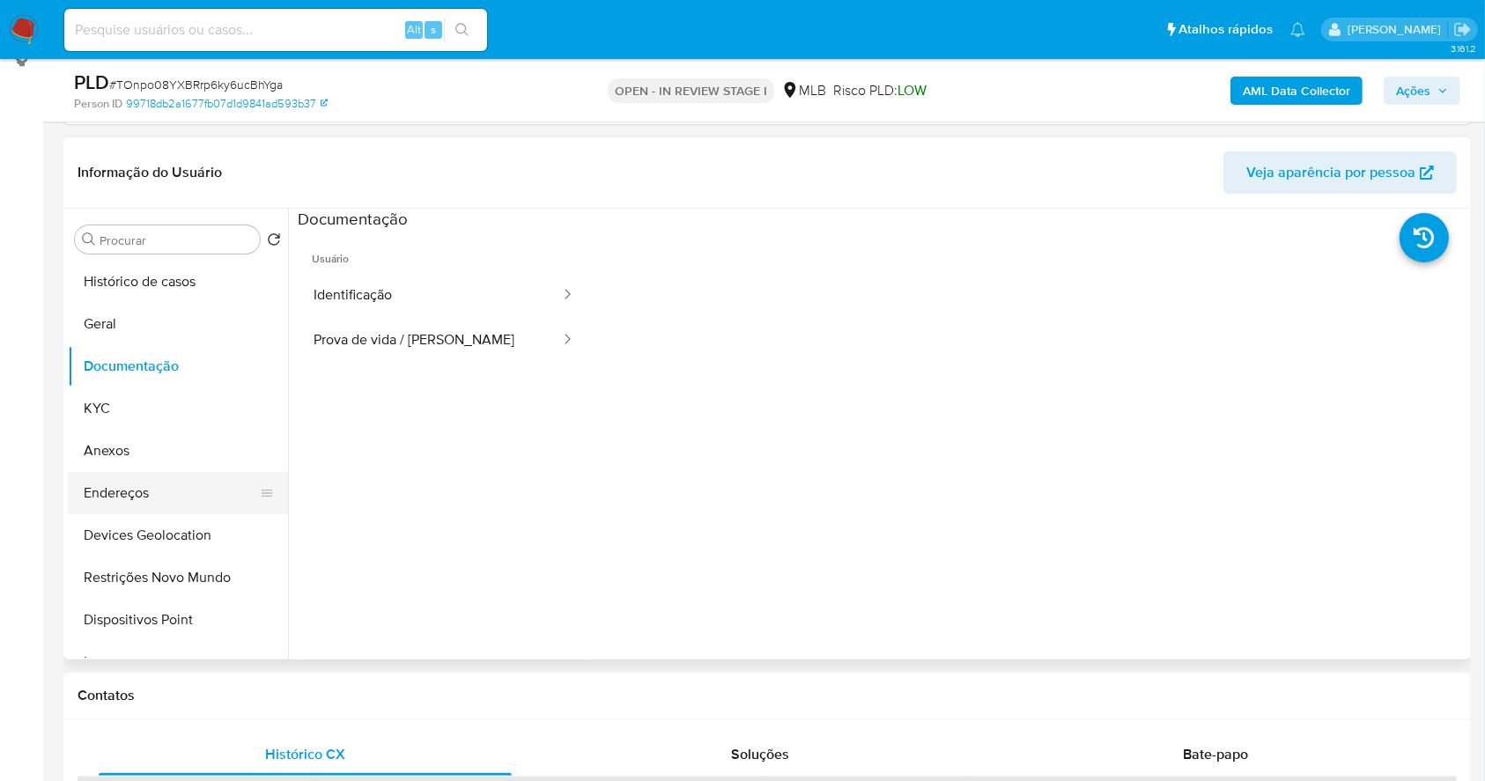
click at [162, 472] on button "Endereços" at bounding box center [171, 493] width 206 height 42
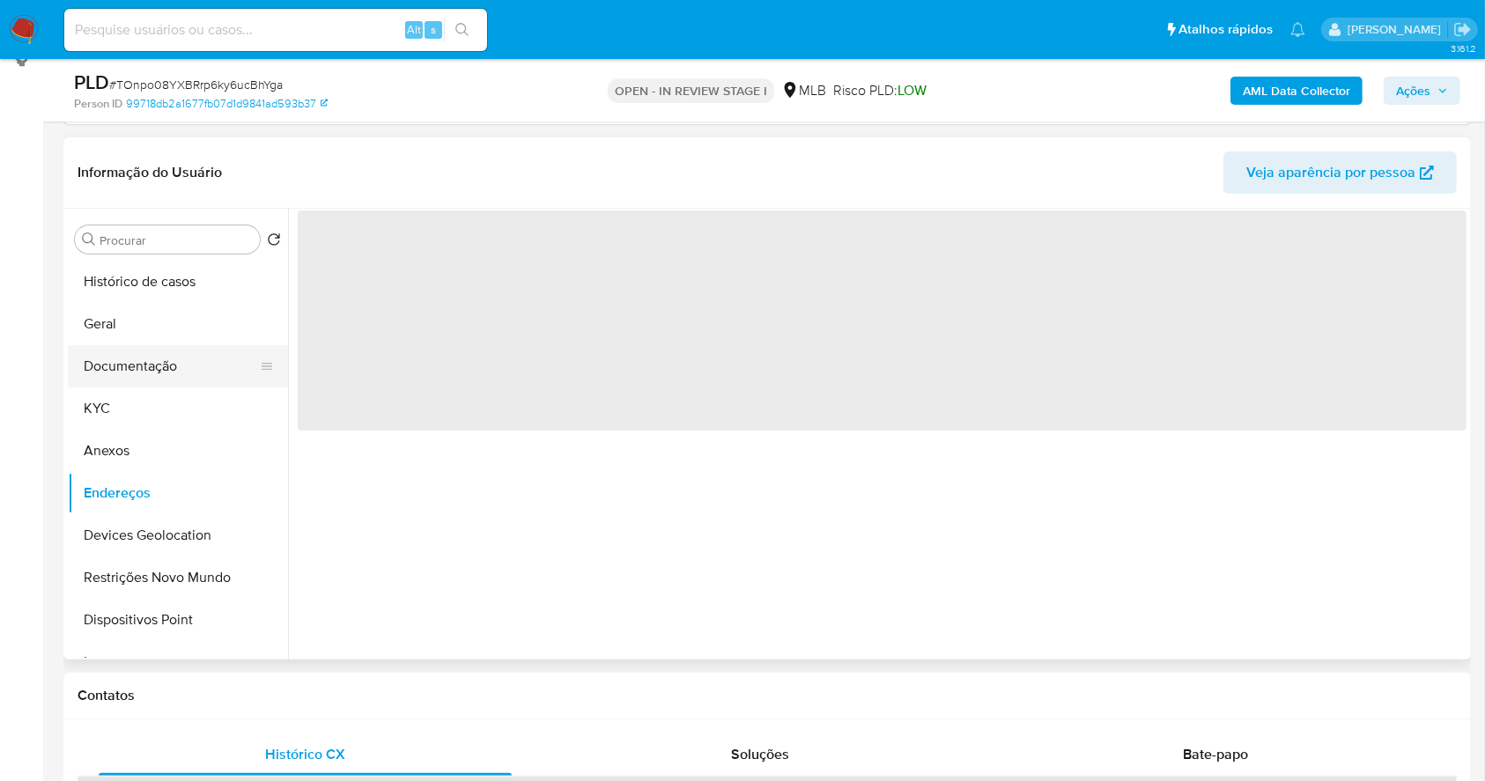
click at [168, 356] on button "Documentação" at bounding box center [171, 366] width 206 height 42
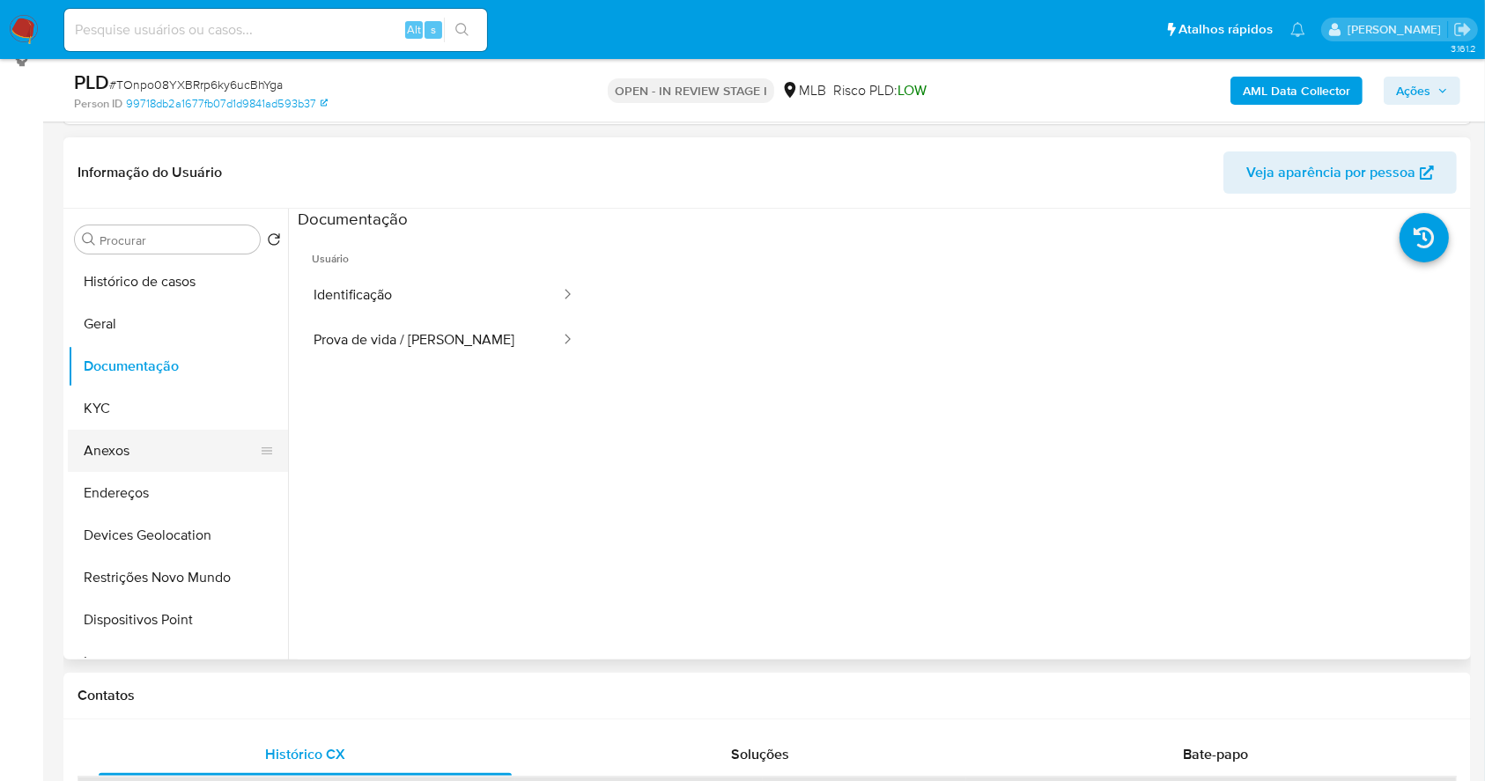
click at [168, 443] on button "Anexos" at bounding box center [171, 451] width 206 height 42
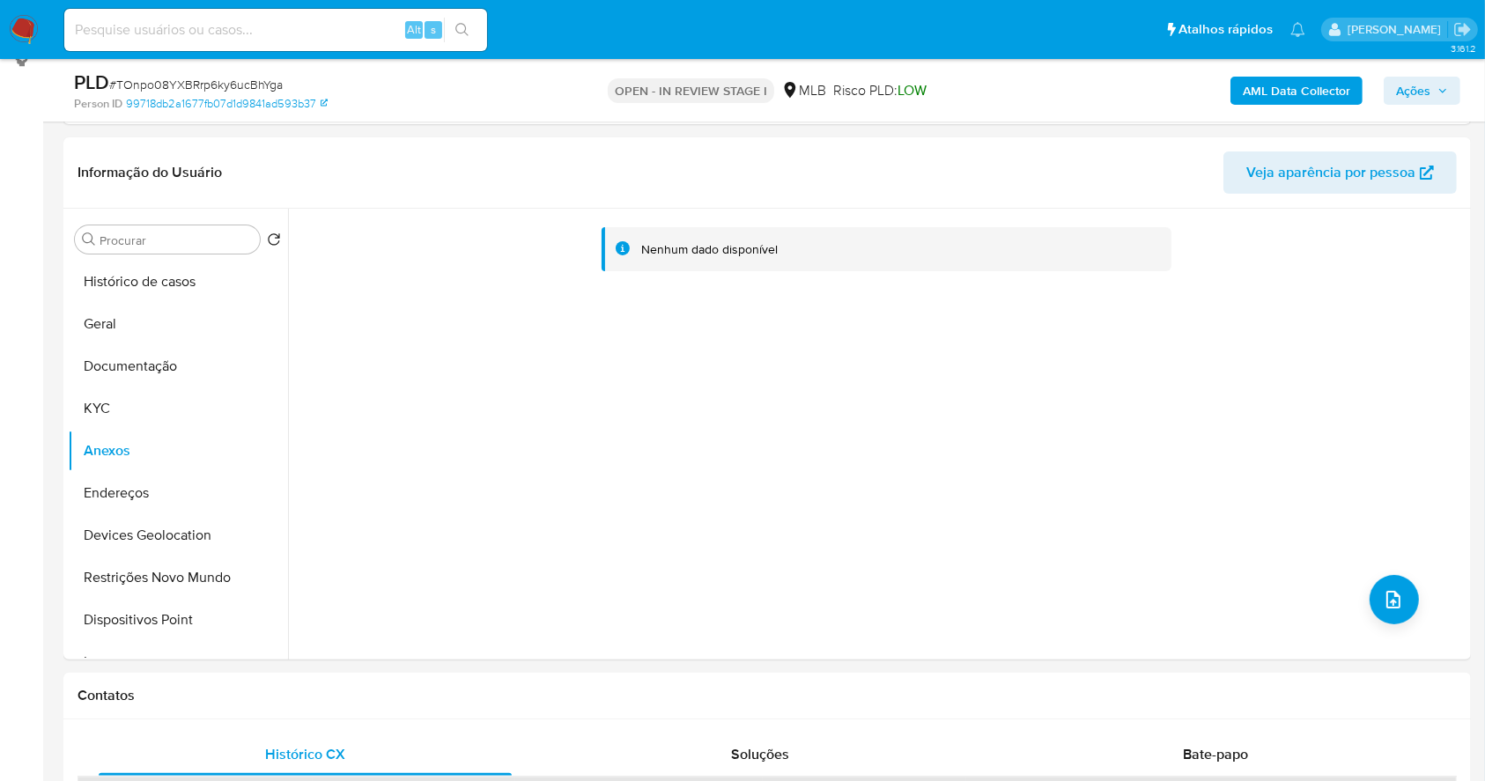
click at [1260, 86] on b "AML Data Collector" at bounding box center [1296, 91] width 107 height 28
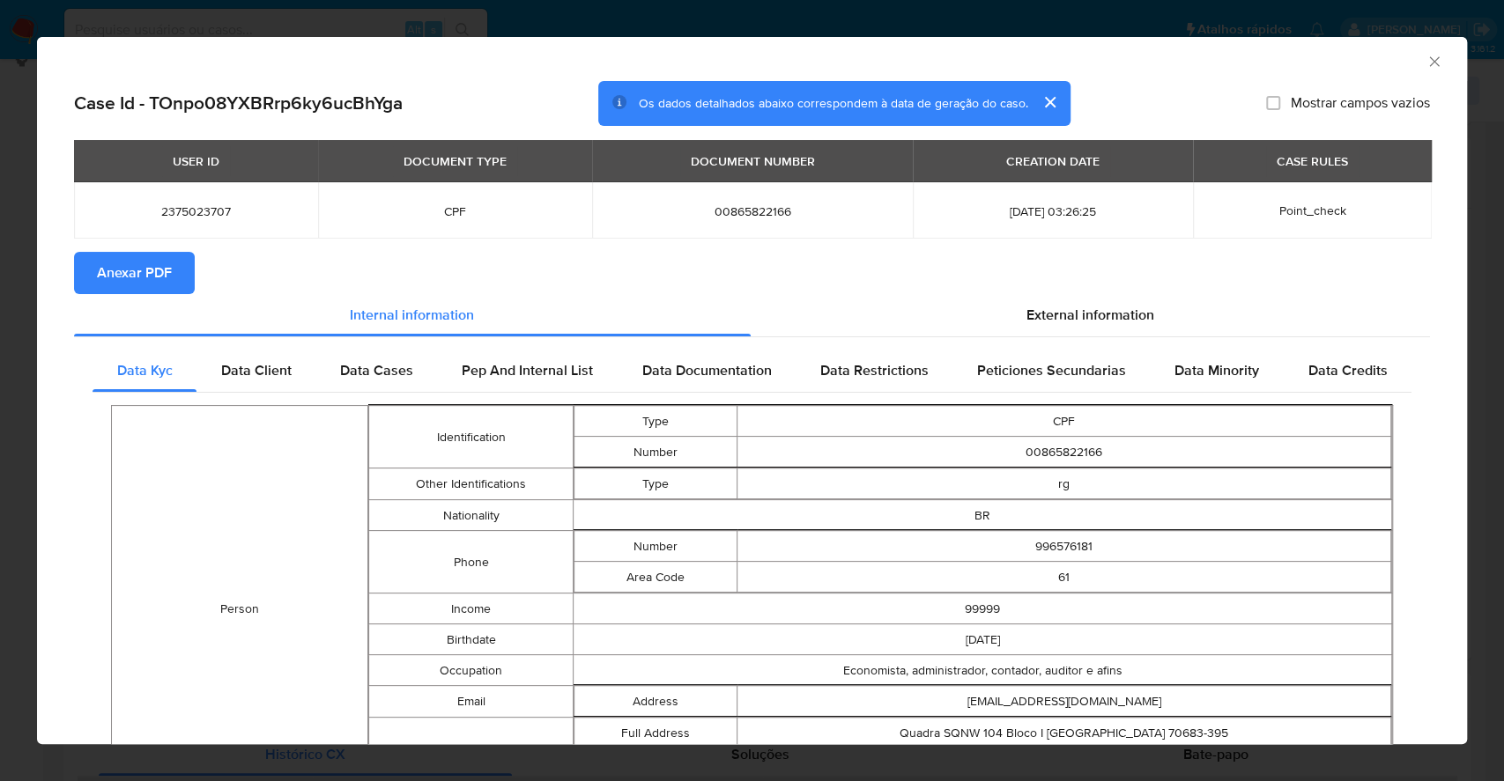
click at [128, 283] on span "Anexar PDF" at bounding box center [134, 273] width 75 height 39
click at [3, 319] on div "AML Data Collector Case Id - TOnpo08YXBRrp6ky6ucBhYga Os dados detalhados abaix…" at bounding box center [752, 390] width 1504 height 781
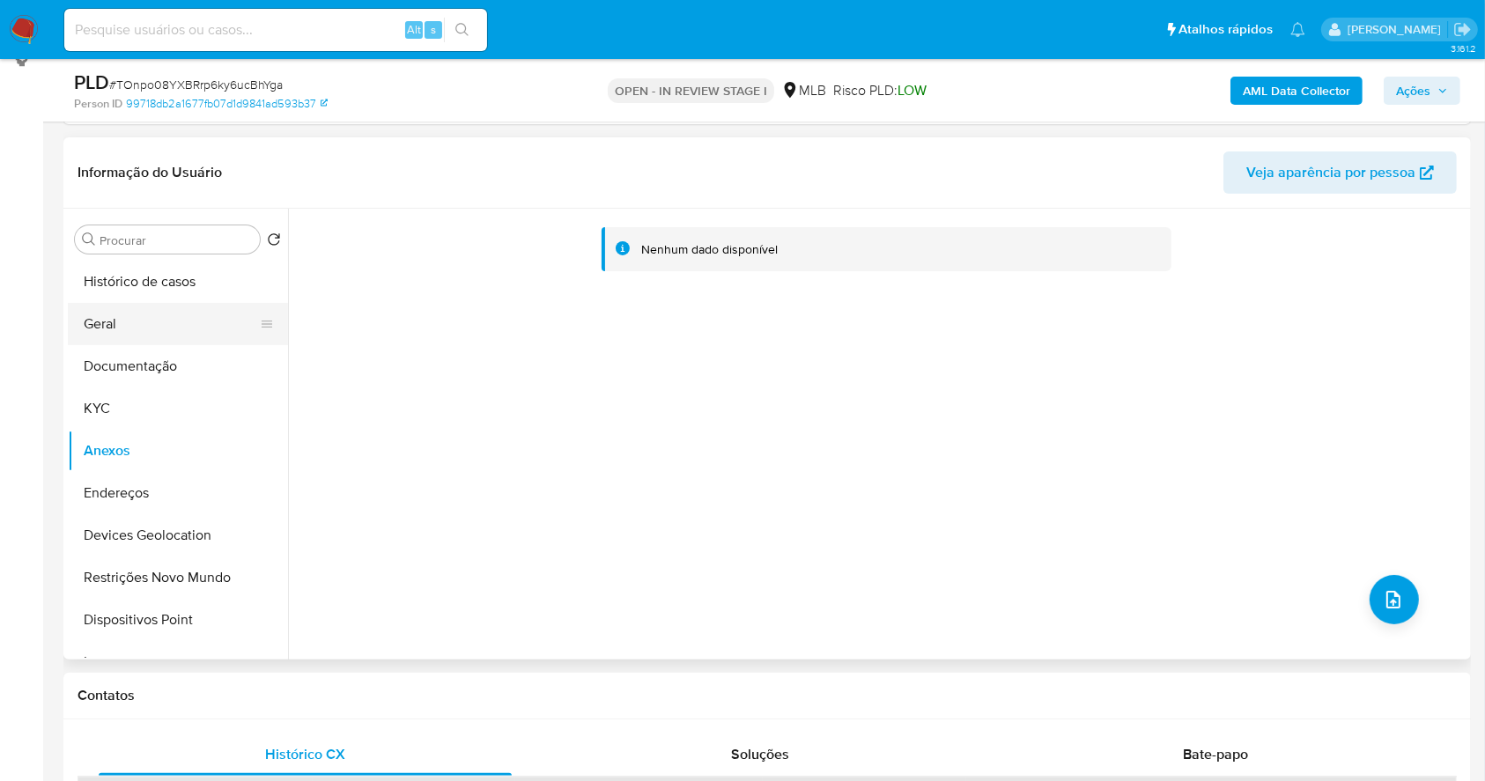
click at [129, 339] on button "Geral" at bounding box center [171, 324] width 206 height 42
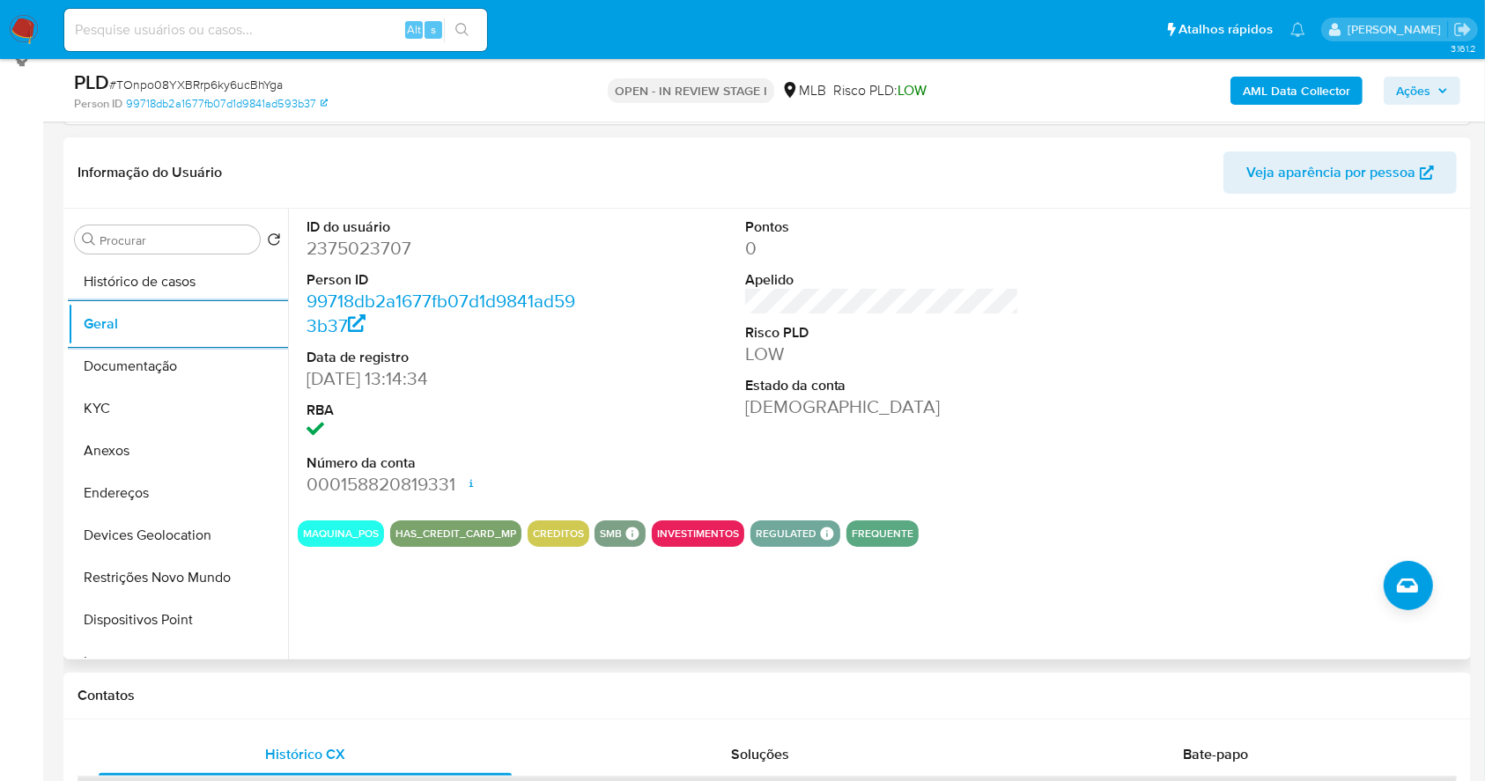
drag, startPoint x: 134, startPoint y: 402, endPoint x: 294, endPoint y: 309, distance: 185.1
click at [134, 398] on button "KYC" at bounding box center [178, 409] width 220 height 42
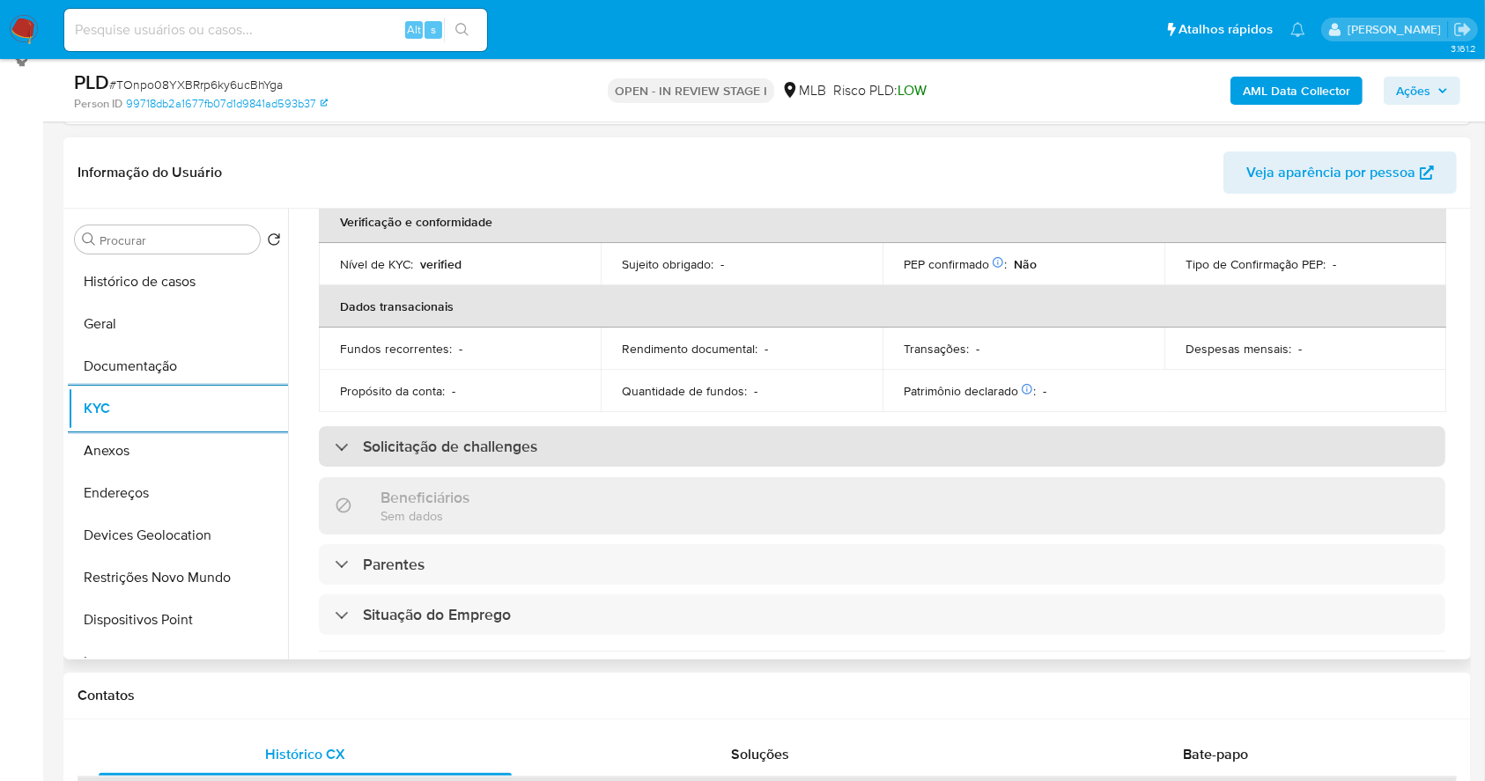
scroll to position [760, 0]
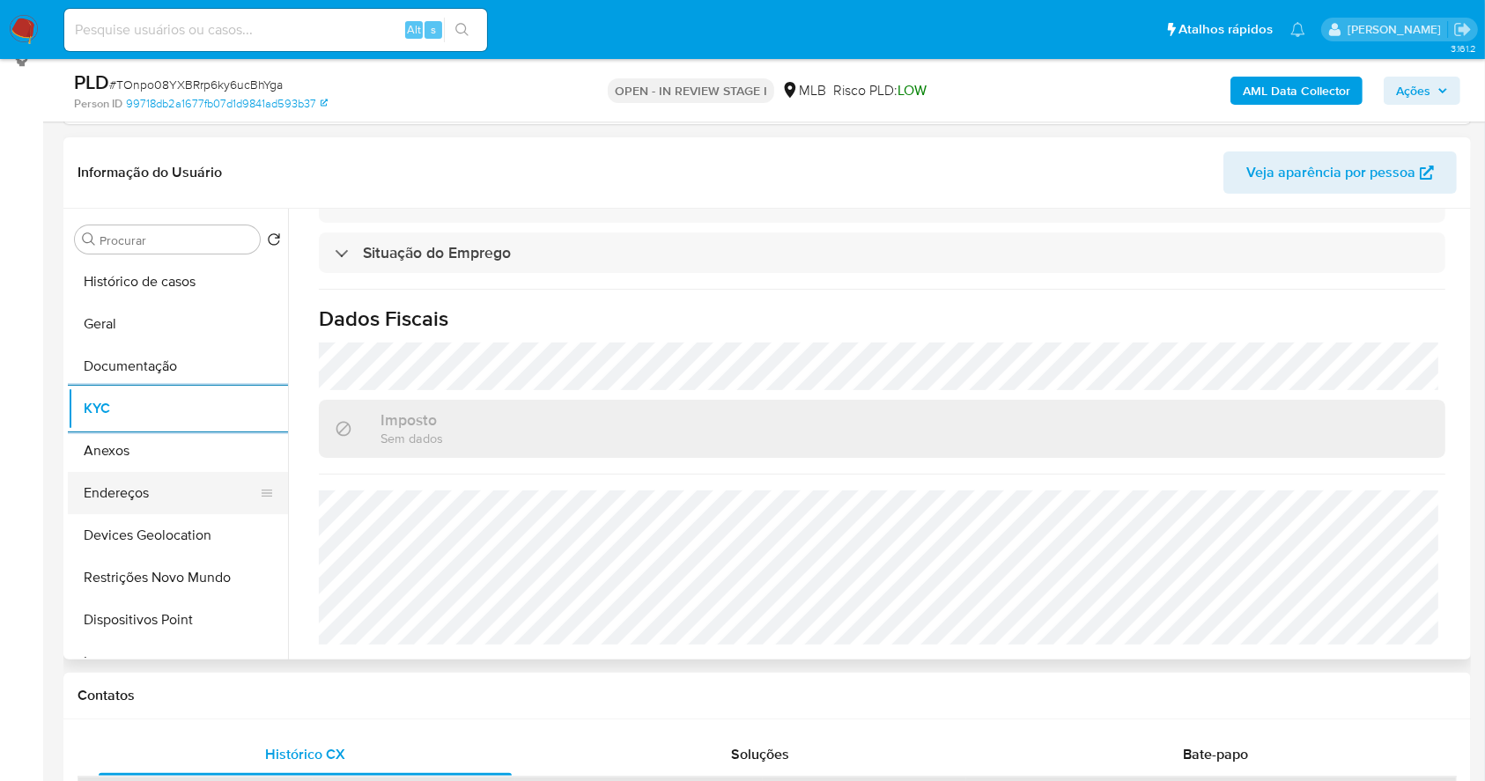
click at [157, 490] on button "Endereços" at bounding box center [171, 493] width 206 height 42
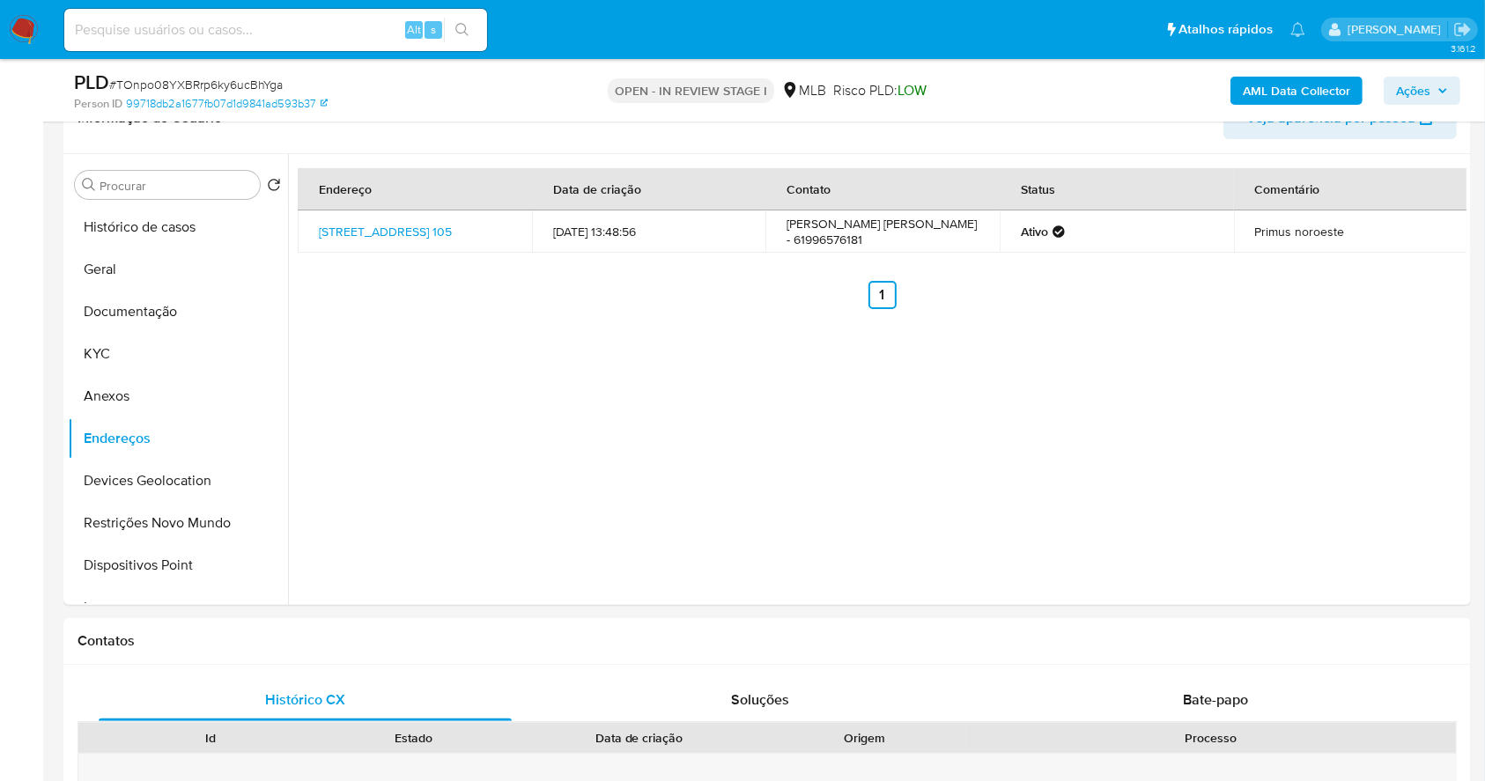
scroll to position [218, 0]
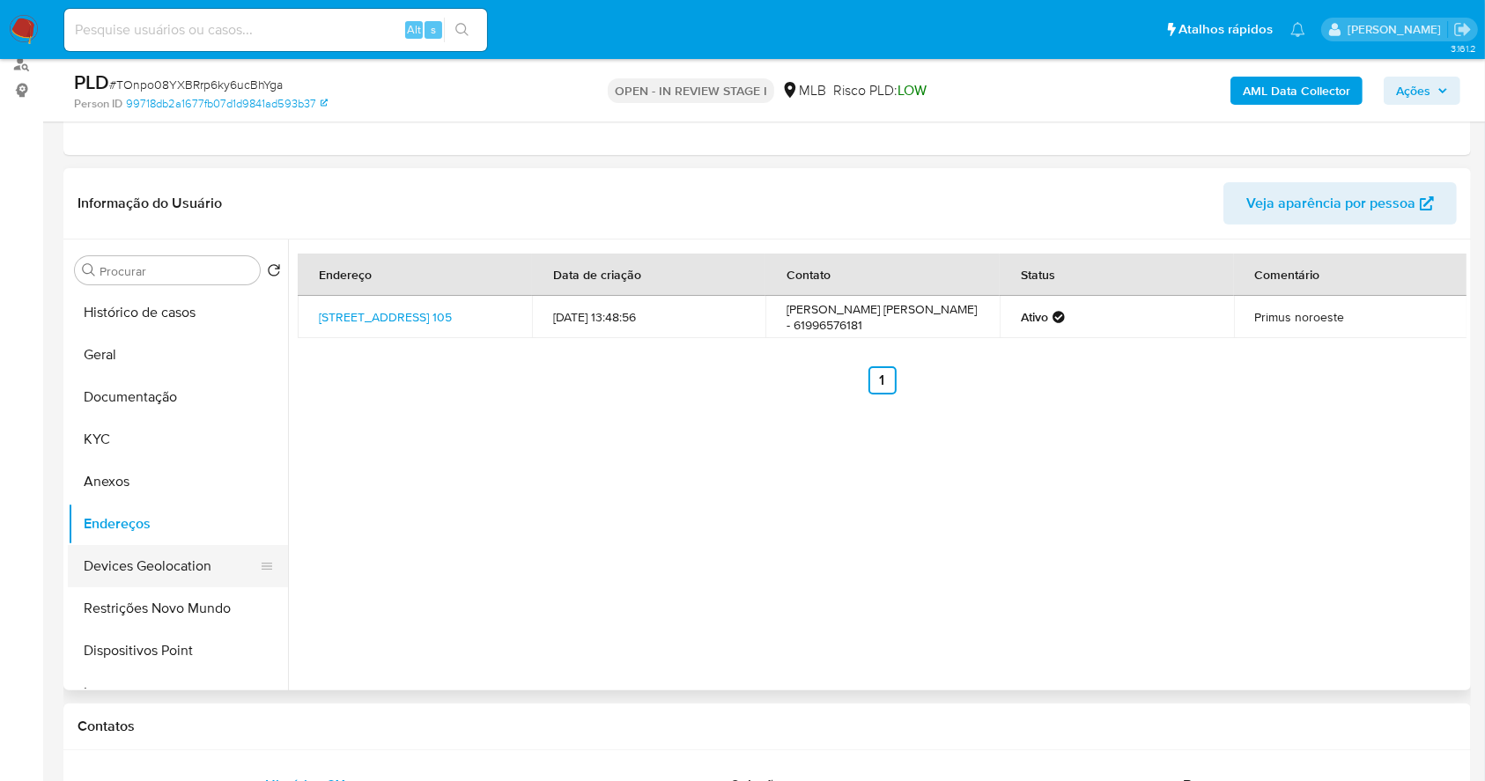
click at [155, 570] on button "Devices Geolocation" at bounding box center [171, 566] width 206 height 42
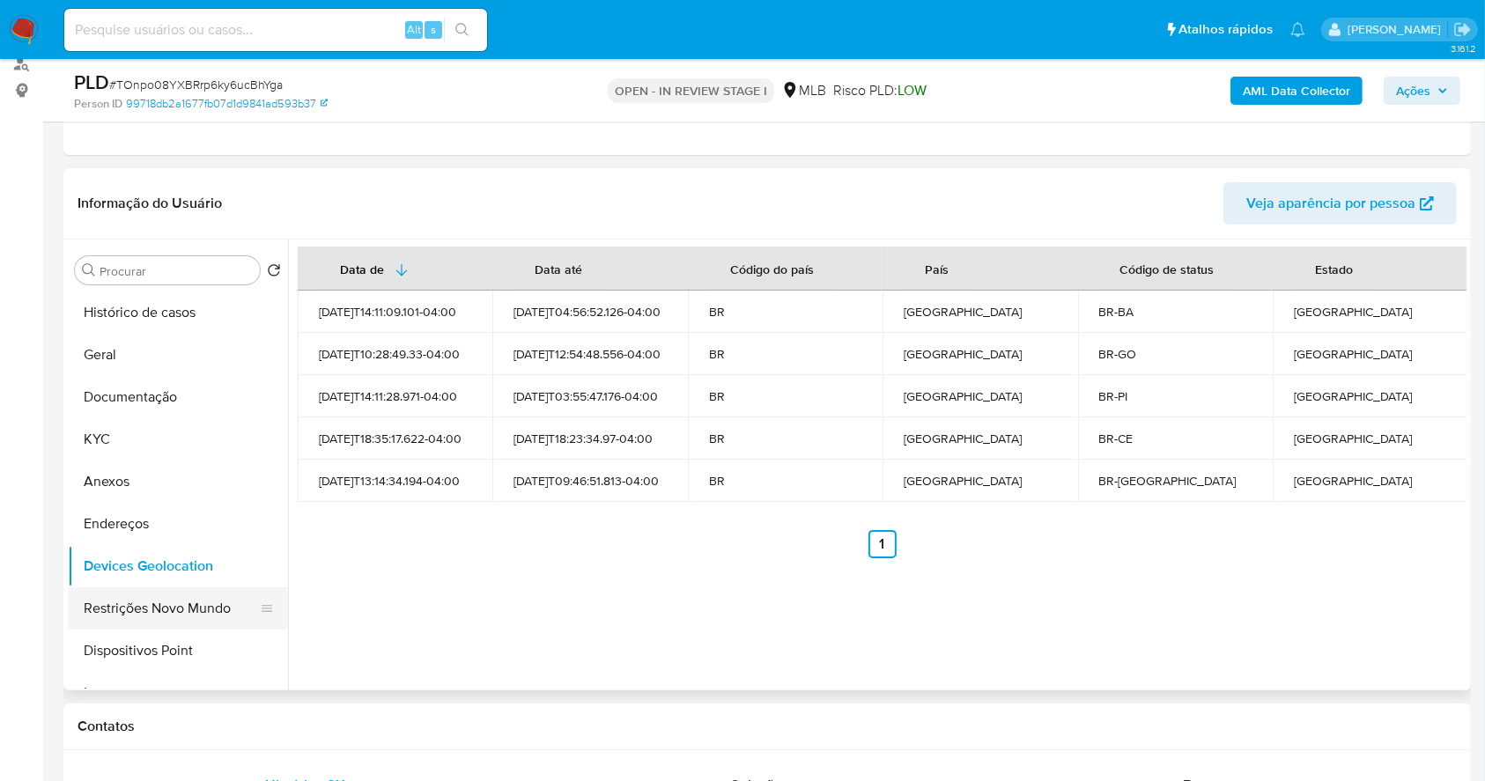
click at [169, 616] on button "Restrições Novo Mundo" at bounding box center [171, 609] width 206 height 42
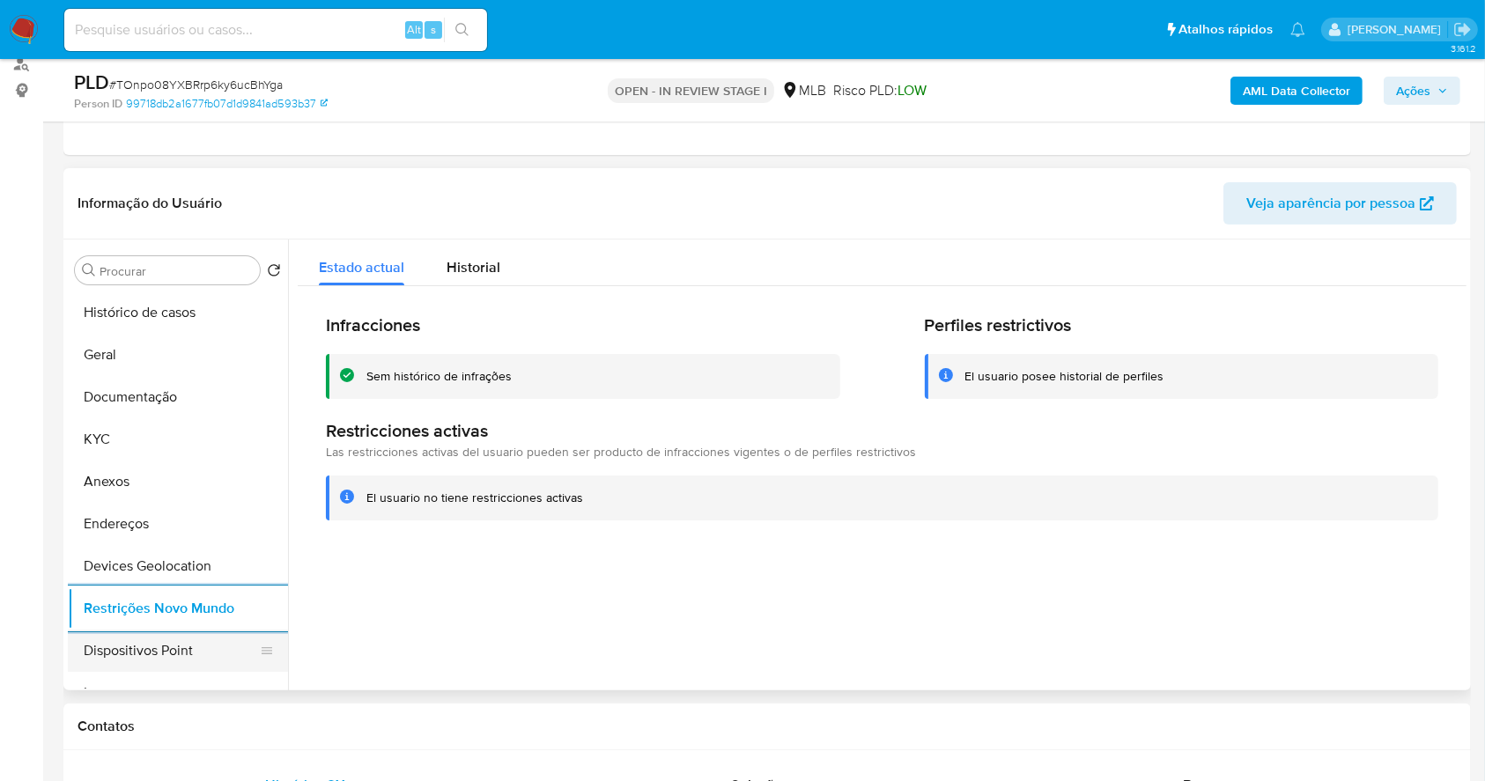
click at [179, 669] on button "Dispositivos Point" at bounding box center [171, 651] width 206 height 42
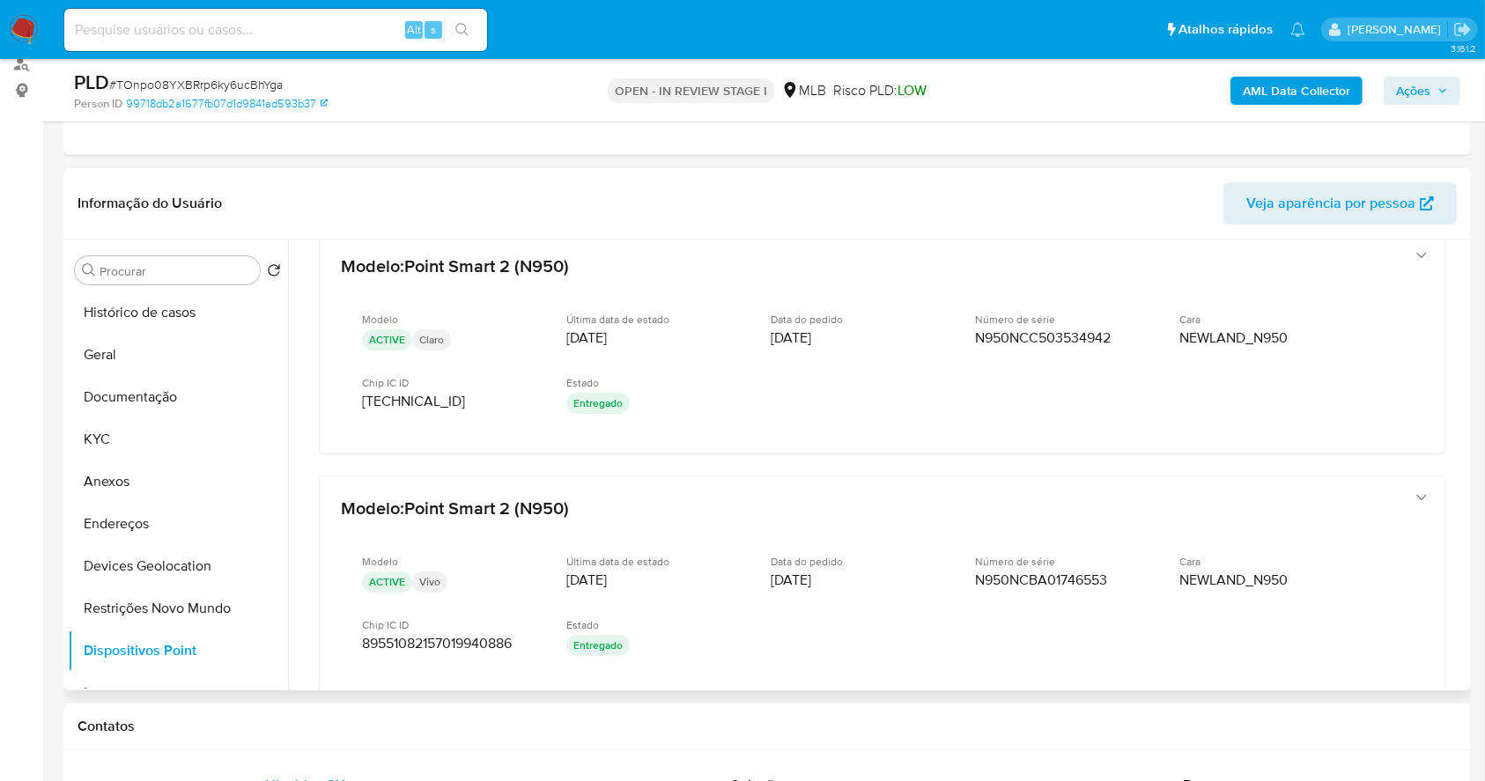
scroll to position [35, 0]
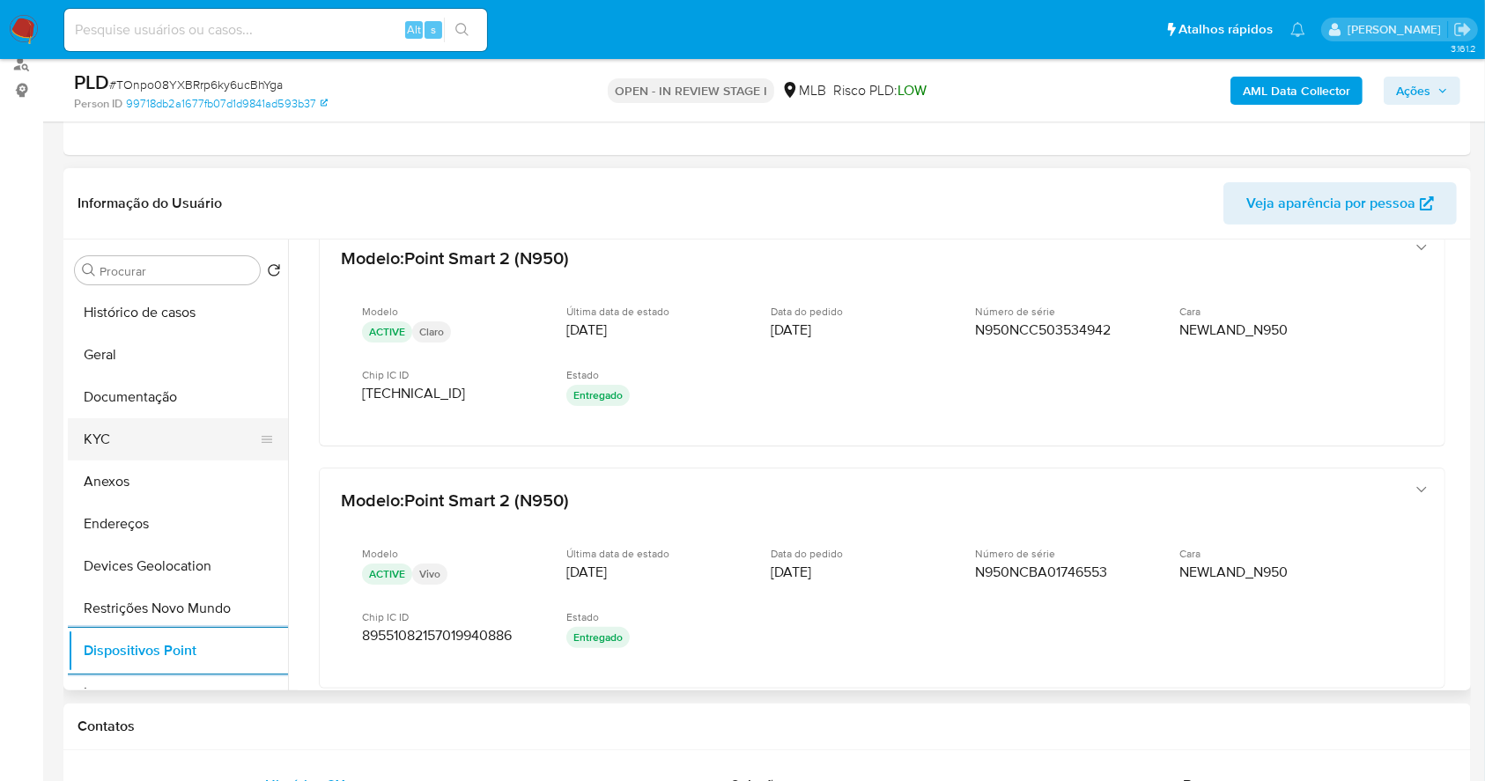
click at [99, 430] on button "KYC" at bounding box center [171, 439] width 206 height 42
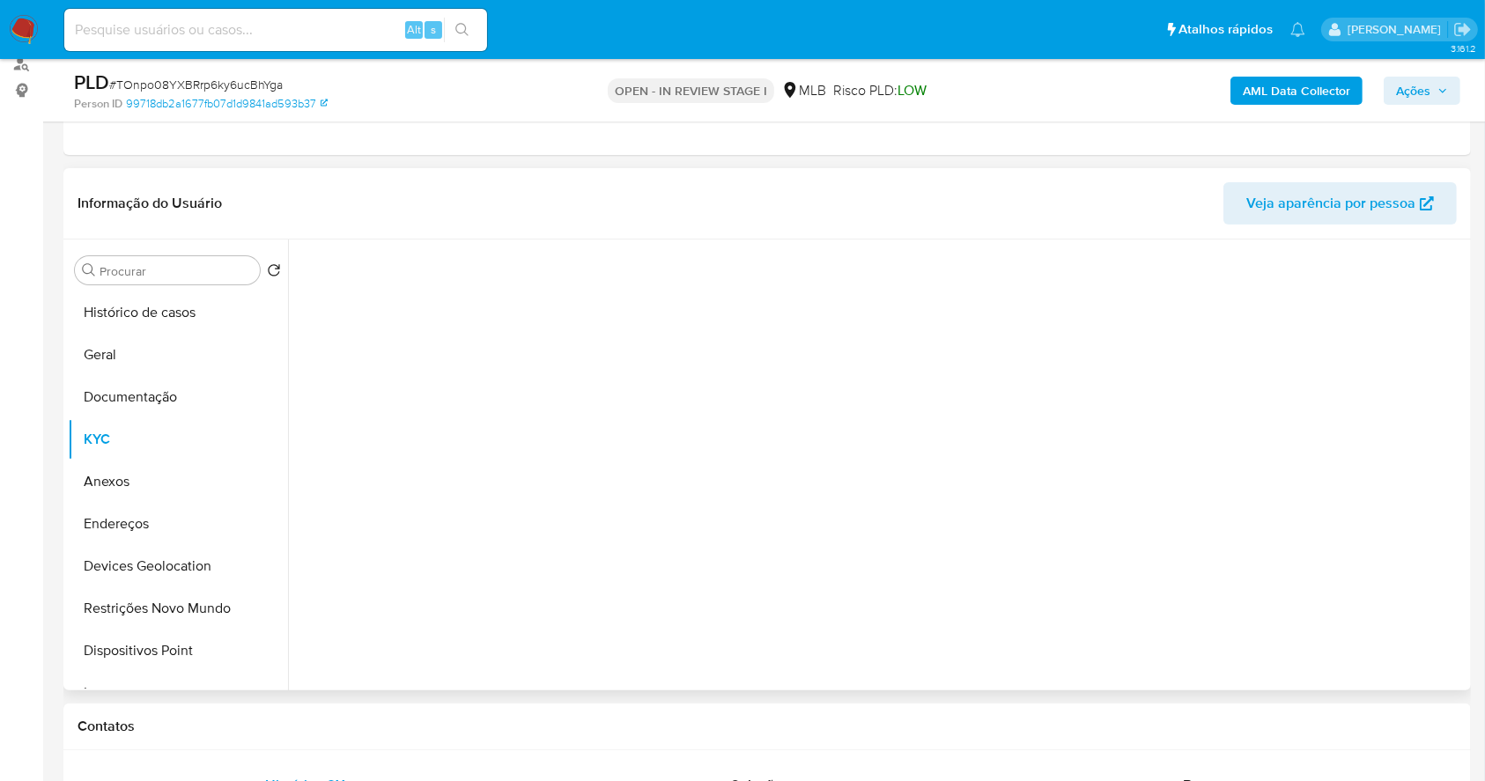
scroll to position [0, 0]
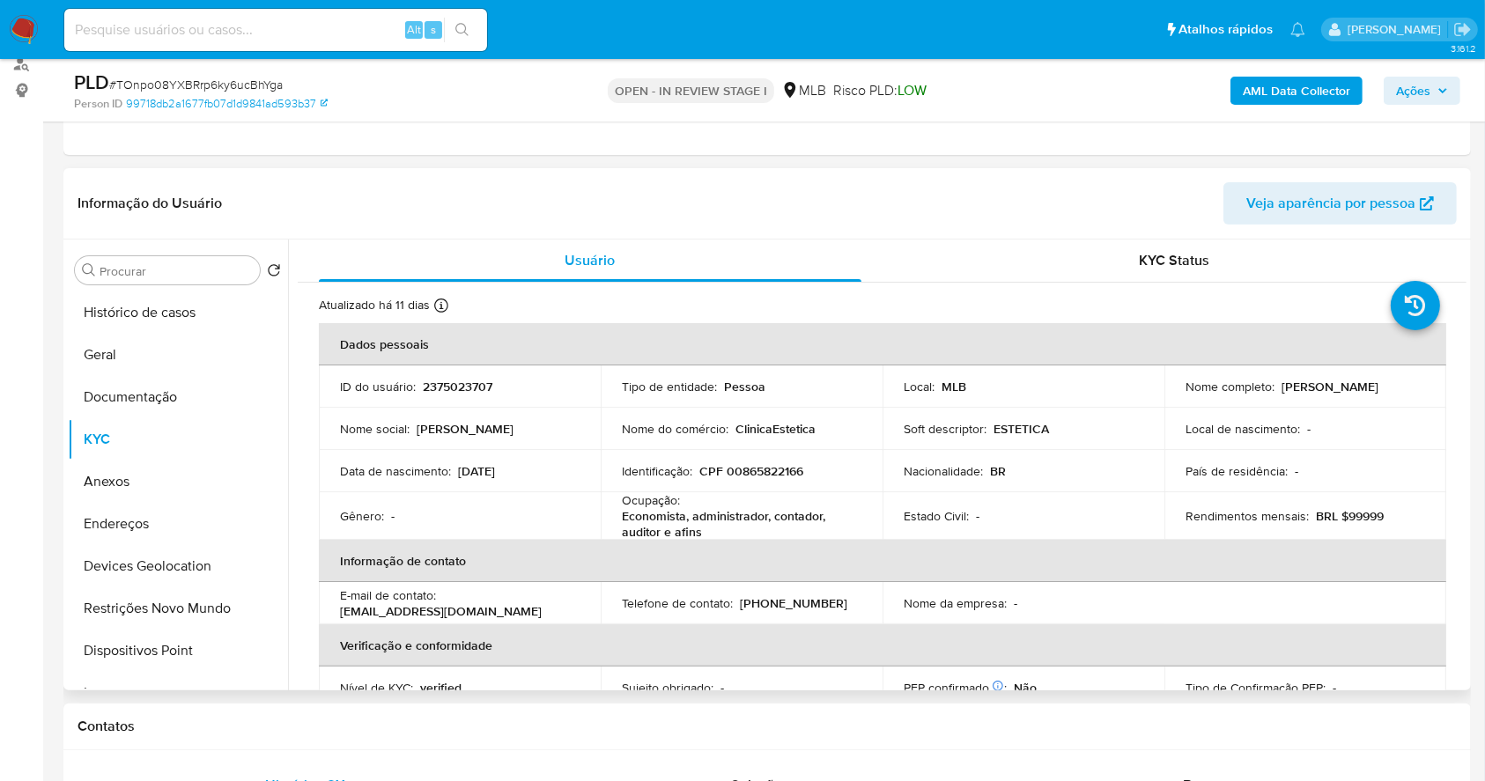
click at [777, 476] on p "CPF 00865822166" at bounding box center [751, 471] width 104 height 16
copy p "00865822166"
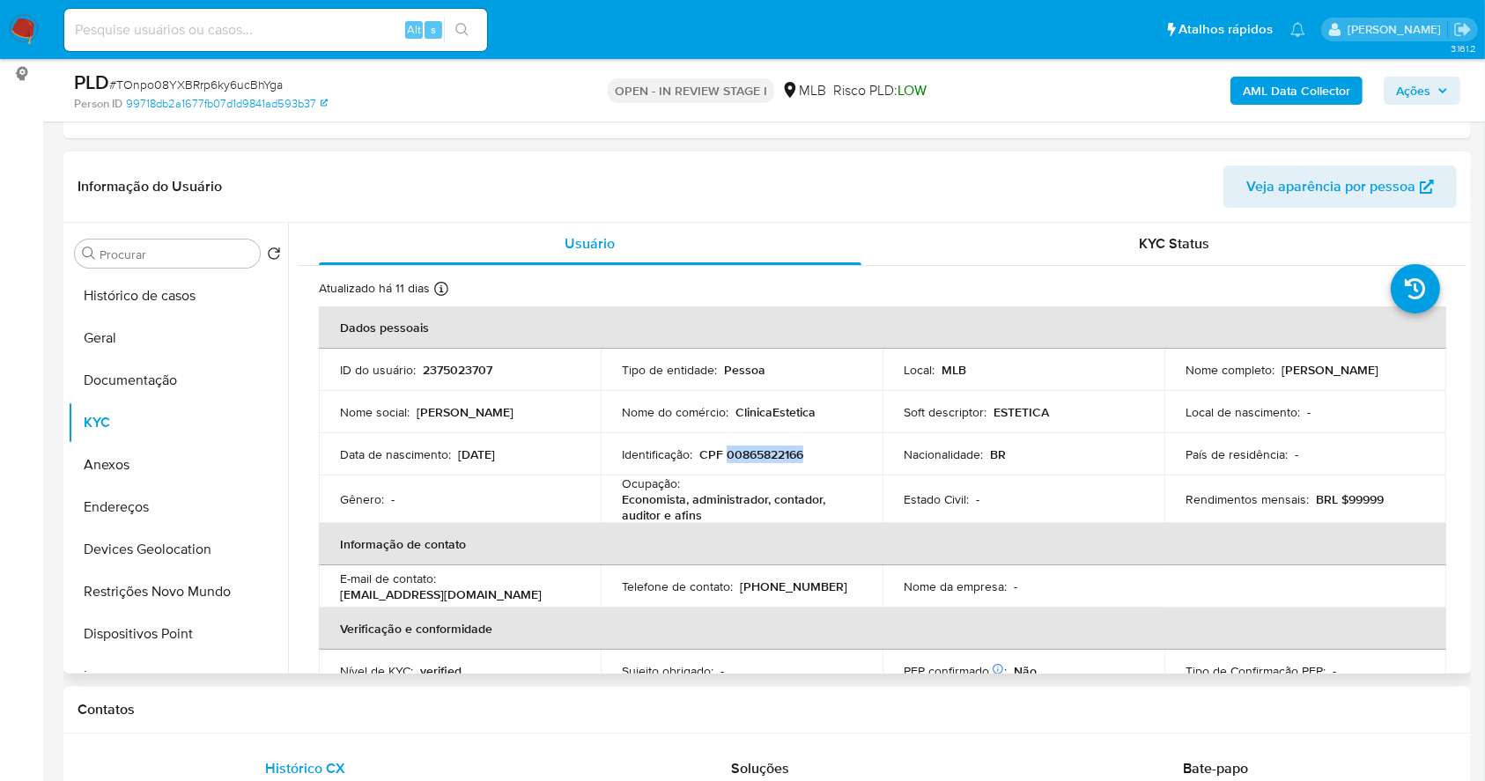
drag, startPoint x: 1240, startPoint y: 383, endPoint x: 1176, endPoint y: 376, distance: 64.7
click at [1175, 376] on td "Nome completo : Maria Dos Remedios Batista de Brito Teixeira" at bounding box center [1306, 370] width 282 height 42
copy p "Maria Dos Remedios Batista de Brito Teixeira"
click at [1282, 376] on p "Maria Dos Remedios Batista de Brito Teixeira" at bounding box center [1330, 370] width 97 height 16
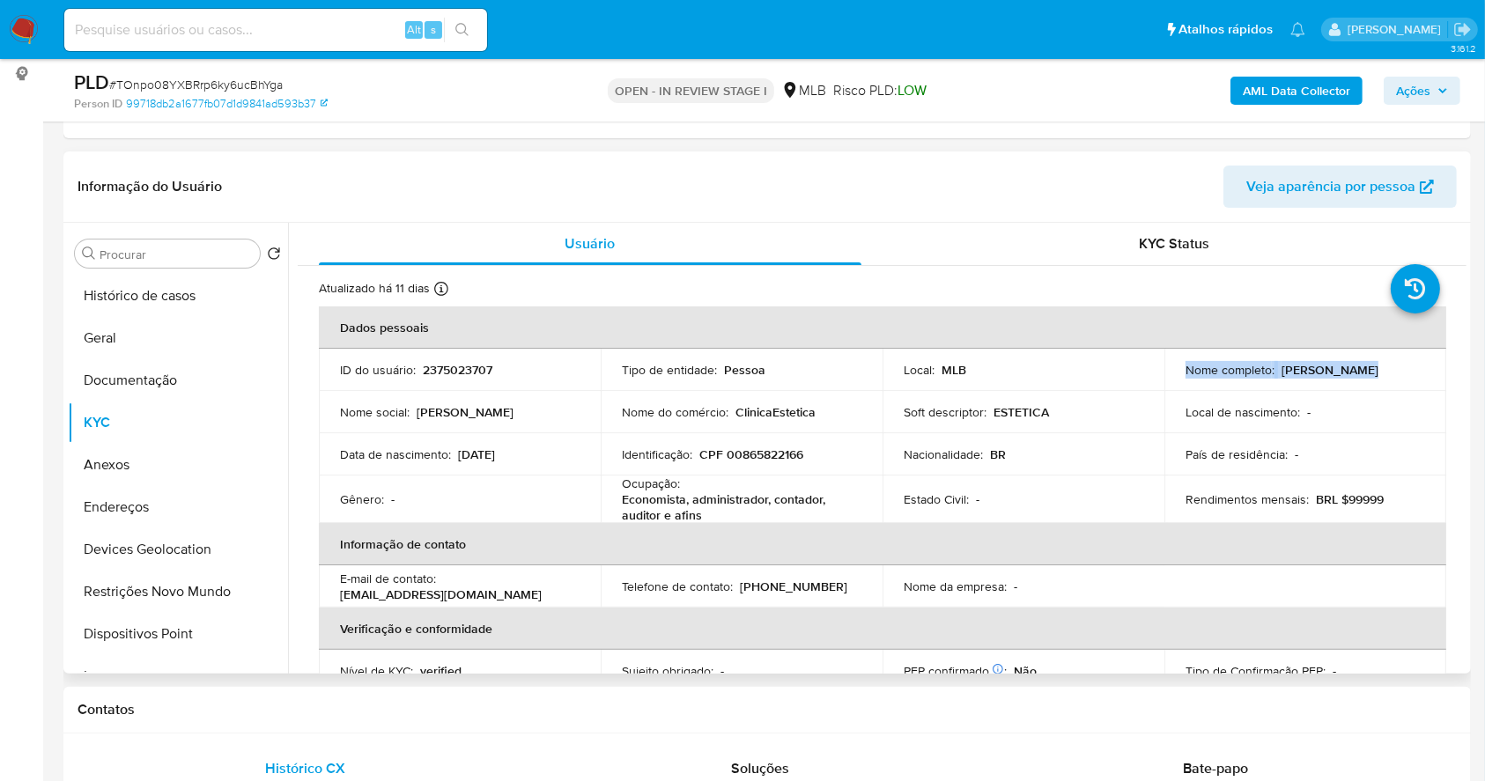
click at [1282, 376] on p "Maria Dos Remedios Batista de Brito Teixeira" at bounding box center [1330, 370] width 97 height 16
copy div "Nome completo : Maria Dos Remedios Batista de Brito Teixeira"
click at [1196, 339] on th "Dados pessoais" at bounding box center [883, 328] width 1128 height 42
click at [736, 473] on td "Identificação : CPF 00865822166" at bounding box center [742, 454] width 282 height 42
click at [741, 453] on p "CPF 00865822166" at bounding box center [751, 455] width 104 height 16
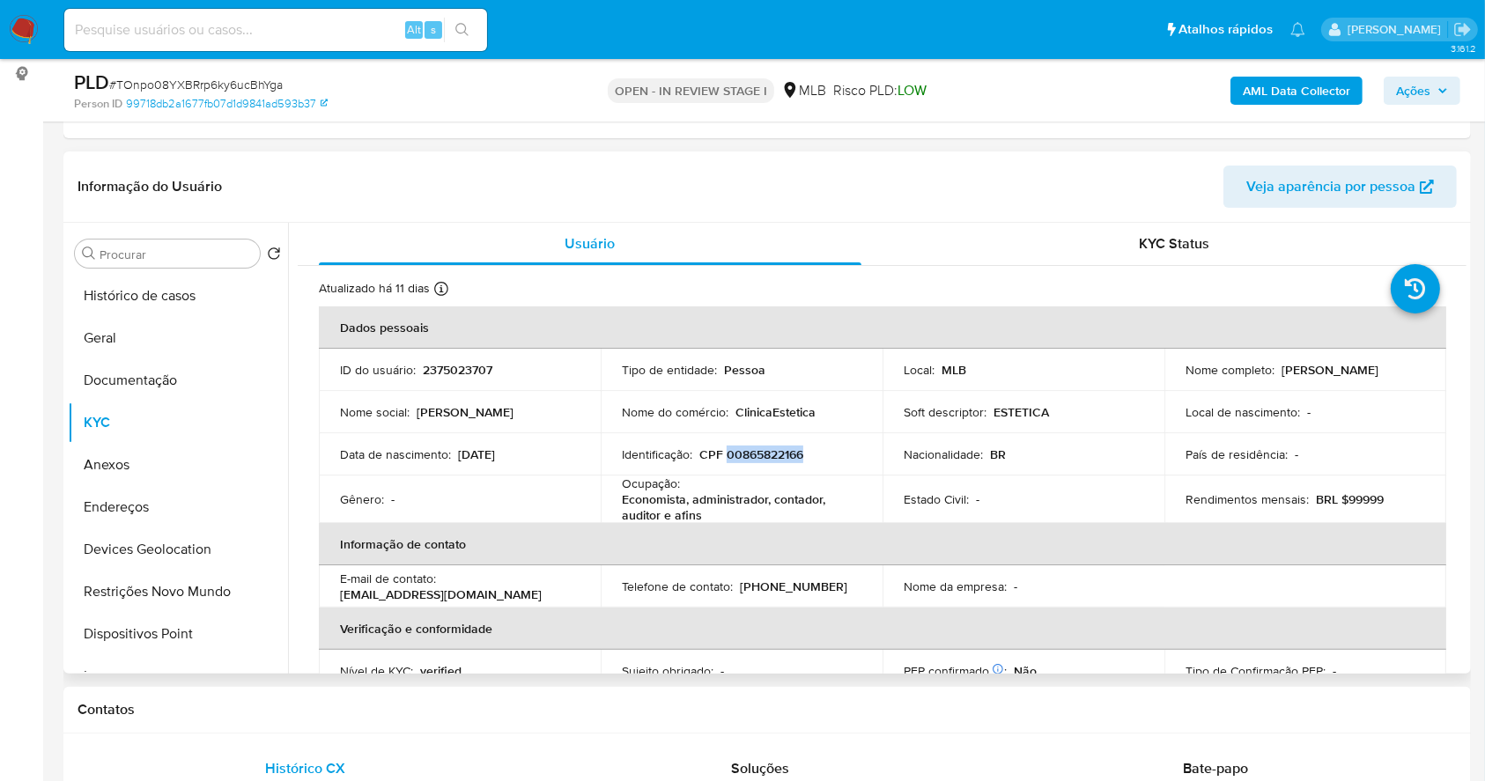
click at [741, 453] on p "CPF 00865822166" at bounding box center [751, 455] width 104 height 16
copy p "00865822166"
click at [134, 300] on button "Histórico de casos" at bounding box center [171, 296] width 206 height 42
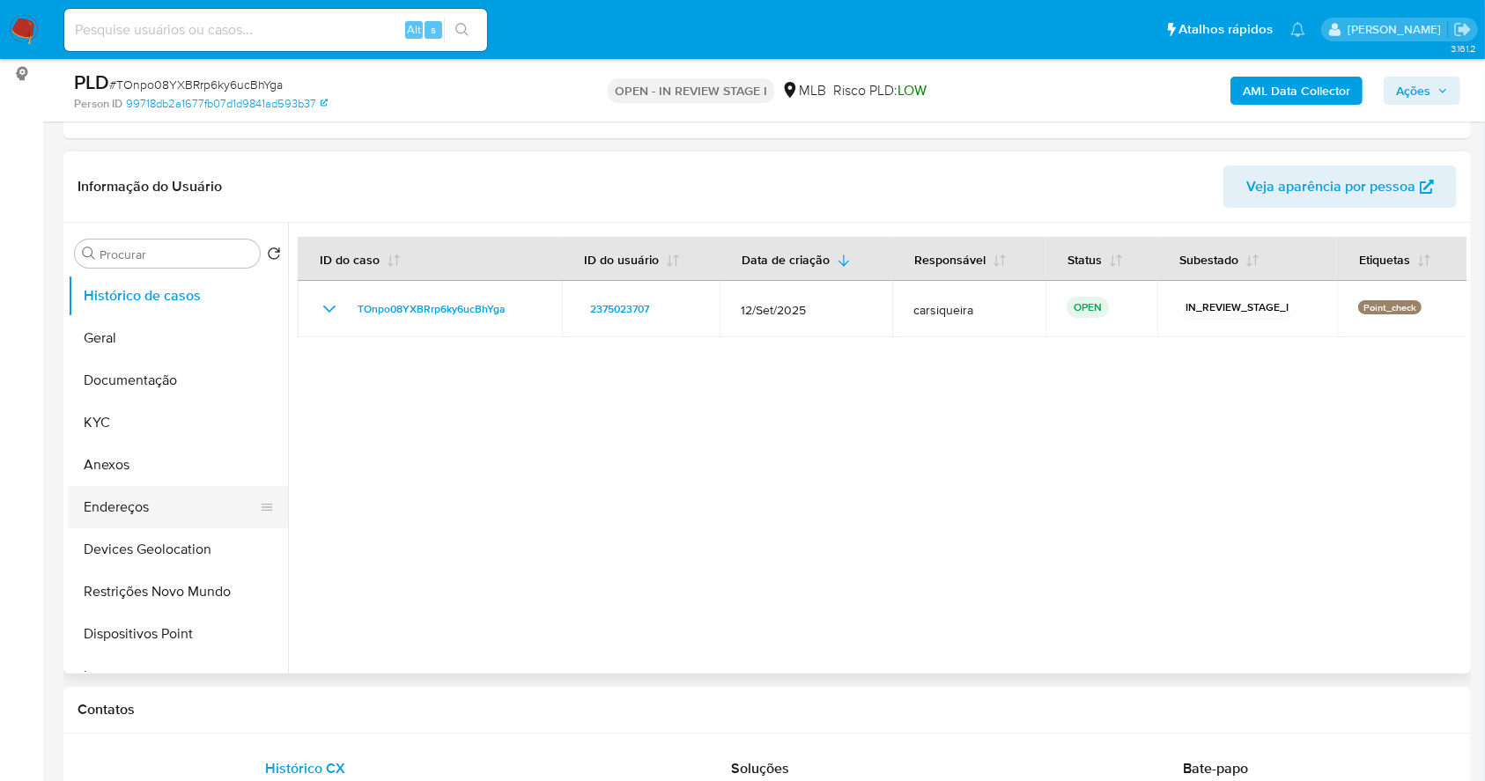
click at [174, 496] on button "Endereços" at bounding box center [171, 507] width 206 height 42
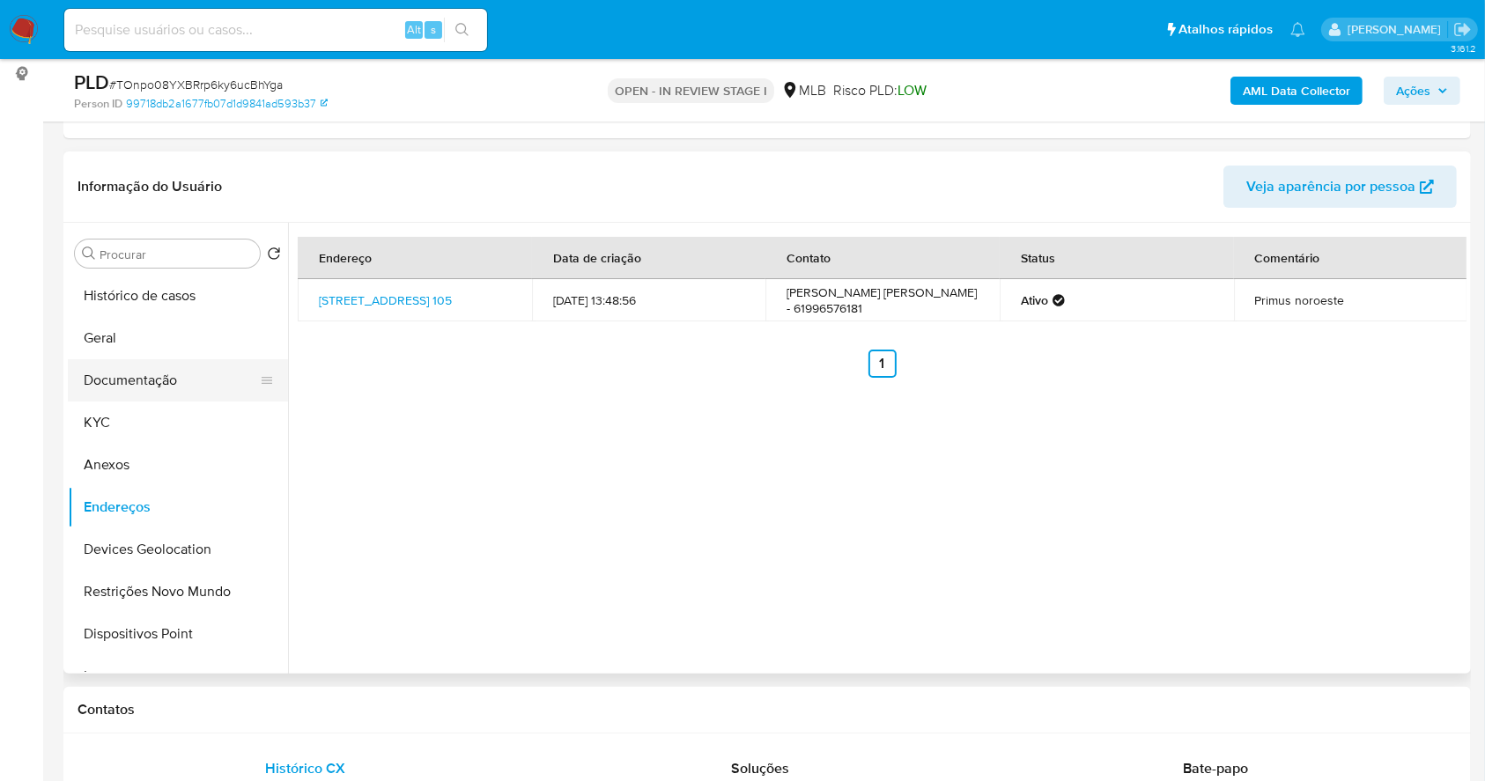
click at [126, 377] on button "Documentação" at bounding box center [171, 380] width 206 height 42
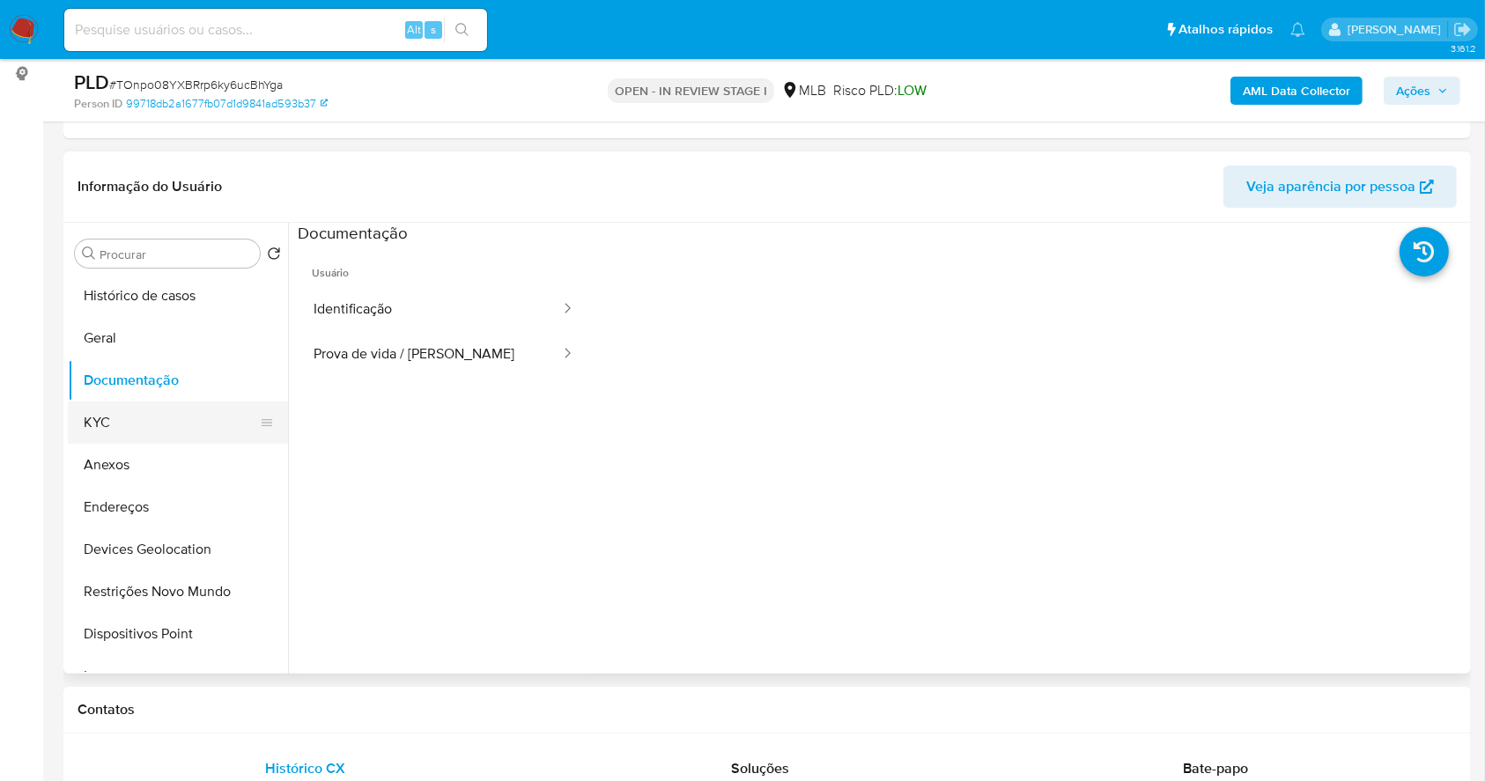
click at [133, 421] on button "KYC" at bounding box center [171, 423] width 206 height 42
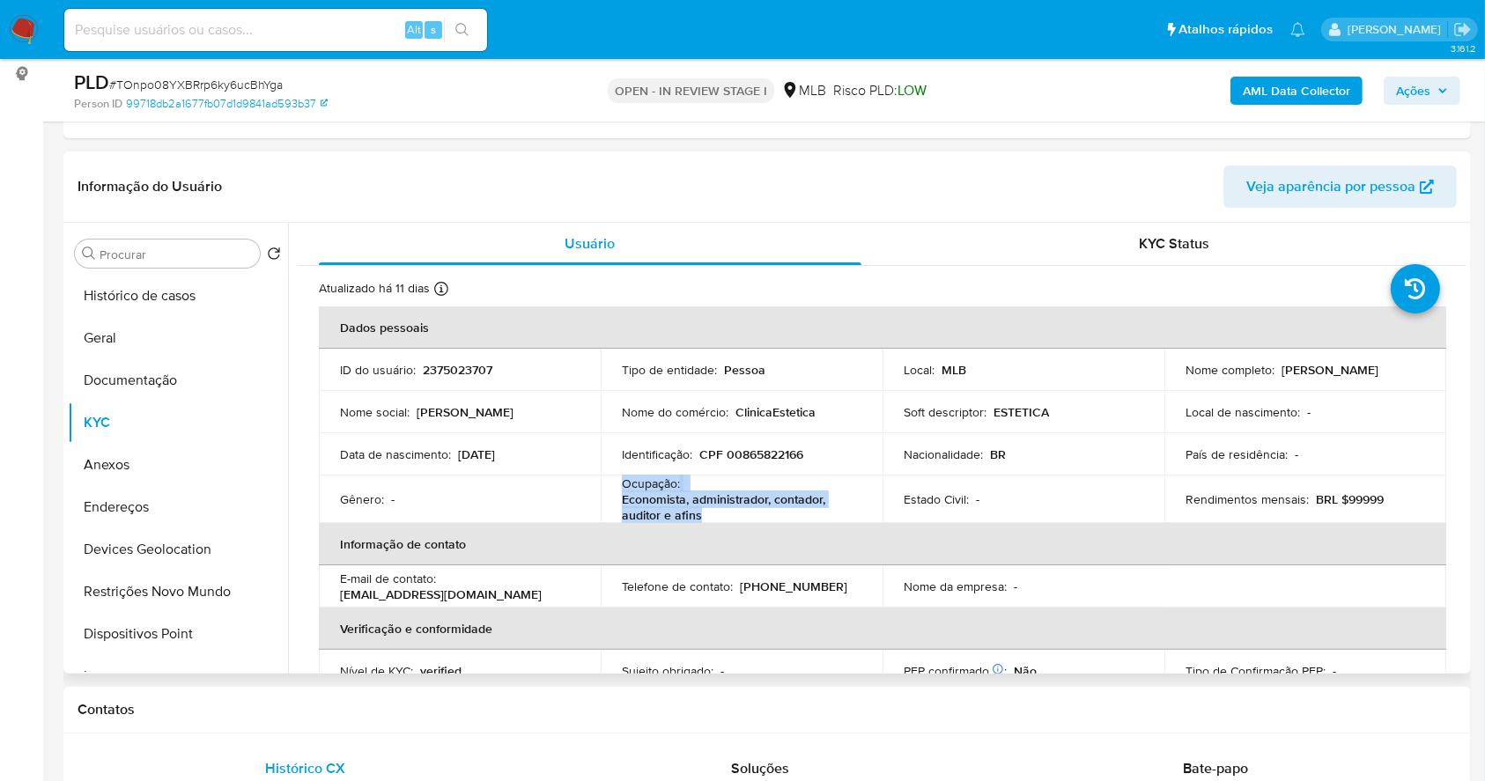
drag, startPoint x: 712, startPoint y: 518, endPoint x: 616, endPoint y: 492, distance: 99.4
click at [616, 492] on td "Ocupação : Economista, administrador, contador, auditor e afins" at bounding box center [742, 500] width 282 height 48
copy div "Ocupação : Economista, administrador, contador, auditor e afins"
click at [189, 343] on button "Geral" at bounding box center [171, 338] width 206 height 42
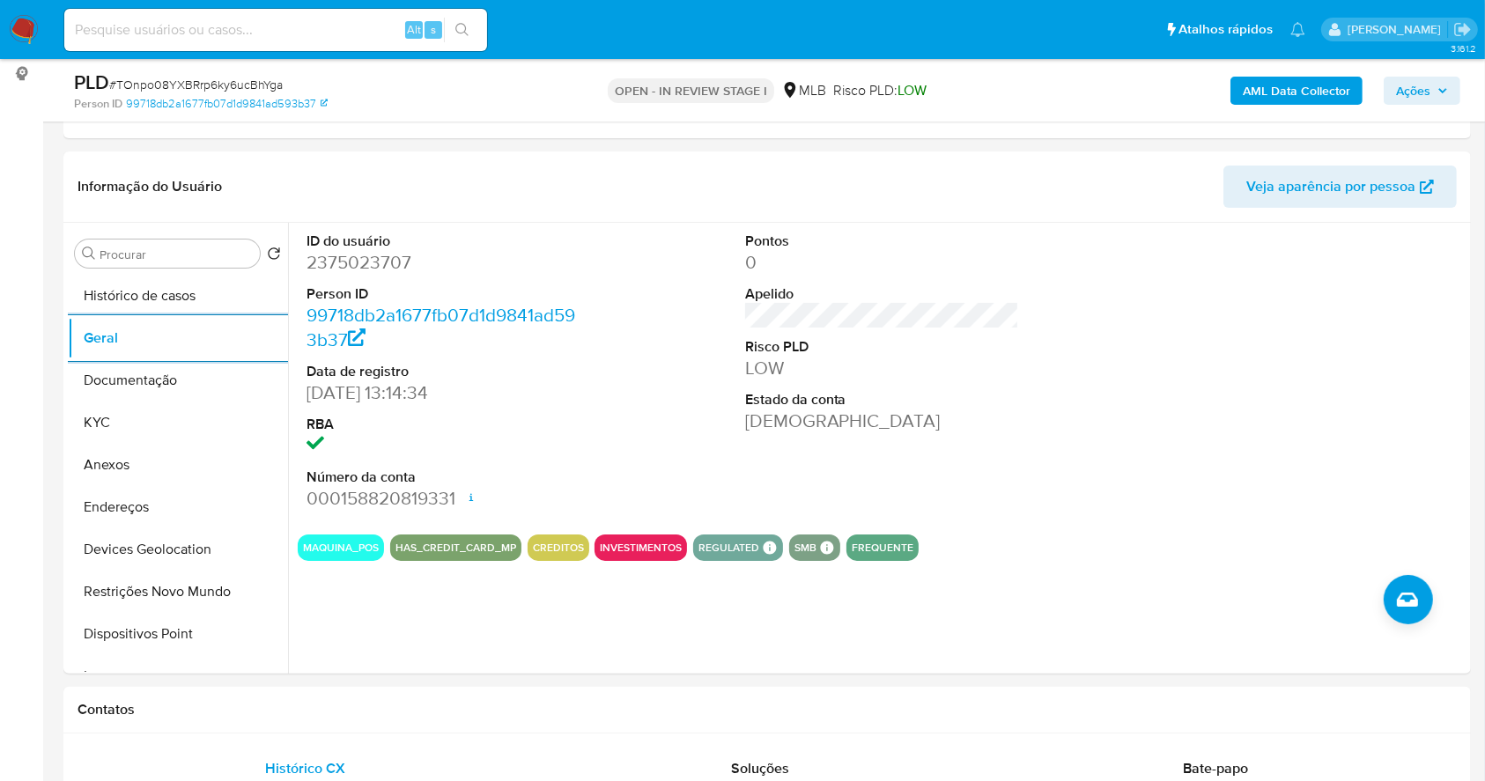
click at [1427, 84] on span "Ações" at bounding box center [1413, 91] width 34 height 28
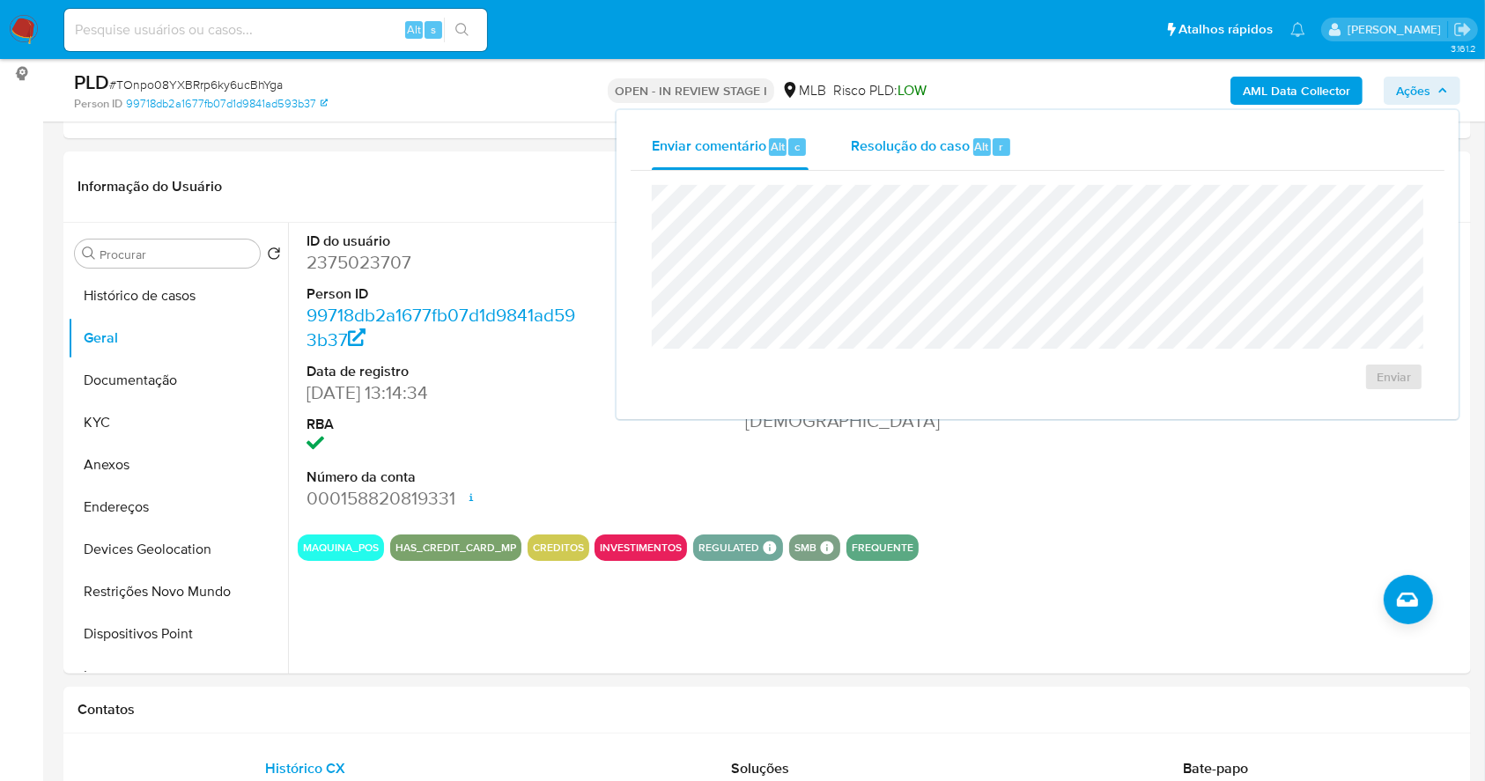
click at [934, 148] on span "Resolução do caso" at bounding box center [910, 146] width 119 height 20
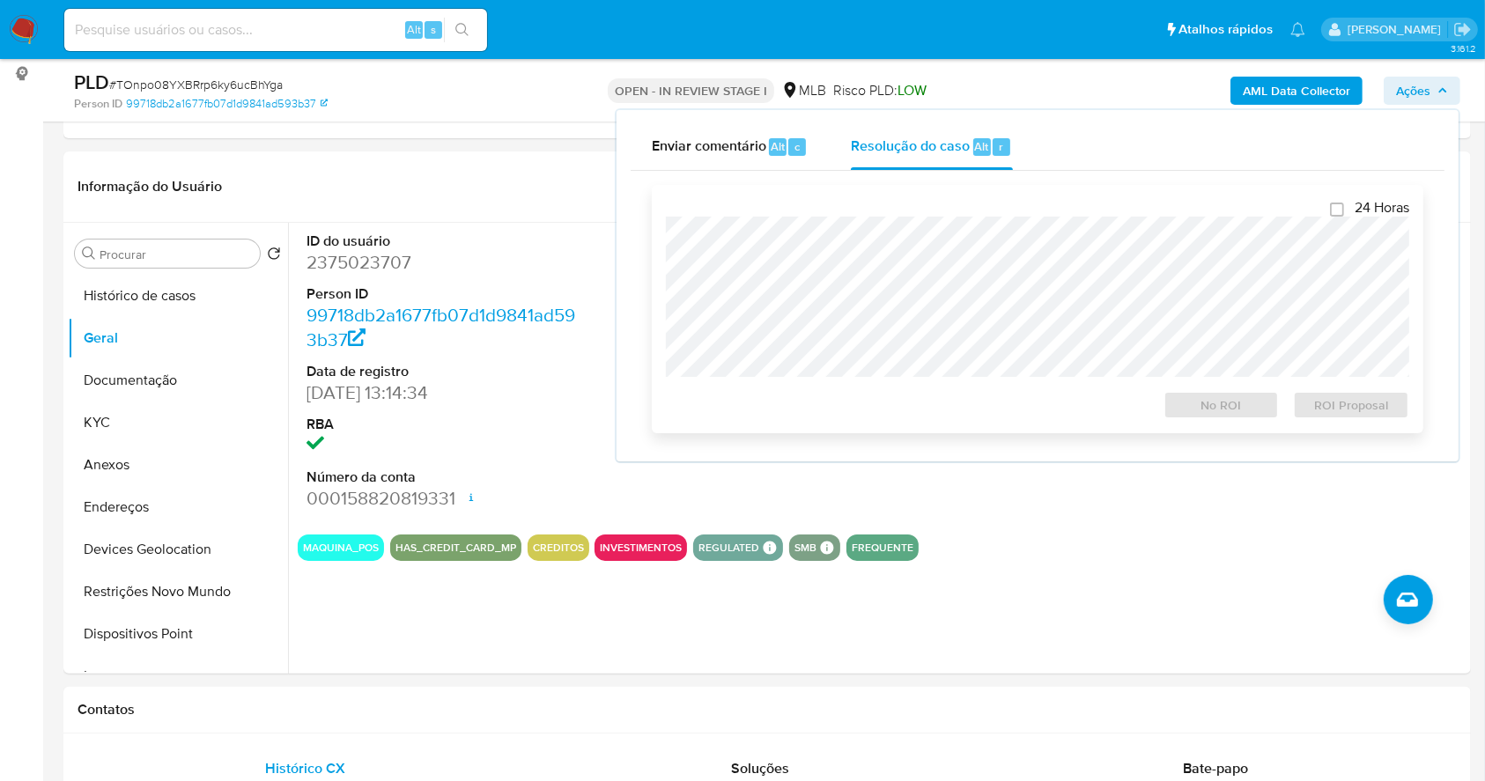
click at [936, 211] on div "24 Horas No ROI ROI Proposal" at bounding box center [1037, 309] width 743 height 220
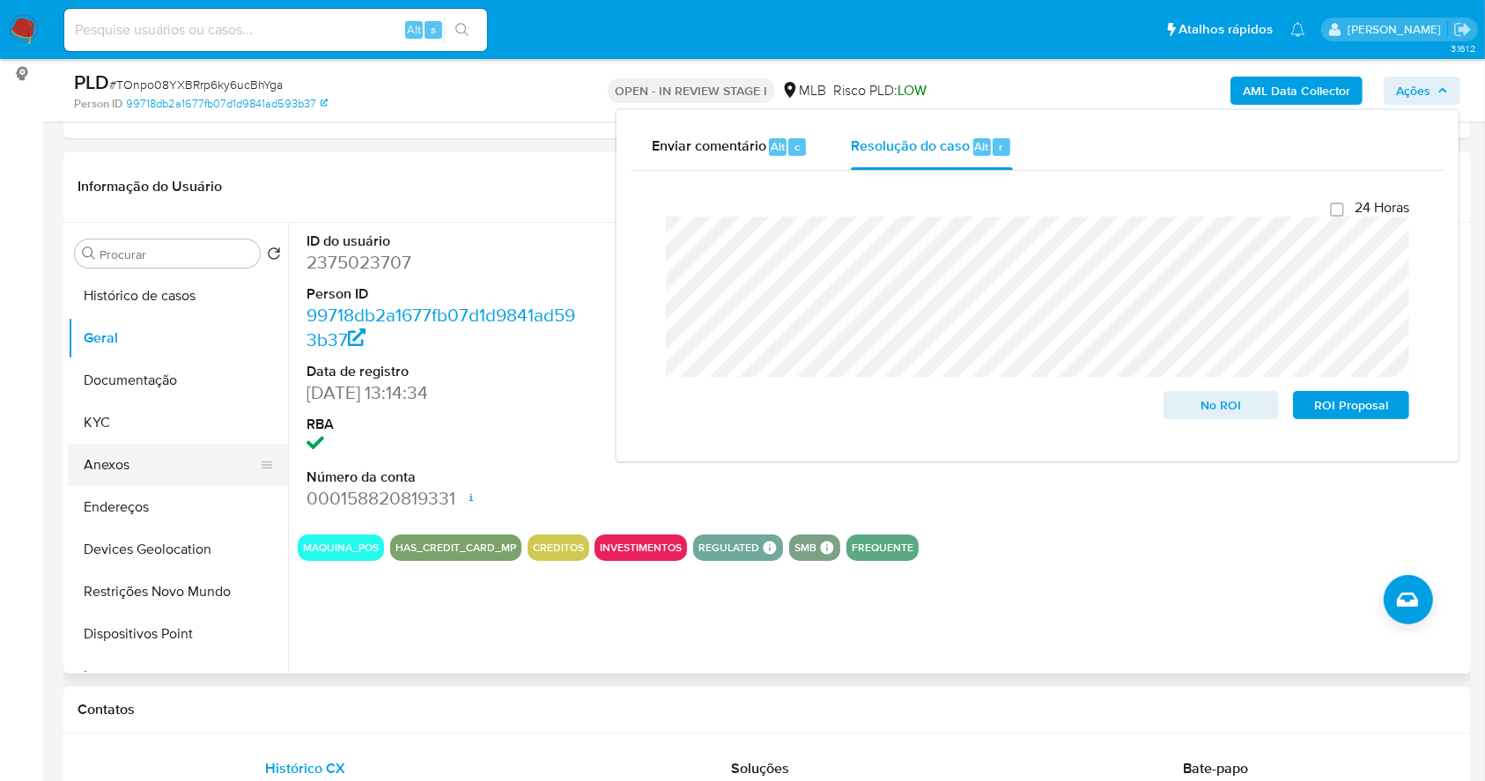
click at [149, 448] on button "Anexos" at bounding box center [171, 465] width 206 height 42
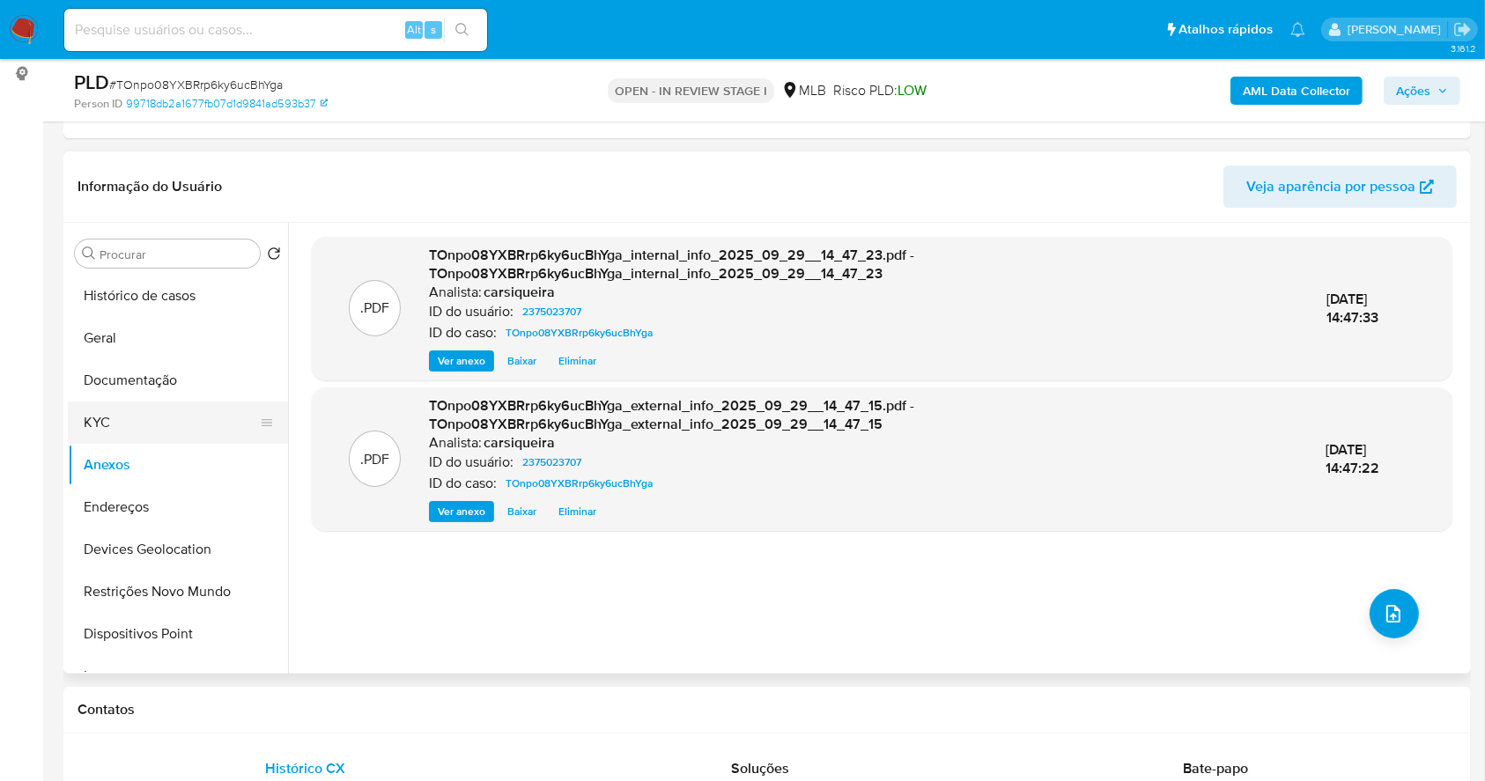
click at [168, 430] on button "KYC" at bounding box center [171, 423] width 206 height 42
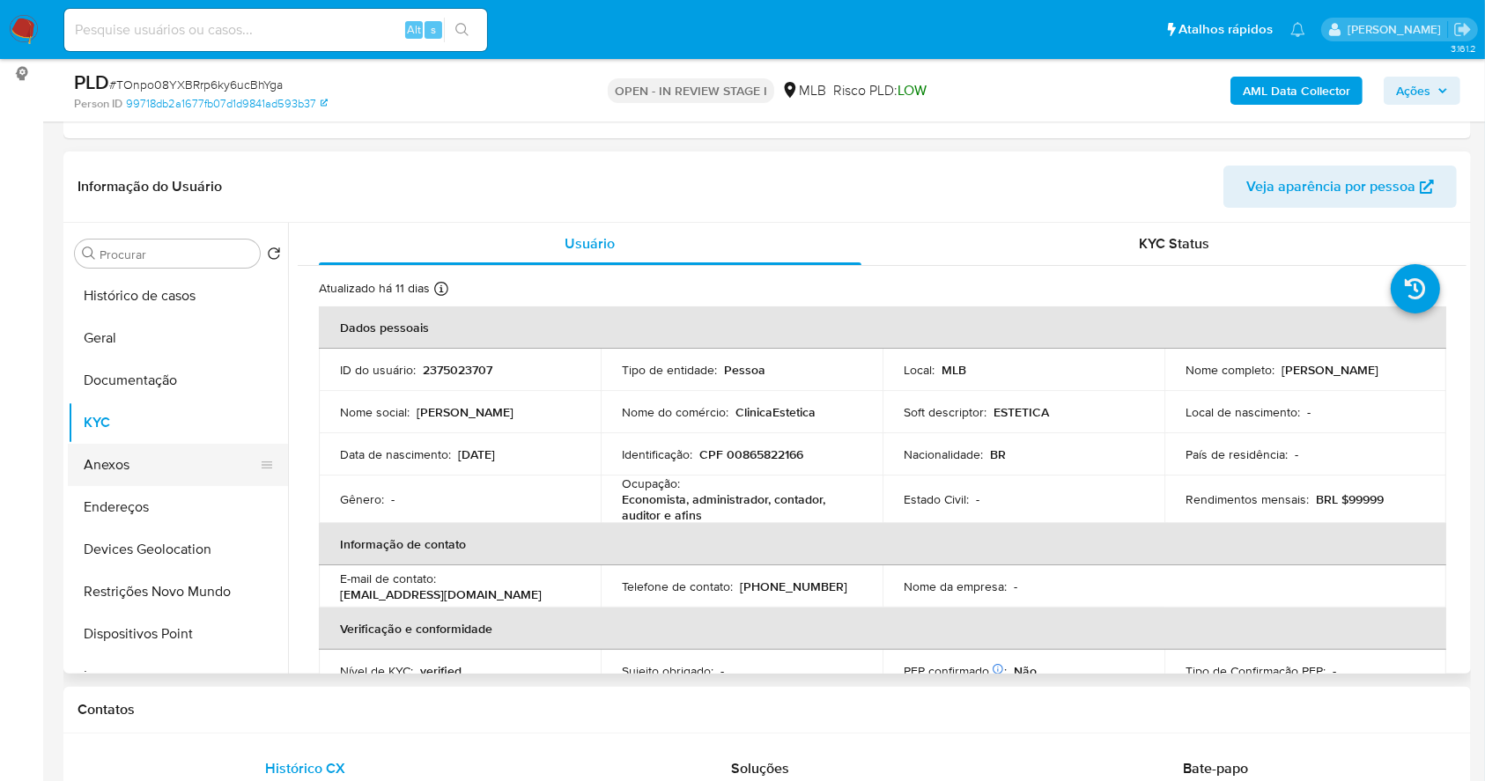
click at [161, 470] on button "Anexos" at bounding box center [171, 465] width 206 height 42
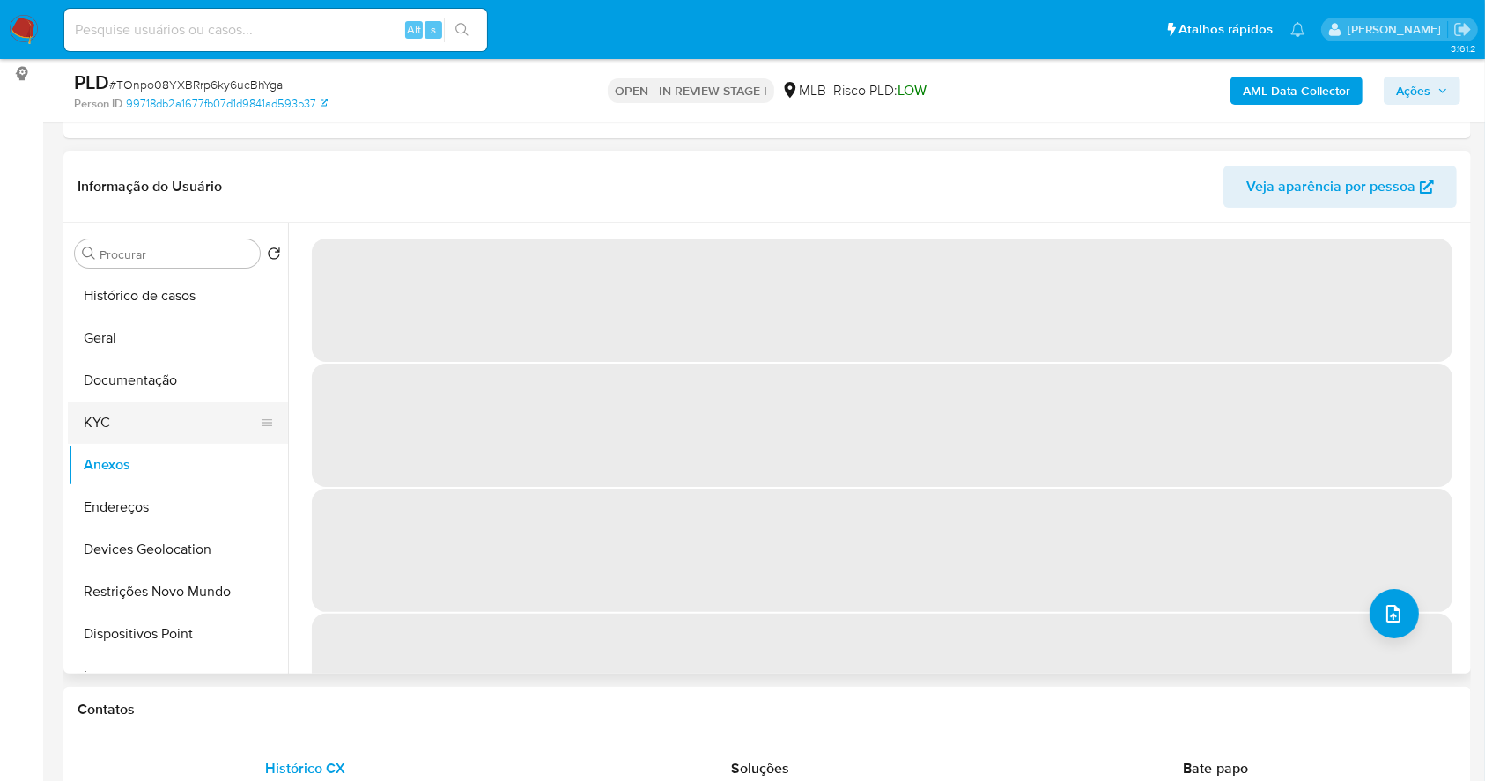
click at [120, 411] on button "KYC" at bounding box center [171, 423] width 206 height 42
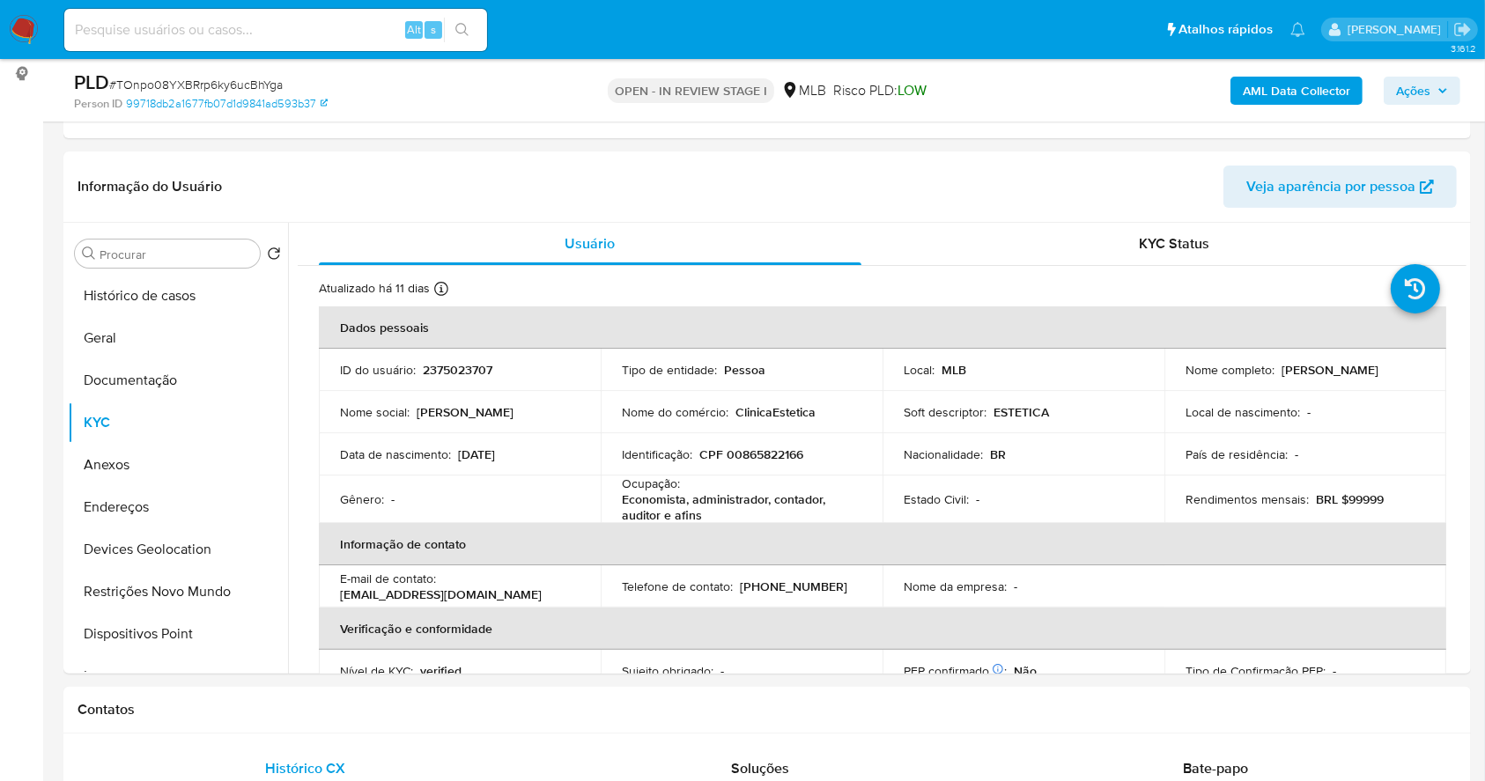
click at [1412, 78] on span "Ações" at bounding box center [1413, 91] width 34 height 28
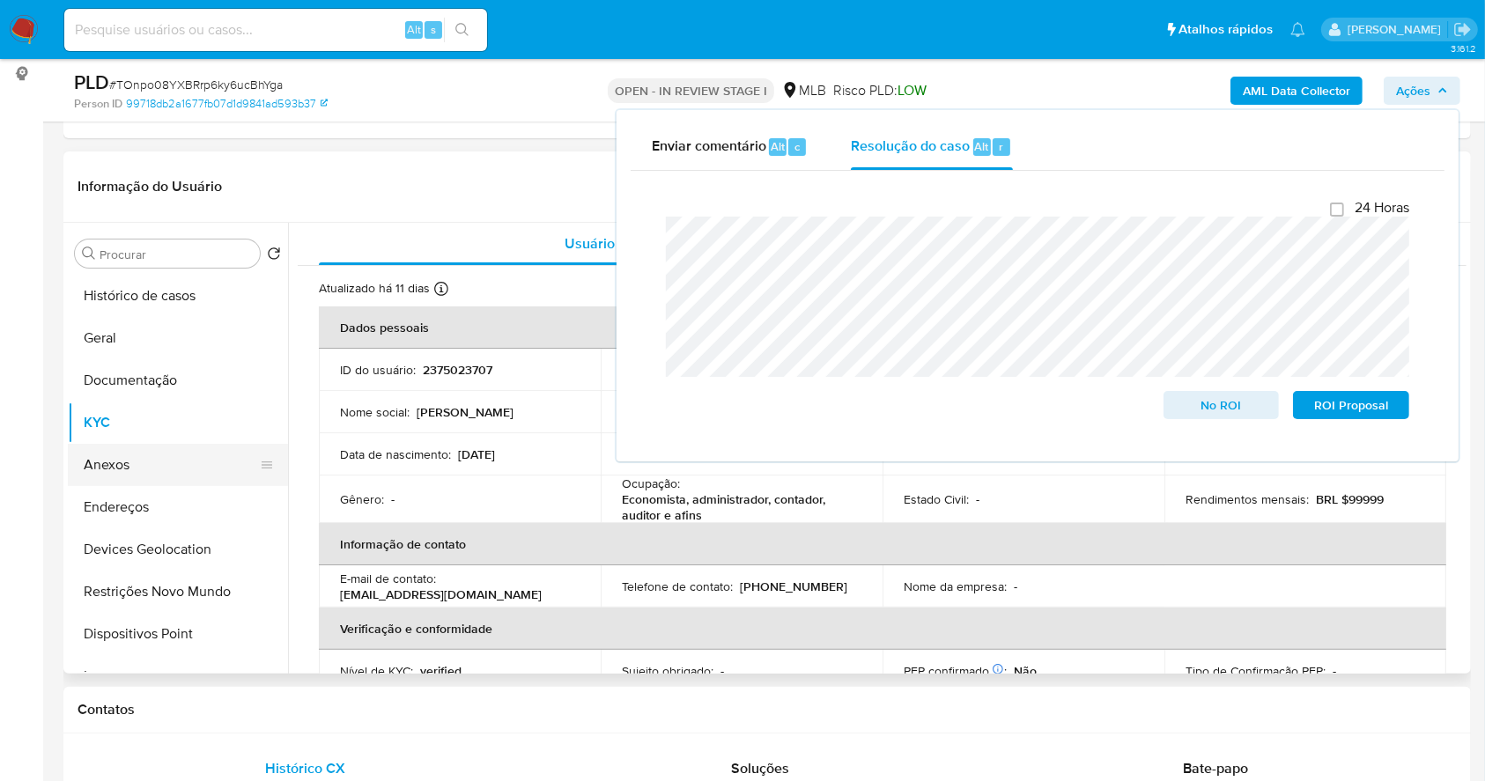
click at [152, 452] on button "Anexos" at bounding box center [171, 465] width 206 height 42
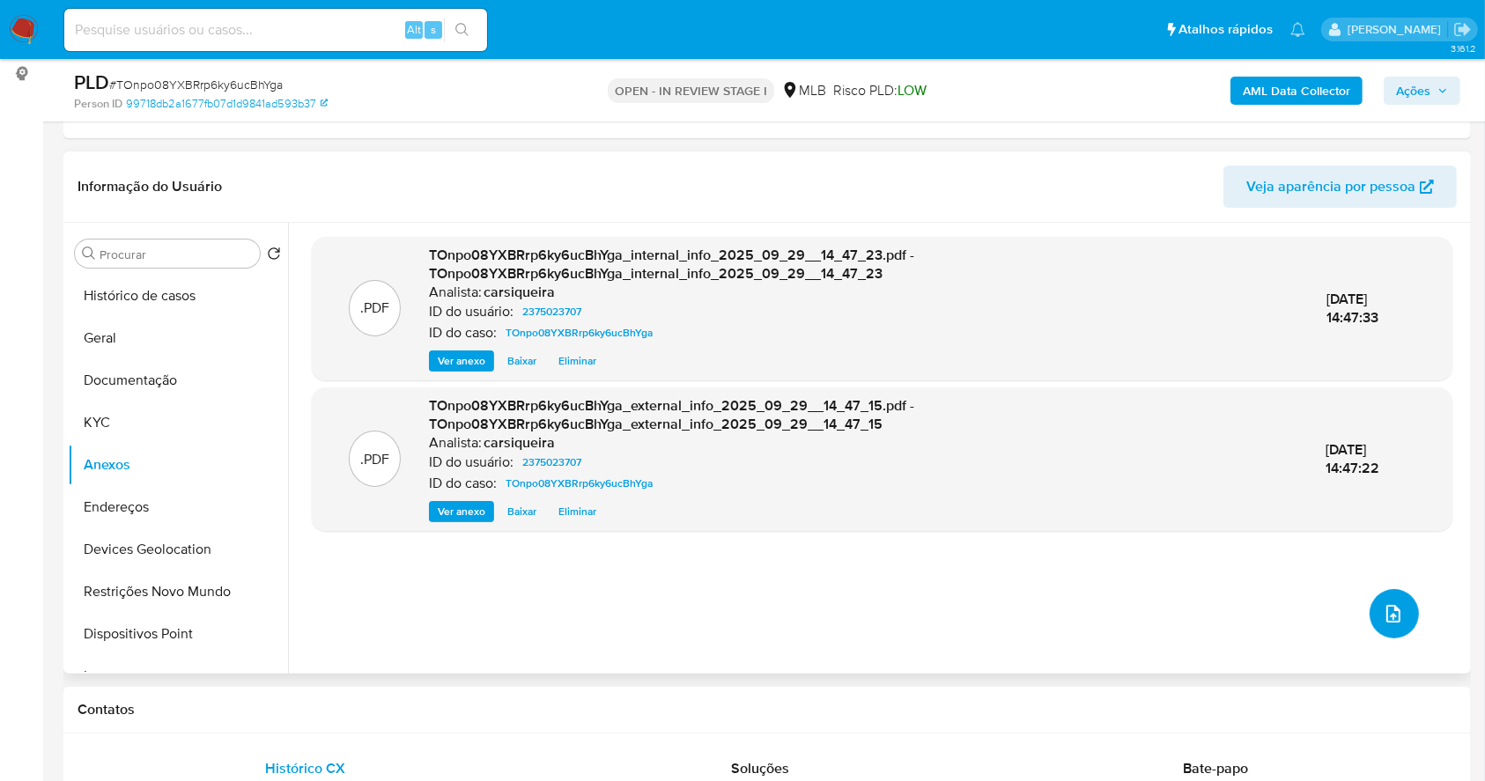
click at [1384, 608] on icon "upload-file" at bounding box center [1393, 613] width 21 height 21
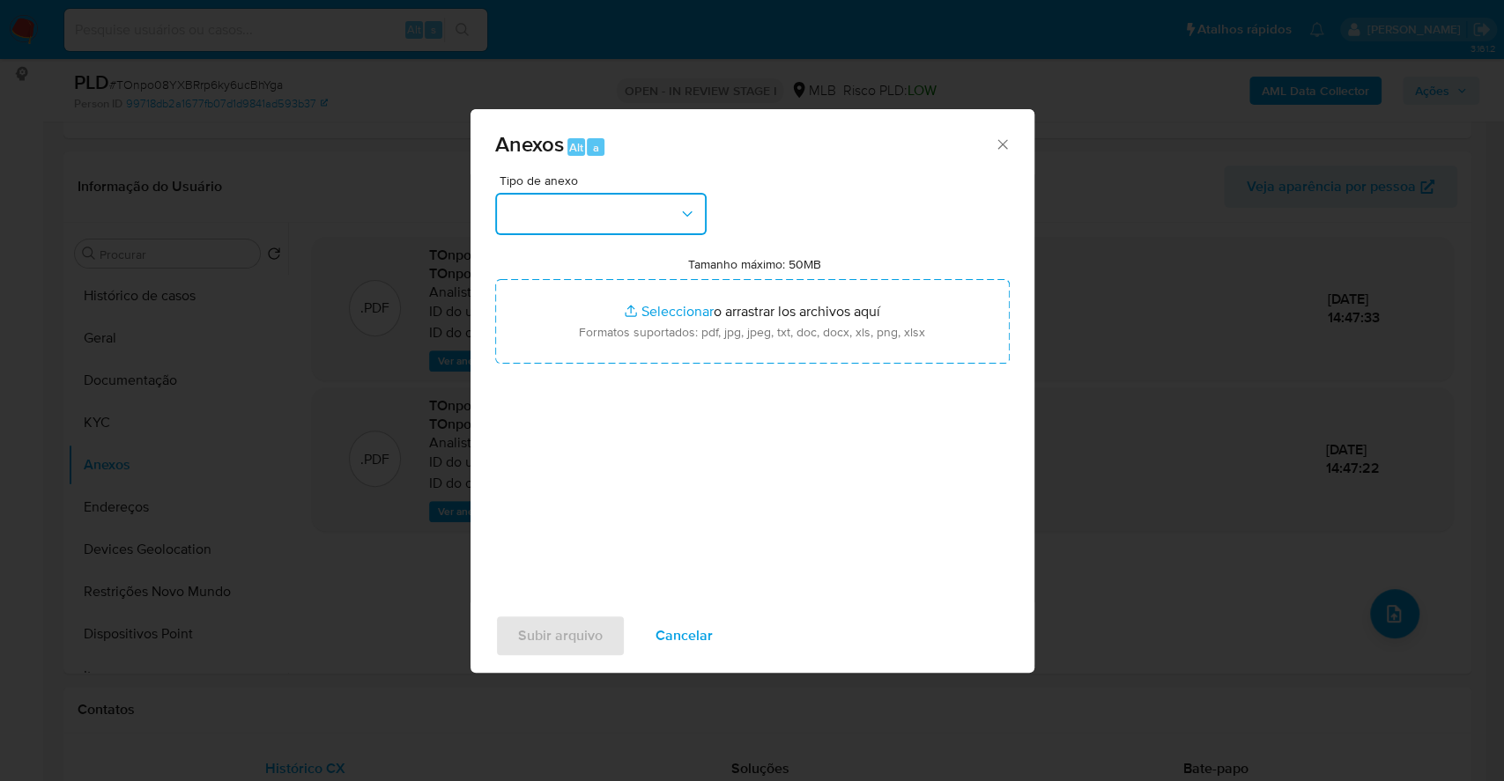
click at [584, 211] on button "button" at bounding box center [600, 214] width 211 height 42
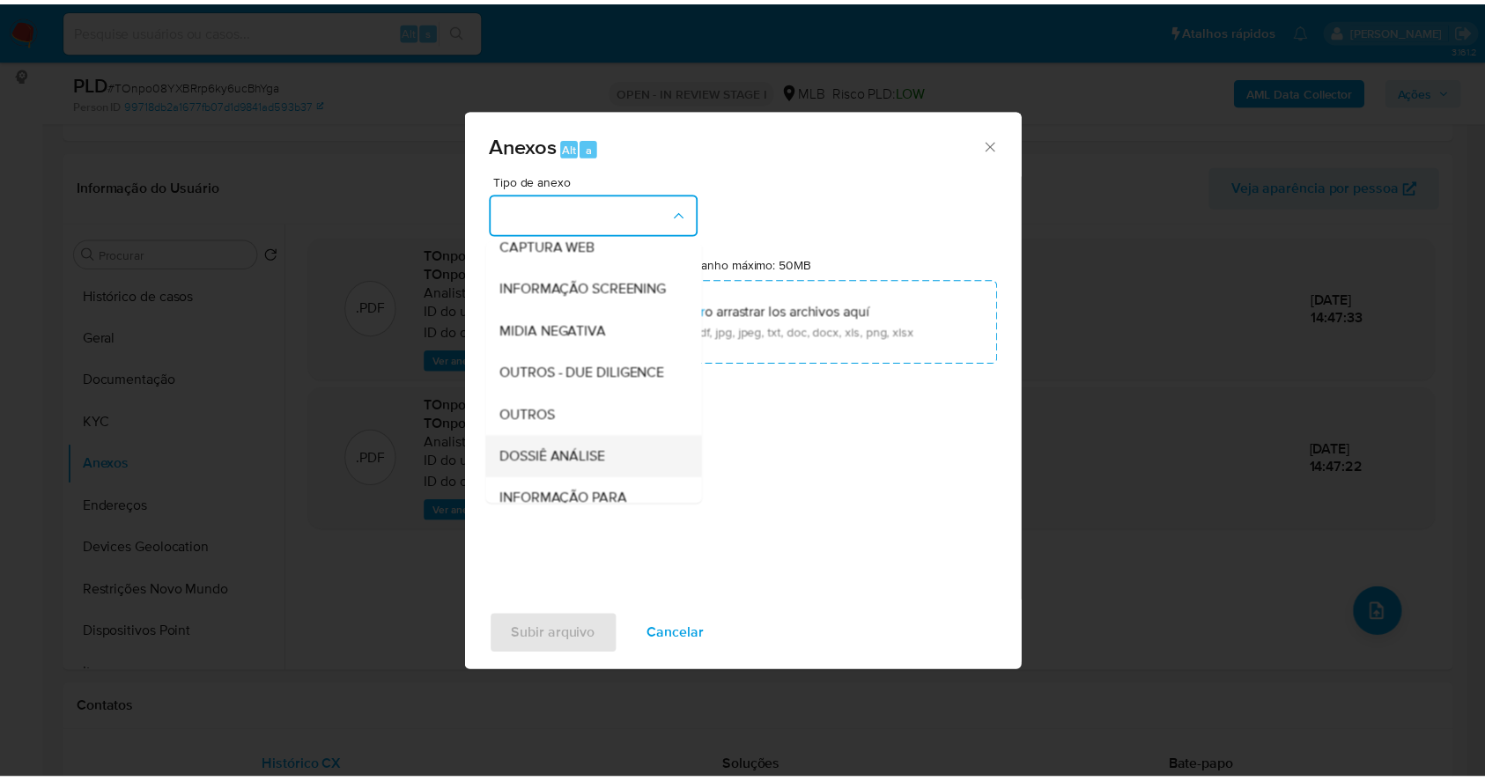
scroll to position [270, 0]
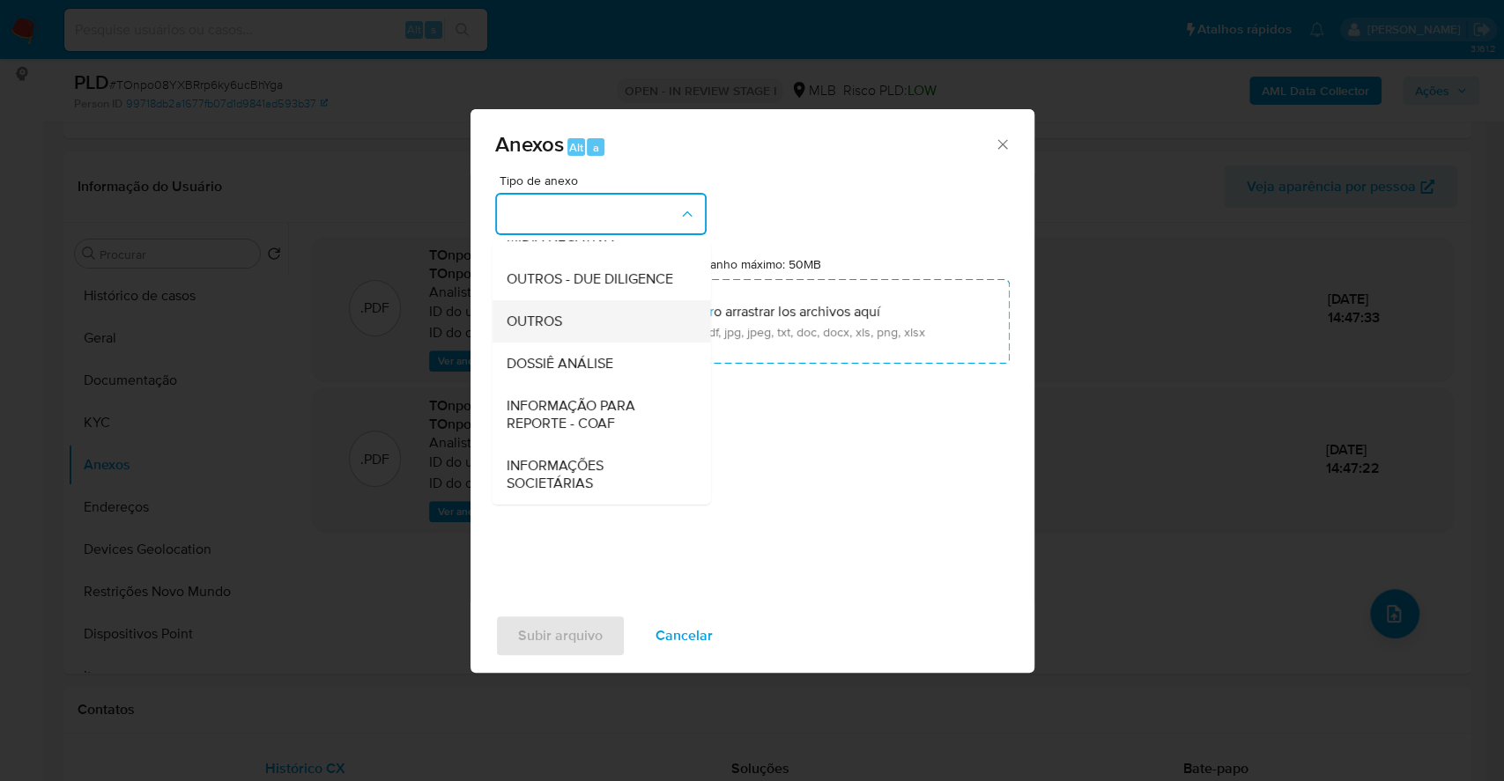
click at [552, 325] on span "OUTROS" at bounding box center [533, 322] width 55 height 18
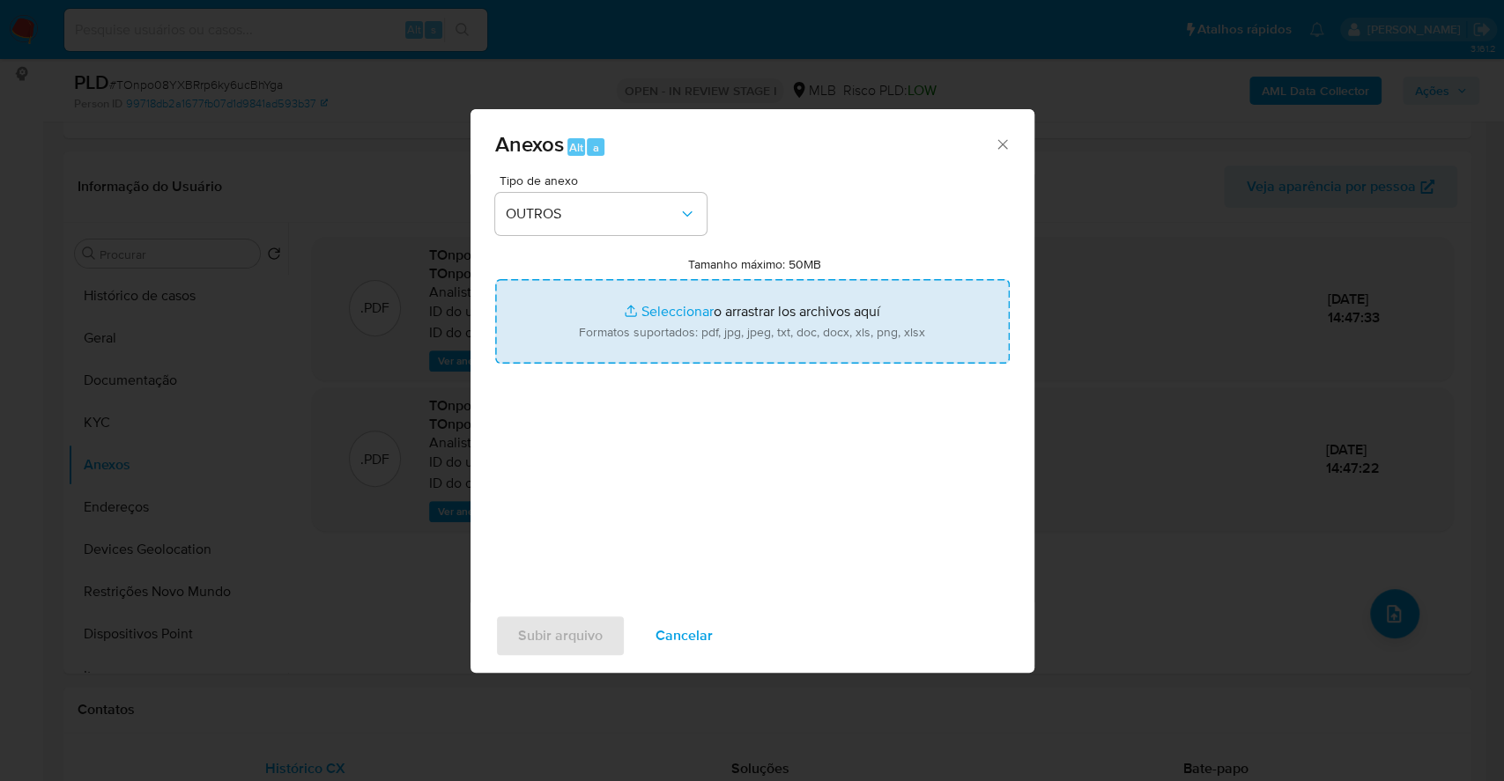
click at [647, 308] on input "Tamanho máximo: 50MB Seleccionar archivos" at bounding box center [752, 321] width 514 height 85
type input "C:\fakepath\Mulan 2375023707_2025_09_29_06_24_21.xlsx"
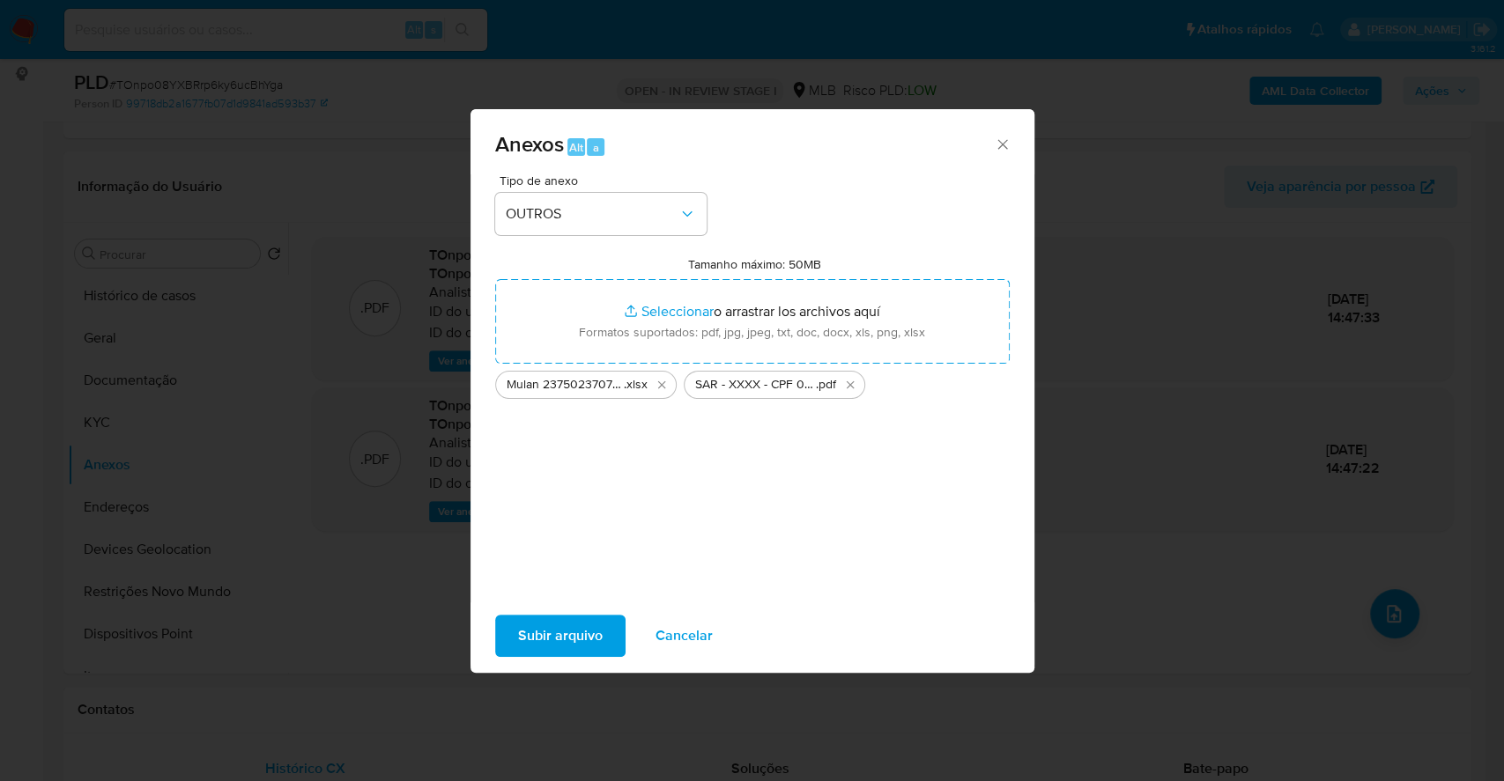
click at [560, 644] on span "Subir arquivo" at bounding box center [560, 636] width 85 height 39
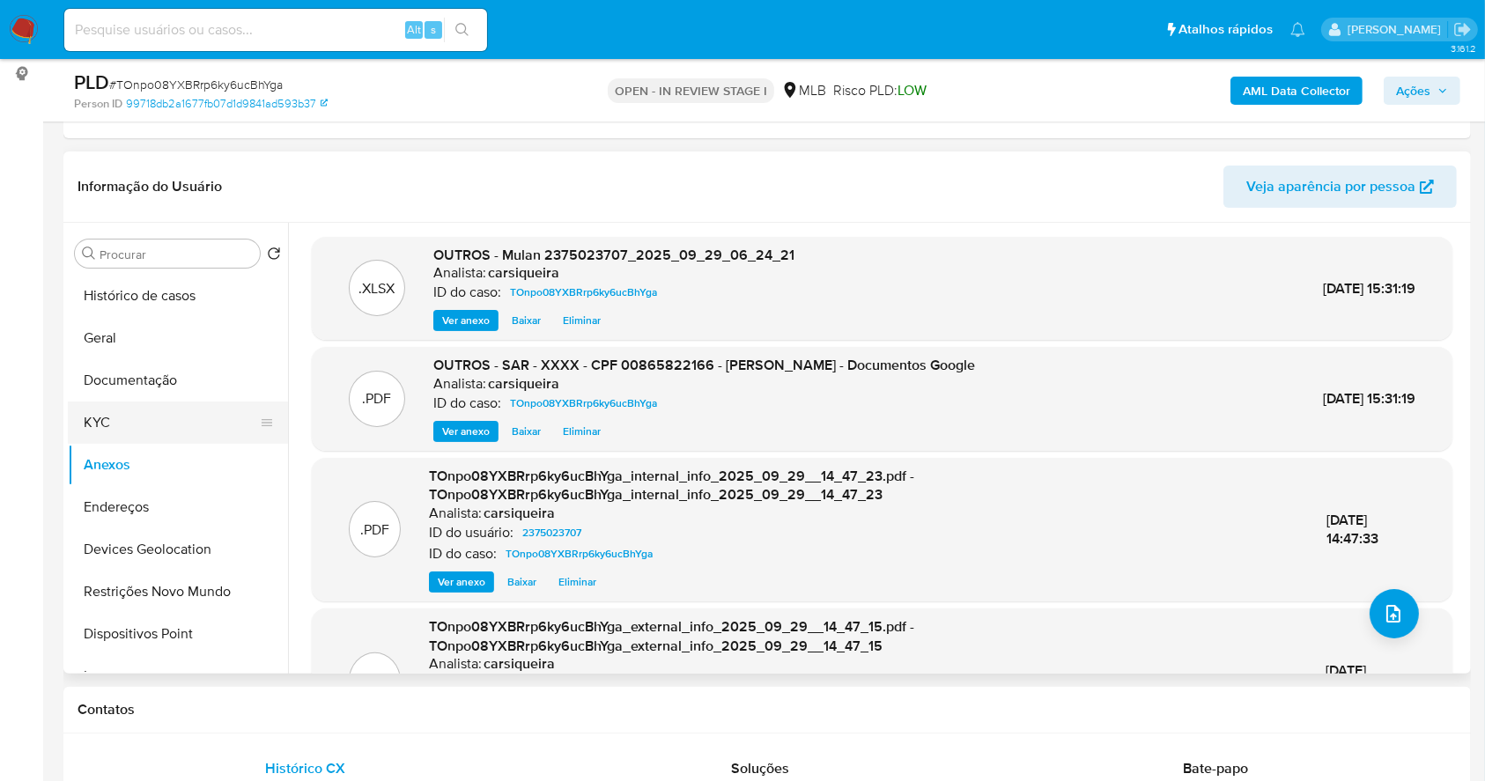
click at [131, 412] on button "KYC" at bounding box center [171, 423] width 206 height 42
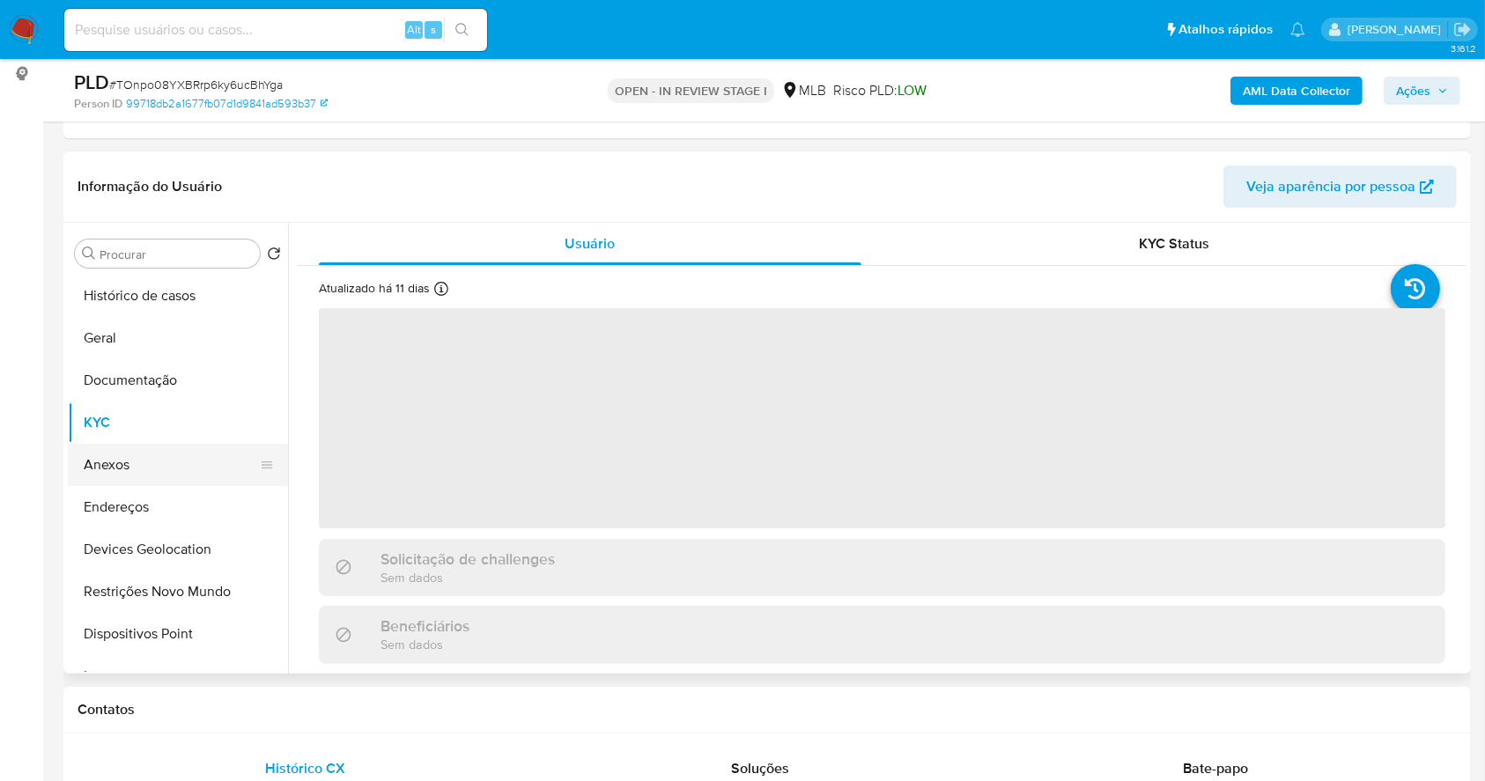
click at [152, 466] on button "Anexos" at bounding box center [171, 465] width 206 height 42
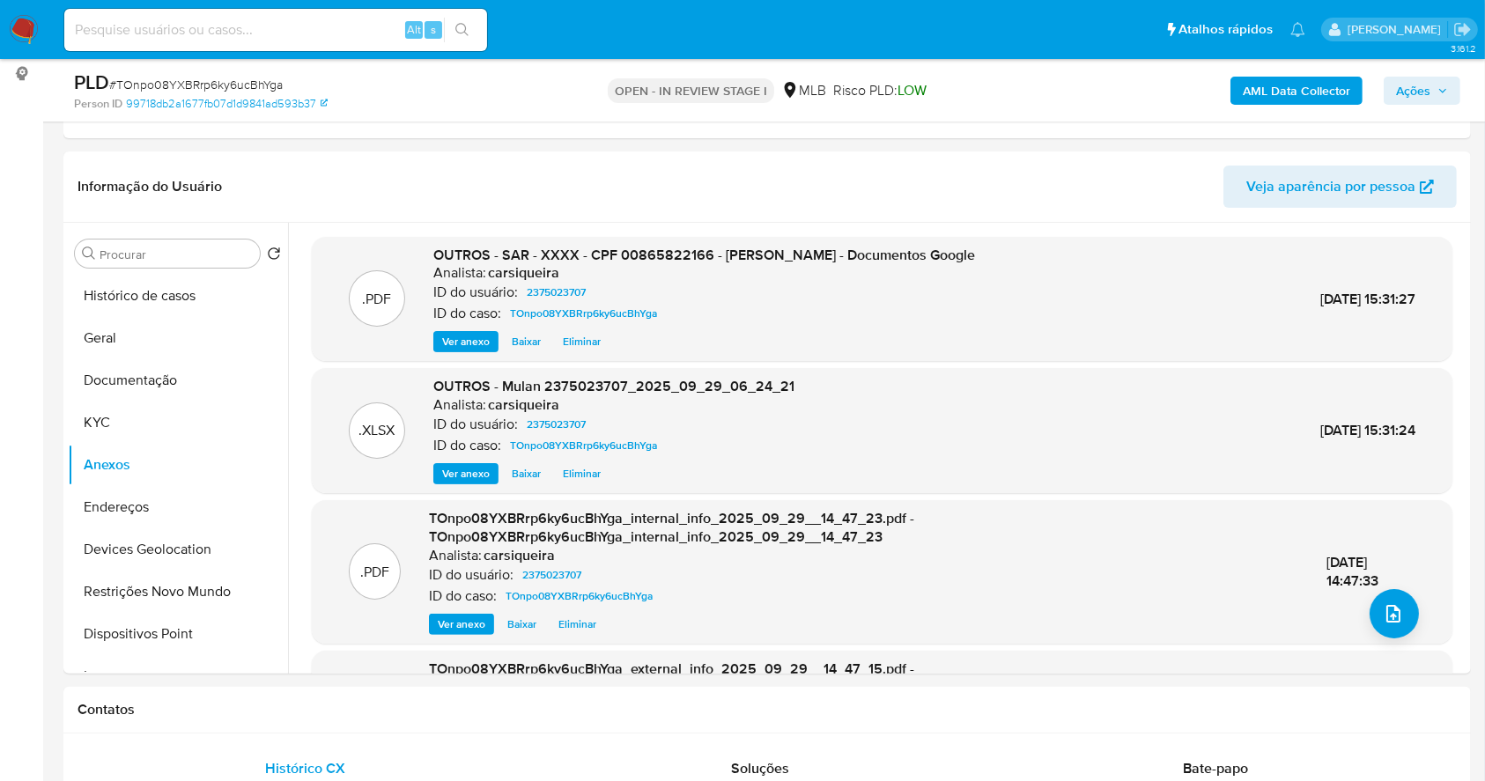
click at [1409, 81] on span "Ações" at bounding box center [1413, 91] width 34 height 28
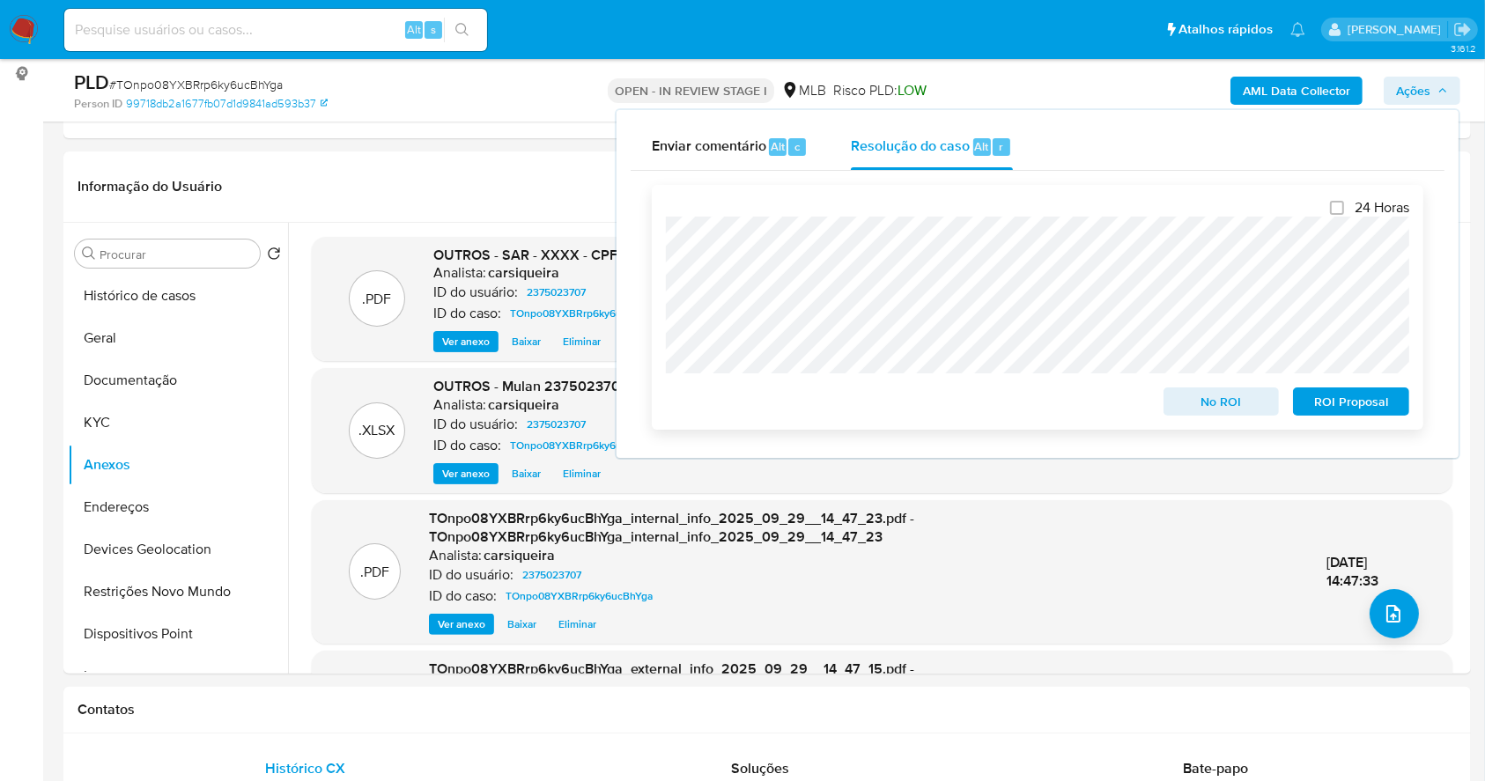
click at [1346, 411] on span "ROI Proposal" at bounding box center [1352, 401] width 92 height 25
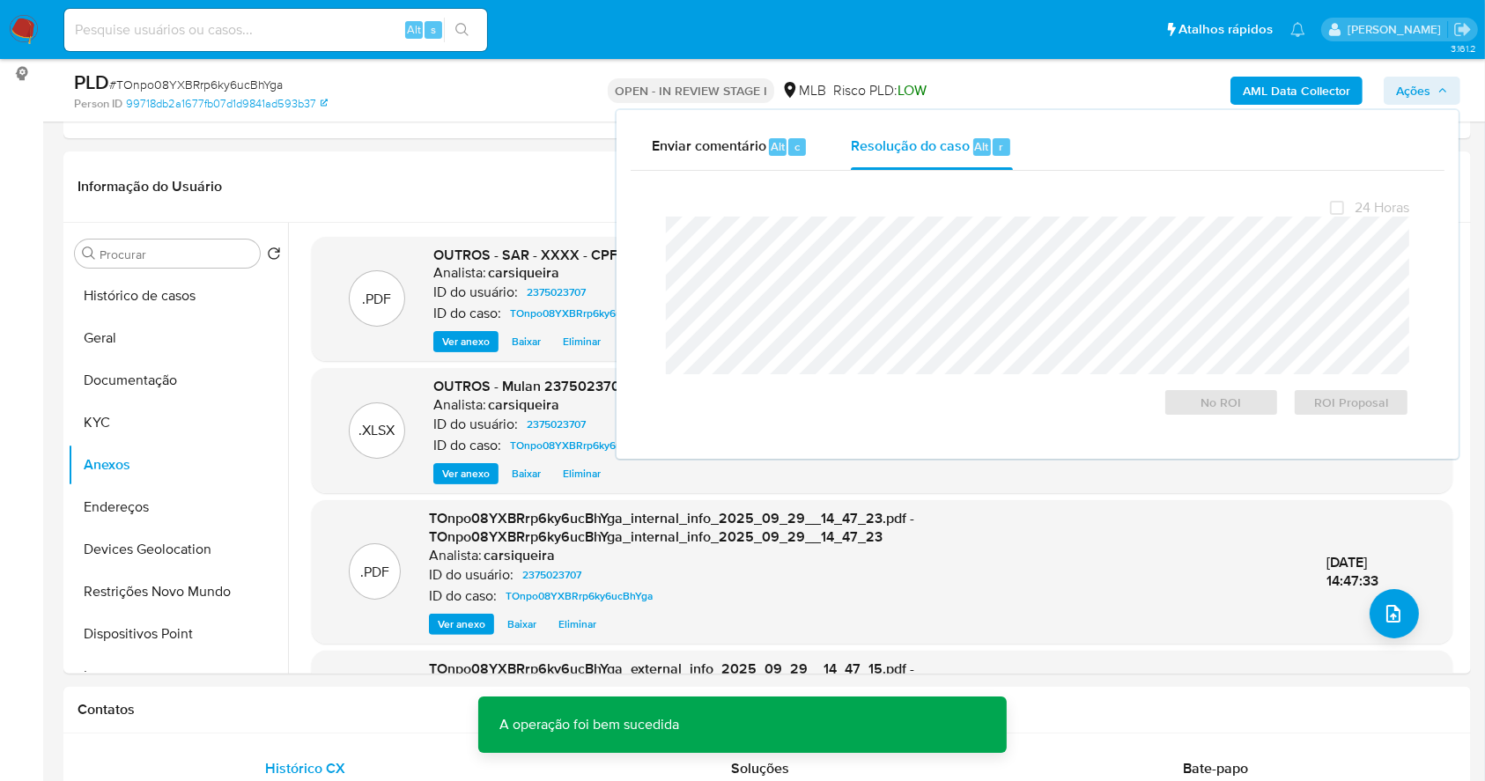
click at [211, 85] on span "# TOnpo08YXBRrp6ky6ucBhYga" at bounding box center [196, 85] width 174 height 18
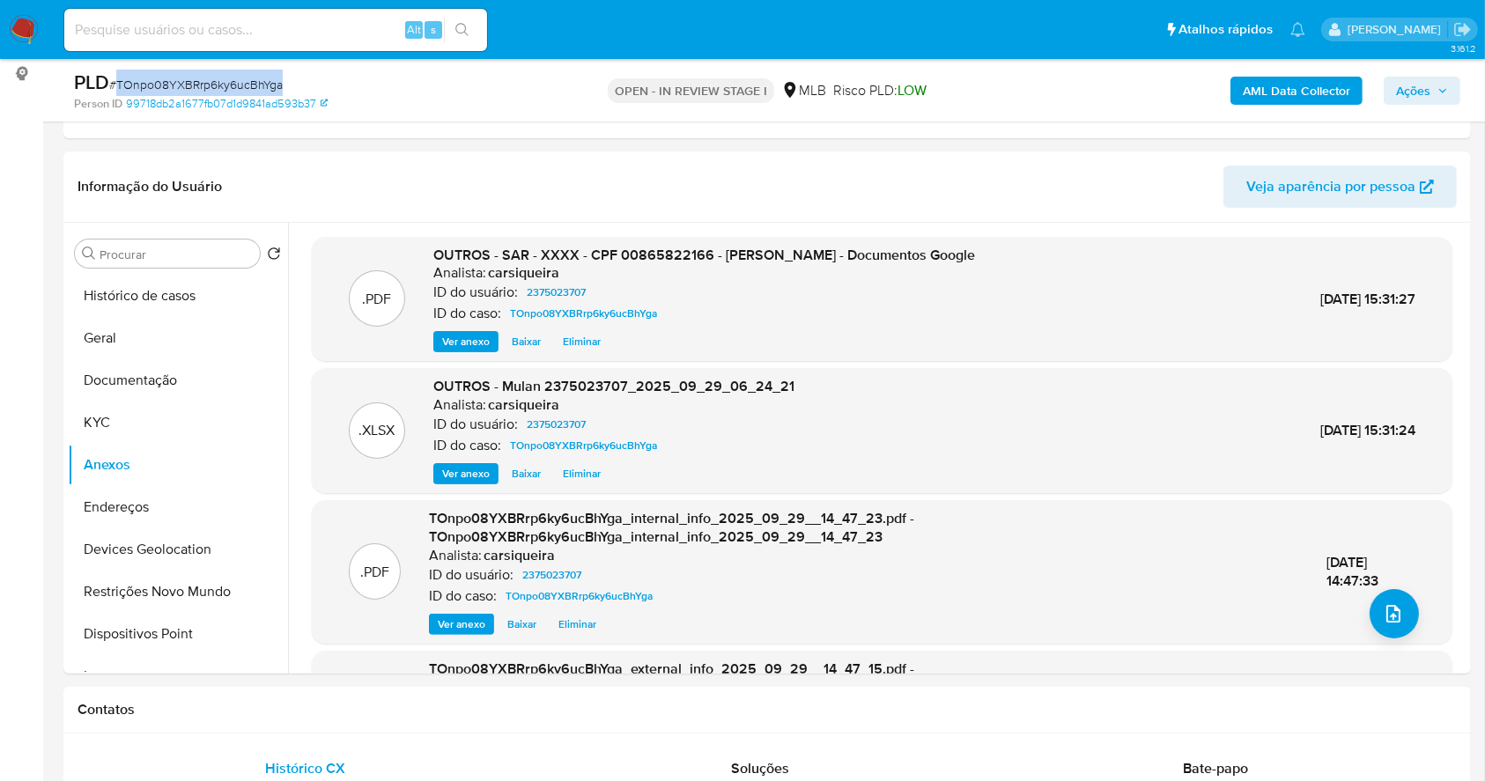
click at [211, 85] on span "# TOnpo08YXBRrp6ky6ucBhYga" at bounding box center [196, 85] width 174 height 18
copy div "PLD # TOnpo08YXBRrp6ky6ucBhYga"
click at [209, 87] on span "# TOnpo08YXBRrp6ky6ucBhYga" at bounding box center [196, 85] width 174 height 18
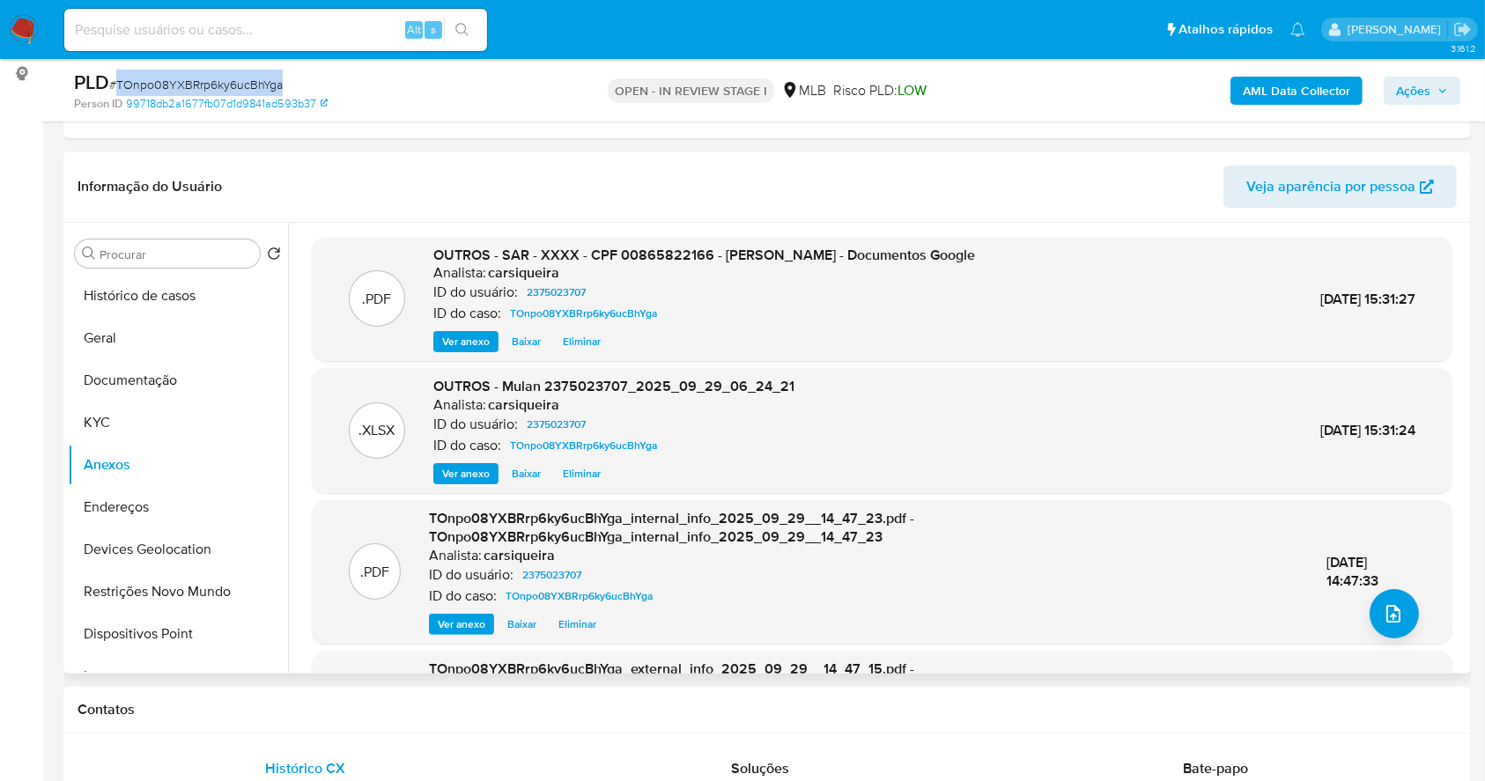
drag, startPoint x: 183, startPoint y: 283, endPoint x: 227, endPoint y: 187, distance: 105.6
click at [210, 210] on div "Informação do Usuário Veja aparência por pessoa Procurar Retornar ao pedido pad…" at bounding box center [767, 413] width 1408 height 522
click at [1421, 98] on span "Ações" at bounding box center [1413, 91] width 34 height 28
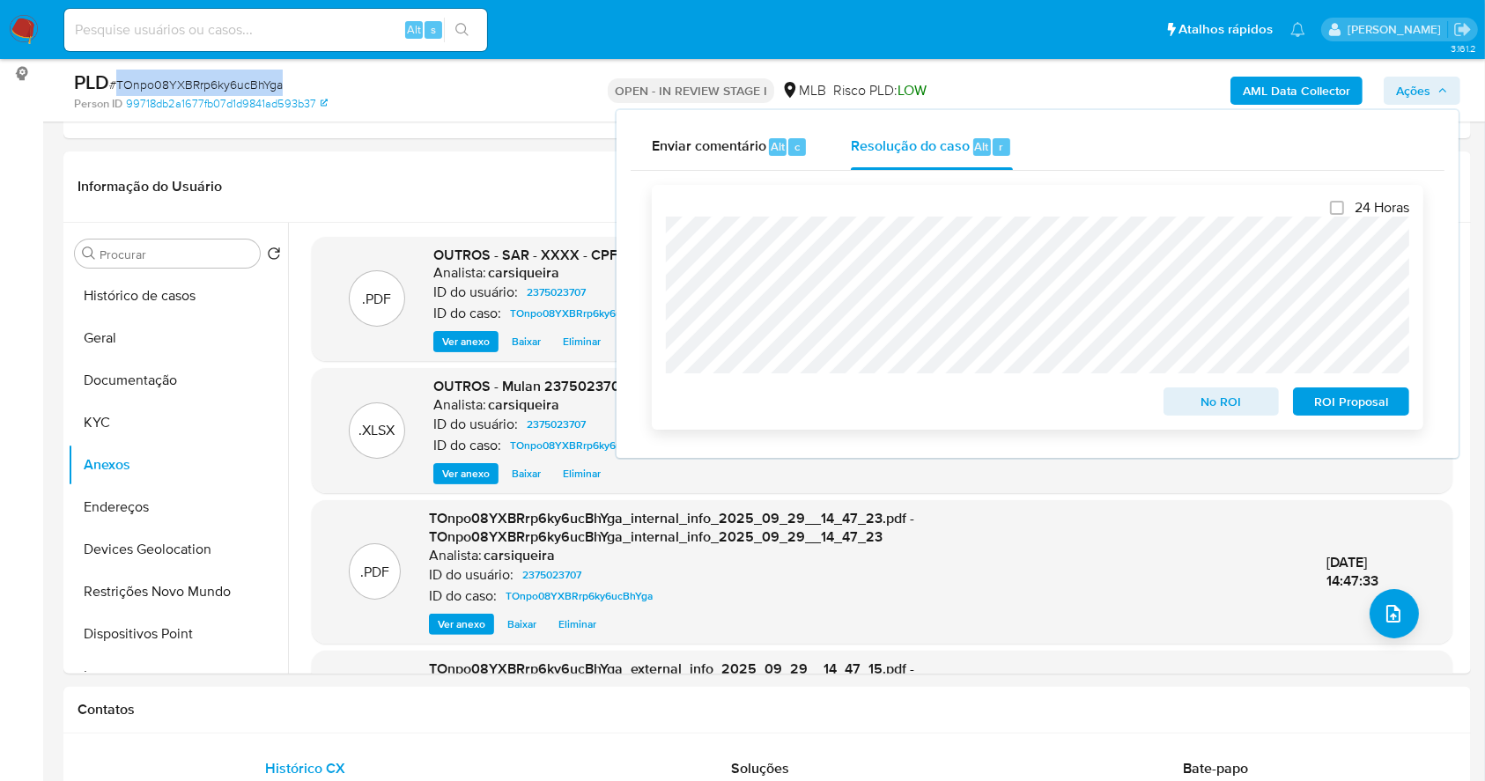
click at [1382, 402] on span "ROI Proposal" at bounding box center [1352, 401] width 92 height 25
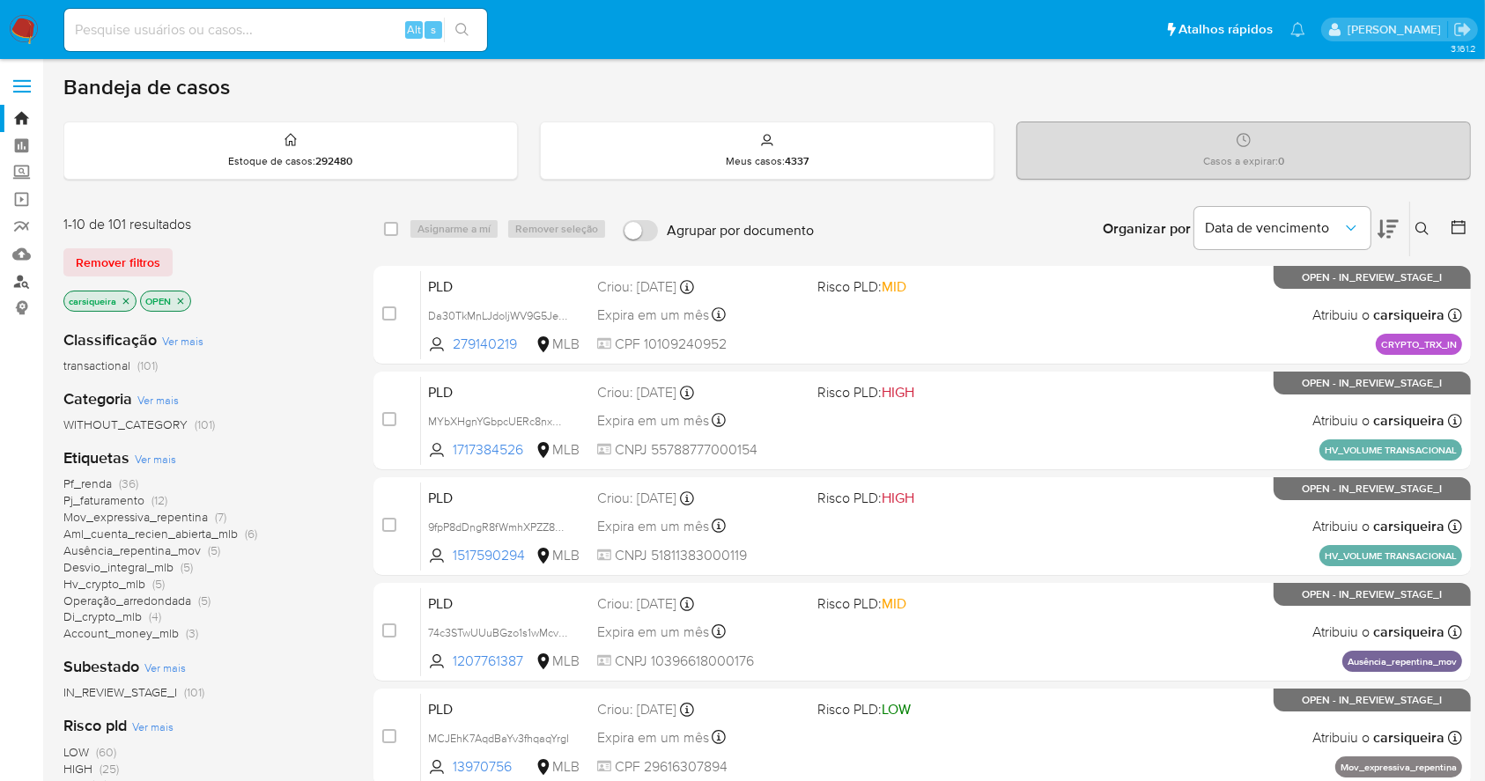
click at [19, 285] on link "Localizador de pessoas" at bounding box center [105, 281] width 210 height 27
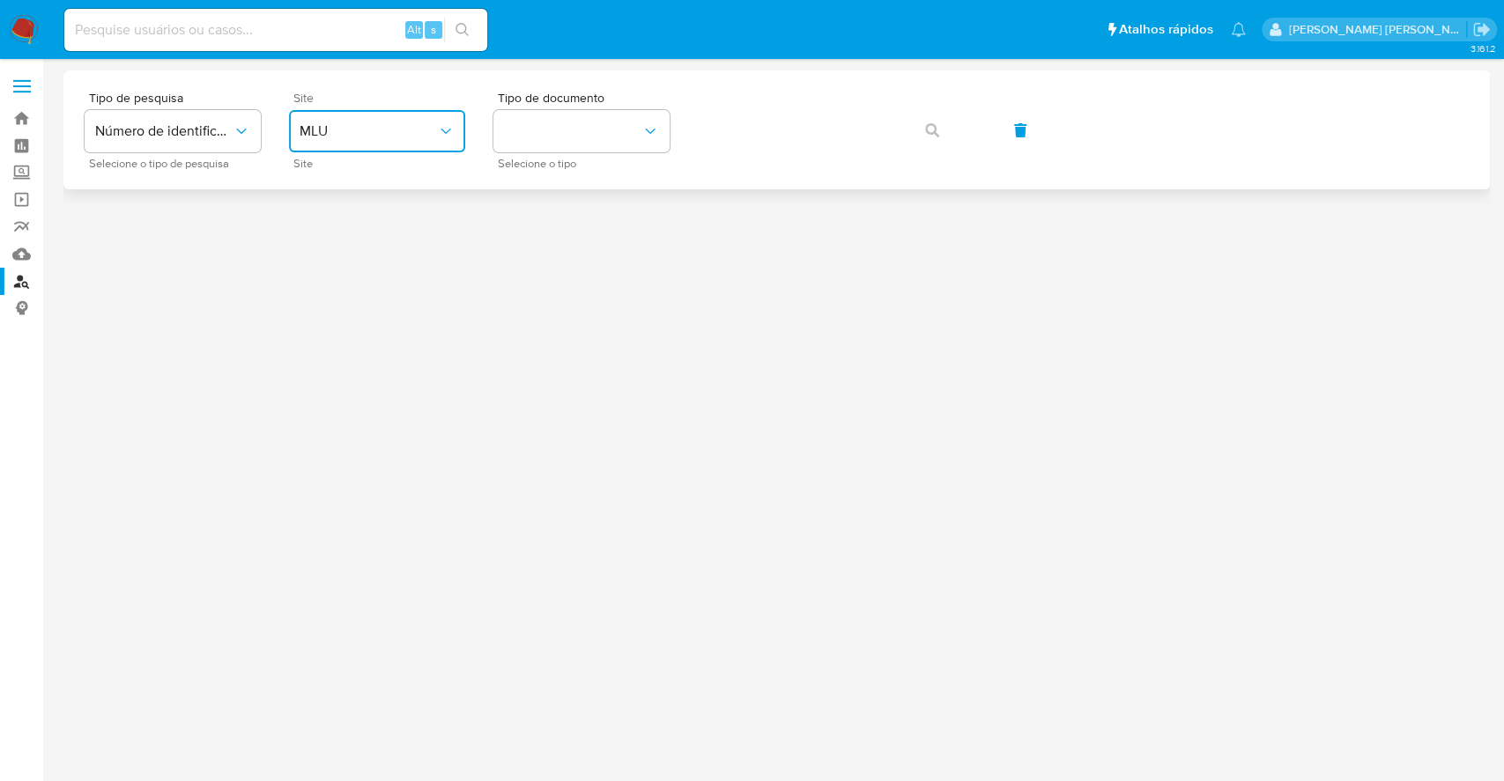
click at [443, 120] on button "MLU" at bounding box center [377, 131] width 176 height 42
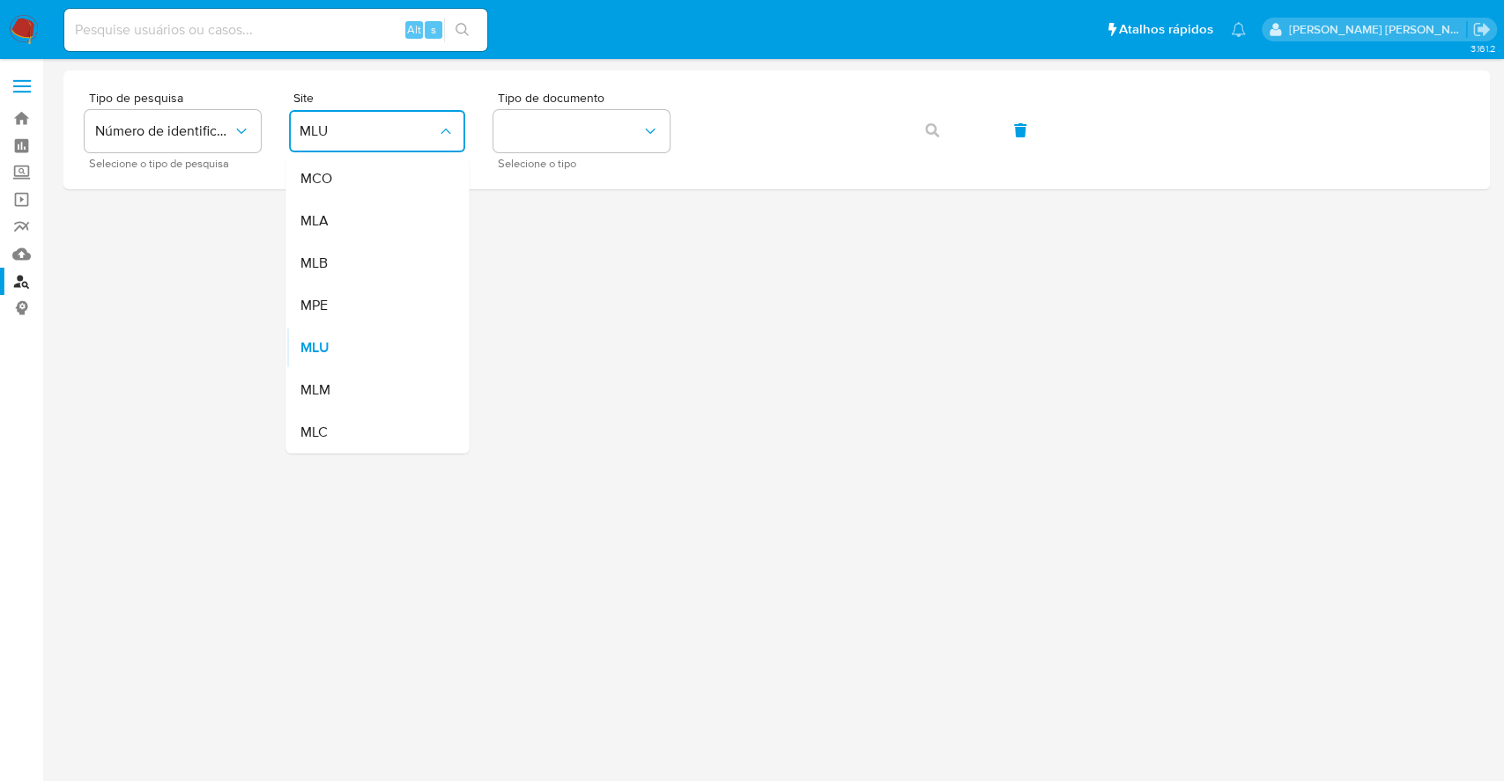
drag, startPoint x: 332, startPoint y: 263, endPoint x: 386, endPoint y: 243, distance: 57.1
click at [335, 261] on div "MLB" at bounding box center [372, 263] width 144 height 42
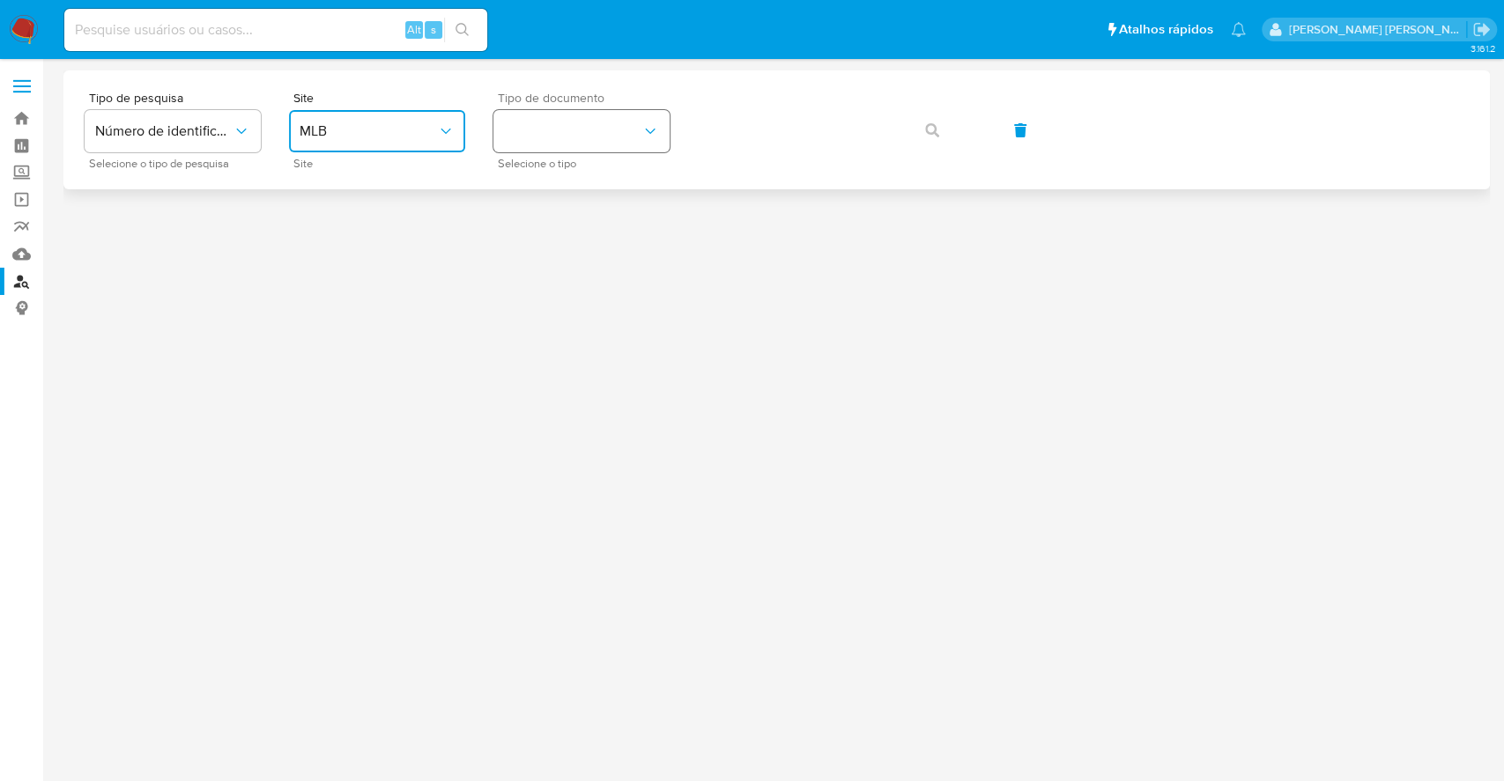
click at [642, 116] on button "identificationType" at bounding box center [581, 131] width 176 height 42
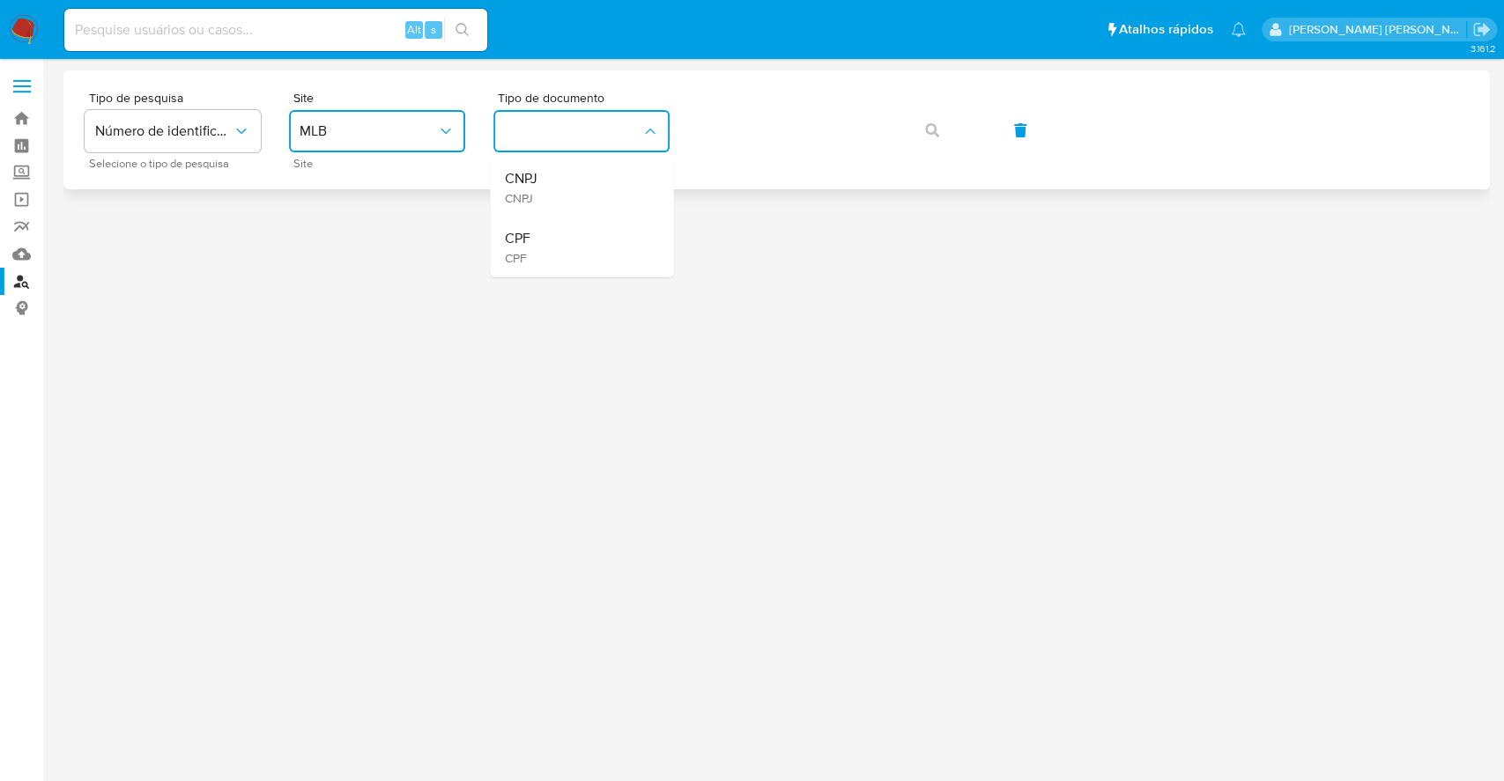
drag, startPoint x: 594, startPoint y: 248, endPoint x: 749, endPoint y: 166, distance: 175.8
click at [594, 246] on div "CPF CPF" at bounding box center [576, 248] width 144 height 60
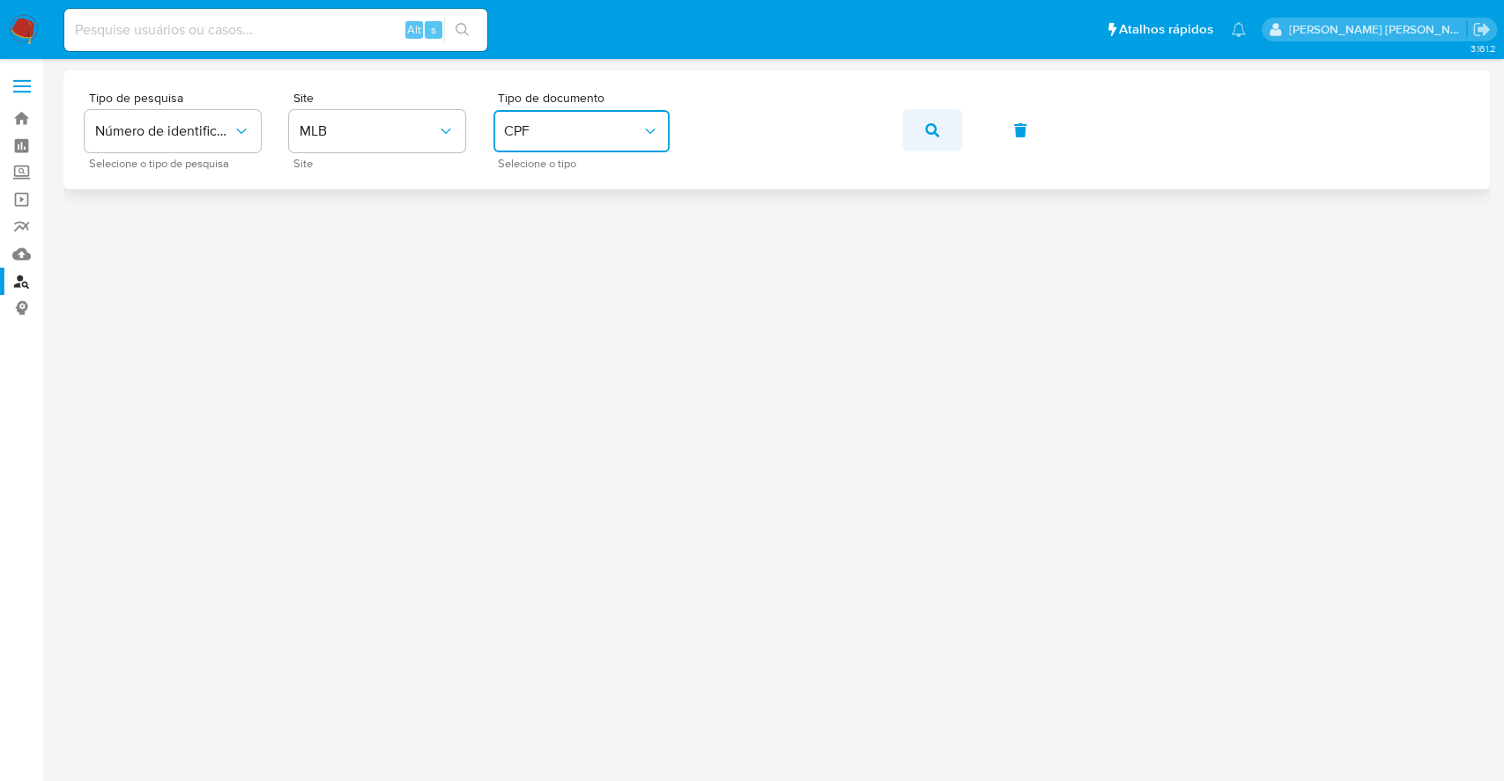
click at [951, 140] on button "button" at bounding box center [932, 130] width 60 height 42
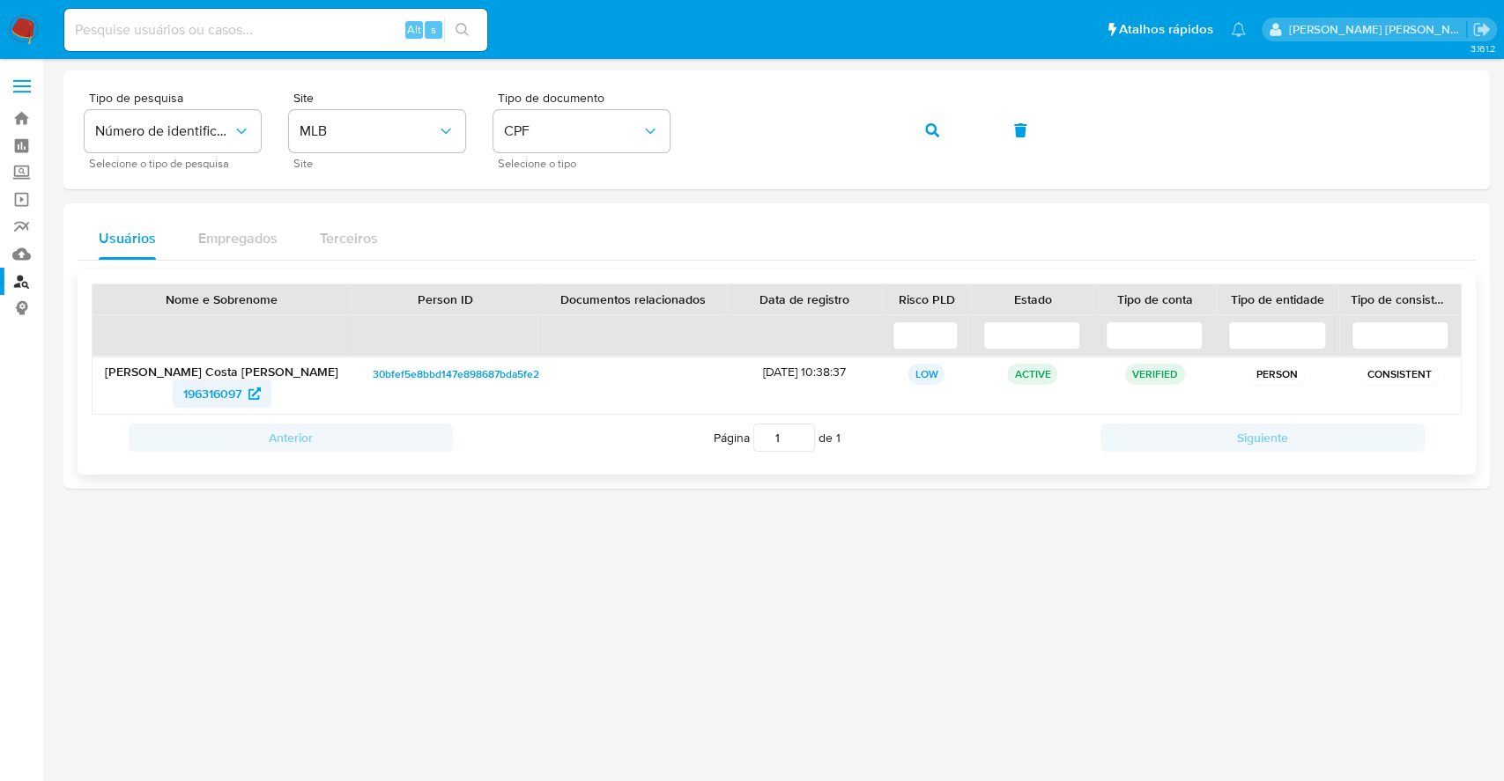
click at [213, 388] on span "196316097" at bounding box center [212, 394] width 58 height 28
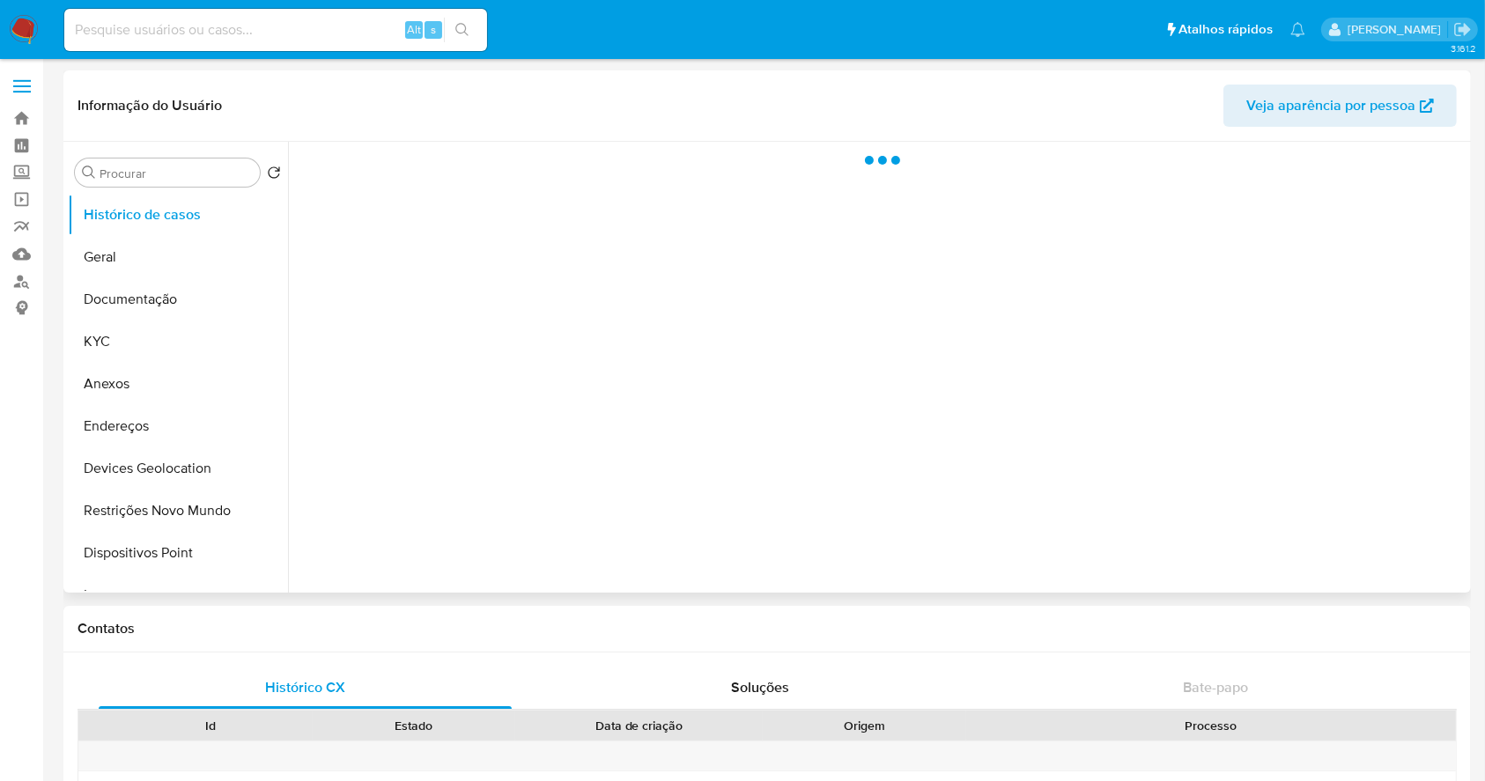
select select "10"
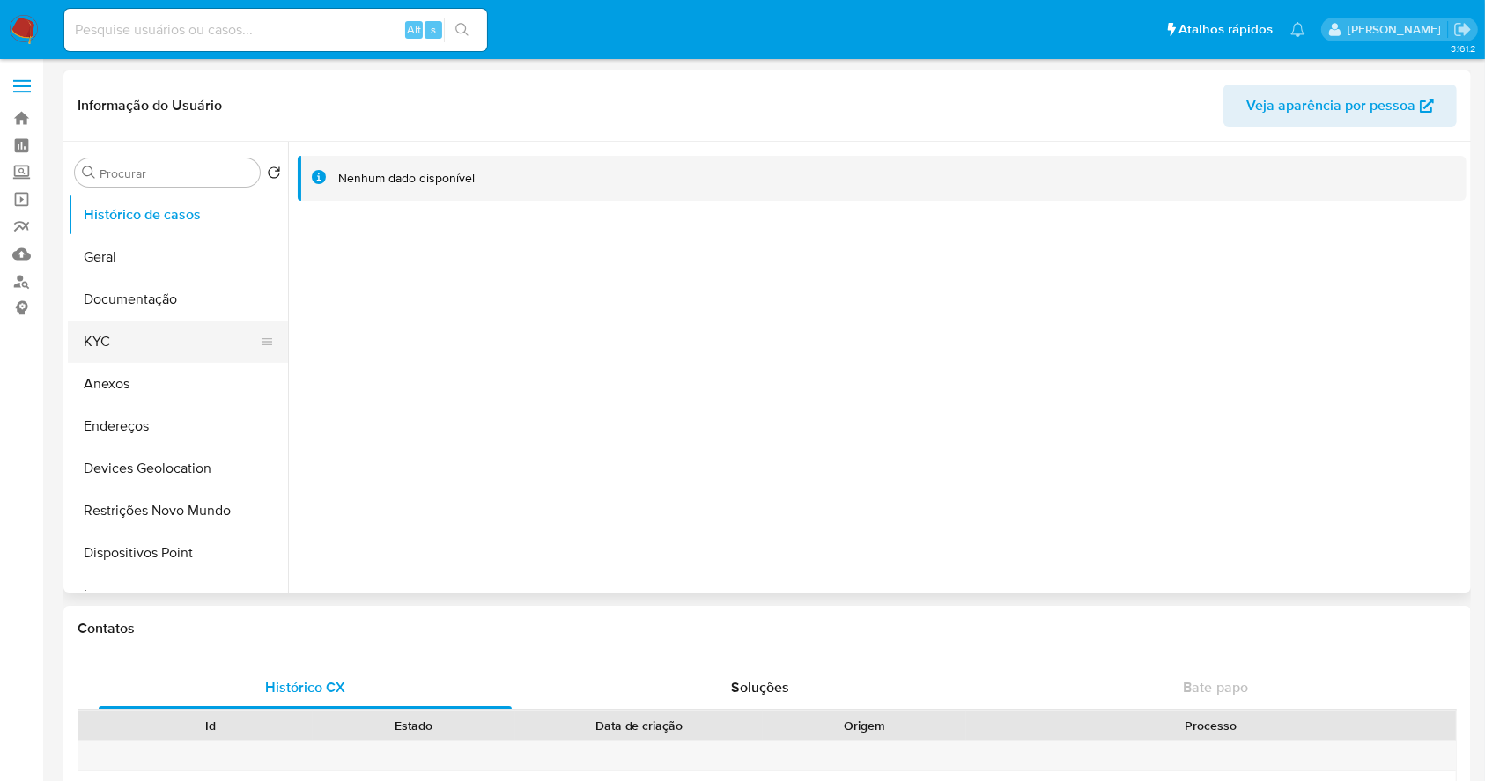
click at [150, 323] on button "KYC" at bounding box center [171, 342] width 206 height 42
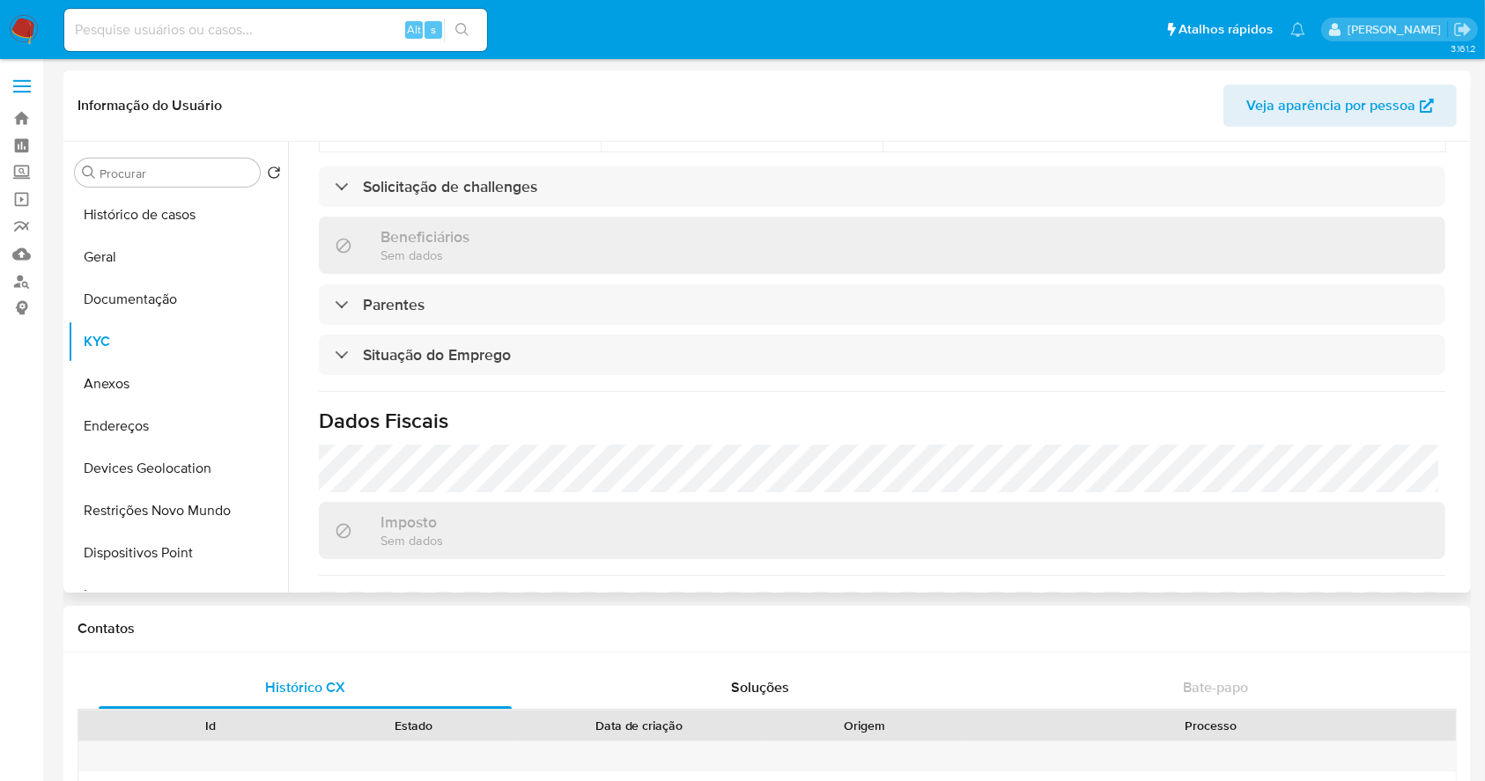
scroll to position [705, 0]
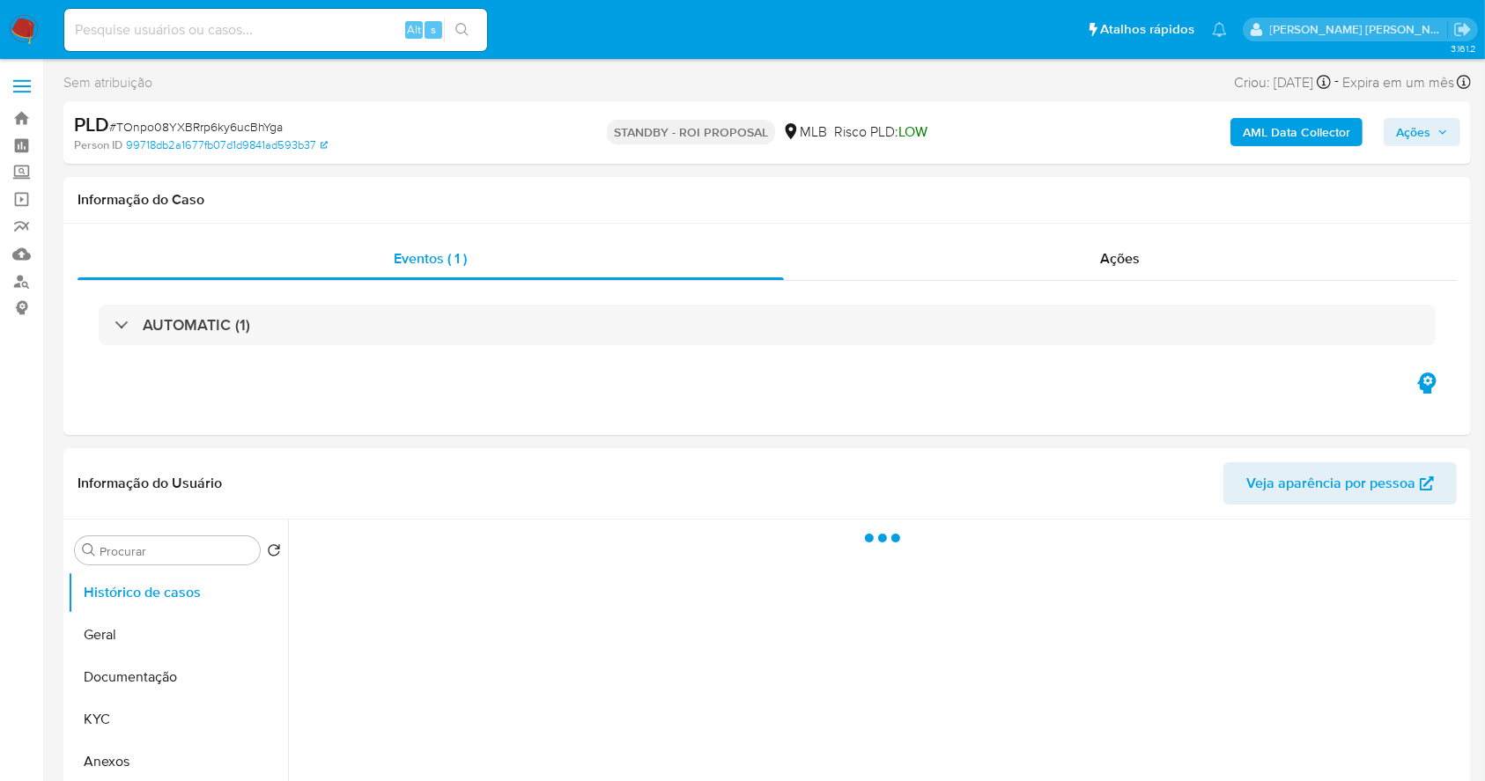
select select "10"
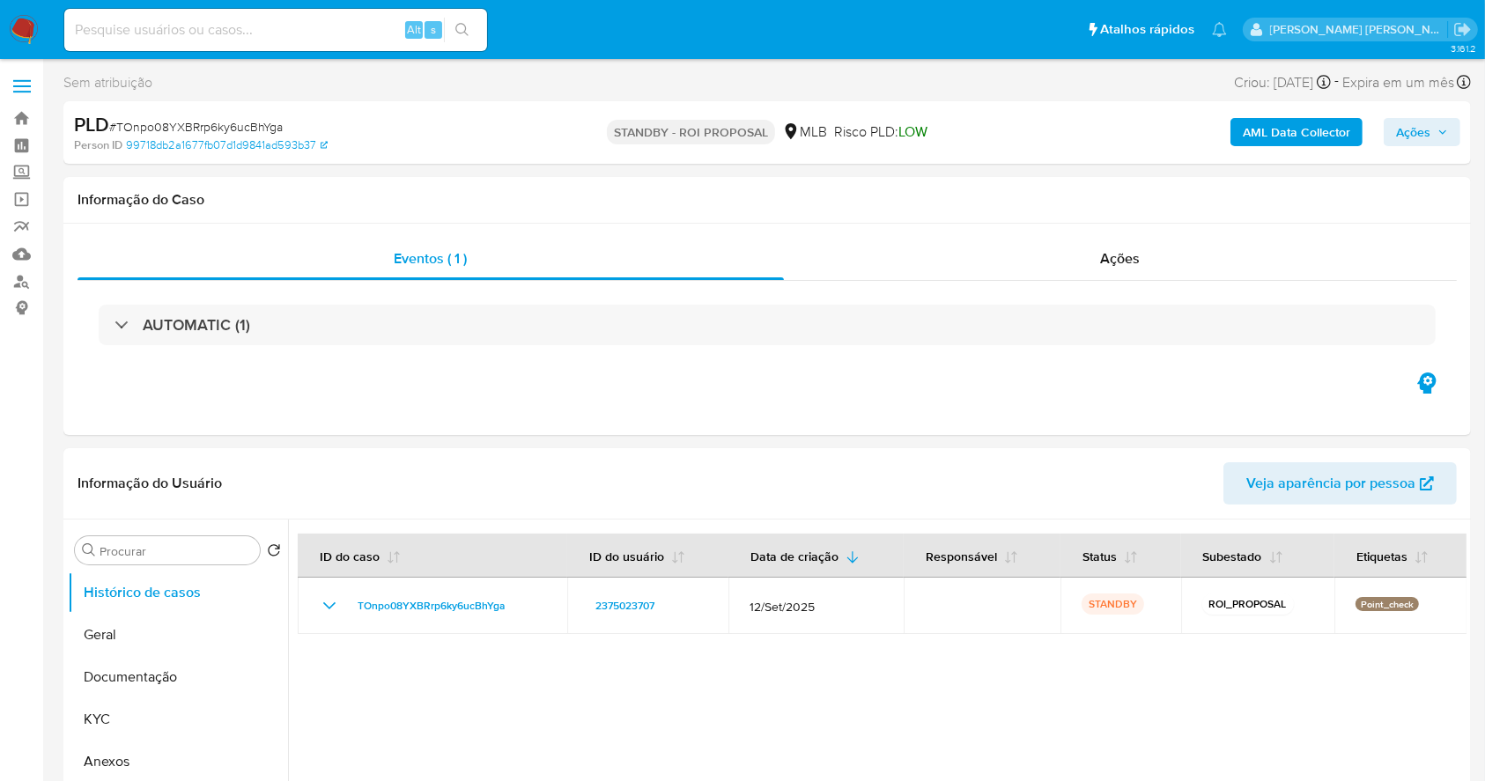
click at [26, 15] on img at bounding box center [24, 30] width 30 height 30
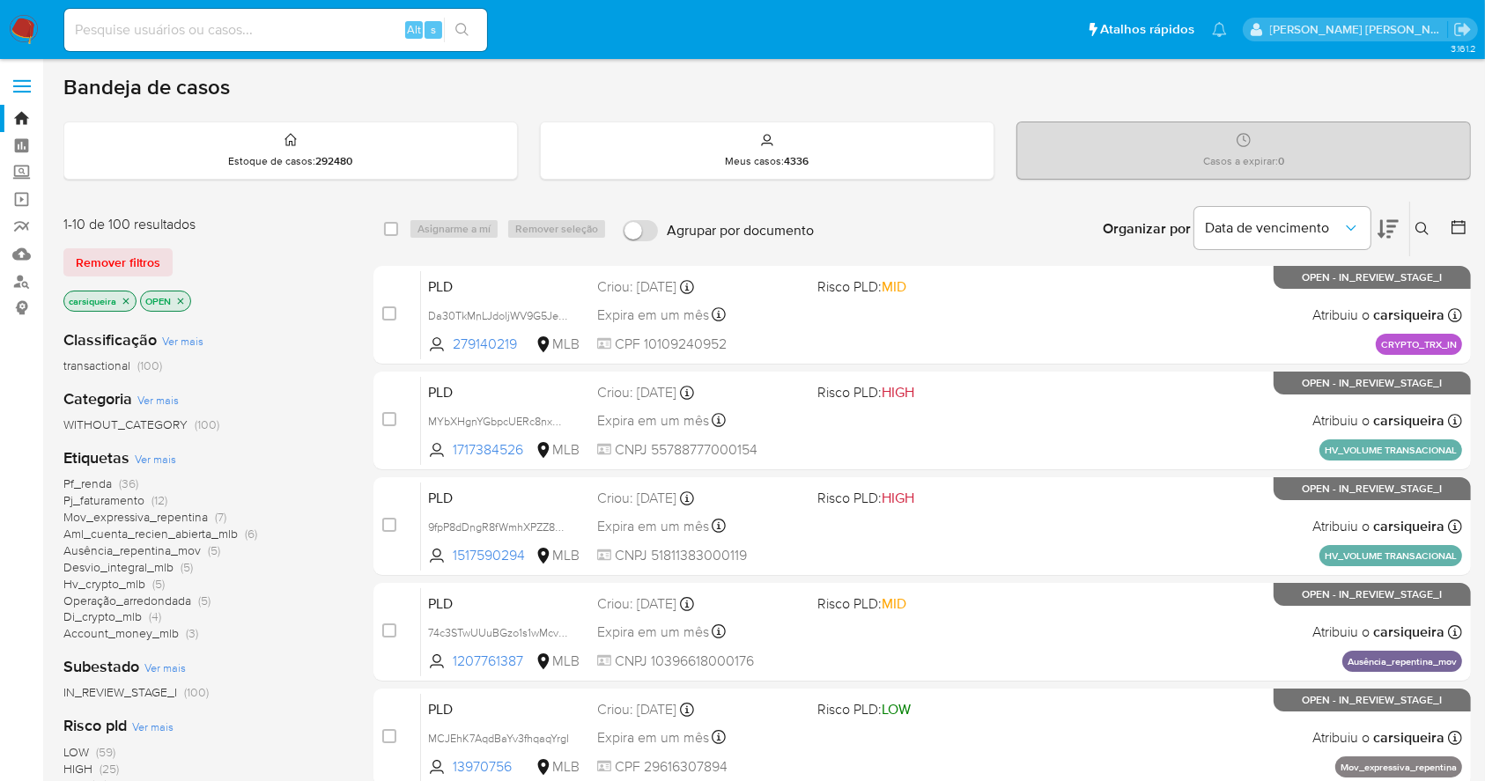
click at [307, 26] on input at bounding box center [275, 29] width 423 height 23
paste input "6YXouPaW3BwBp00kZkjE2J8F"
type input "6YXouPaW3BwBp00kZkjE2J8F"
click at [471, 26] on button "search-icon" at bounding box center [462, 30] width 36 height 25
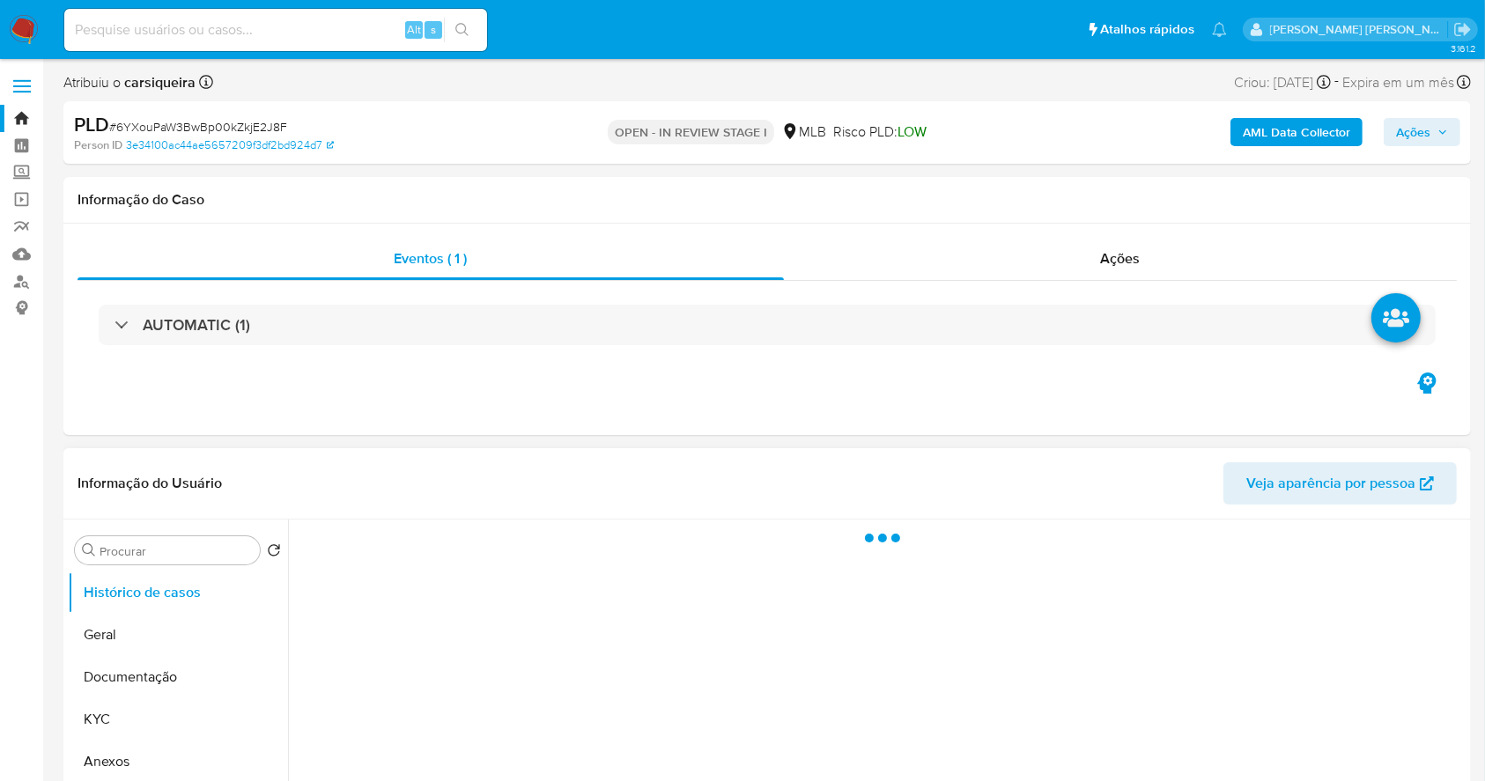
scroll to position [117, 0]
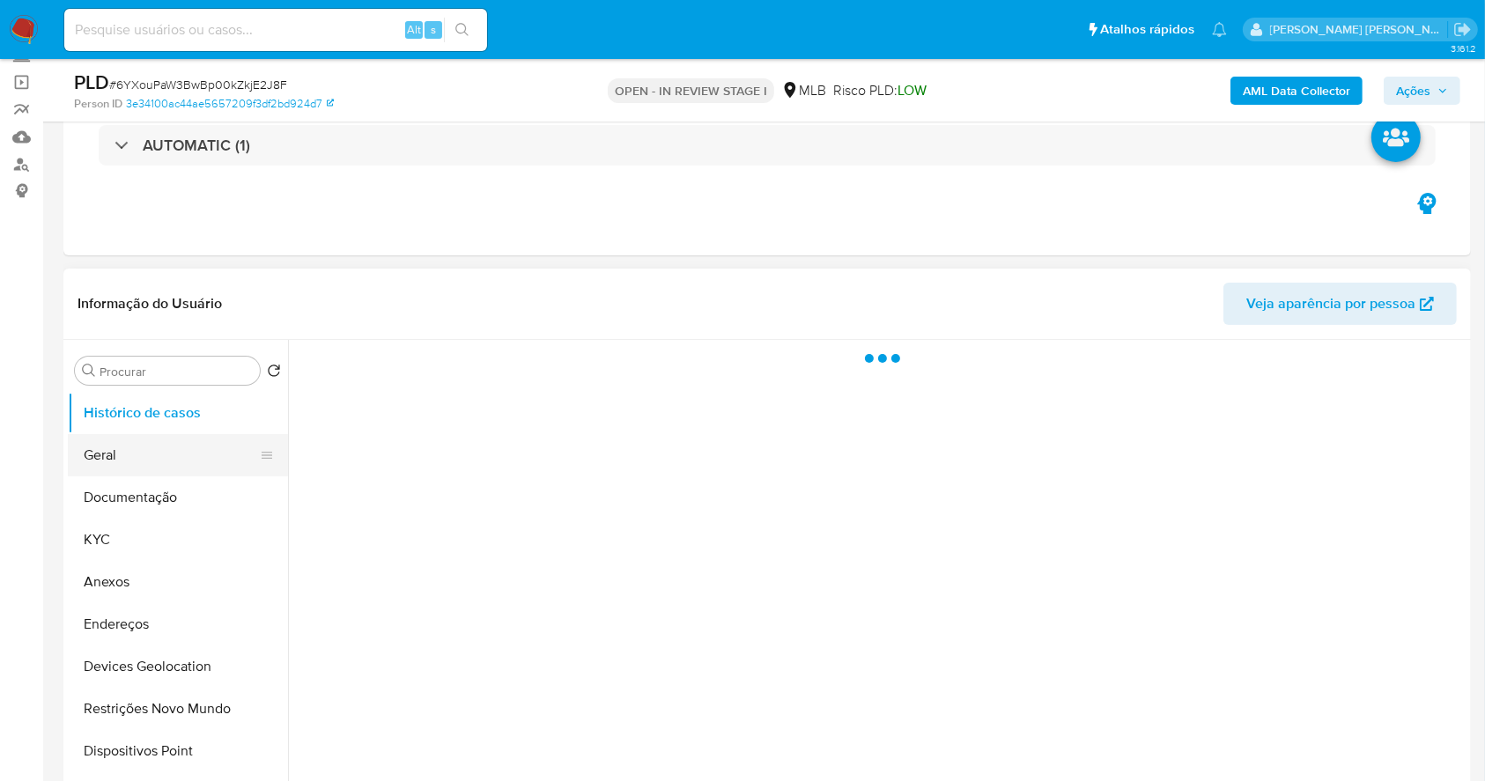
select select "10"
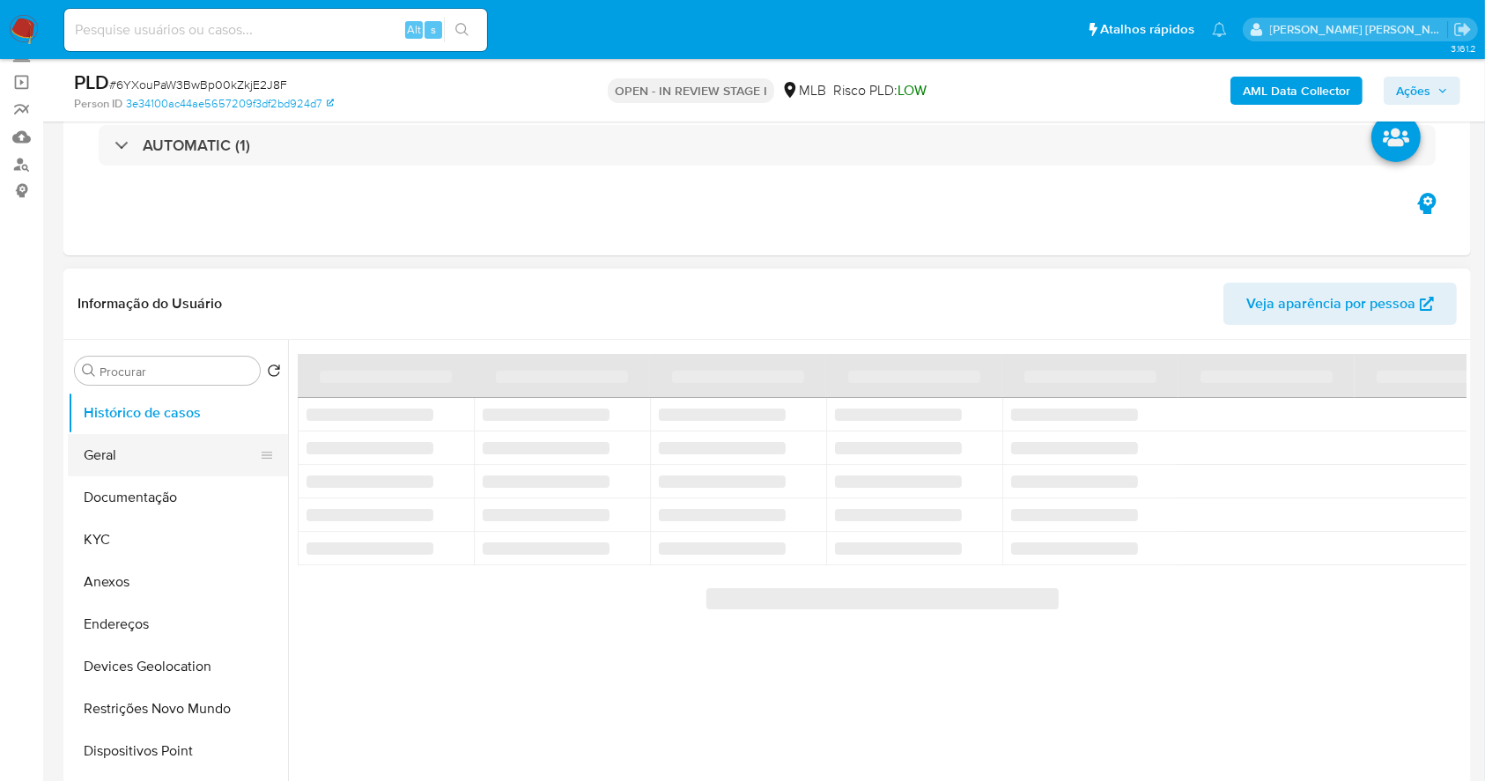
click at [117, 442] on button "Geral" at bounding box center [171, 455] width 206 height 42
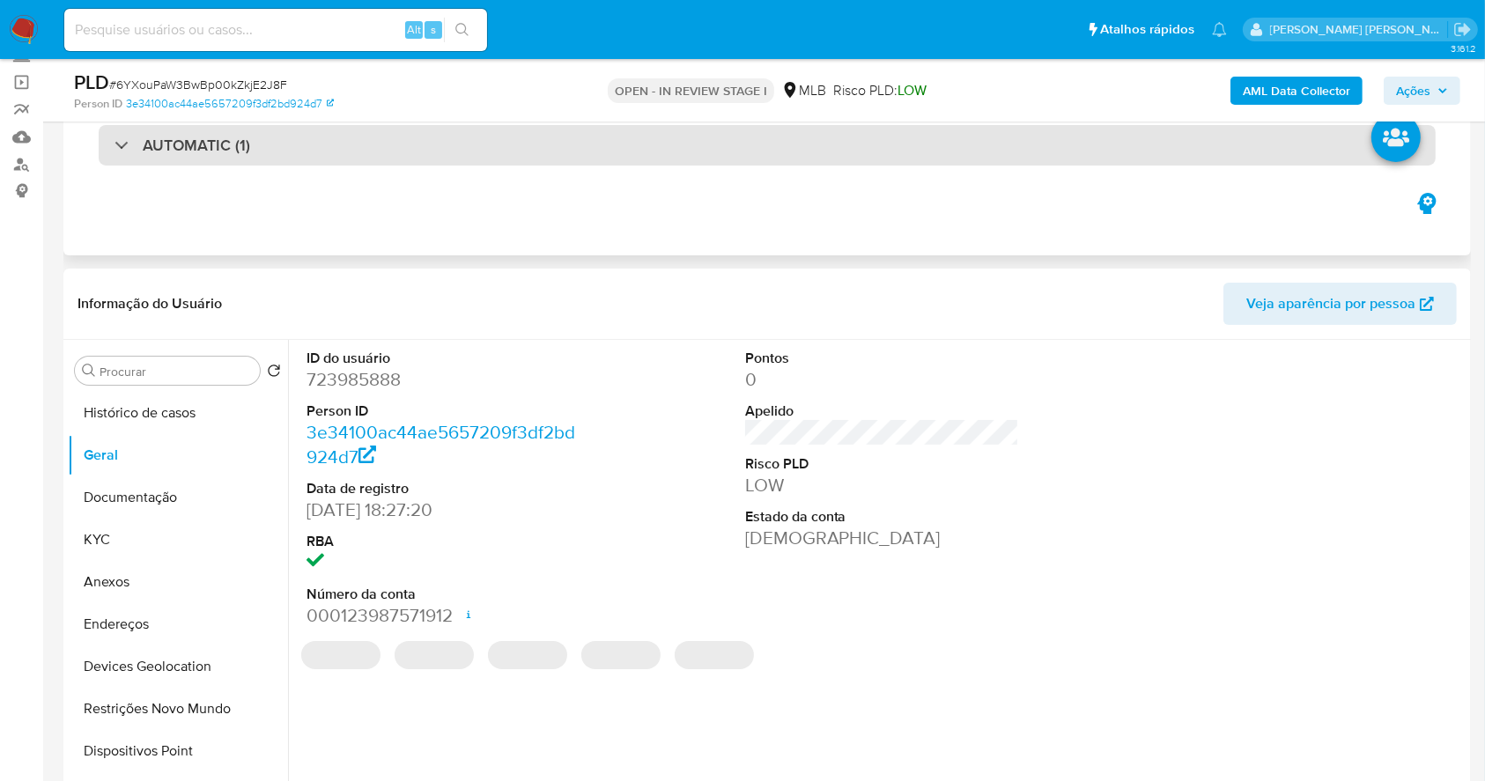
scroll to position [234, 0]
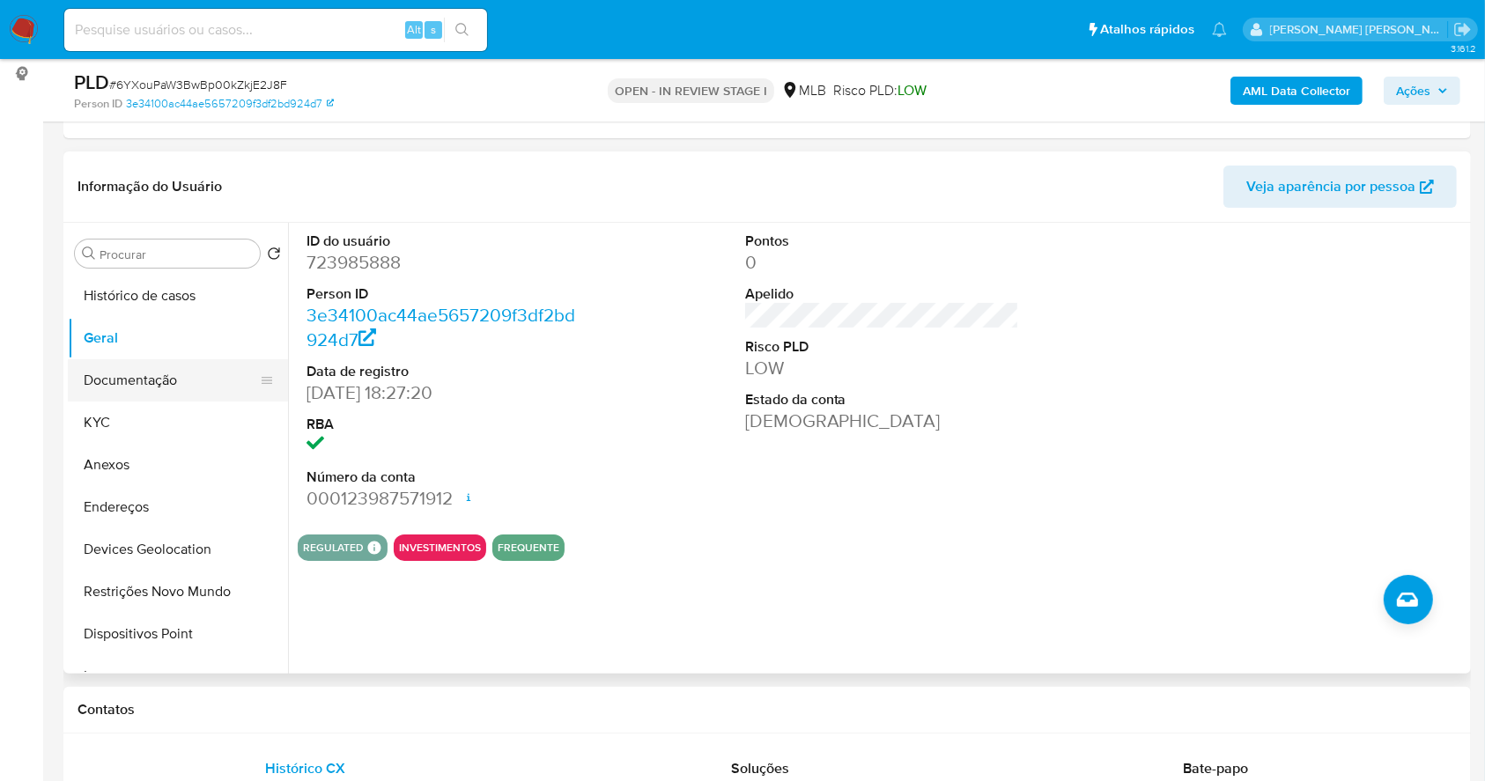
click at [181, 372] on button "Documentação" at bounding box center [171, 380] width 206 height 42
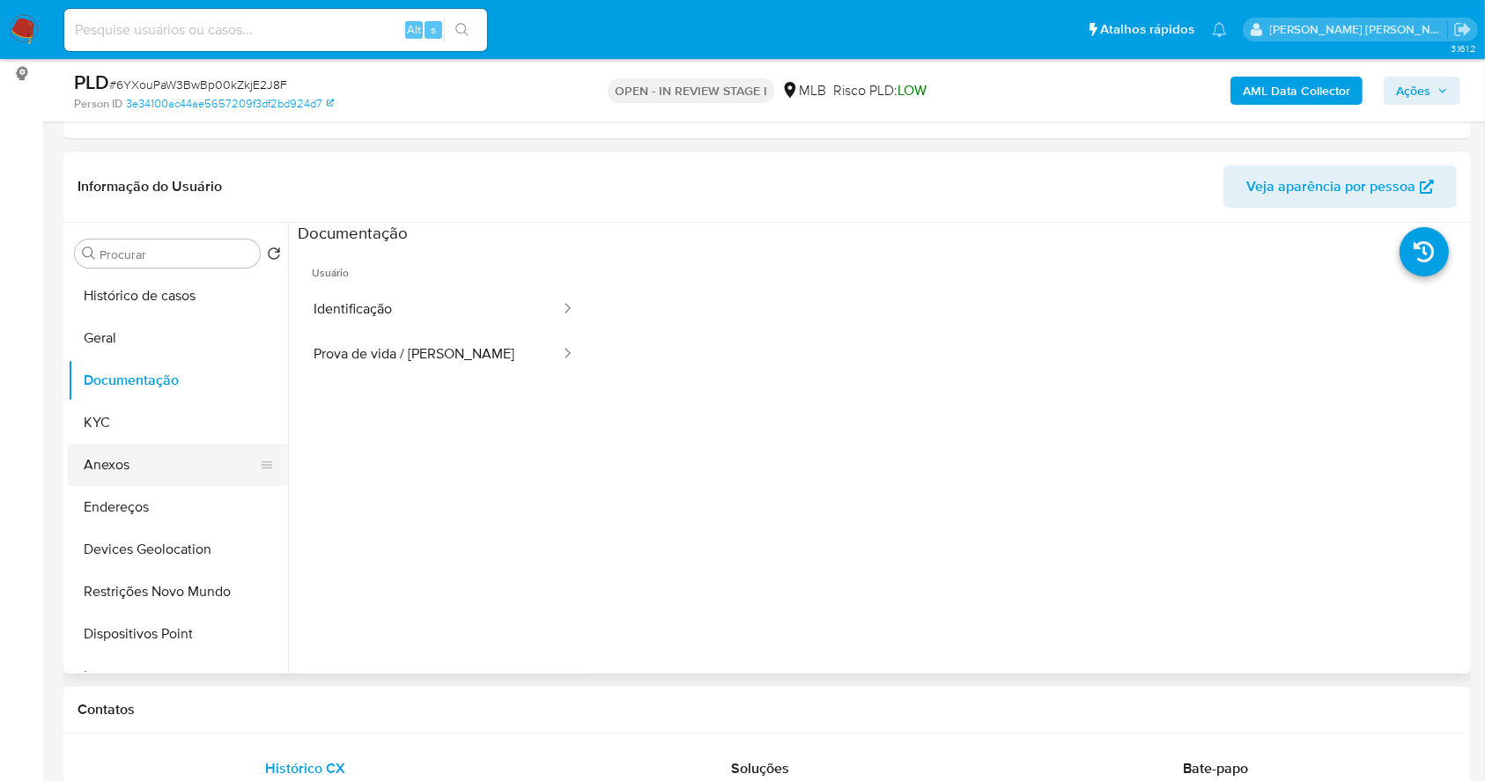
click at [197, 455] on button "Anexos" at bounding box center [171, 465] width 206 height 42
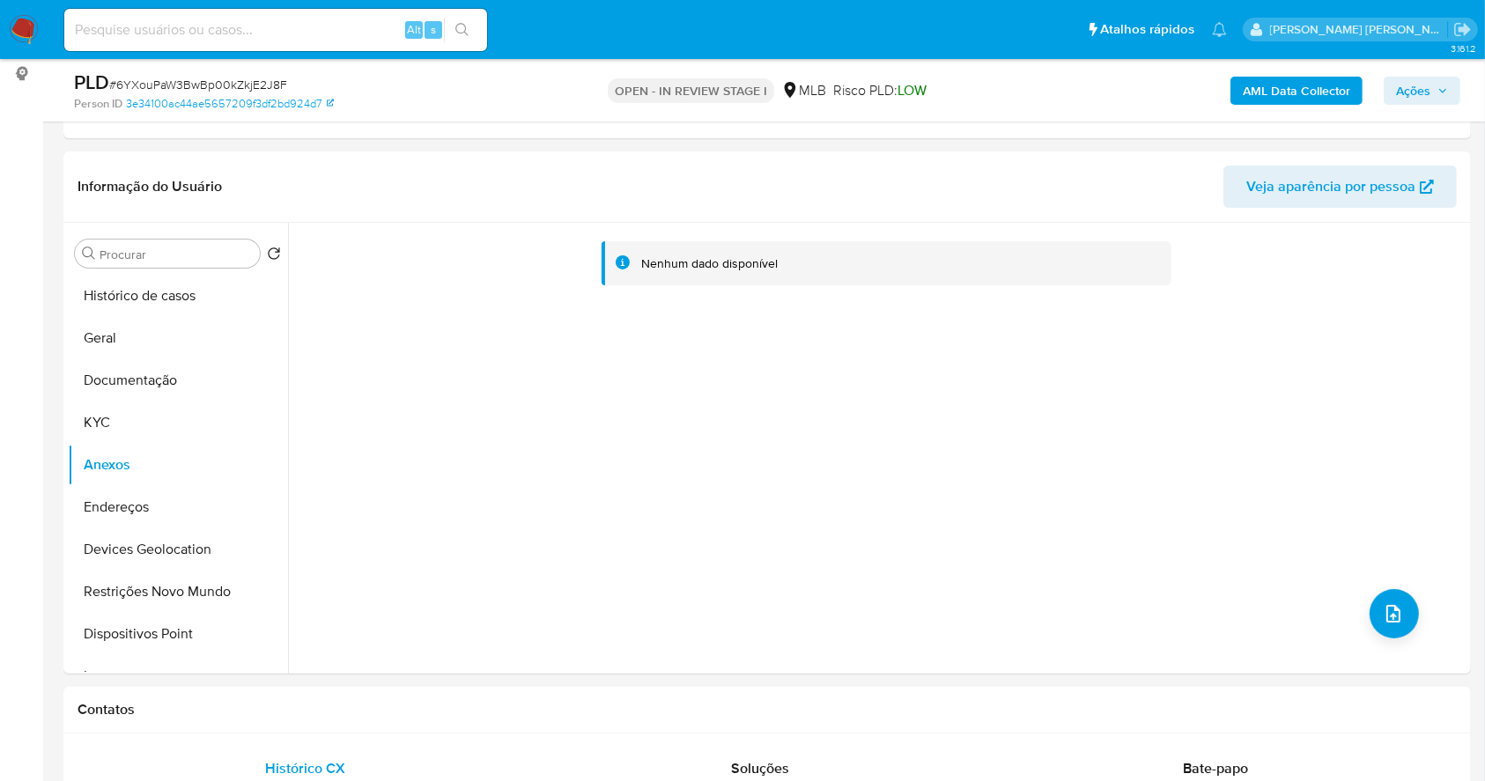
click at [1290, 80] on b "AML Data Collector" at bounding box center [1296, 91] width 107 height 28
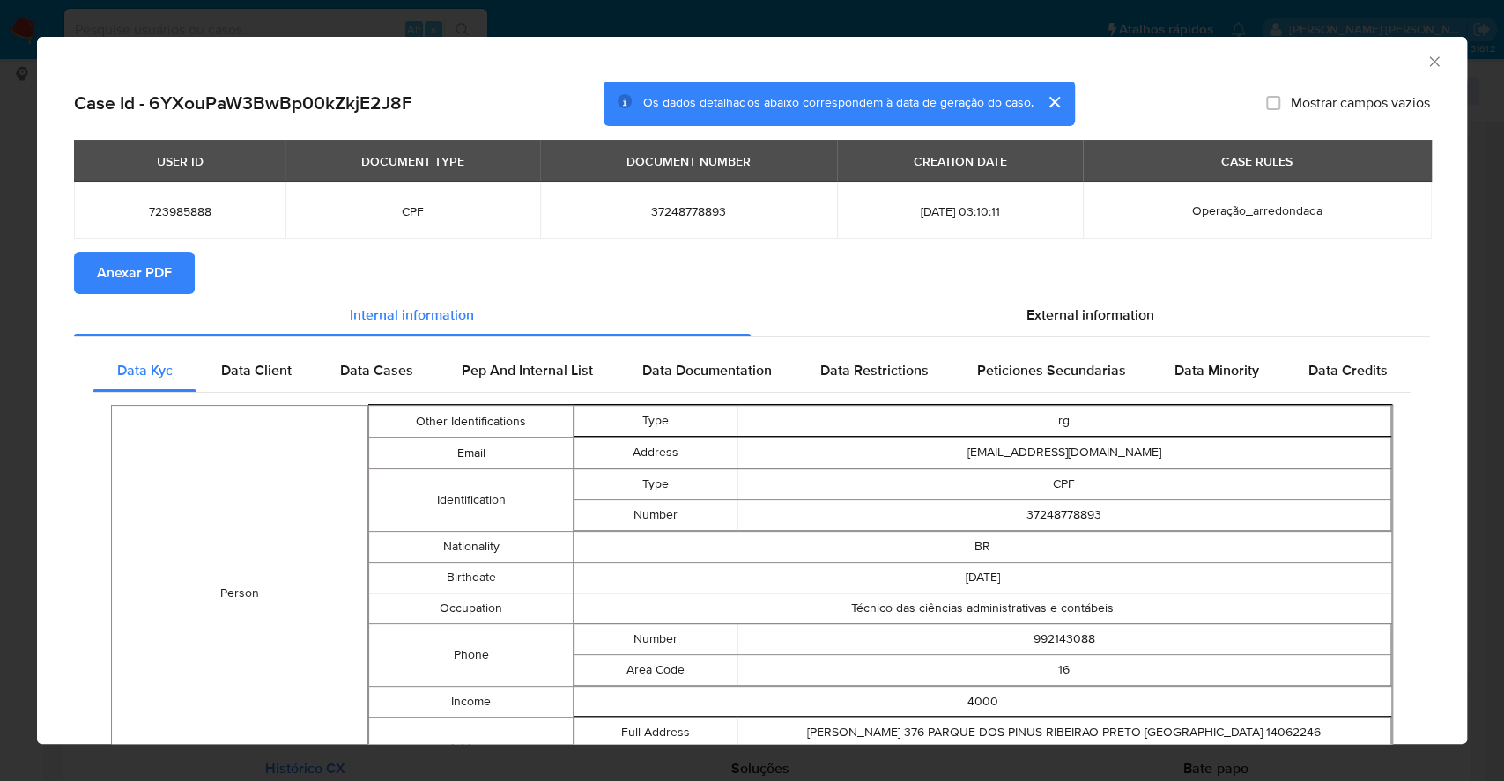
click at [171, 283] on button "Anexar PDF" at bounding box center [134, 273] width 121 height 42
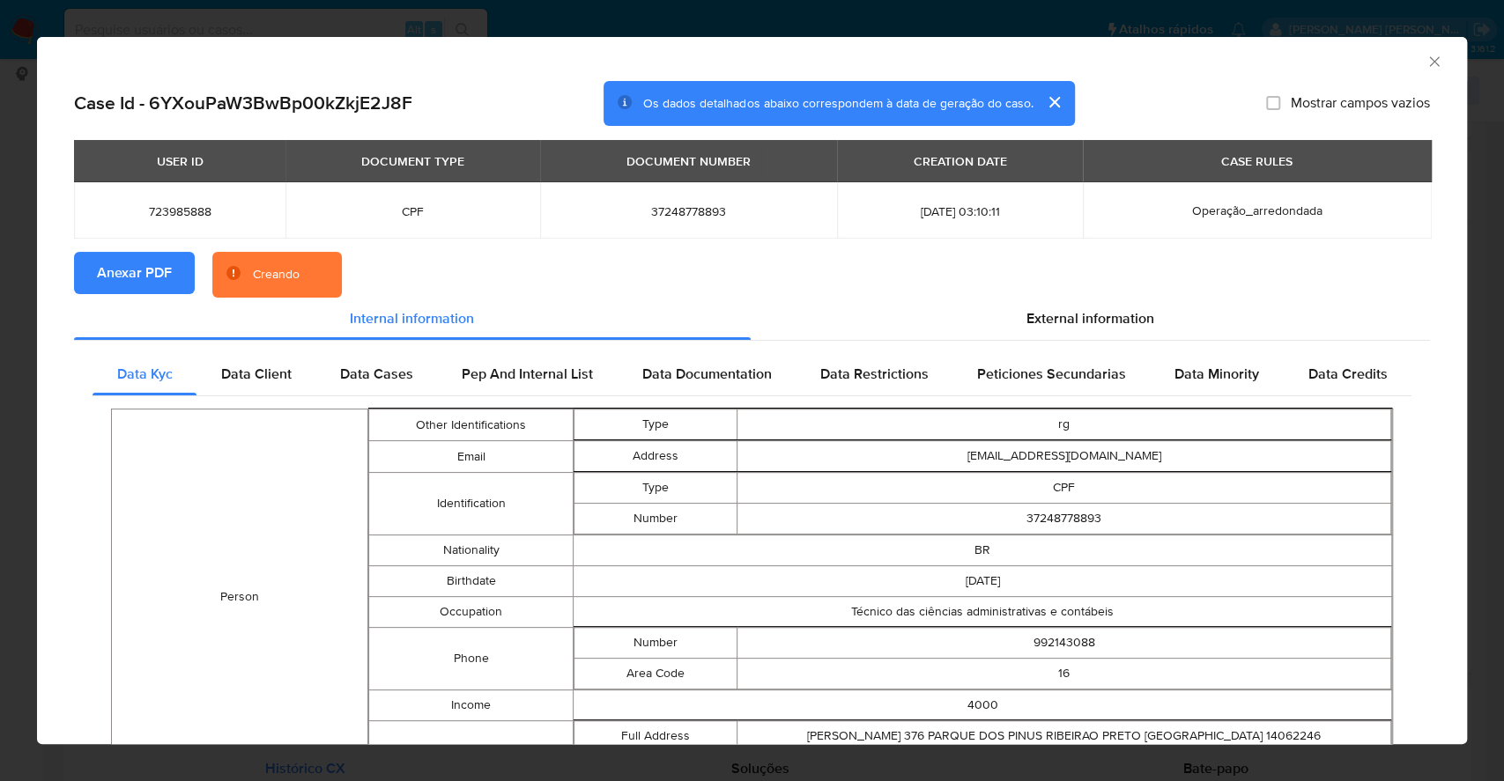
click at [0, 429] on div "AML Data Collector Case Id - 6YXouPaW3BwBp00kZkjE2J8F Os dados detalhados abaix…" at bounding box center [752, 390] width 1504 height 781
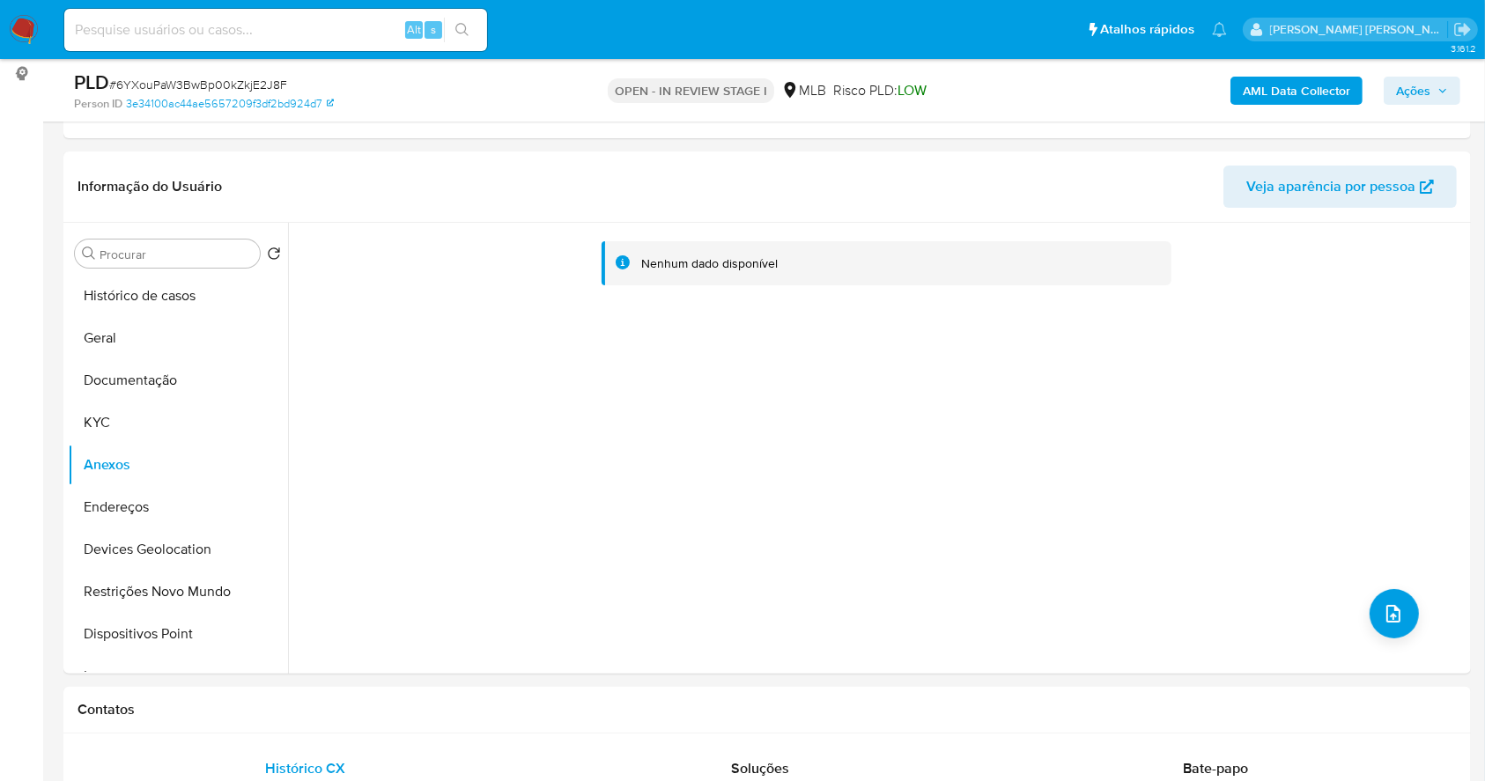
drag, startPoint x: 115, startPoint y: 422, endPoint x: 49, endPoint y: 19, distance: 407.8
click at [115, 419] on button "KYC" at bounding box center [178, 423] width 220 height 42
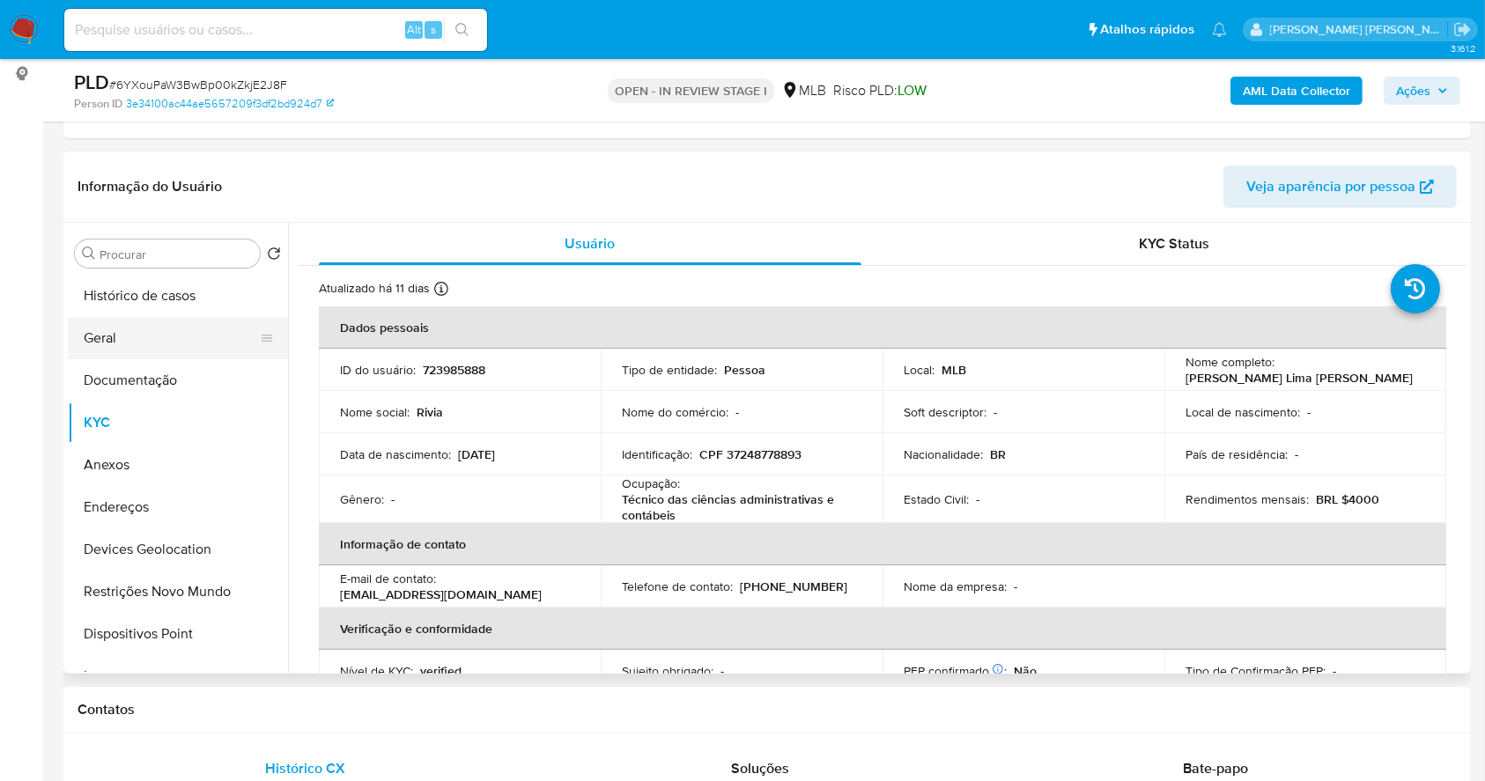
click at [135, 332] on button "Geral" at bounding box center [171, 338] width 206 height 42
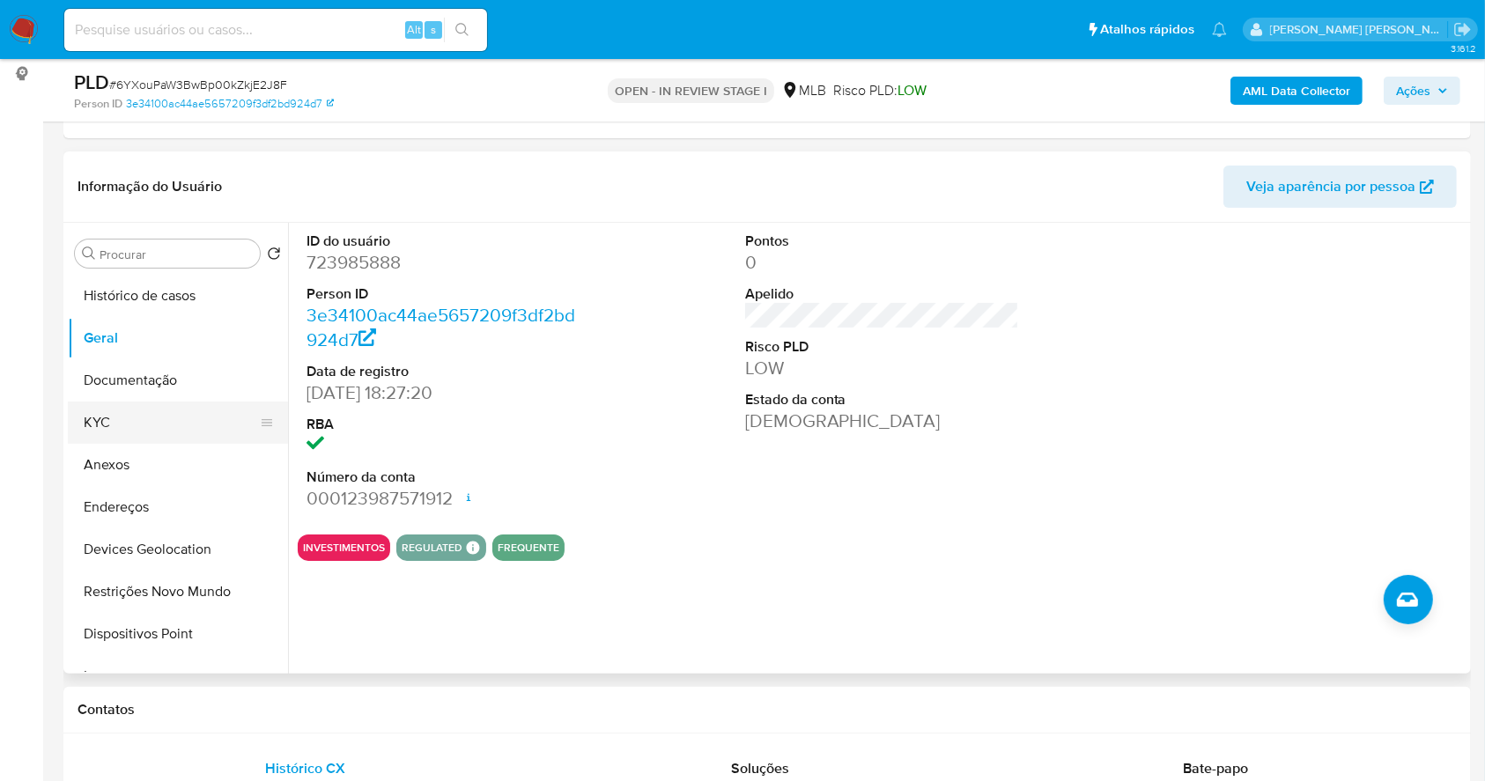
click at [106, 418] on button "KYC" at bounding box center [171, 423] width 206 height 42
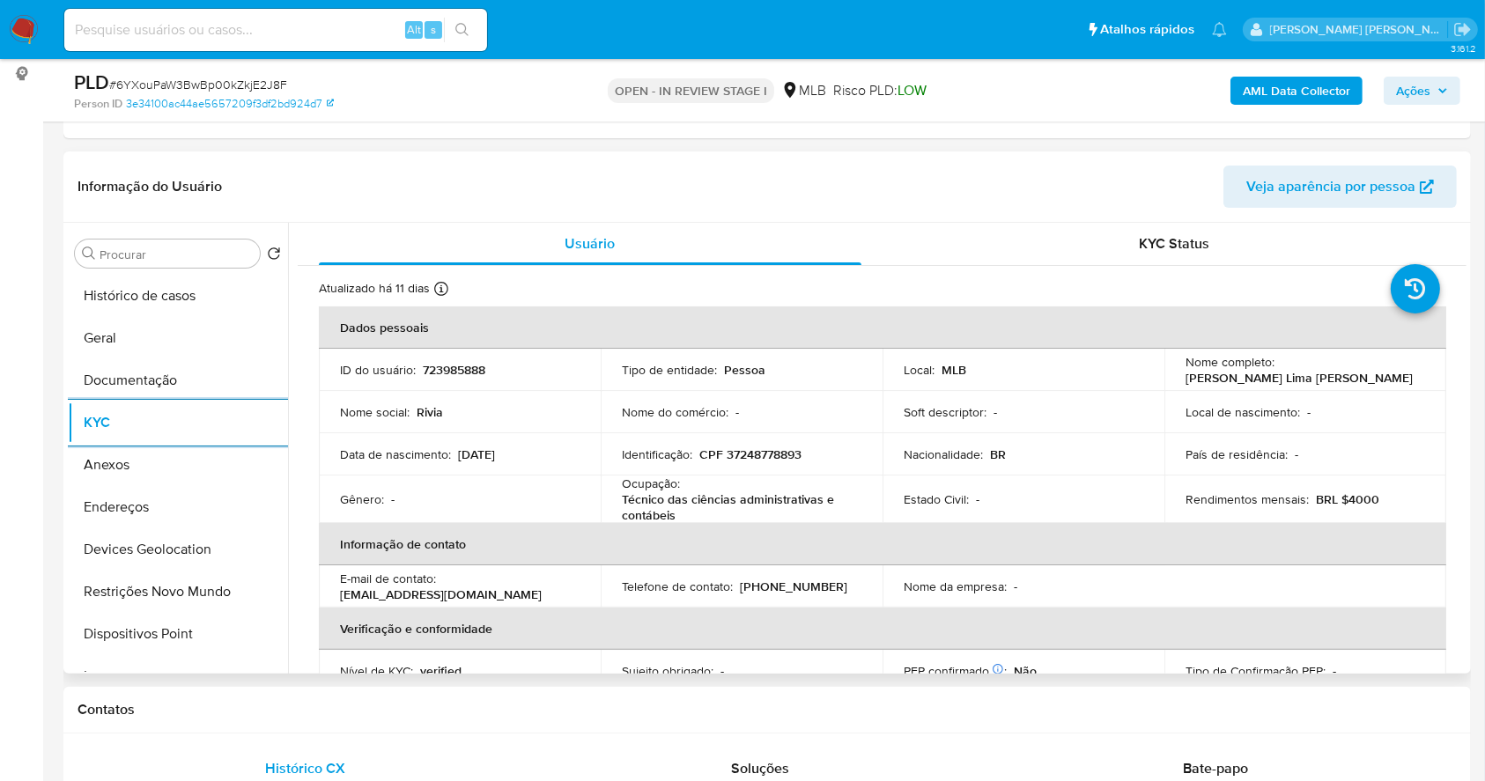
scroll to position [754, 0]
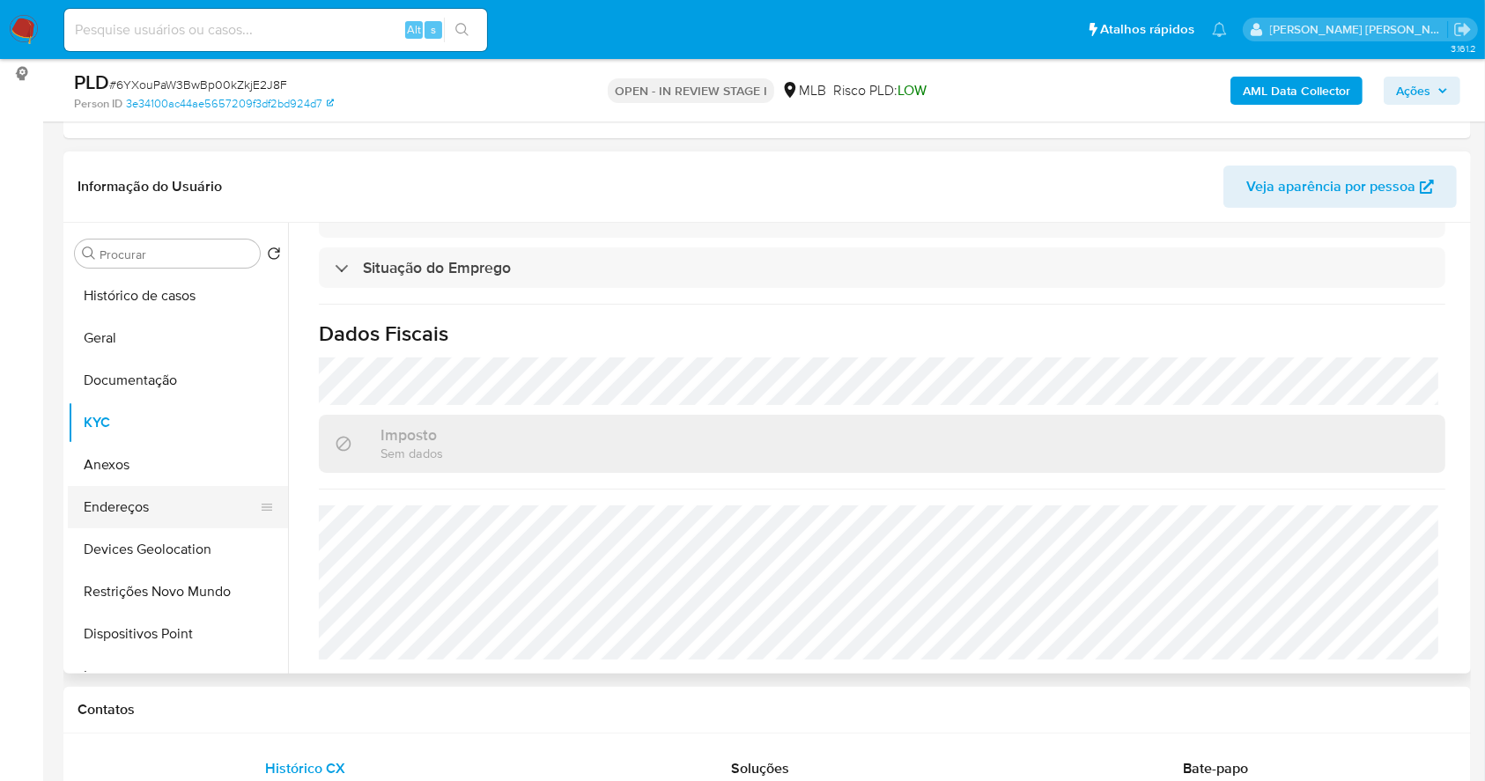
click at [93, 502] on button "Endereços" at bounding box center [171, 507] width 206 height 42
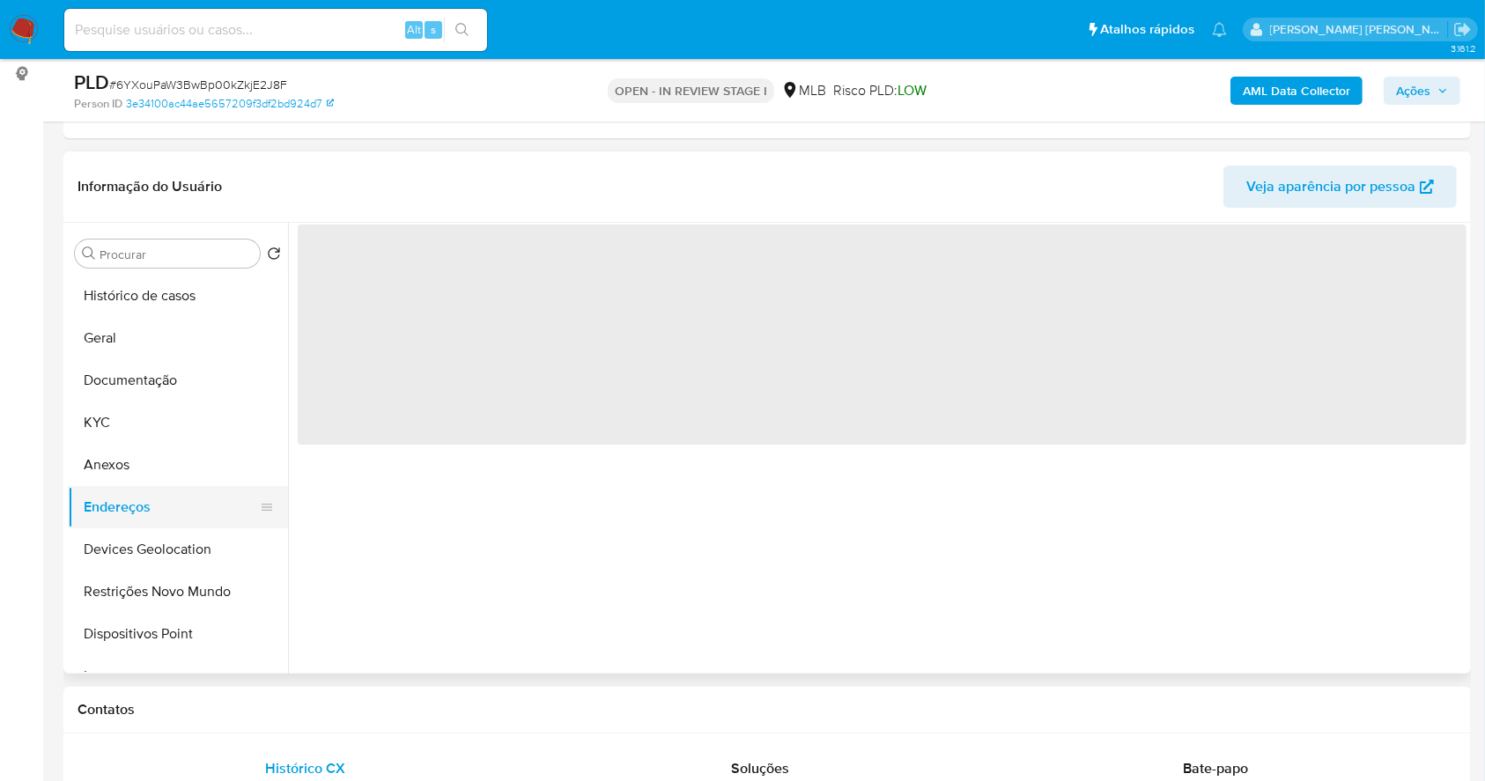
scroll to position [0, 0]
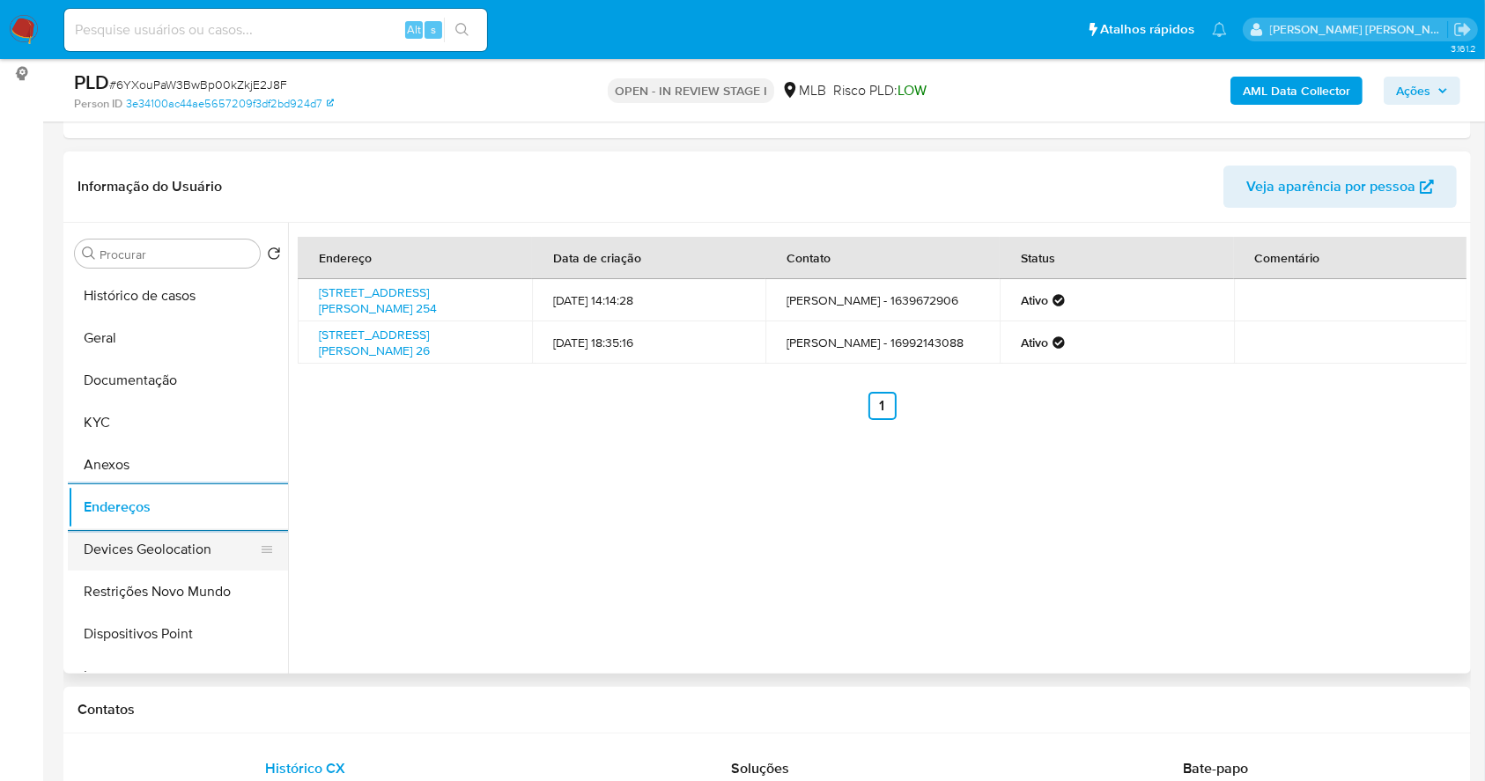
click at [160, 547] on button "Devices Geolocation" at bounding box center [171, 550] width 206 height 42
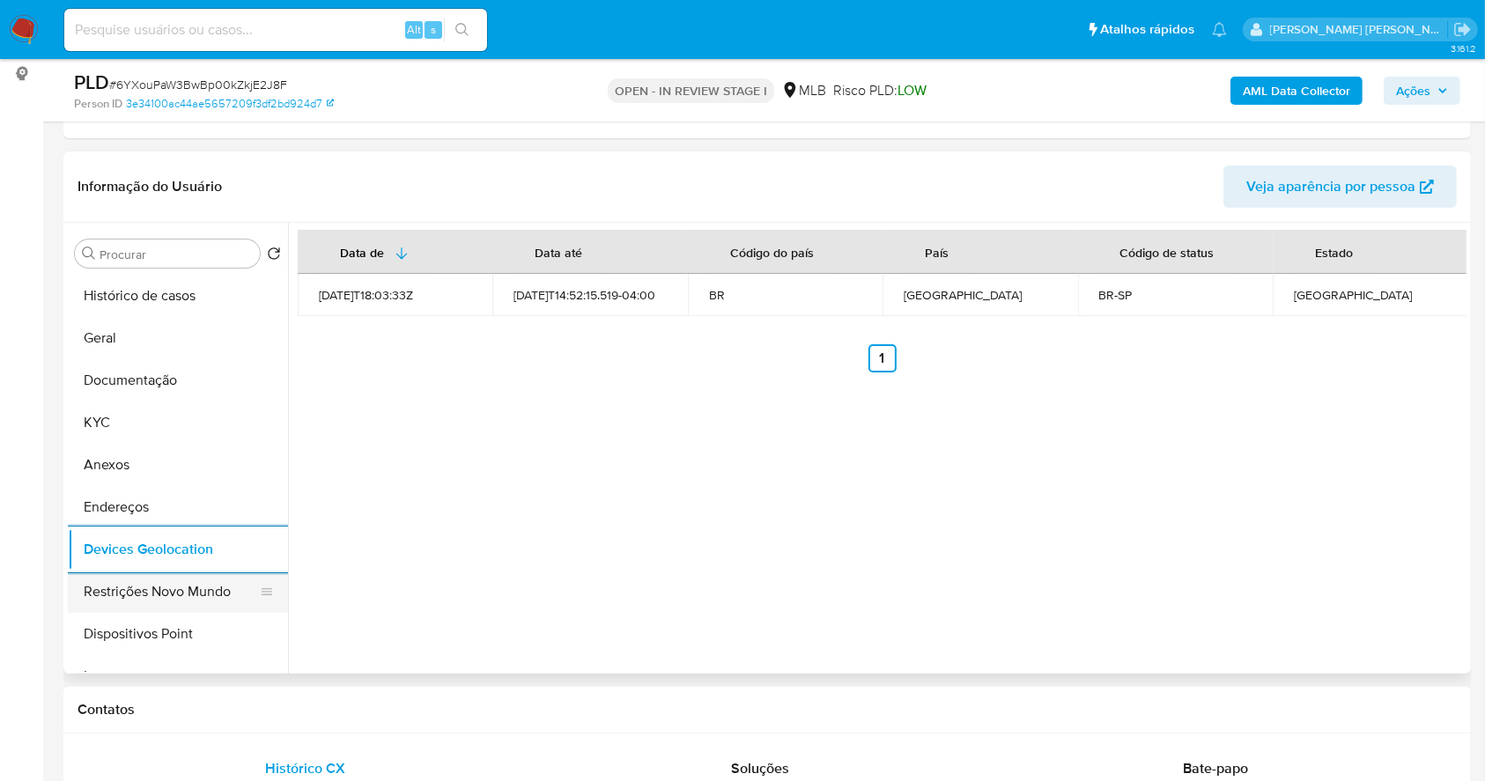
click at [189, 602] on button "Restrições Novo Mundo" at bounding box center [171, 592] width 206 height 42
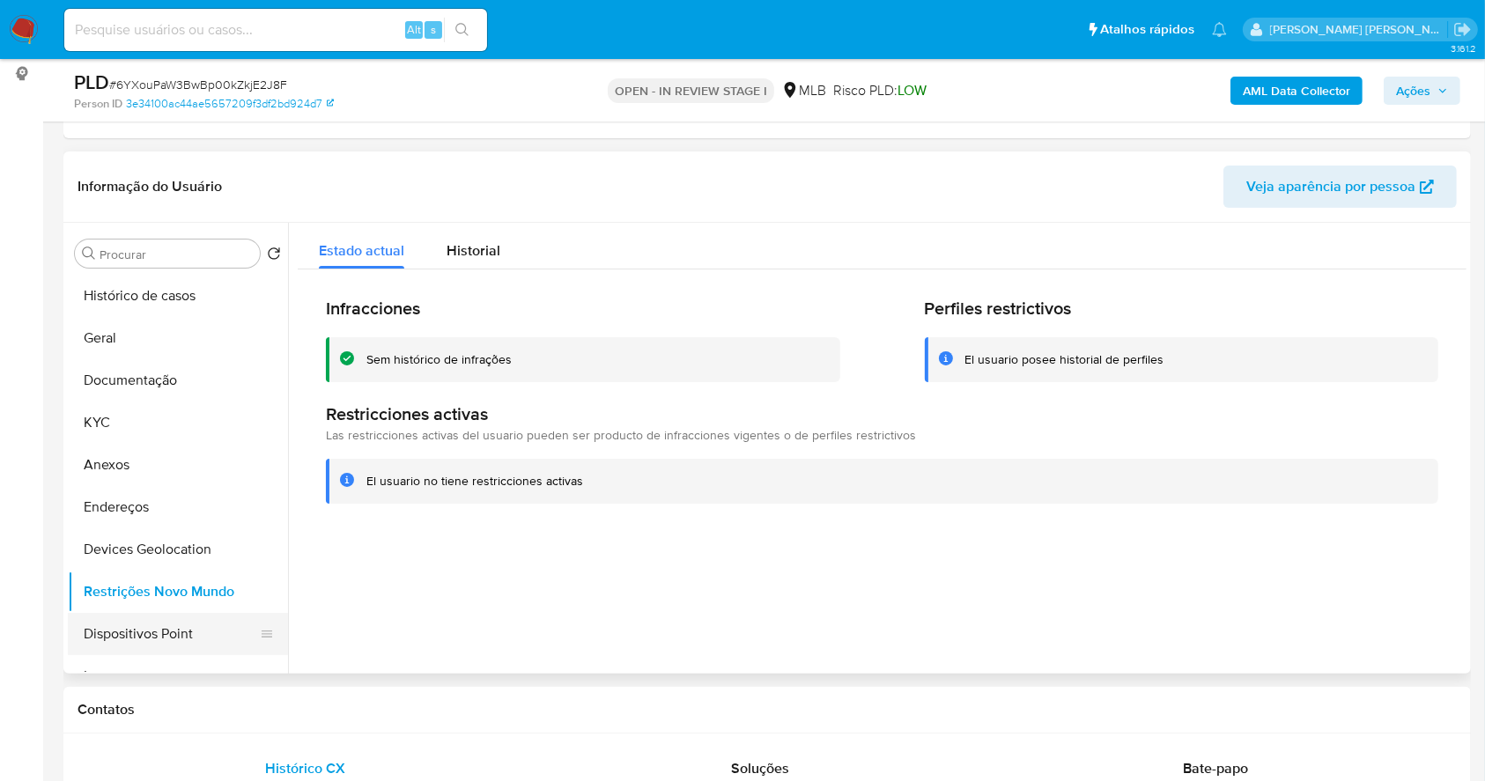
drag, startPoint x: 163, startPoint y: 640, endPoint x: 224, endPoint y: 638, distance: 60.8
click at [163, 639] on button "Dispositivos Point" at bounding box center [171, 634] width 206 height 42
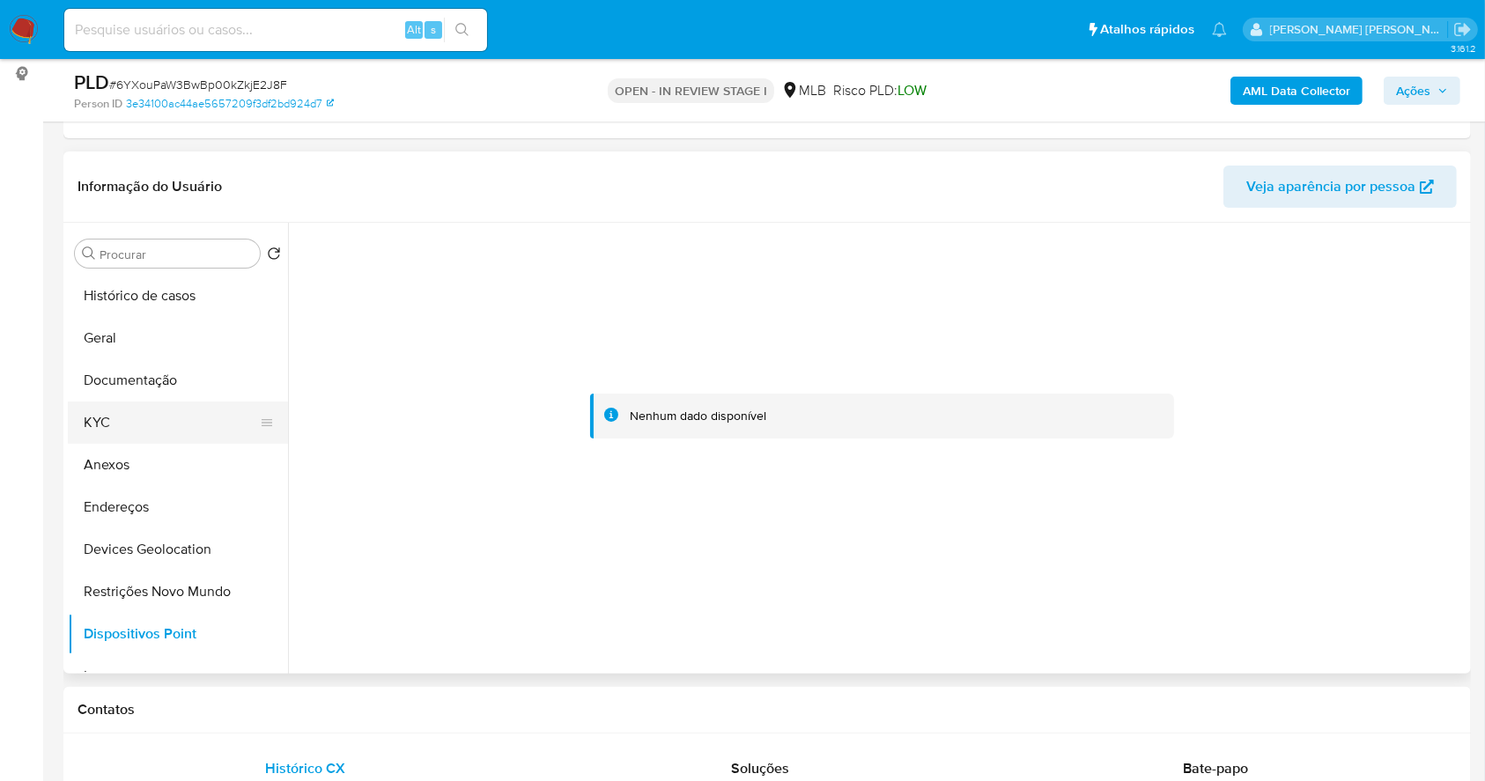
click at [180, 431] on button "KYC" at bounding box center [171, 423] width 206 height 42
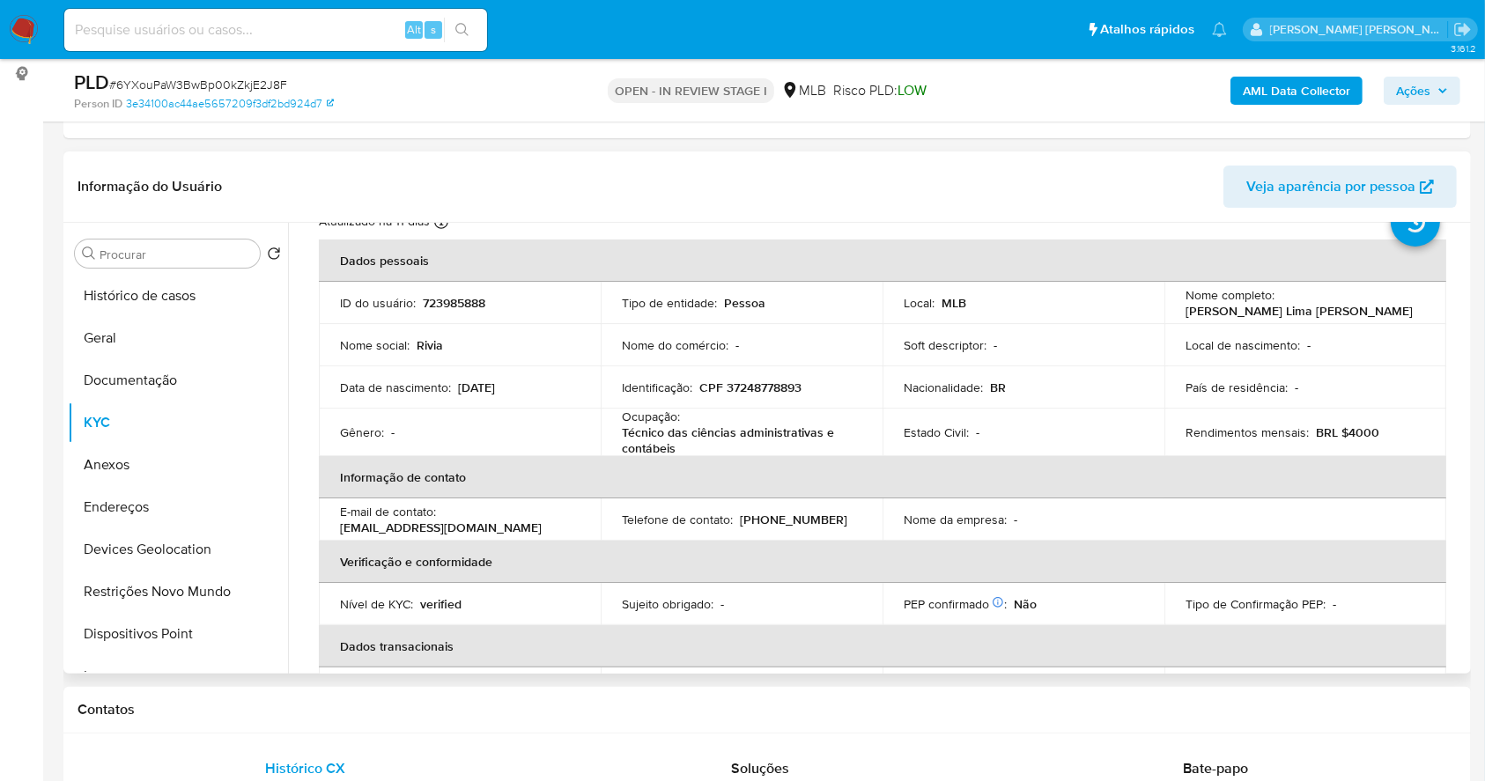
scroll to position [52, 0]
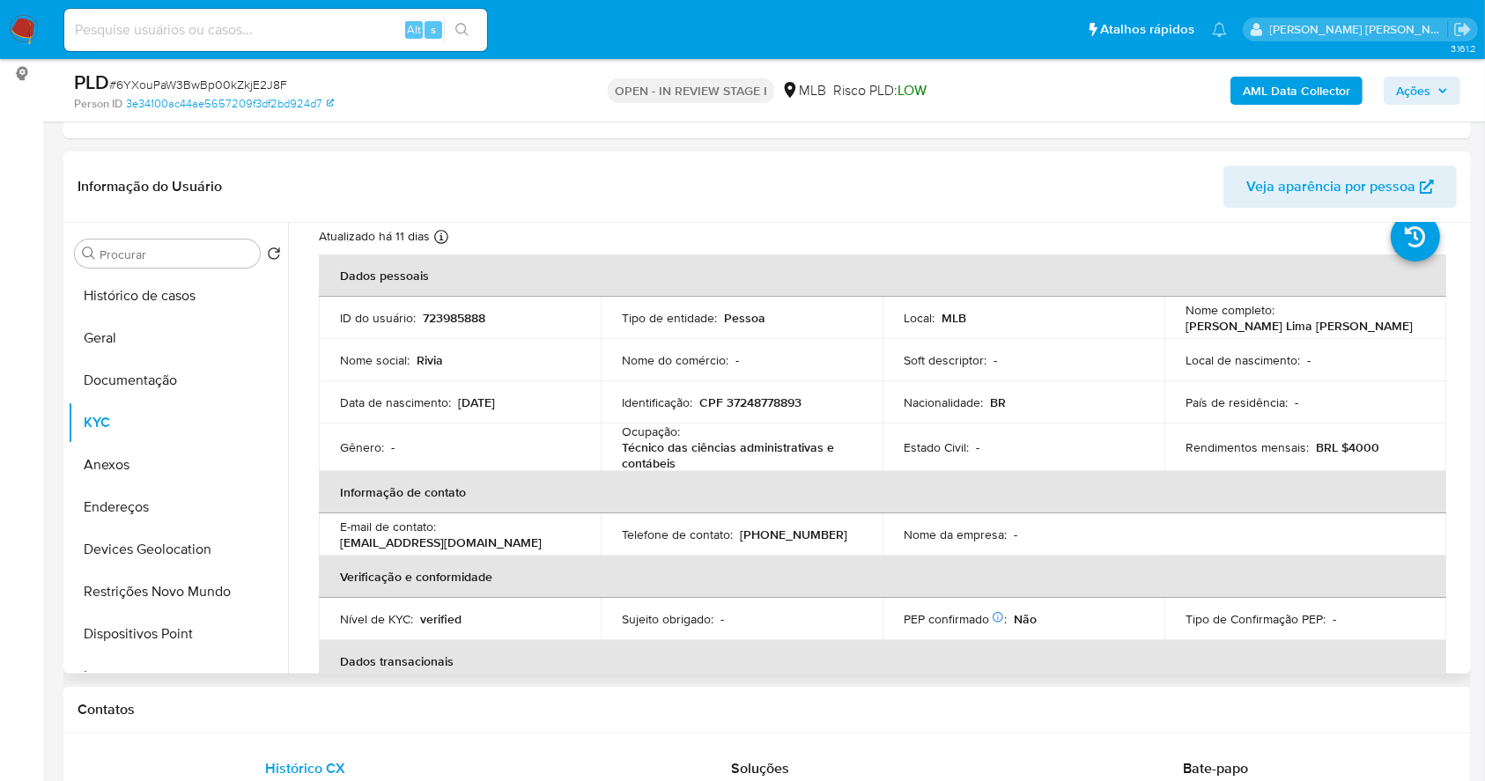
click at [1256, 329] on p "Rivia Nariane Lima da Silva" at bounding box center [1299, 326] width 227 height 16
drag, startPoint x: 1259, startPoint y: 327, endPoint x: 1309, endPoint y: 320, distance: 50.7
click at [1309, 320] on p "Rivia Nariane Lima da Silva" at bounding box center [1299, 326] width 227 height 16
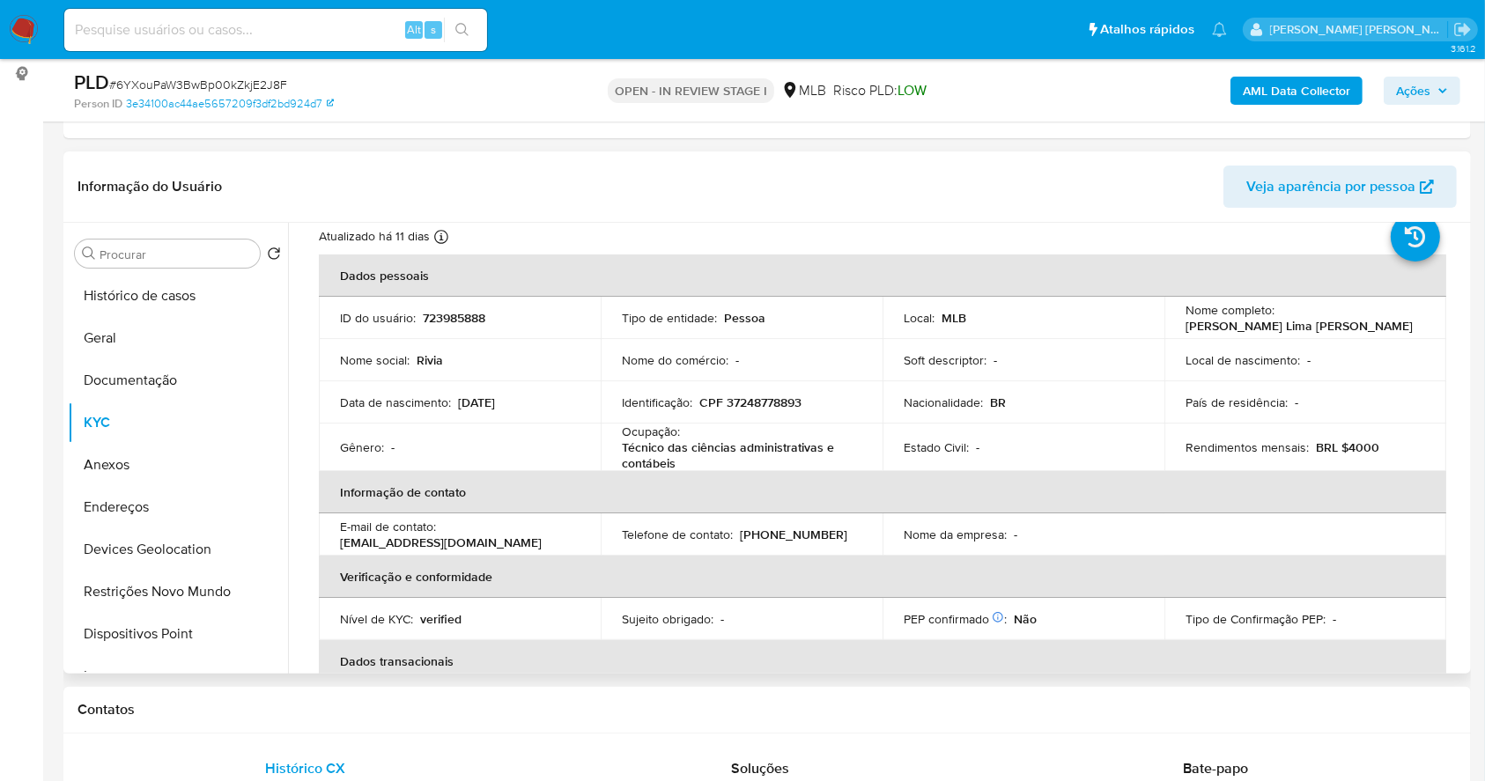
drag, startPoint x: 1292, startPoint y: 354, endPoint x: 1339, endPoint y: 328, distance: 53.6
click at [1293, 352] on p "Local de nascimento :" at bounding box center [1243, 360] width 115 height 16
drag, startPoint x: 1350, startPoint y: 323, endPoint x: 1180, endPoint y: 329, distance: 171.0
click at [1186, 329] on div "Nome completo : Rivia Nariane Lima da Silva" at bounding box center [1306, 318] width 240 height 32
copy p "Rivia Nariane Lima da Silva"
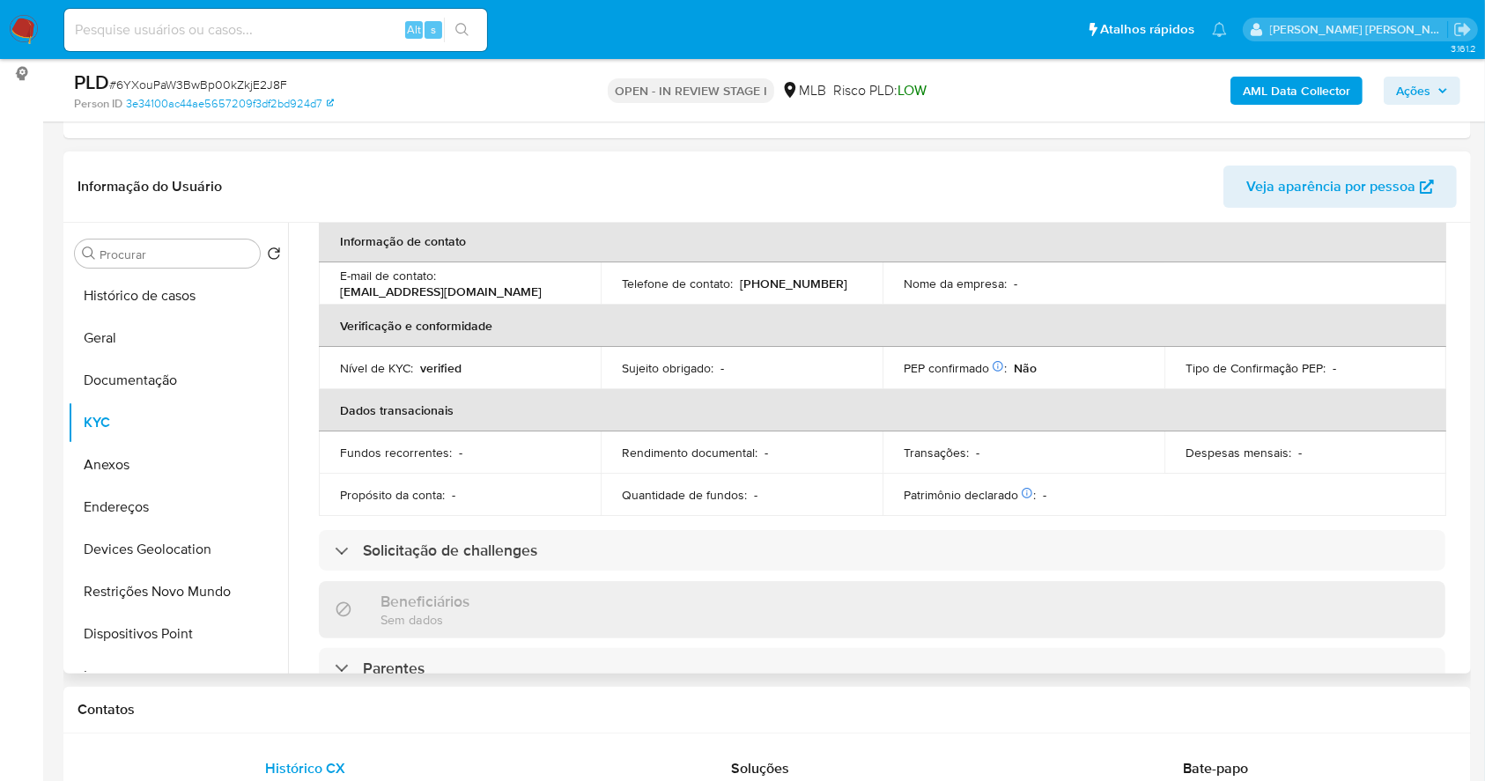
scroll to position [0, 0]
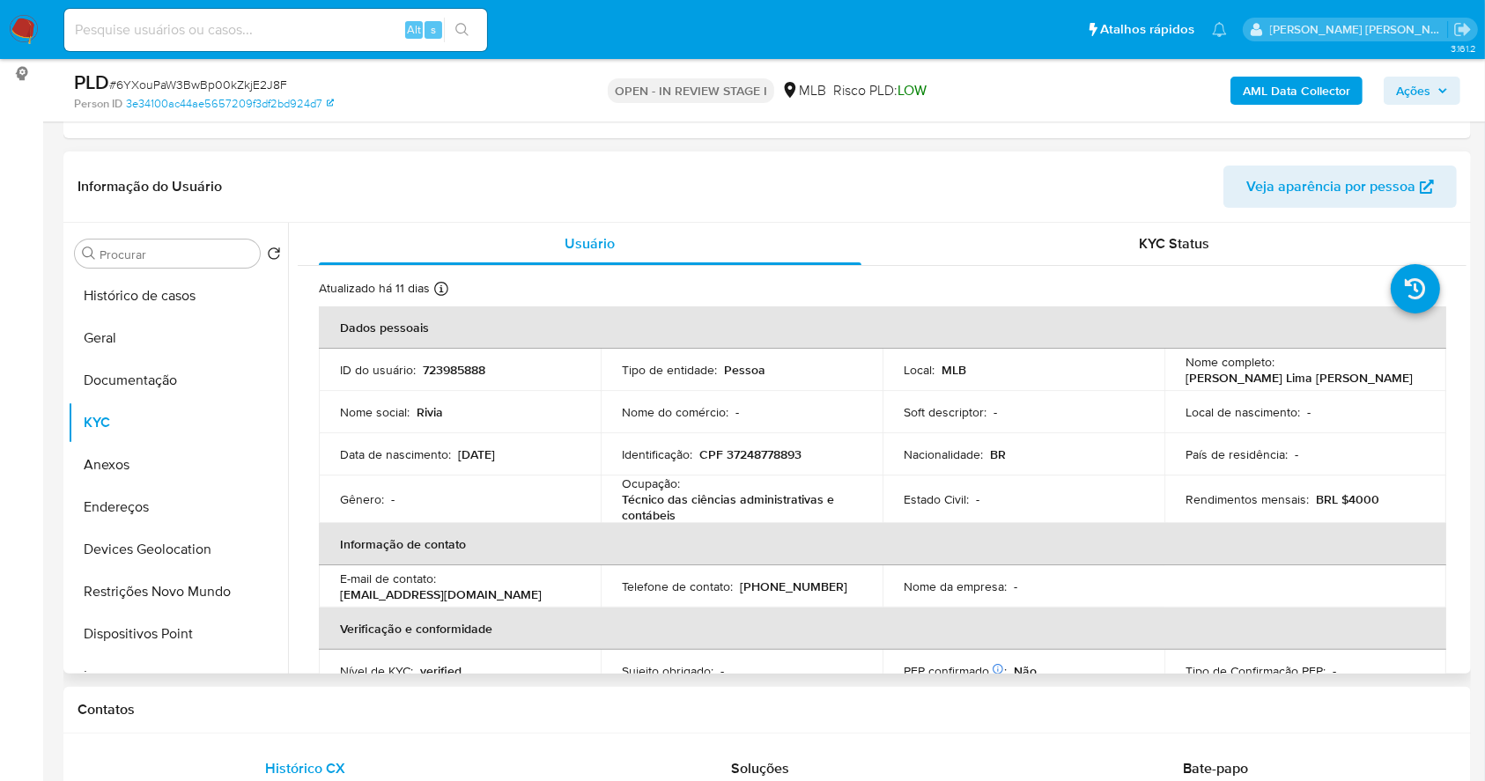
click at [767, 456] on p "CPF 37248778893" at bounding box center [750, 455] width 102 height 16
click at [766, 456] on p "CPF 37248778893" at bounding box center [750, 455] width 102 height 16
copy p "37248778893"
click at [757, 455] on p "CPF 37248778893" at bounding box center [750, 455] width 102 height 16
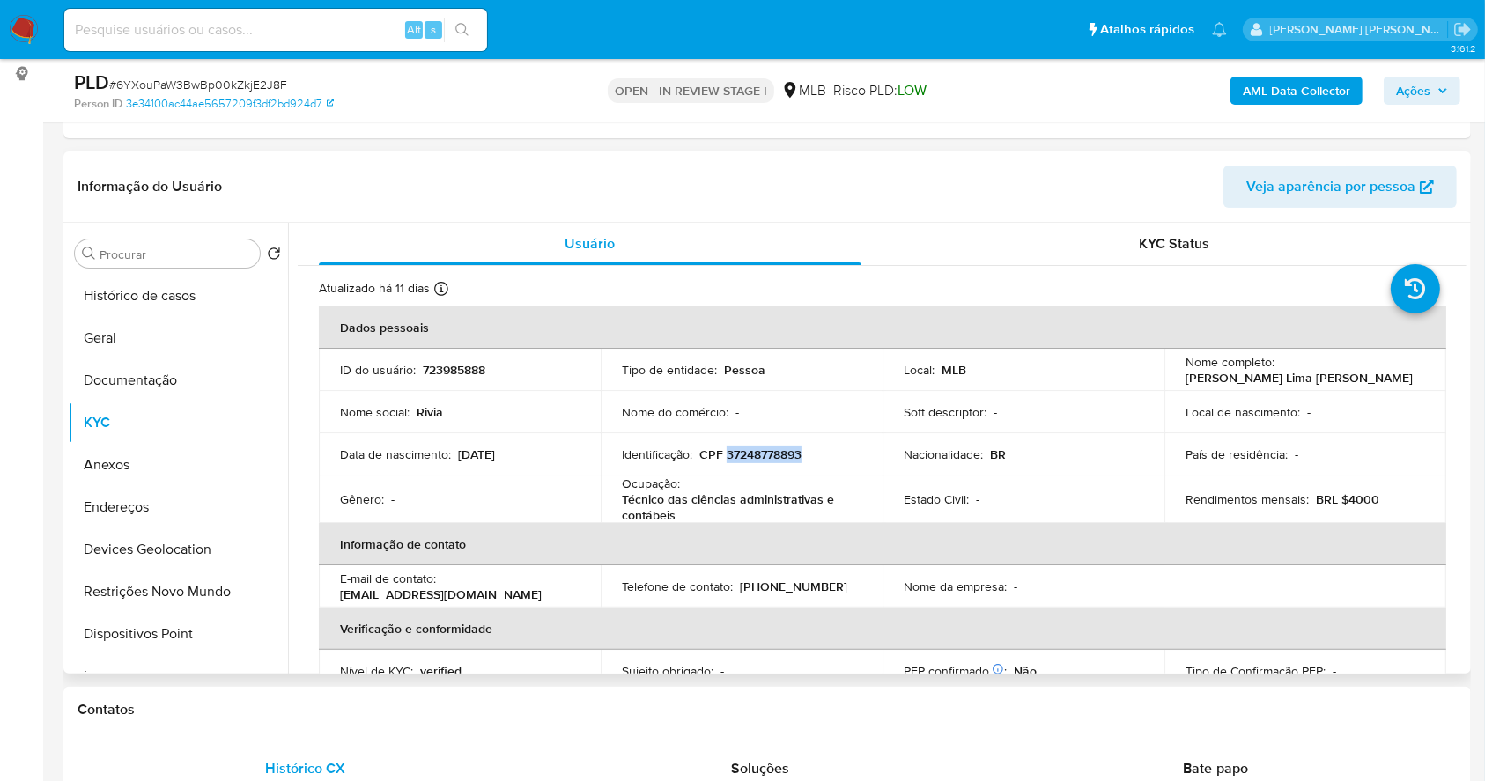
click at [757, 455] on p "CPF 37248778893" at bounding box center [750, 455] width 102 height 16
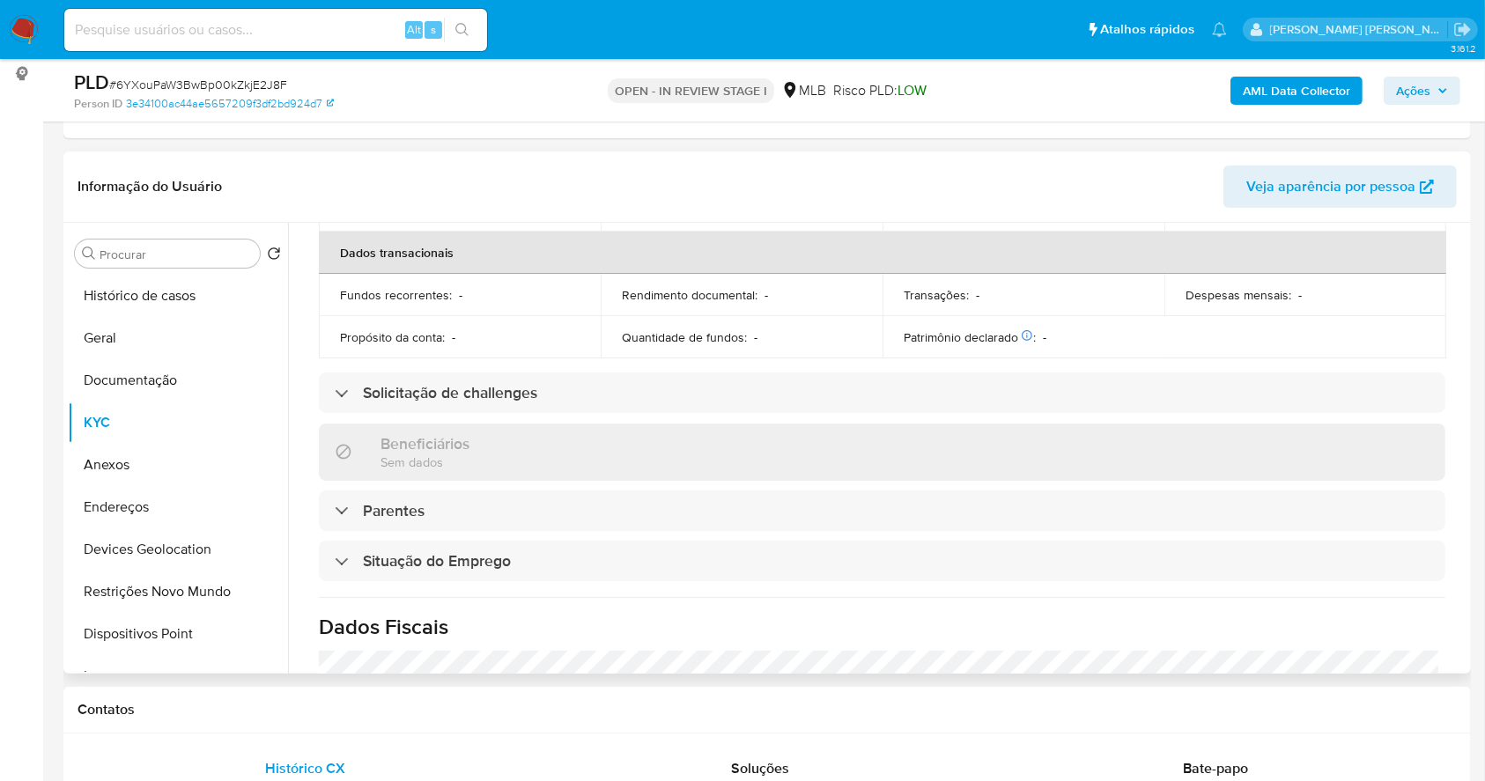
scroll to position [49, 0]
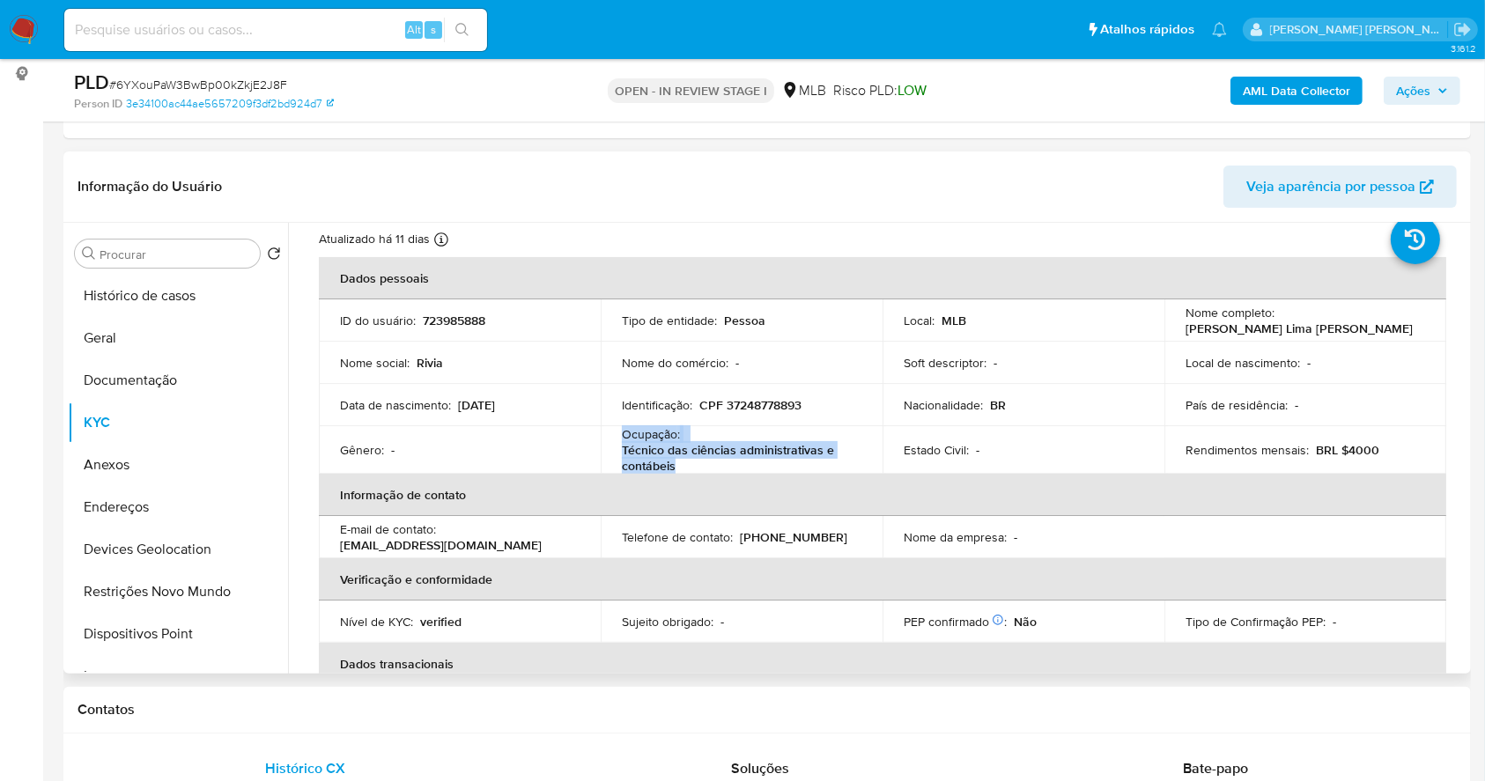
drag, startPoint x: 694, startPoint y: 468, endPoint x: 619, endPoint y: 426, distance: 85.6
click at [619, 426] on td "Ocupação : Técnico das ciências administrativas e contábeis" at bounding box center [742, 450] width 282 height 48
copy div "Ocupação : Técnico das ciências administrativas e contábeis"
click at [156, 374] on button "Documentação" at bounding box center [171, 380] width 206 height 42
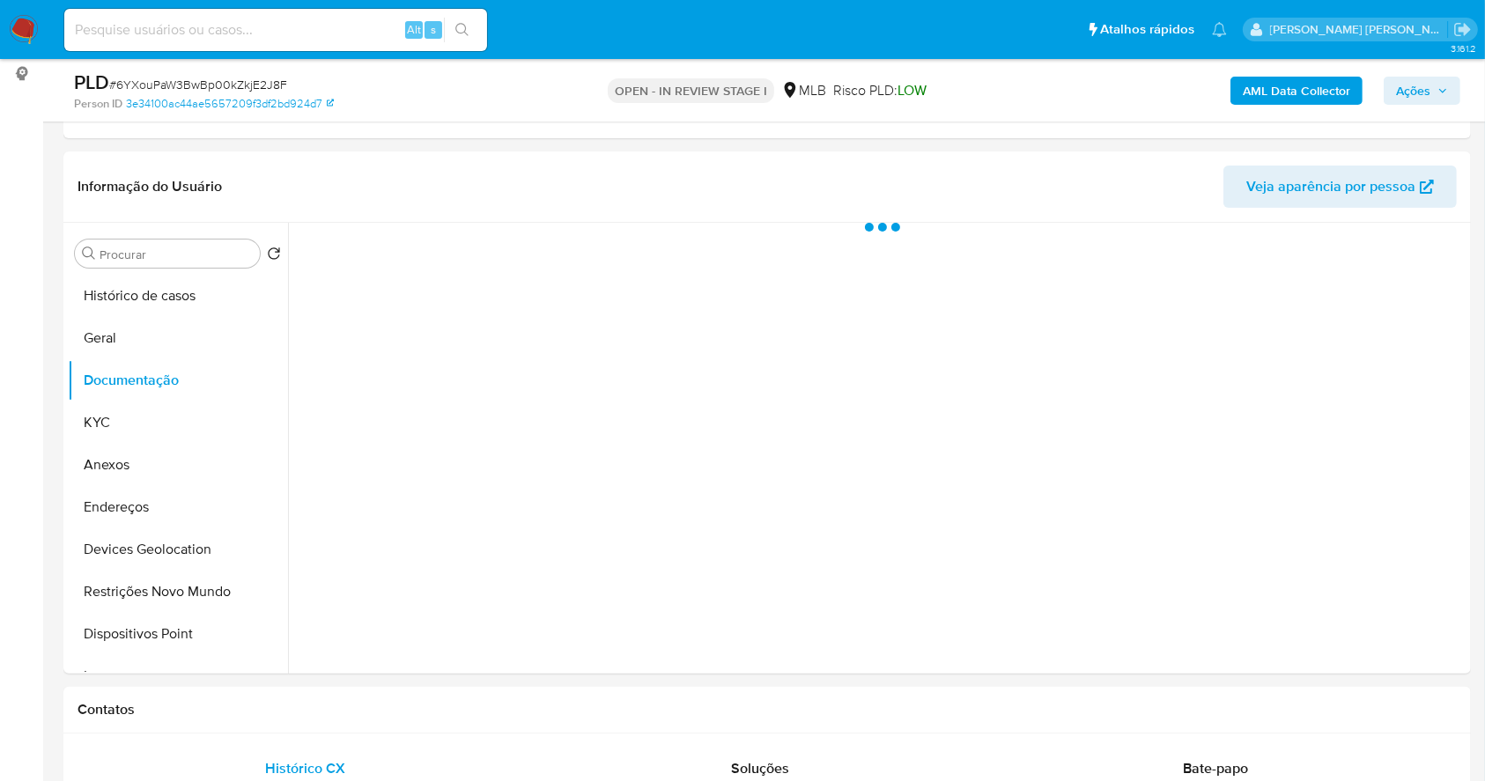
scroll to position [0, 0]
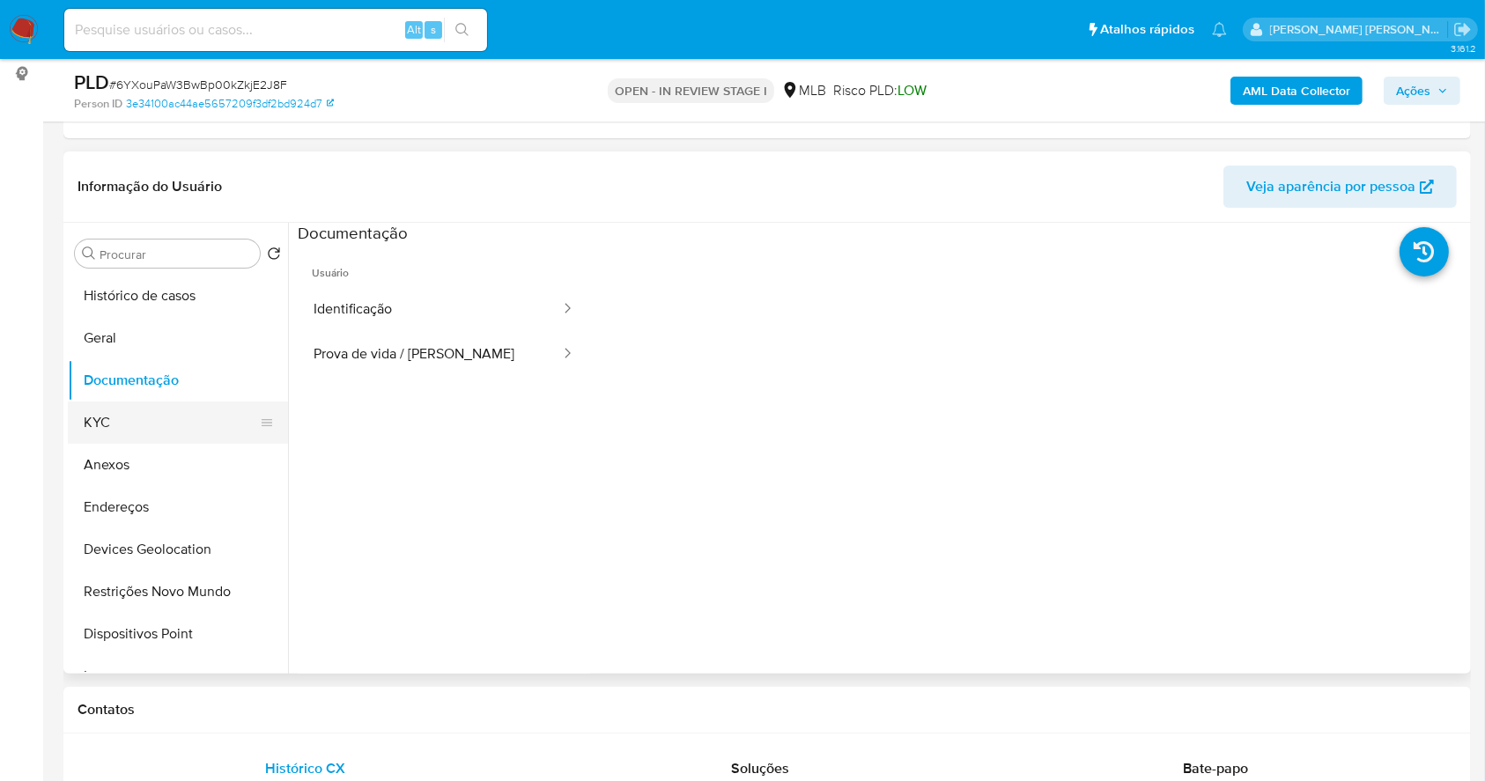
click at [150, 418] on button "KYC" at bounding box center [171, 423] width 206 height 42
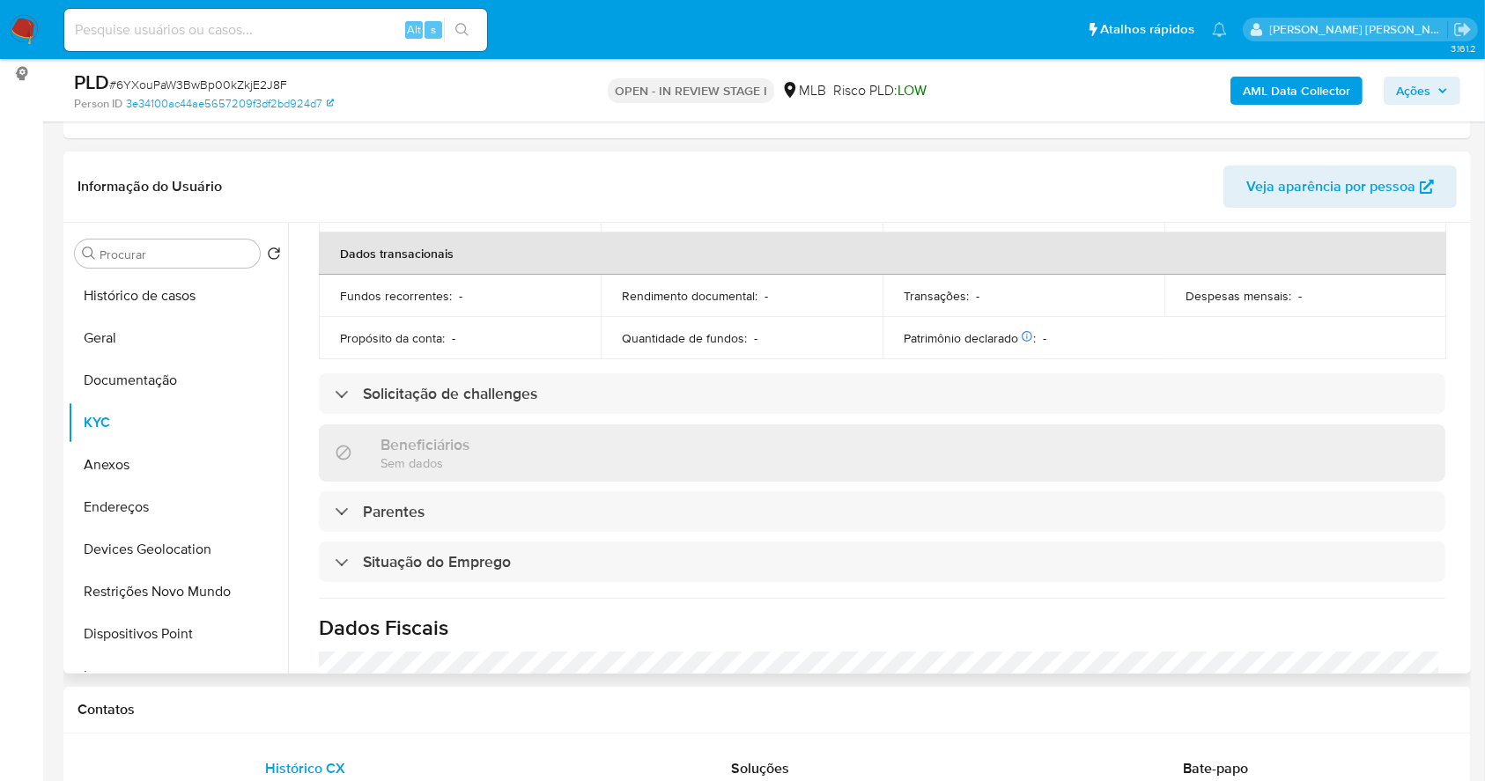
scroll to position [754, 0]
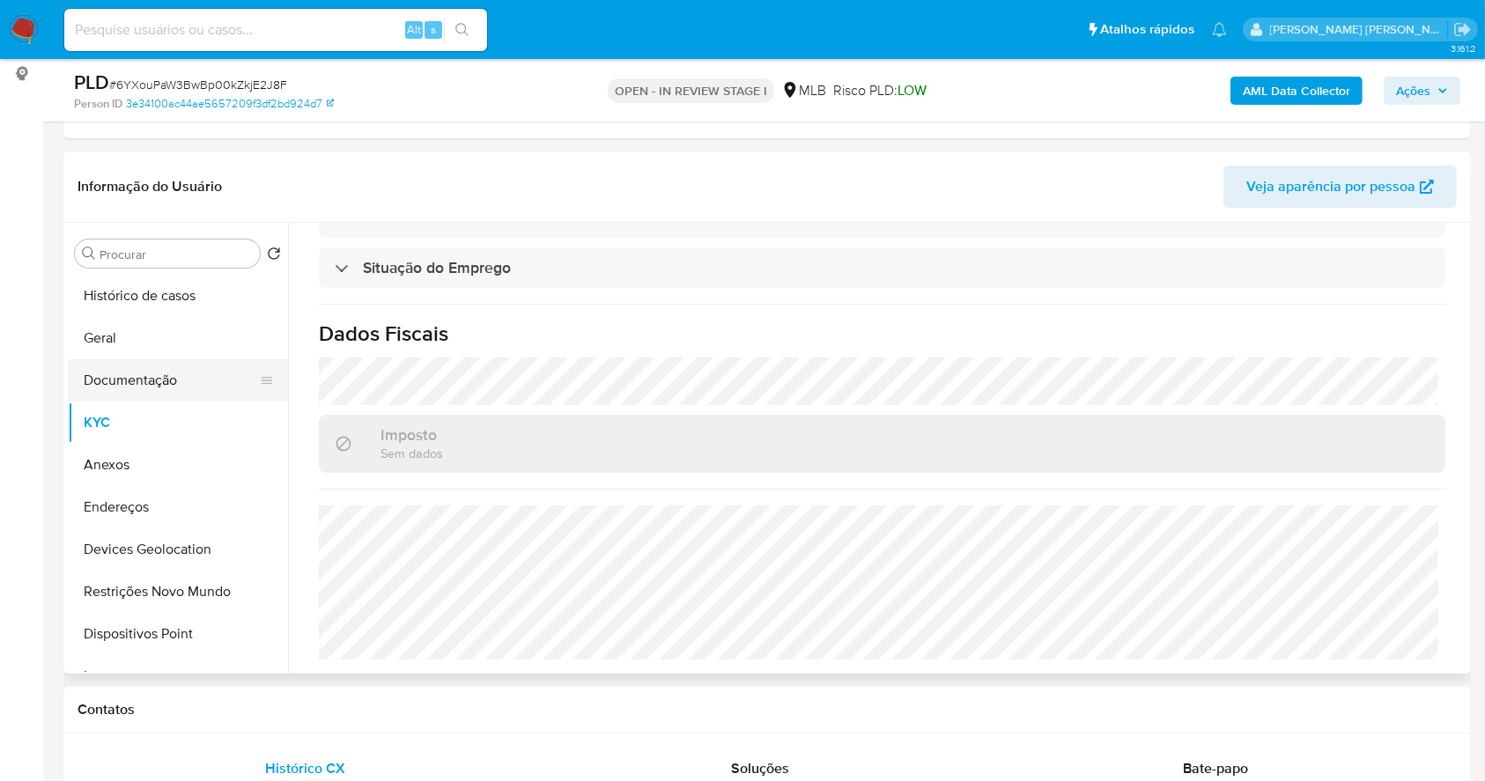
click at [181, 374] on button "Documentação" at bounding box center [171, 380] width 206 height 42
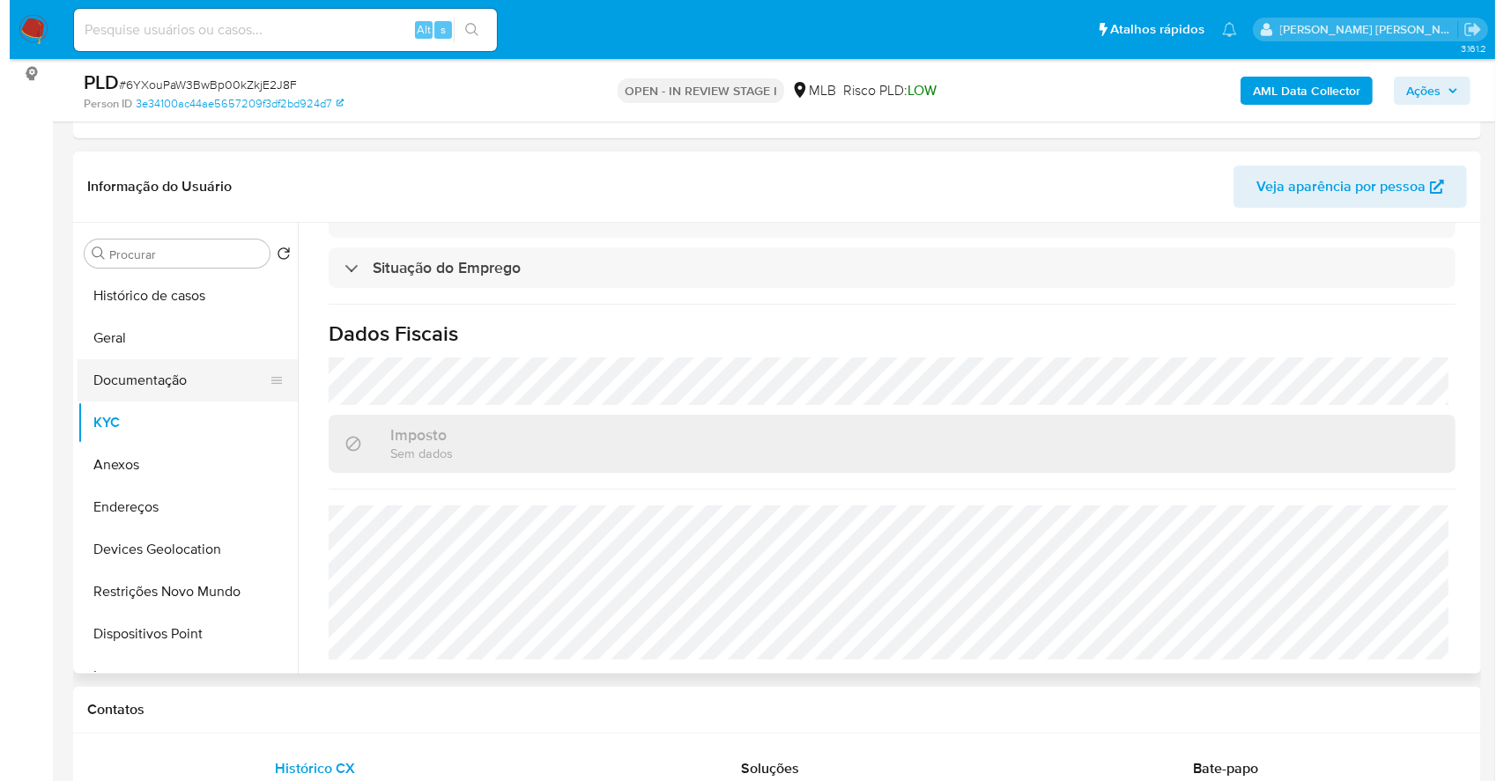
scroll to position [0, 0]
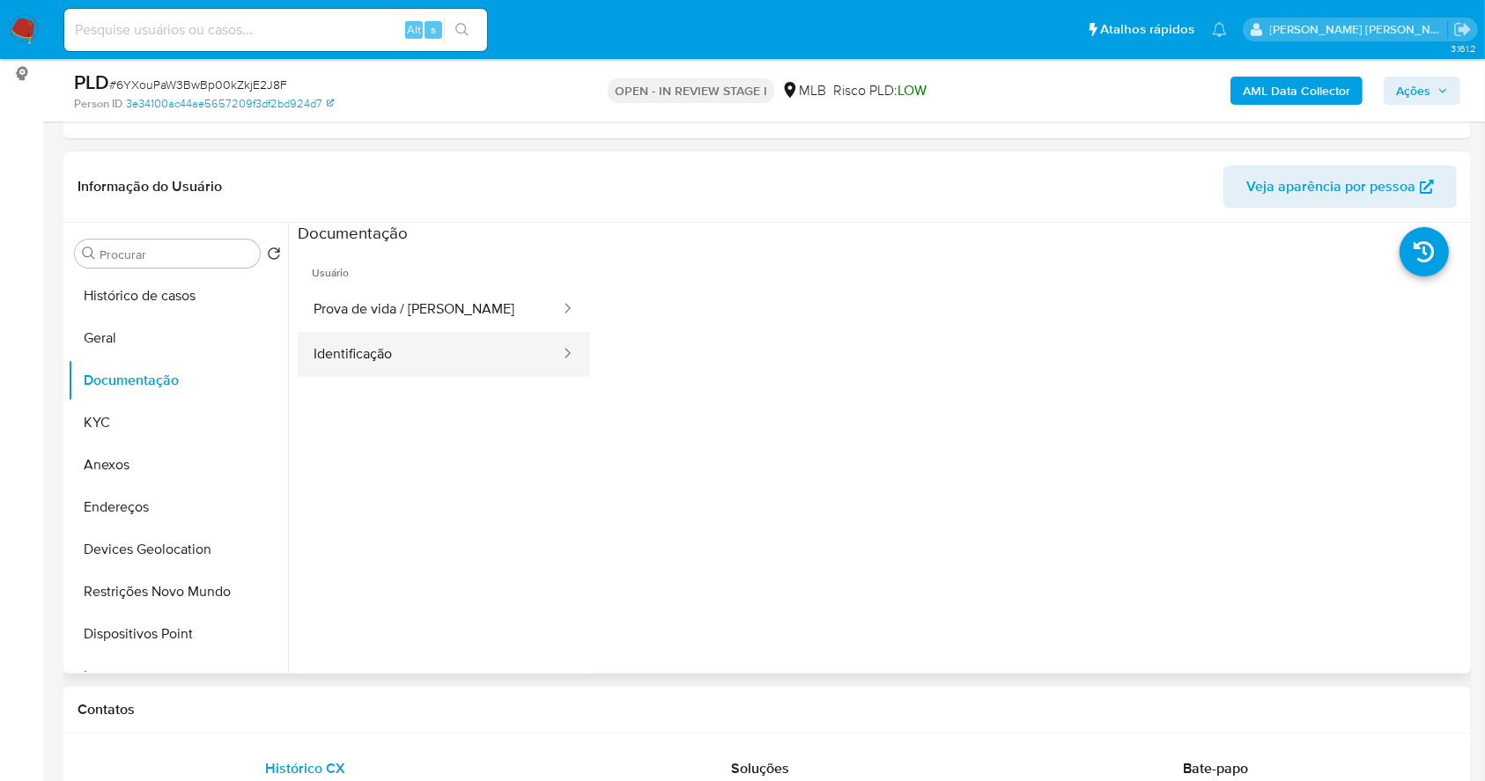
click at [379, 347] on button "Identificação" at bounding box center [430, 354] width 264 height 45
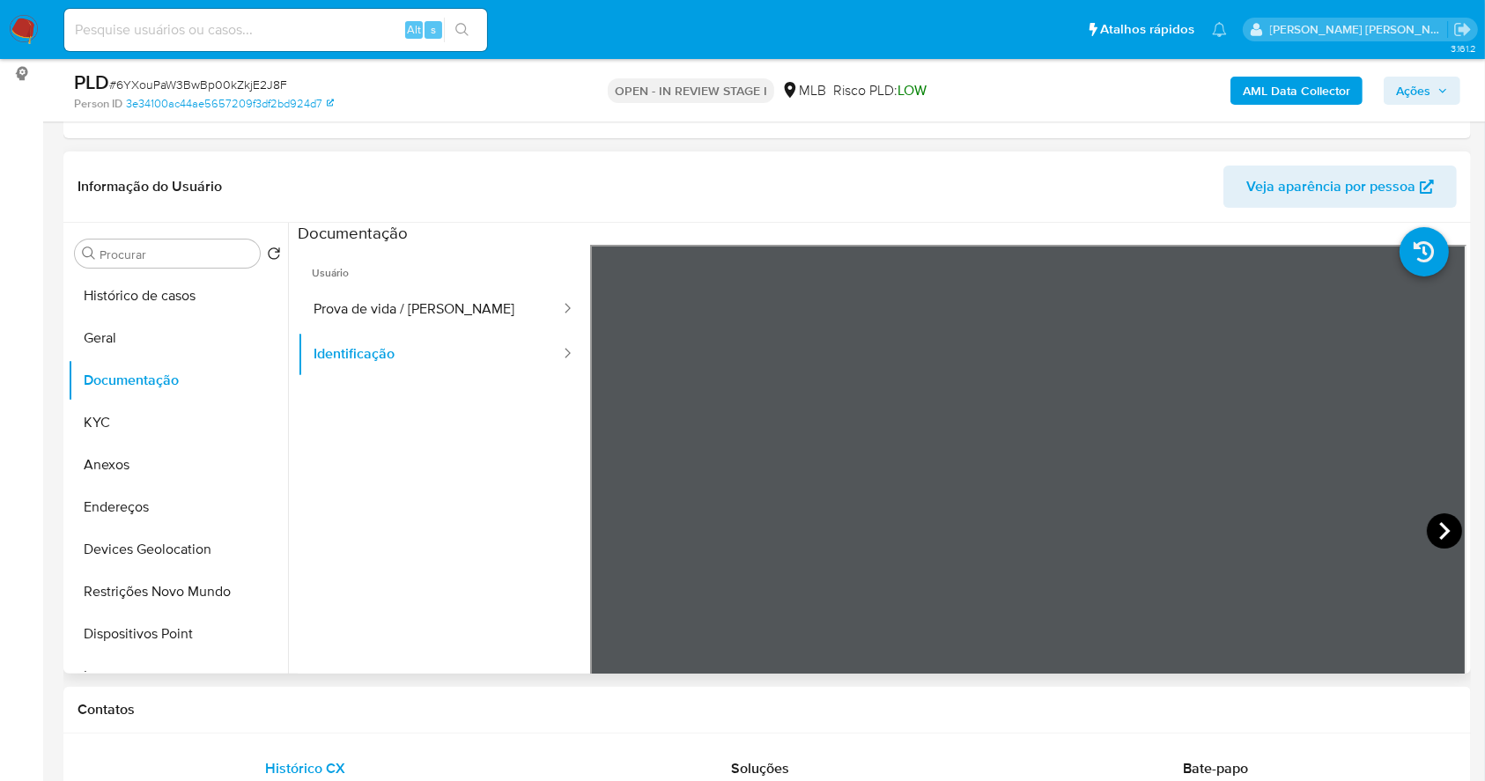
click at [1443, 537] on icon at bounding box center [1444, 531] width 35 height 35
drag, startPoint x: 1427, startPoint y: 83, endPoint x: 1375, endPoint y: 96, distance: 53.6
click at [1426, 83] on span "Ações" at bounding box center [1413, 91] width 34 height 28
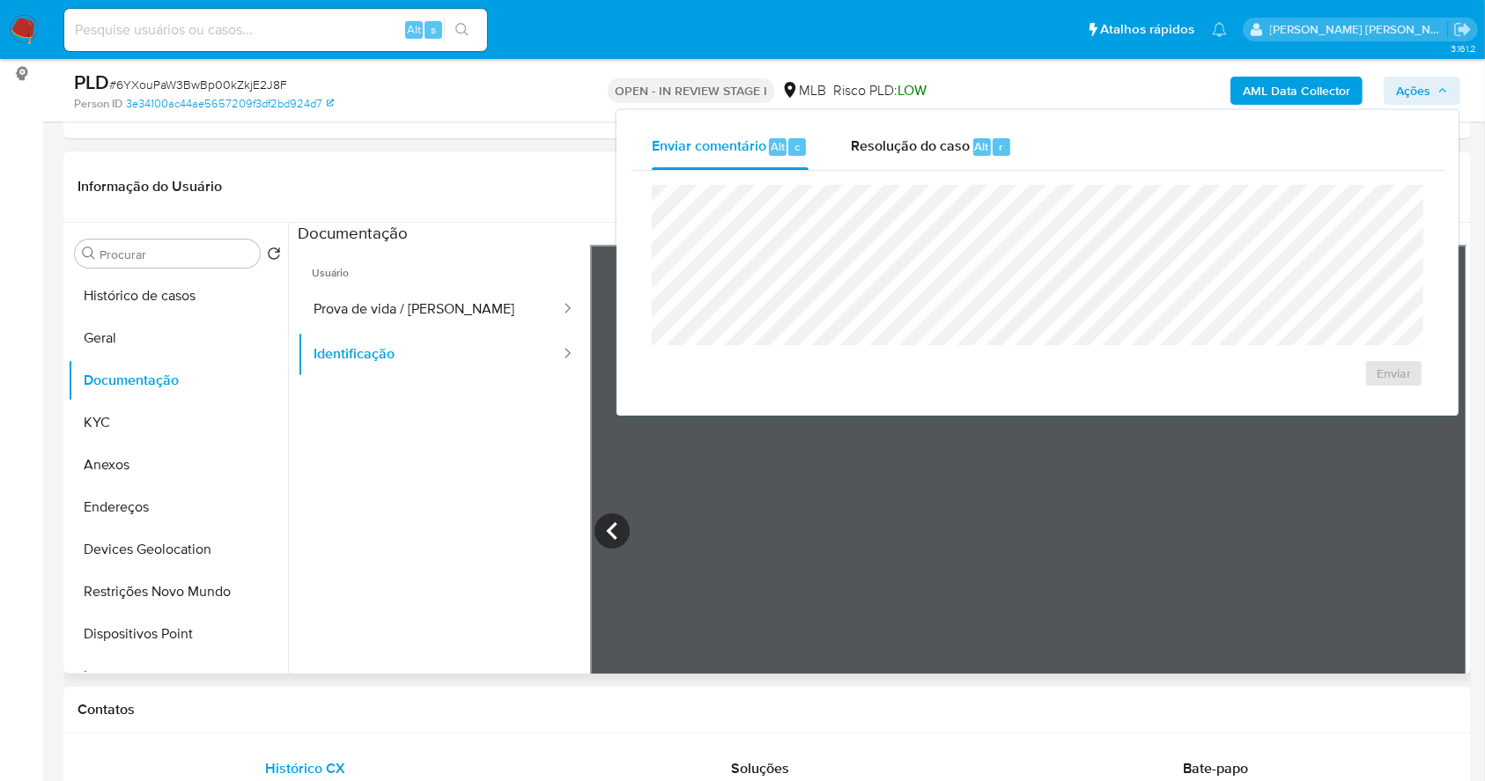
drag, startPoint x: 941, startPoint y: 142, endPoint x: 945, endPoint y: 174, distance: 32.9
click at [940, 142] on span "Resolução do caso" at bounding box center [910, 146] width 119 height 20
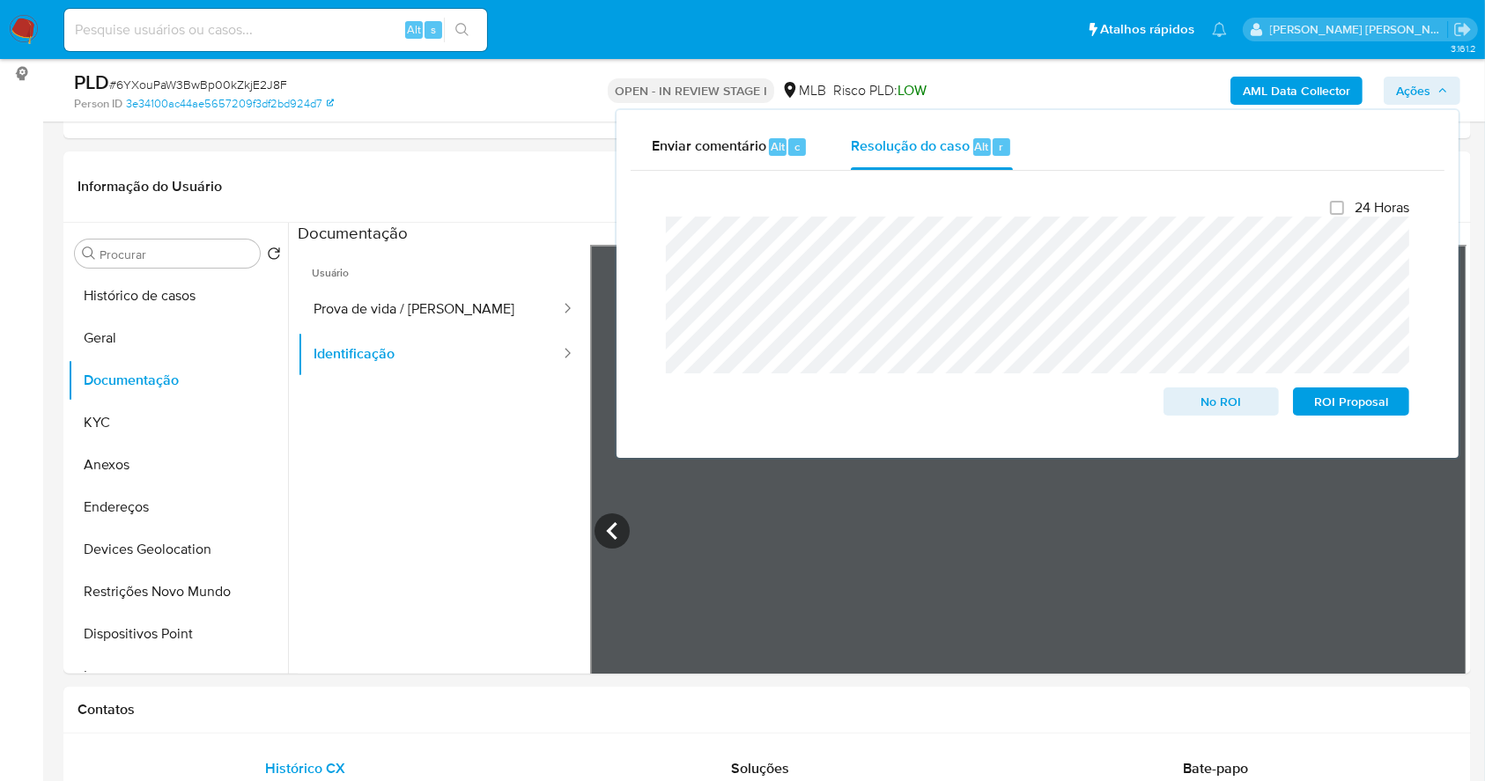
drag, startPoint x: 158, startPoint y: 462, endPoint x: 600, endPoint y: 588, distance: 460.1
click at [157, 462] on button "Anexos" at bounding box center [178, 465] width 220 height 42
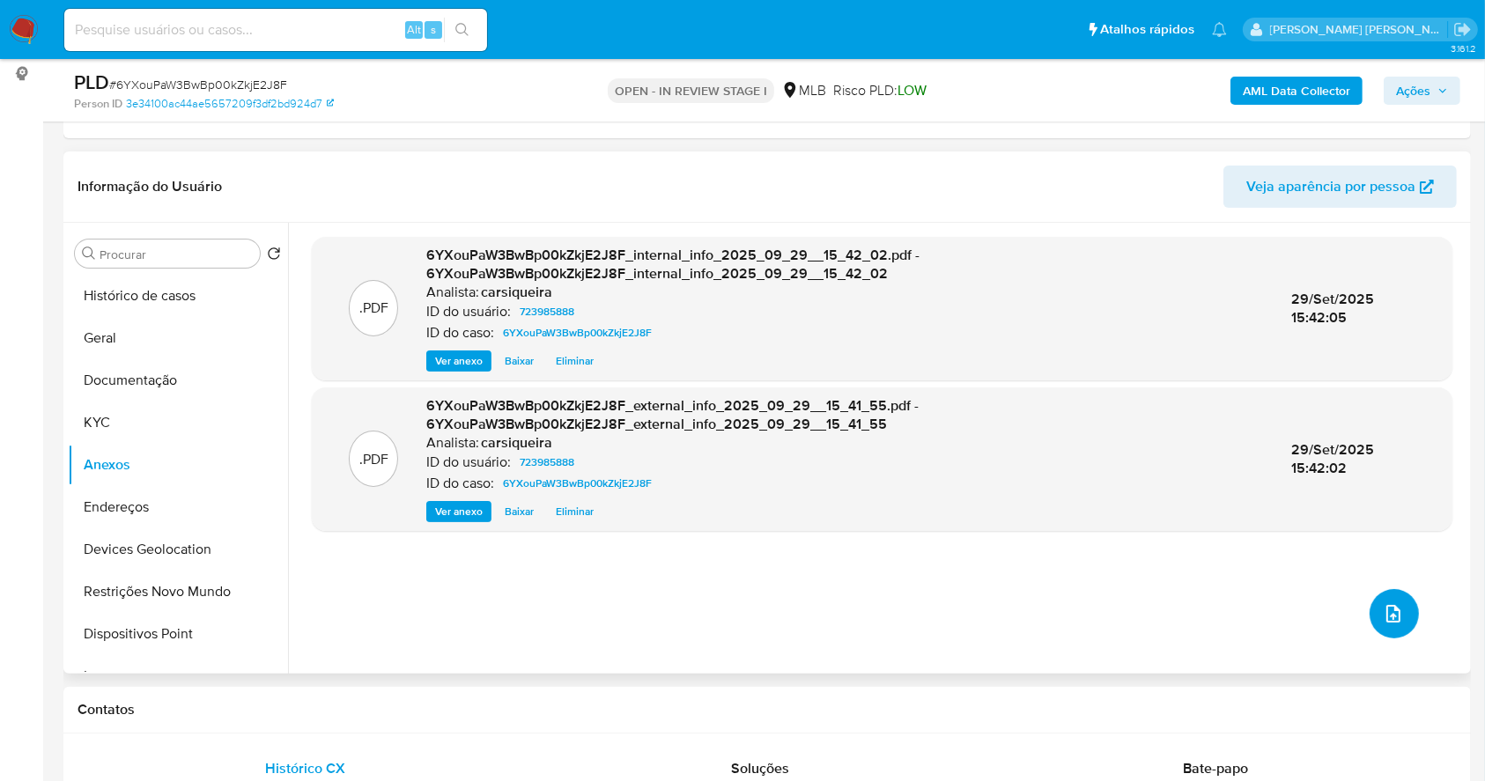
click at [1387, 626] on button "upload-file" at bounding box center [1394, 613] width 49 height 49
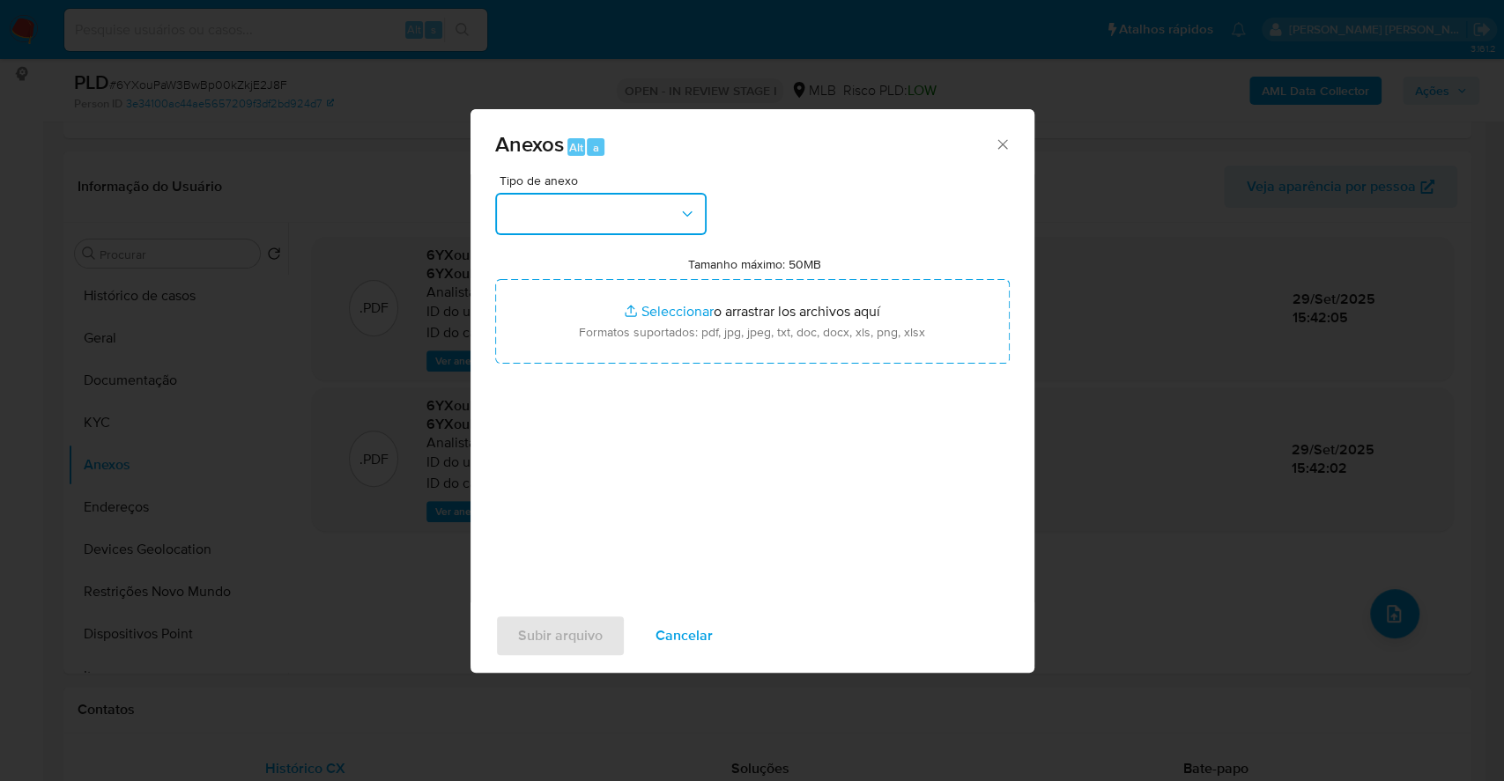
click at [603, 232] on button "button" at bounding box center [600, 214] width 211 height 42
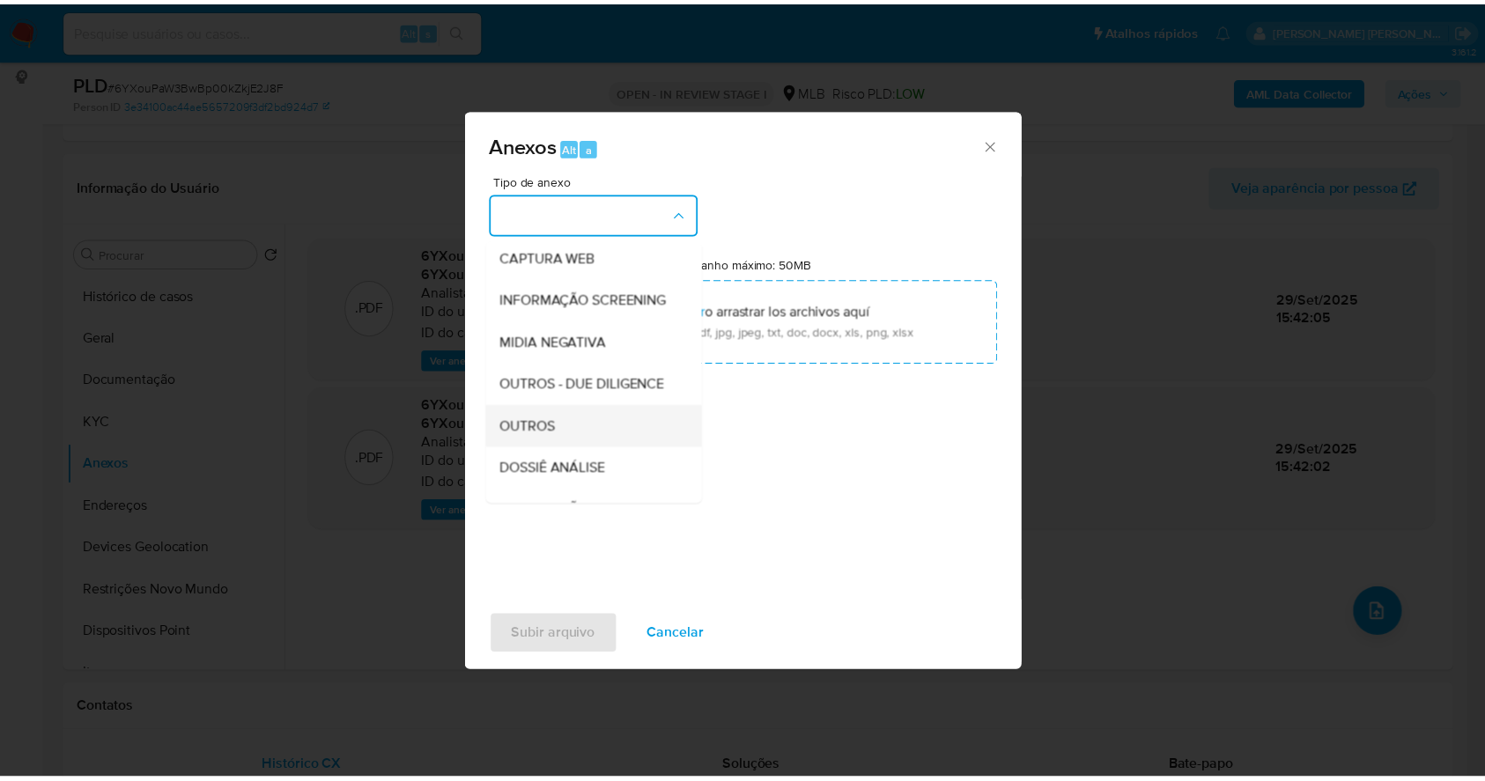
scroll to position [270, 0]
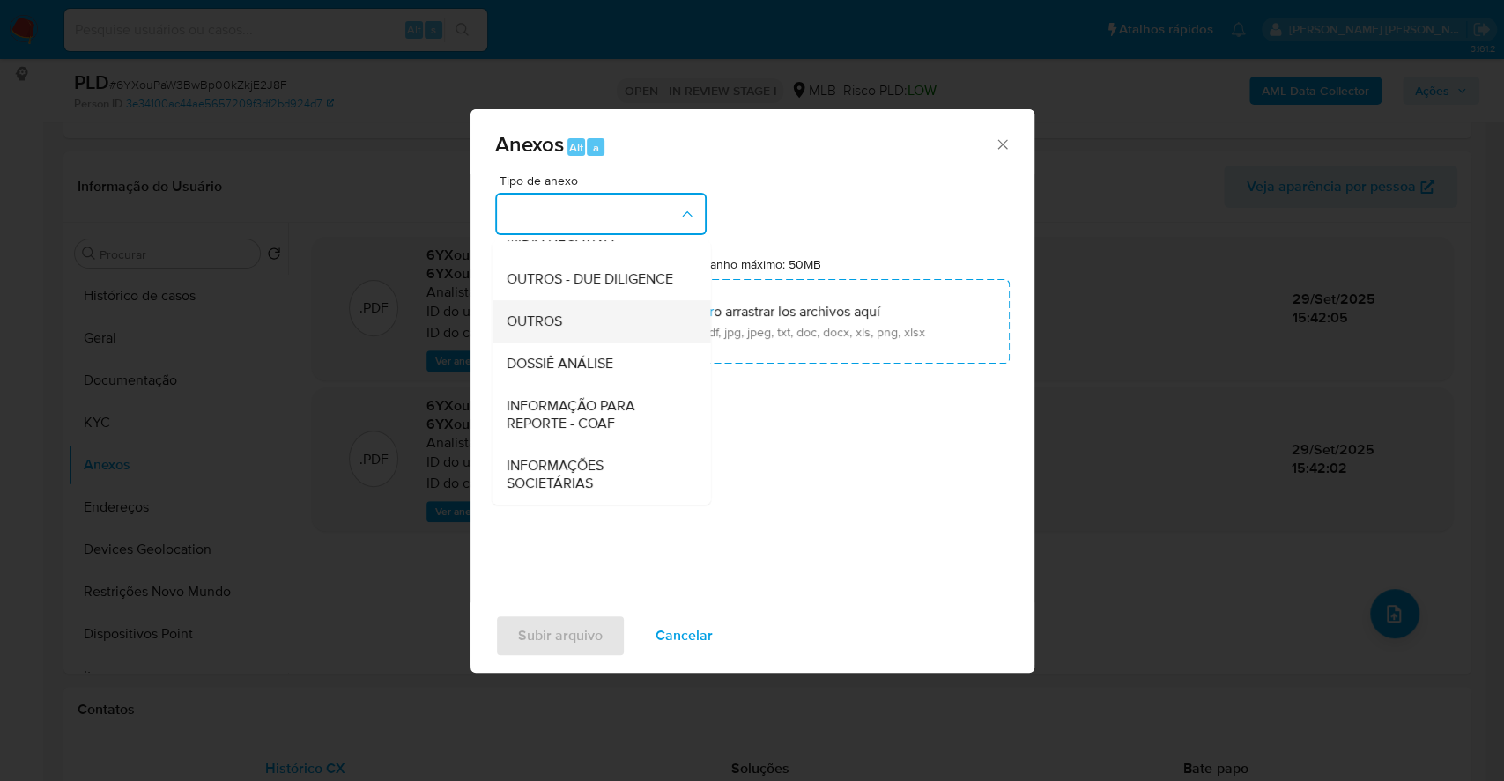
click at [567, 330] on div "OUTROS" at bounding box center [596, 321] width 180 height 42
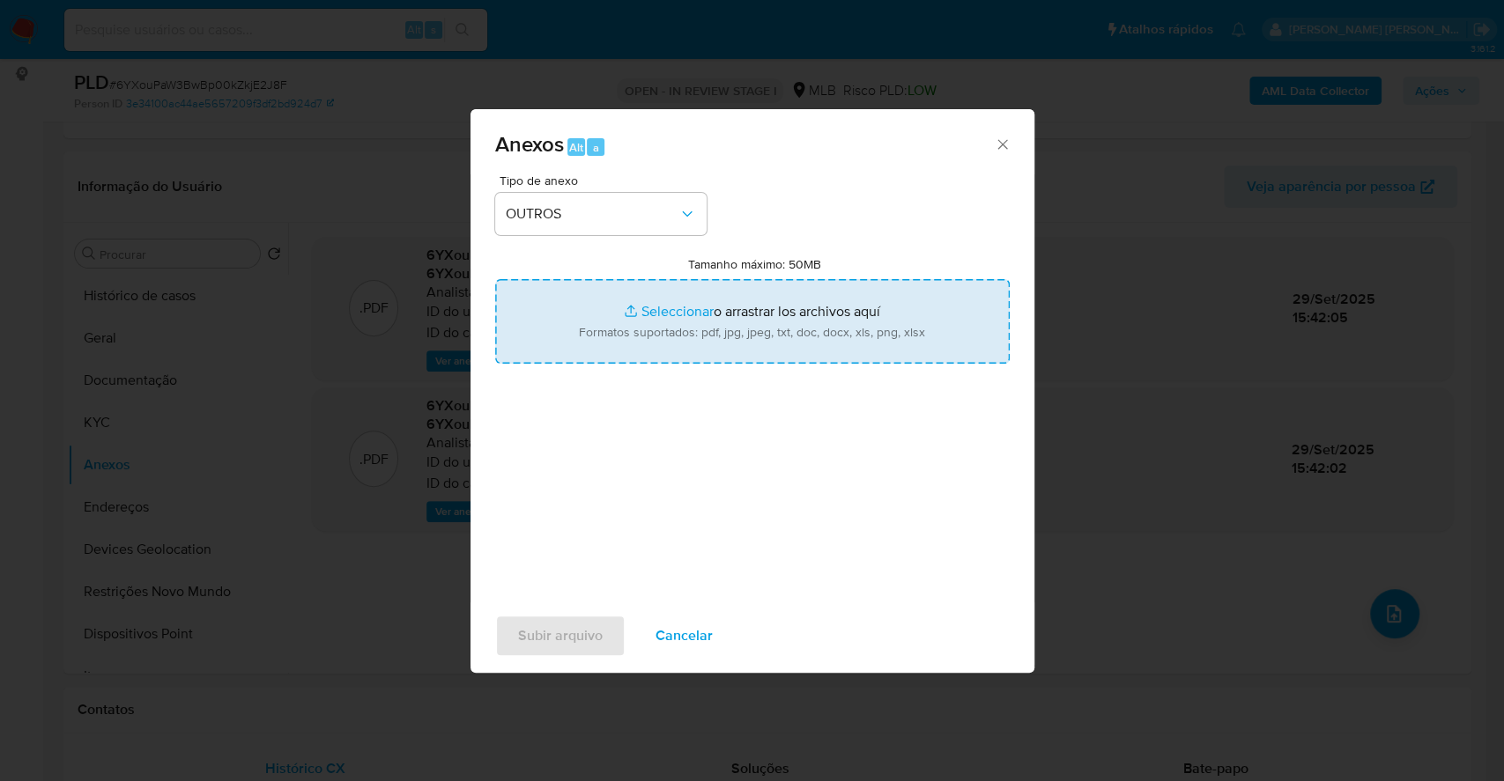
click at [654, 297] on input "Tamanho máximo: 50MB Seleccionar archivos" at bounding box center [752, 321] width 514 height 85
type input "C:\fakepath\Mulan 723985888_2025_09_29_06_19_21.xlsx"
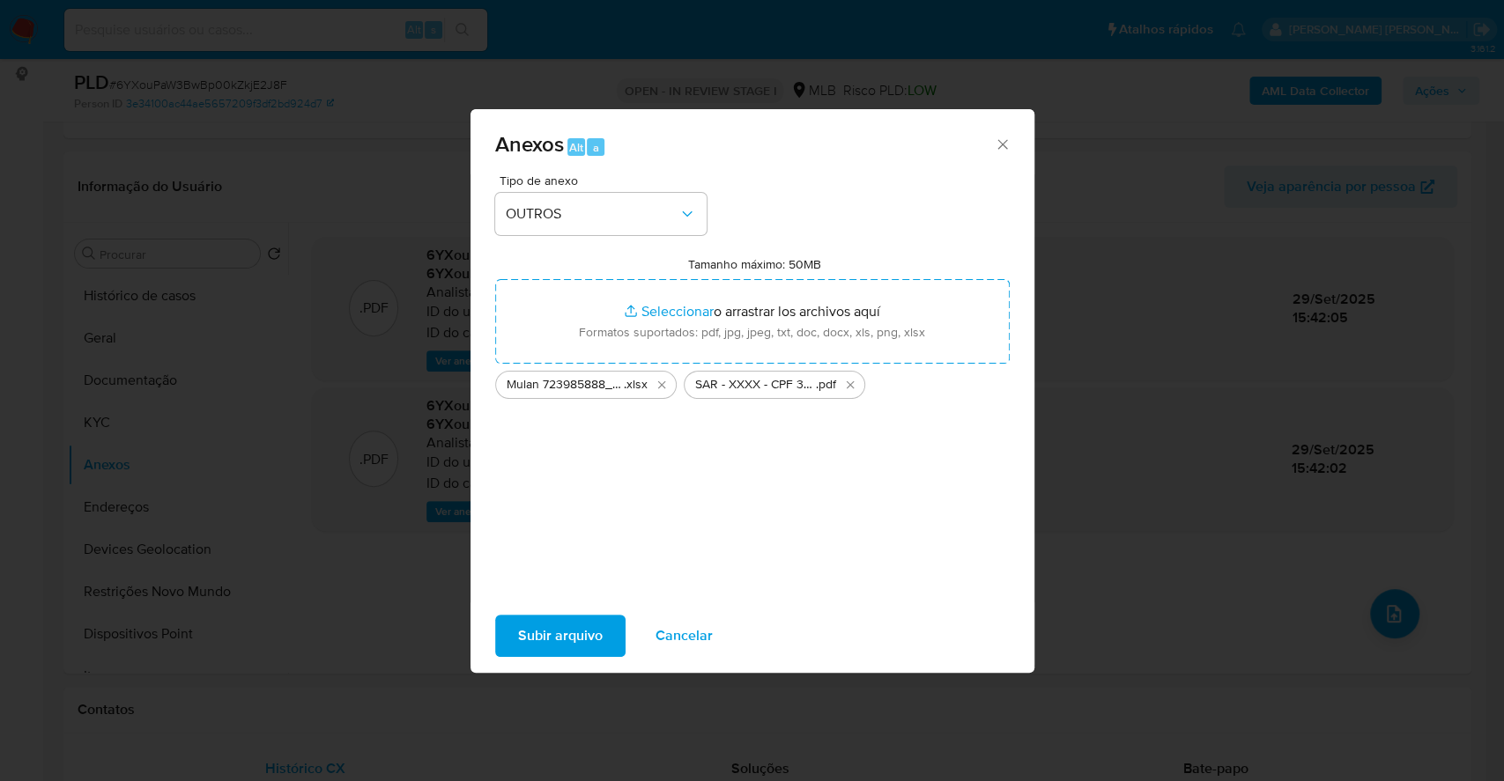
click at [587, 640] on span "Subir arquivo" at bounding box center [560, 636] width 85 height 39
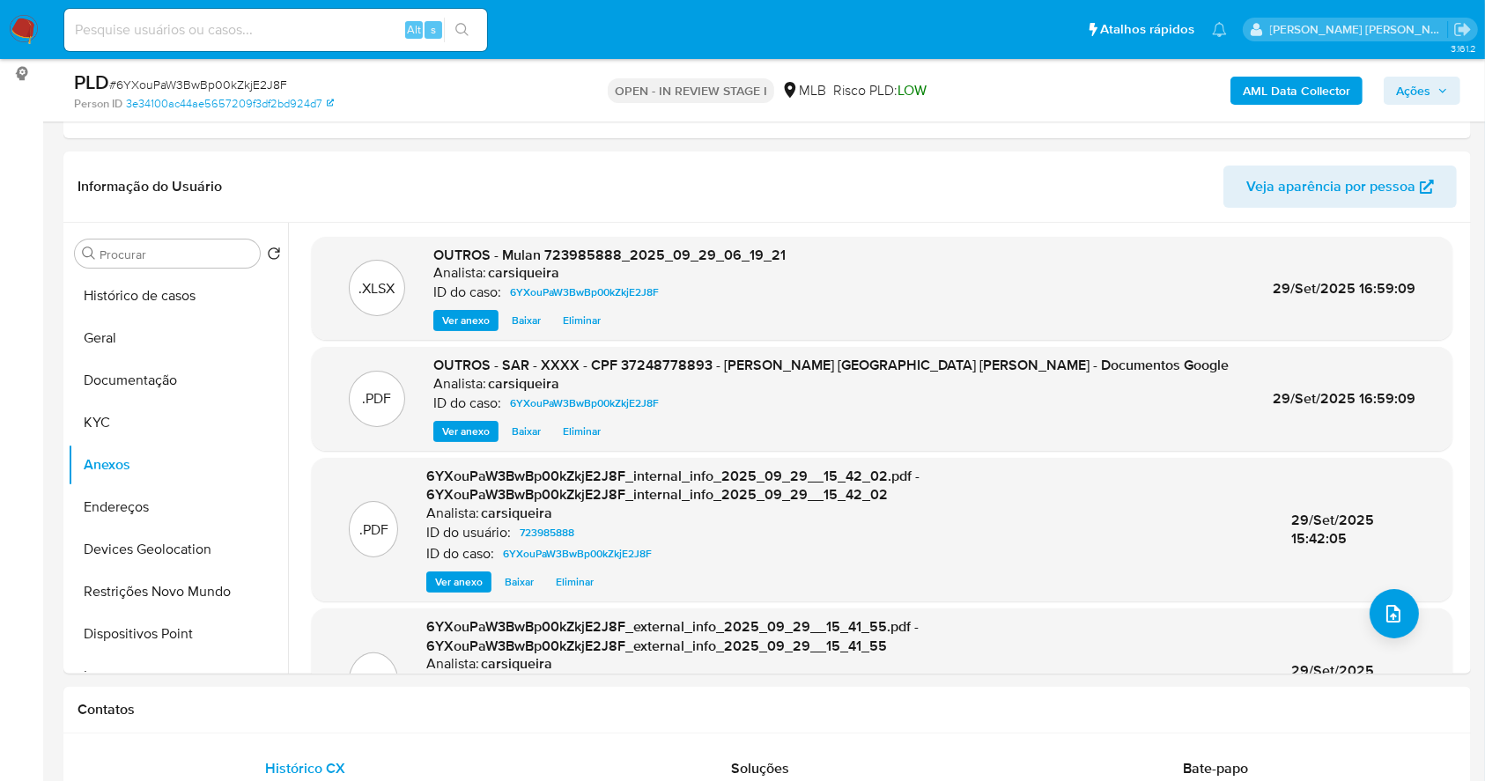
click at [1421, 92] on span "Ações" at bounding box center [1413, 91] width 34 height 28
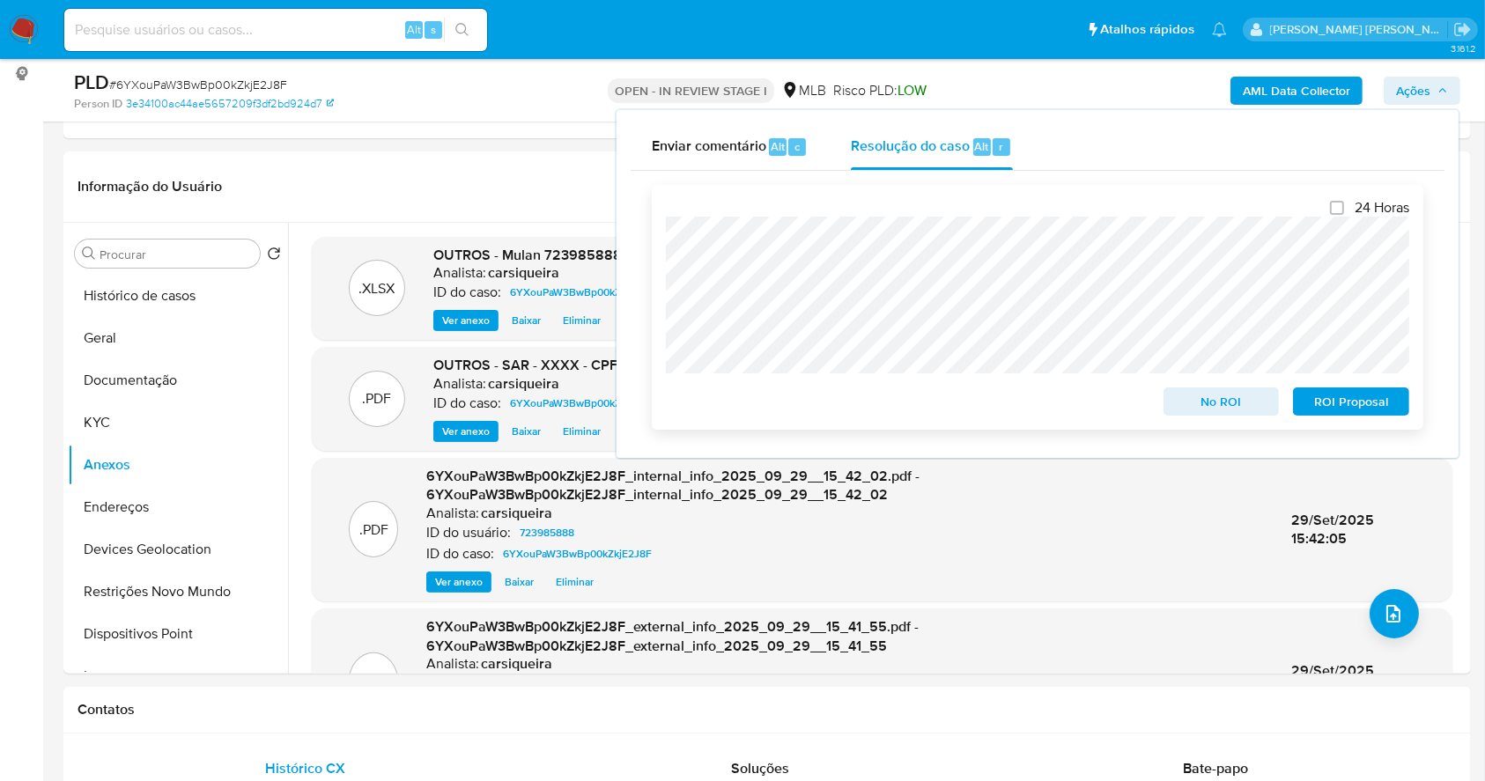
click at [1352, 403] on span "ROI Proposal" at bounding box center [1352, 401] width 92 height 25
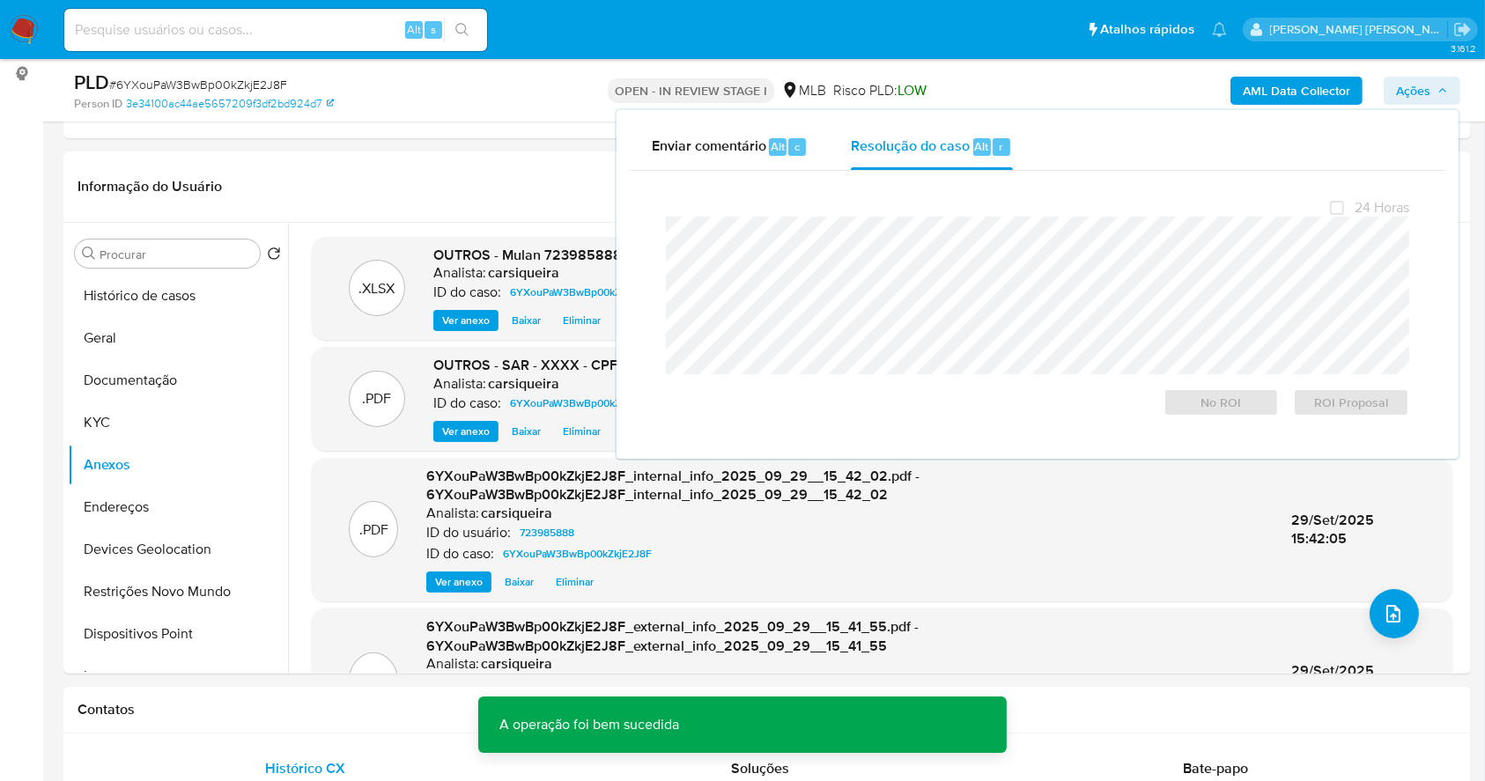
click at [222, 84] on span "# 6YXouPaW3BwBp00kZkjE2J8F" at bounding box center [198, 85] width 178 height 18
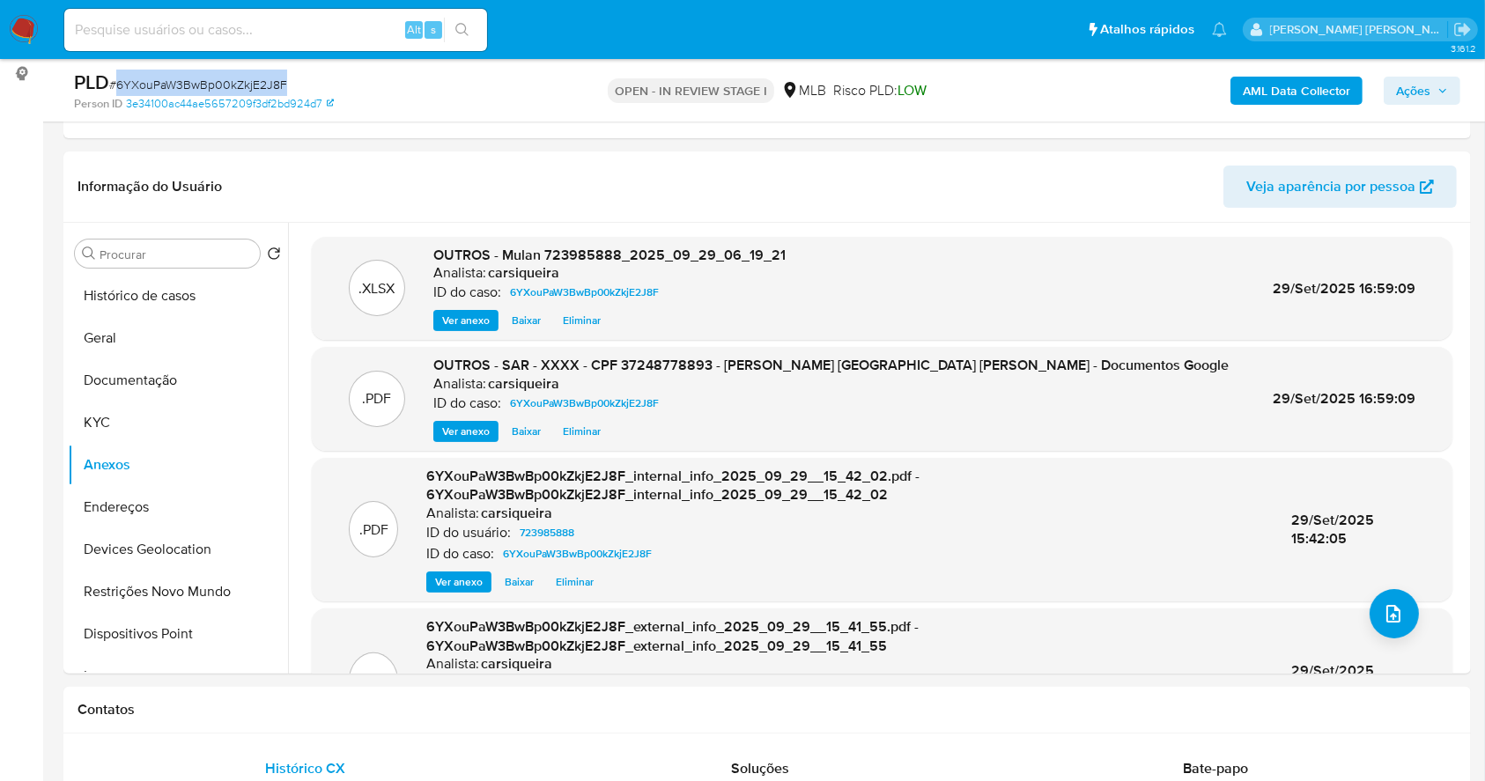
click at [223, 85] on span "# 6YXouPaW3BwBp00kZkjE2J8F" at bounding box center [198, 85] width 178 height 18
copy span "6YXouPaW3BwBp00kZkjE2J8F"
click at [1420, 79] on span "Ações" at bounding box center [1413, 91] width 34 height 28
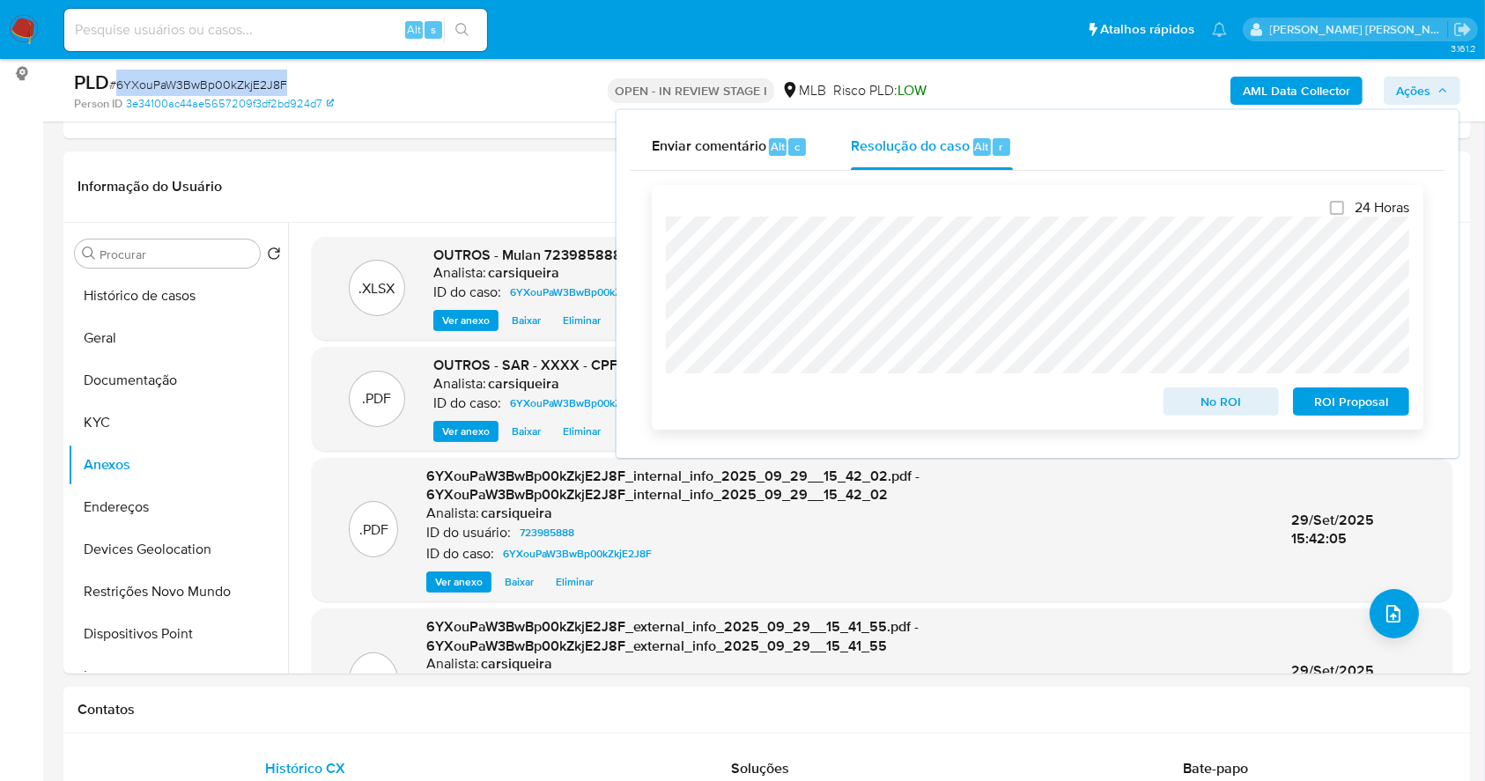
click at [1366, 396] on span "ROI Proposal" at bounding box center [1352, 401] width 92 height 25
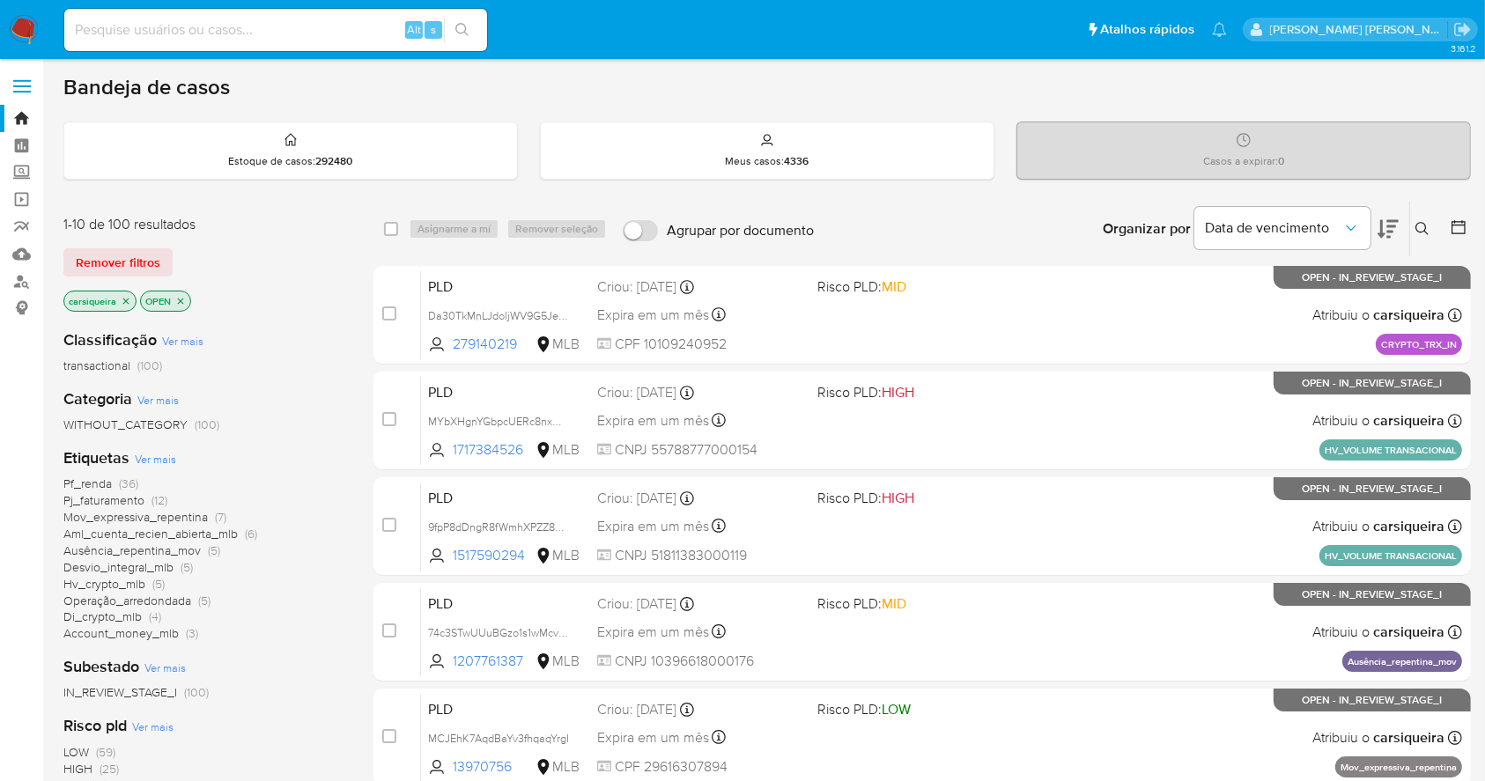
click at [261, 15] on div "Alt s" at bounding box center [275, 30] width 423 height 42
click at [140, 33] on input at bounding box center [275, 29] width 423 height 23
paste input "1087126573"
type input "1087126573"
click at [461, 27] on icon "search-icon" at bounding box center [462, 30] width 14 height 14
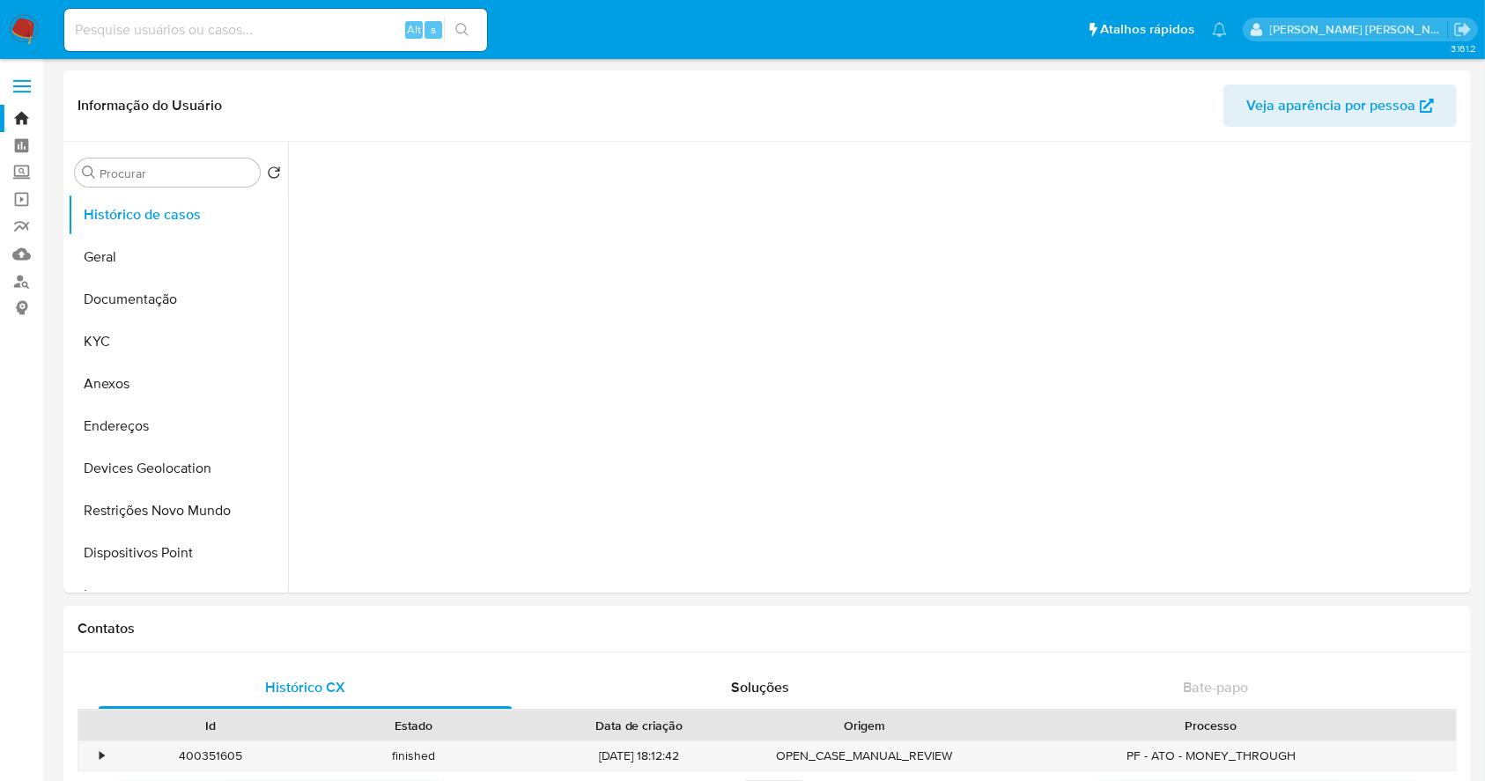
select select "10"
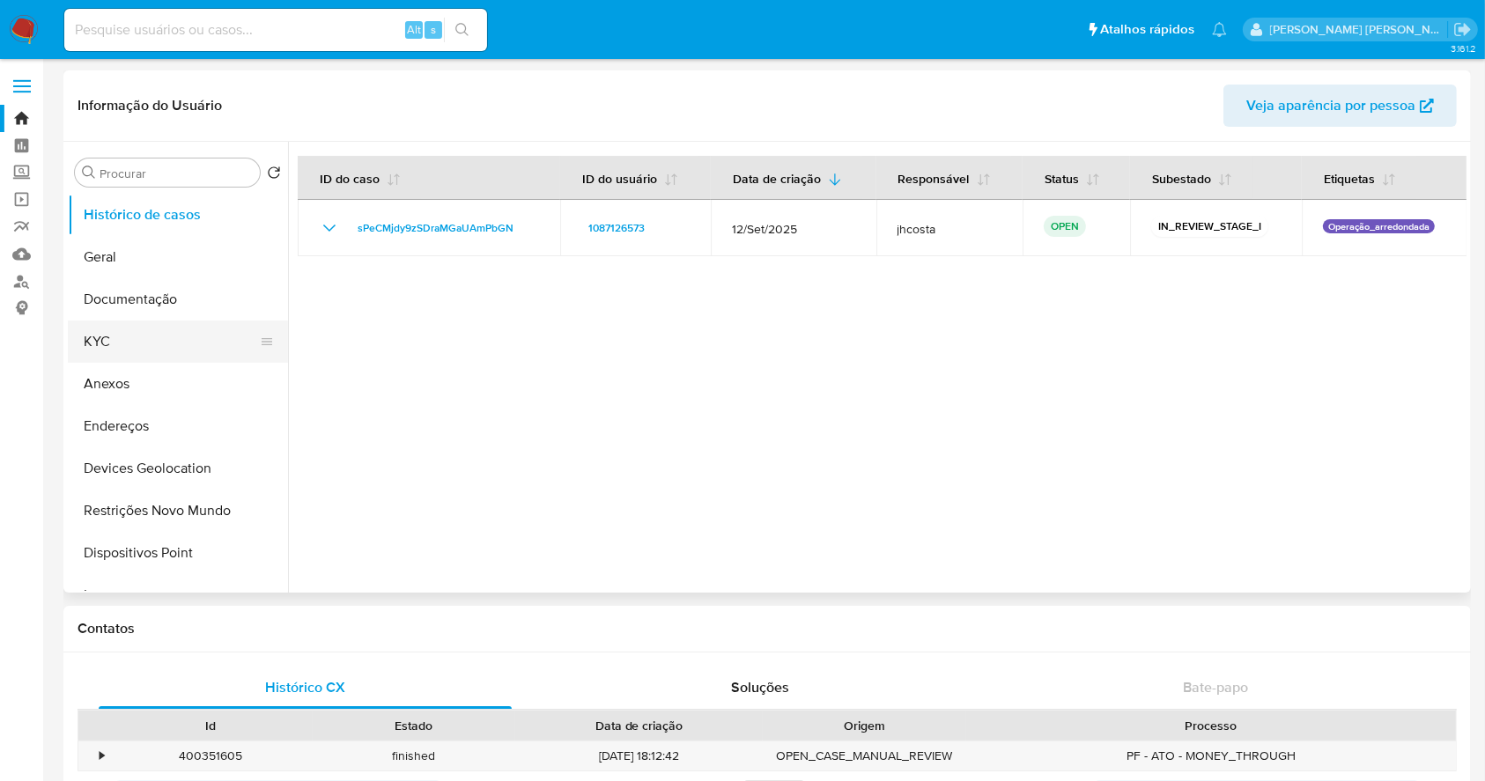
click at [148, 328] on button "KYC" at bounding box center [171, 342] width 206 height 42
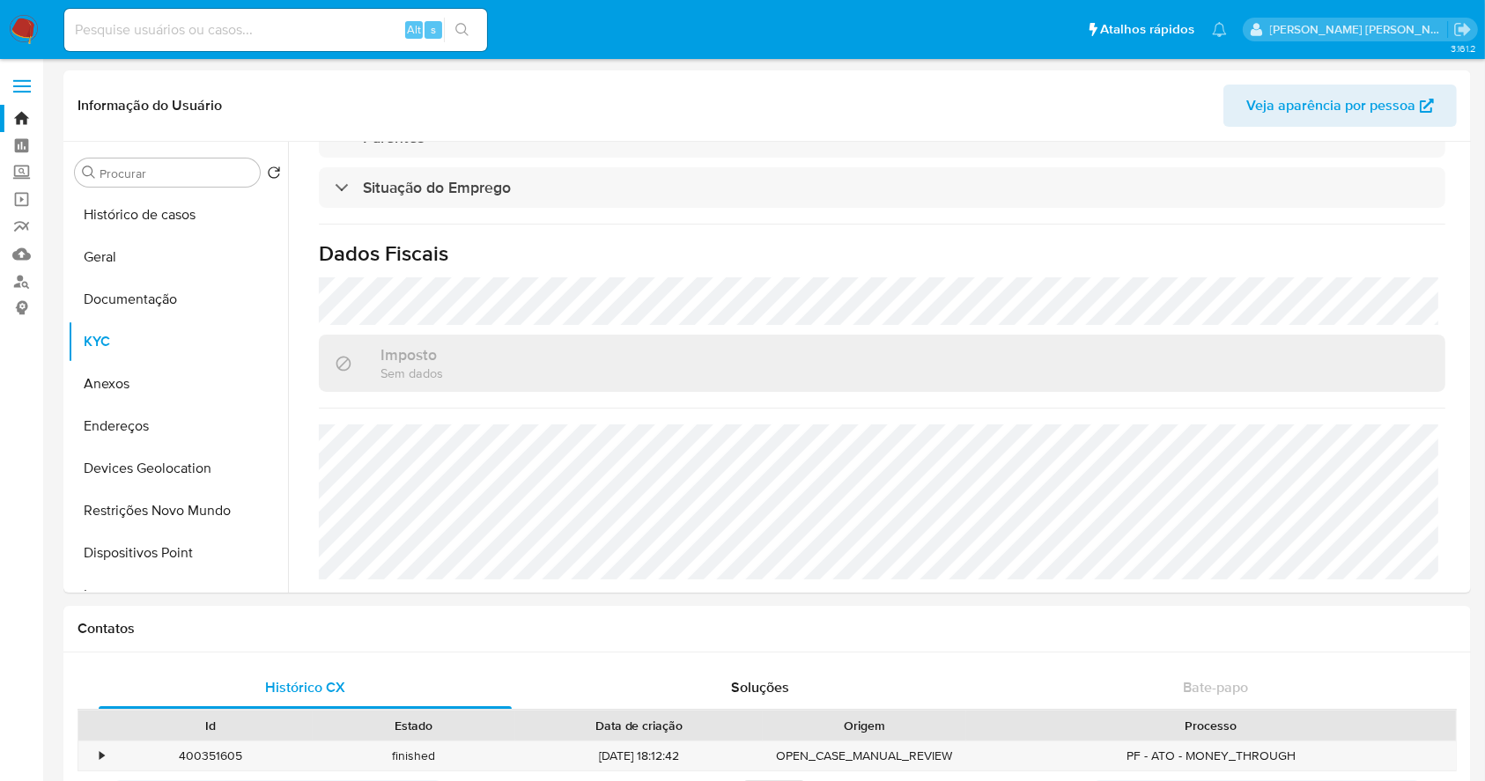
click at [270, 22] on input at bounding box center [275, 29] width 423 height 23
paste input "1967547302"
type input "1967547302"
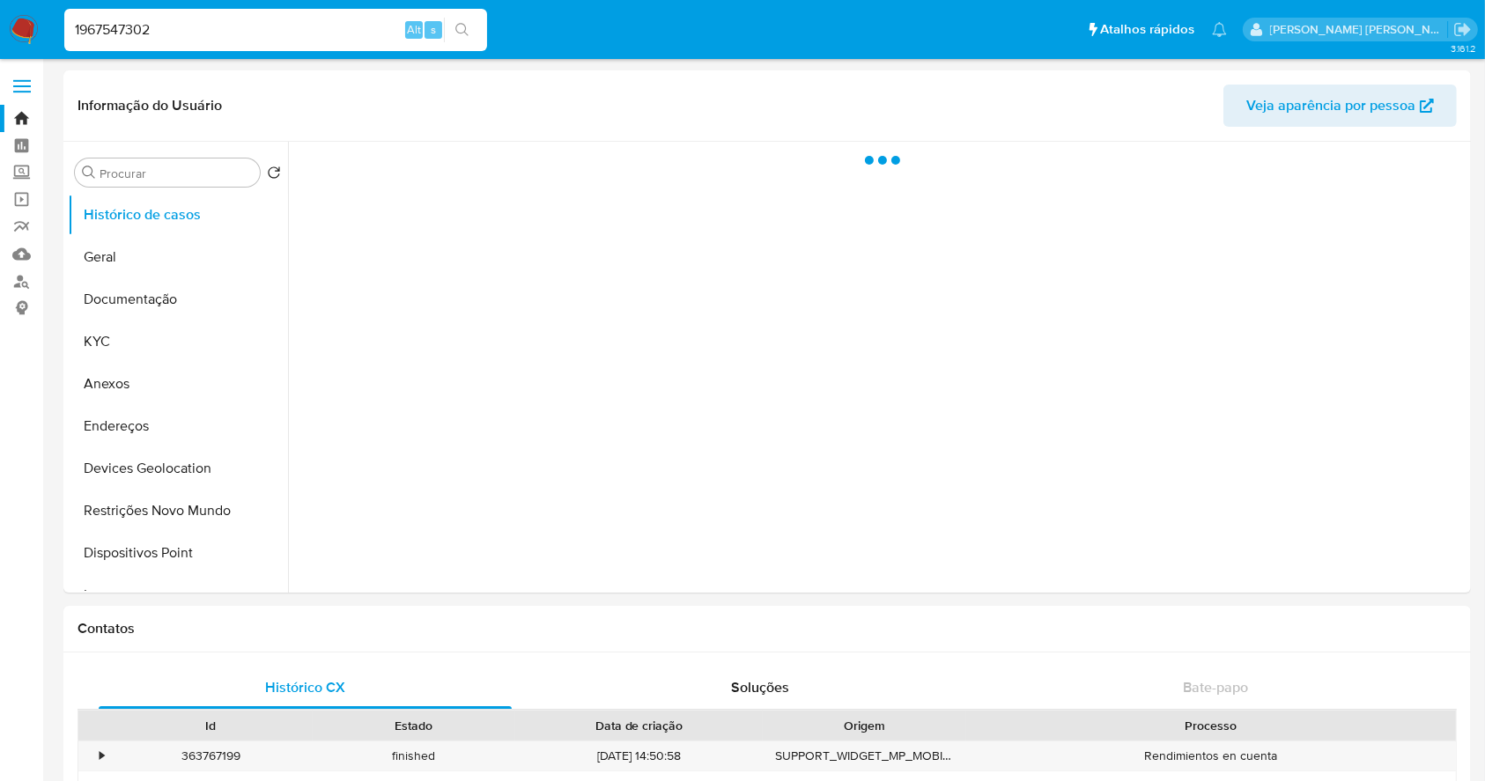
select select "10"
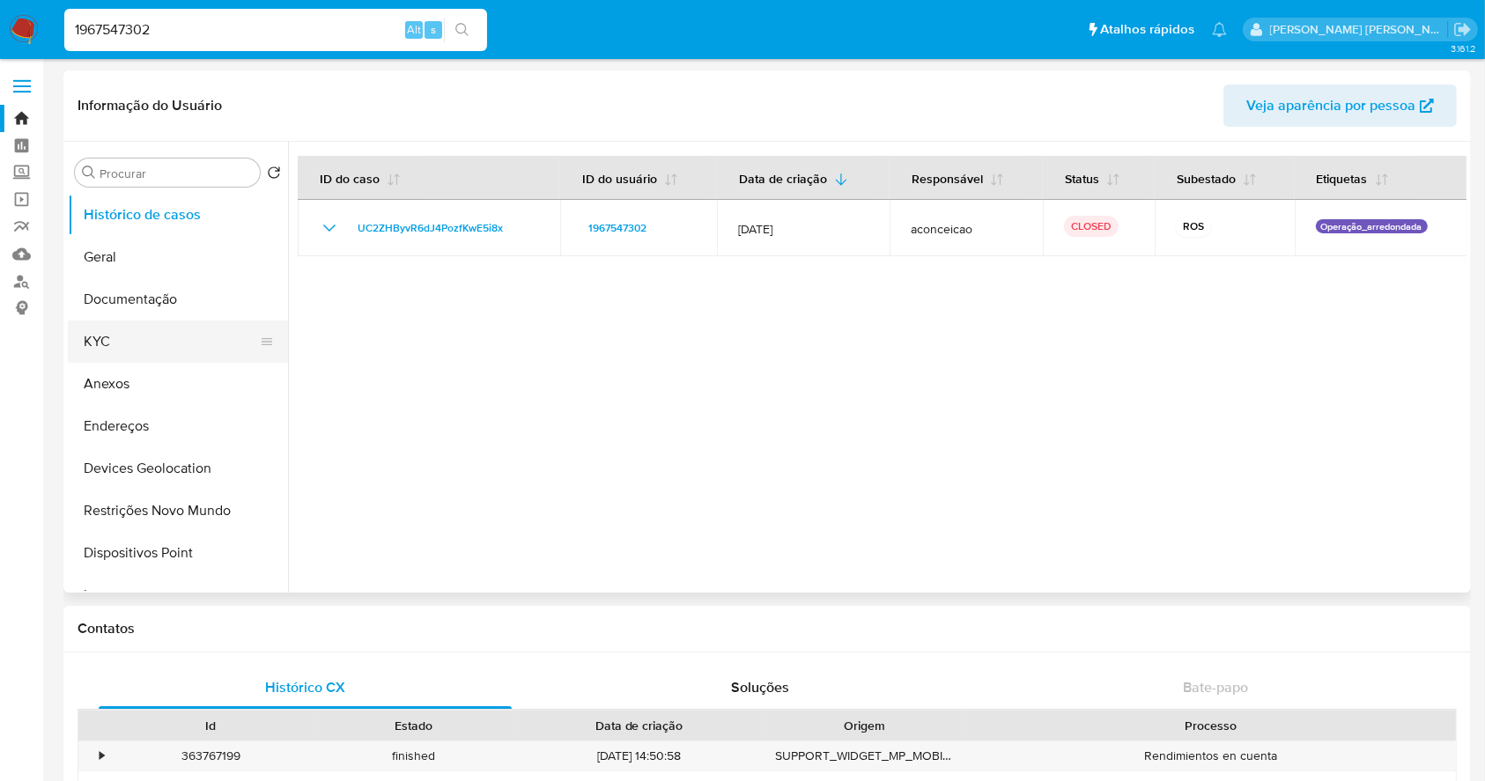
click at [159, 337] on button "KYC" at bounding box center [171, 342] width 206 height 42
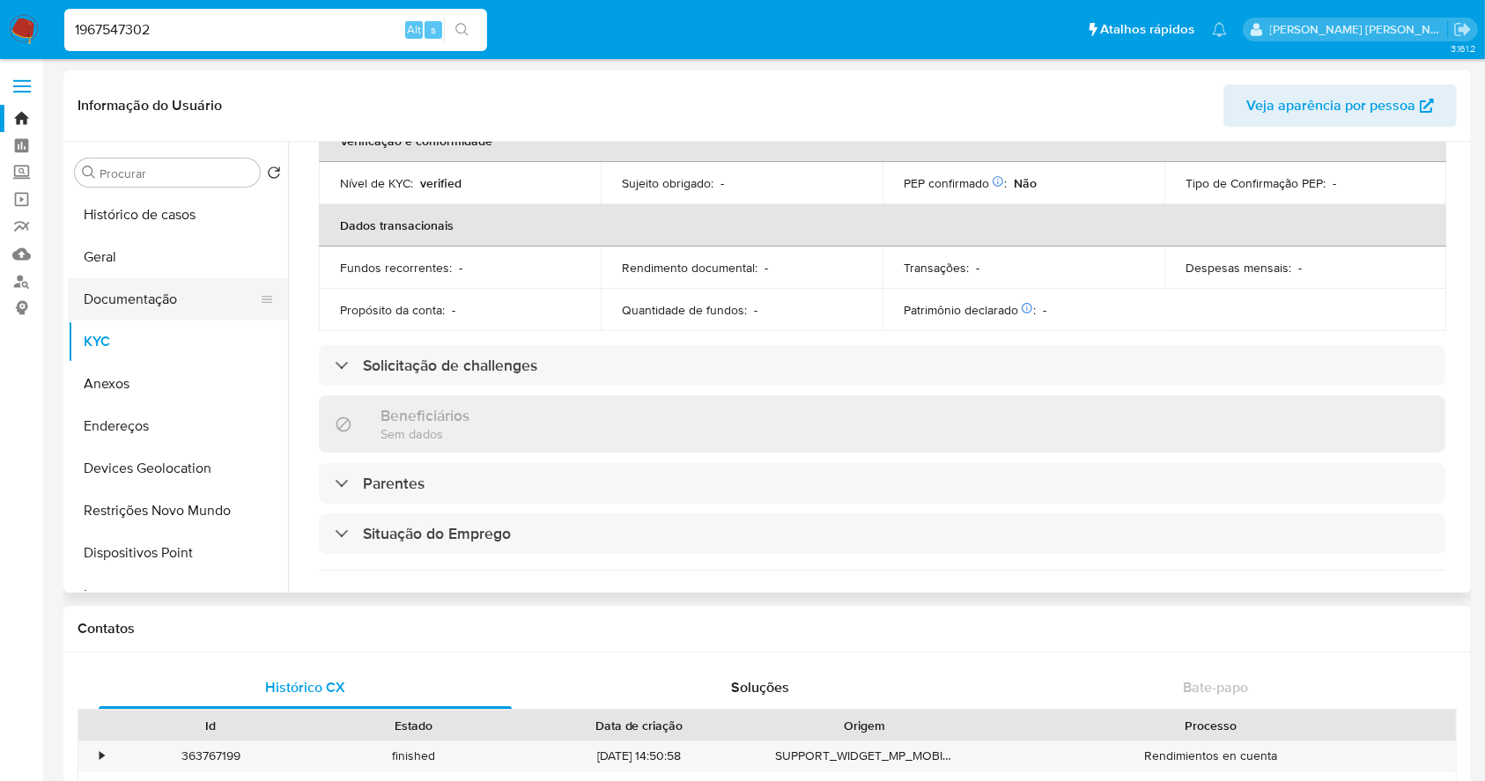
scroll to position [234, 0]
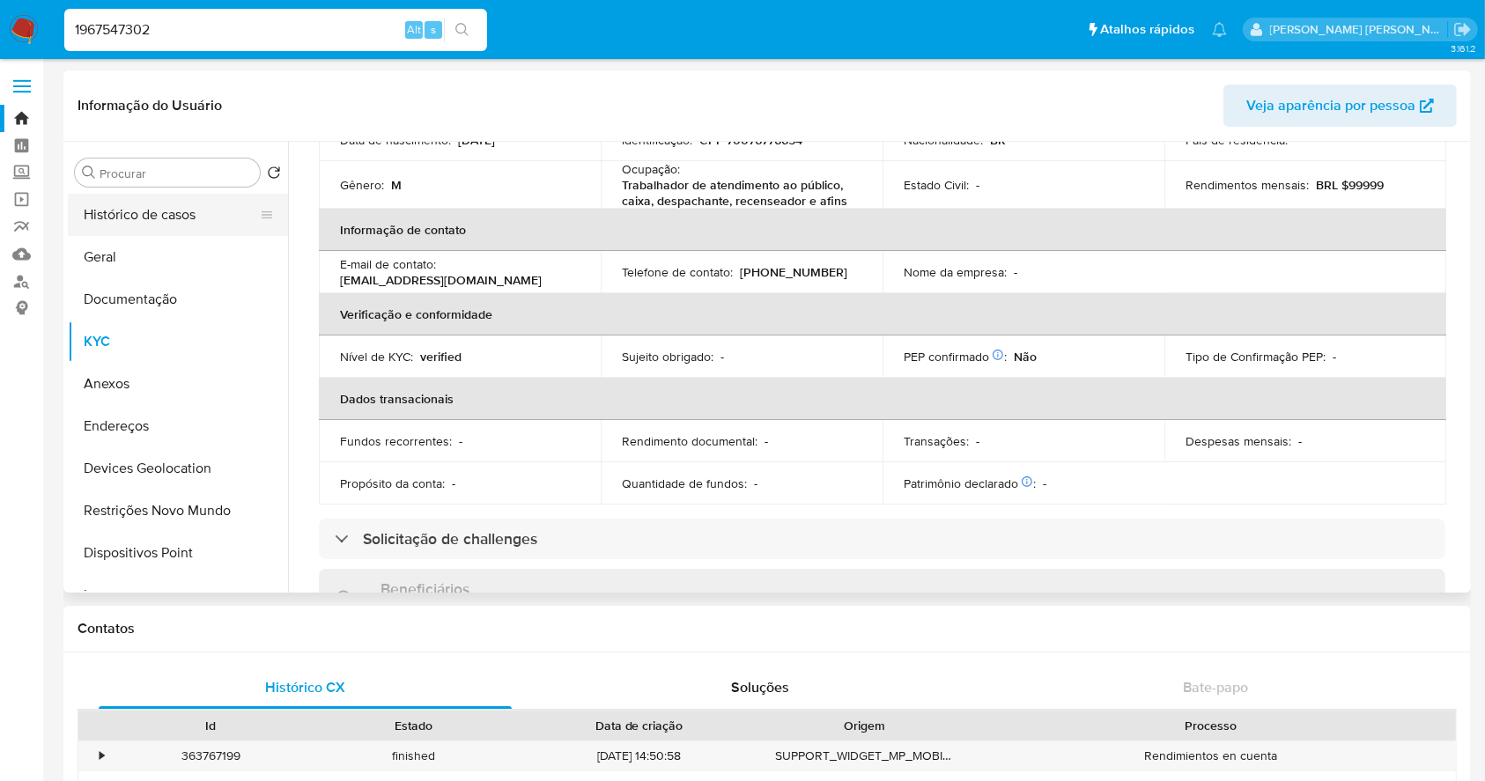
click at [169, 215] on button "Histórico de casos" at bounding box center [171, 215] width 206 height 42
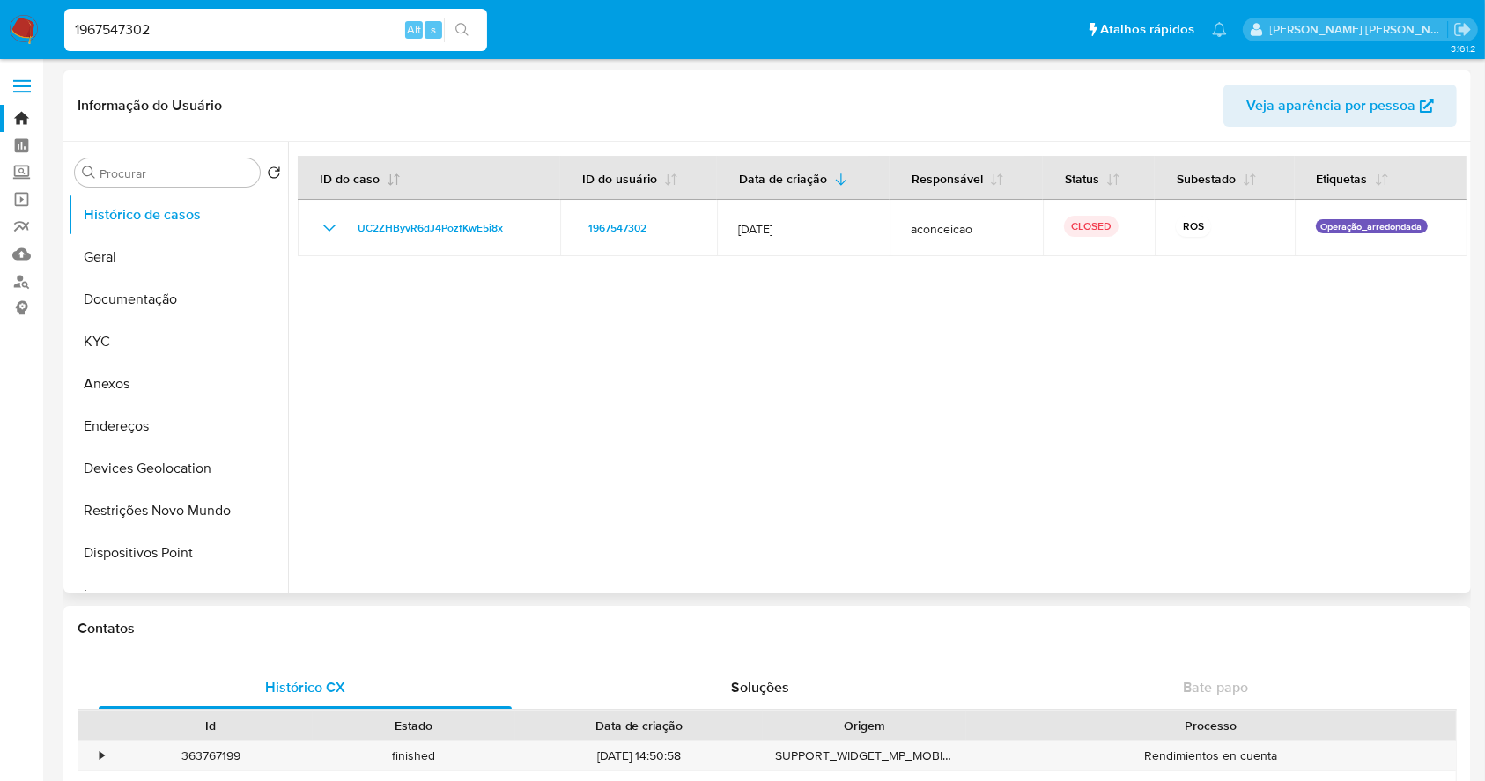
drag, startPoint x: 330, startPoint y: 231, endPoint x: 298, endPoint y: 166, distance: 72.9
click at [329, 231] on icon "Mostrar/Ocultar" at bounding box center [329, 228] width 21 height 21
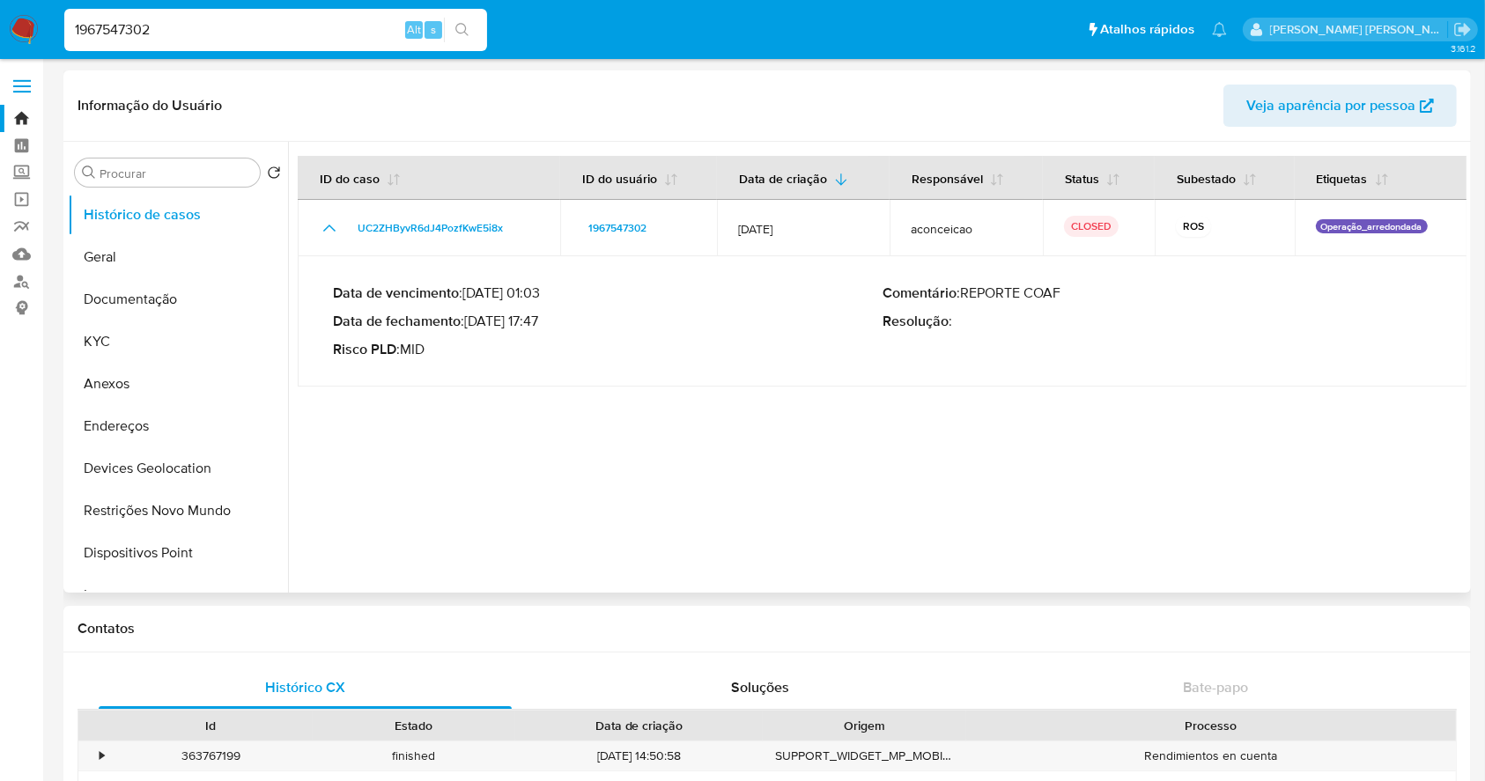
drag, startPoint x: 473, startPoint y: 322, endPoint x: 544, endPoint y: 327, distance: 71.5
click at [544, 327] on p "Data de fechamento : [DATE] 17:47" at bounding box center [608, 322] width 550 height 18
click at [12, 282] on link "Localizador de pessoas" at bounding box center [105, 281] width 210 height 27
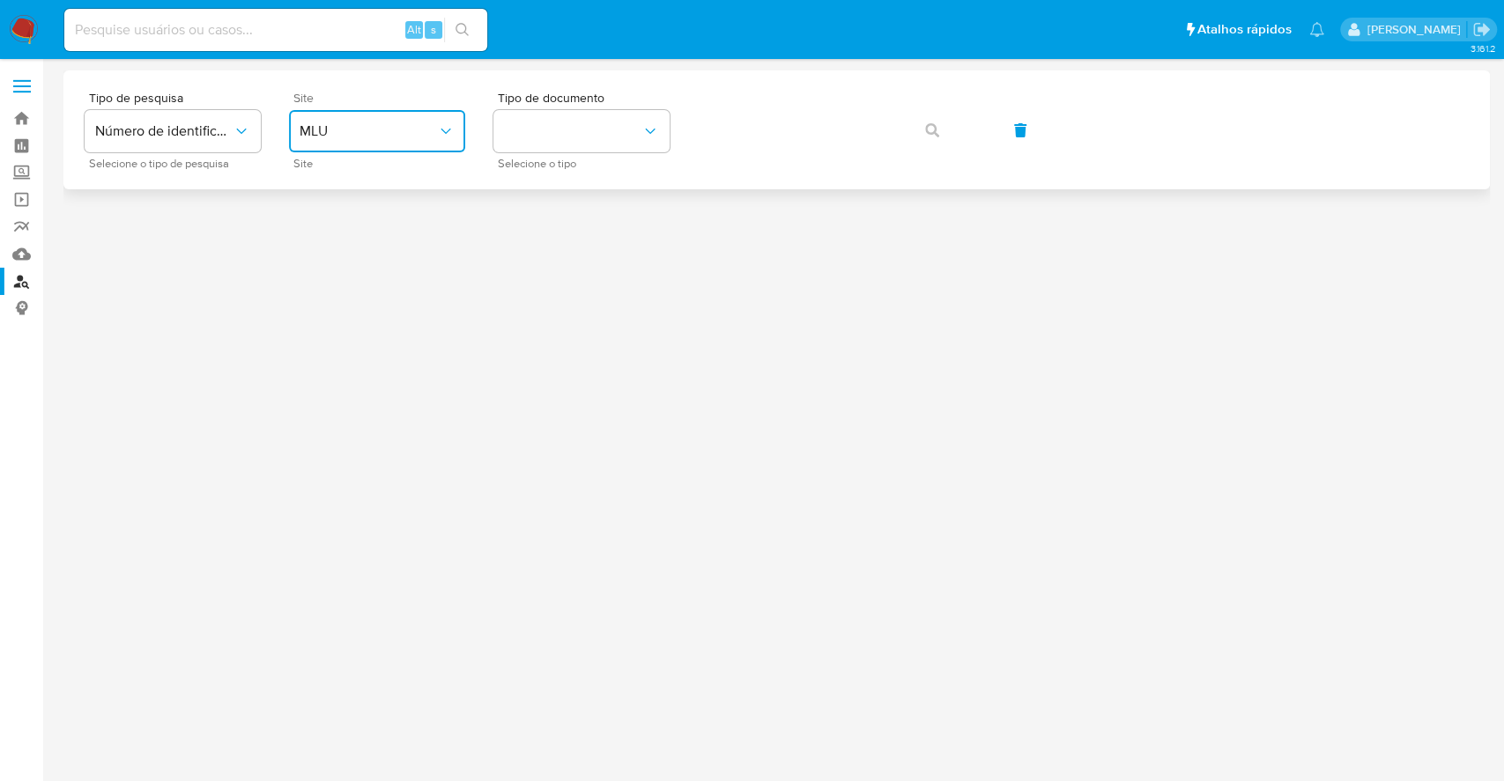
click at [385, 124] on span "MLU" at bounding box center [368, 131] width 137 height 18
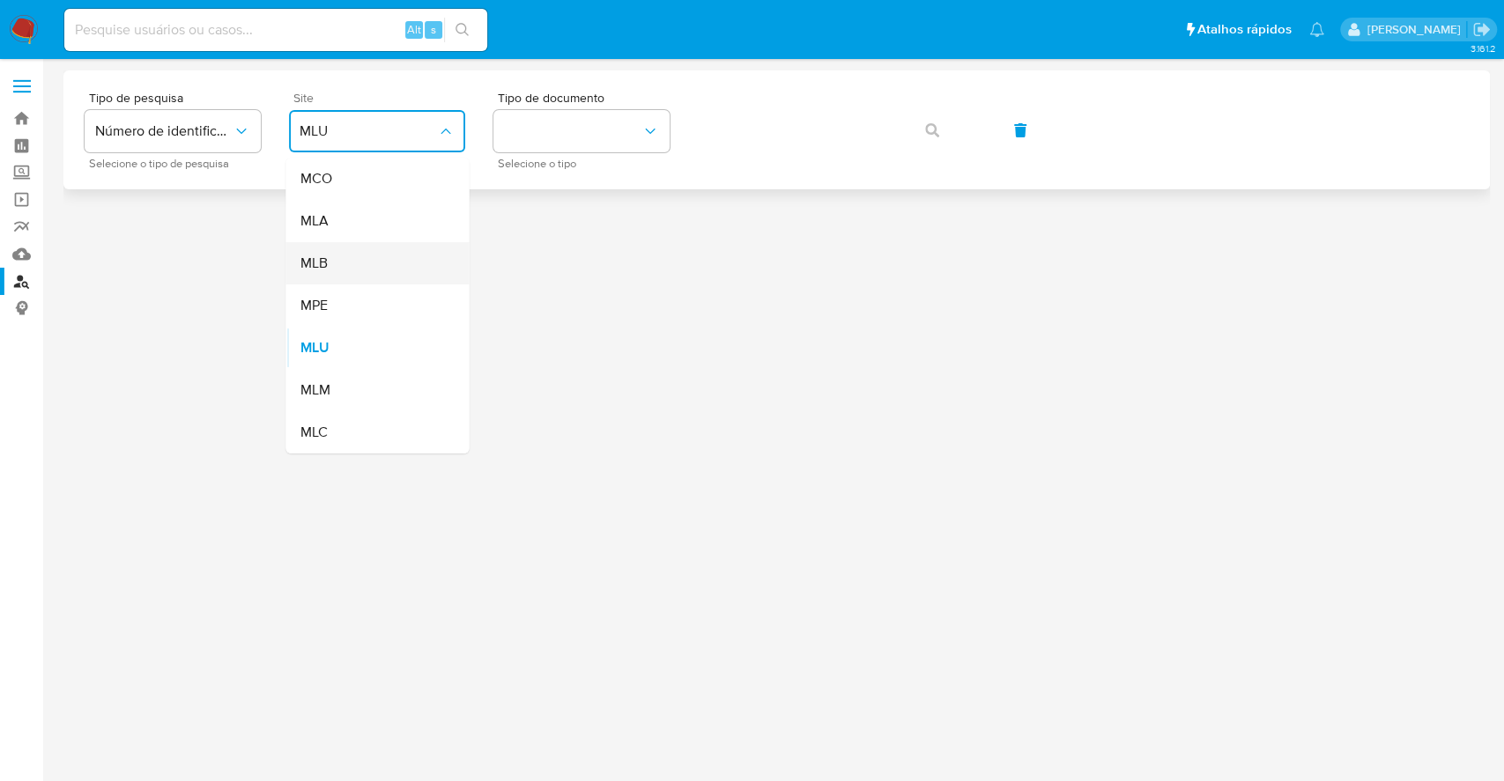
click at [399, 271] on div "MLB" at bounding box center [372, 263] width 144 height 42
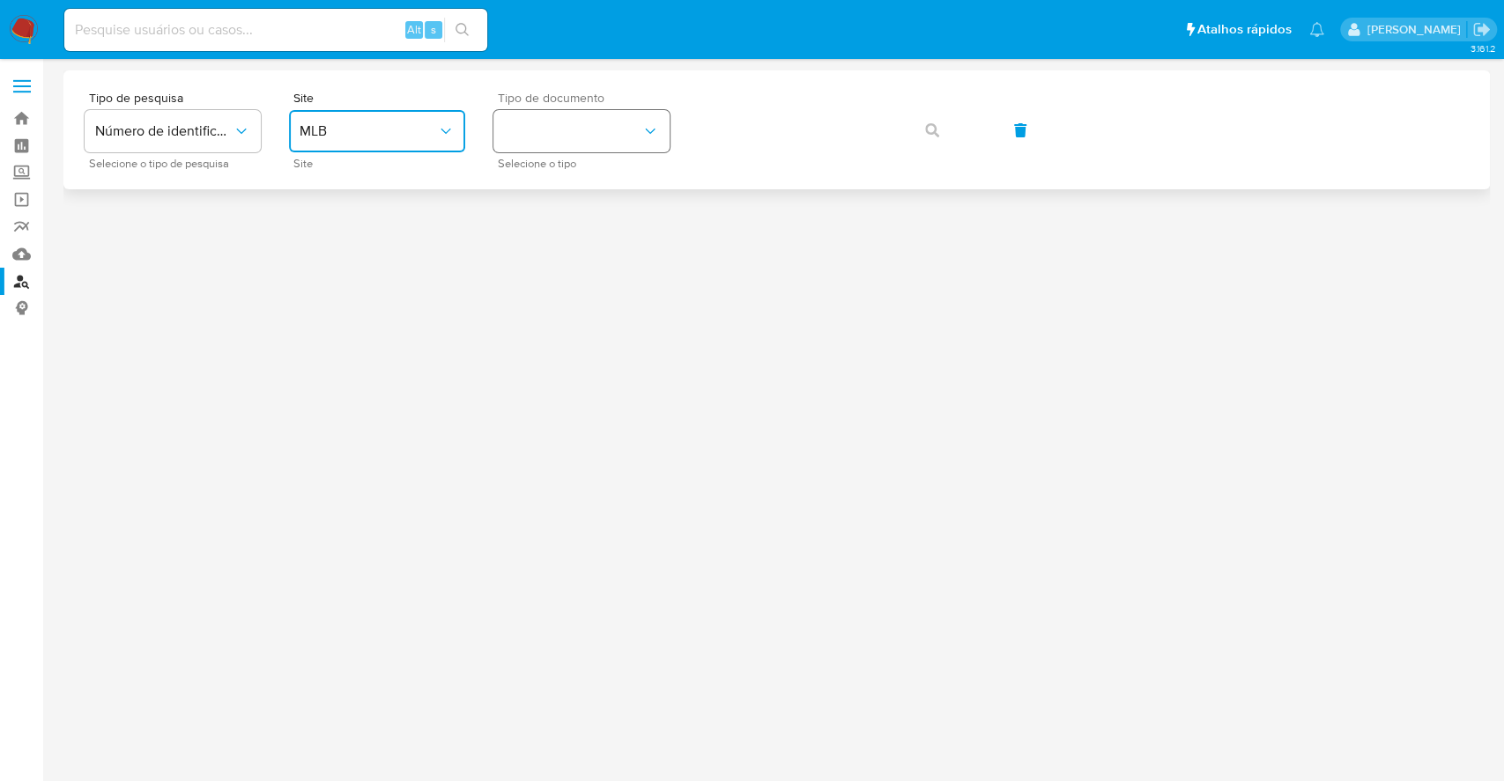
click at [561, 111] on button "identificationType" at bounding box center [581, 131] width 176 height 42
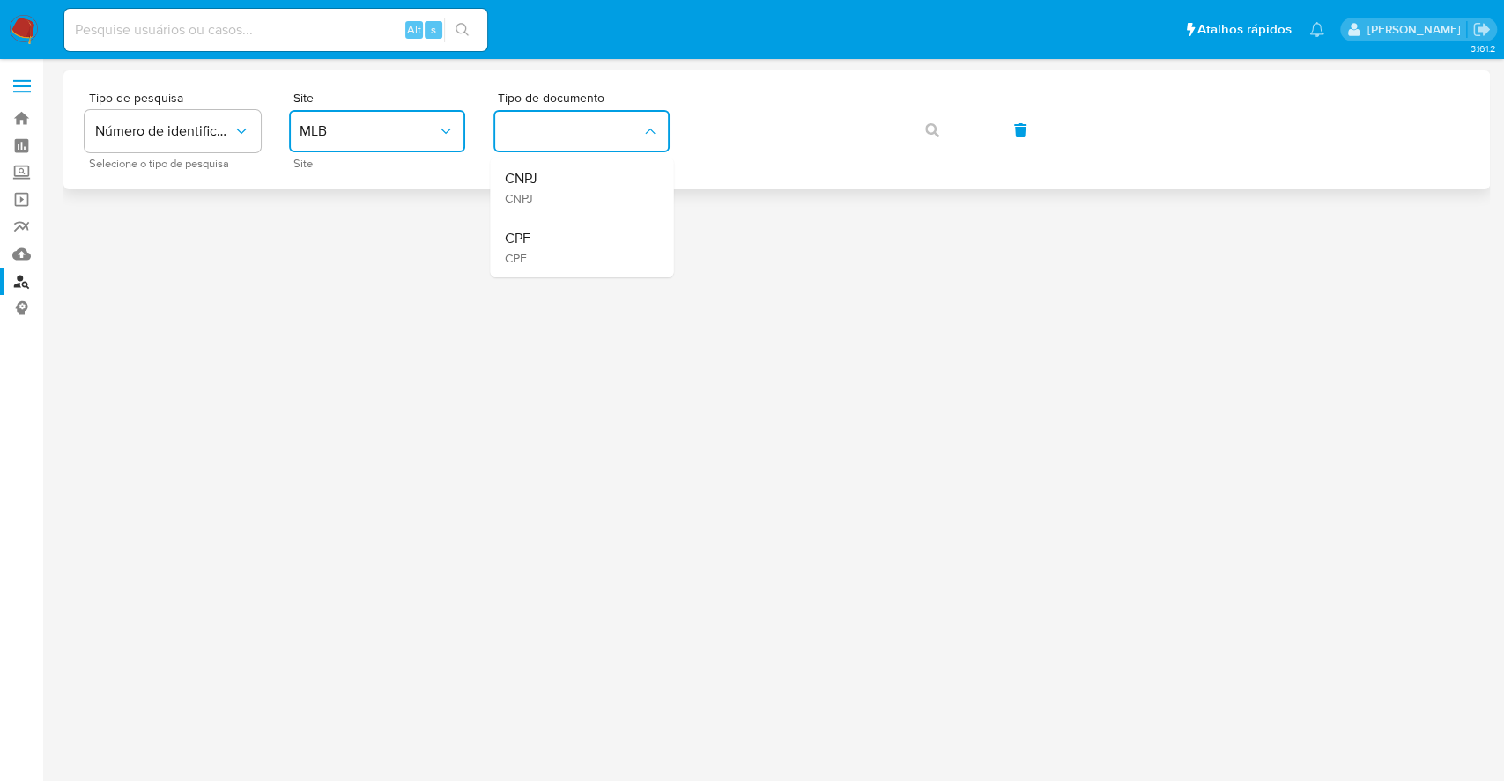
drag, startPoint x: 559, startPoint y: 181, endPoint x: 610, endPoint y: 173, distance: 51.8
click at [564, 181] on div "CNPJ CNPJ" at bounding box center [576, 188] width 144 height 60
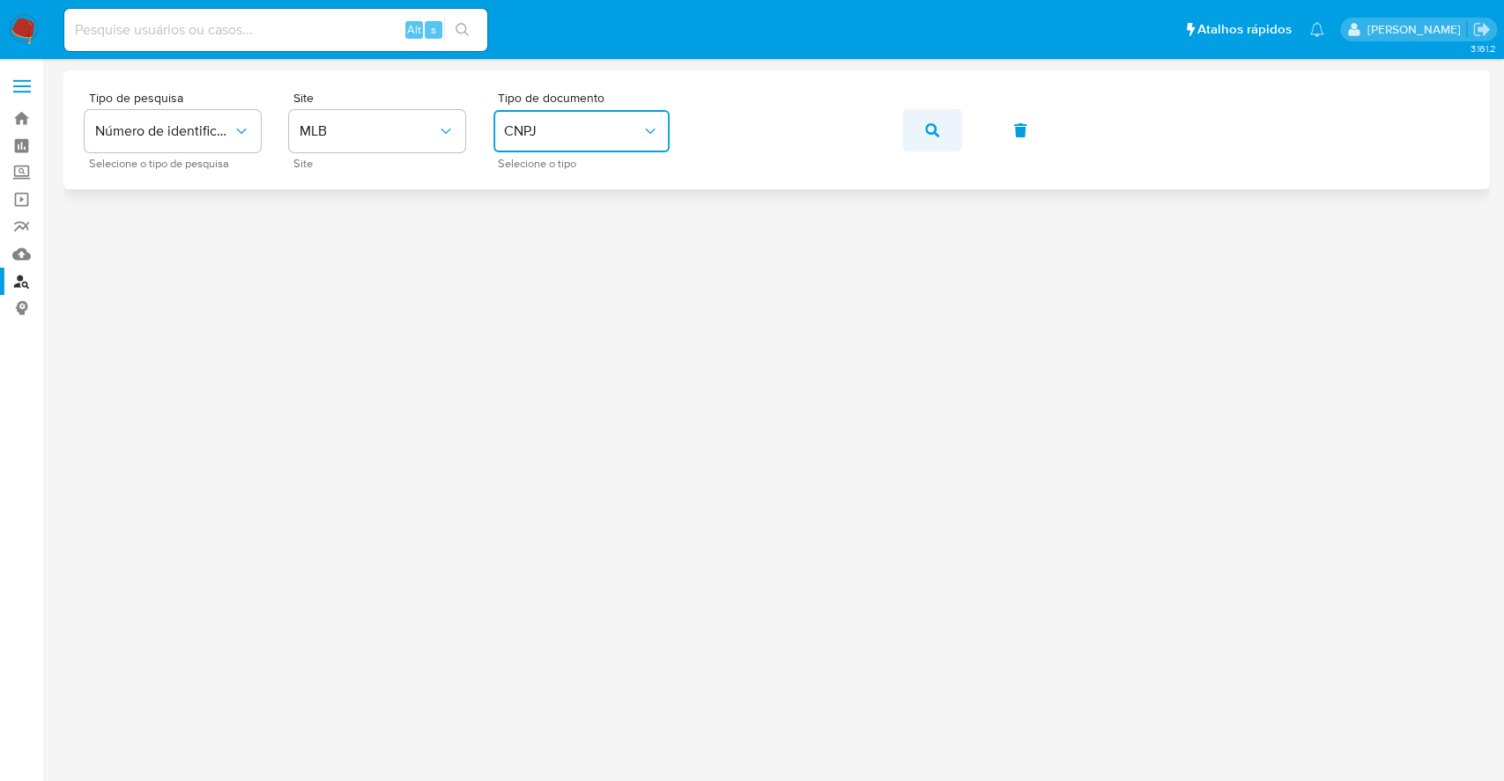
click at [943, 132] on button "button" at bounding box center [932, 130] width 60 height 42
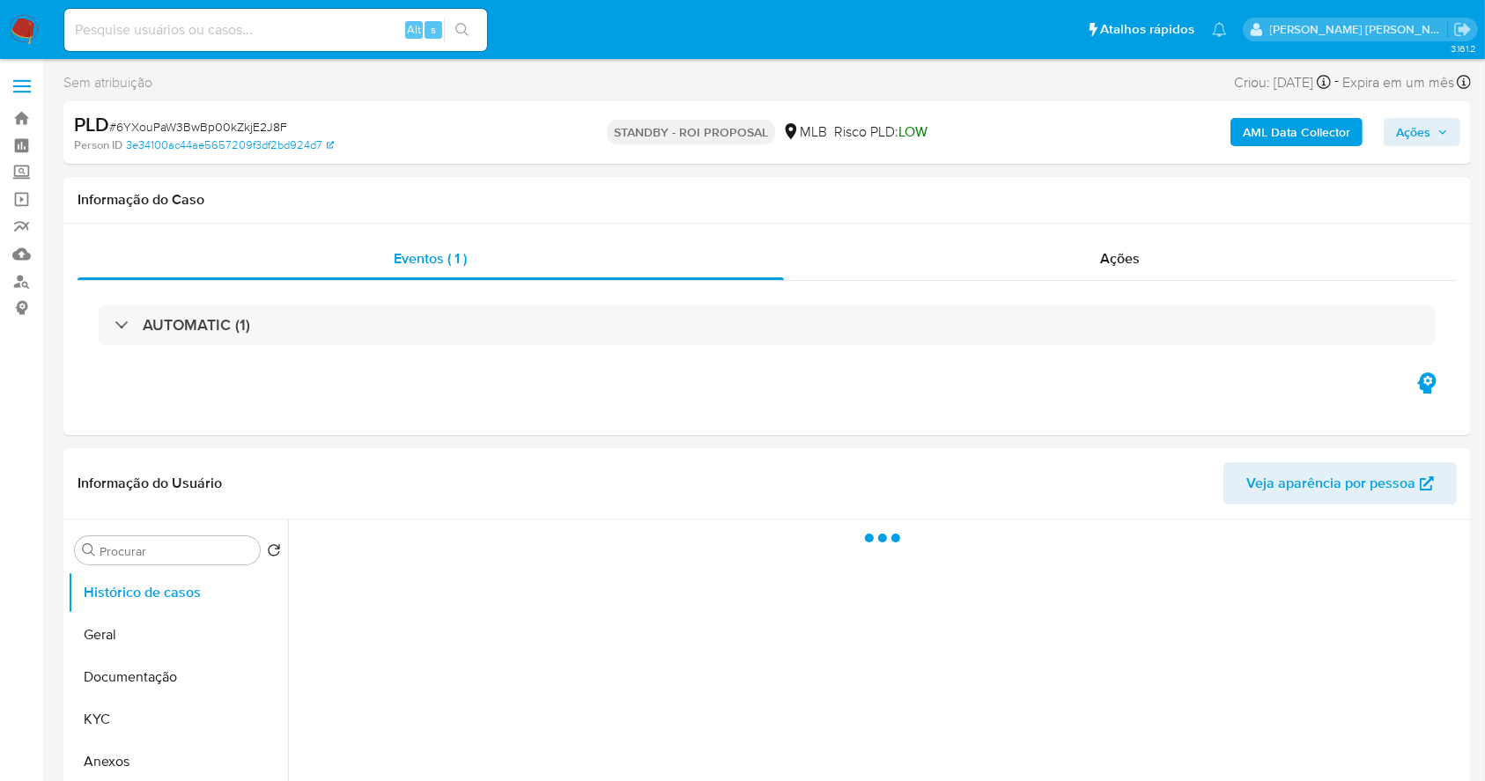
select select "10"
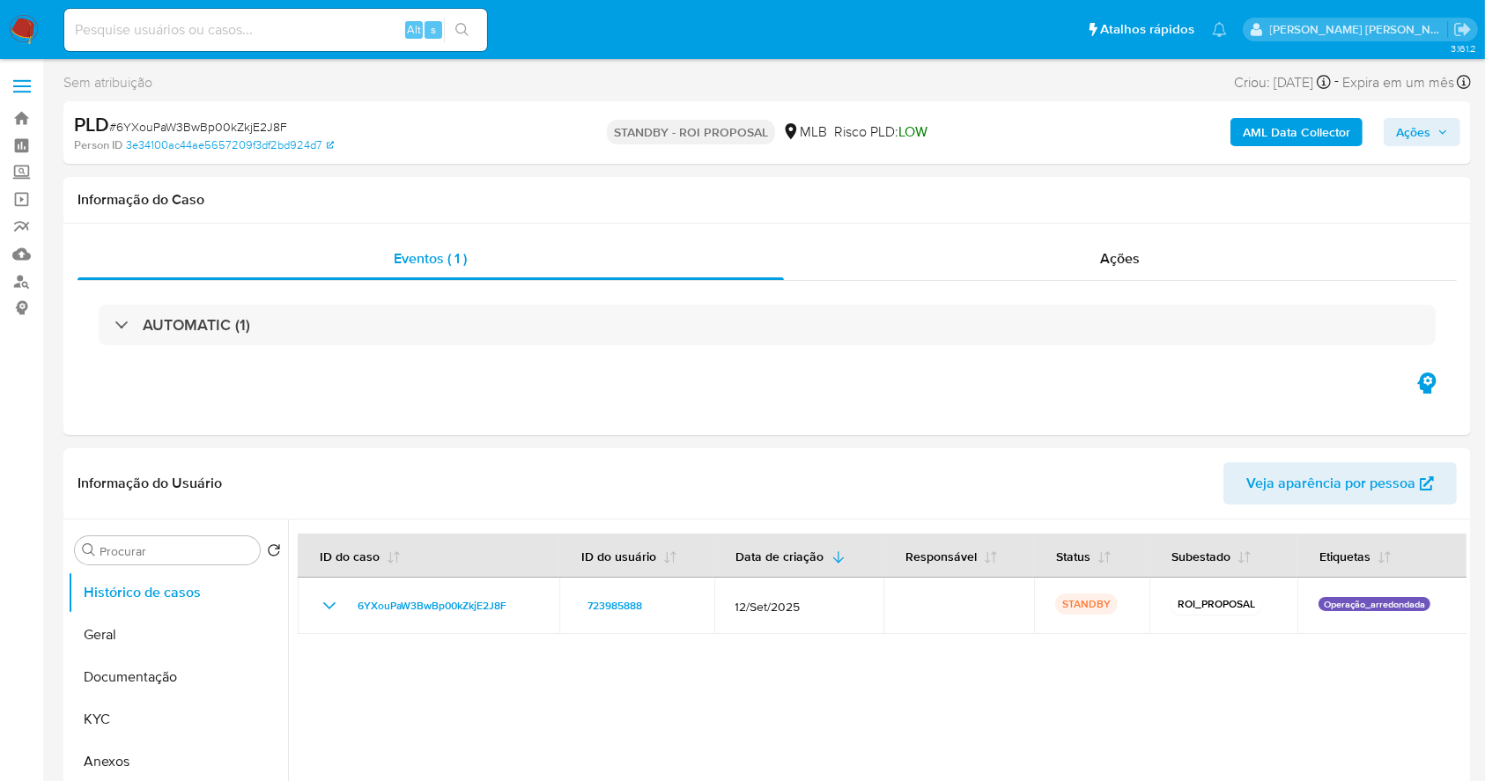
click at [17, 20] on img at bounding box center [24, 30] width 30 height 30
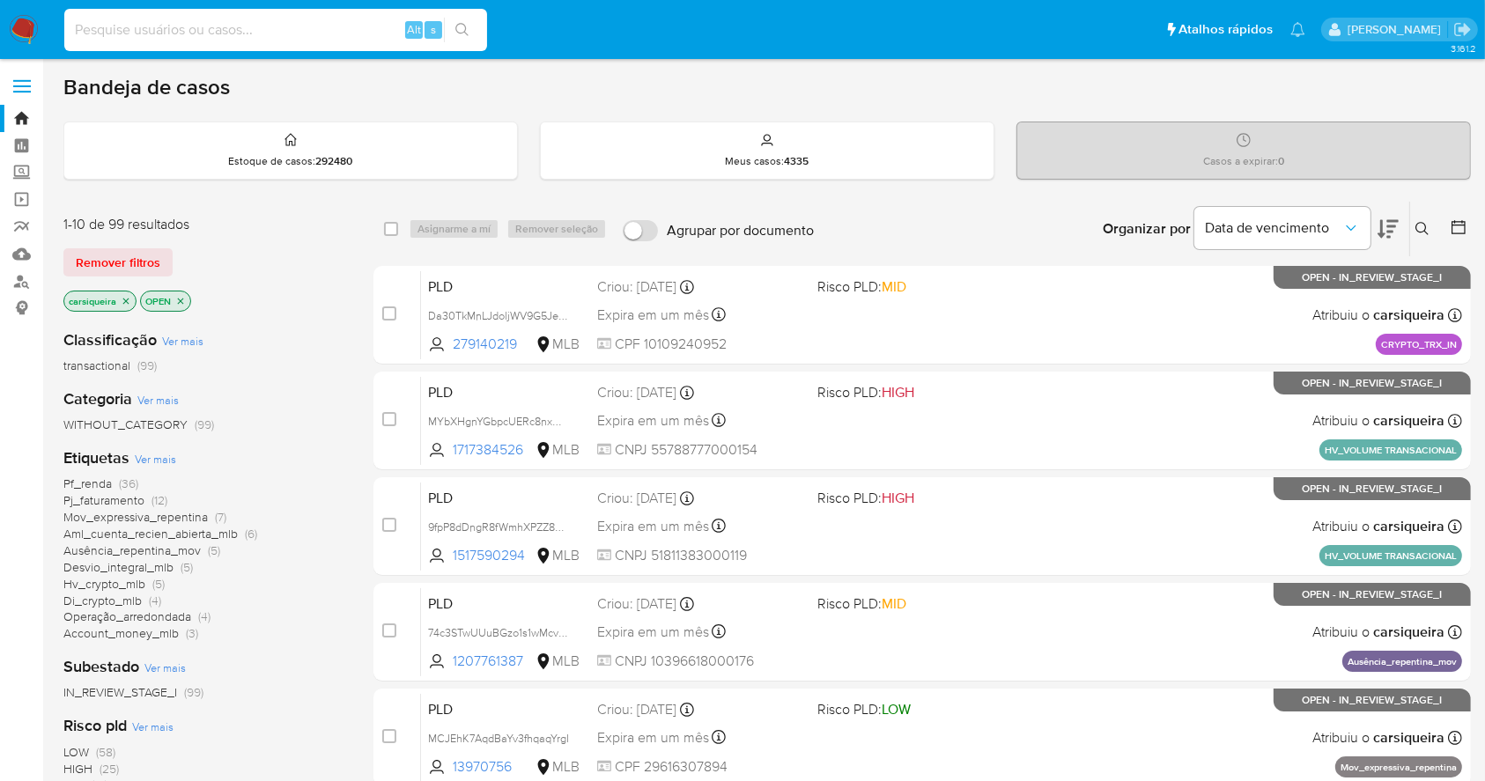
click at [346, 32] on input at bounding box center [275, 29] width 423 height 23
paste input "xicdKpfln4sHxwxEODelqGCK"
type input "xicdKpfln4sHxwxEODelqGCK"
click at [462, 30] on icon "search-icon" at bounding box center [462, 30] width 14 height 14
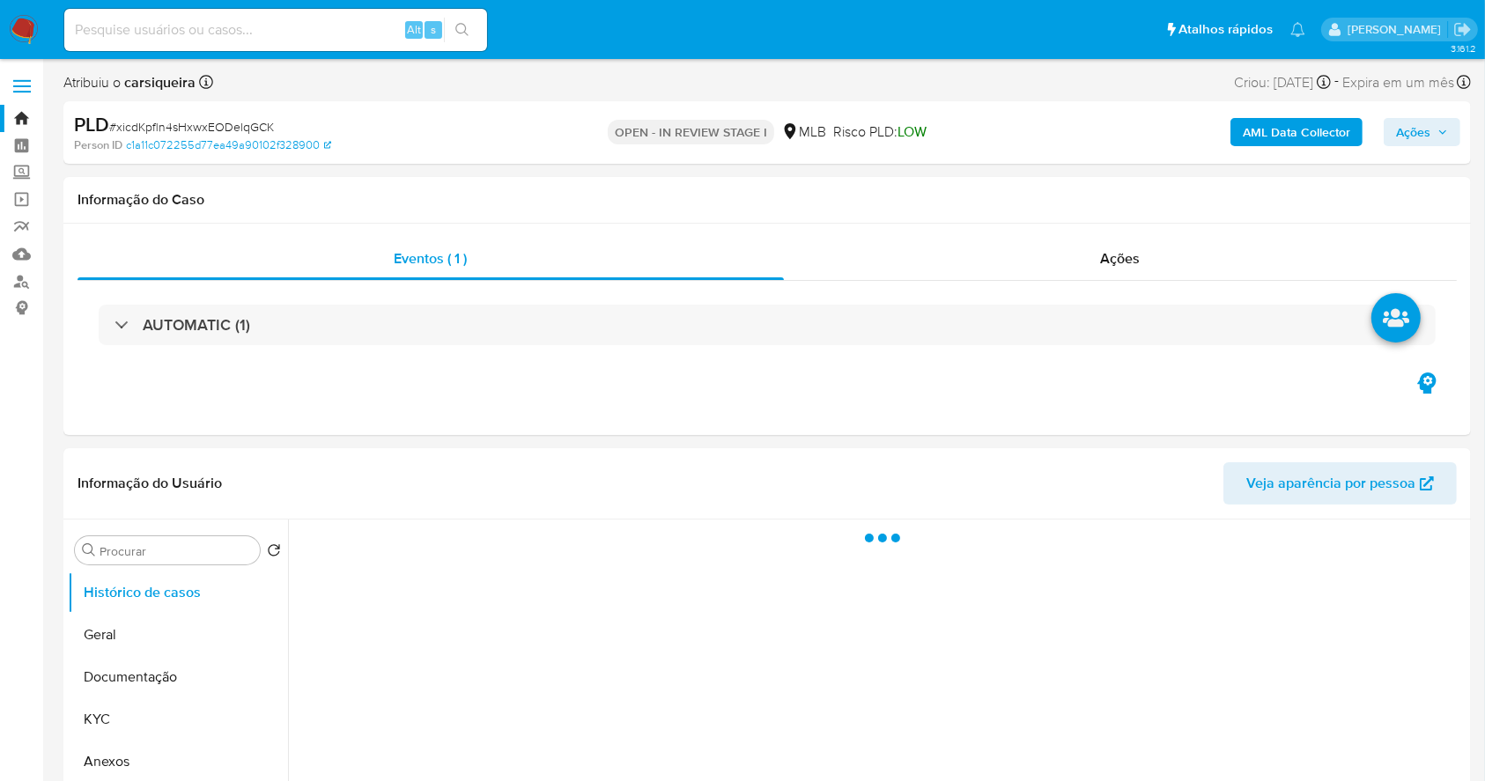
select select "10"
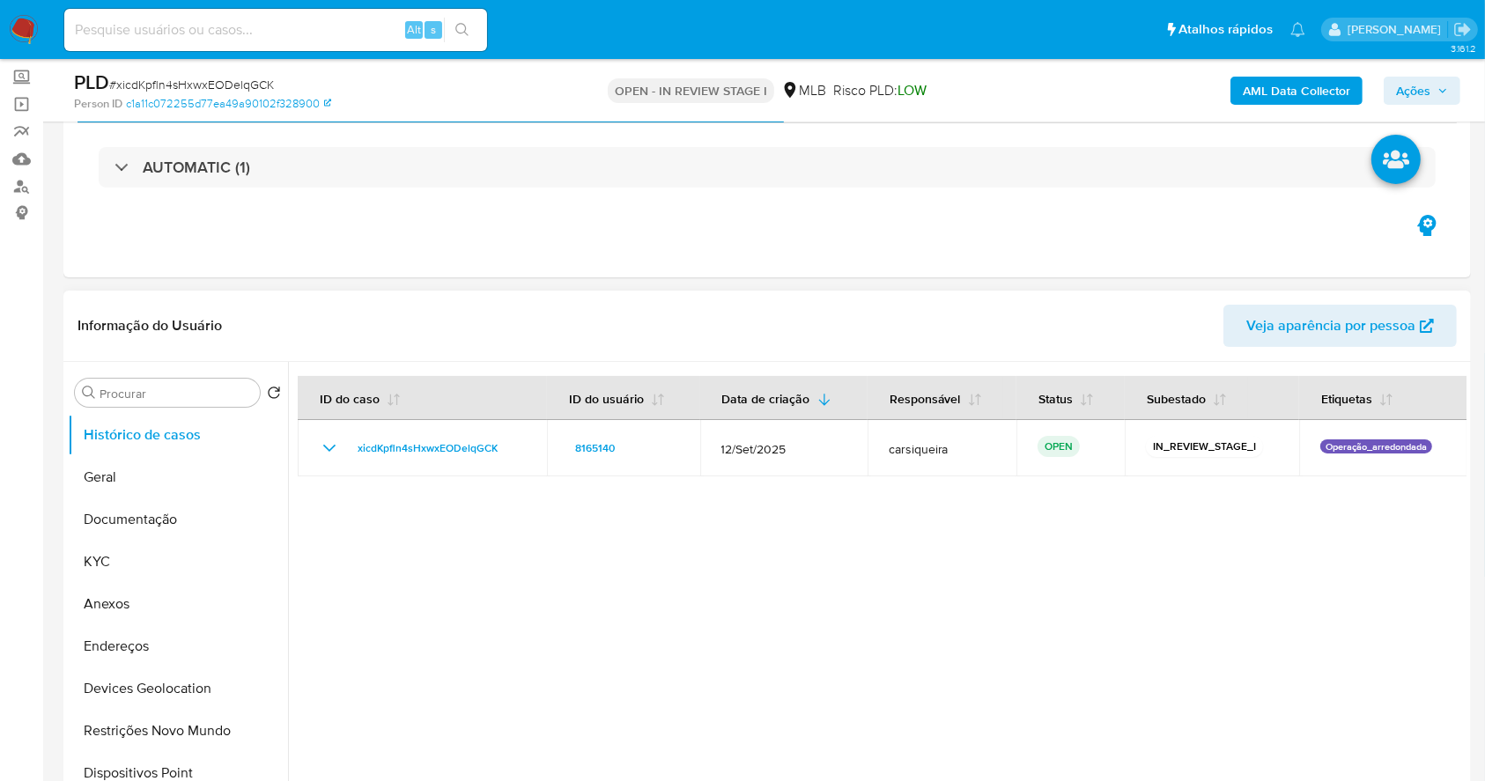
scroll to position [117, 0]
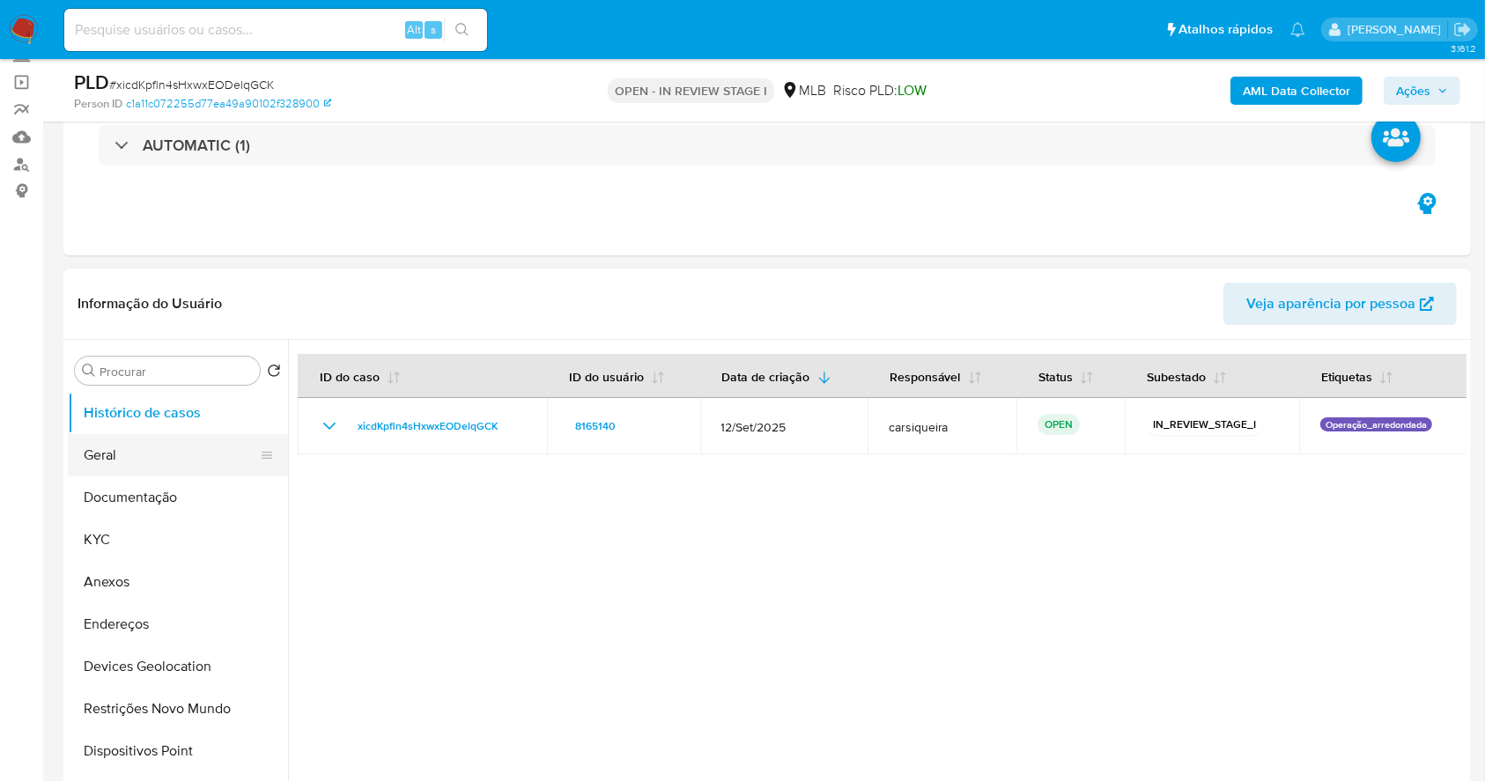
click at [131, 455] on button "Geral" at bounding box center [171, 455] width 206 height 42
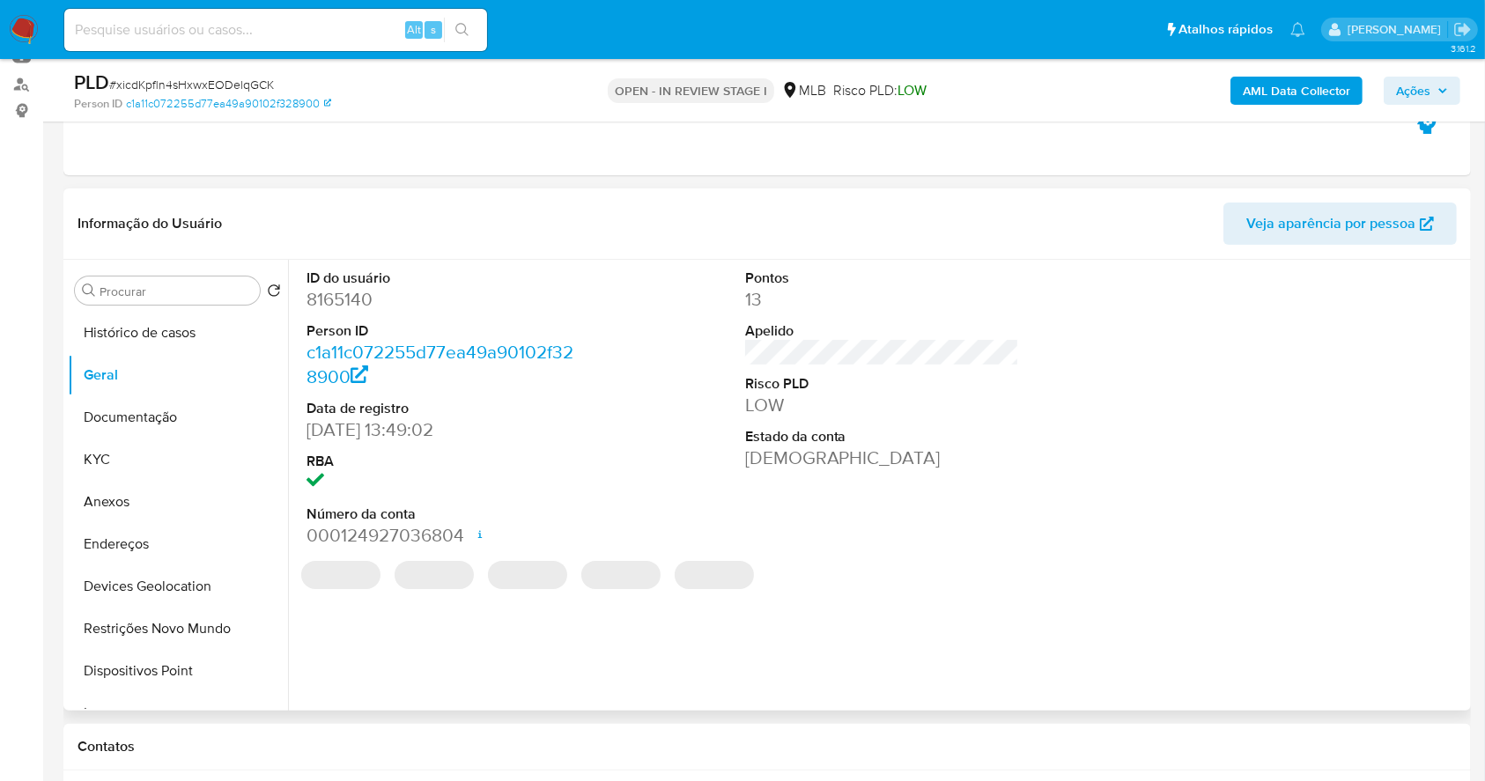
scroll to position [234, 0]
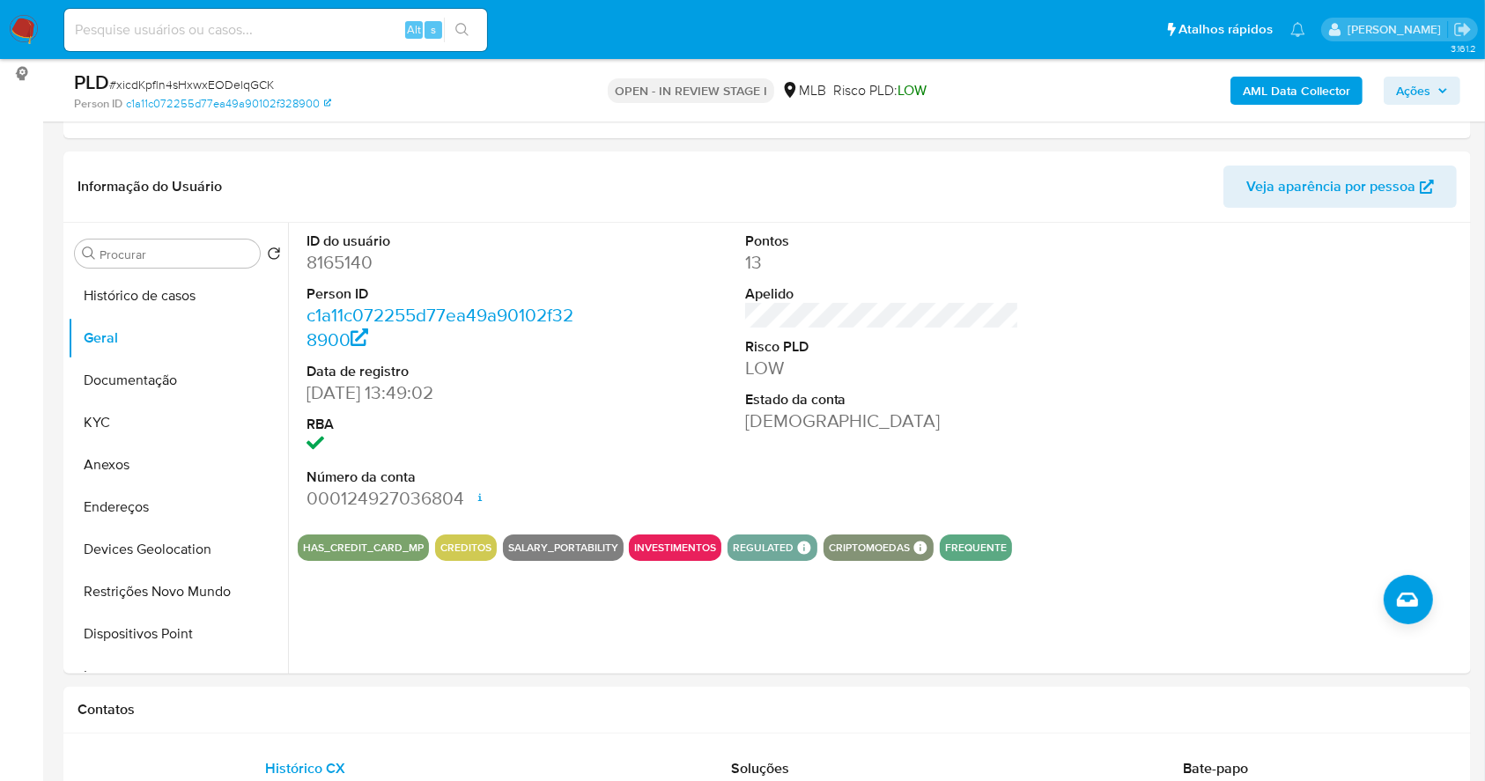
click at [1305, 77] on b "AML Data Collector" at bounding box center [1296, 91] width 107 height 28
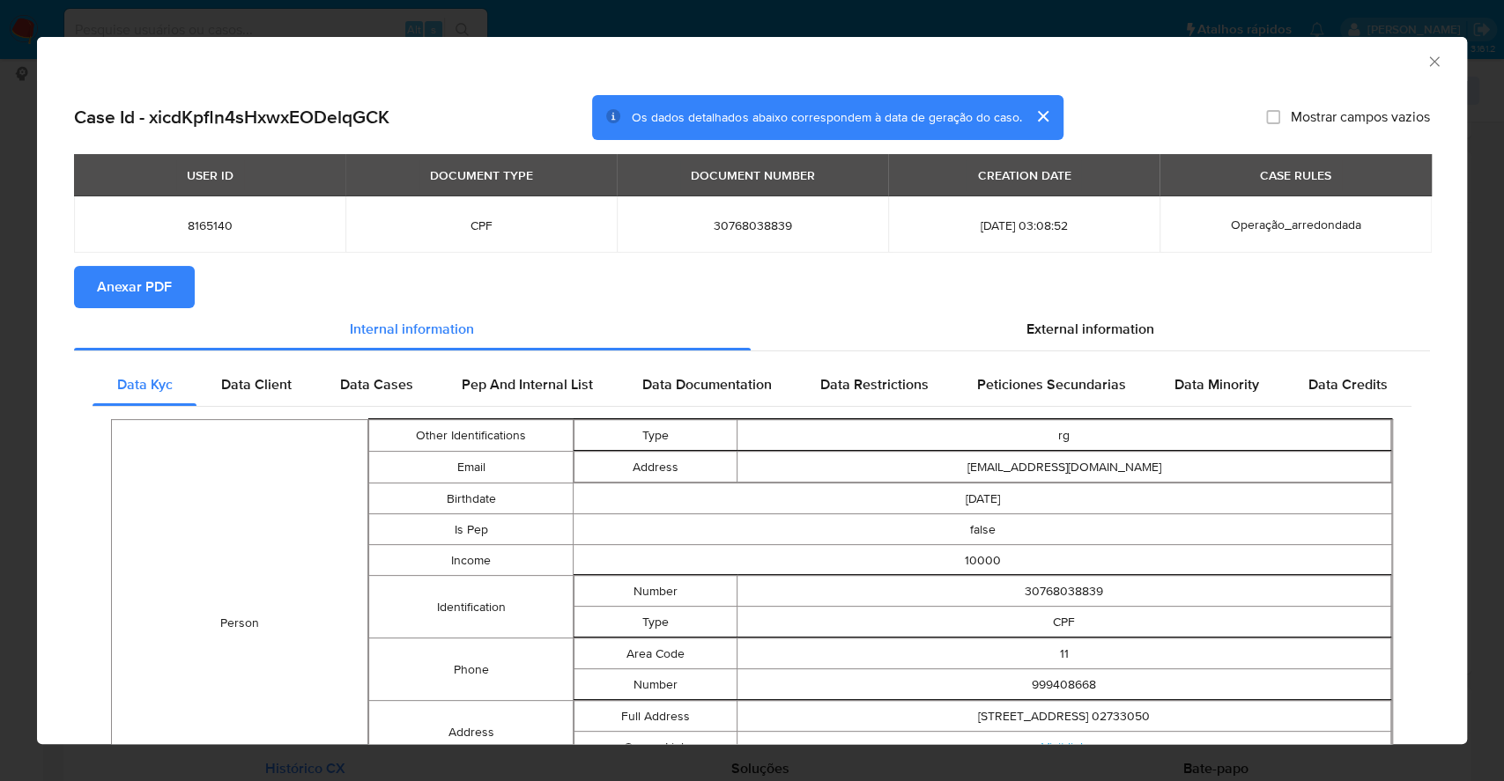
click at [146, 278] on span "Anexar PDF" at bounding box center [134, 287] width 75 height 39
click at [0, 246] on div "AML Data Collector Case Id - xicdKpfln4sHxwxEODelqGCK Os dados detalhados abaix…" at bounding box center [752, 390] width 1504 height 781
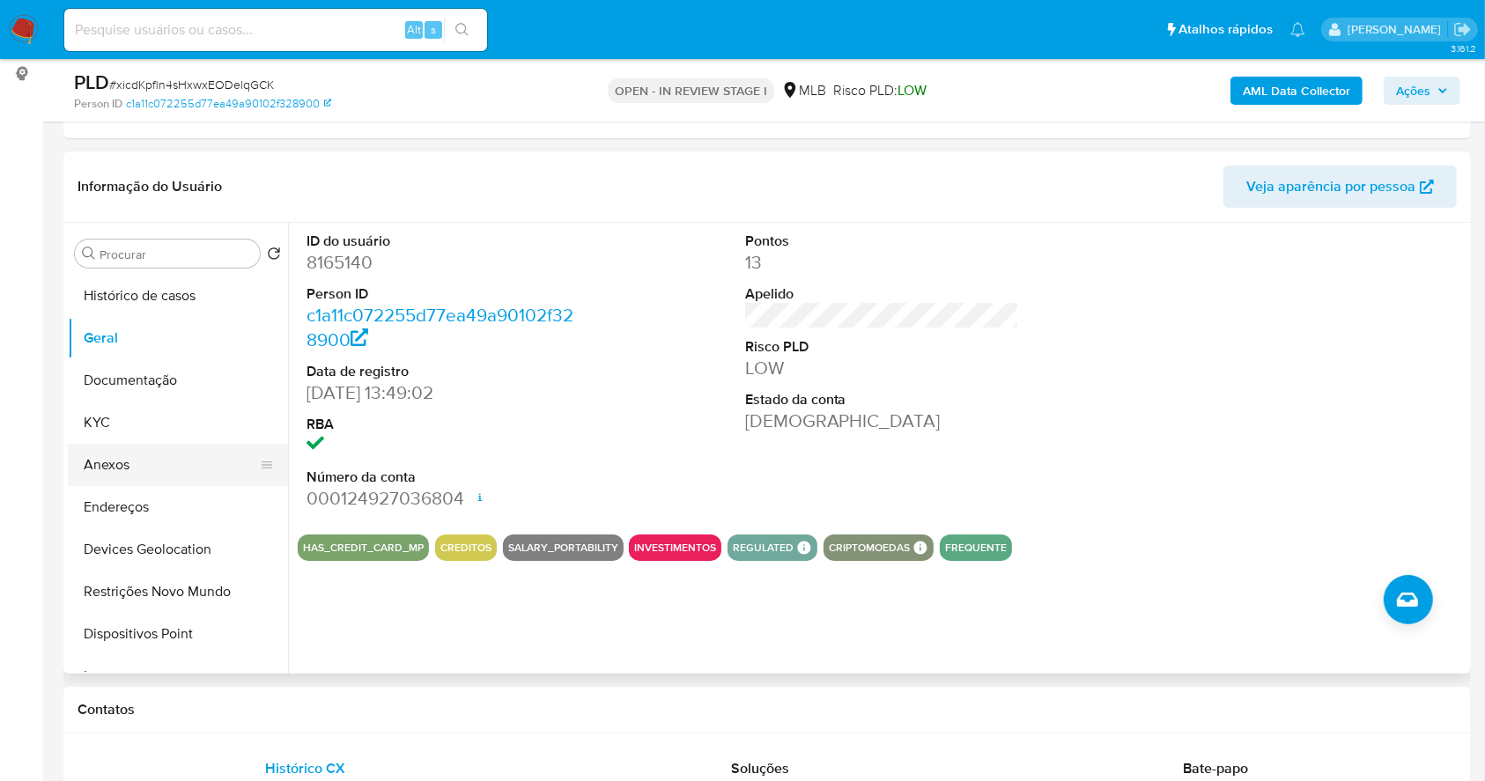
click at [104, 464] on button "Anexos" at bounding box center [171, 465] width 206 height 42
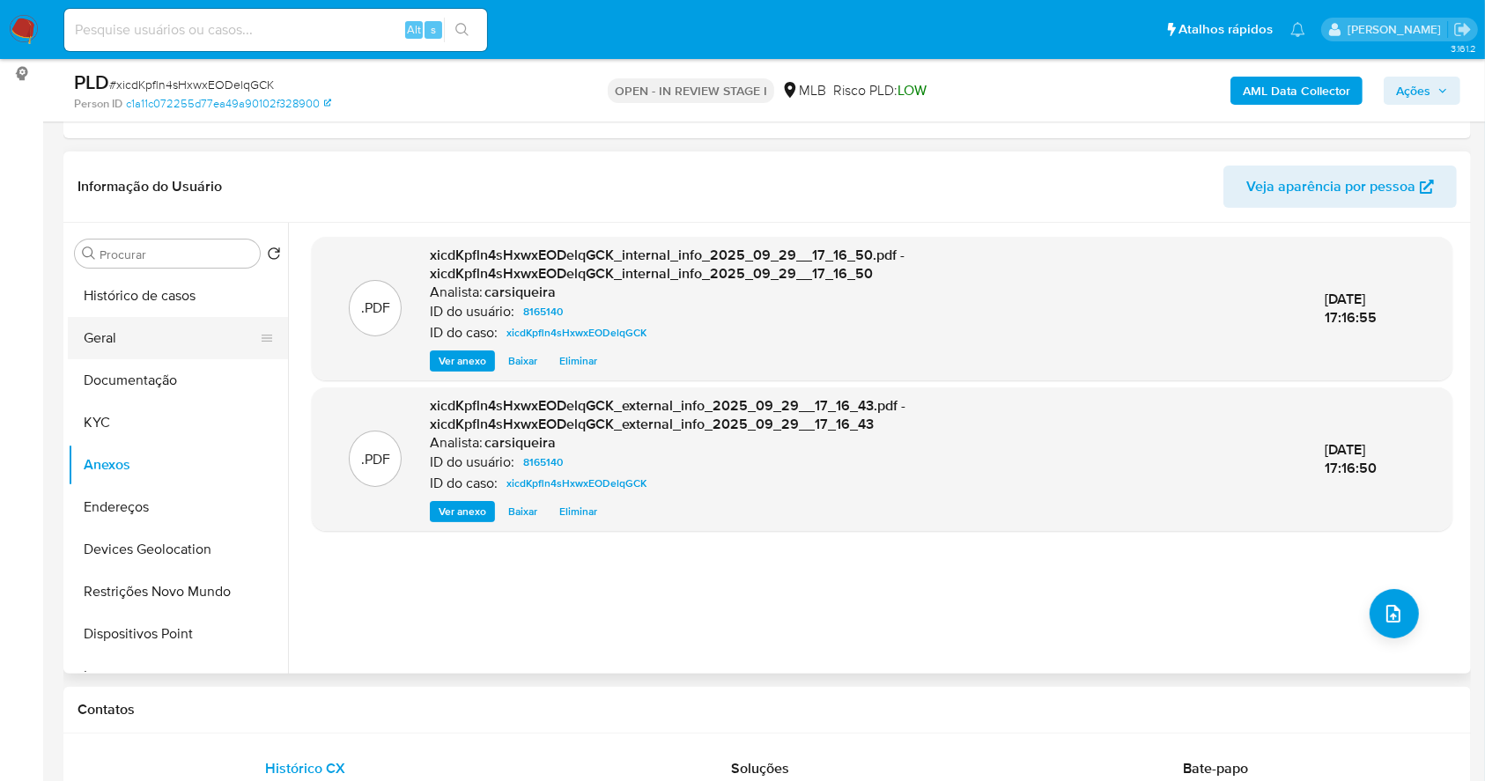
click at [159, 339] on button "Geral" at bounding box center [171, 338] width 206 height 42
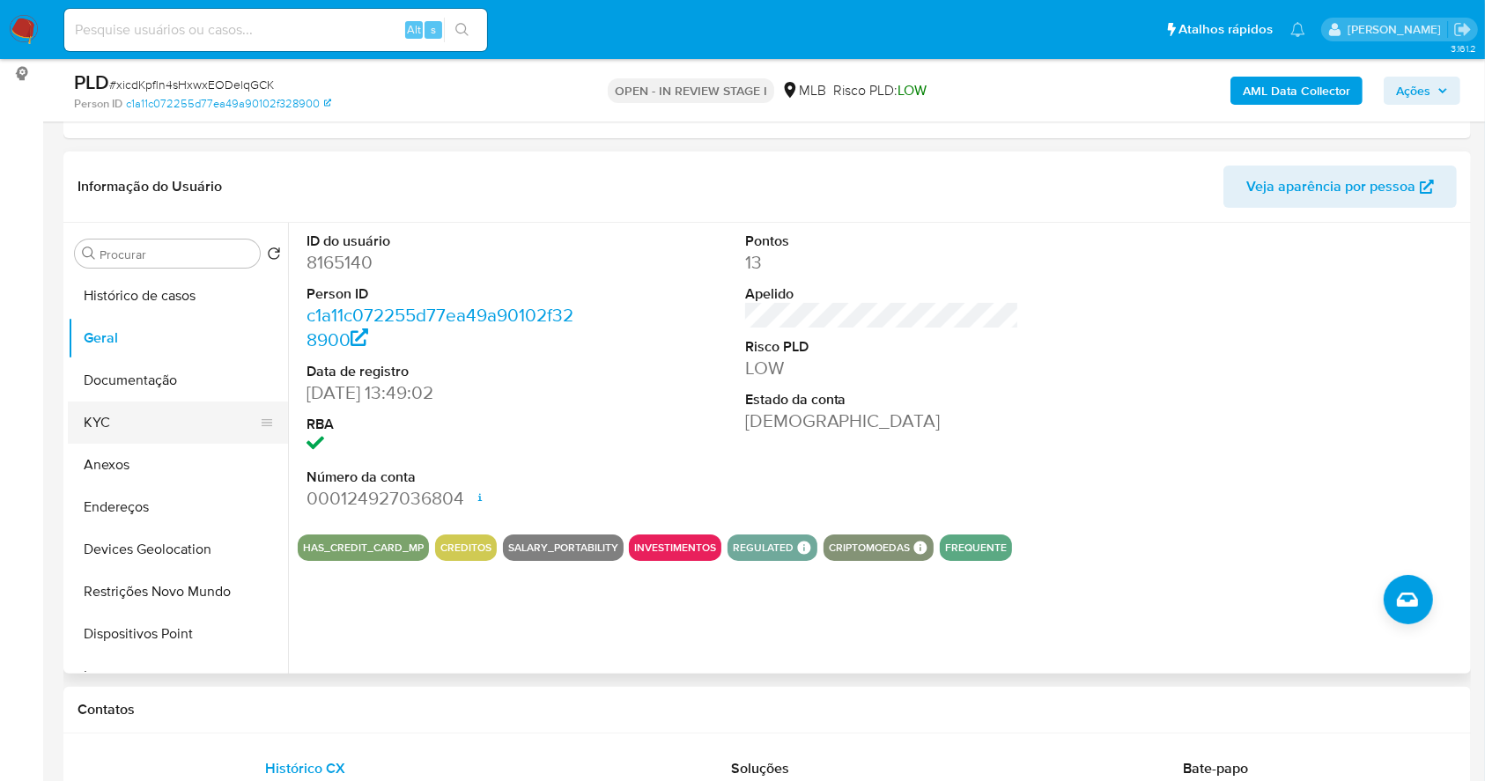
click at [134, 426] on button "KYC" at bounding box center [171, 423] width 206 height 42
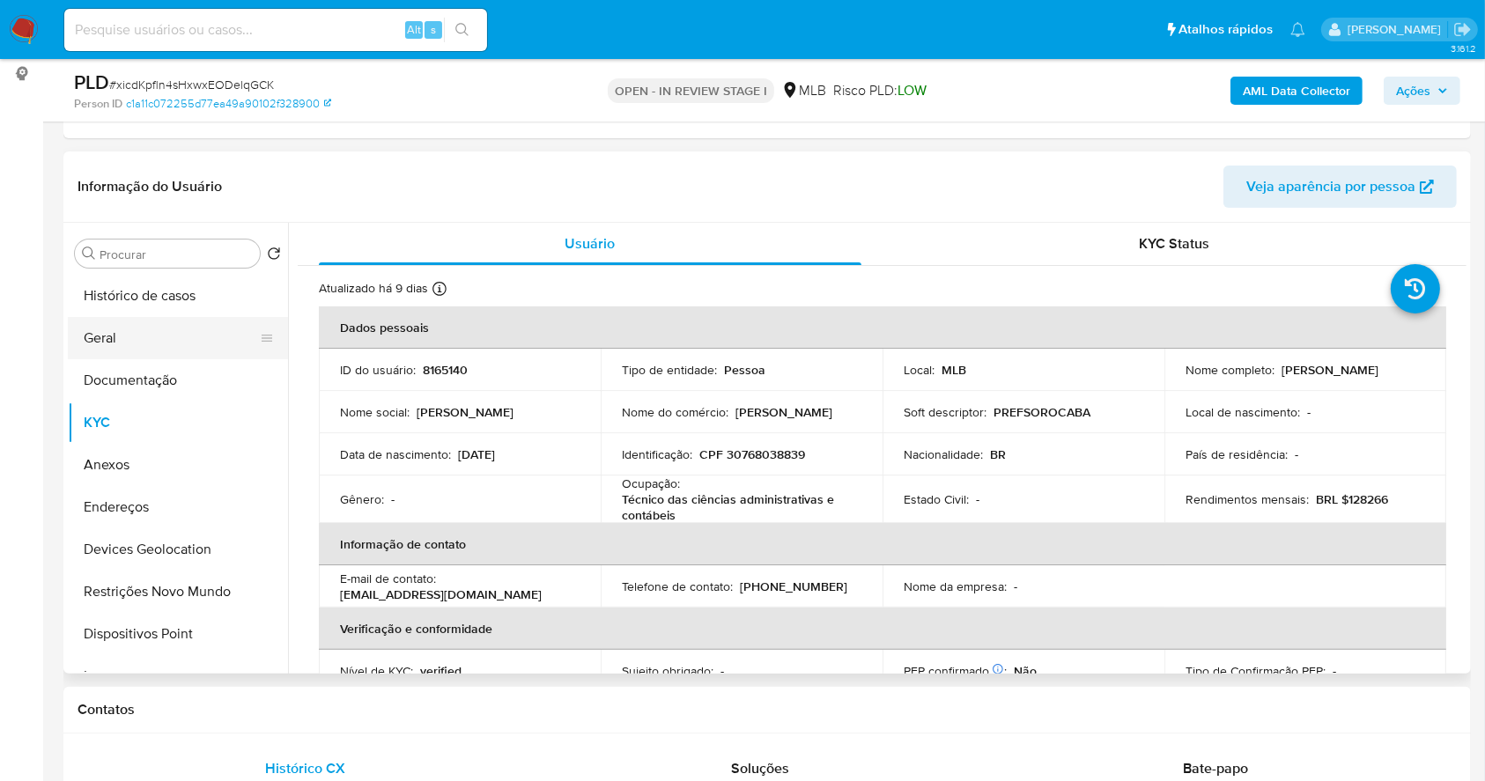
click at [190, 326] on button "Geral" at bounding box center [171, 338] width 206 height 42
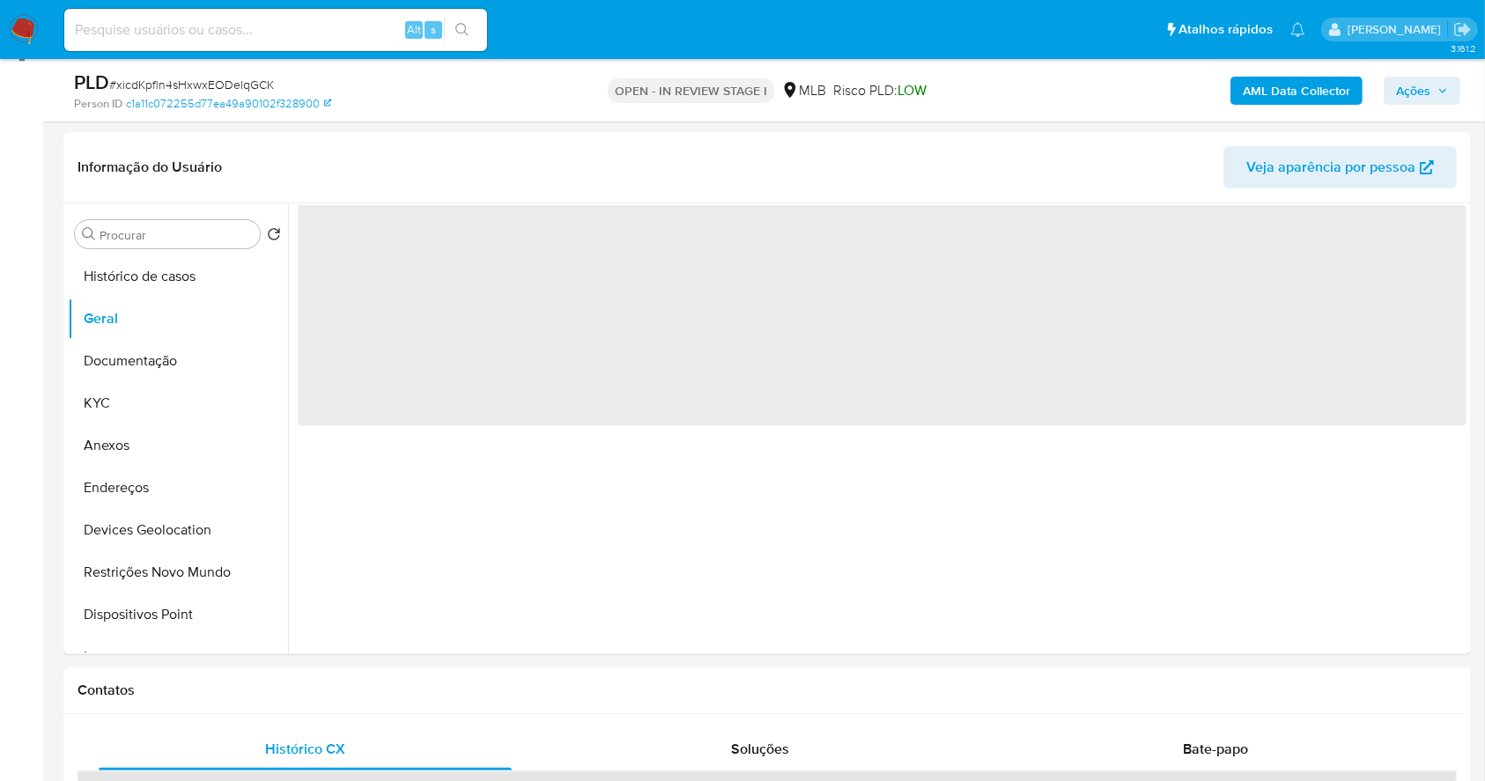
scroll to position [261, 0]
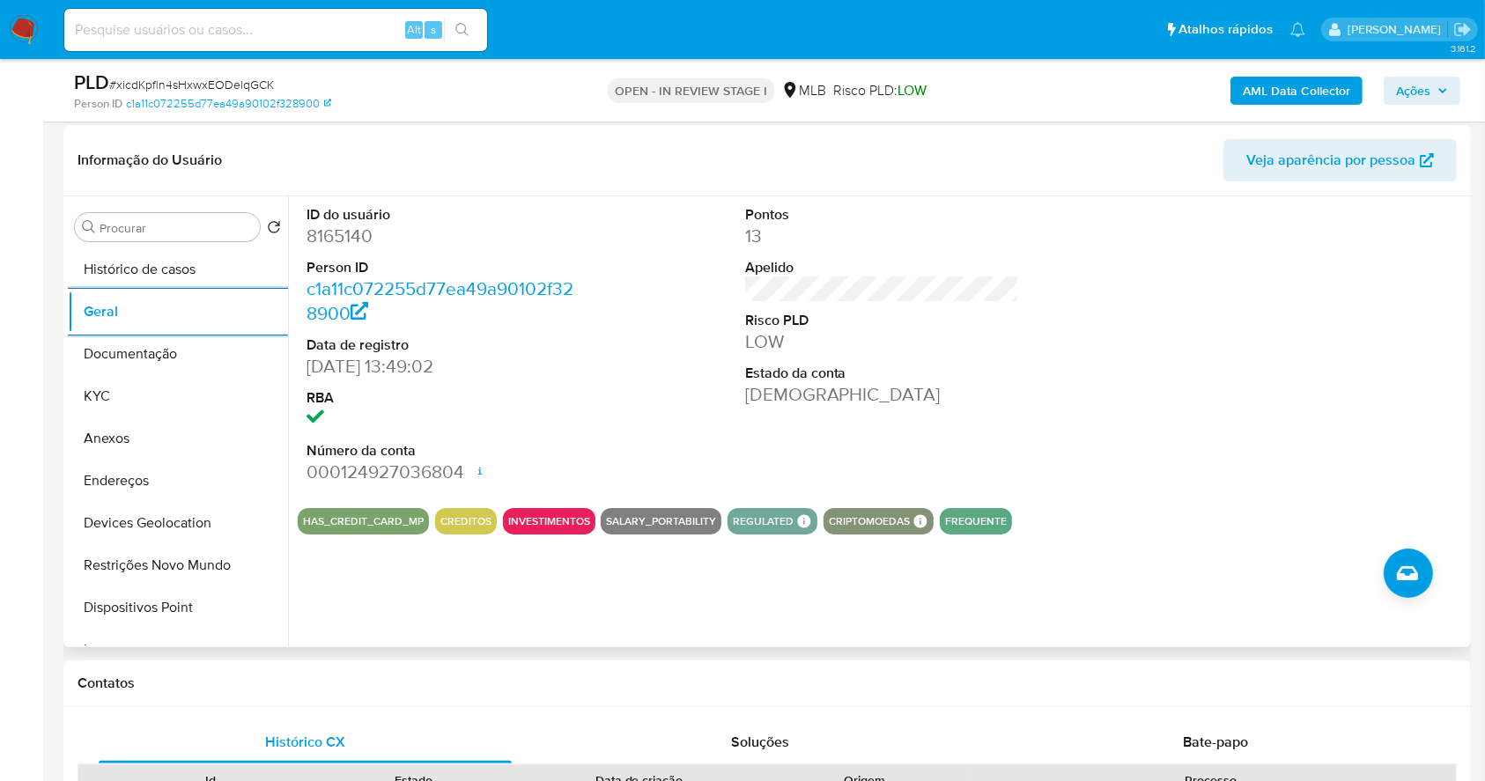
click at [683, 424] on div "ID do usuário 8165140 Person ID c1a11c072255d77ea49a90102f328900 Data de regist…" at bounding box center [882, 345] width 1169 height 298
click at [128, 398] on button "KYC" at bounding box center [171, 396] width 206 height 42
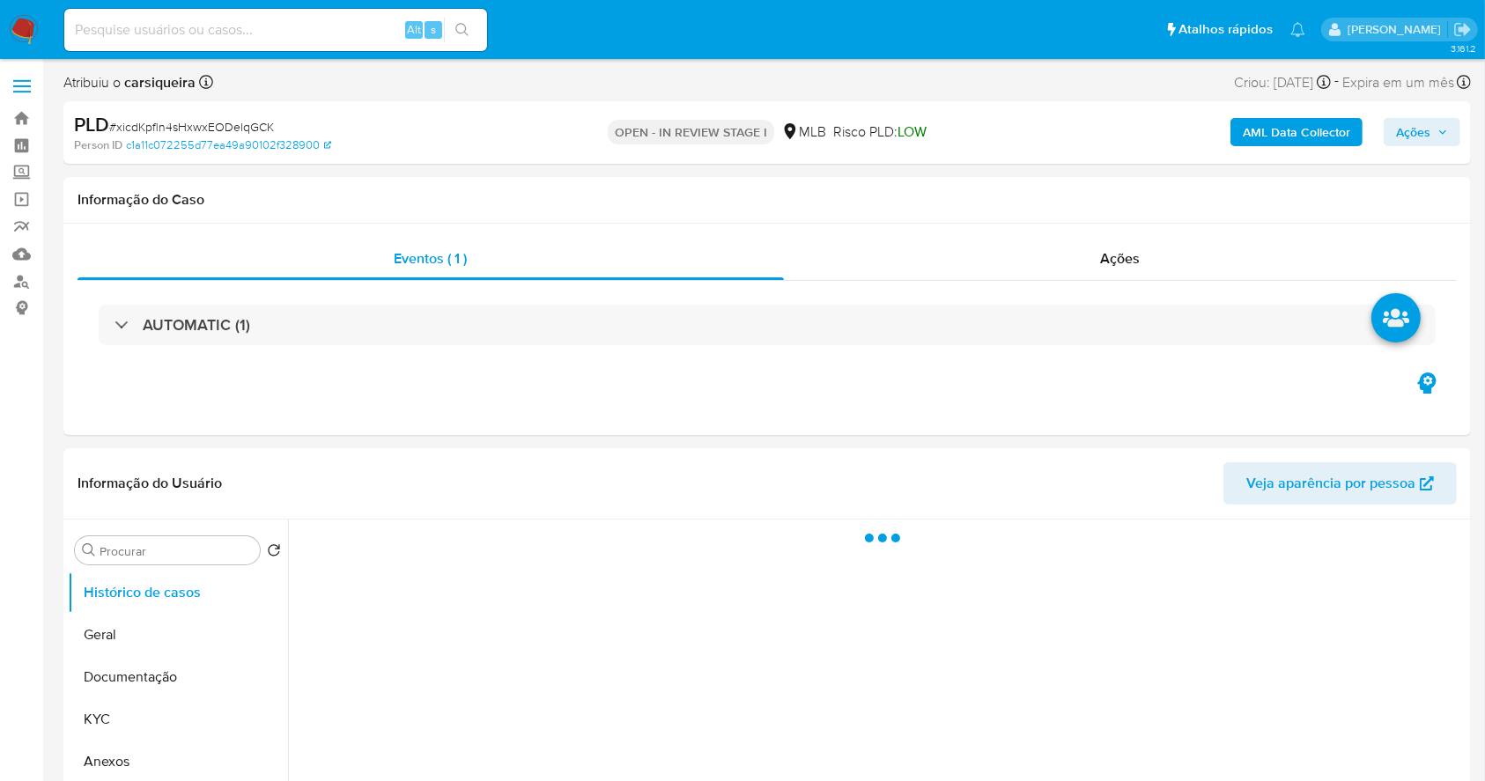
select select "10"
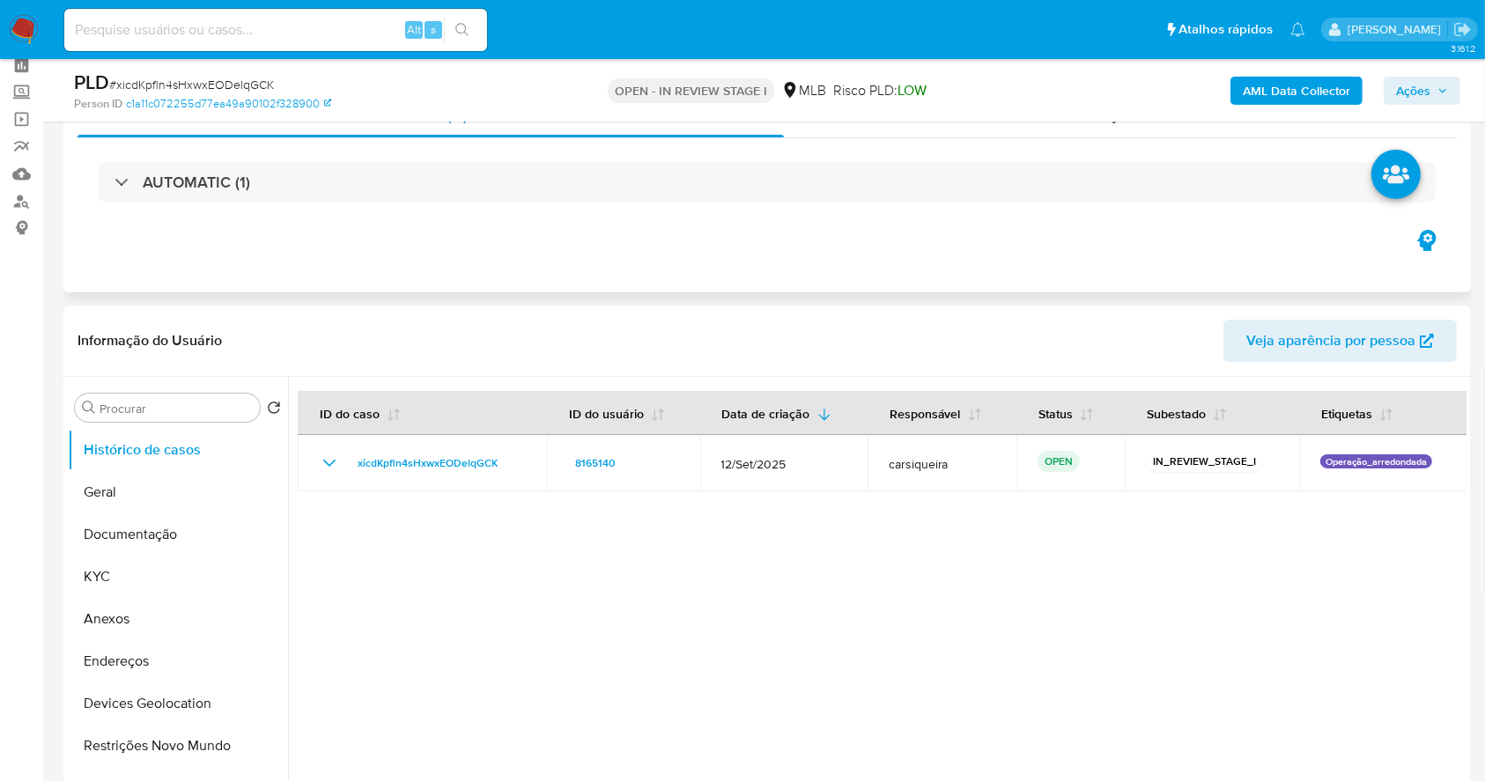
scroll to position [117, 0]
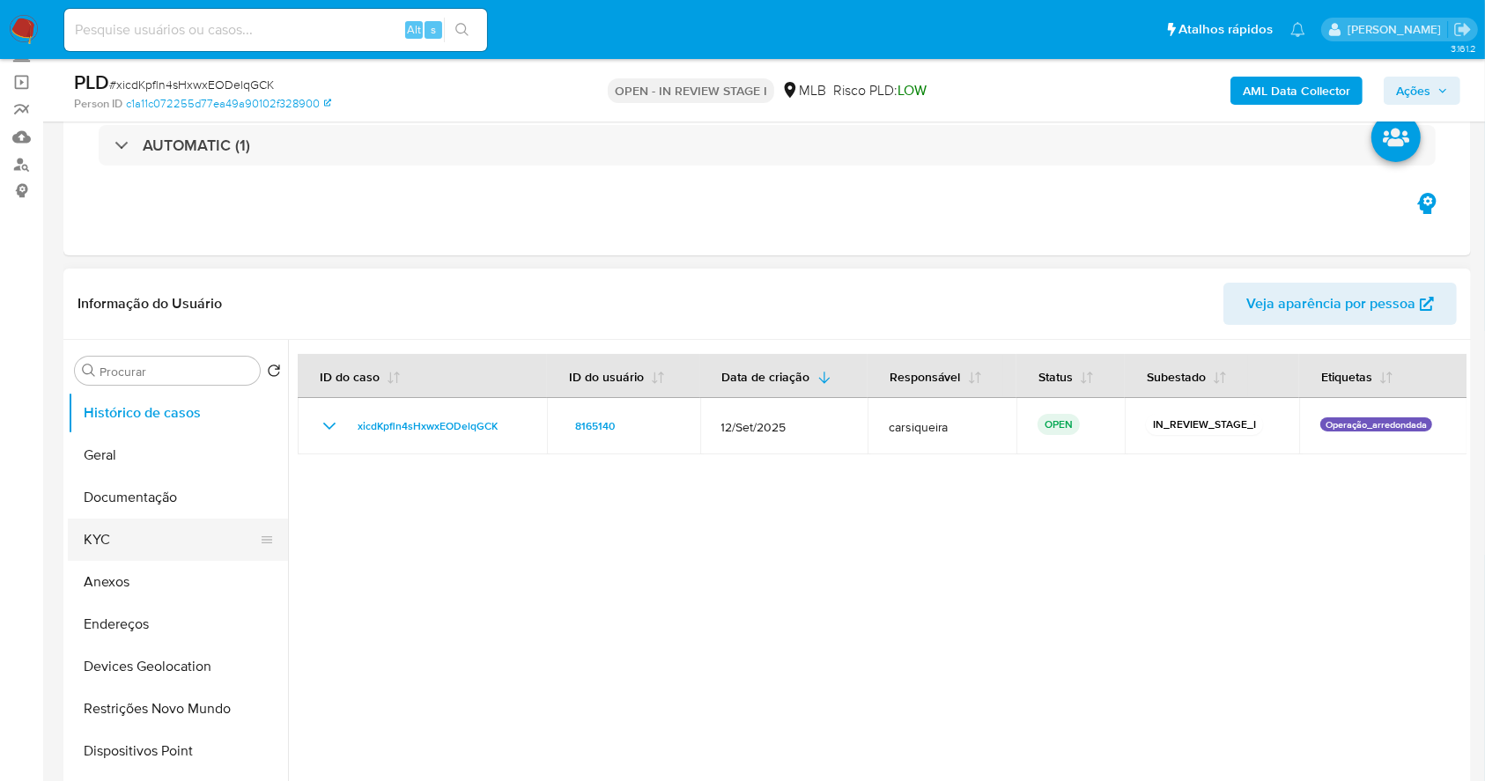
click at [110, 533] on button "KYC" at bounding box center [171, 540] width 206 height 42
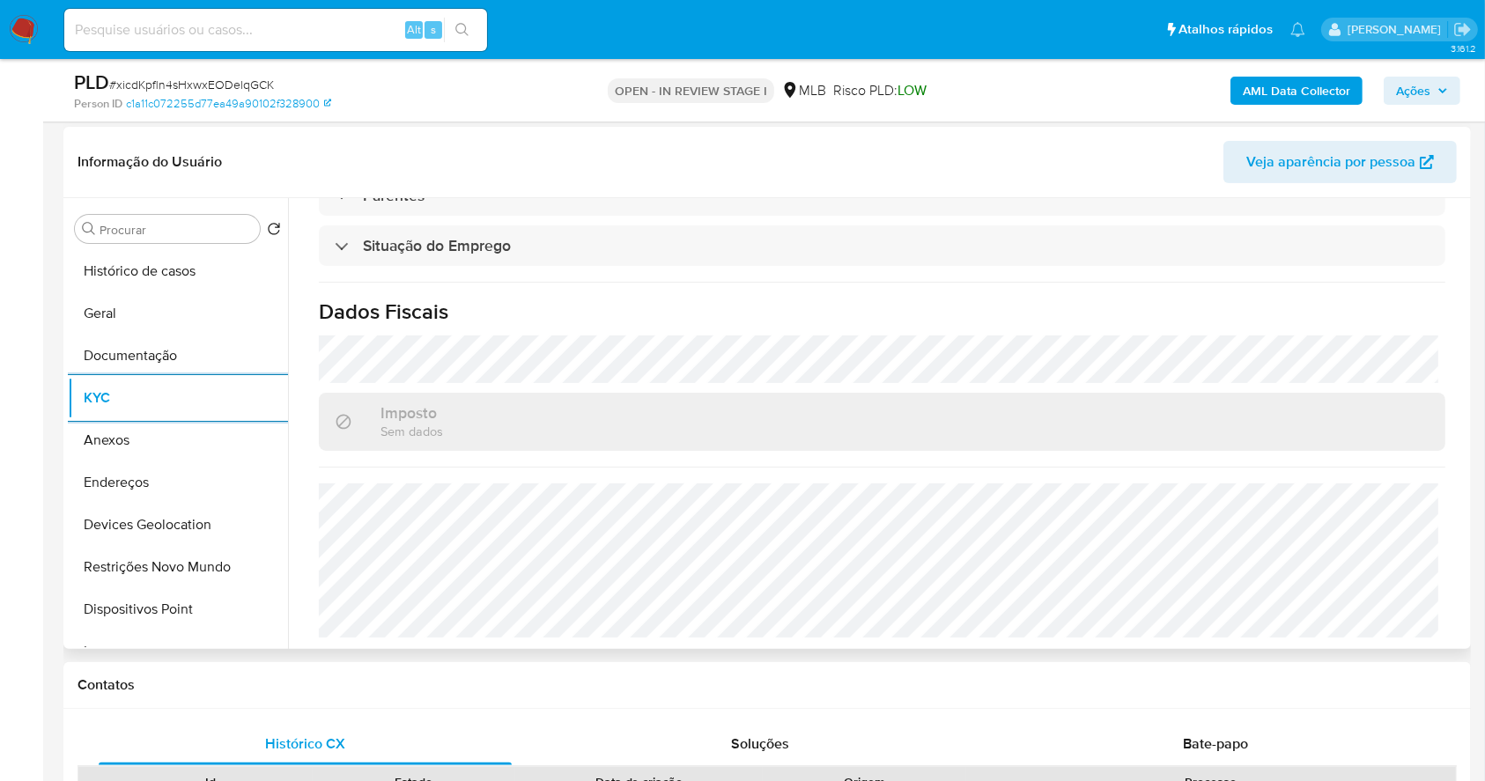
scroll to position [754, 0]
click at [169, 477] on button "Endereços" at bounding box center [171, 483] width 206 height 42
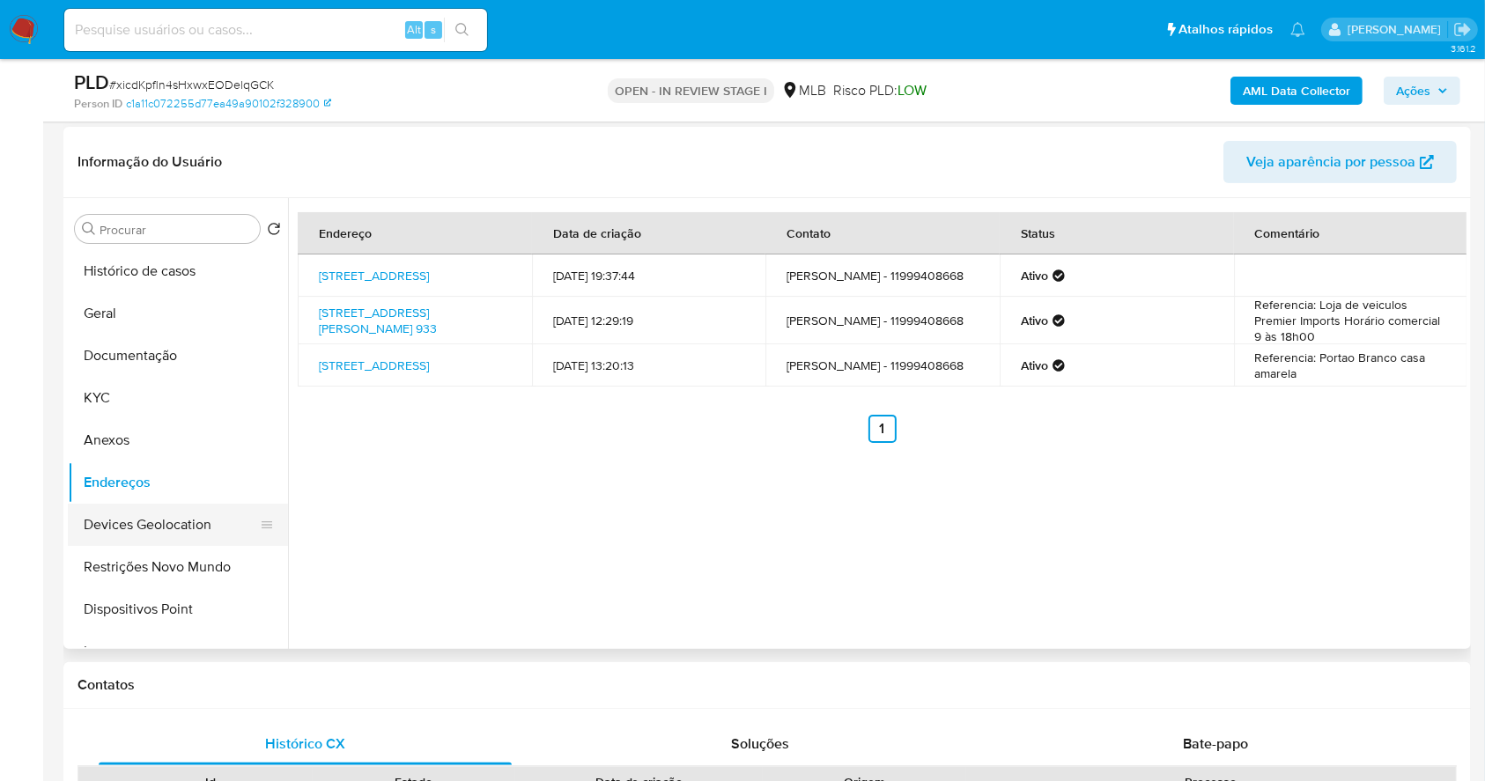
click at [166, 519] on button "Devices Geolocation" at bounding box center [171, 525] width 206 height 42
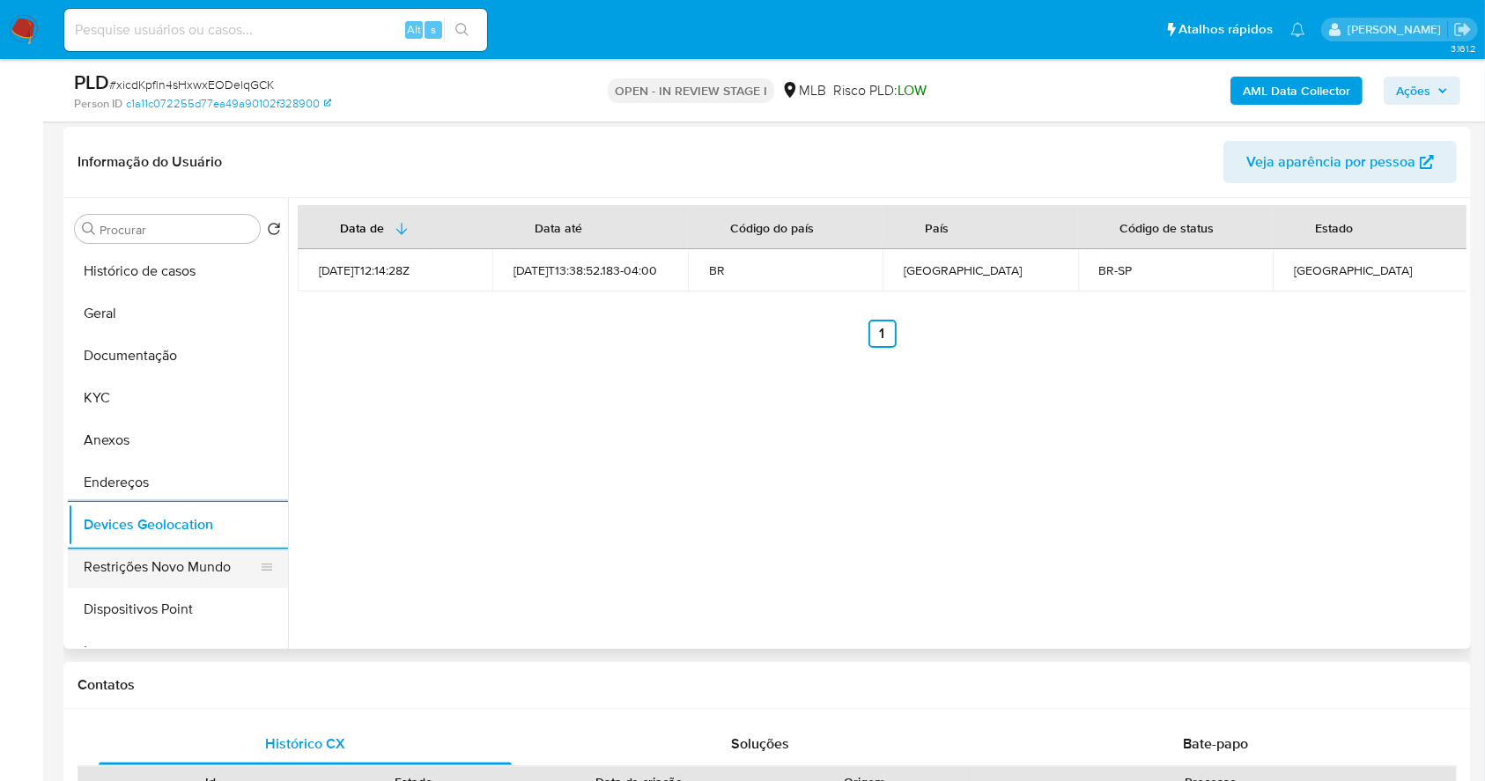
click at [150, 559] on button "Restrições Novo Mundo" at bounding box center [171, 567] width 206 height 42
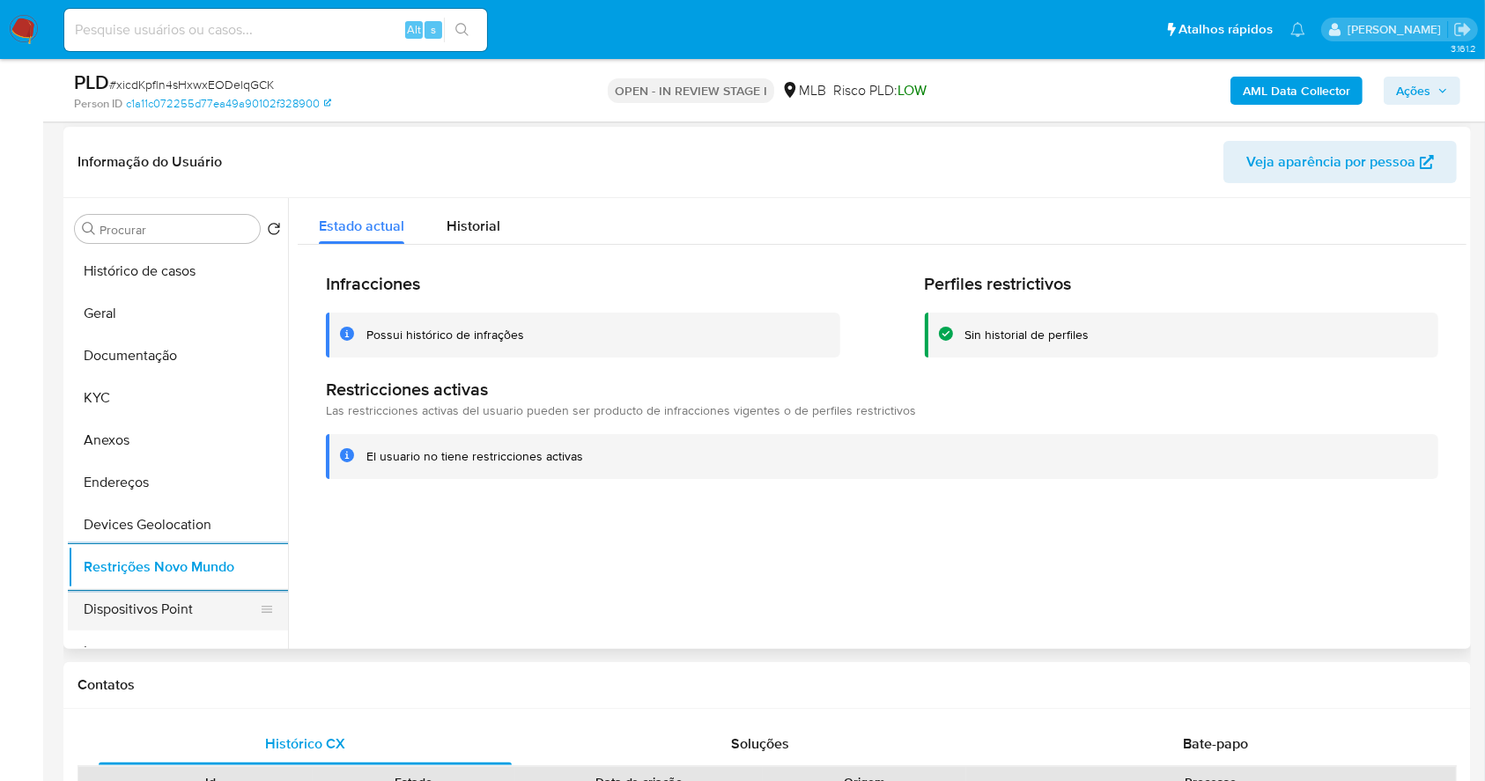
click at [170, 603] on button "Dispositivos Point" at bounding box center [171, 609] width 206 height 42
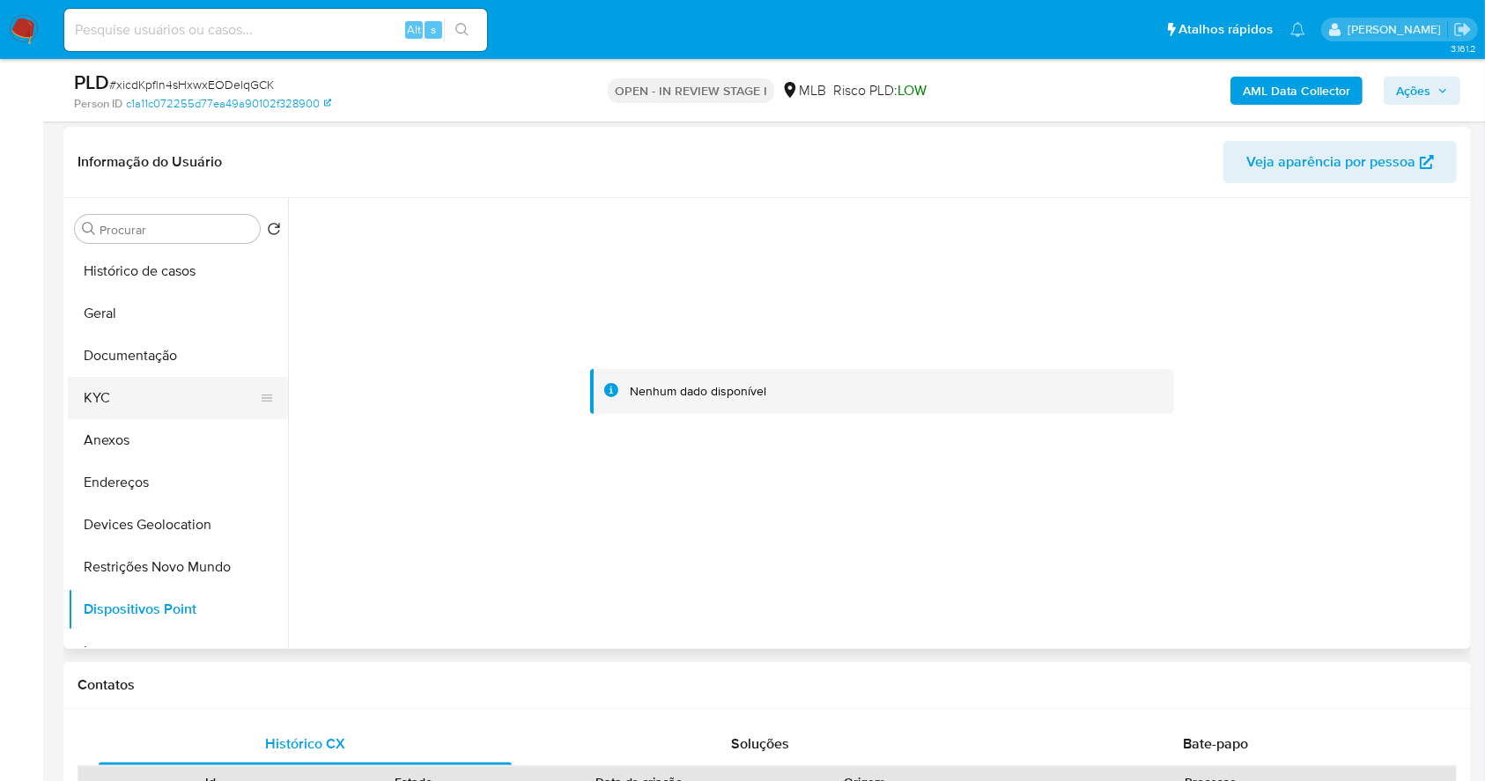
click at [167, 384] on button "KYC" at bounding box center [171, 398] width 206 height 42
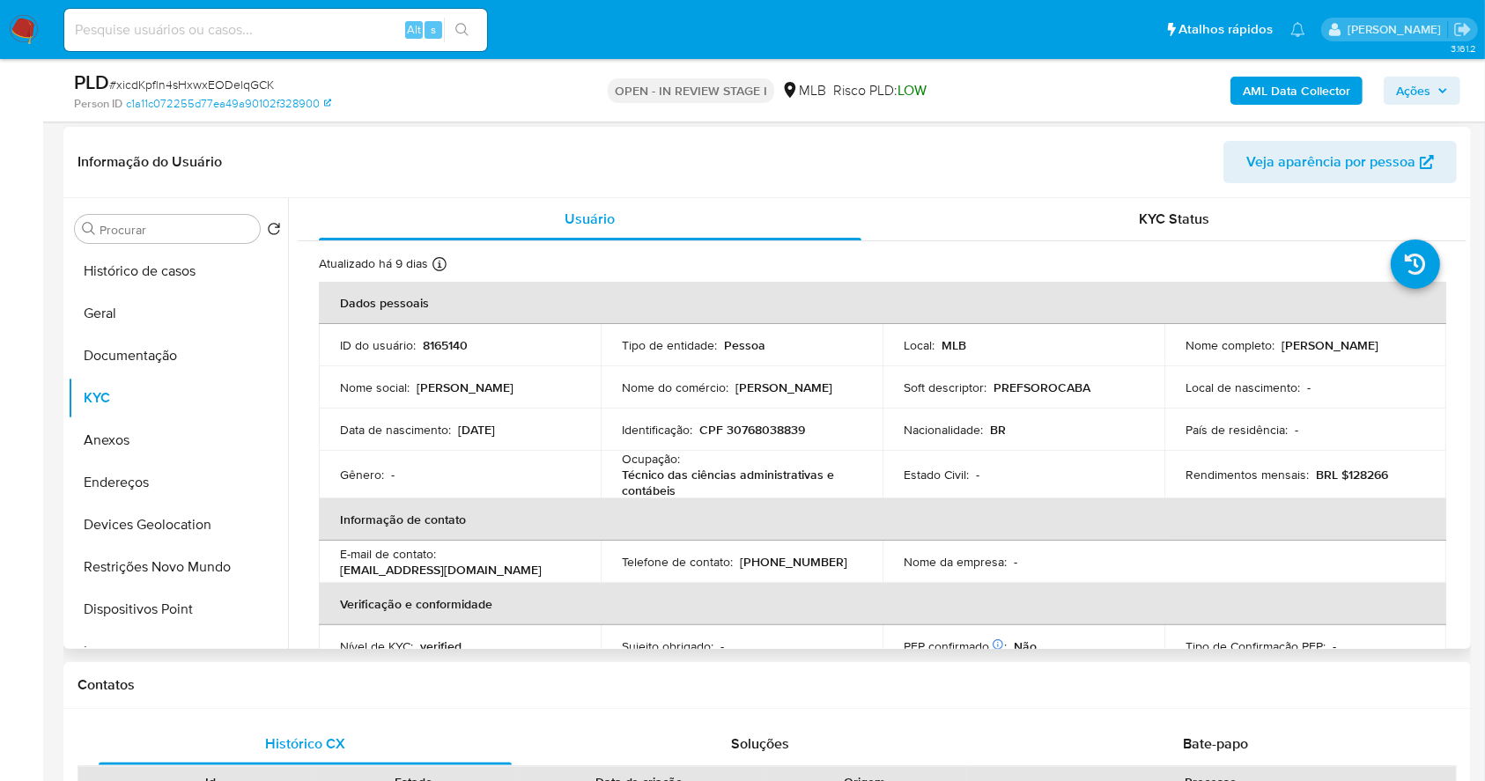
click at [779, 428] on p "CPF 30768038839" at bounding box center [752, 430] width 106 height 16
copy p "30768038839"
click at [162, 438] on button "Anexos" at bounding box center [171, 440] width 206 height 42
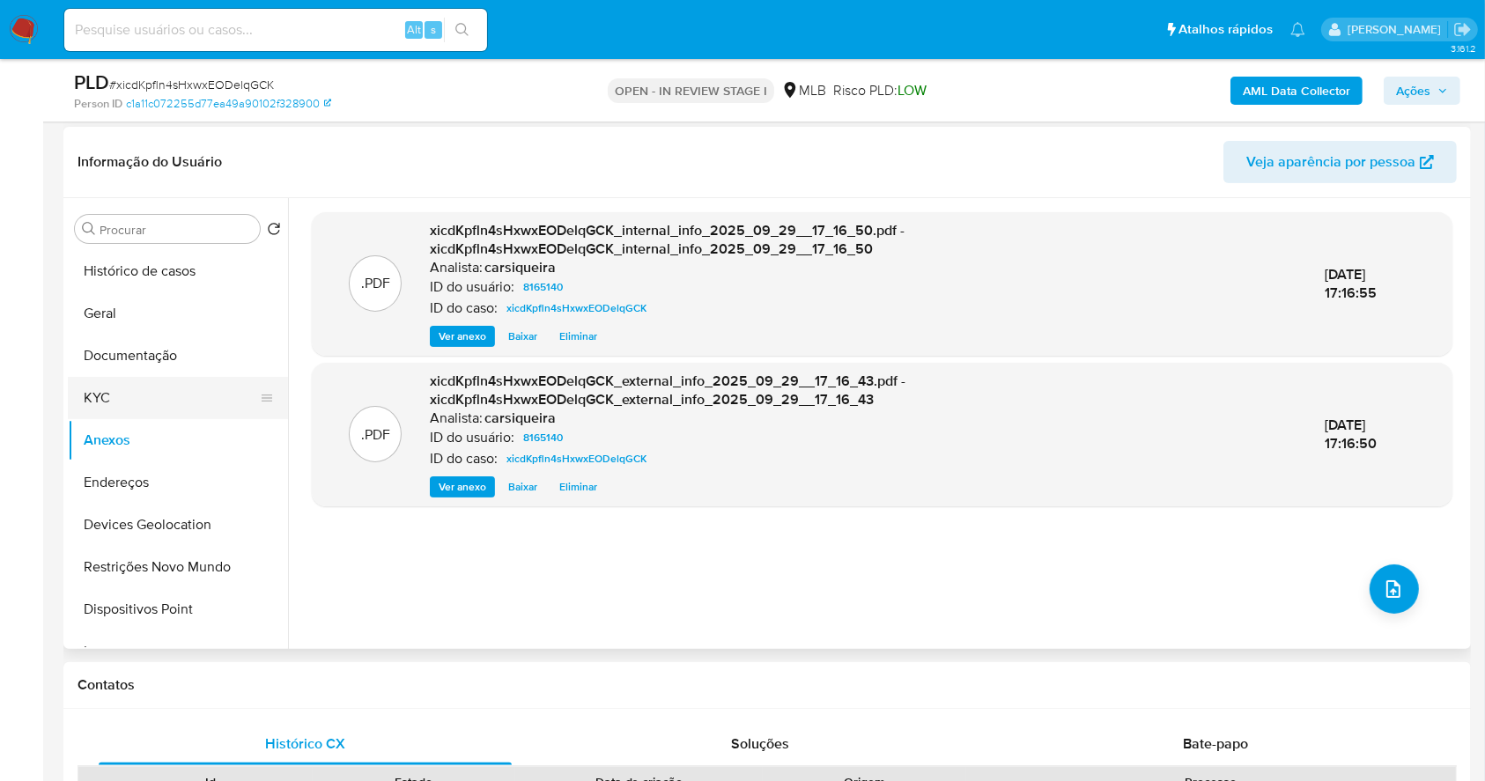
click at [128, 403] on button "KYC" at bounding box center [171, 398] width 206 height 42
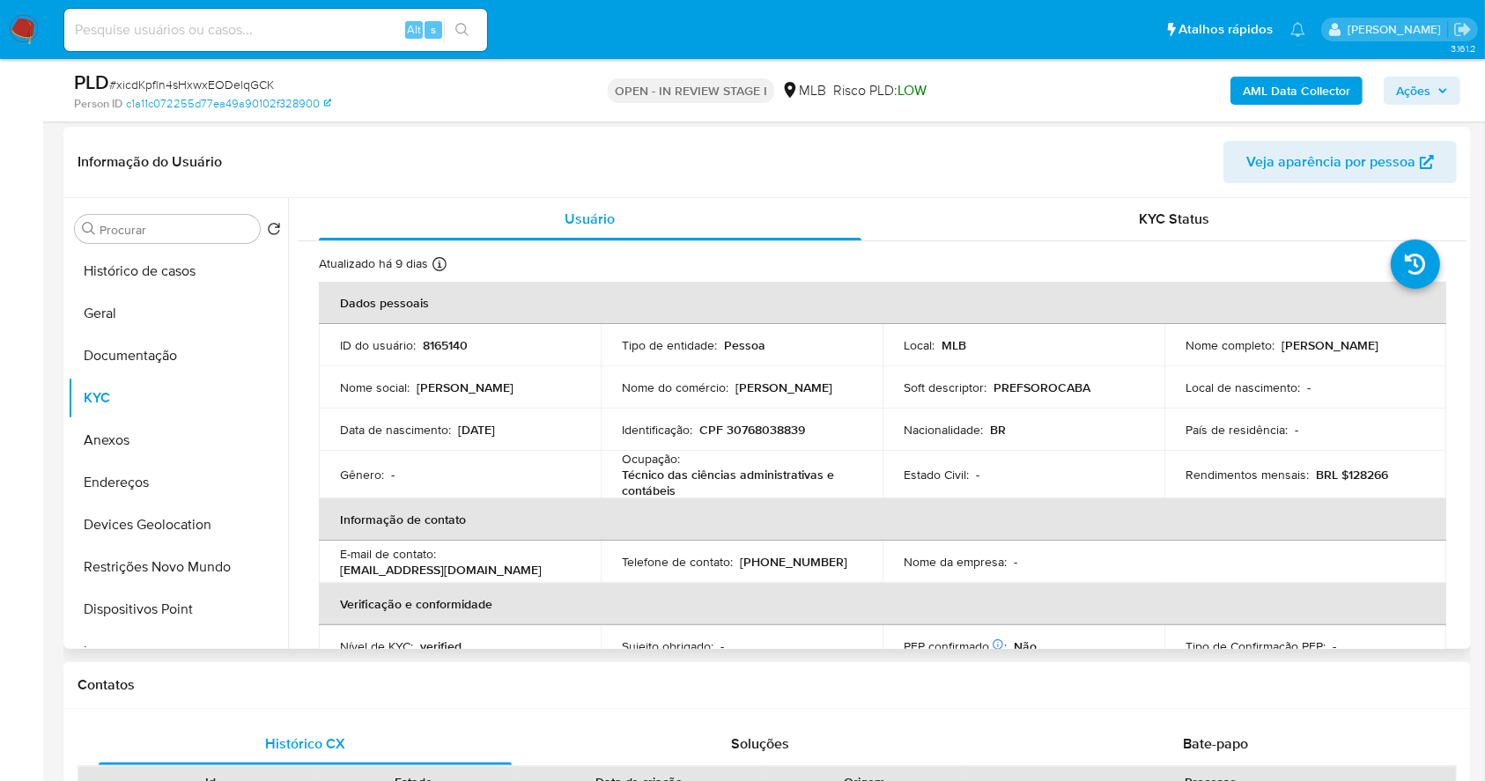
click at [759, 435] on p "CPF 30768038839" at bounding box center [752, 430] width 106 height 16
click at [758, 433] on p "CPF 30768038839" at bounding box center [752, 430] width 106 height 16
click at [758, 432] on p "CPF 30768038839" at bounding box center [752, 430] width 106 height 16
copy p "30768038839"
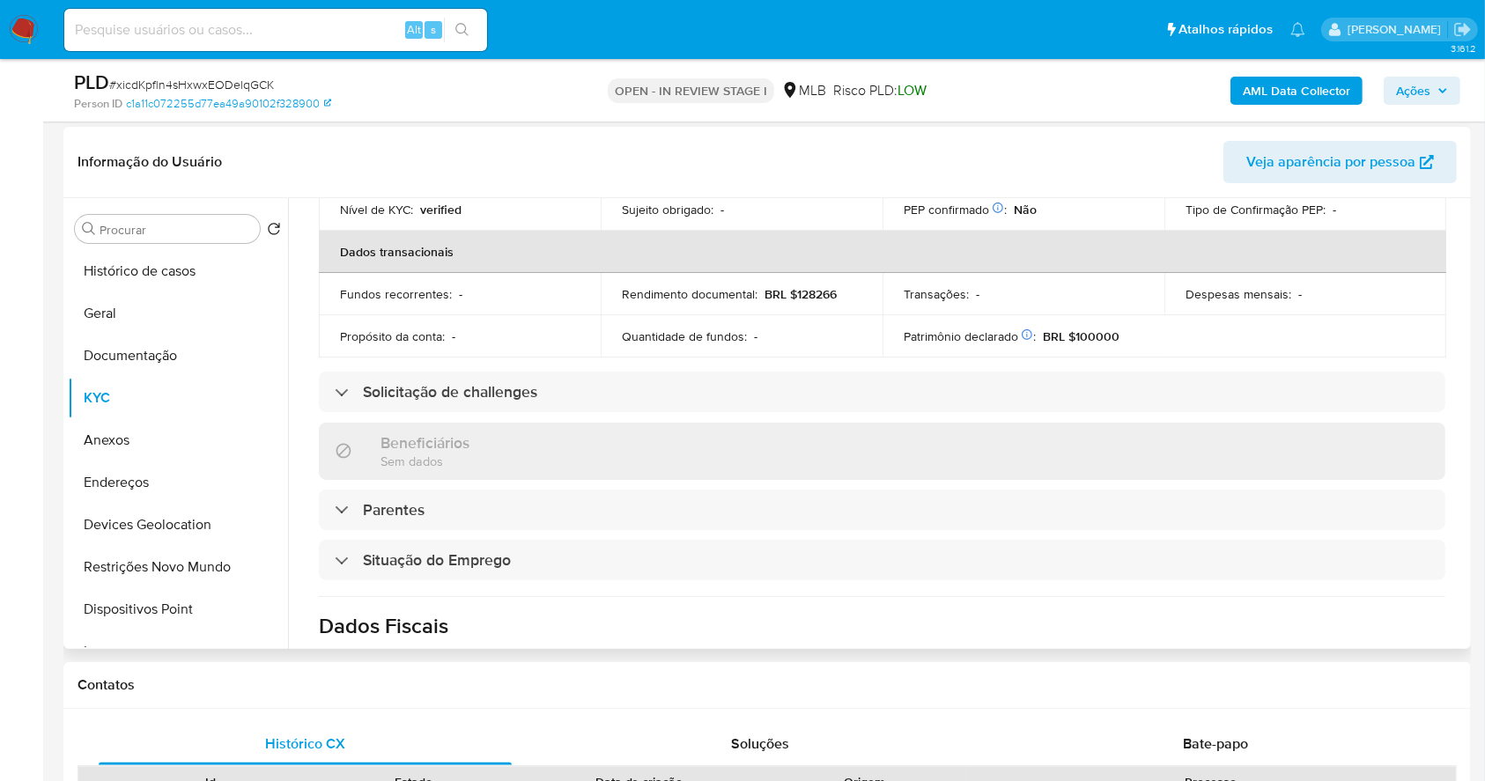
scroll to position [49, 0]
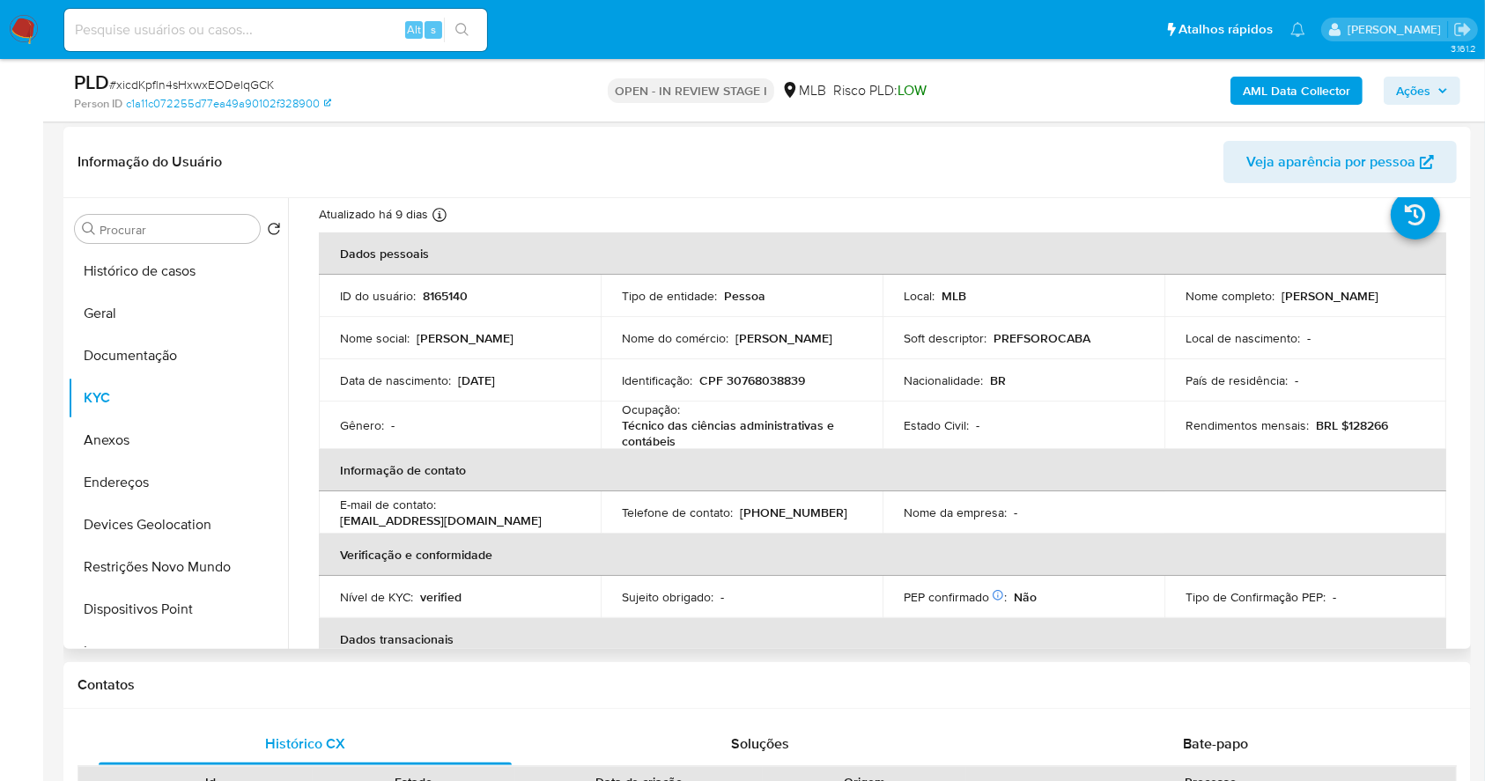
click at [764, 365] on td "Identificação : CPF 30768038839" at bounding box center [742, 380] width 282 height 42
drag, startPoint x: 1340, startPoint y: 300, endPoint x: 1181, endPoint y: 307, distance: 158.7
click at [1186, 304] on div "Nome completo : [PERSON_NAME]" at bounding box center [1306, 296] width 240 height 16
copy p "[PERSON_NAME]"
click at [135, 358] on button "Documentação" at bounding box center [171, 356] width 206 height 42
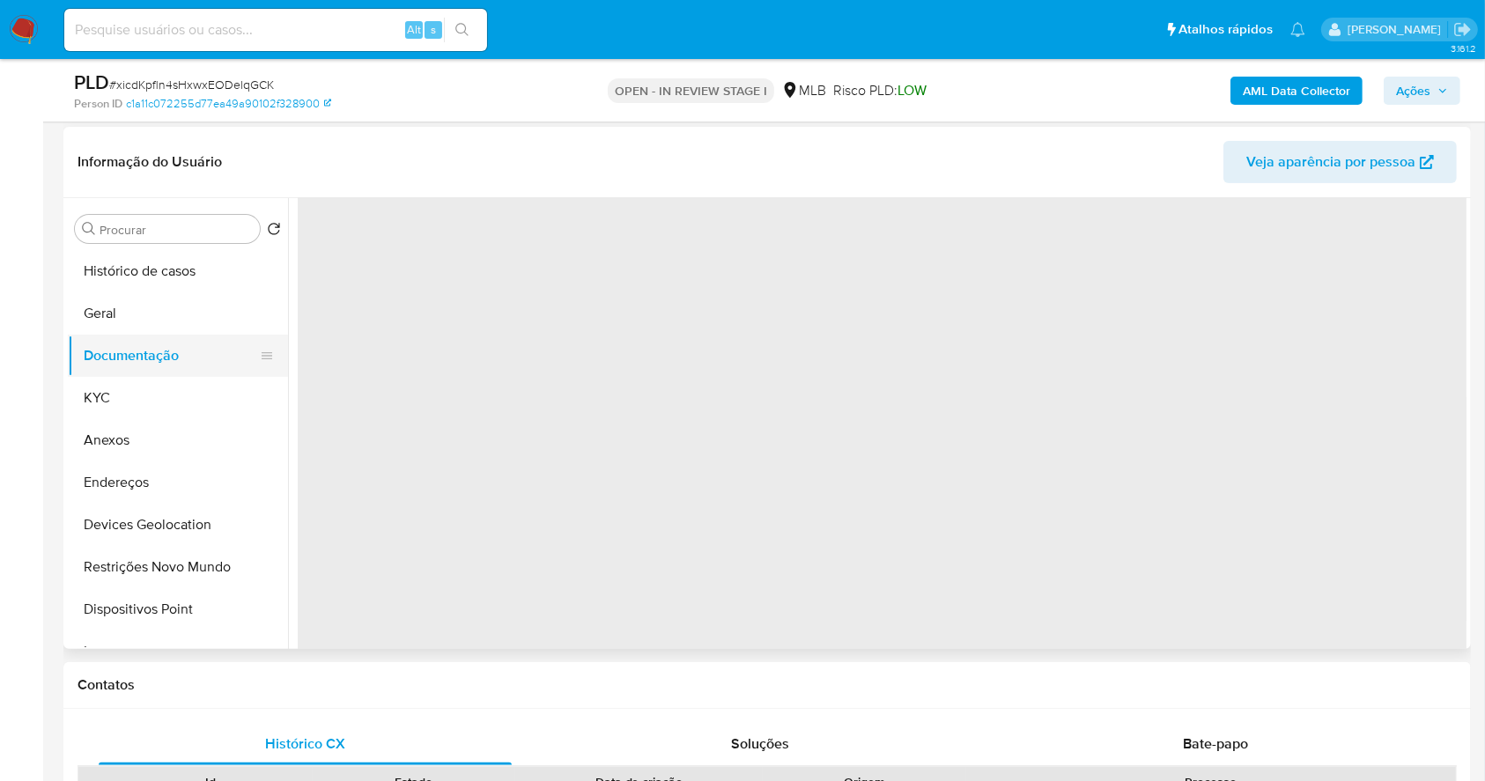
scroll to position [0, 0]
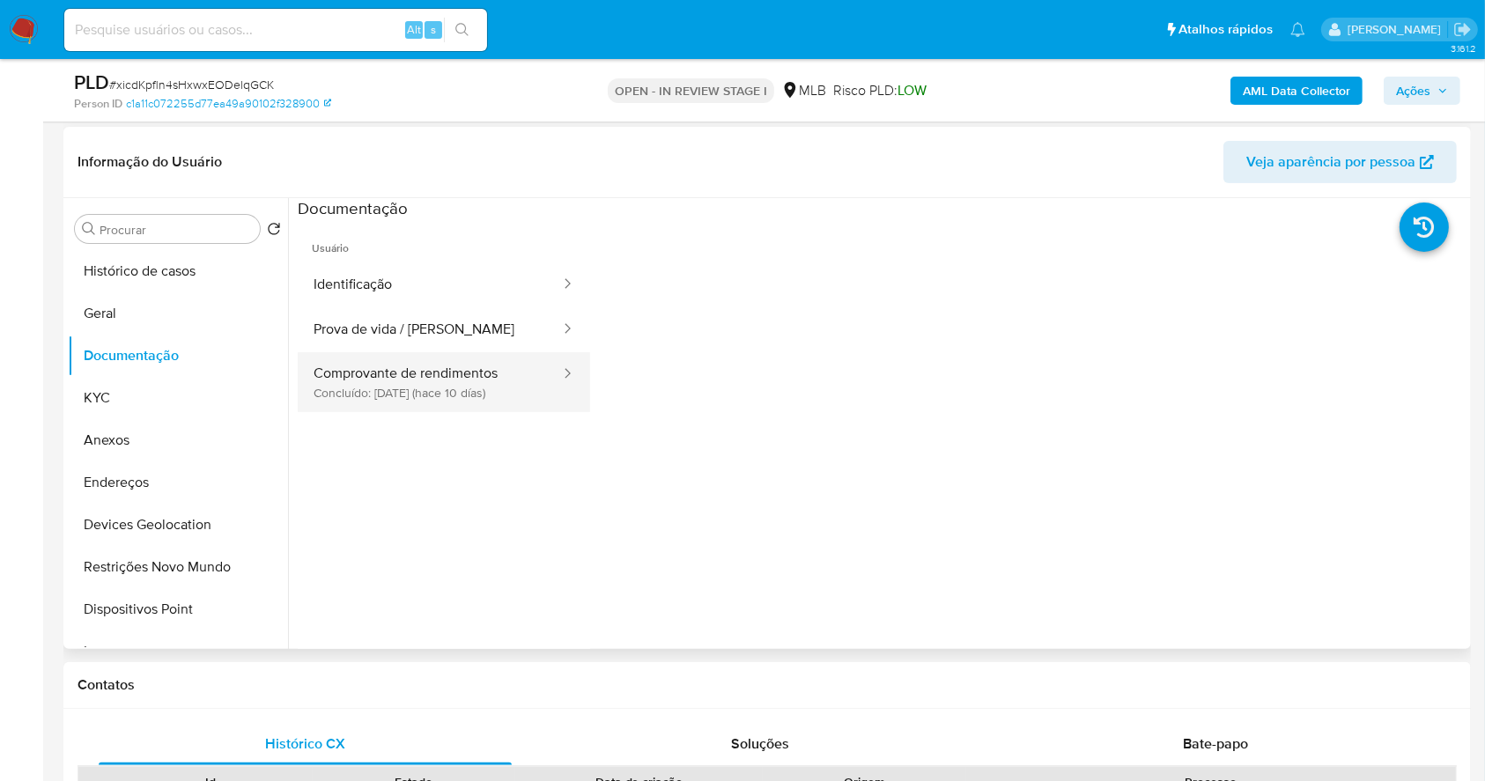
click at [485, 391] on button "Comprovante de rendimentos Concluído: [DATE] (hace 10 días)" at bounding box center [430, 382] width 264 height 60
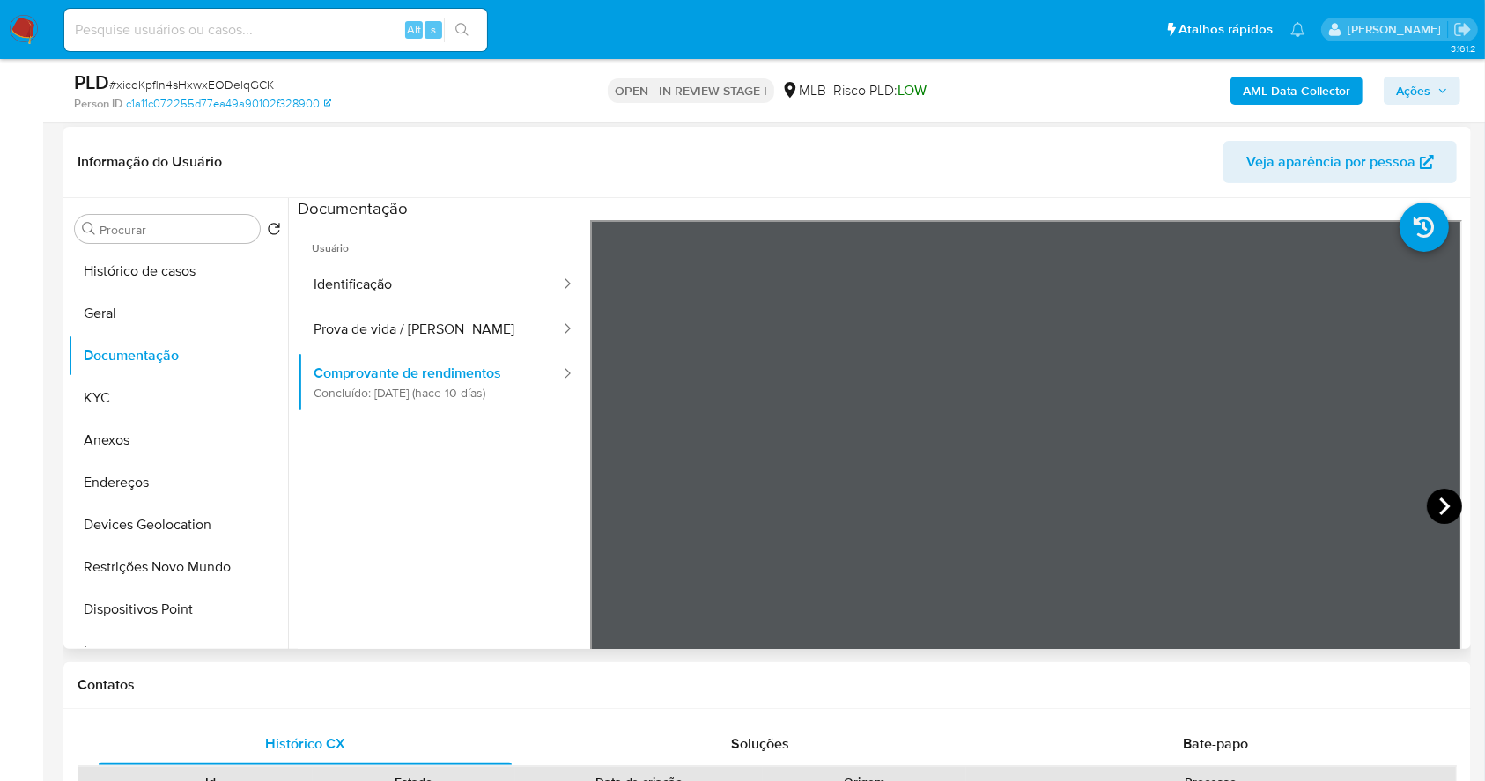
click at [1432, 499] on icon at bounding box center [1444, 506] width 35 height 35
click at [156, 348] on button "Documentação" at bounding box center [171, 356] width 206 height 42
click at [136, 393] on button "KYC" at bounding box center [171, 398] width 206 height 42
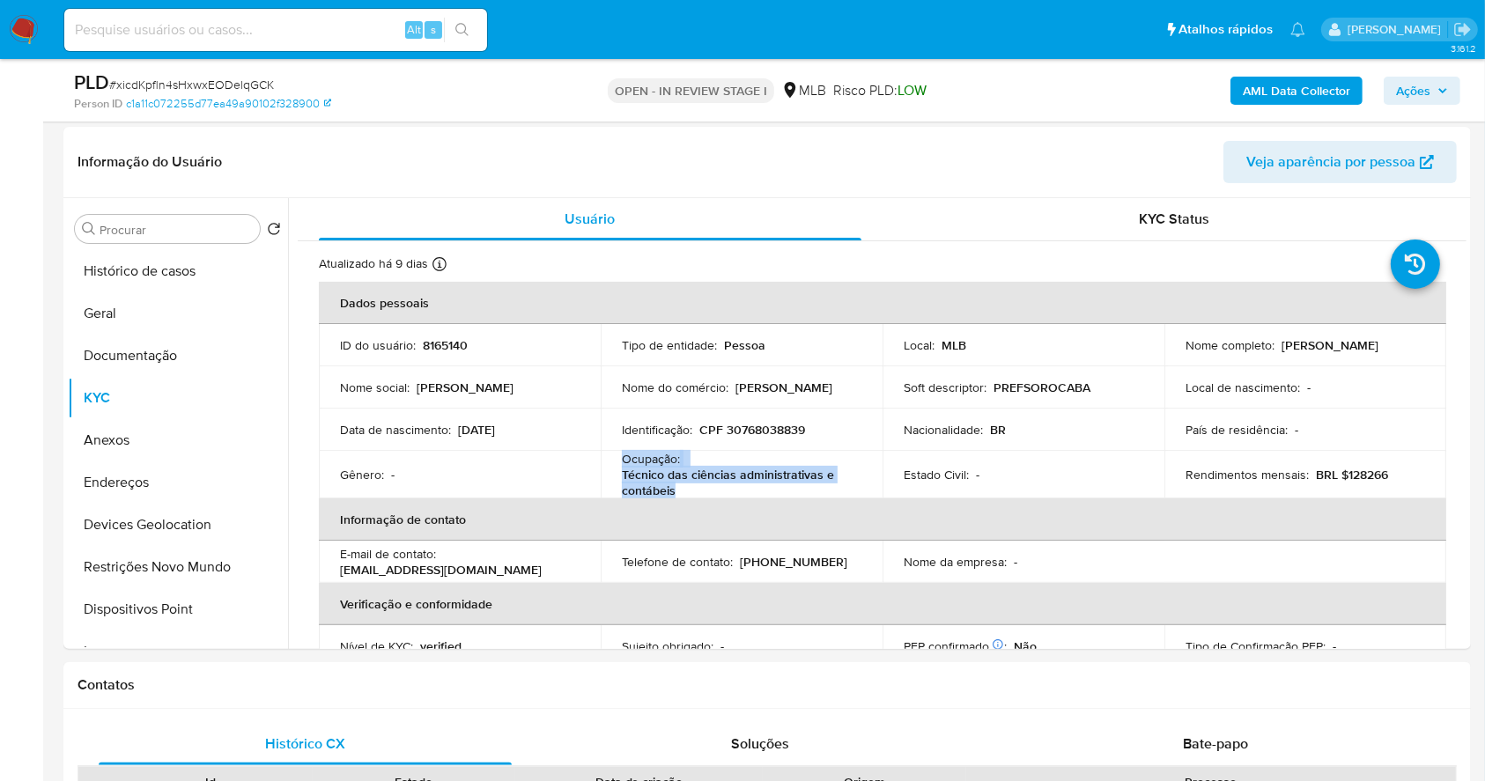
drag, startPoint x: 662, startPoint y: 475, endPoint x: 625, endPoint y: 461, distance: 40.4
click at [625, 461] on div "Ocupação : Técnico das ciências administrativas e contábeis" at bounding box center [742, 475] width 240 height 48
copy div "Ocupação : Técnico das ciências administrativas e contábeis"
click at [1430, 88] on span "Ações" at bounding box center [1413, 91] width 34 height 28
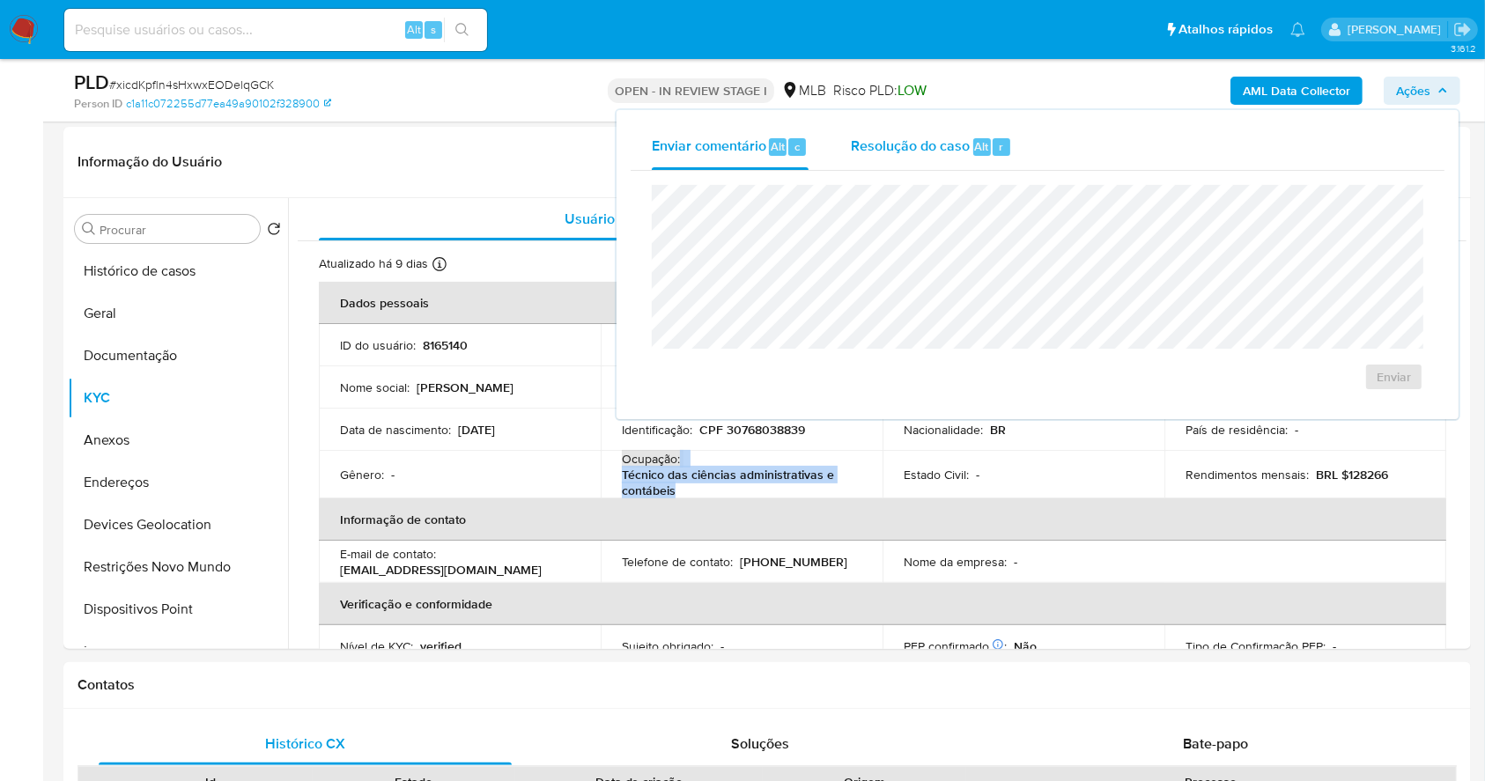
click at [927, 147] on span "Resolução do caso" at bounding box center [910, 146] width 119 height 20
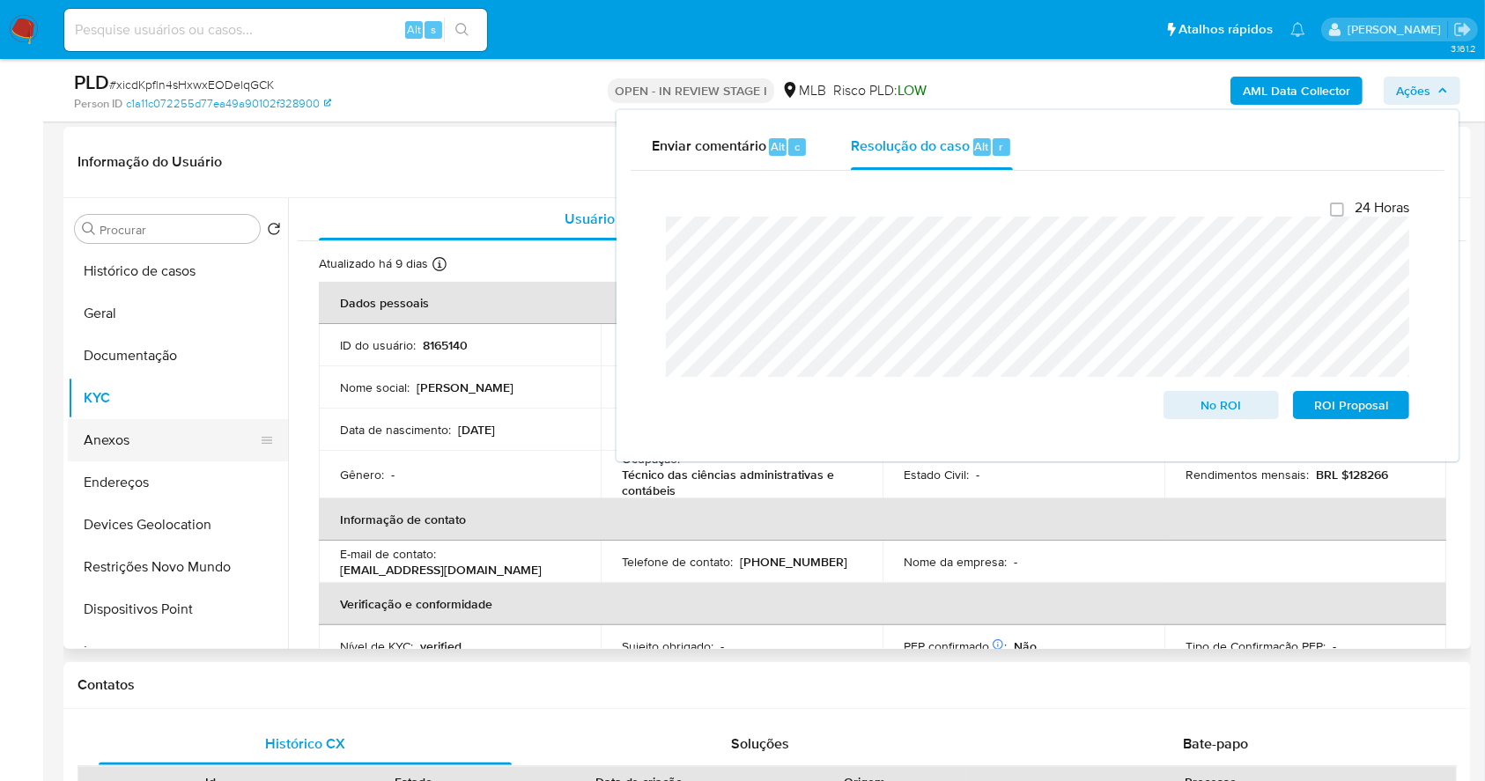
click at [183, 429] on button "Anexos" at bounding box center [171, 440] width 206 height 42
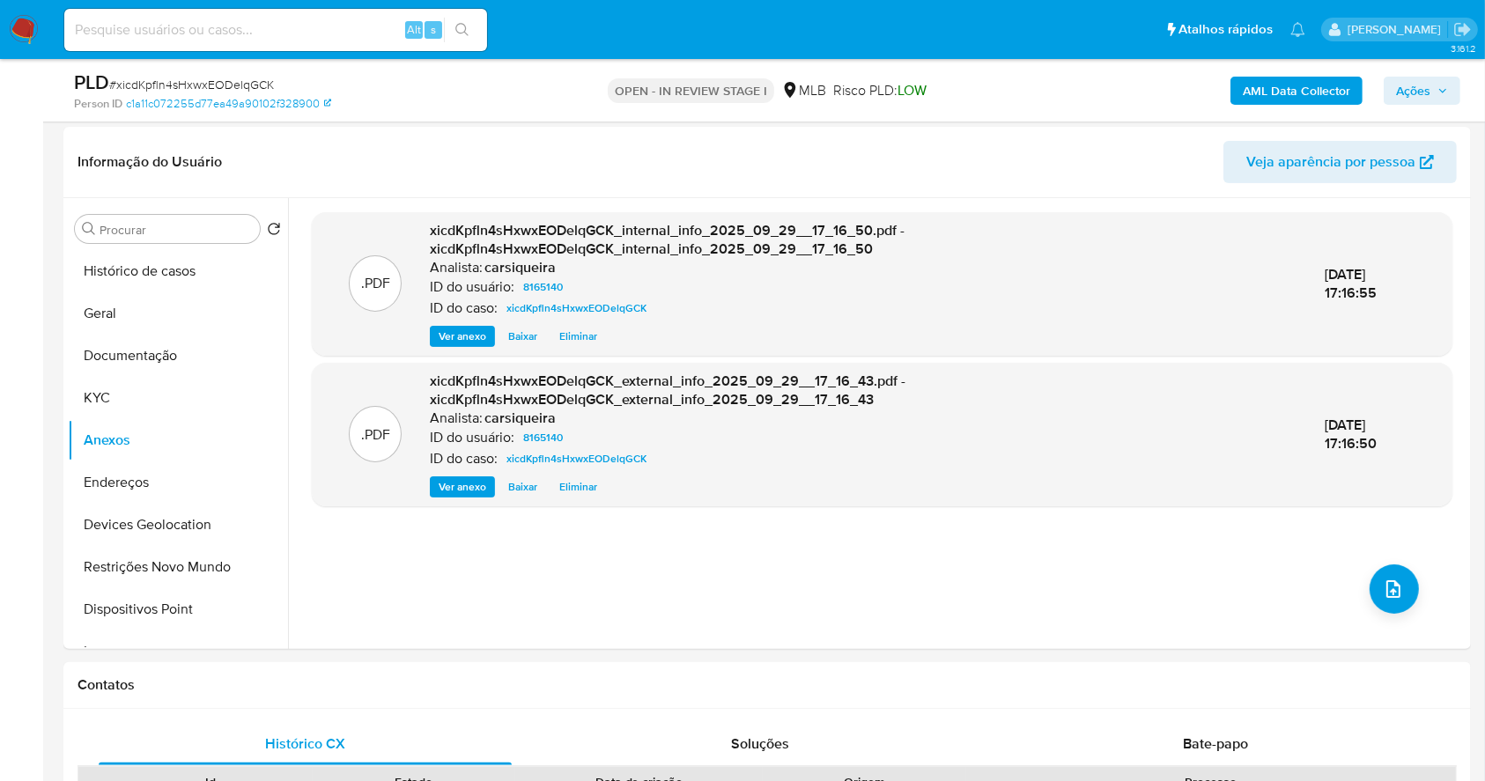
click at [1434, 78] on span "Ações" at bounding box center [1422, 90] width 52 height 25
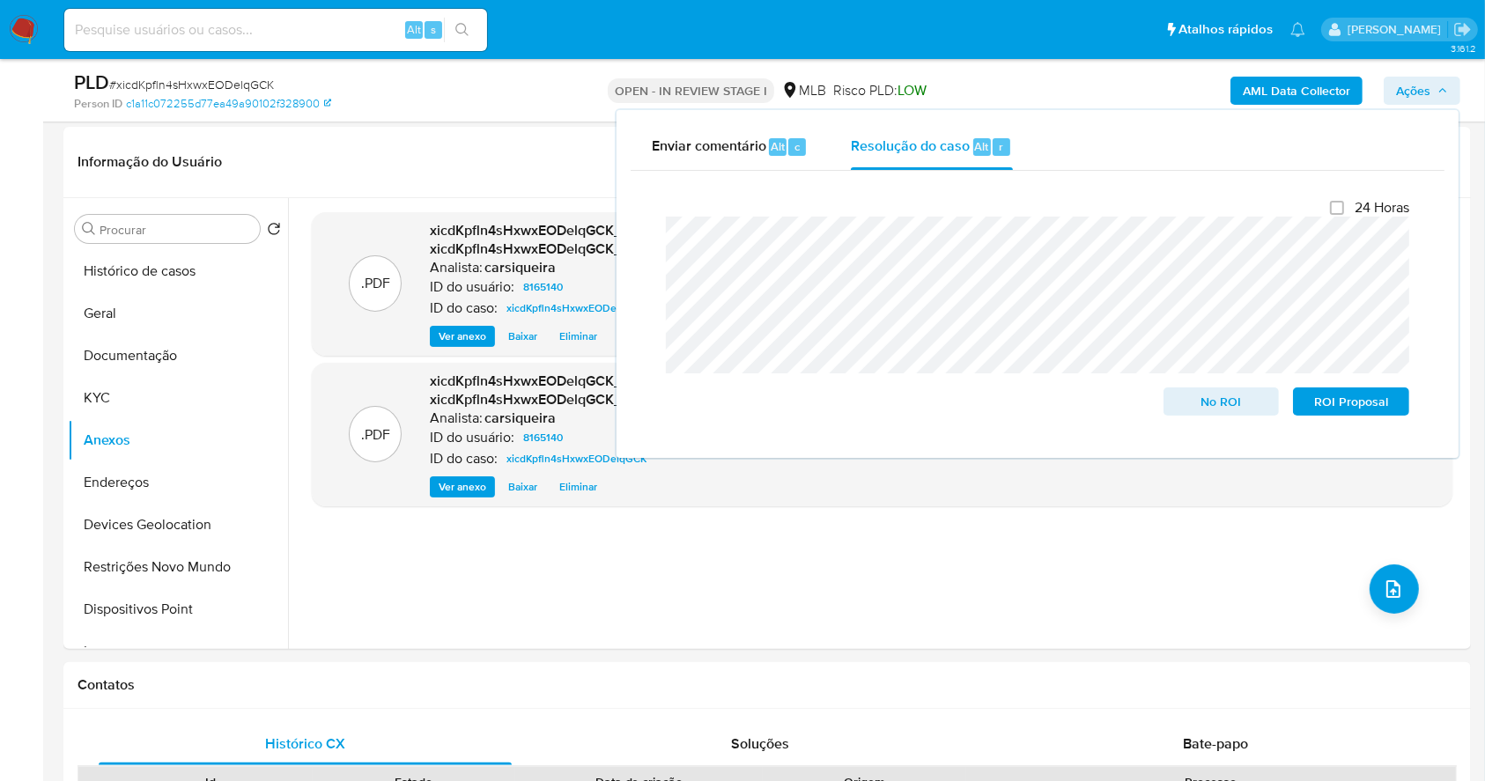
click at [1431, 78] on span "Ações" at bounding box center [1422, 90] width 52 height 25
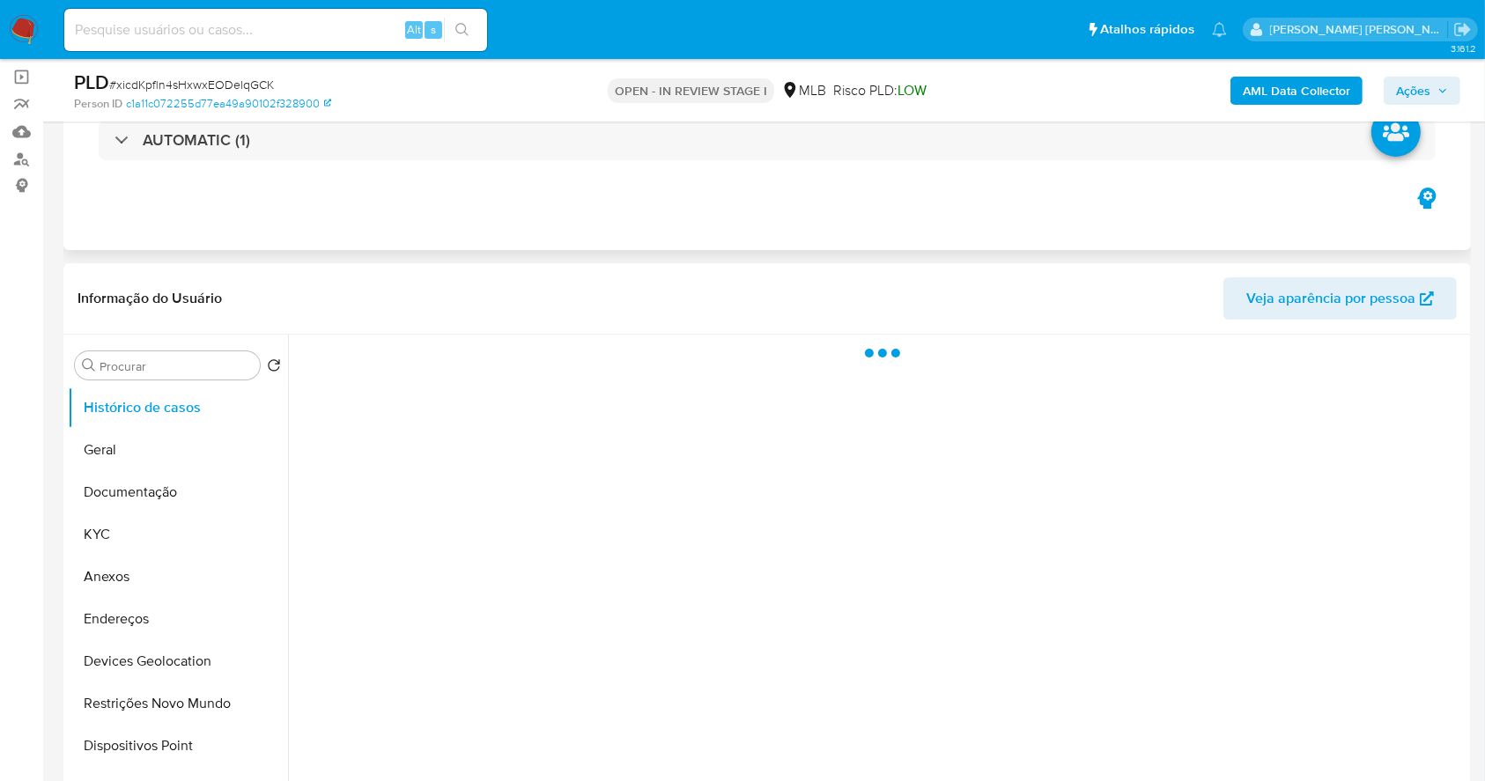
scroll to position [234, 0]
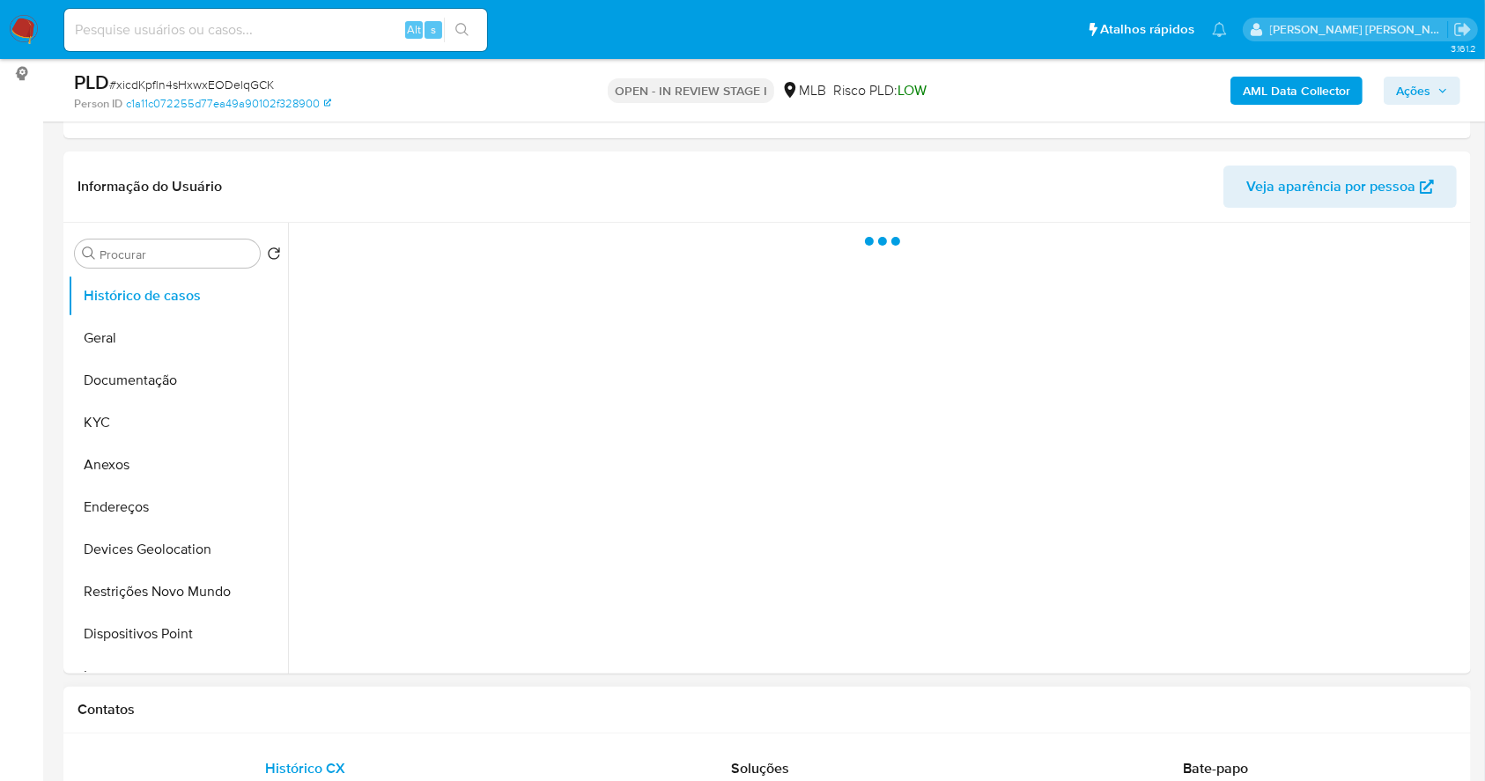
select select "10"
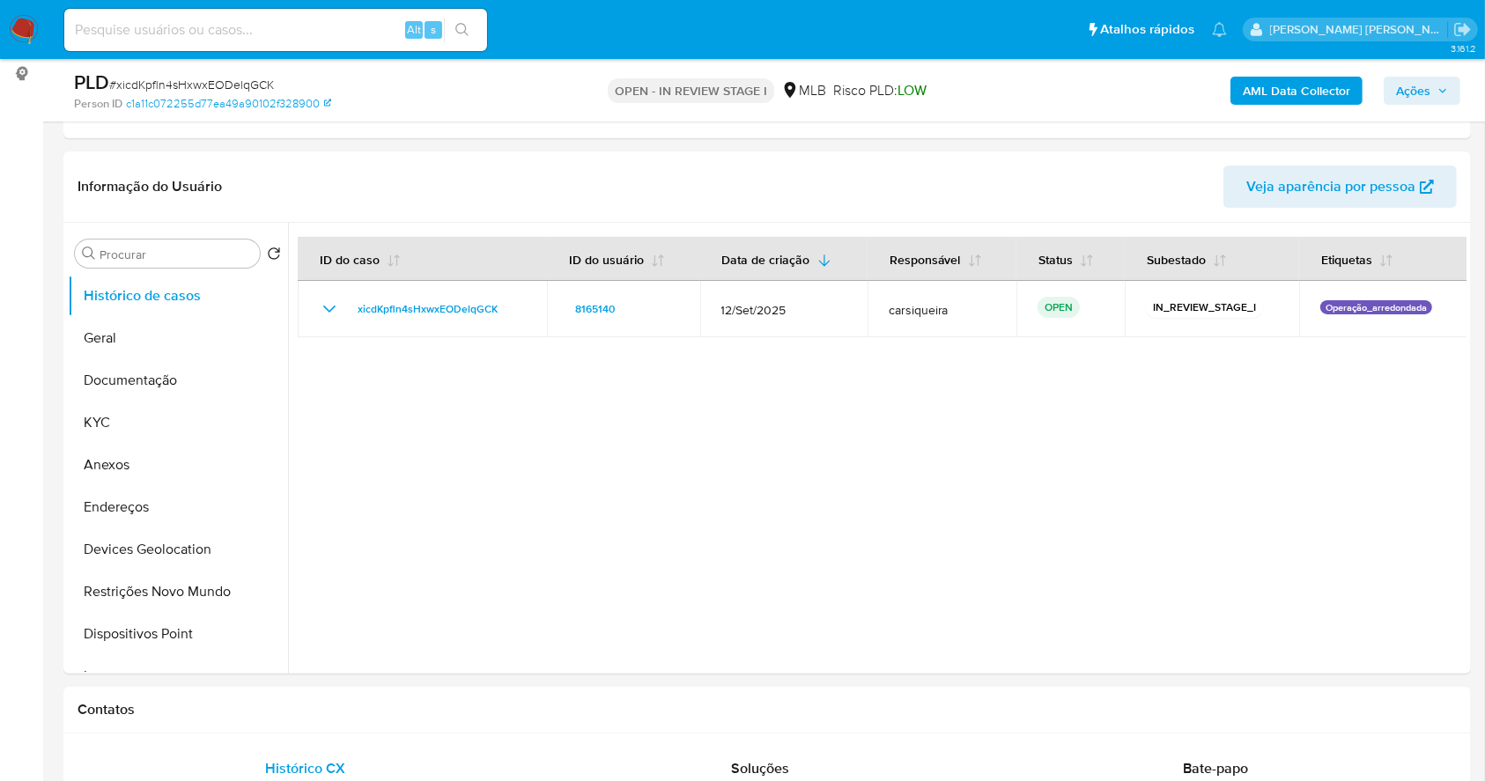
click at [1426, 83] on span "Ações" at bounding box center [1413, 91] width 34 height 28
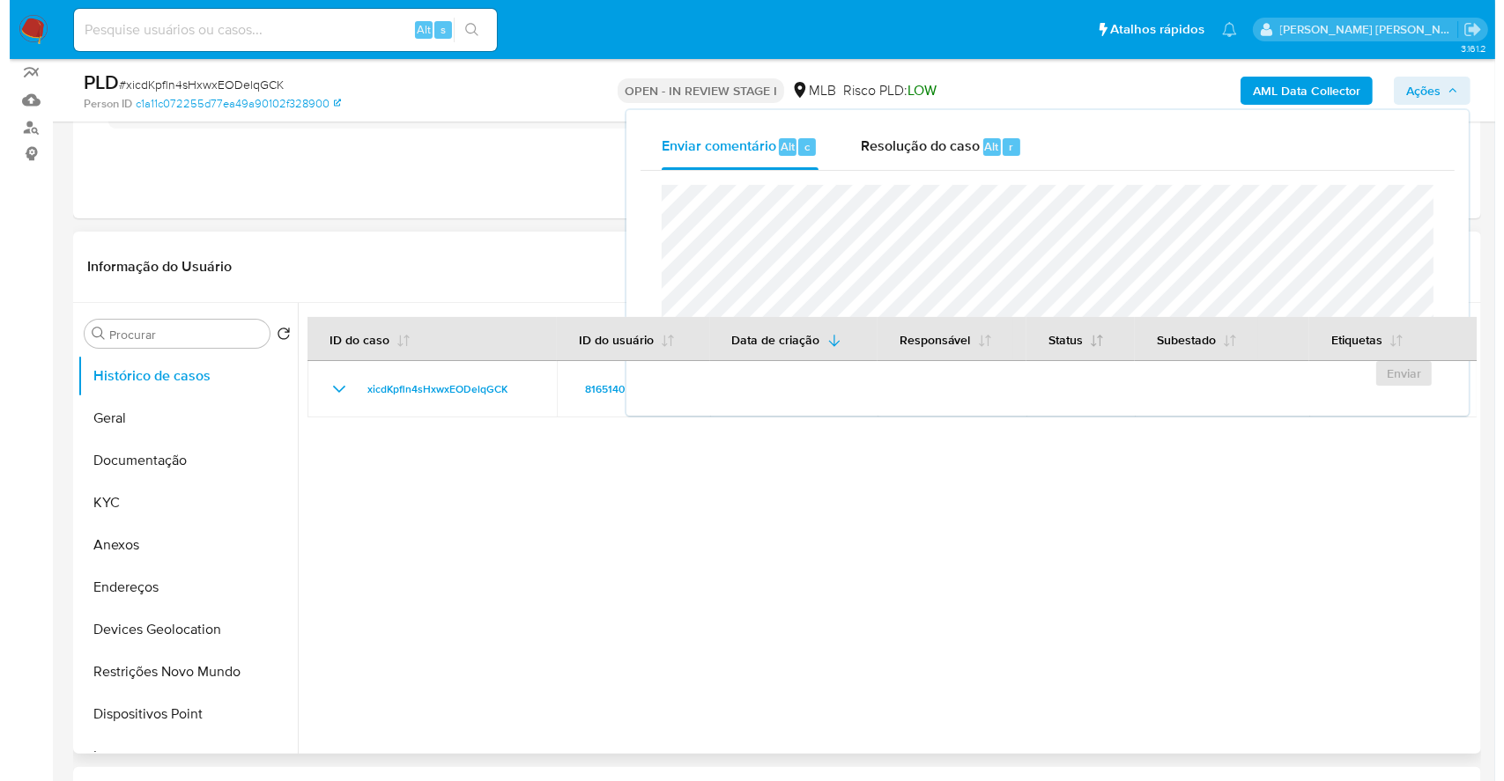
scroll to position [117, 0]
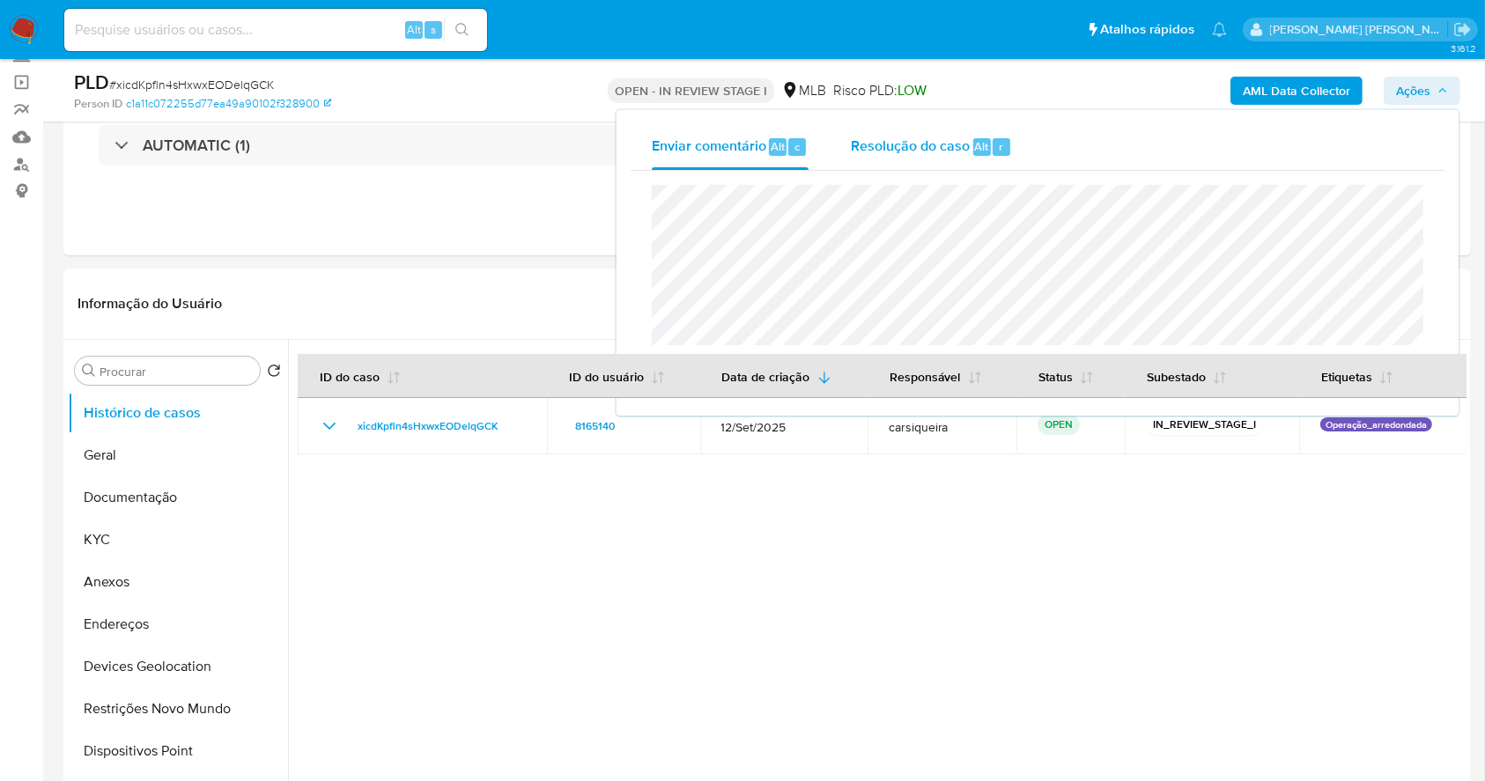
click at [909, 152] on span "Resolução do caso" at bounding box center [910, 146] width 119 height 20
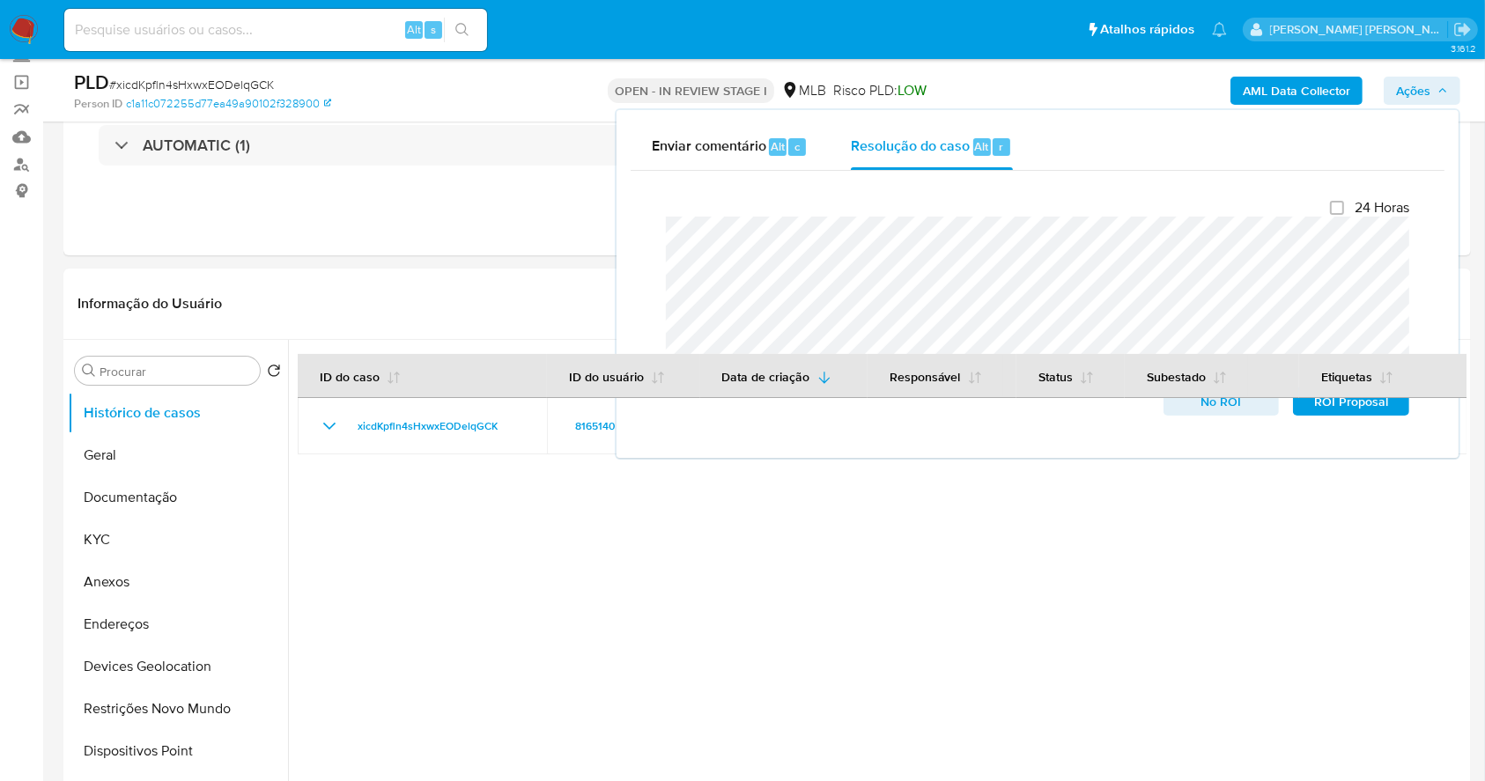
click at [624, 237] on div "Enviar comentário Alt c Resolução do caso Alt r Fechamento do caso 24 Horas No …" at bounding box center [1038, 284] width 842 height 348
drag, startPoint x: 150, startPoint y: 577, endPoint x: 497, endPoint y: 49, distance: 631.6
click at [152, 577] on button "Anexos" at bounding box center [178, 582] width 220 height 42
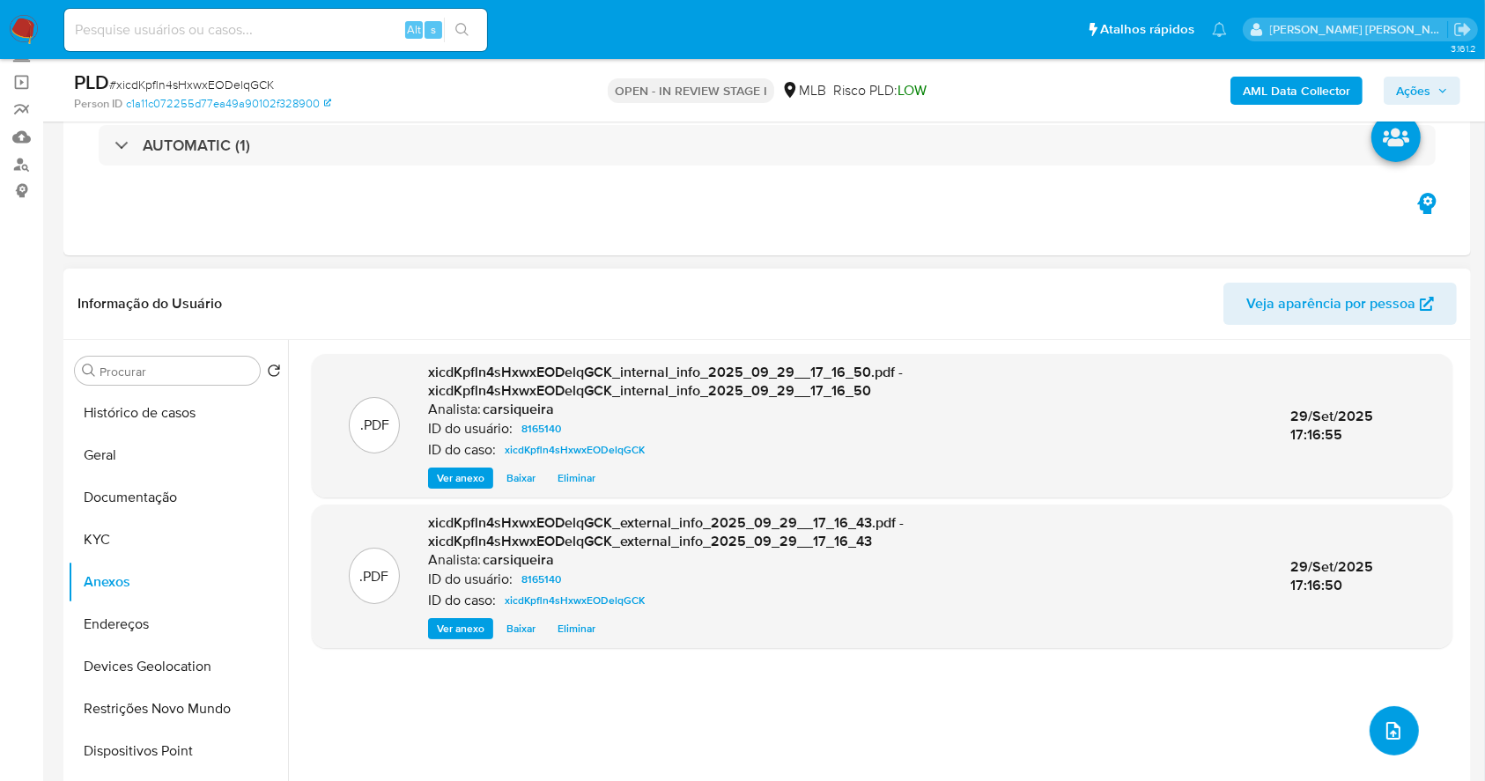
click at [1387, 729] on icon "upload-file" at bounding box center [1394, 731] width 14 height 18
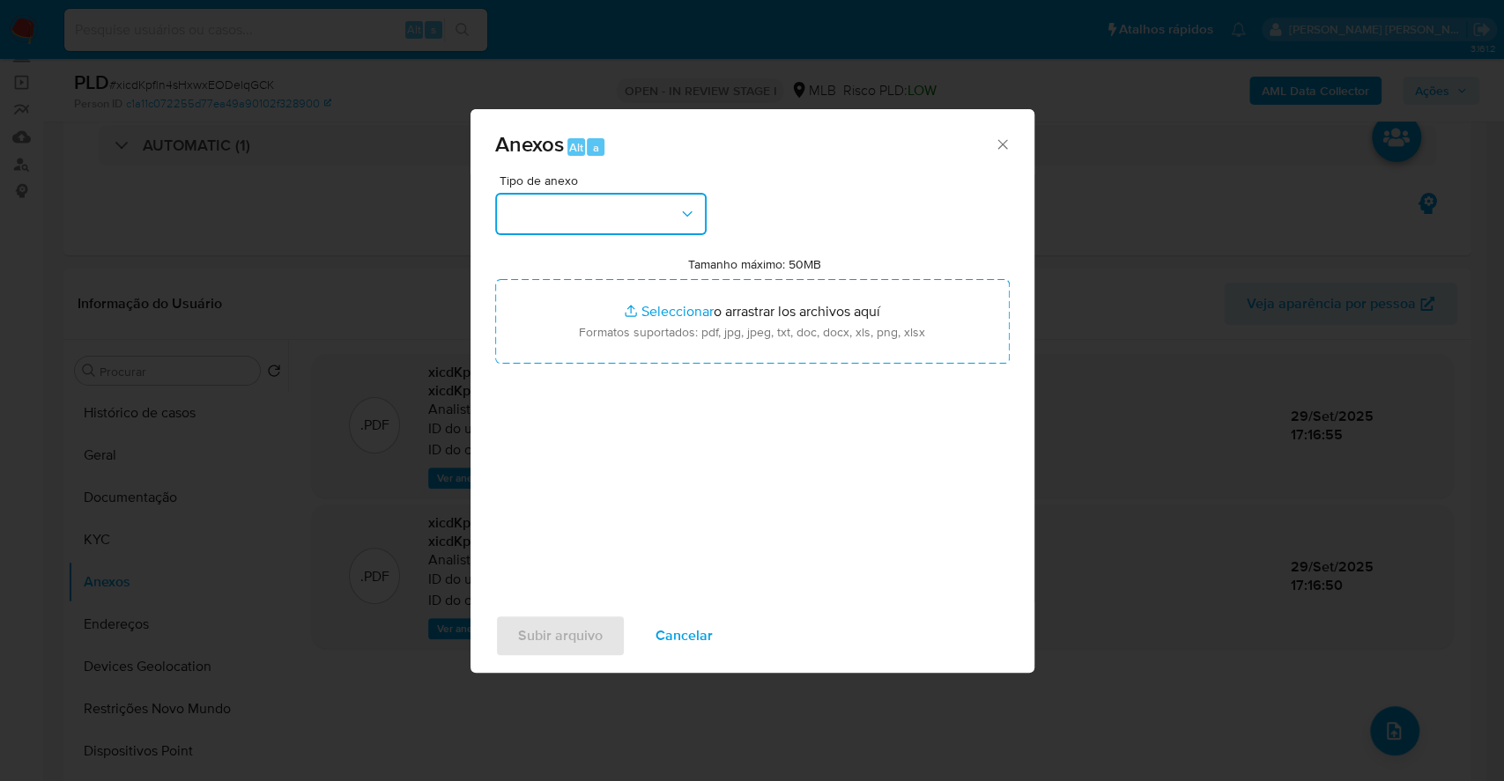
click at [596, 208] on button "button" at bounding box center [600, 214] width 211 height 42
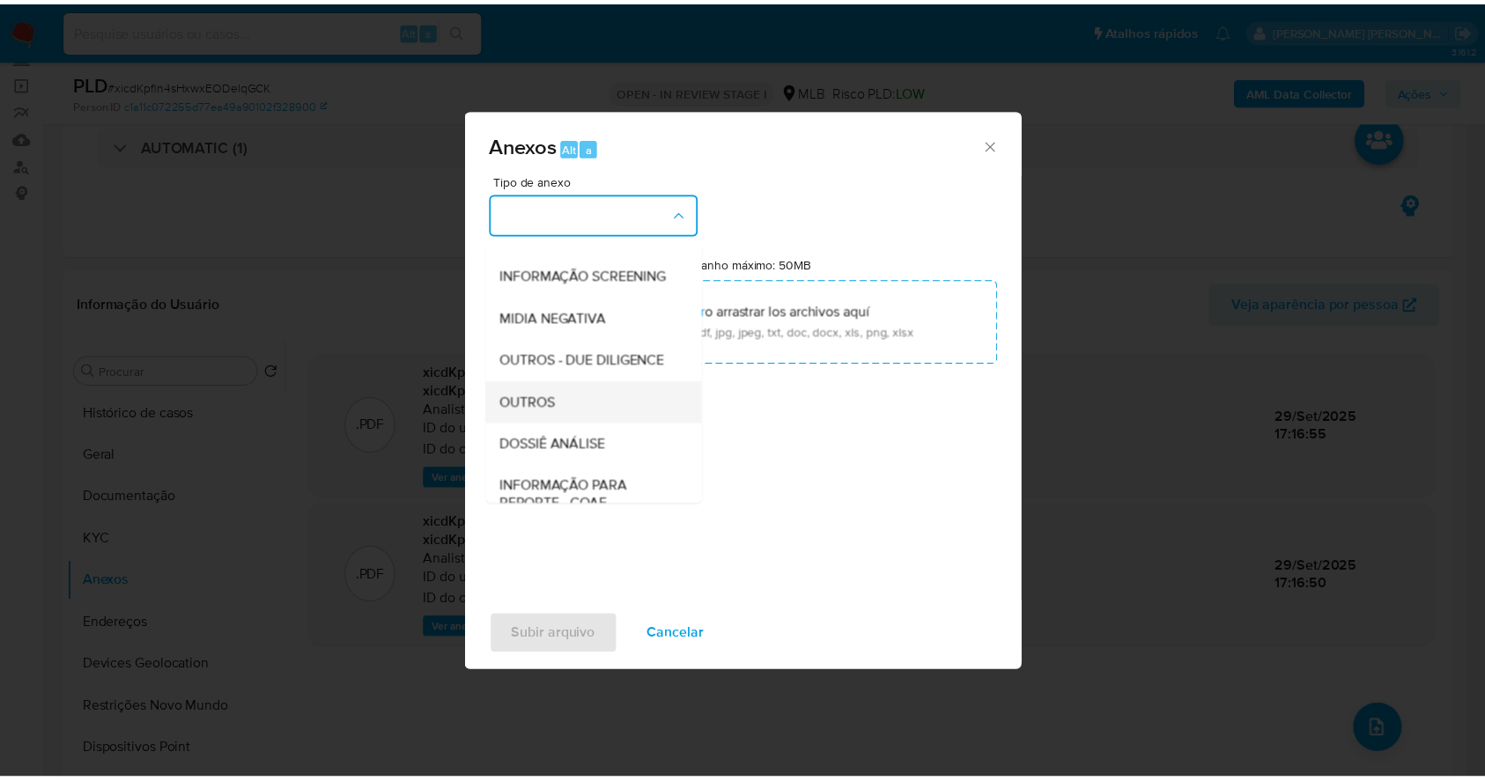
scroll to position [270, 0]
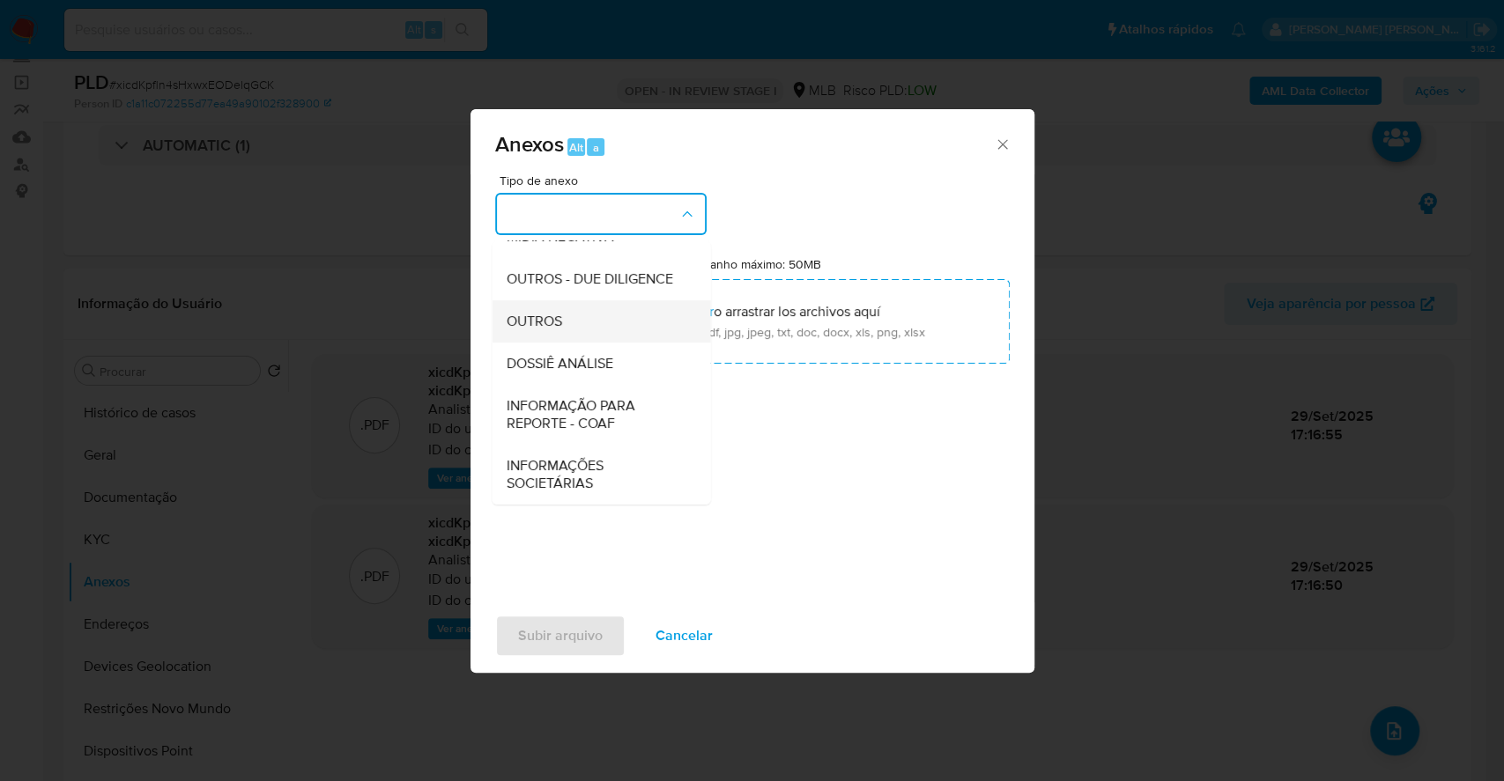
click at [581, 307] on div "OUTROS" at bounding box center [596, 321] width 180 height 42
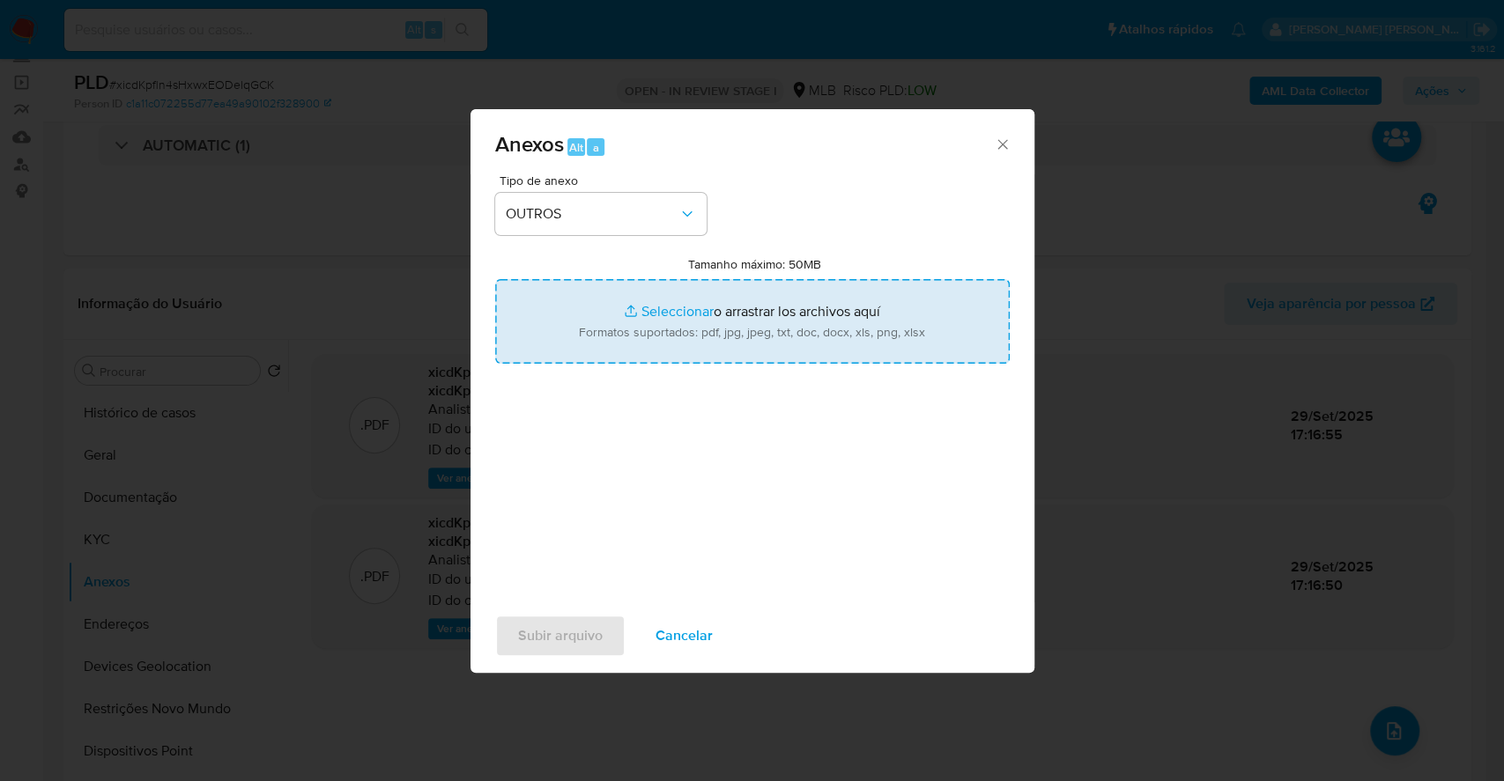
click at [672, 307] on input "Tamanho máximo: 50MB Seleccionar archivos" at bounding box center [752, 321] width 514 height 85
type input "C:\fakepath\Mulan 8165140_2025_09_29_06_20_39.xlsx"
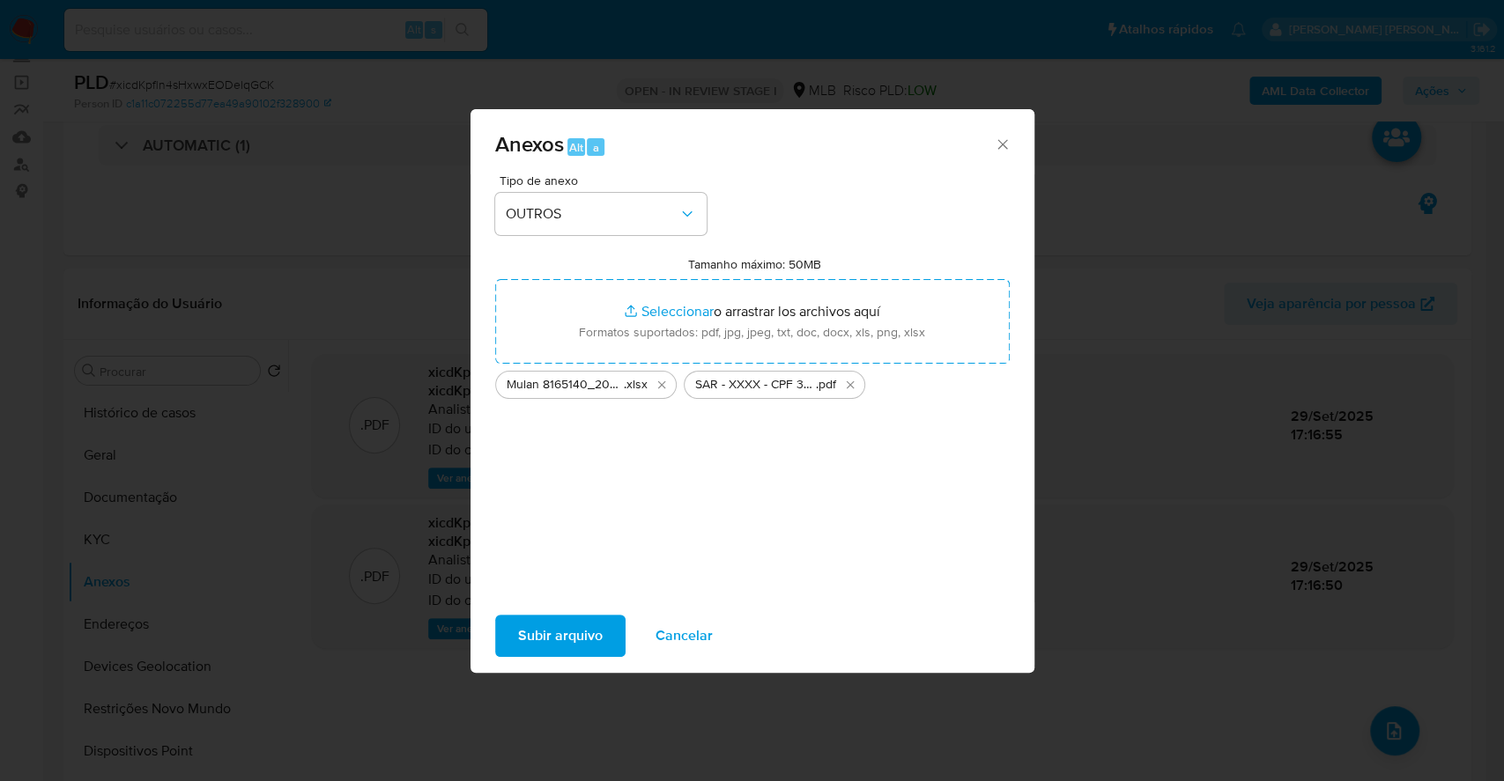
click at [557, 634] on span "Subir arquivo" at bounding box center [560, 636] width 85 height 39
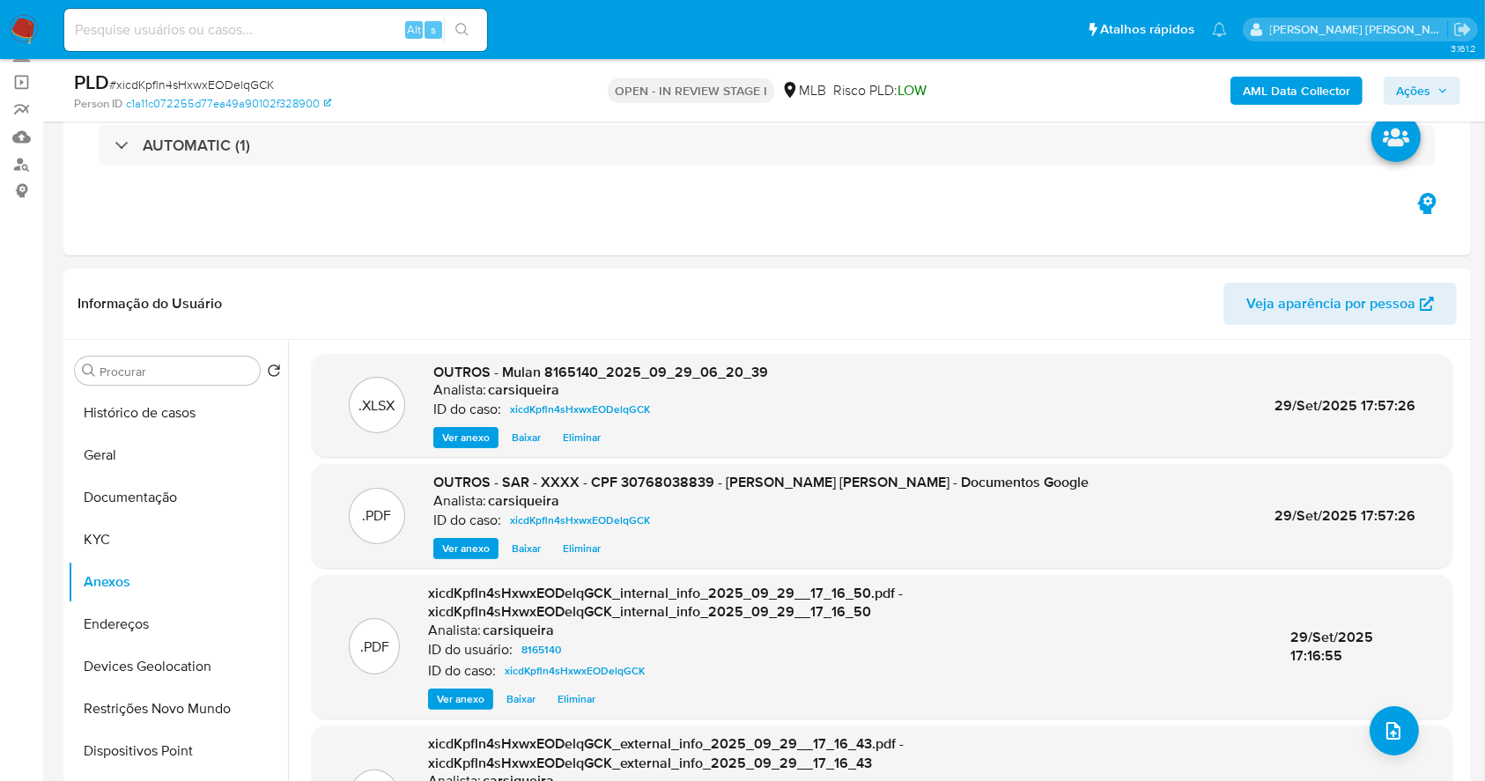
click at [1417, 88] on span "Ações" at bounding box center [1413, 91] width 34 height 28
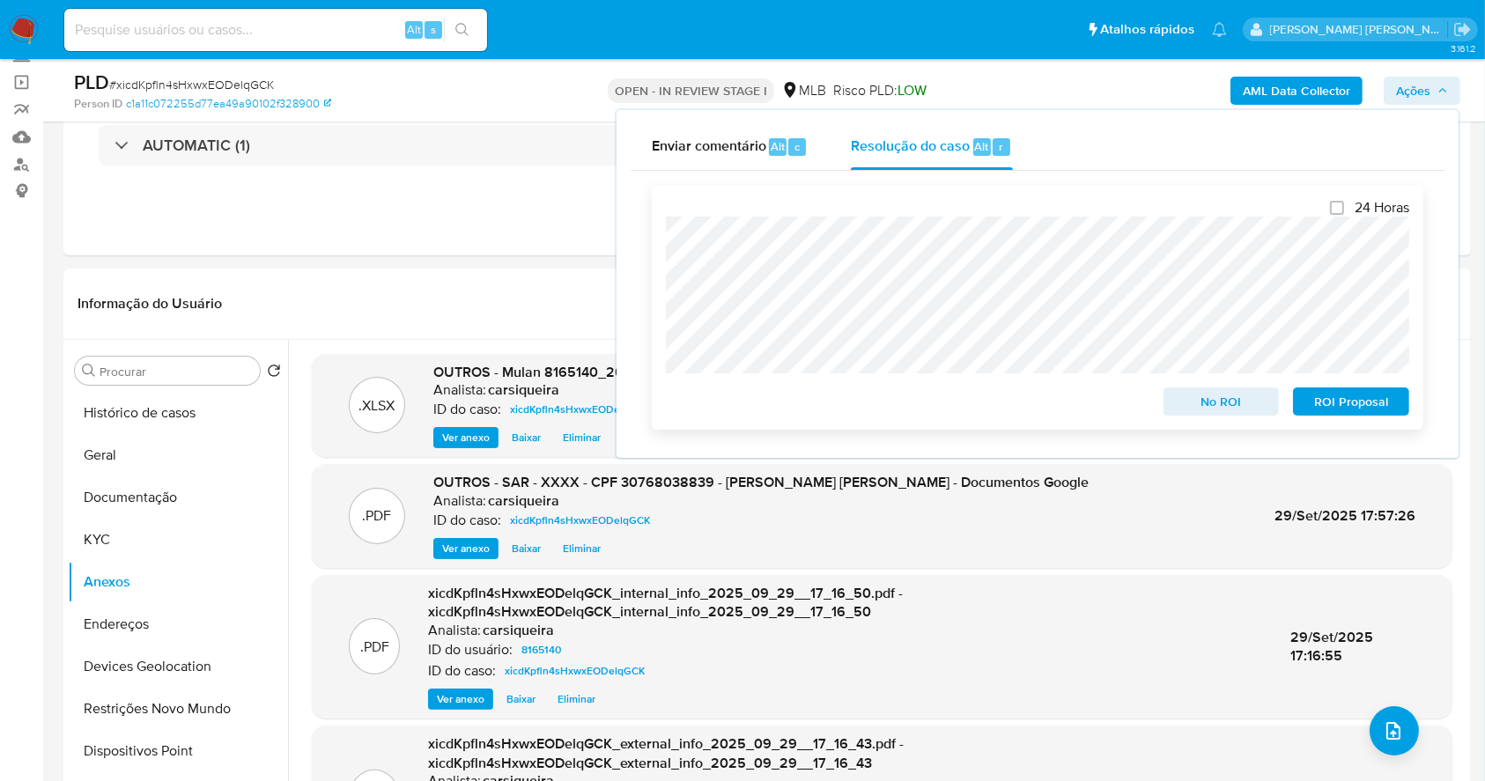
click at [1358, 398] on span "ROI Proposal" at bounding box center [1352, 401] width 92 height 25
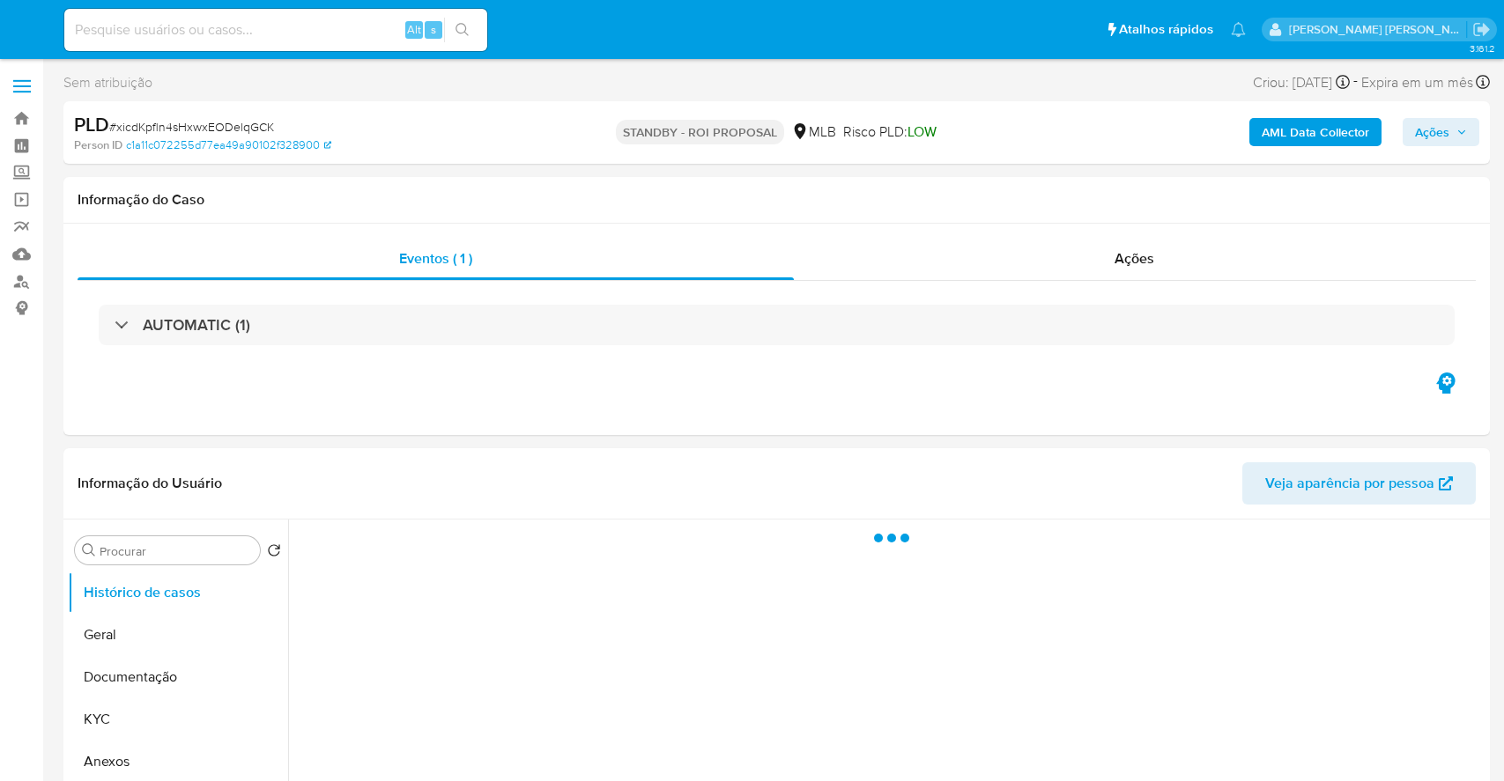
select select "10"
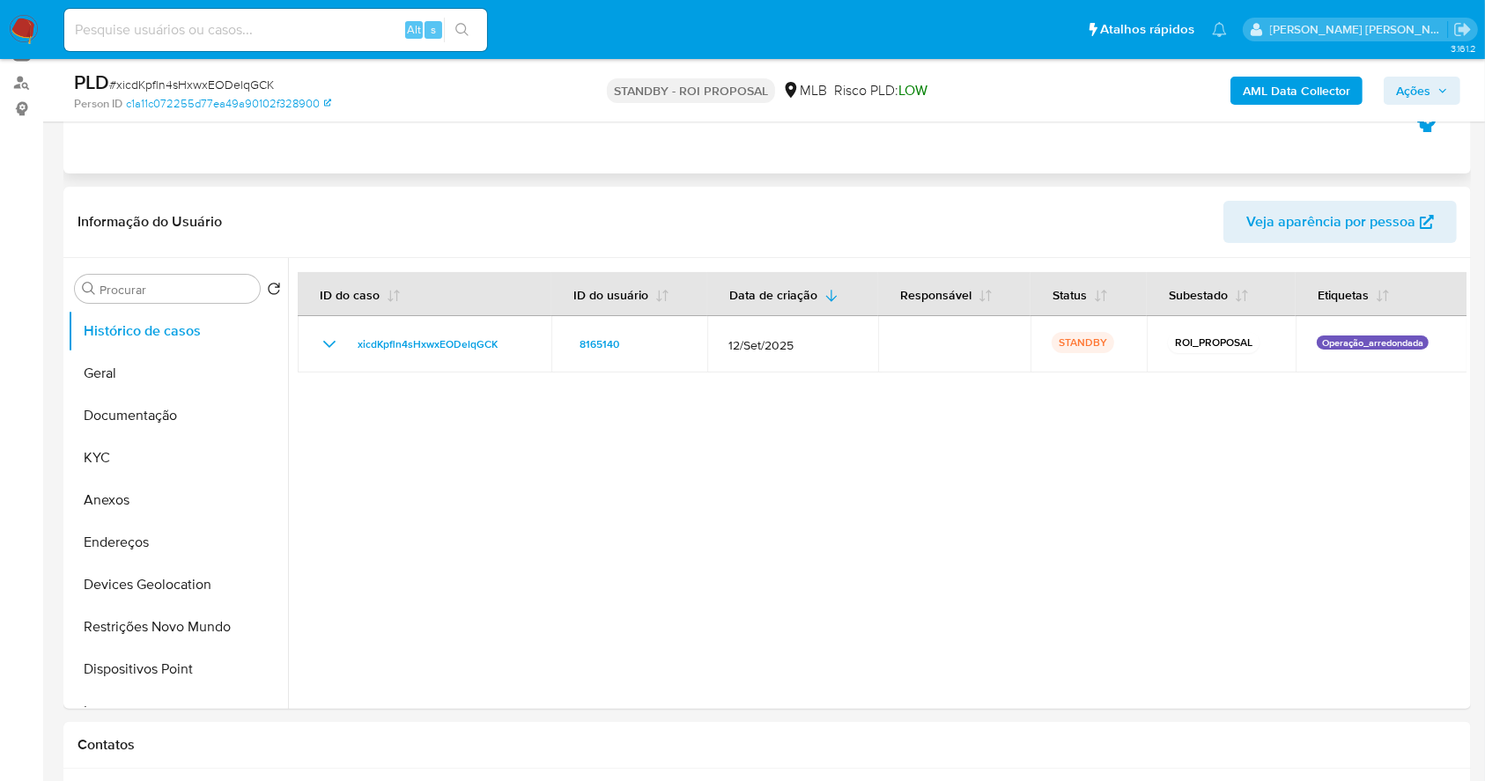
scroll to position [234, 0]
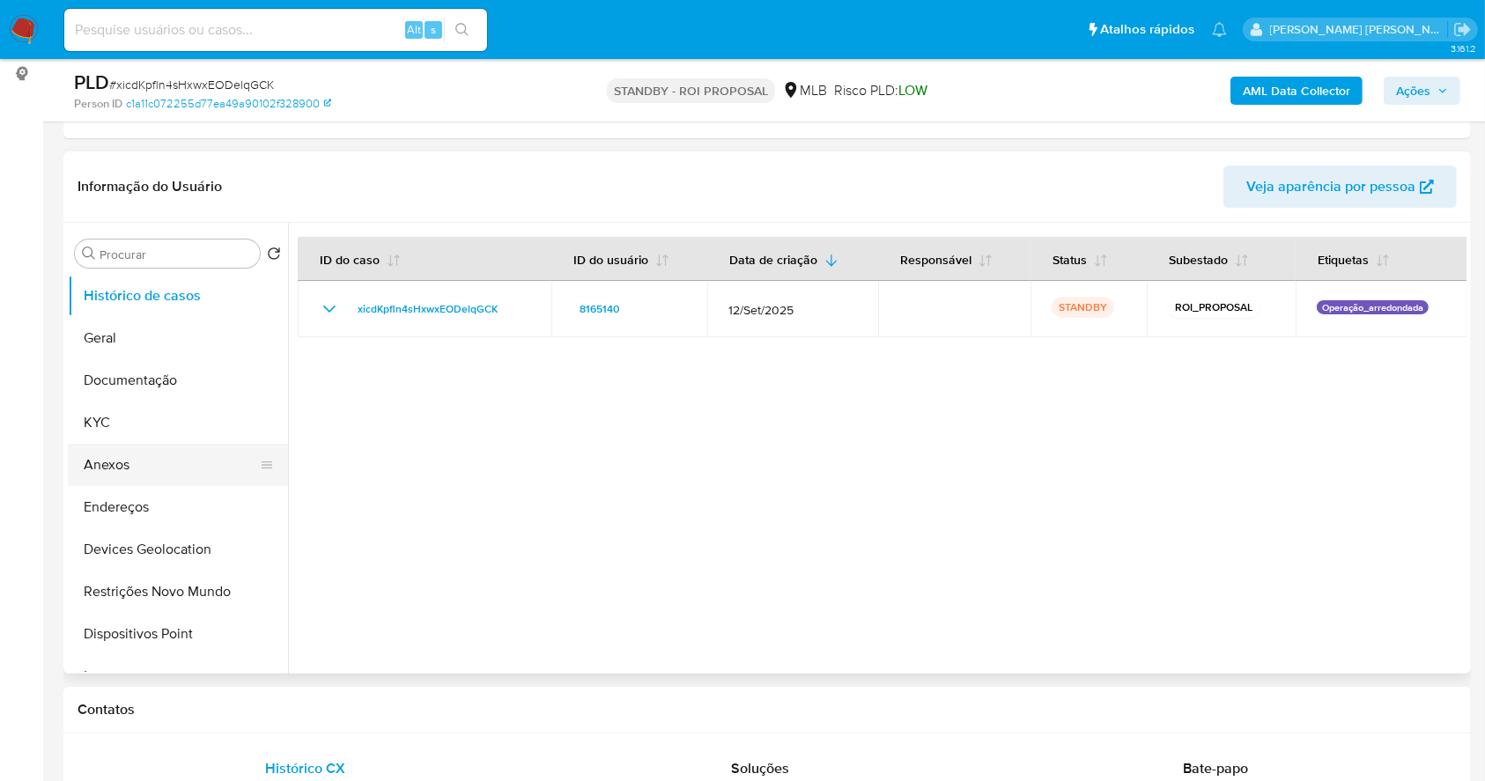
click at [144, 457] on button "Anexos" at bounding box center [171, 465] width 206 height 42
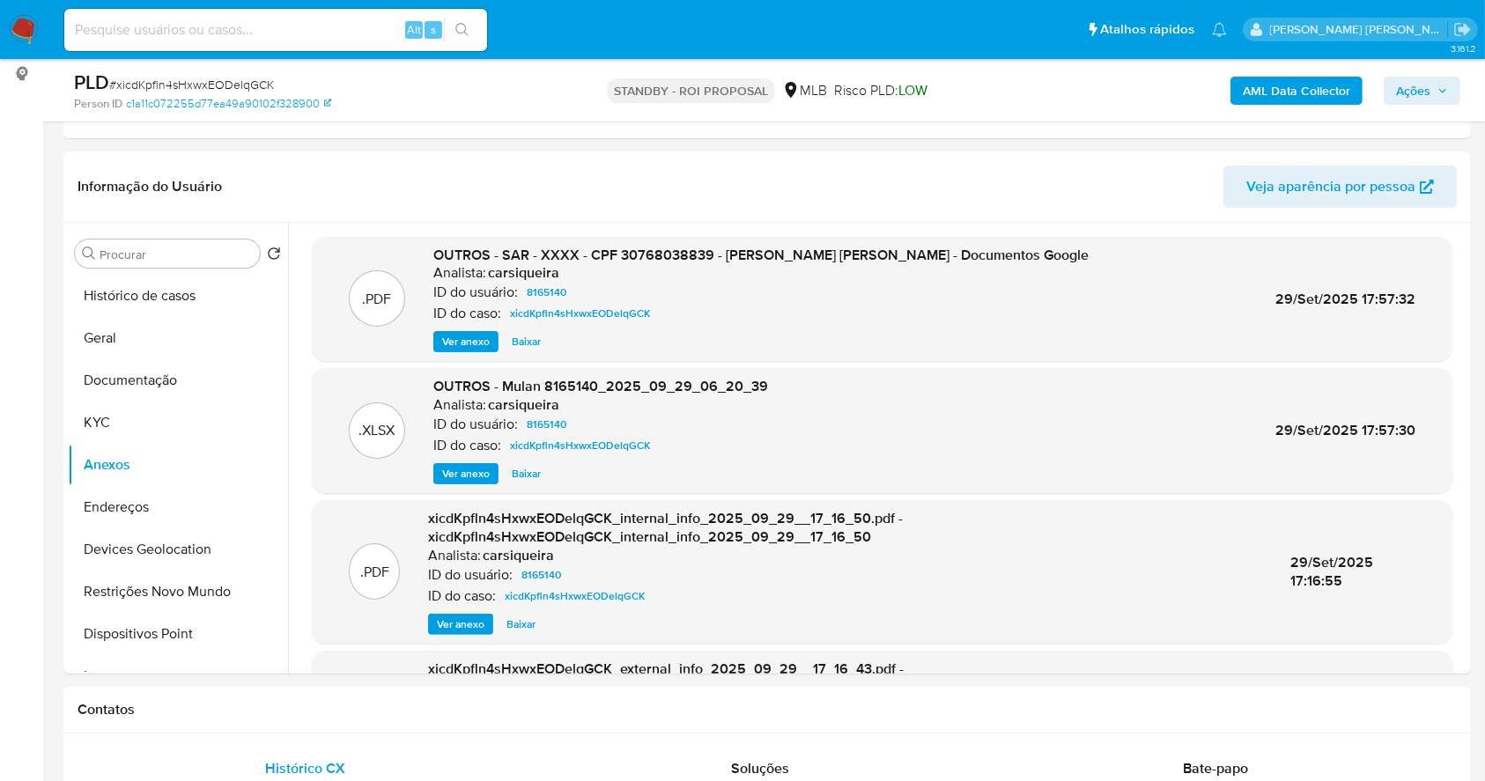
click at [21, 32] on img at bounding box center [24, 30] width 30 height 30
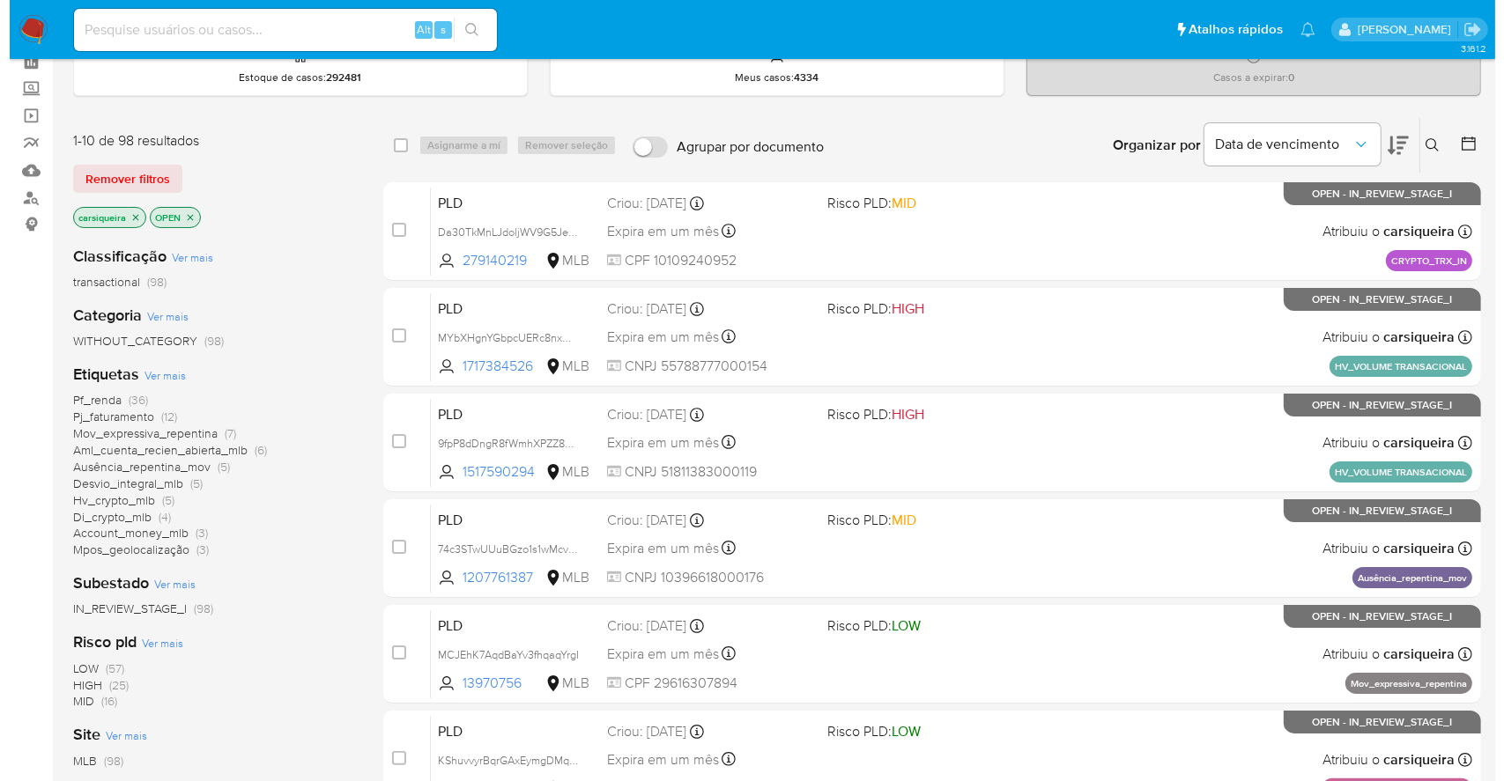
scroll to position [117, 0]
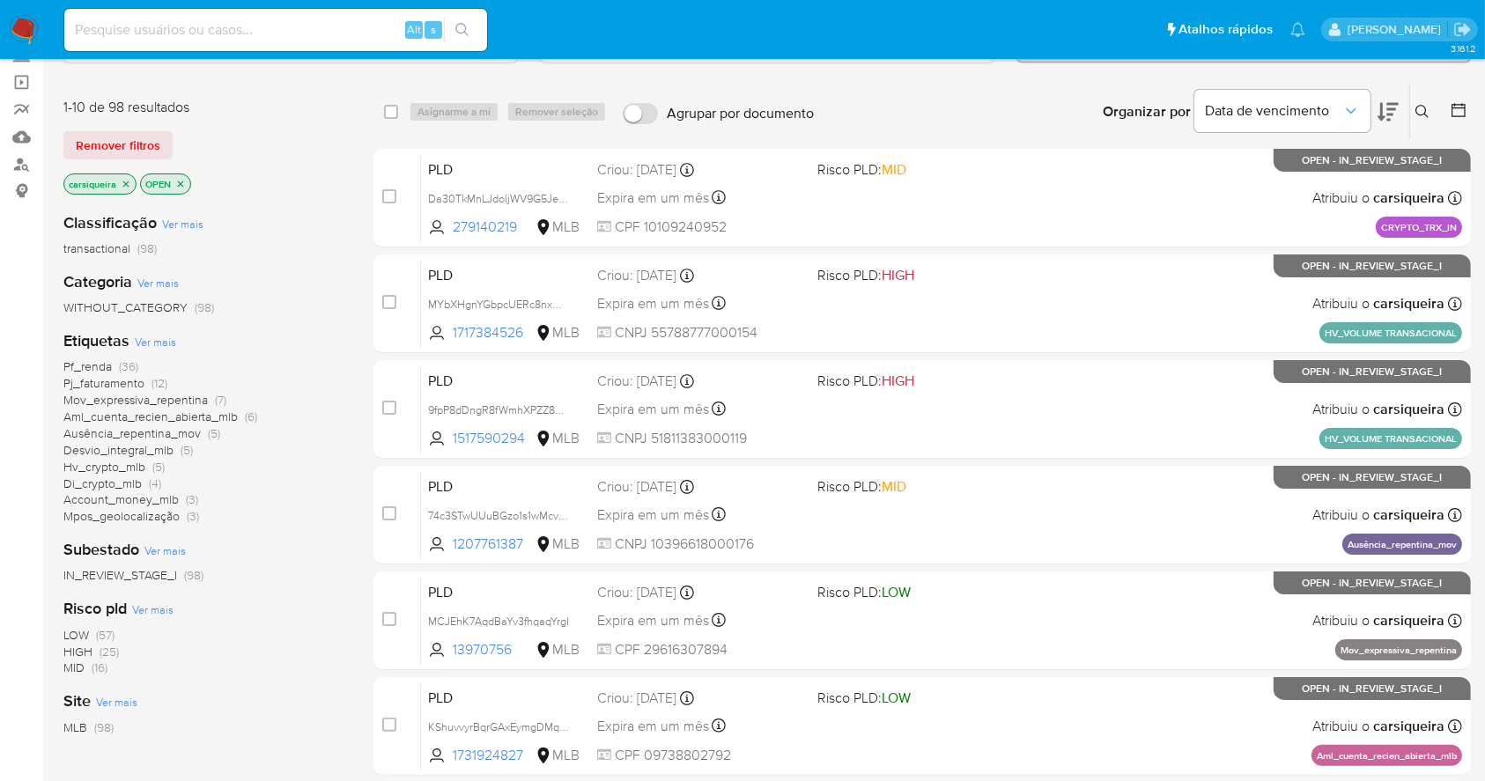
click at [159, 337] on span "Ver mais" at bounding box center [155, 342] width 41 height 16
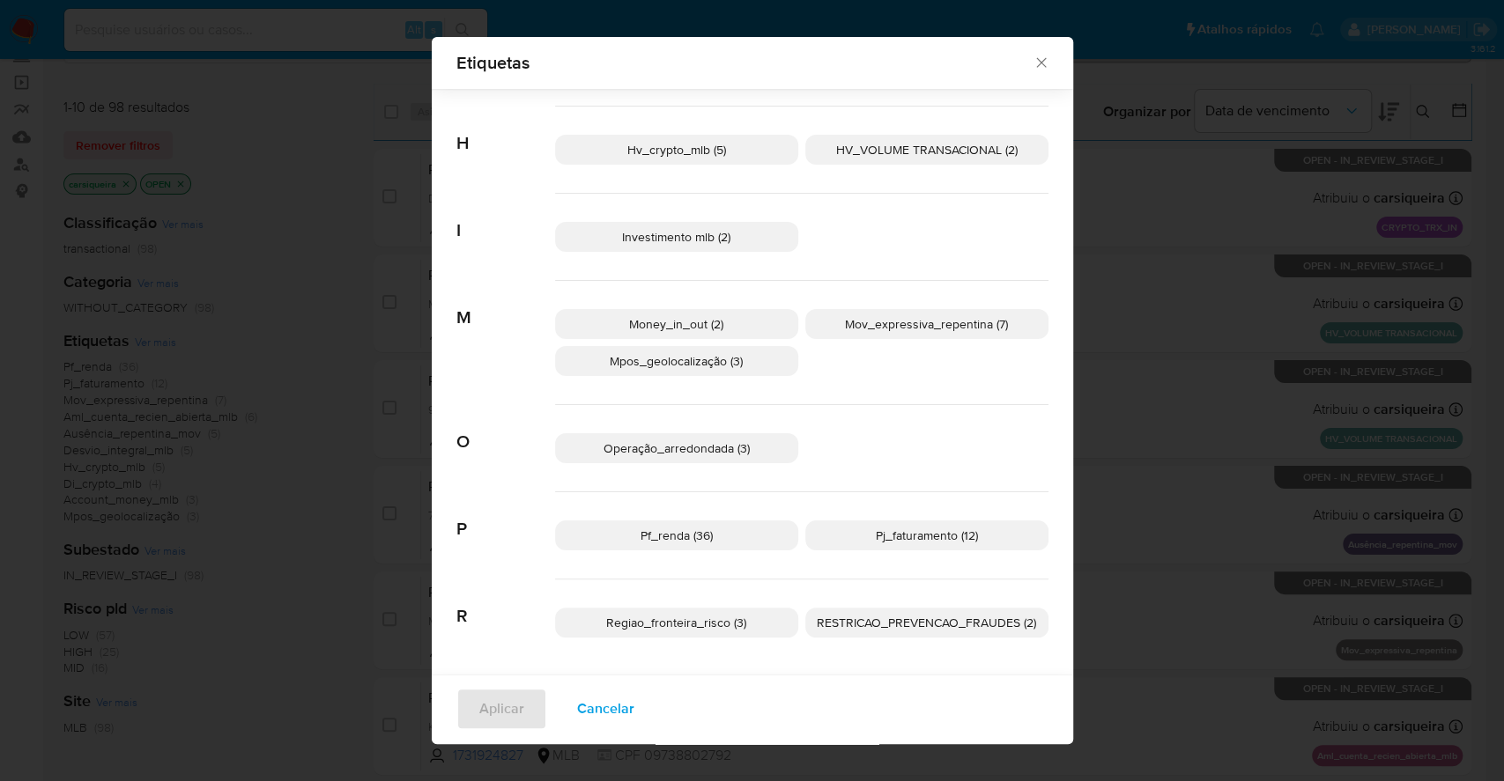
scroll to position [648, 0]
click at [599, 706] on span "Cancelar" at bounding box center [605, 709] width 57 height 39
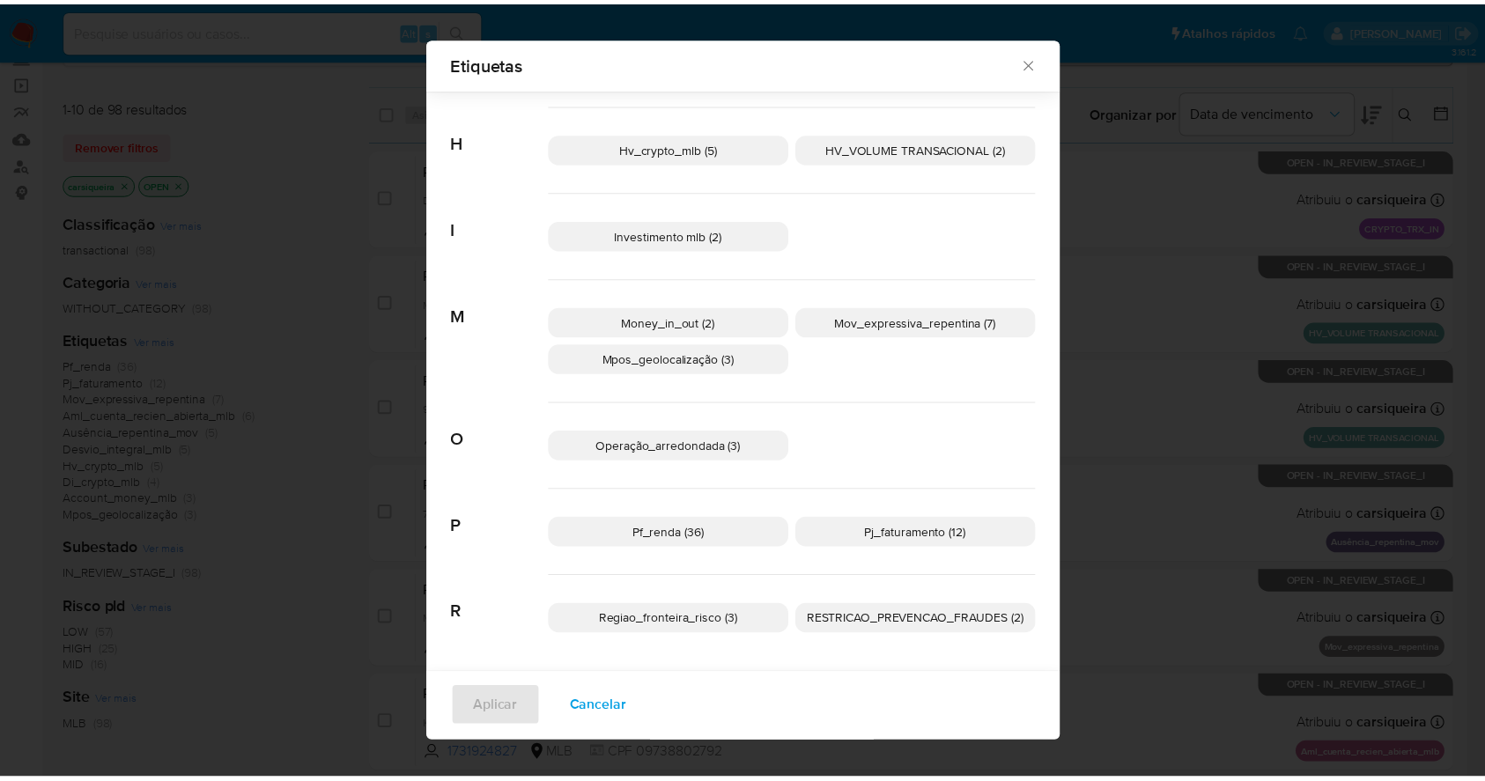
scroll to position [0, 0]
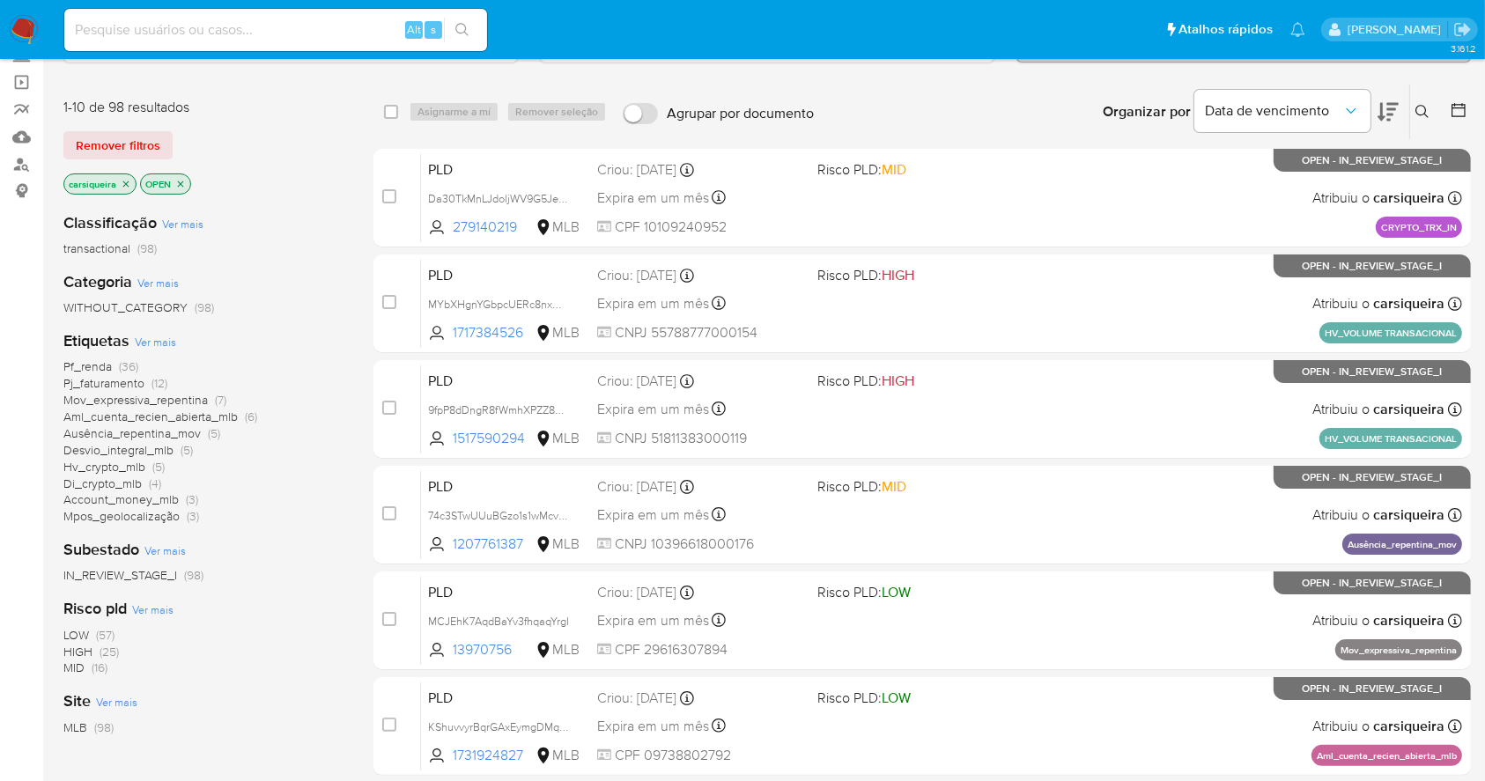
click at [115, 650] on span "(25)" at bounding box center [109, 652] width 19 height 18
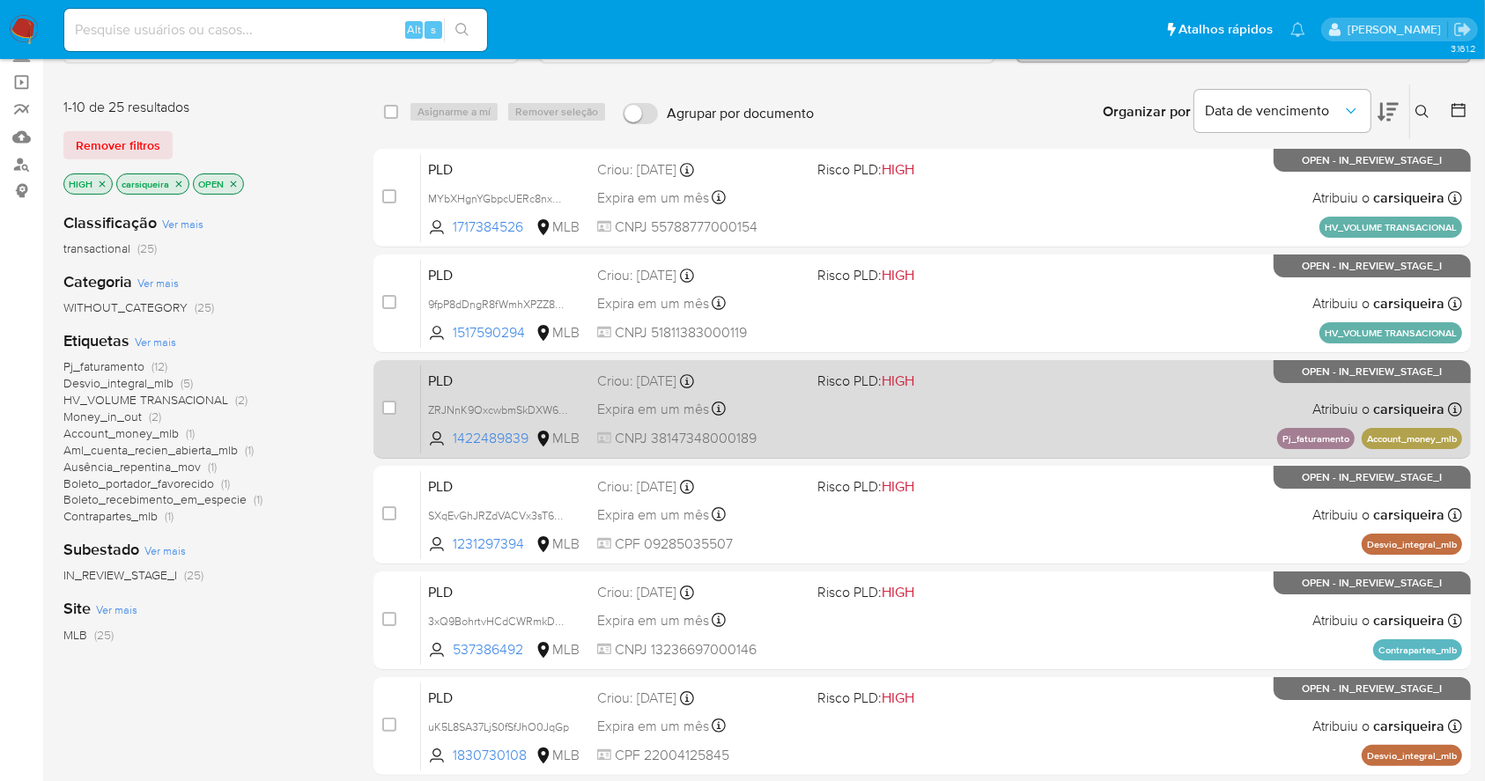
click at [673, 411] on span "Expira em um mês" at bounding box center [653, 409] width 112 height 19
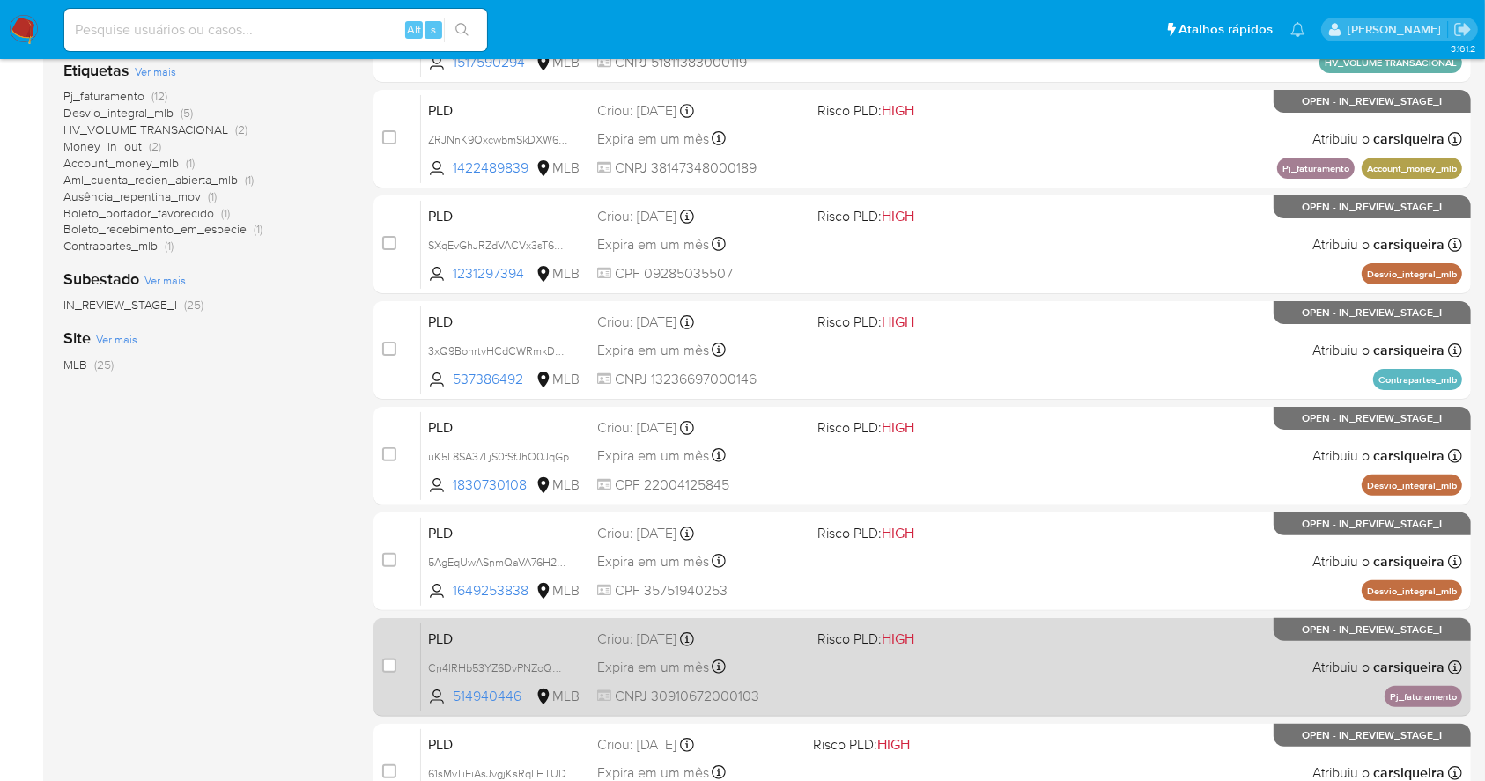
scroll to position [671, 0]
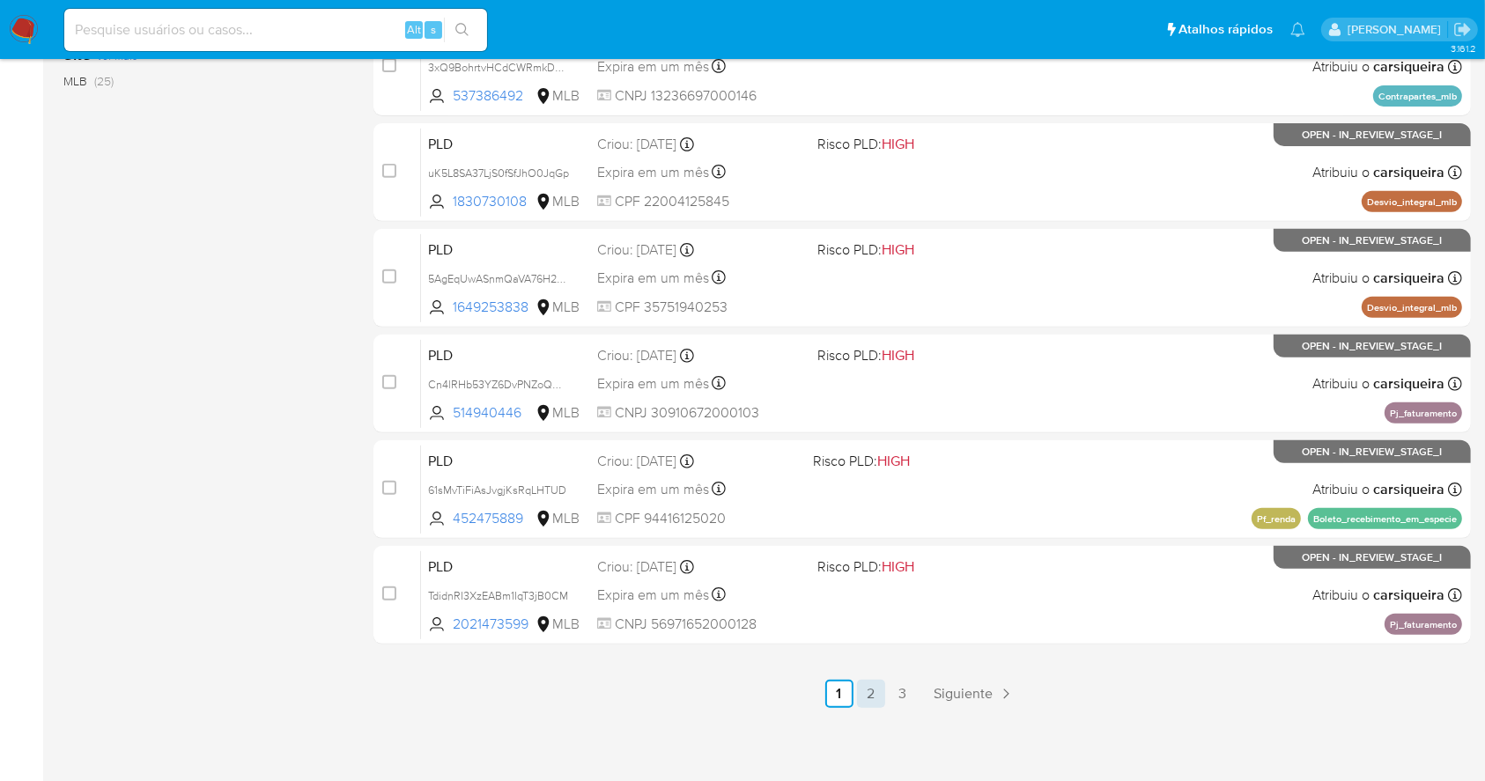
click at [865, 686] on link "2" at bounding box center [871, 694] width 28 height 28
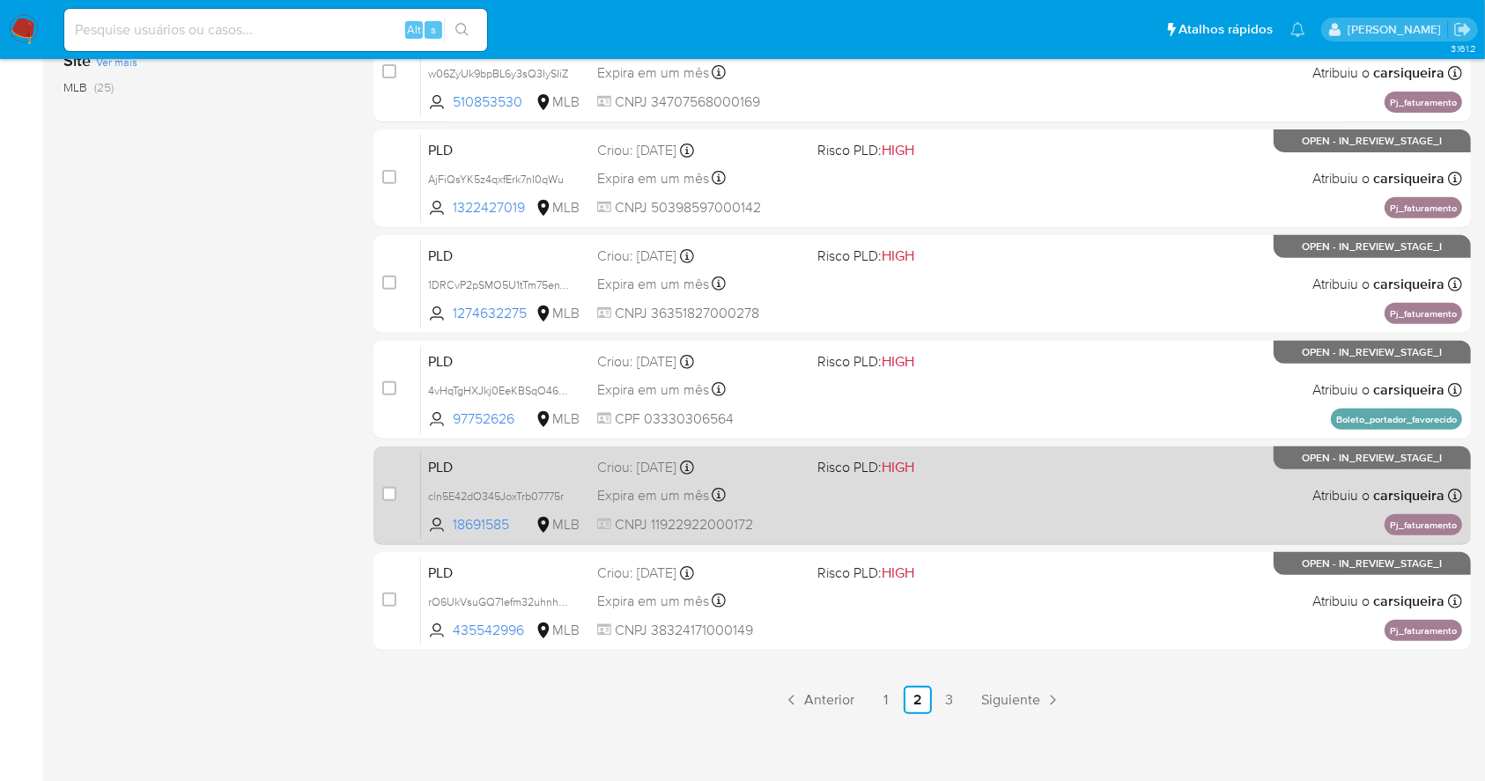
scroll to position [671, 0]
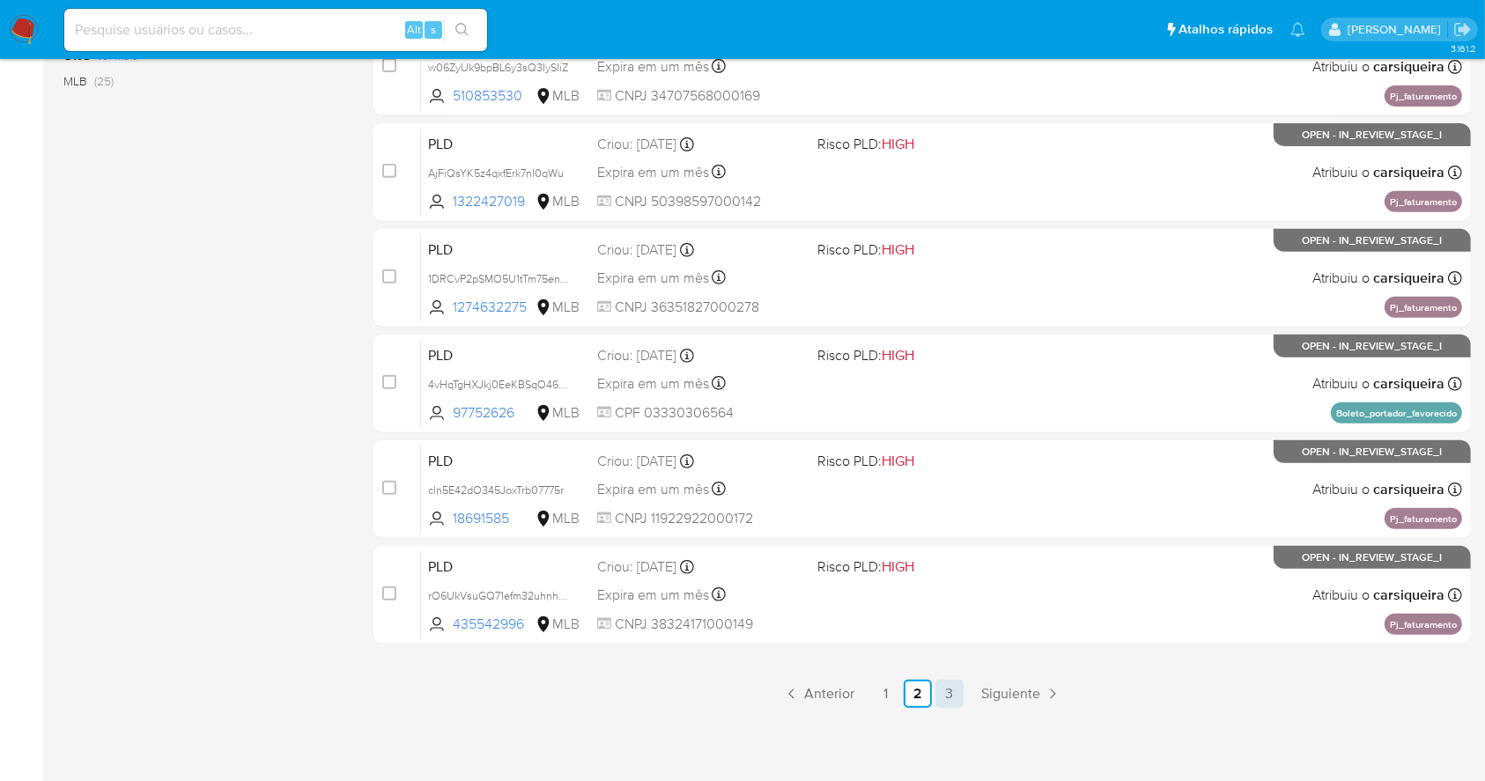
click at [962, 688] on link "3" at bounding box center [950, 694] width 28 height 28
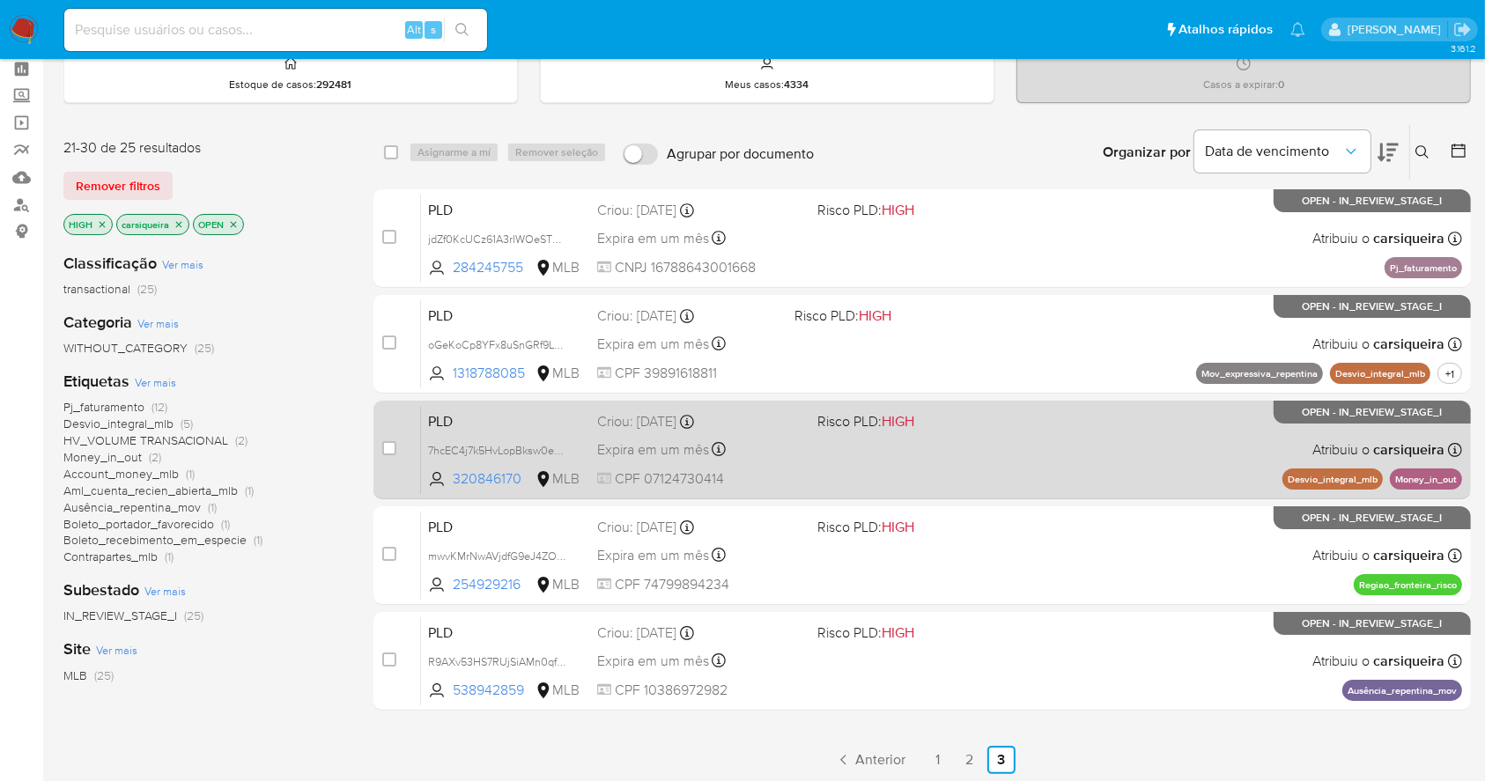
scroll to position [55, 0]
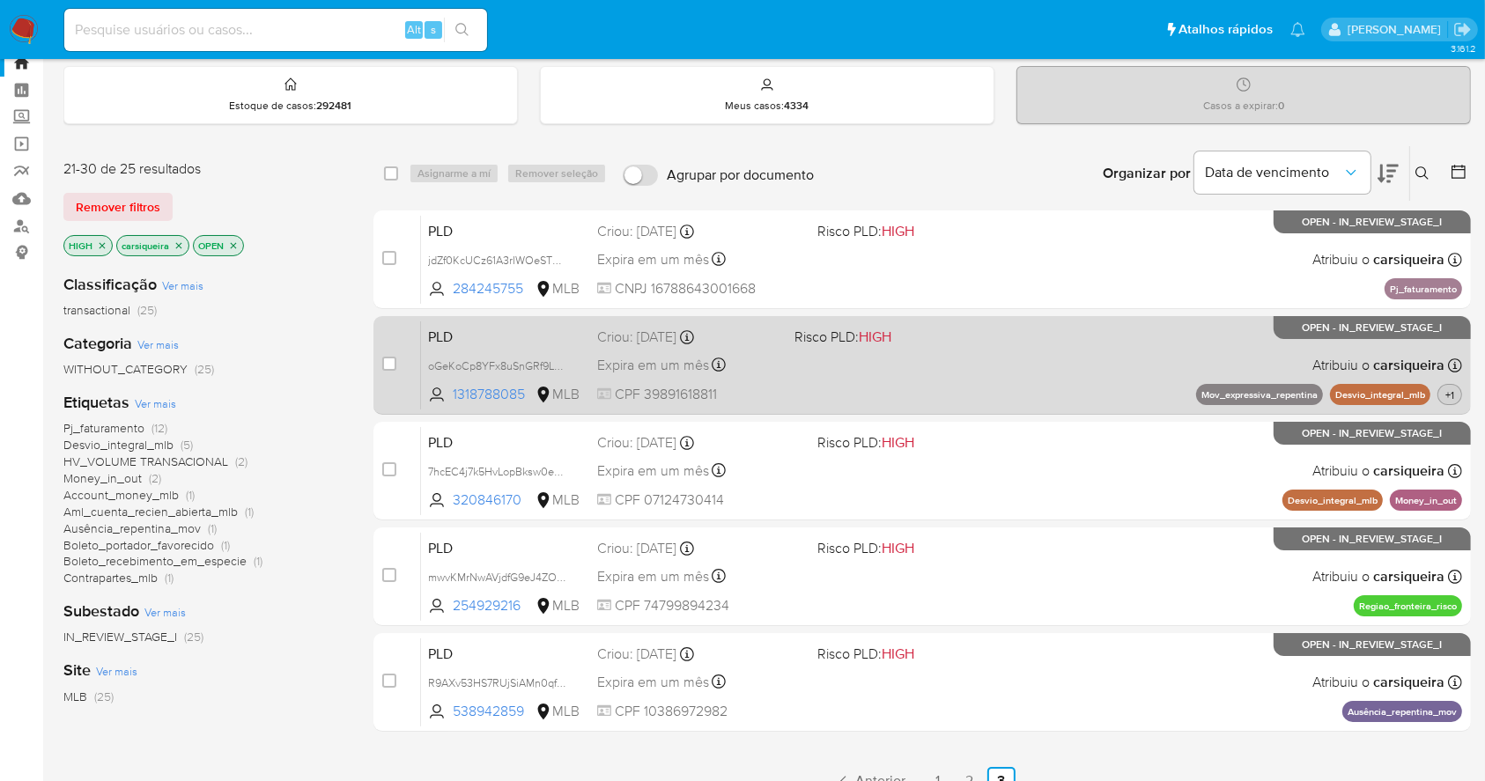
click at [1454, 394] on span "+1" at bounding box center [1450, 395] width 16 height 15
click at [1451, 391] on span "+1" at bounding box center [1450, 395] width 16 height 15
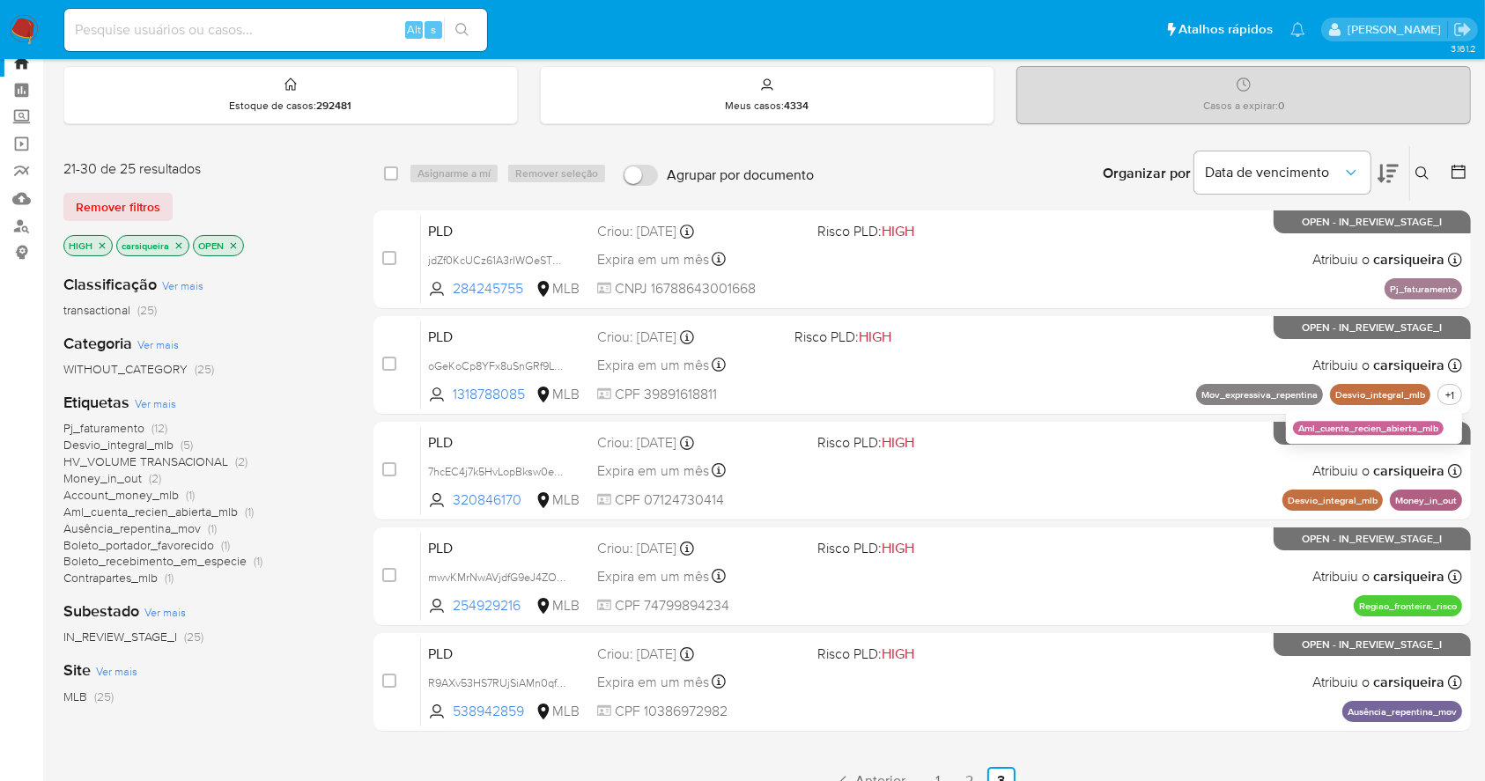
click at [148, 428] on span "Pj_faturamento (12)" at bounding box center [115, 428] width 104 height 17
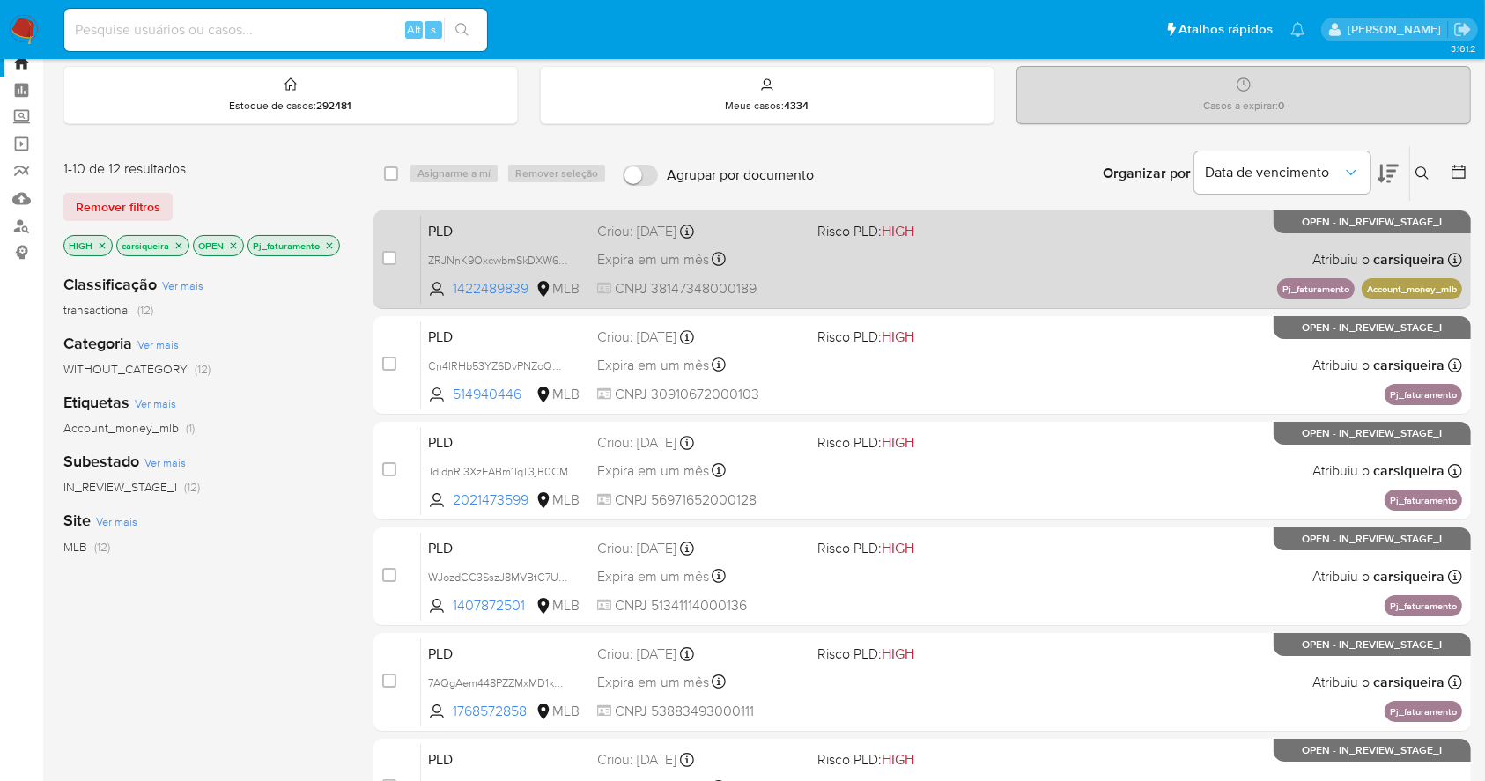
click at [839, 255] on div "PLD ZRJNnK9OxcwbmSkDXW6FjlIR 1422489839 MLB Risco PLD: HIGH Criou: 12/09/2025 C…" at bounding box center [941, 259] width 1041 height 89
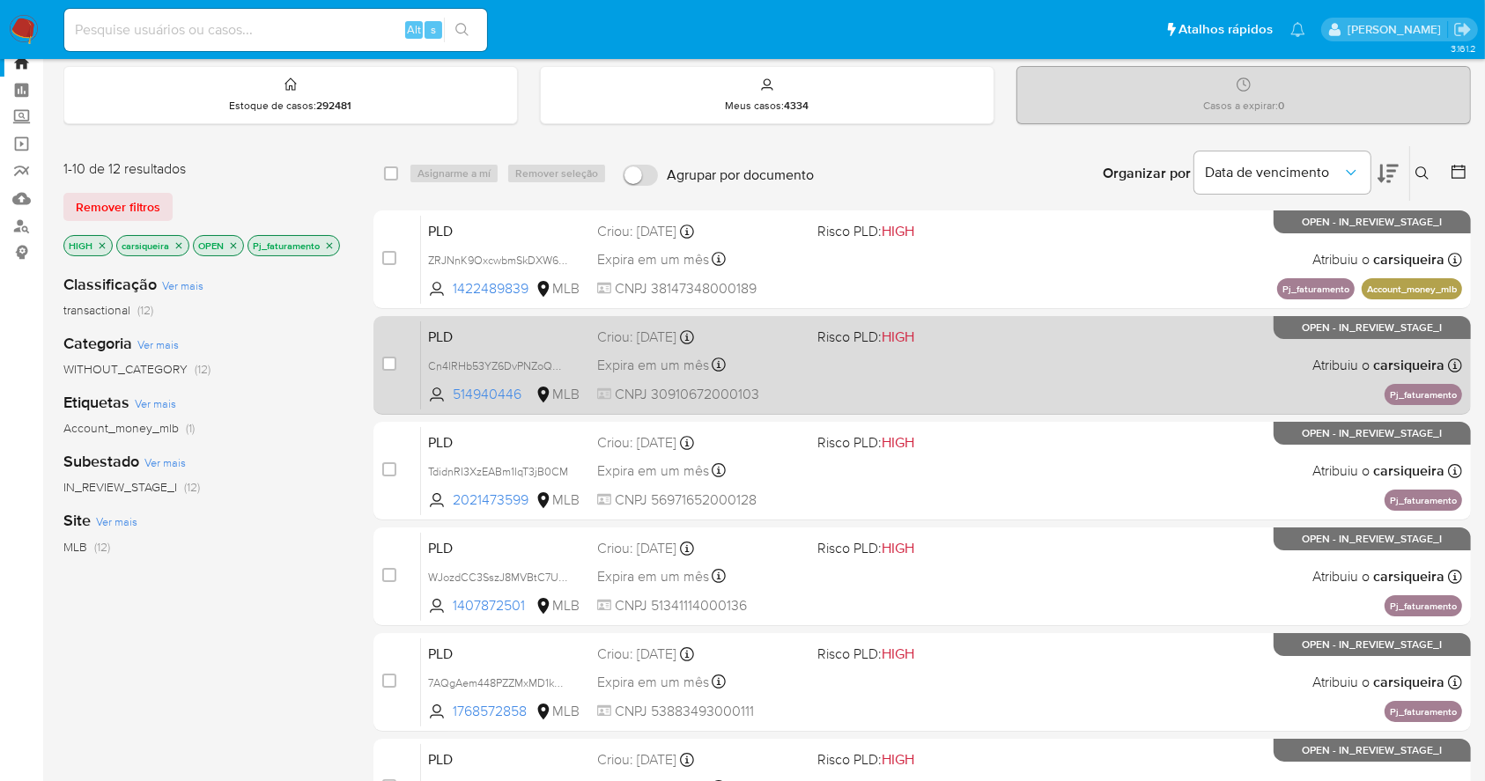
click at [906, 364] on span at bounding box center [919, 365] width 205 height 4
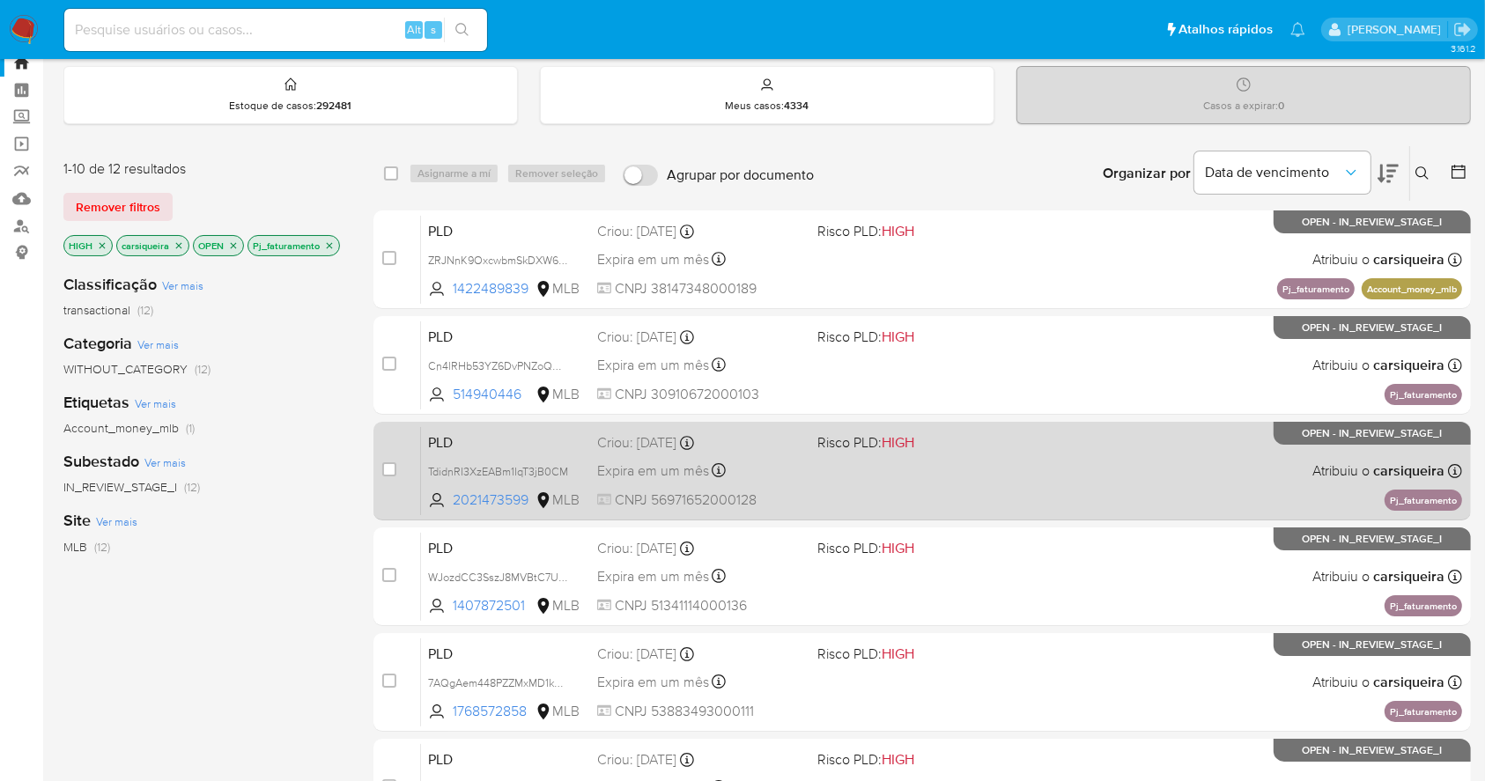
click at [1023, 437] on div "PLD TdidnRI3XzEABm1IqT3jB0CM 2021473599 MLB Risco PLD: HIGH Criou: 12/09/2025 C…" at bounding box center [941, 470] width 1041 height 89
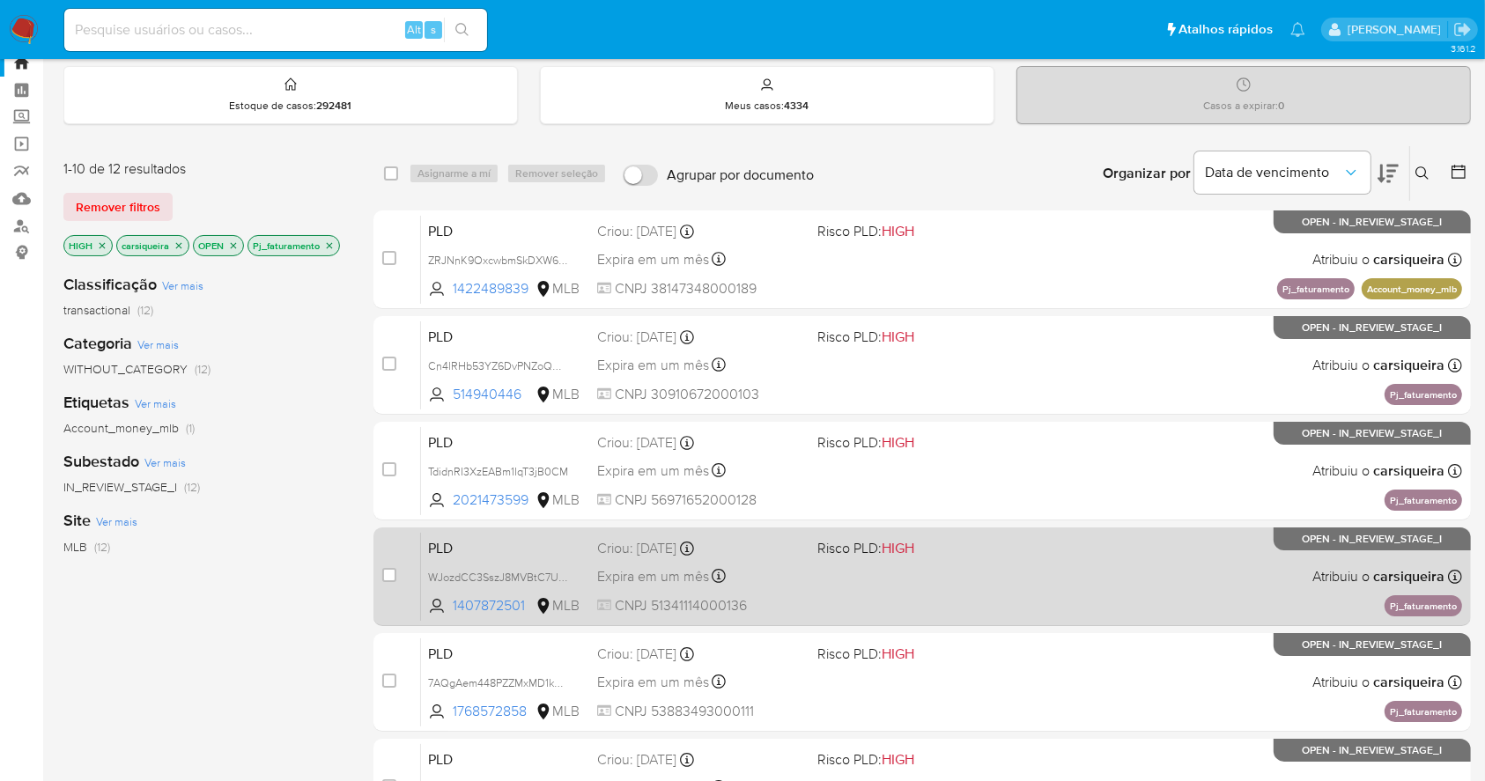
click at [1027, 567] on div "PLD WJozdCC3SszJ8MVBtC7UsK1w 1407872501 MLB Risco PLD: HIGH Criou: 12/09/2025 C…" at bounding box center [941, 576] width 1041 height 89
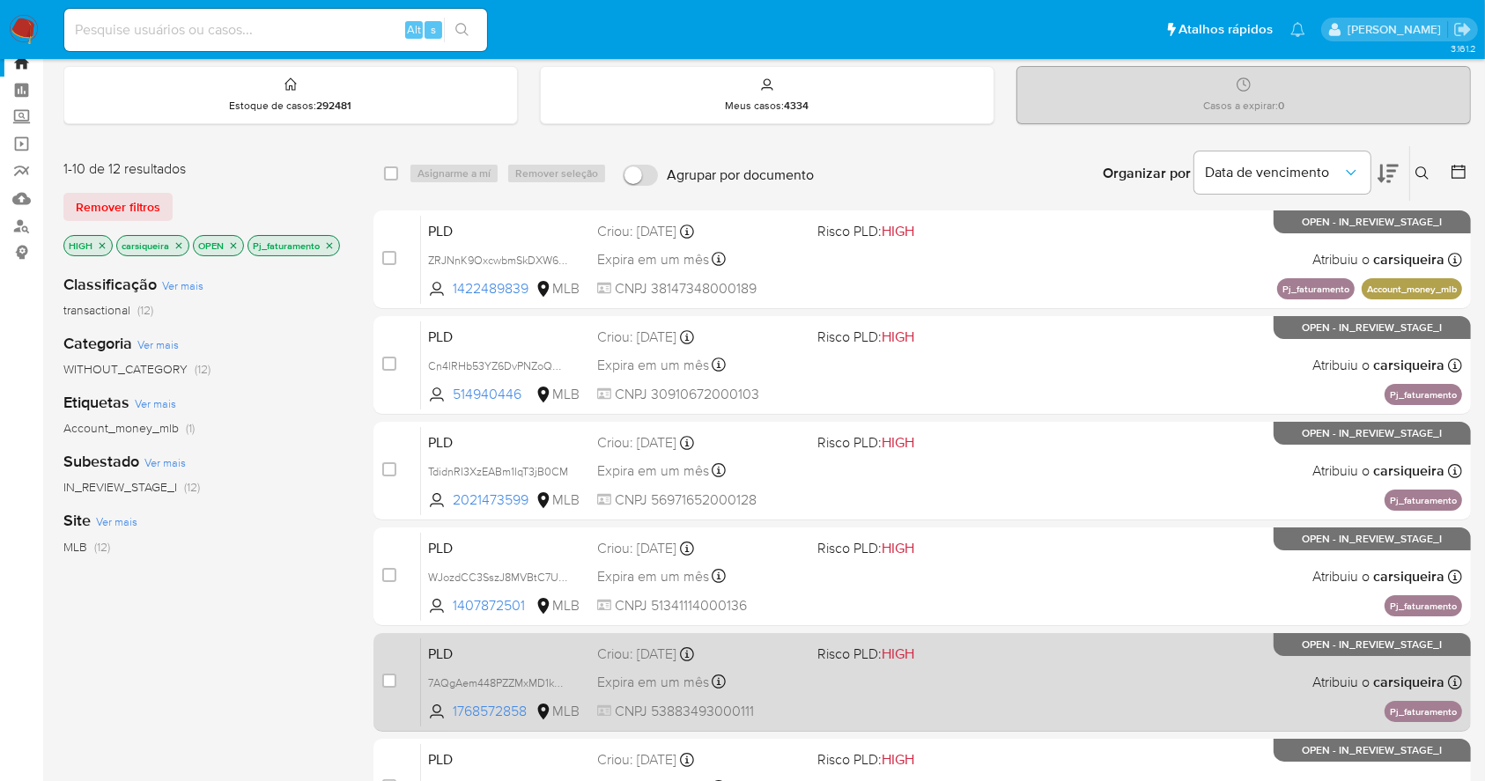
click at [1041, 686] on div "PLD 7AQgAem448PZZMxMD1knREzV 1768572858 MLB Risco PLD: HIGH Criou: 12/09/2025 C…" at bounding box center [941, 682] width 1041 height 89
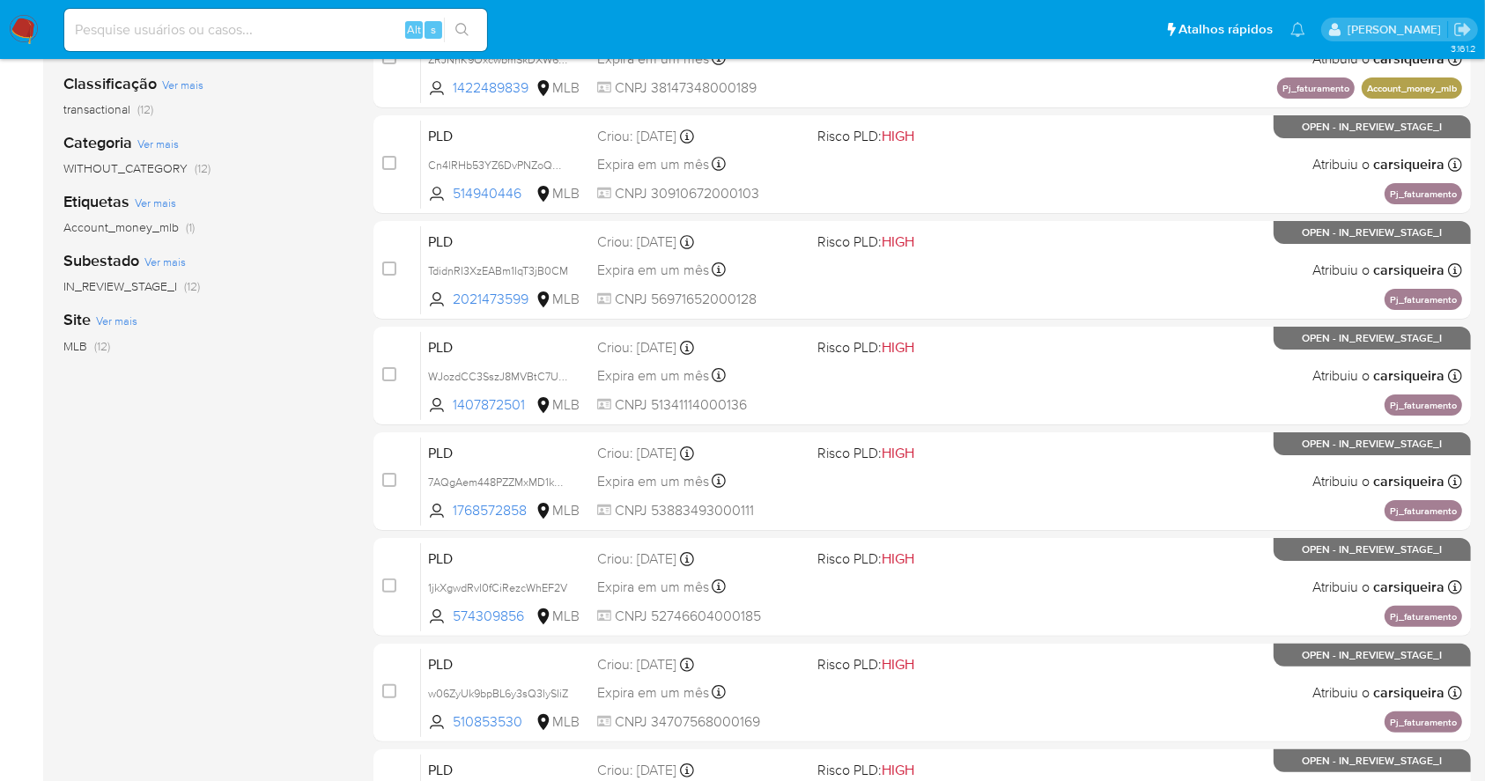
scroll to position [671, 0]
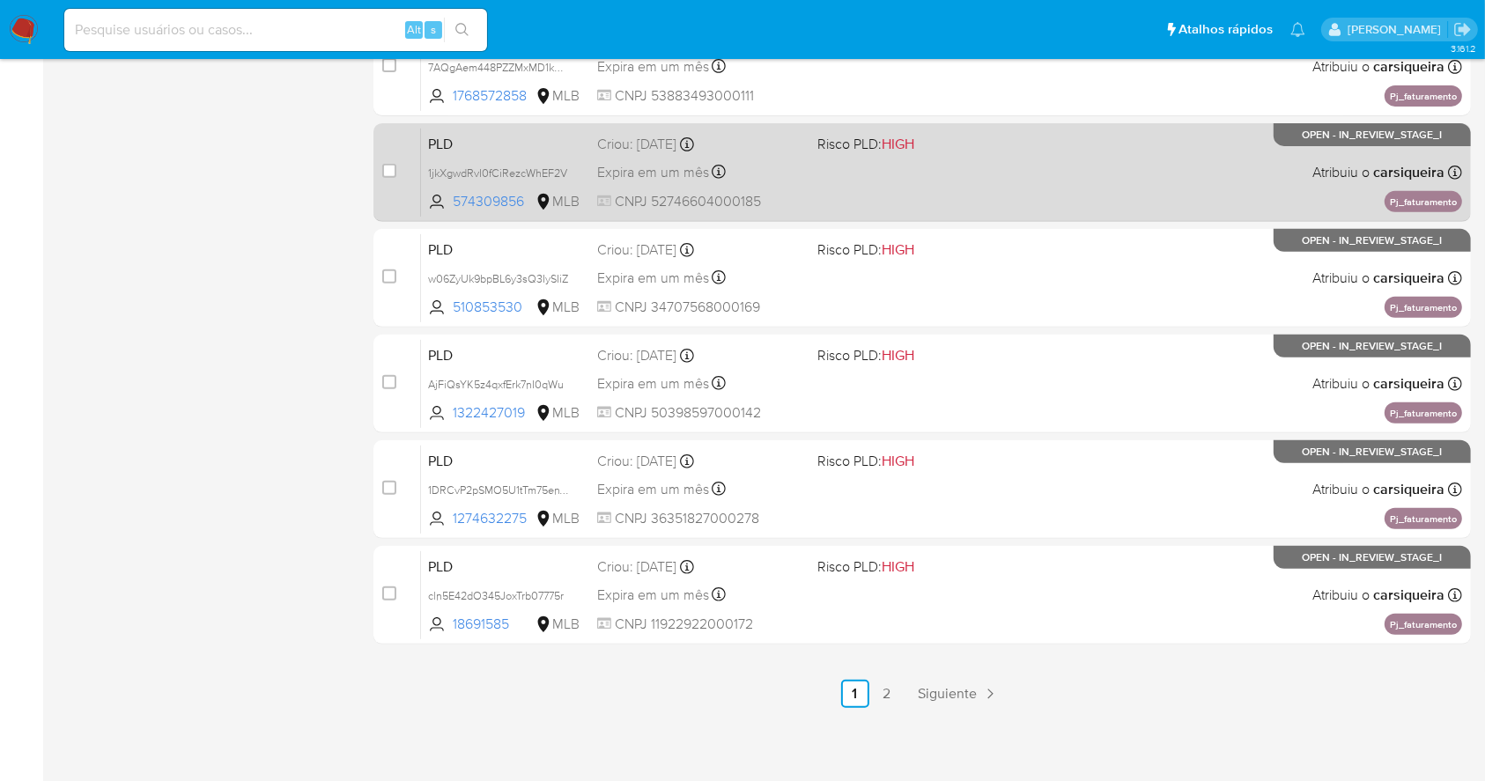
click at [955, 180] on div "PLD 1jkXgwdRvI0fCiRezcWhEF2V 574309856 MLB Risco PLD: HIGH Criou: 12/09/2025 Cr…" at bounding box center [941, 172] width 1041 height 89
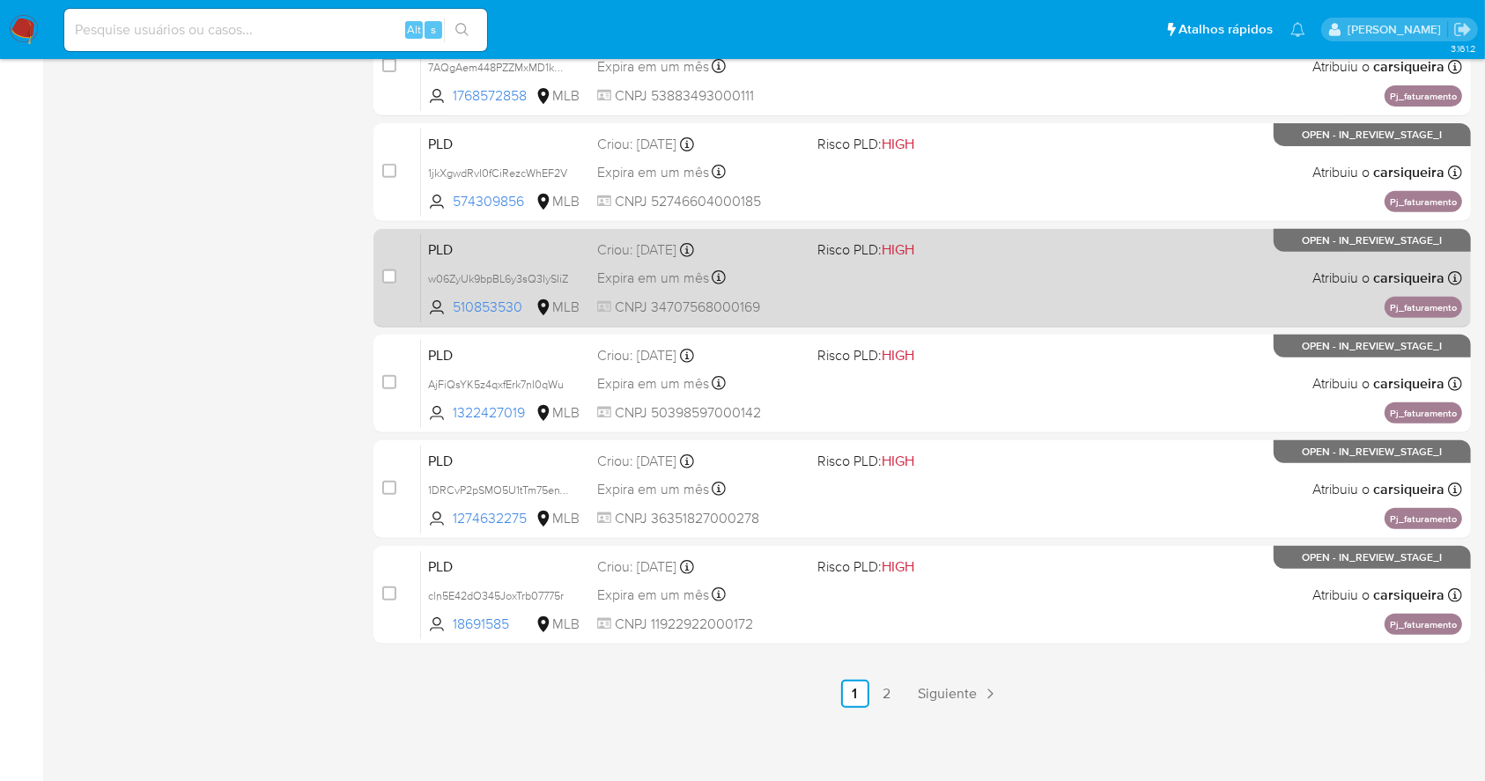
click at [1016, 298] on div "PLD w06ZyUk9bpBL6y3sQ3IySIiZ 510853530 MLB Risco PLD: HIGH Criou: 12/09/2025 Cr…" at bounding box center [941, 277] width 1041 height 89
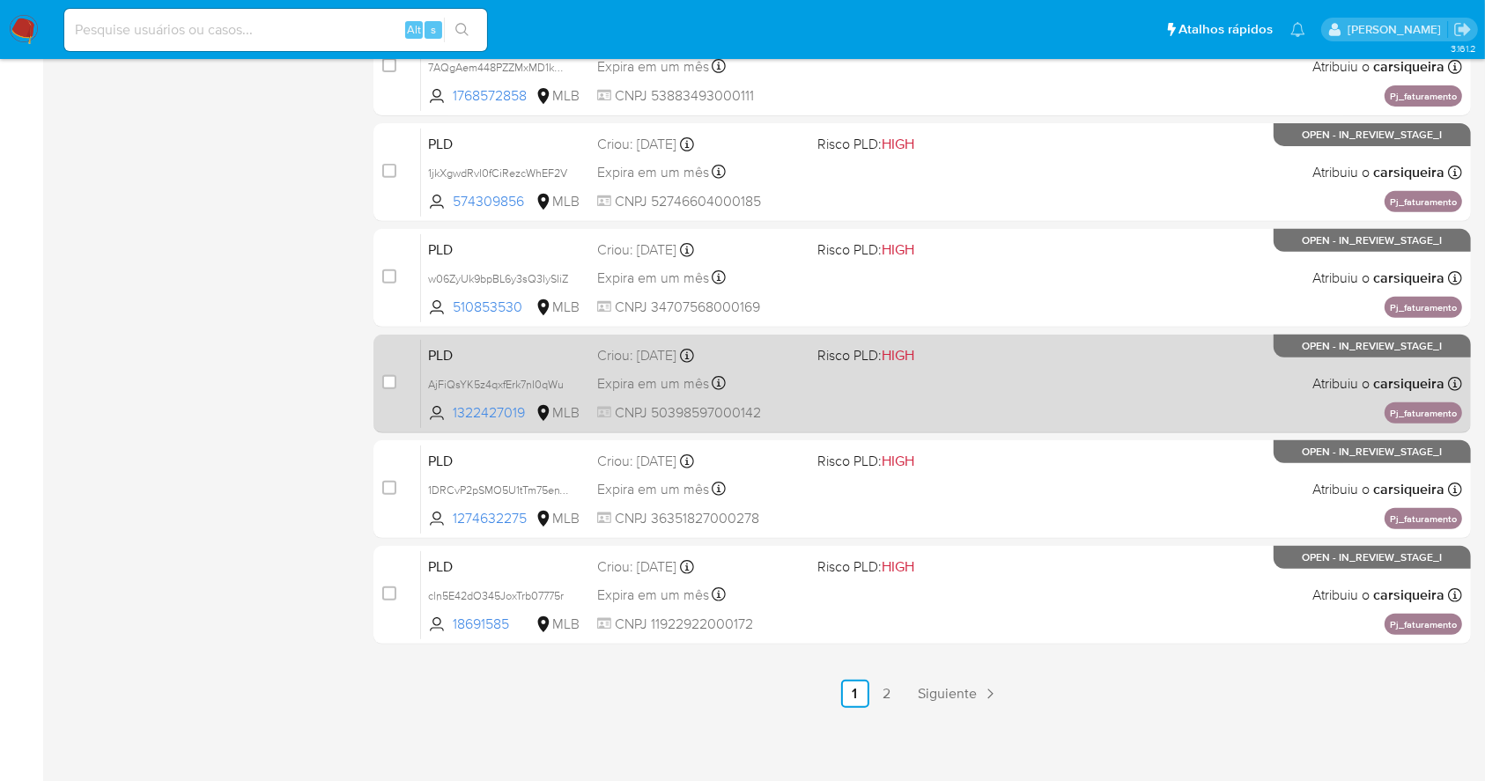
click at [956, 408] on div "PLD AjFiQsYK5z4qxfErk7nI0qWu 1322427019 MLB Risco PLD: HIGH Criou: 12/09/2025 C…" at bounding box center [941, 383] width 1041 height 89
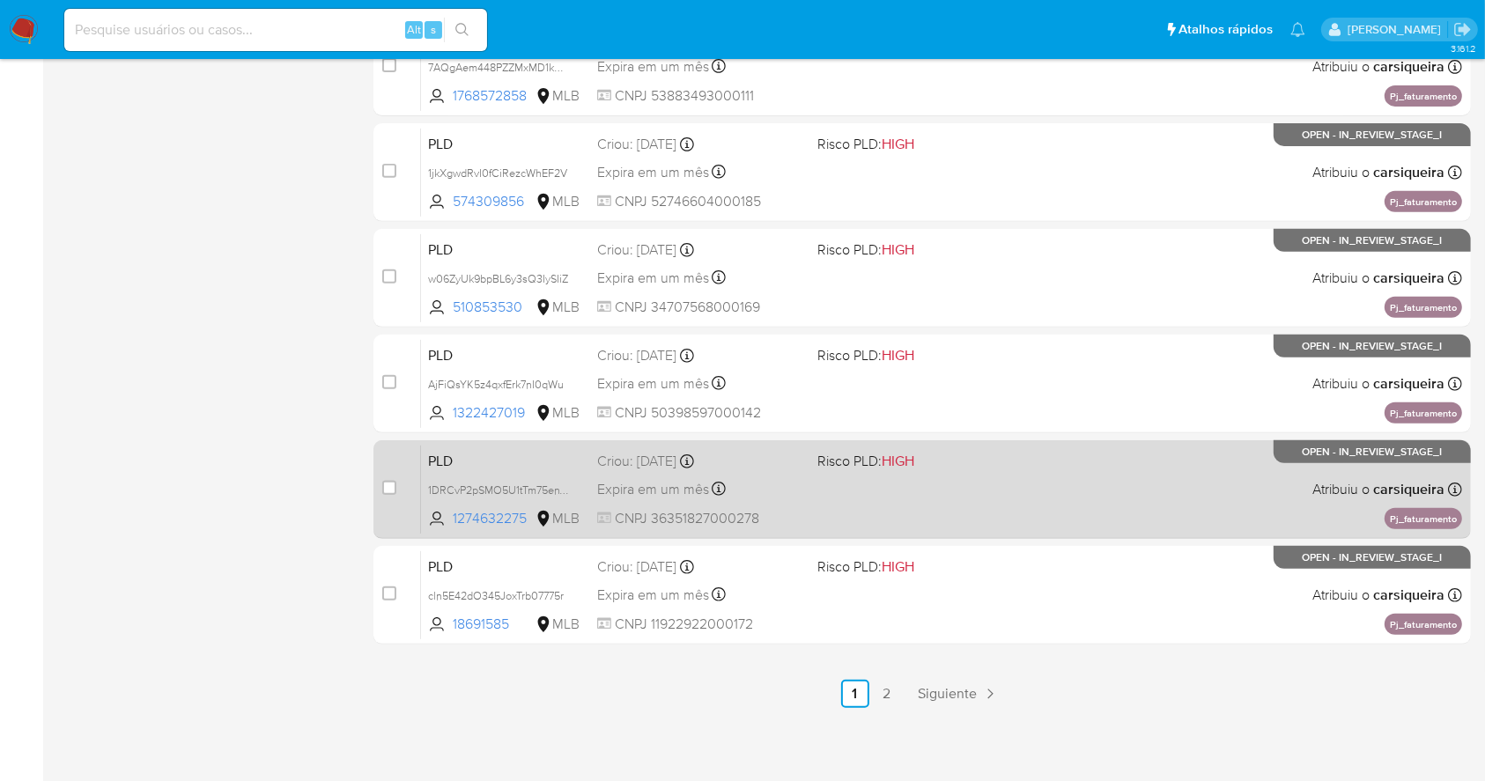
click at [990, 479] on div "PLD 1DRCvP2pSMO5U1tTm75enTaJ 1274632275 MLB Risco PLD: HIGH Criou: 12/09/2025 C…" at bounding box center [941, 489] width 1041 height 89
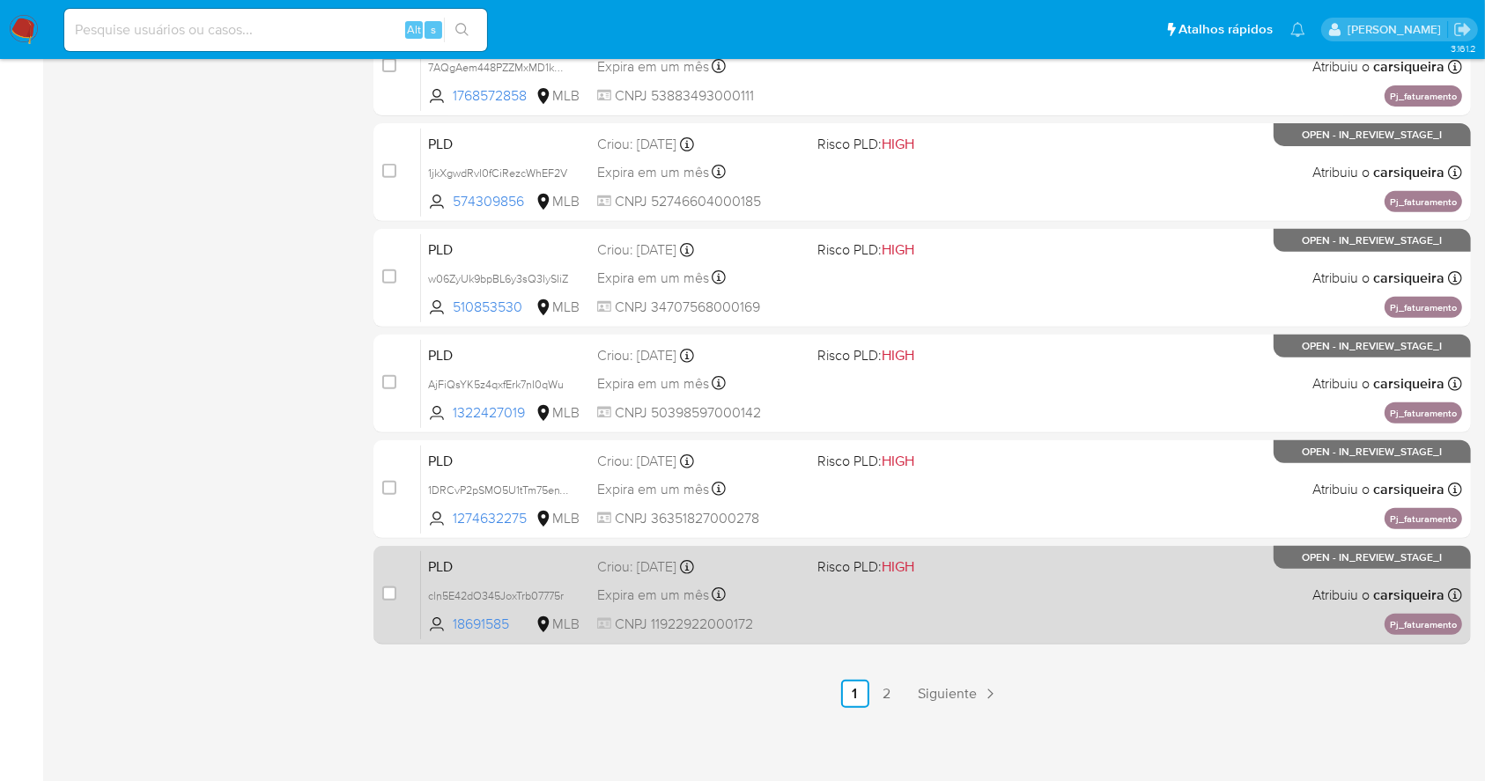
click at [979, 604] on div "PLD cln5E42dO345JoxTrb07775r 18691585 MLB Risco PLD: HIGH Criou: 12/09/2025 Cri…" at bounding box center [941, 595] width 1041 height 89
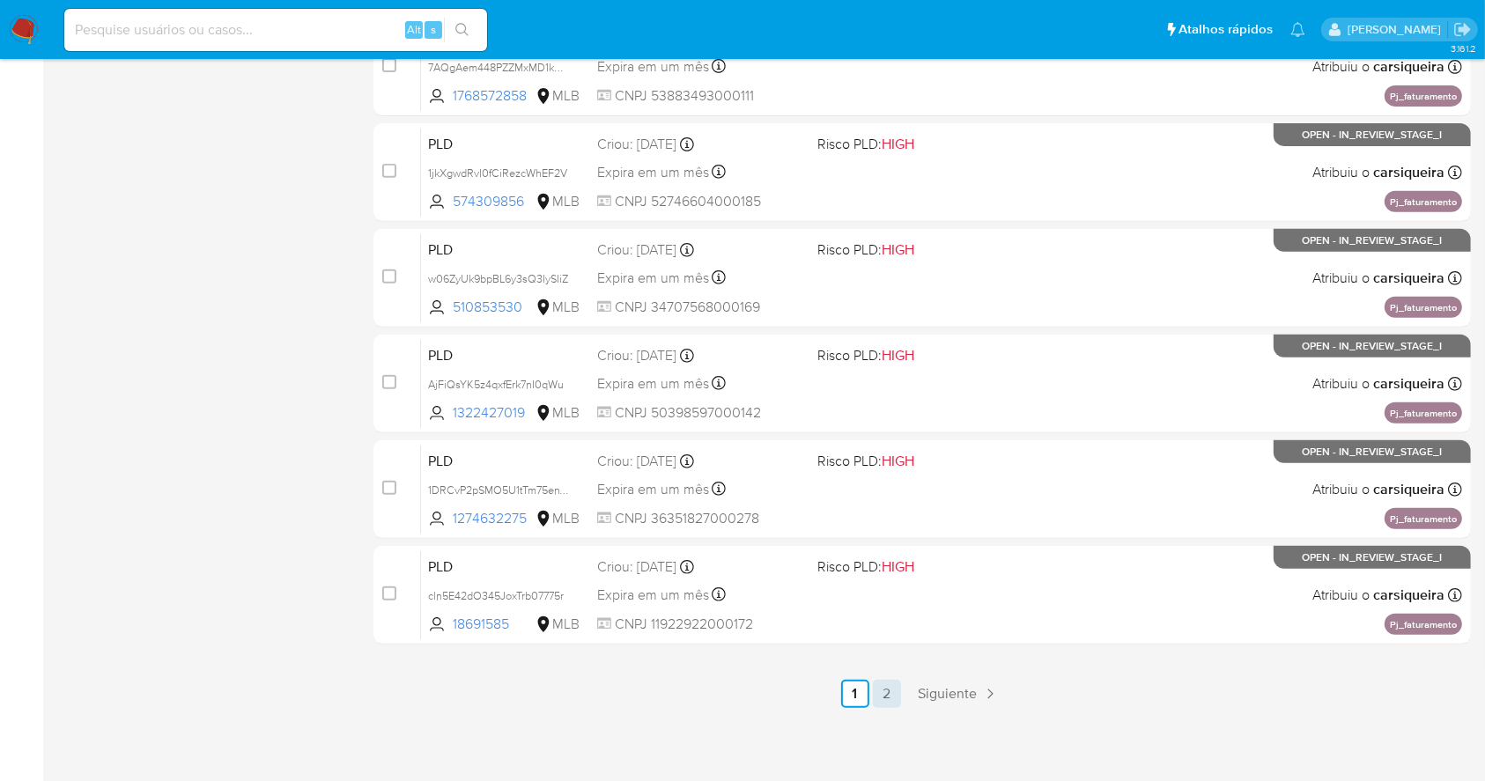
click at [884, 698] on link "2" at bounding box center [887, 694] width 28 height 28
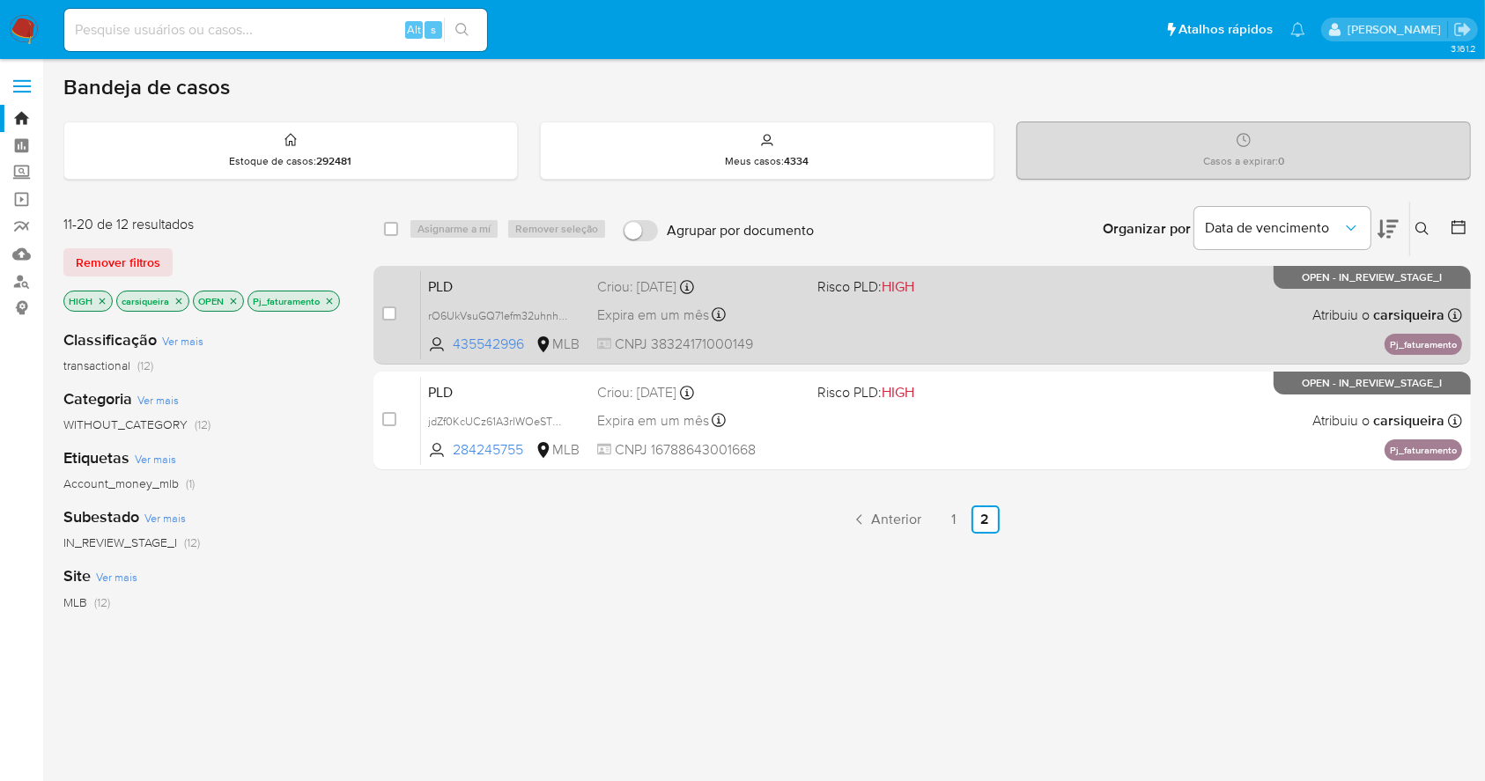
click at [798, 305] on div "Expira em um mês Expira em 27/10/2025 00:15:29" at bounding box center [699, 315] width 205 height 24
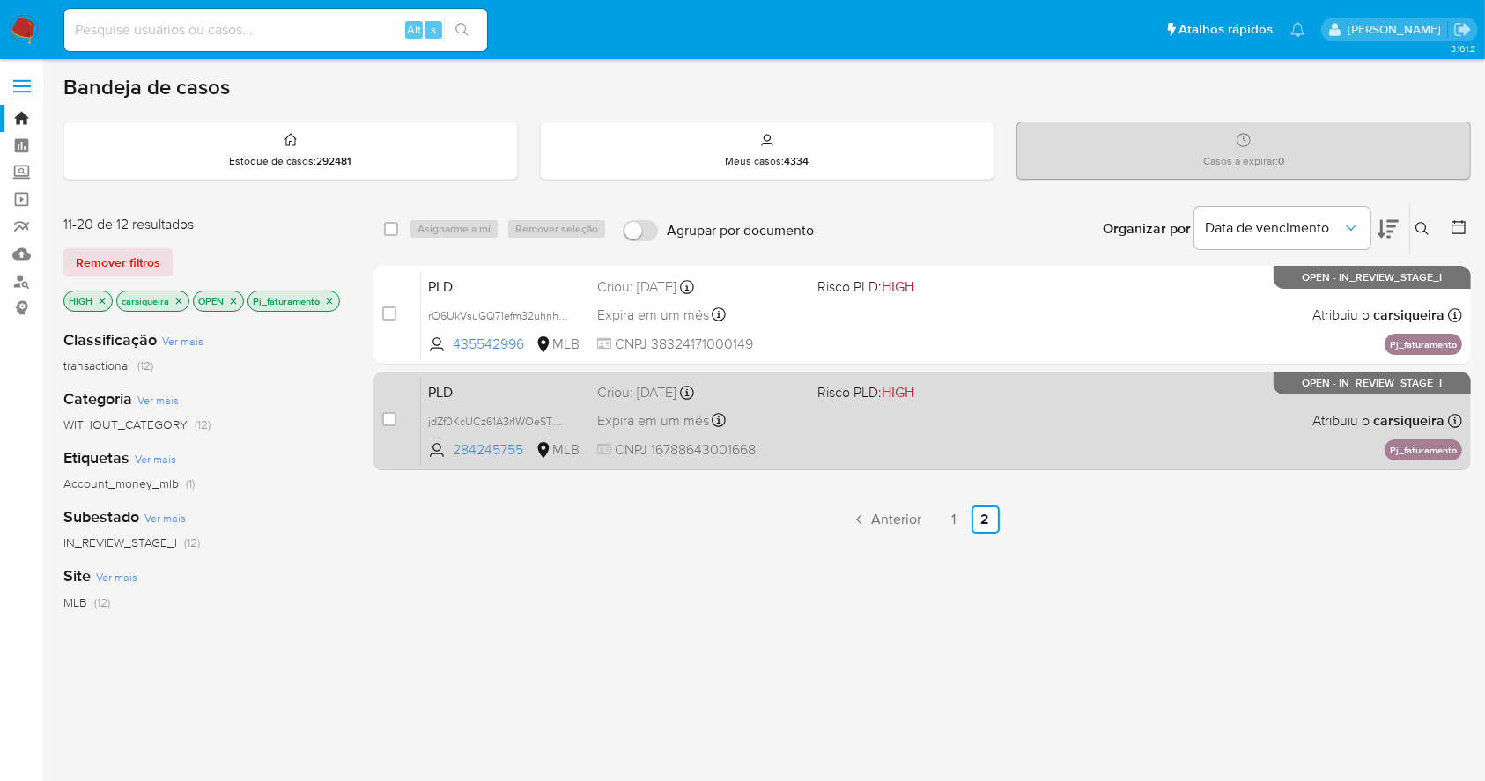
click at [879, 451] on div "PLD jdZf0KcUCz61A3rIWOeSTNN5 284245755 MLB Risco PLD: HIGH Criou: 12/09/2025 Cr…" at bounding box center [941, 420] width 1041 height 89
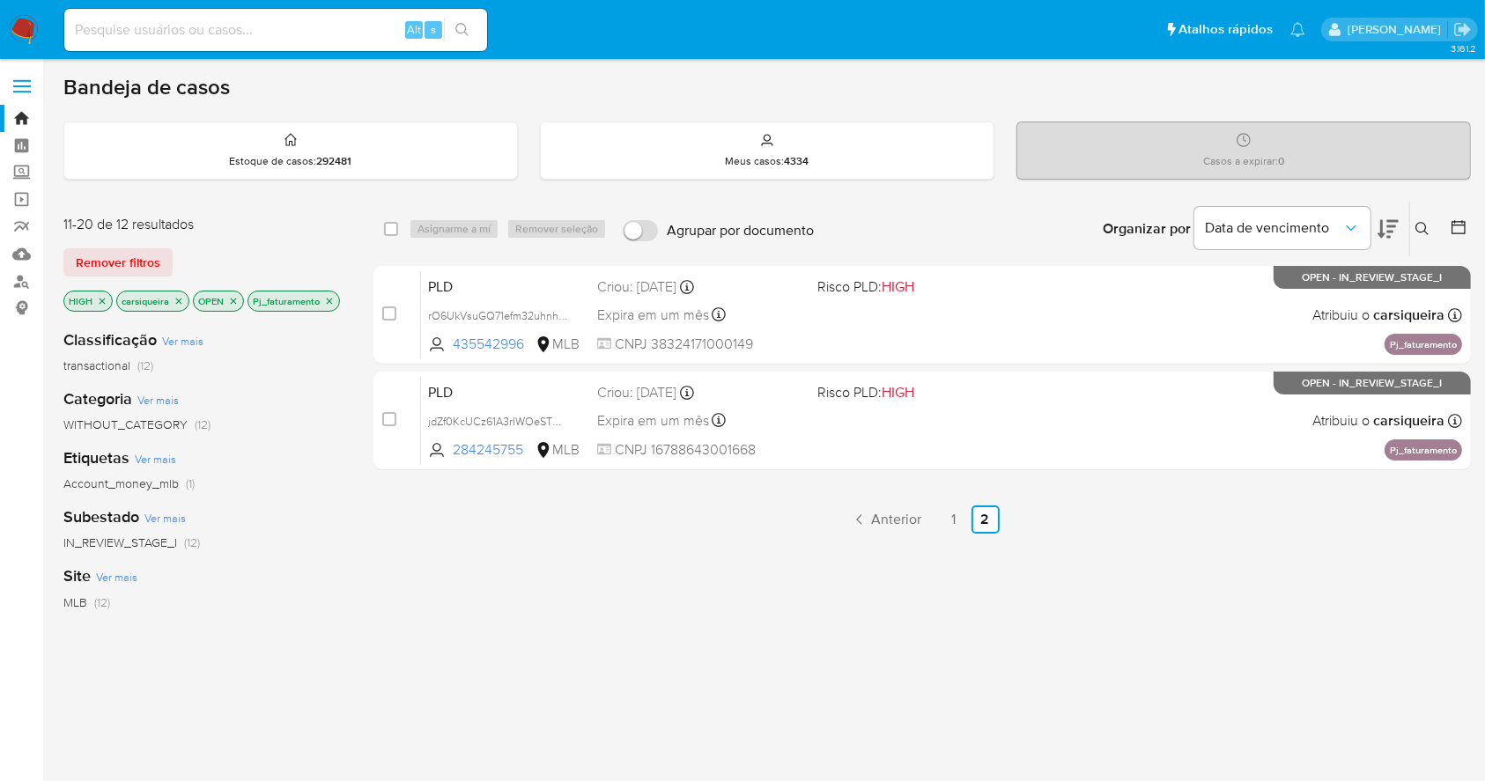
click at [242, 26] on input at bounding box center [275, 29] width 423 height 23
paste input "EjBYfWLqzyUencoIIPgj6jZf"
type input "EjBYfWLqzyUencoIIPgj6jZf"
click at [467, 24] on icon "search-icon" at bounding box center [462, 30] width 14 height 14
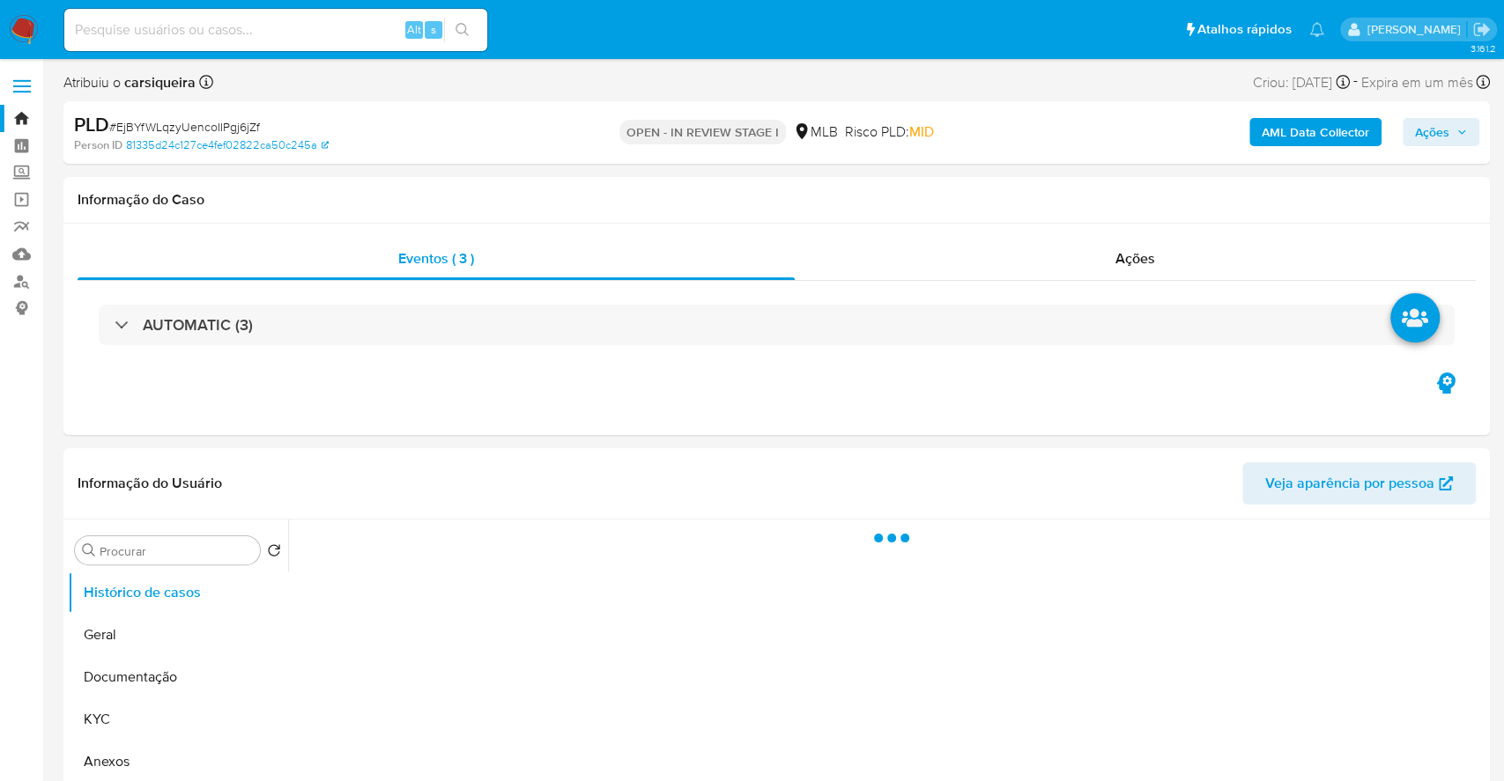
select select "10"
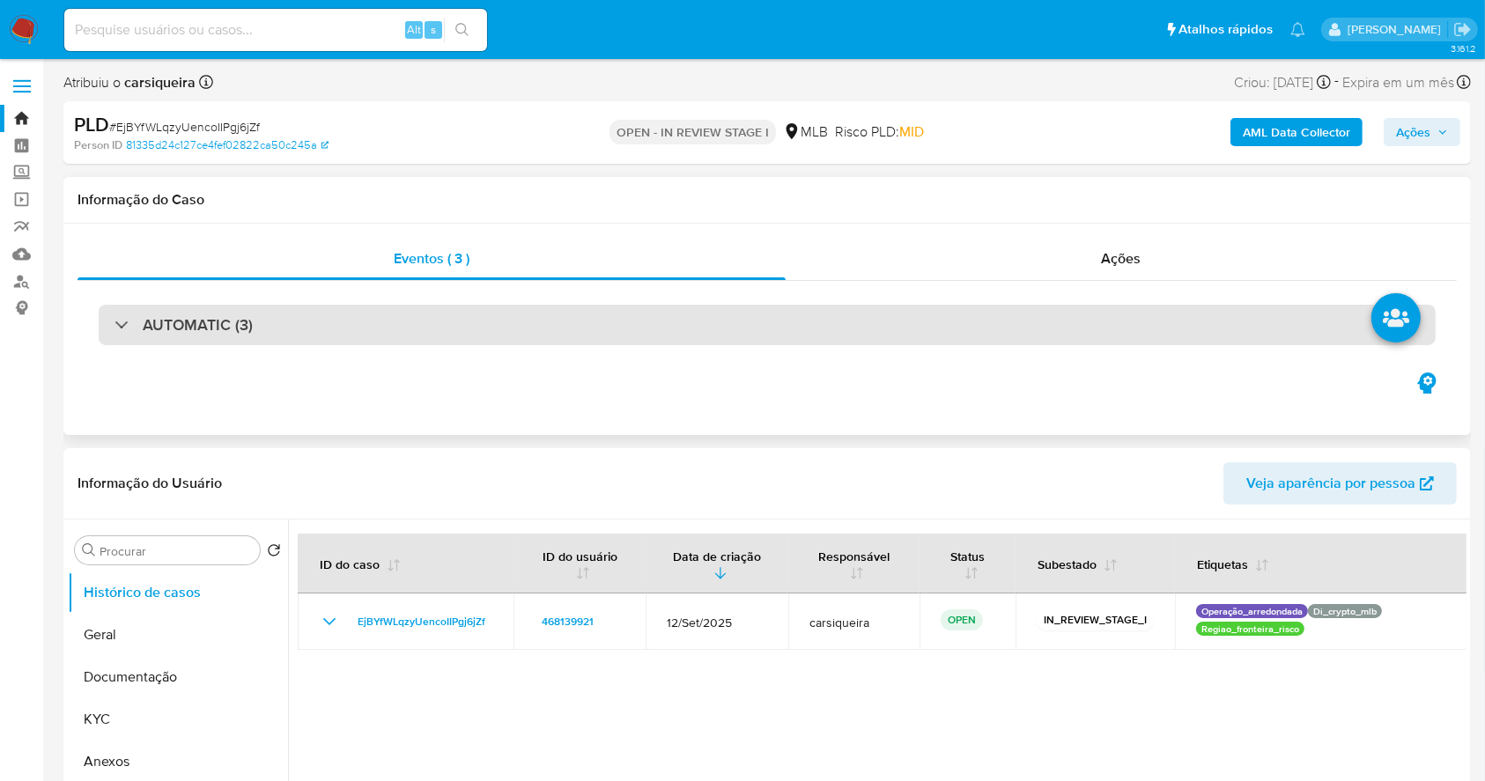
click at [422, 339] on div "AUTOMATIC (3)" at bounding box center [767, 325] width 1337 height 41
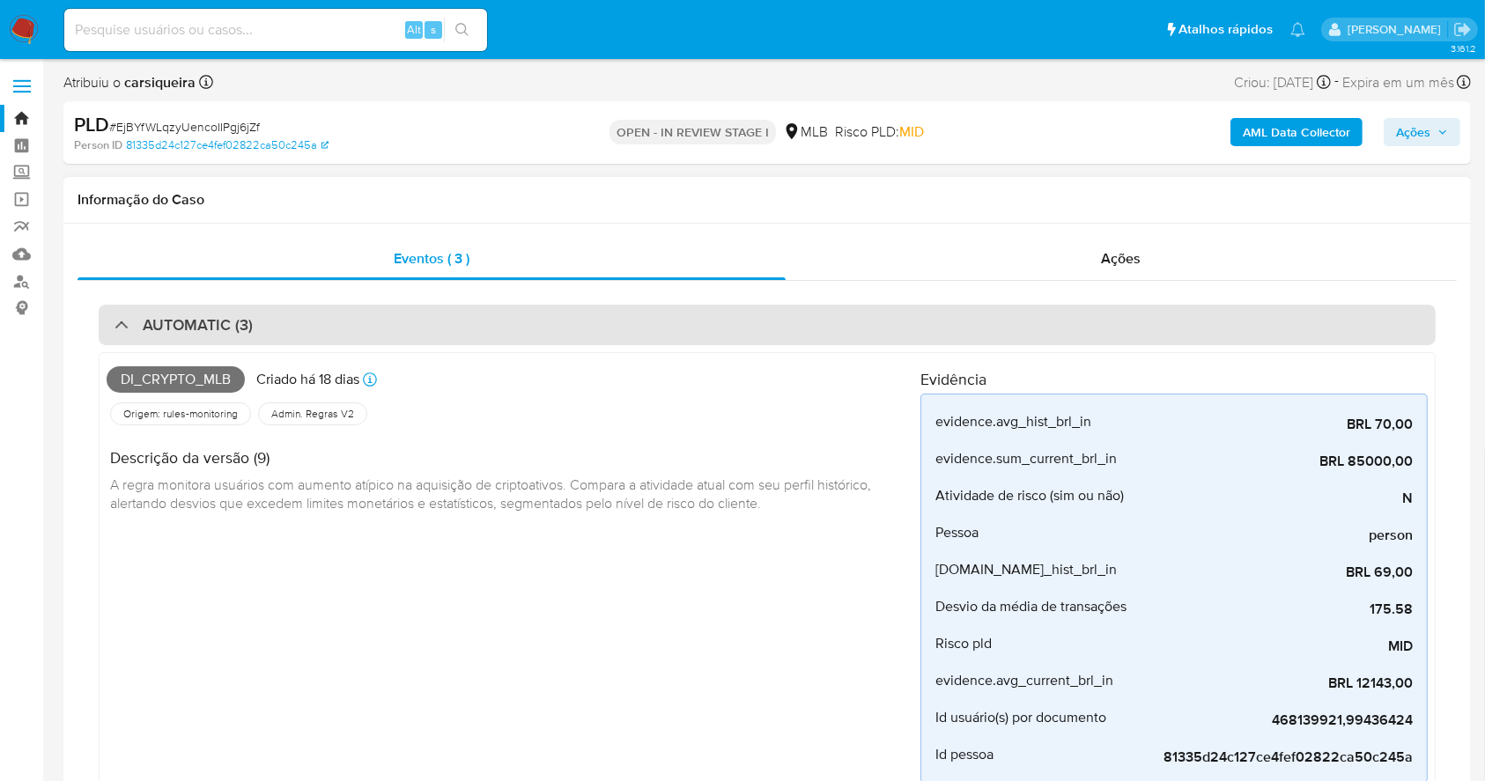
click at [339, 329] on div "AUTOMATIC (3)" at bounding box center [767, 325] width 1337 height 41
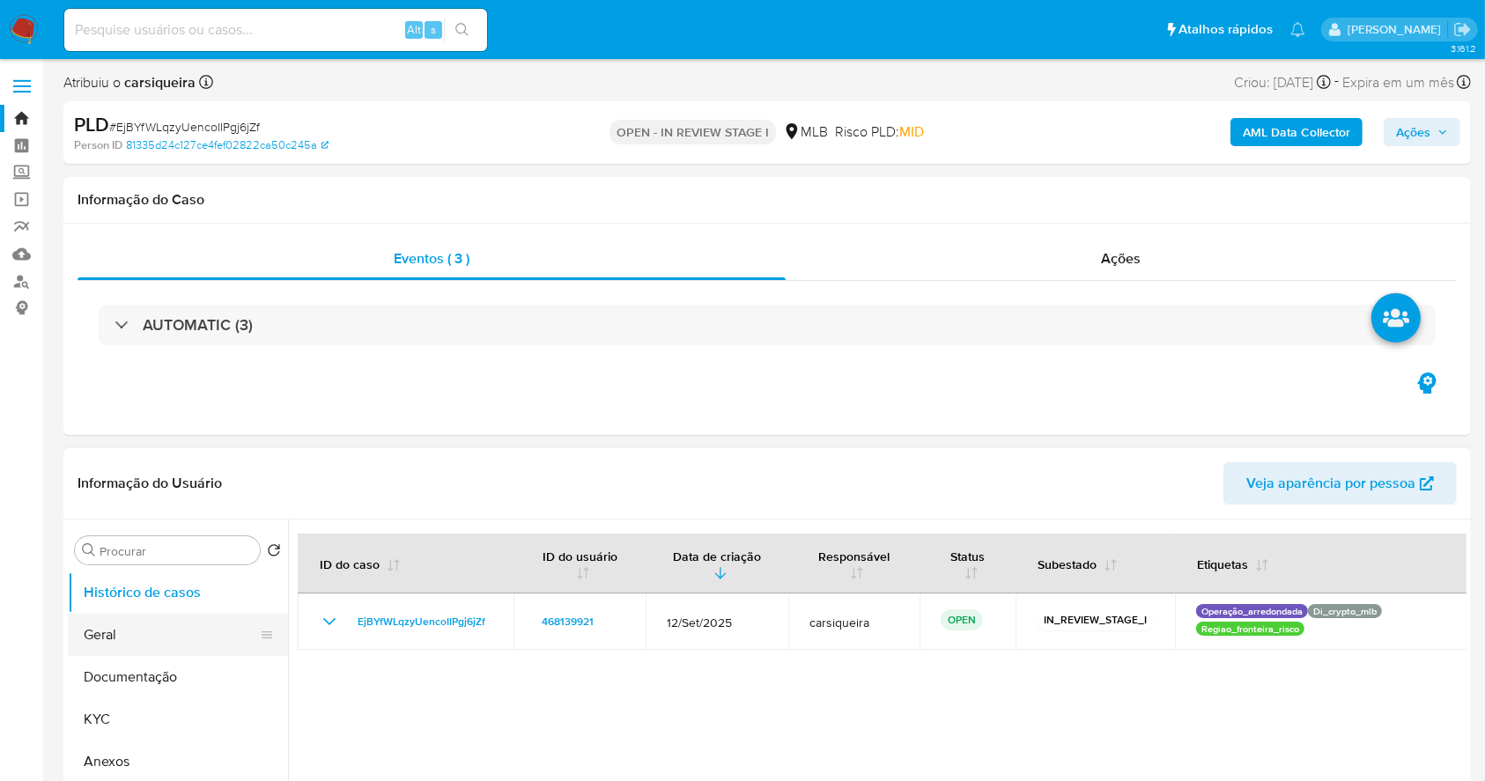
click at [106, 628] on button "Geral" at bounding box center [171, 635] width 206 height 42
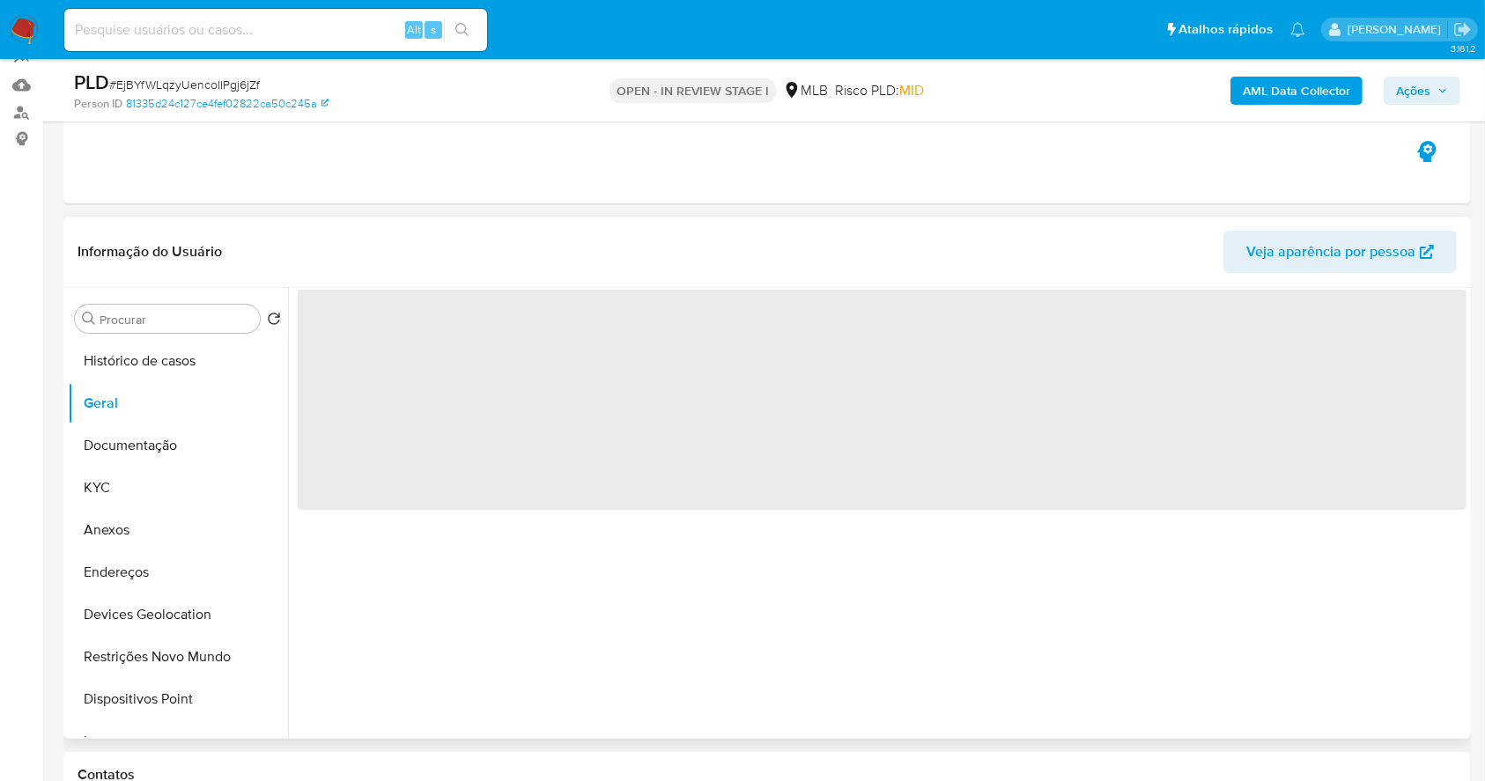
scroll to position [234, 0]
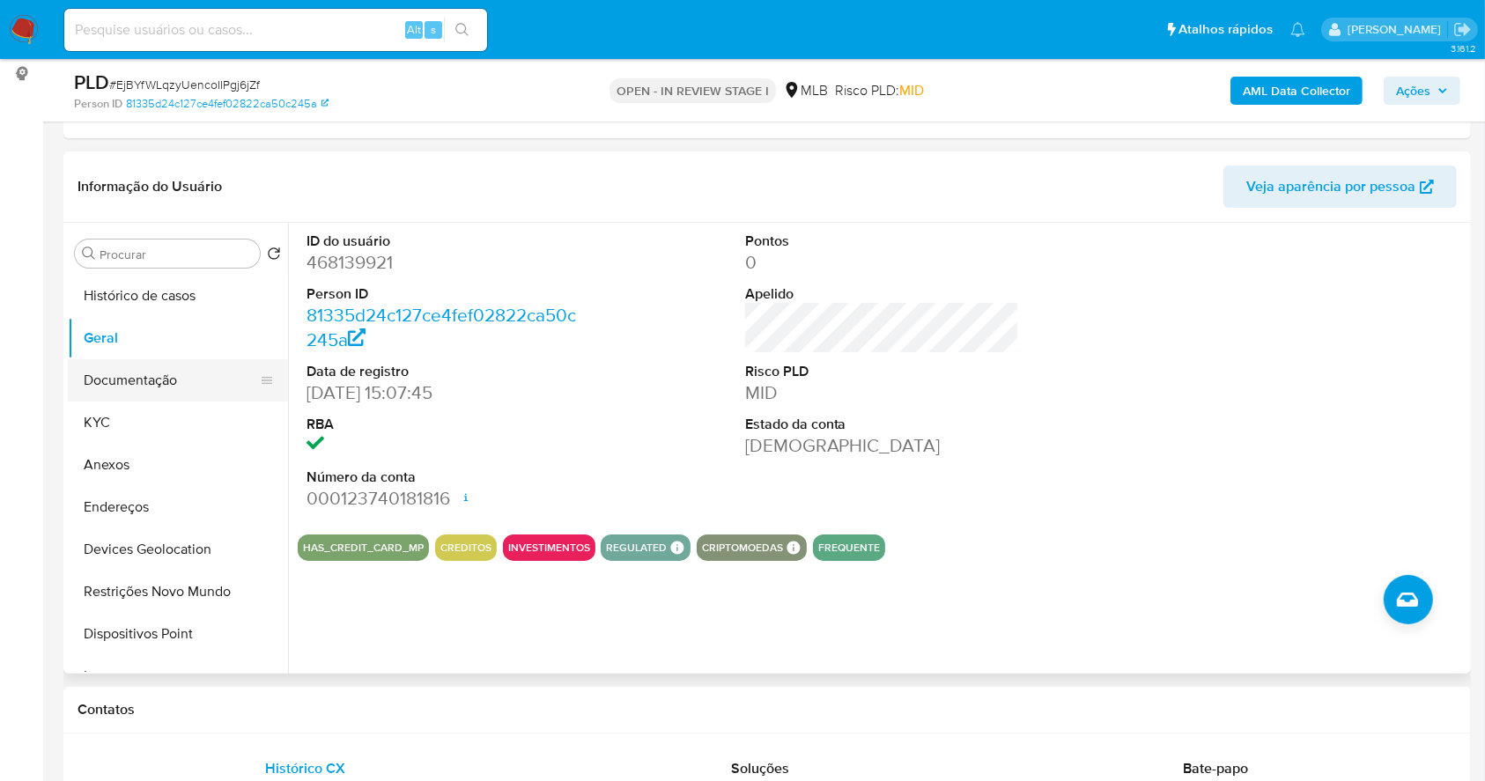
click at [165, 374] on button "Documentação" at bounding box center [171, 380] width 206 height 42
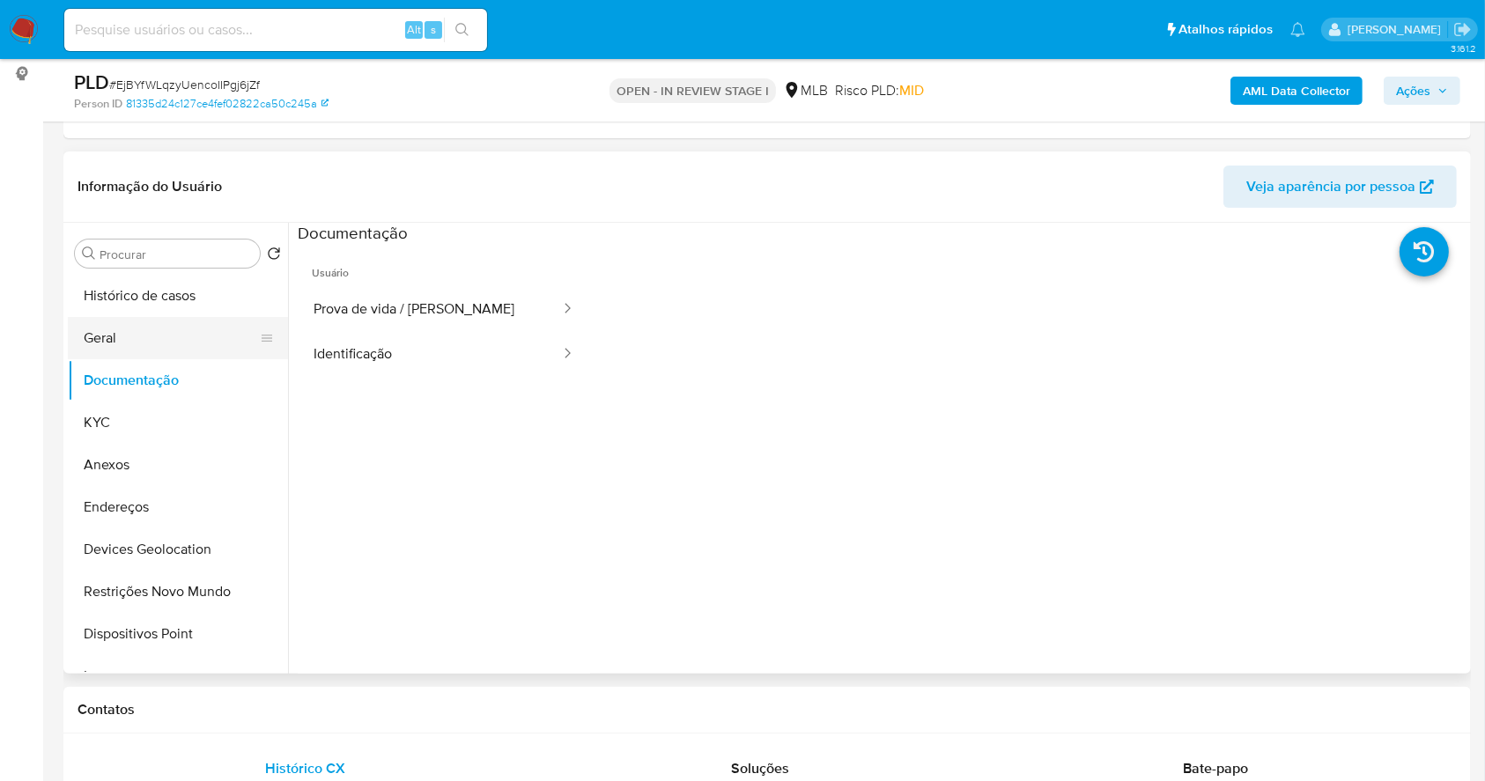
click at [115, 330] on button "Geral" at bounding box center [171, 338] width 206 height 42
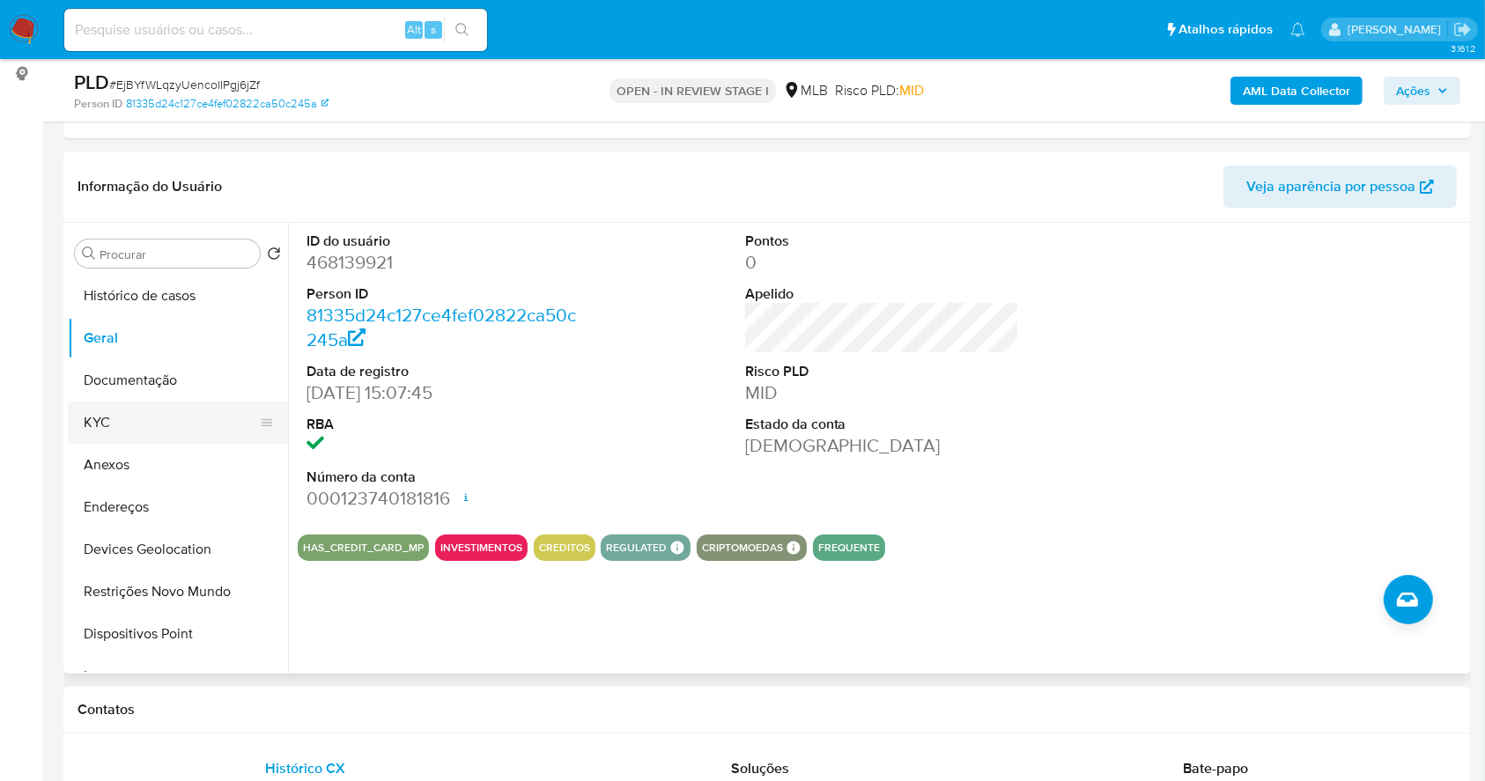
click at [164, 425] on button "KYC" at bounding box center [171, 423] width 206 height 42
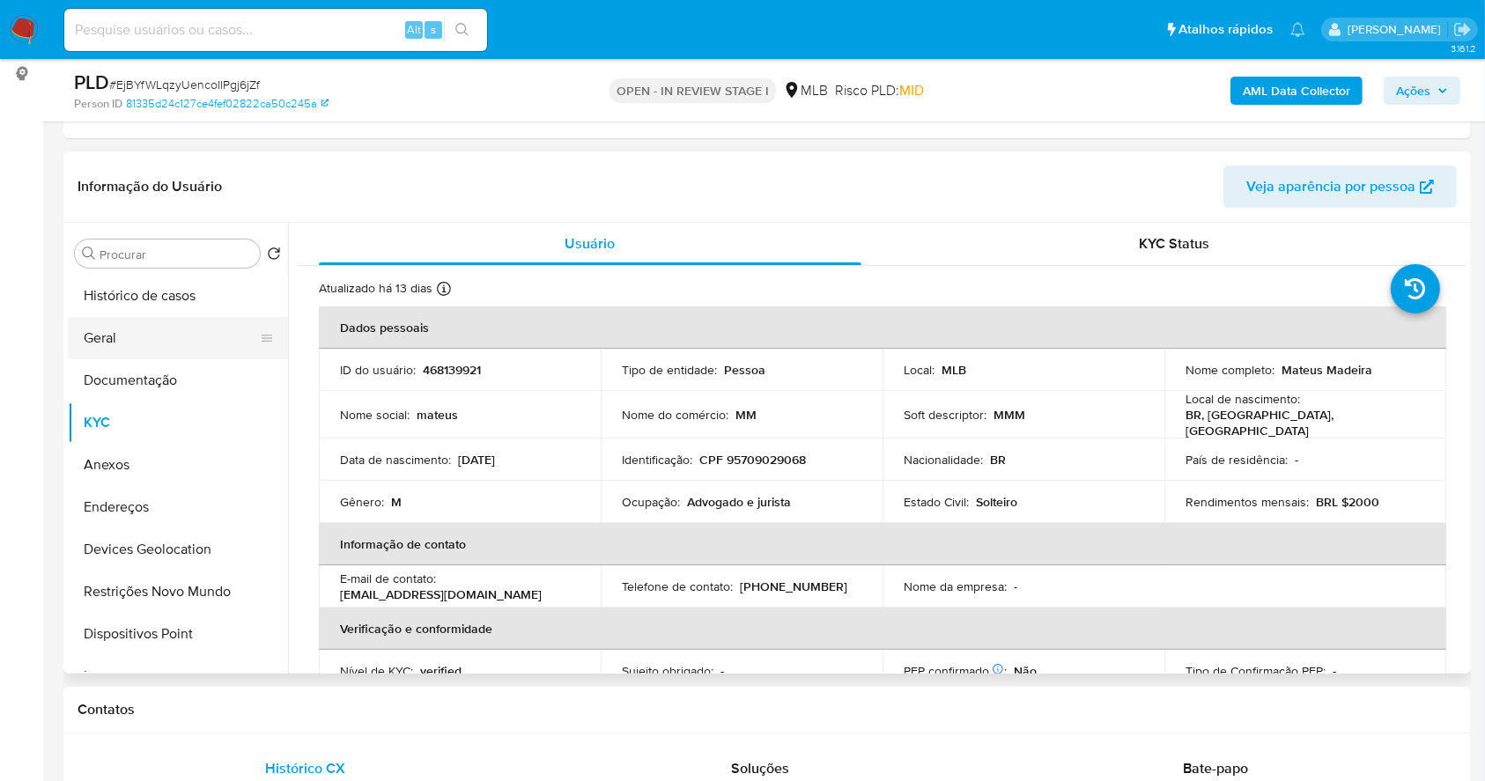
click at [200, 339] on button "Geral" at bounding box center [171, 338] width 206 height 42
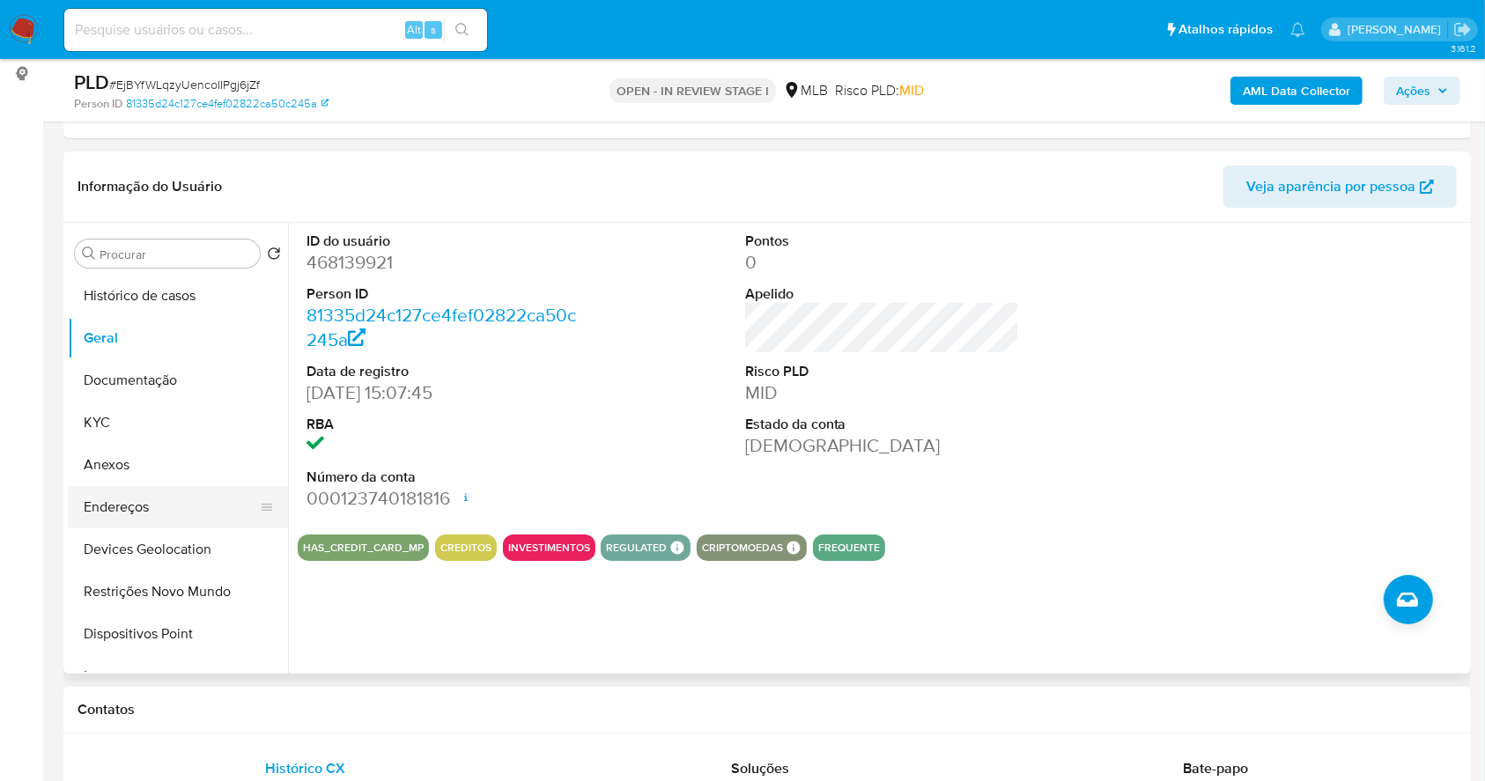
click at [159, 507] on button "Endereços" at bounding box center [171, 507] width 206 height 42
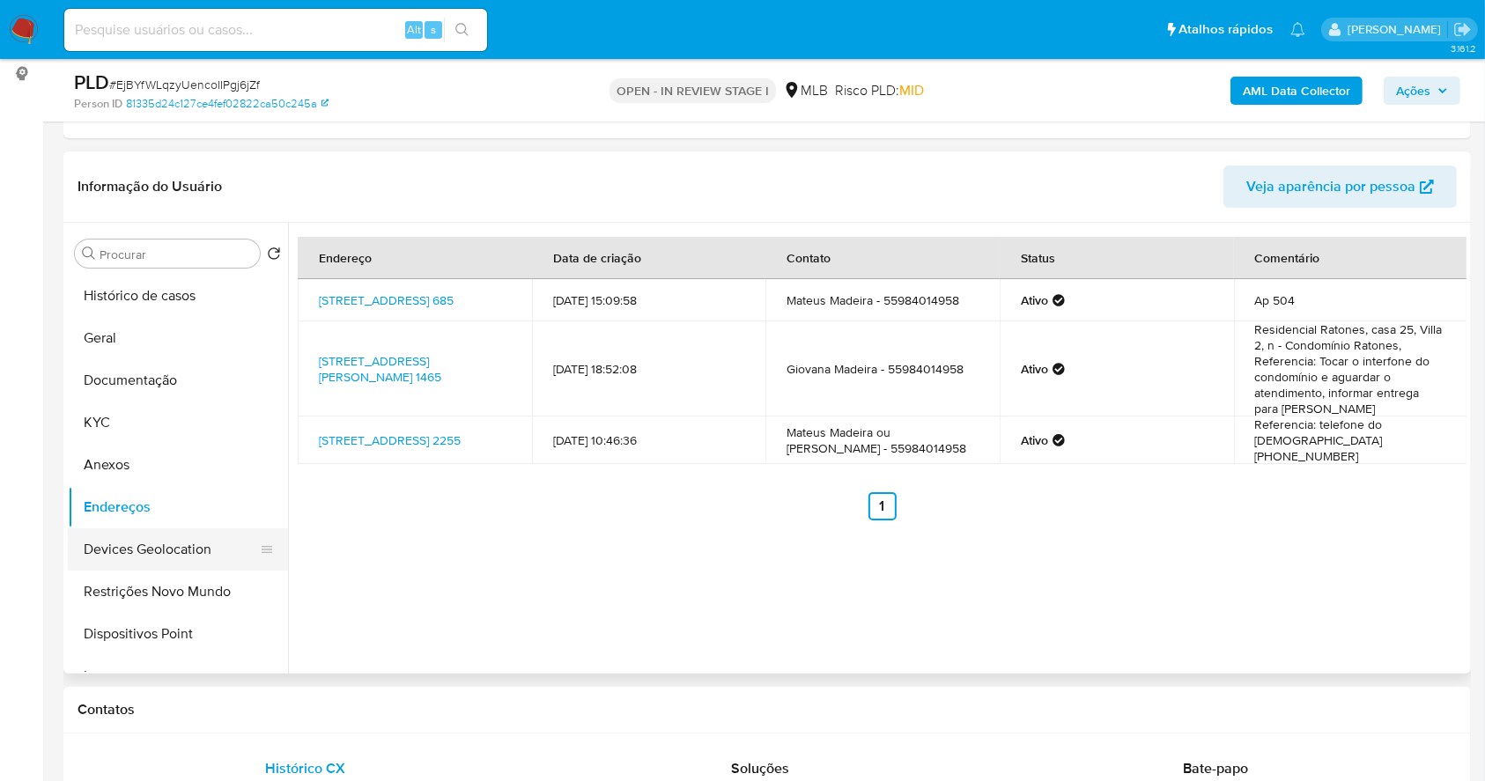
click at [162, 546] on button "Devices Geolocation" at bounding box center [171, 550] width 206 height 42
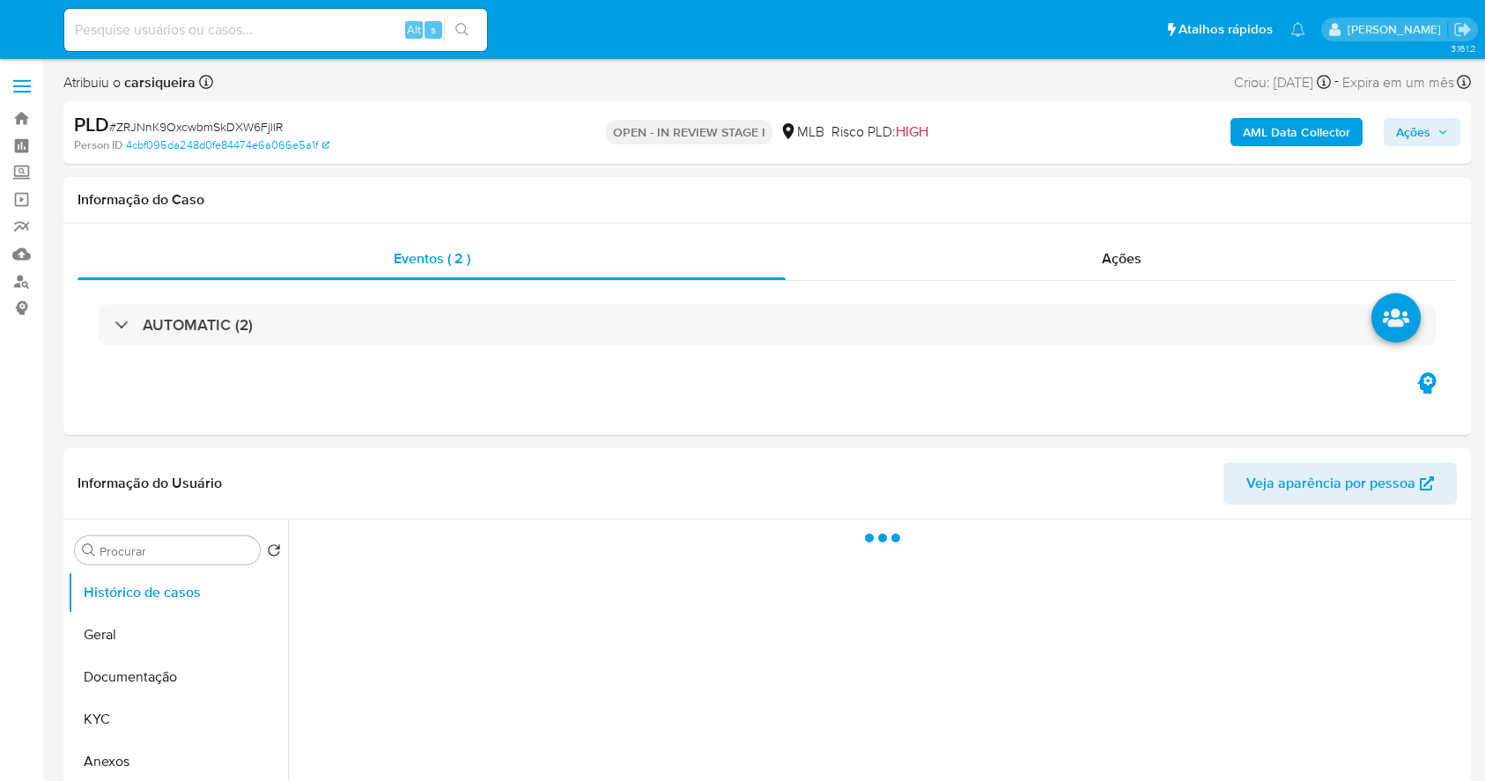
select select "10"
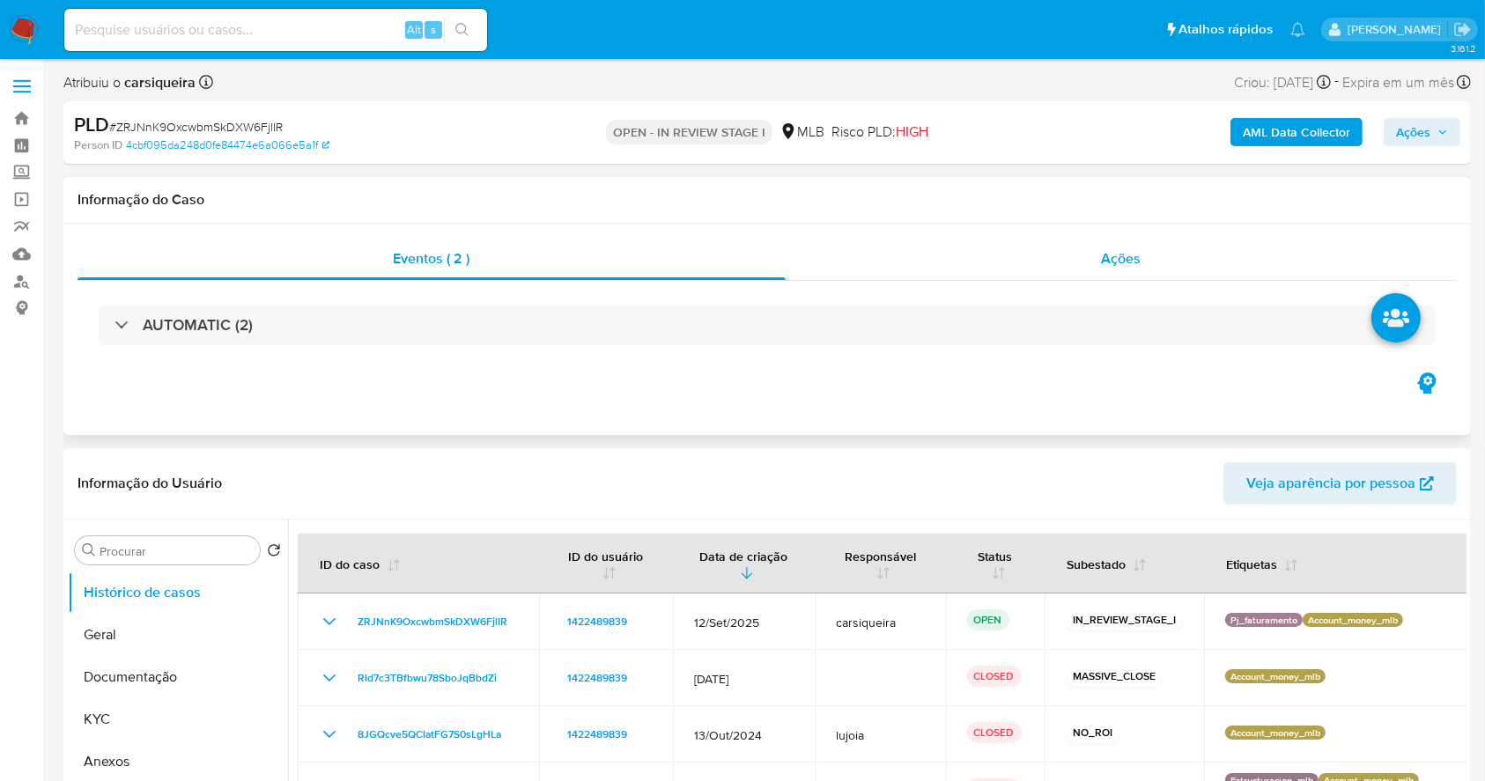
scroll to position [234, 0]
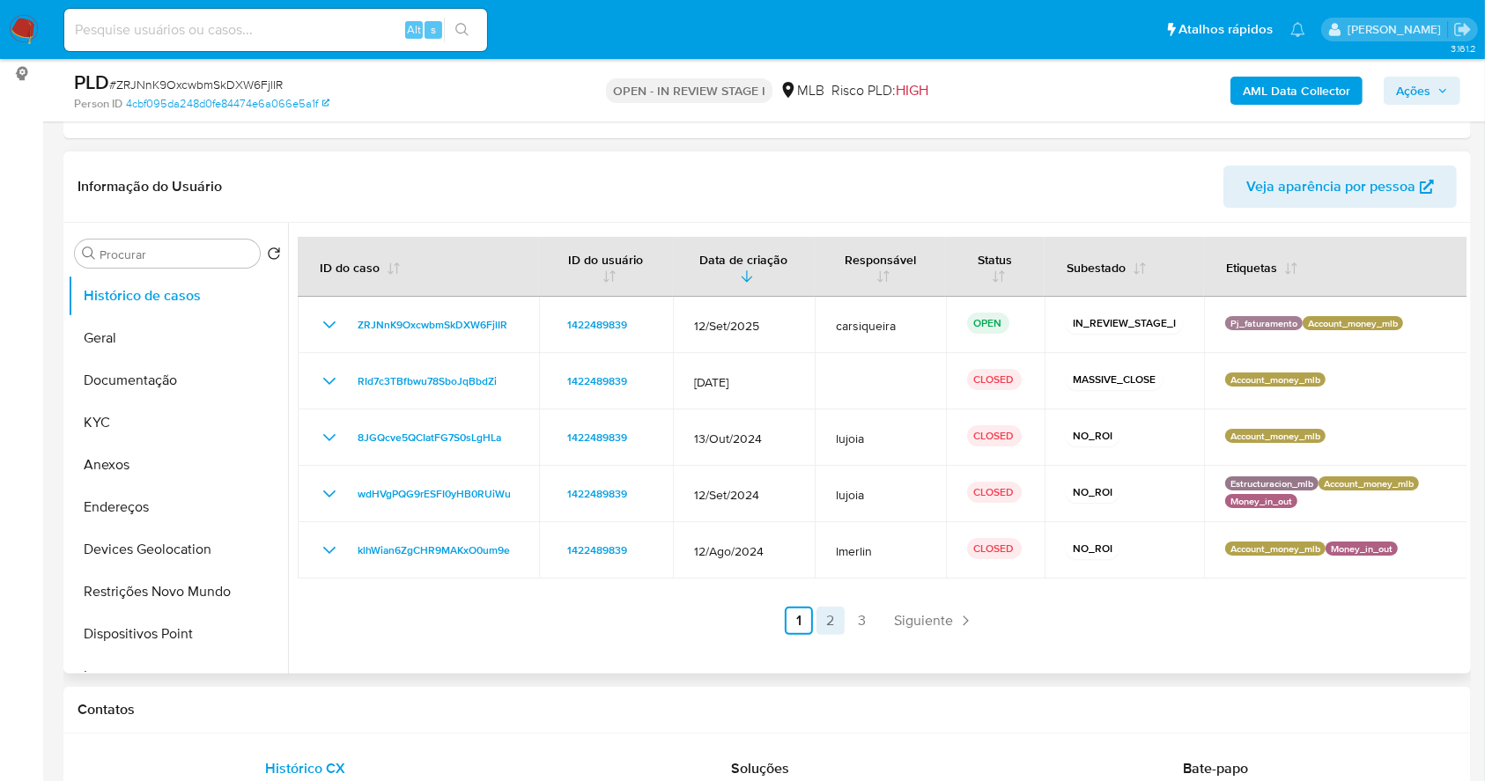
click at [833, 618] on link "2" at bounding box center [831, 621] width 28 height 28
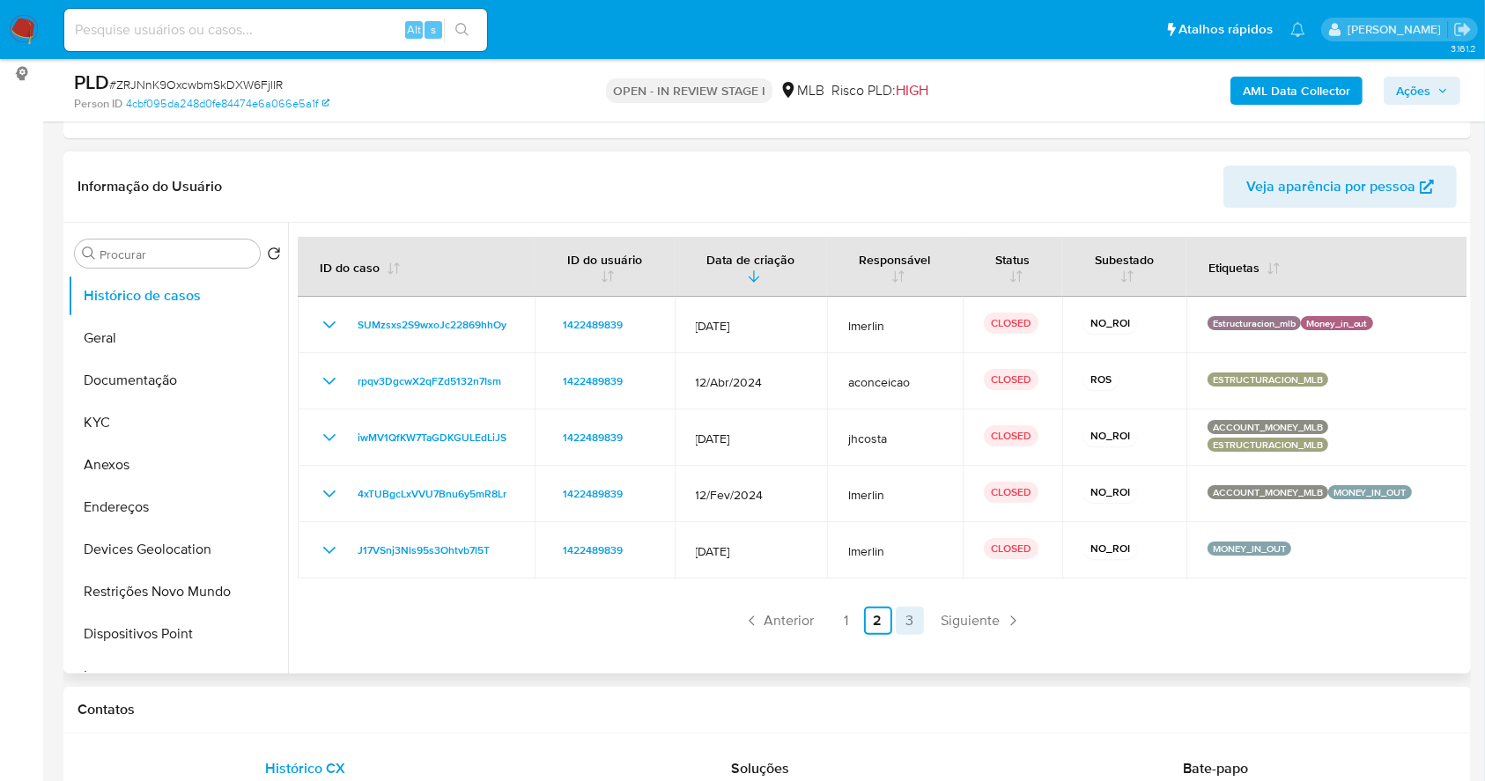
click at [902, 622] on link "3" at bounding box center [910, 621] width 28 height 28
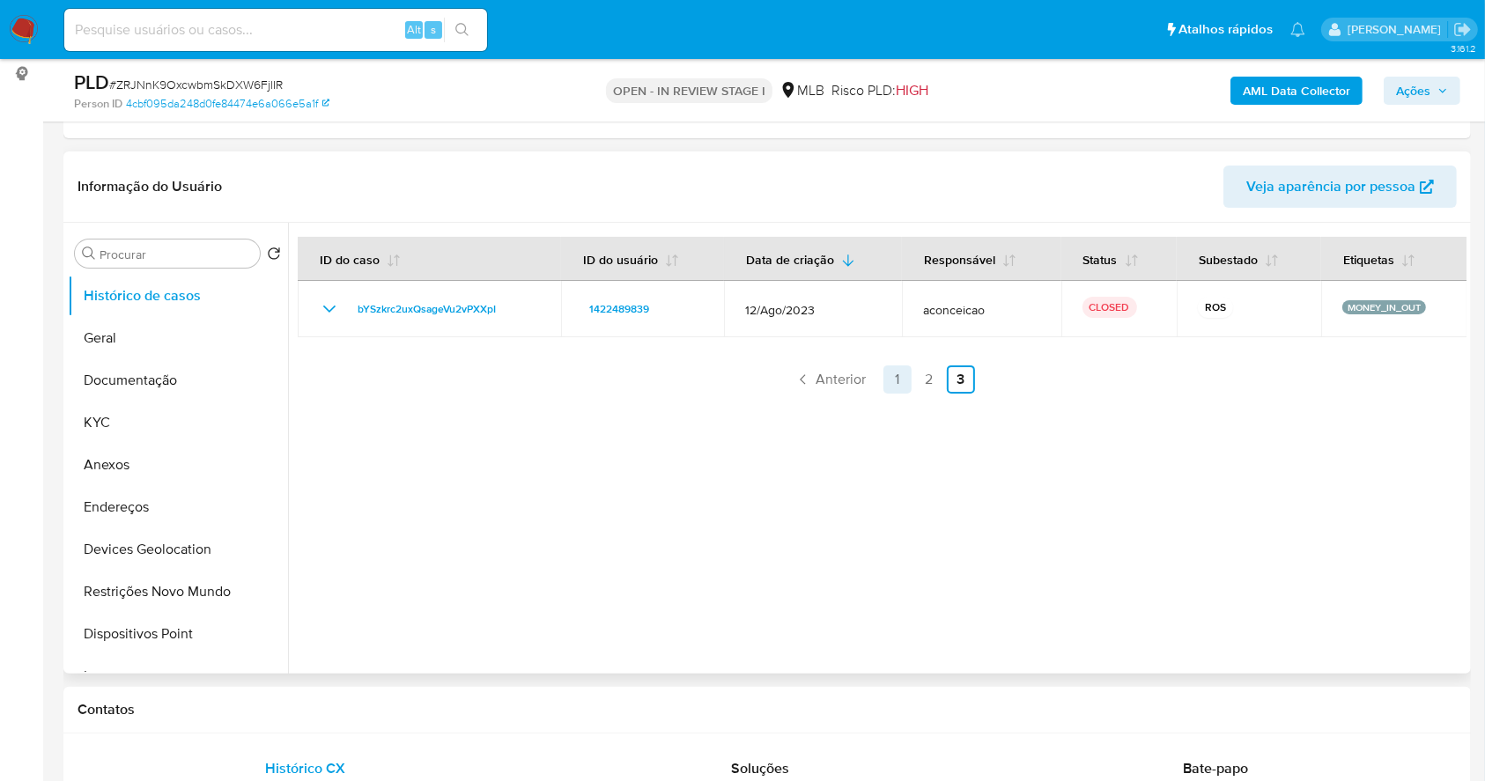
click at [891, 372] on link "1" at bounding box center [898, 380] width 28 height 28
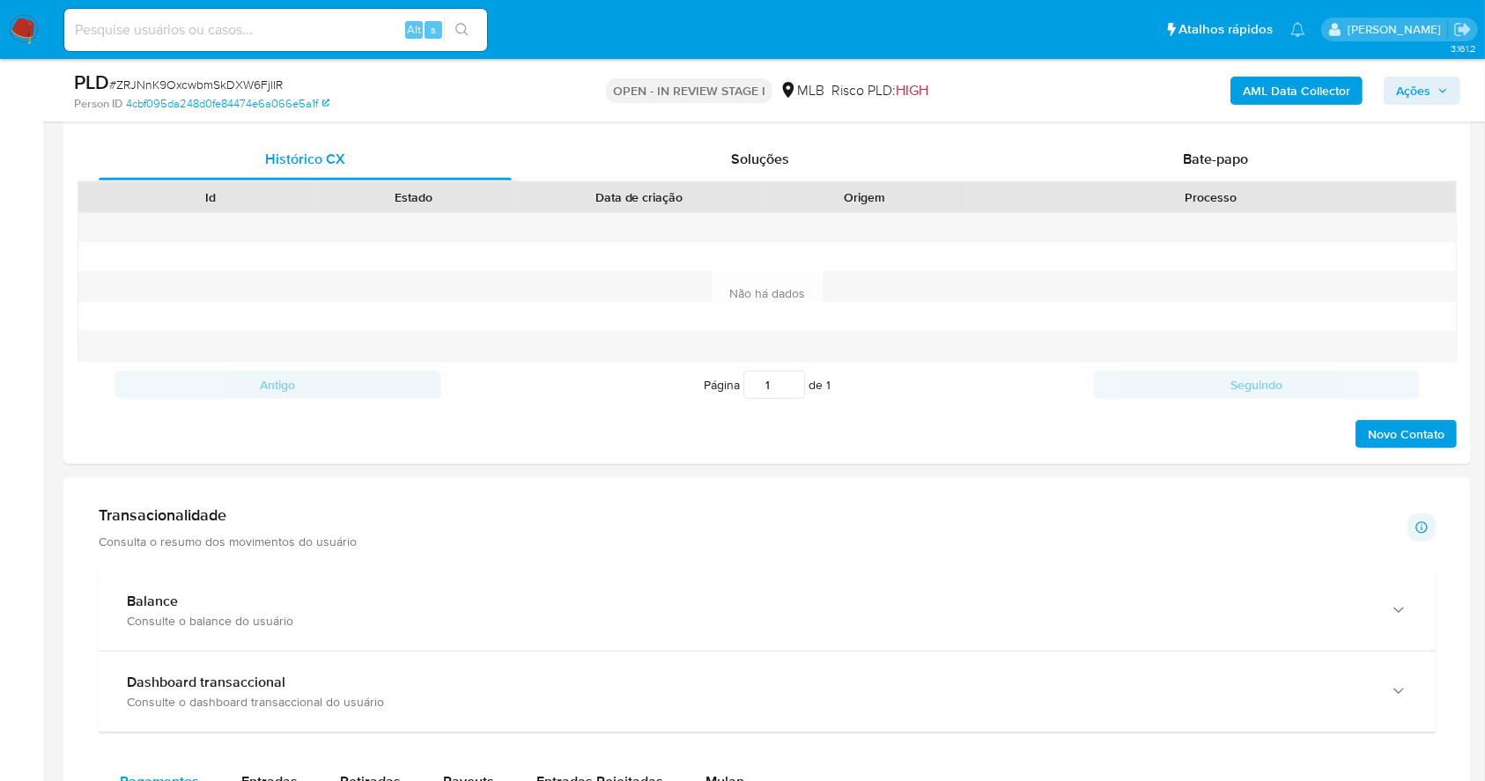
scroll to position [934, 0]
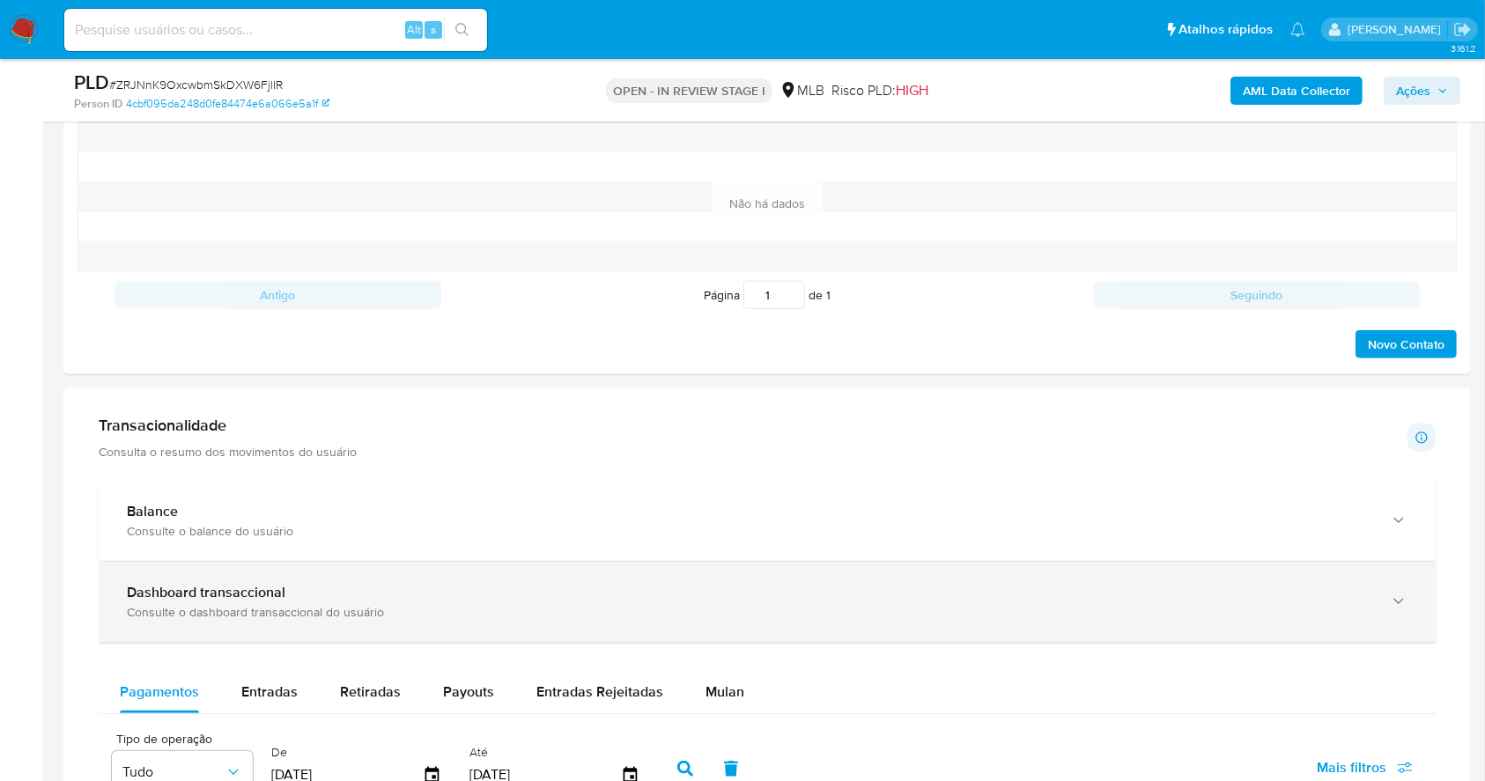
click at [597, 604] on div "Consulte o dashboard transaccional do usuário" at bounding box center [750, 612] width 1246 height 16
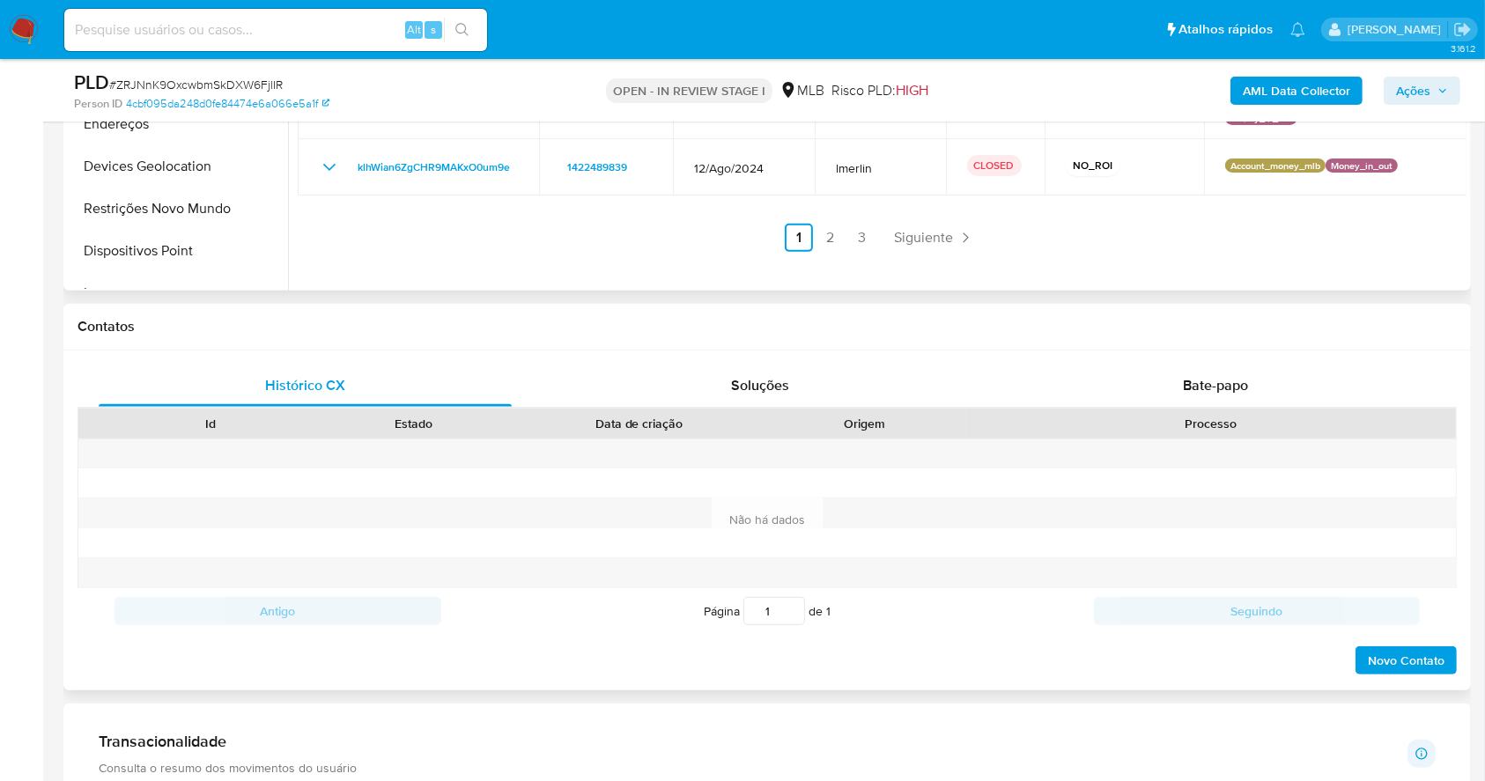
scroll to position [581, 0]
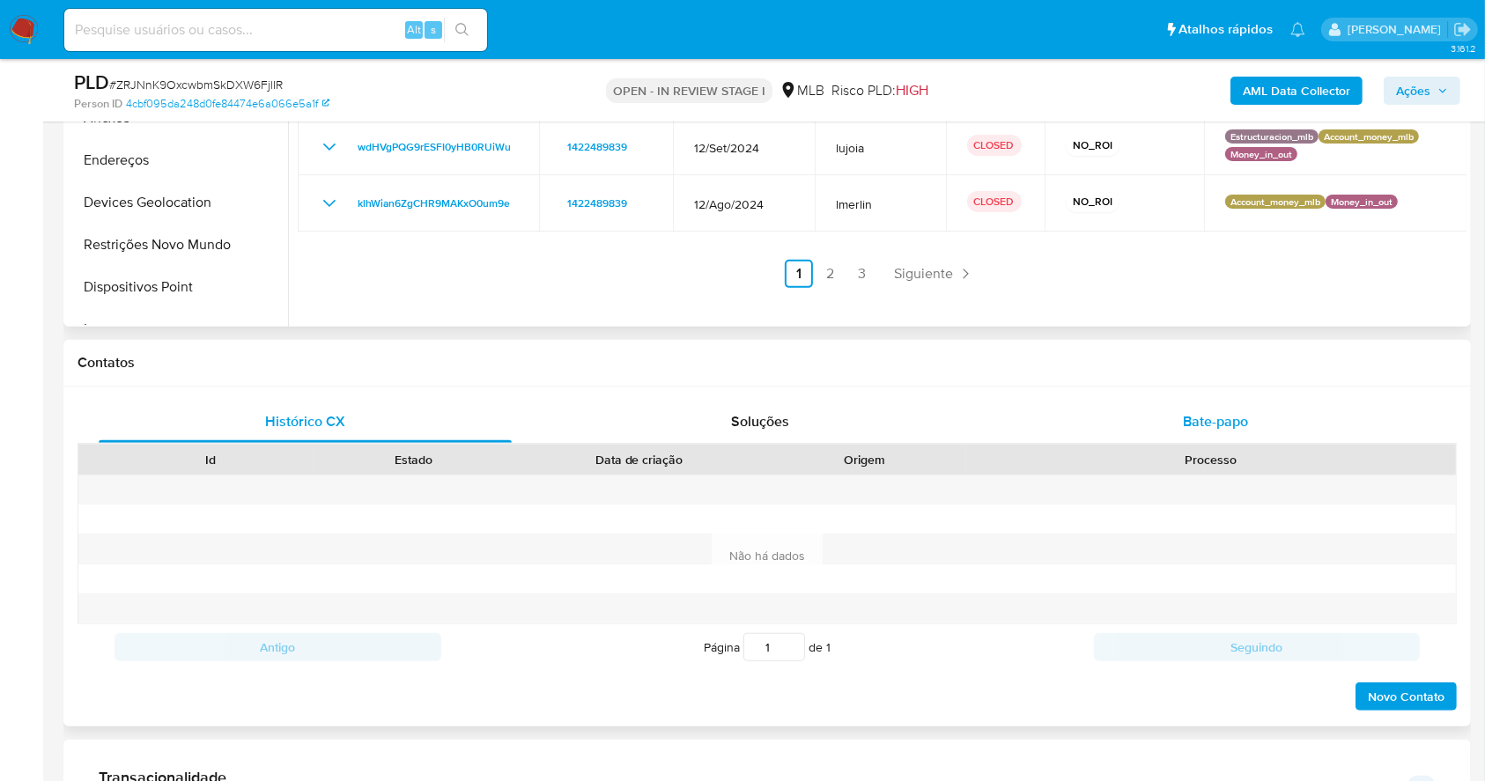
click at [1243, 431] on span "Bate-papo" at bounding box center [1215, 421] width 65 height 20
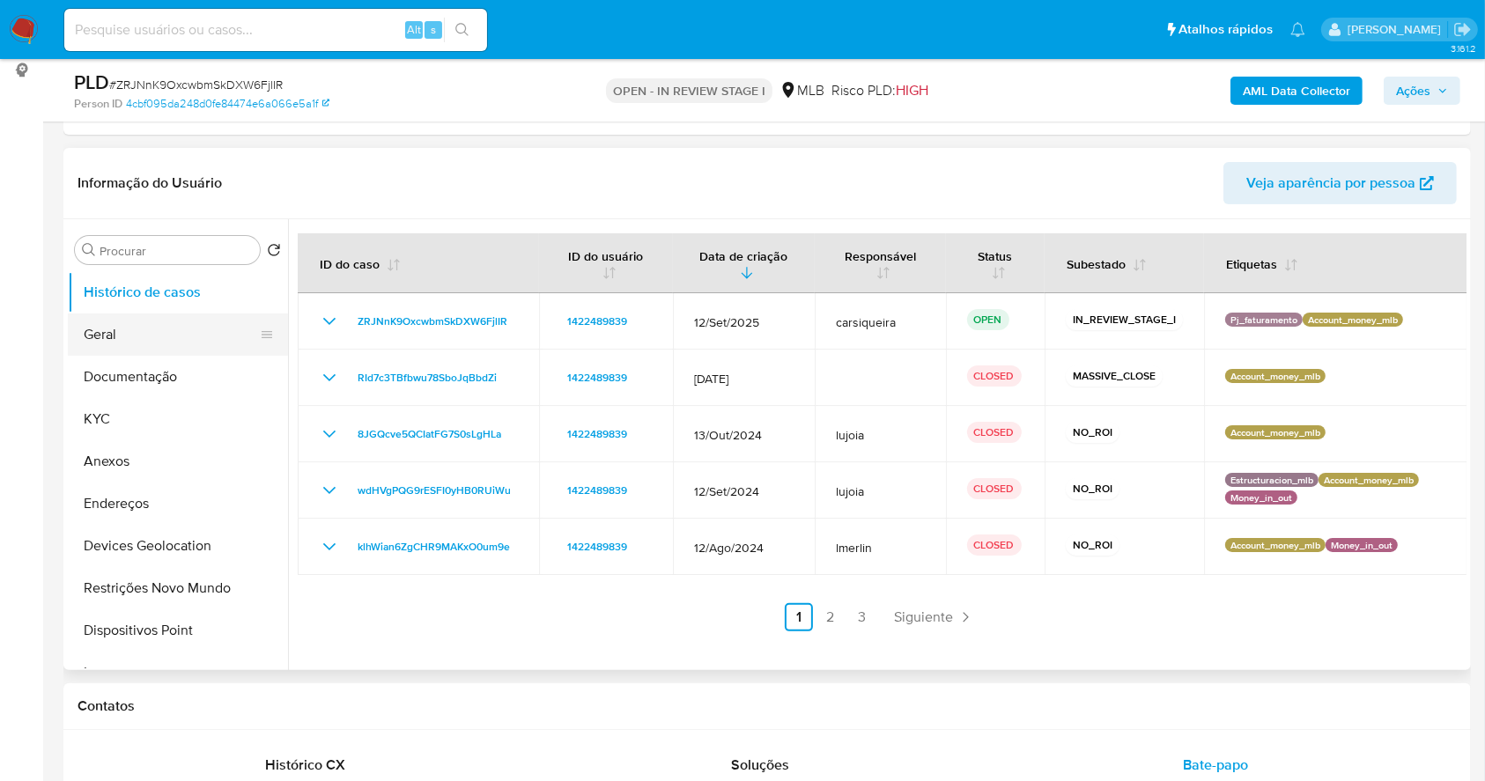
scroll to position [229, 0]
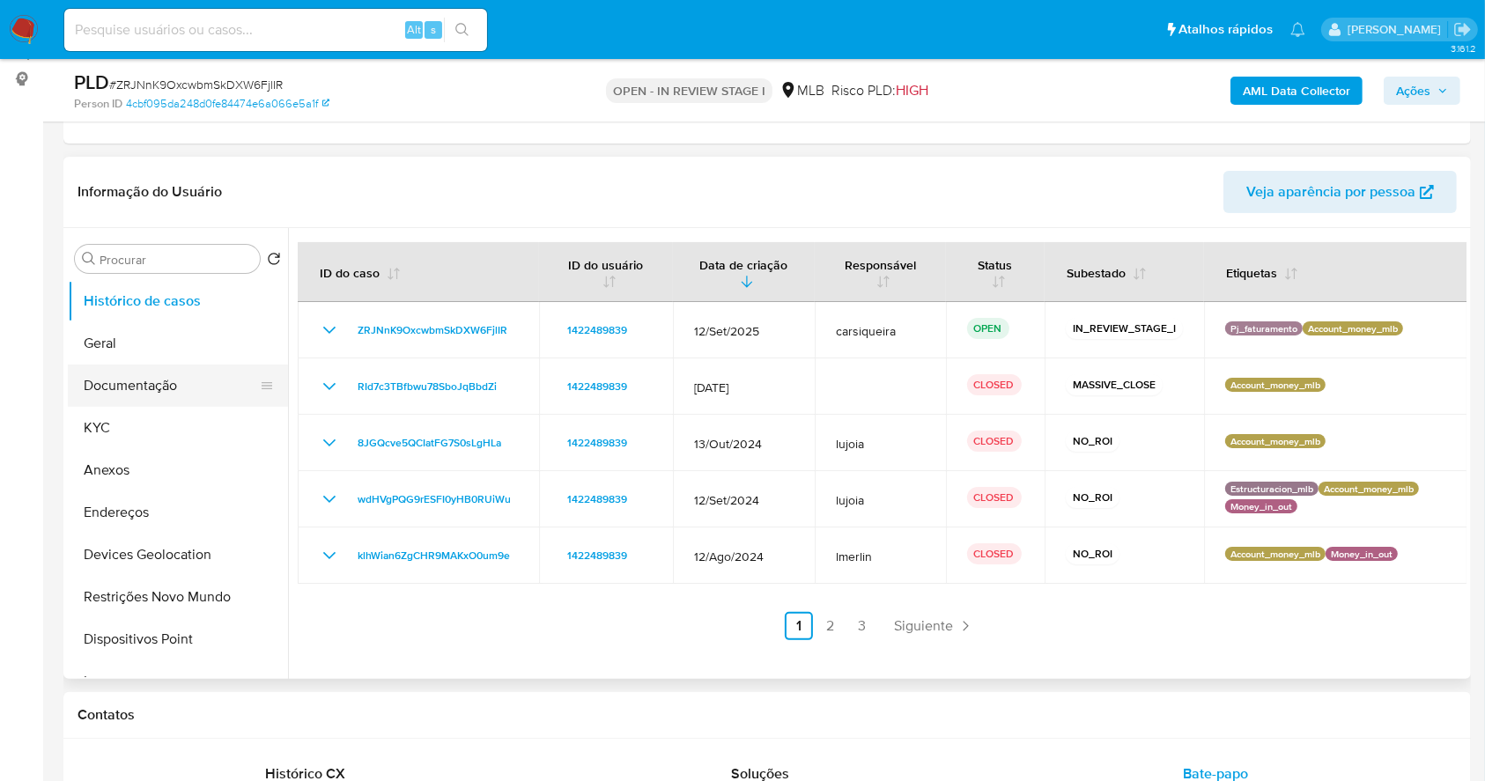
click at [165, 371] on button "Documentação" at bounding box center [171, 386] width 206 height 42
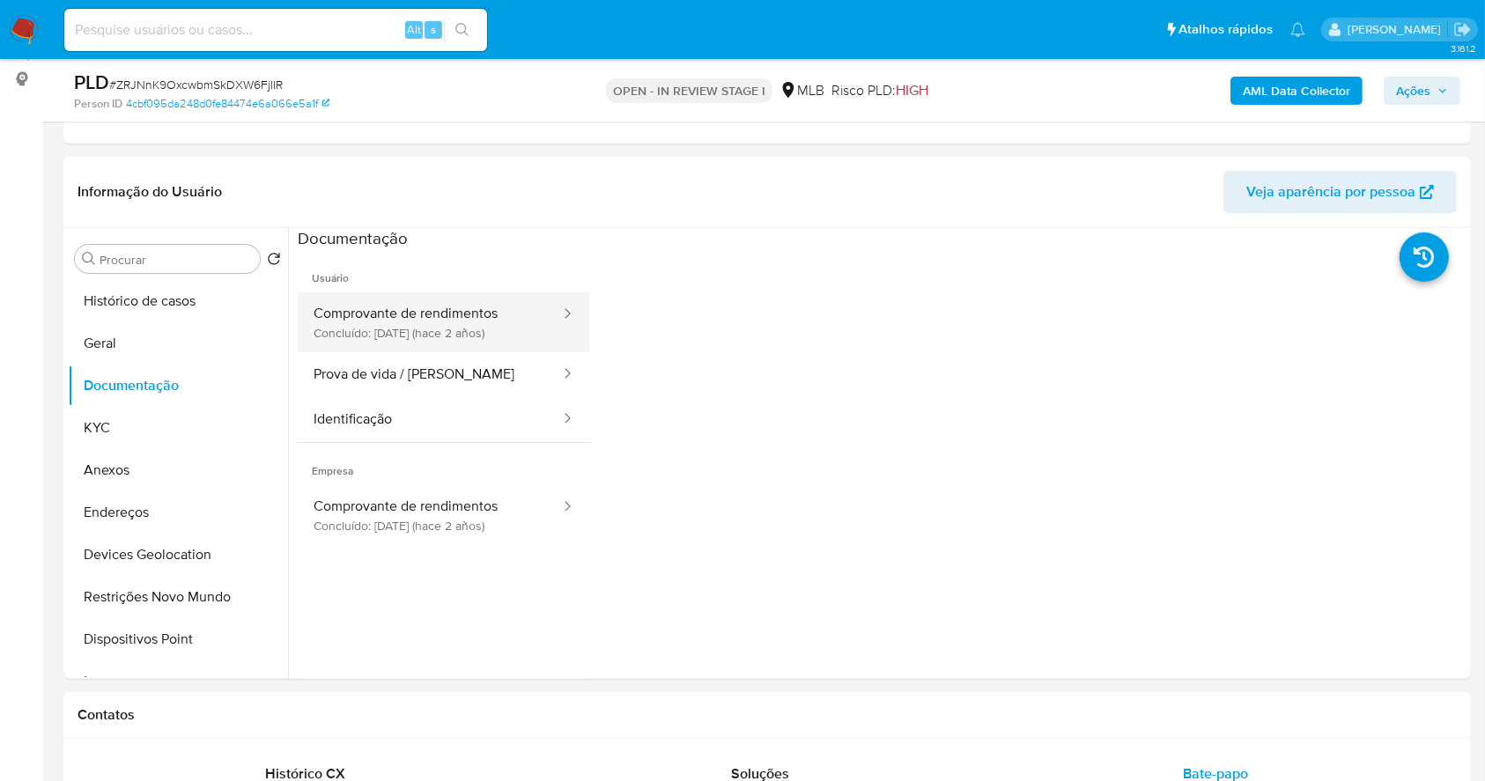
click at [487, 330] on button "Comprovante de rendimentos Concluído: [DATE] (hace 2 años)" at bounding box center [430, 322] width 264 height 60
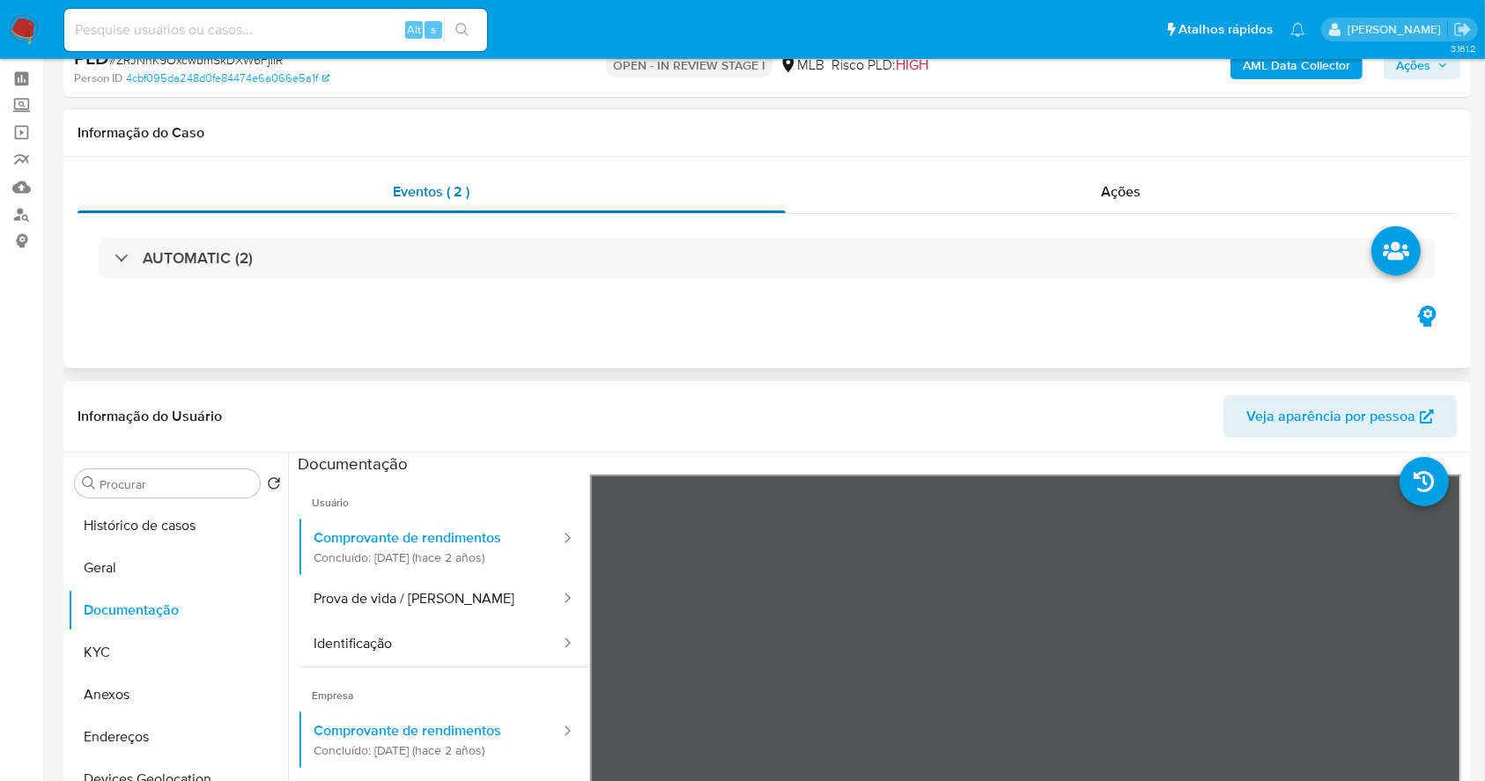
scroll to position [0, 0]
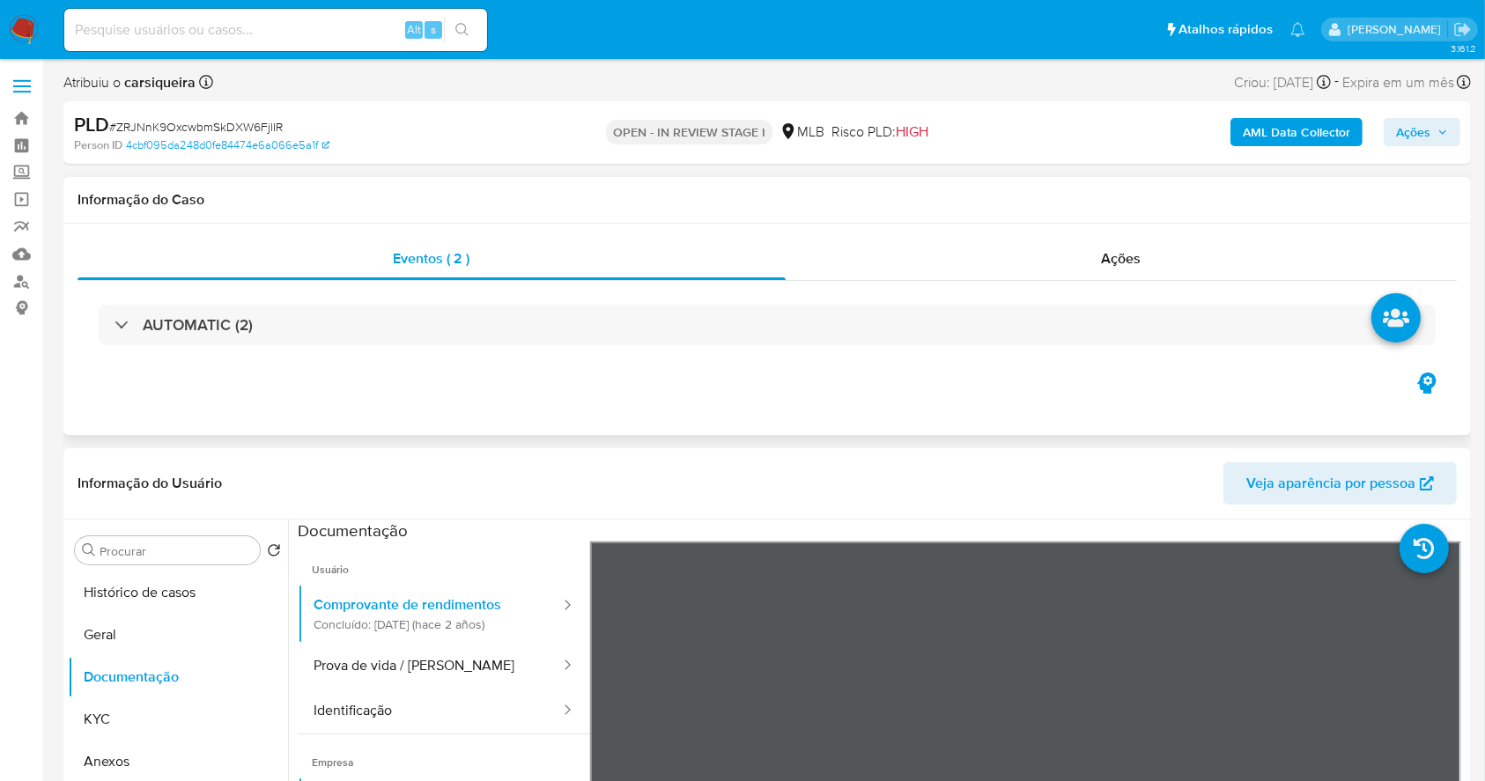
click at [407, 296] on div "AUTOMATIC (2)" at bounding box center [768, 325] width 1380 height 88
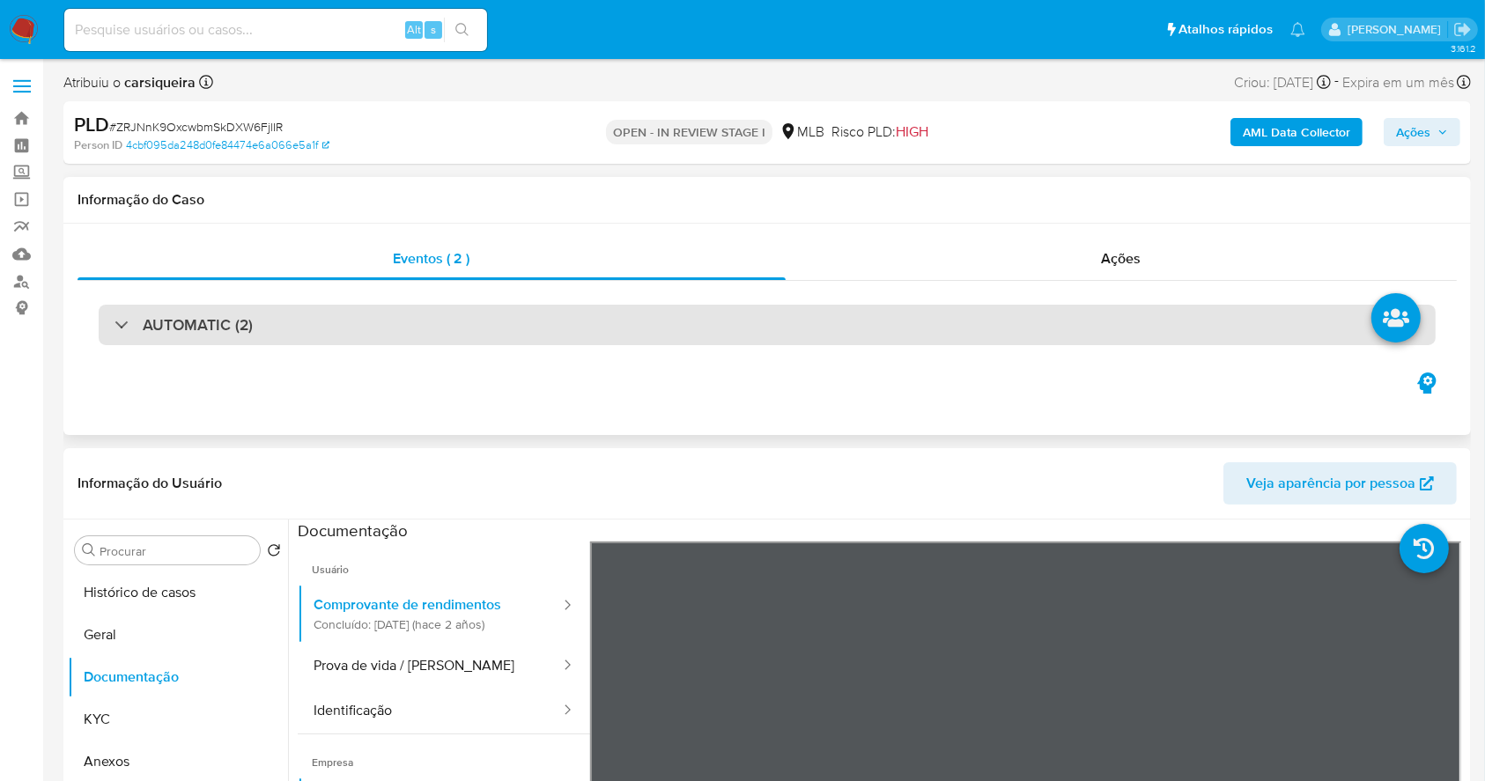
click at [409, 311] on div "AUTOMATIC (2)" at bounding box center [767, 325] width 1337 height 41
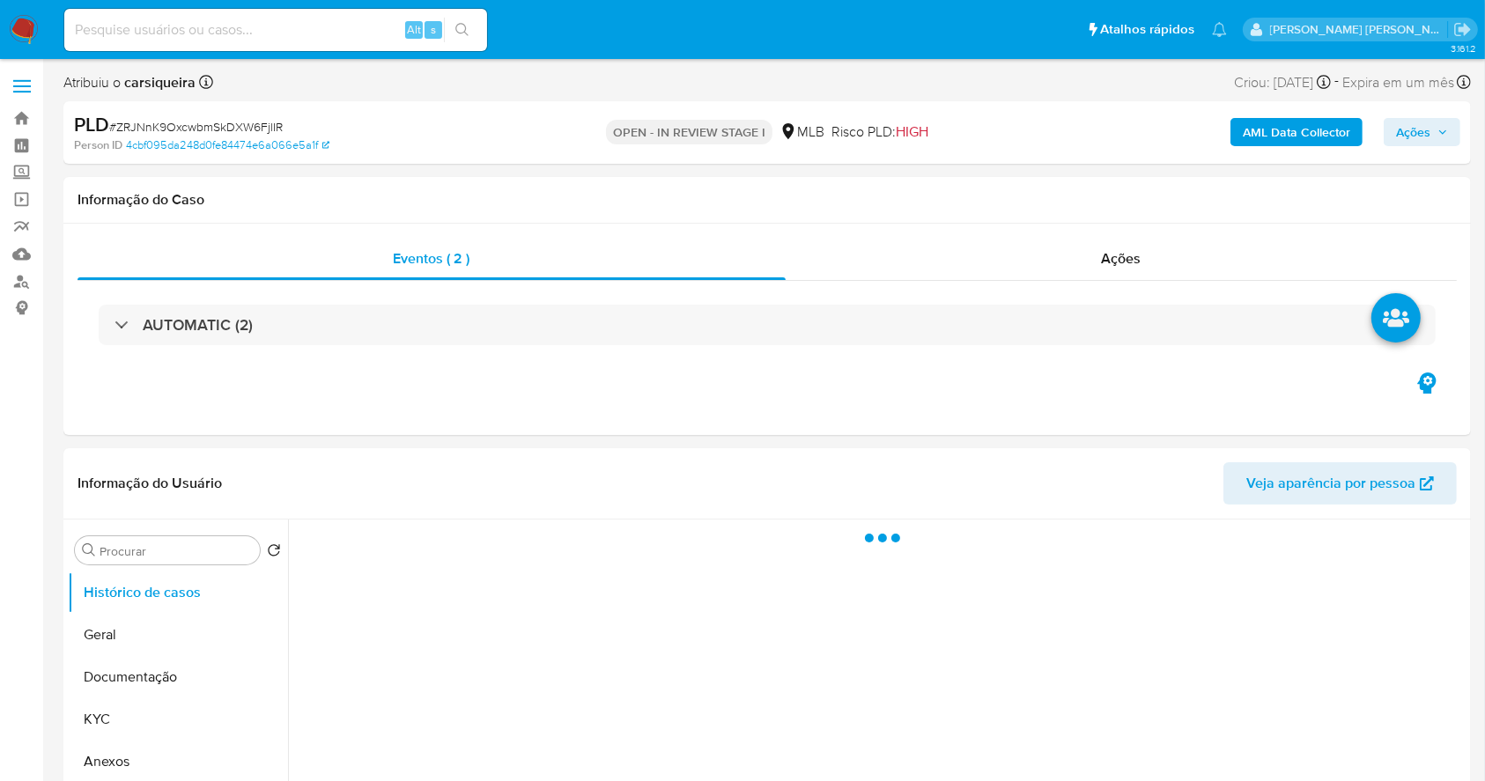
select select "10"
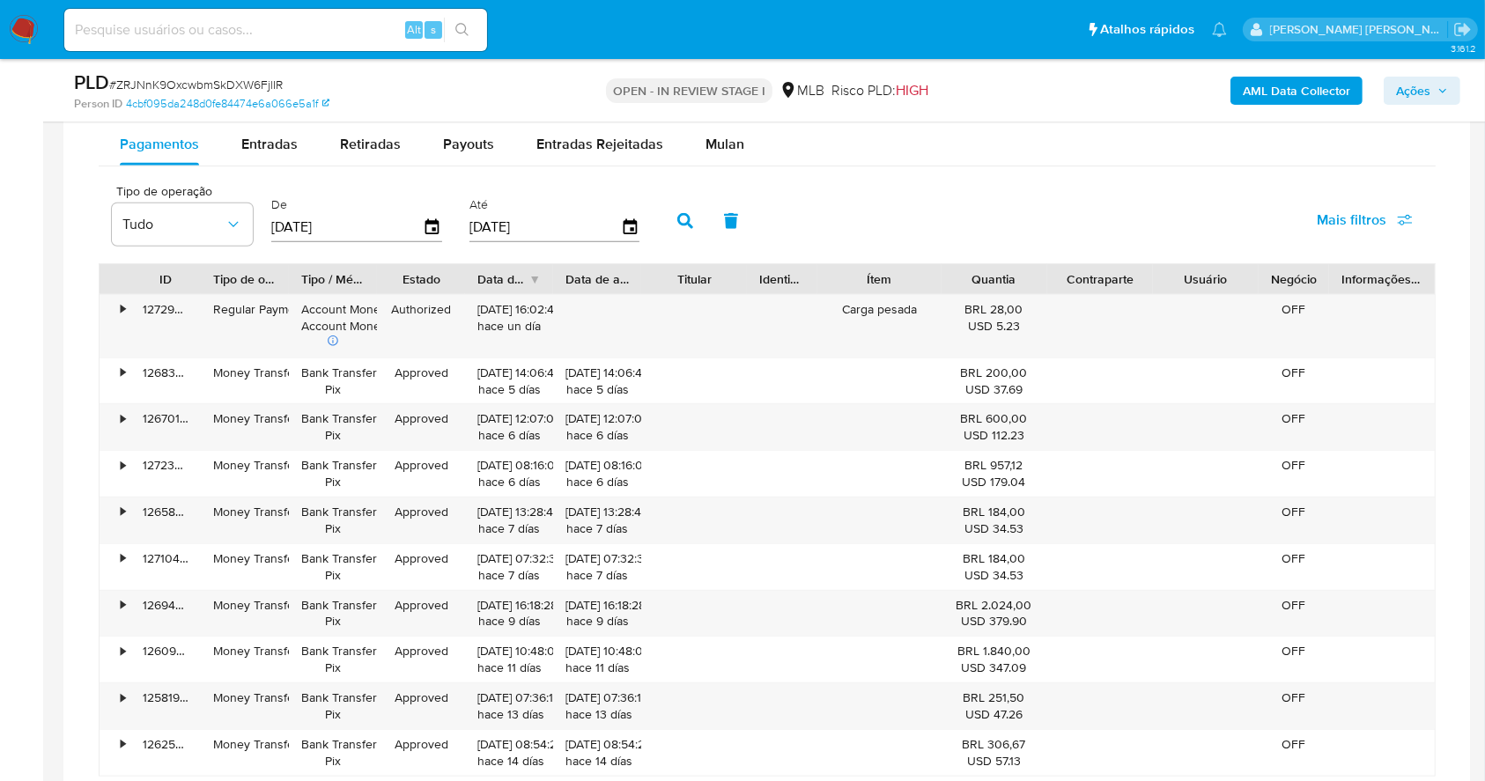
scroll to position [1461, 0]
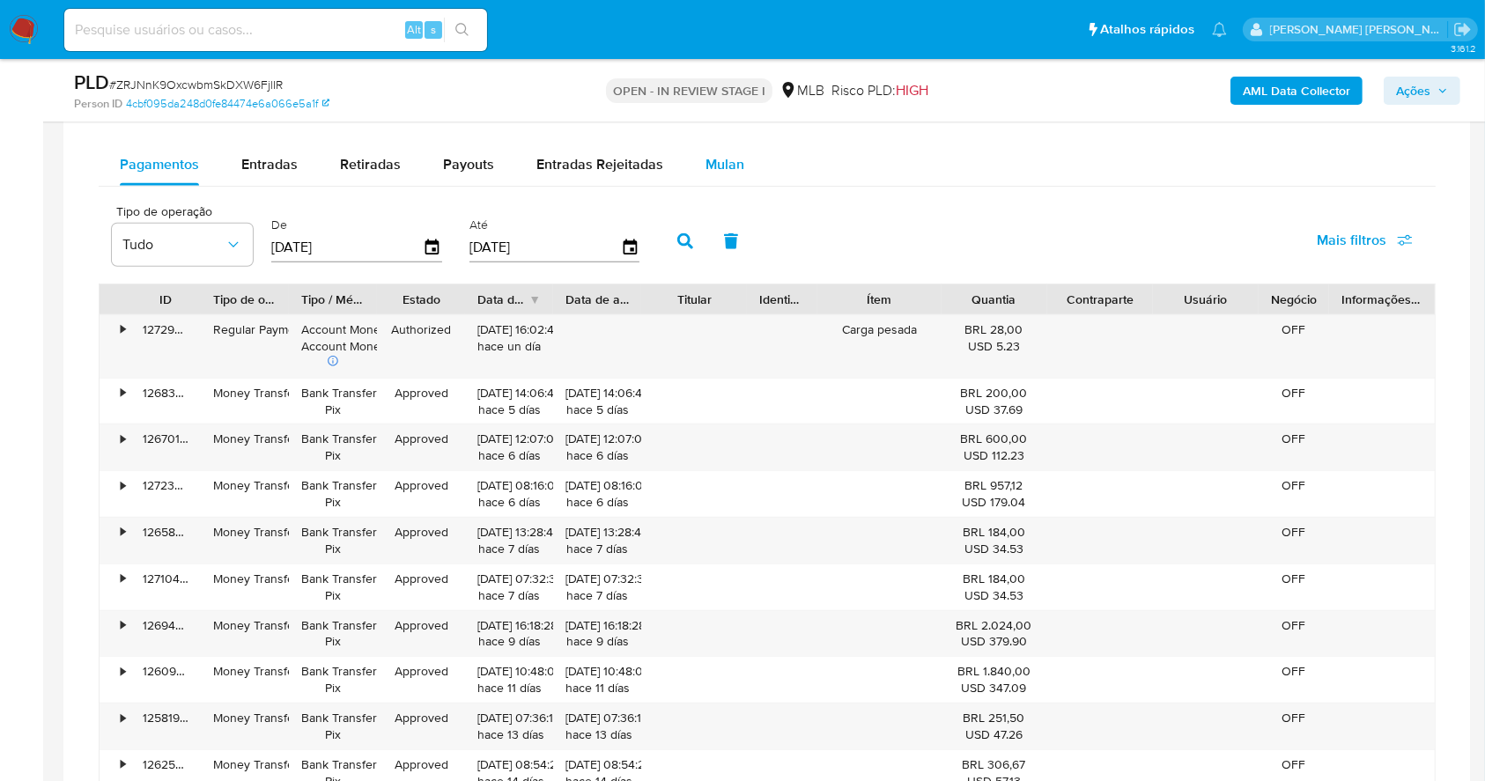
click at [727, 155] on span "Mulan" at bounding box center [725, 164] width 39 height 20
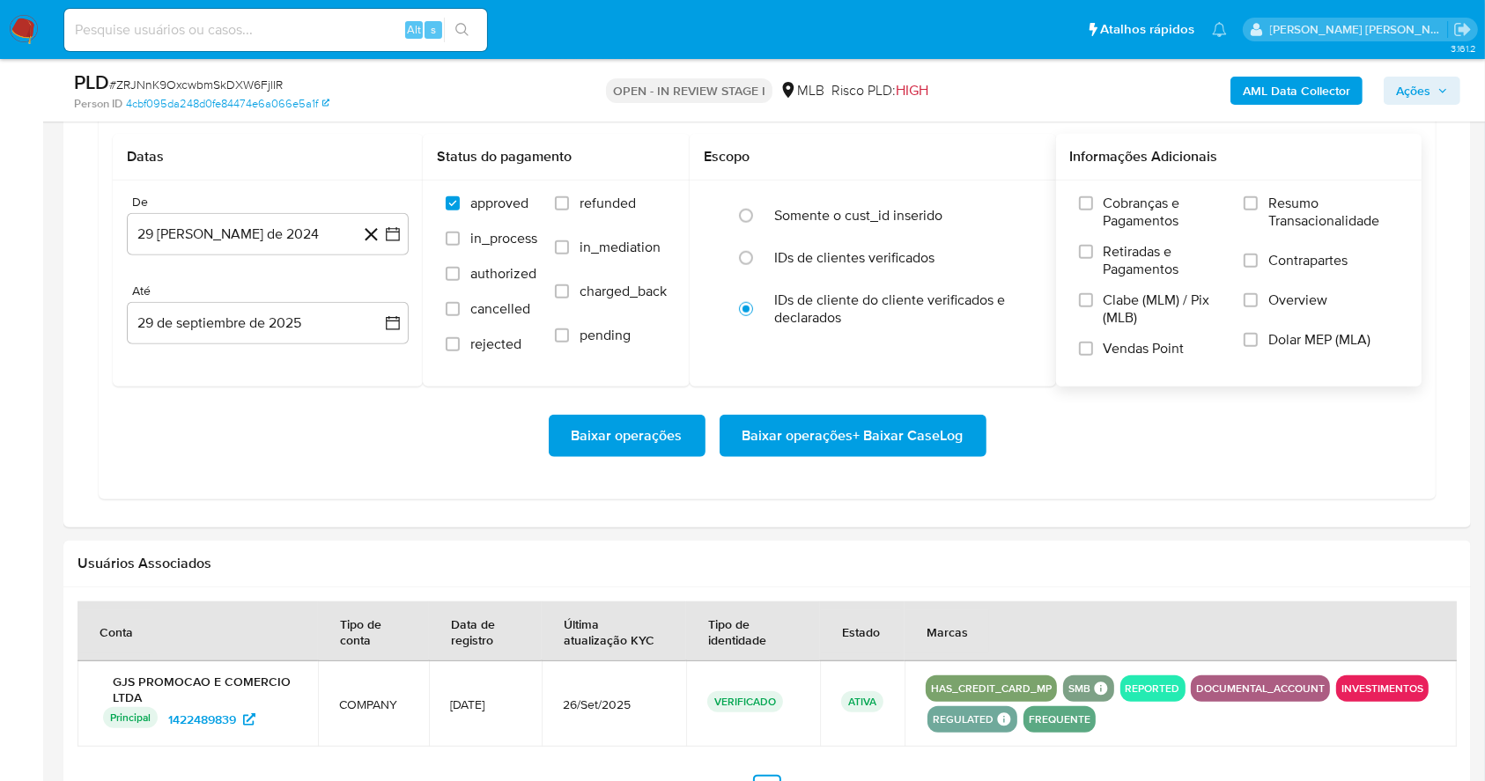
scroll to position [1568, 0]
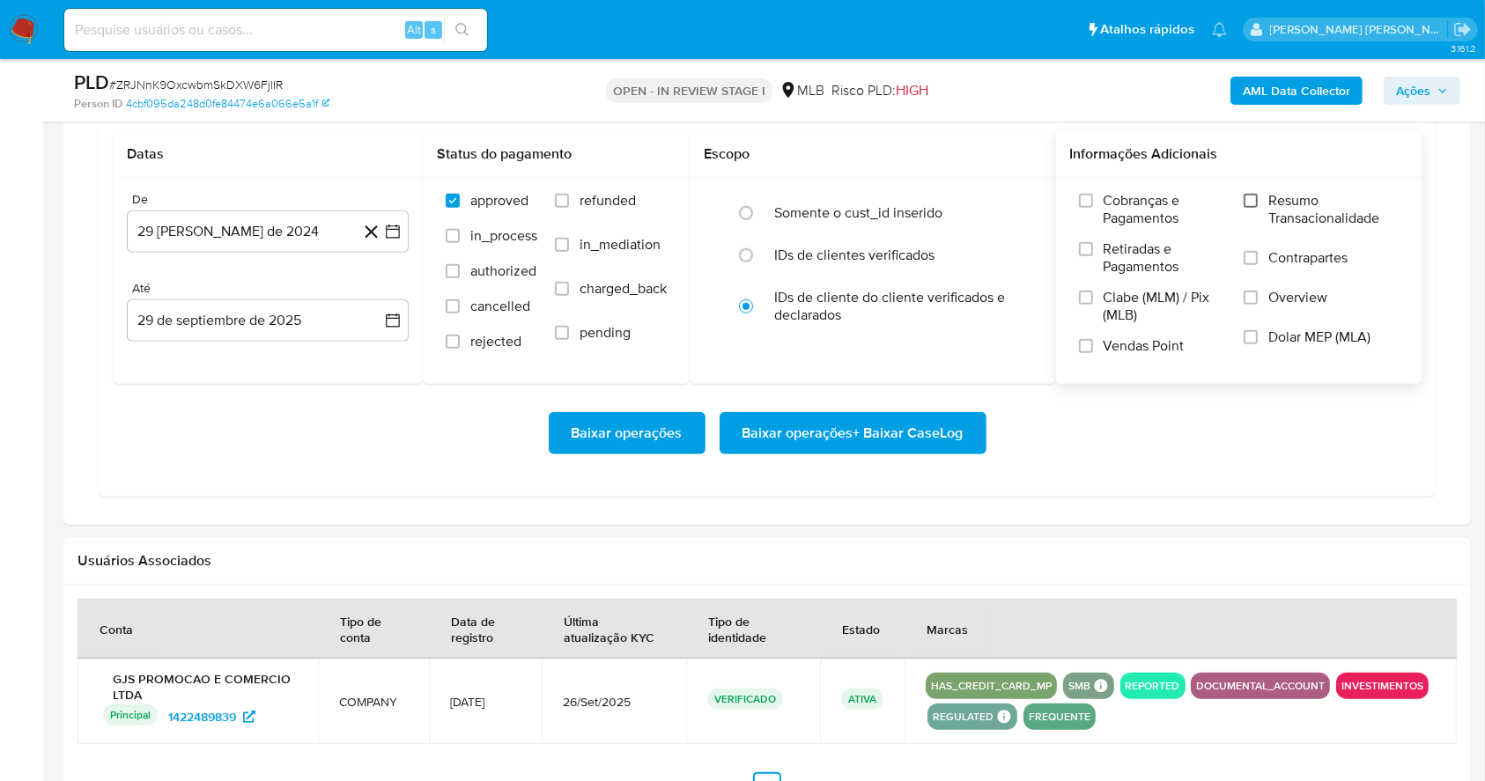
click at [1258, 200] on input "Resumo Transacionalidade" at bounding box center [1251, 201] width 14 height 14
click at [1091, 343] on input "Vendas Point" at bounding box center [1086, 346] width 14 height 14
click at [396, 236] on icon "button" at bounding box center [393, 232] width 18 height 18
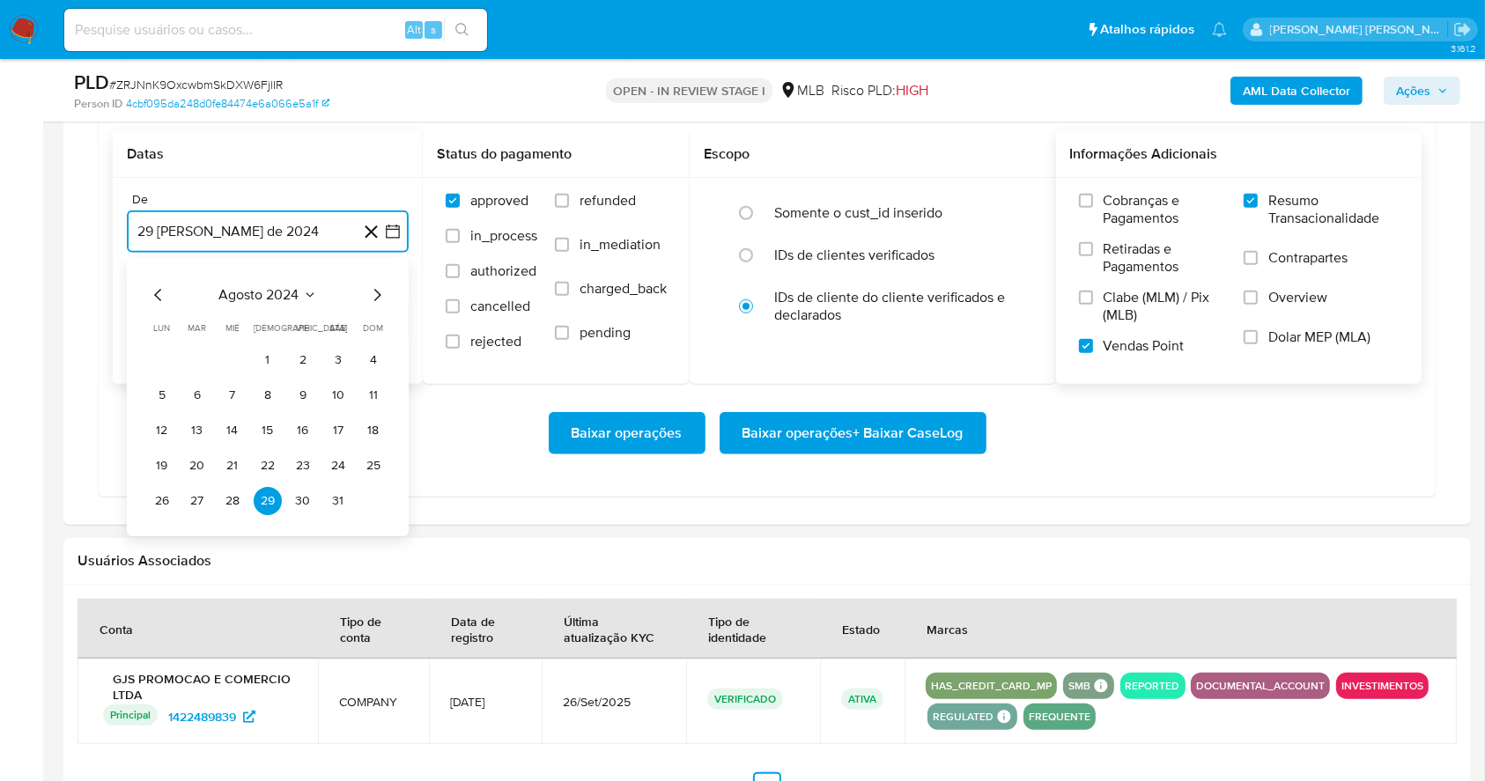
click at [378, 289] on icon "Mes siguiente" at bounding box center [376, 295] width 21 height 21
click at [383, 288] on icon "Mes siguiente" at bounding box center [376, 295] width 21 height 21
click at [381, 292] on icon "Mes siguiente" at bounding box center [376, 295] width 21 height 21
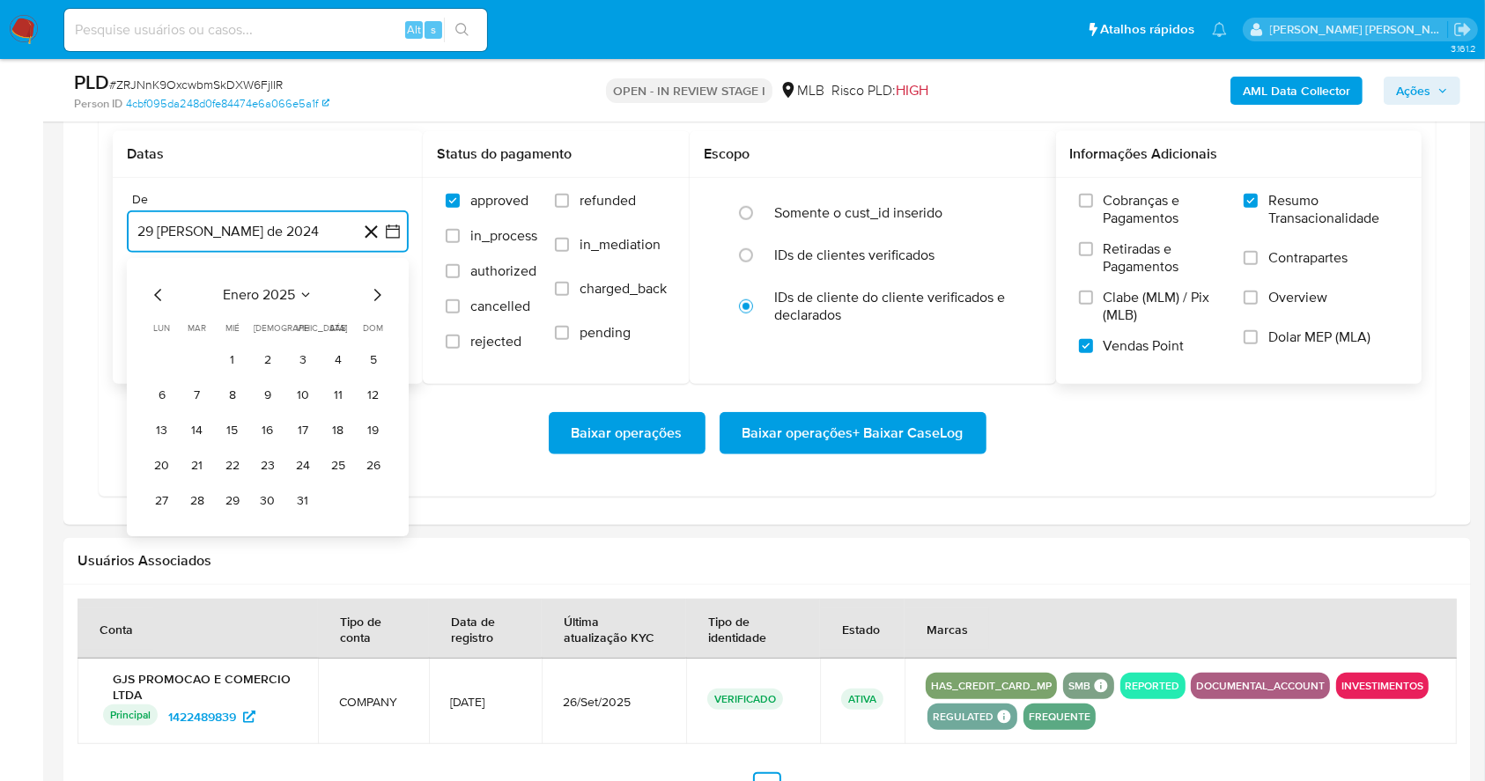
click at [381, 292] on icon "Mes siguiente" at bounding box center [376, 295] width 21 height 21
click at [377, 292] on icon "Mes siguiente" at bounding box center [377, 295] width 7 height 12
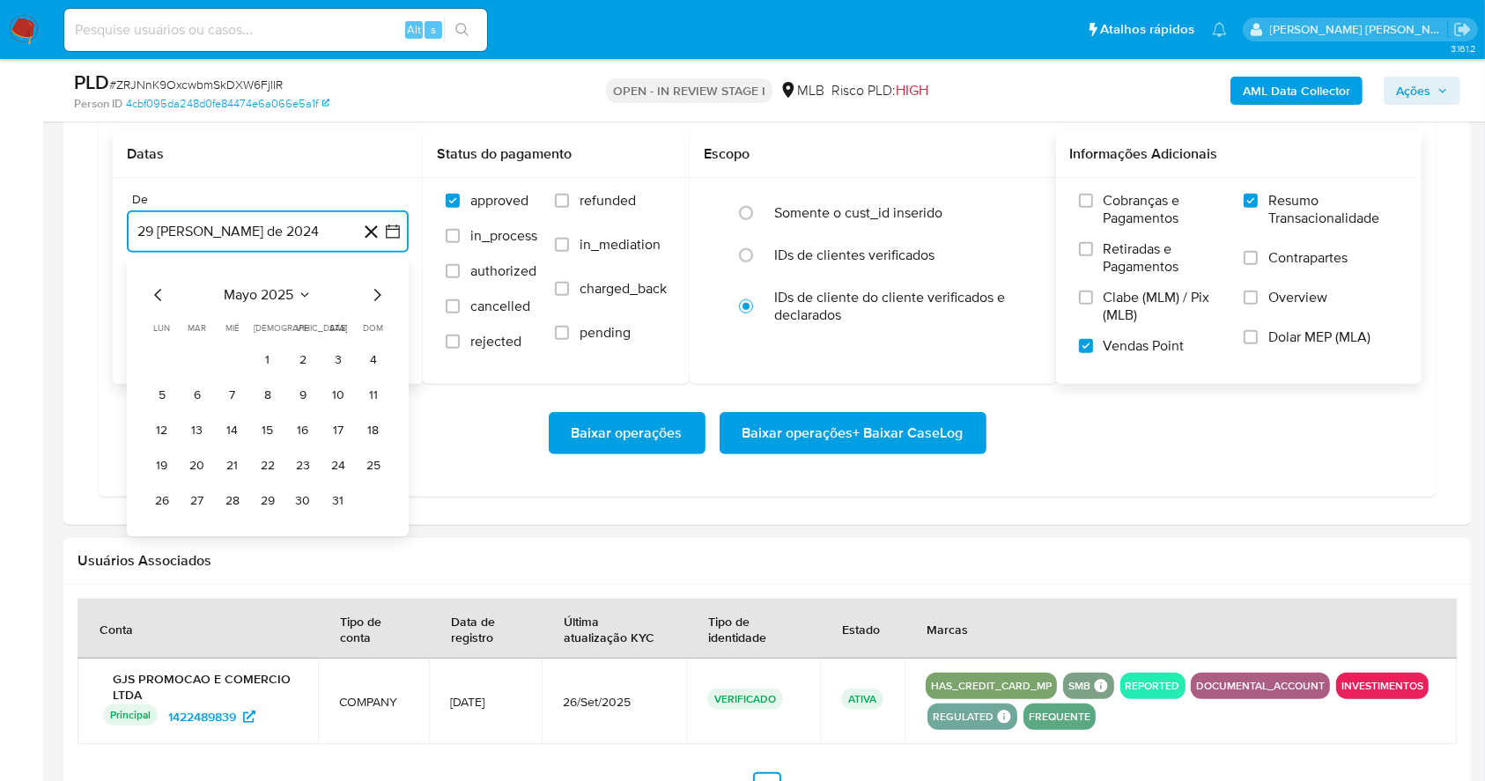
click at [377, 292] on icon "Mes siguiente" at bounding box center [377, 295] width 7 height 12
click at [288, 358] on tr "1 2 3" at bounding box center [268, 360] width 240 height 28
click at [304, 347] on button "1" at bounding box center [303, 360] width 28 height 28
click at [296, 315] on button "29 de septiembre de 2025" at bounding box center [268, 321] width 282 height 42
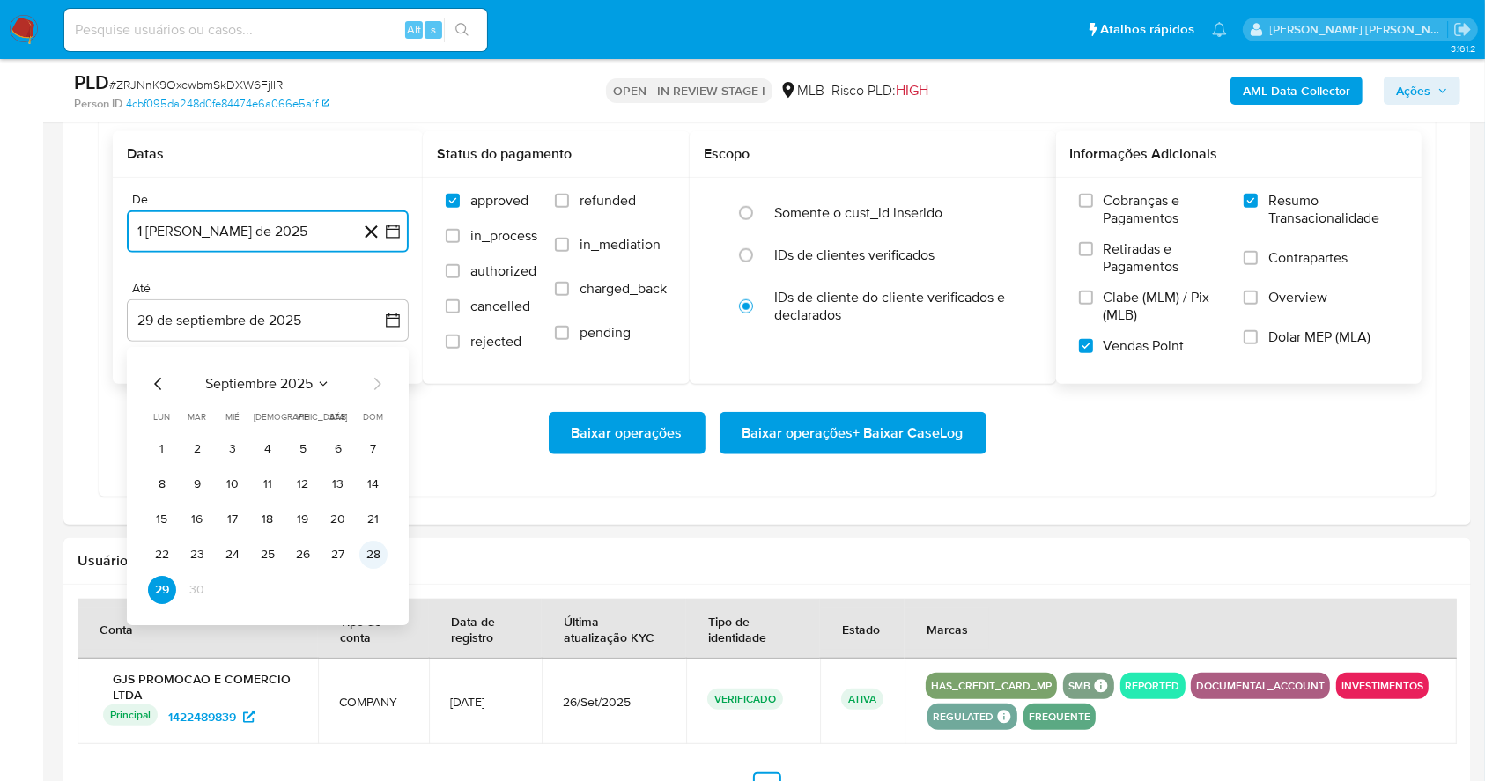
click at [374, 558] on button "28" at bounding box center [373, 555] width 28 height 28
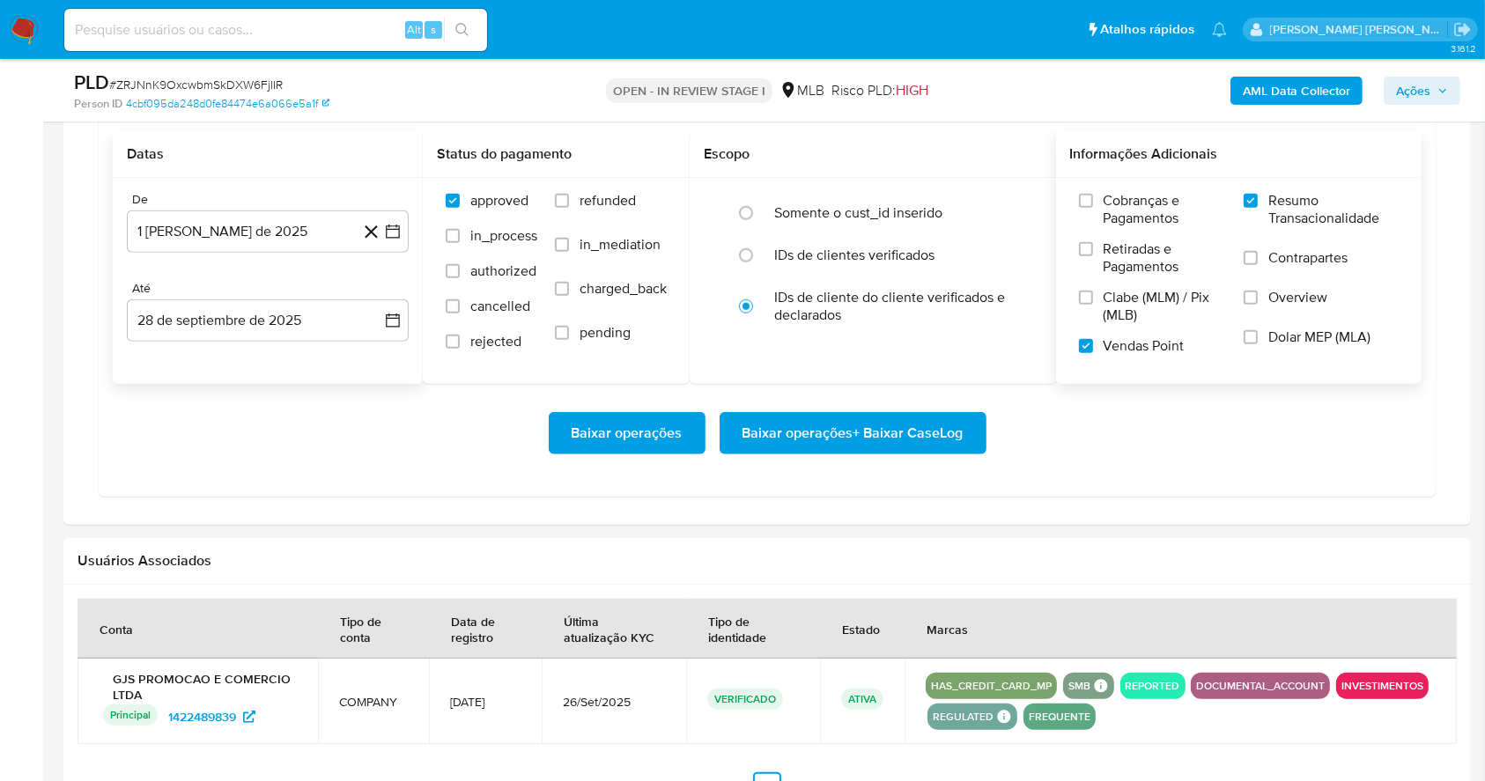
click at [438, 516] on div at bounding box center [767, 139] width 1408 height 772
click at [777, 429] on span "Baixar operações + Baixar CaseLog" at bounding box center [853, 433] width 221 height 39
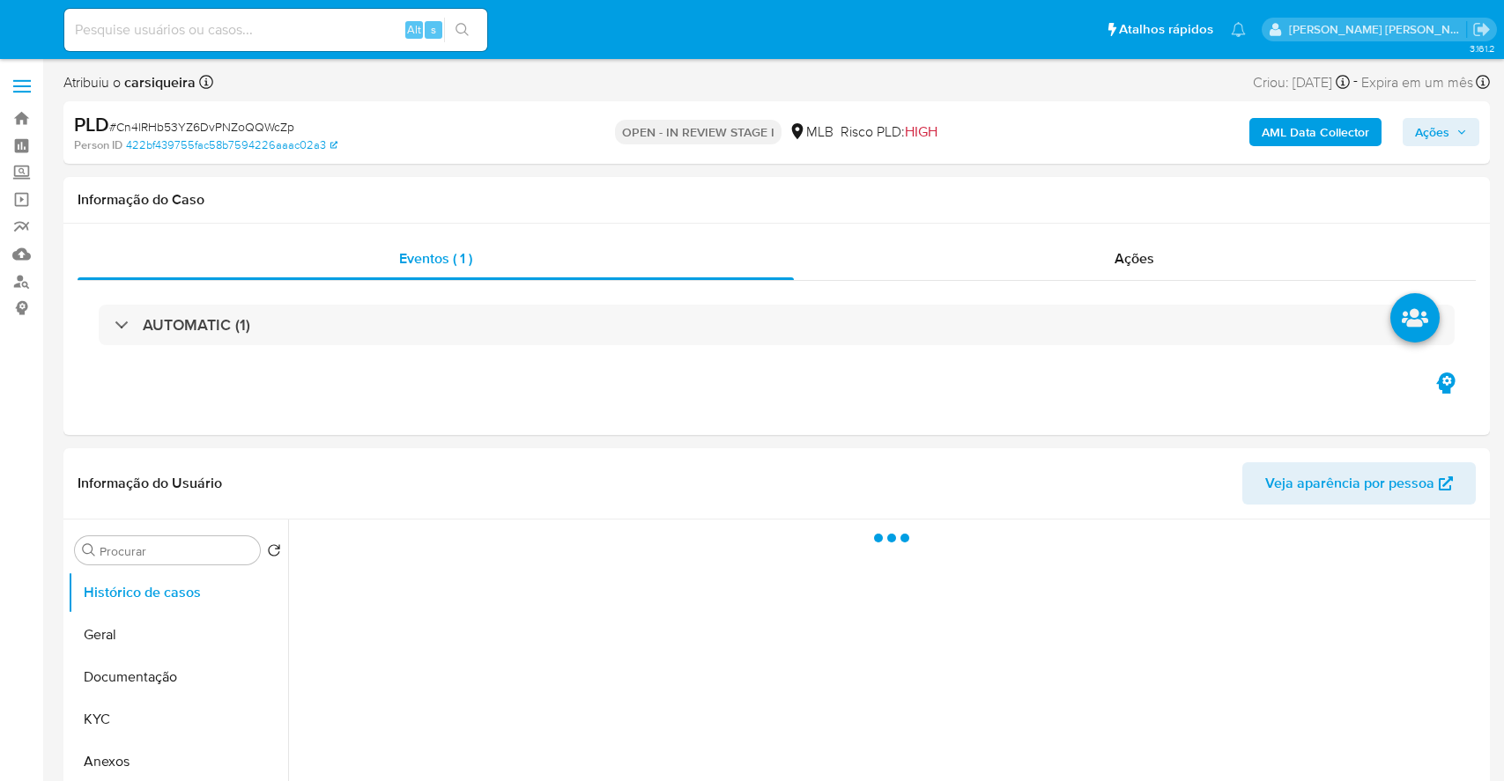
select select "10"
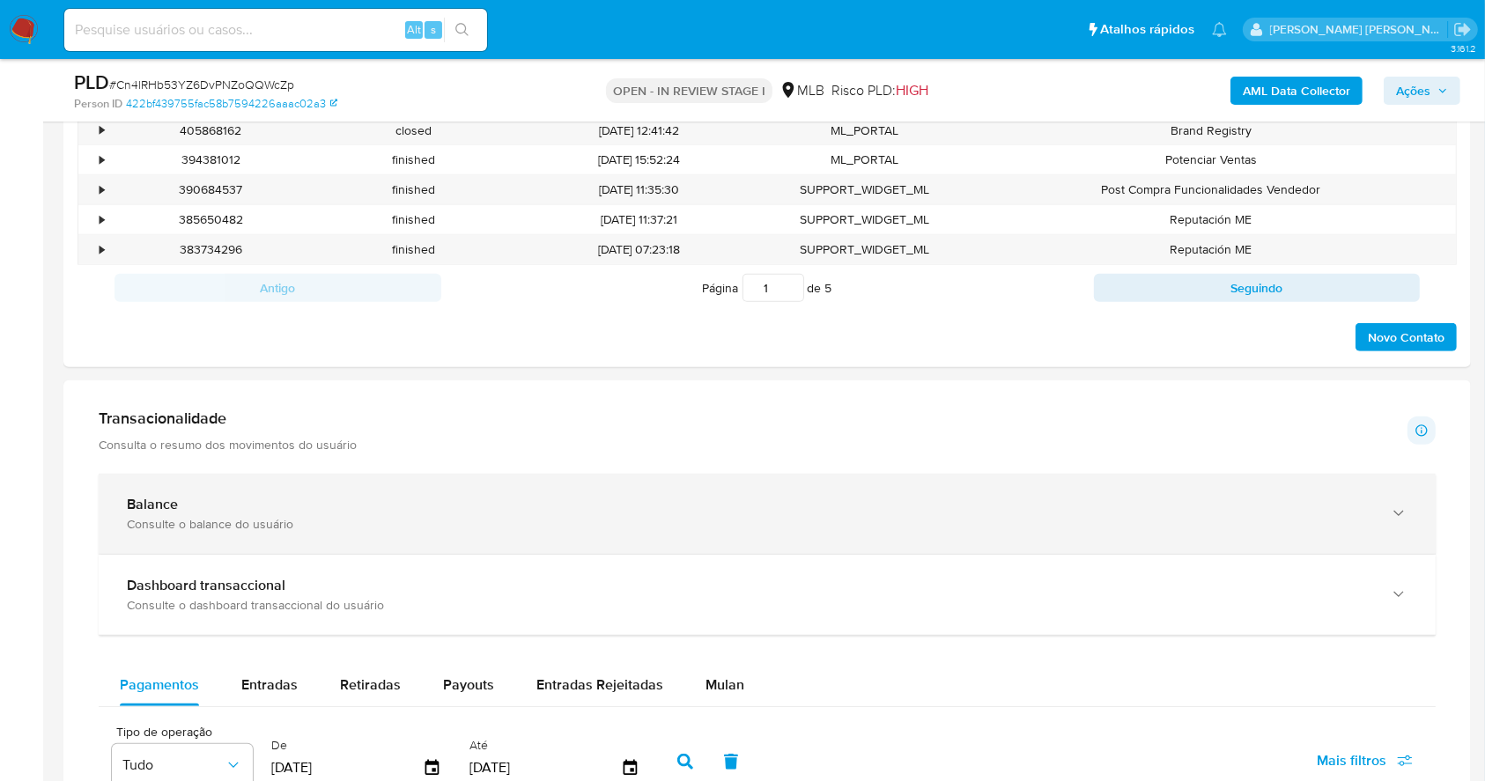
scroll to position [965, 0]
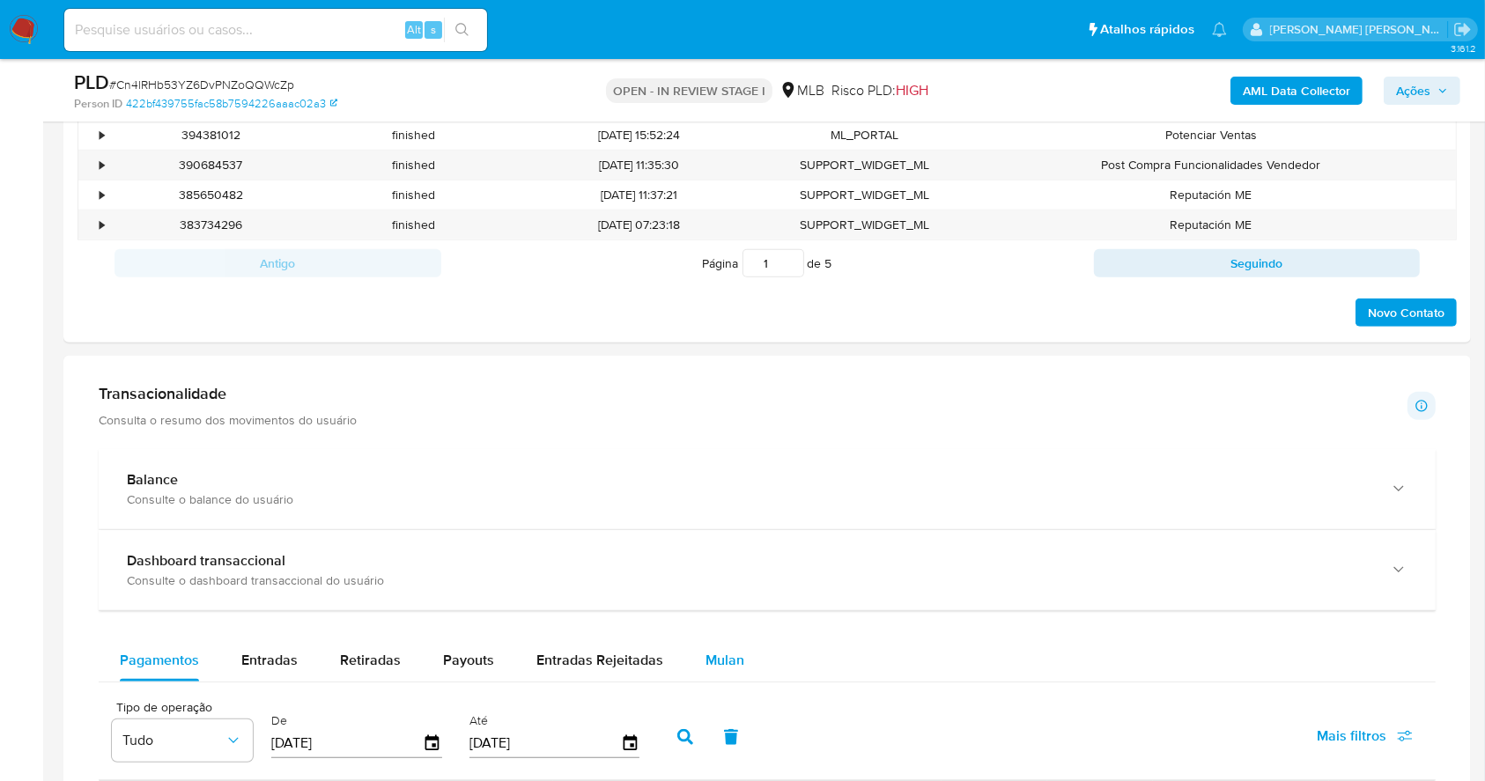
click at [706, 655] on span "Mulan" at bounding box center [725, 660] width 39 height 20
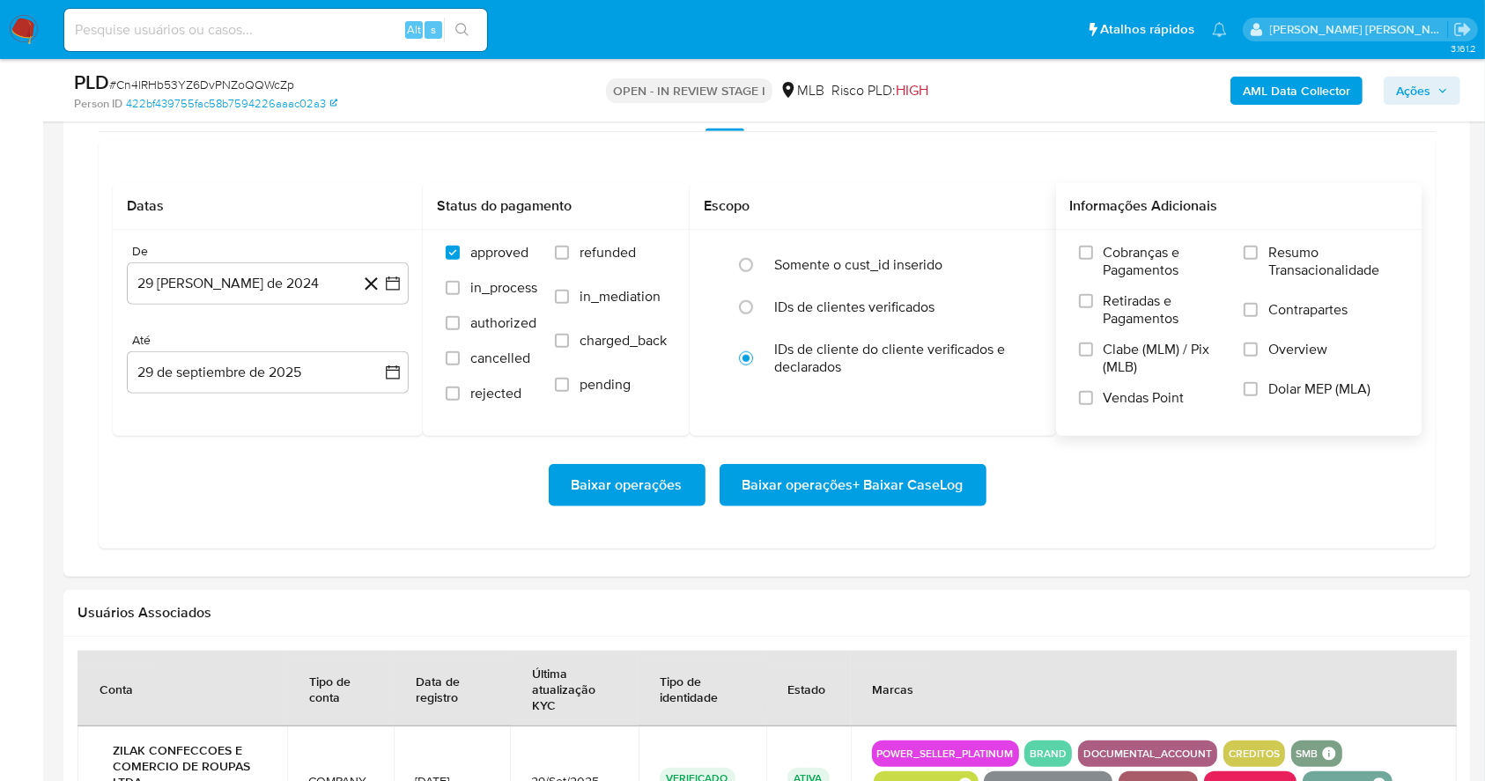
scroll to position [1552, 0]
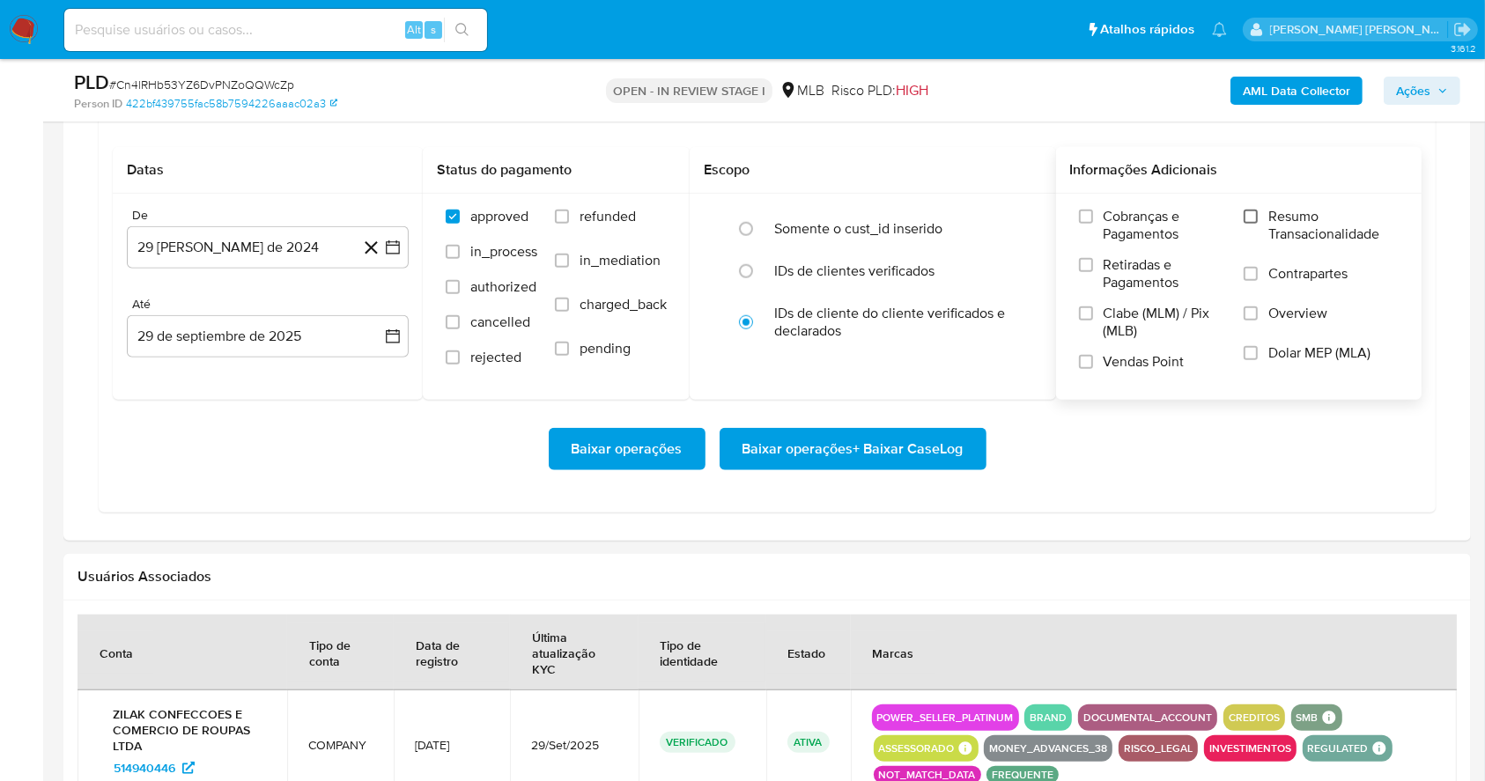
click at [1252, 216] on input "Resumo Transacionalidade" at bounding box center [1251, 217] width 14 height 14
click at [1094, 353] on label "Vendas Point" at bounding box center [1153, 368] width 148 height 31
click at [1093, 355] on input "Vendas Point" at bounding box center [1086, 362] width 14 height 14
click at [403, 248] on button "29 [PERSON_NAME] de 2024" at bounding box center [268, 247] width 282 height 42
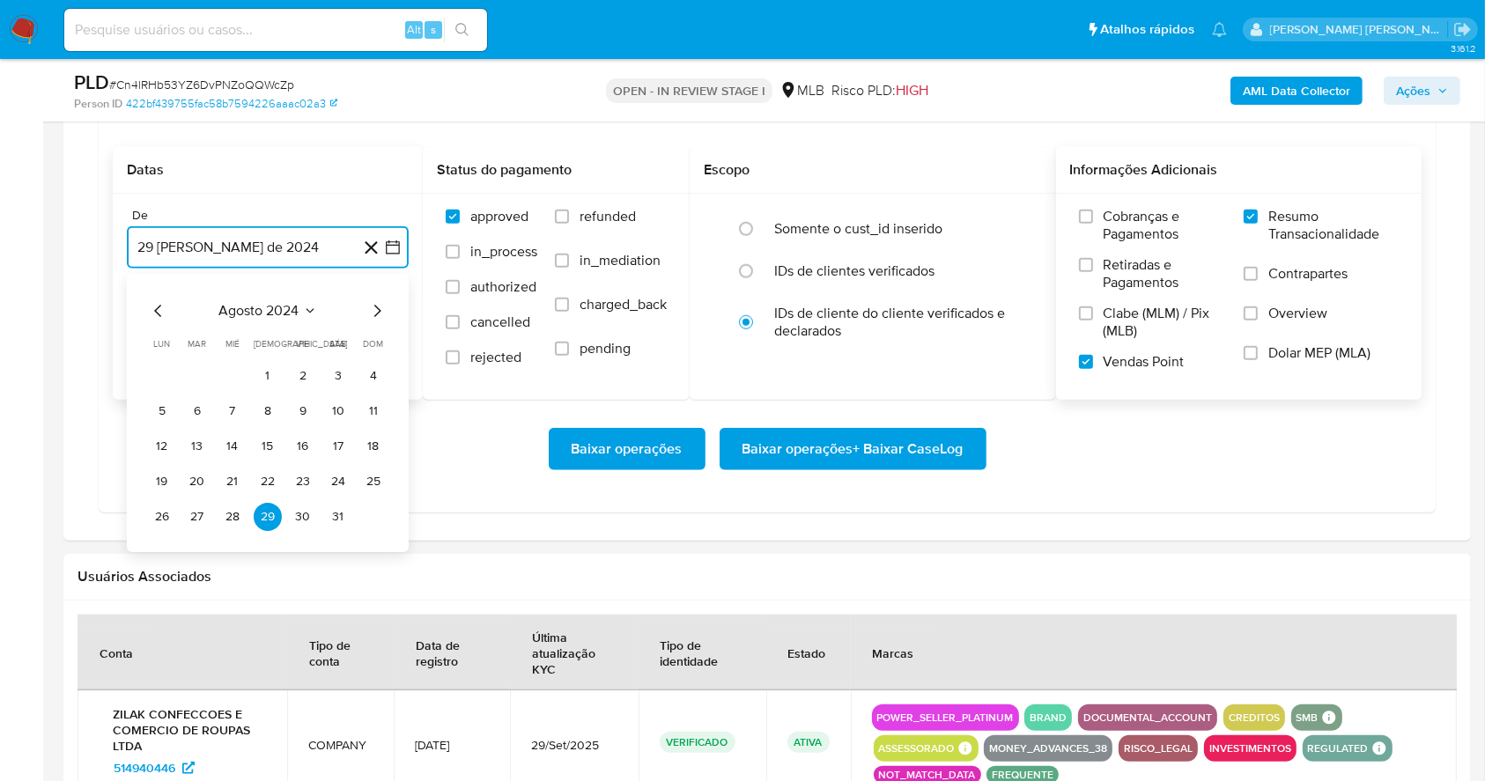
click at [378, 307] on icon "Mes siguiente" at bounding box center [377, 311] width 7 height 12
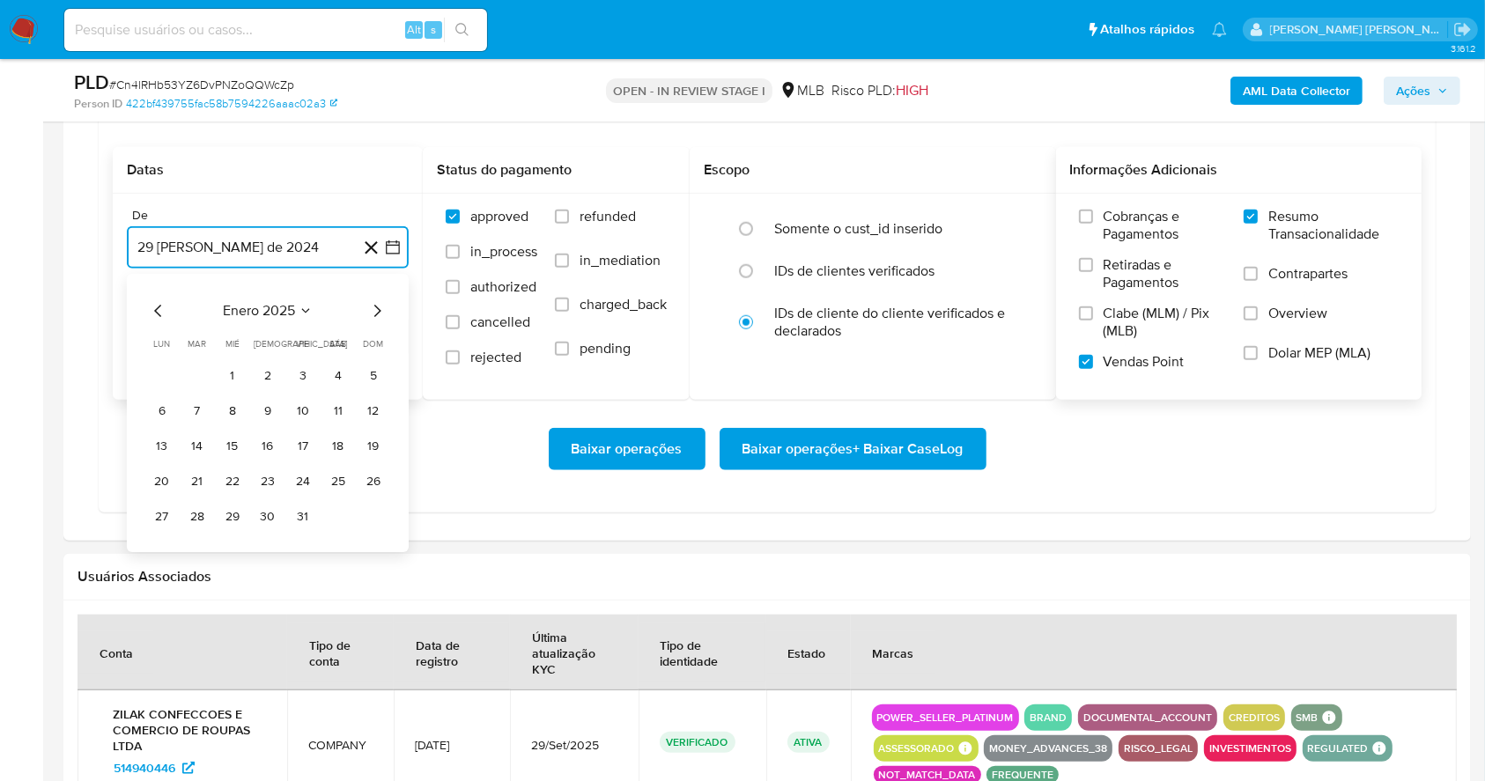
click at [378, 307] on icon "Mes siguiente" at bounding box center [377, 311] width 7 height 12
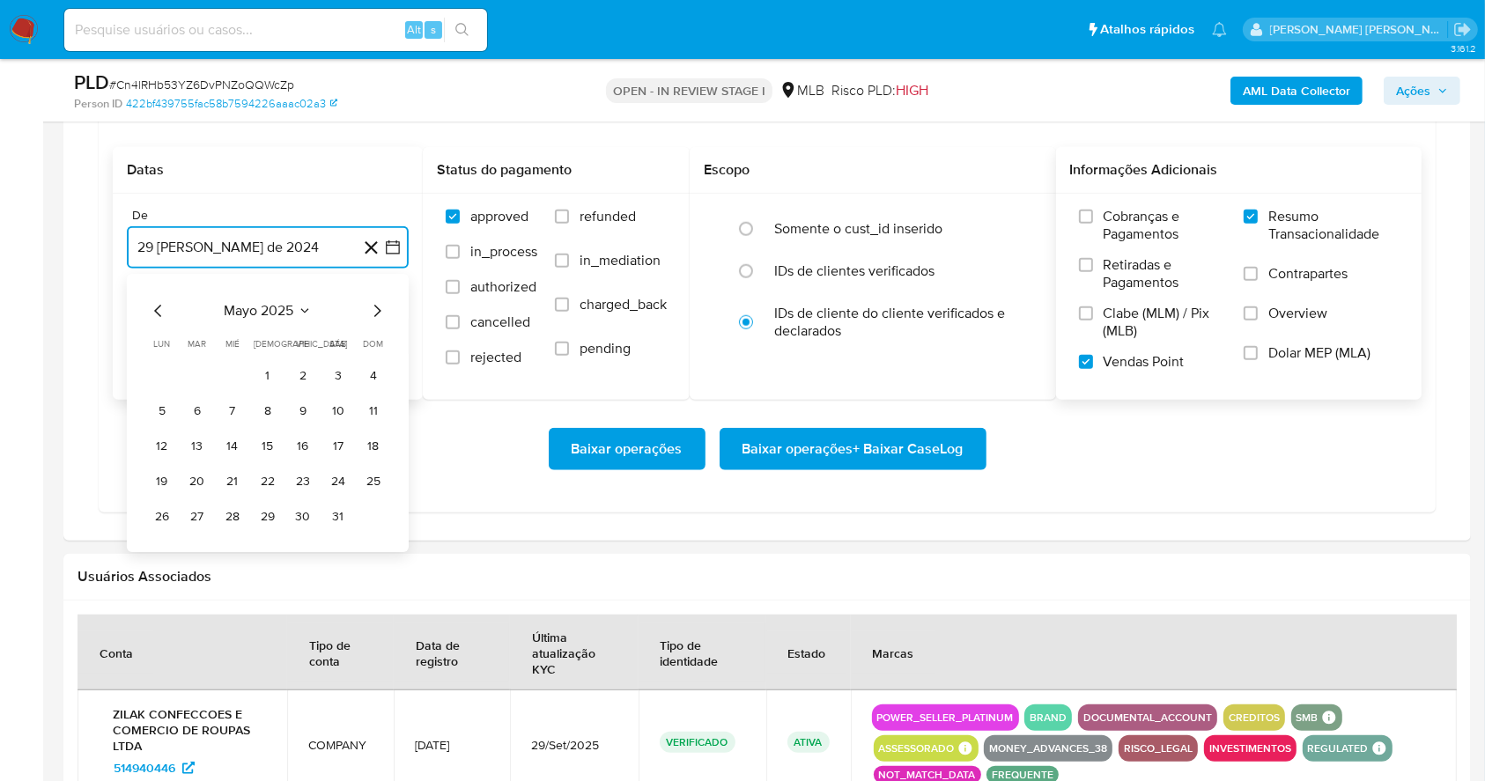
click at [378, 307] on icon "Mes siguiente" at bounding box center [377, 311] width 7 height 12
click at [307, 378] on button "1" at bounding box center [303, 376] width 28 height 28
click at [303, 330] on button "29 de septiembre de 2025" at bounding box center [268, 336] width 282 height 42
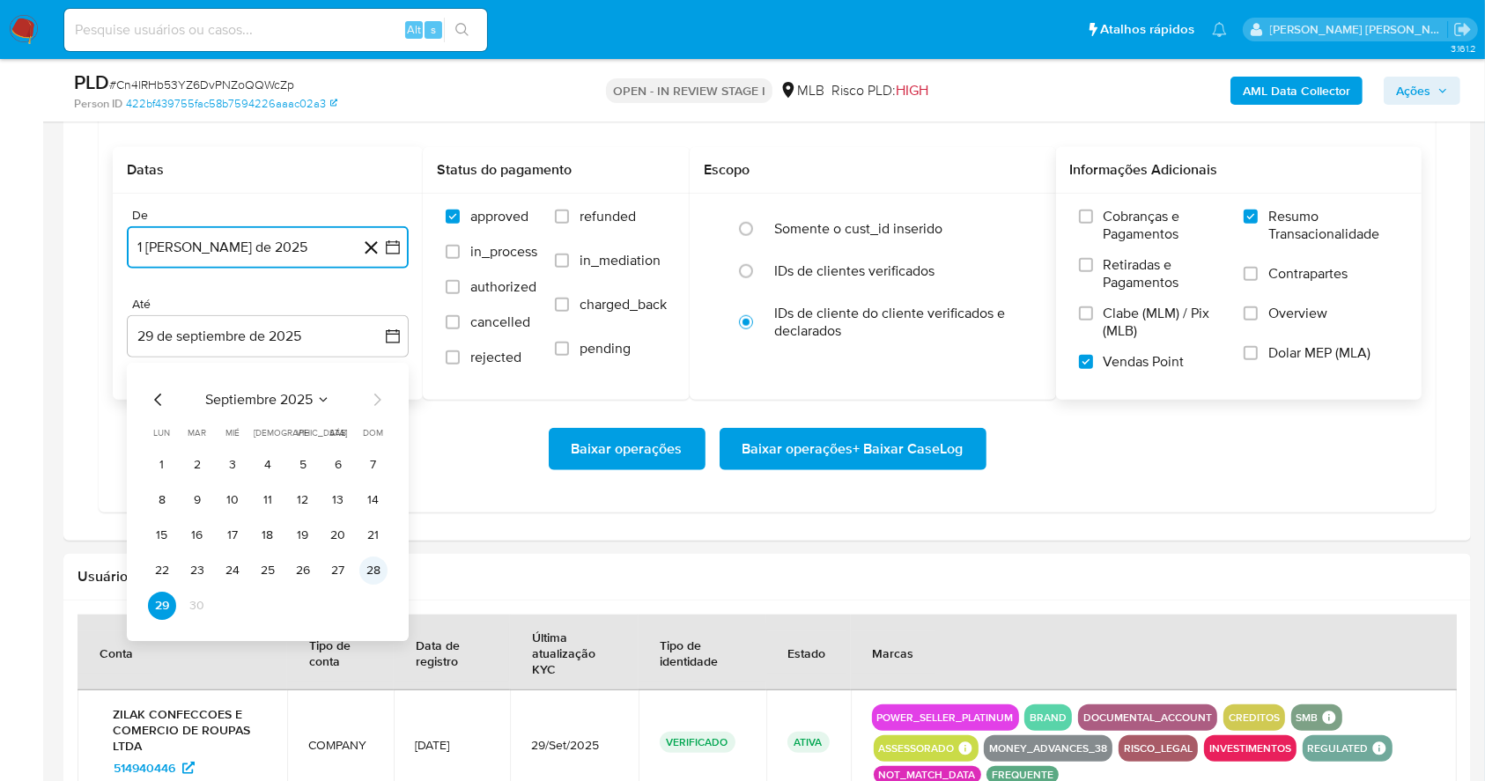
click at [366, 570] on button "28" at bounding box center [373, 571] width 28 height 28
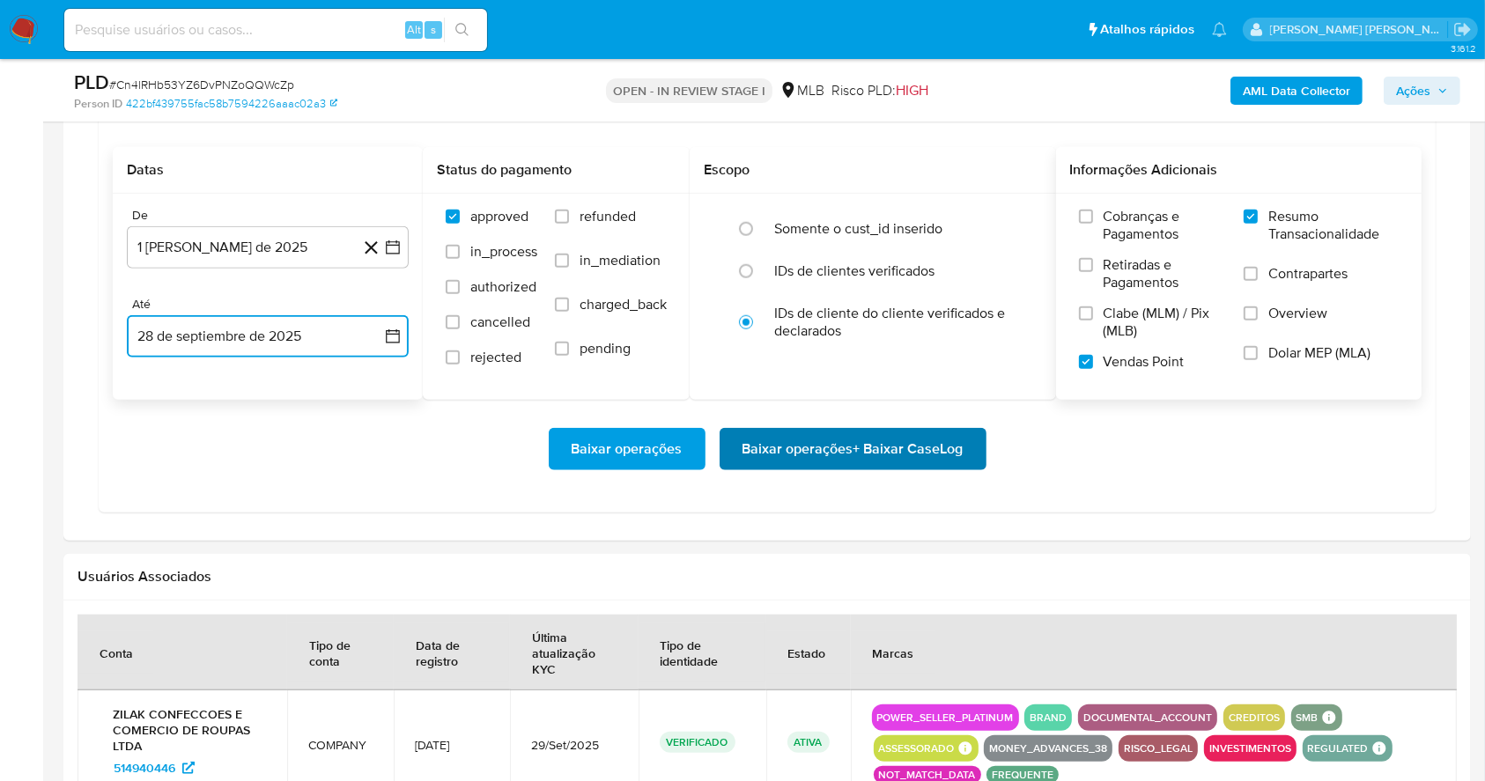
click at [896, 439] on span "Baixar operações + Baixar CaseLog" at bounding box center [853, 449] width 221 height 39
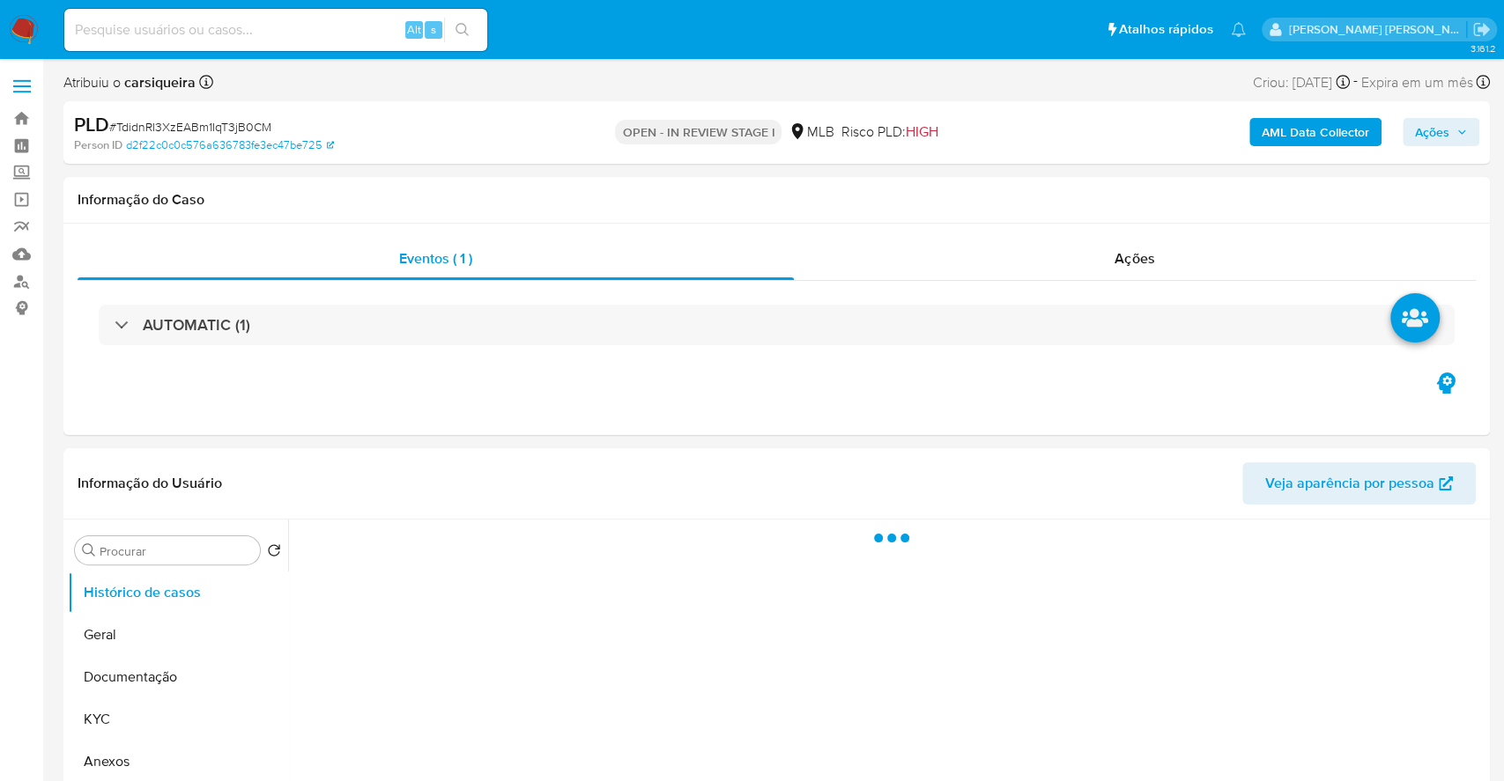
select select "10"
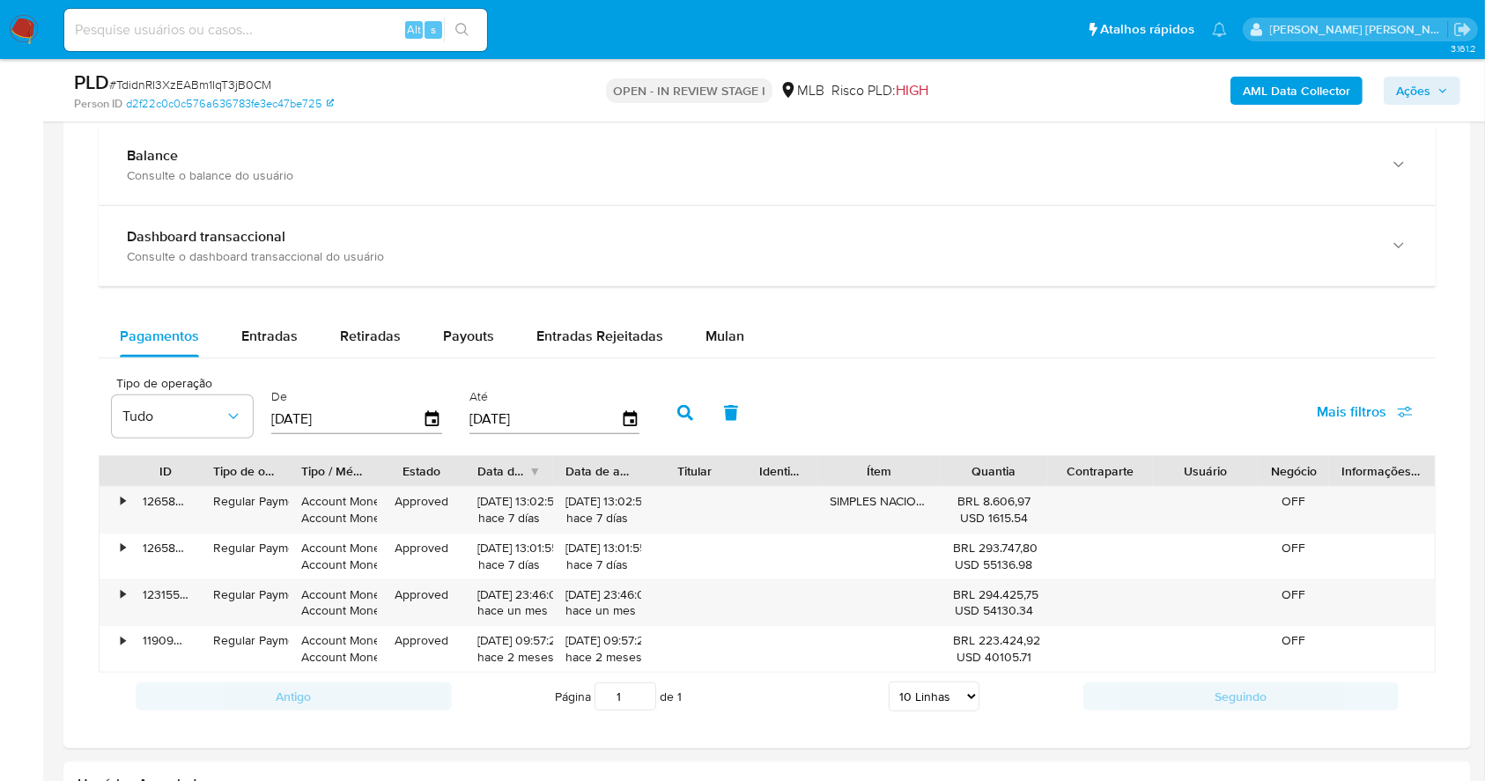
scroll to position [1347, 0]
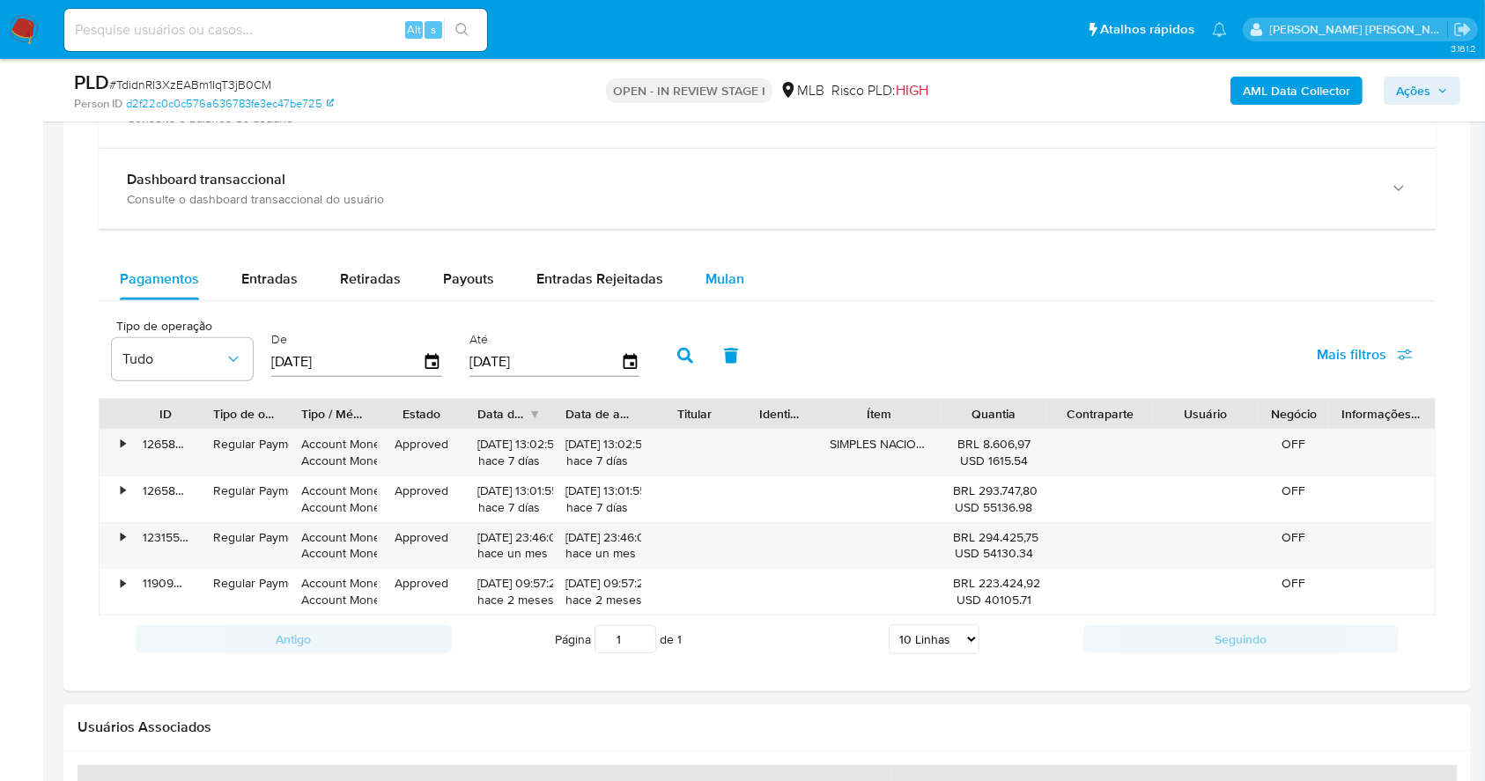
click at [708, 277] on span "Mulan" at bounding box center [725, 279] width 39 height 20
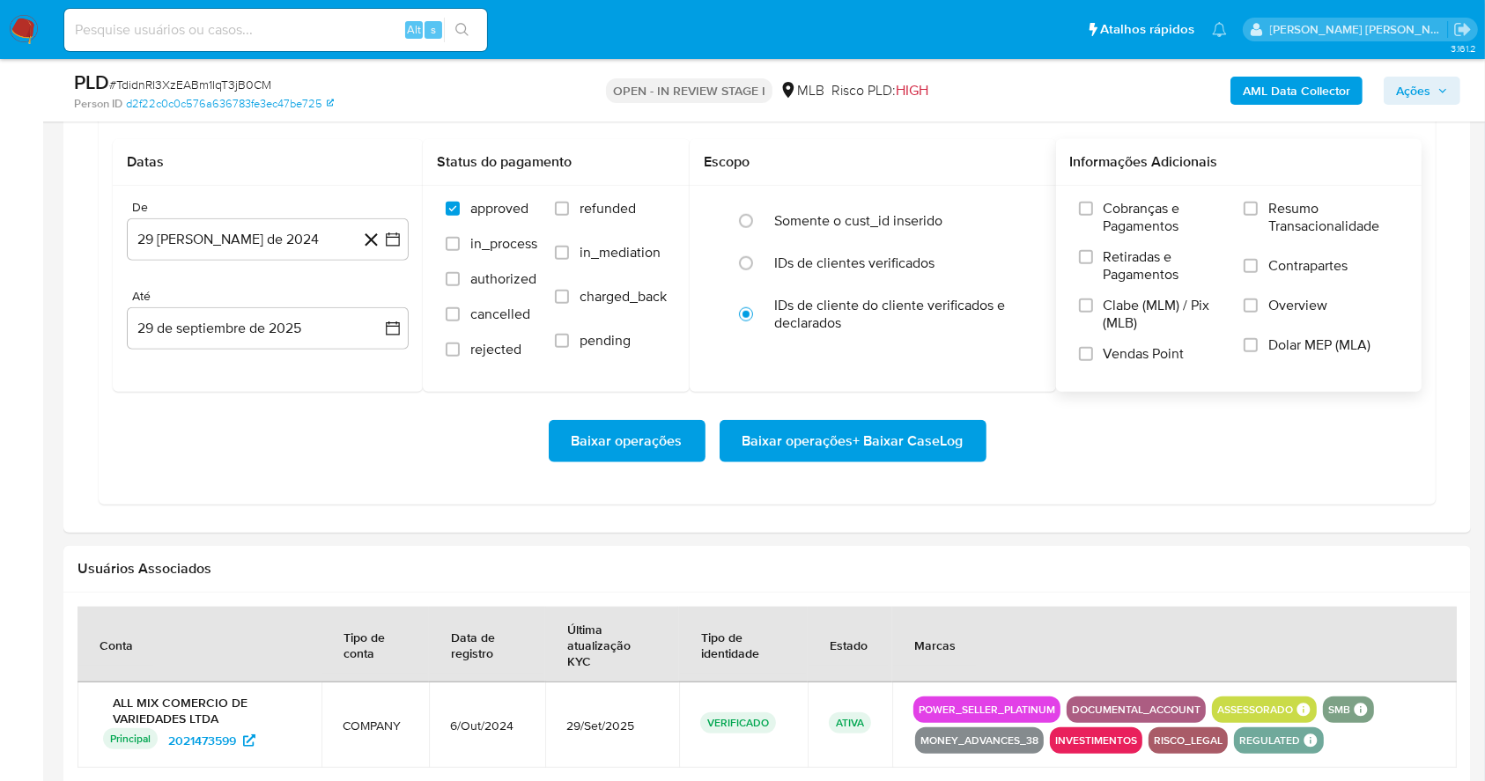
scroll to position [1582, 0]
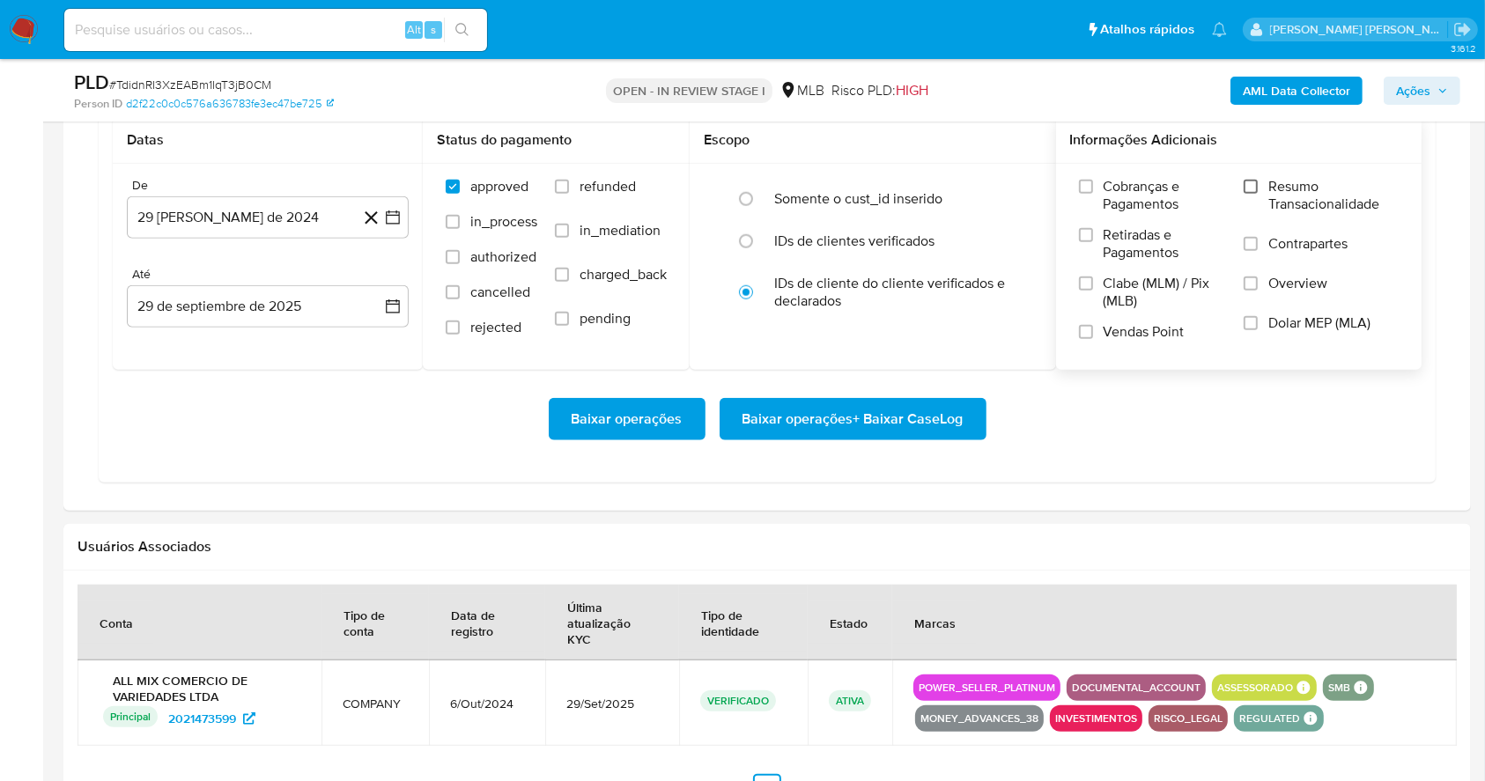
click at [1254, 173] on div "Cobranças e Pagamentos Retiradas e Pagamentos Clabe (MLM) / Pix (MLB) Vendas Po…" at bounding box center [1239, 266] width 366 height 204
click at [1250, 194] on label "Resumo Transacionalidade" at bounding box center [1321, 206] width 155 height 57
click at [1250, 194] on input "Resumo Transacionalidade" at bounding box center [1251, 187] width 14 height 14
drag, startPoint x: 1088, startPoint y: 335, endPoint x: 403, endPoint y: 276, distance: 687.0
click at [1086, 335] on input "Vendas Point" at bounding box center [1086, 332] width 14 height 14
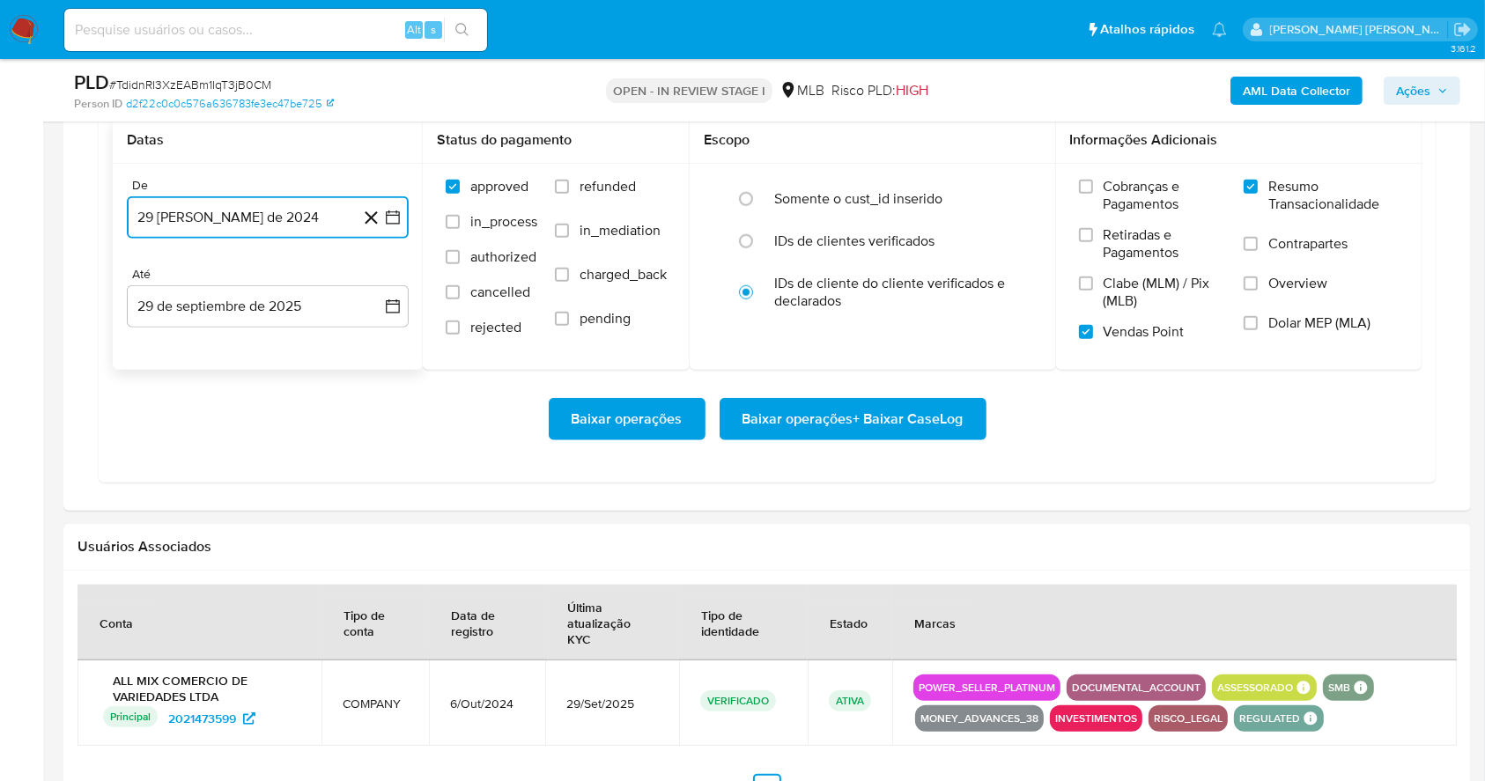
click at [395, 218] on icon "button" at bounding box center [393, 218] width 18 height 18
click at [366, 281] on icon "Mes siguiente" at bounding box center [376, 280] width 21 height 21
click at [367, 281] on icon "Mes siguiente" at bounding box center [376, 280] width 21 height 21
click at [370, 281] on icon "Mes siguiente" at bounding box center [376, 280] width 21 height 21
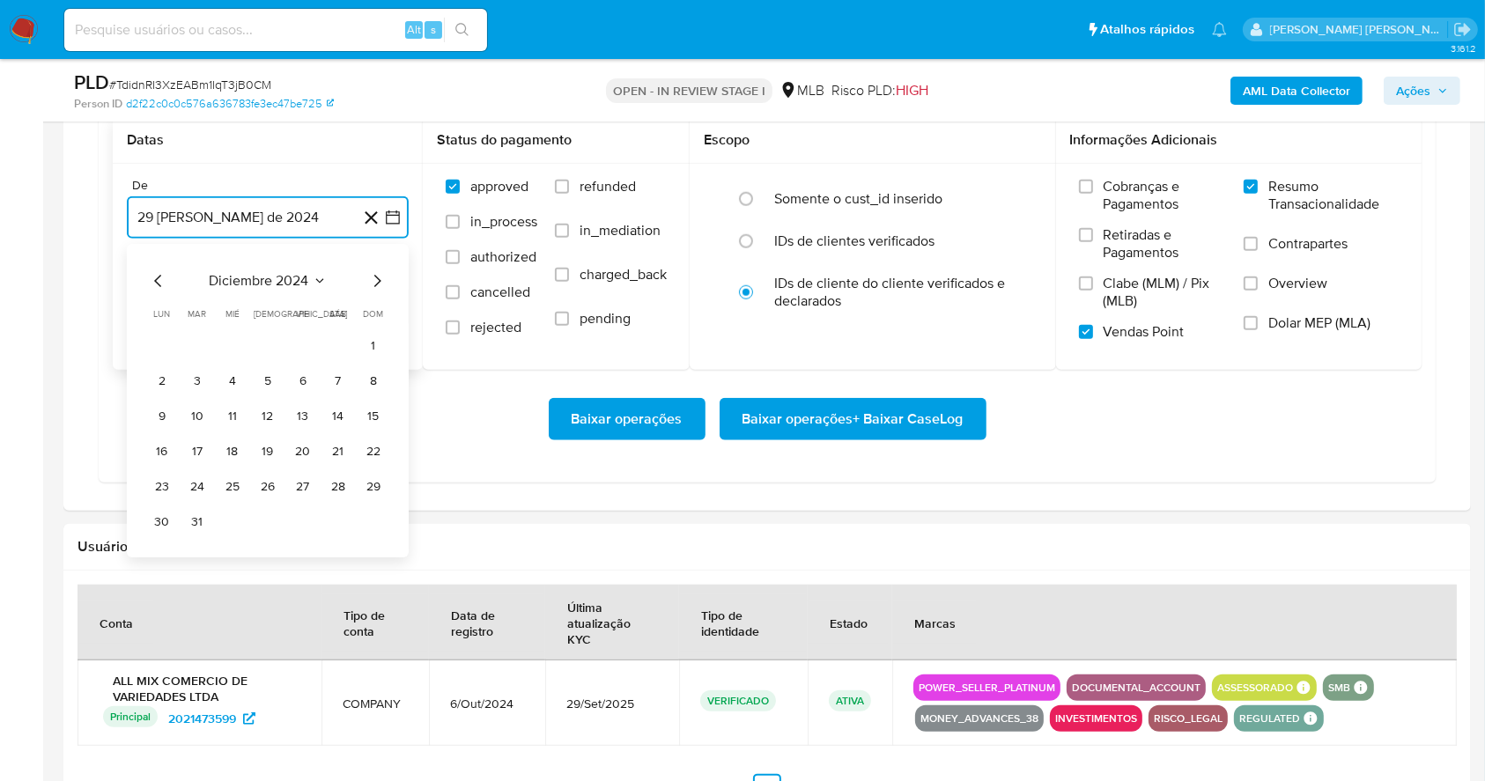
click at [370, 281] on icon "Mes siguiente" at bounding box center [376, 280] width 21 height 21
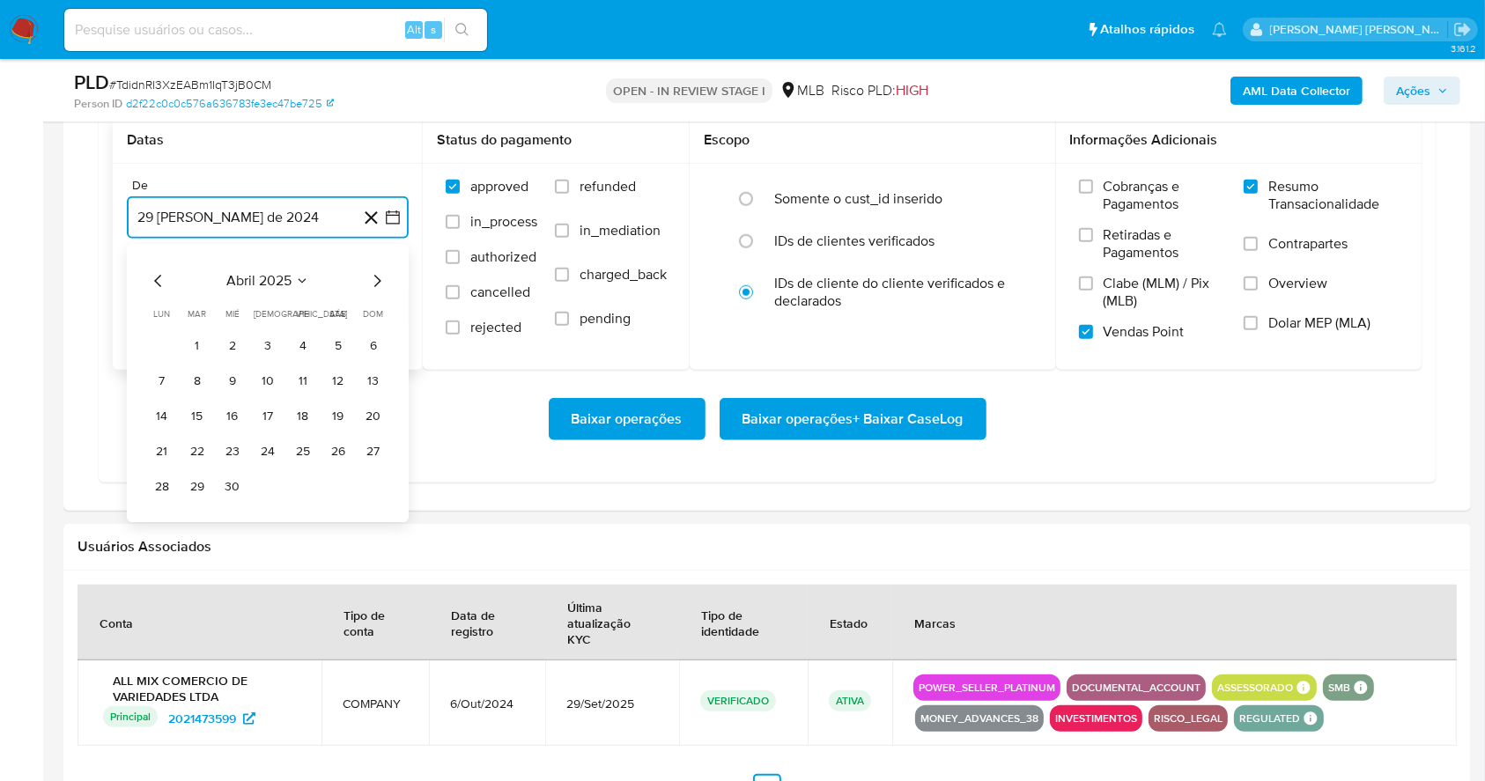
click at [370, 281] on icon "Mes siguiente" at bounding box center [376, 280] width 21 height 21
click at [298, 338] on button "1" at bounding box center [303, 346] width 28 height 28
click at [300, 303] on button "29 de septiembre de 2025" at bounding box center [268, 306] width 282 height 42
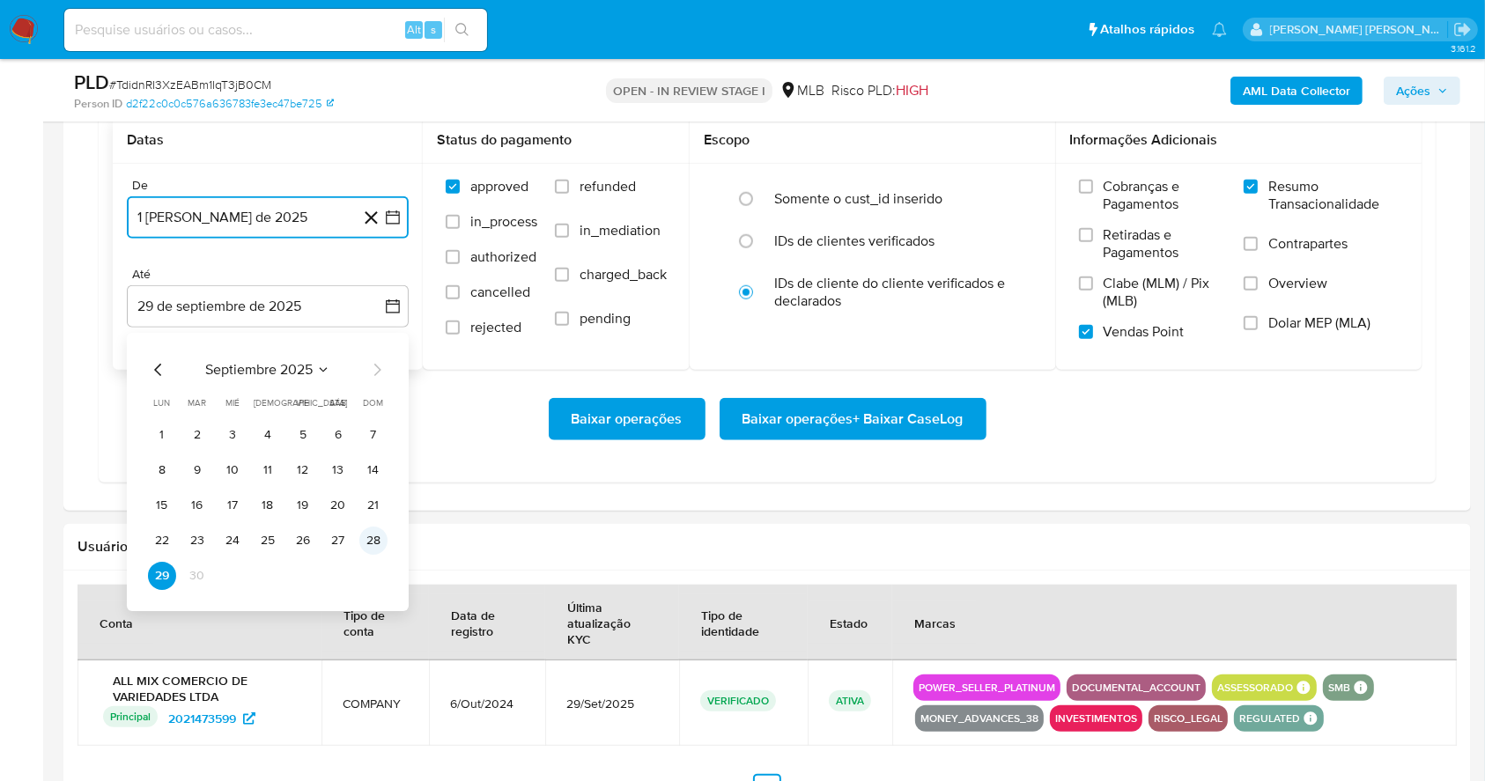
click at [381, 546] on button "28" at bounding box center [373, 541] width 28 height 28
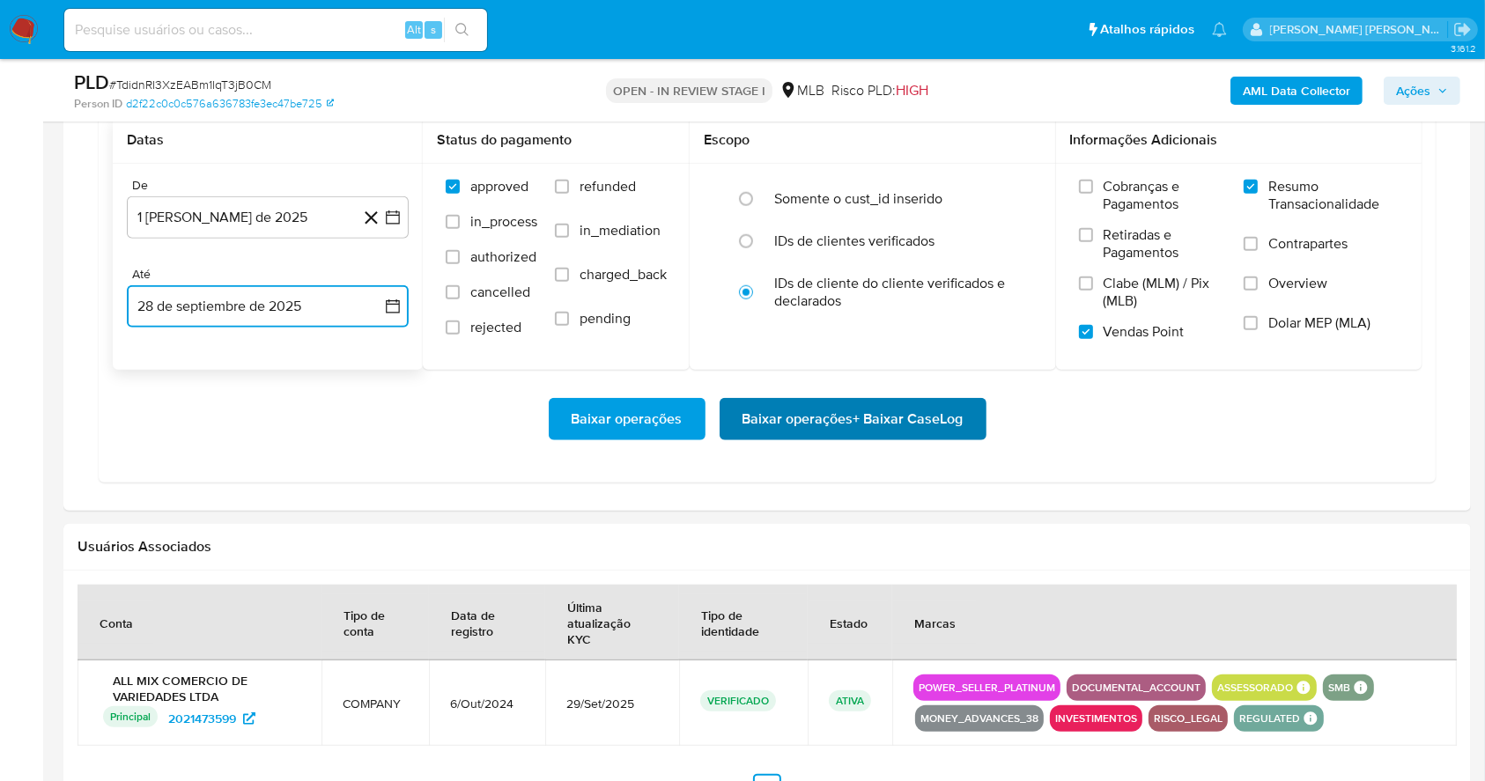
click at [783, 418] on span "Baixar operações + Baixar CaseLog" at bounding box center [853, 419] width 221 height 39
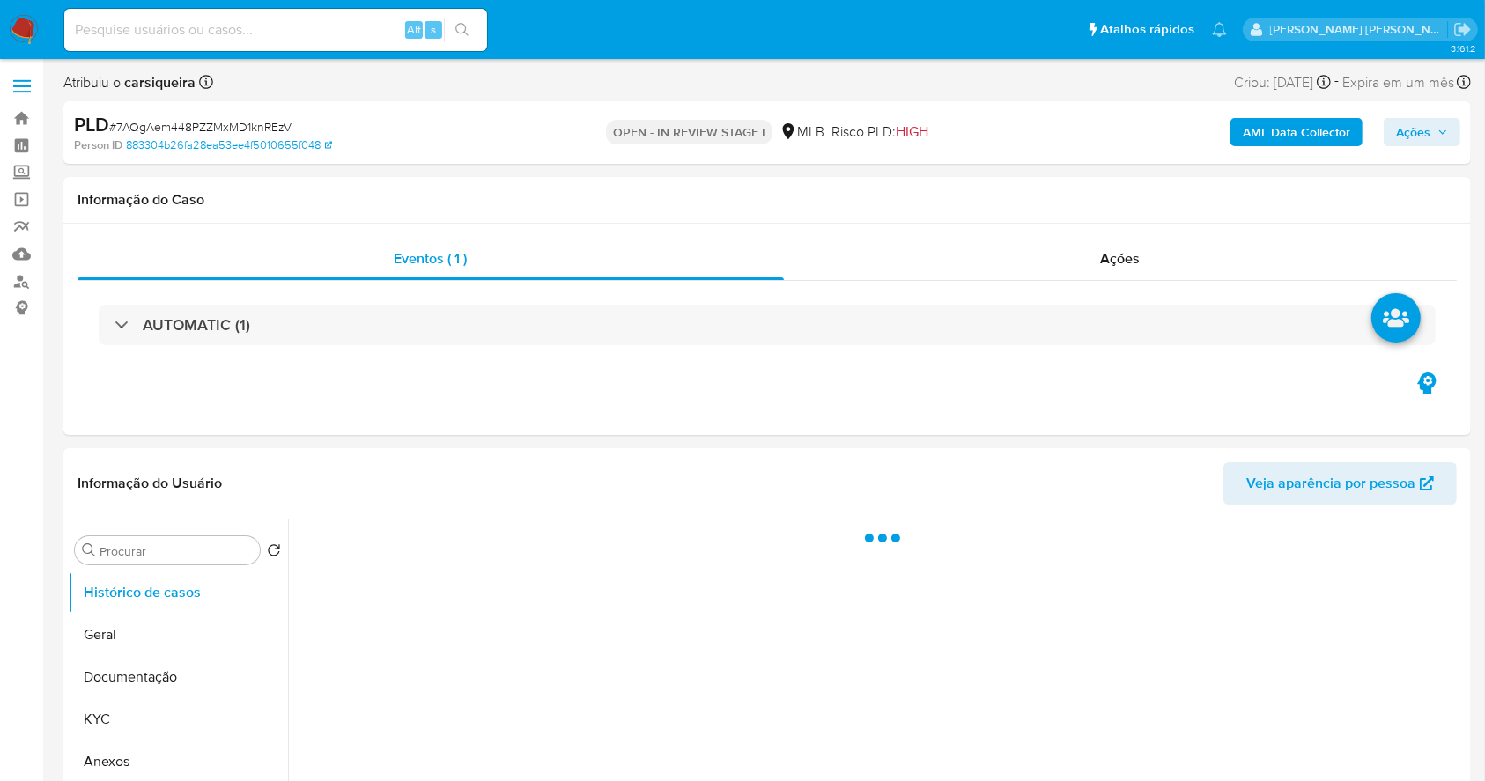
select select "10"
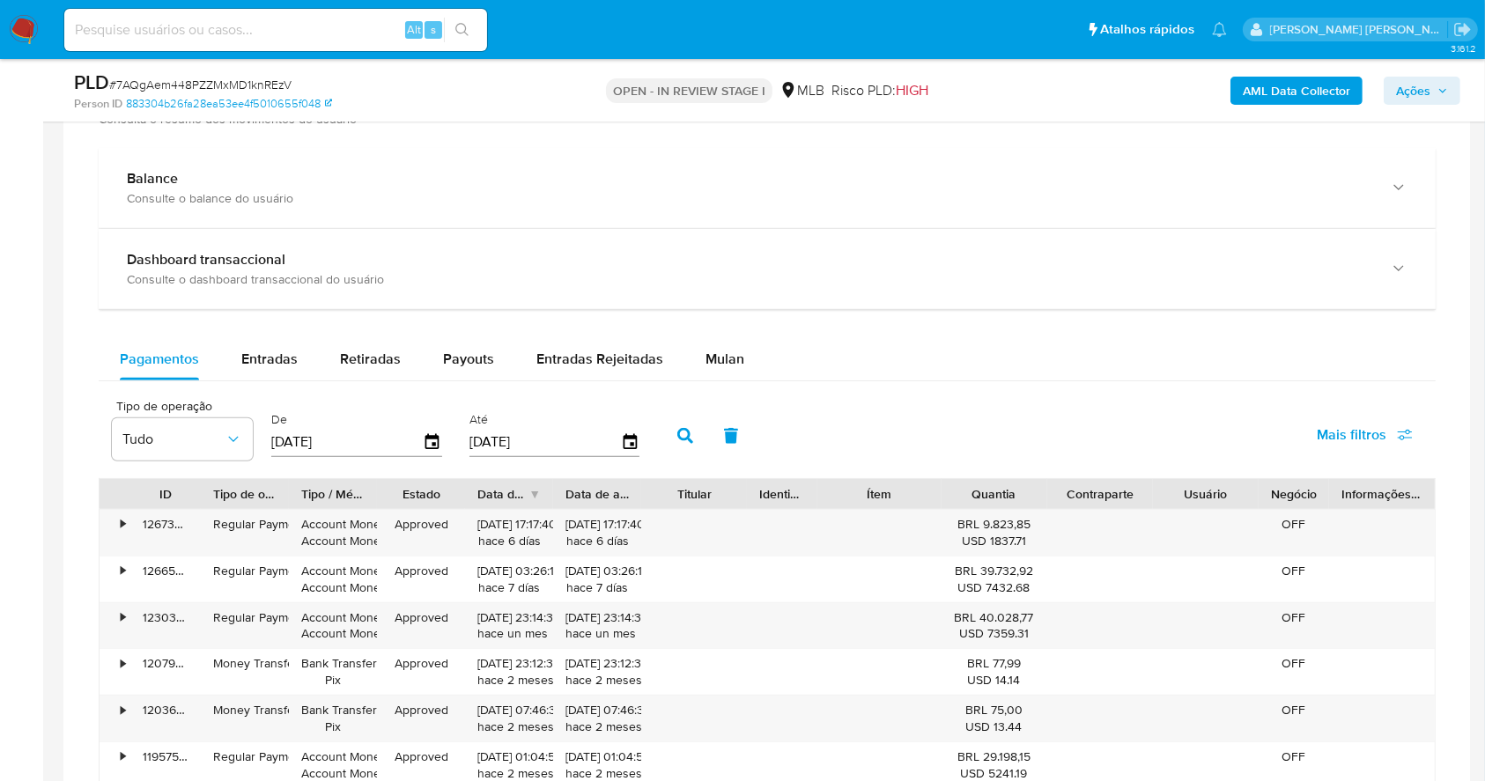
scroll to position [1305, 0]
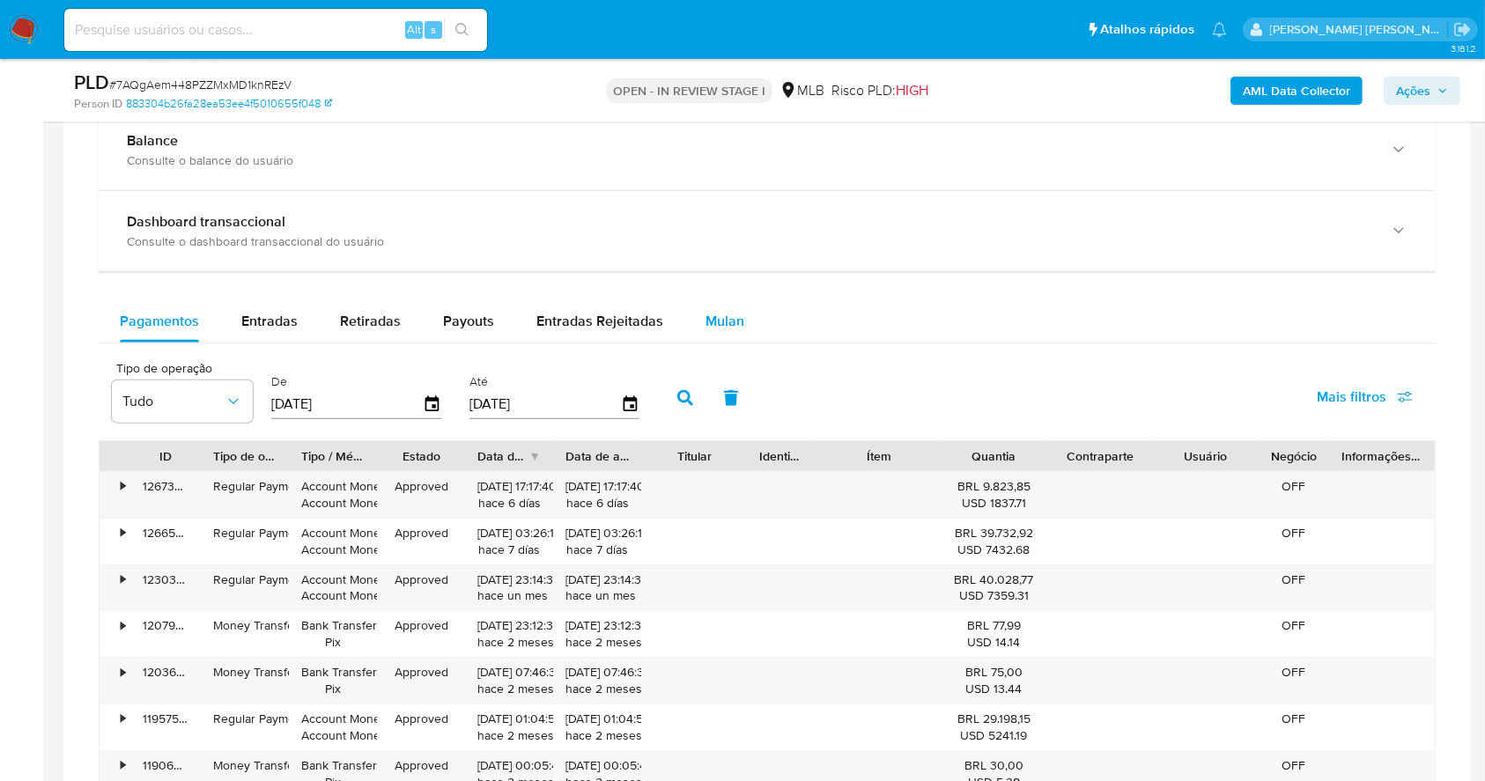
click at [733, 317] on span "Mulan" at bounding box center [725, 321] width 39 height 20
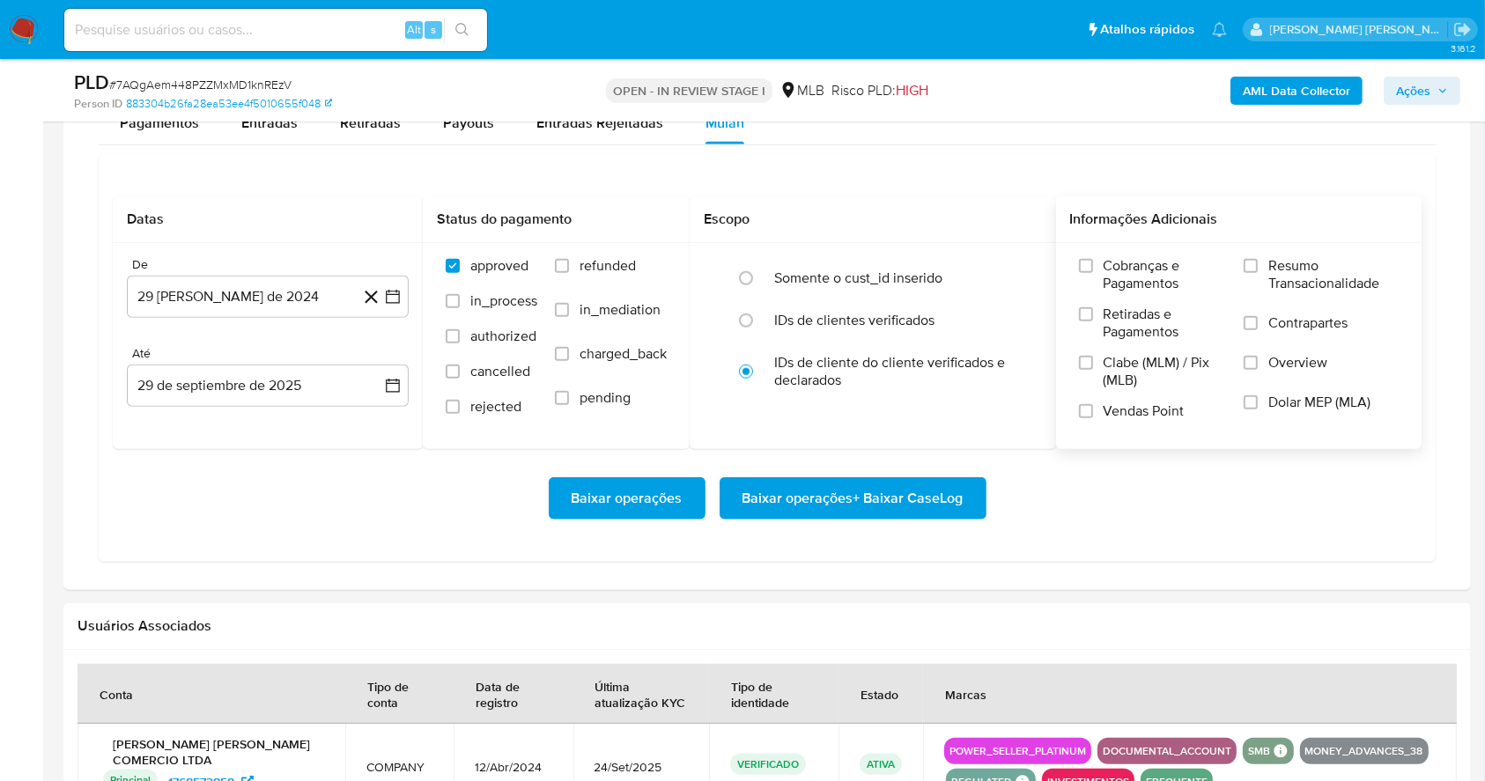
scroll to position [1540, 0]
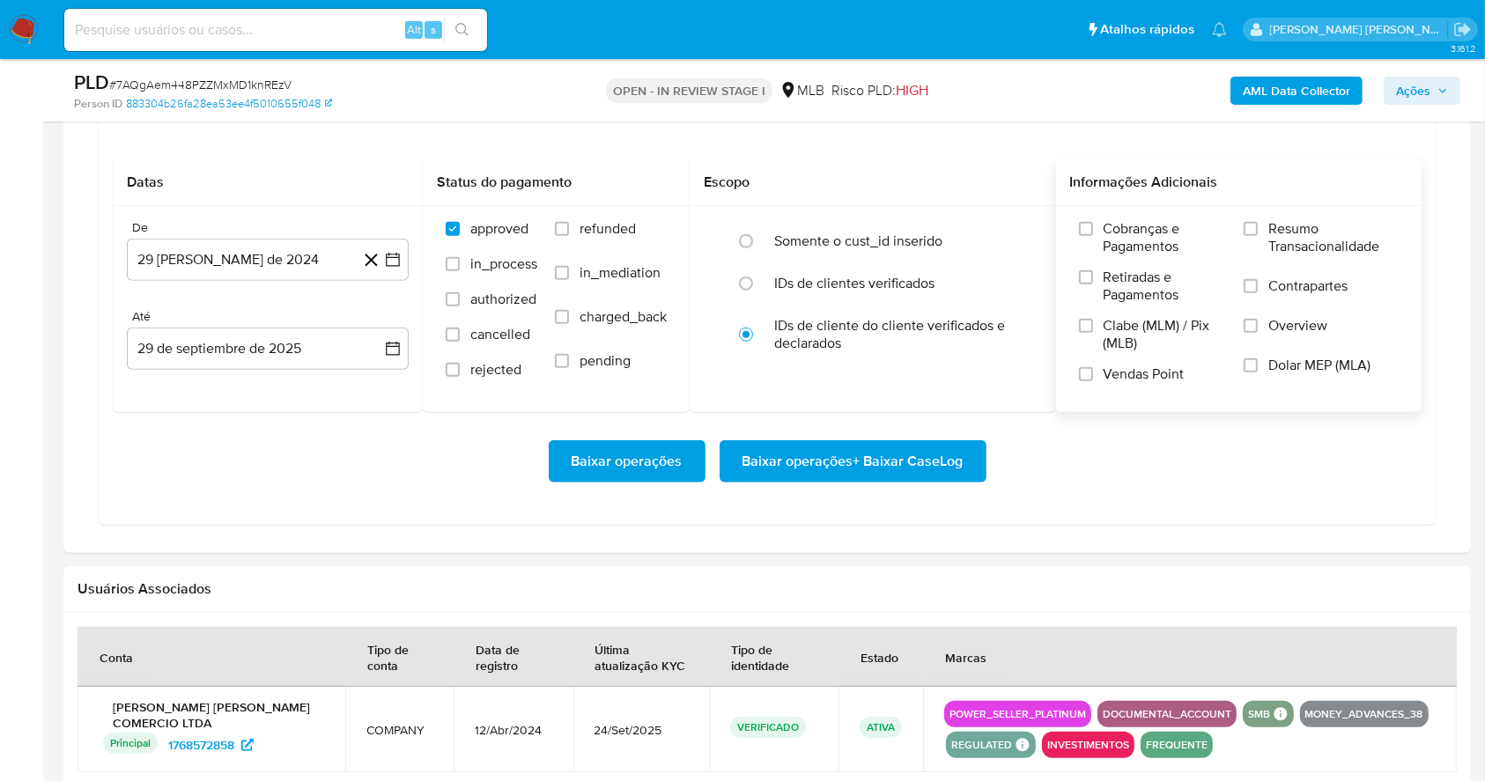
click at [1260, 229] on label "Resumo Transacionalidade" at bounding box center [1321, 248] width 155 height 57
click at [1258, 229] on input "Resumo Transacionalidade" at bounding box center [1251, 229] width 14 height 14
click at [1084, 372] on input "Vendas Point" at bounding box center [1086, 374] width 14 height 14
click at [391, 264] on icon "button" at bounding box center [393, 260] width 18 height 18
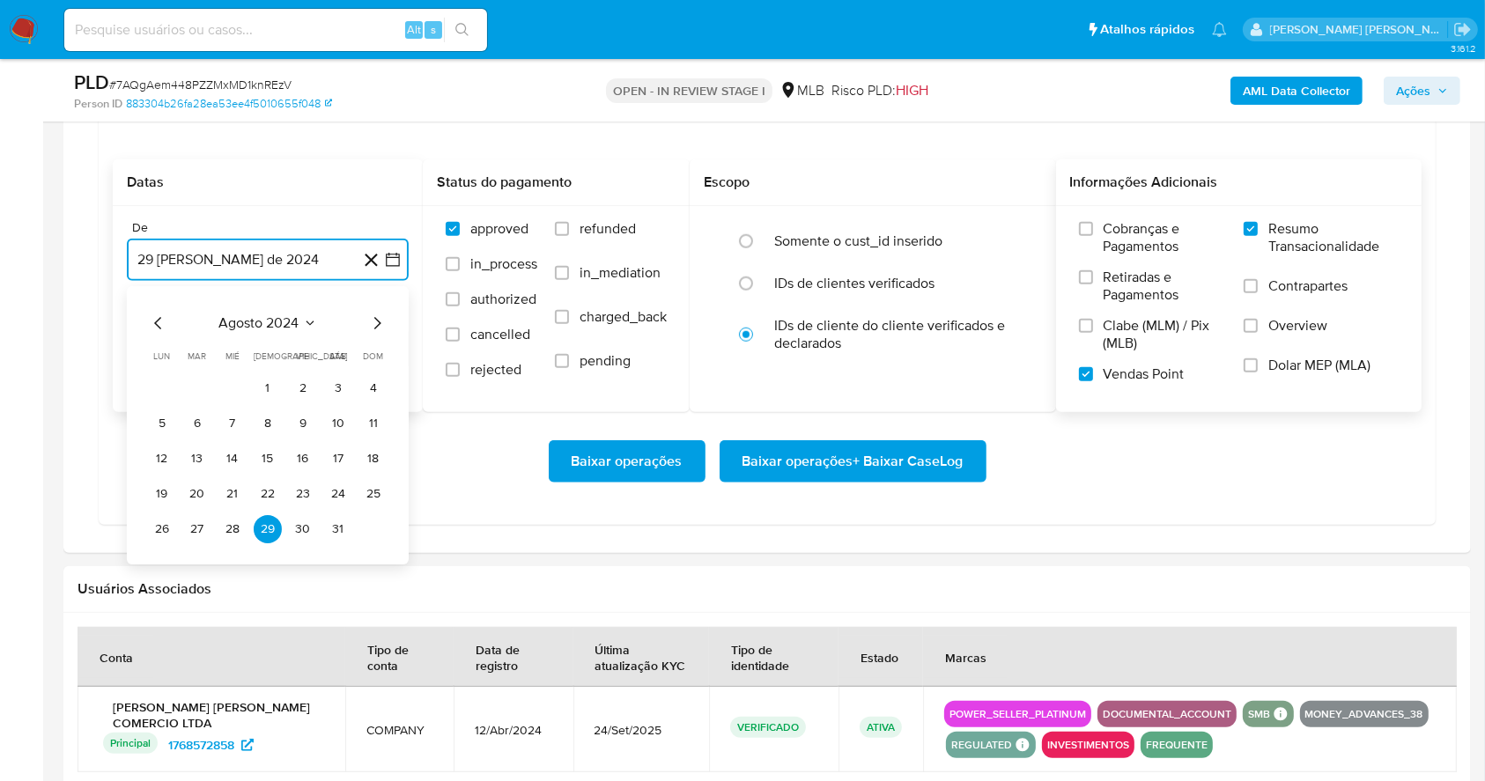
click at [366, 318] on icon "Mes siguiente" at bounding box center [376, 323] width 21 height 21
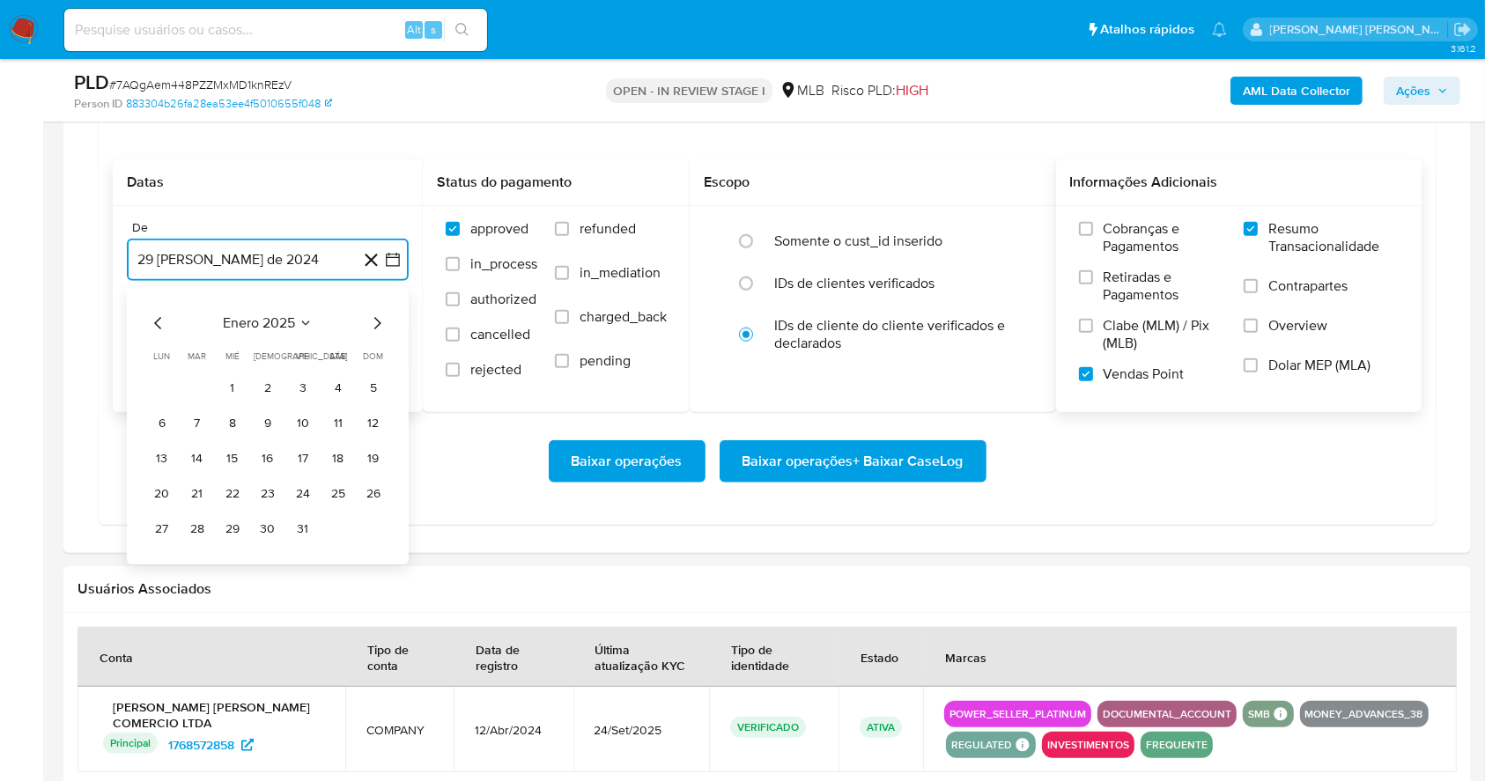
click at [366, 318] on icon "Mes siguiente" at bounding box center [376, 323] width 21 height 21
click at [365, 318] on div "enero 2025" at bounding box center [268, 323] width 240 height 21
click at [363, 315] on div "febrero 2025" at bounding box center [268, 323] width 240 height 21
click at [374, 314] on icon "Mes siguiente" at bounding box center [376, 323] width 21 height 21
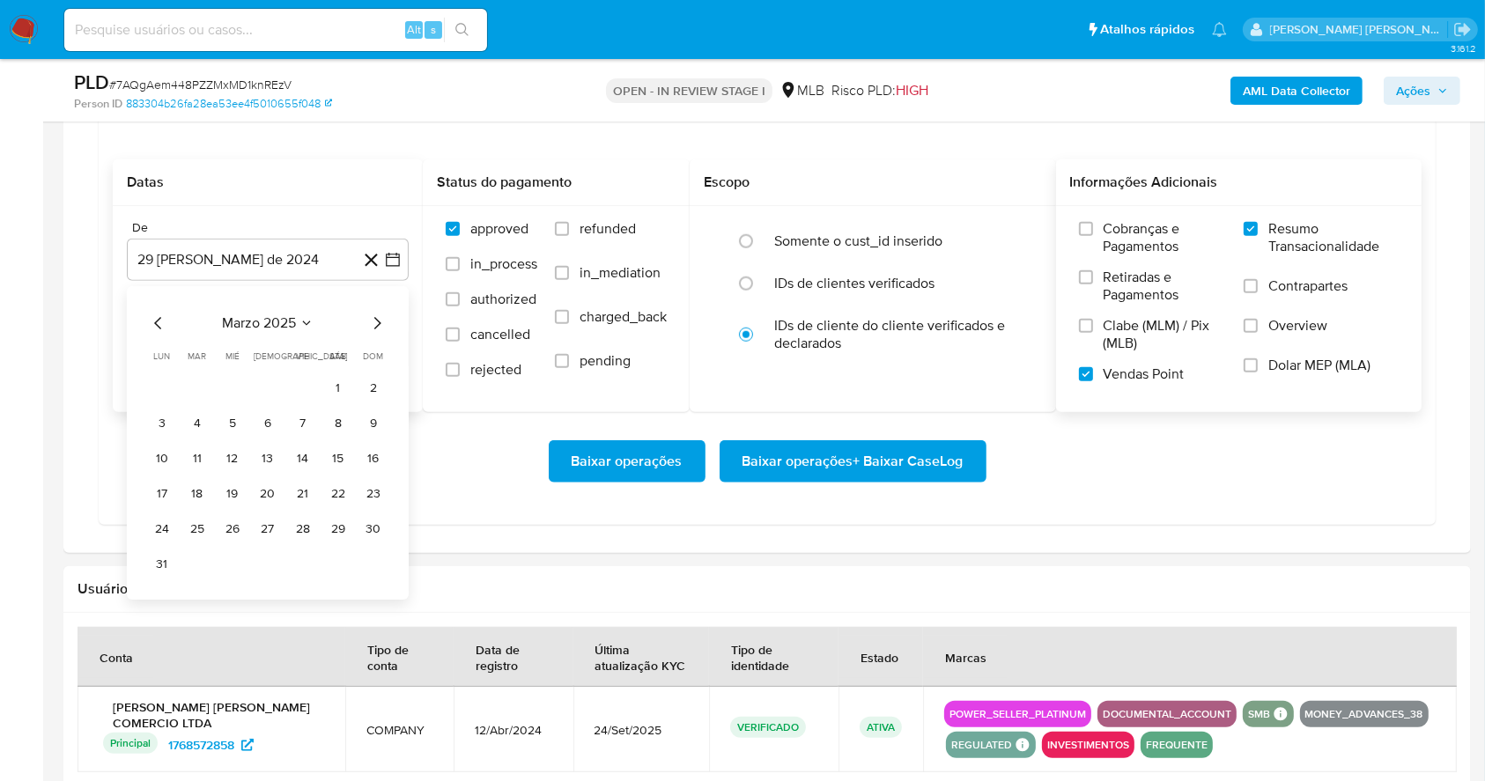
click at [374, 314] on icon "Mes siguiente" at bounding box center [376, 323] width 21 height 21
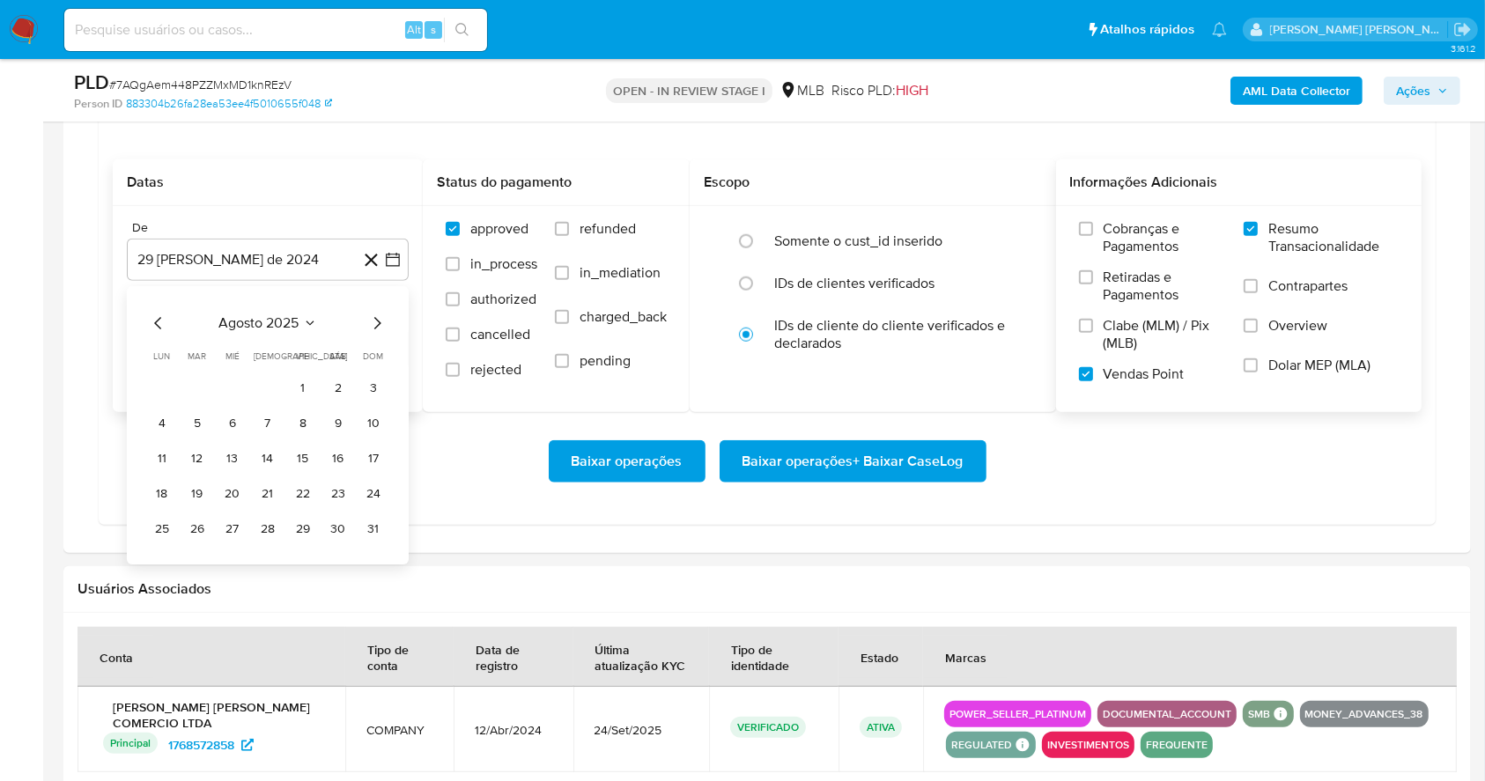
click at [298, 376] on button "1" at bounding box center [303, 388] width 28 height 28
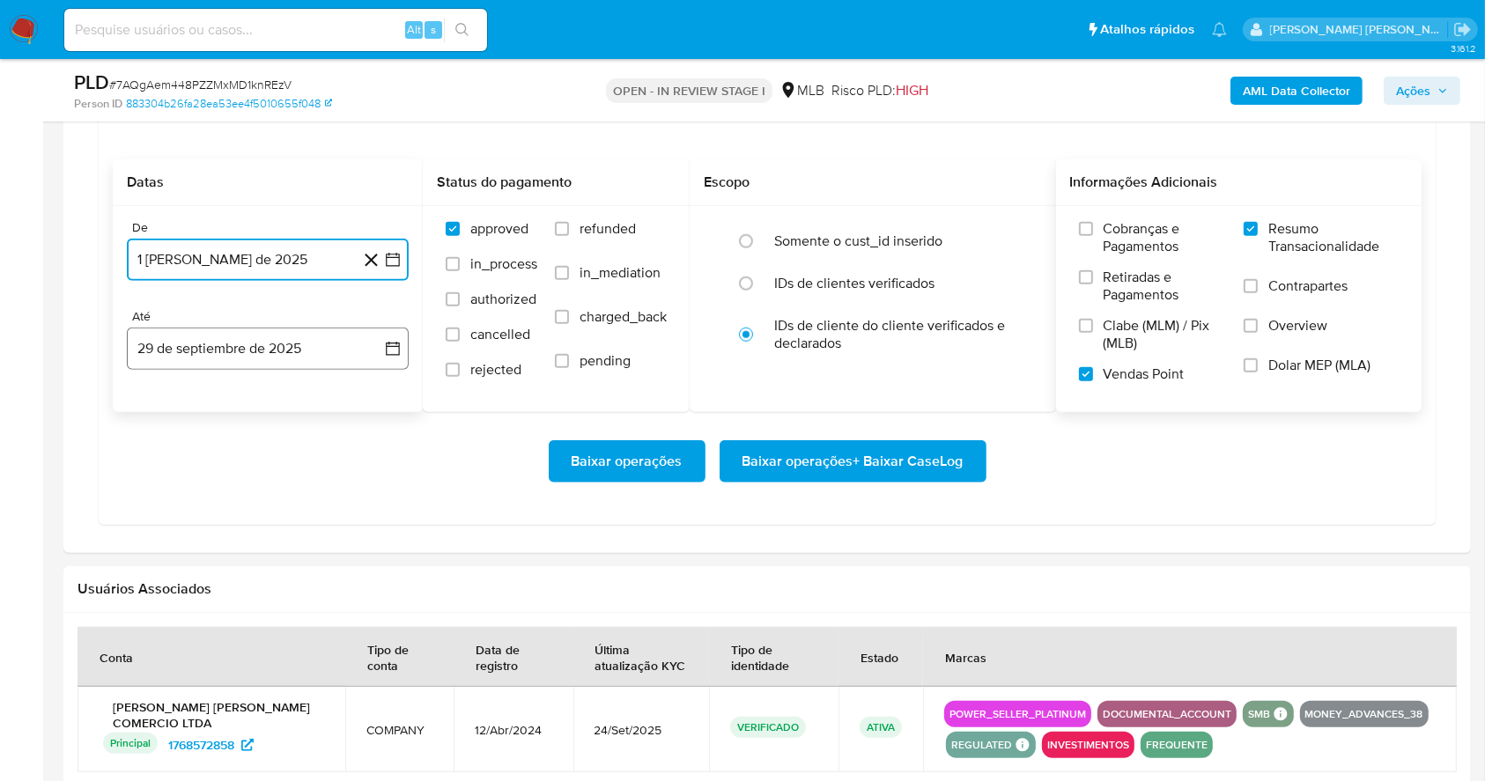
click at [275, 335] on button "29 de septiembre de 2025" at bounding box center [268, 349] width 282 height 42
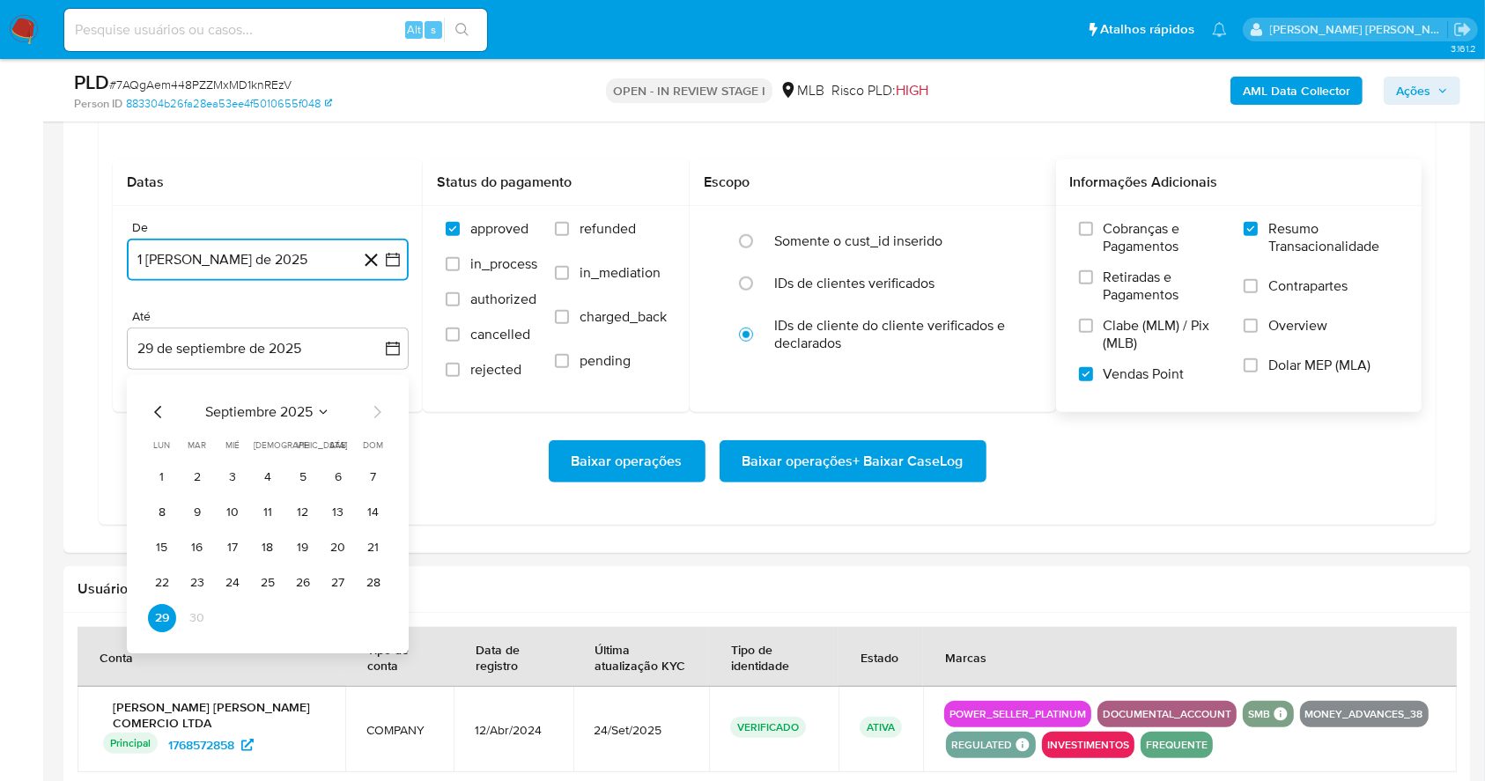
click at [374, 581] on button "28" at bounding box center [373, 583] width 28 height 28
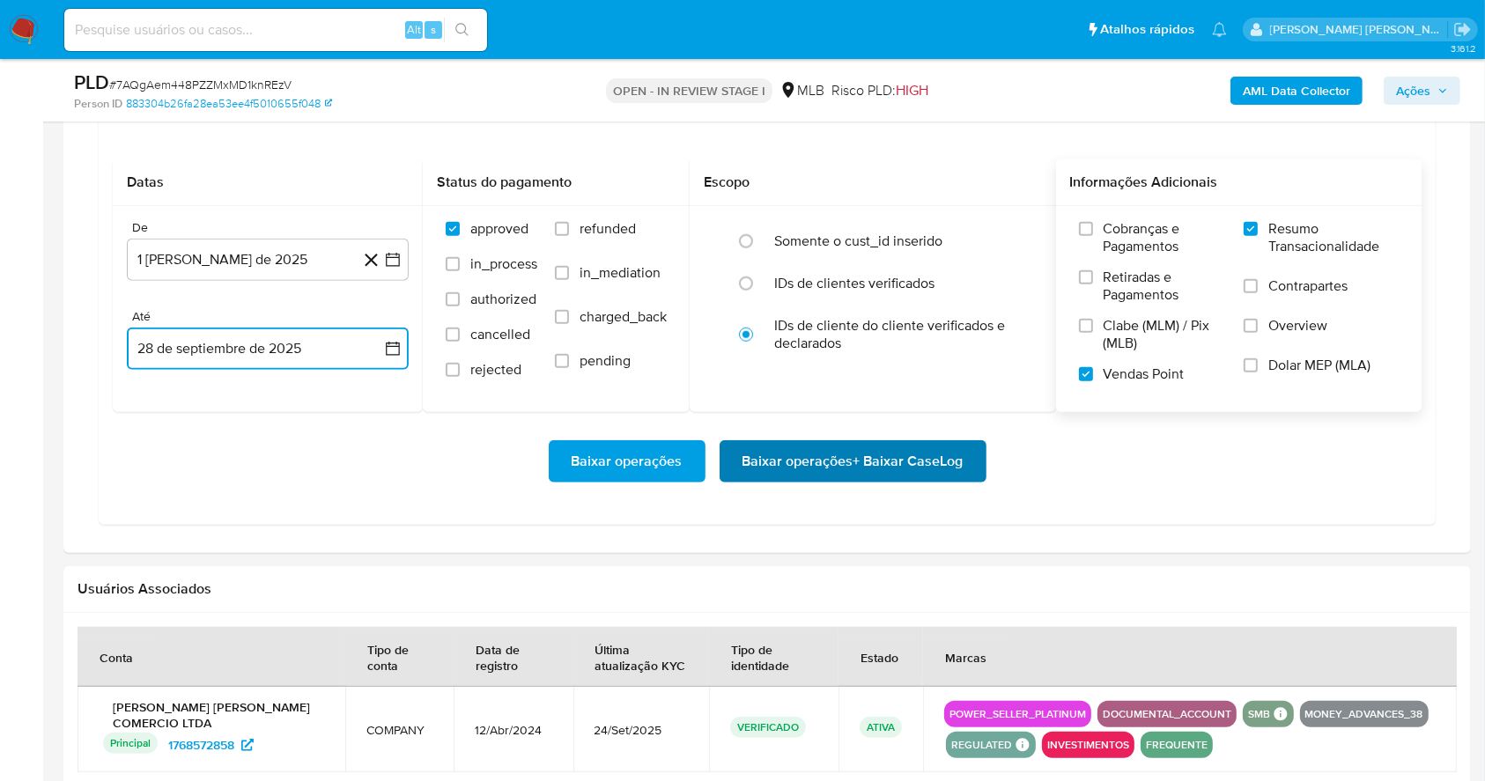
click at [789, 455] on span "Baixar operações + Baixar CaseLog" at bounding box center [853, 461] width 221 height 39
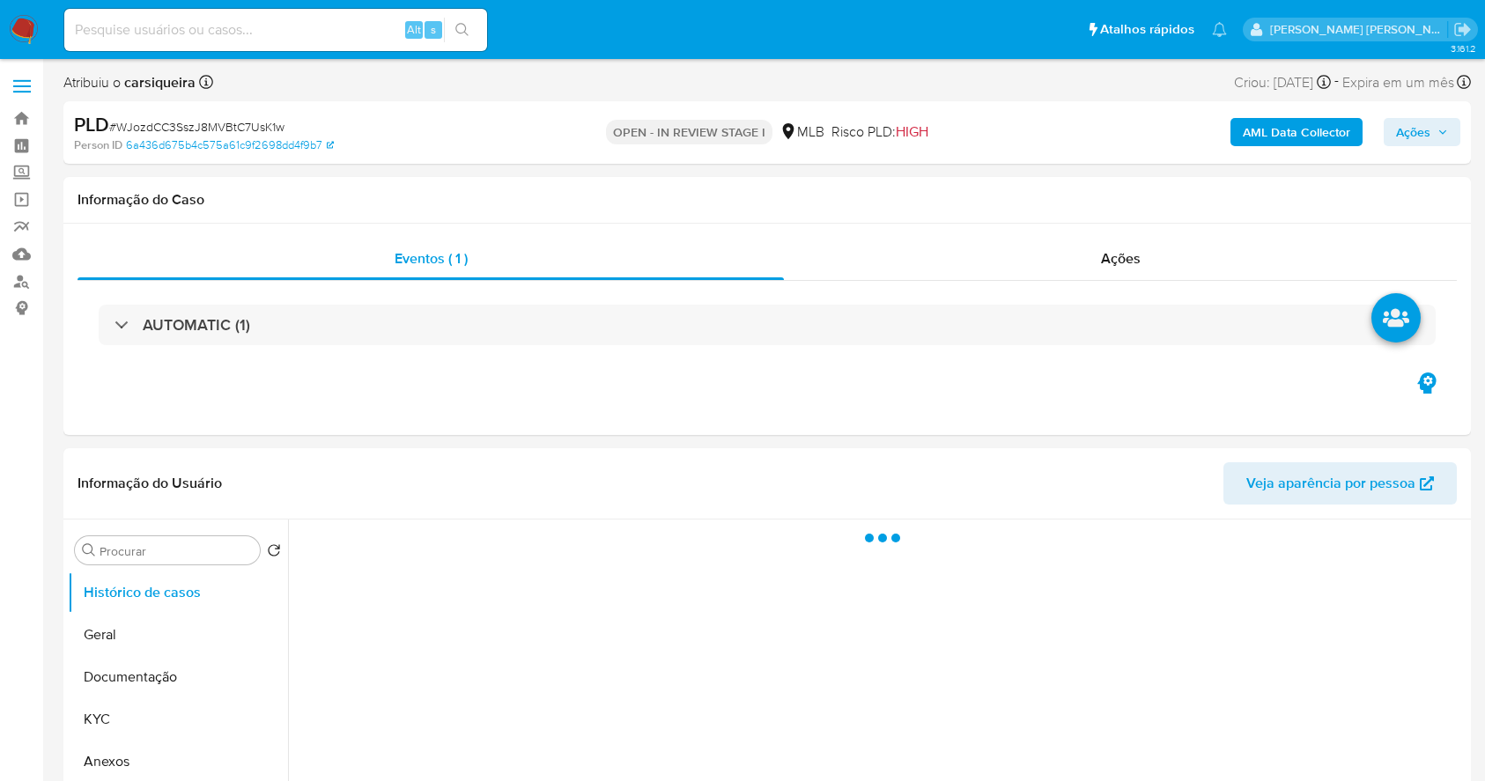
select select "10"
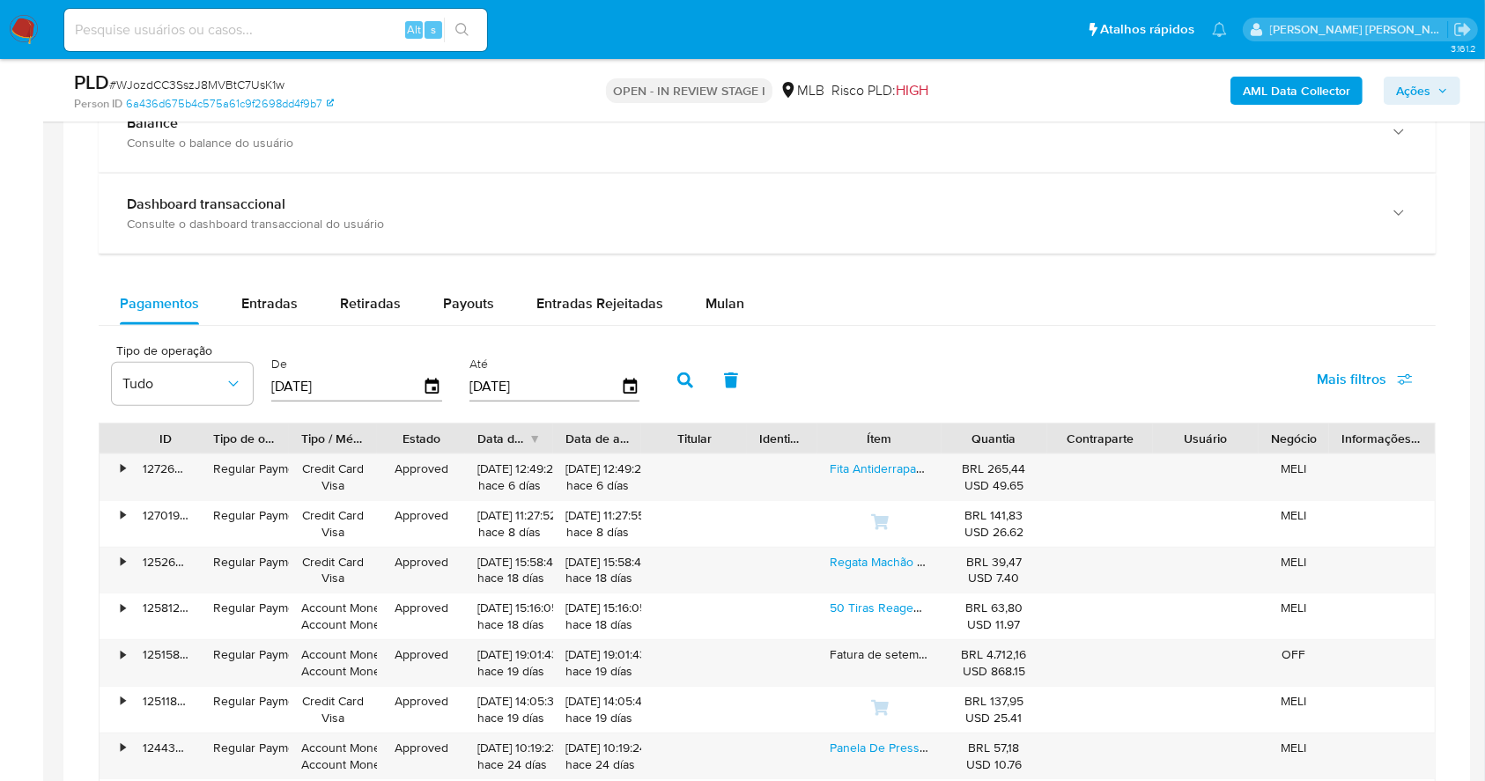
scroll to position [1309, 0]
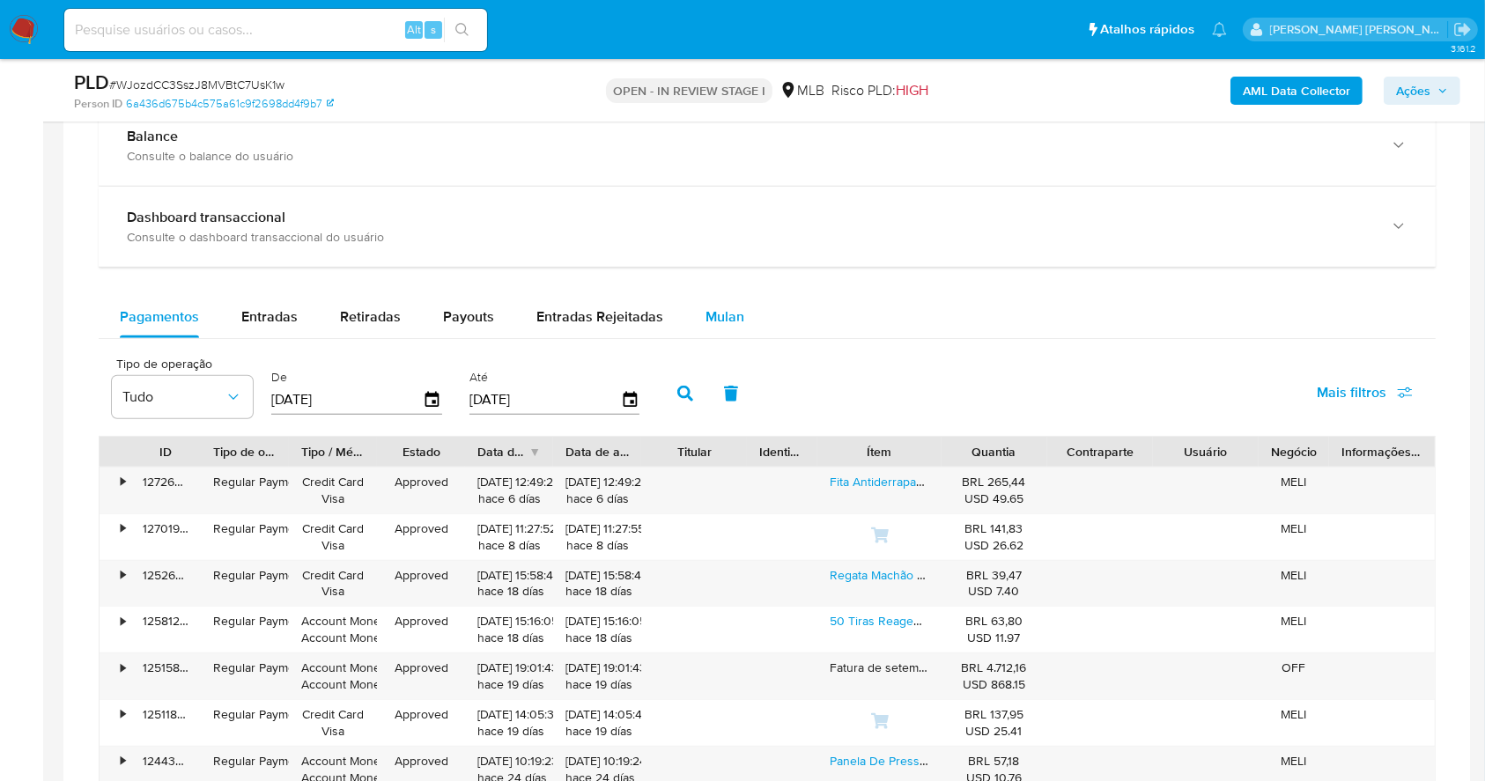
click at [711, 317] on span "Mulan" at bounding box center [725, 317] width 39 height 20
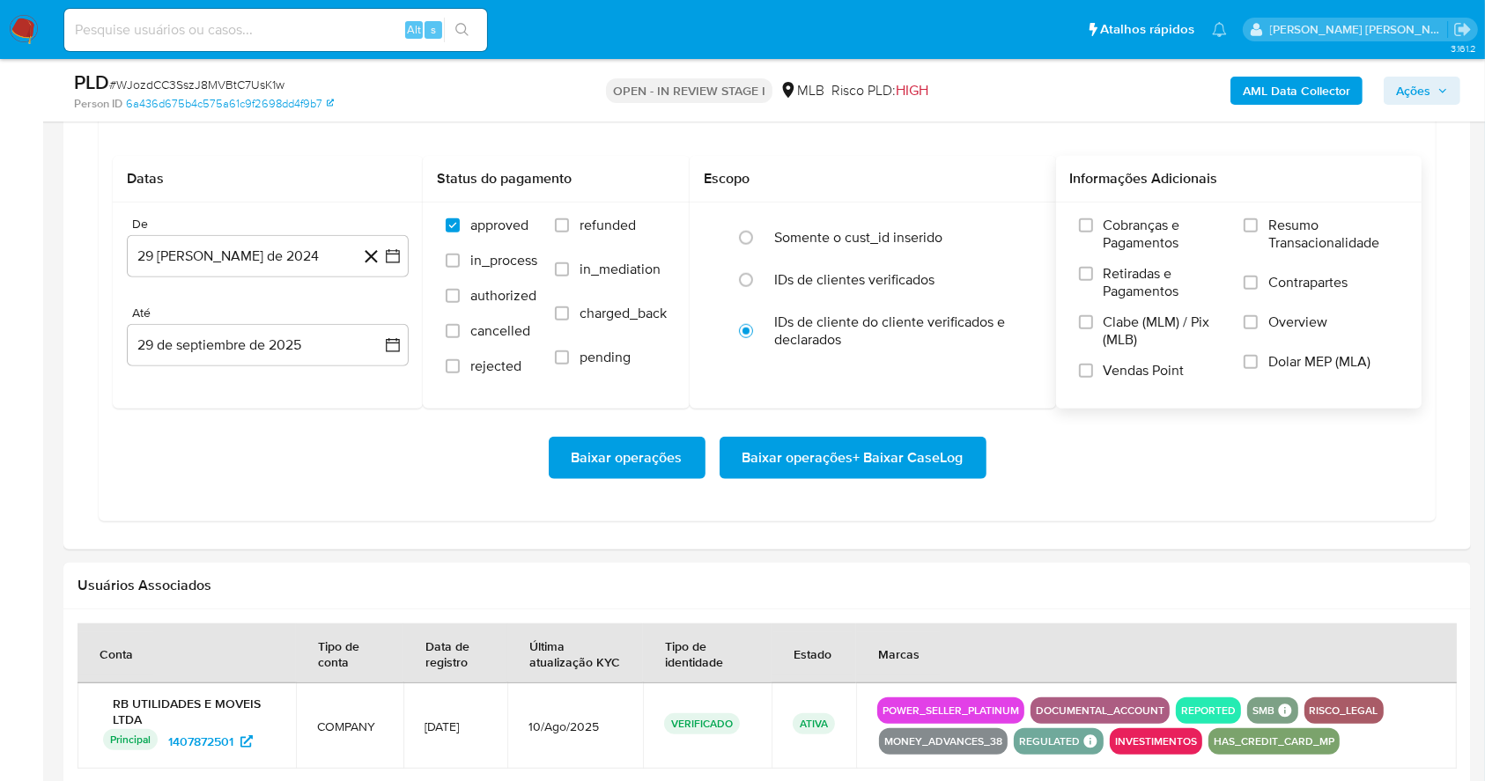
scroll to position [1543, 0]
click at [1252, 226] on input "Resumo Transacionalidade" at bounding box center [1251, 225] width 14 height 14
click at [1076, 367] on div "Cobranças e Pagamentos Retiradas e Pagamentos Clabe (MLM) / Pix (MLB) Vendas Po…" at bounding box center [1239, 305] width 338 height 176
click at [1086, 369] on input "Vendas Point" at bounding box center [1086, 371] width 14 height 14
drag, startPoint x: 395, startPoint y: 252, endPoint x: 395, endPoint y: 264, distance: 12.3
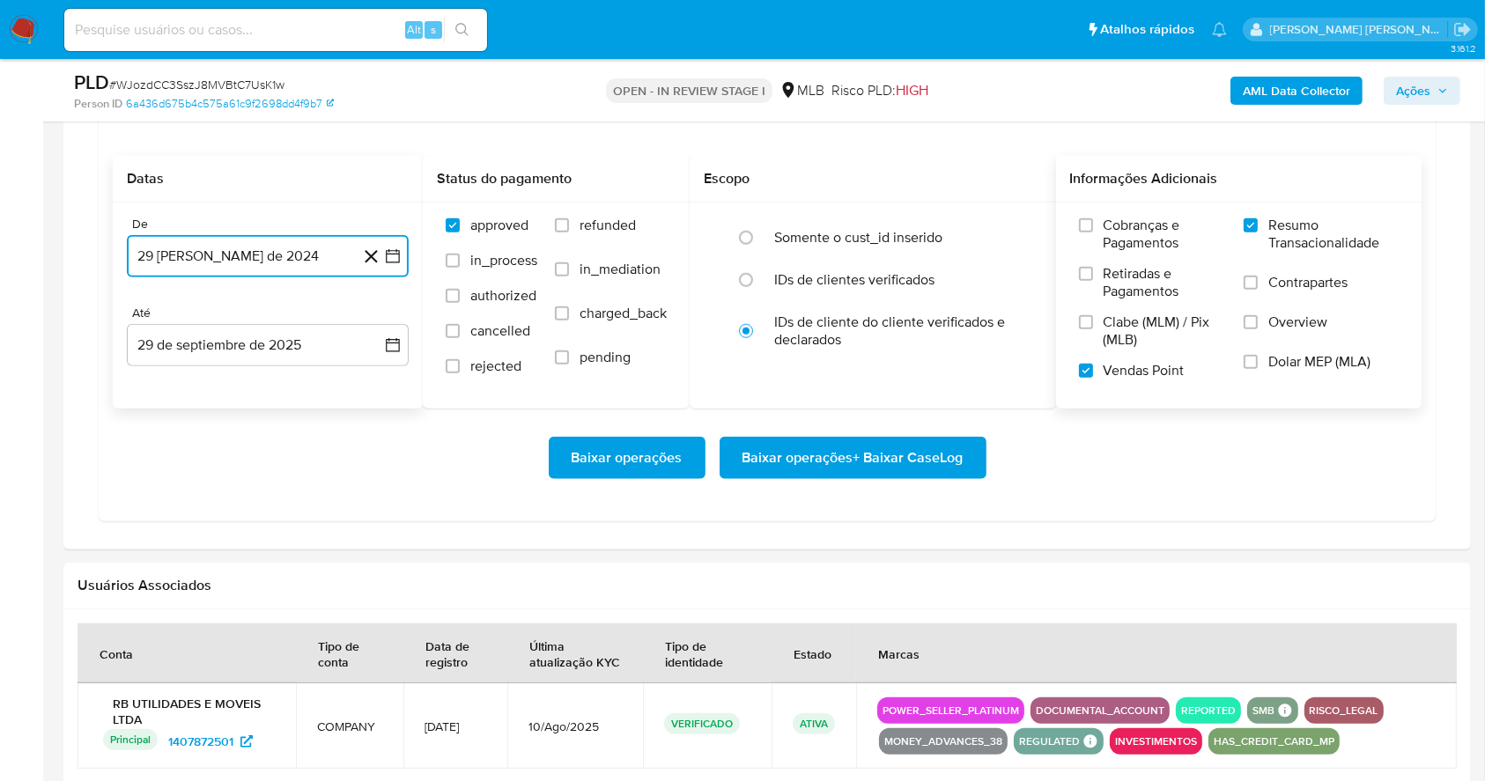
click at [394, 252] on icon "button" at bounding box center [393, 256] width 14 height 14
click at [381, 309] on icon "Mes siguiente" at bounding box center [376, 319] width 21 height 21
click at [381, 312] on icon "Mes siguiente" at bounding box center [376, 319] width 21 height 21
click at [374, 314] on icon "Mes siguiente" at bounding box center [377, 320] width 7 height 12
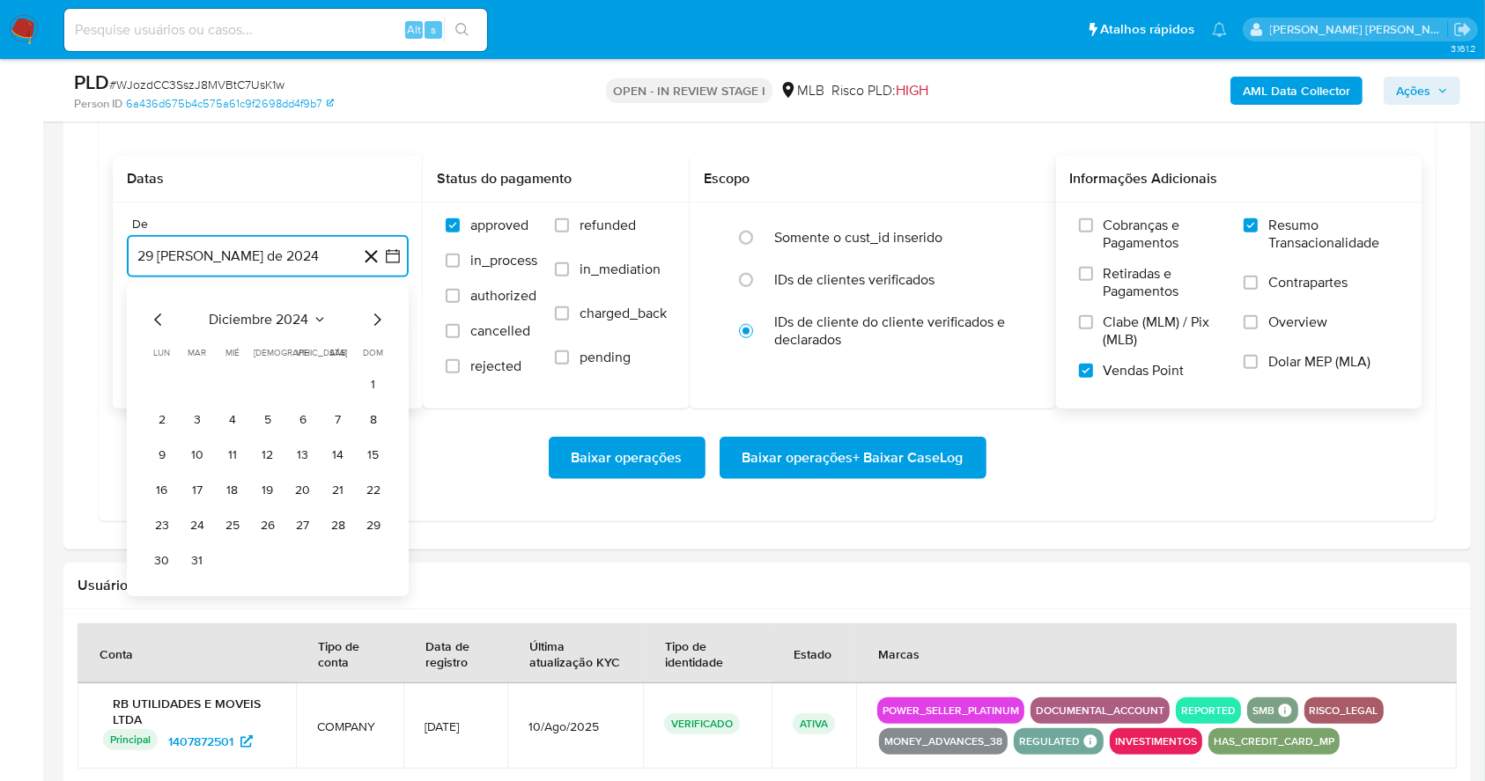
click at [374, 314] on icon "Mes siguiente" at bounding box center [377, 320] width 7 height 12
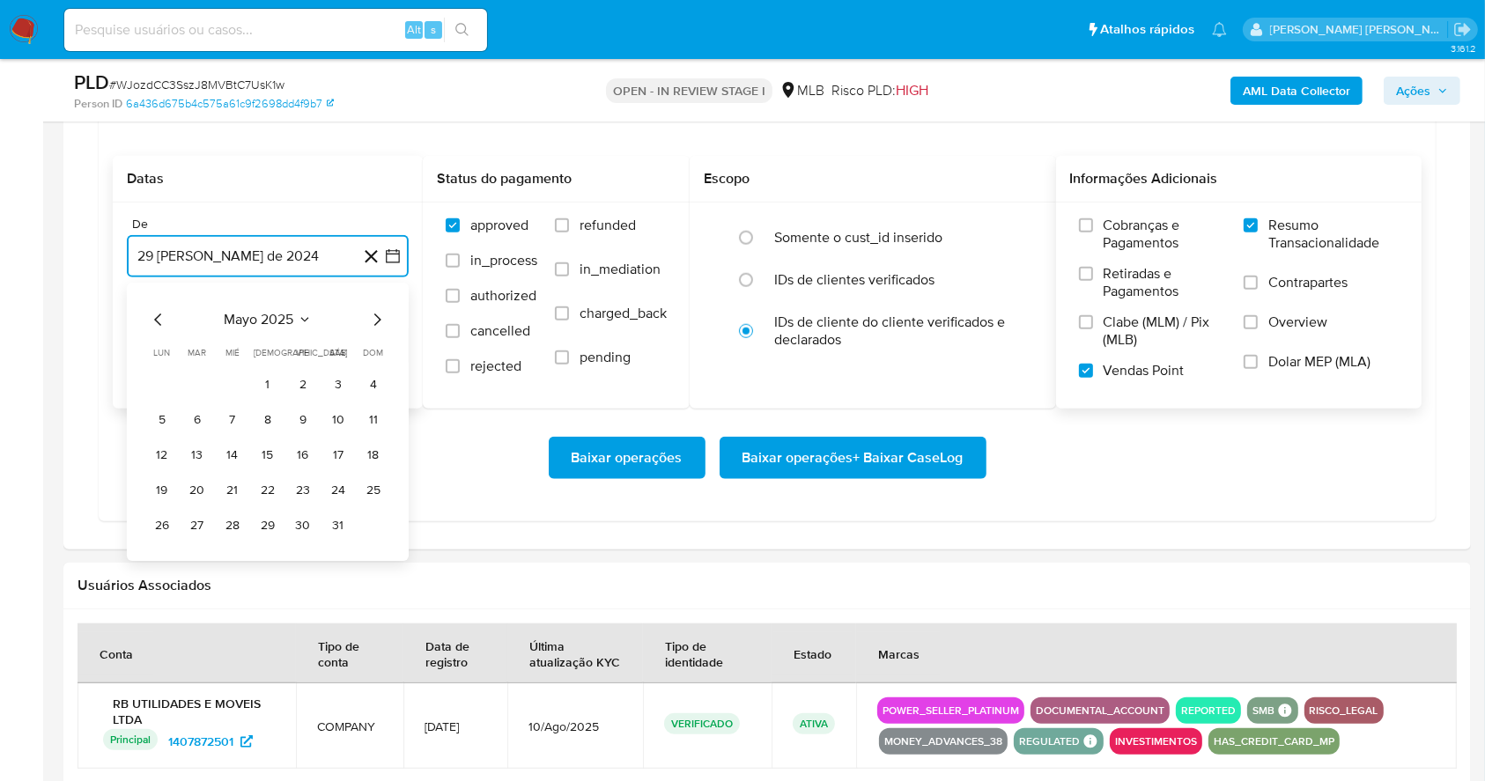
click at [374, 314] on icon "Mes siguiente" at bounding box center [377, 320] width 7 height 12
click at [310, 380] on button "1" at bounding box center [303, 385] width 28 height 28
click at [291, 350] on button "29 de septiembre de 2025" at bounding box center [268, 345] width 282 height 42
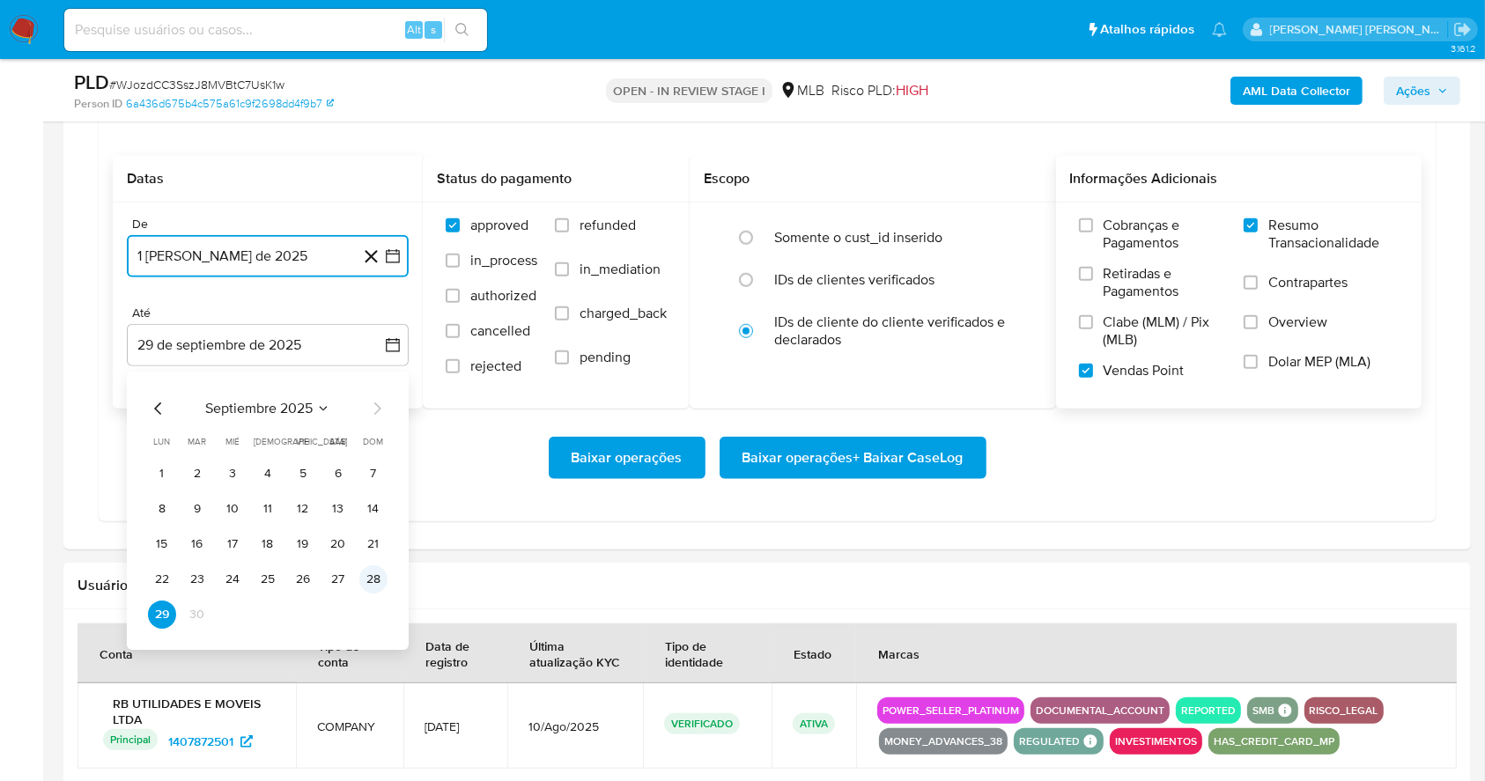
click at [376, 575] on button "28" at bounding box center [373, 580] width 28 height 28
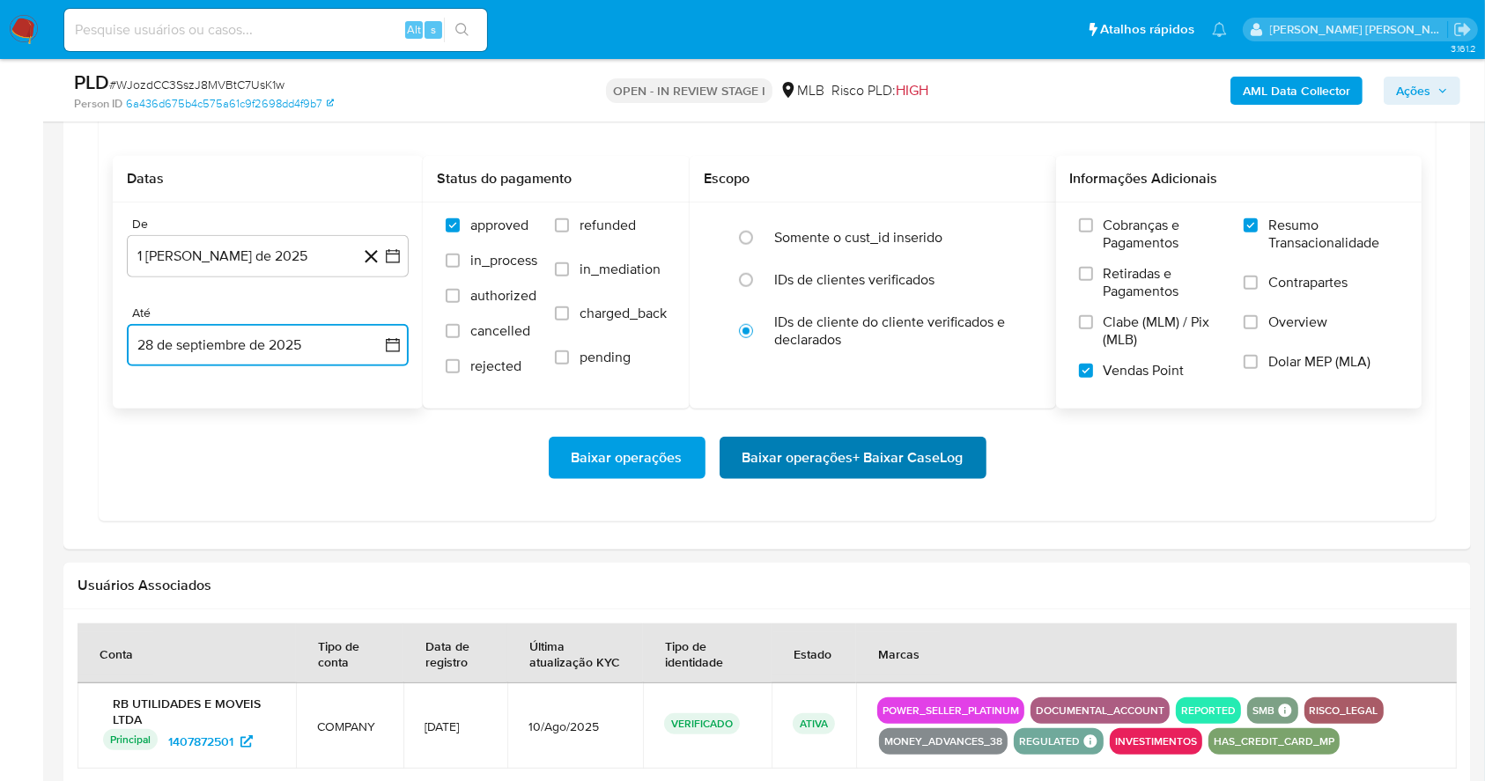
click at [810, 449] on span "Baixar operações + Baixar CaseLog" at bounding box center [853, 458] width 221 height 39
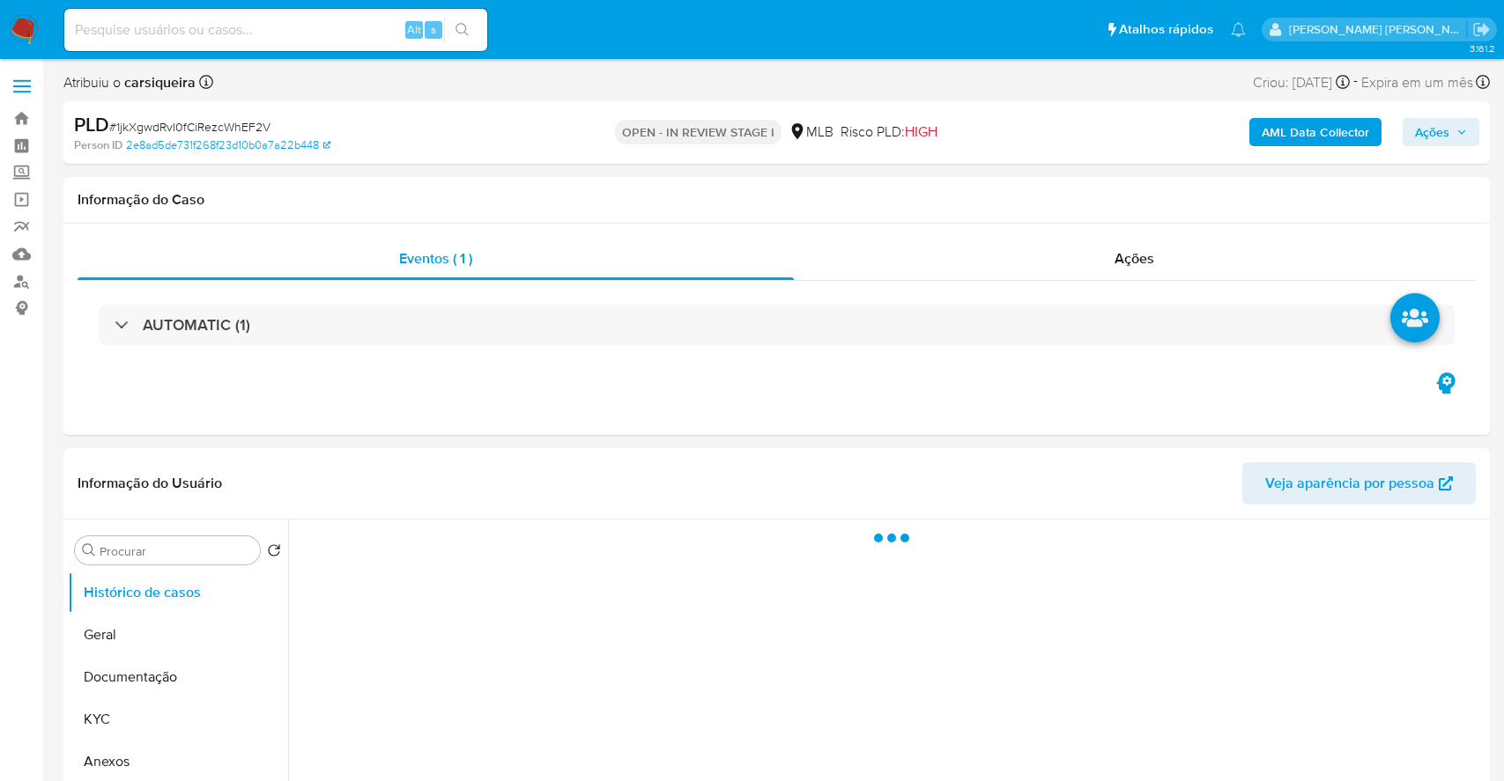
select select "10"
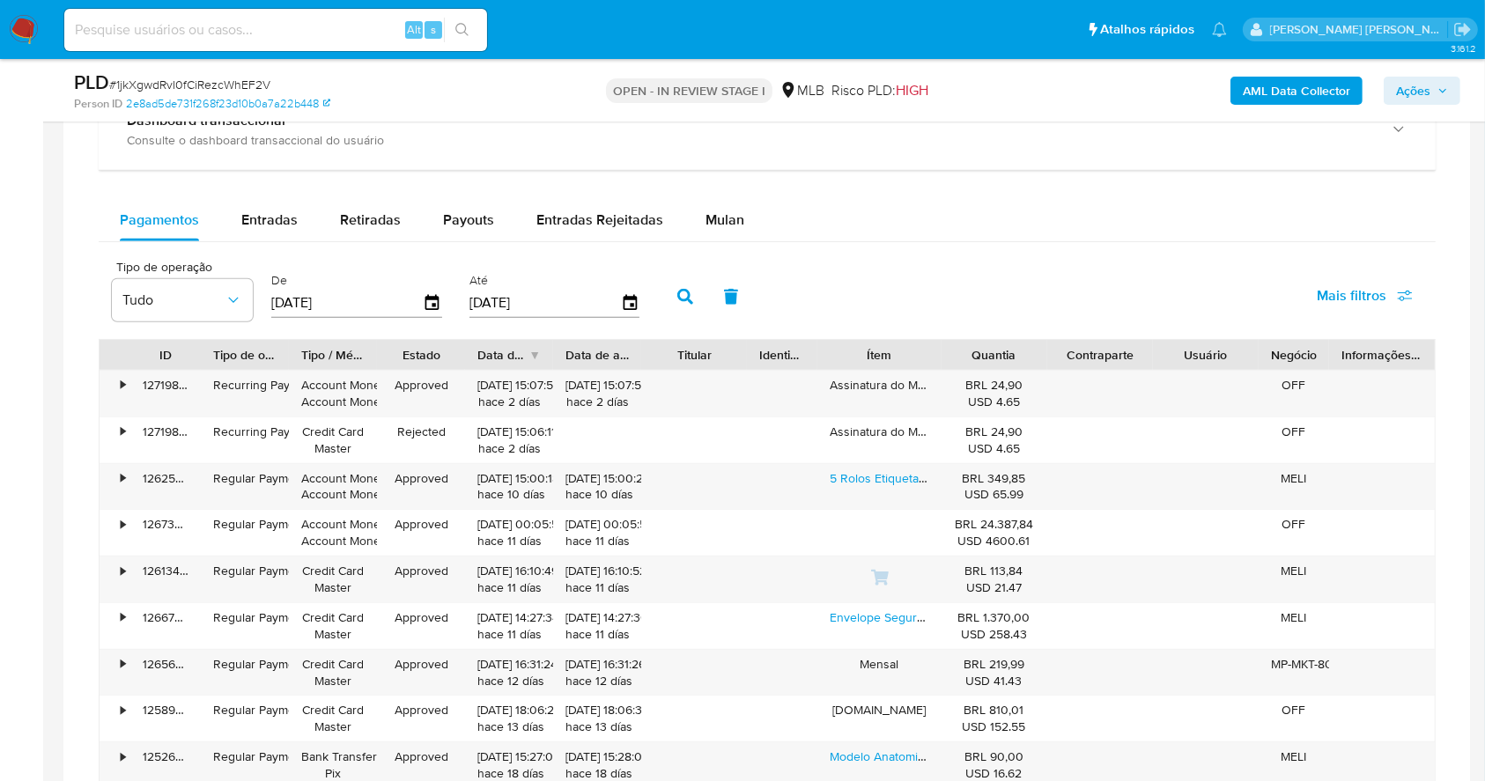
scroll to position [1389, 0]
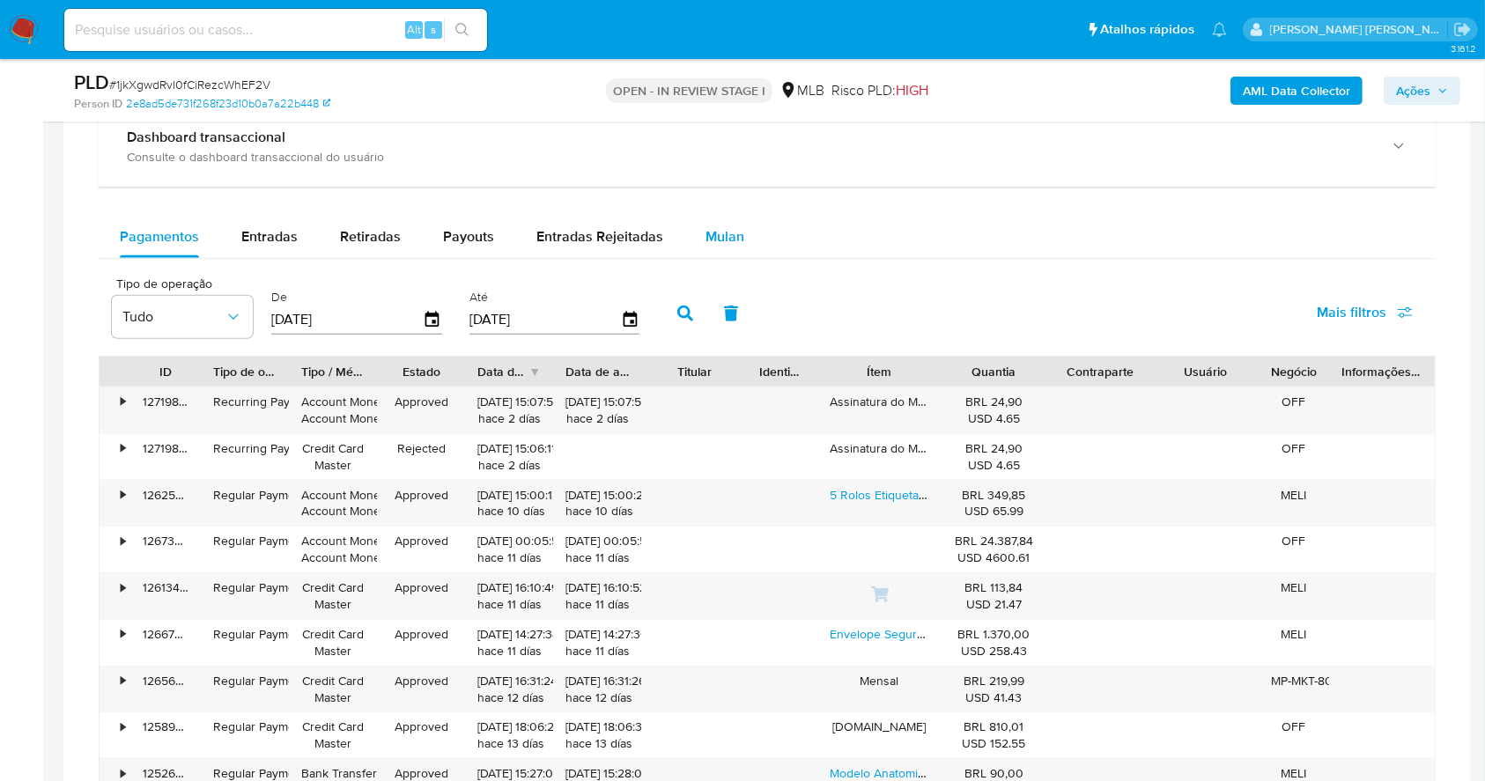
drag, startPoint x: 737, startPoint y: 241, endPoint x: 991, endPoint y: 264, distance: 254.7
click at [737, 240] on button "Mulan" at bounding box center [724, 237] width 81 height 42
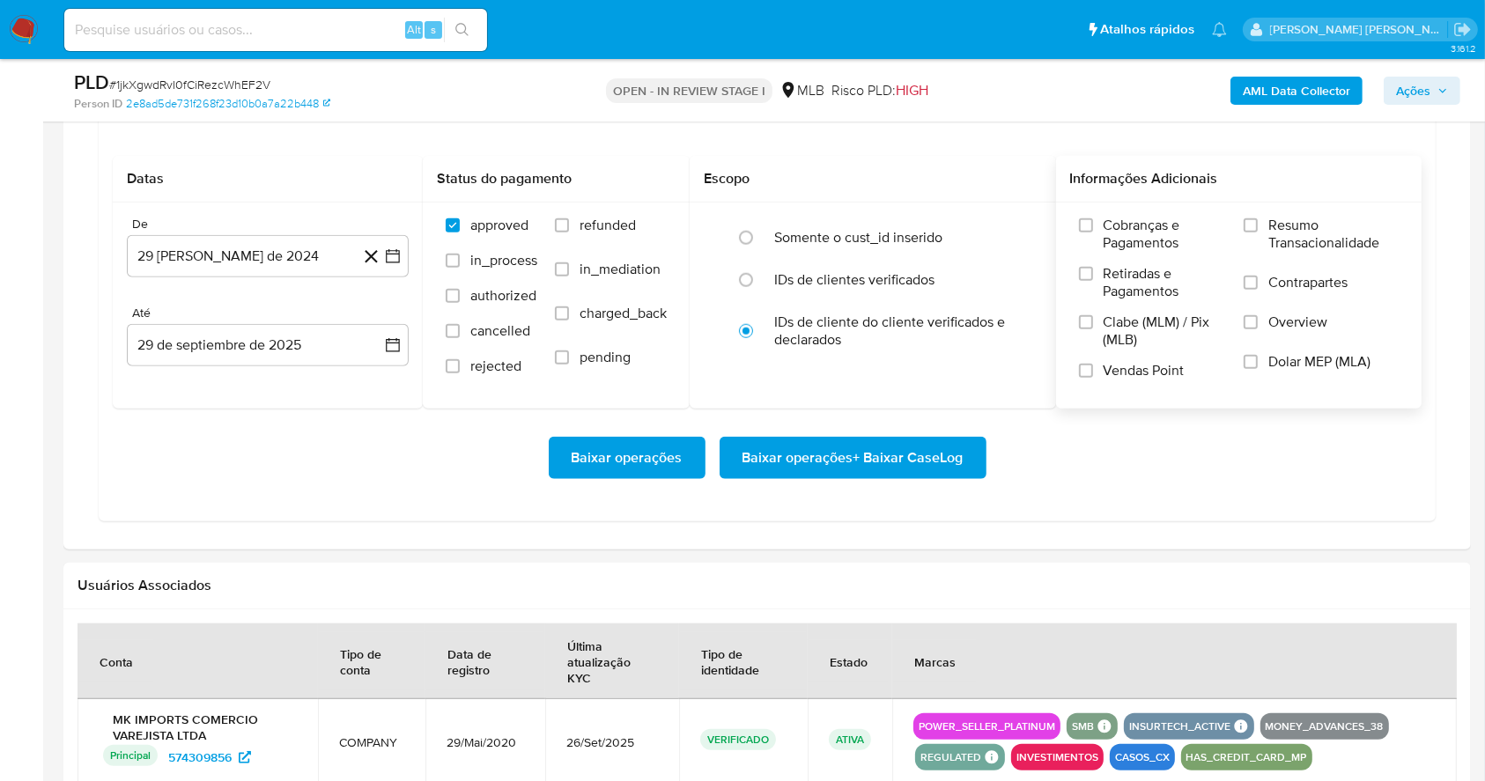
scroll to position [1546, 0]
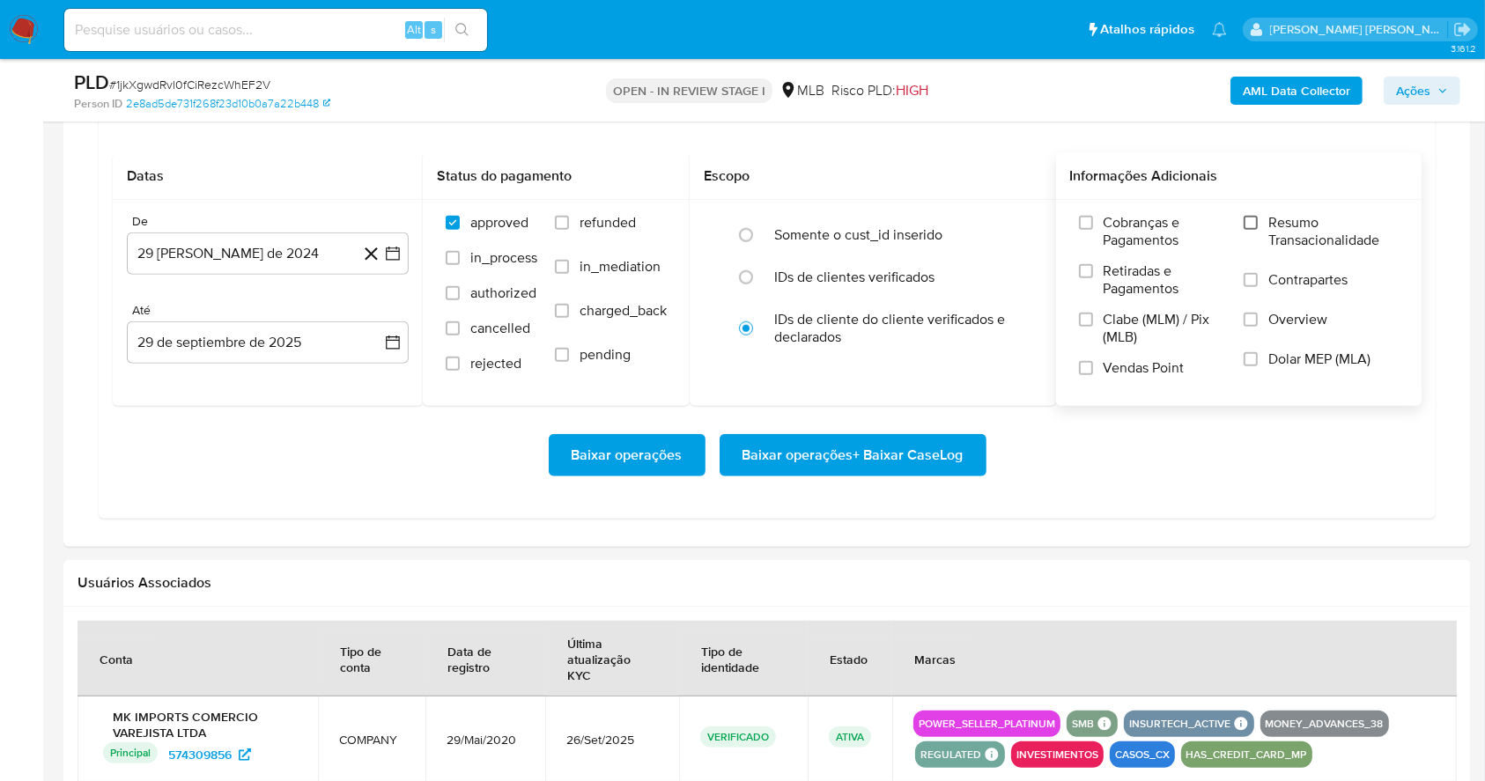
click at [1255, 226] on input "Resumo Transacionalidade" at bounding box center [1251, 223] width 14 height 14
drag, startPoint x: 1087, startPoint y: 366, endPoint x: 811, endPoint y: 370, distance: 275.7
click at [1084, 366] on input "Vendas Point" at bounding box center [1086, 368] width 14 height 14
click at [388, 252] on icon "button" at bounding box center [393, 254] width 18 height 18
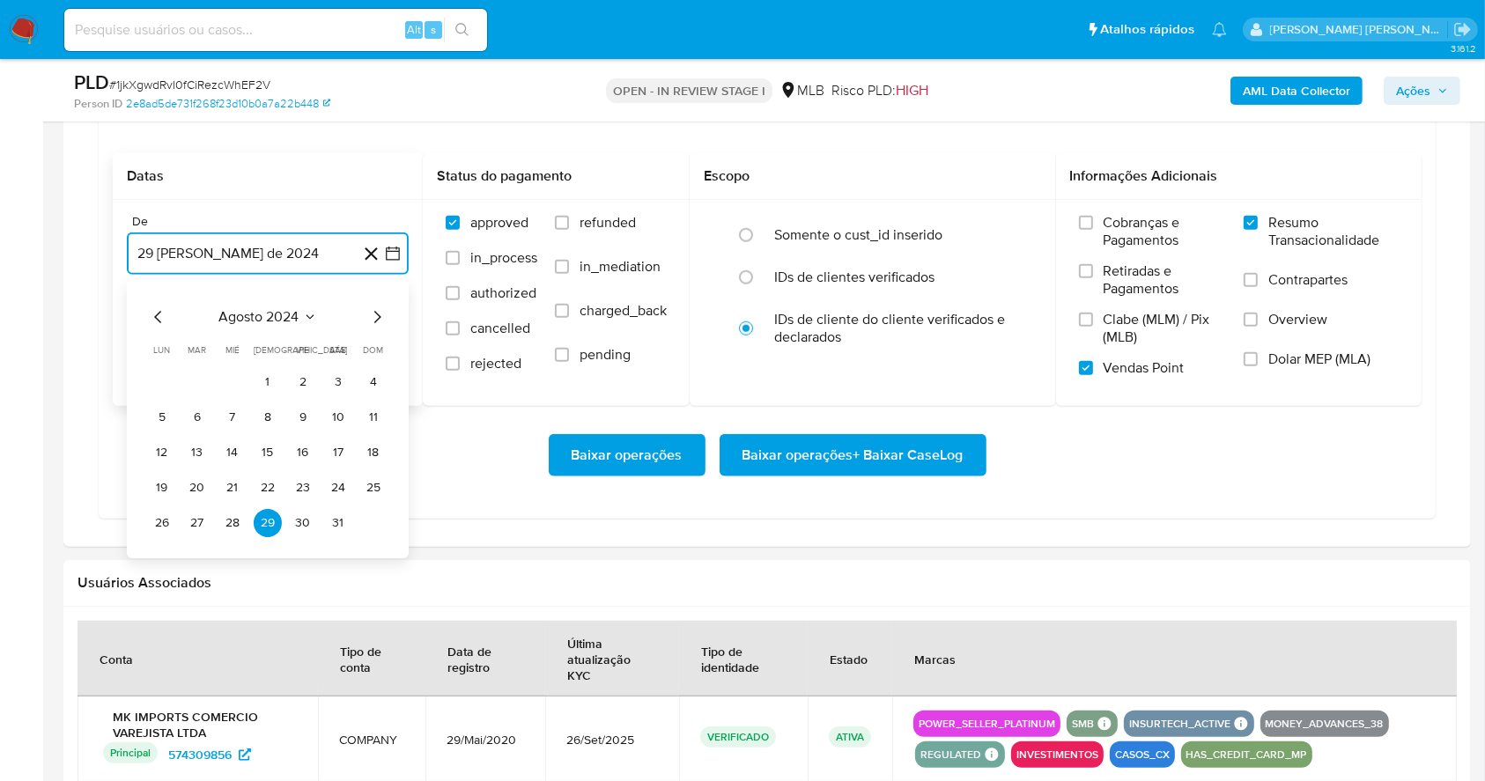
click at [383, 313] on icon "Mes siguiente" at bounding box center [376, 317] width 21 height 21
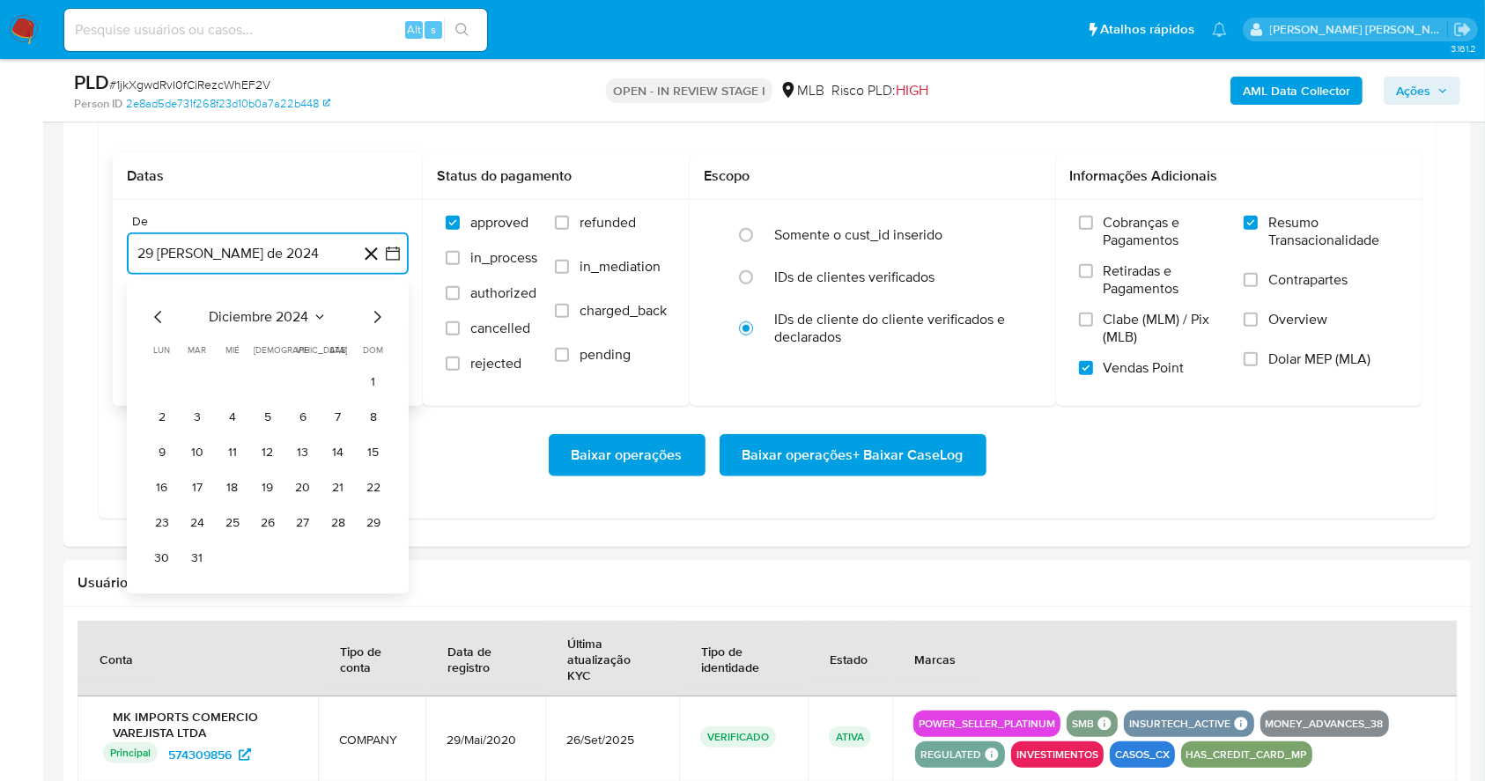
click at [383, 313] on icon "Mes siguiente" at bounding box center [376, 317] width 21 height 21
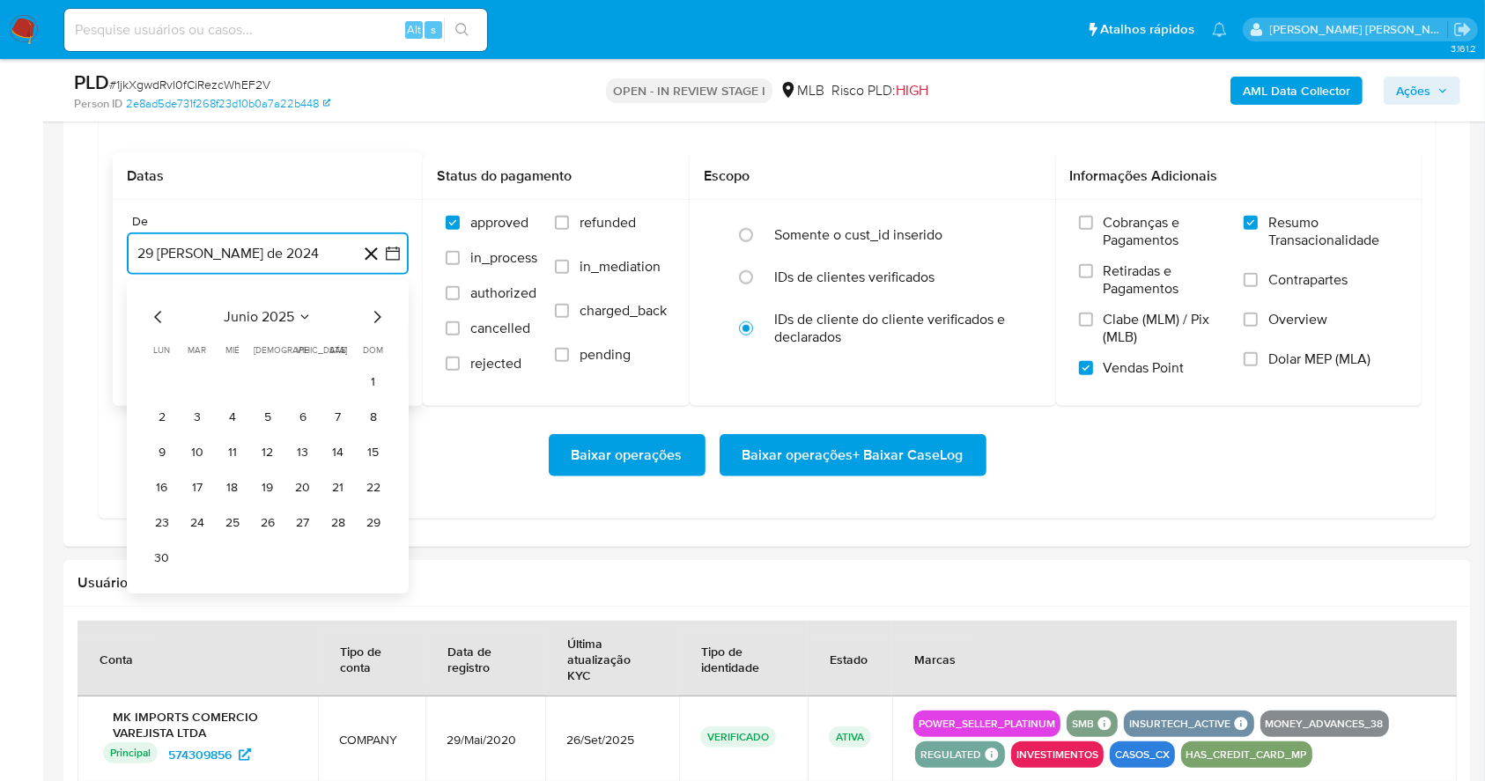
click at [383, 313] on icon "Mes siguiente" at bounding box center [376, 317] width 21 height 21
click at [300, 377] on button "1" at bounding box center [303, 382] width 28 height 28
click at [277, 345] on button "29 de septiembre de 2025" at bounding box center [268, 343] width 282 height 42
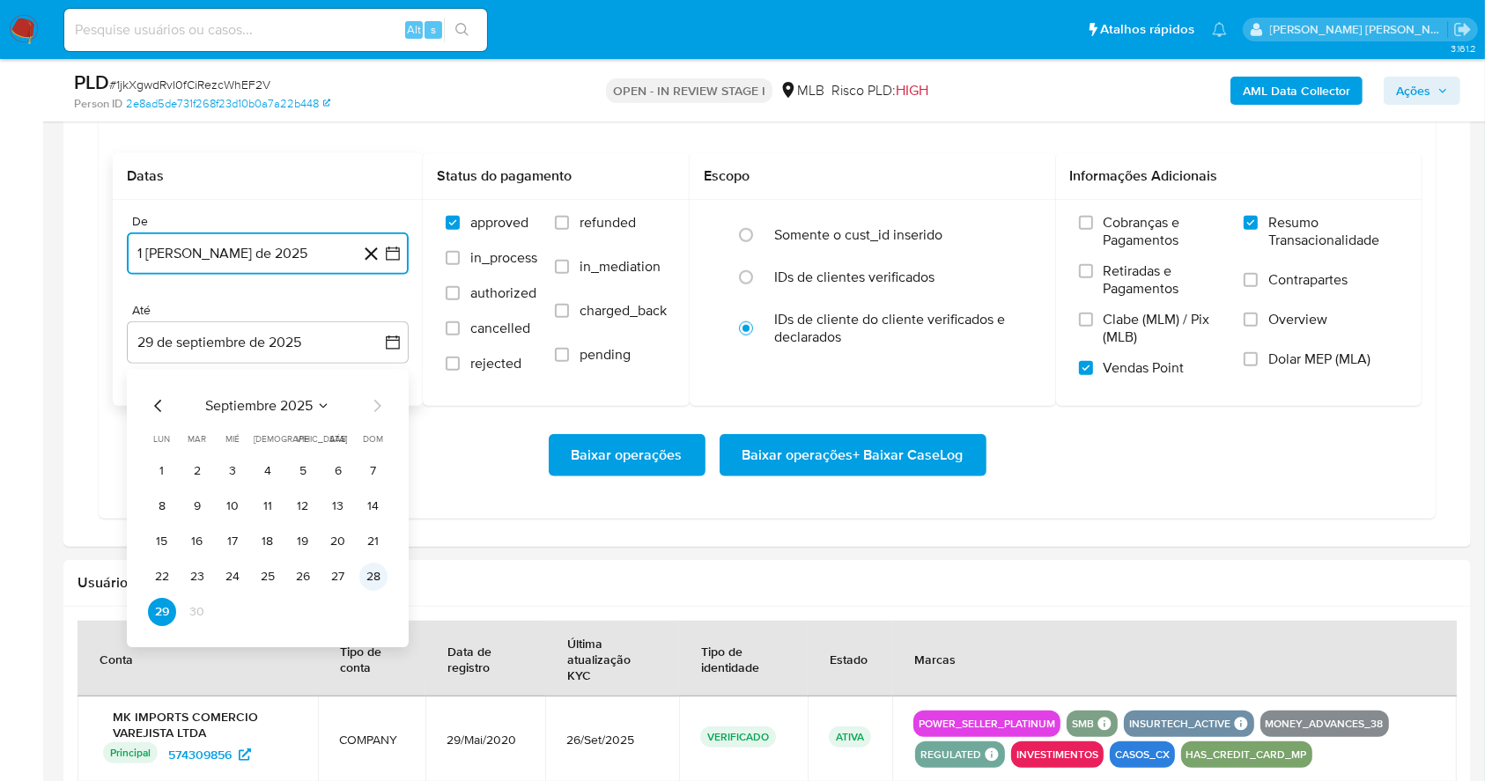
click at [374, 574] on button "28" at bounding box center [373, 577] width 28 height 28
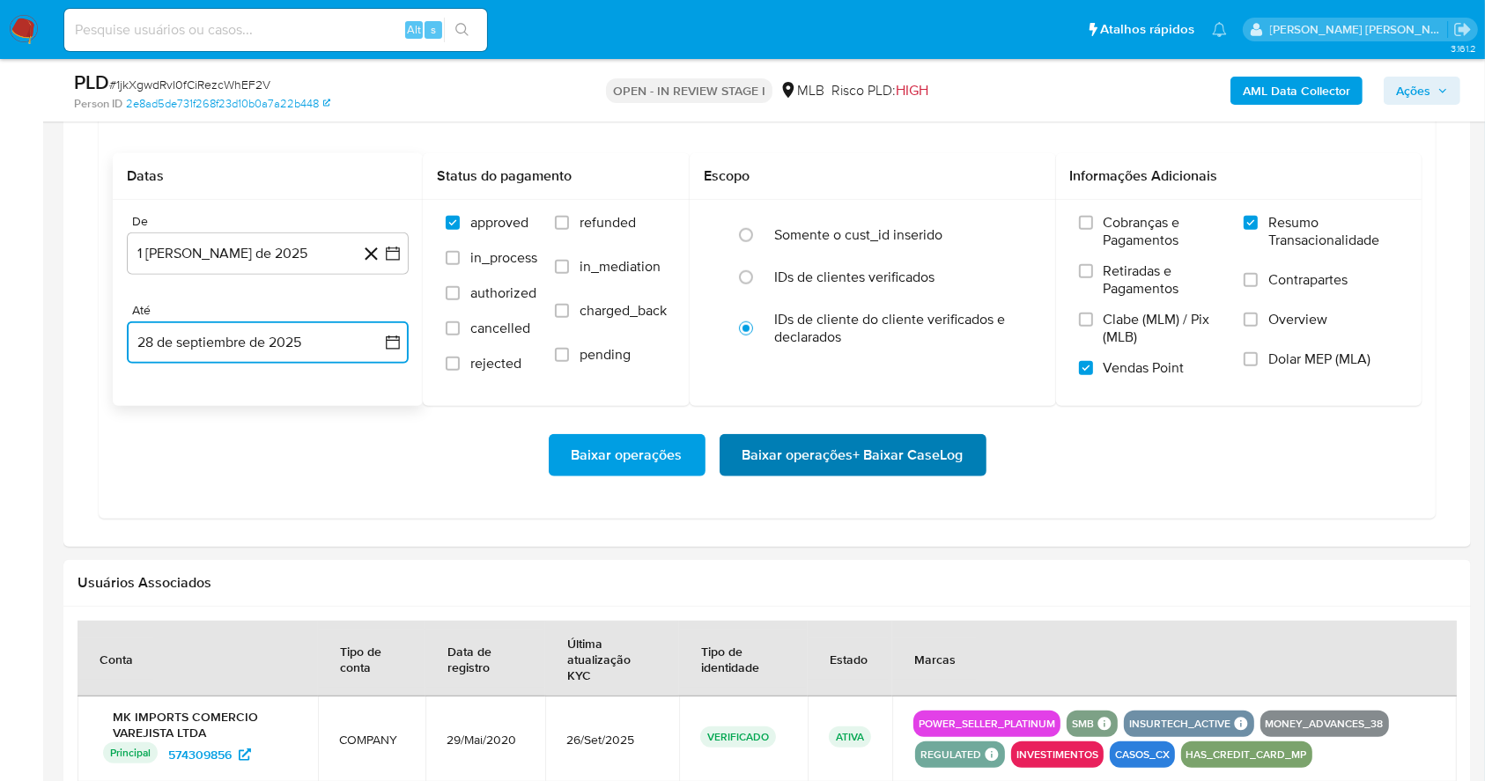
click at [906, 452] on span "Baixar operações + Baixar CaseLog" at bounding box center [853, 455] width 221 height 39
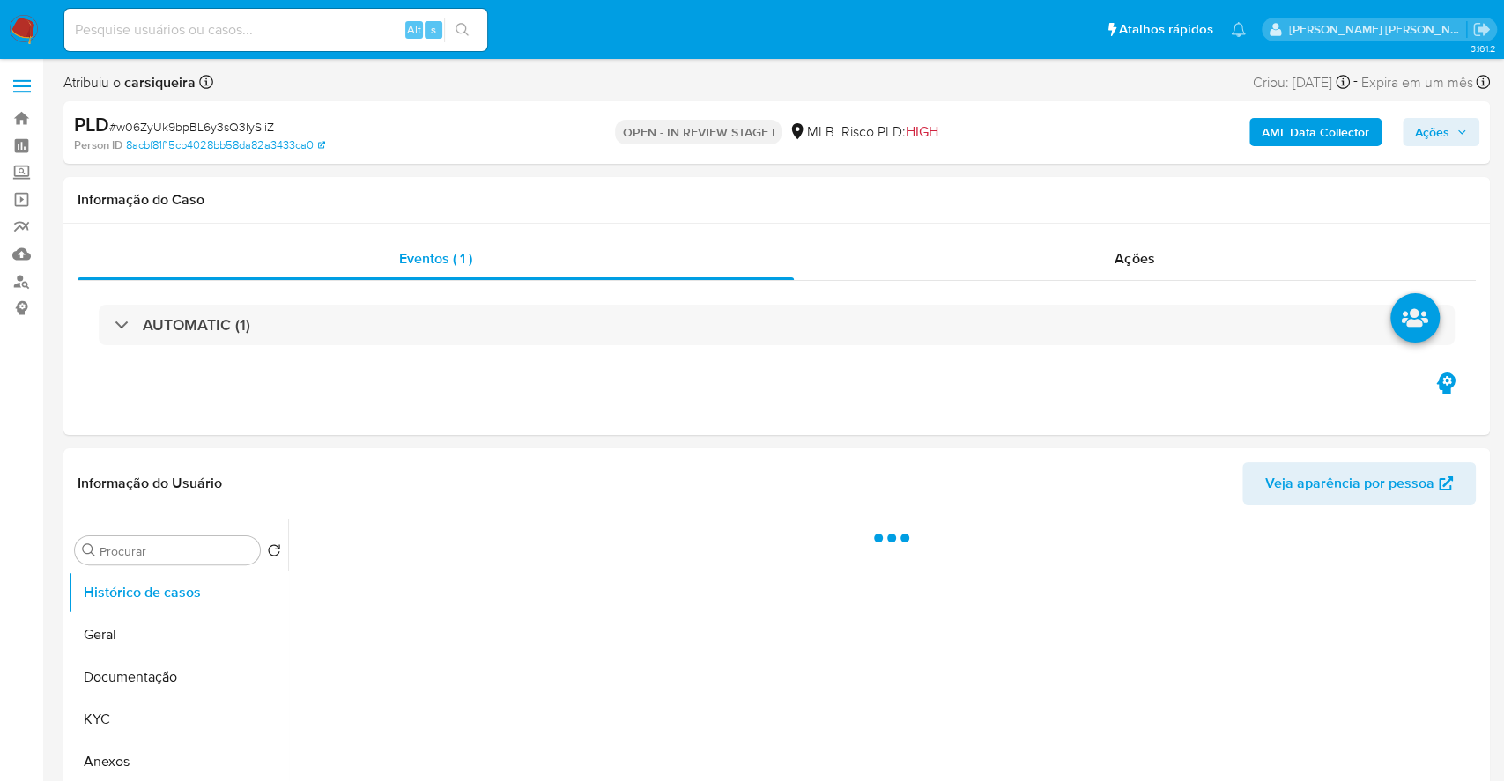
select select "10"
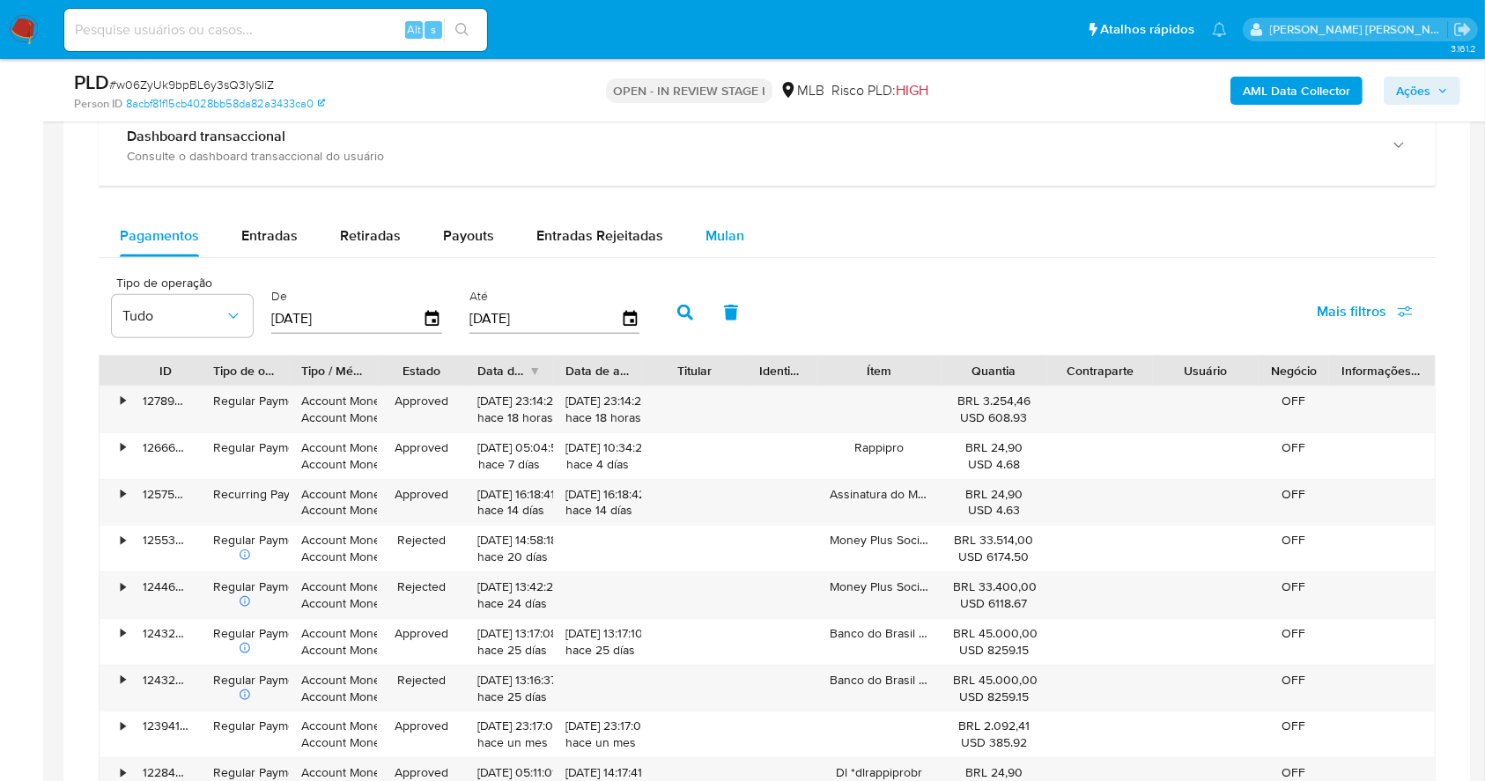
click at [721, 220] on div "Mulan" at bounding box center [725, 236] width 39 height 42
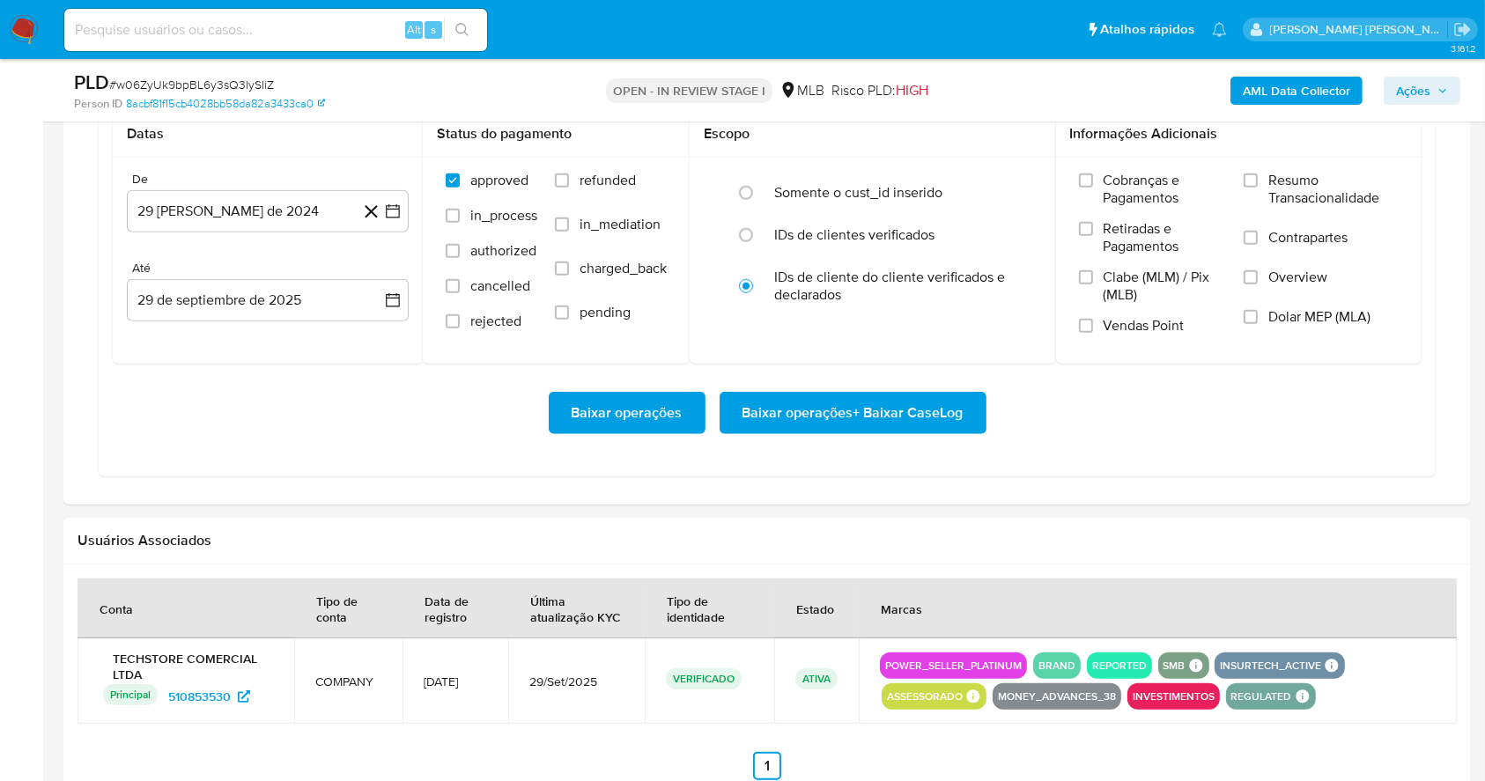
scroll to position [1625, 0]
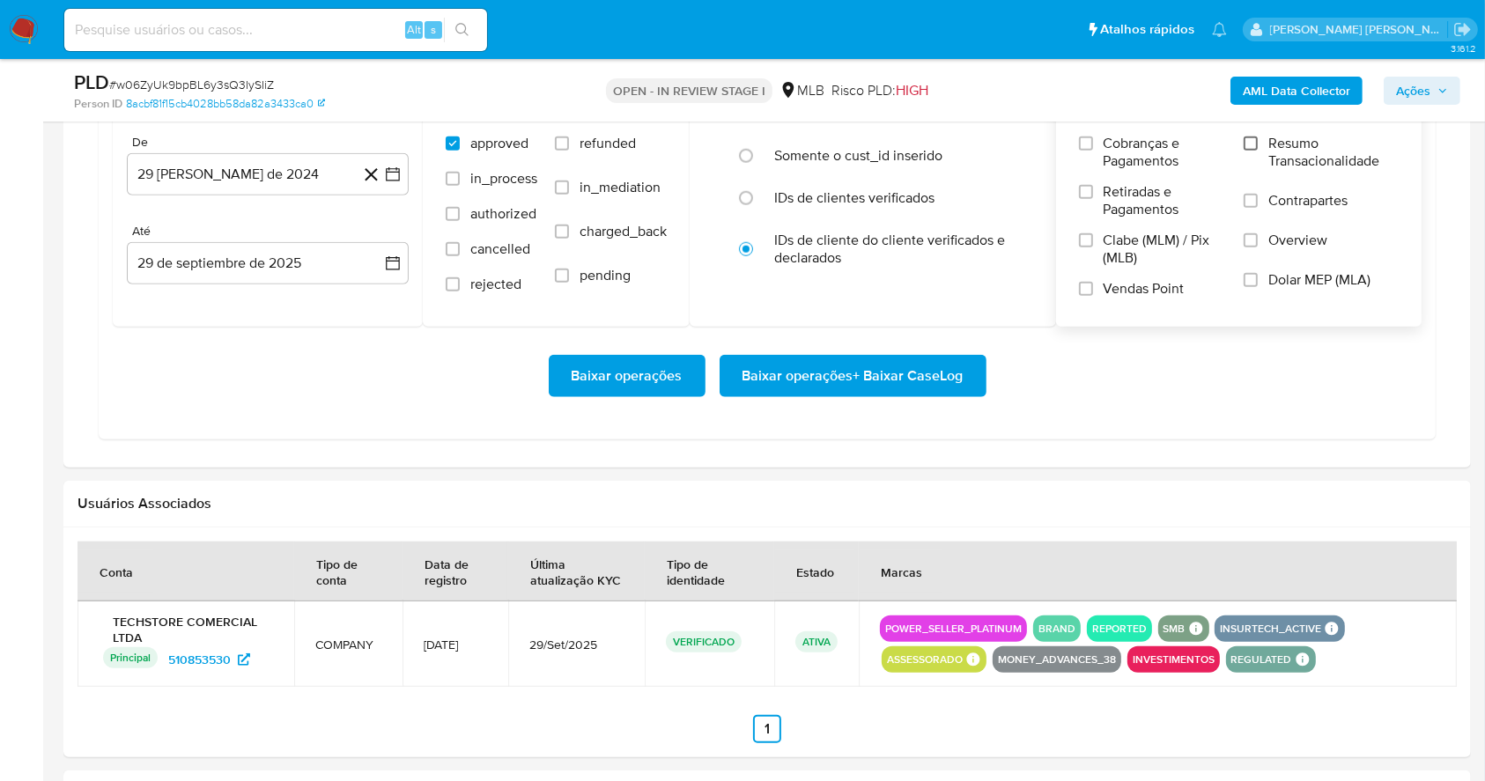
click at [1254, 148] on input "Resumo Transacionalidade" at bounding box center [1251, 144] width 14 height 14
drag, startPoint x: 1087, startPoint y: 286, endPoint x: 1463, endPoint y: 423, distance: 400.2
click at [1086, 285] on input "Vendas Point" at bounding box center [1086, 289] width 14 height 14
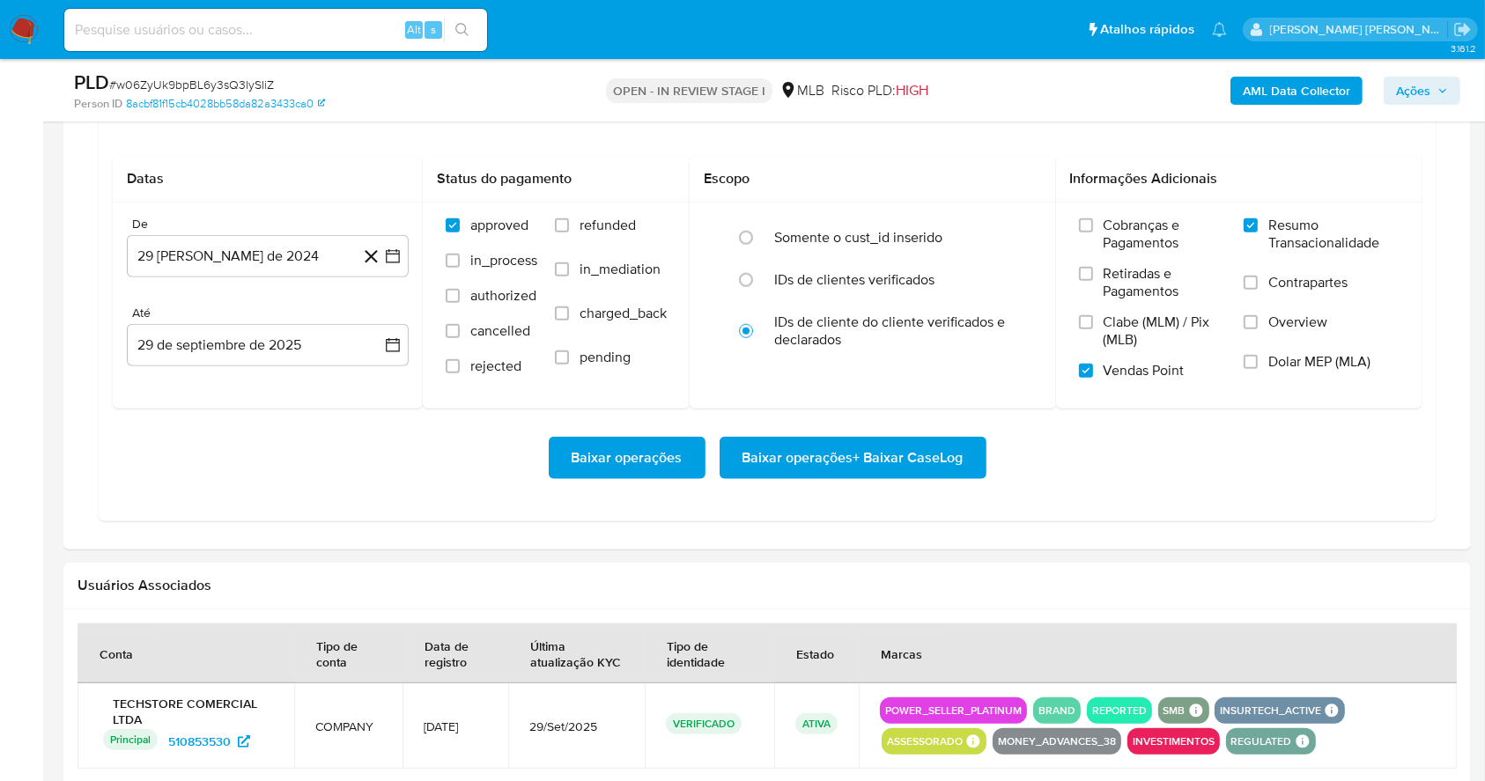
scroll to position [1530, 0]
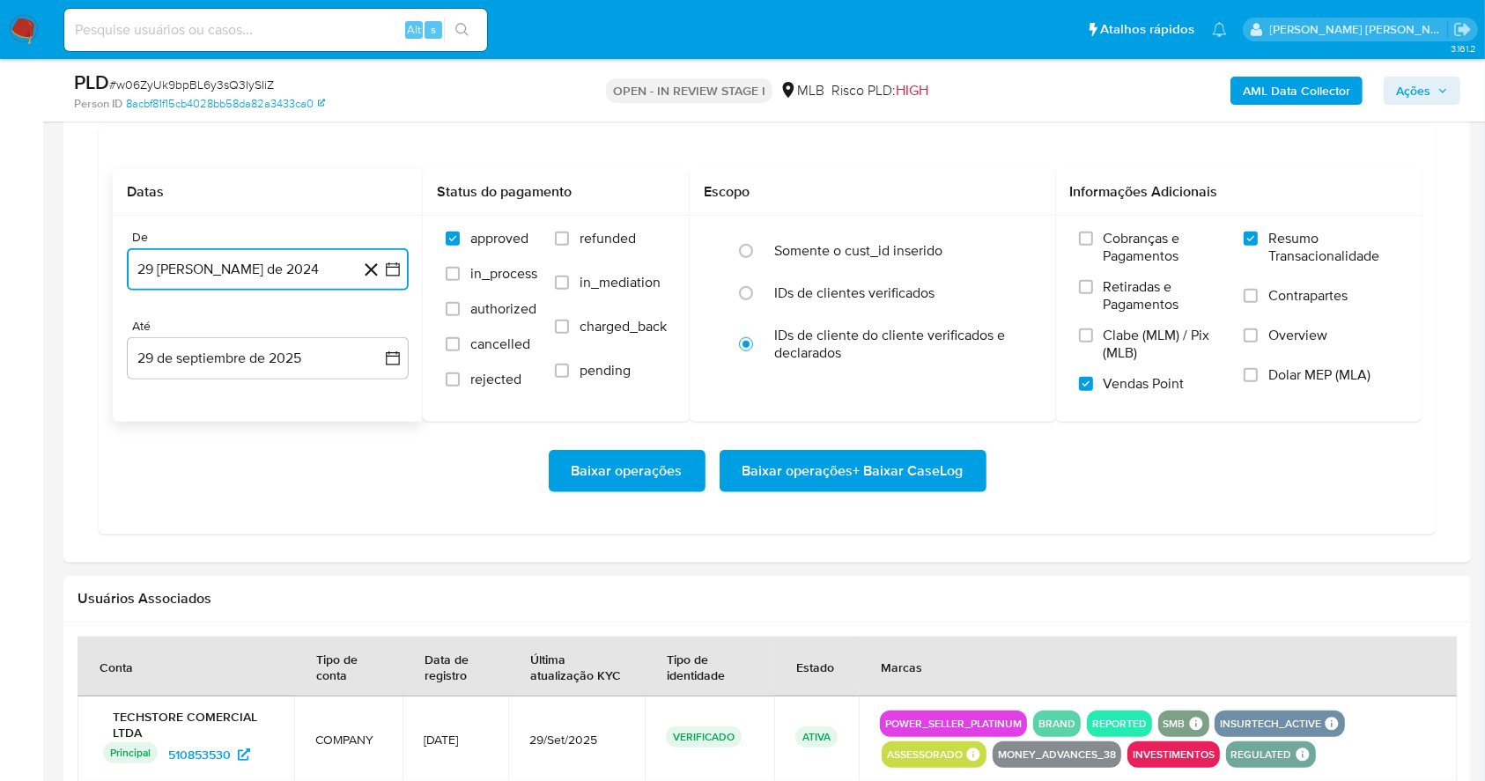
click at [387, 273] on icon "button" at bounding box center [393, 270] width 14 height 14
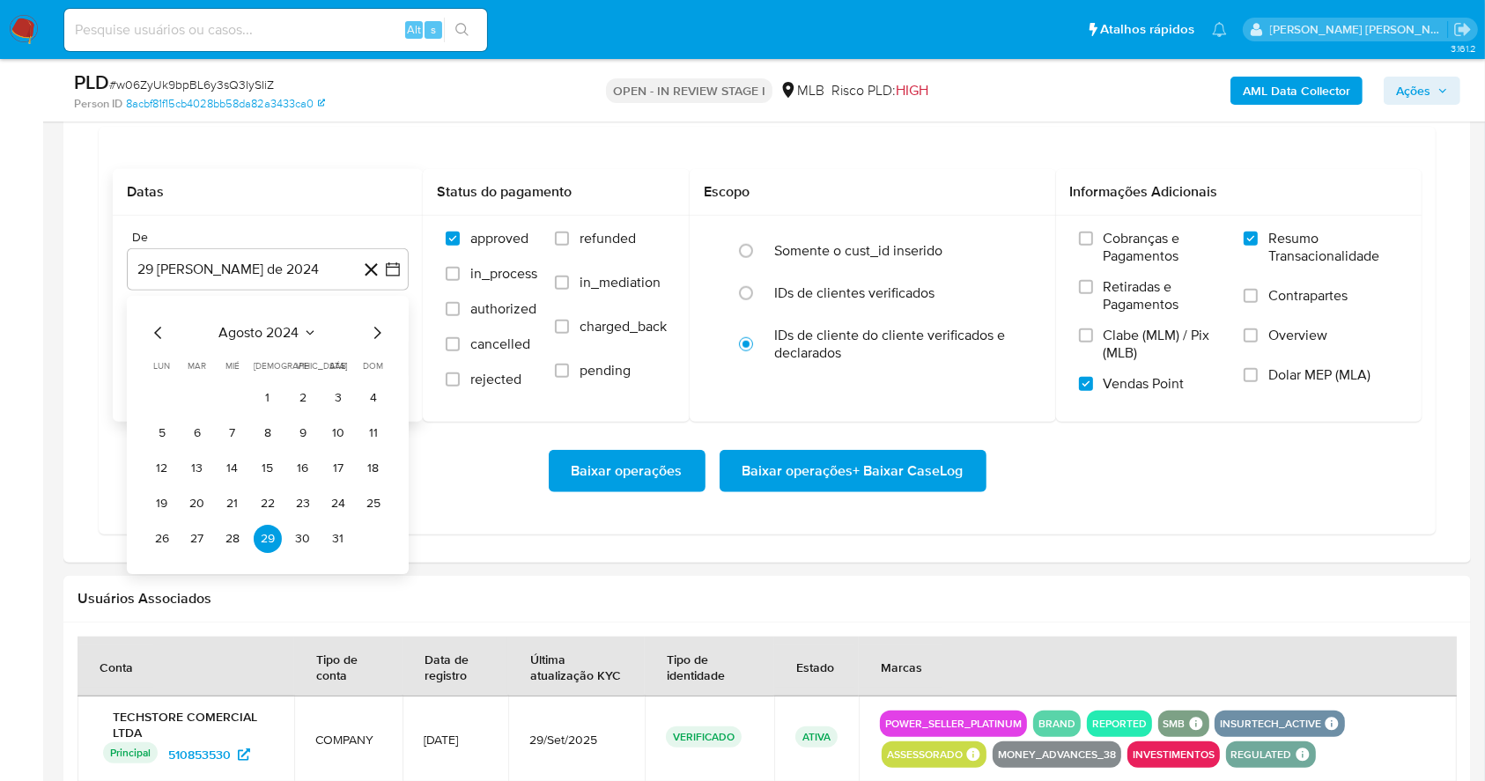
click at [380, 342] on div "agosto 2024 agosto 2024 lun lunes mar martes mié miércoles jue jueves vie viern…" at bounding box center [268, 437] width 240 height 231
click at [380, 337] on icon "Mes siguiente" at bounding box center [376, 332] width 21 height 21
click at [378, 333] on icon "Mes siguiente" at bounding box center [377, 333] width 7 height 12
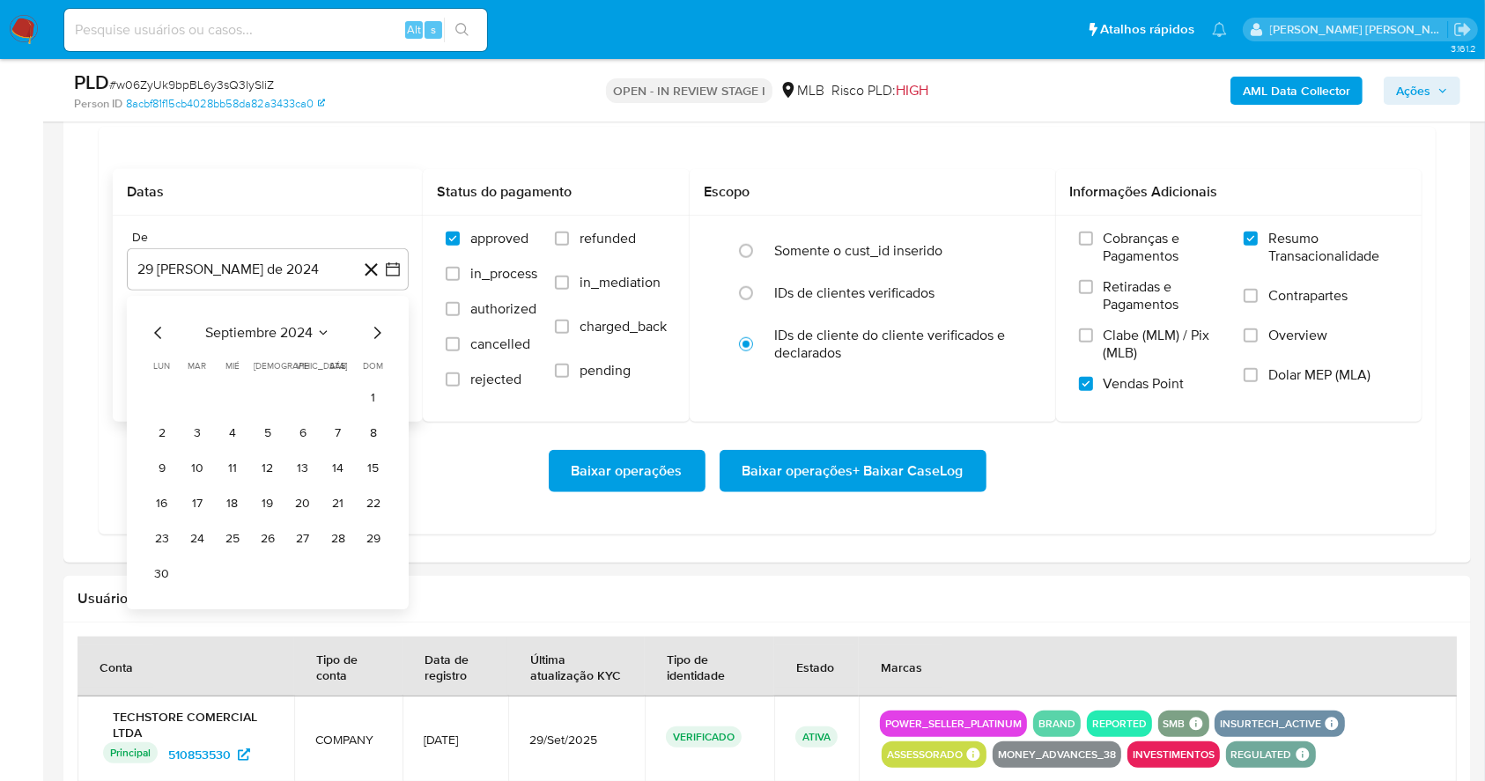
click at [376, 332] on icon "Mes siguiente" at bounding box center [376, 332] width 21 height 21
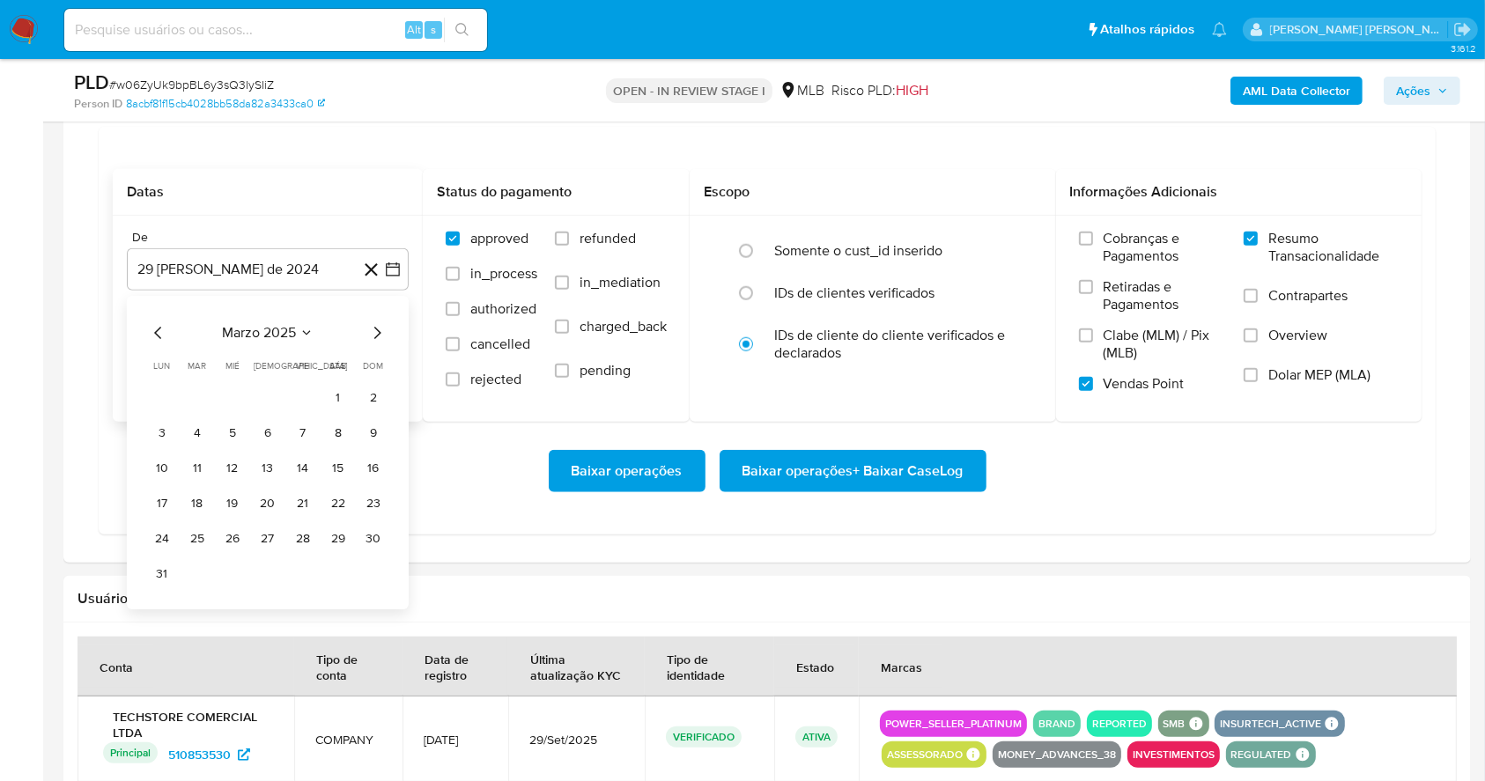
click at [376, 332] on icon "Mes siguiente" at bounding box center [376, 332] width 21 height 21
click at [371, 332] on icon "Mes siguiente" at bounding box center [376, 332] width 21 height 21
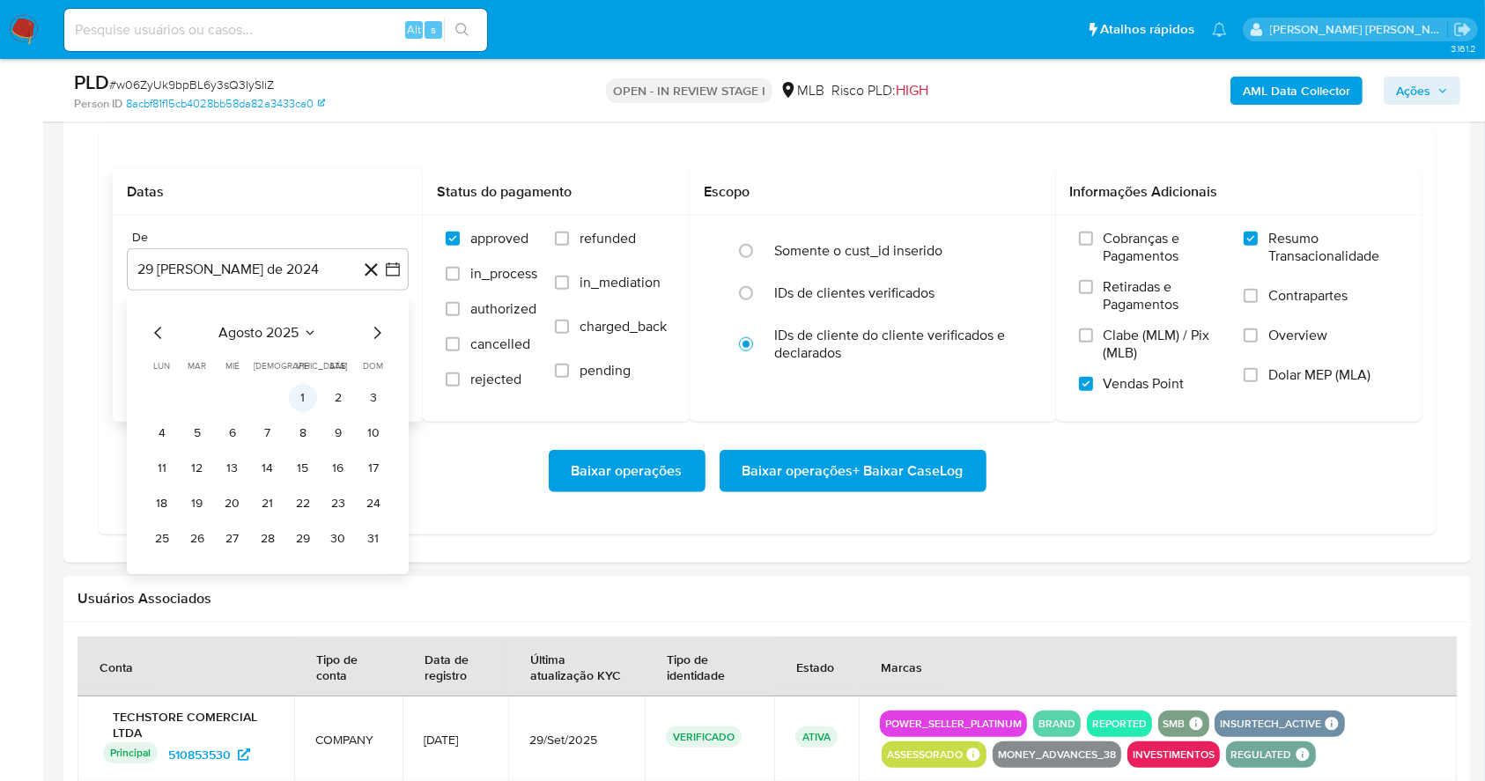
click at [301, 403] on button "1" at bounding box center [303, 398] width 28 height 28
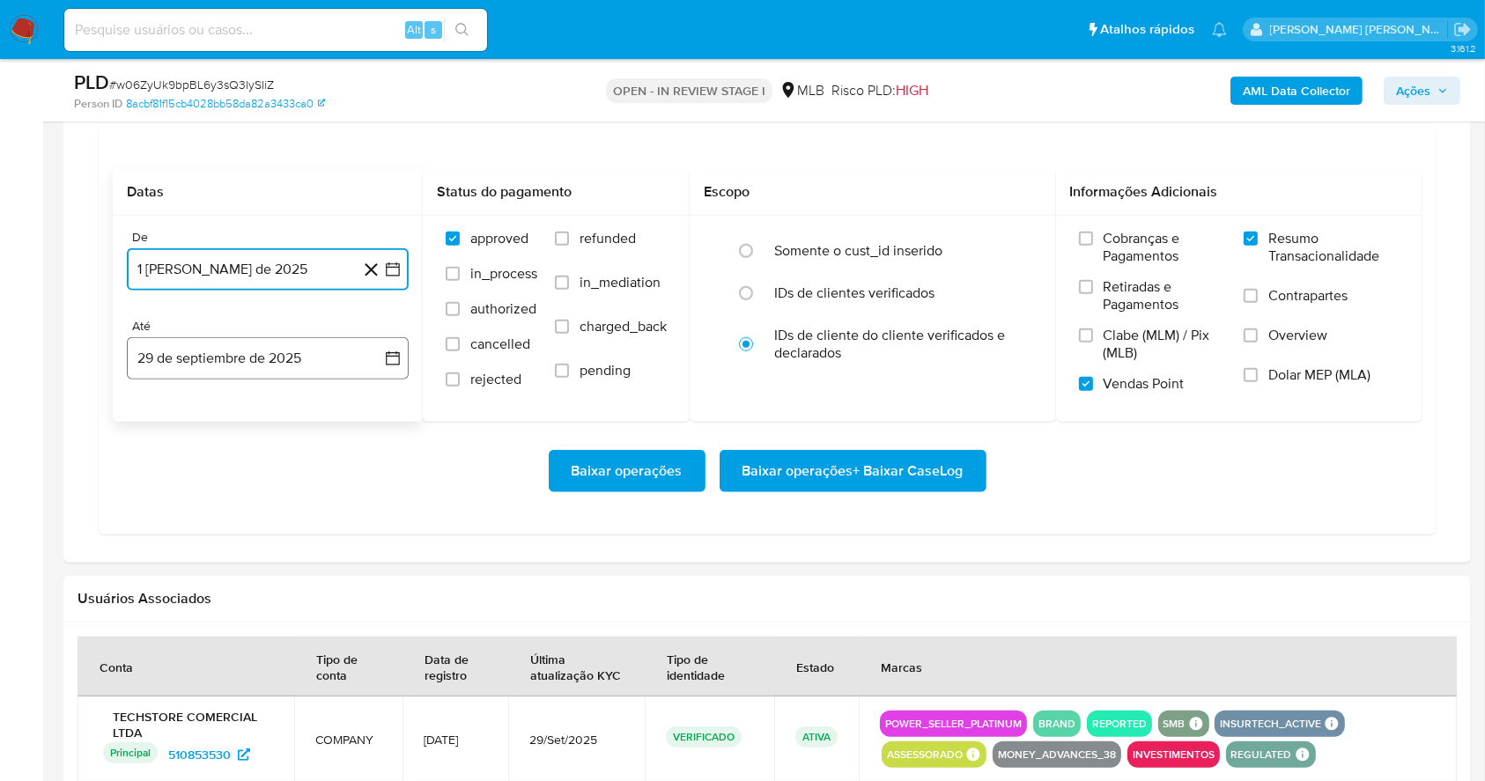
click at [263, 343] on button "29 de septiembre de 2025" at bounding box center [268, 358] width 282 height 42
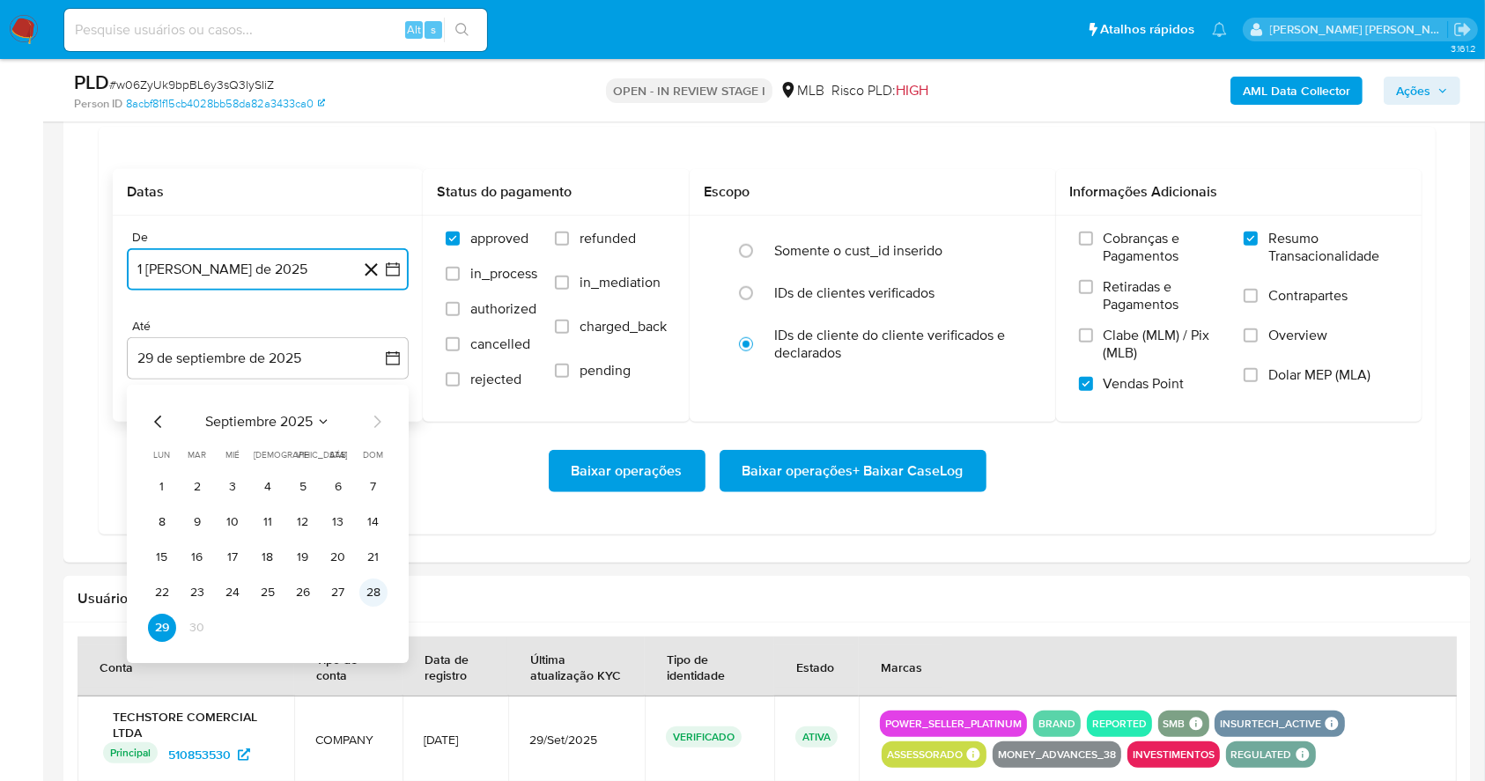
click at [372, 596] on button "28" at bounding box center [373, 593] width 28 height 28
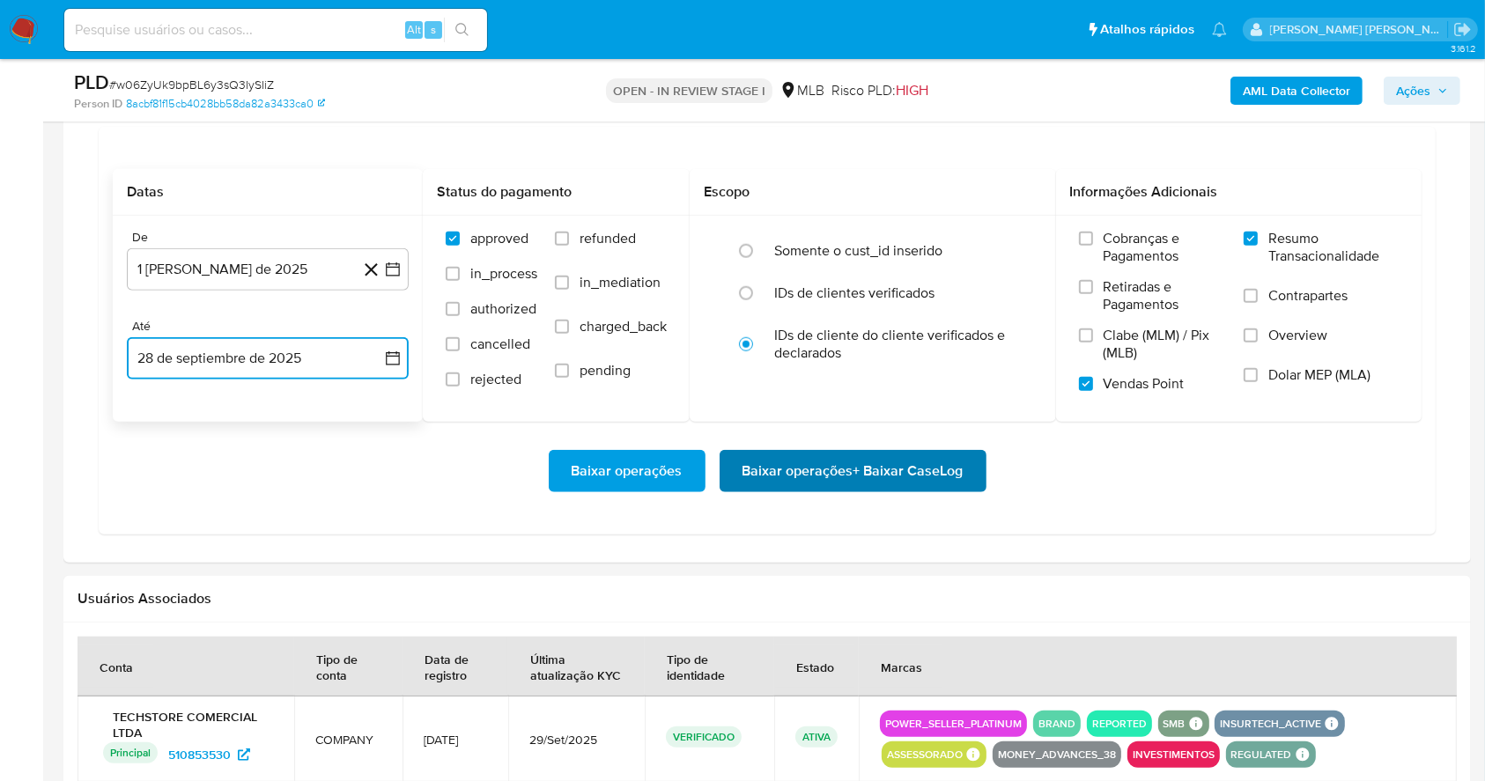
click at [803, 462] on span "Baixar operações + Baixar CaseLog" at bounding box center [853, 471] width 221 height 39
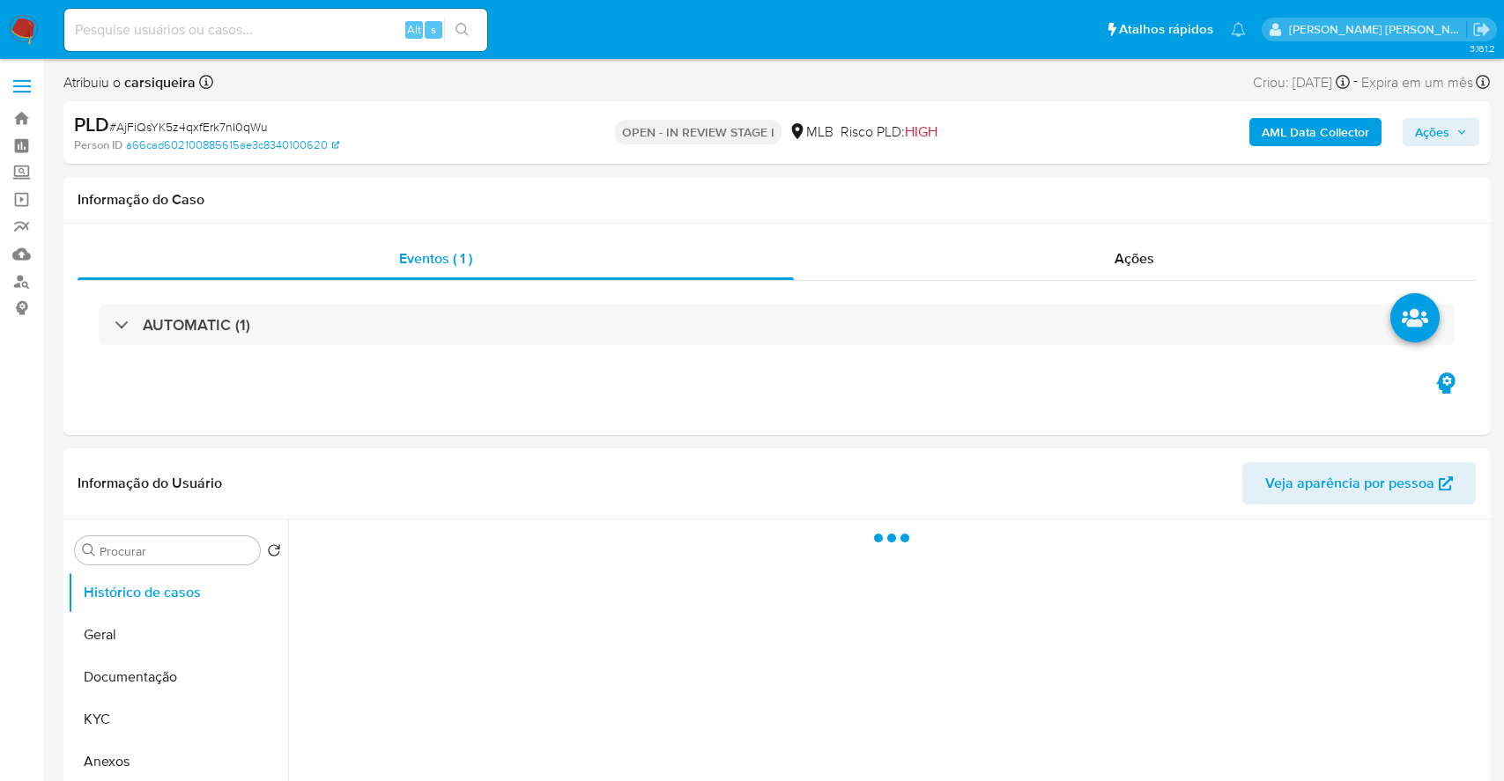
select select "10"
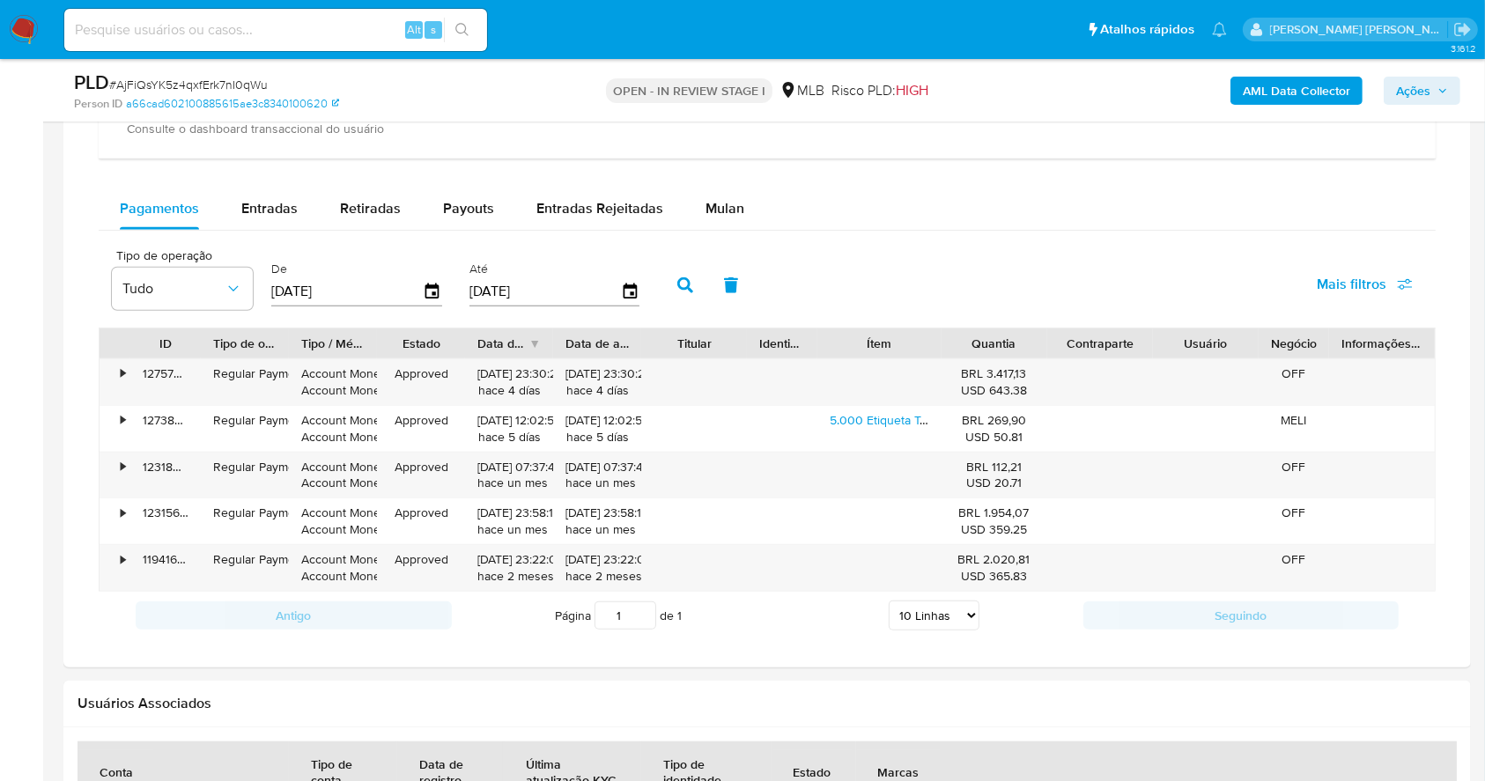
scroll to position [1443, 0]
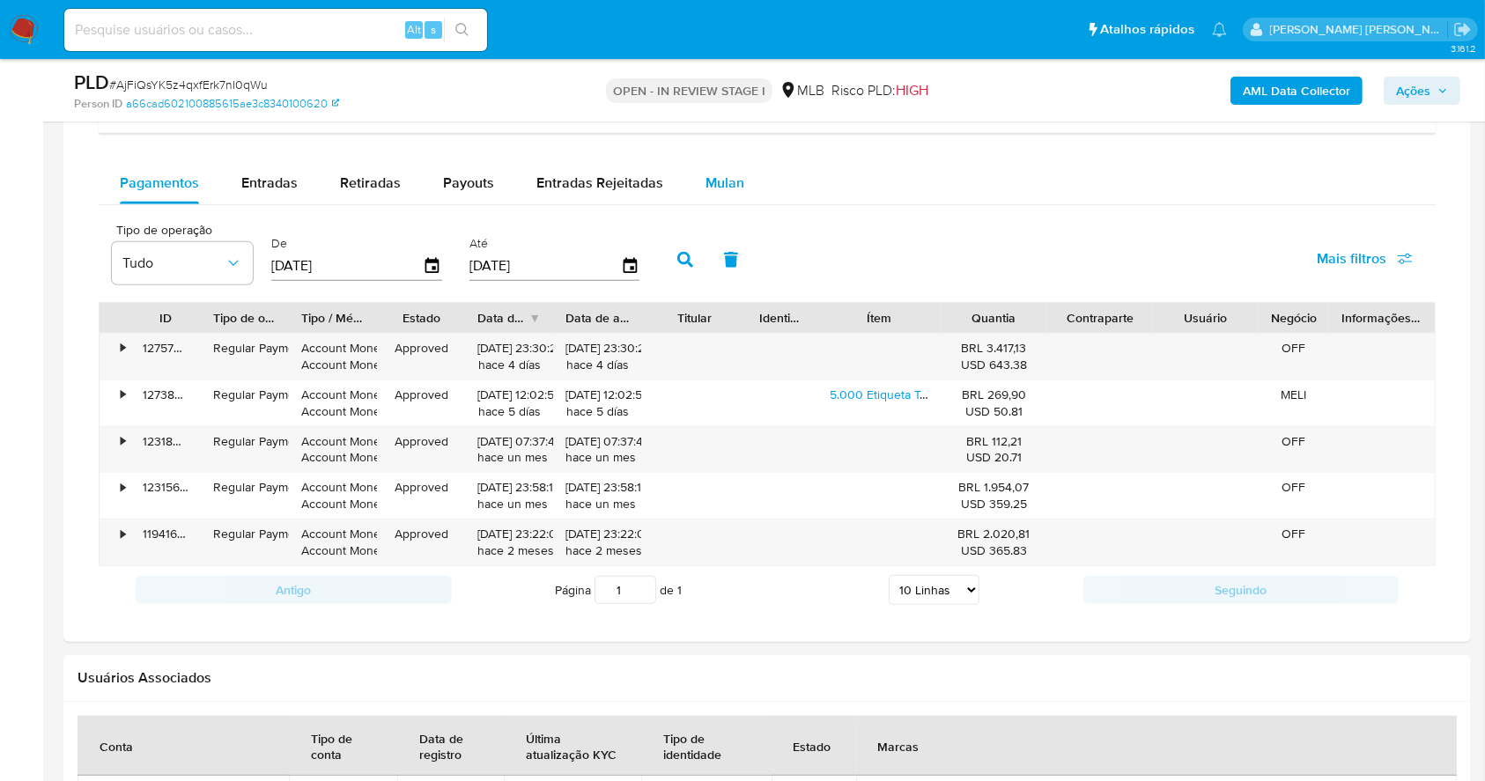
click at [728, 183] on span "Mulan" at bounding box center [725, 183] width 39 height 20
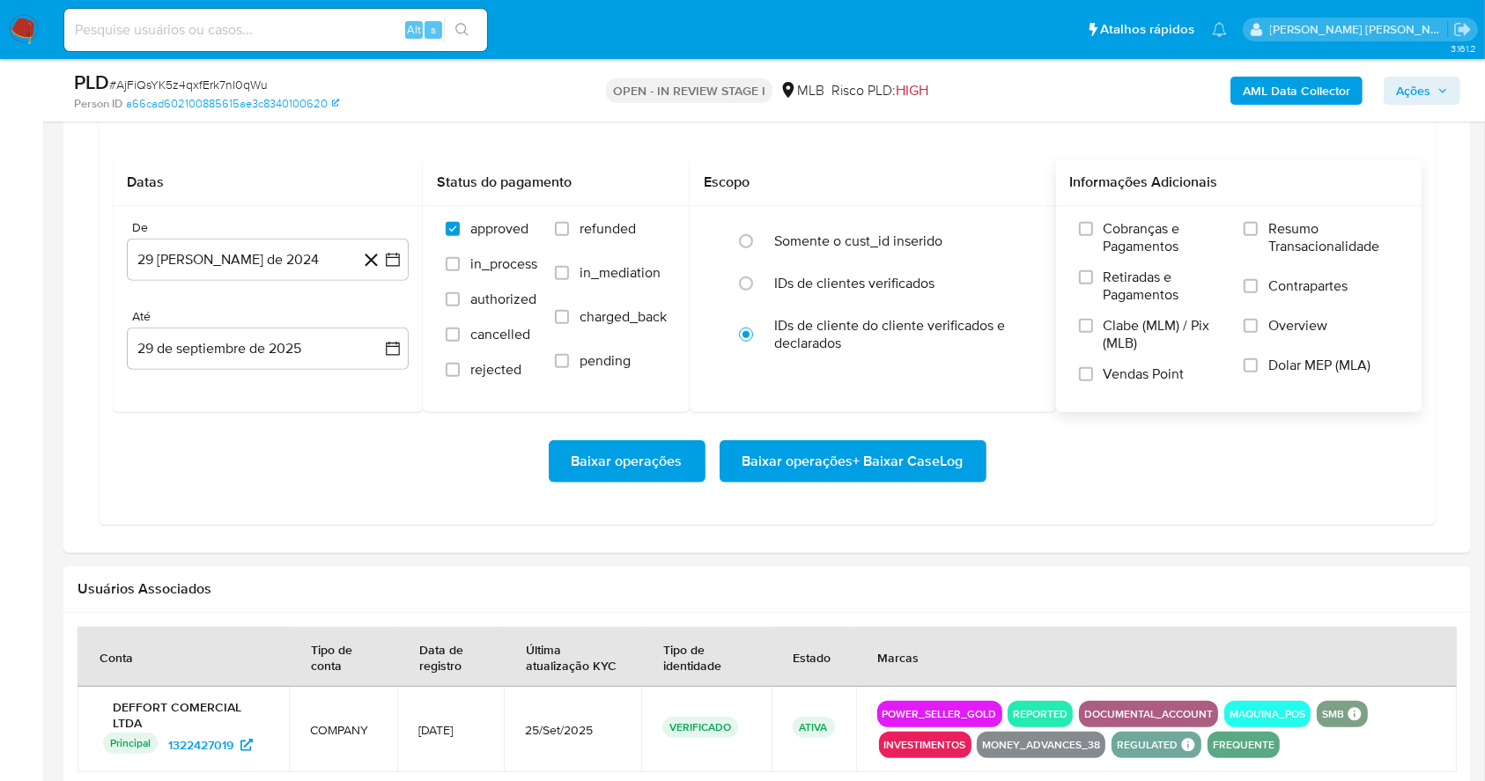
scroll to position [1552, 0]
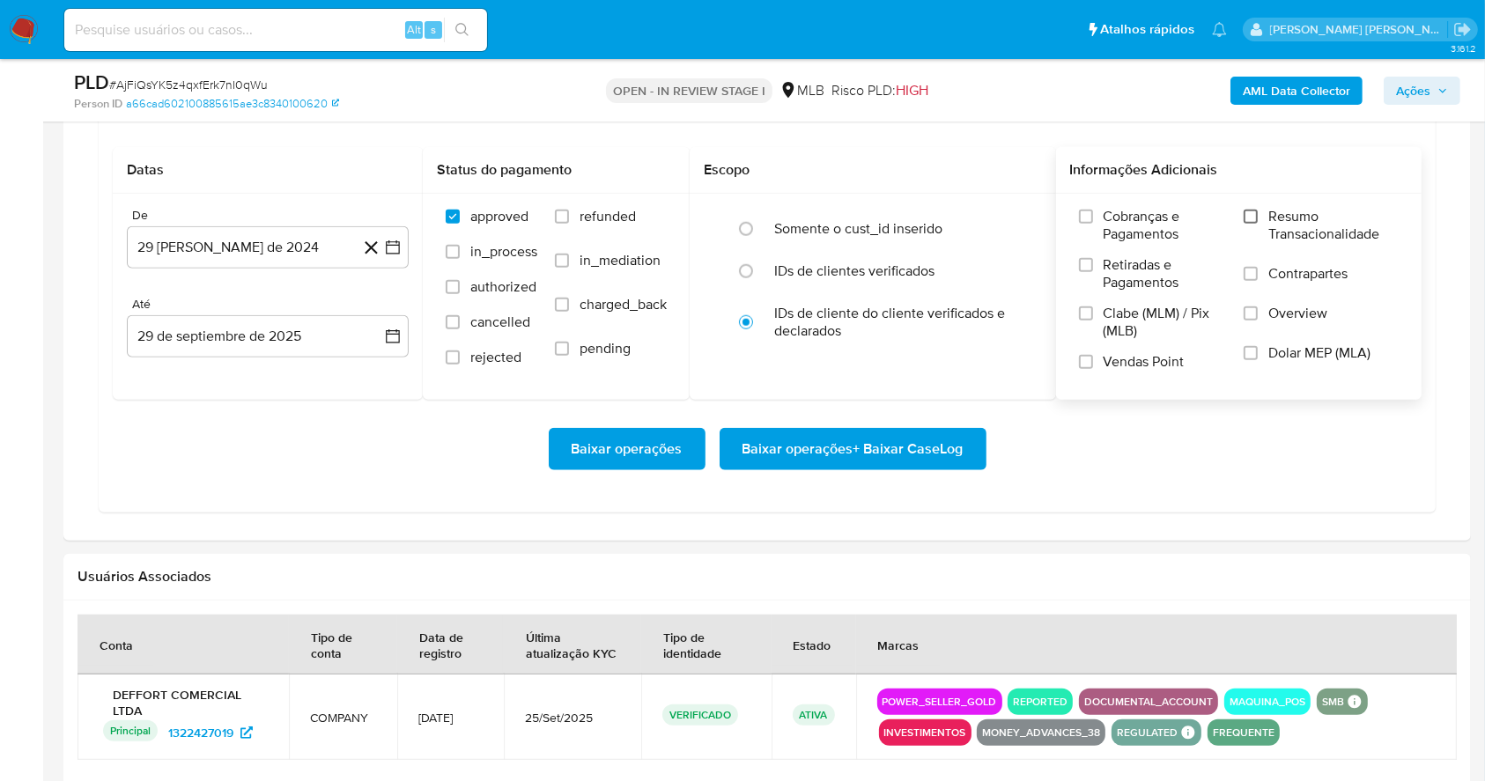
click at [1248, 213] on input "Resumo Transacionalidade" at bounding box center [1251, 217] width 14 height 14
click at [1092, 349] on label "Clabe (MLM) / Pix (MLB)" at bounding box center [1153, 329] width 148 height 48
click at [1092, 321] on input "Clabe (MLM) / Pix (MLB)" at bounding box center [1086, 314] width 14 height 14
click at [1088, 357] on input "Vendas Point" at bounding box center [1086, 362] width 14 height 14
click at [1085, 314] on input "Clabe (MLM) / Pix (MLB)" at bounding box center [1086, 314] width 14 height 14
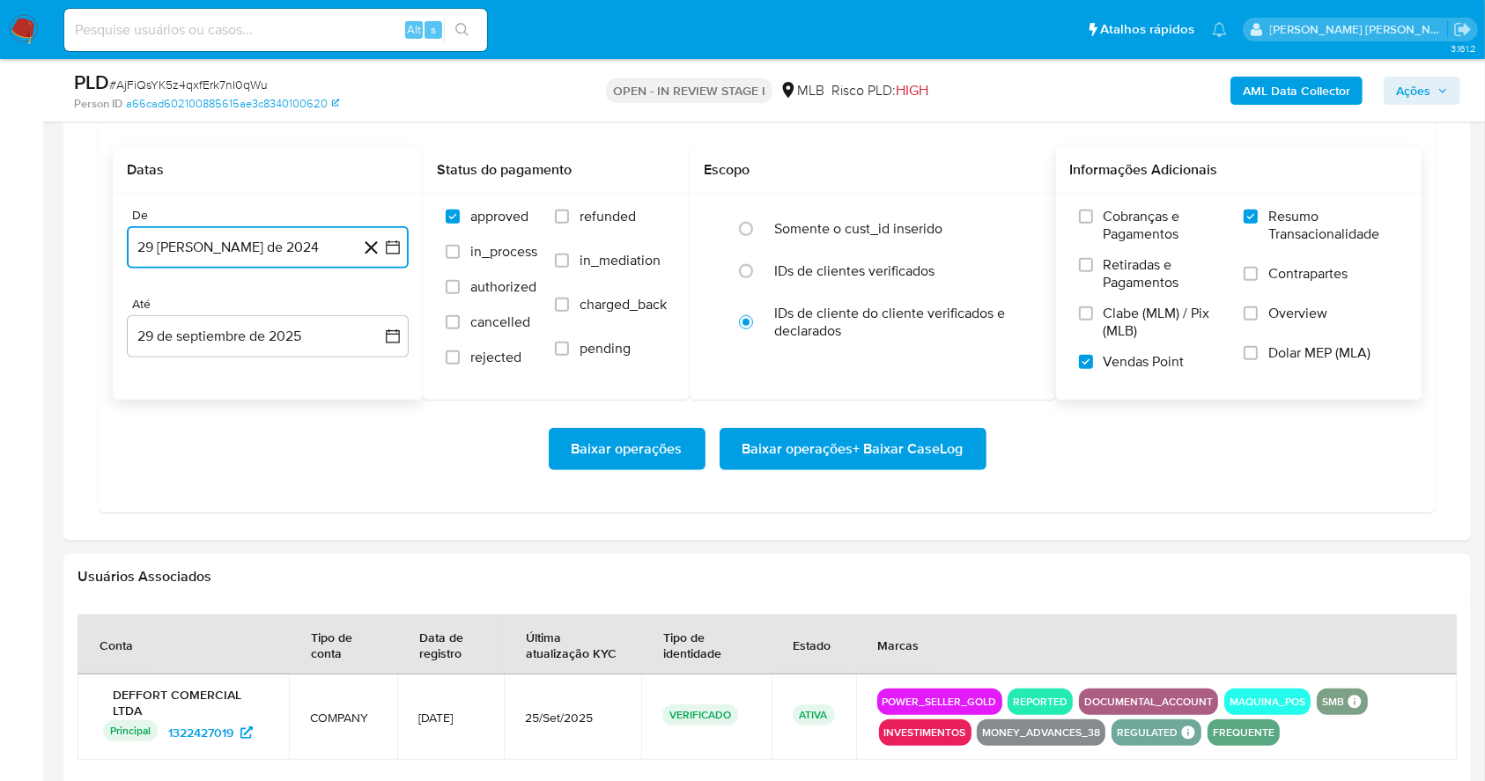
drag, startPoint x: 390, startPoint y: 239, endPoint x: 389, endPoint y: 259, distance: 20.3
click at [389, 240] on icon "button" at bounding box center [393, 248] width 18 height 18
click at [374, 304] on icon "Mes siguiente" at bounding box center [376, 310] width 21 height 21
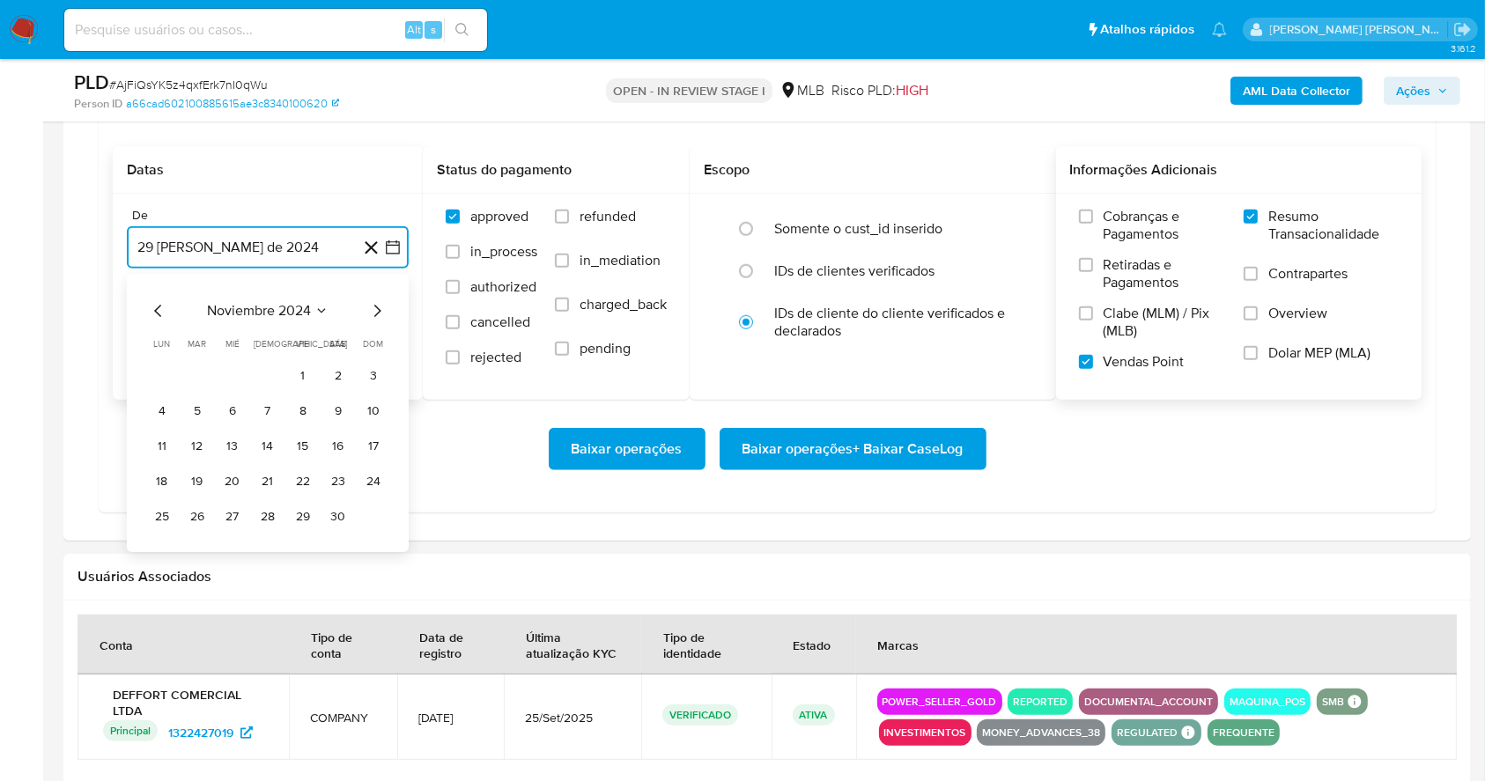
click at [374, 304] on icon "Mes siguiente" at bounding box center [376, 310] width 21 height 21
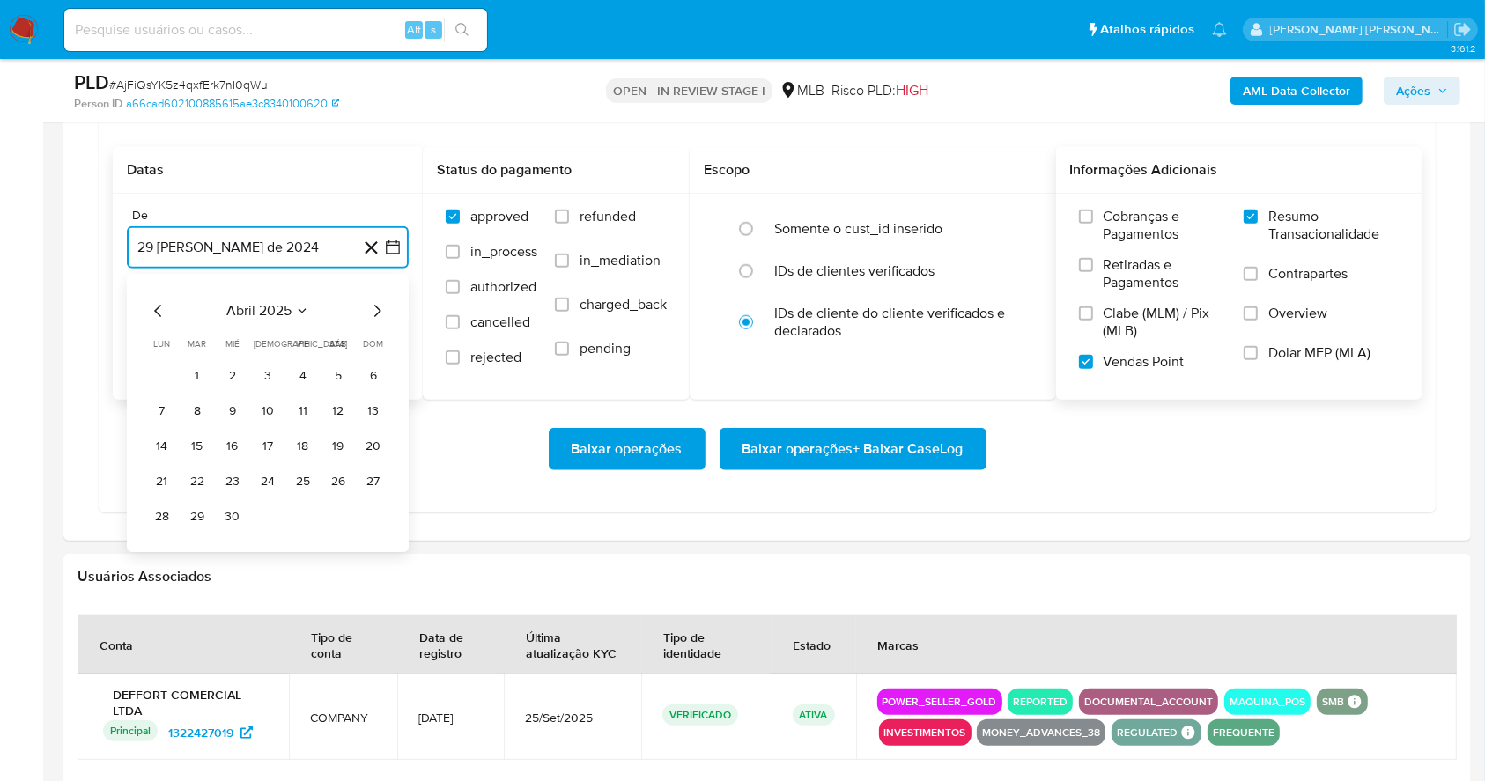
click at [374, 304] on icon "Mes siguiente" at bounding box center [376, 310] width 21 height 21
drag, startPoint x: 374, startPoint y: 305, endPoint x: 348, endPoint y: 352, distance: 54.0
click at [372, 306] on icon "Mes siguiente" at bounding box center [376, 310] width 21 height 21
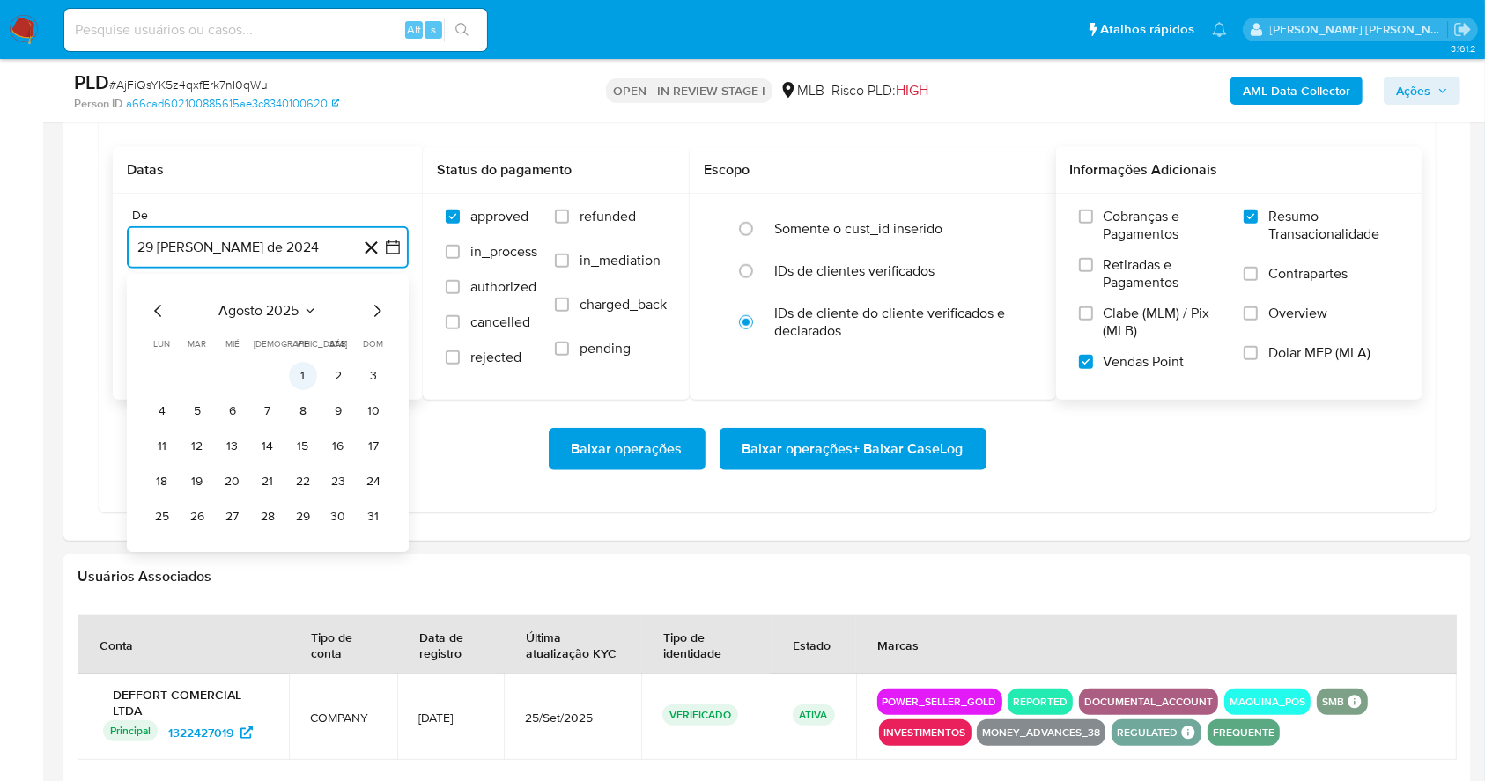
click at [304, 372] on button "1" at bounding box center [303, 376] width 28 height 28
click at [294, 329] on button "29 de septiembre de 2025" at bounding box center [268, 336] width 282 height 42
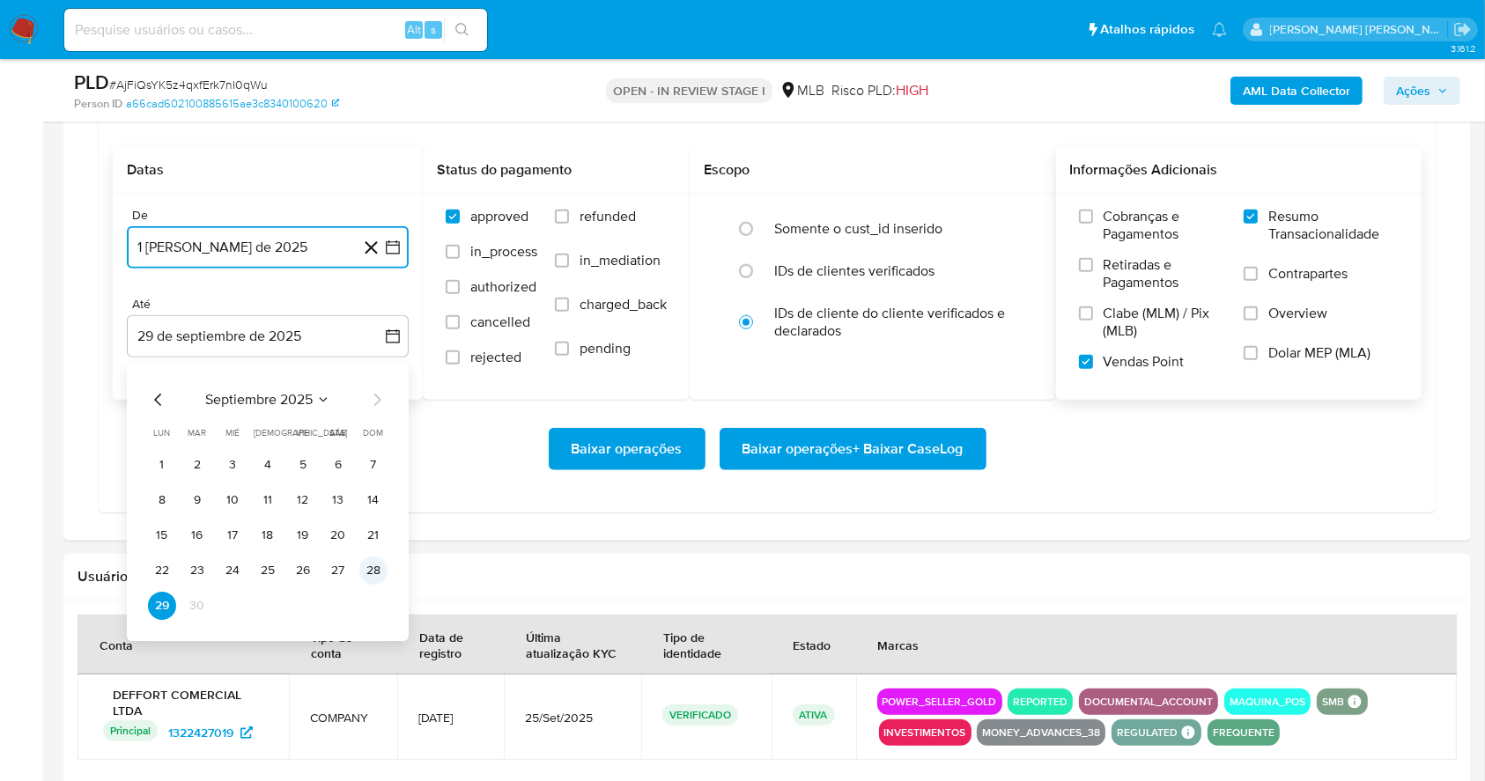
click at [367, 564] on button "28" at bounding box center [373, 571] width 28 height 28
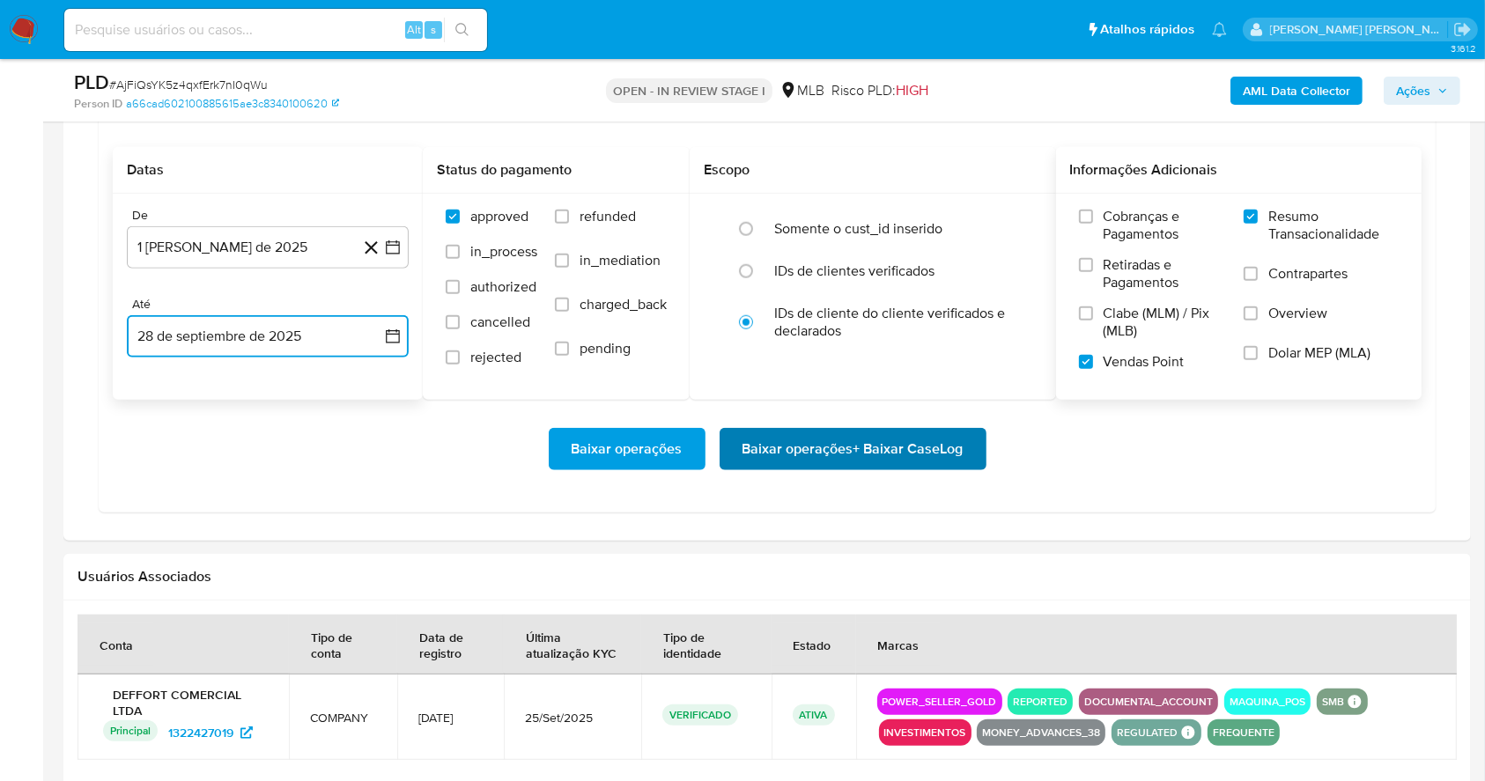
click at [802, 448] on span "Baixar operações + Baixar CaseLog" at bounding box center [853, 449] width 221 height 39
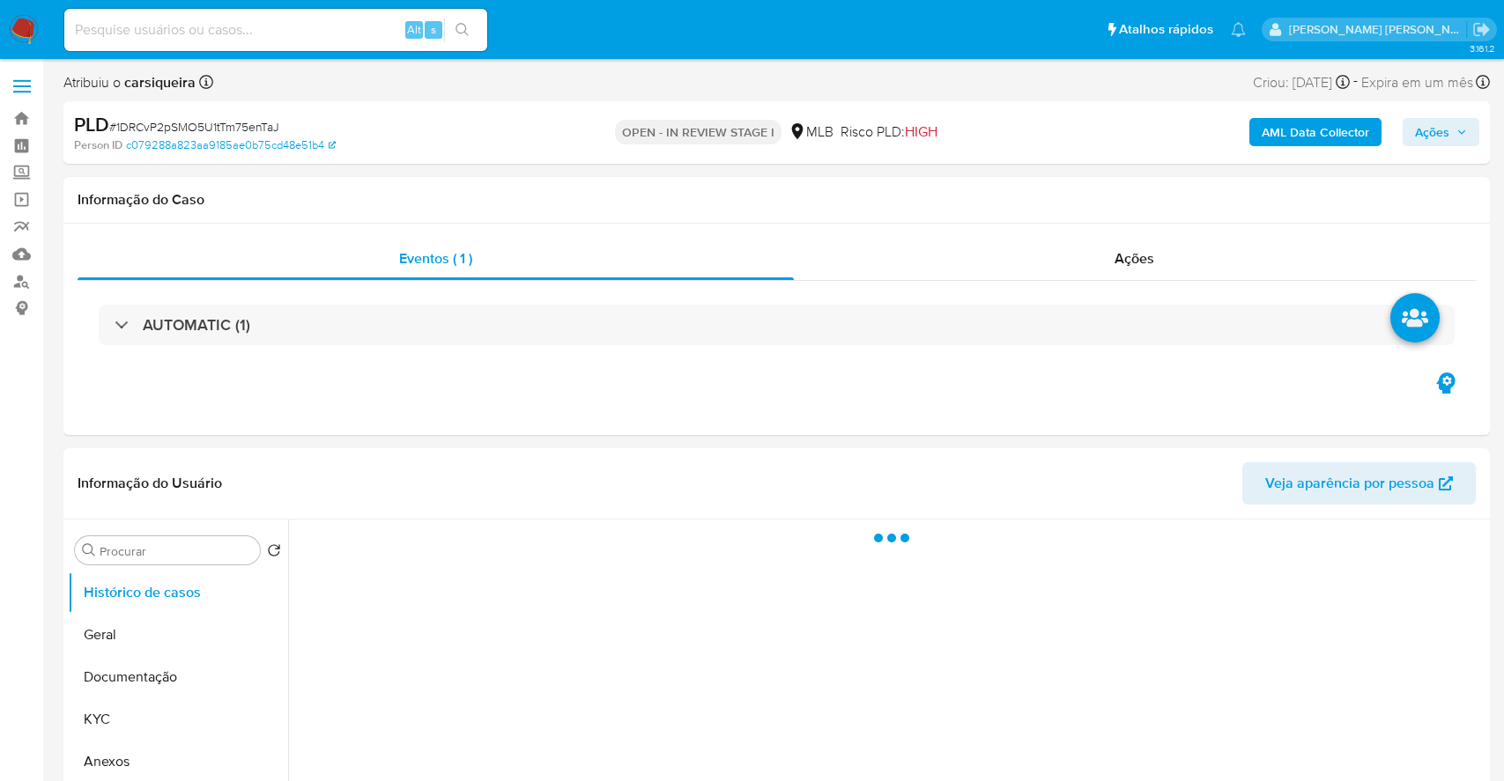
select select "10"
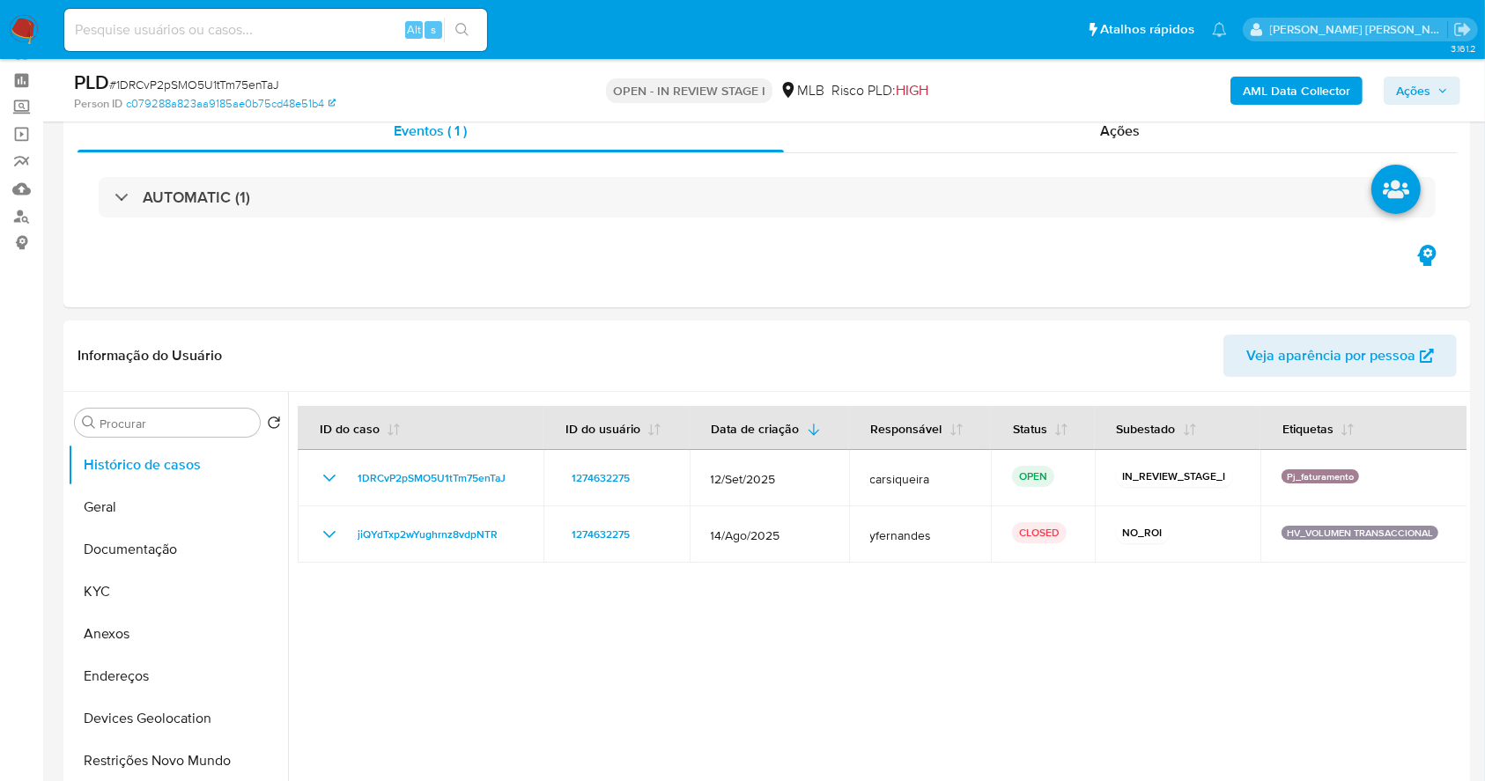
scroll to position [131, 0]
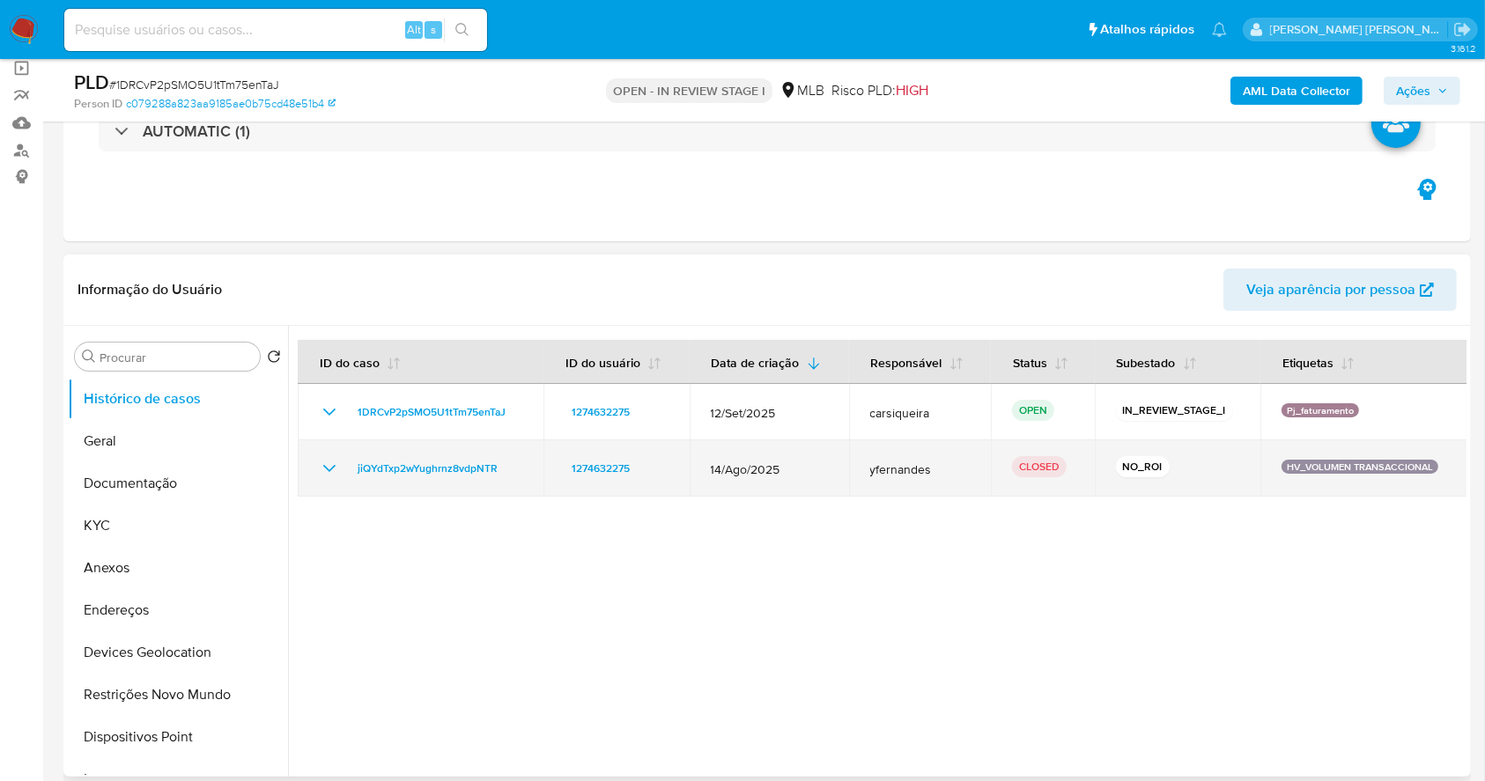
click at [324, 467] on icon "Mostrar/Ocultar" at bounding box center [329, 468] width 21 height 21
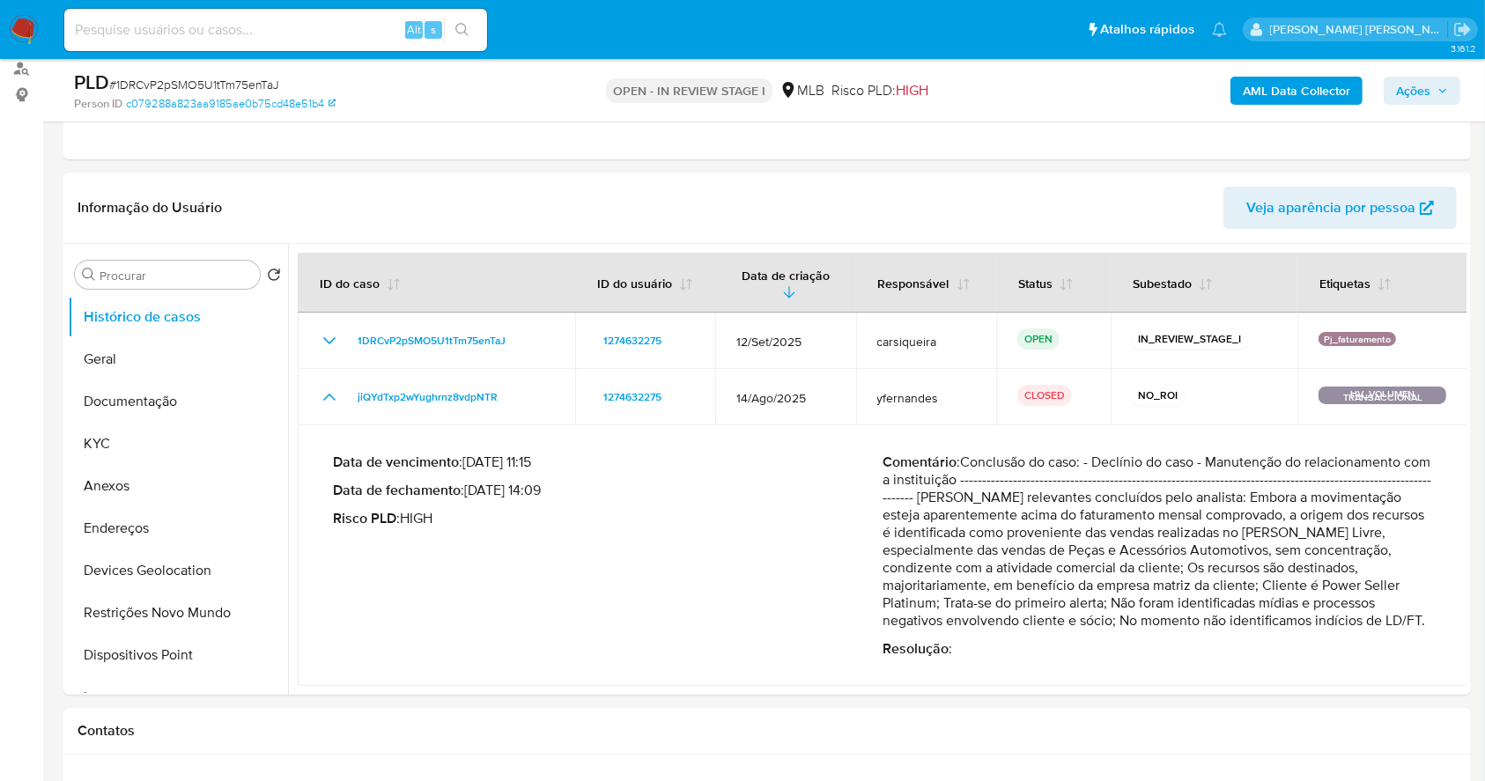
scroll to position [248, 0]
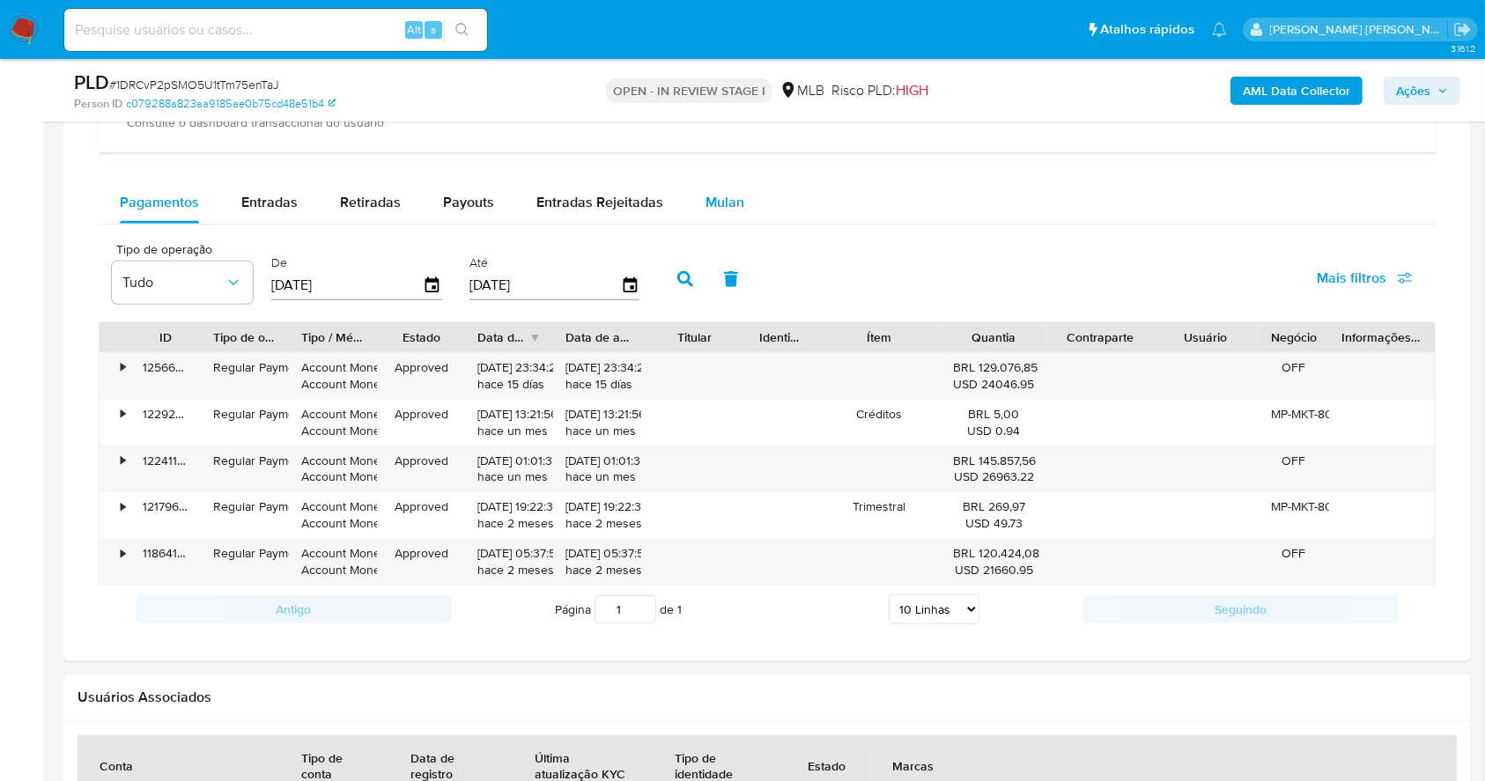
click at [711, 207] on span "Mulan" at bounding box center [725, 202] width 39 height 20
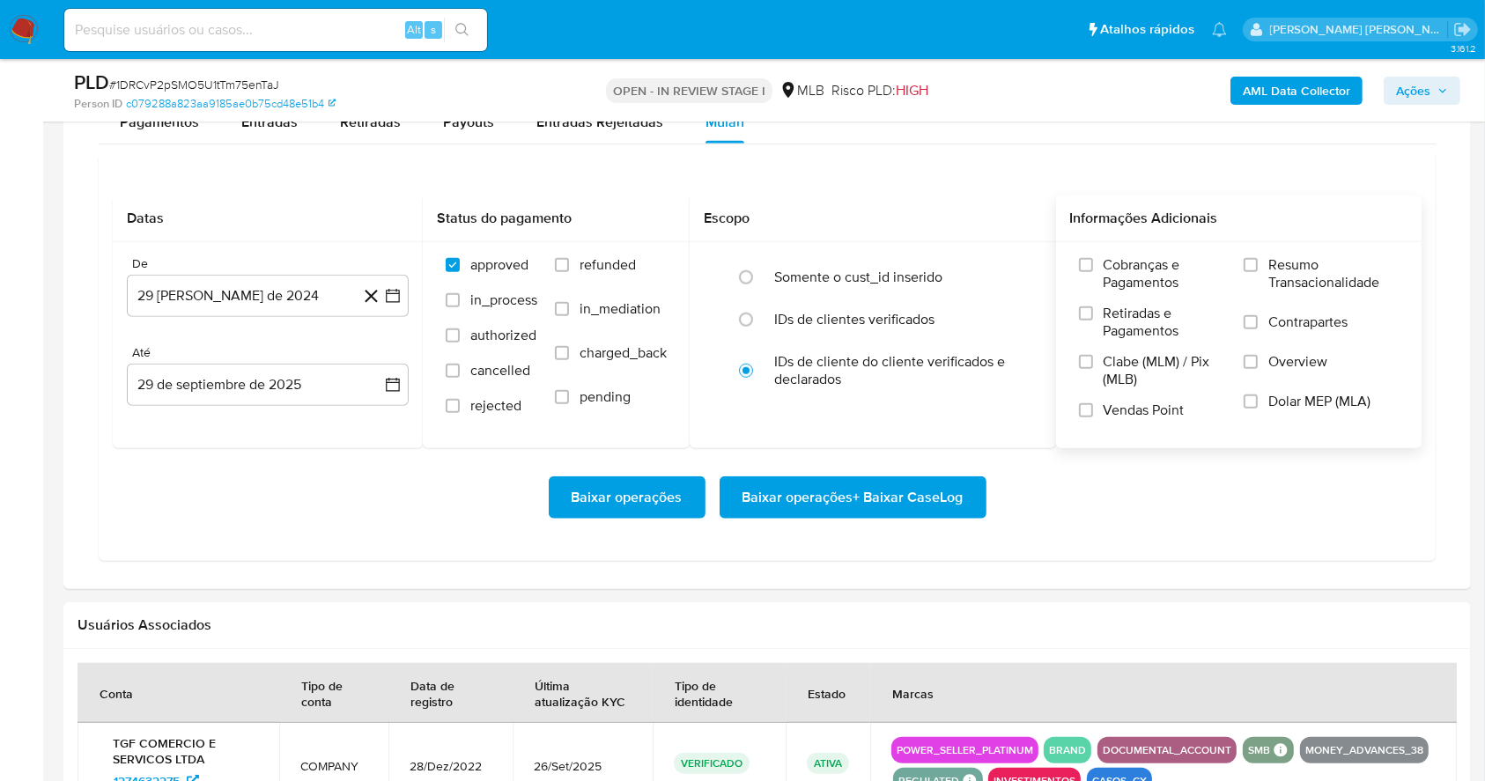
scroll to position [1541, 0]
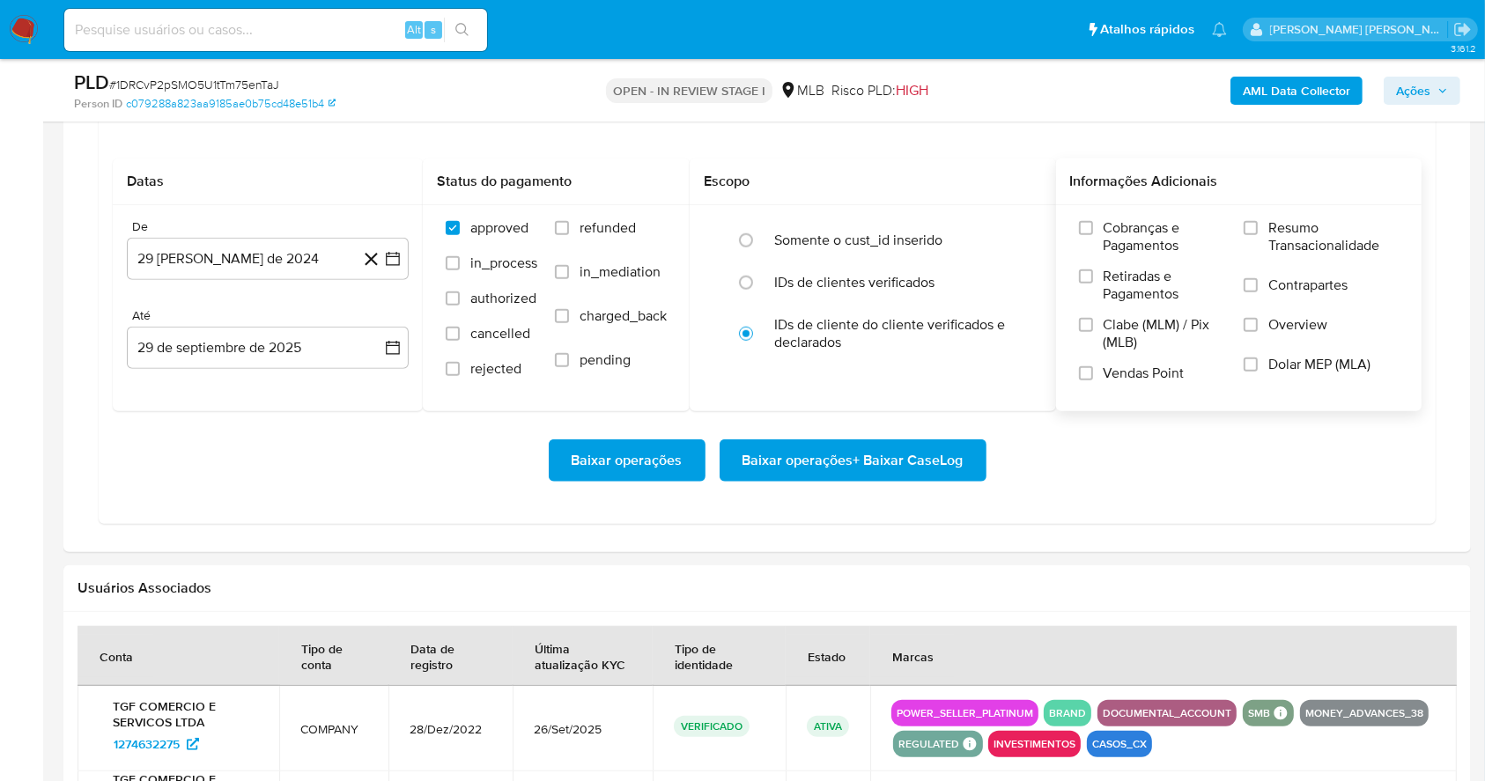
click at [1260, 223] on label "Resumo Transacionalidade" at bounding box center [1321, 247] width 155 height 57
click at [1258, 223] on input "Resumo Transacionalidade" at bounding box center [1251, 228] width 14 height 14
click at [1090, 372] on input "Vendas Point" at bounding box center [1086, 373] width 14 height 14
click at [386, 258] on icon "button" at bounding box center [393, 259] width 14 height 14
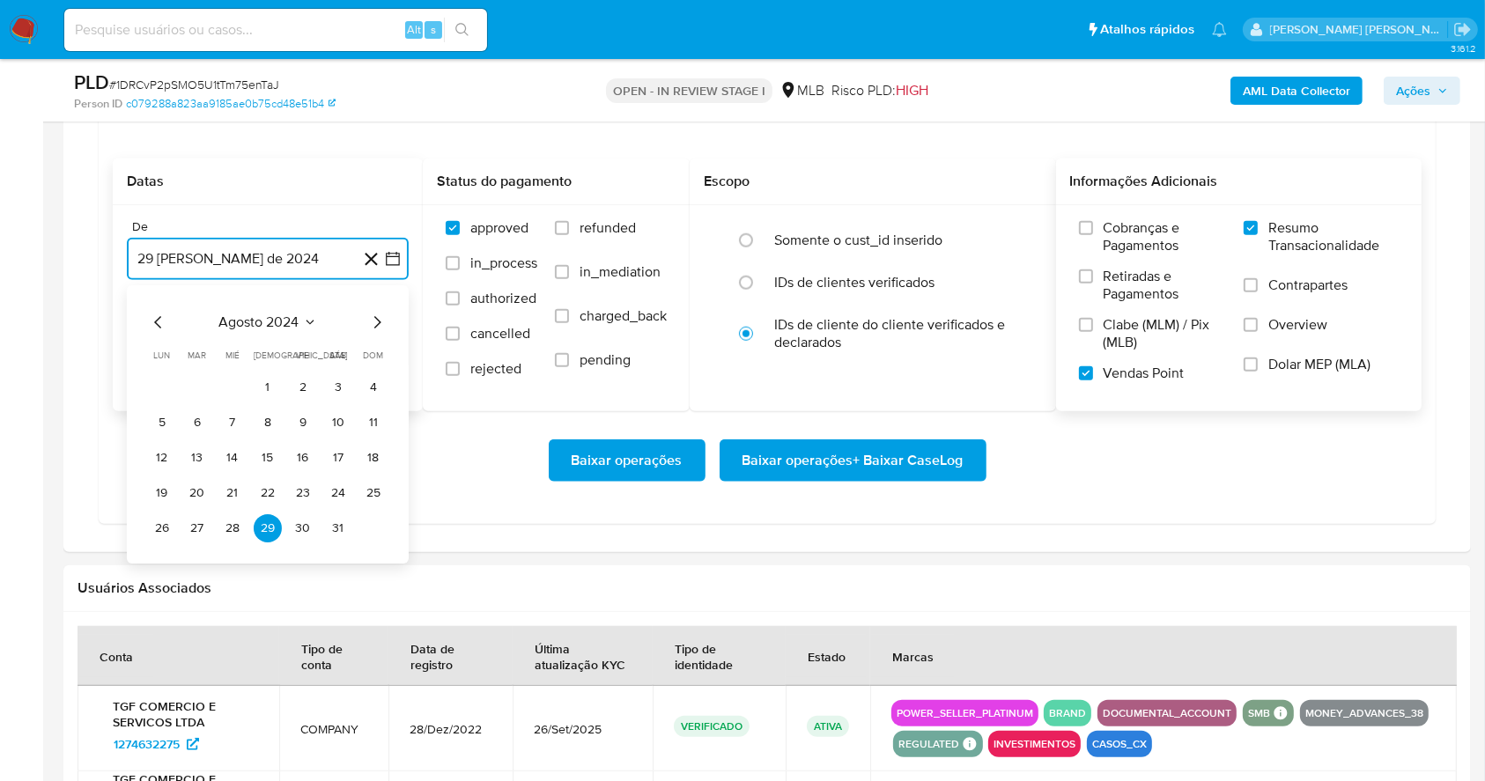
click at [379, 328] on icon "Mes siguiente" at bounding box center [376, 322] width 21 height 21
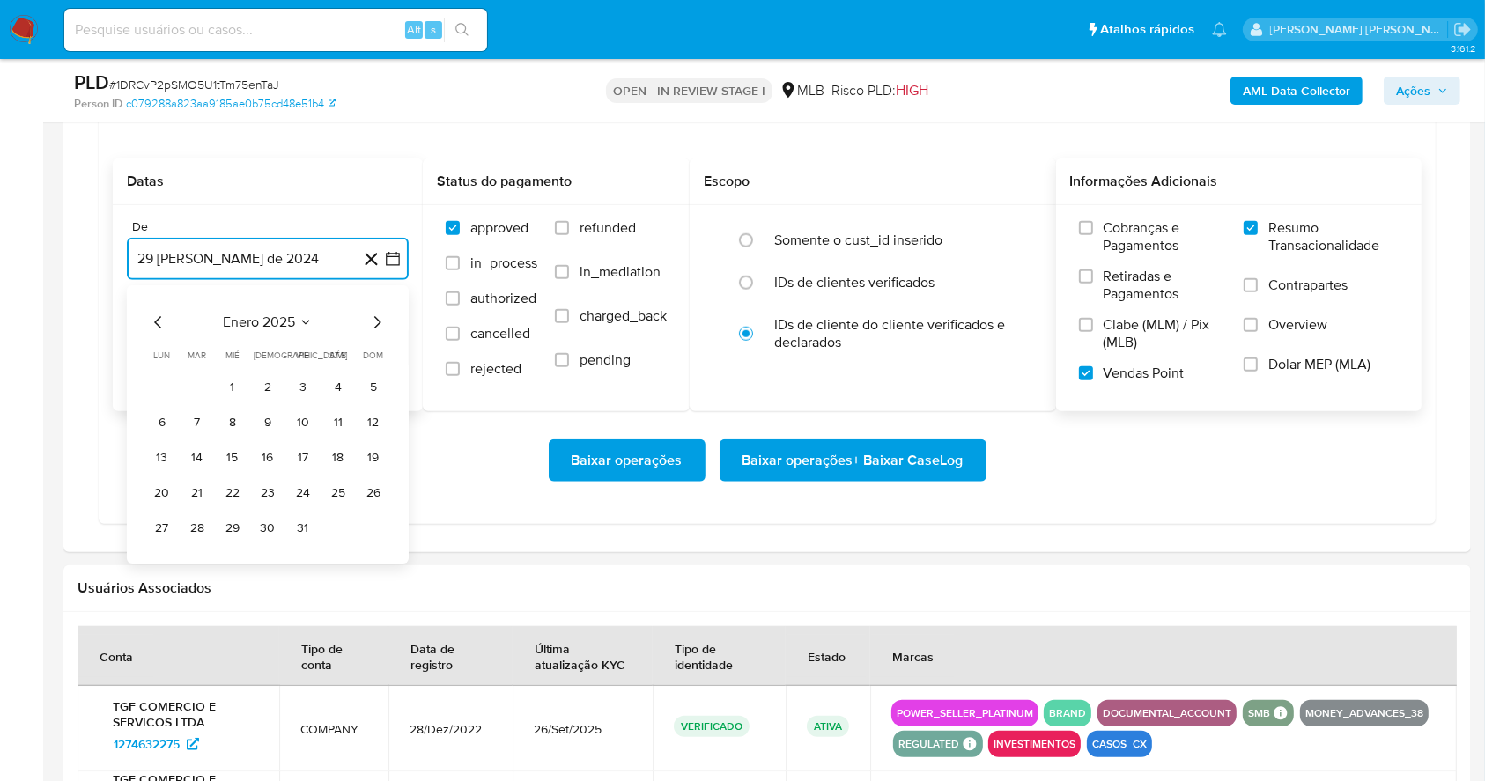
click at [379, 328] on icon "Mes siguiente" at bounding box center [376, 322] width 21 height 21
click at [376, 329] on icon "Mes siguiente" at bounding box center [376, 322] width 21 height 21
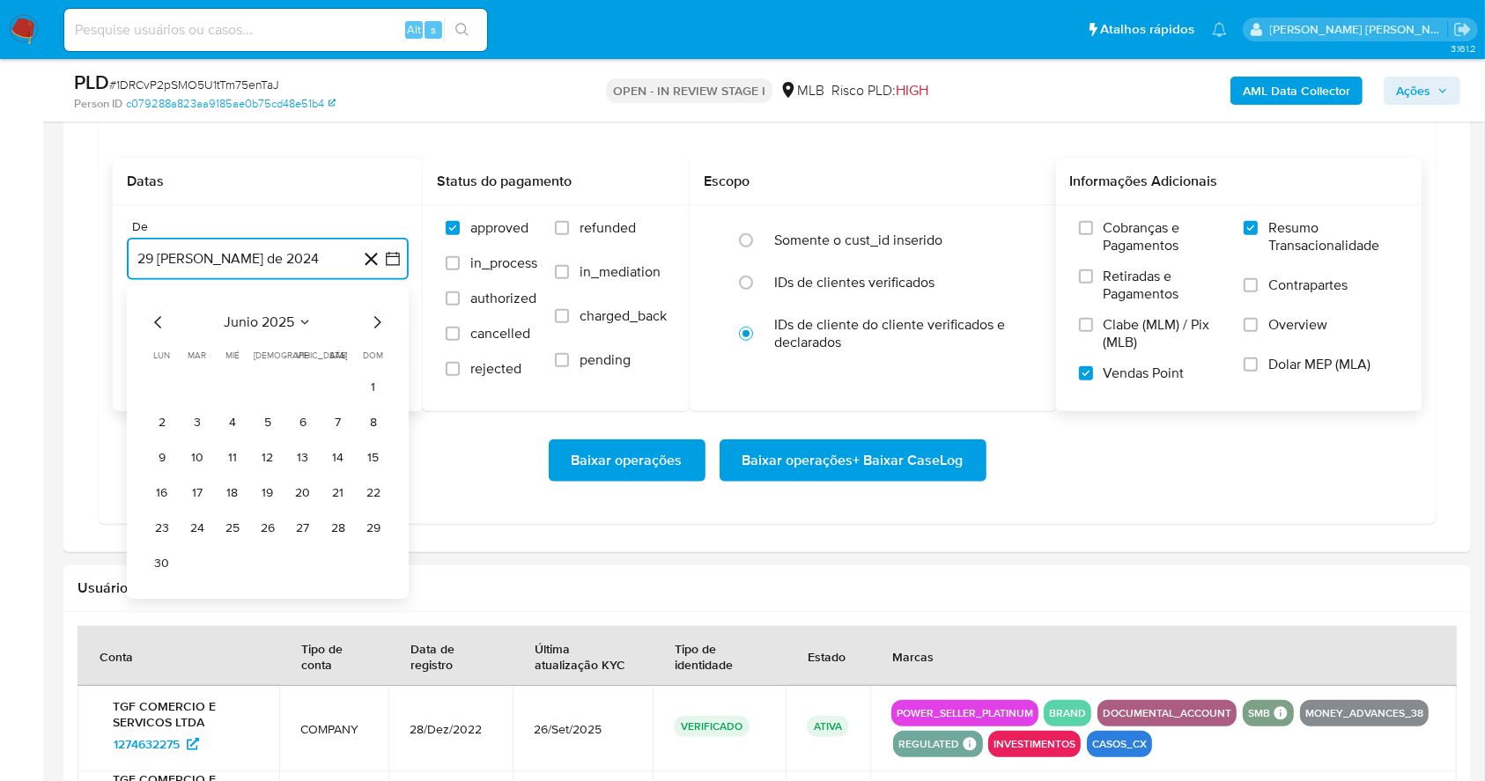
click at [375, 329] on icon "Mes siguiente" at bounding box center [376, 322] width 21 height 21
click at [301, 389] on button "1" at bounding box center [303, 388] width 28 height 28
click at [290, 347] on button "29 de septiembre de 2025" at bounding box center [268, 348] width 282 height 42
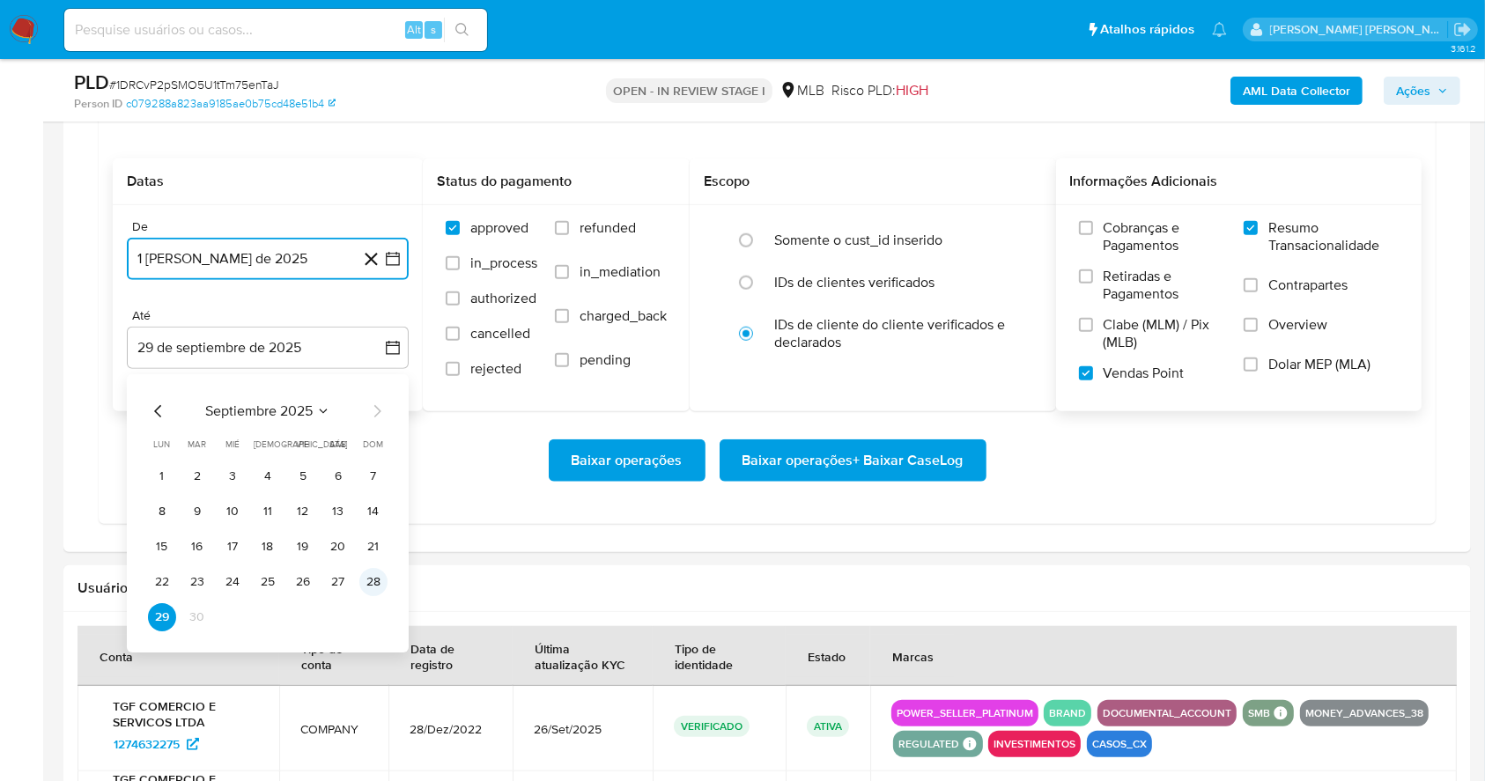
click at [382, 579] on button "28" at bounding box center [373, 582] width 28 height 28
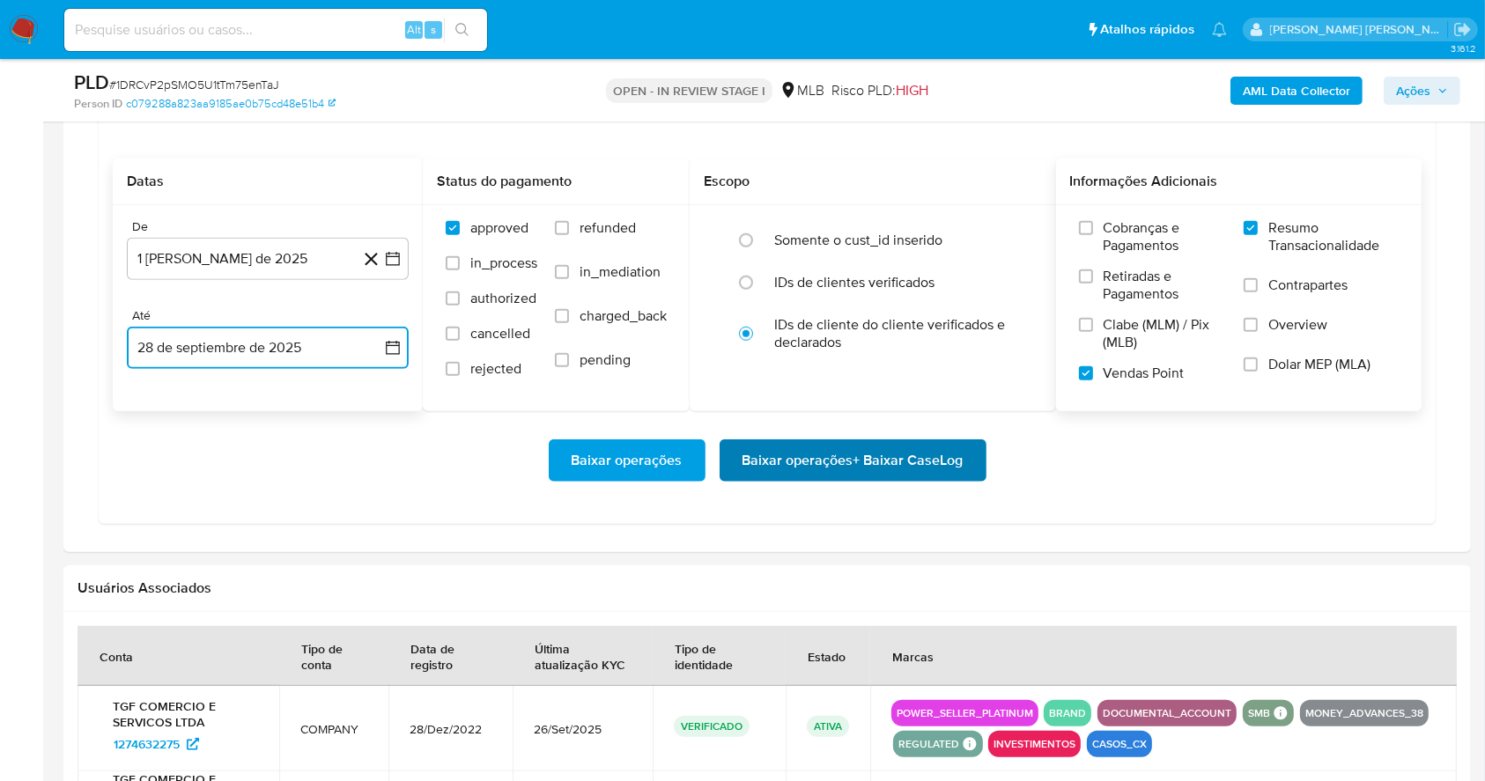
click at [832, 460] on span "Baixar operações + Baixar CaseLog" at bounding box center [853, 460] width 221 height 39
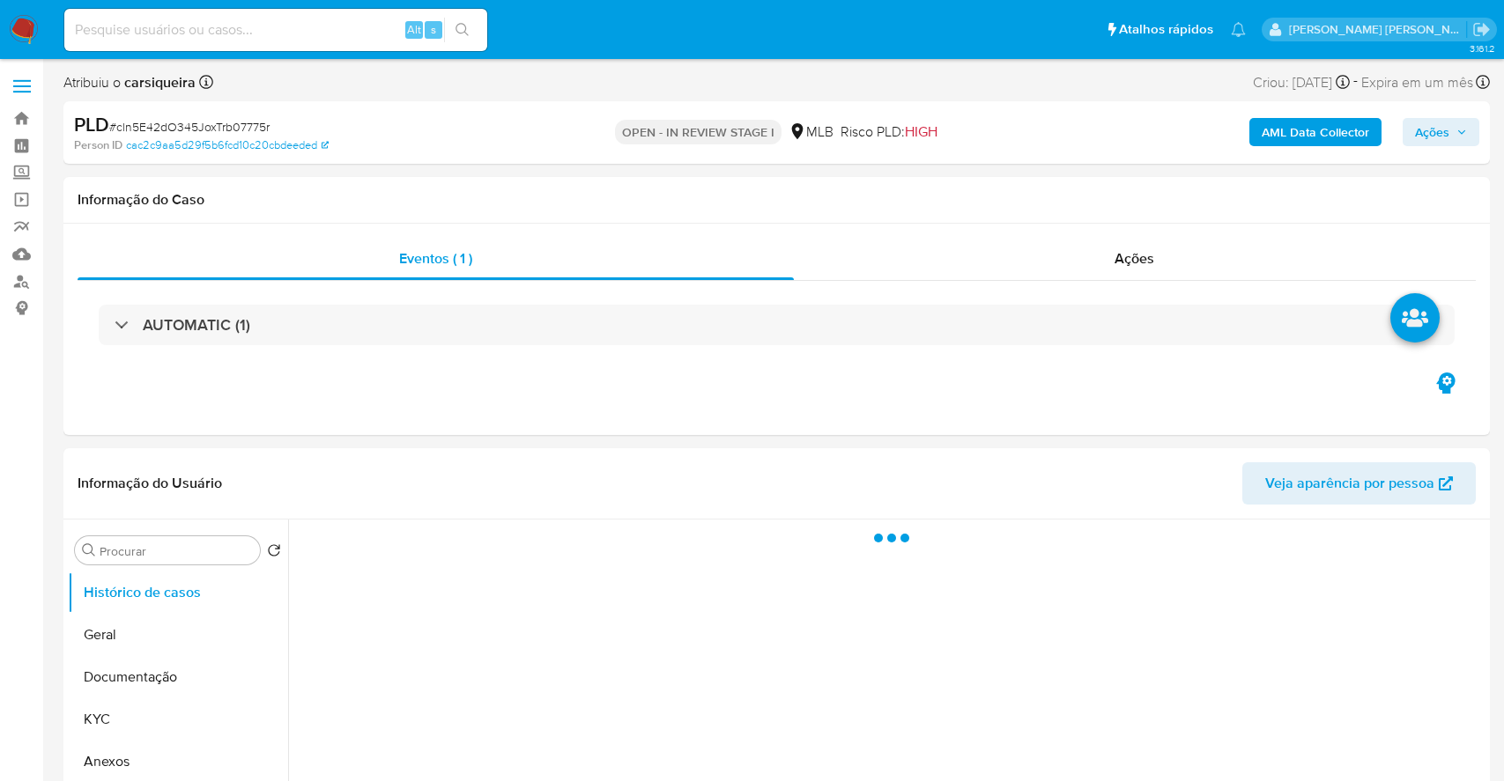
select select "10"
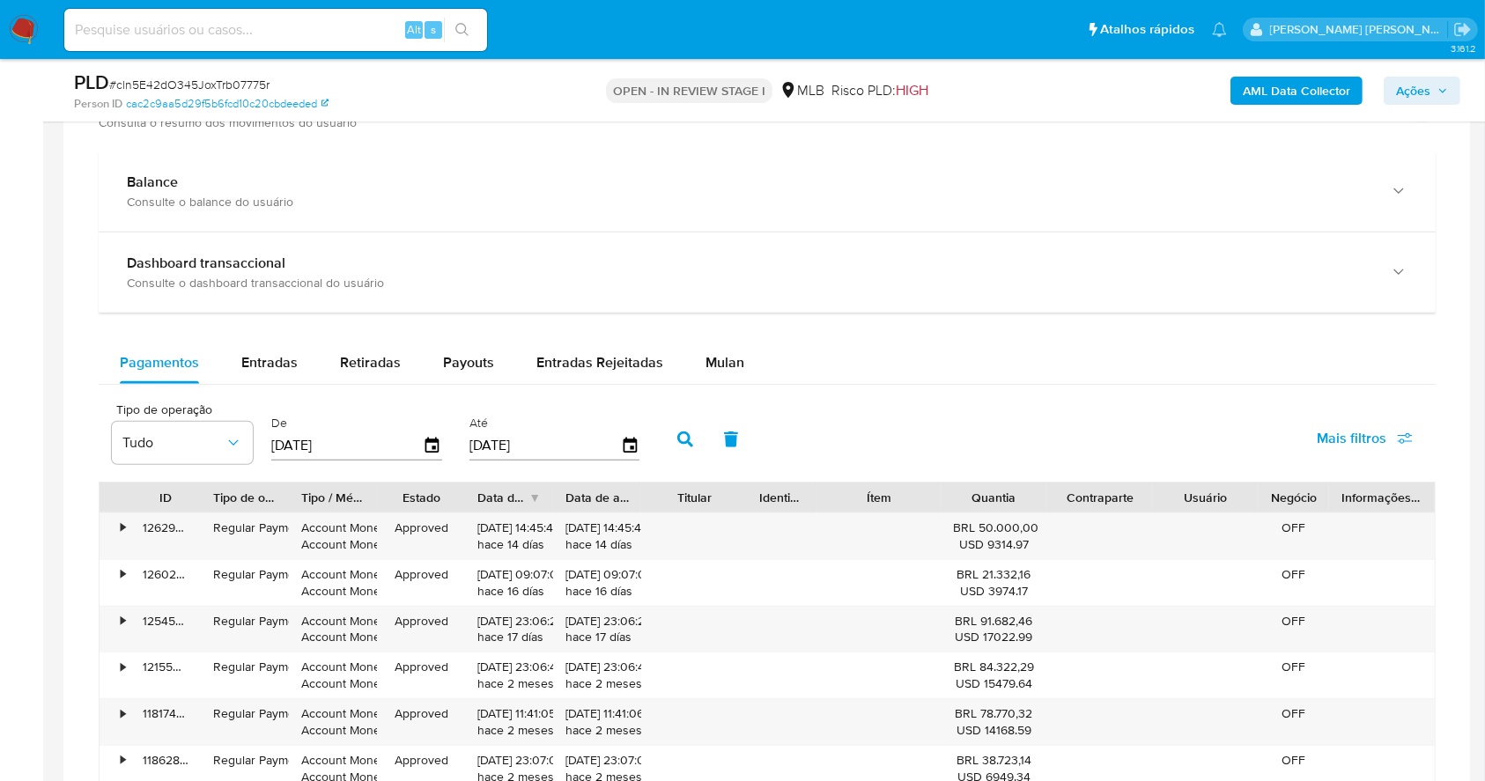
scroll to position [1342, 0]
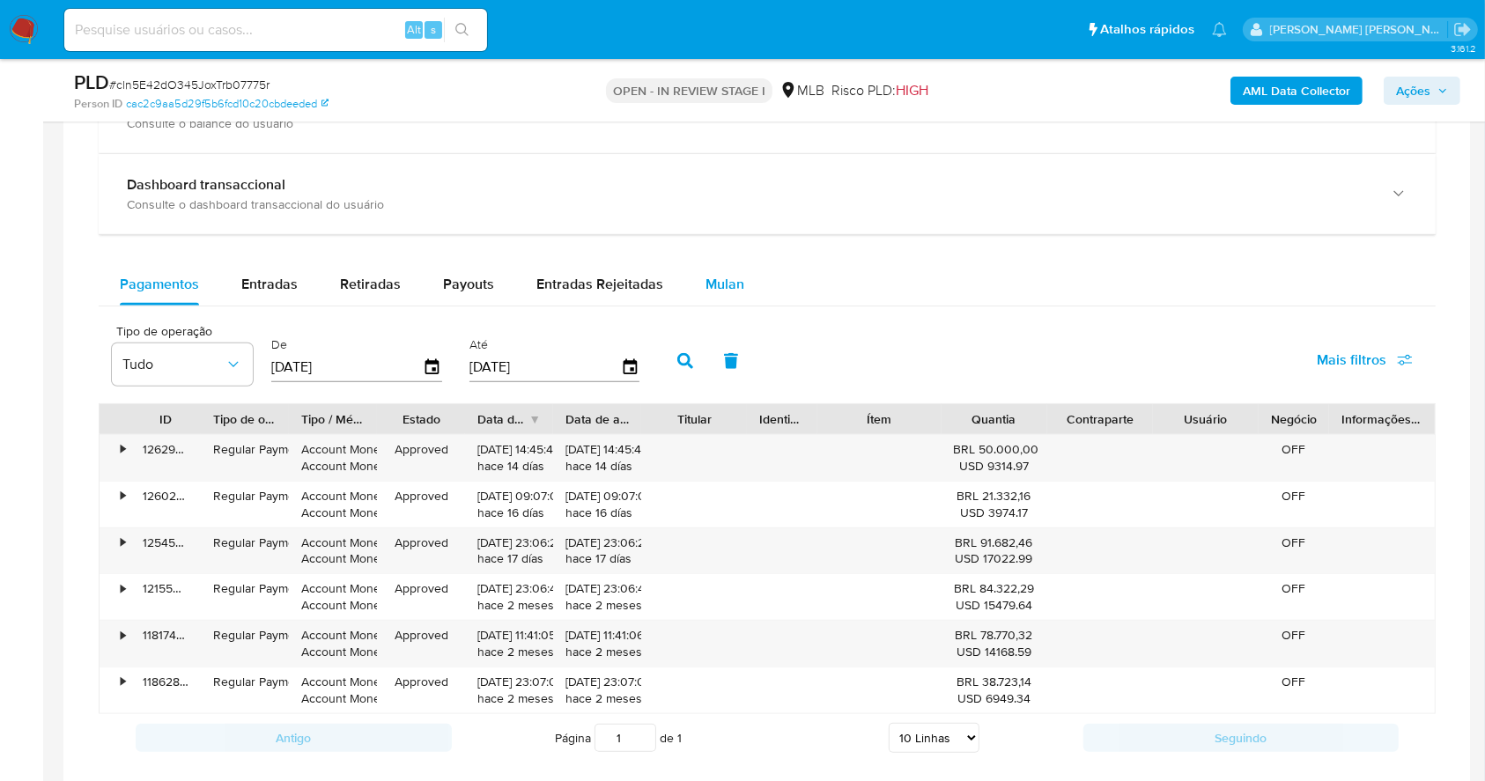
click at [706, 287] on span "Mulan" at bounding box center [725, 284] width 39 height 20
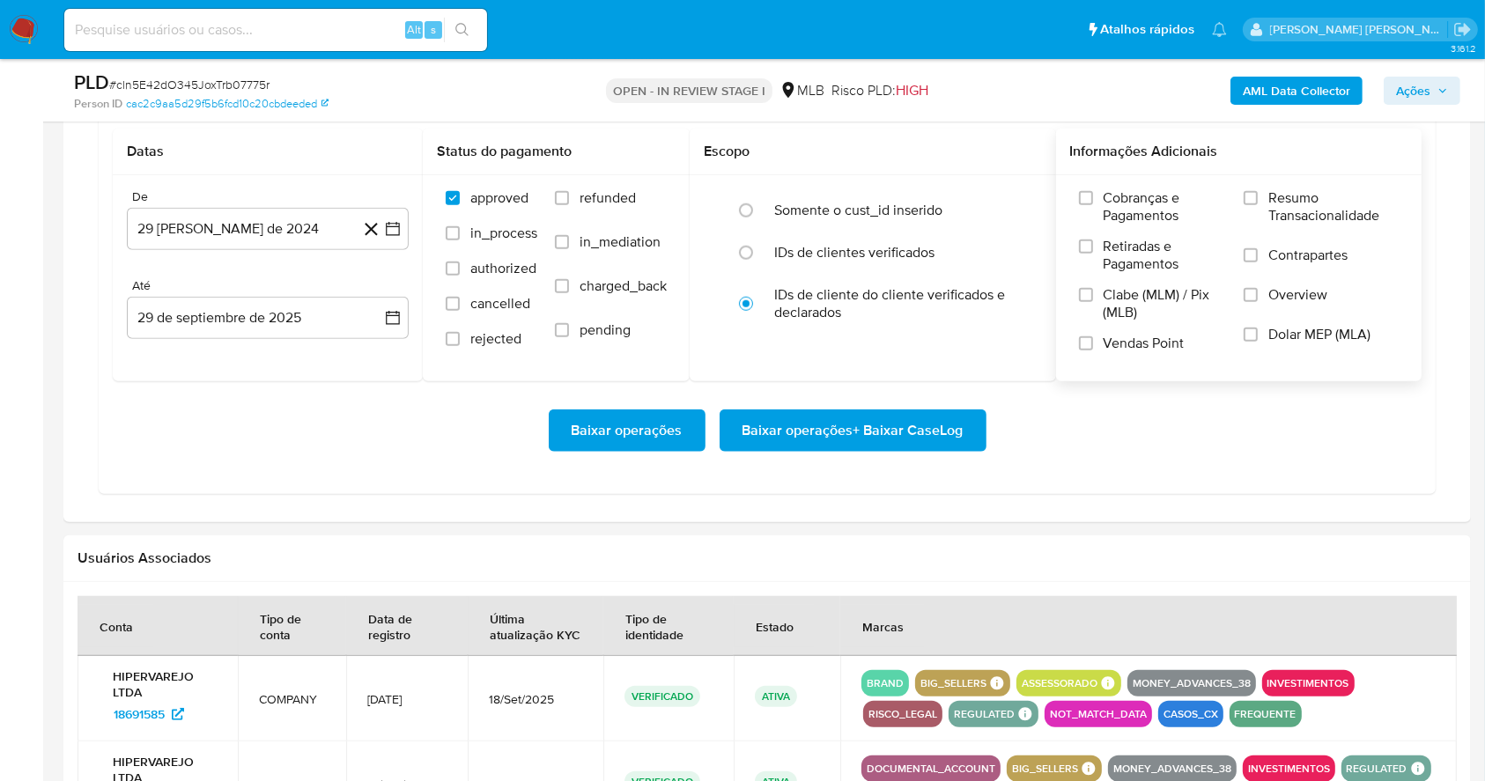
scroll to position [1577, 0]
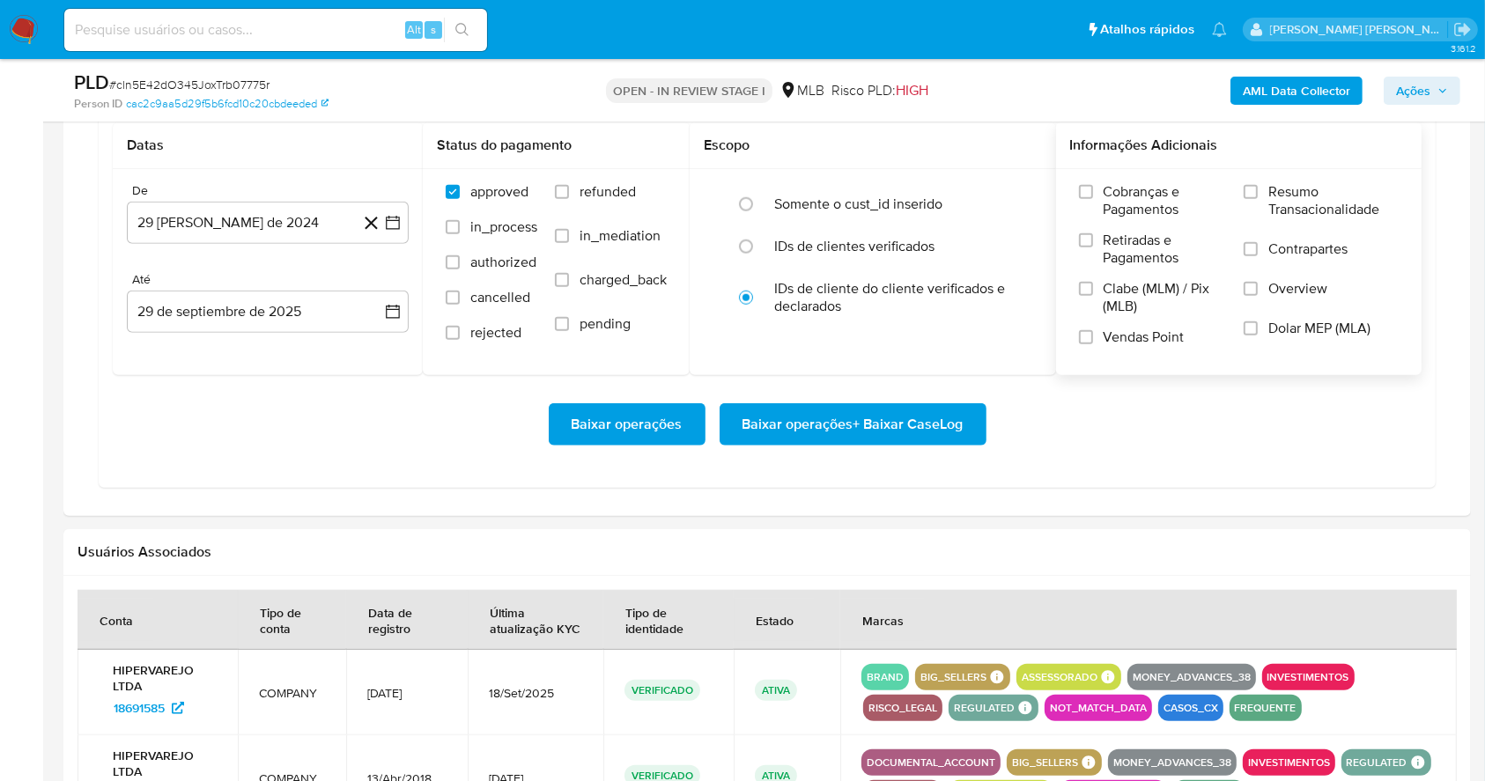
click at [1254, 183] on label "Resumo Transacionalidade" at bounding box center [1321, 211] width 155 height 57
click at [1254, 185] on input "Resumo Transacionalidade" at bounding box center [1251, 192] width 14 height 14
click at [1084, 344] on label "Vendas Point" at bounding box center [1153, 344] width 148 height 31
click at [1084, 344] on input "Vendas Point" at bounding box center [1086, 337] width 14 height 14
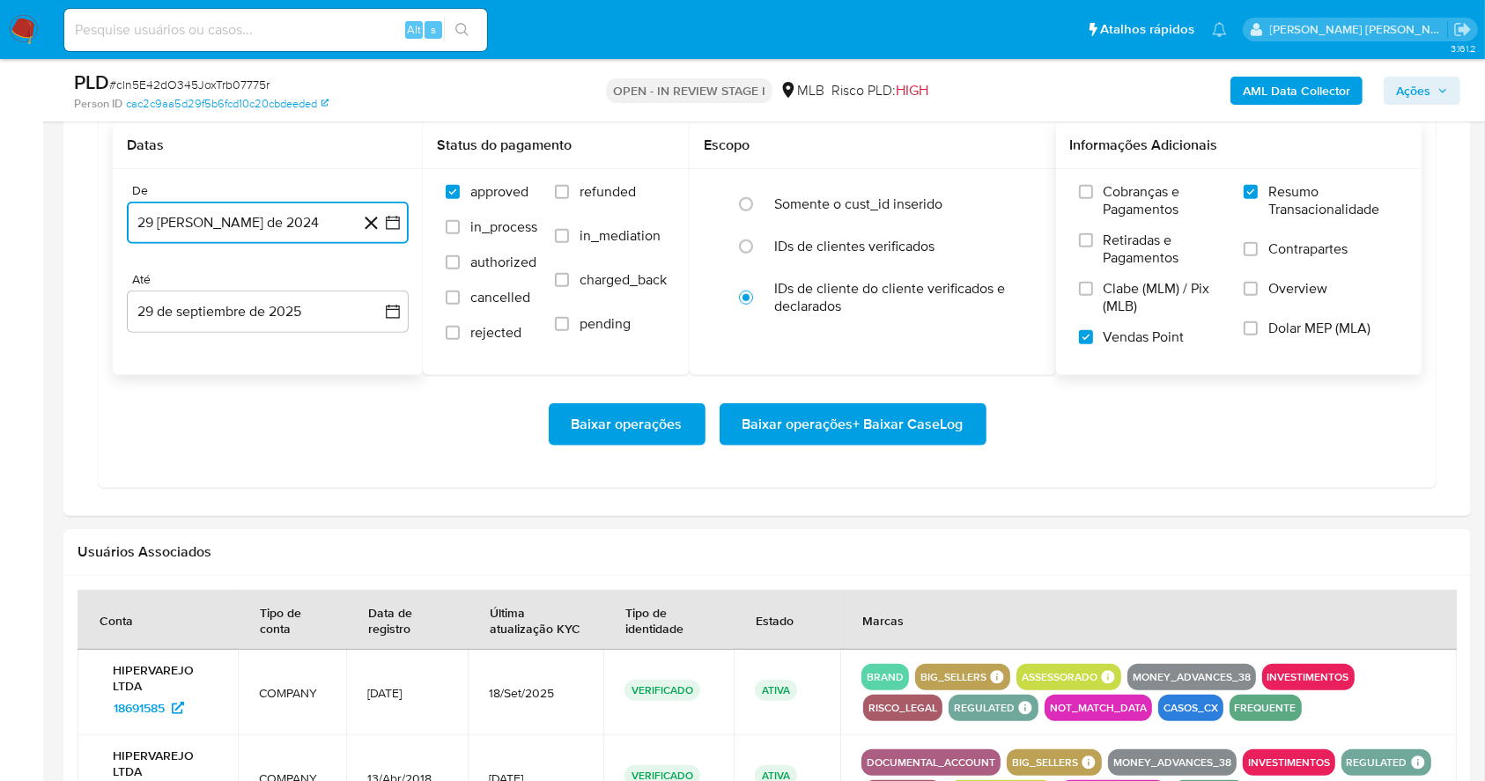
click at [401, 229] on icon "button" at bounding box center [393, 223] width 18 height 18
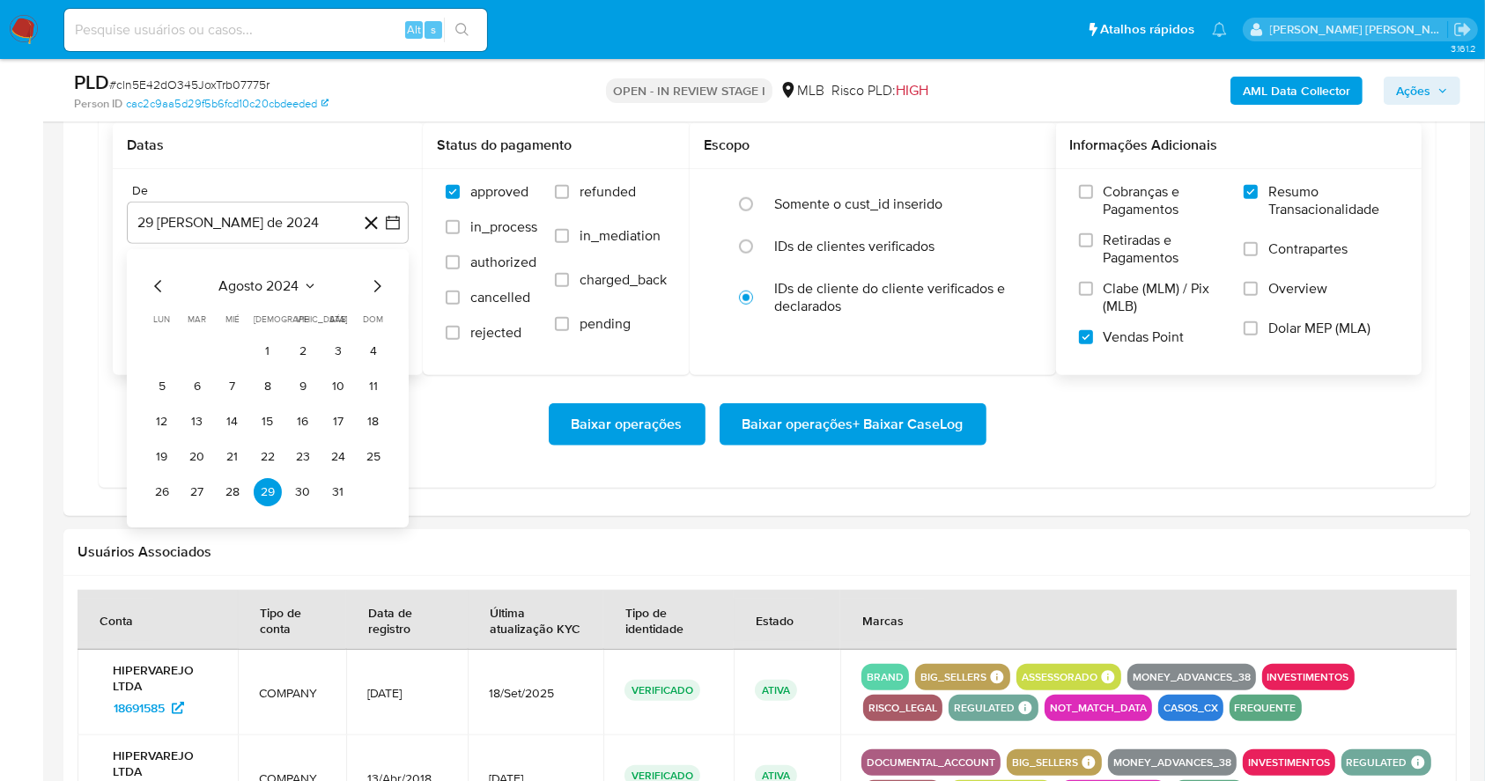
click at [362, 284] on div "agosto 2024" at bounding box center [268, 286] width 240 height 21
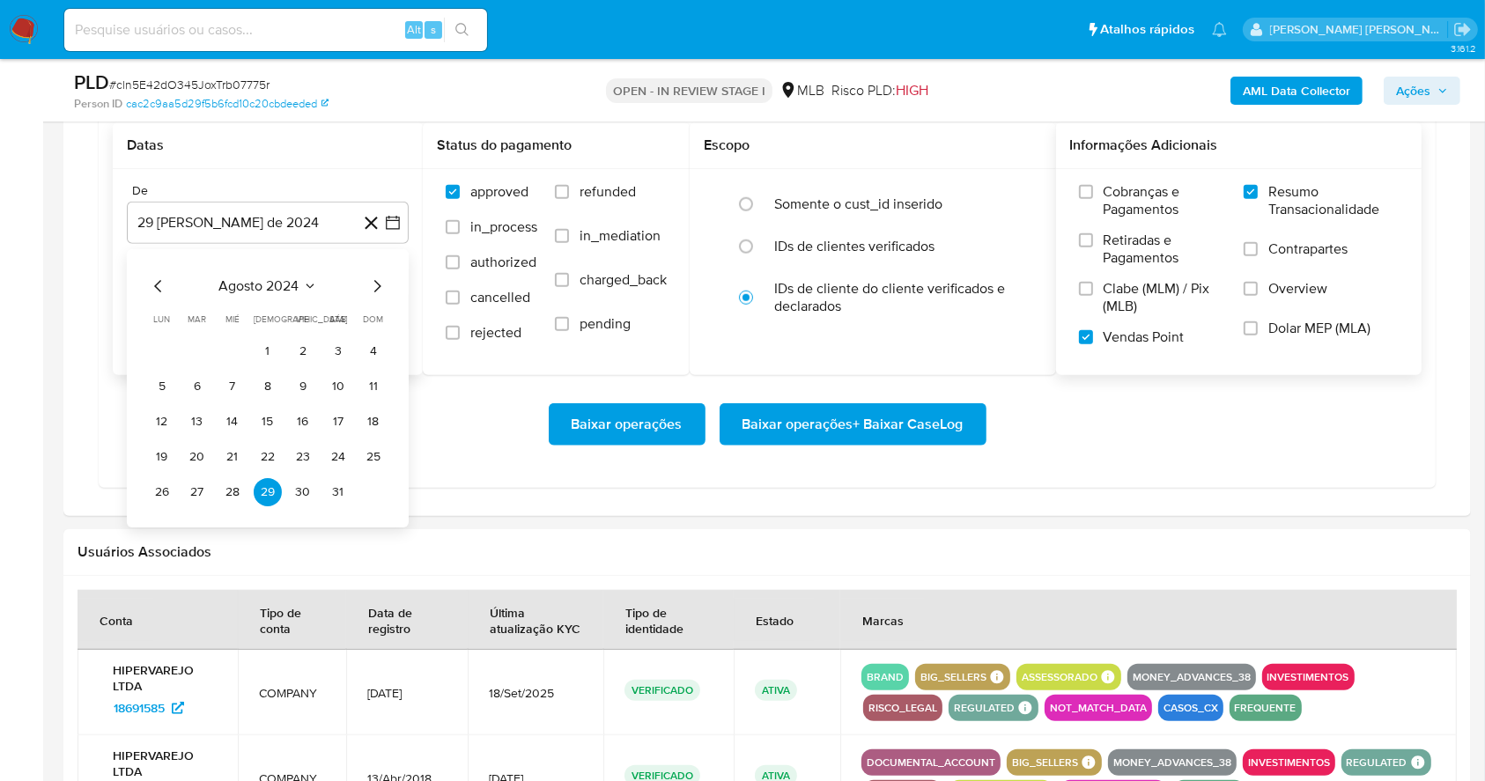
click at [362, 284] on div "agosto 2024" at bounding box center [268, 286] width 240 height 21
click at [361, 284] on div "agosto 2024" at bounding box center [268, 286] width 240 height 21
click at [370, 287] on icon "Mes siguiente" at bounding box center [376, 286] width 21 height 21
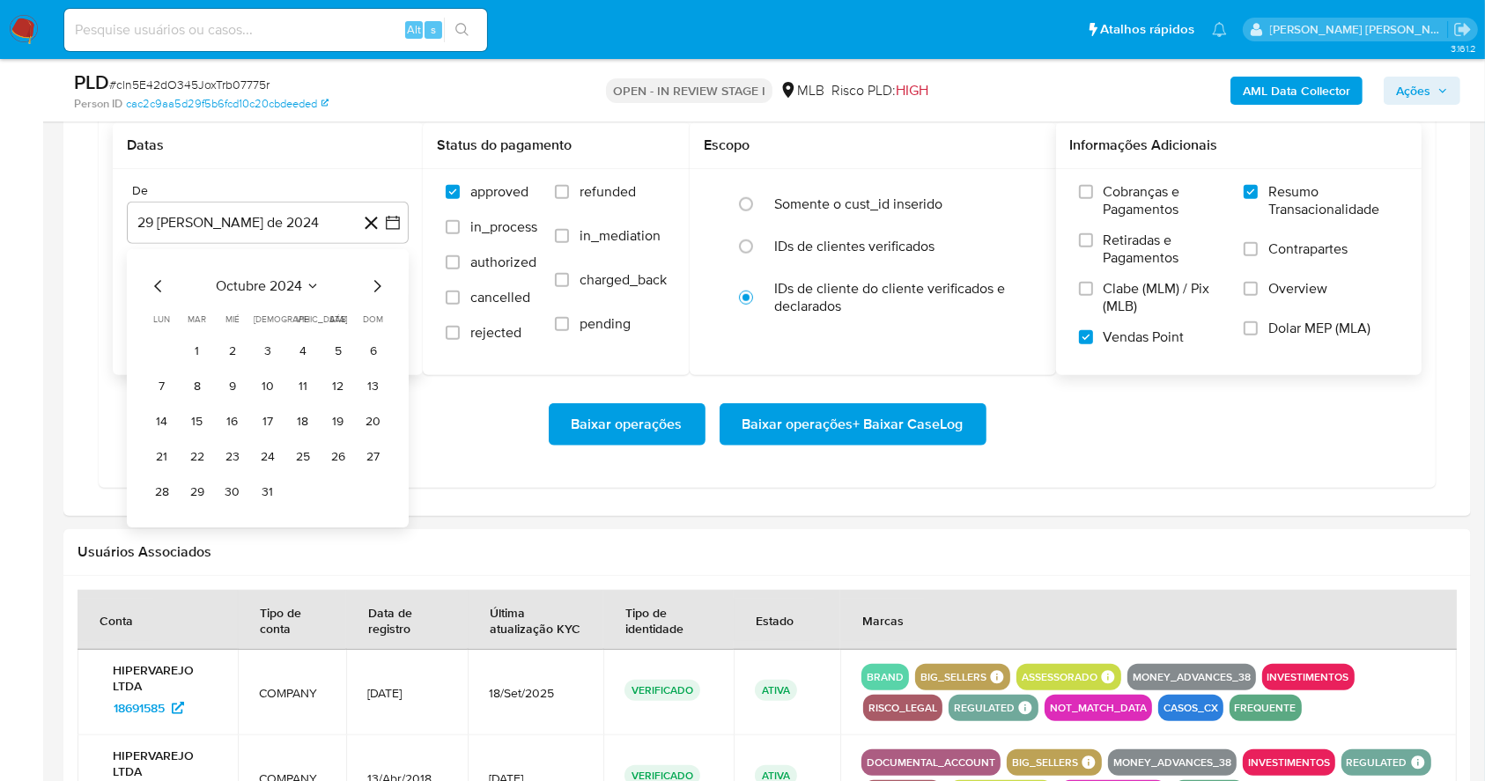
click at [370, 287] on icon "Mes siguiente" at bounding box center [376, 286] width 21 height 21
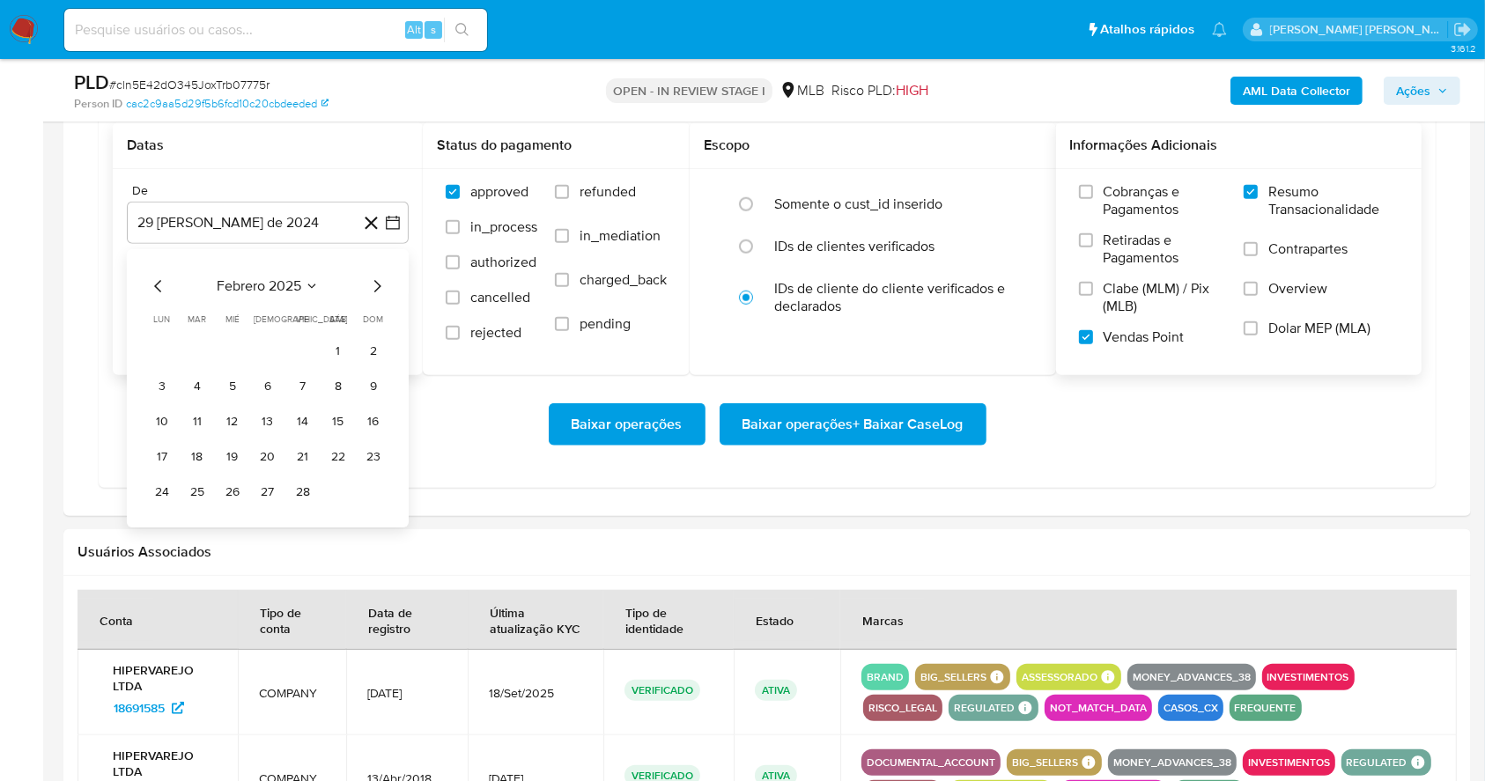
click at [370, 287] on icon "Mes siguiente" at bounding box center [376, 286] width 21 height 21
click at [381, 286] on icon "Mes siguiente" at bounding box center [376, 286] width 21 height 21
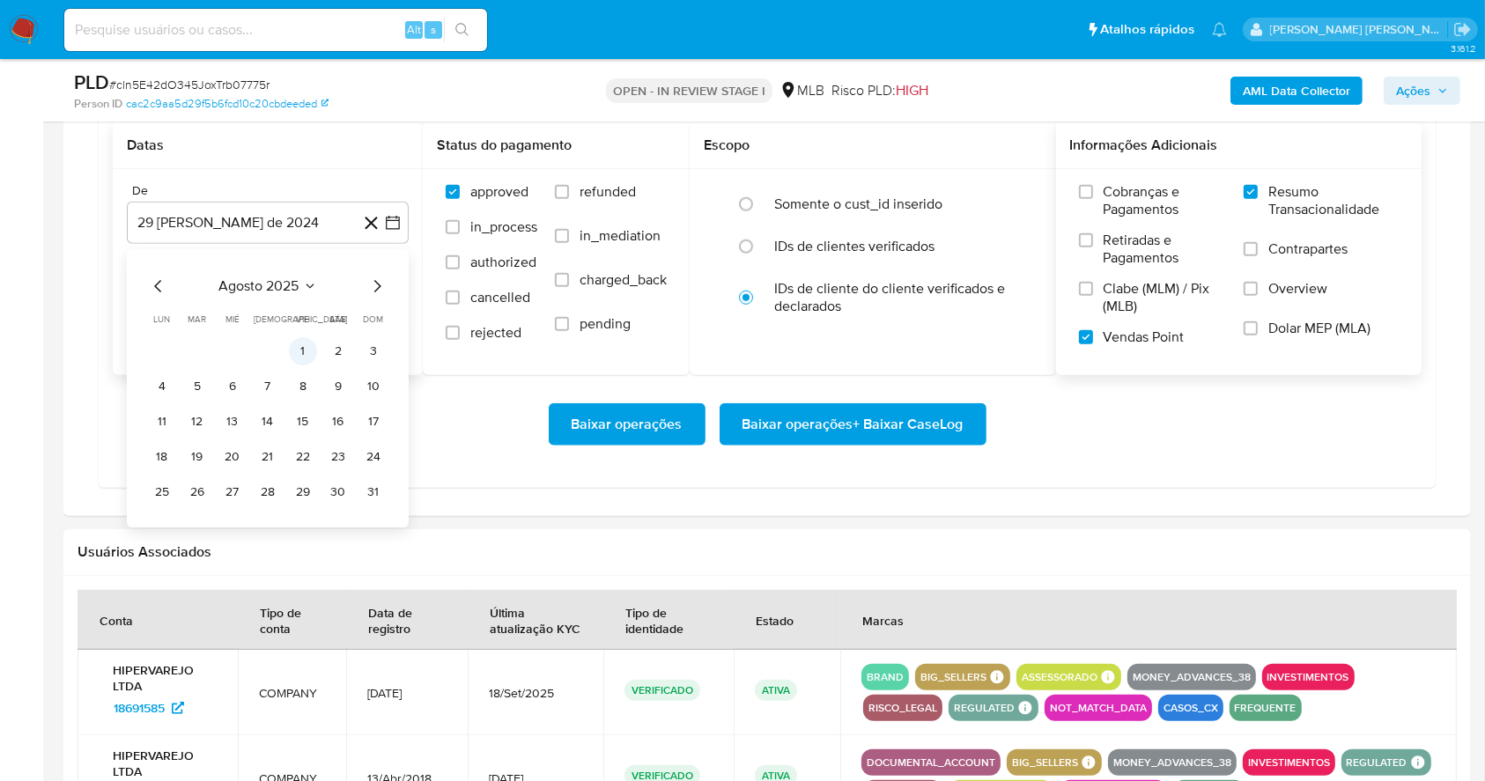
click at [309, 349] on button "1" at bounding box center [303, 351] width 28 height 28
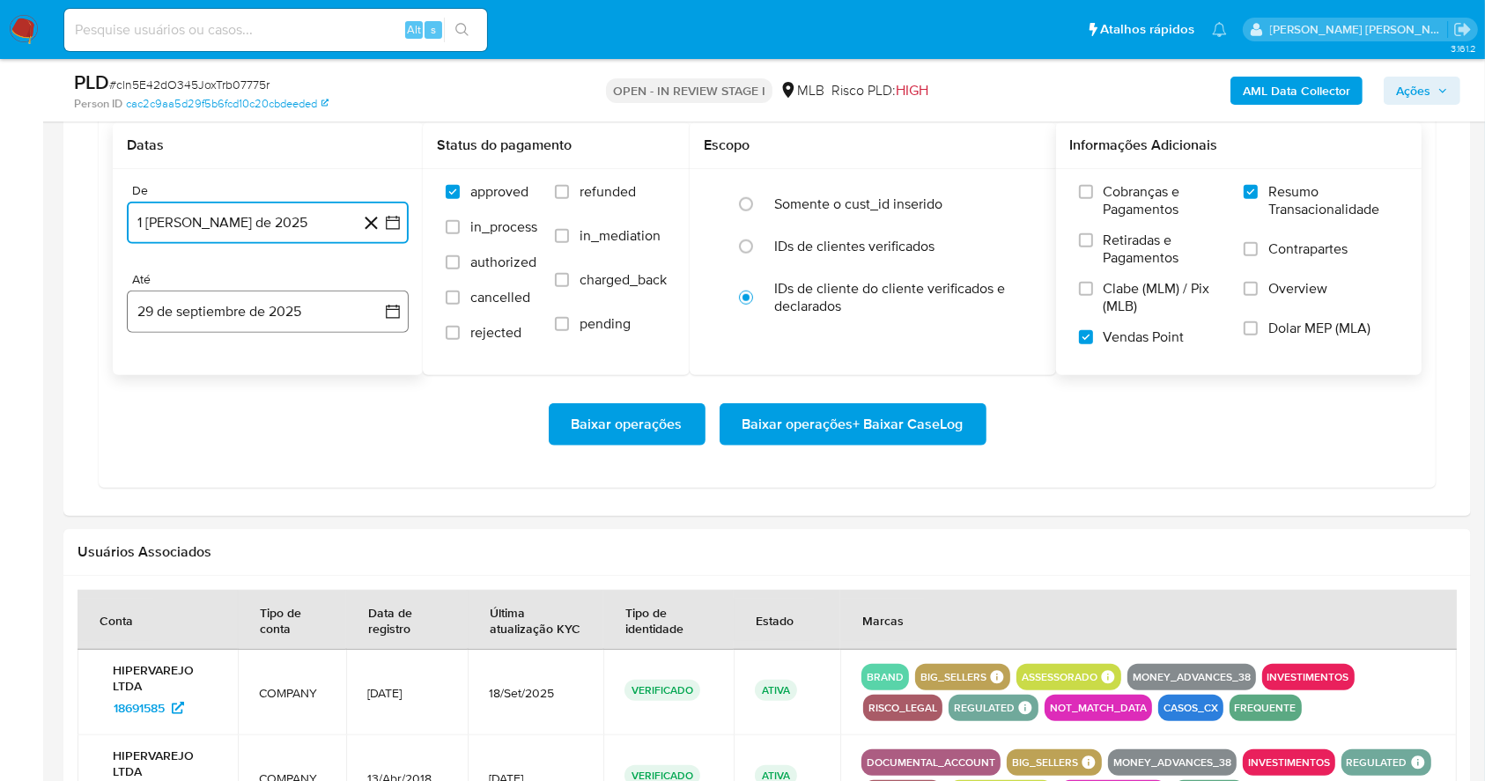
click at [304, 312] on button "29 de septiembre de 2025" at bounding box center [268, 312] width 282 height 42
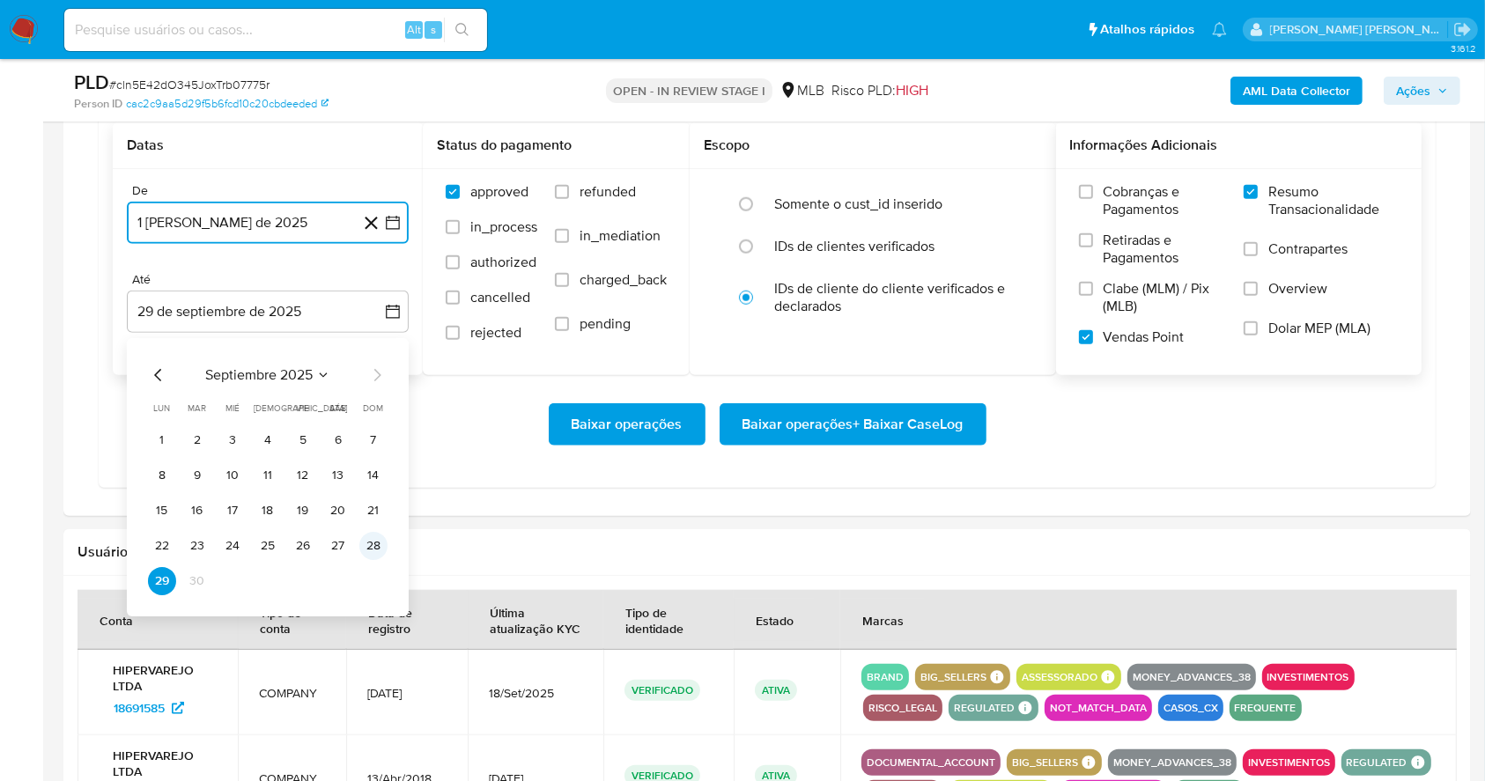
click at [366, 546] on button "28" at bounding box center [373, 546] width 28 height 28
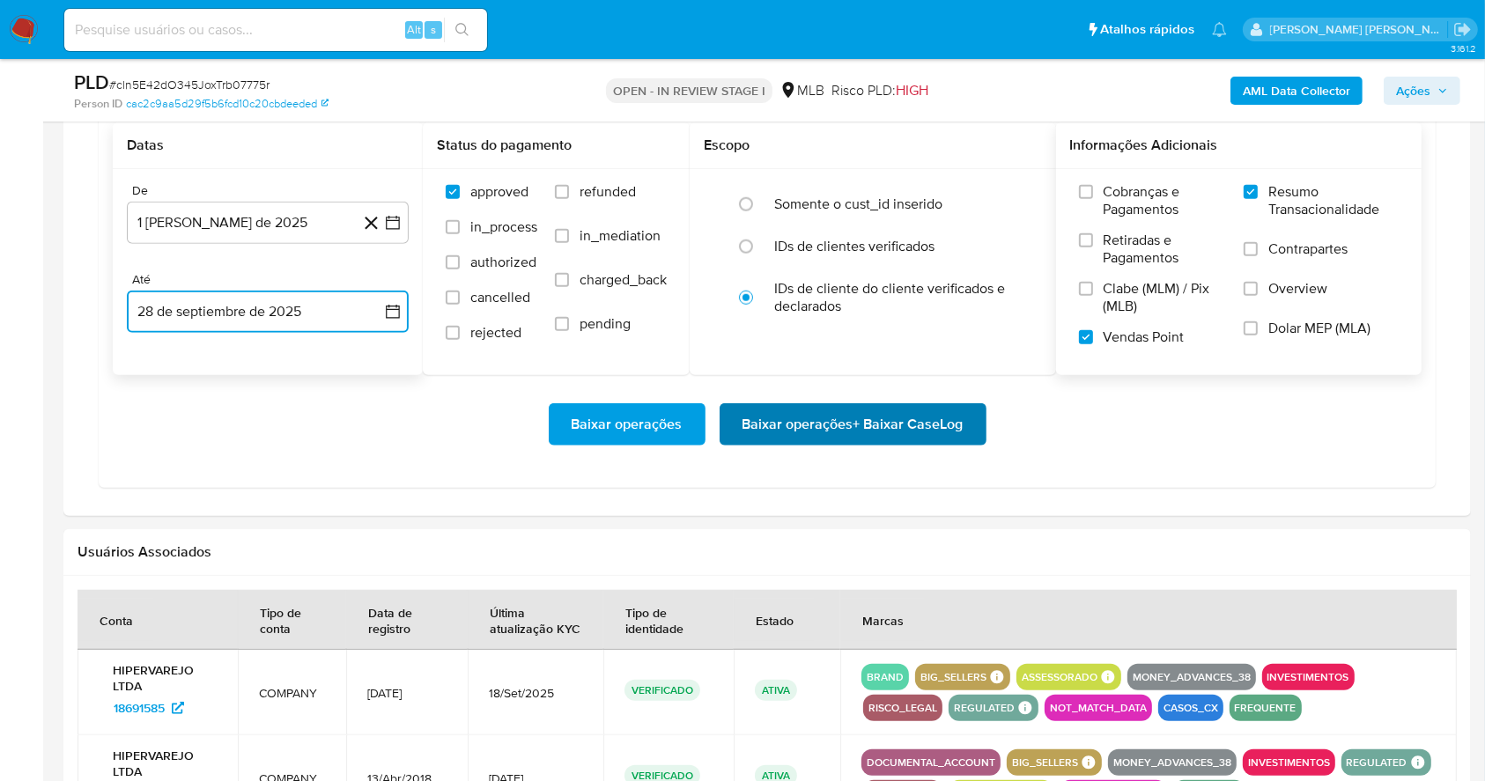
click at [832, 423] on span "Baixar operações + Baixar CaseLog" at bounding box center [853, 424] width 221 height 39
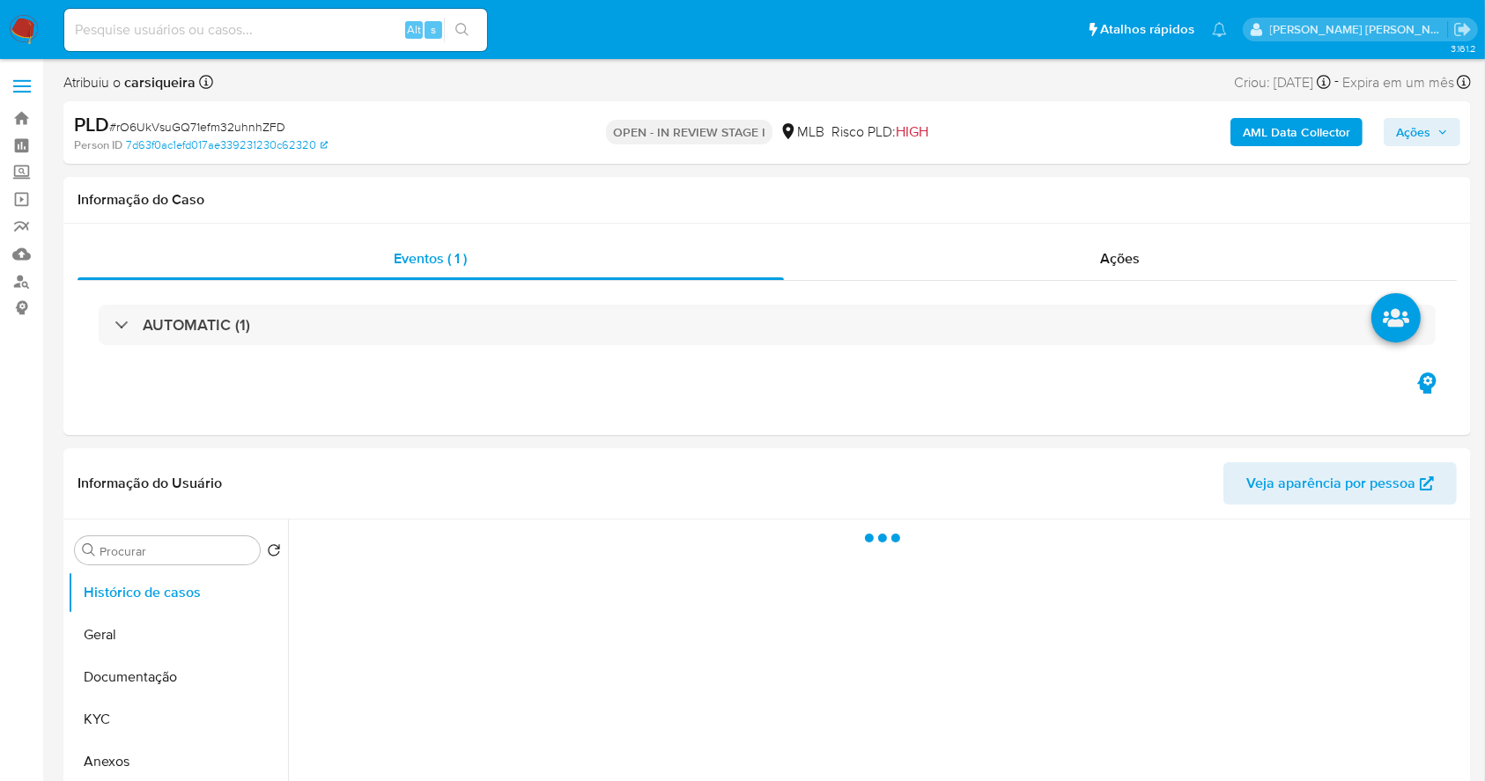
select select "10"
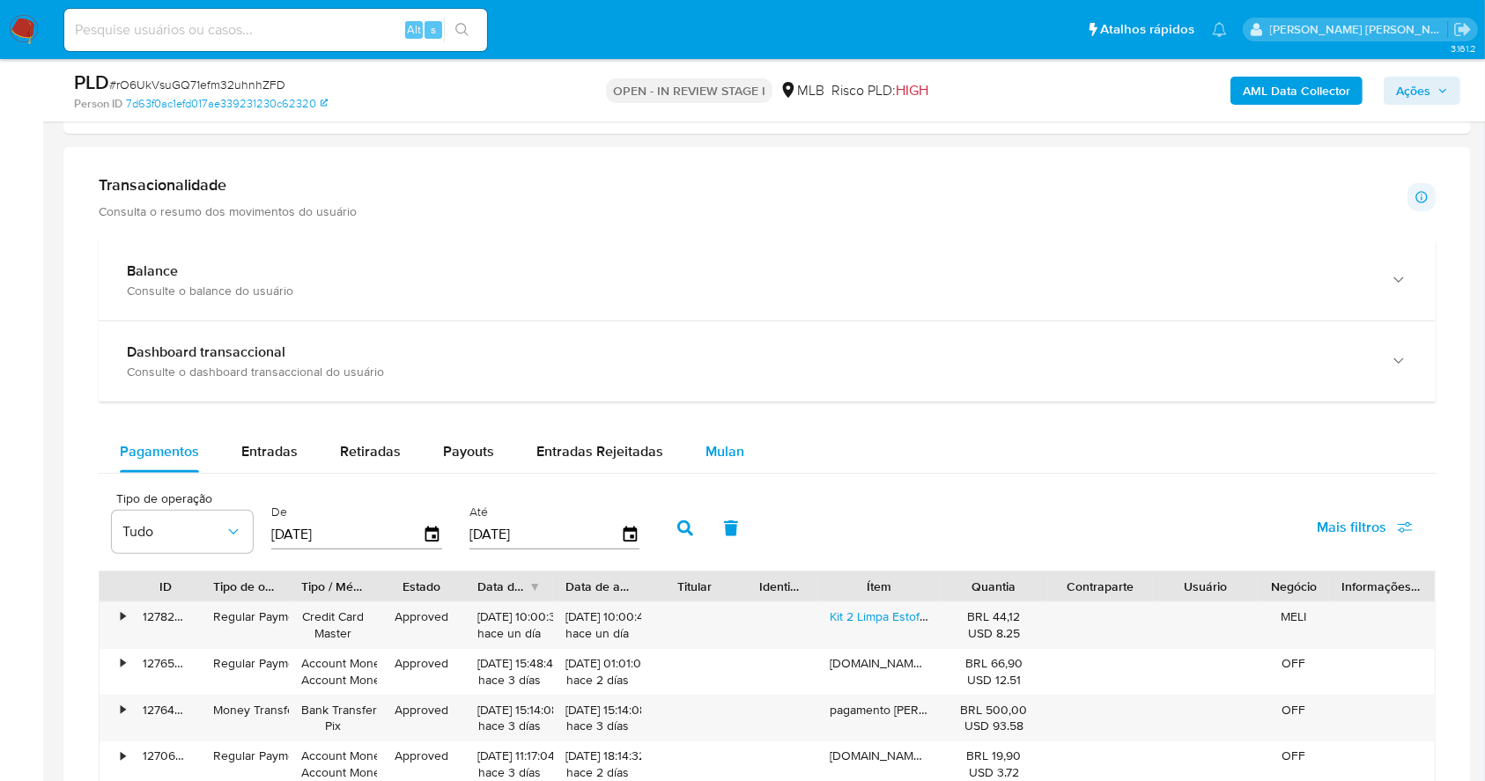
click at [712, 453] on span "Mulan" at bounding box center [725, 451] width 39 height 20
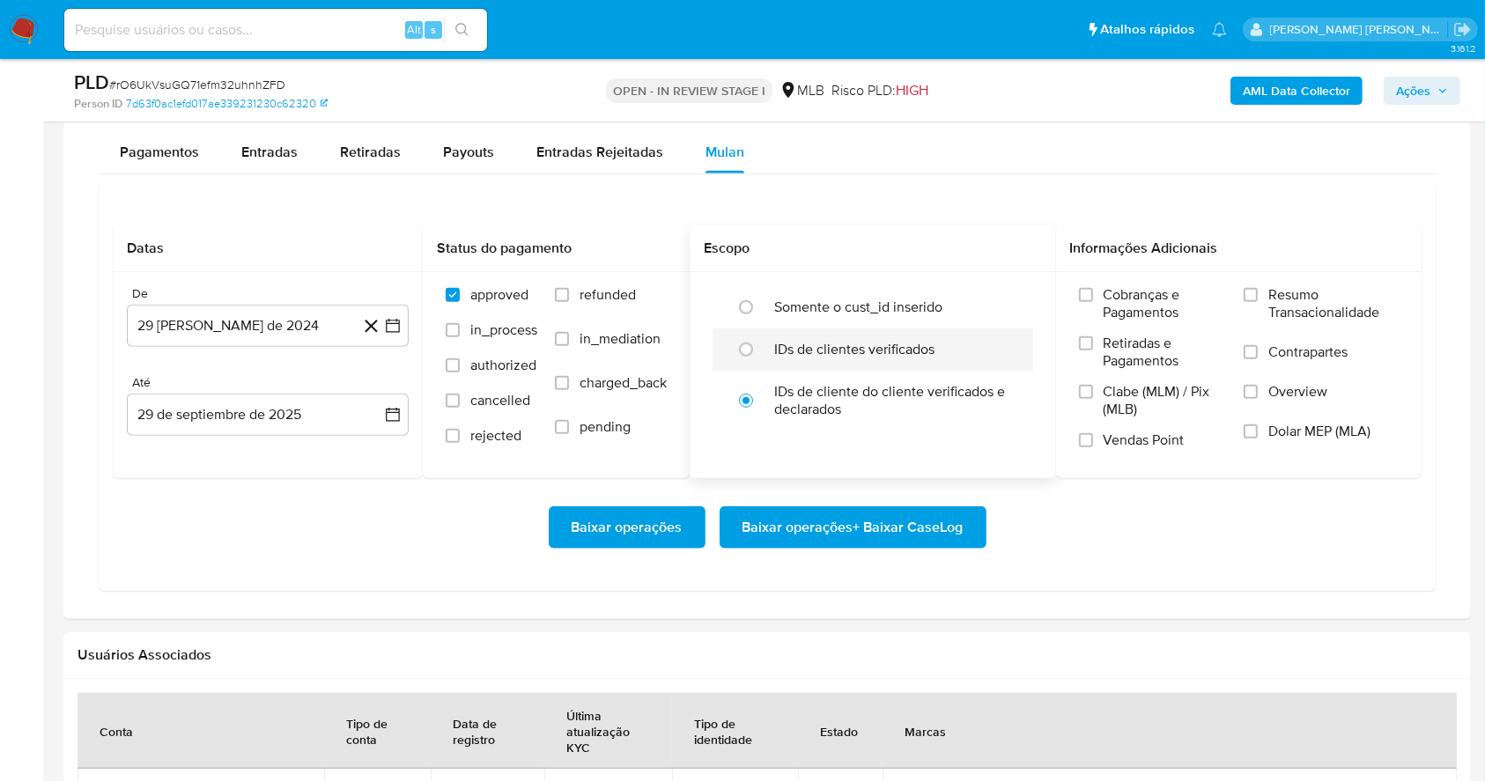
scroll to position [1527, 0]
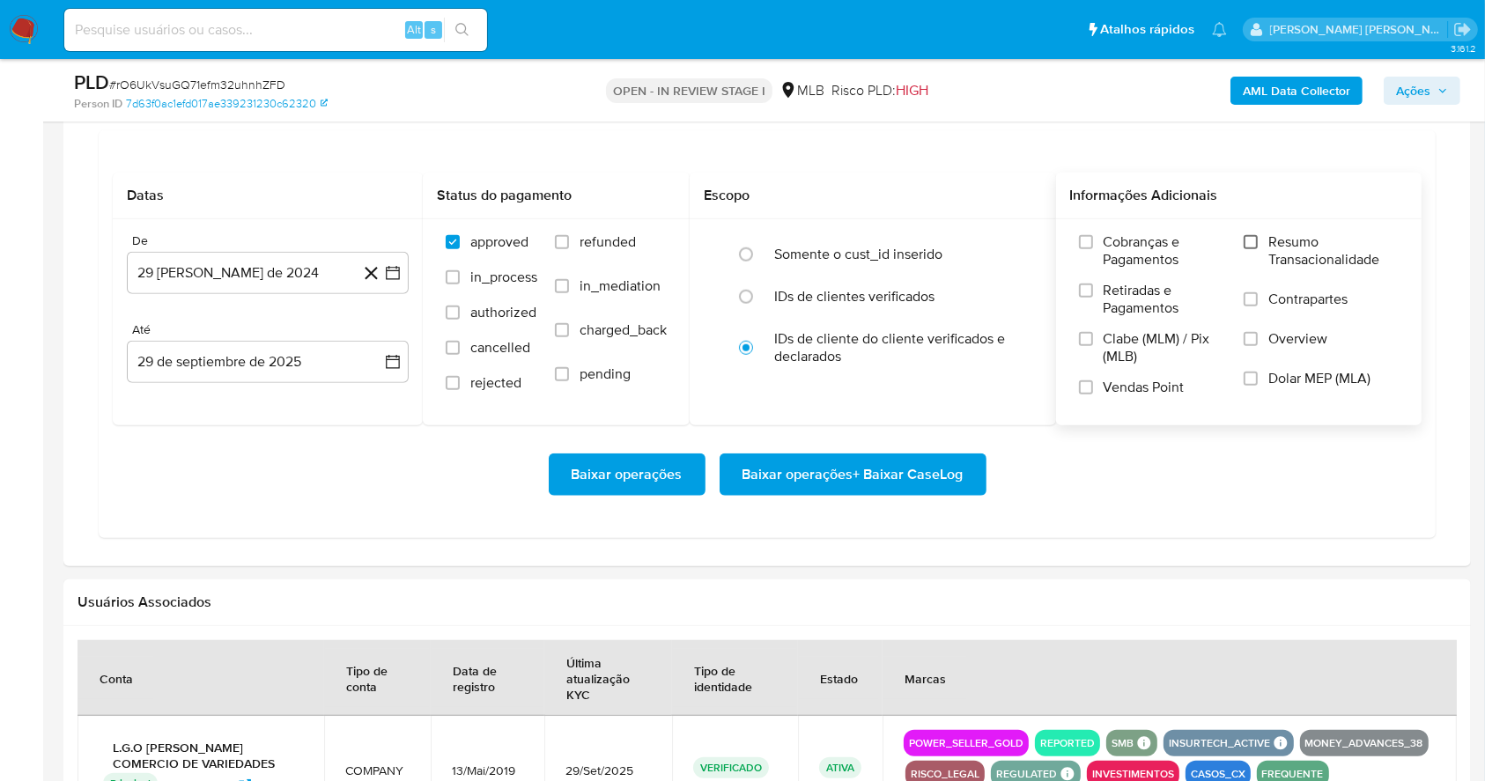
click at [1249, 235] on input "Resumo Transacionalidade" at bounding box center [1251, 242] width 14 height 14
click at [1084, 392] on input "Vendas Point" at bounding box center [1086, 388] width 14 height 14
click at [391, 277] on icon "button" at bounding box center [393, 273] width 18 height 18
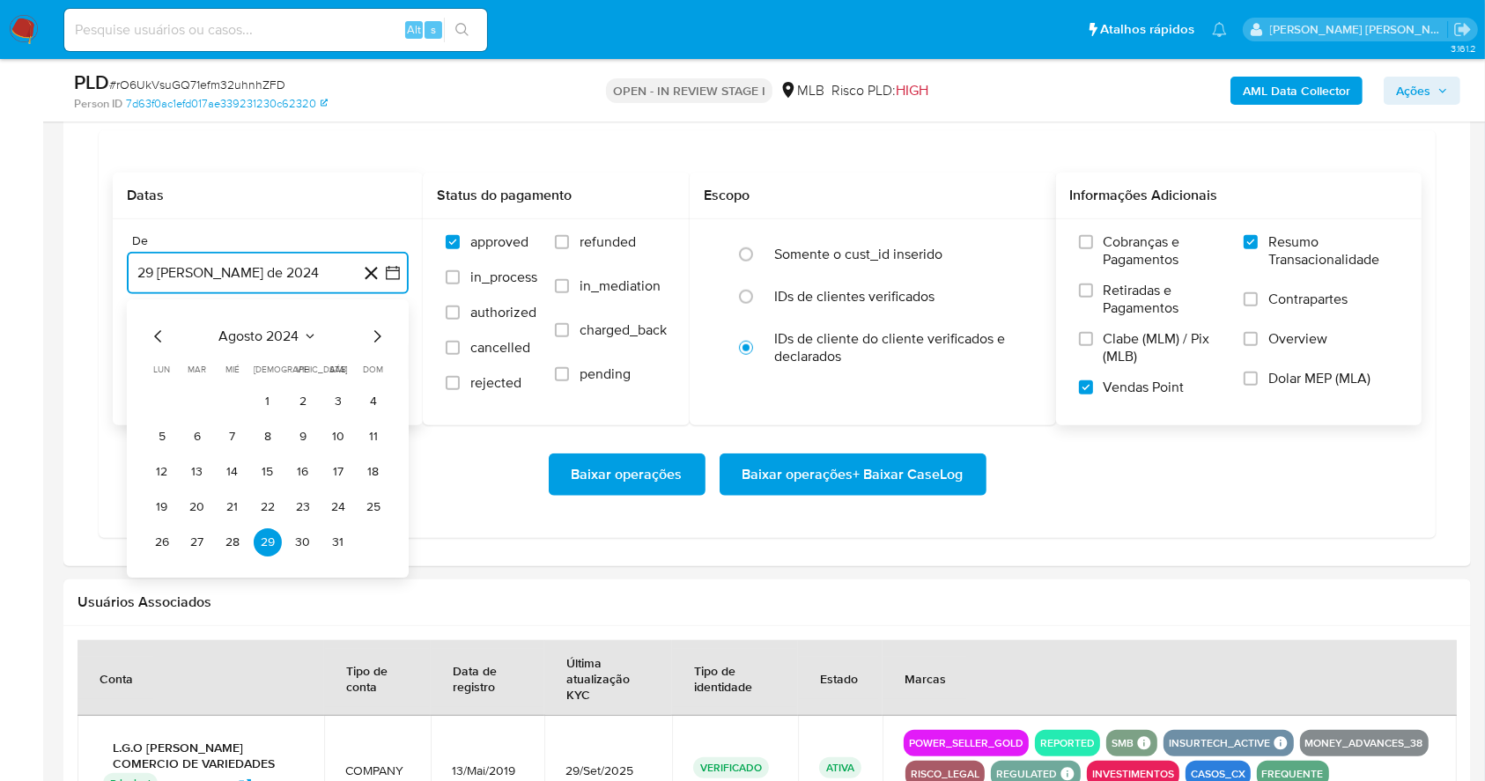
click at [377, 326] on icon "Mes siguiente" at bounding box center [376, 336] width 21 height 21
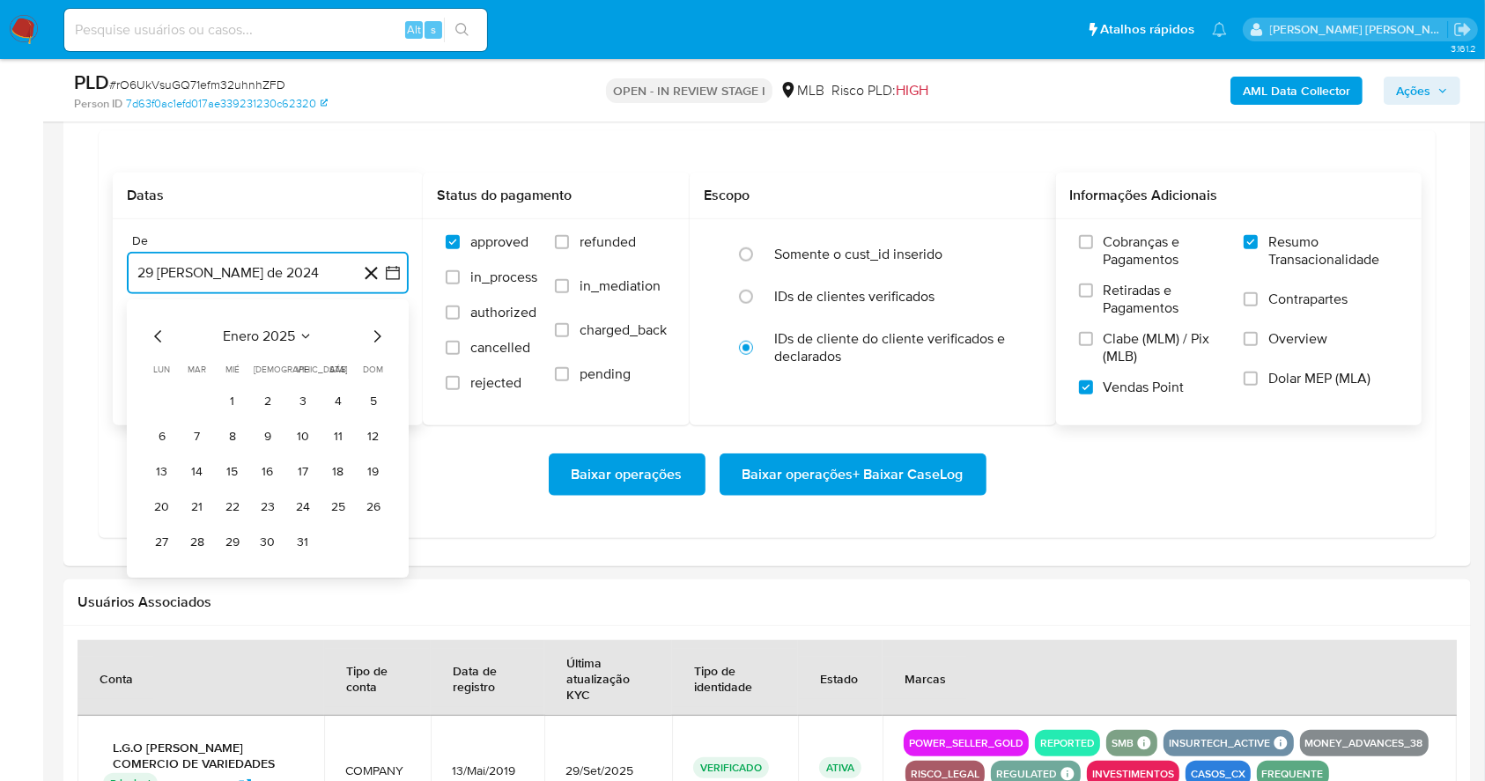
click at [377, 326] on icon "Mes siguiente" at bounding box center [376, 336] width 21 height 21
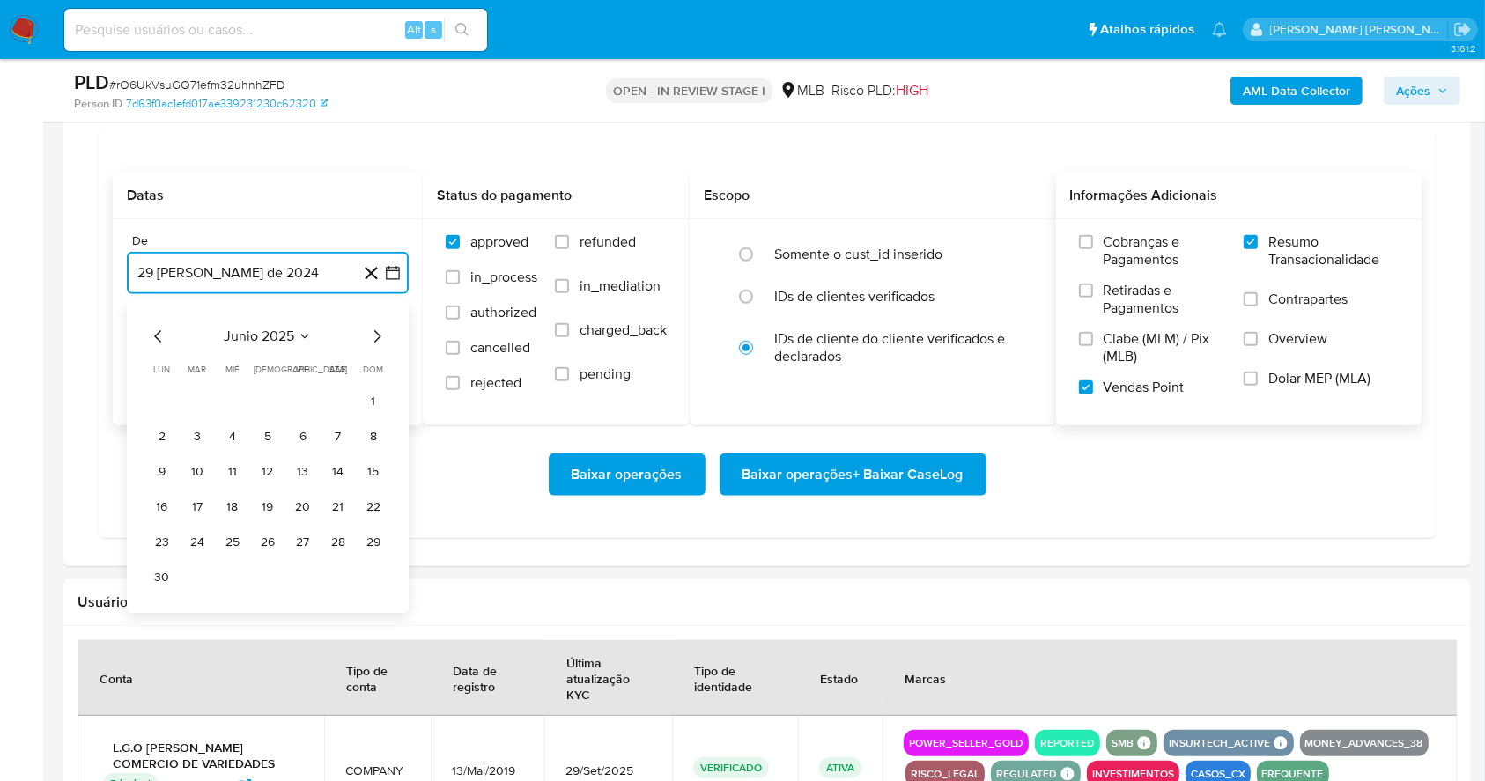
click at [377, 326] on icon "Mes siguiente" at bounding box center [376, 336] width 21 height 21
click at [376, 326] on icon "Mes siguiente" at bounding box center [376, 336] width 21 height 21
drag, startPoint x: 296, startPoint y: 397, endPoint x: 300, endPoint y: 366, distance: 31.0
click at [295, 395] on button "1" at bounding box center [303, 402] width 28 height 28
click at [304, 350] on button "29 de septiembre de 2025" at bounding box center [268, 362] width 282 height 42
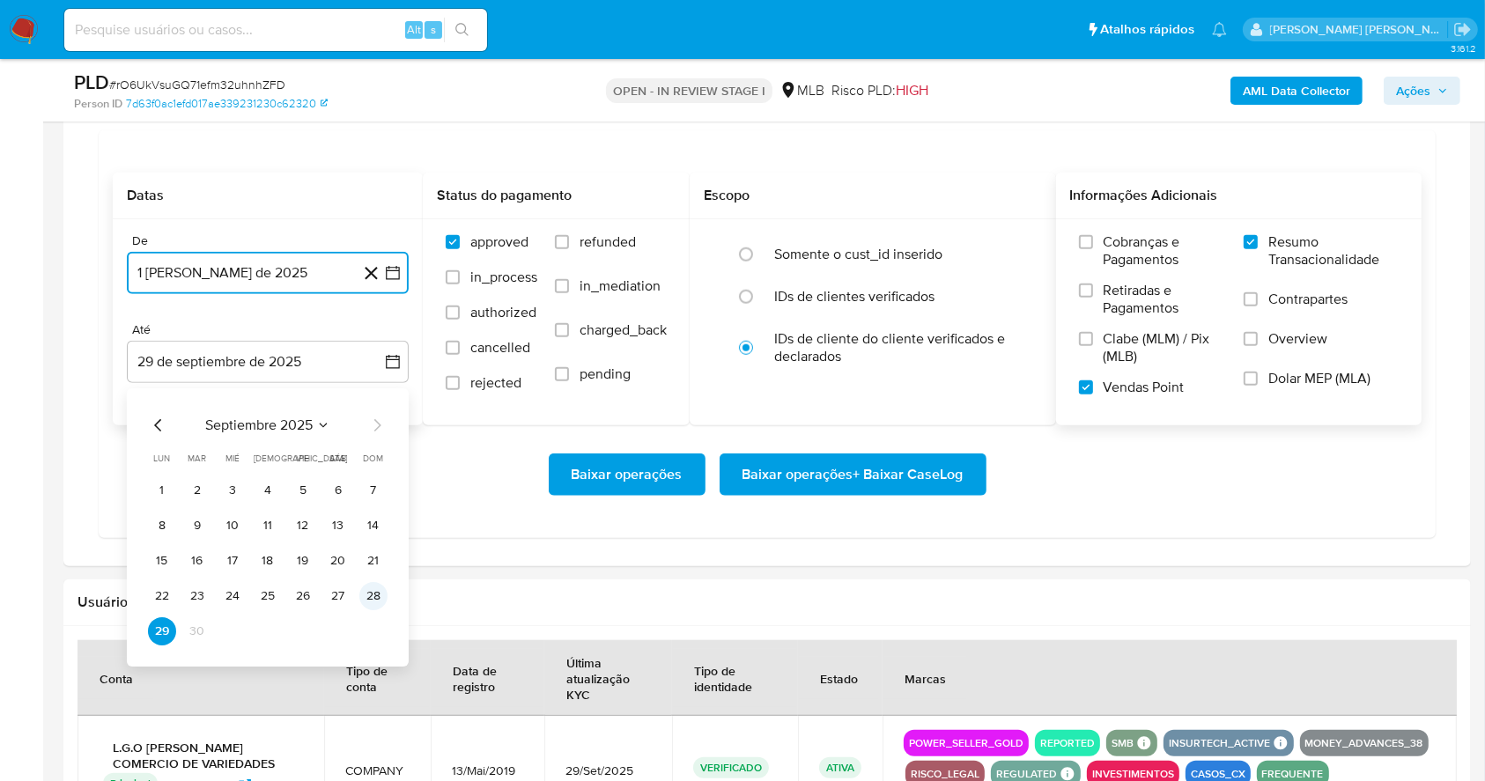
click at [369, 600] on button "28" at bounding box center [373, 596] width 28 height 28
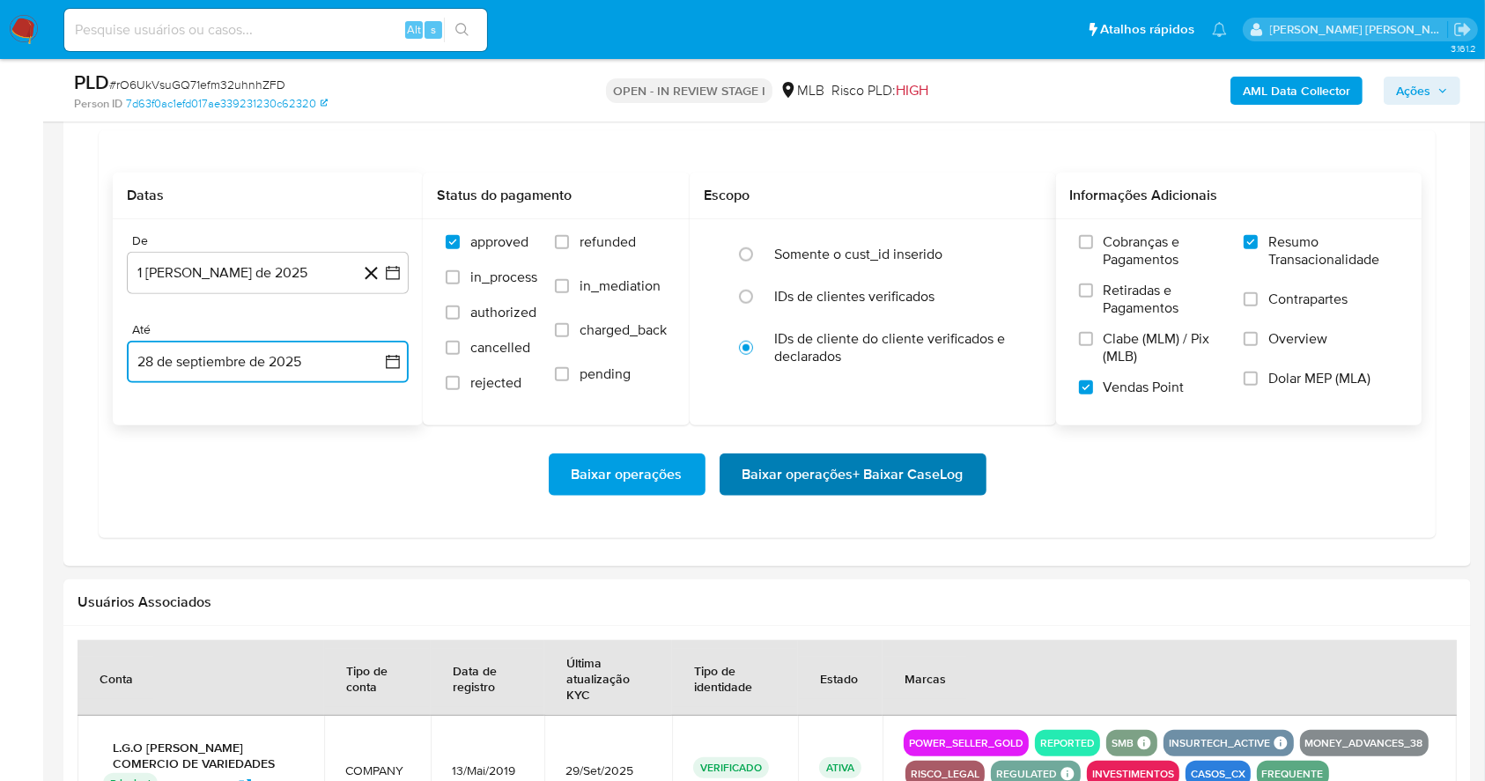
click at [921, 478] on span "Baixar operações + Baixar CaseLog" at bounding box center [853, 474] width 221 height 39
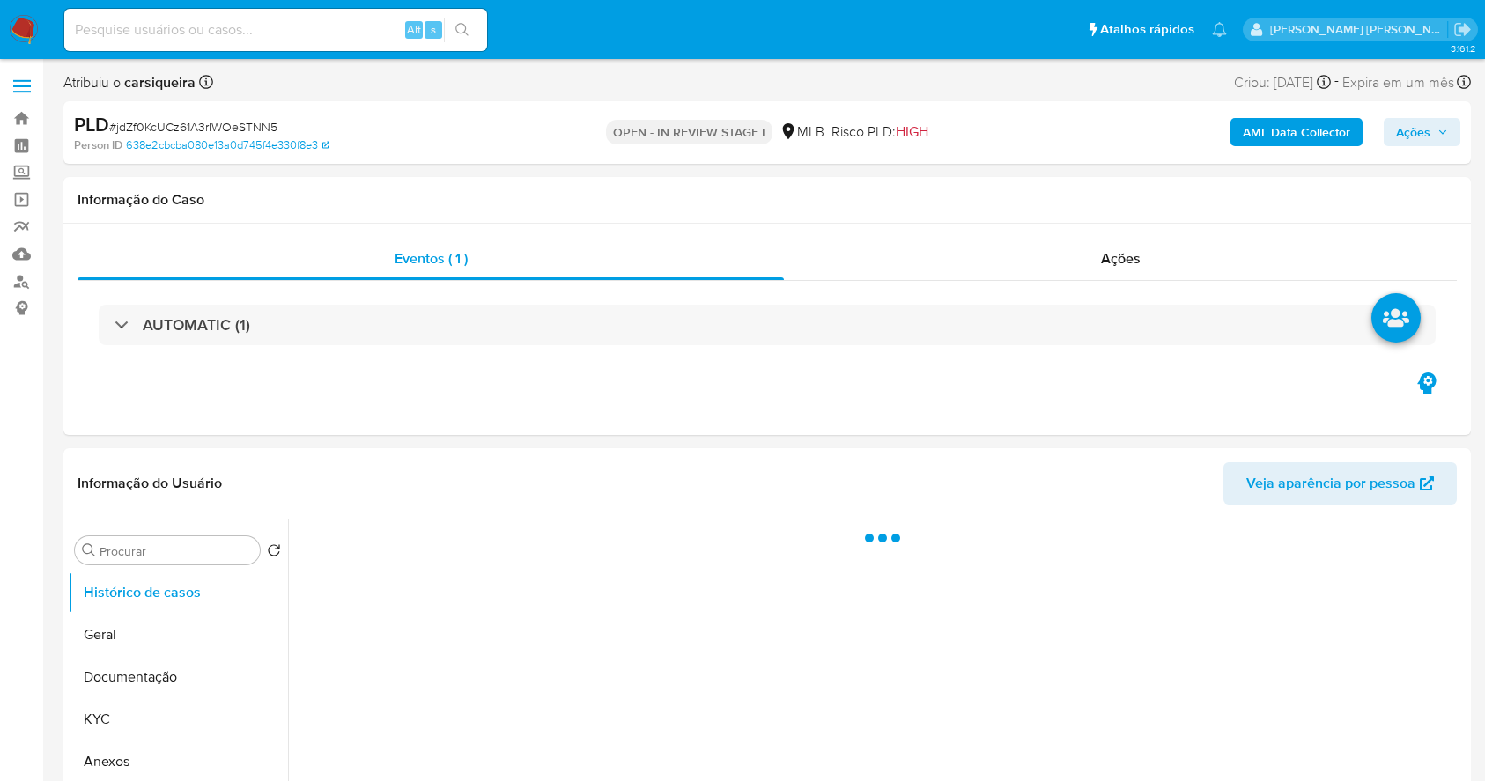
select select "10"
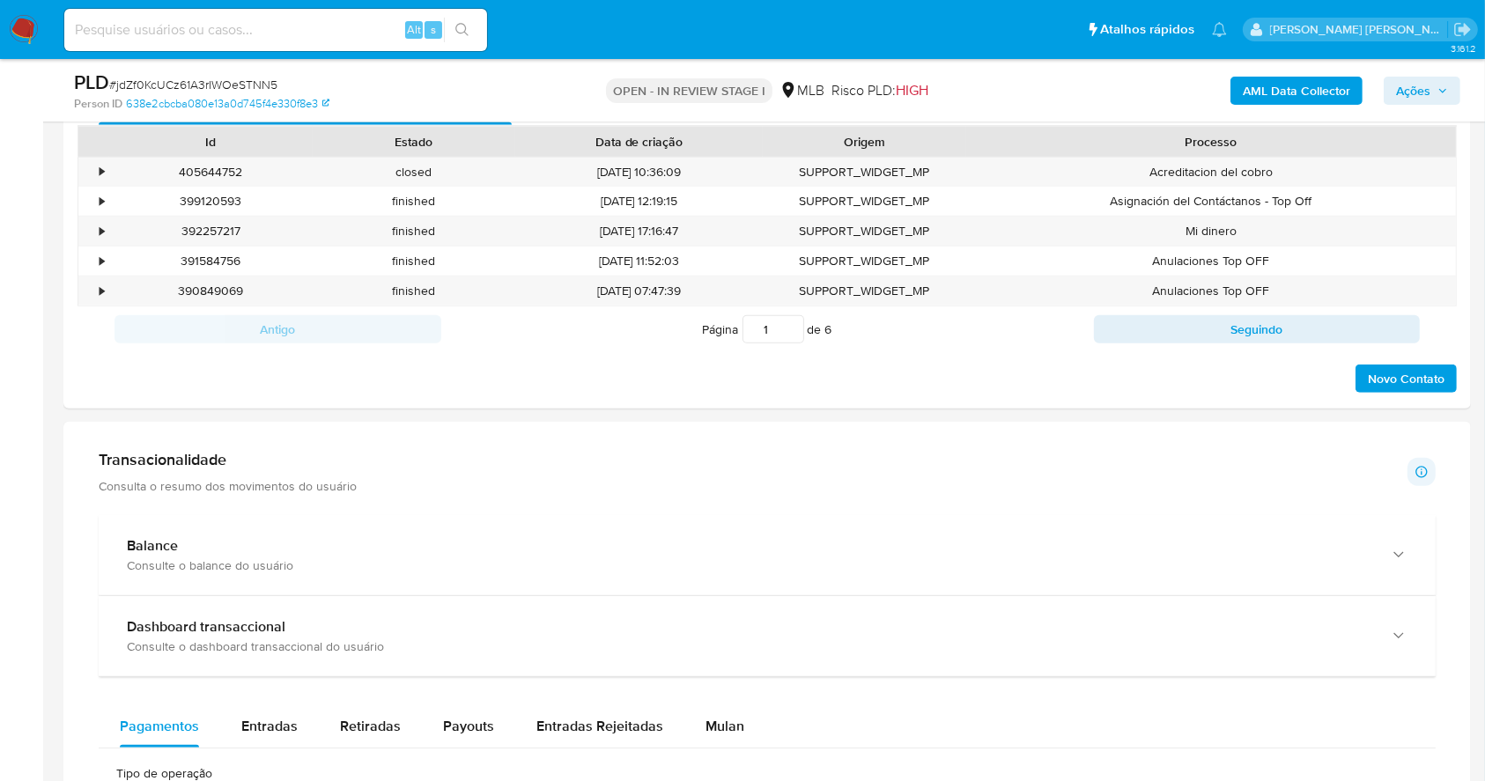
scroll to position [1116, 0]
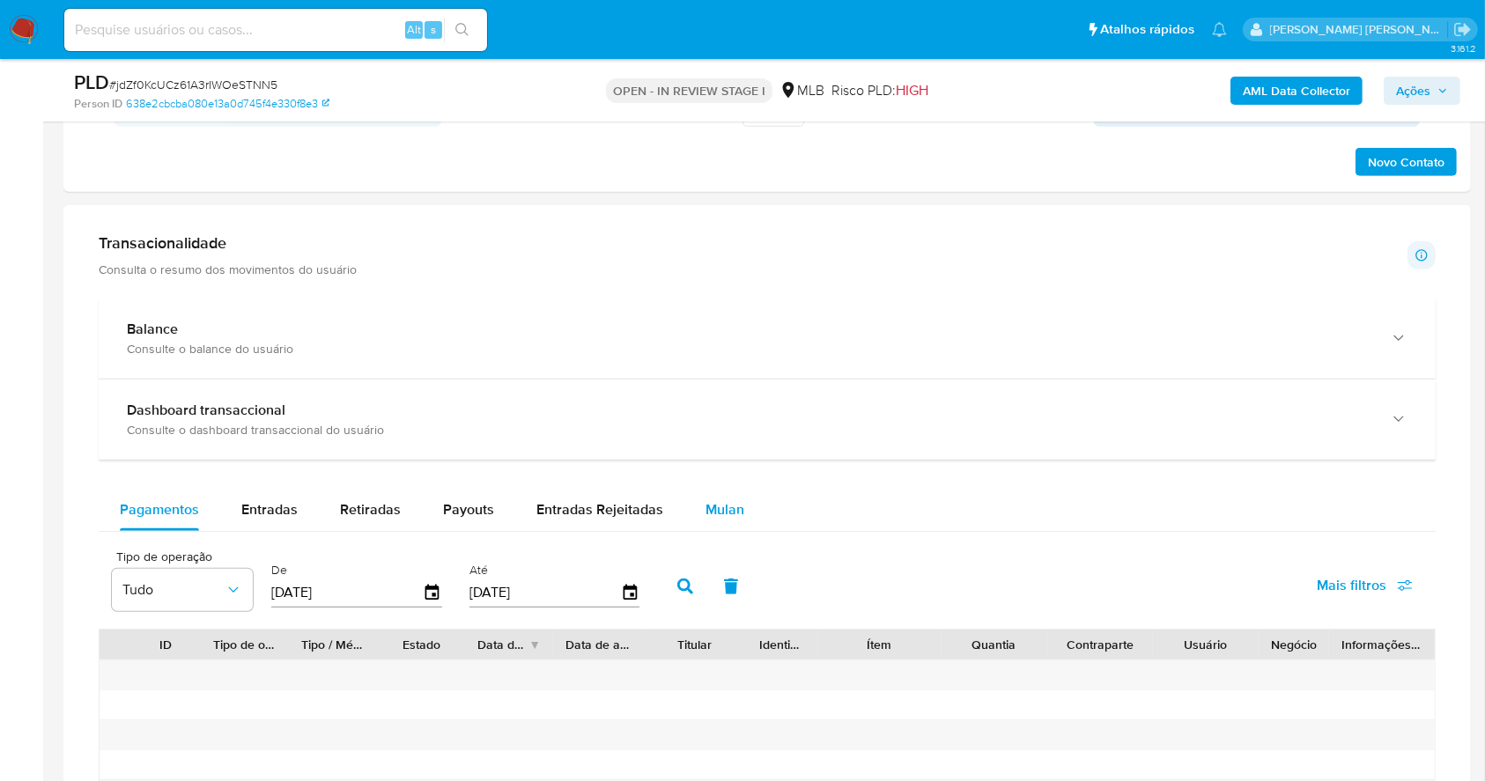
click at [708, 514] on span "Mulan" at bounding box center [725, 509] width 39 height 20
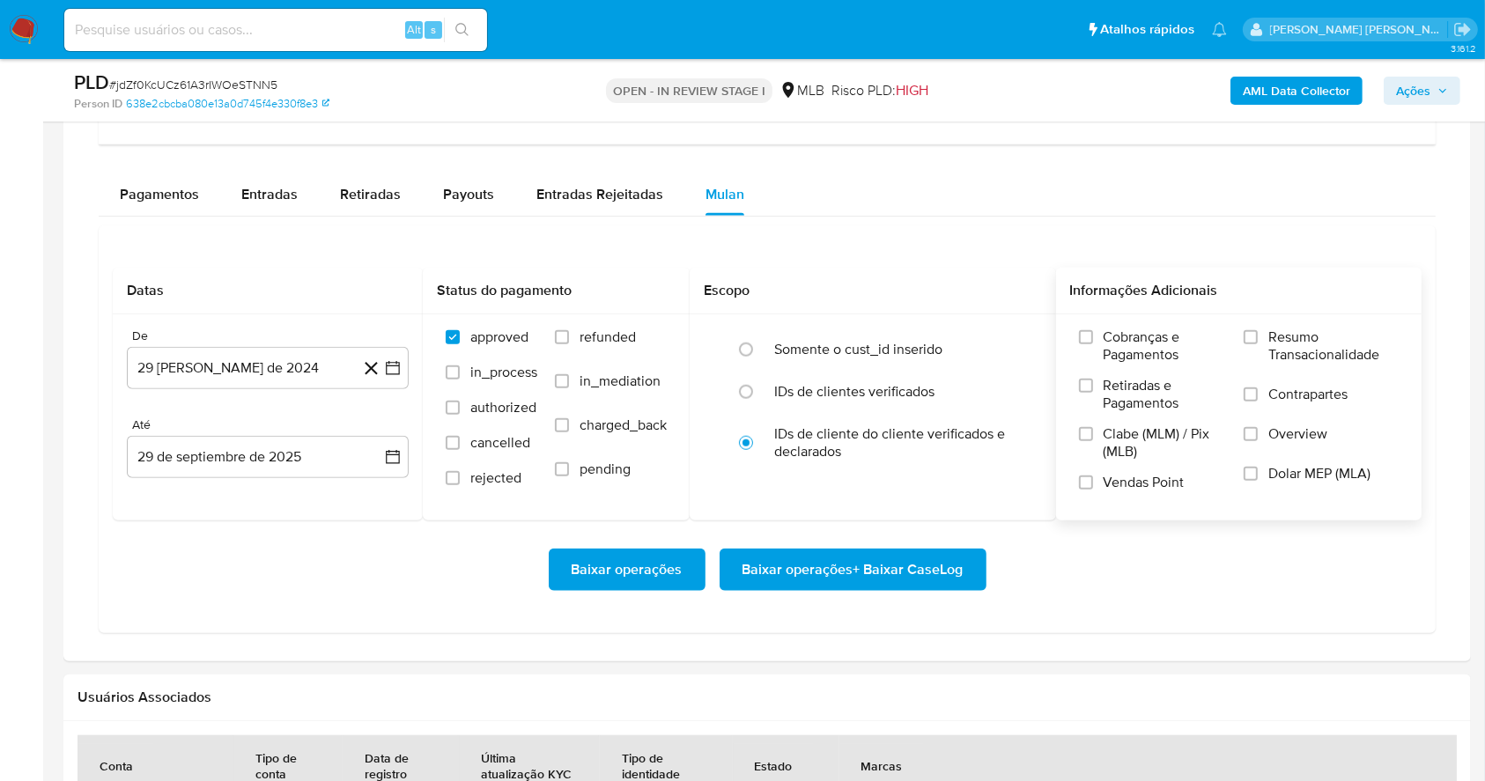
scroll to position [1468, 0]
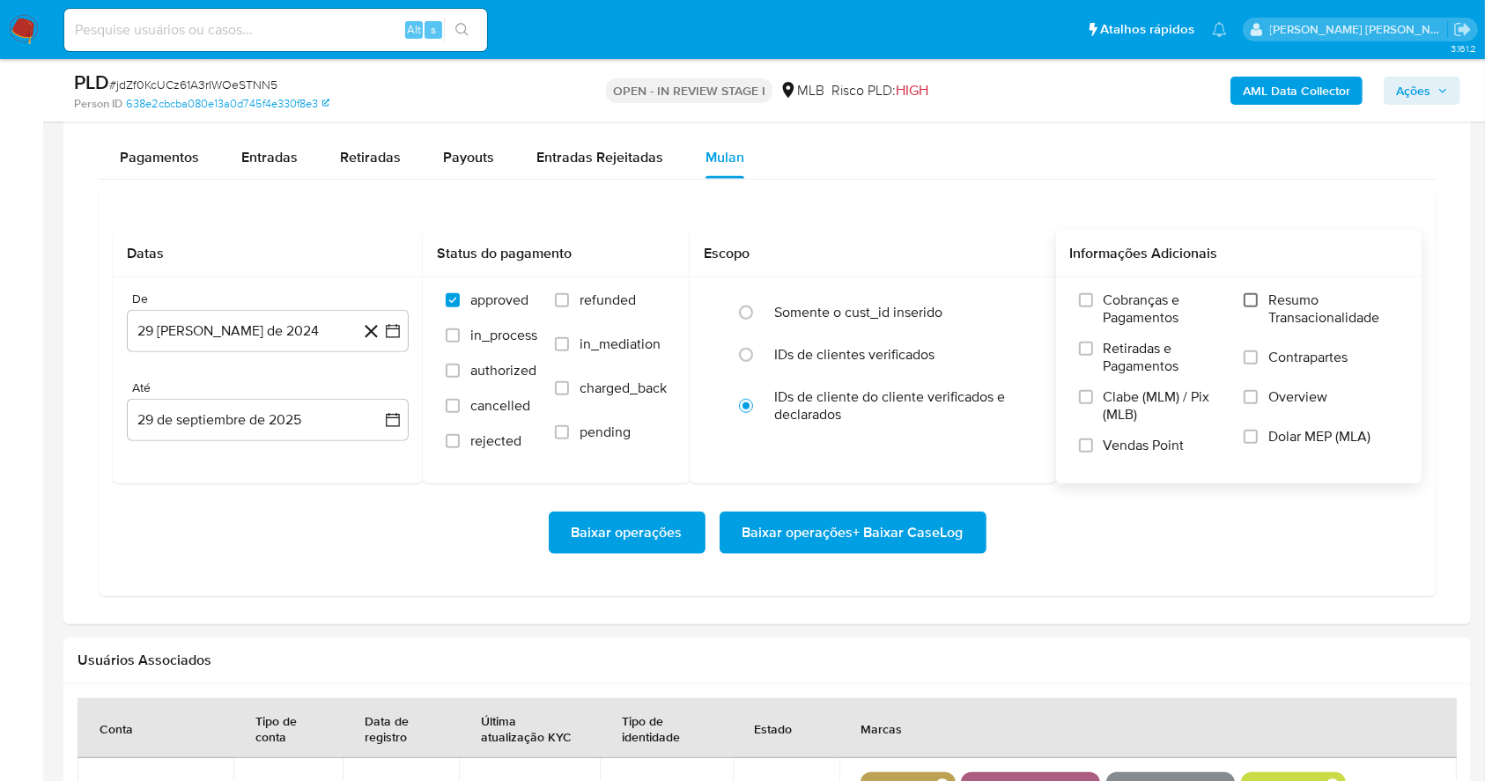
click at [1250, 300] on input "Resumo Transacionalidade" at bounding box center [1251, 300] width 14 height 14
click at [1081, 450] on input "Vendas Point" at bounding box center [1086, 446] width 14 height 14
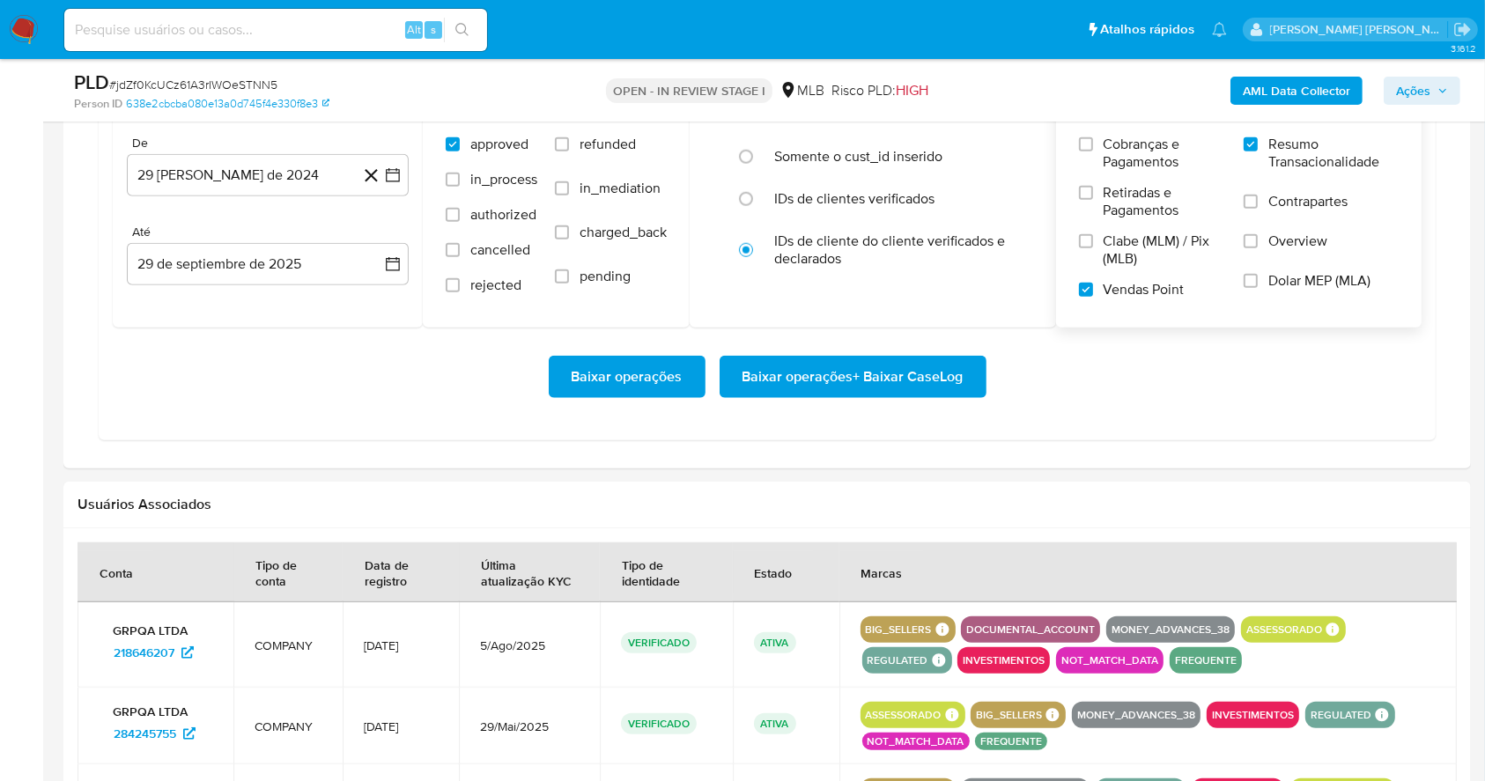
scroll to position [1631, 0]
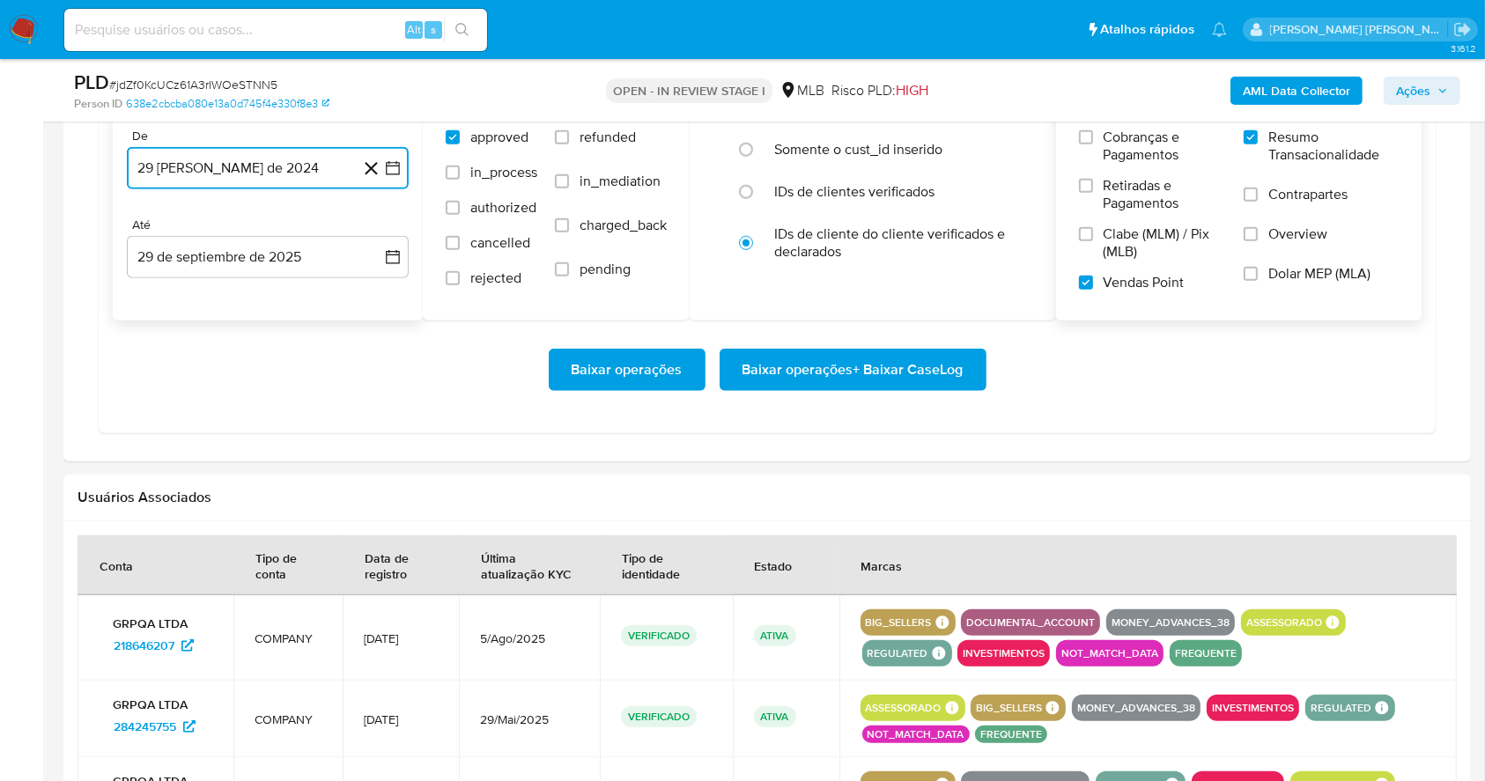
click at [395, 172] on icon "button" at bounding box center [393, 168] width 18 height 18
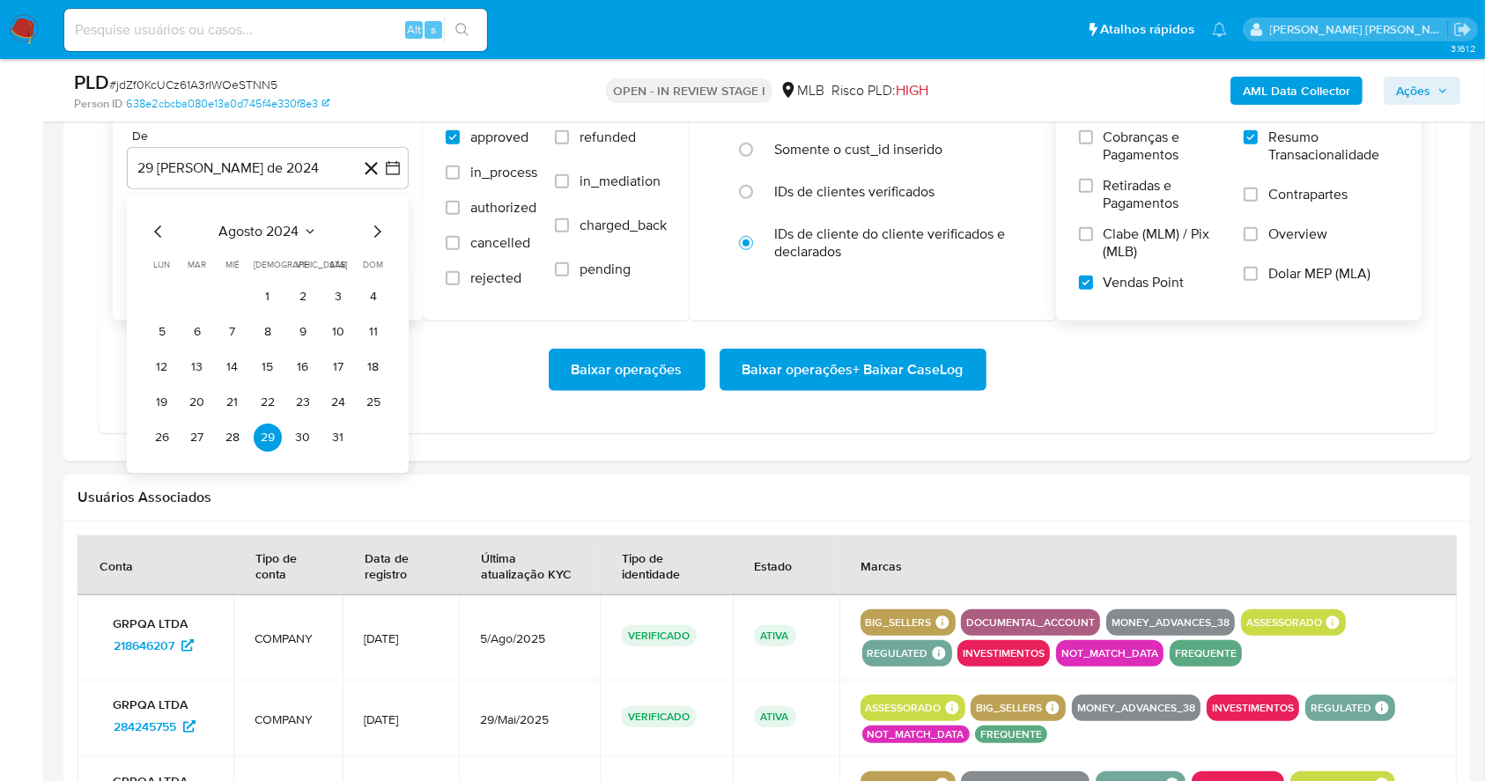
click at [366, 229] on div "agosto 2024" at bounding box center [268, 231] width 240 height 21
click at [366, 229] on icon "Mes siguiente" at bounding box center [376, 231] width 21 height 21
click at [373, 229] on icon "Mes siguiente" at bounding box center [376, 231] width 21 height 21
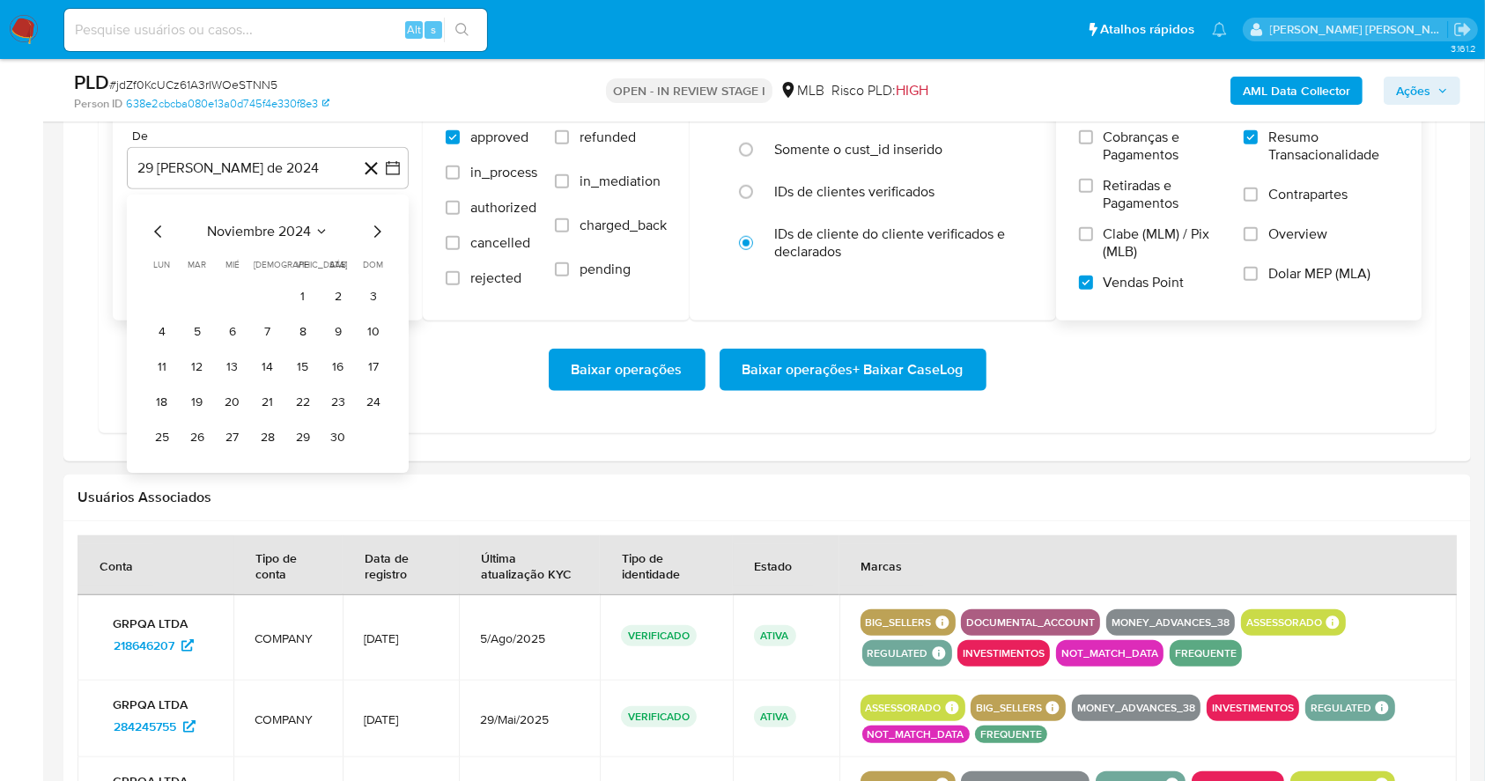
click at [373, 229] on icon "Mes siguiente" at bounding box center [376, 231] width 21 height 21
click at [374, 229] on icon "Mes siguiente" at bounding box center [376, 231] width 21 height 21
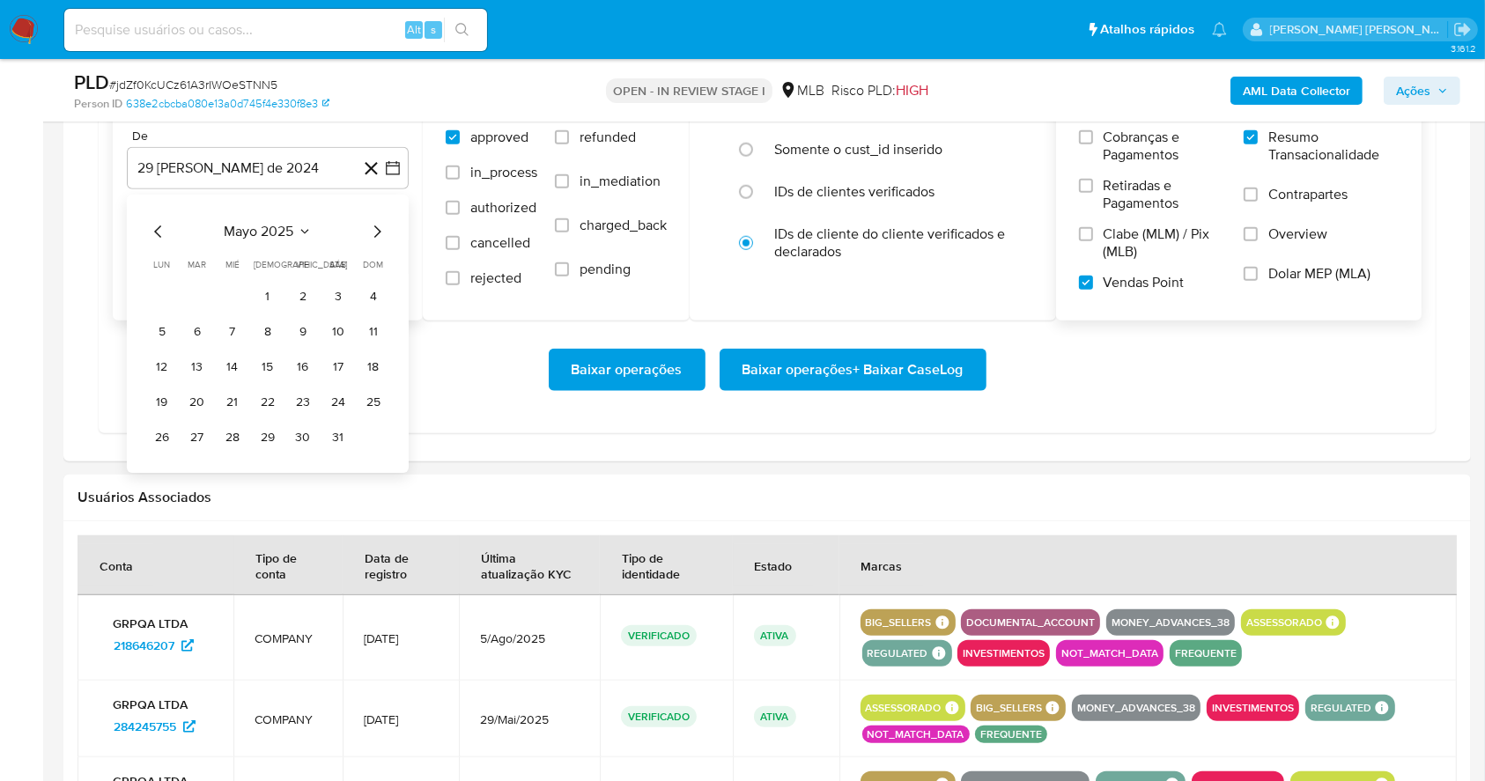
click at [376, 230] on icon "Mes siguiente" at bounding box center [376, 231] width 21 height 21
click at [302, 292] on button "1" at bounding box center [303, 297] width 28 height 28
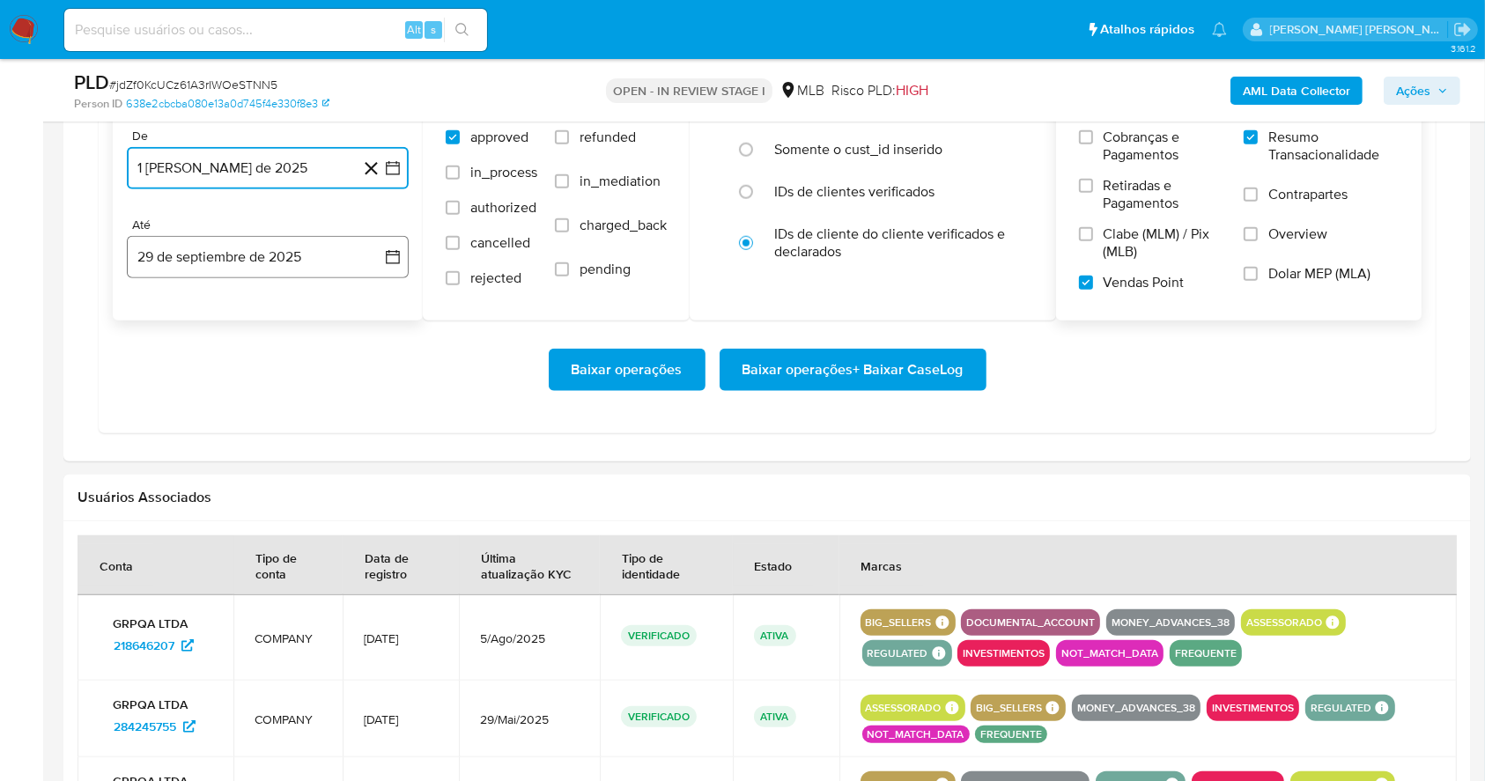
click at [297, 256] on button "29 de septiembre de 2025" at bounding box center [268, 257] width 282 height 42
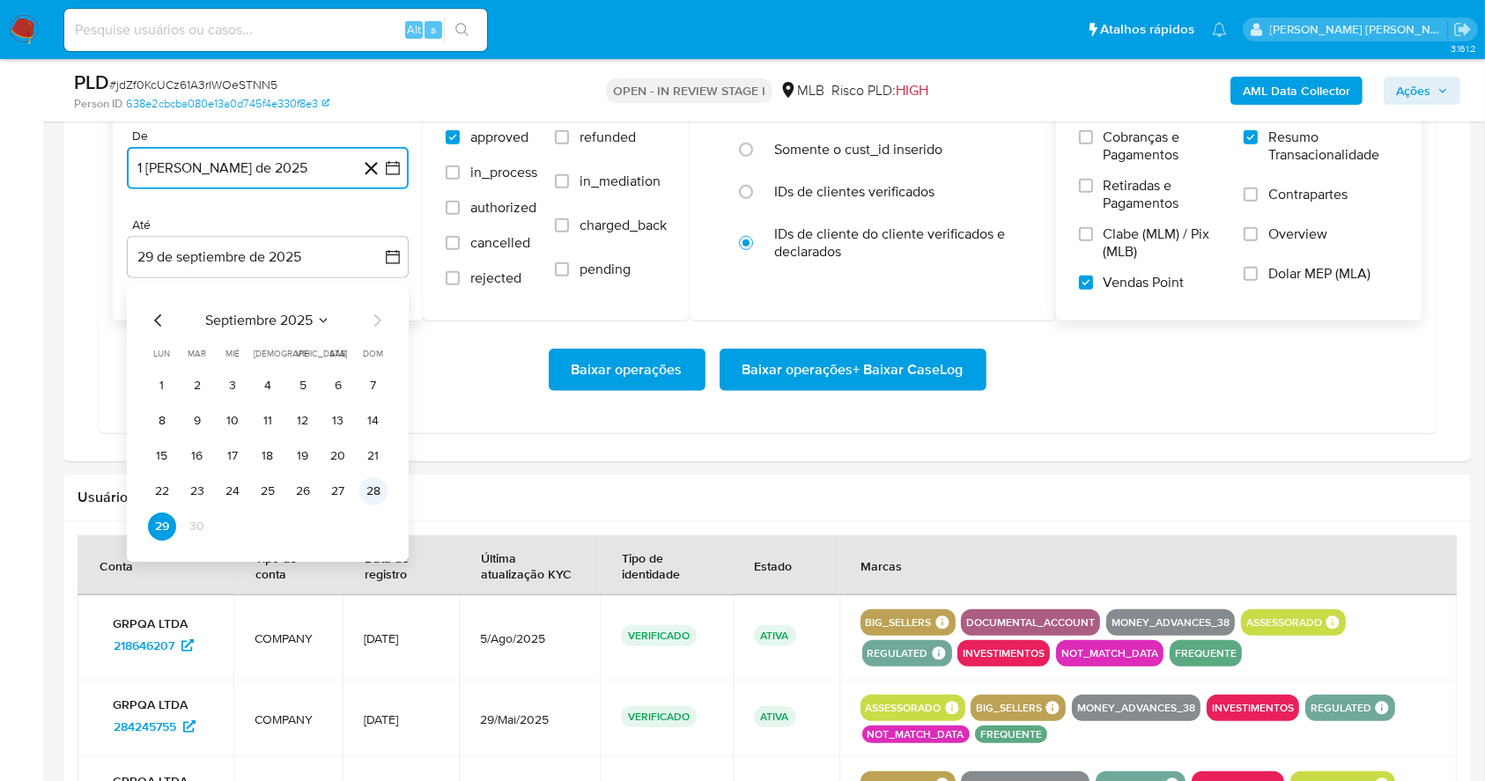
click at [375, 483] on button "28" at bounding box center [373, 491] width 28 height 28
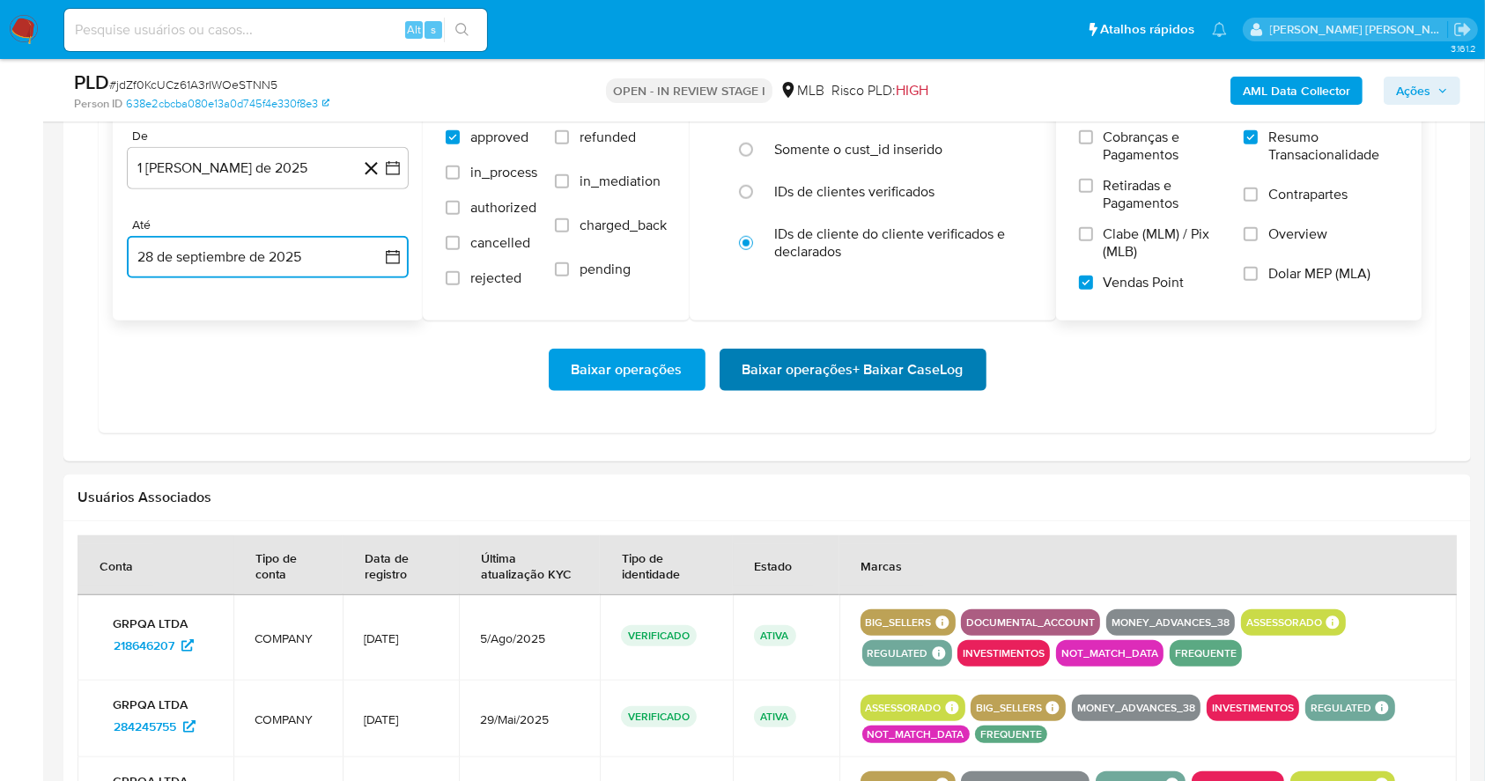
click at [776, 364] on span "Baixar operações + Baixar CaseLog" at bounding box center [853, 370] width 221 height 39
